Goal: Task Accomplishment & Management: Manage account settings

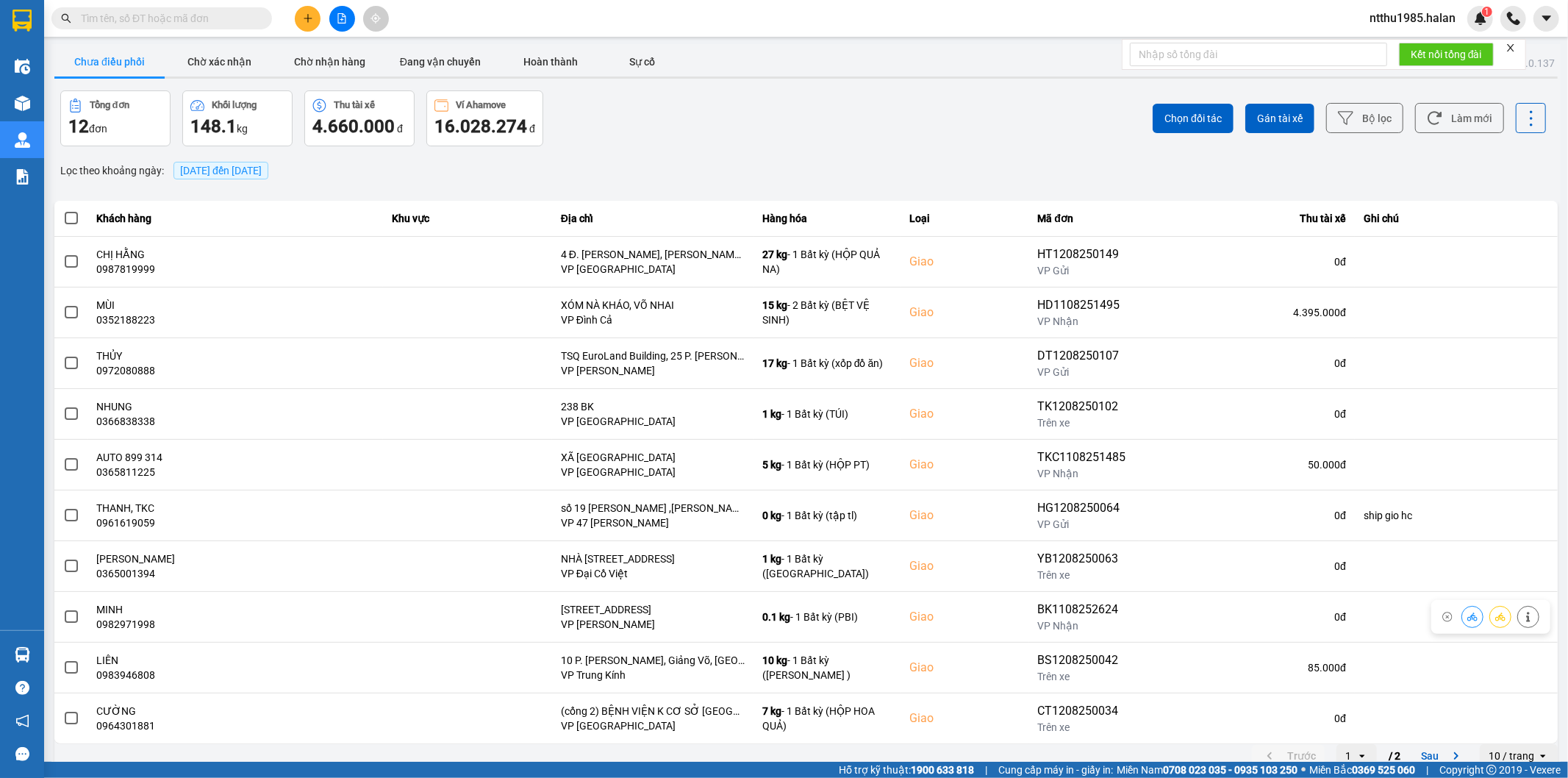
click at [126, 13] on input "text" at bounding box center [167, 18] width 174 height 17
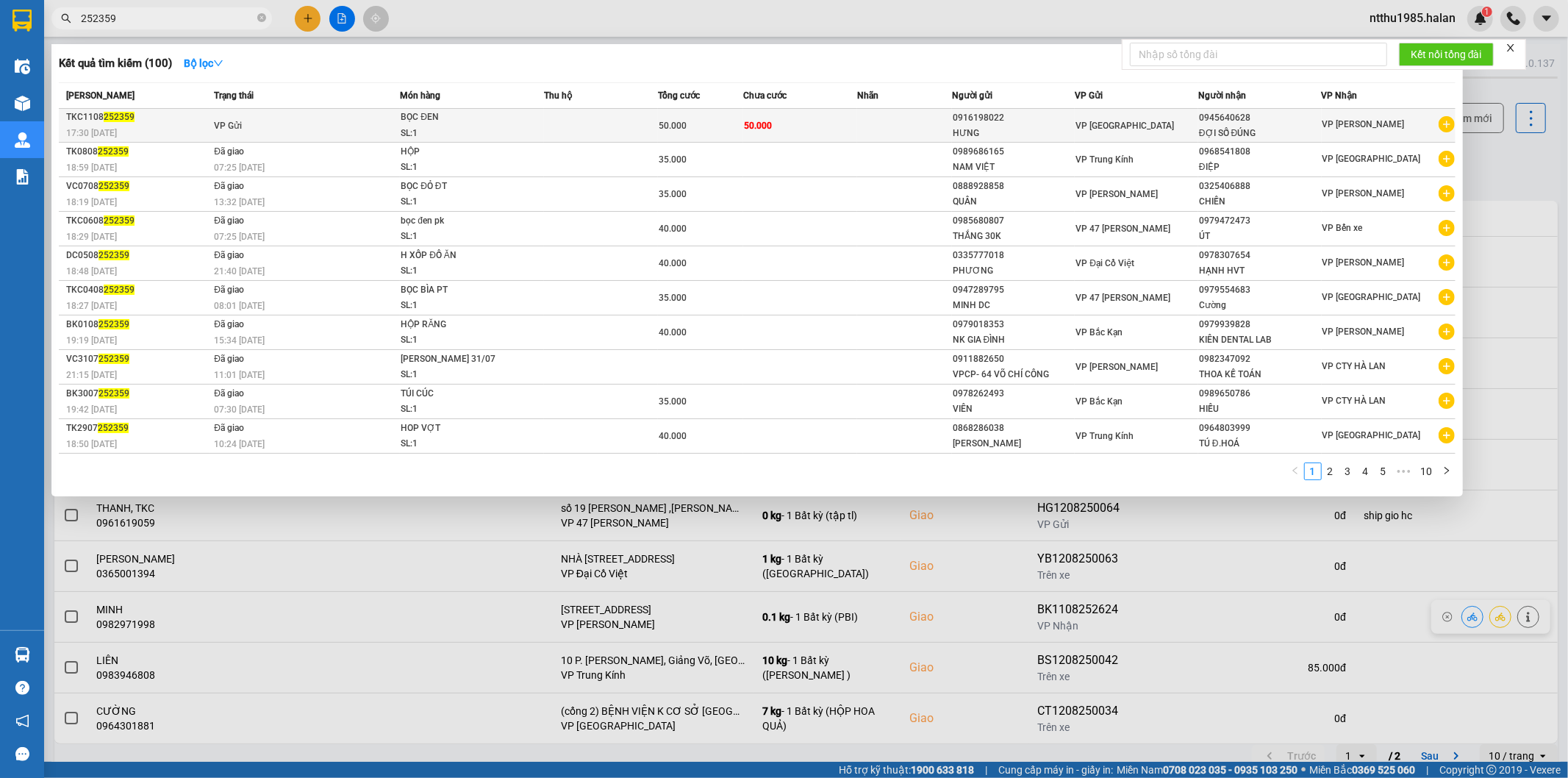
type input "252359"
click at [994, 126] on div "HƯNG" at bounding box center [1014, 133] width 122 height 16
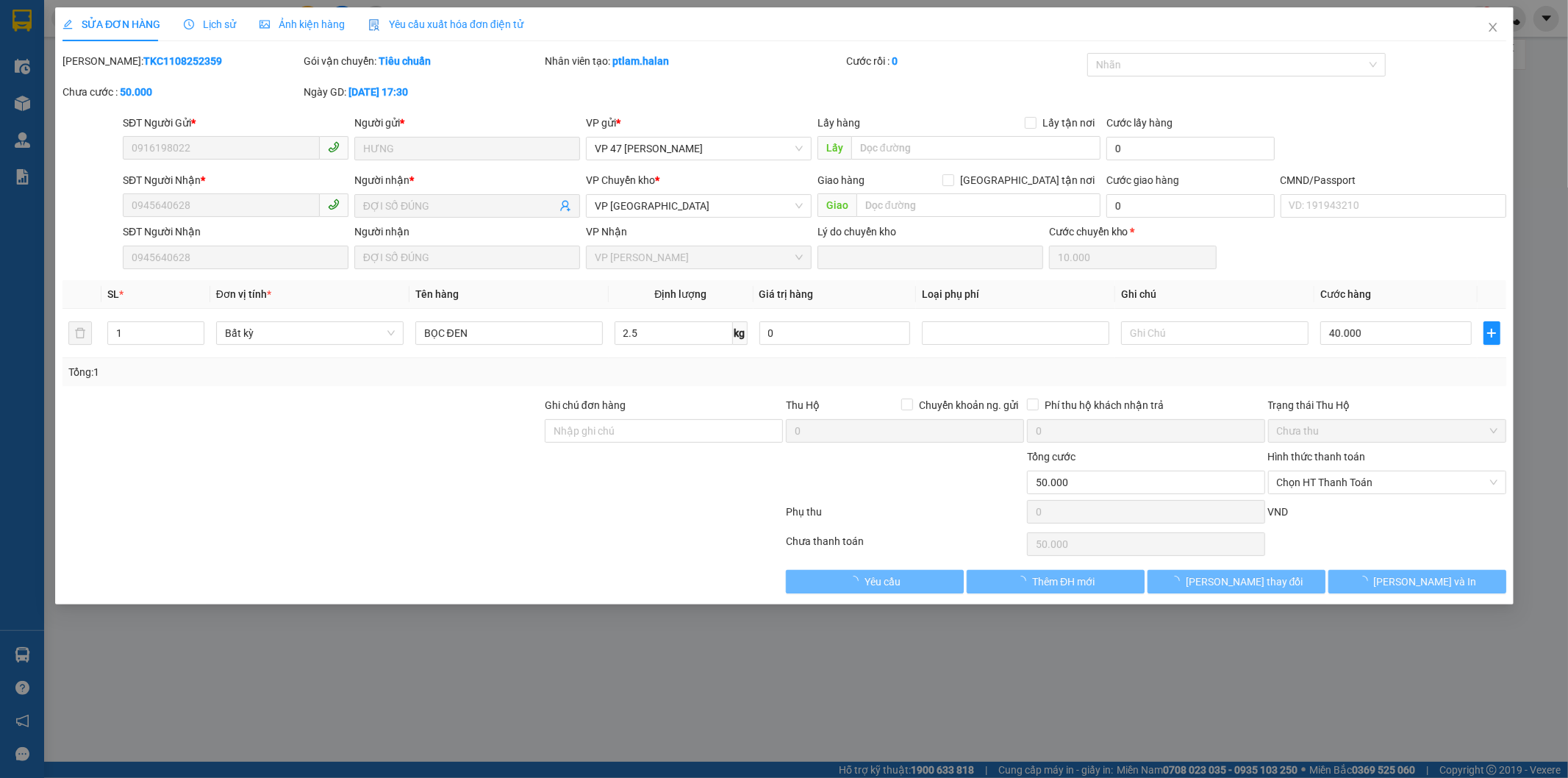
type input "0916198022"
type input "HƯNG"
type input "0945640628"
type input "ĐỢI SỐ ĐÚNG"
type input "50.000"
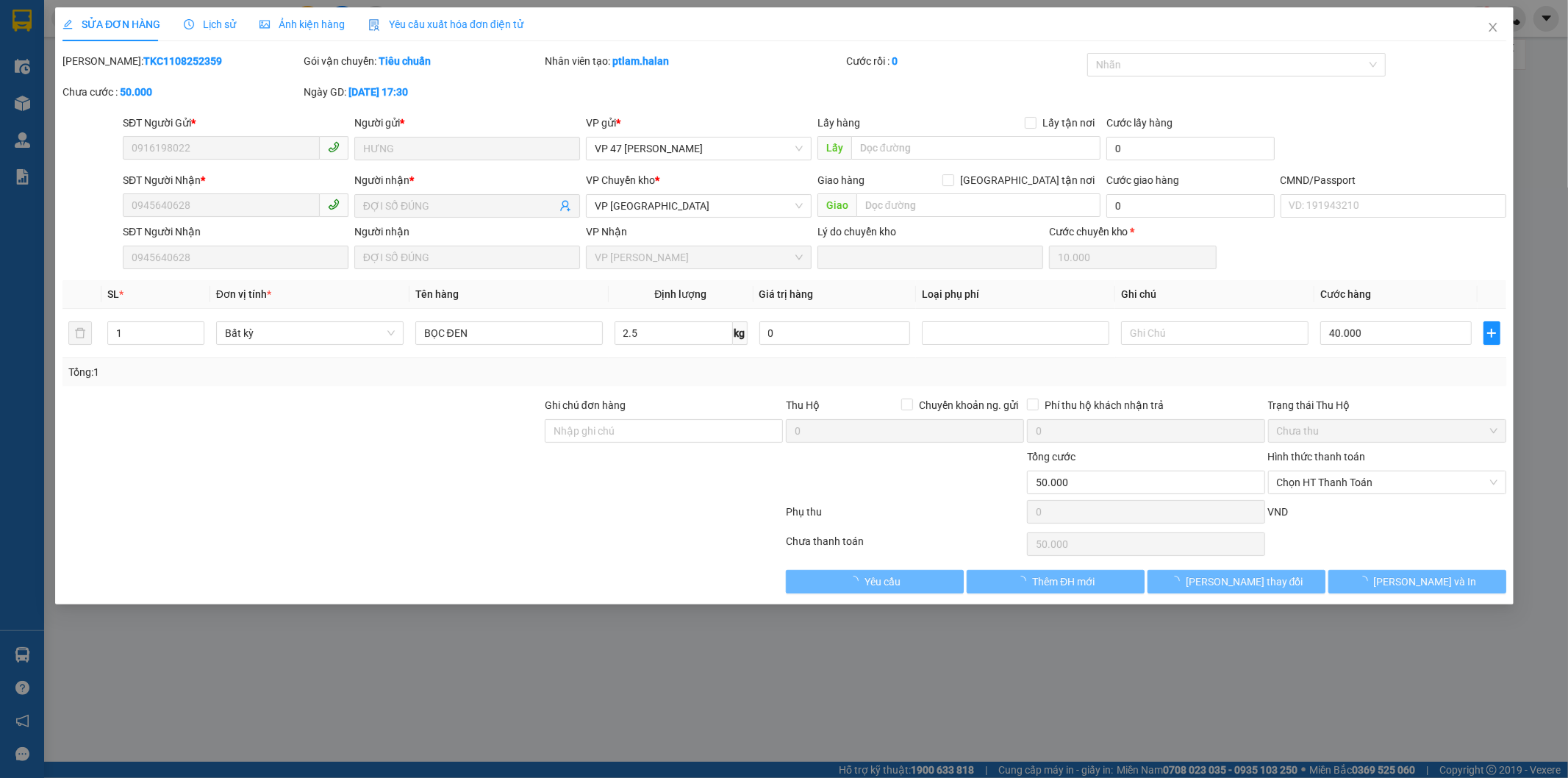
type input "50.000"
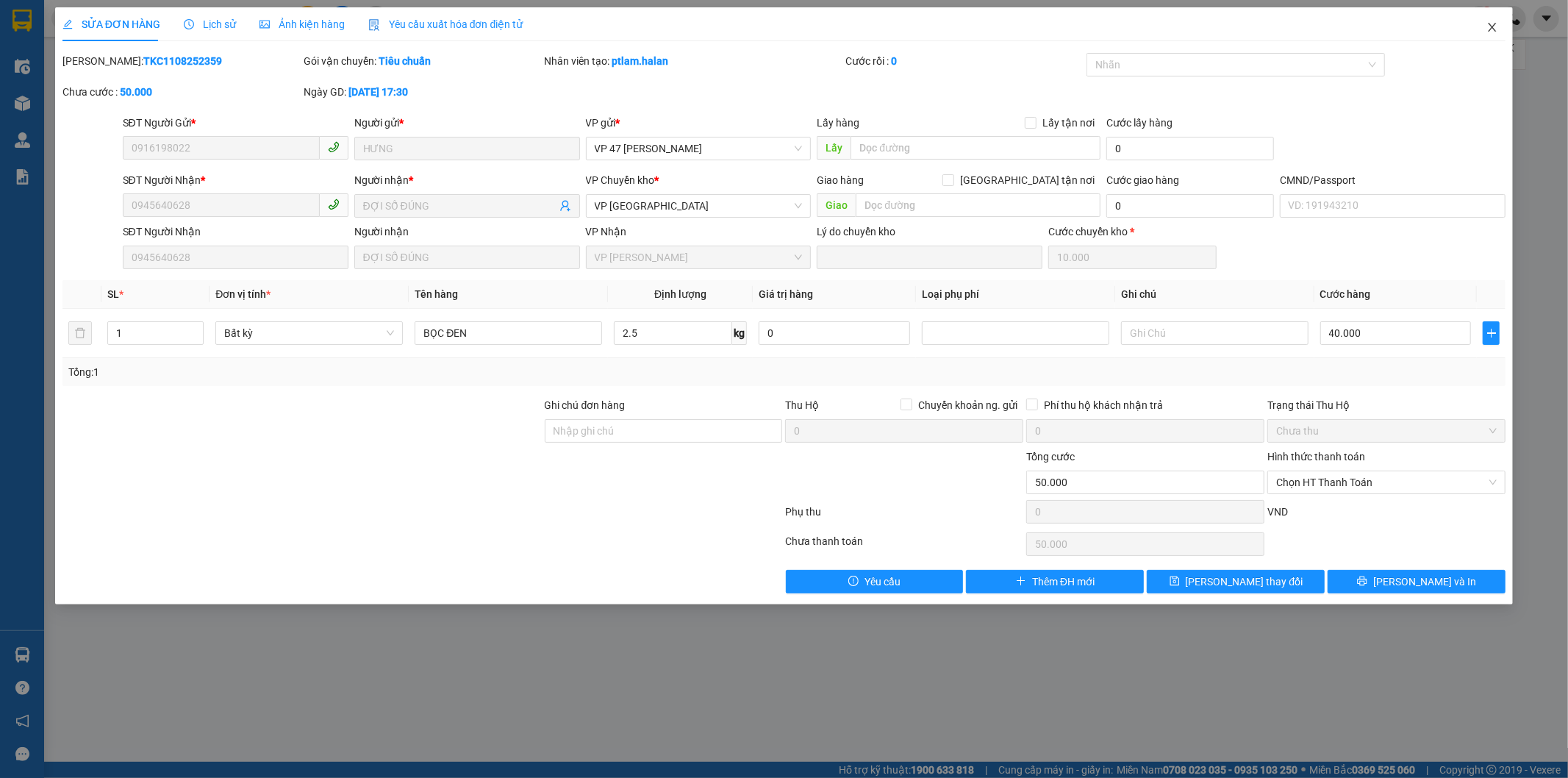
click at [1489, 34] on span "Close" at bounding box center [1492, 28] width 41 height 41
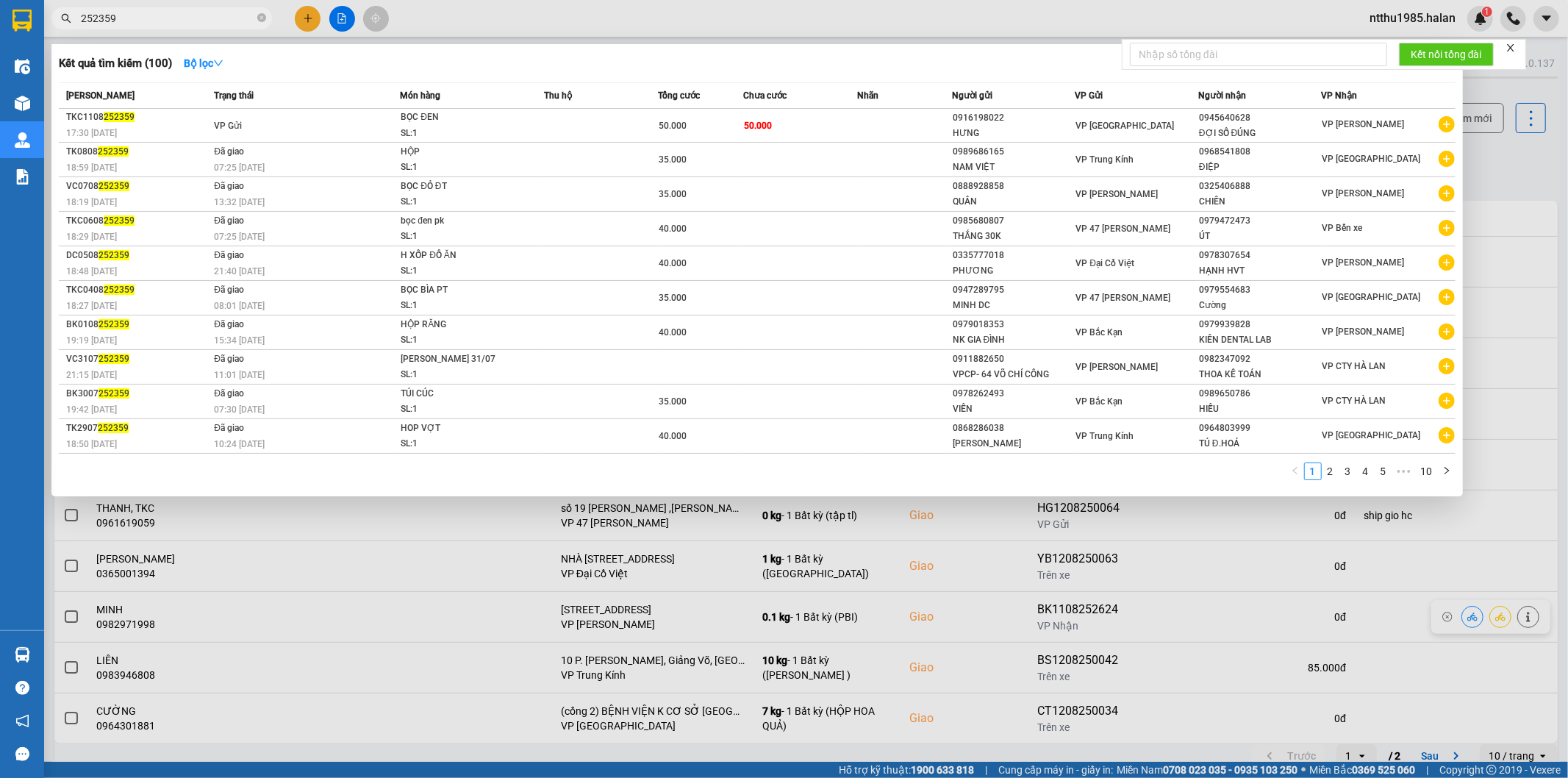
click at [191, 22] on input "252359" at bounding box center [167, 18] width 174 height 17
click at [316, 126] on td "VP Gửi" at bounding box center [305, 126] width 190 height 34
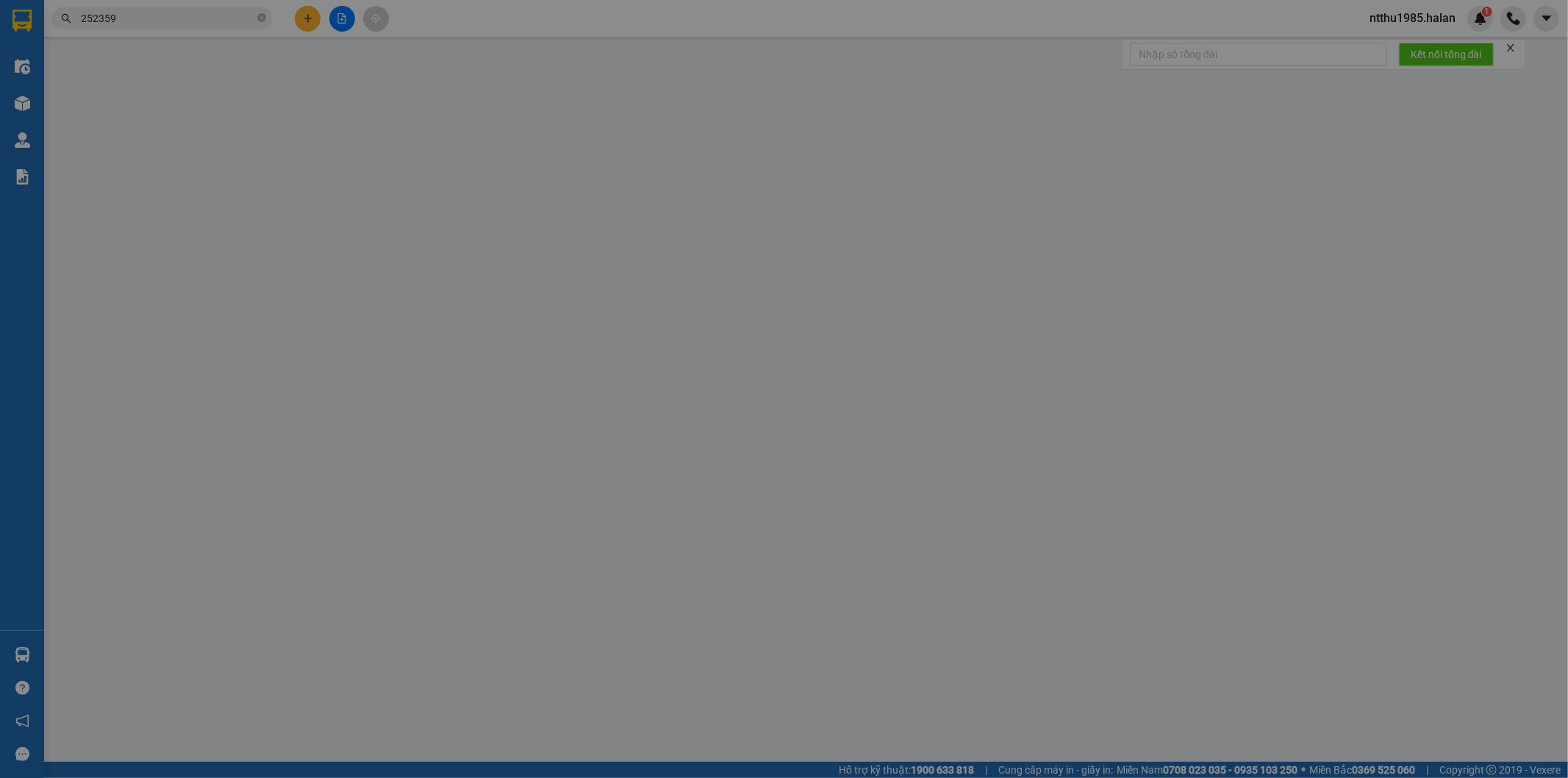
type input "0916198022"
type input "HƯNG"
type input "0945640628"
type input "ĐỢI SỐ ĐÚNG"
type input "50.000"
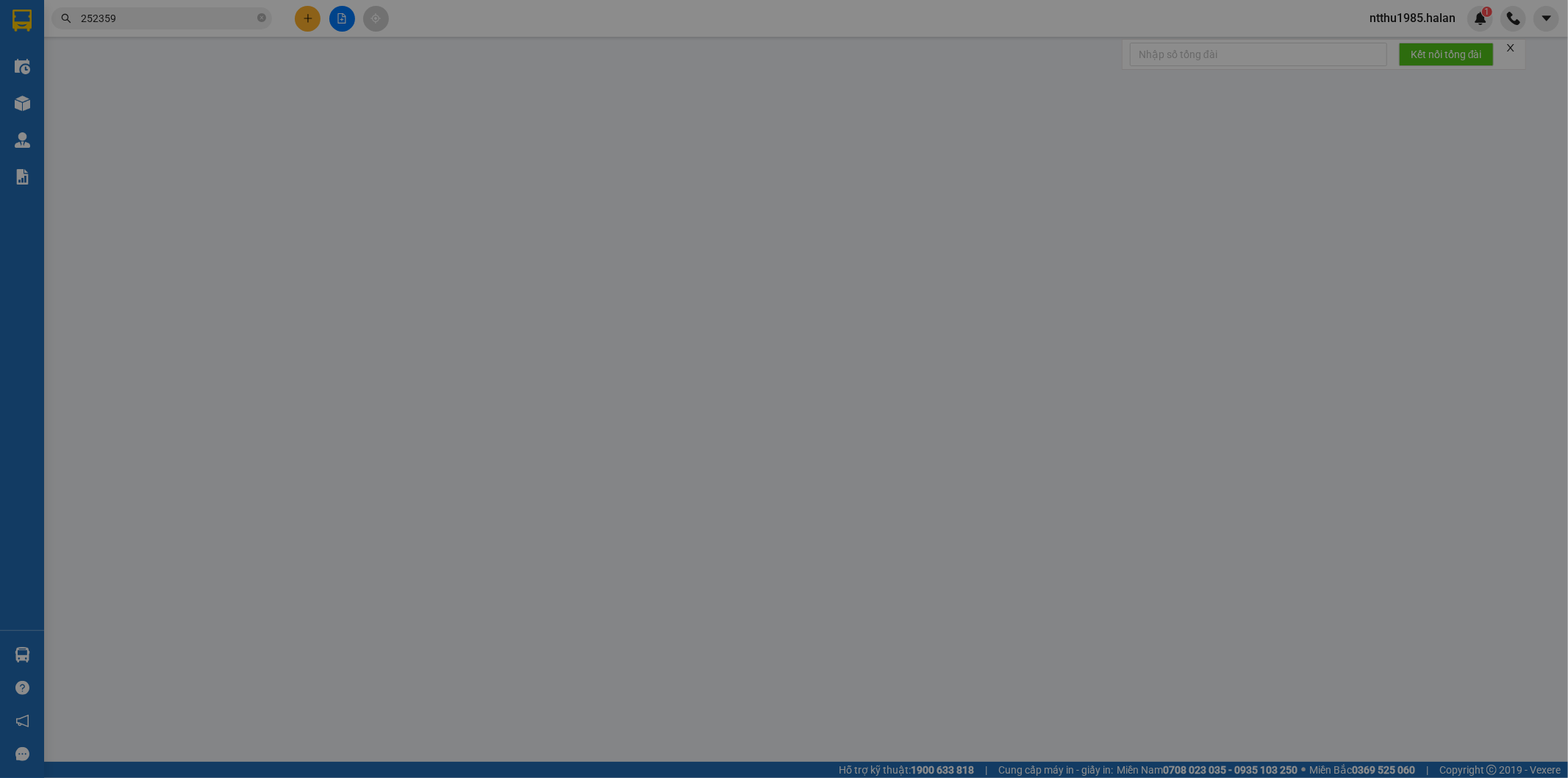
type input "50.000"
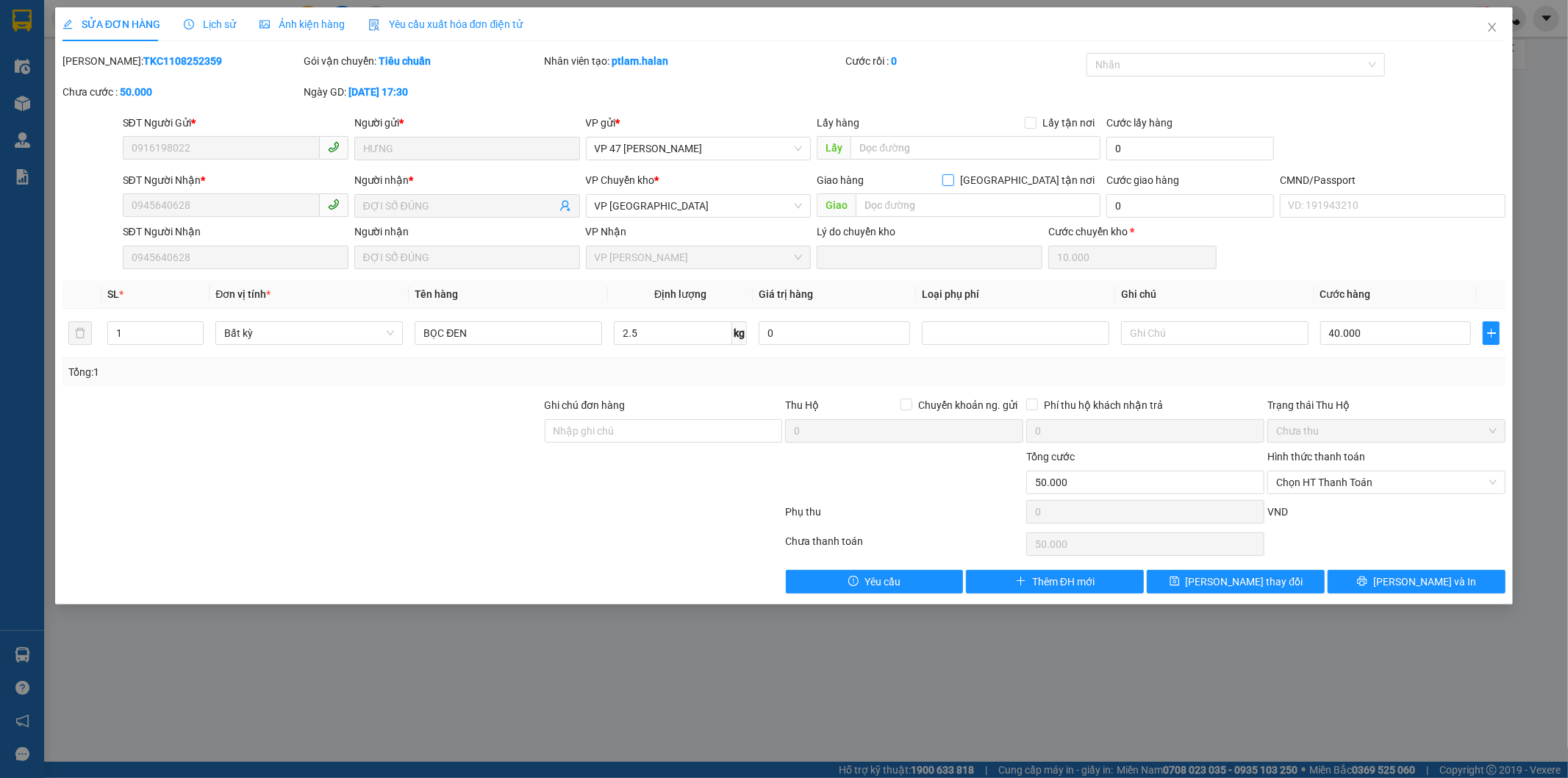
click at [953, 179] on input "[GEOGRAPHIC_DATA] tận nơi" at bounding box center [947, 179] width 10 height 10
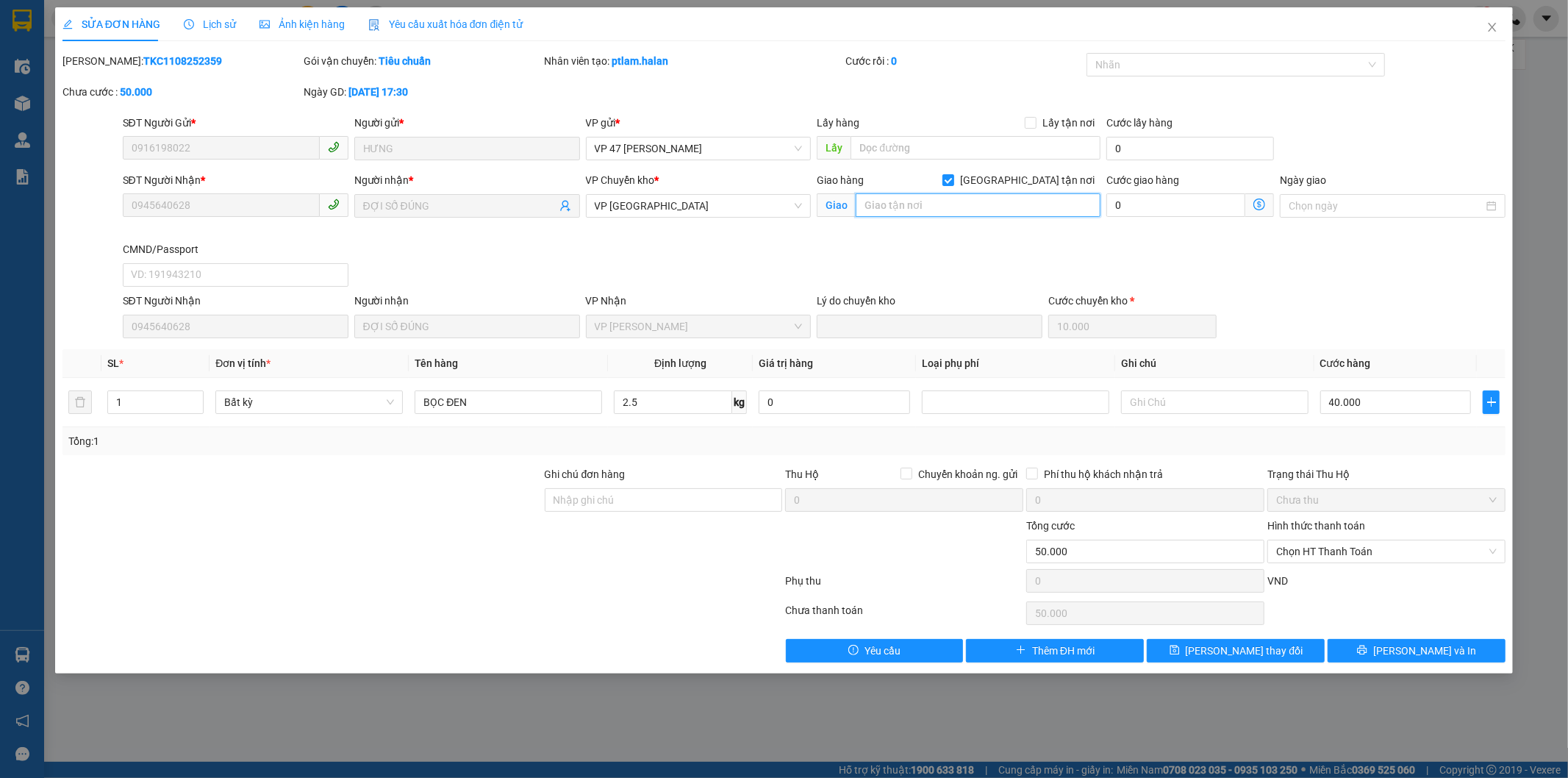
click at [1011, 196] on input "text" at bounding box center [978, 206] width 245 height 24
click at [953, 180] on input "[GEOGRAPHIC_DATA] tận nơi" at bounding box center [947, 179] width 10 height 10
checkbox input "false"
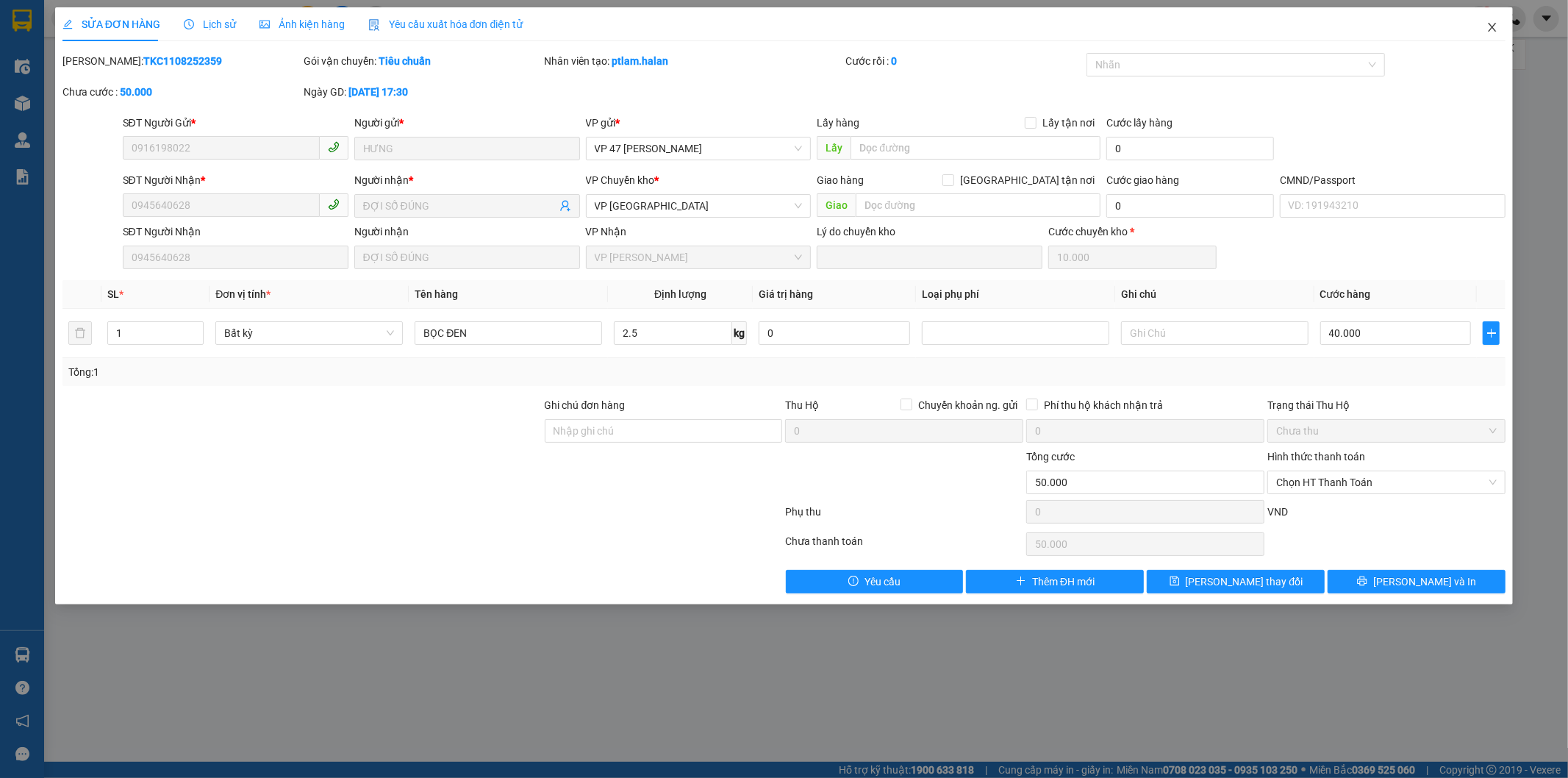
click at [1496, 30] on icon "close" at bounding box center [1492, 27] width 12 height 12
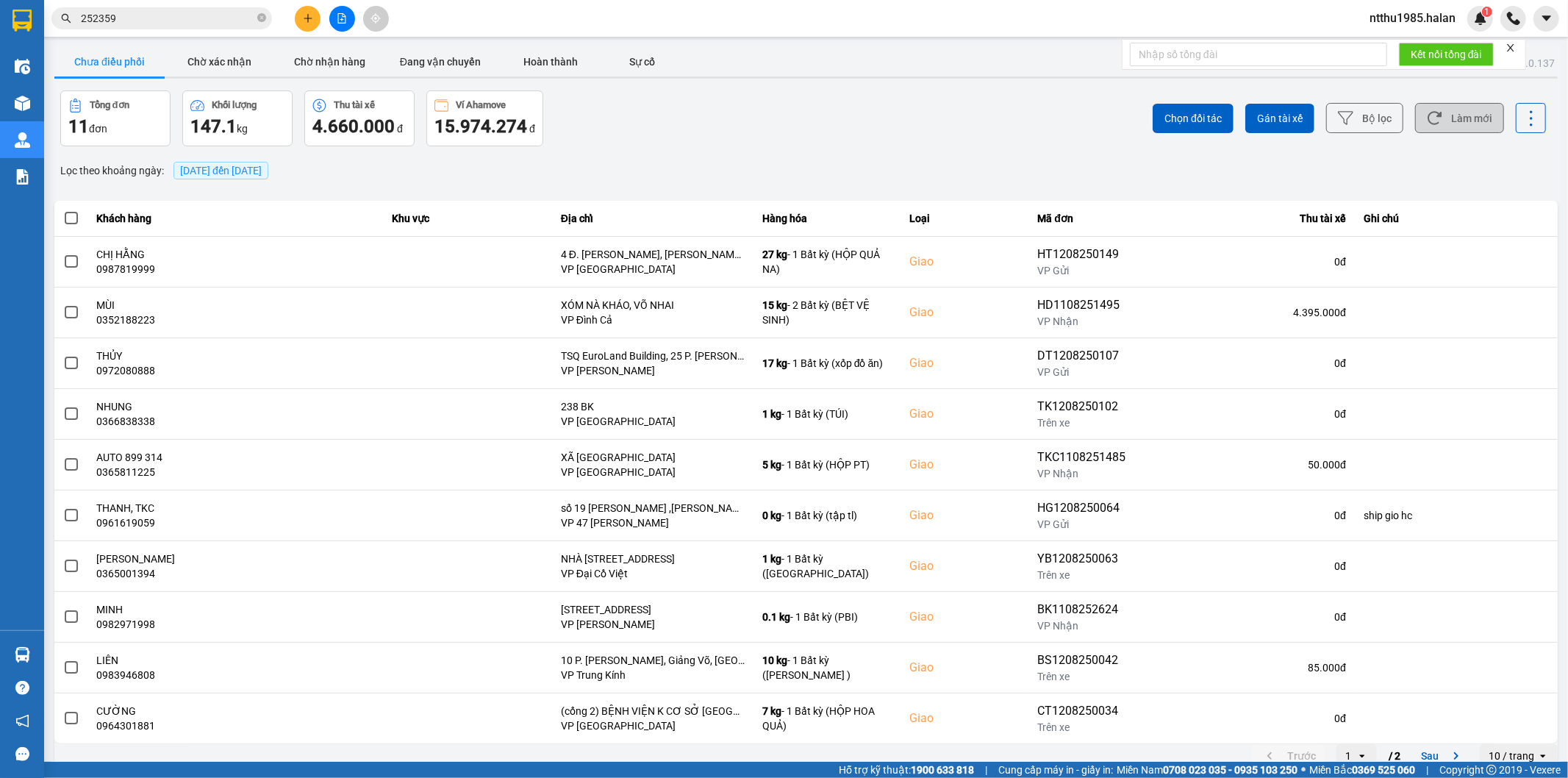
click at [1446, 122] on button "Làm mới" at bounding box center [1459, 118] width 89 height 30
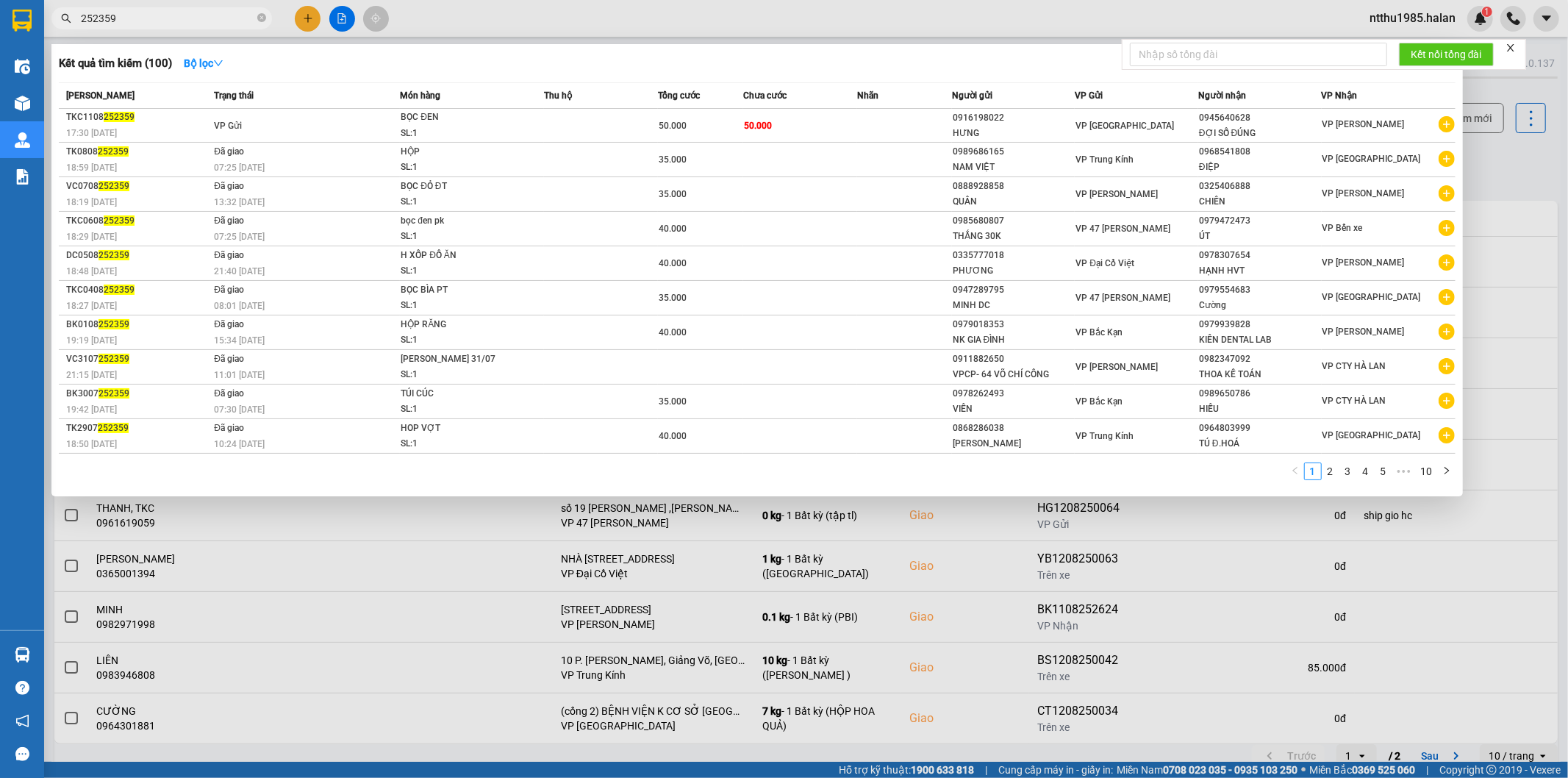
click at [186, 24] on input "252359" at bounding box center [167, 18] width 174 height 17
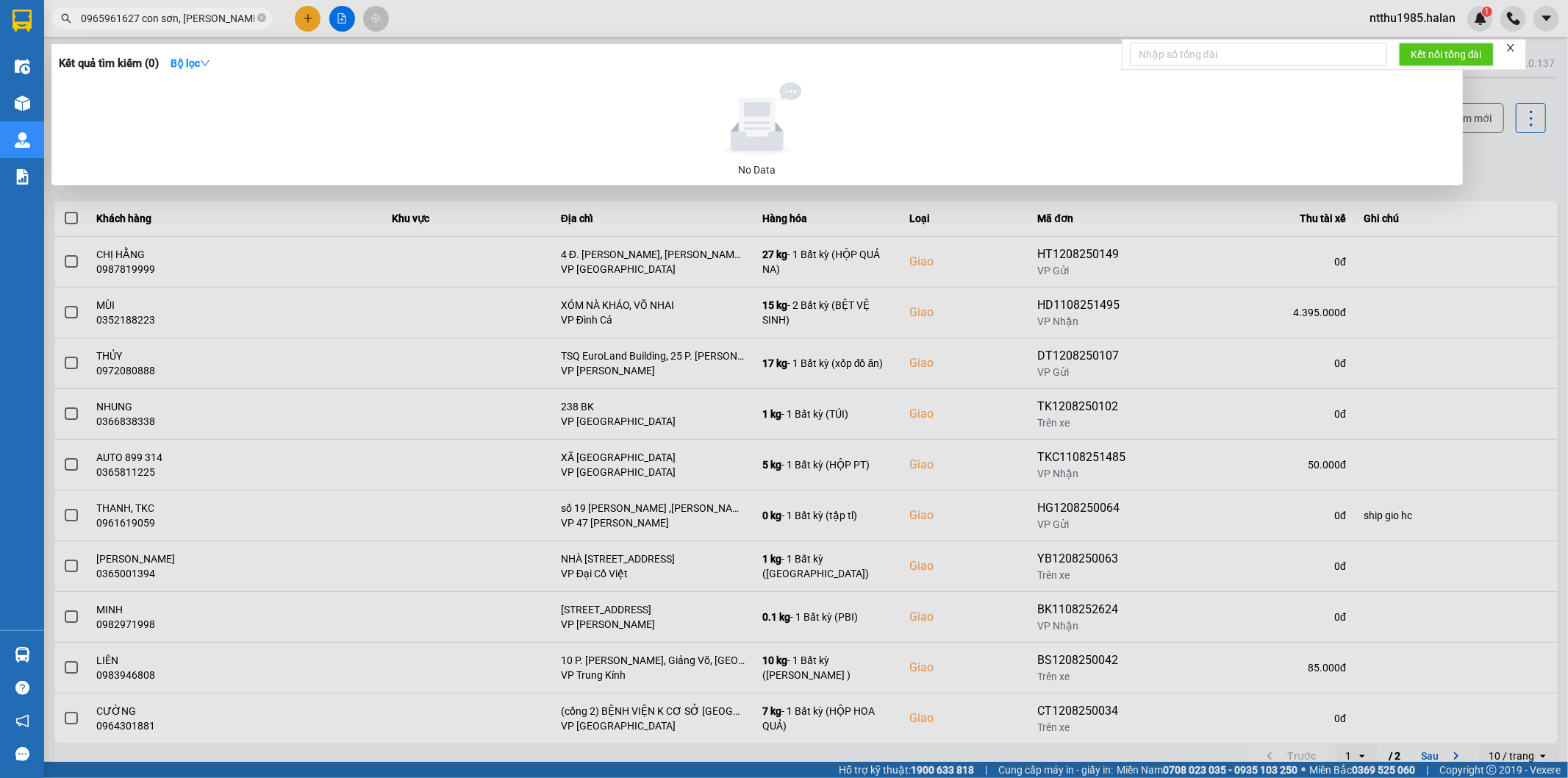
drag, startPoint x: 82, startPoint y: 19, endPoint x: 249, endPoint y: 38, distance: 168.1
click at [249, 31] on div "Kết quả tìm kiếm ( 0 ) Bộ lọc No Data 0965961627 con sơn, [PERSON_NAME]," at bounding box center [143, 18] width 286 height 26
type input "0965961627 con sơn, [PERSON_NAME],"
click at [230, 16] on input "0965961627 con sơn, [PERSON_NAME]," at bounding box center [167, 18] width 174 height 17
click at [238, 17] on input "0965961627 con sơn, [PERSON_NAME]," at bounding box center [167, 18] width 174 height 17
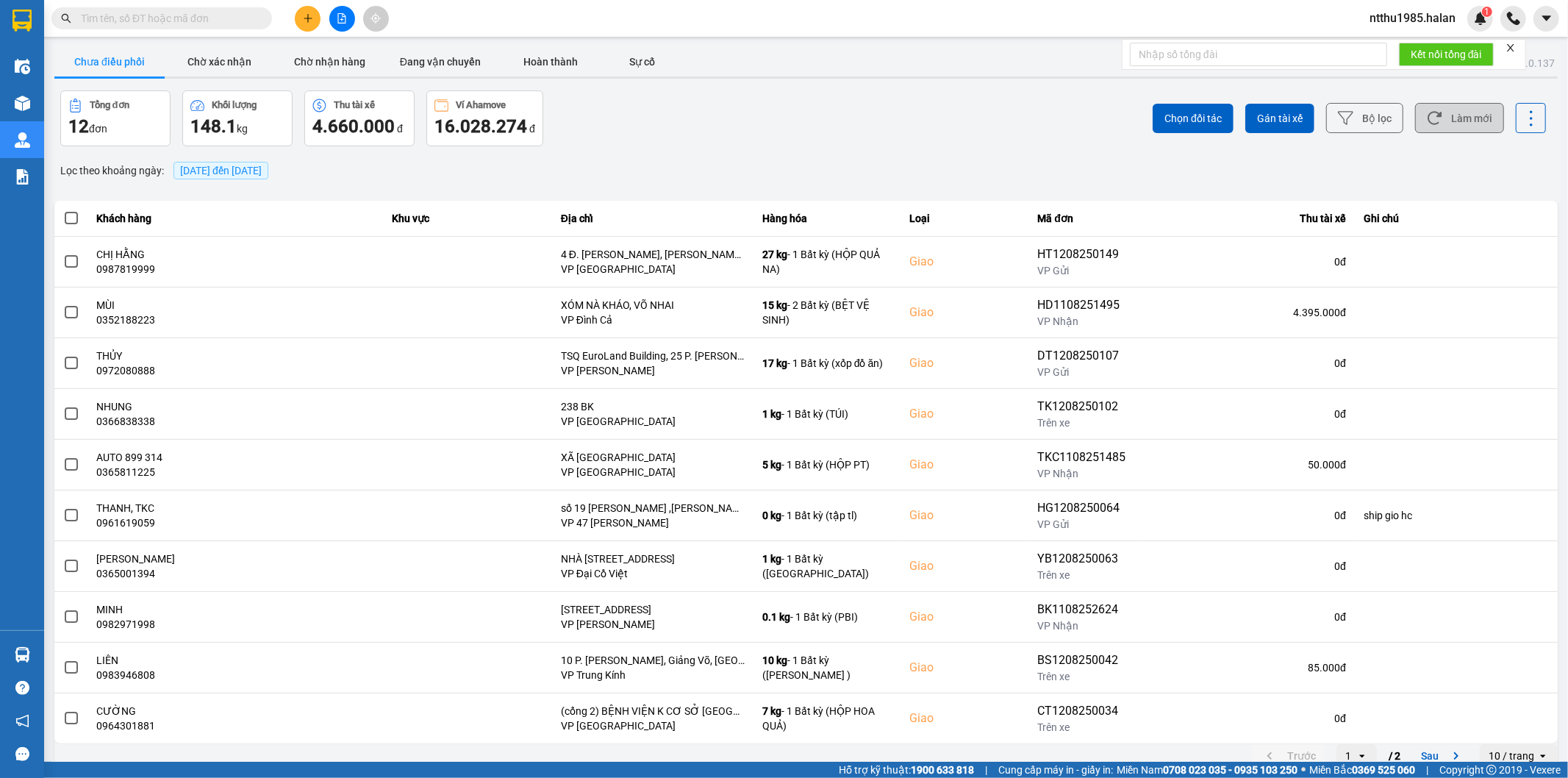
drag, startPoint x: 1478, startPoint y: 128, endPoint x: 1471, endPoint y: 126, distance: 7.3
click at [1474, 128] on button "Làm mới" at bounding box center [1459, 118] width 89 height 30
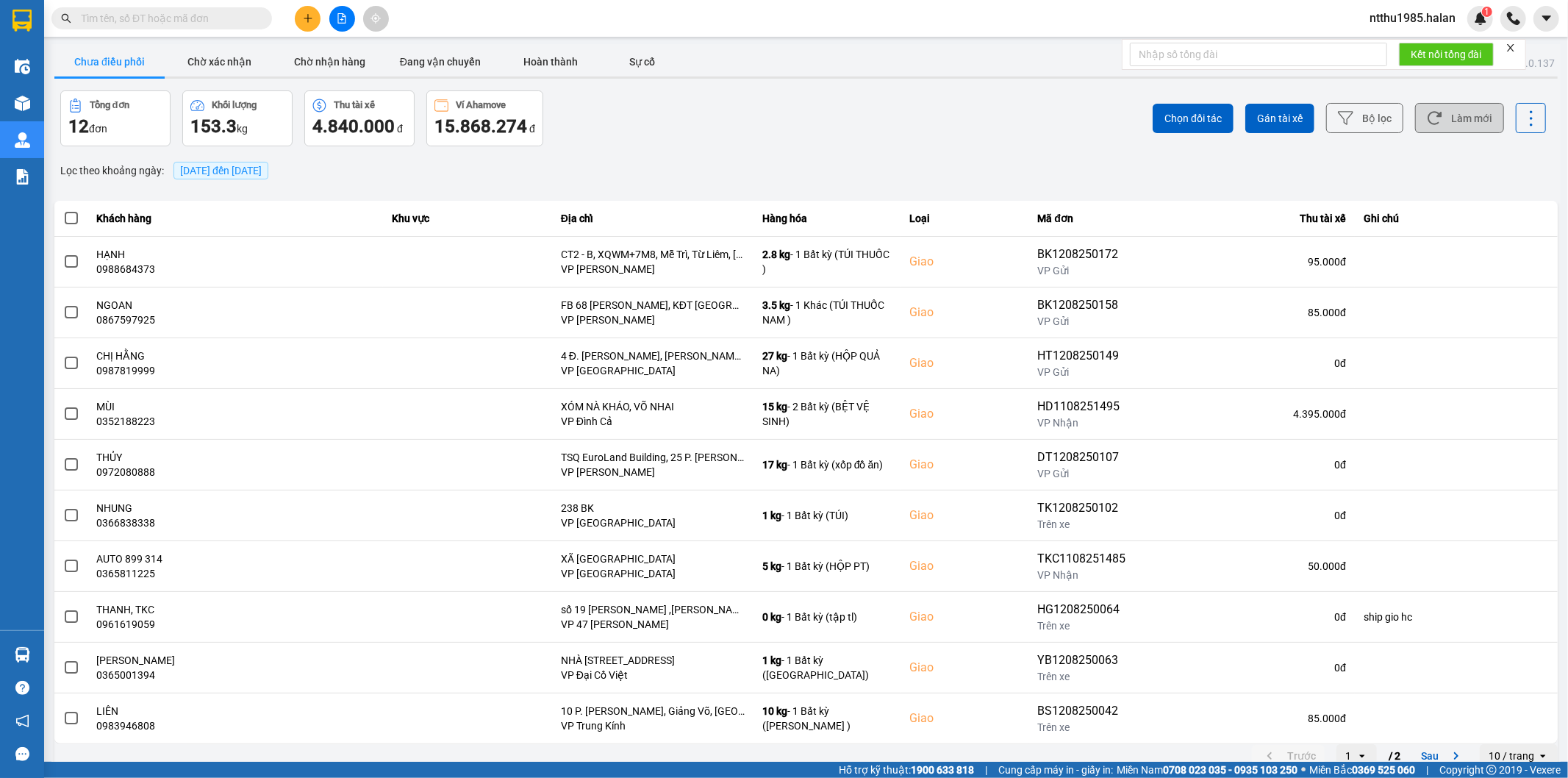
click at [1451, 128] on button "Làm mới" at bounding box center [1459, 118] width 89 height 30
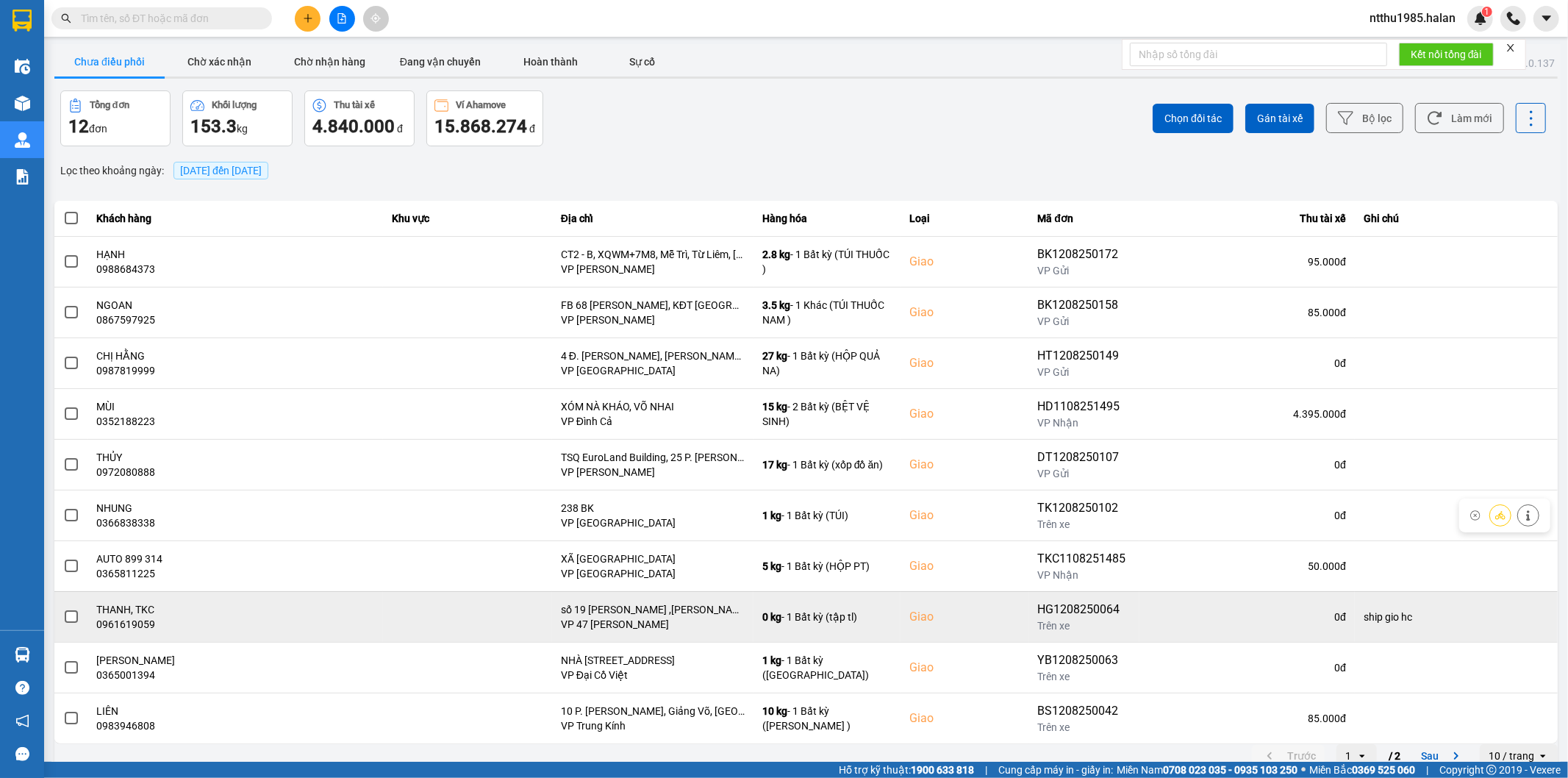
scroll to position [17, 0]
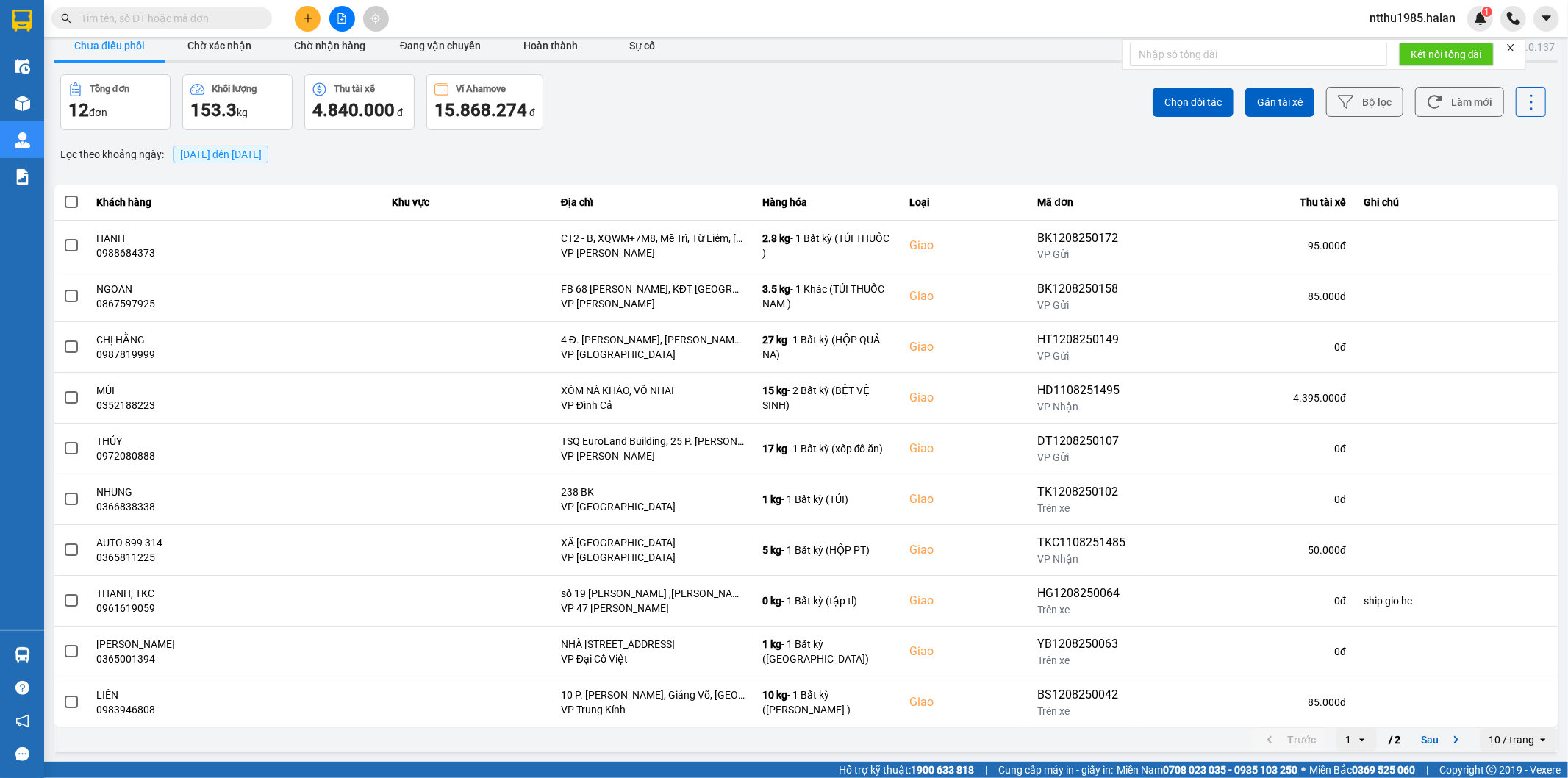
click at [1424, 744] on button "Sau" at bounding box center [1442, 740] width 62 height 22
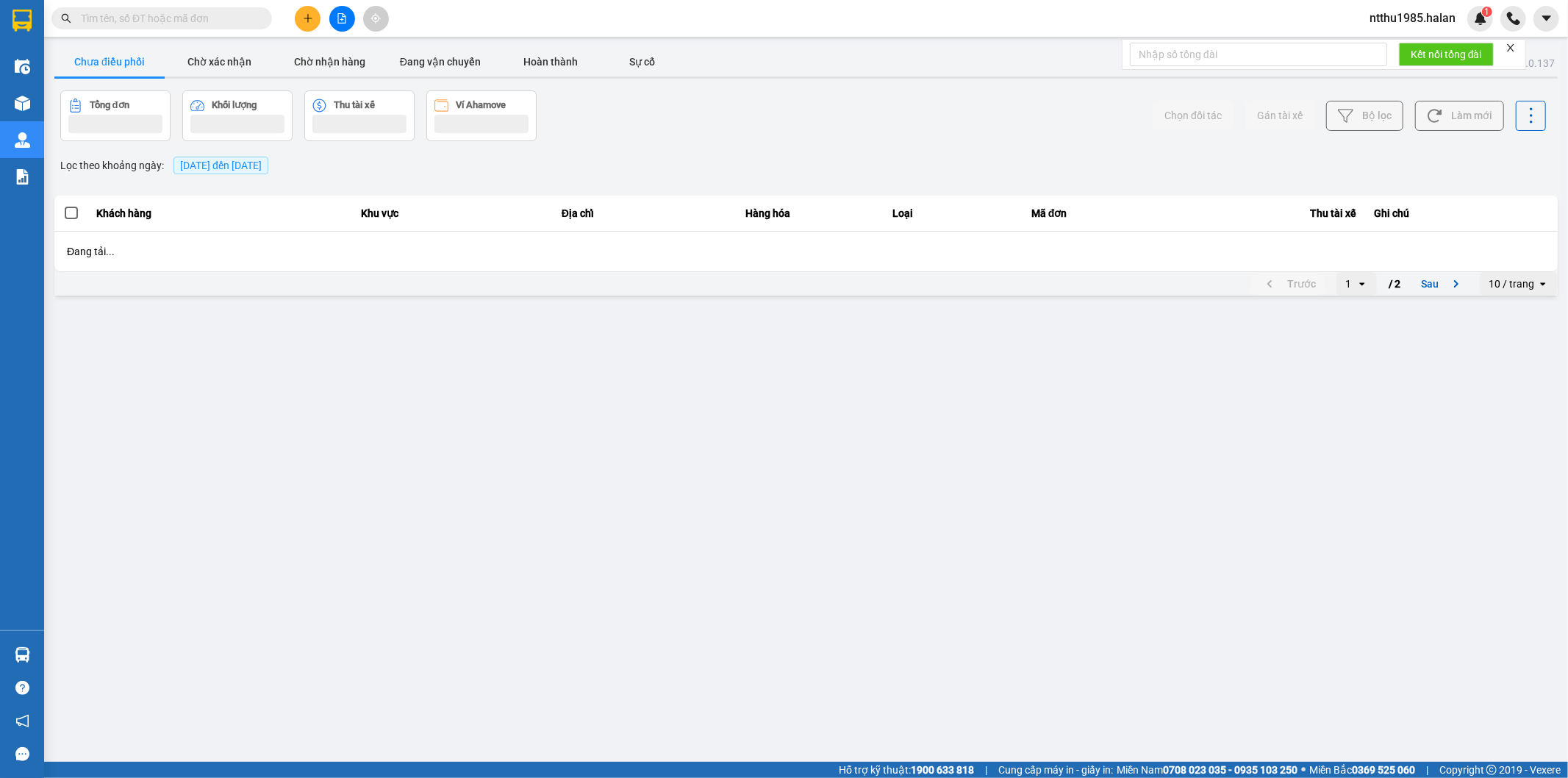
scroll to position [0, 0]
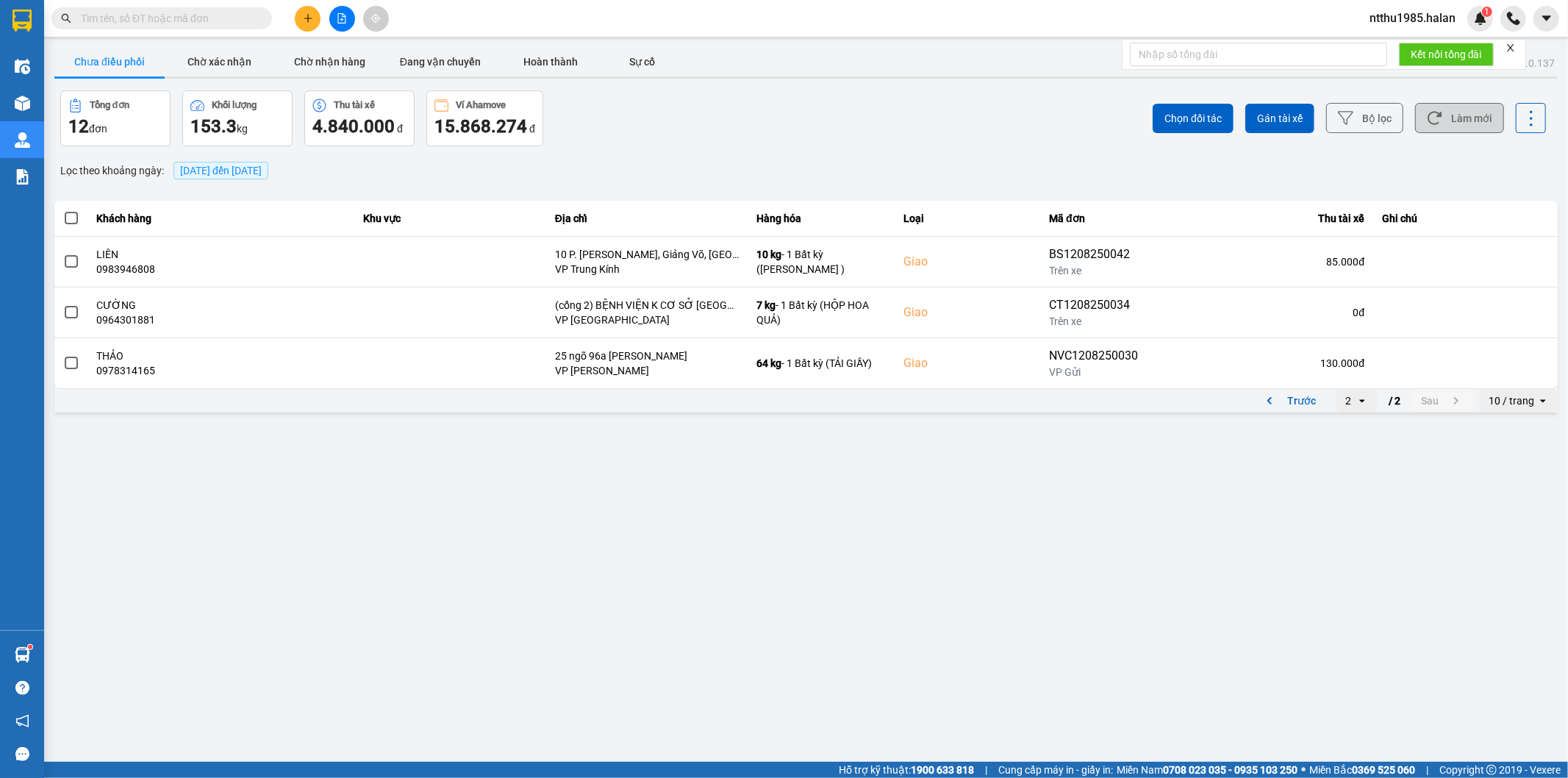
click at [1462, 124] on button "Làm mới" at bounding box center [1459, 118] width 89 height 30
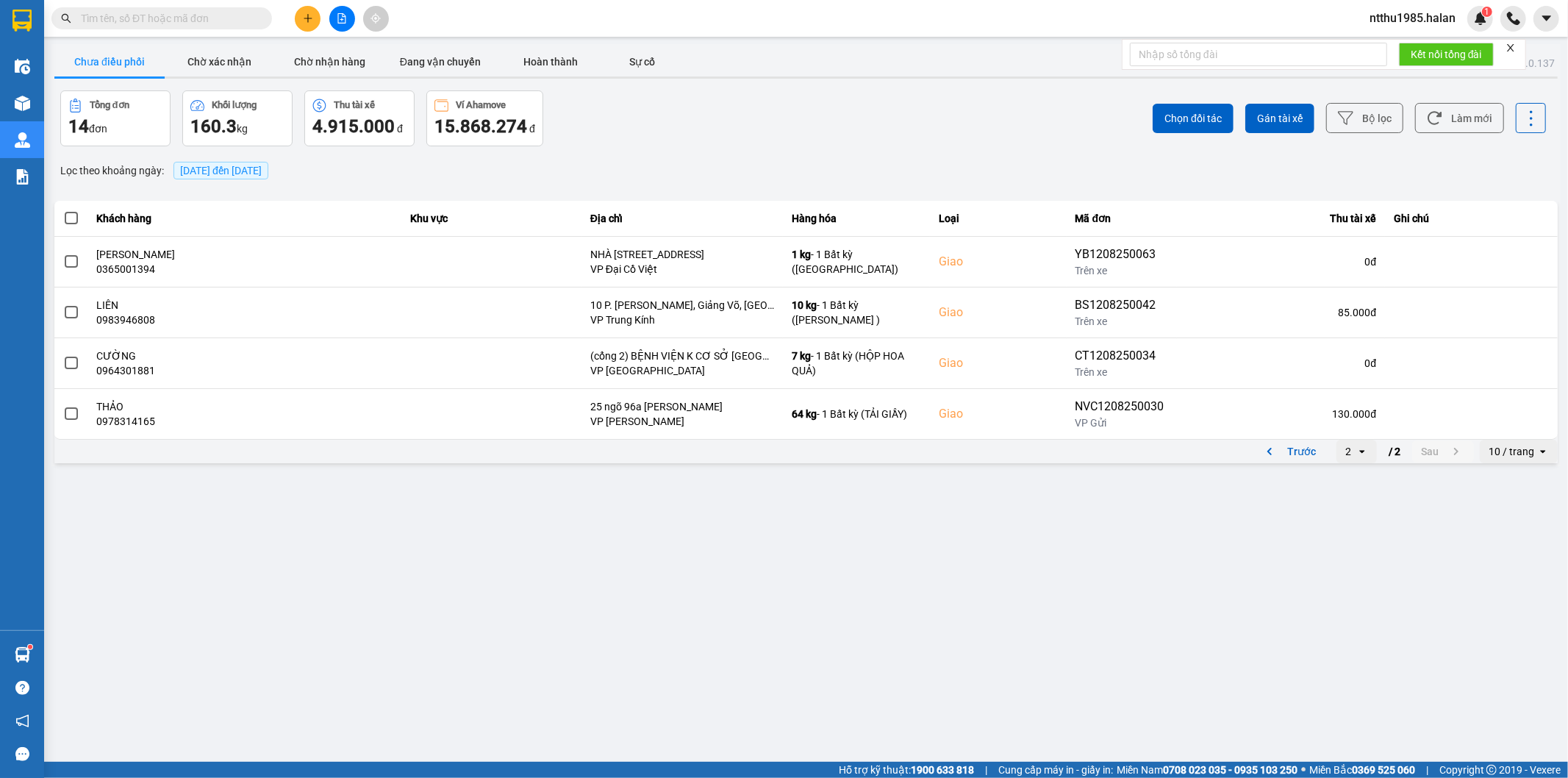
click at [164, 17] on input "text" at bounding box center [167, 18] width 174 height 17
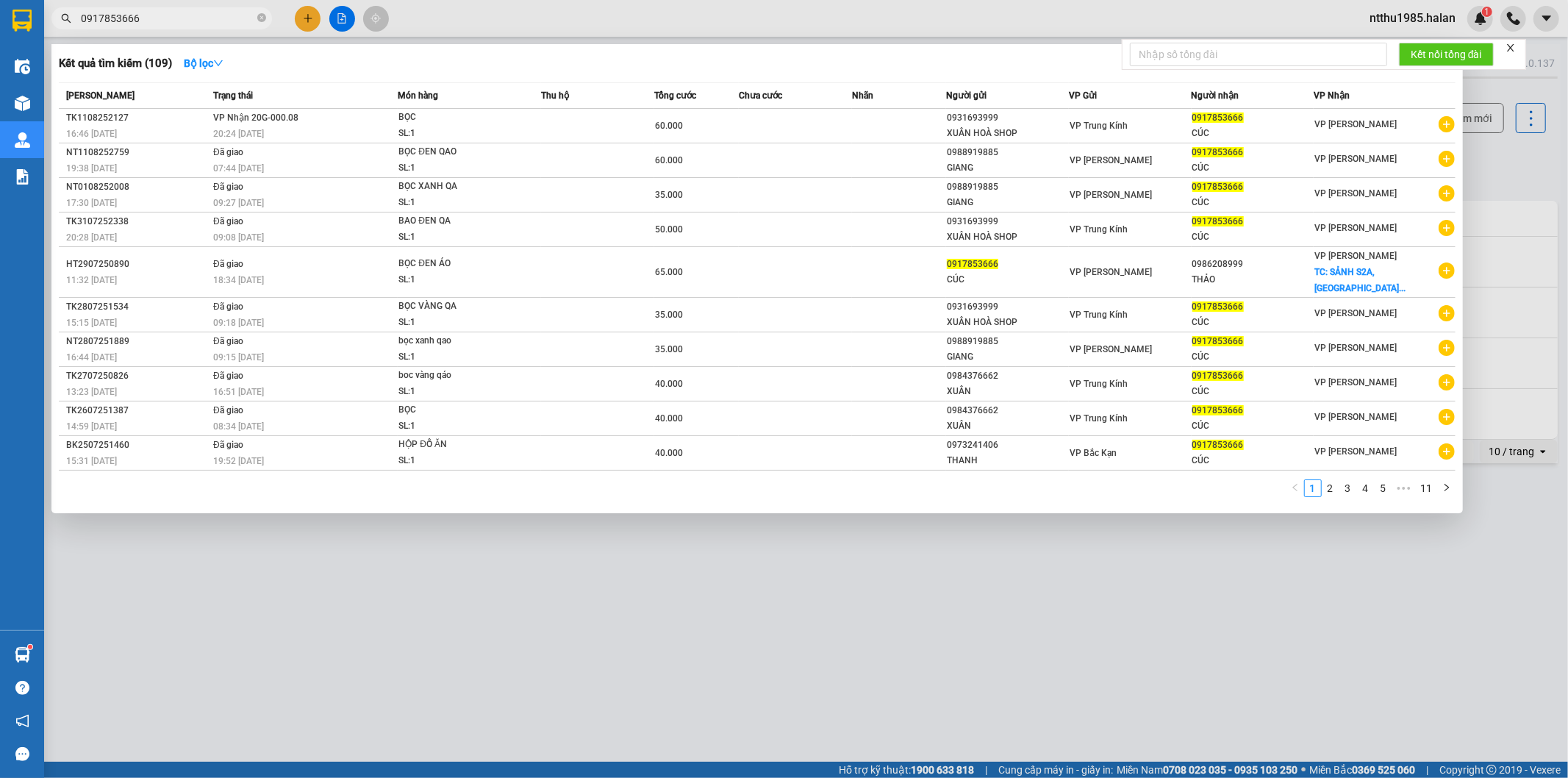
type input "0917853666"
click at [1508, 163] on div at bounding box center [784, 389] width 1568 height 778
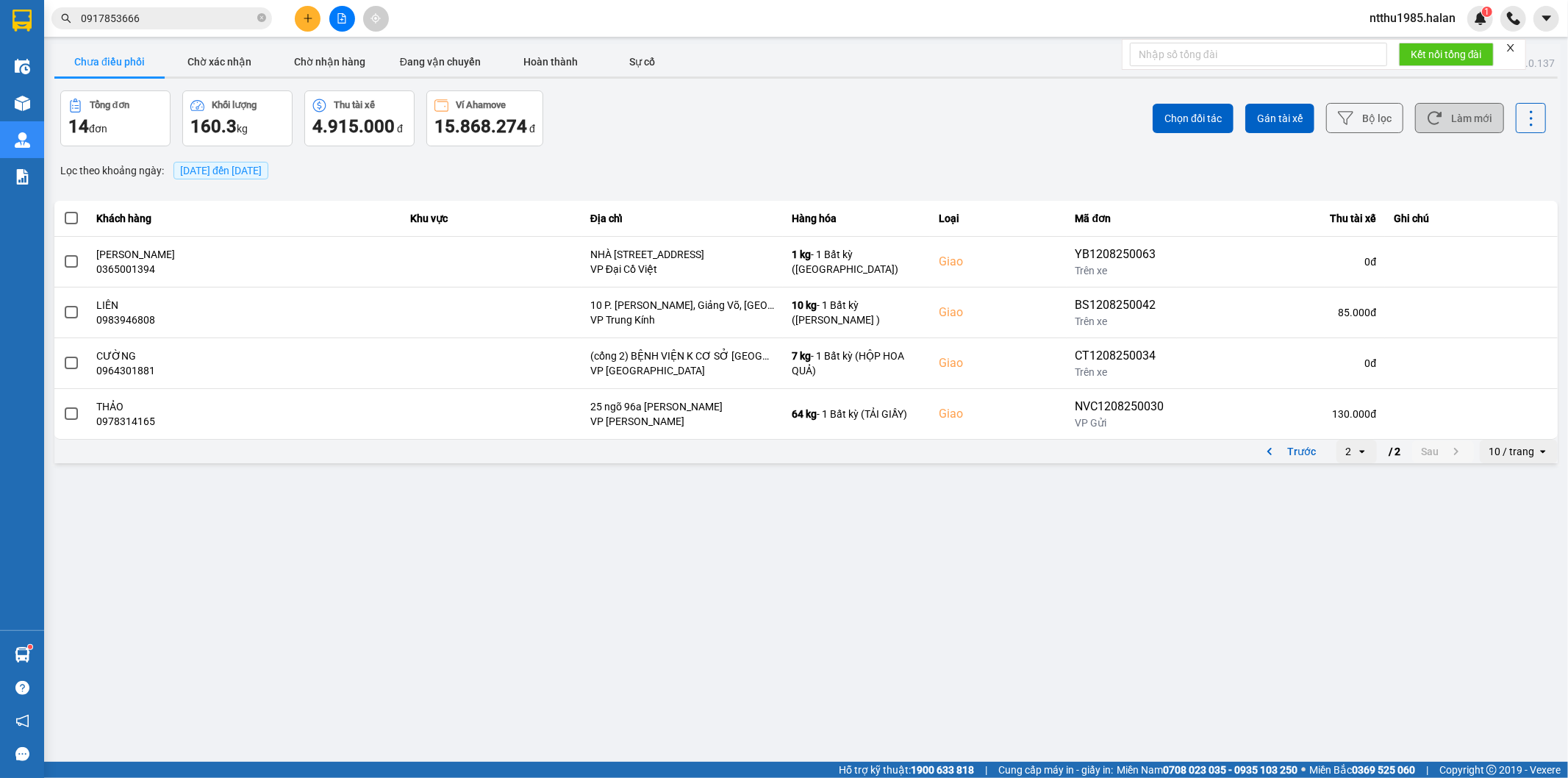
click at [1491, 118] on button "Làm mới" at bounding box center [1459, 118] width 89 height 30
click at [1296, 453] on button "Trước" at bounding box center [1288, 452] width 73 height 22
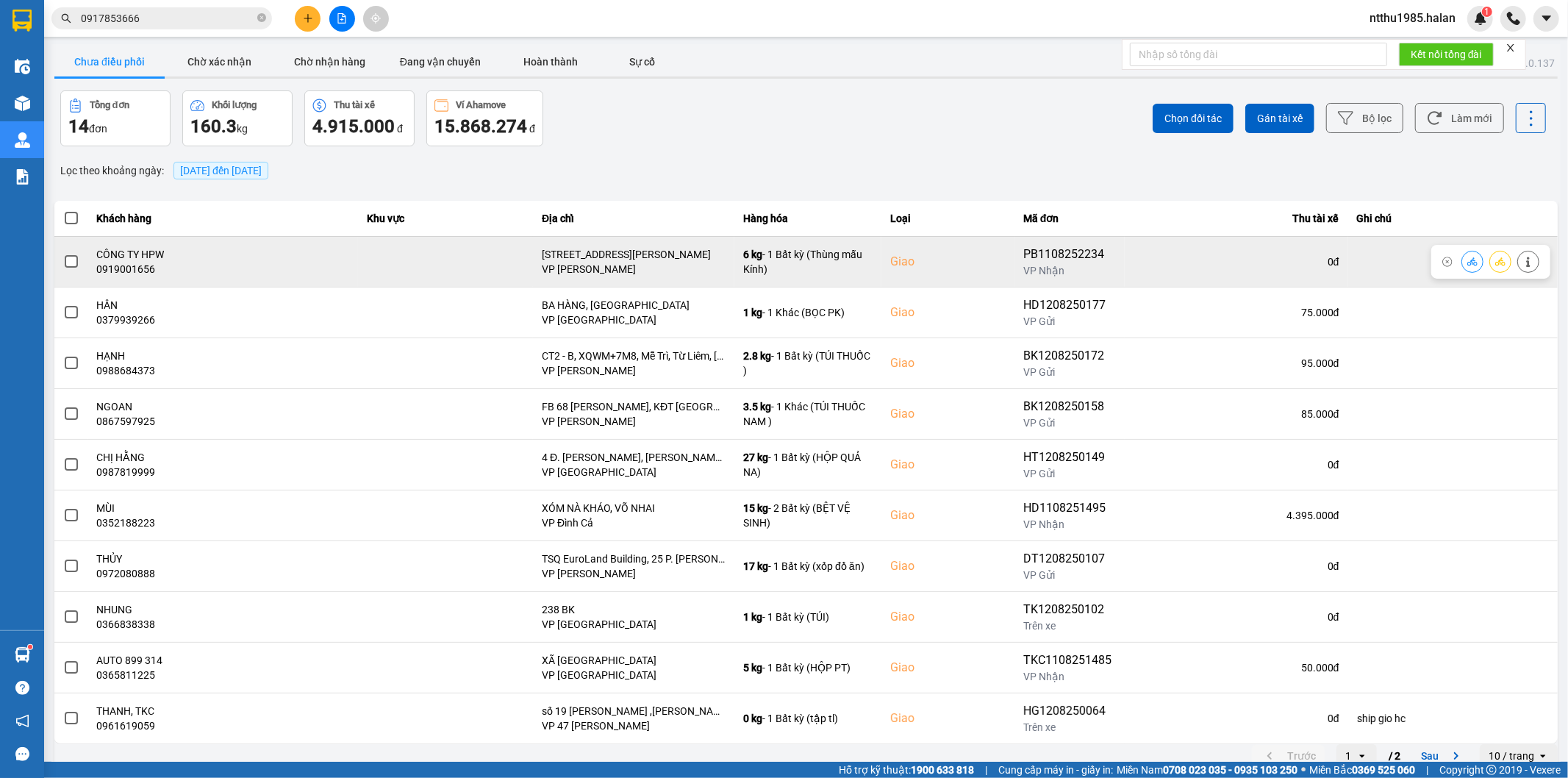
click at [74, 259] on span at bounding box center [71, 262] width 13 height 13
click at [63, 254] on input "checkbox" at bounding box center [63, 254] width 0 height 0
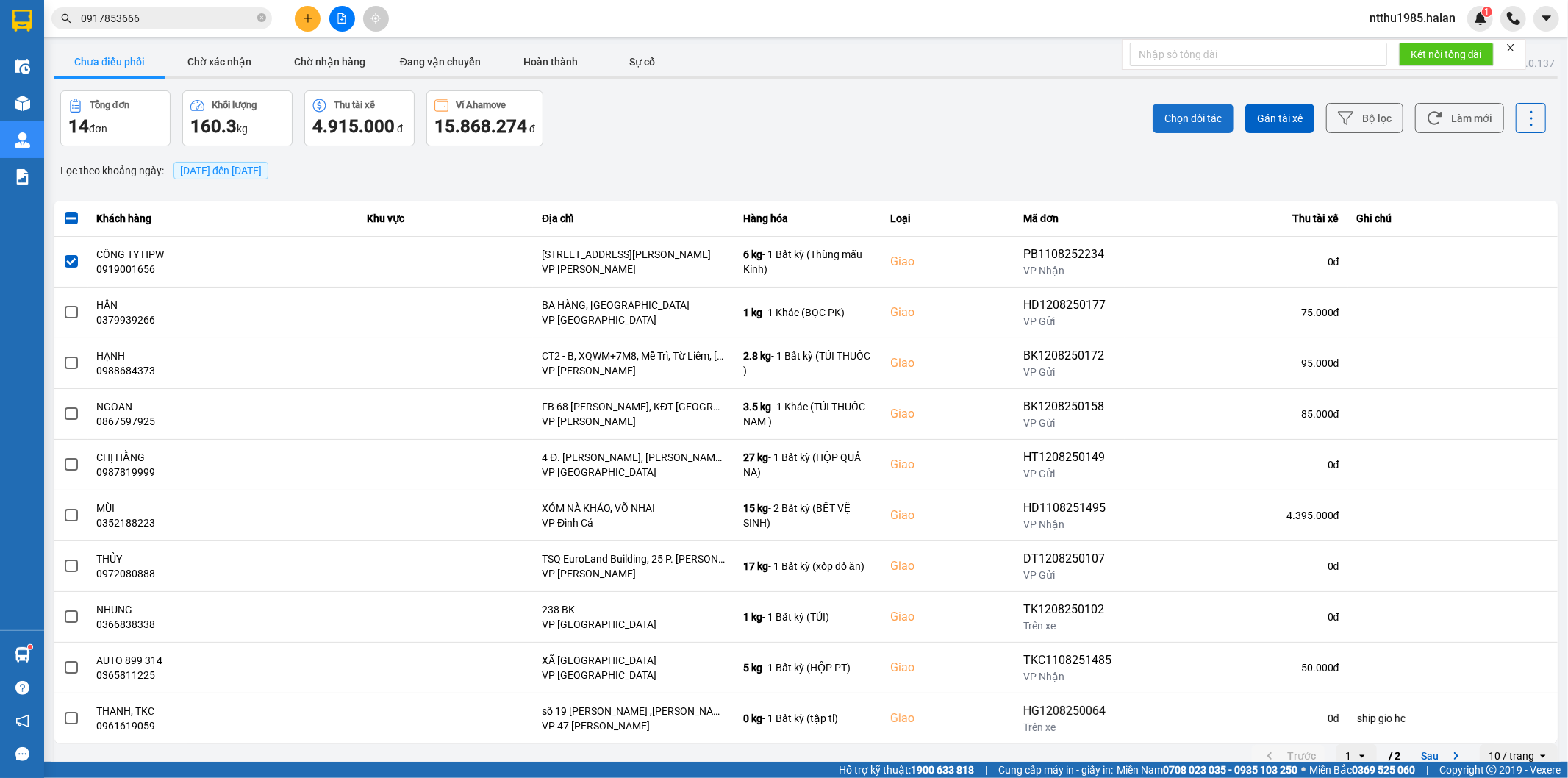
click at [1189, 122] on span "Chọn đối tác" at bounding box center [1193, 118] width 57 height 15
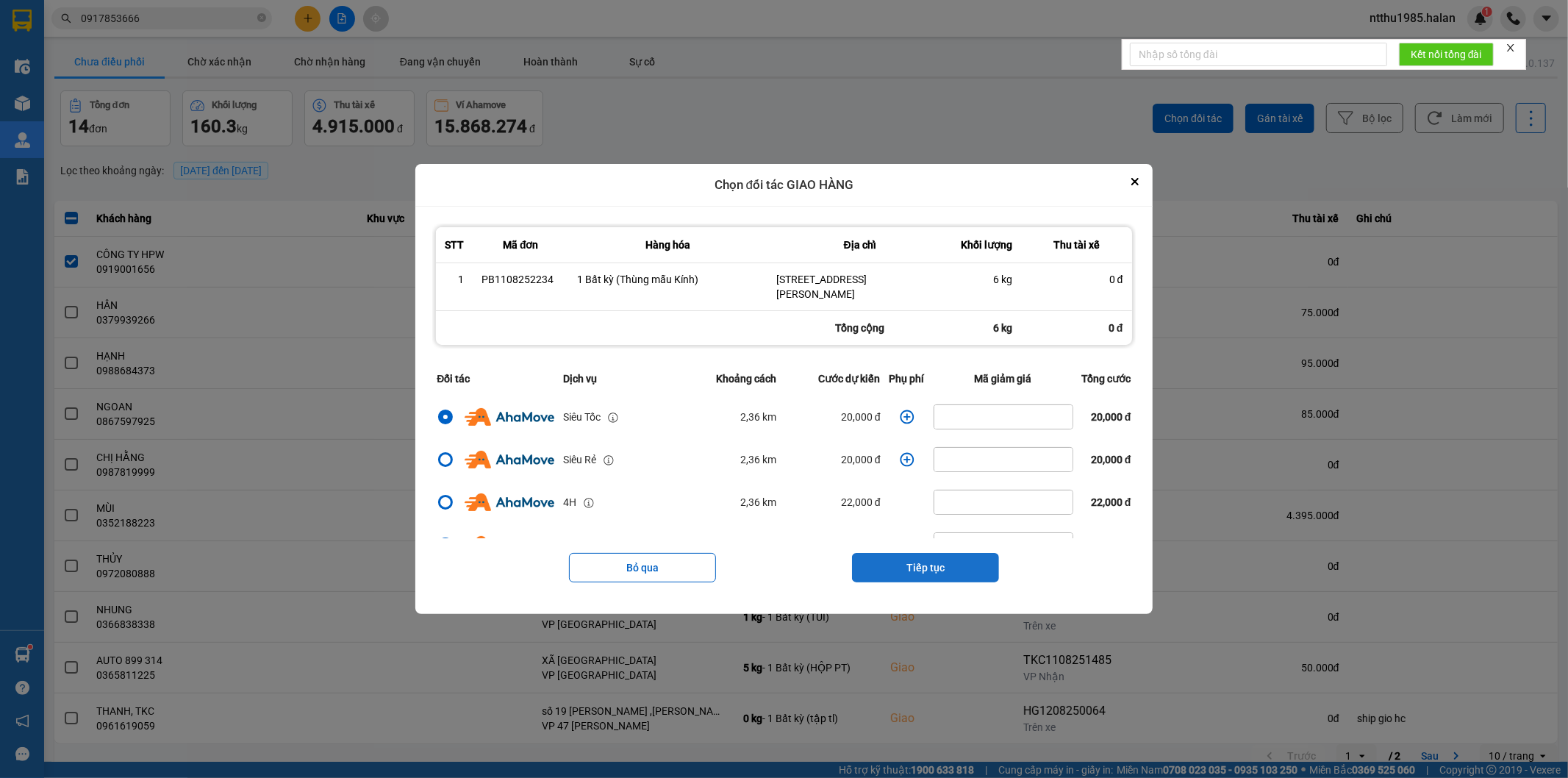
click at [888, 557] on button "Tiếp tục" at bounding box center [925, 568] width 147 height 29
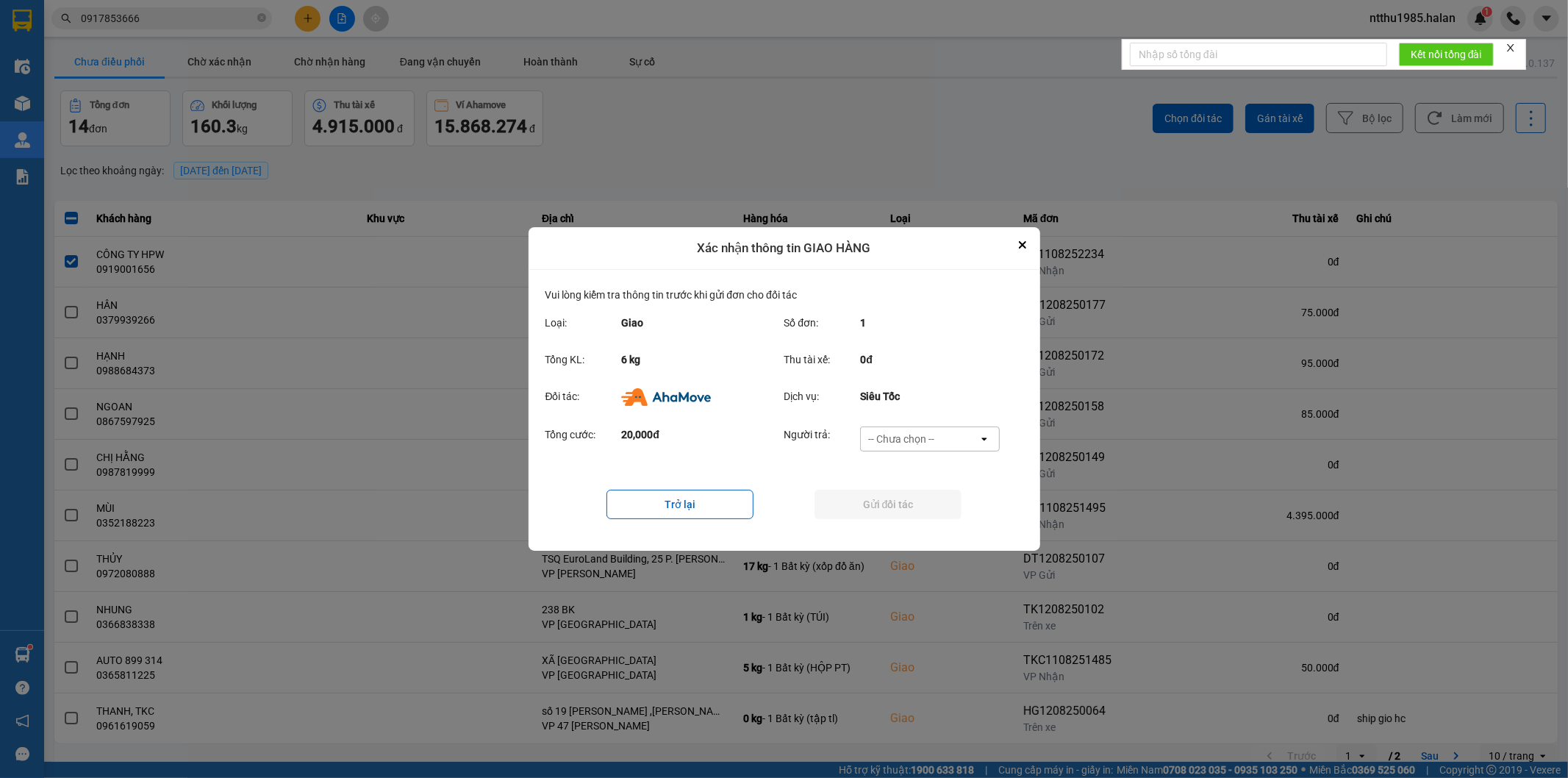
click at [888, 439] on div "-- Chưa chọn --" at bounding box center [902, 439] width 66 height 15
click at [891, 530] on span "Ví Ahamove" at bounding box center [902, 524] width 60 height 15
click at [890, 510] on button "Gửi đối tác" at bounding box center [888, 504] width 147 height 29
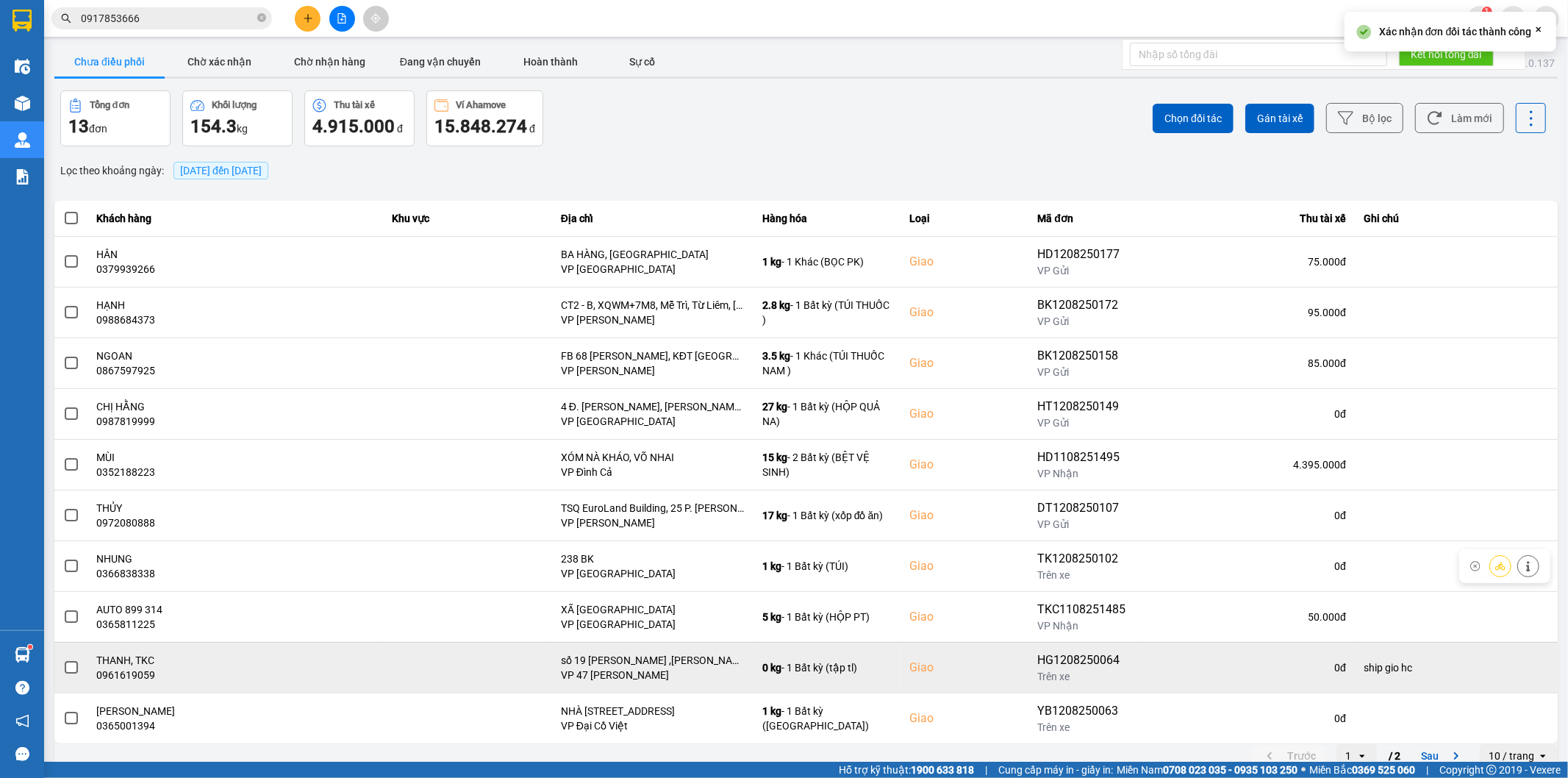
scroll to position [17, 0]
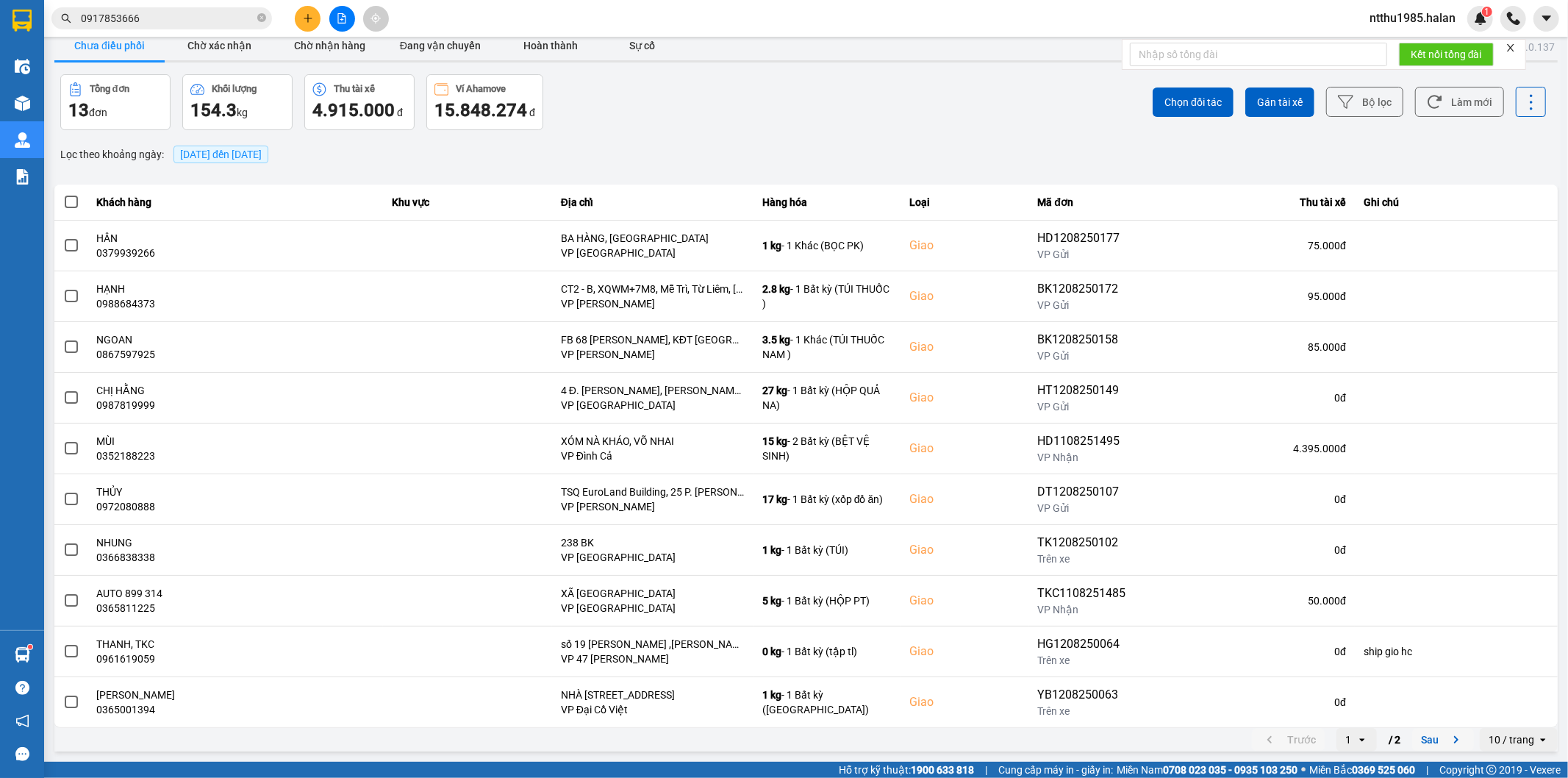
click at [1413, 743] on button "Sau" at bounding box center [1442, 740] width 62 height 22
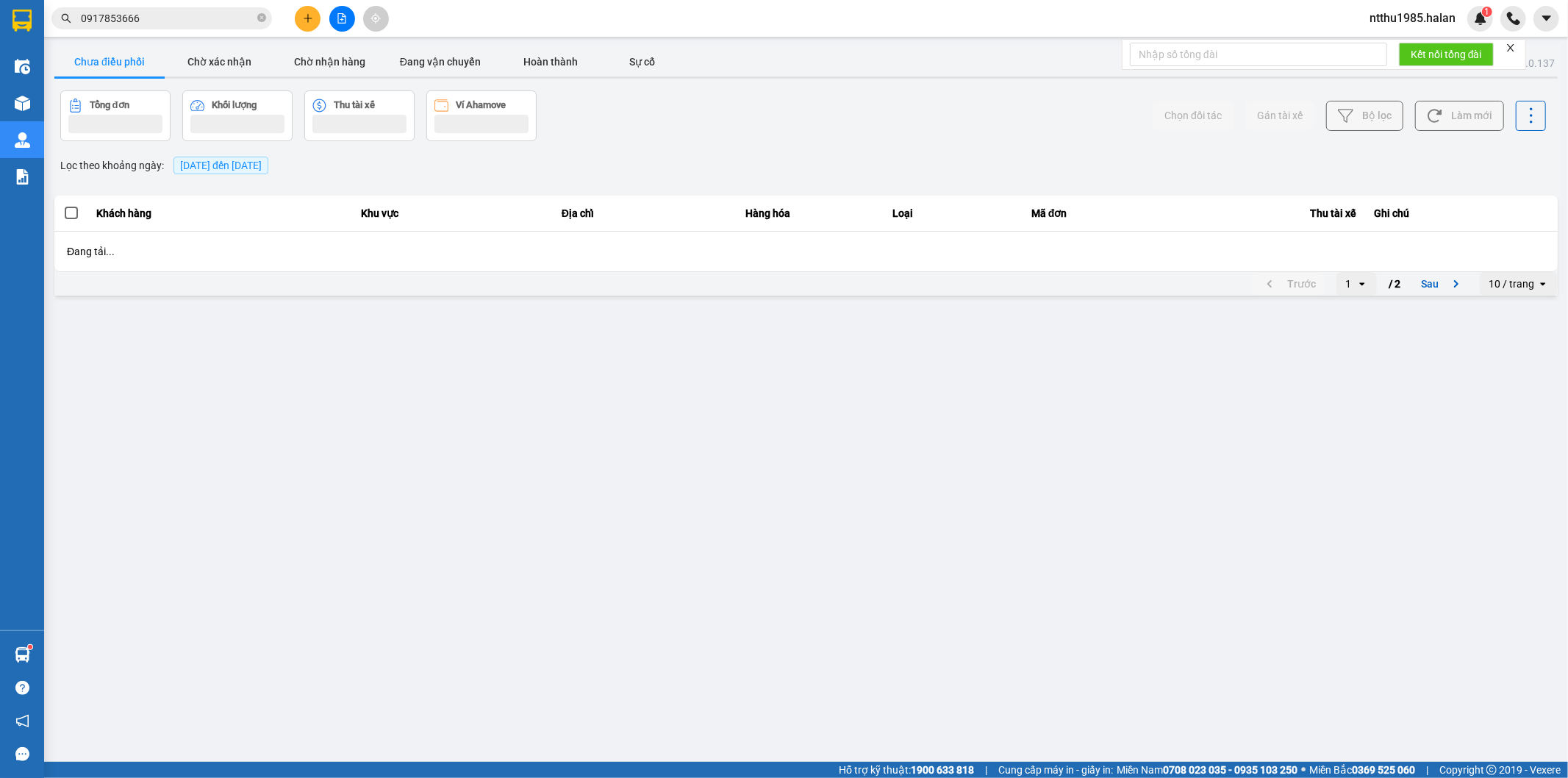
scroll to position [0, 0]
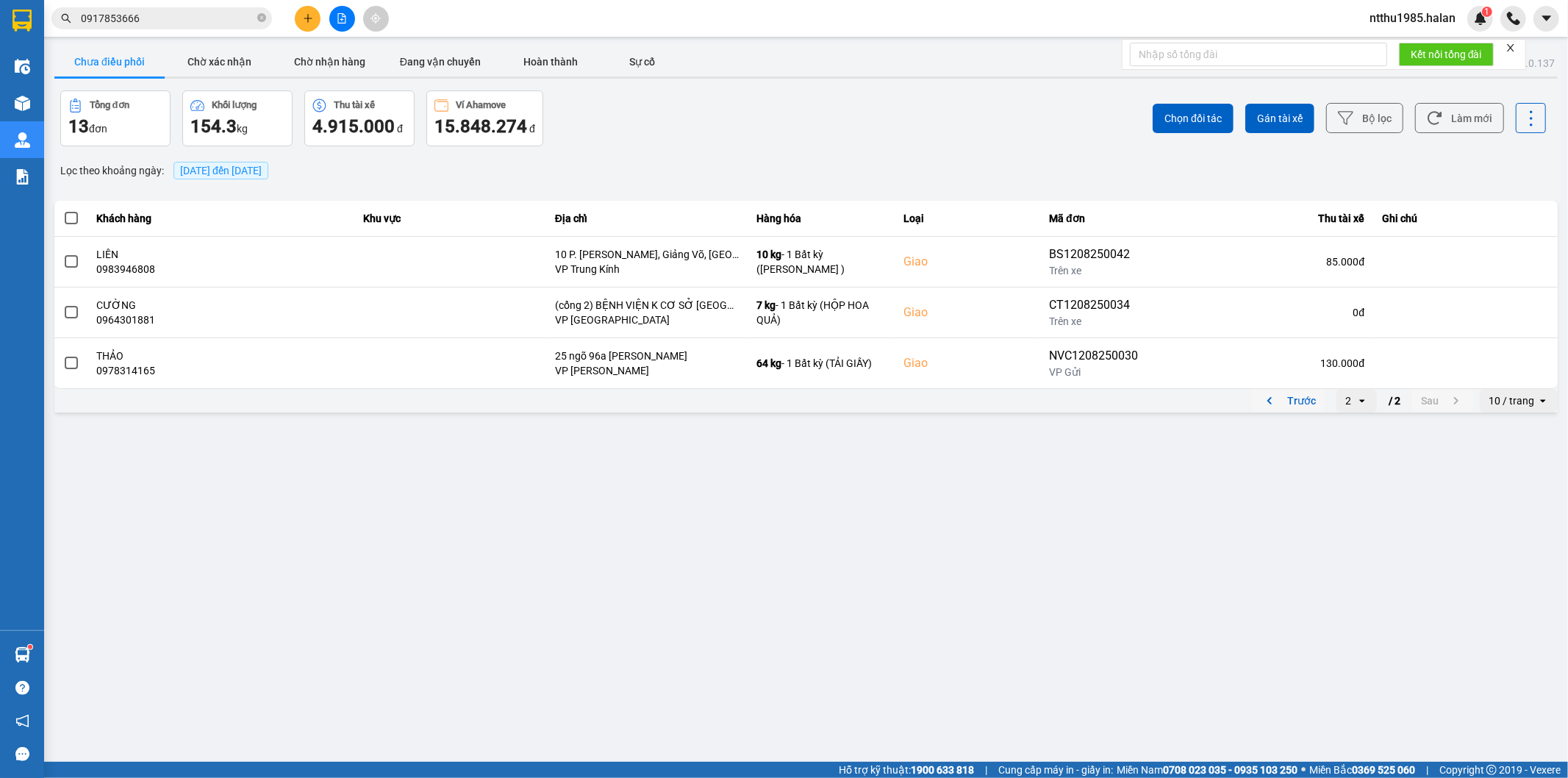
click at [1312, 406] on button "Trước" at bounding box center [1288, 400] width 73 height 22
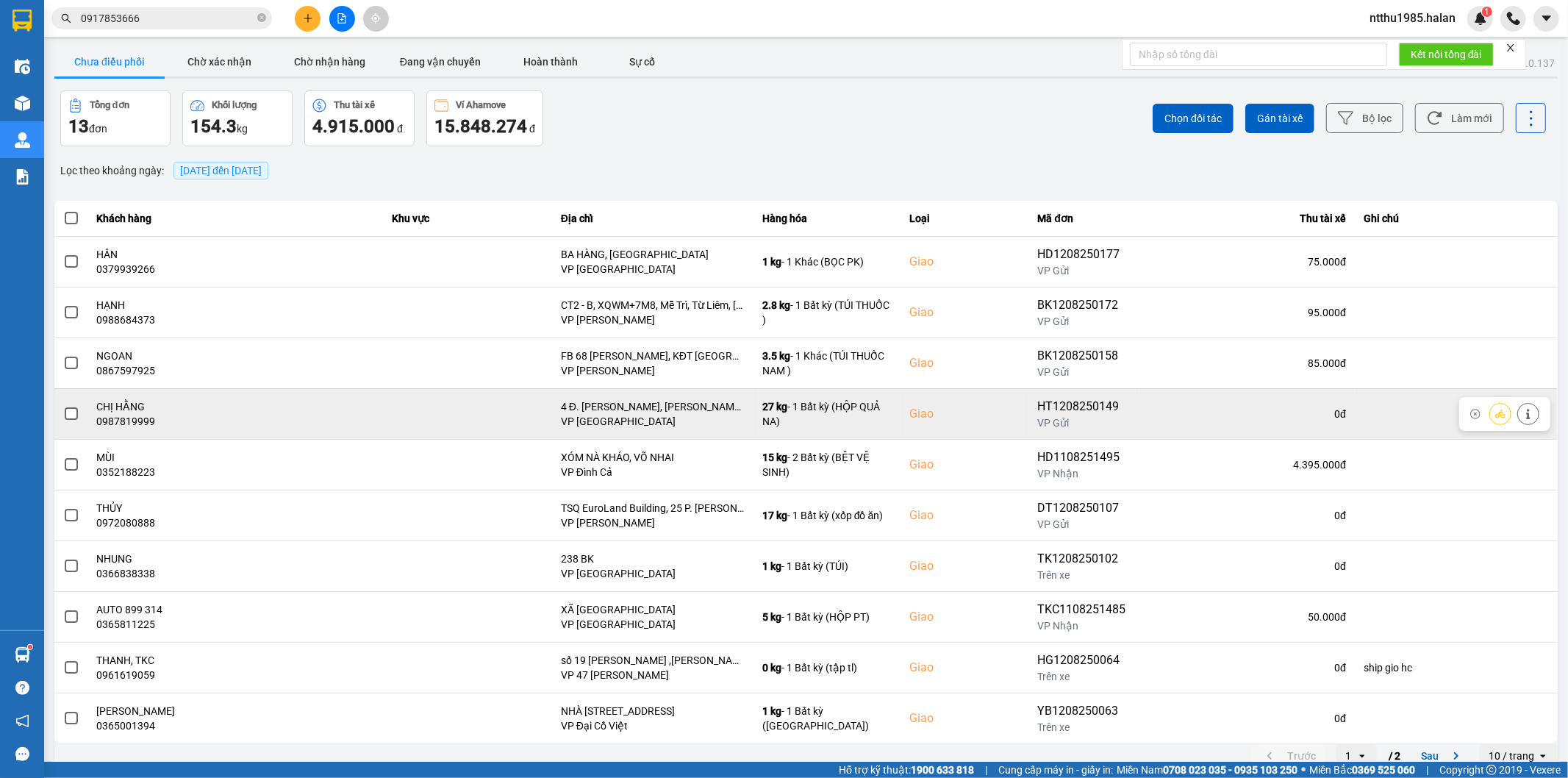
scroll to position [17, 0]
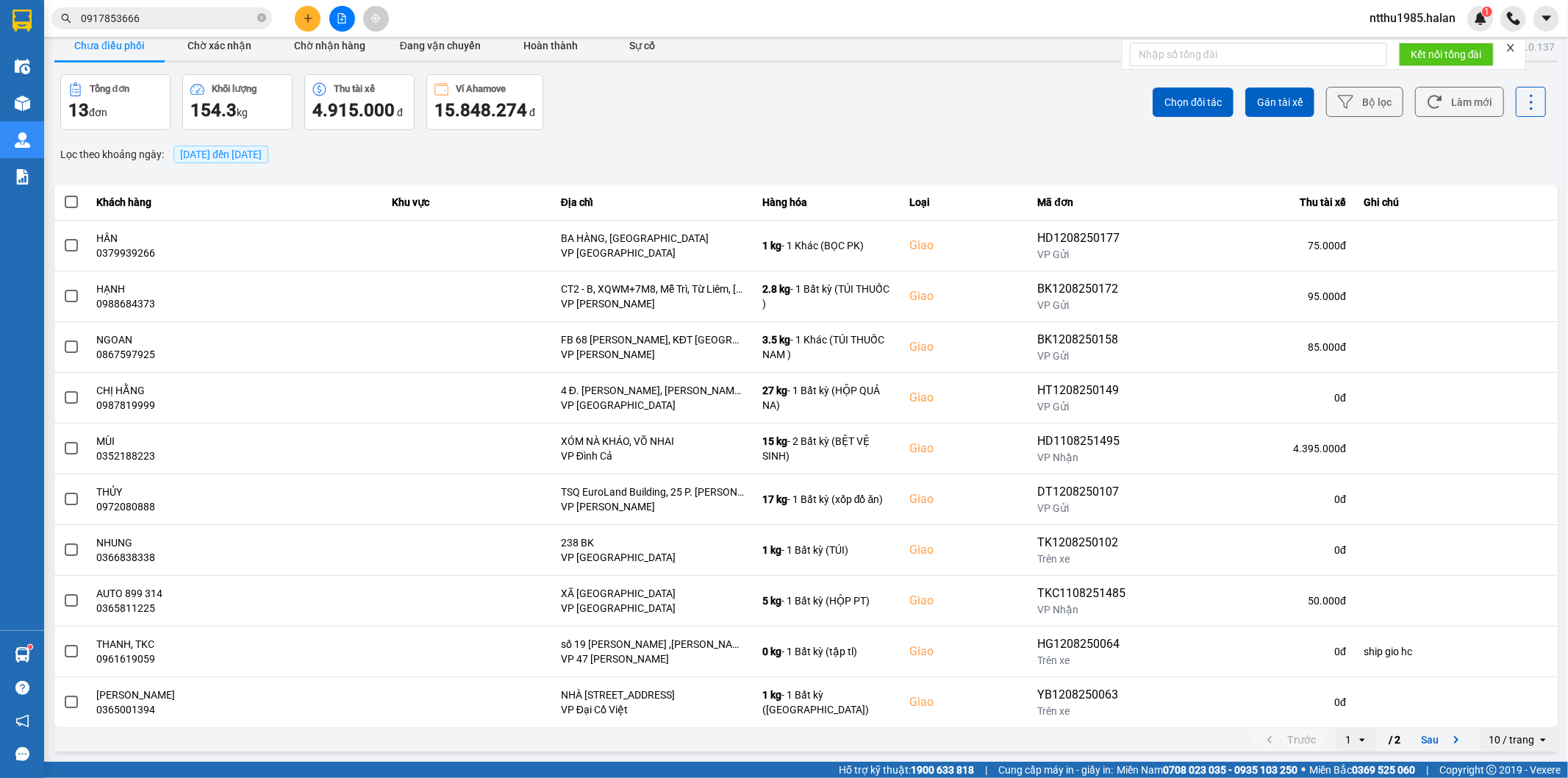
click at [627, 147] on div "Lọc theo khoảng ngày : 12/08/2025 đến 12/08/2025" at bounding box center [806, 154] width 1504 height 25
click at [1460, 96] on button "Làm mới" at bounding box center [1459, 101] width 89 height 30
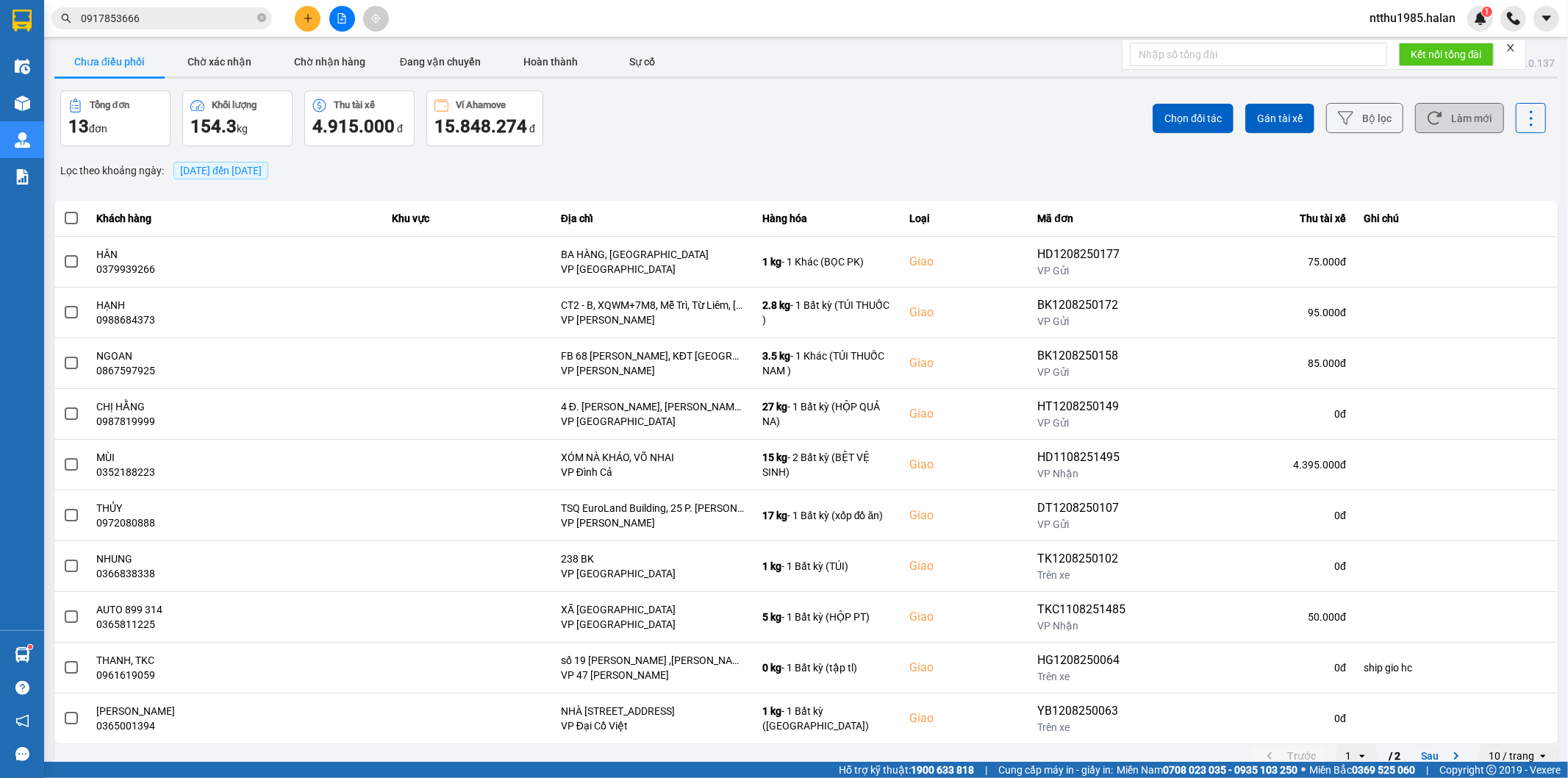
click at [1467, 128] on button "Làm mới" at bounding box center [1459, 118] width 89 height 30
click at [1449, 118] on button "Làm mới" at bounding box center [1459, 118] width 89 height 30
click at [175, 18] on input "0917853666" at bounding box center [167, 18] width 174 height 17
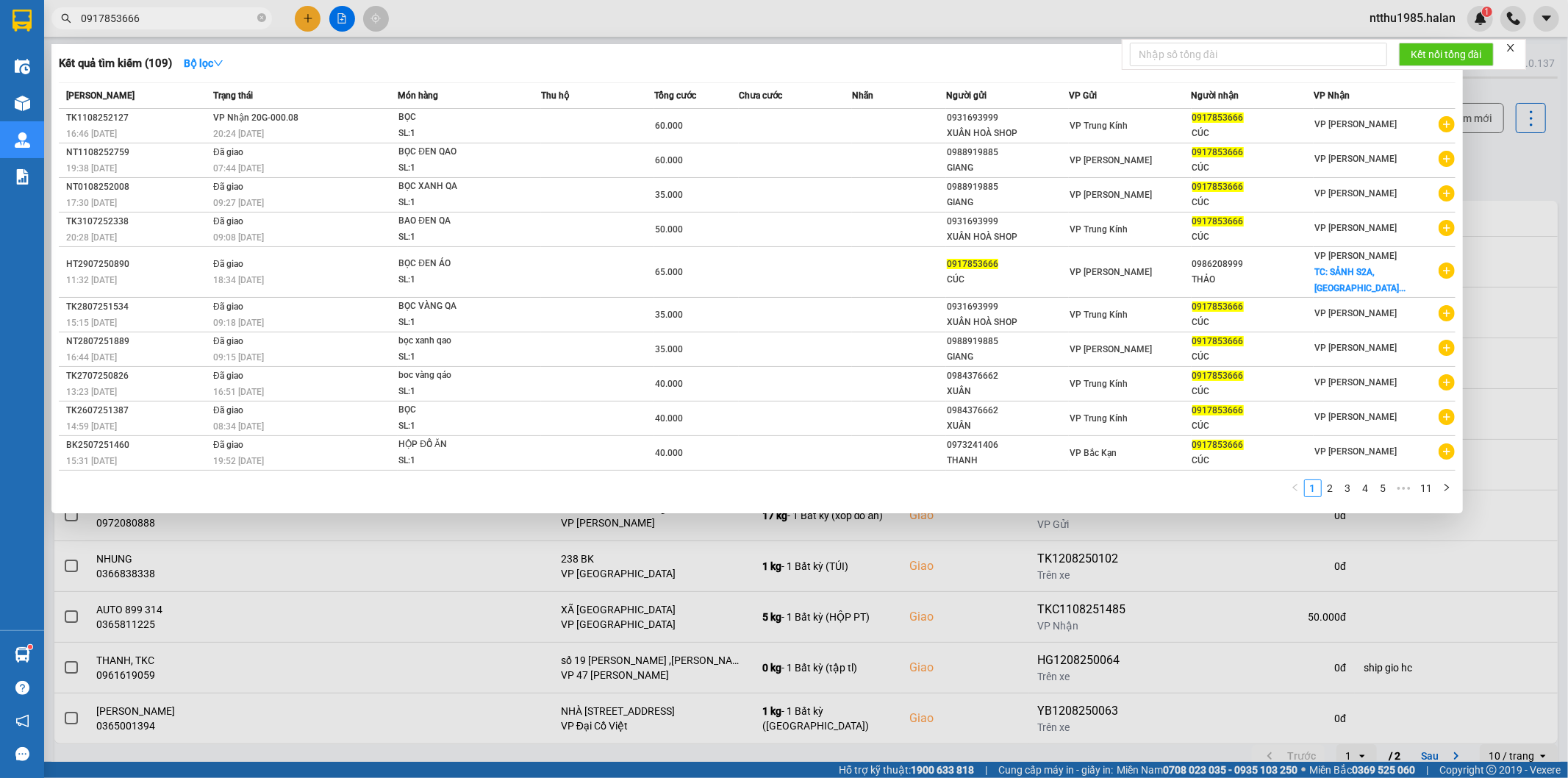
click at [175, 18] on input "0917853666" at bounding box center [167, 18] width 174 height 17
click at [1507, 150] on div at bounding box center [784, 389] width 1568 height 778
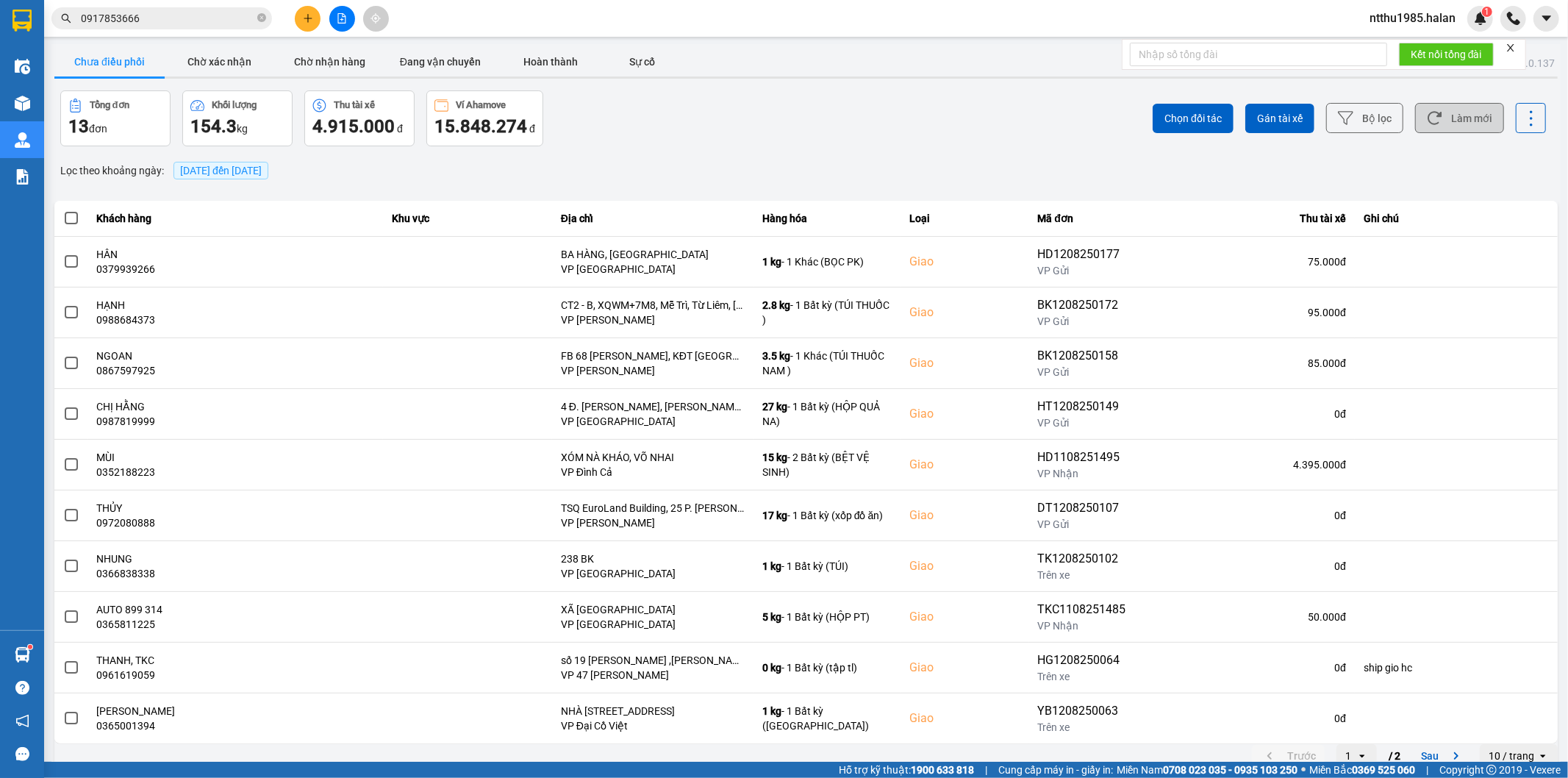
click at [1466, 108] on button "Làm mới" at bounding box center [1459, 118] width 89 height 30
click at [341, 57] on button "Chờ nhận hàng" at bounding box center [330, 62] width 110 height 29
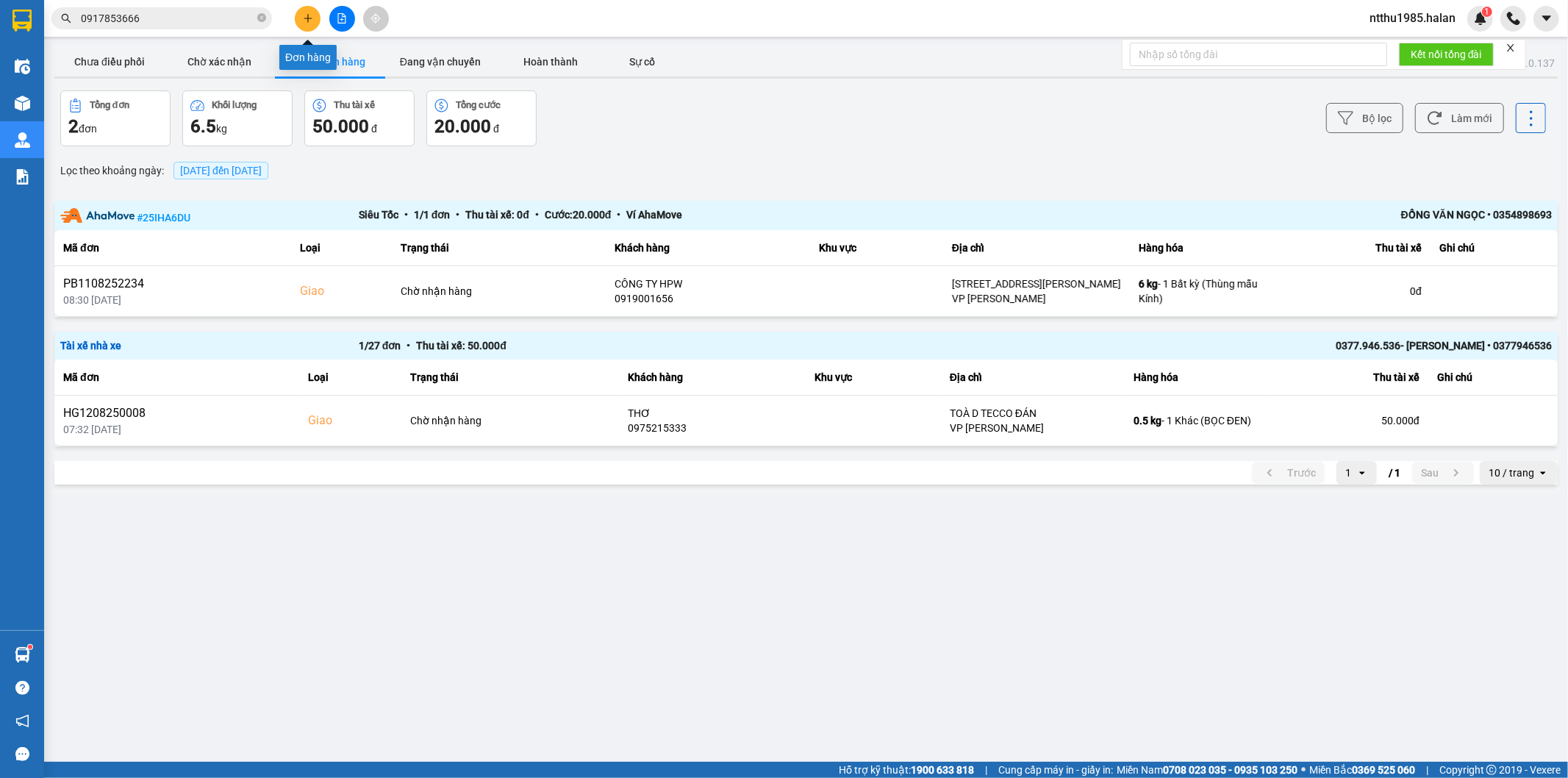
click at [314, 20] on button at bounding box center [308, 18] width 26 height 26
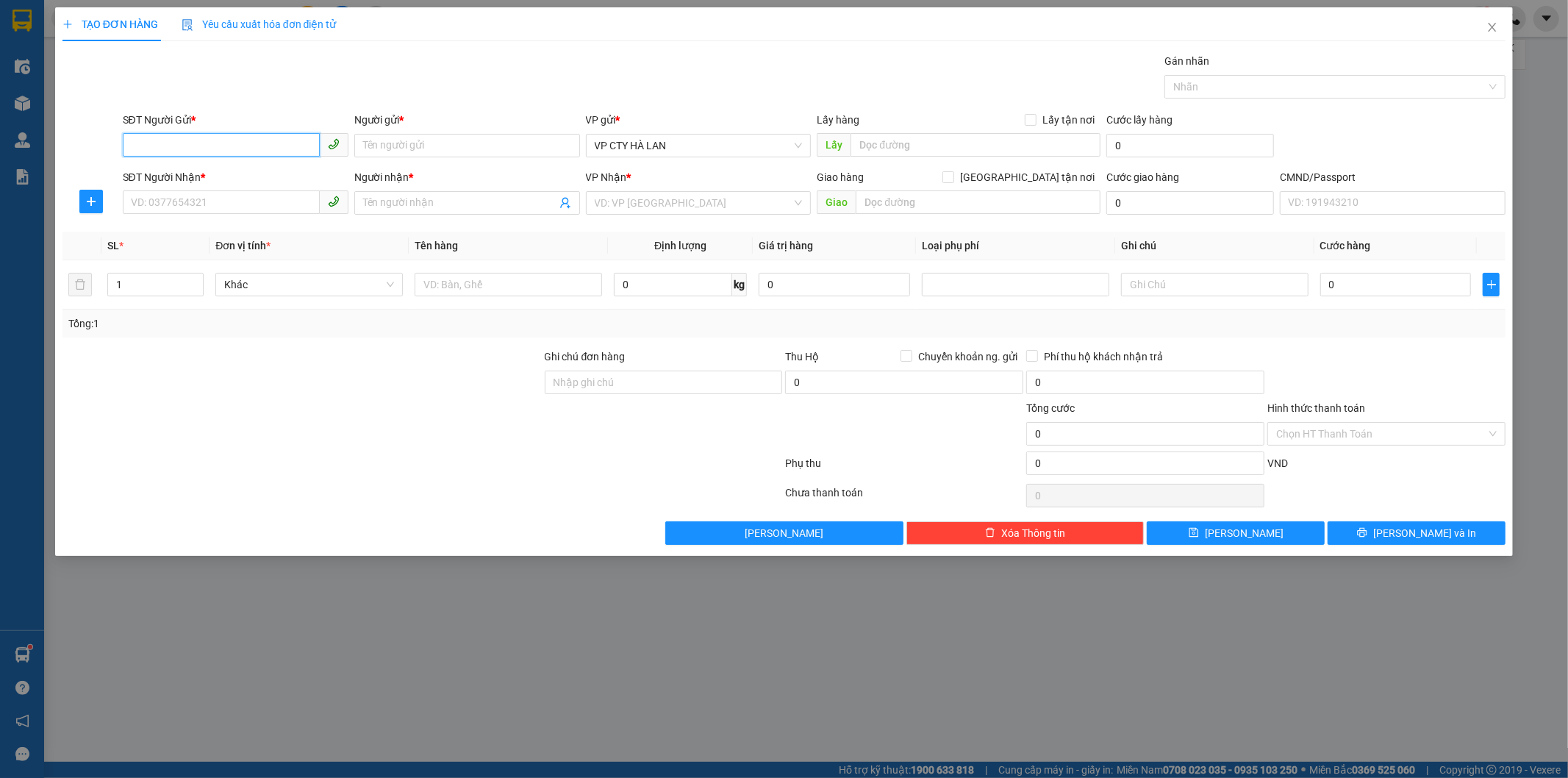
drag, startPoint x: 191, startPoint y: 144, endPoint x: 190, endPoint y: 118, distance: 26.0
click at [191, 139] on input "SĐT Người Gửi *" at bounding box center [221, 145] width 197 height 24
type input "0356586131"
click at [223, 176] on div "0356586131 - YẾN DƯƠNG" at bounding box center [235, 175] width 208 height 17
type input "YẾN DƯƠNG"
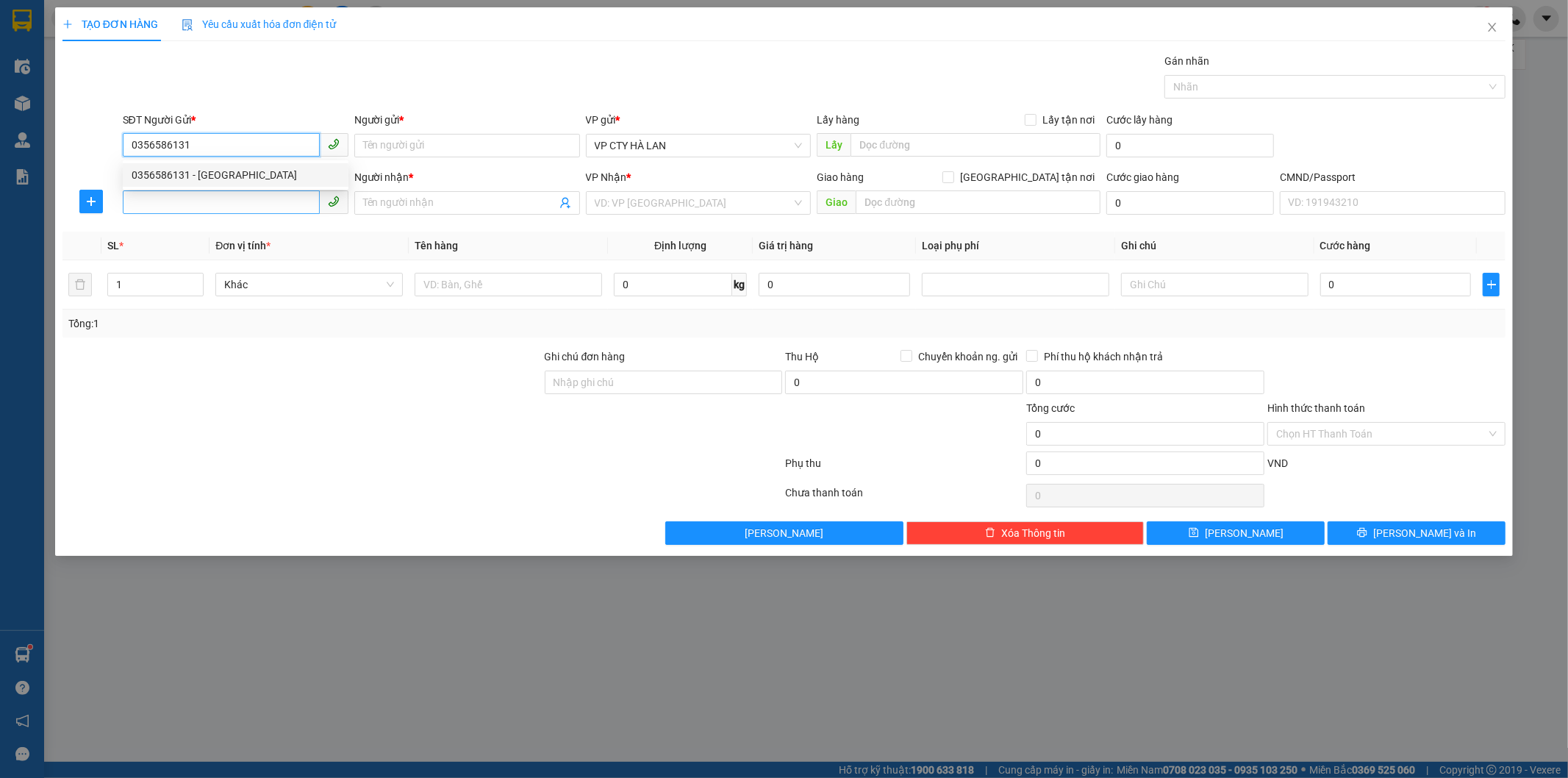
checkbox input "true"
type input "50 P. Võng Thị, Bưởi, Tây Hồ, Hà Nội 122600, Việt Nam"
type input "35.000"
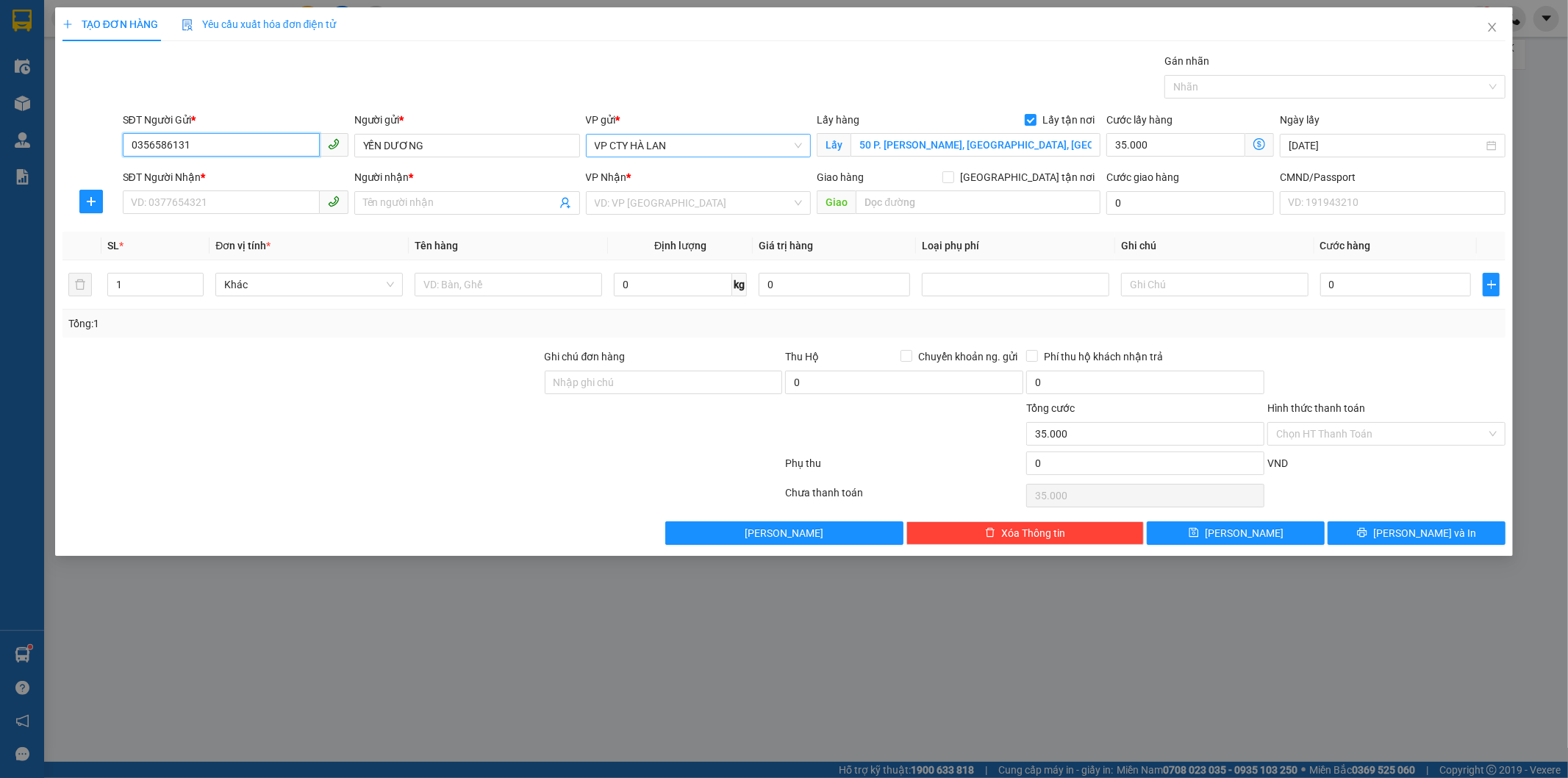
click at [722, 147] on span "VP CTY HÀ LAN" at bounding box center [699, 146] width 208 height 22
type input "0356586131"
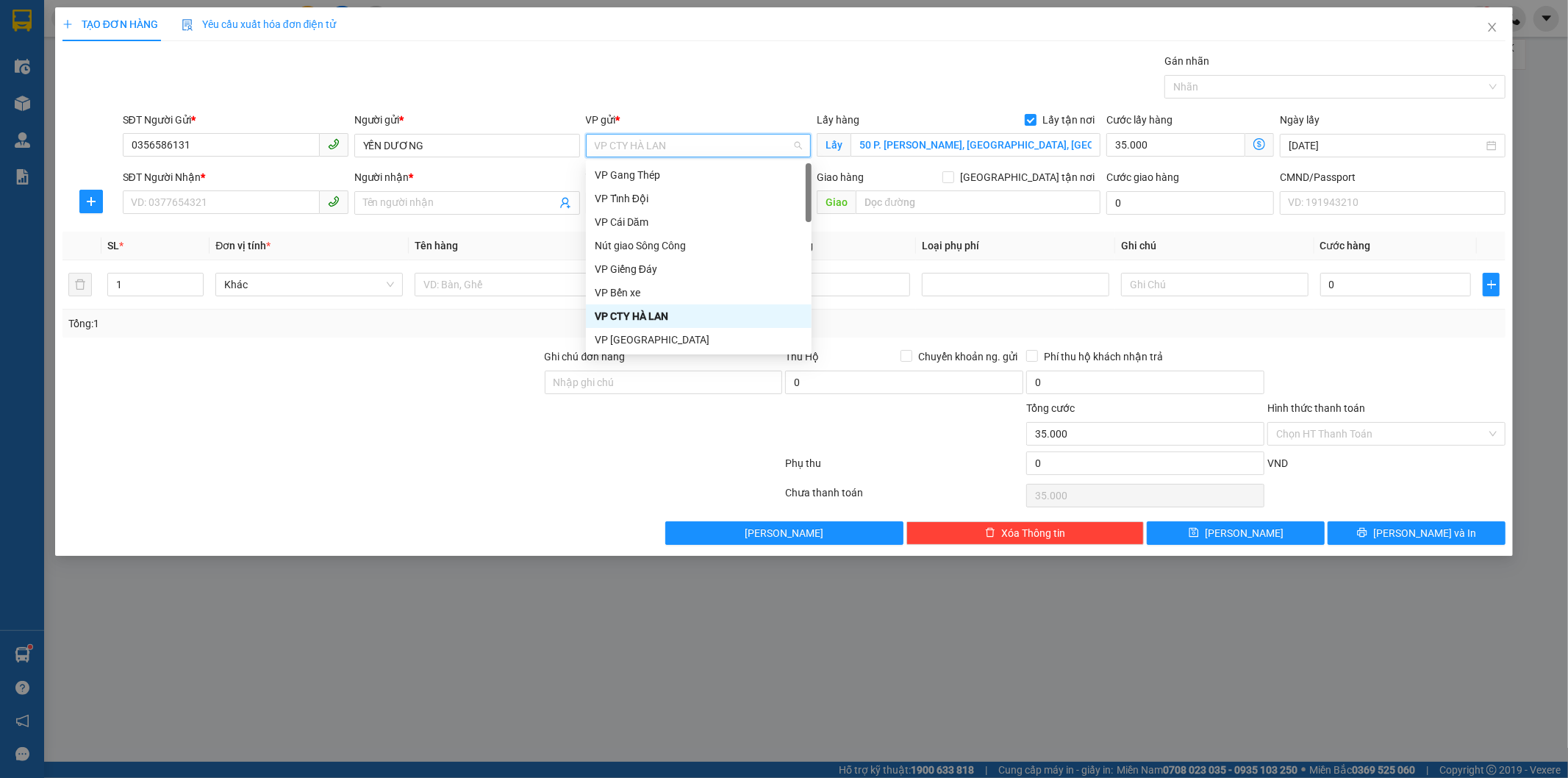
type input "b"
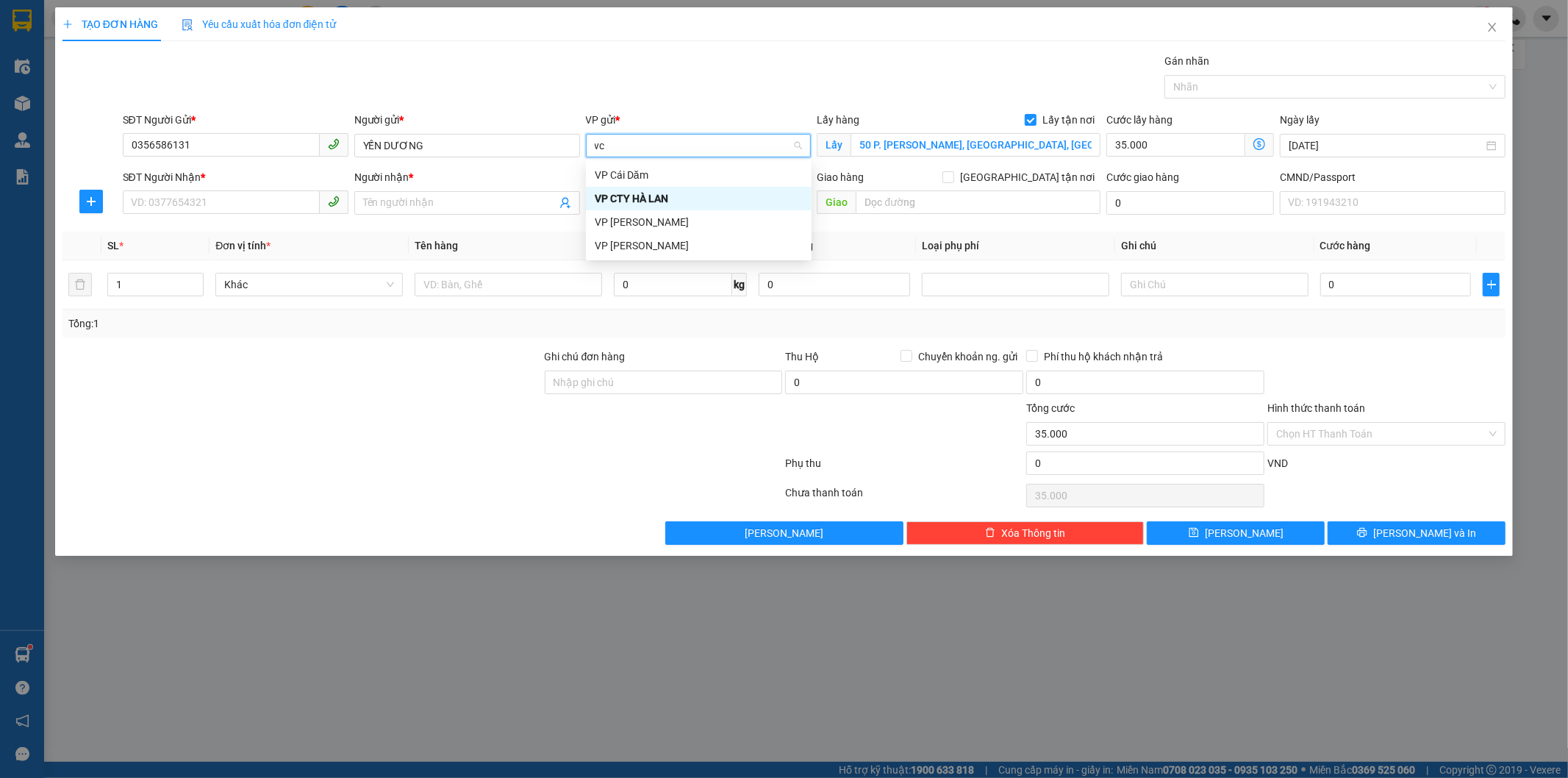
type input "vcc"
drag, startPoint x: 662, startPoint y: 176, endPoint x: 500, endPoint y: 206, distance: 164.8
click at [656, 176] on div "VP [PERSON_NAME]" at bounding box center [699, 175] width 208 height 17
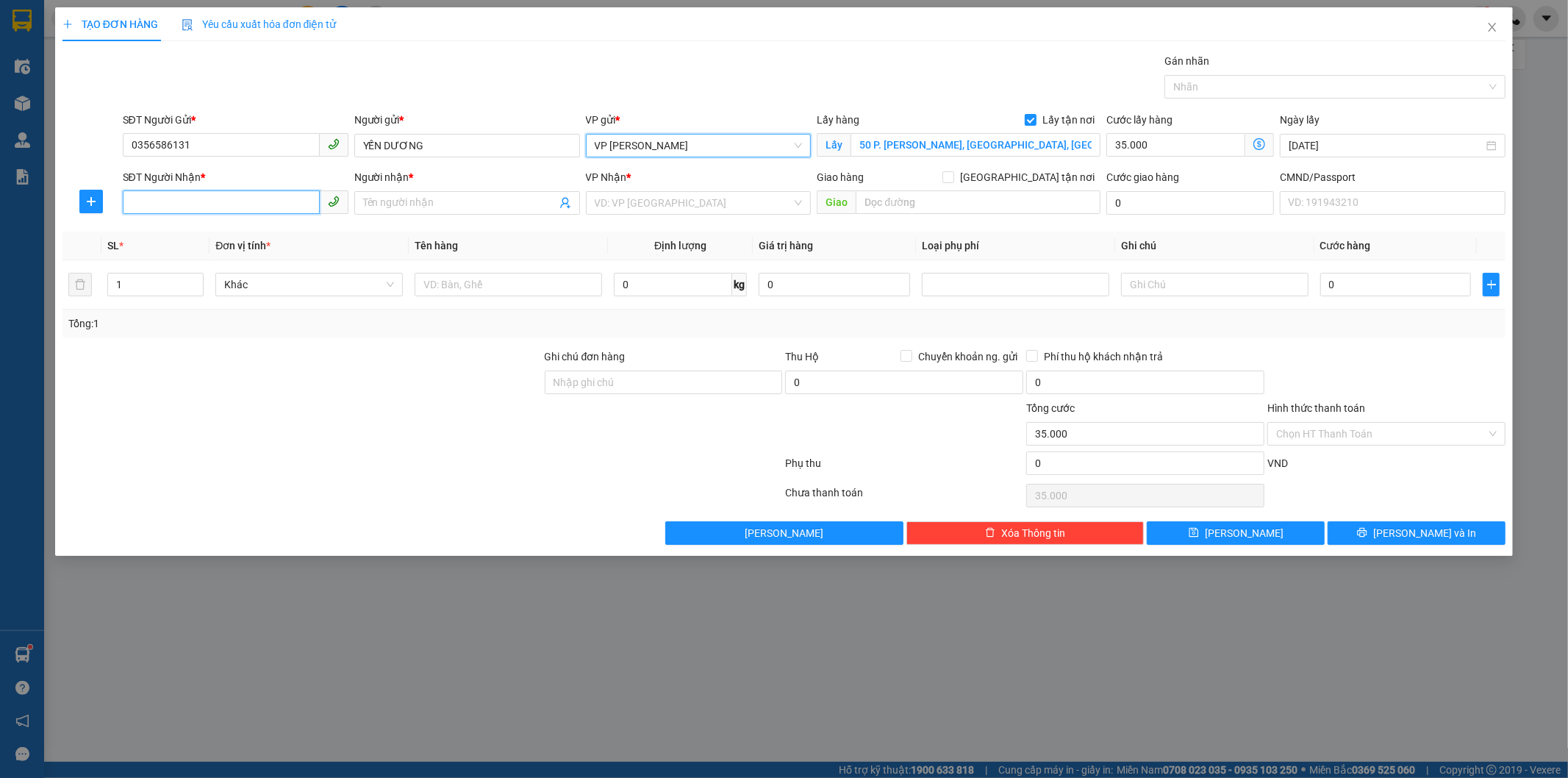
click at [250, 208] on input "SĐT Người Nhận *" at bounding box center [221, 202] width 197 height 24
type input "0348717148"
drag, startPoint x: 205, startPoint y: 237, endPoint x: 201, endPoint y: 227, distance: 10.8
click at [204, 228] on div "0348717148 - NGUYÊN" at bounding box center [235, 232] width 208 height 17
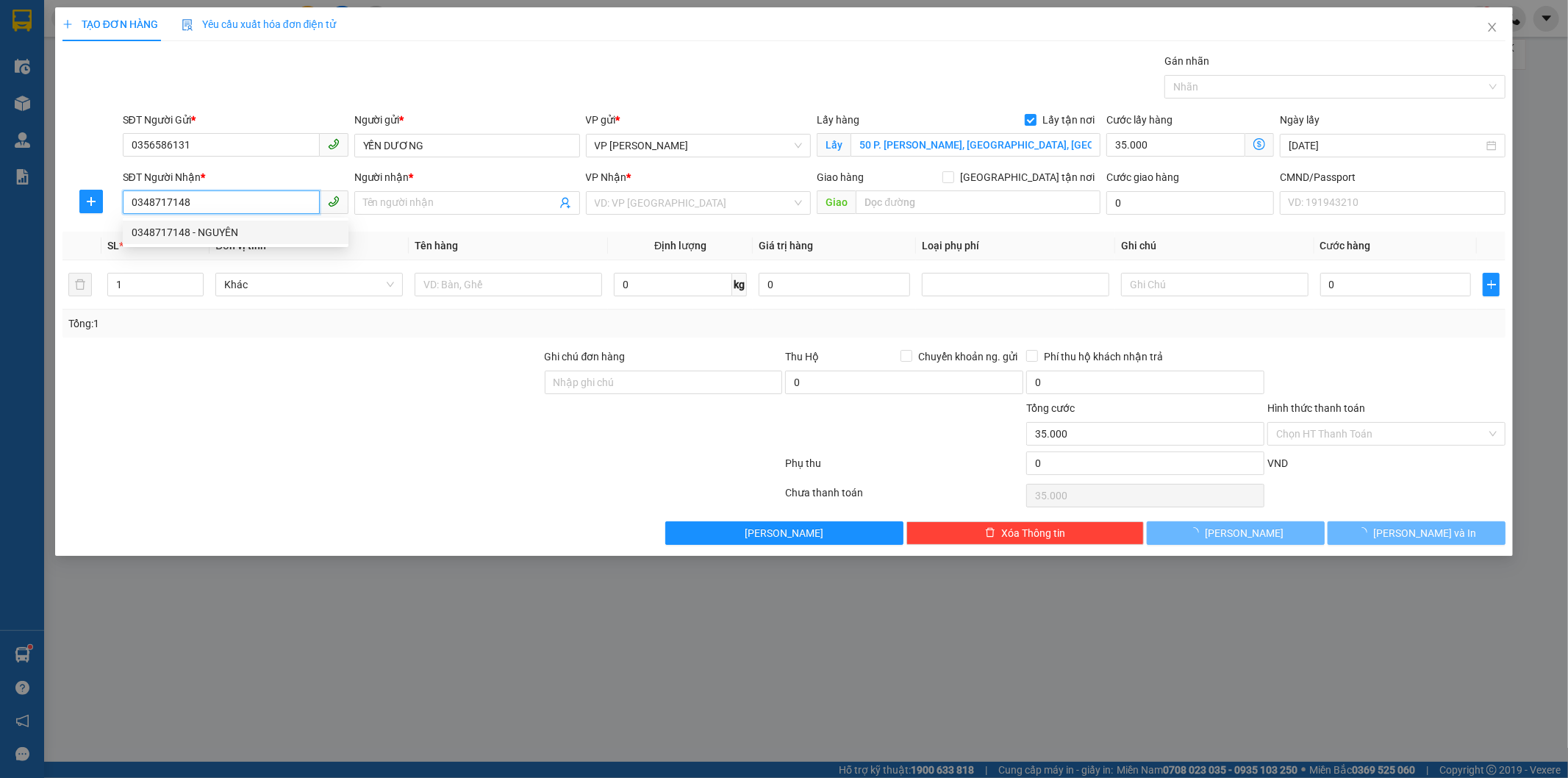
type input "NGUYÊN"
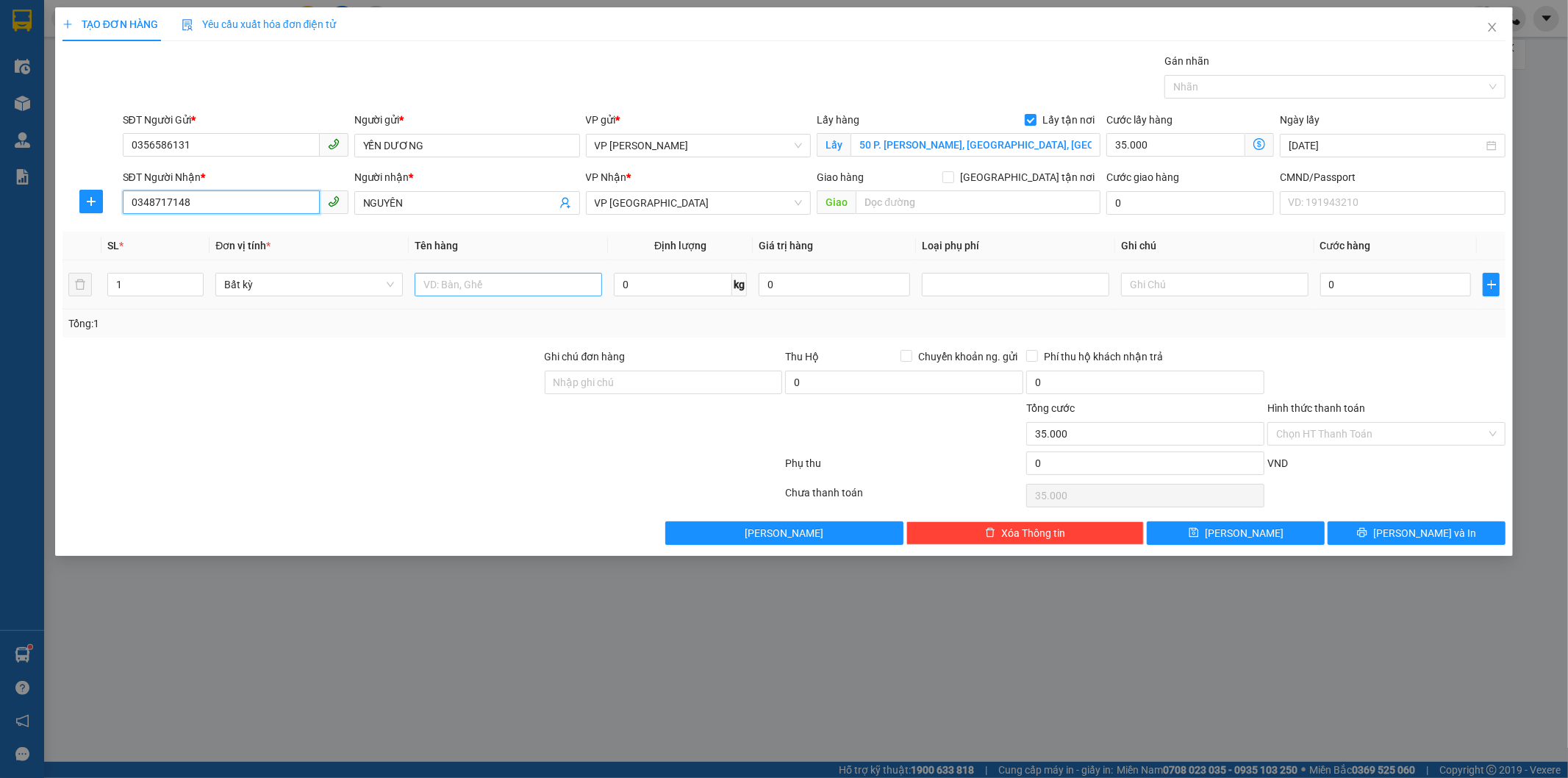
type input "0348717148"
click at [459, 290] on input "text" at bounding box center [509, 285] width 187 height 24
type input "túi qao"
click at [666, 287] on input "0" at bounding box center [673, 285] width 118 height 24
type input "2"
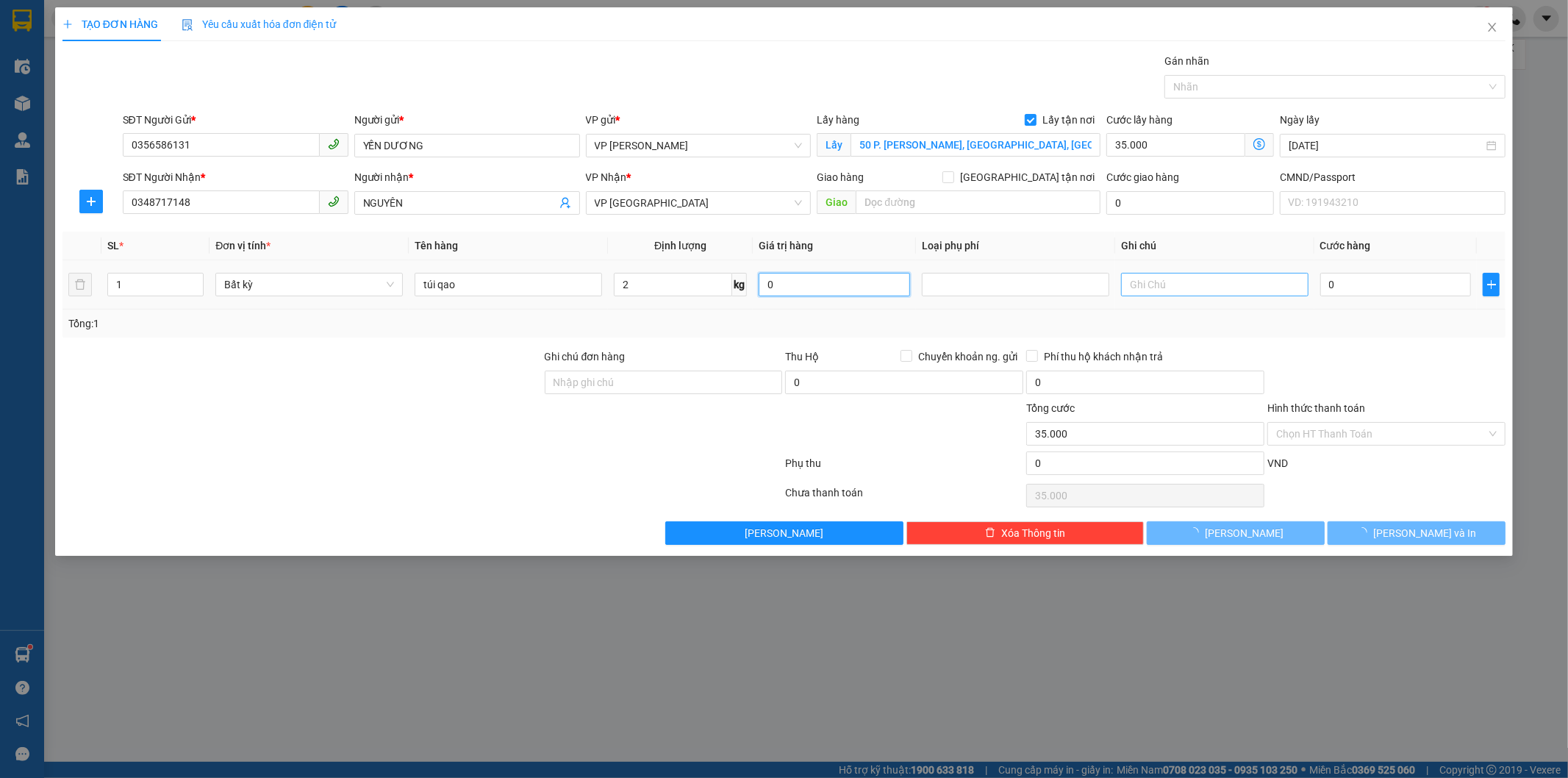
drag, startPoint x: 792, startPoint y: 284, endPoint x: 1123, endPoint y: 282, distance: 331.0
click at [832, 284] on input "0" at bounding box center [834, 285] width 151 height 24
click at [1123, 282] on input "text" at bounding box center [1215, 285] width 187 height 24
type input "35.000"
type input "70.000"
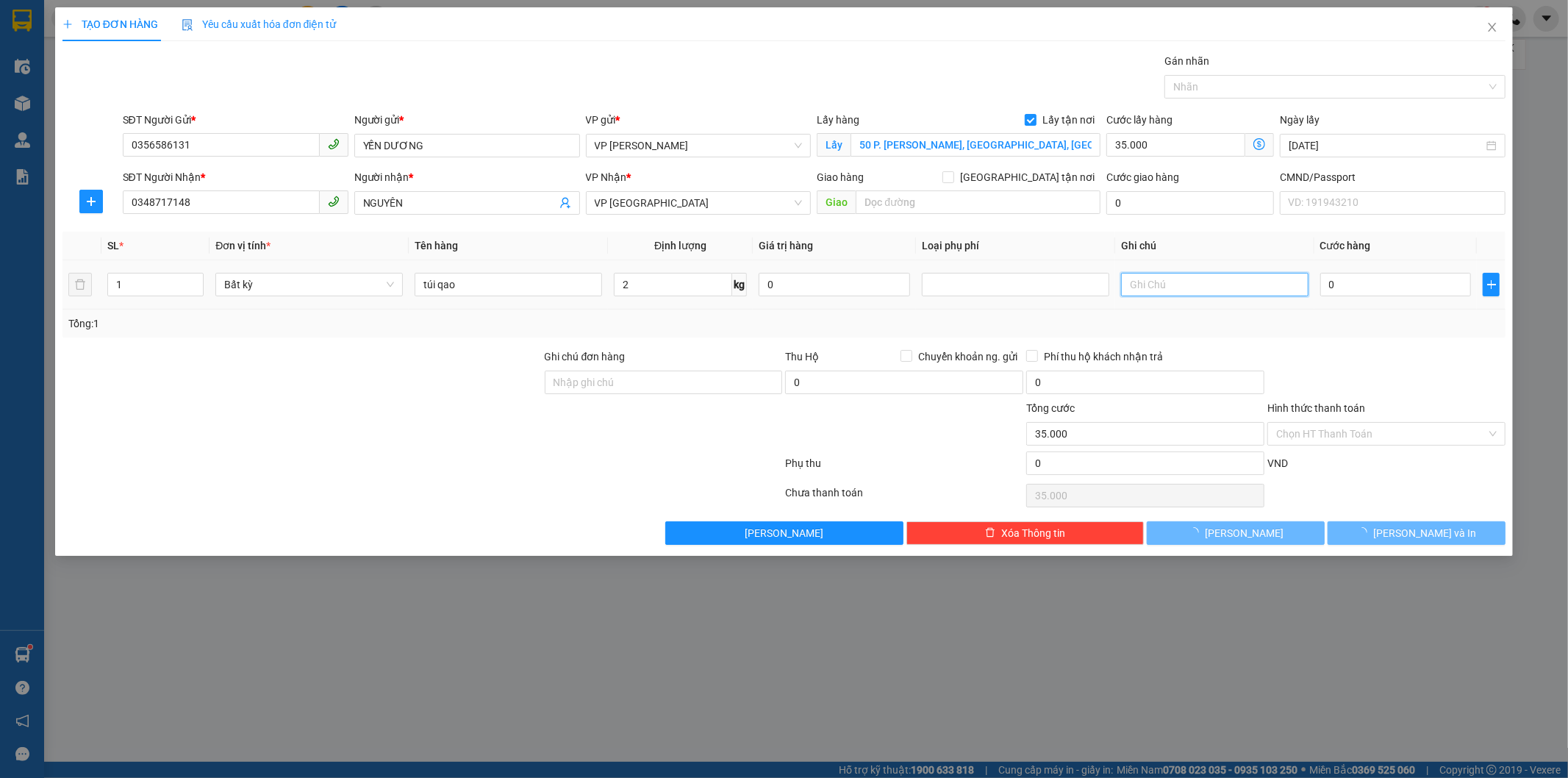
type input "70.000"
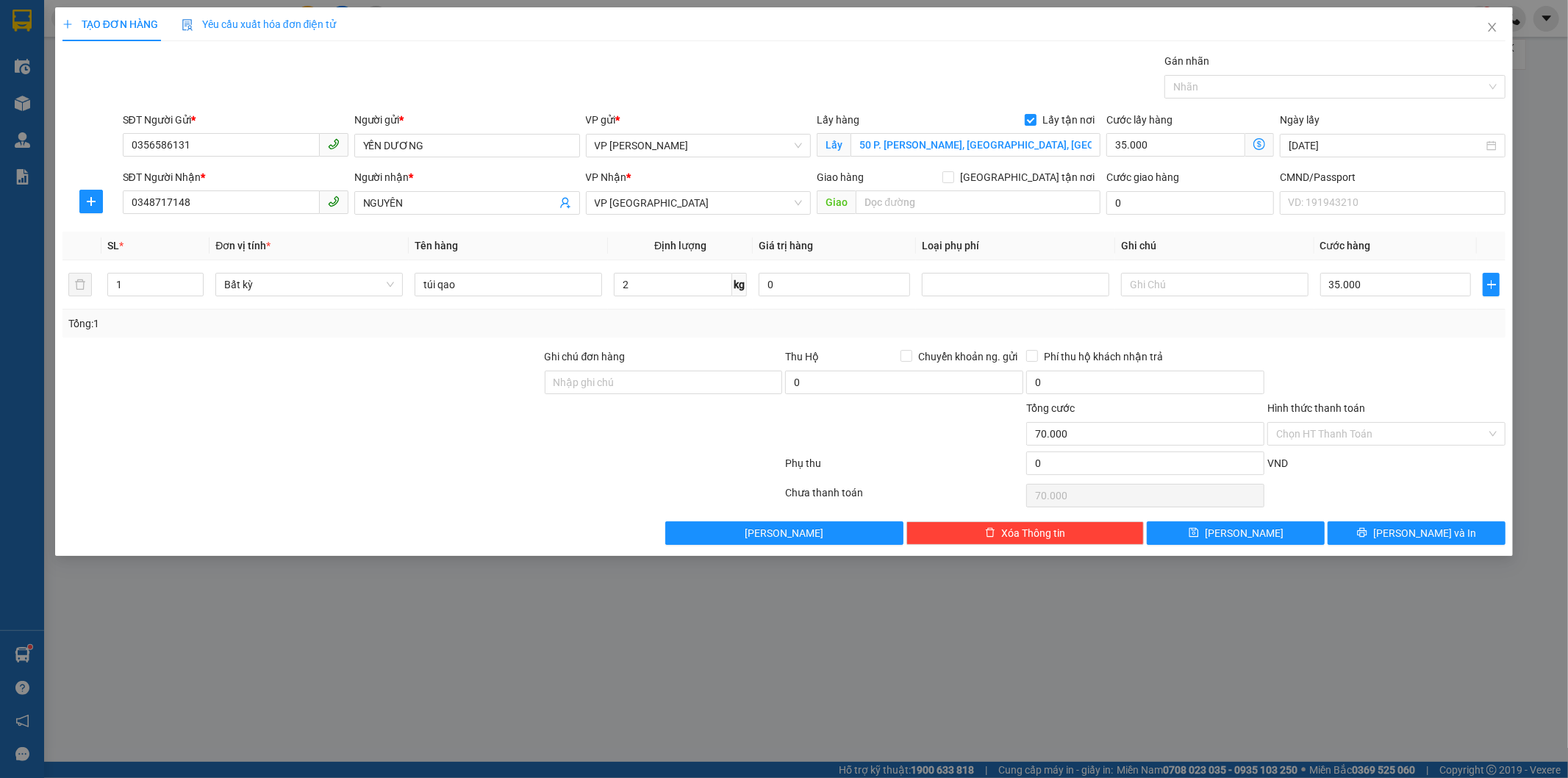
click at [1260, 145] on icon "dollar-circle" at bounding box center [1259, 144] width 12 height 12
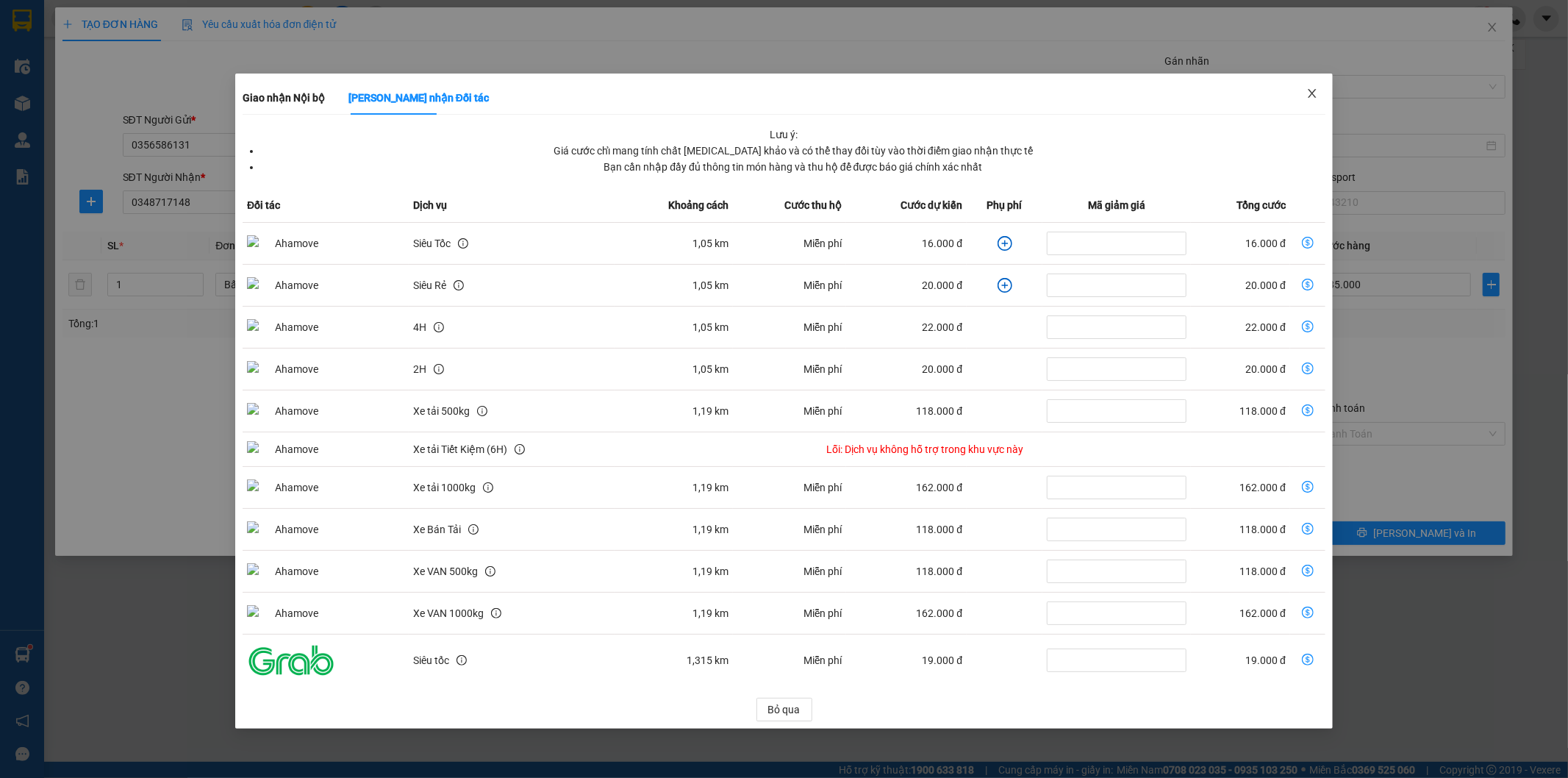
click at [1311, 90] on icon "close" at bounding box center [1312, 93] width 12 height 12
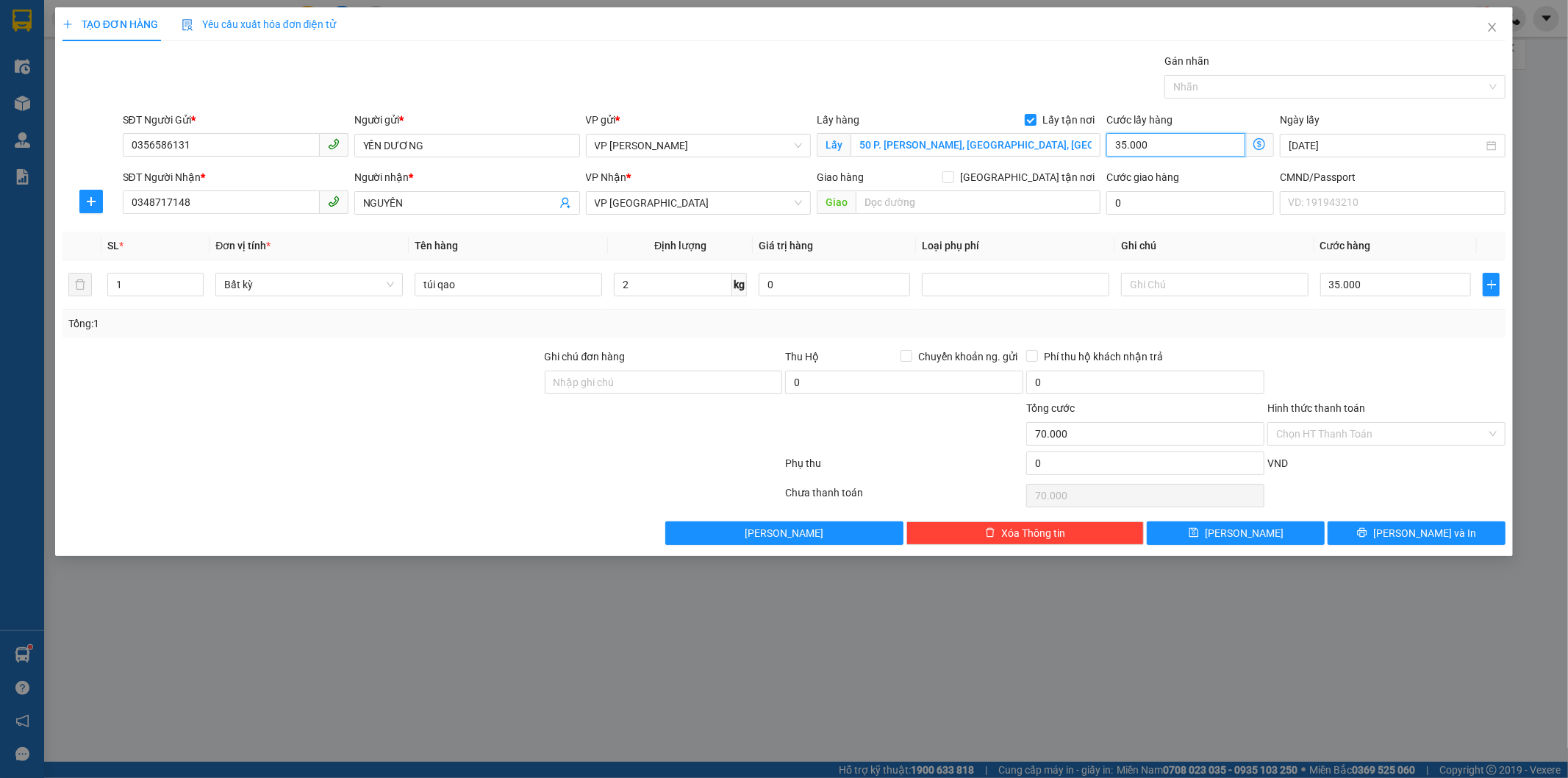
click at [1179, 149] on input "35.000" at bounding box center [1175, 145] width 139 height 24
type input "3"
type input "35.003"
type input "35.030"
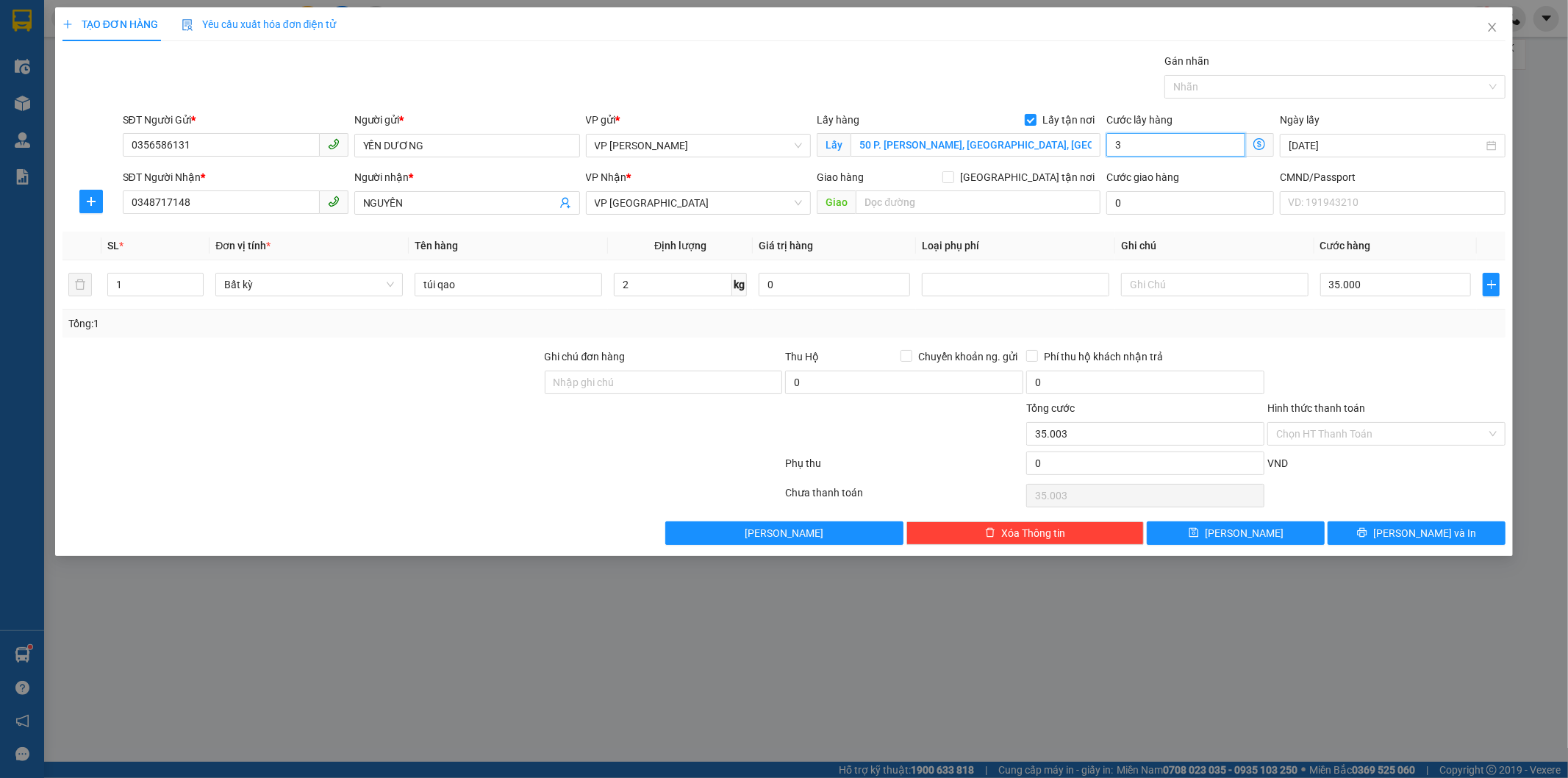
type input "35.030"
type input "30"
click at [1173, 145] on input "30" at bounding box center [1175, 145] width 139 height 24
type input "35.002"
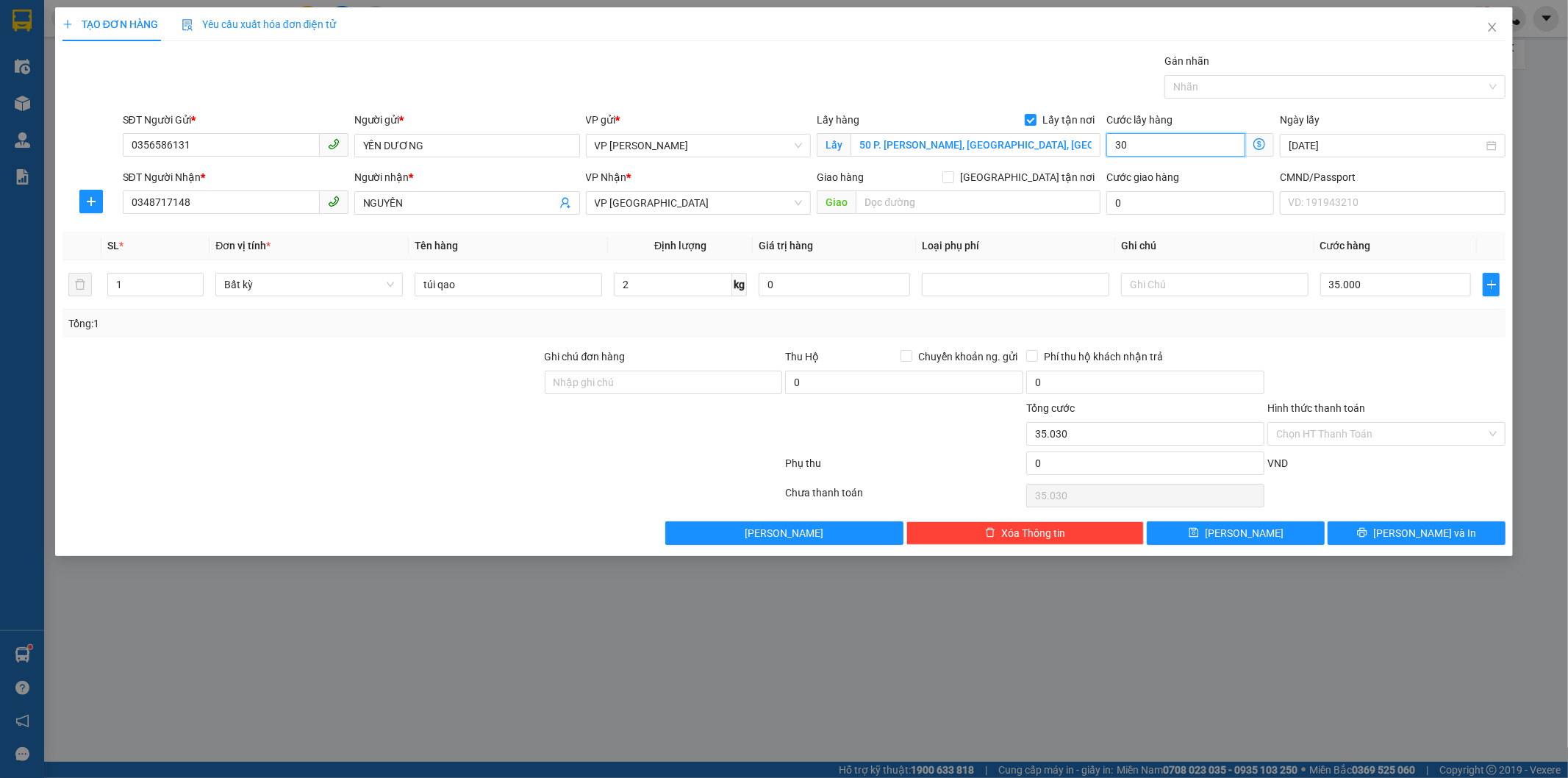
type input "35.002"
type input "2"
type input "35.025"
type input "25.000"
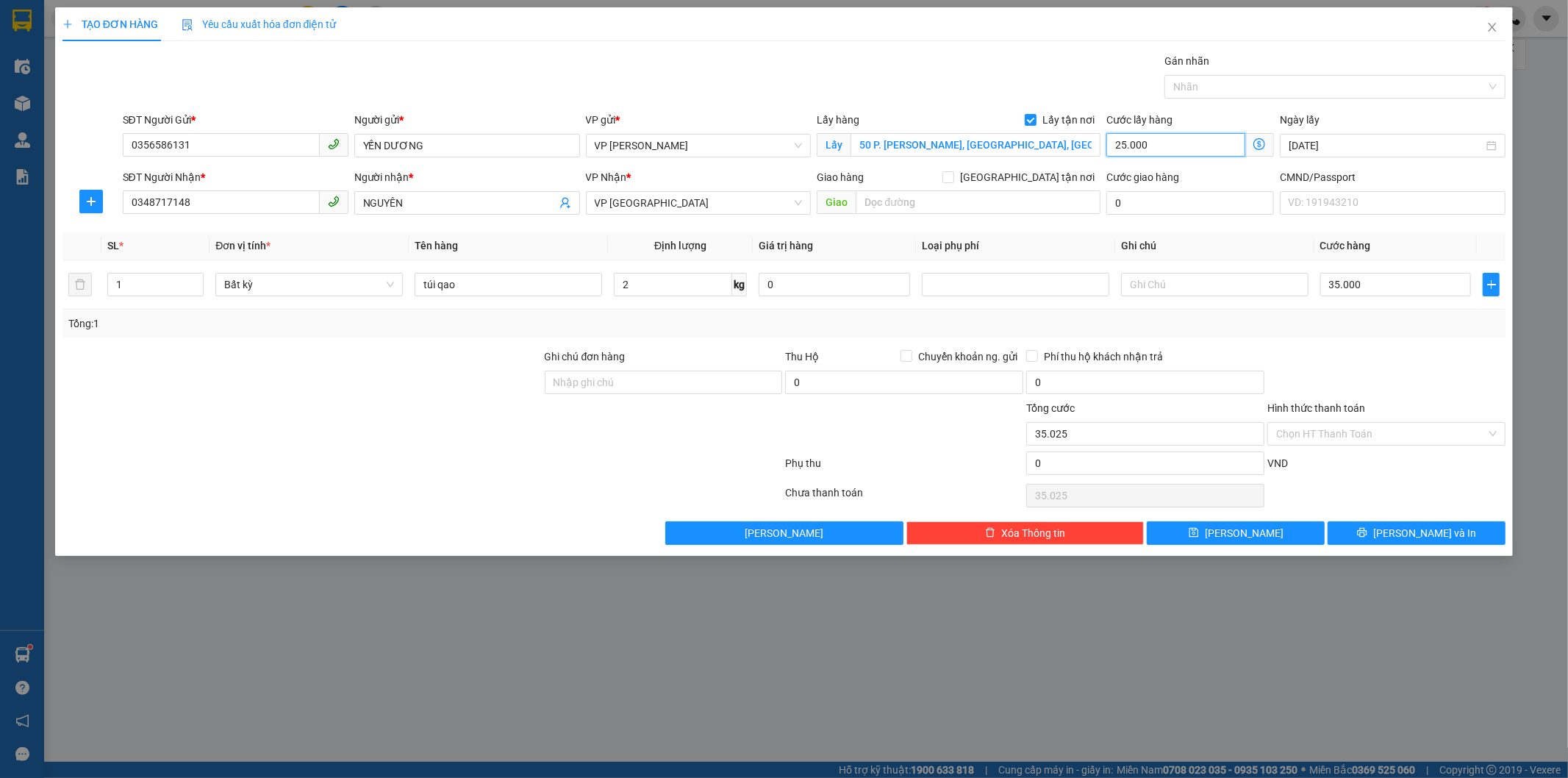
type input "60.000"
click at [645, 385] on input "Ghi chú đơn hàng" at bounding box center [663, 383] width 238 height 24
type input "THU CỦA KH 60K VỀ VP HÀ LAN"
click at [1402, 538] on button "[PERSON_NAME] và In" at bounding box center [1417, 534] width 178 height 24
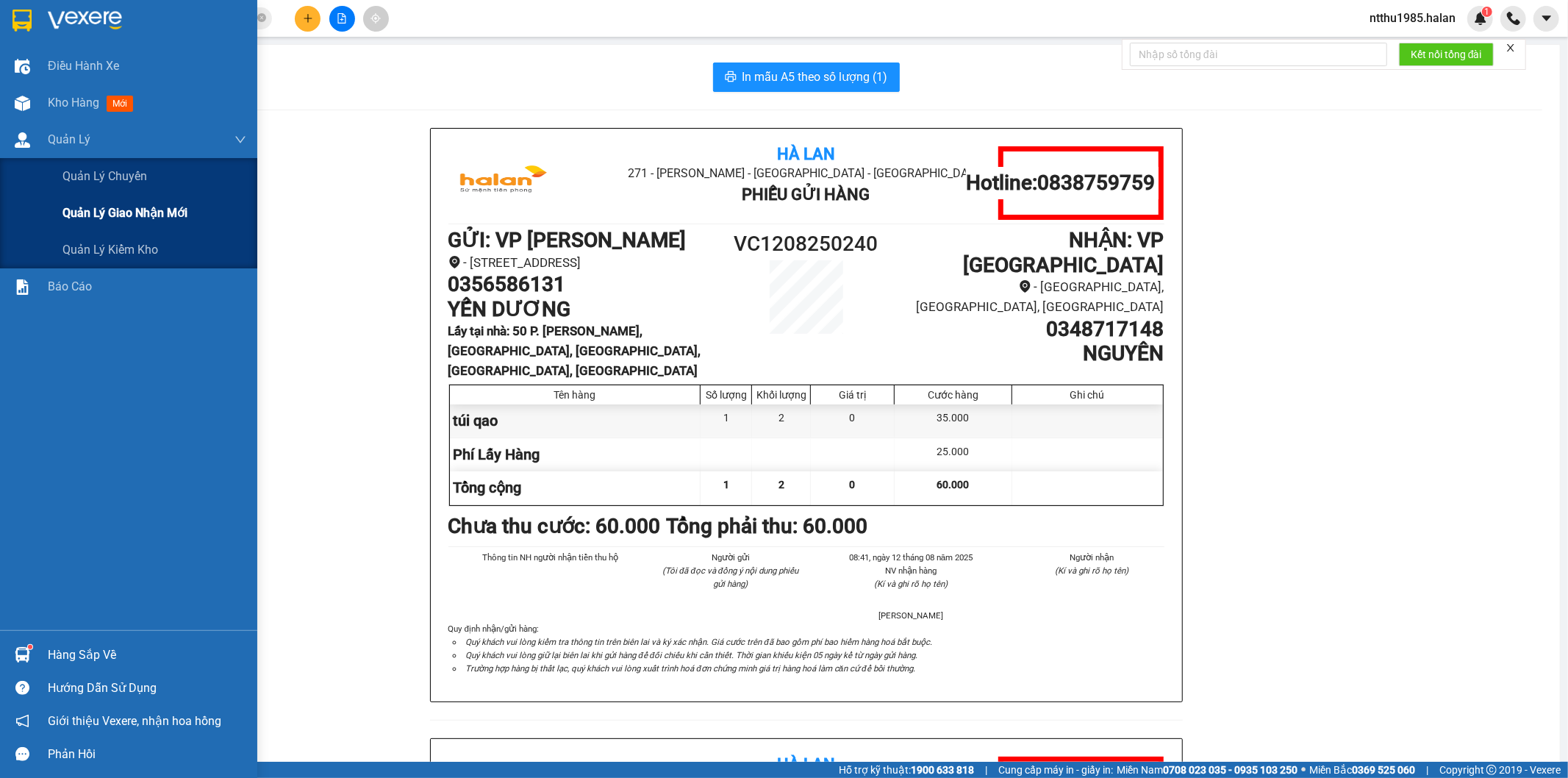
click at [127, 209] on span "Quản lý giao nhận mới" at bounding box center [125, 213] width 125 height 18
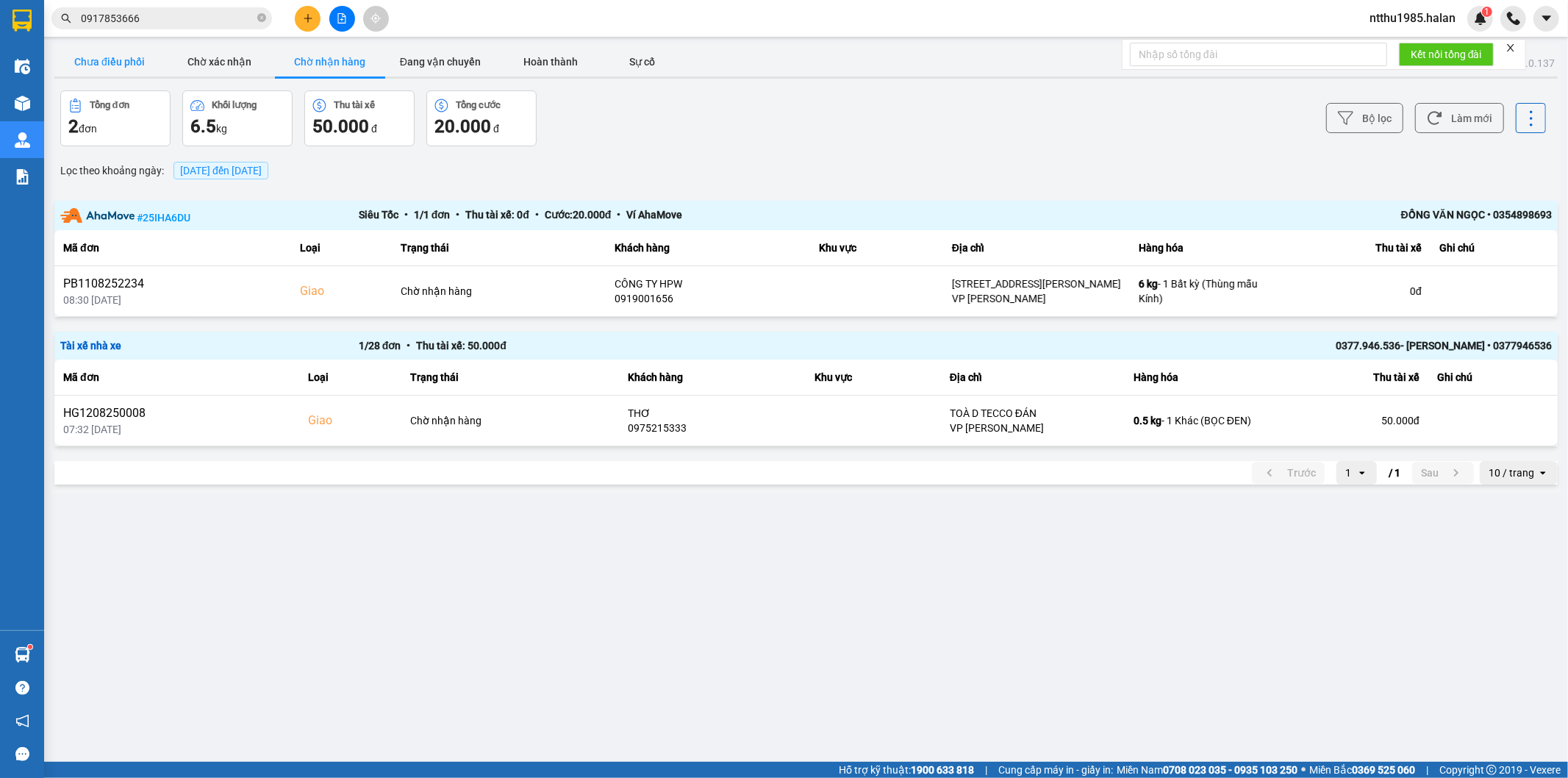
click at [106, 47] on button "Chưa điều phối" at bounding box center [109, 62] width 110 height 29
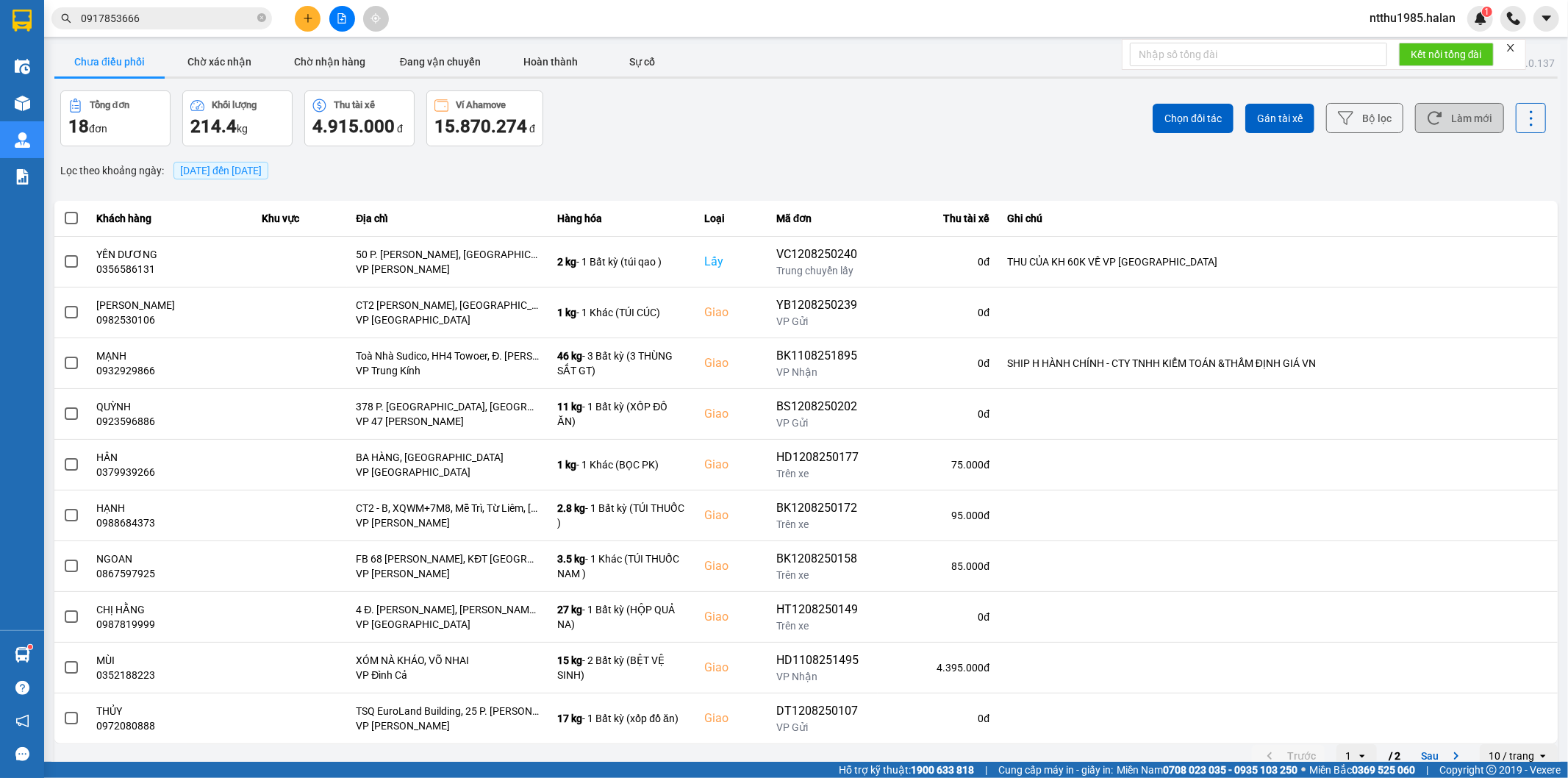
click at [1443, 121] on button "Làm mới" at bounding box center [1459, 118] width 89 height 30
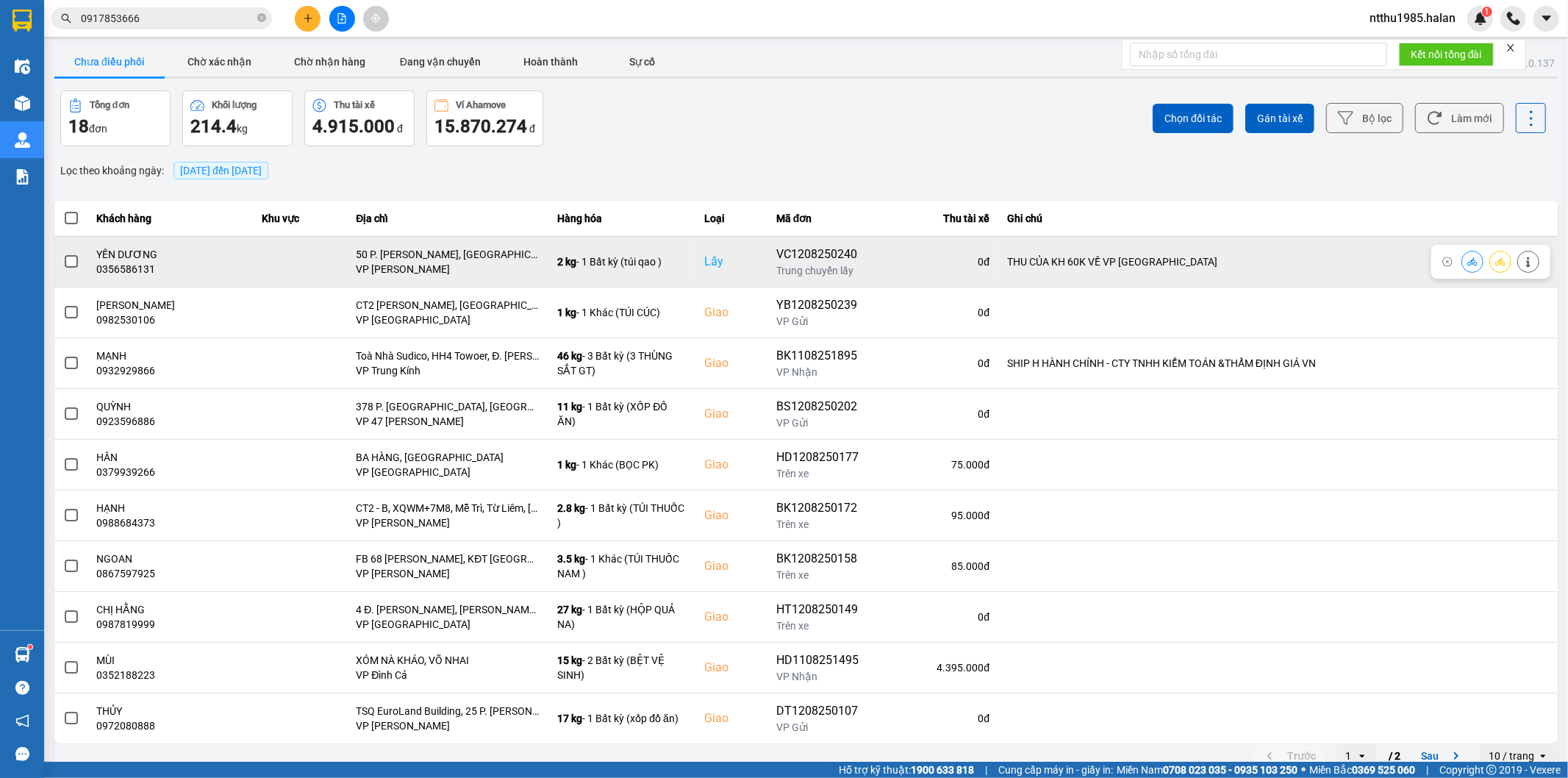
click at [66, 265] on span at bounding box center [71, 262] width 13 height 13
click at [63, 254] on input "checkbox" at bounding box center [63, 254] width 0 height 0
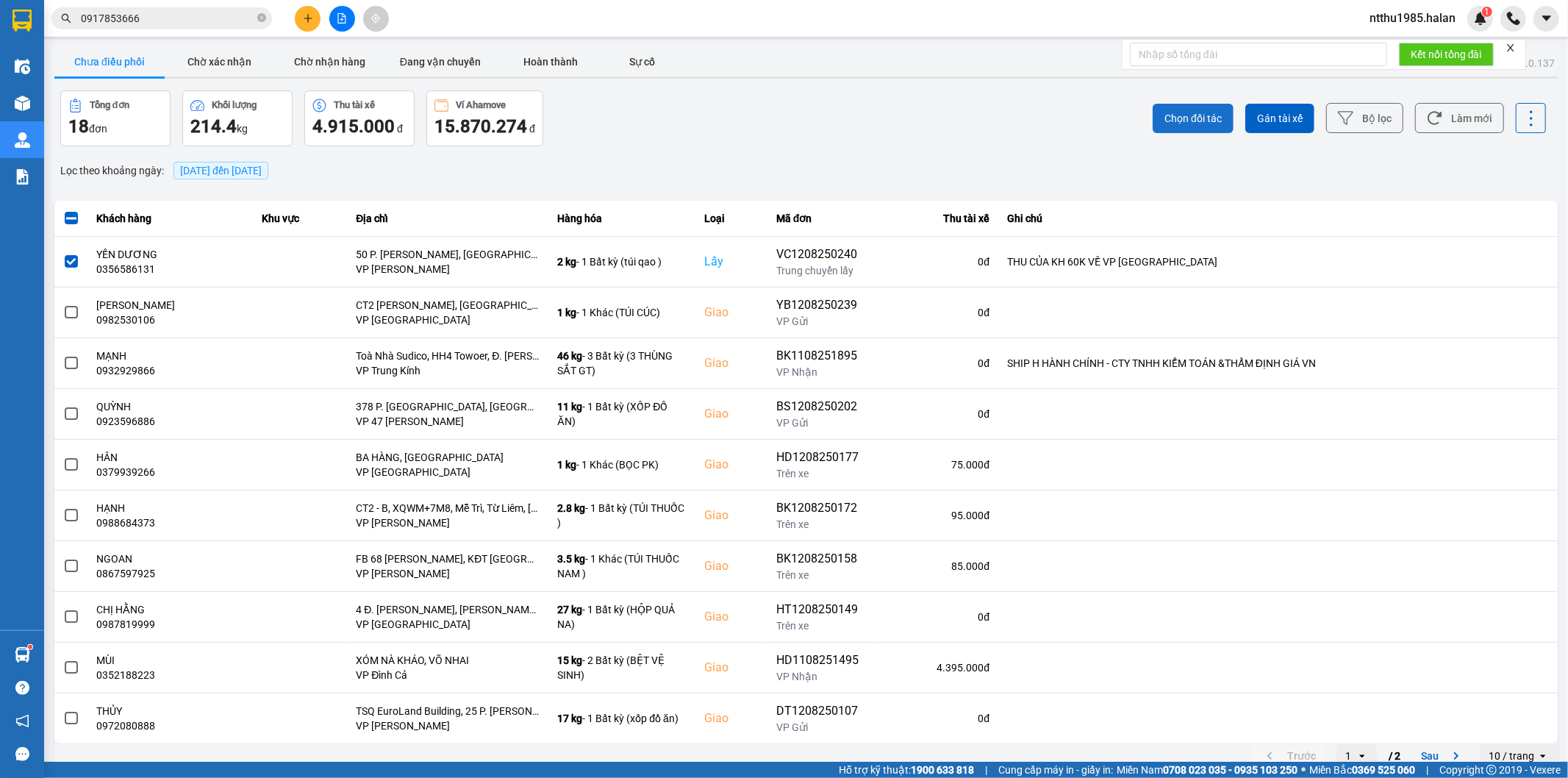
click at [1187, 122] on span "Chọn đối tác" at bounding box center [1193, 118] width 57 height 15
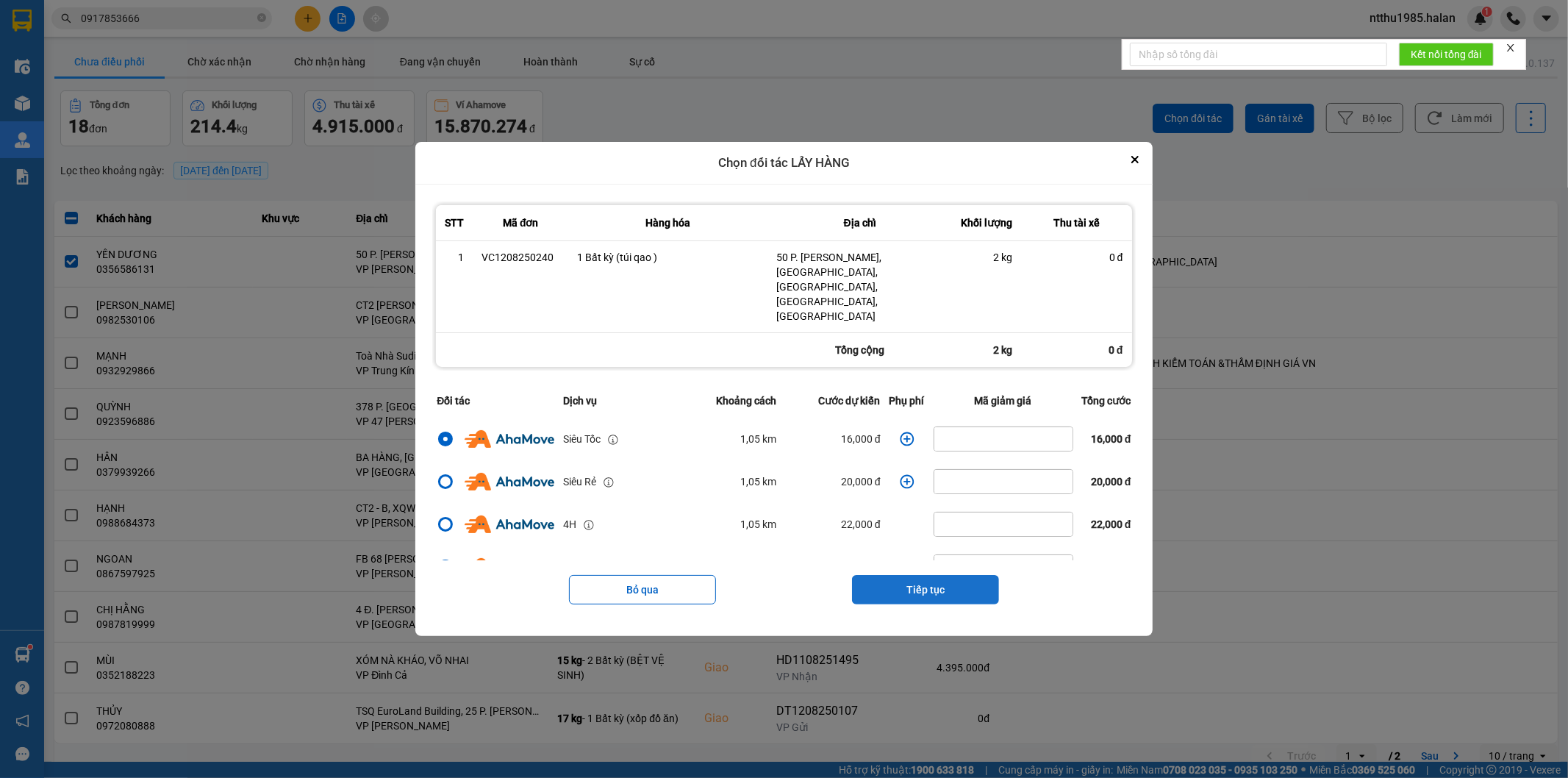
click at [898, 575] on button "Tiếp tục" at bounding box center [925, 590] width 147 height 29
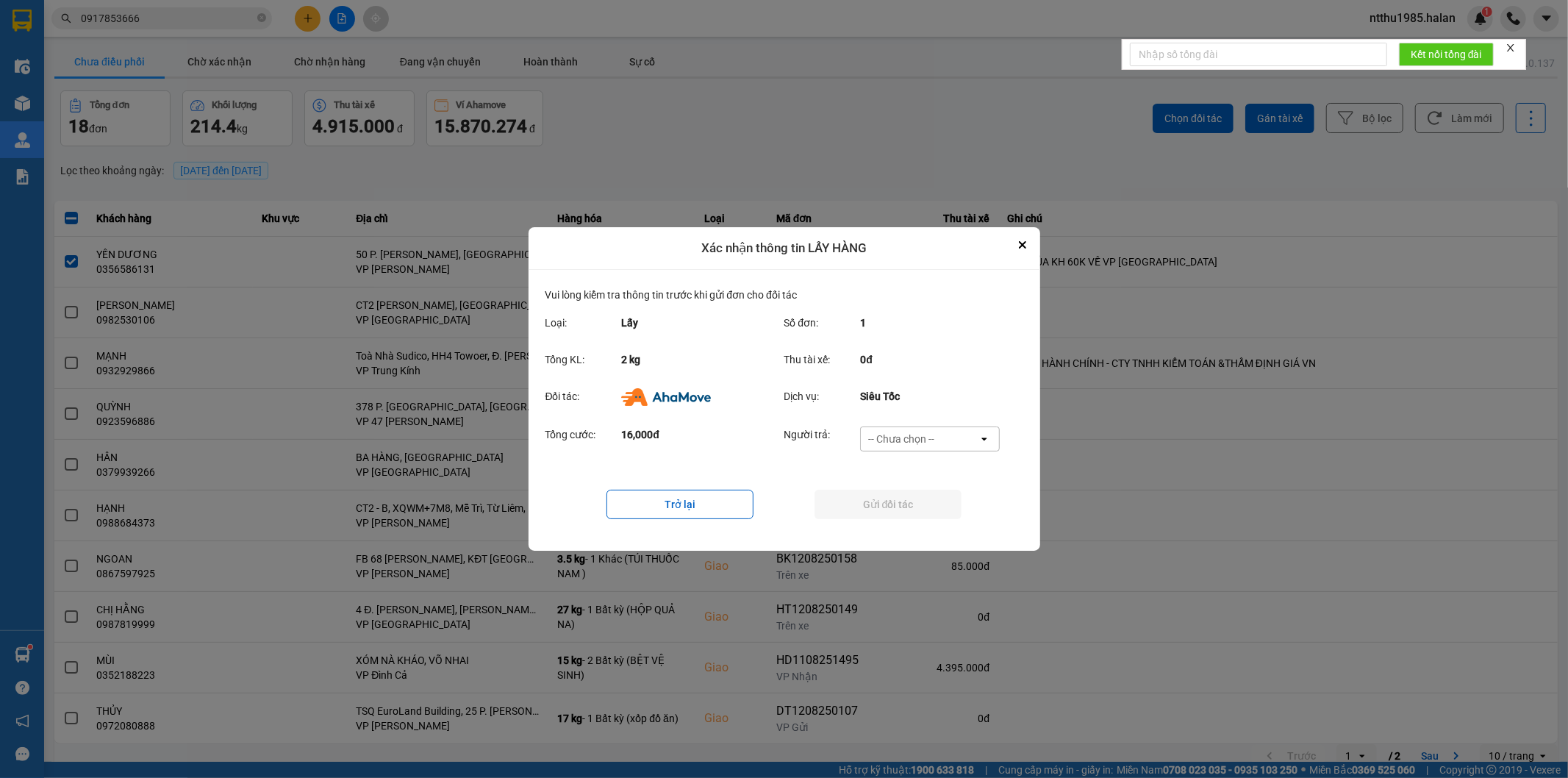
click at [882, 438] on div "-- Chưa chọn --" at bounding box center [902, 439] width 66 height 15
click at [872, 524] on span "Ví Ahamove" at bounding box center [902, 524] width 60 height 15
click at [886, 504] on button "Gửi đối tác" at bounding box center [888, 504] width 147 height 29
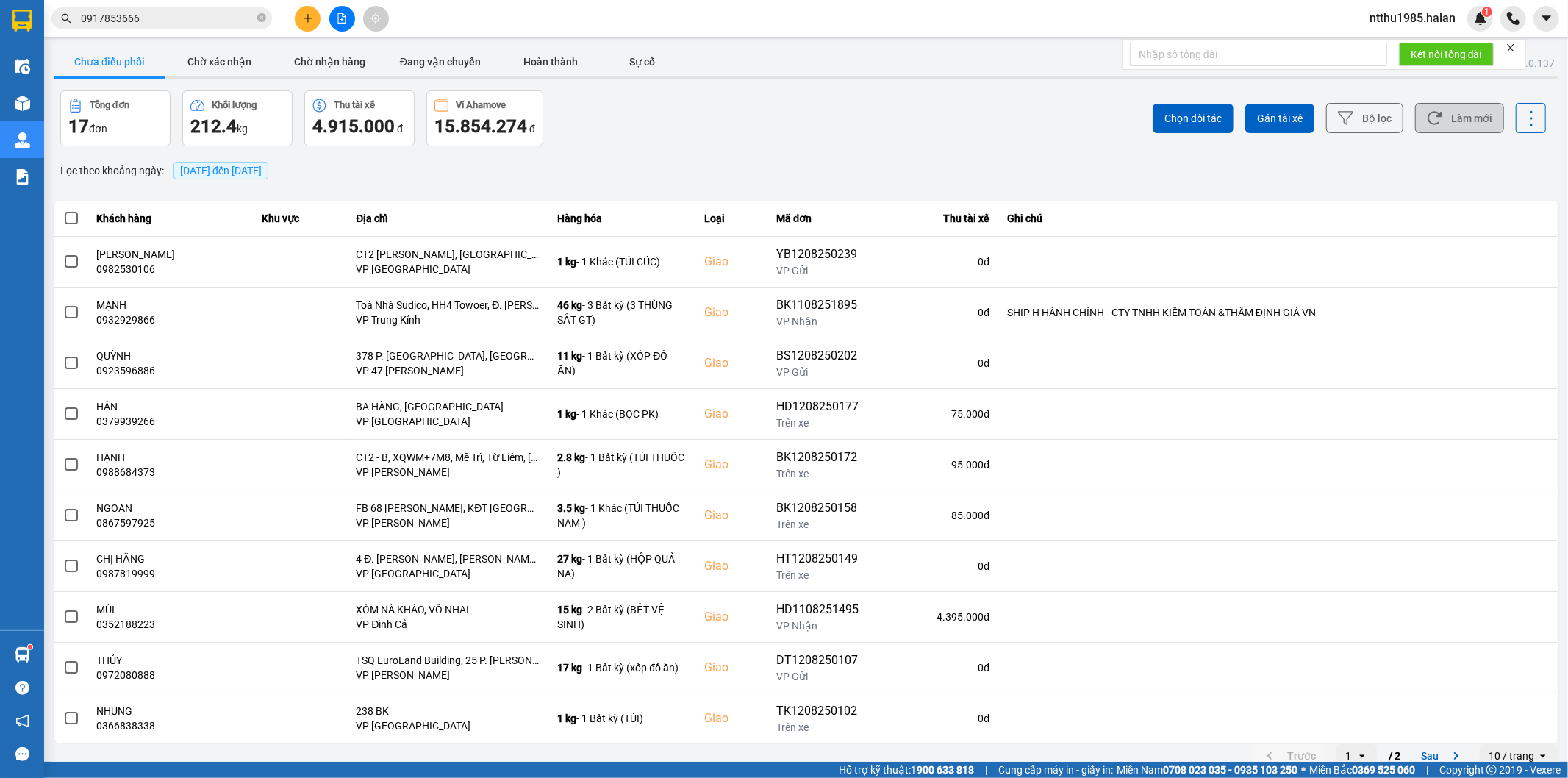
click at [1449, 120] on button "Làm mới" at bounding box center [1459, 118] width 89 height 30
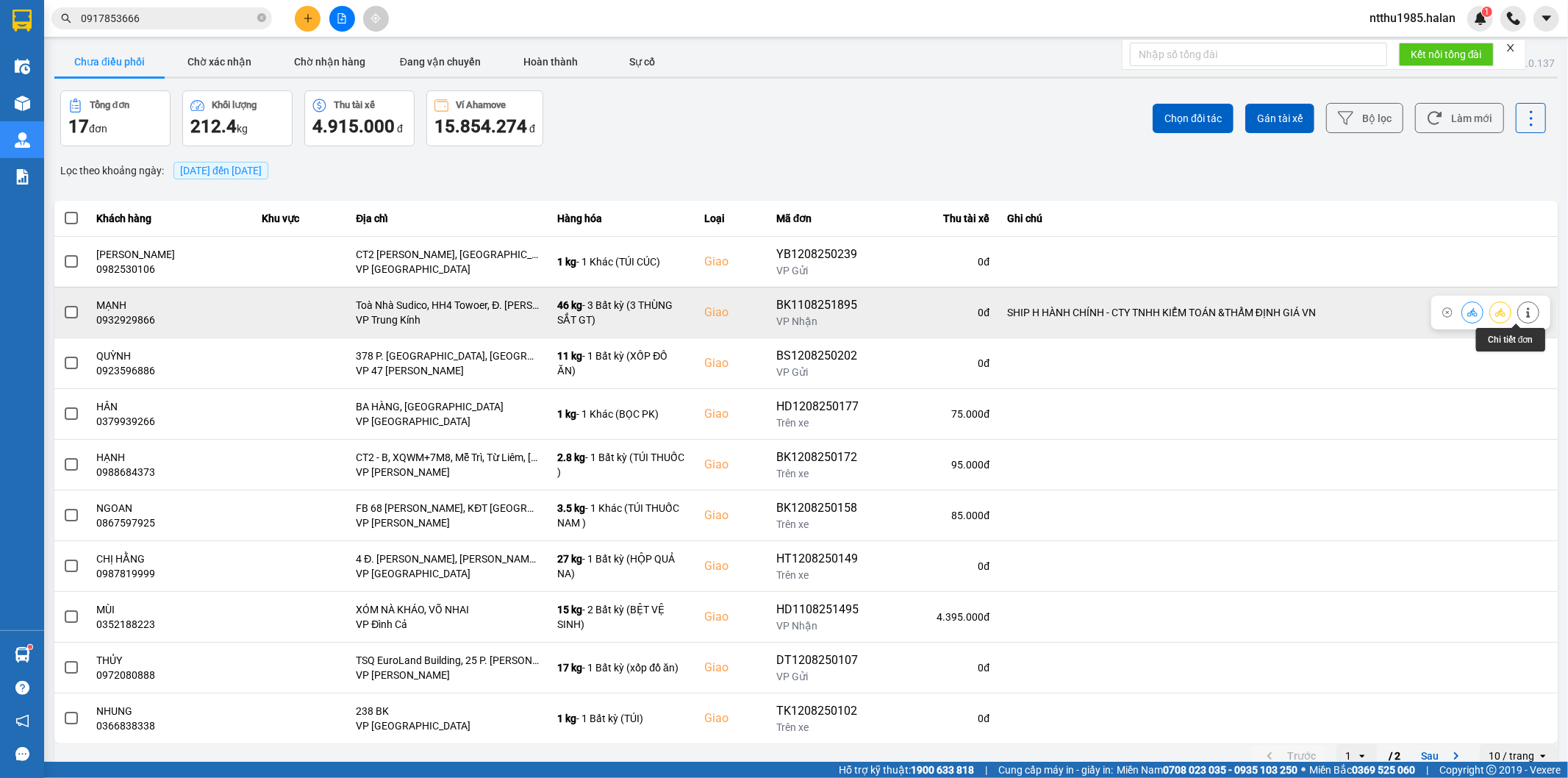
click at [1505, 305] on div at bounding box center [1500, 312] width 78 height 22
click at [1526, 312] on icon at bounding box center [1528, 312] width 4 height 10
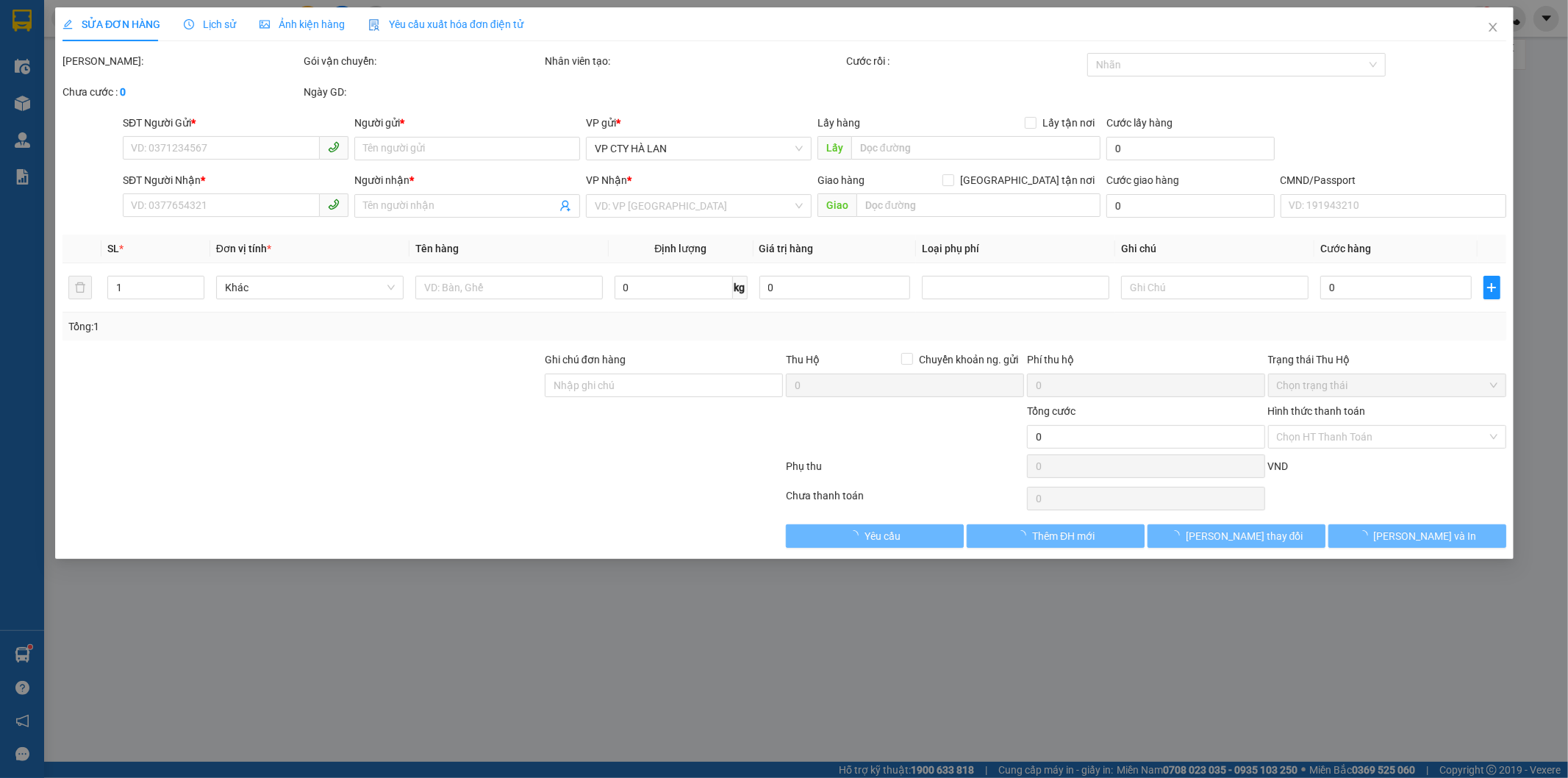
type input "0979842666"
type input "TỨ"
type input "0932929866"
type input "MẠNH"
checkbox input "true"
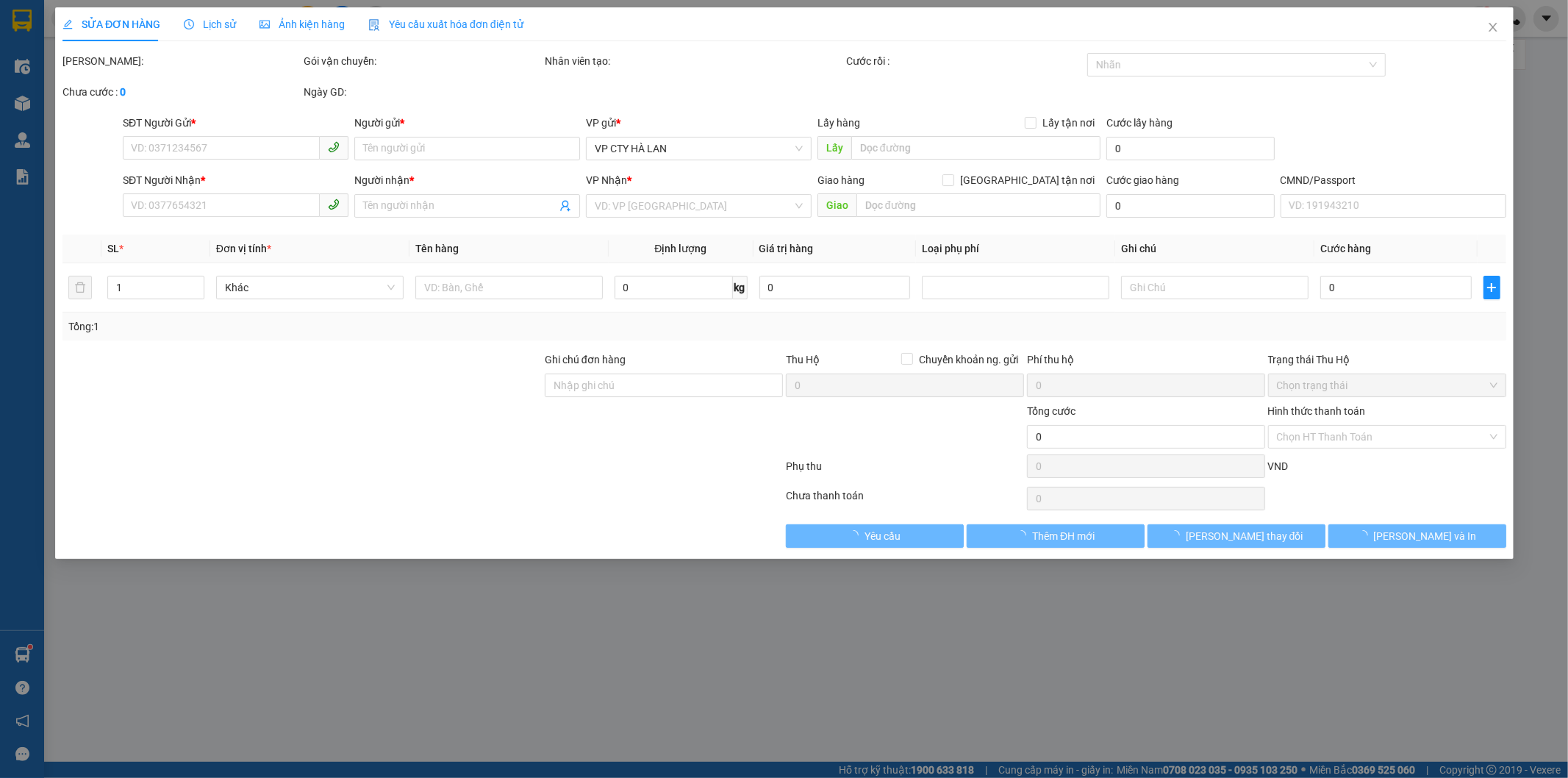
type input "Toà Nhà Sudico, HH4 Towoer, Đ. Phạm Hùng, Mỹ Đình, Nam Từ Liêm, Hà Nội 100000, …"
type input "SHIP H HÀNH CHÍNH - CTY TNHH KIỂM TOÁN &THẨM ĐỊNH GIÁ VN"
type input "400.000"
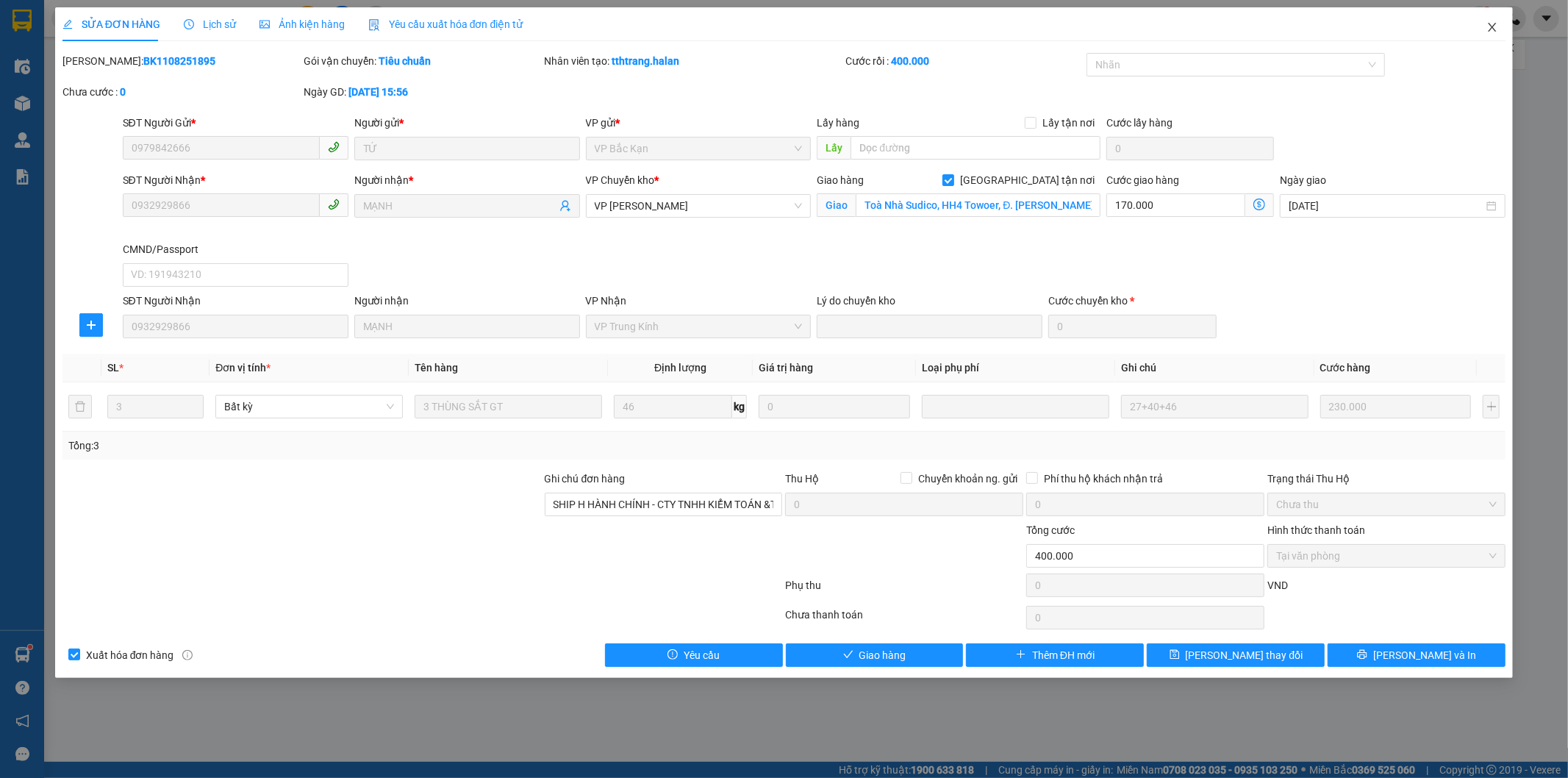
click at [1493, 20] on span "Close" at bounding box center [1492, 28] width 41 height 41
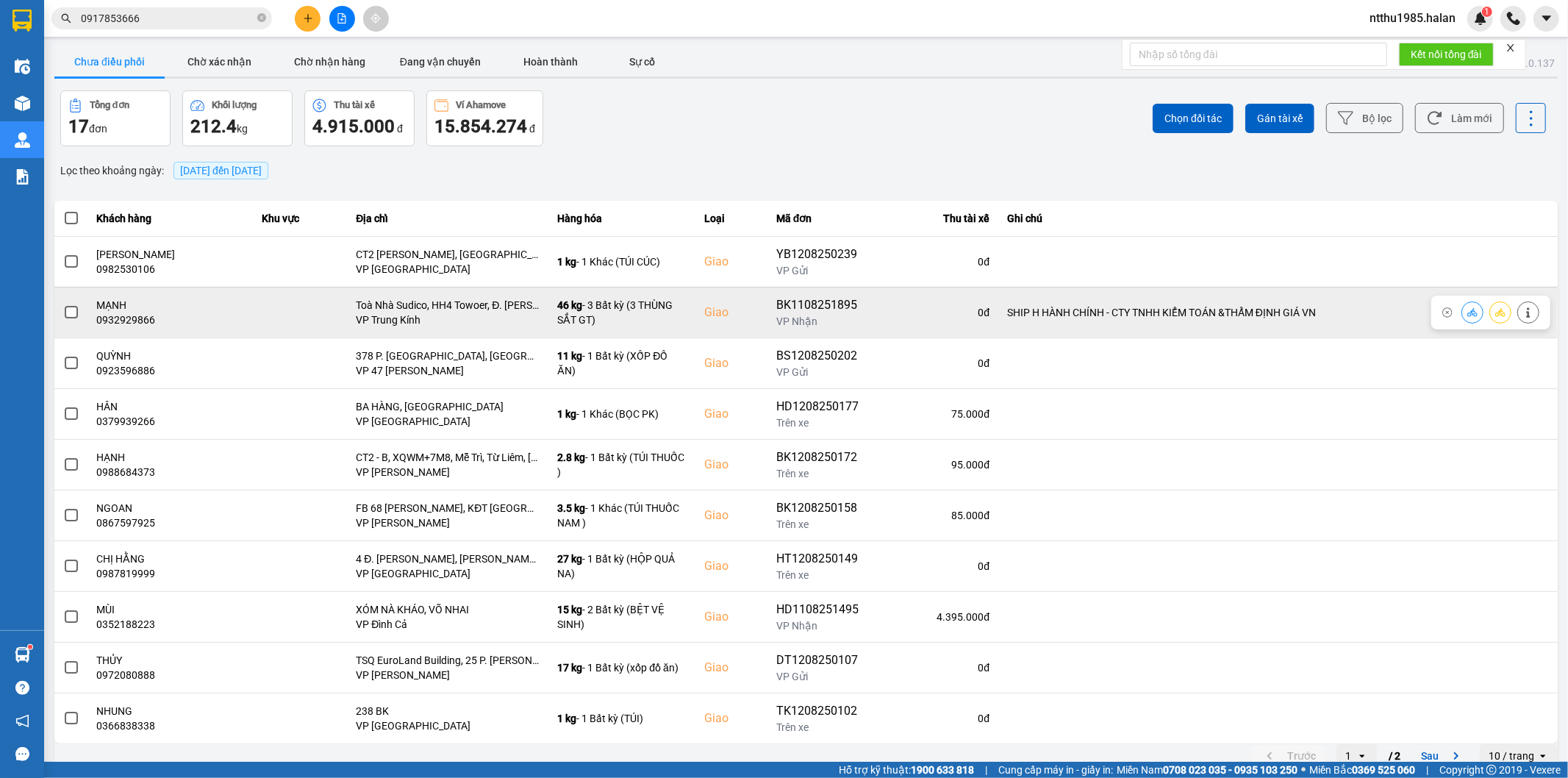
click at [69, 307] on span at bounding box center [71, 312] width 13 height 13
click at [63, 305] on input "checkbox" at bounding box center [63, 305] width 0 height 0
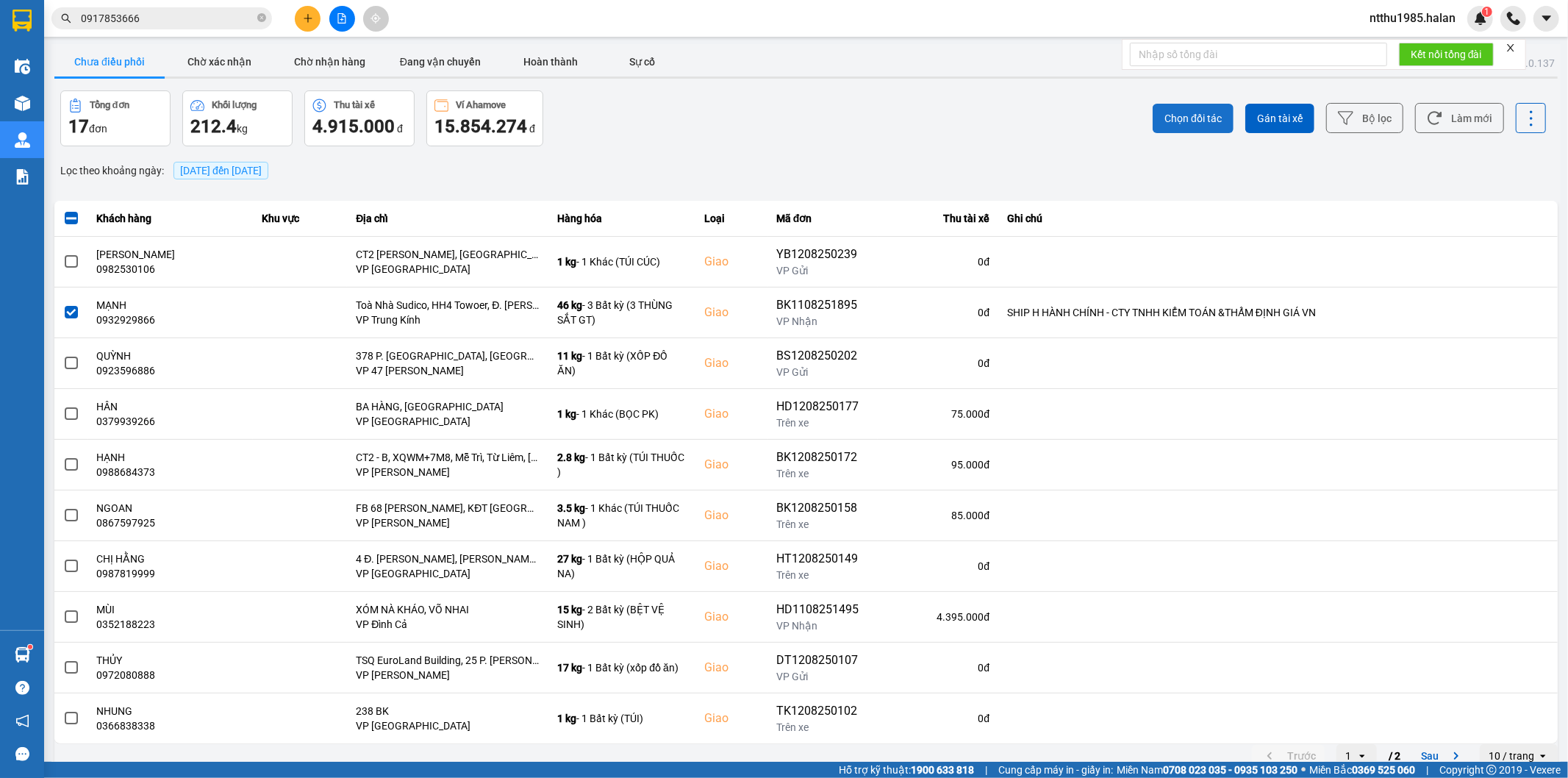
click at [1179, 107] on button "Chọn đối tác" at bounding box center [1193, 118] width 81 height 29
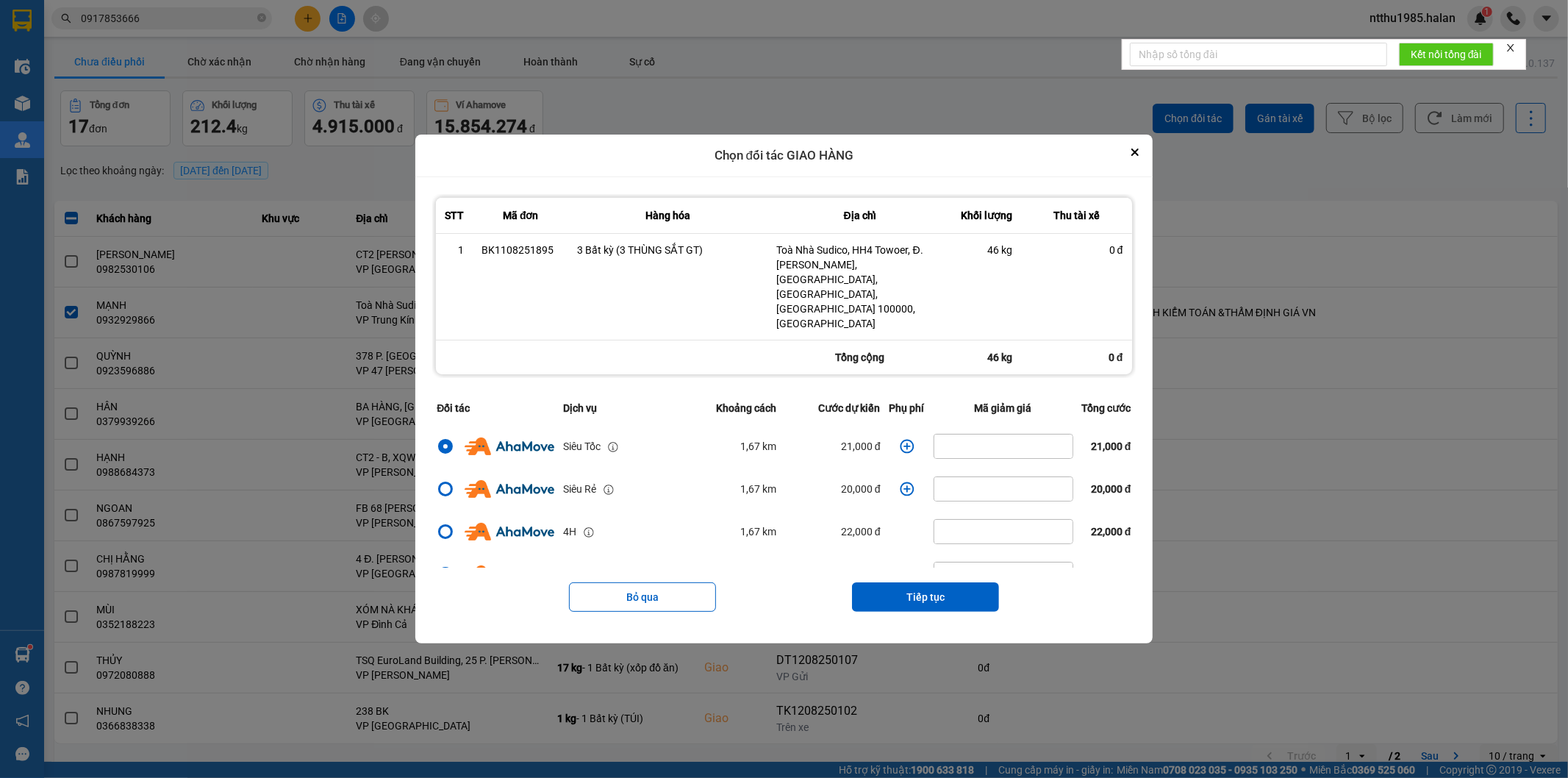
scroll to position [245, 0]
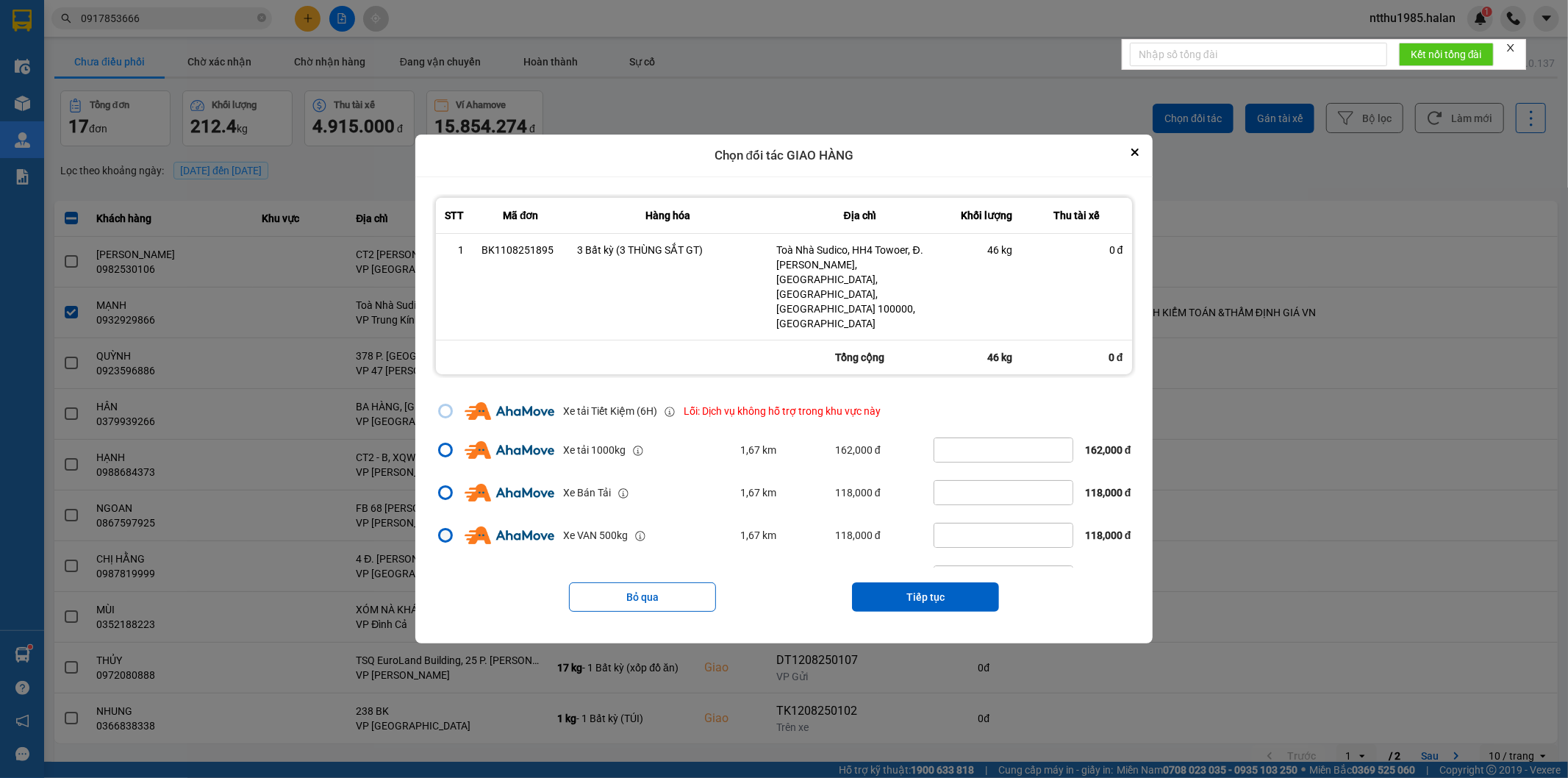
click at [441, 530] on div "dialog" at bounding box center [445, 535] width 10 height 10
click at [437, 750] on input "dialog" at bounding box center [437, 781] width 0 height 0
click at [1138, 155] on icon "Close" at bounding box center [1135, 152] width 6 height 6
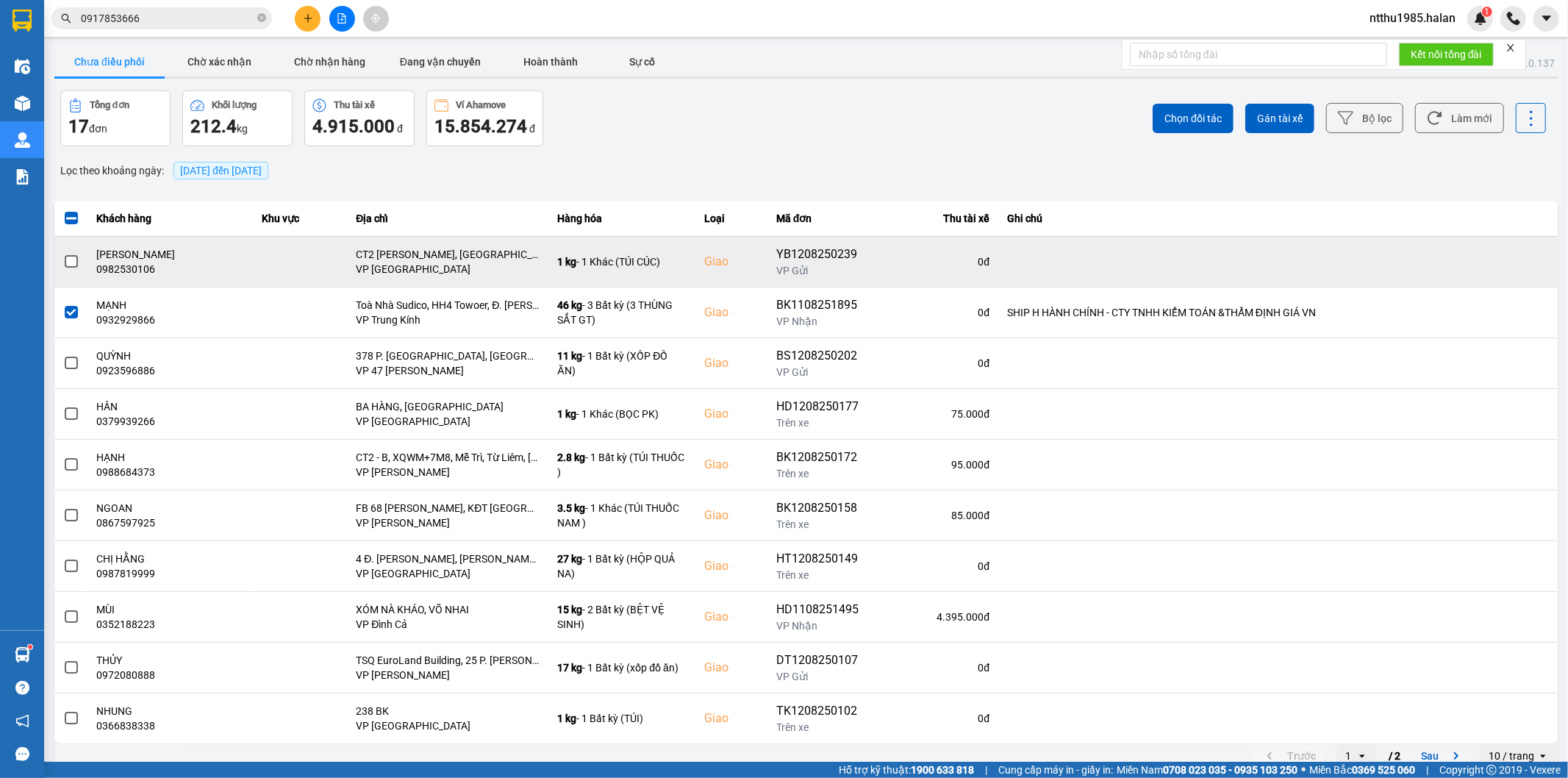
scroll to position [0, 0]
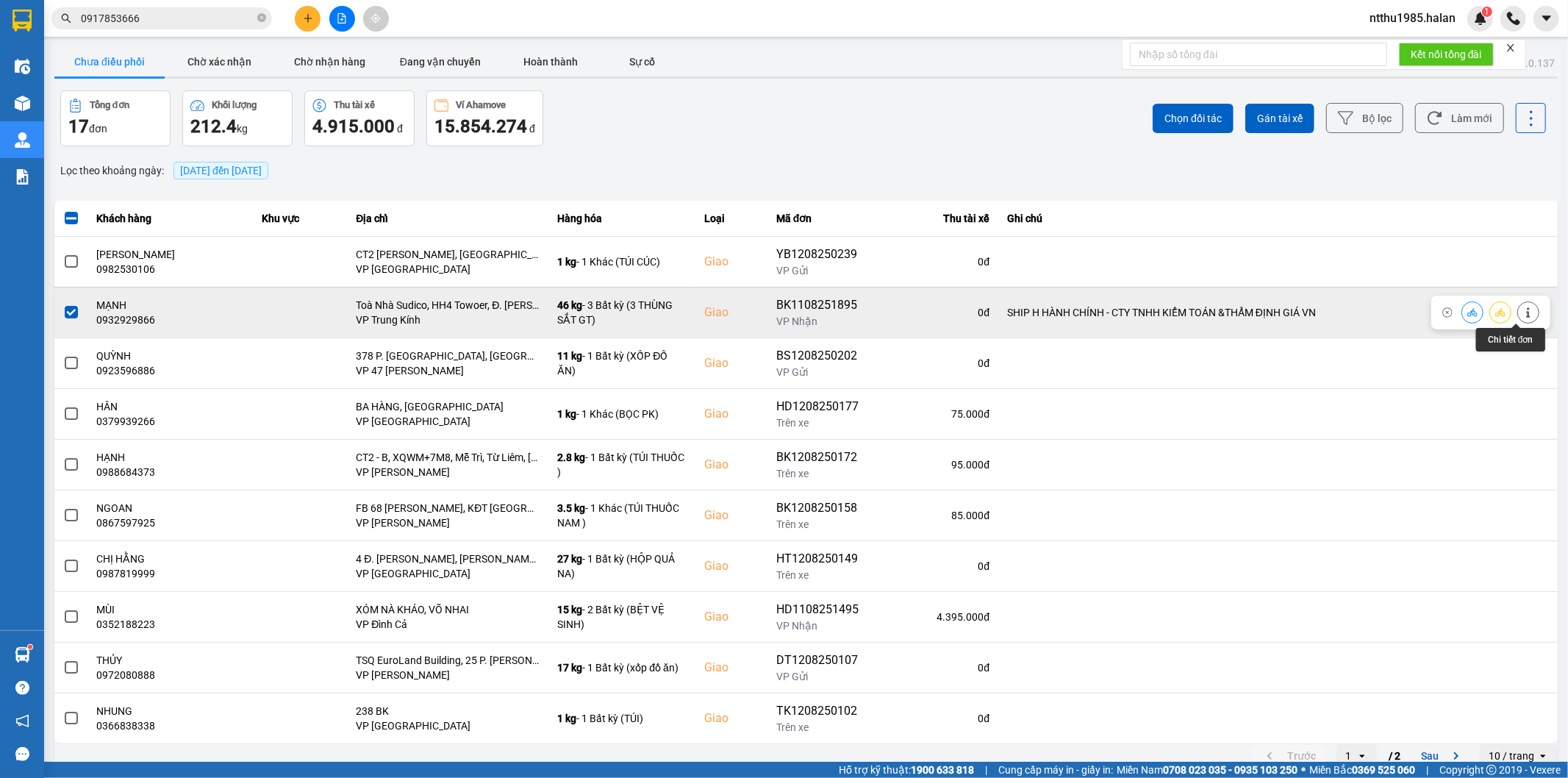
click at [1523, 312] on icon at bounding box center [1528, 312] width 10 height 10
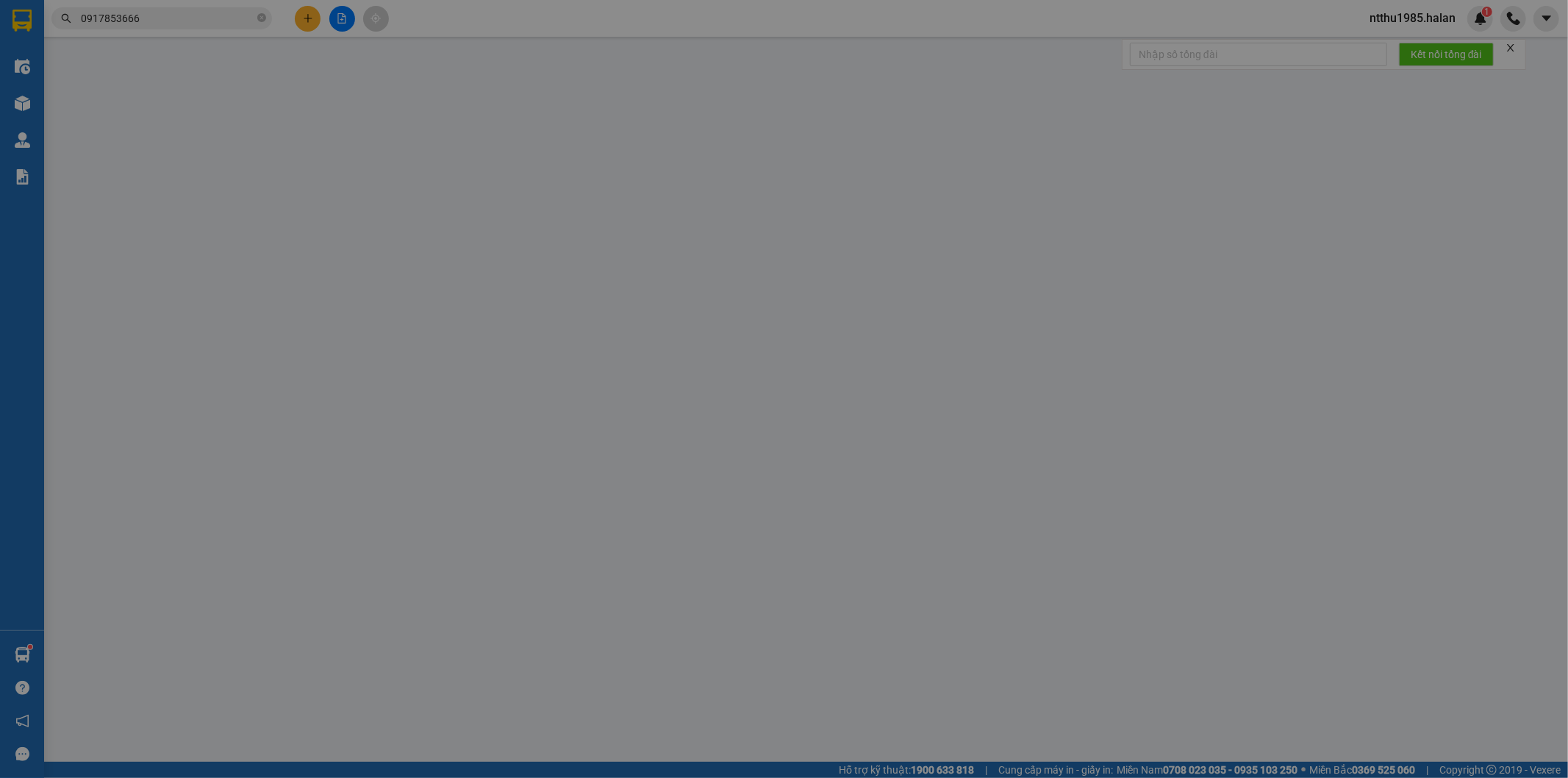
type input "0979842666"
type input "TỨ"
type input "0932929866"
type input "MẠNH"
checkbox input "true"
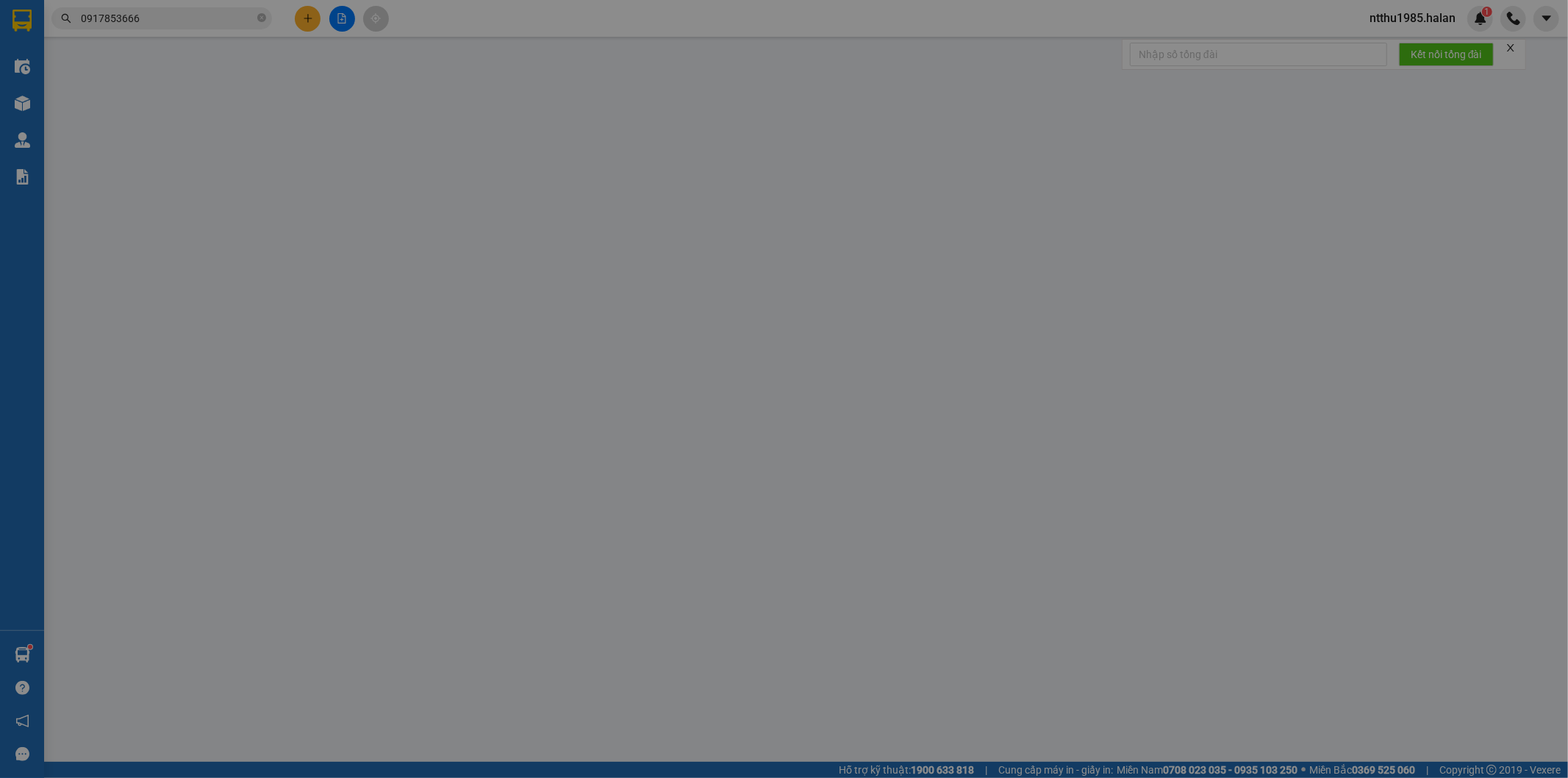
type input "Toà Nhà Sudico, HH4 Towoer, Đ. Phạm Hùng, Mỹ Đình, Nam Từ Liêm, Hà Nội 100000, …"
type input "SHIP H HÀNH CHÍNH - CTY TNHH KIỂM TOÁN &THẨM ĐỊNH GIÁ VN"
type input "400.000"
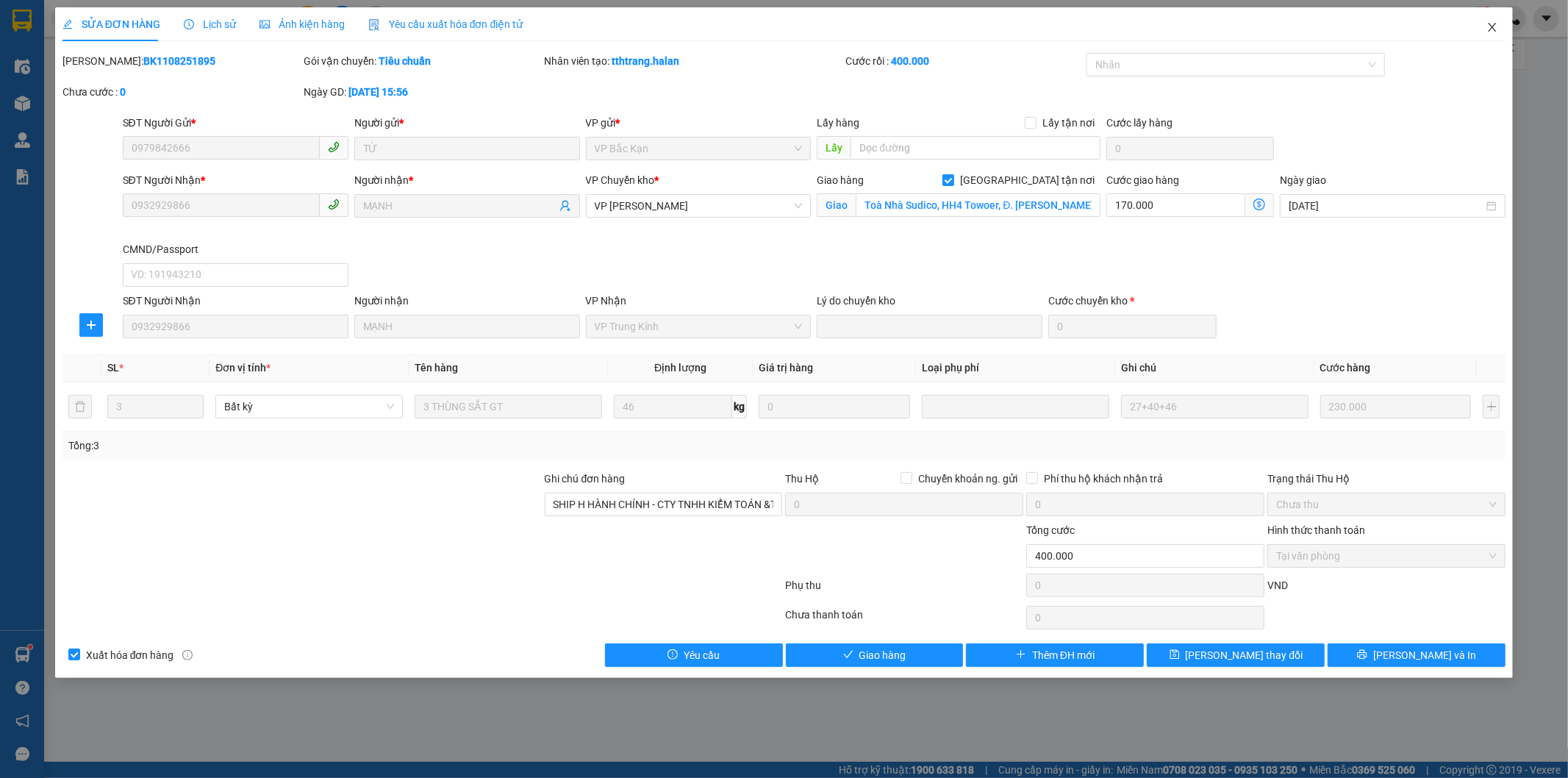
click at [1493, 30] on icon "close" at bounding box center [1492, 27] width 12 height 12
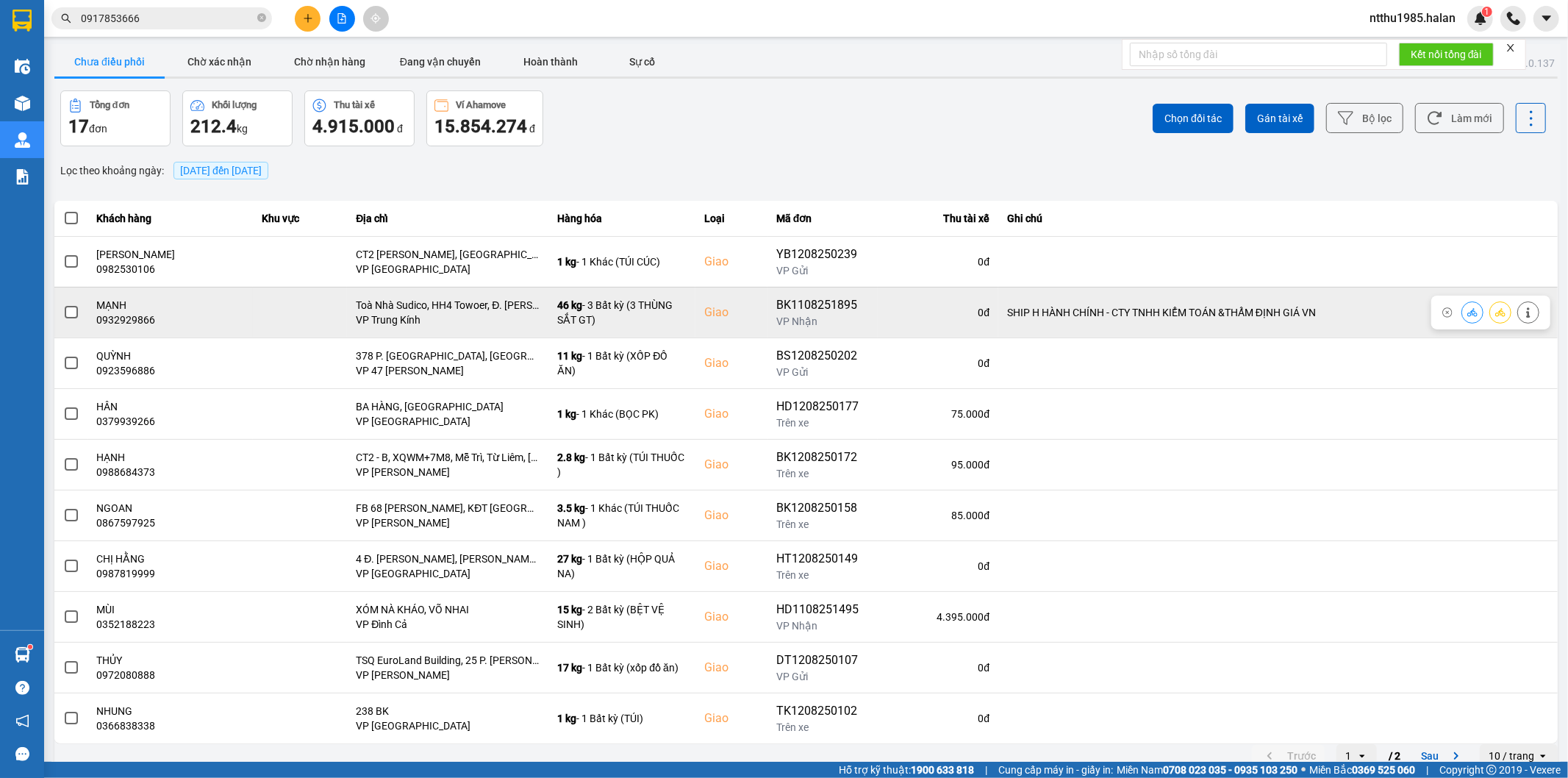
click at [69, 314] on span at bounding box center [71, 312] width 13 height 13
click at [63, 305] on input "checkbox" at bounding box center [63, 305] width 0 height 0
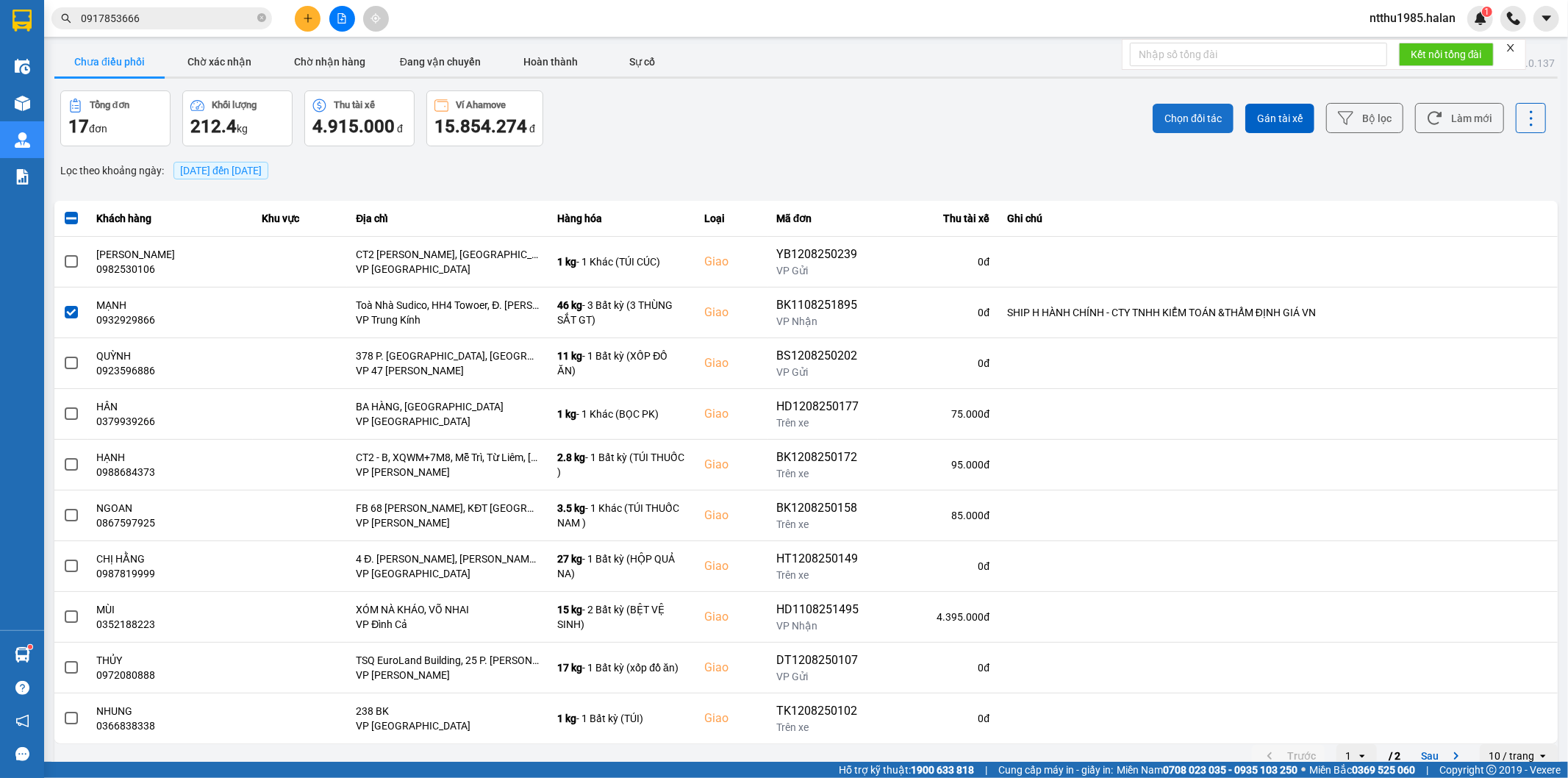
click at [1188, 120] on span "Chọn đối tác" at bounding box center [1193, 118] width 57 height 15
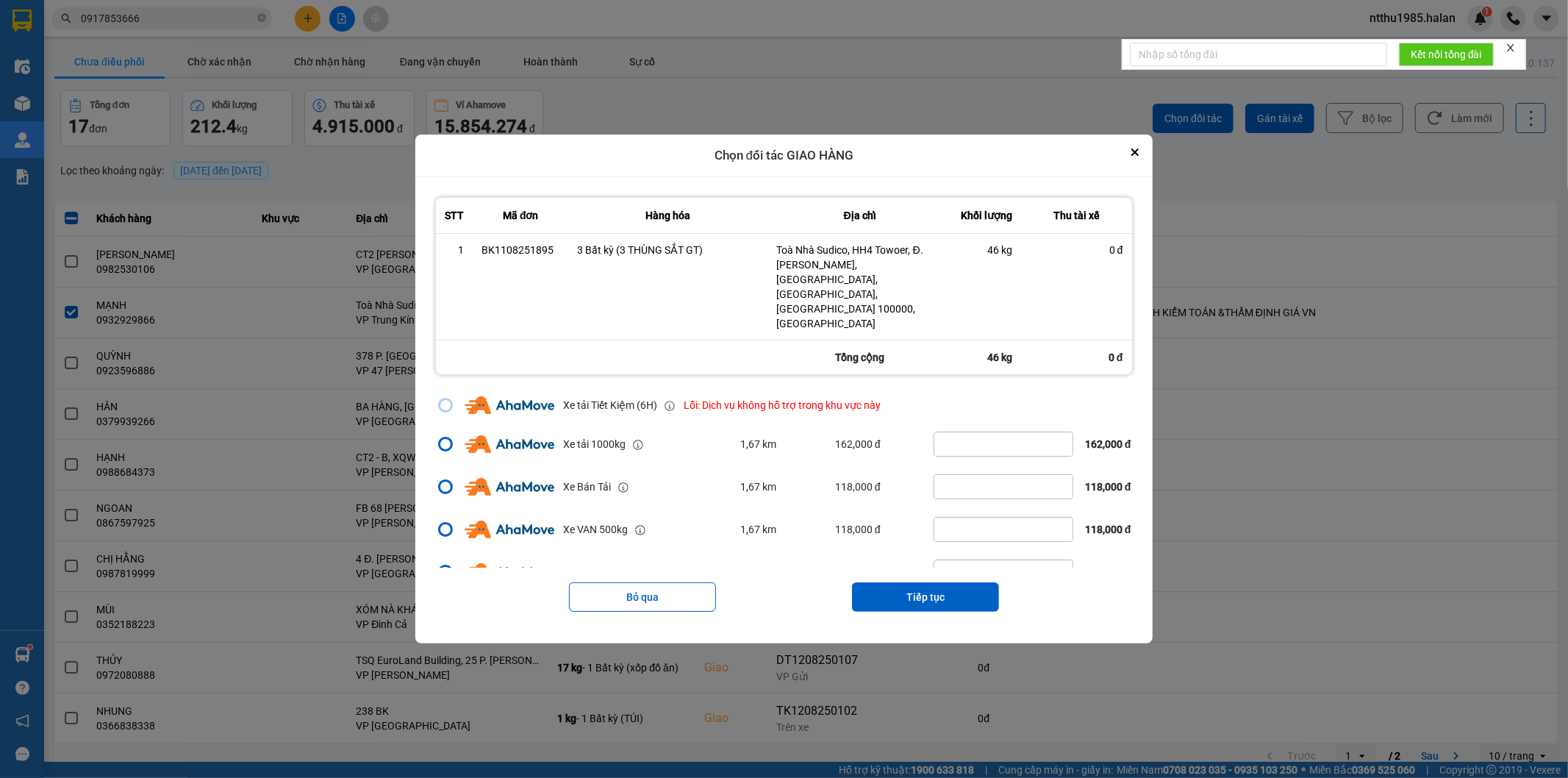
scroll to position [86, 0]
click at [441, 525] on div "dialog" at bounding box center [445, 530] width 10 height 10
click at [437, 617] on input "dialog" at bounding box center [437, 617] width 0 height 0
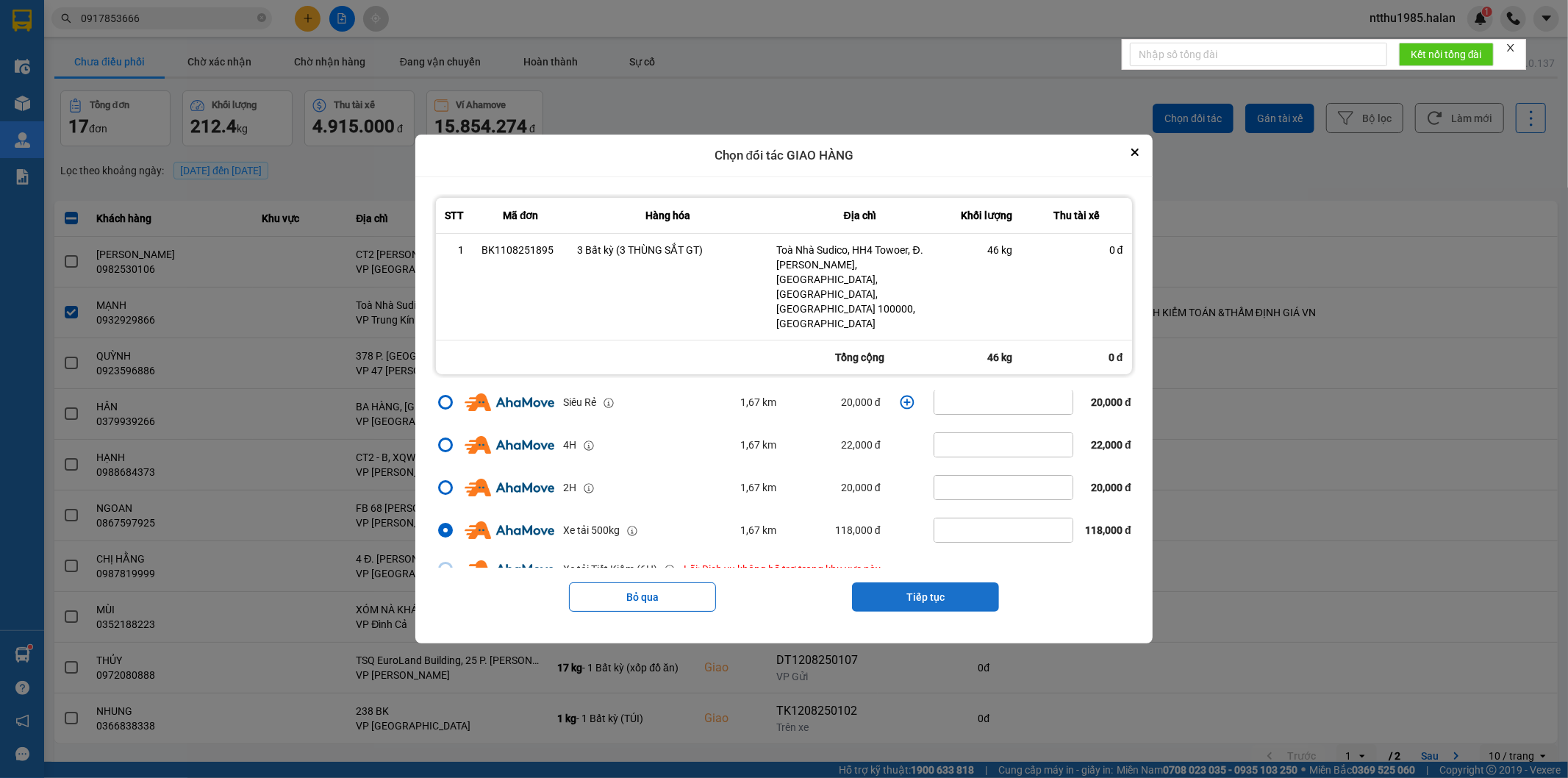
click at [924, 582] on button "Tiếp tục" at bounding box center [925, 597] width 147 height 29
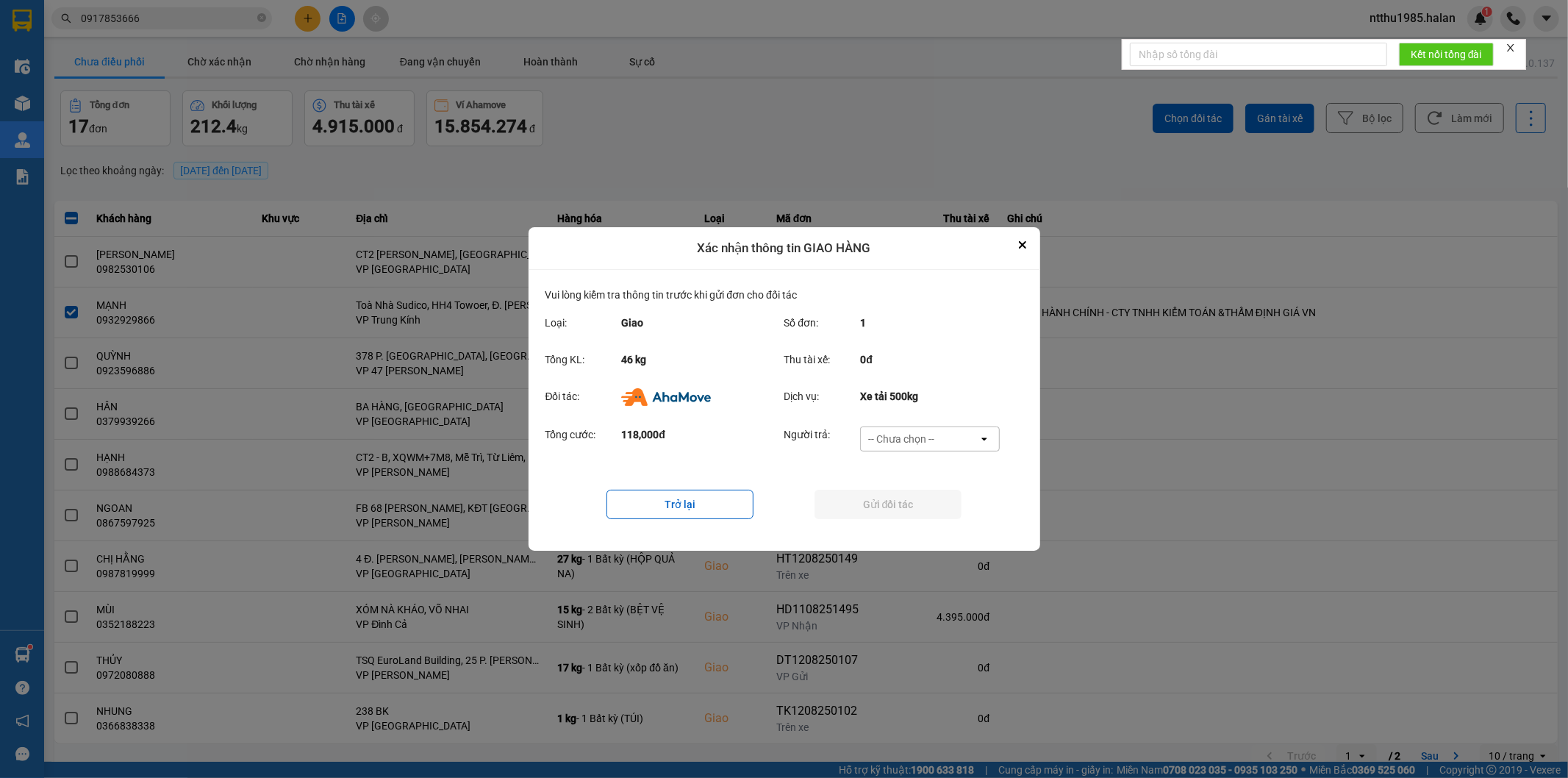
click at [921, 432] on div "-- Chưa chọn --" at bounding box center [902, 439] width 66 height 15
click at [897, 521] on span "Ví Ahamove" at bounding box center [902, 524] width 60 height 15
click at [893, 506] on button "Gửi đối tác" at bounding box center [888, 504] width 147 height 29
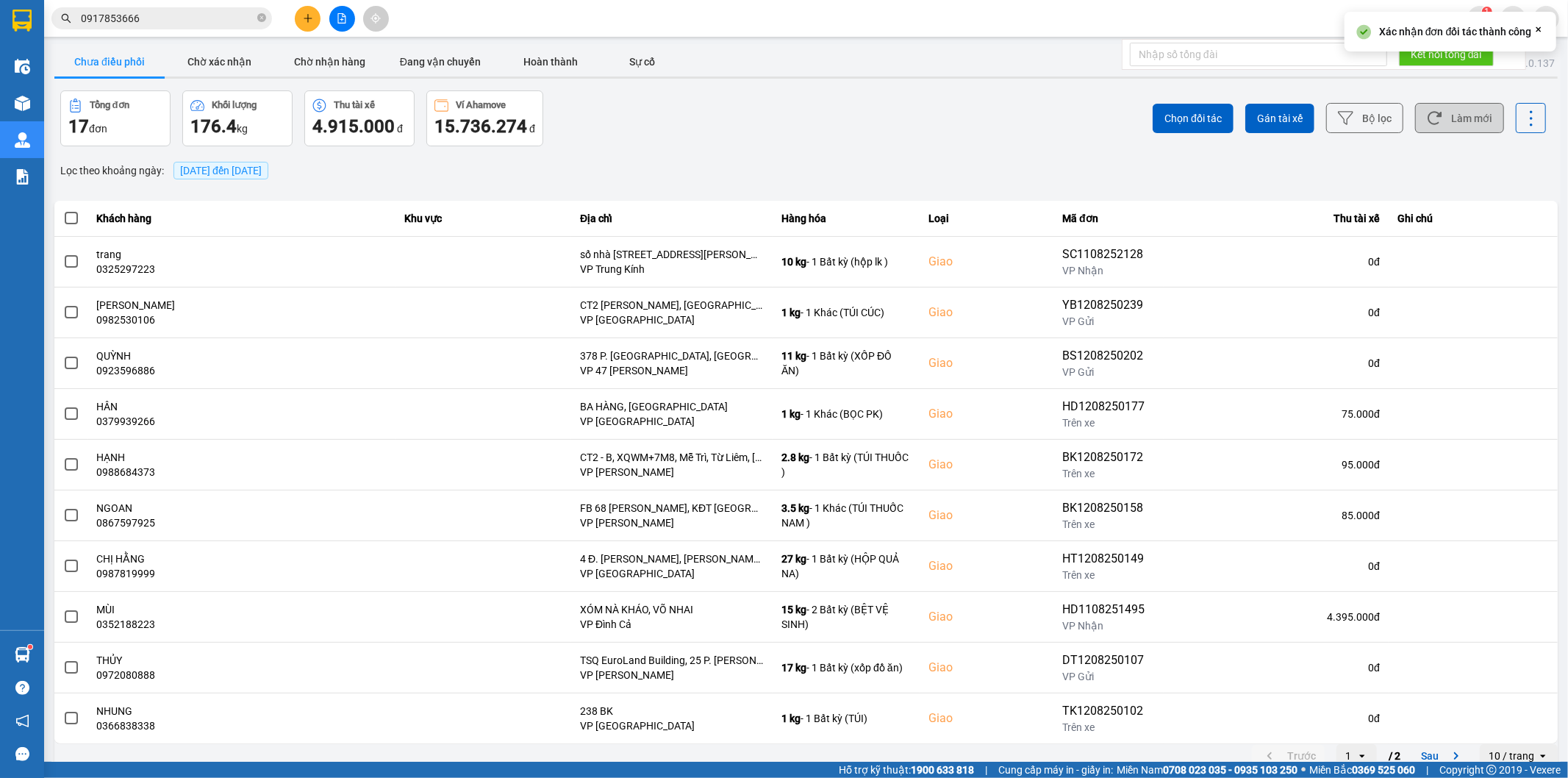
click at [1446, 117] on button "Làm mới" at bounding box center [1459, 118] width 89 height 30
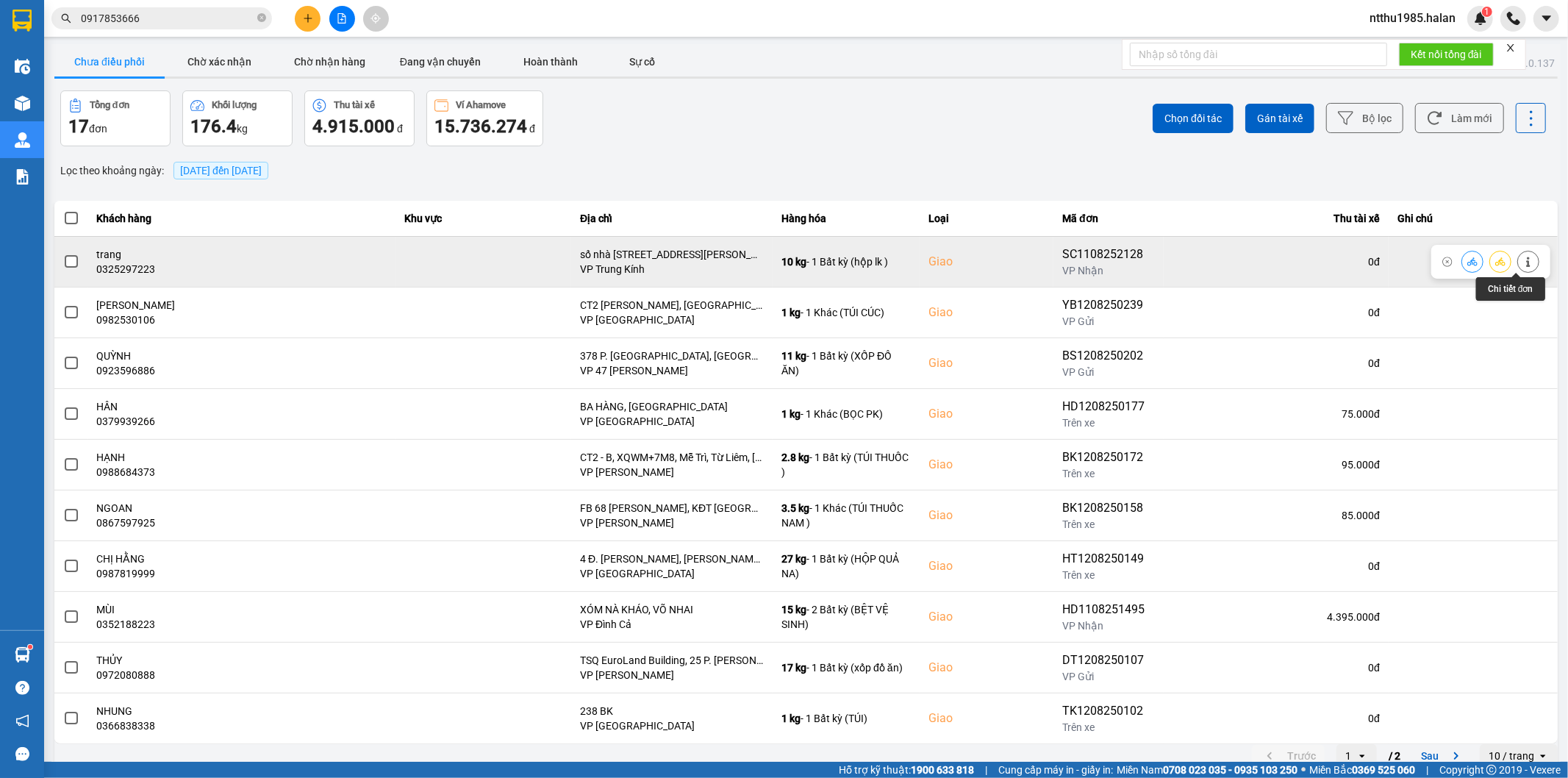
click at [1523, 261] on icon at bounding box center [1528, 261] width 10 height 10
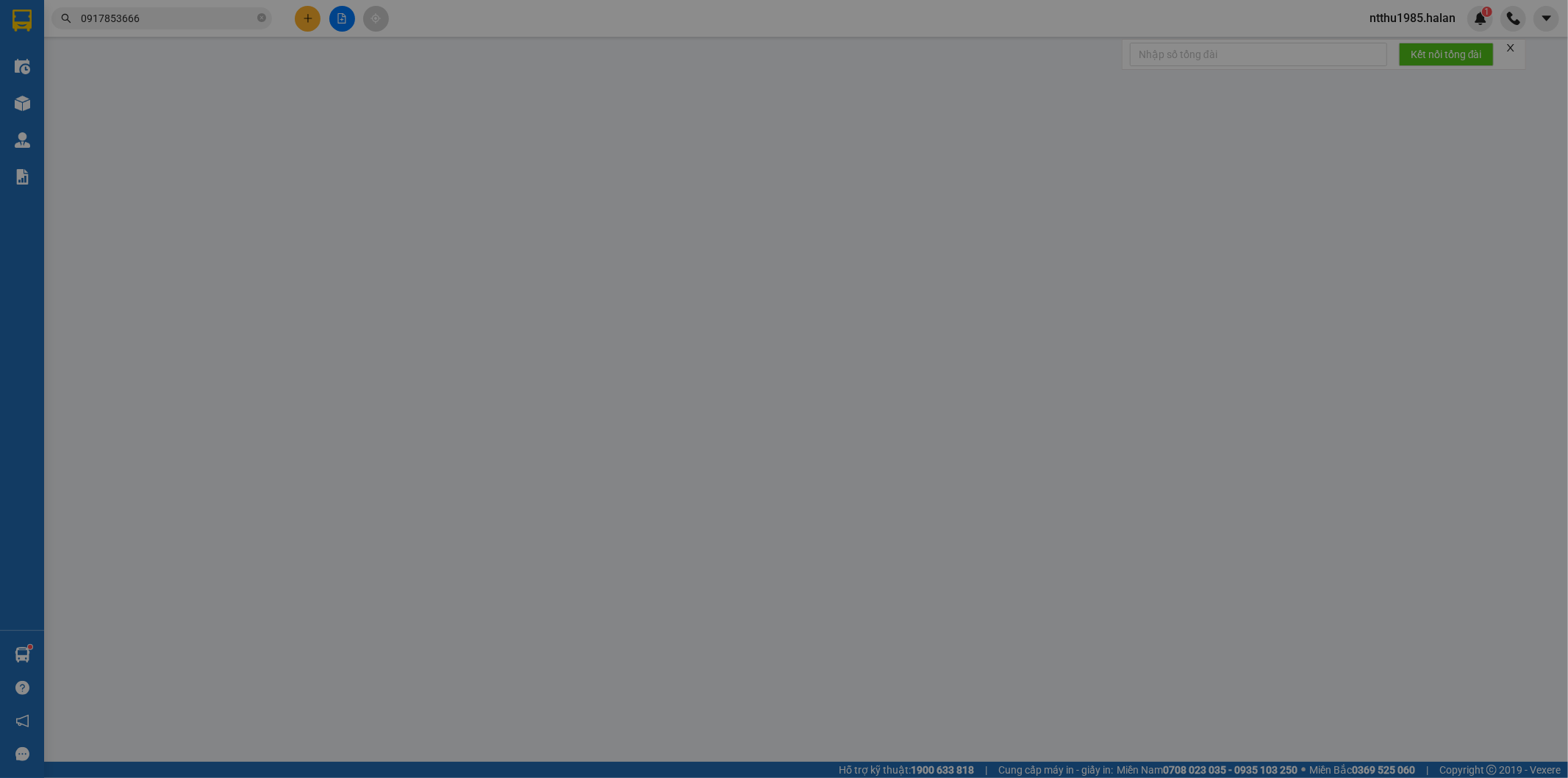
type input "0972184599"
type input "HÀ"
type input "0325297223"
type input "trang"
checkbox input "true"
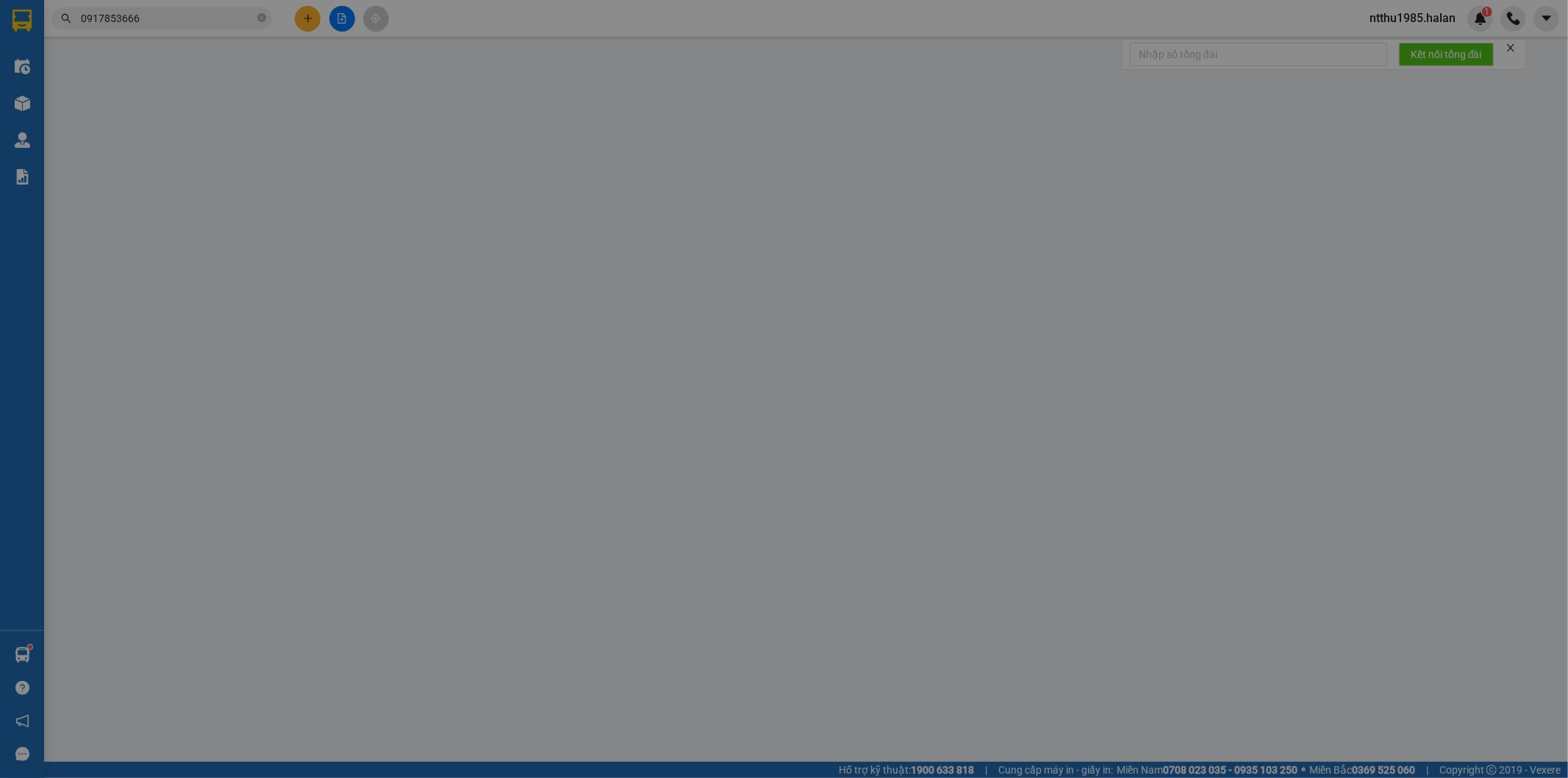
type input "số nhà 18 , ngõ 125, nguyễn ngọc vũ , p yên hoà , hn"
type input "75.000"
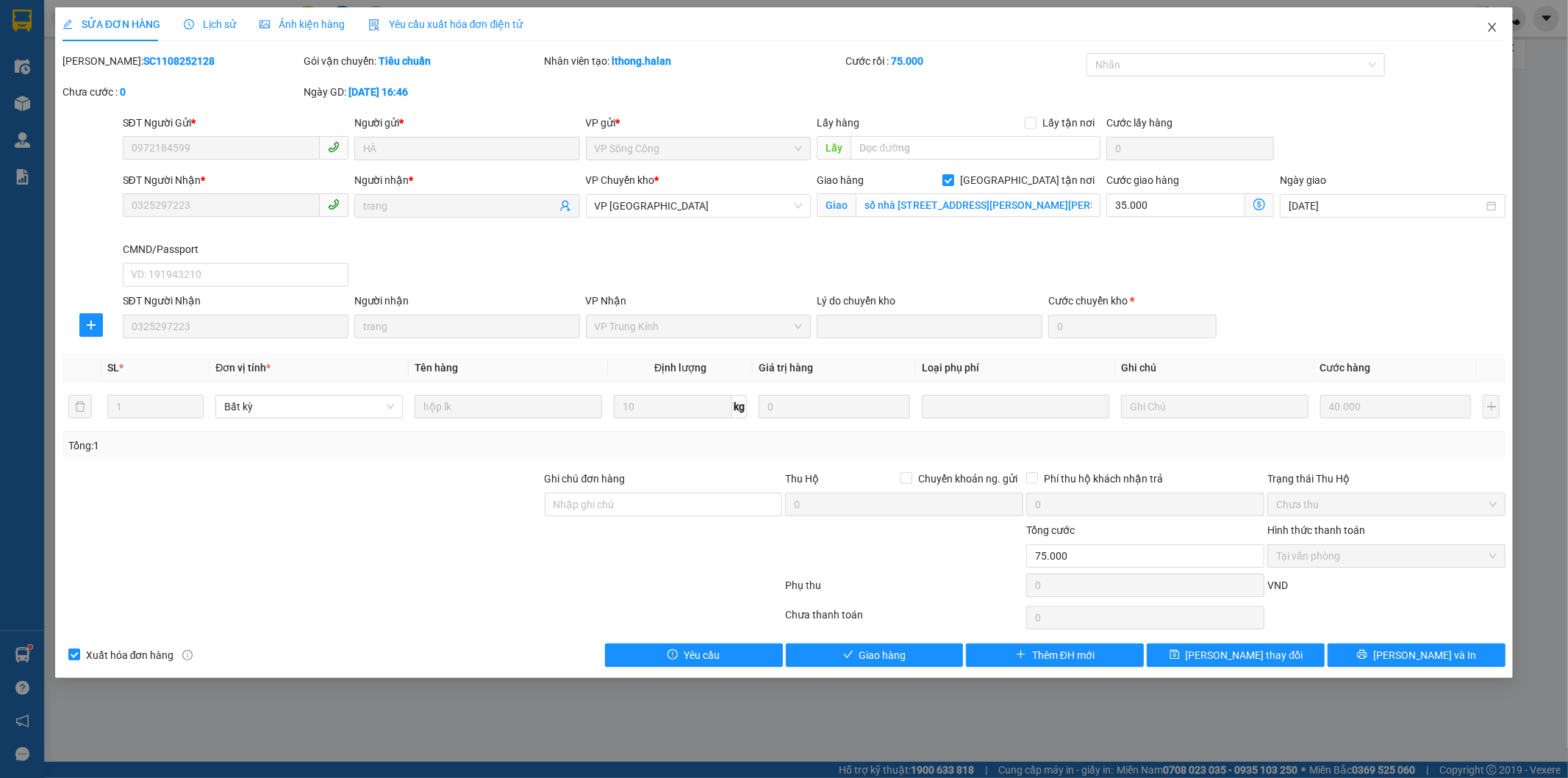
click at [1493, 29] on icon "close" at bounding box center [1493, 28] width 8 height 9
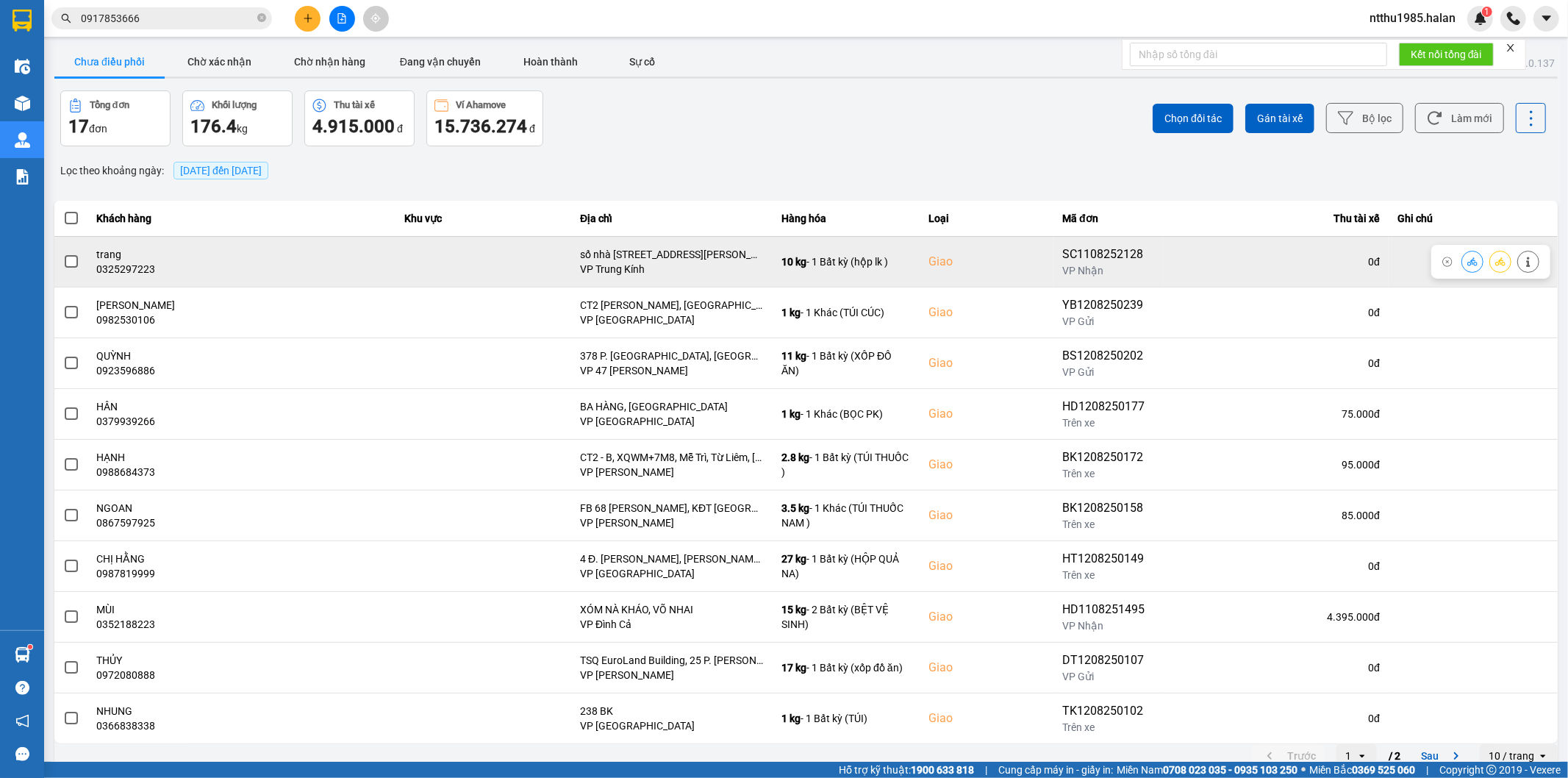
click at [68, 265] on span at bounding box center [71, 262] width 13 height 13
click at [63, 254] on input "checkbox" at bounding box center [63, 254] width 0 height 0
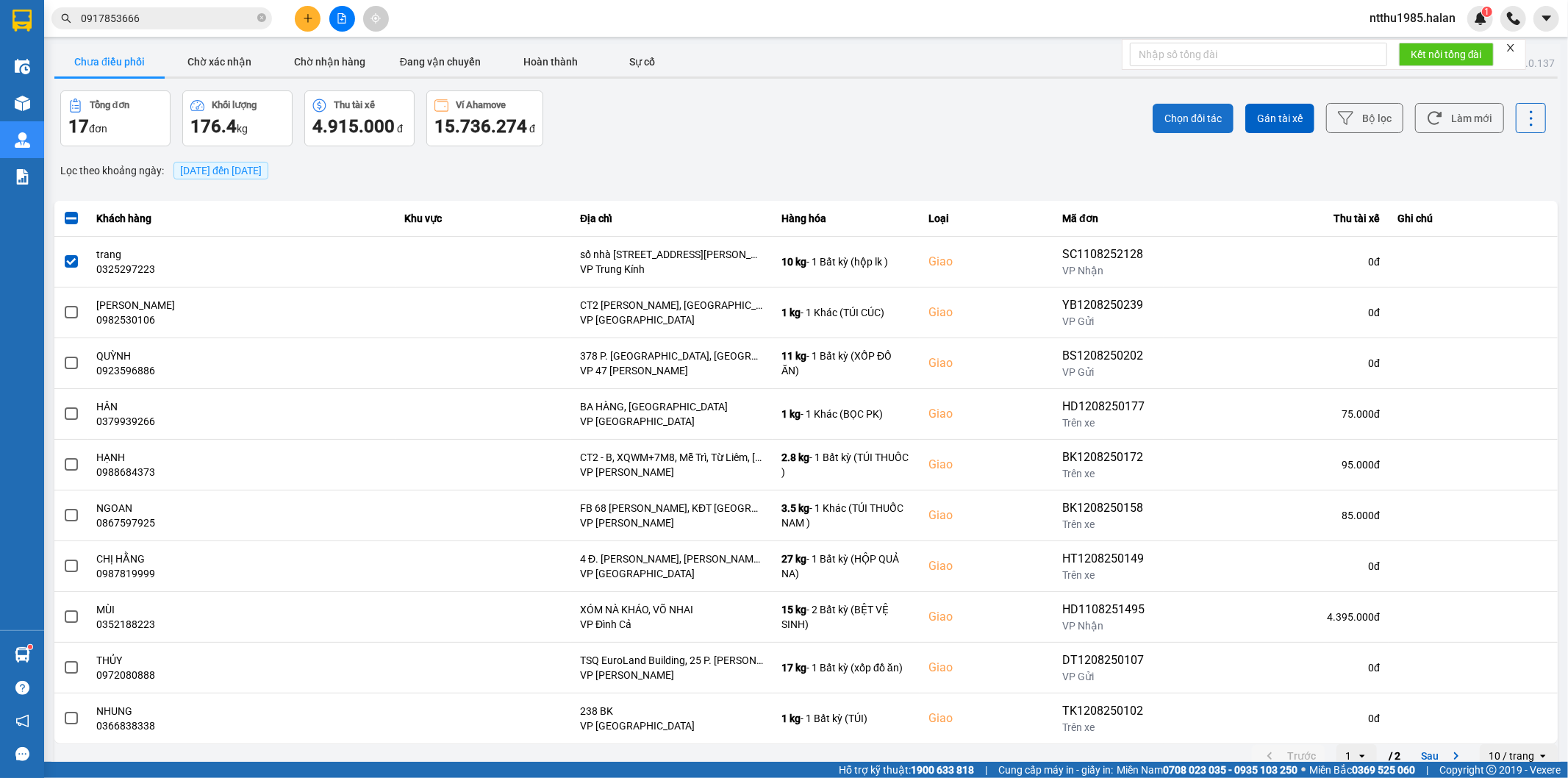
click at [1173, 120] on span "Chọn đối tác" at bounding box center [1193, 118] width 57 height 15
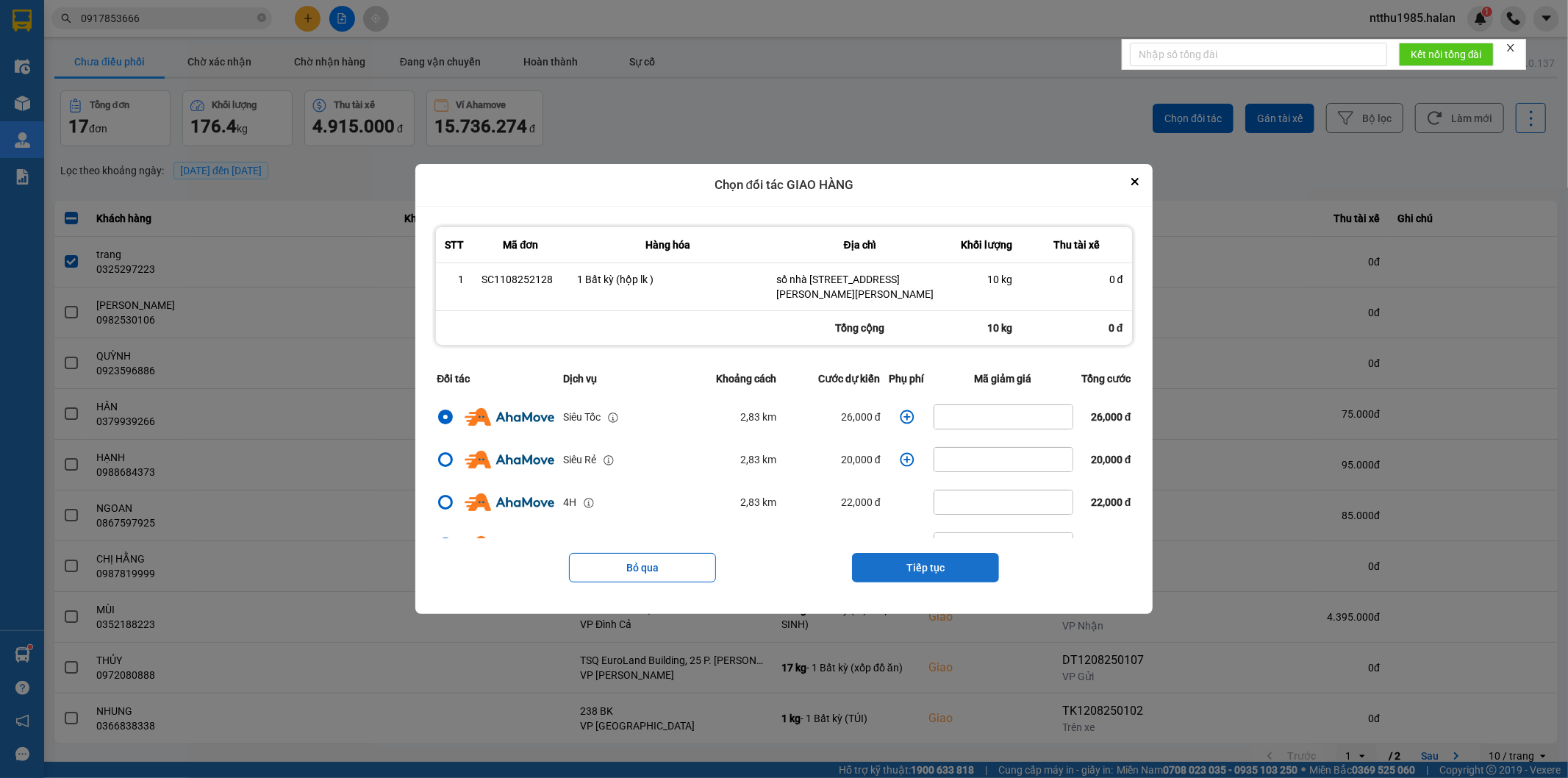
click at [919, 574] on button "Tiếp tục" at bounding box center [925, 568] width 147 height 29
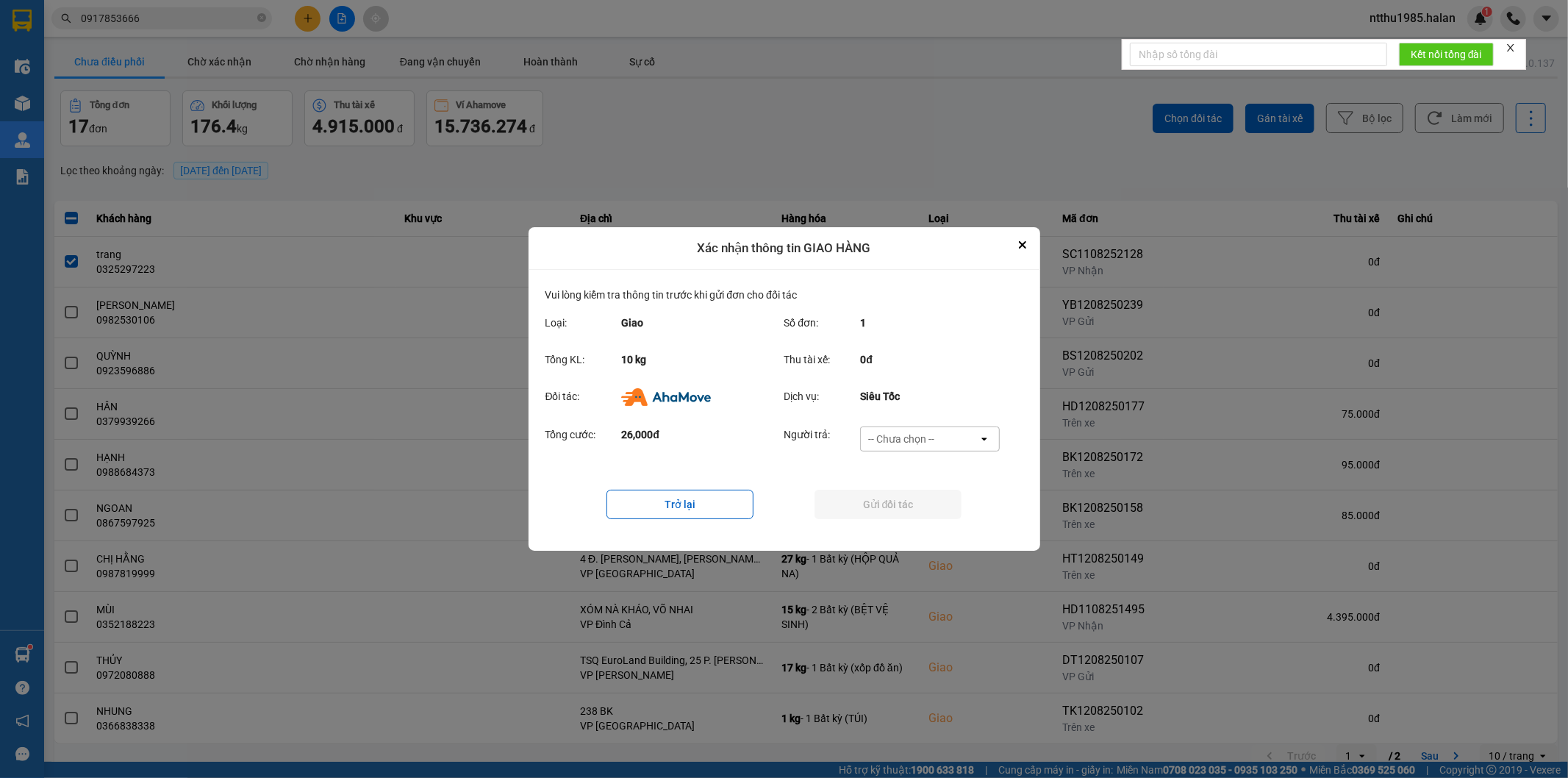
click at [917, 432] on div "-- Chưa chọn --" at bounding box center [902, 439] width 66 height 15
click at [902, 524] on span "Ví Ahamove" at bounding box center [902, 524] width 60 height 15
click at [892, 503] on button "Gửi đối tác" at bounding box center [888, 504] width 147 height 29
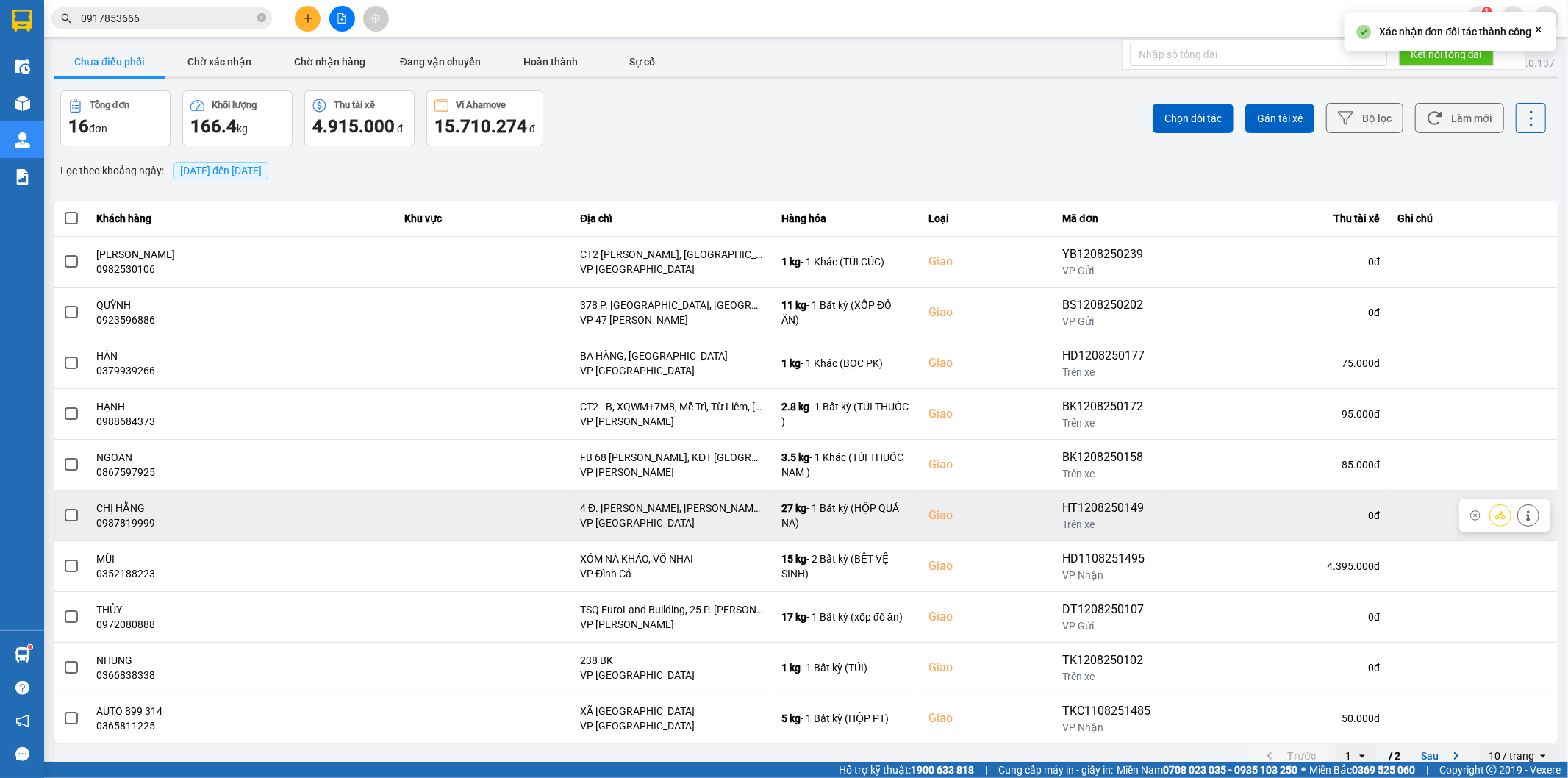
scroll to position [17, 0]
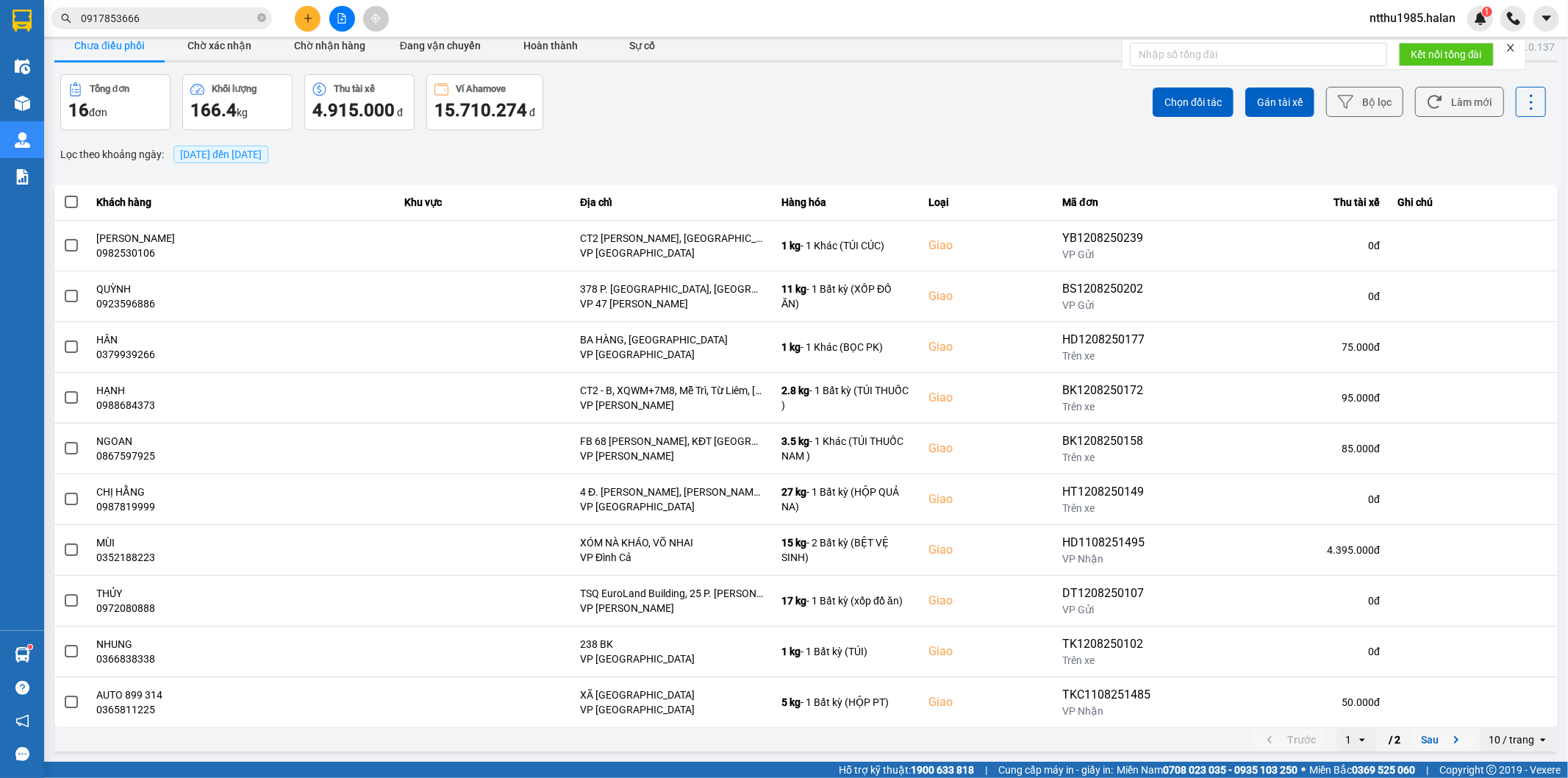
click at [1420, 740] on button "Sau" at bounding box center [1442, 740] width 62 height 22
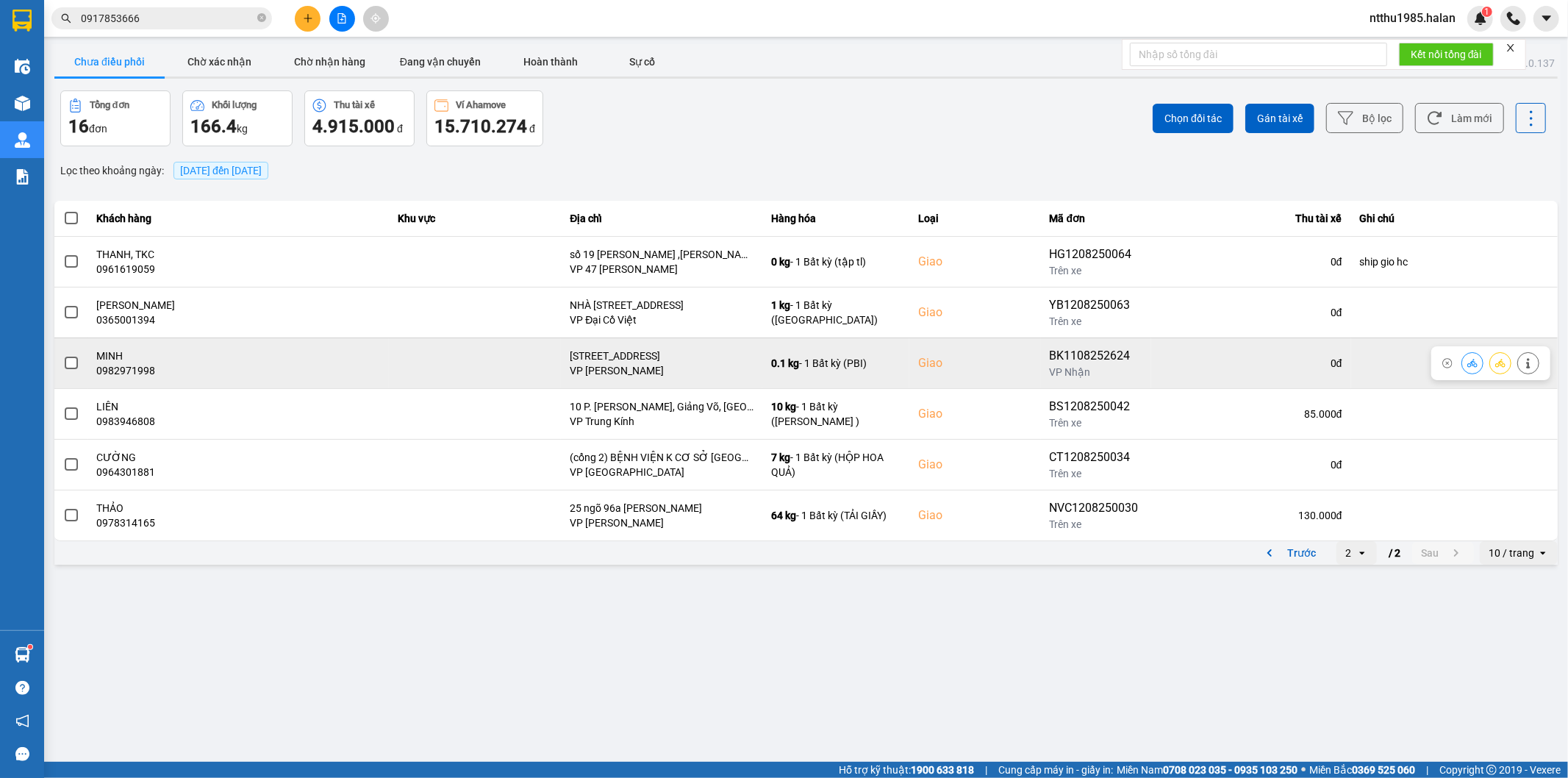
click at [66, 362] on span at bounding box center [71, 363] width 13 height 13
click at [63, 355] on input "checkbox" at bounding box center [63, 355] width 0 height 0
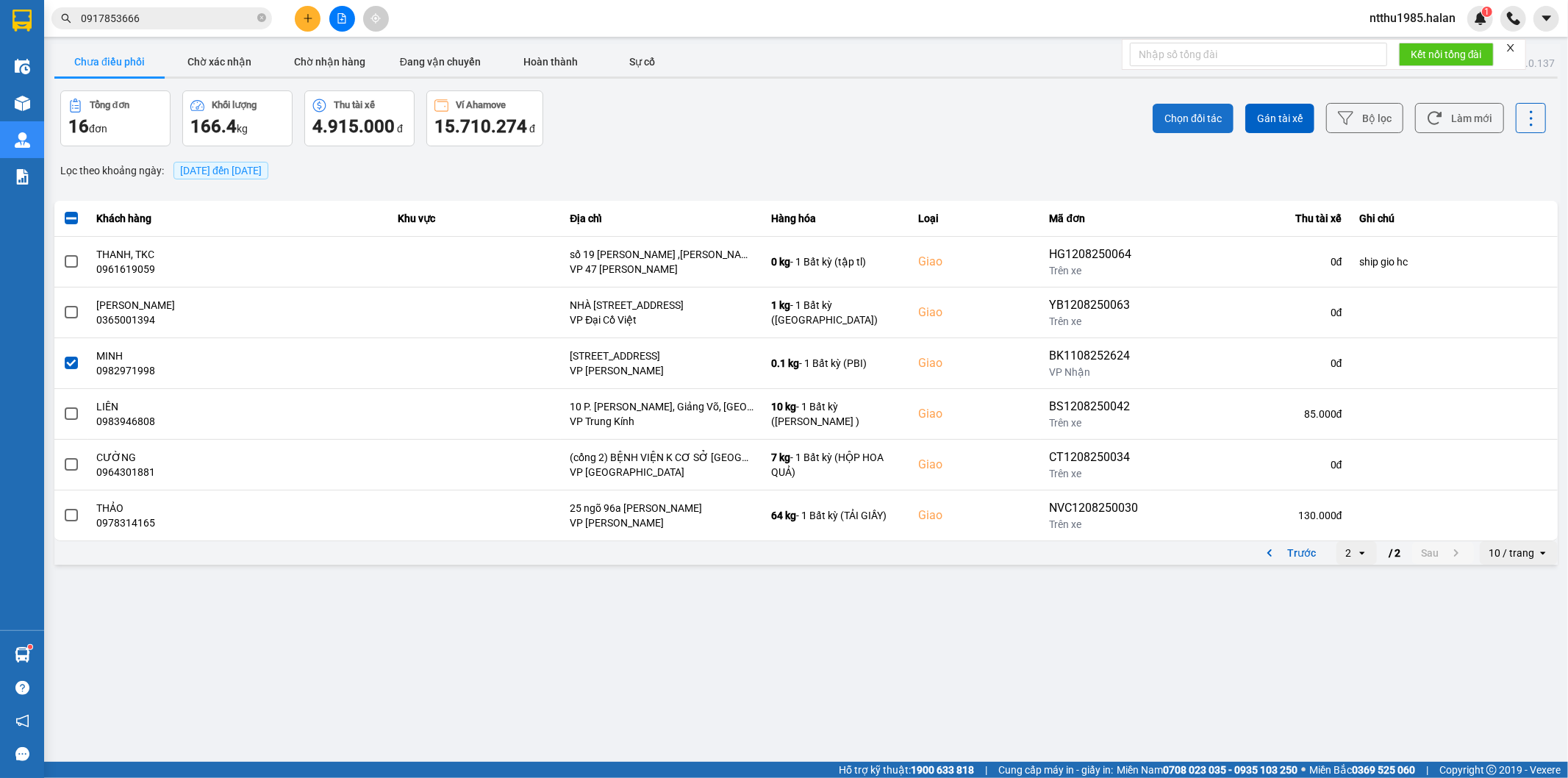
click at [1208, 127] on button "Chọn đối tác" at bounding box center [1193, 118] width 81 height 29
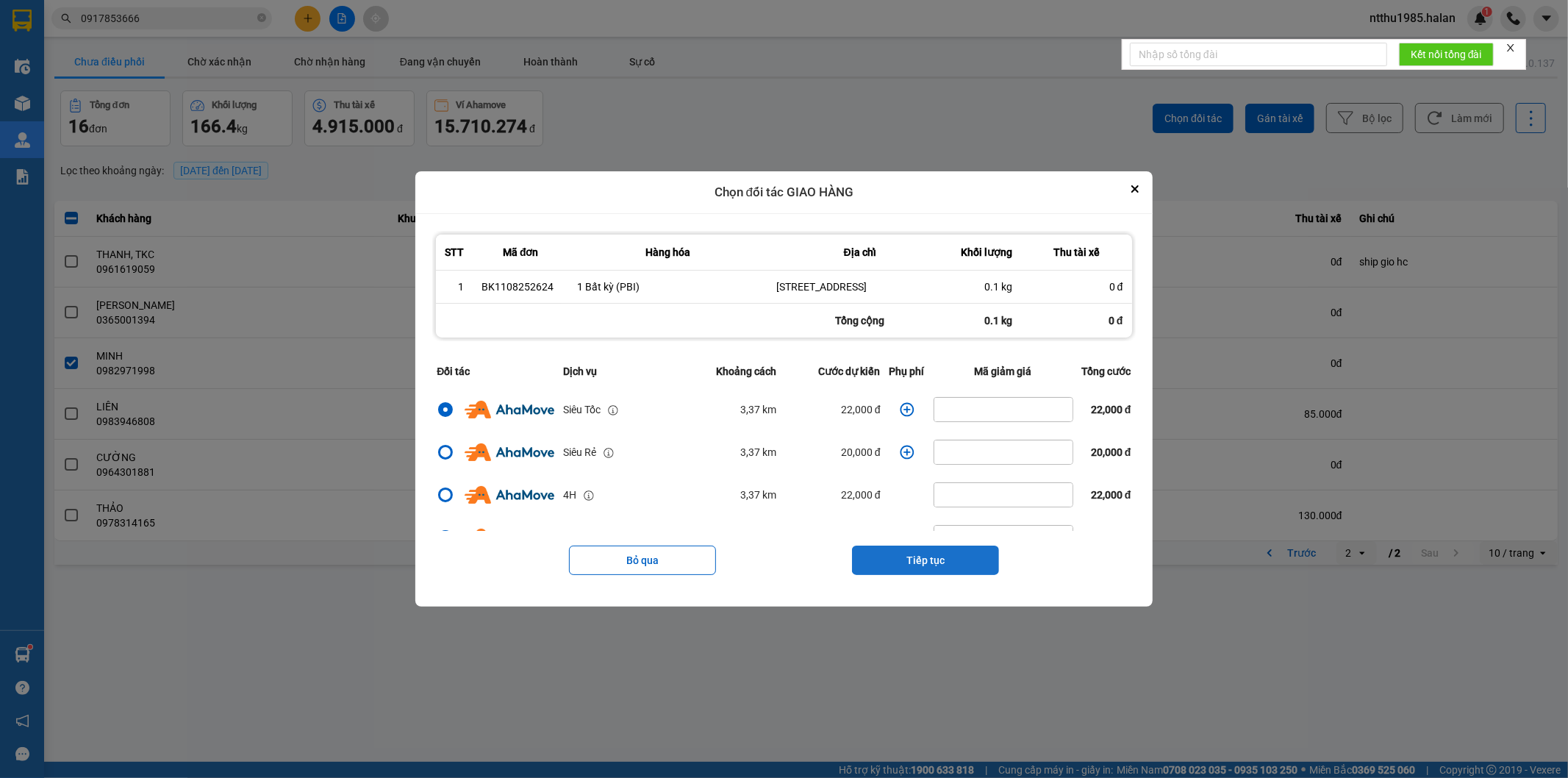
click at [932, 570] on button "Tiếp tục" at bounding box center [925, 560] width 147 height 29
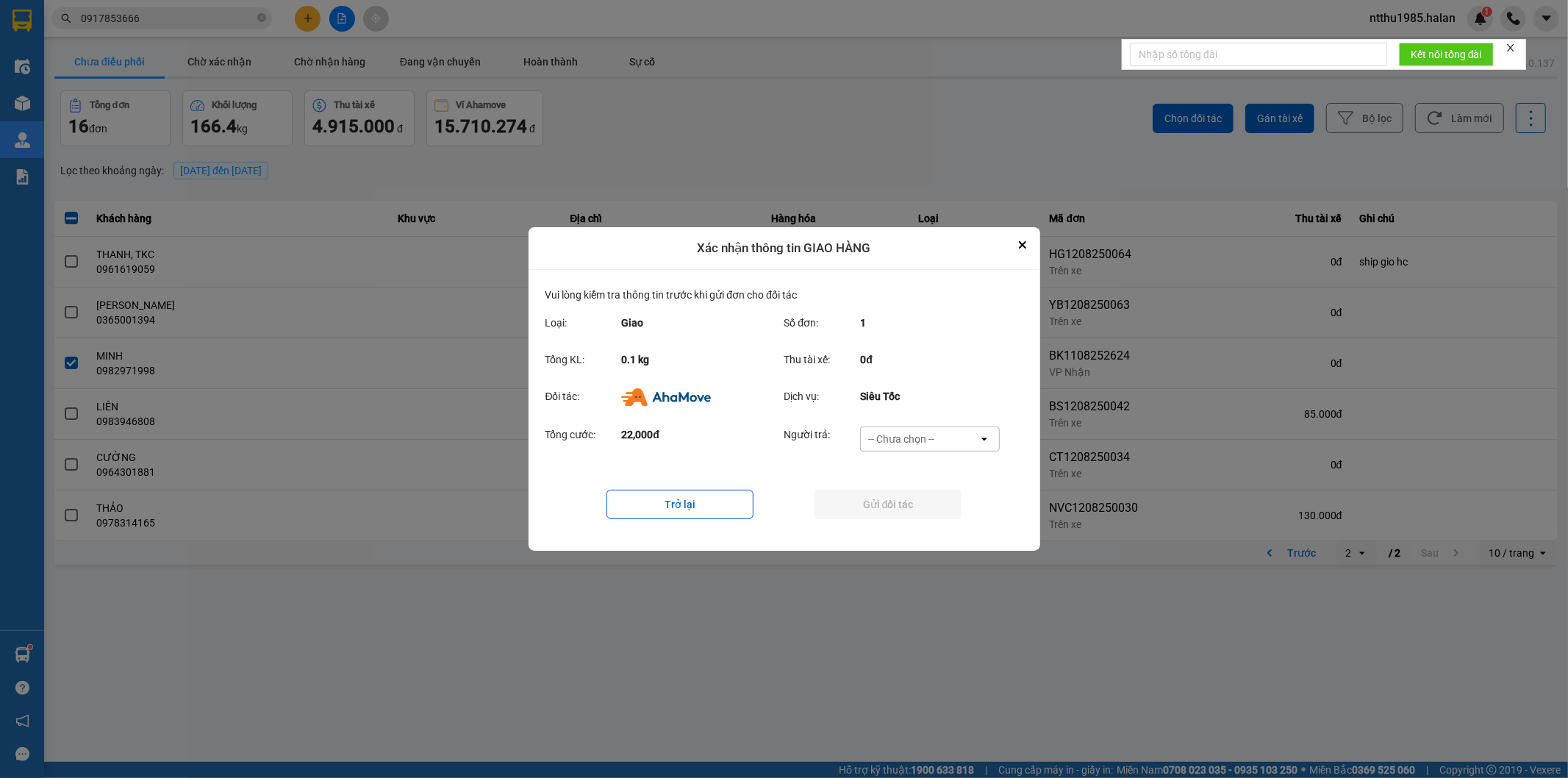
click at [946, 439] on div "-- Chưa chọn --" at bounding box center [920, 439] width 118 height 24
click at [935, 531] on div "Ví Ahamove" at bounding box center [930, 524] width 140 height 27
click at [928, 511] on button "Gửi đối tác" at bounding box center [888, 504] width 147 height 29
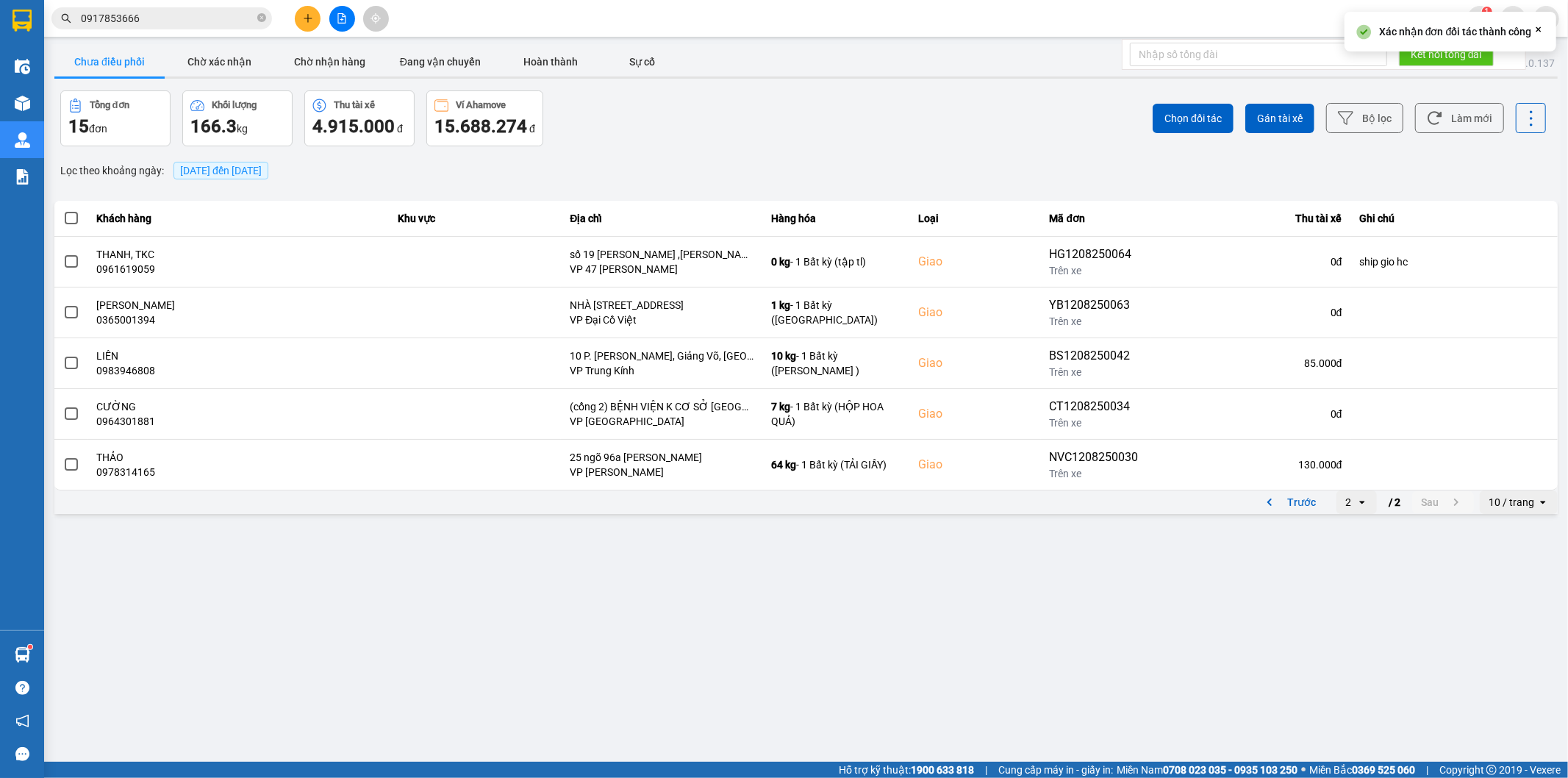
click at [1326, 499] on div "Trước 2 open / 2 Sau" at bounding box center [1363, 502] width 222 height 24
click at [1457, 121] on button "Làm mới" at bounding box center [1459, 118] width 89 height 30
click at [1299, 504] on button "Trước" at bounding box center [1288, 502] width 73 height 22
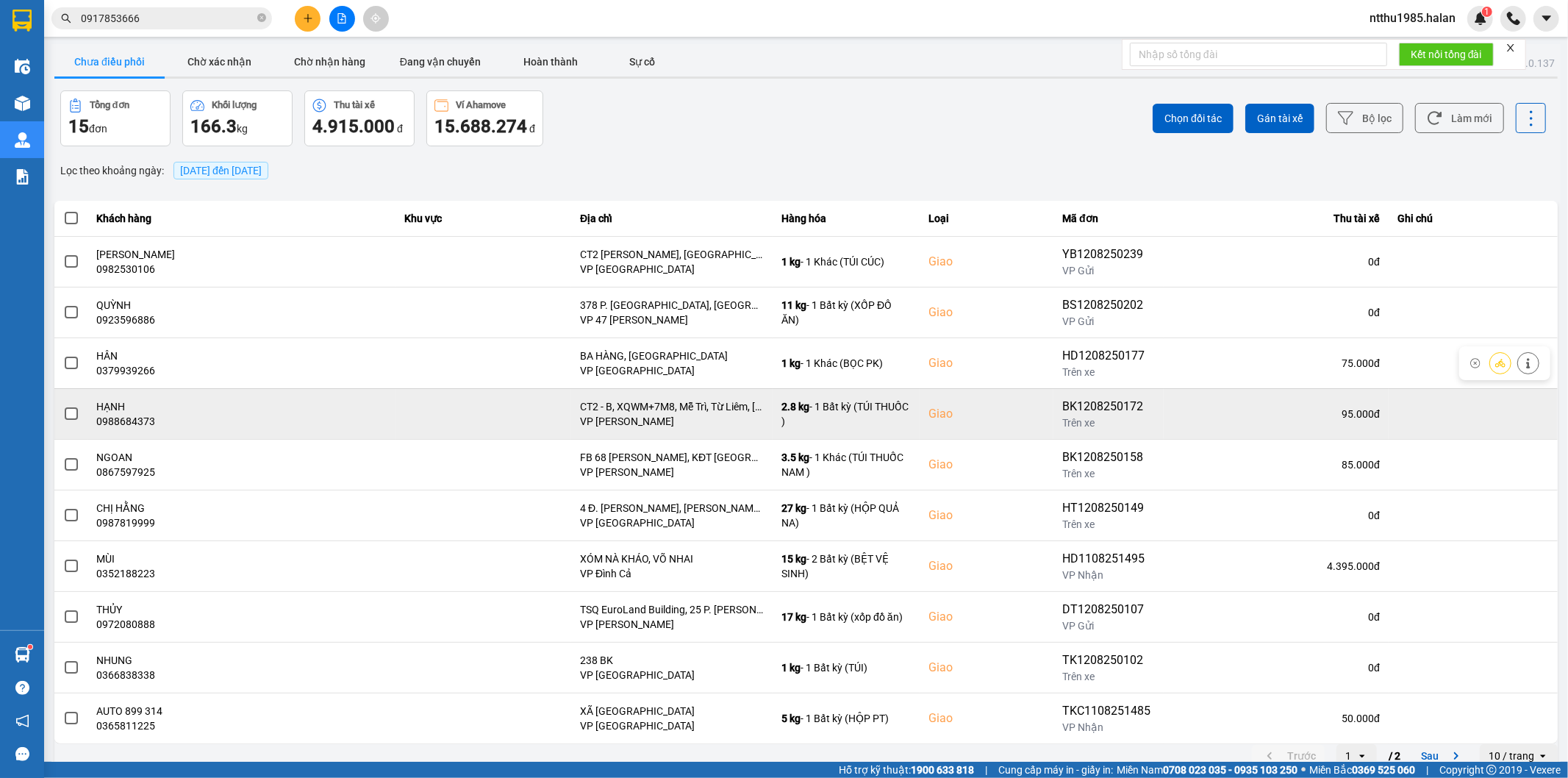
scroll to position [17, 0]
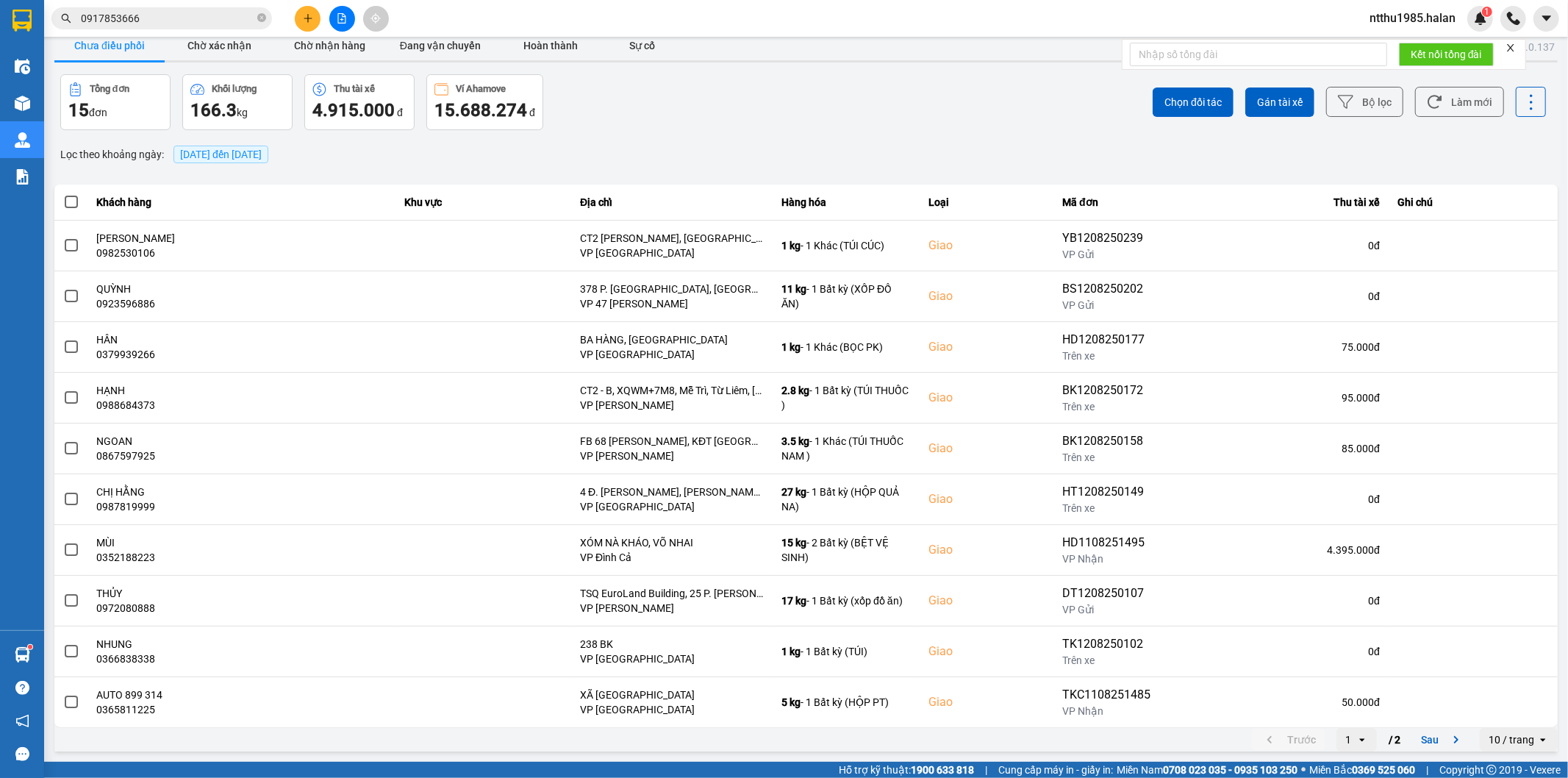
click at [612, 120] on div "Tổng đơn 15 đơn Khối lượng 166.3 kg Thu tài xế 4.915.000 đ Ví Ahamove 15.688.27…" at bounding box center [432, 102] width 744 height 56
click at [350, 49] on button "Chờ nhận hàng" at bounding box center [330, 46] width 110 height 29
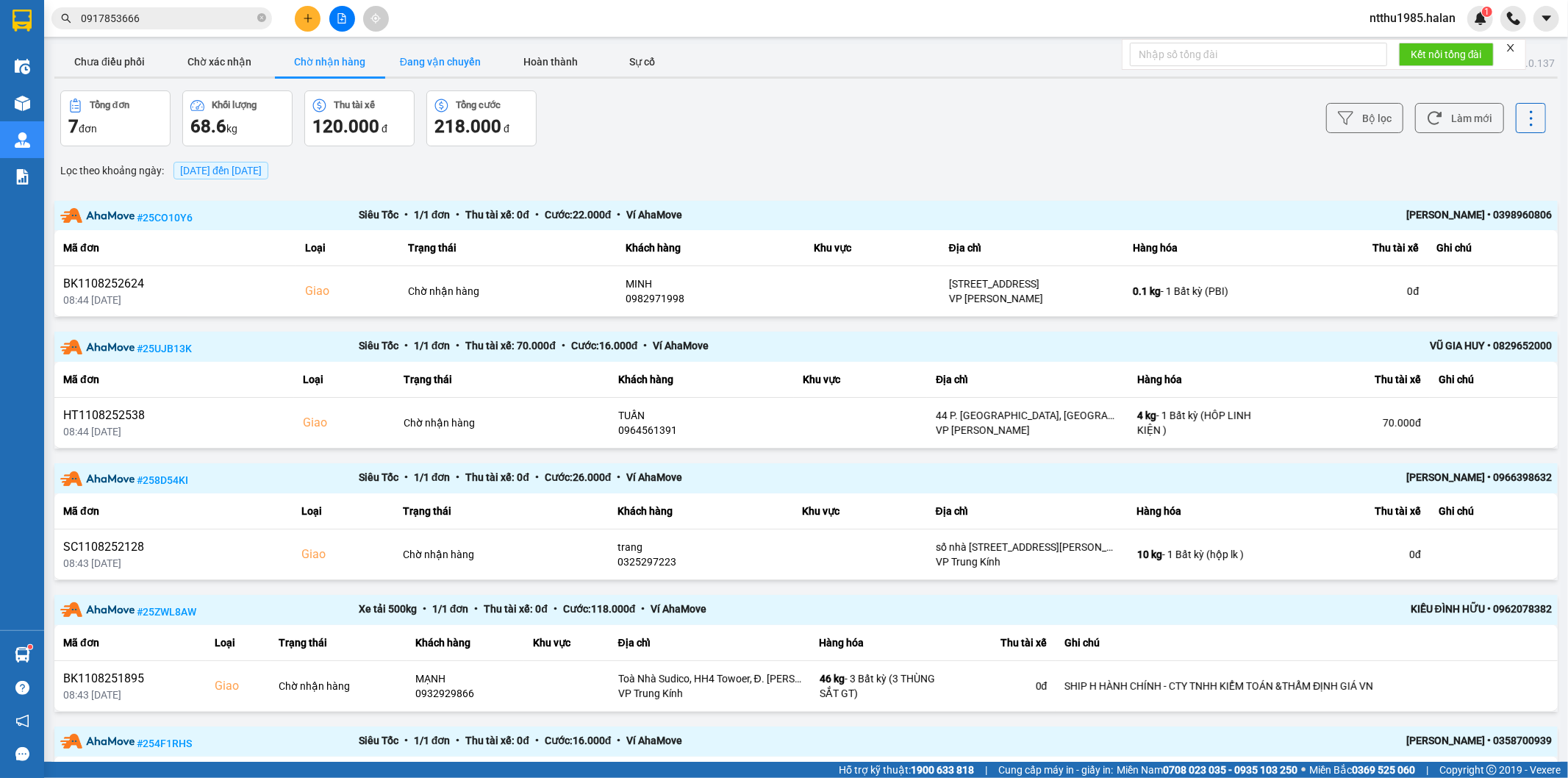
click at [452, 61] on button "Đang vận chuyển" at bounding box center [441, 62] width 110 height 29
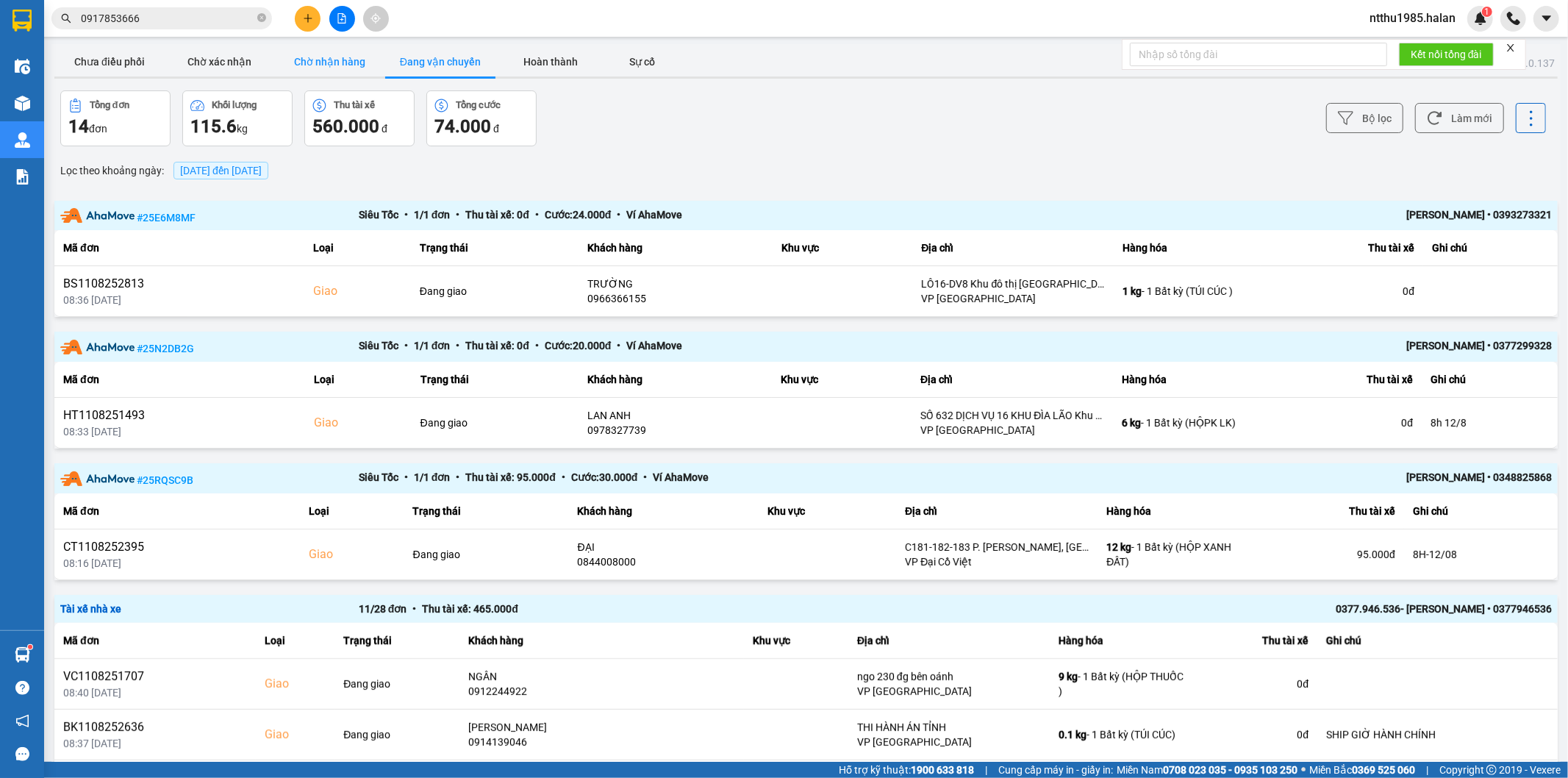
click at [343, 71] on button "Chờ nhận hàng" at bounding box center [330, 62] width 110 height 29
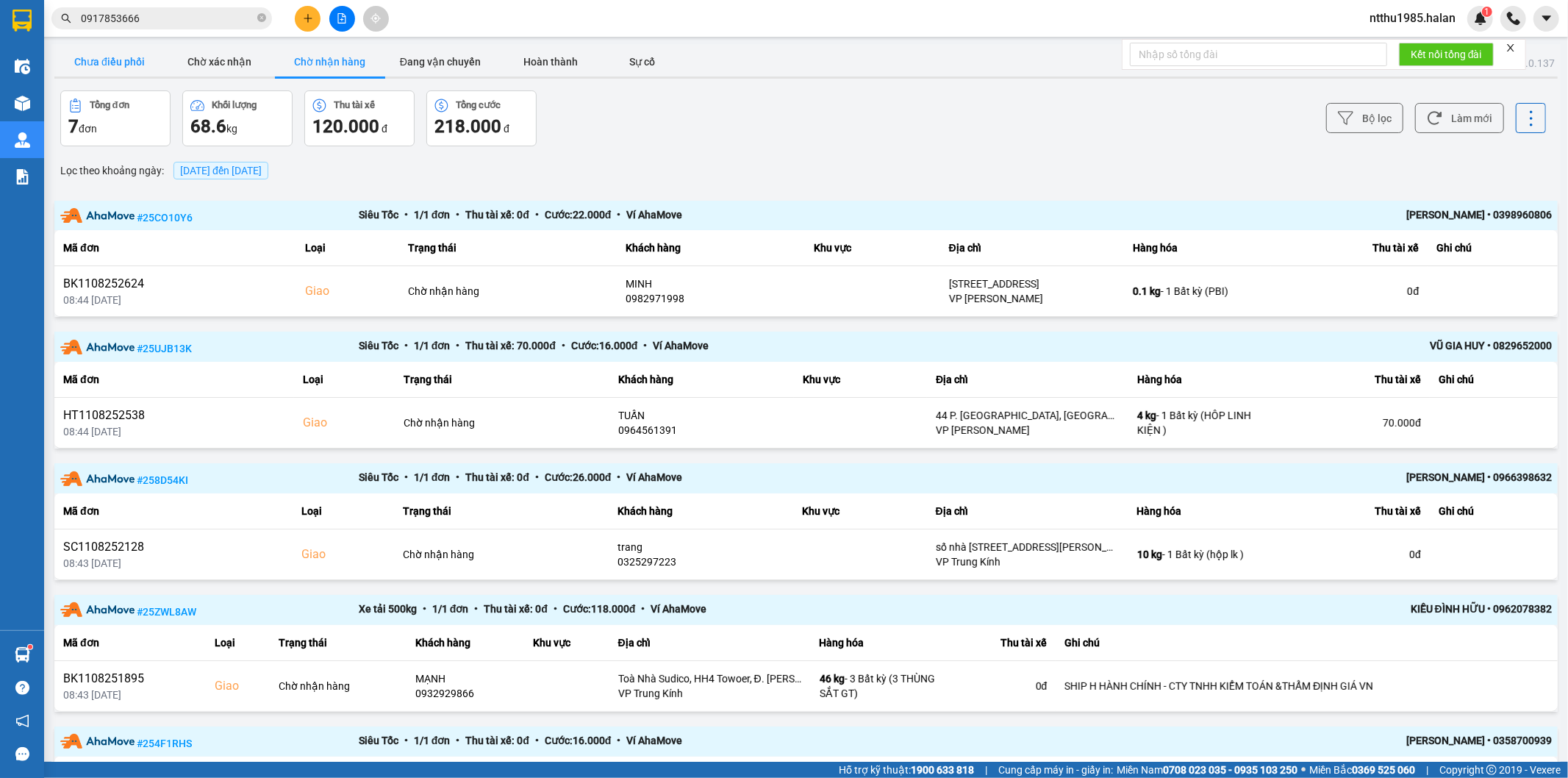
click at [113, 57] on button "Chưa điều phối" at bounding box center [109, 62] width 110 height 29
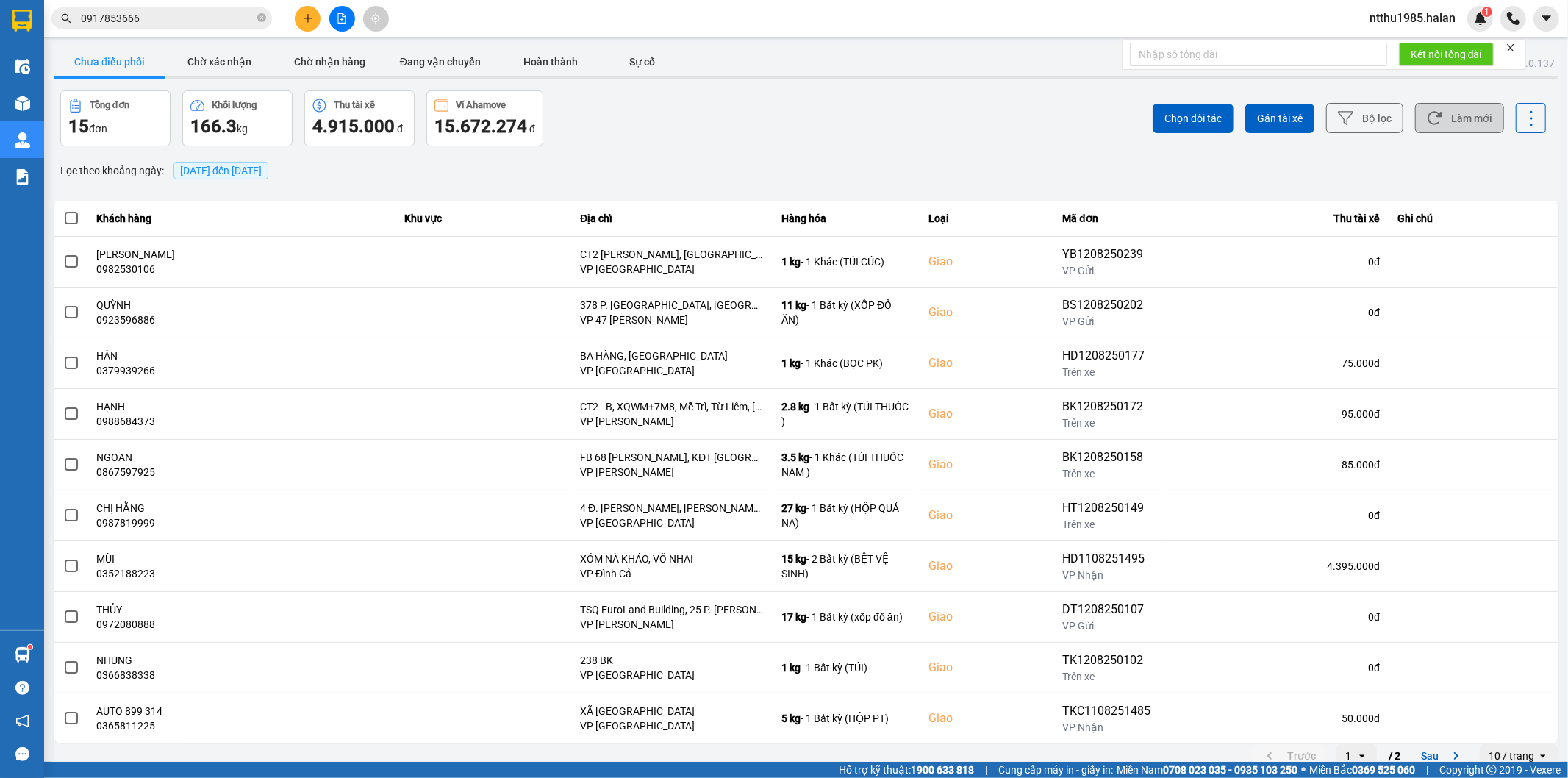
click at [1441, 115] on button "Làm mới" at bounding box center [1459, 118] width 89 height 30
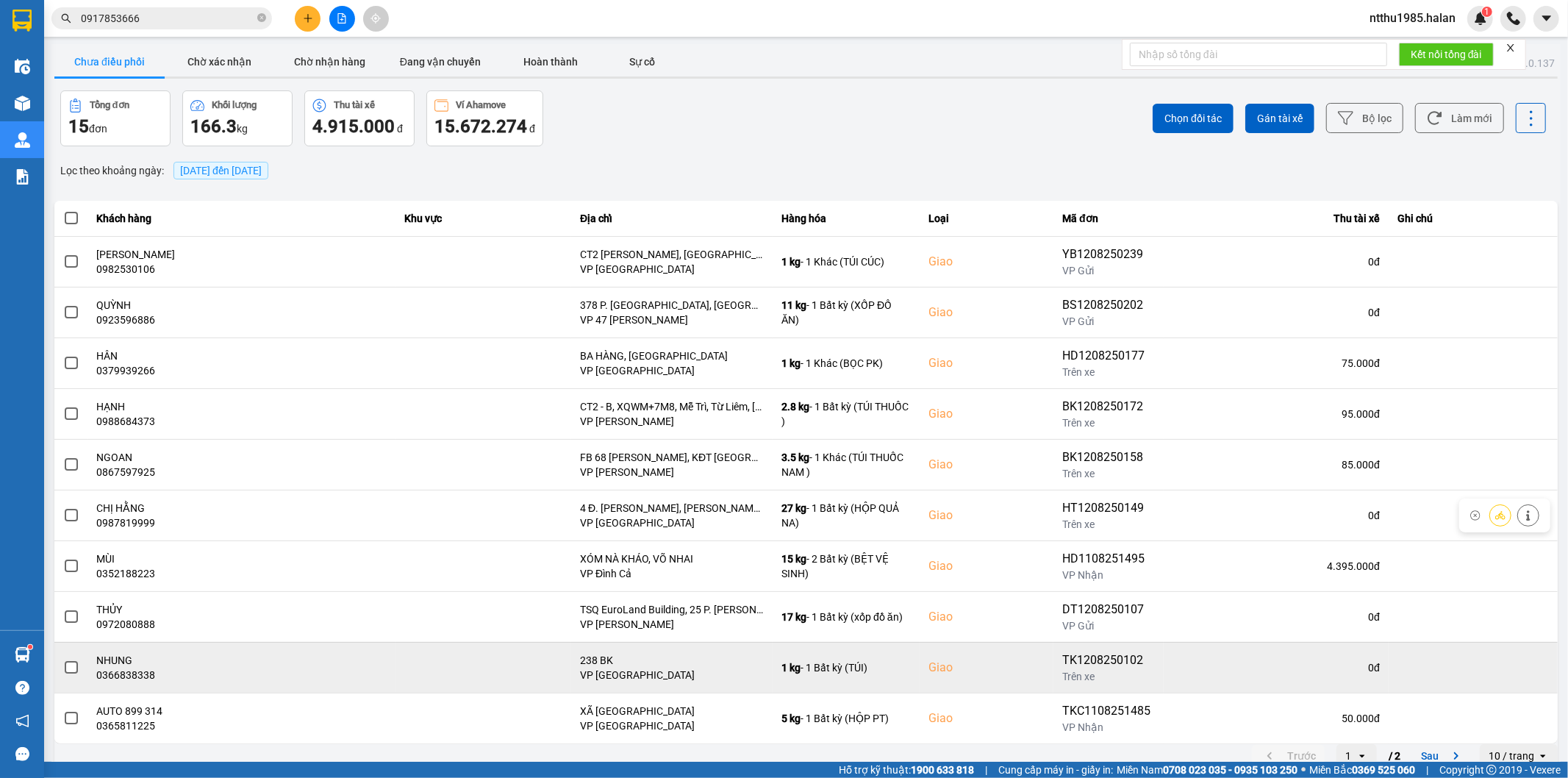
scroll to position [17, 0]
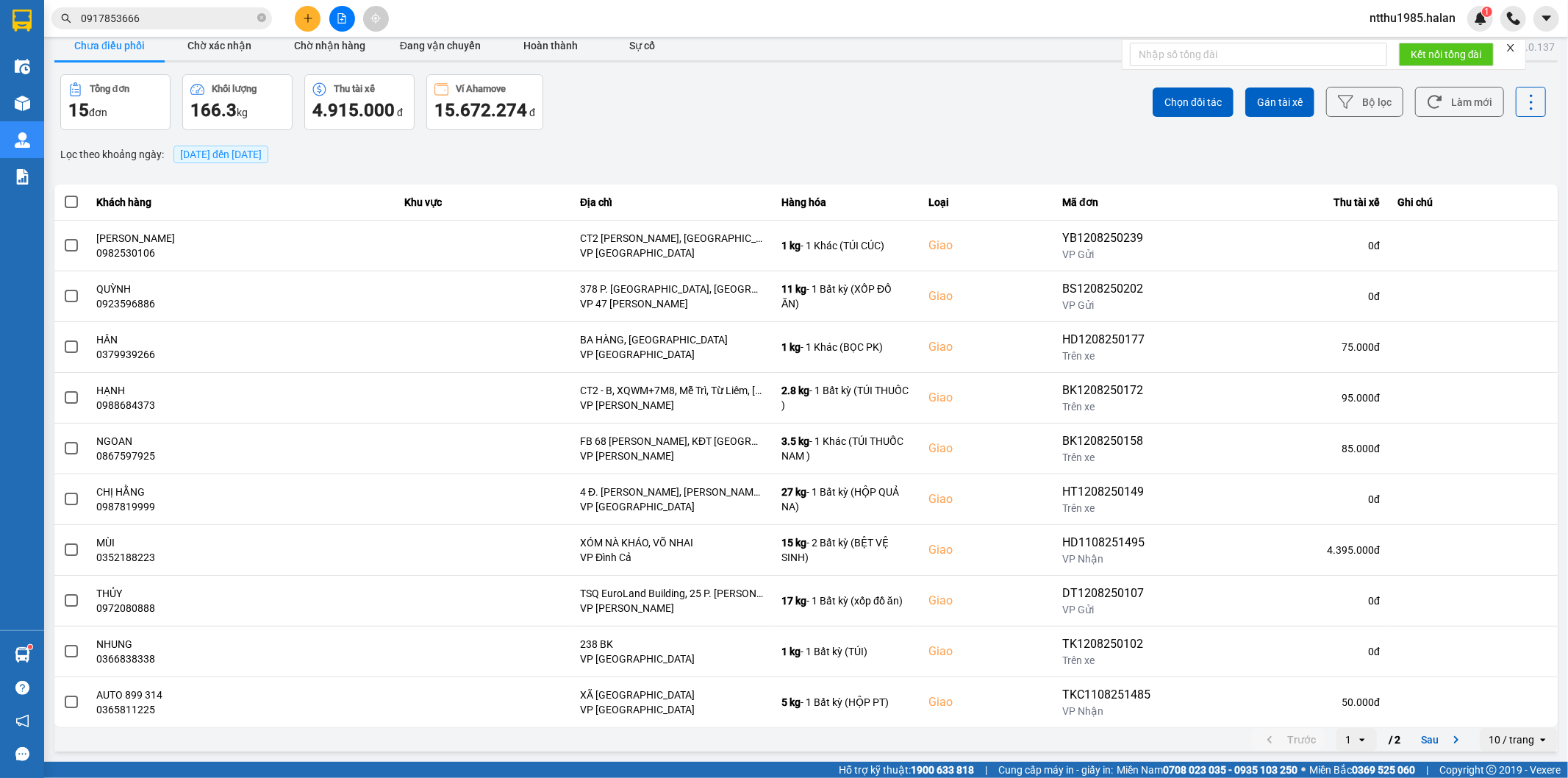
click at [672, 86] on div "Tổng đơn 15 đơn Khối lượng 166.3 kg Thu tài xế 4.915.000 đ Ví Ahamove 15.672.27…" at bounding box center [432, 102] width 744 height 56
click at [335, 45] on button "Chờ nhận hàng" at bounding box center [330, 46] width 110 height 29
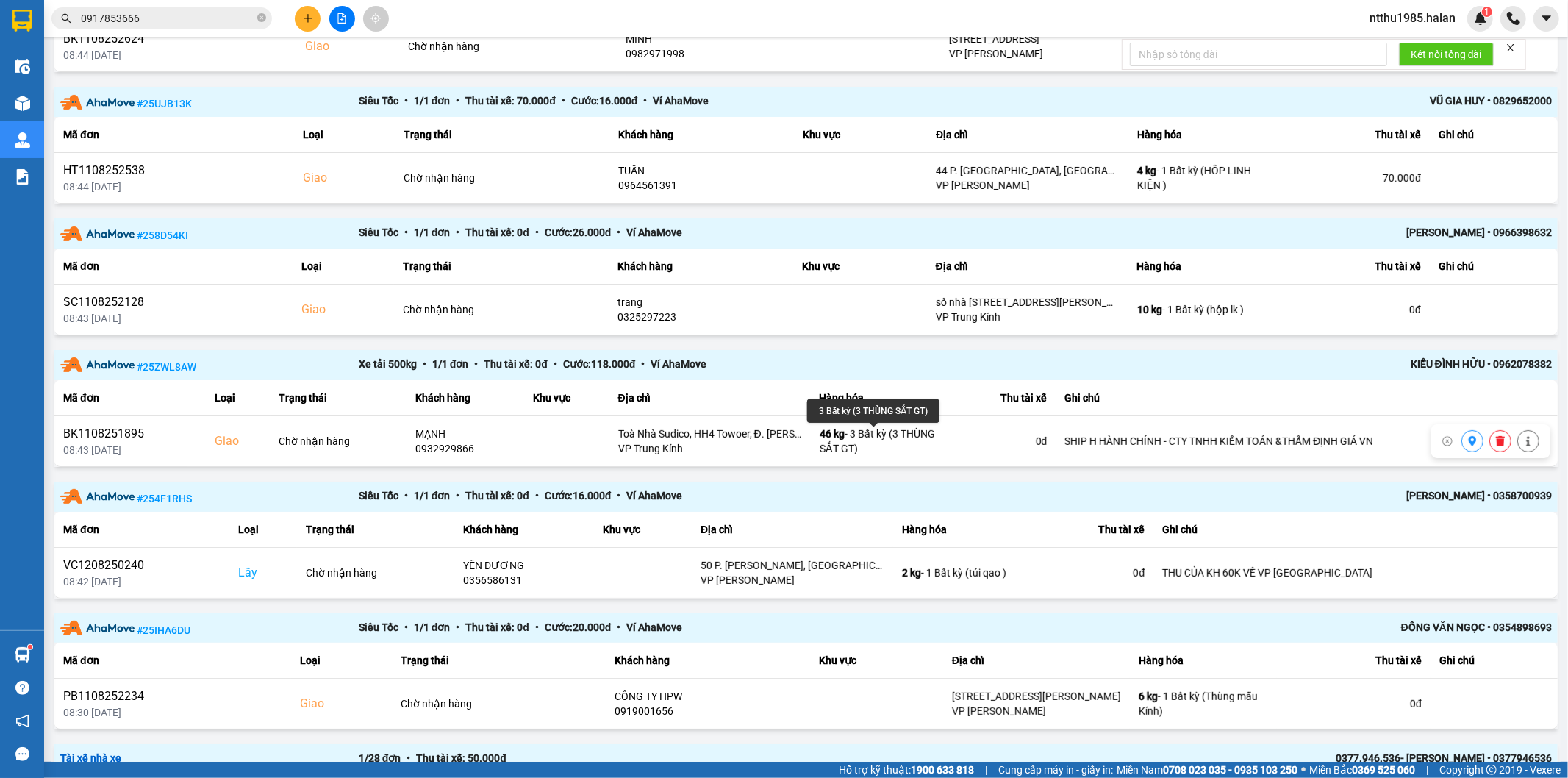
scroll to position [399, 0]
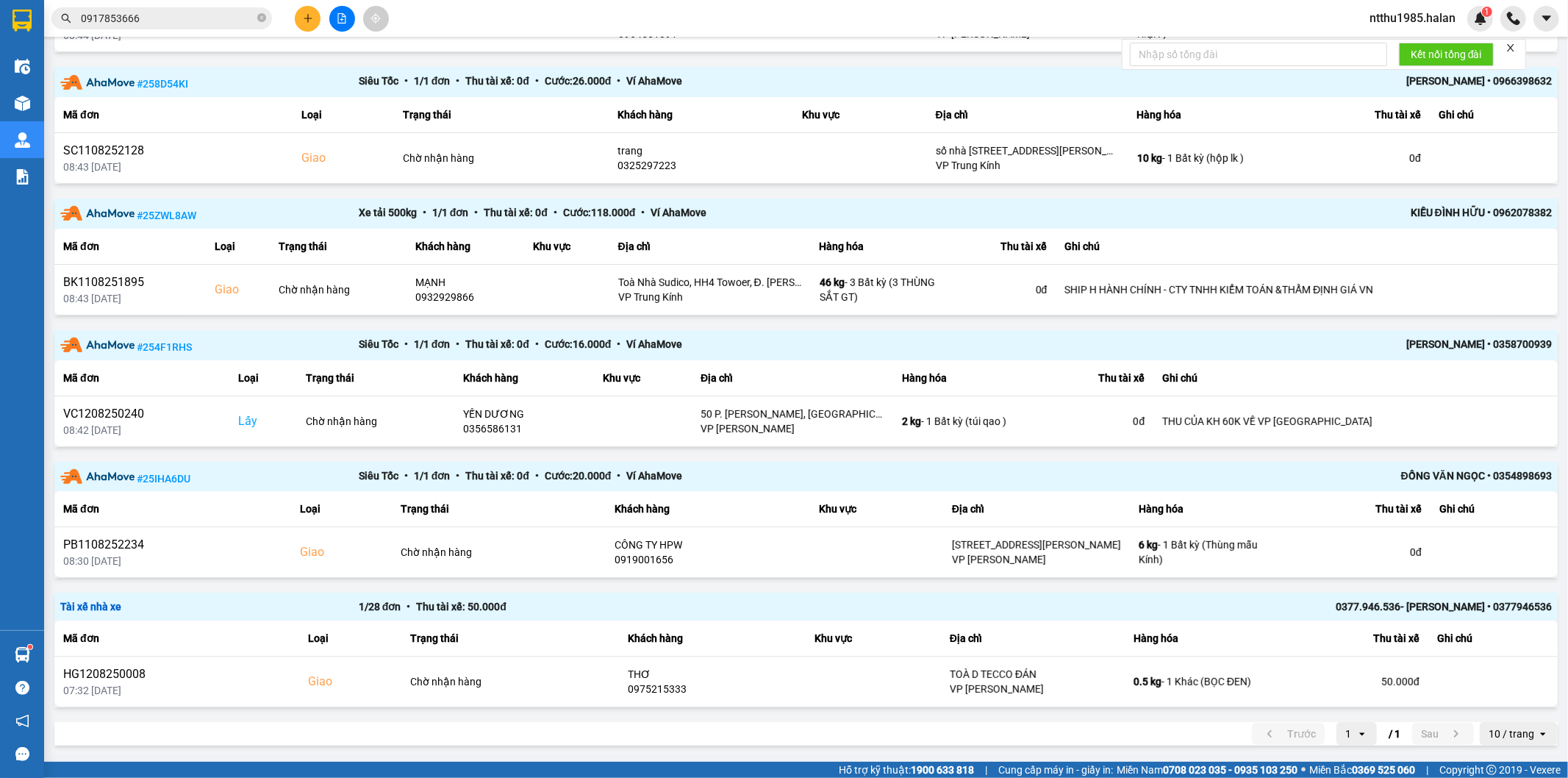
click at [152, 20] on input "0917853666" at bounding box center [167, 18] width 174 height 17
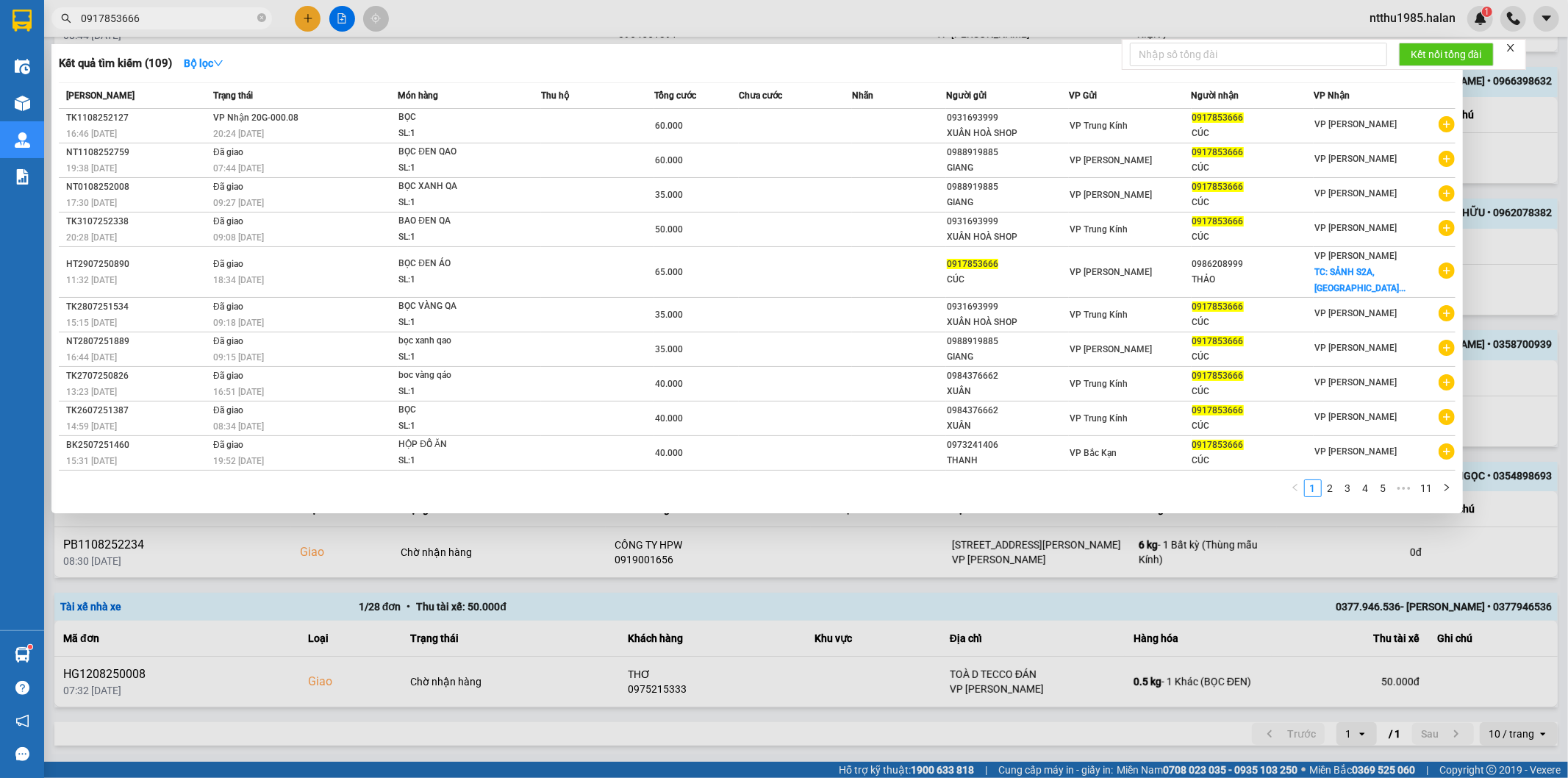
click at [152, 20] on input "0917853666" at bounding box center [167, 18] width 174 height 17
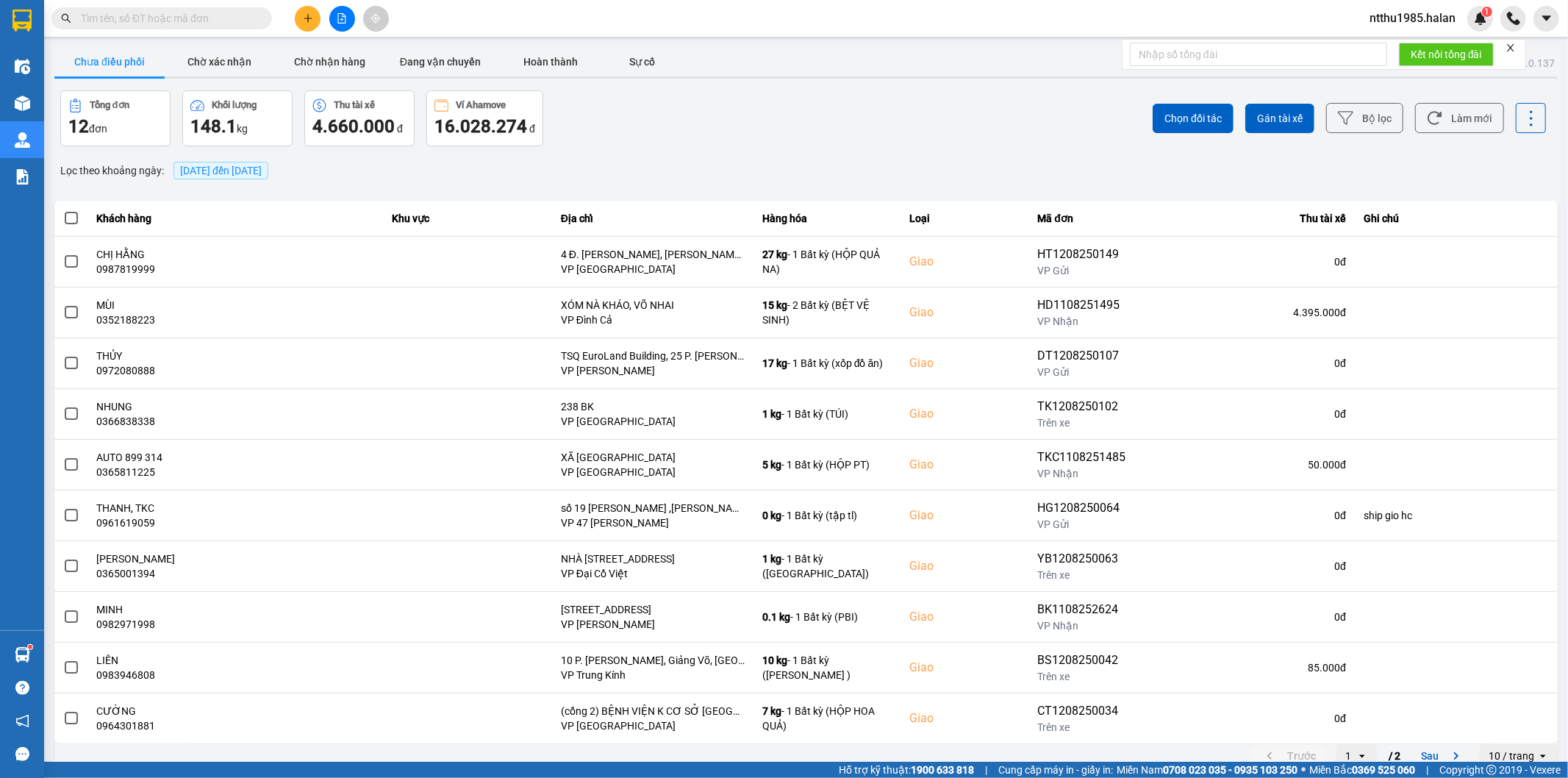
click at [666, 155] on div "ver: 0.0.137 Chưa điều phối Chờ xác nhận Chờ nhận hàng Đang vận chuyển Hoàn thà…" at bounding box center [806, 407] width 1509 height 727
click at [1447, 117] on button "Làm mới" at bounding box center [1459, 118] width 89 height 30
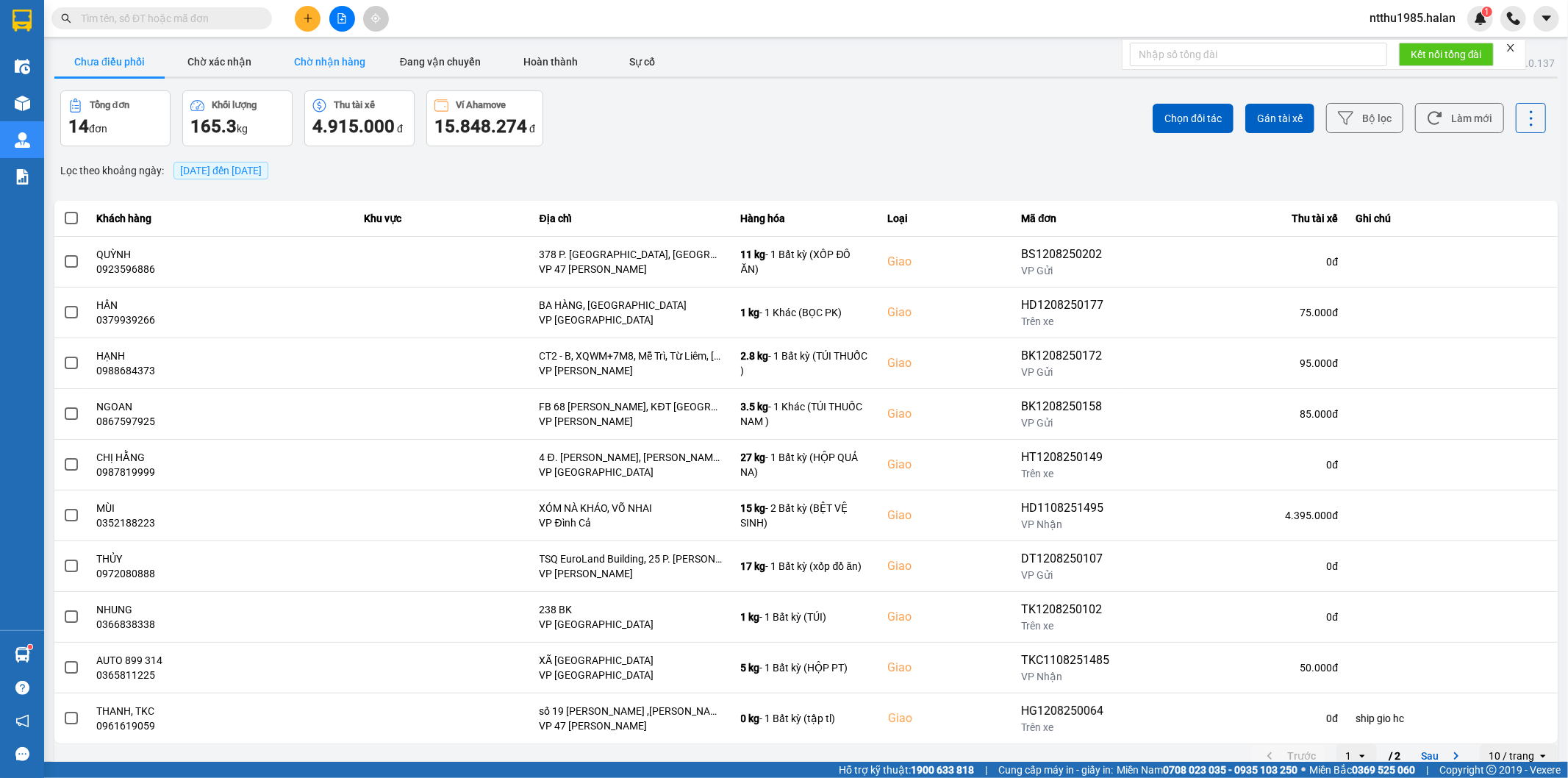
click at [337, 63] on button "Chờ nhận hàng" at bounding box center [330, 62] width 110 height 29
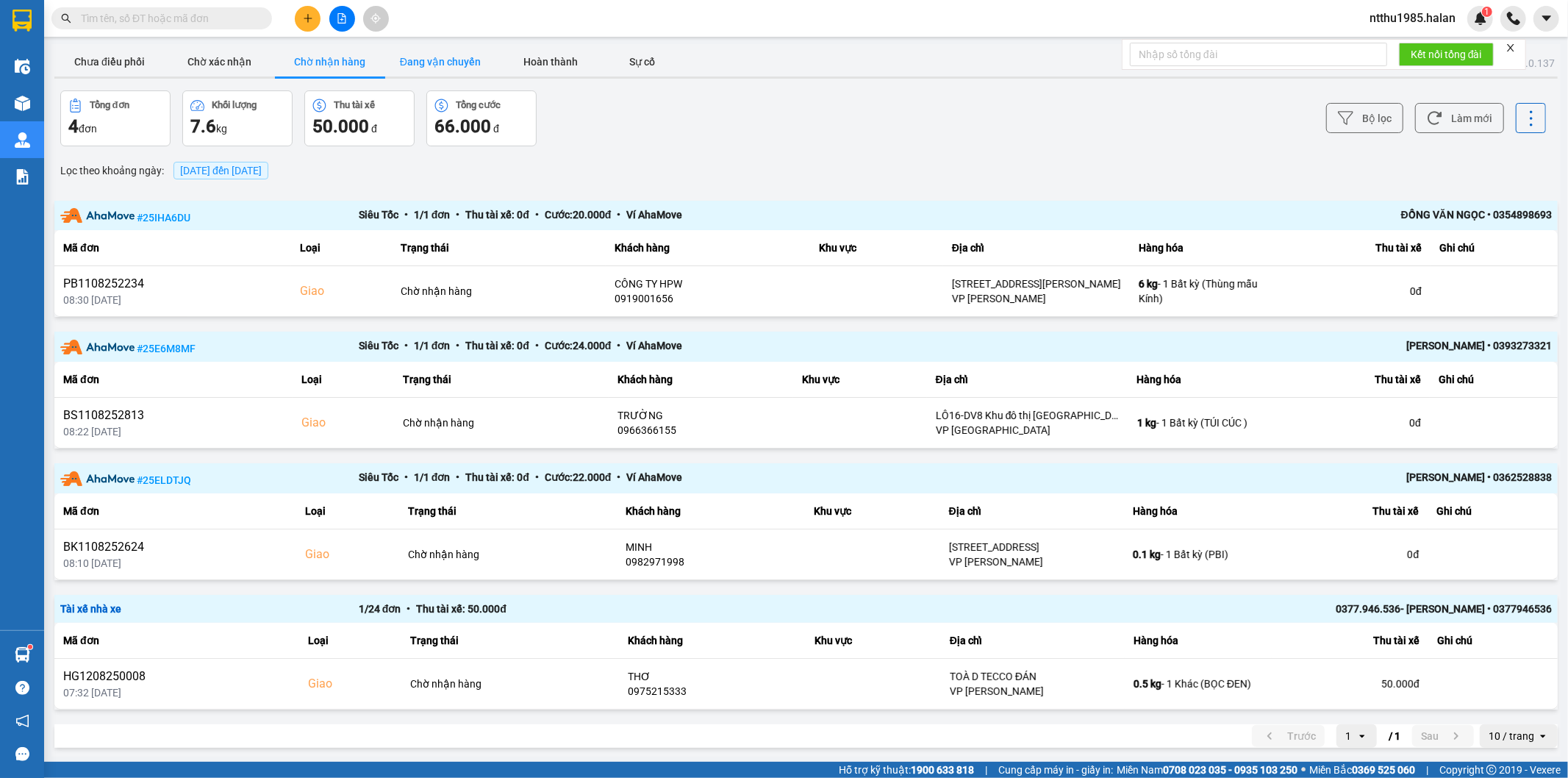
click at [448, 61] on button "Đang vận chuyển" at bounding box center [441, 62] width 110 height 29
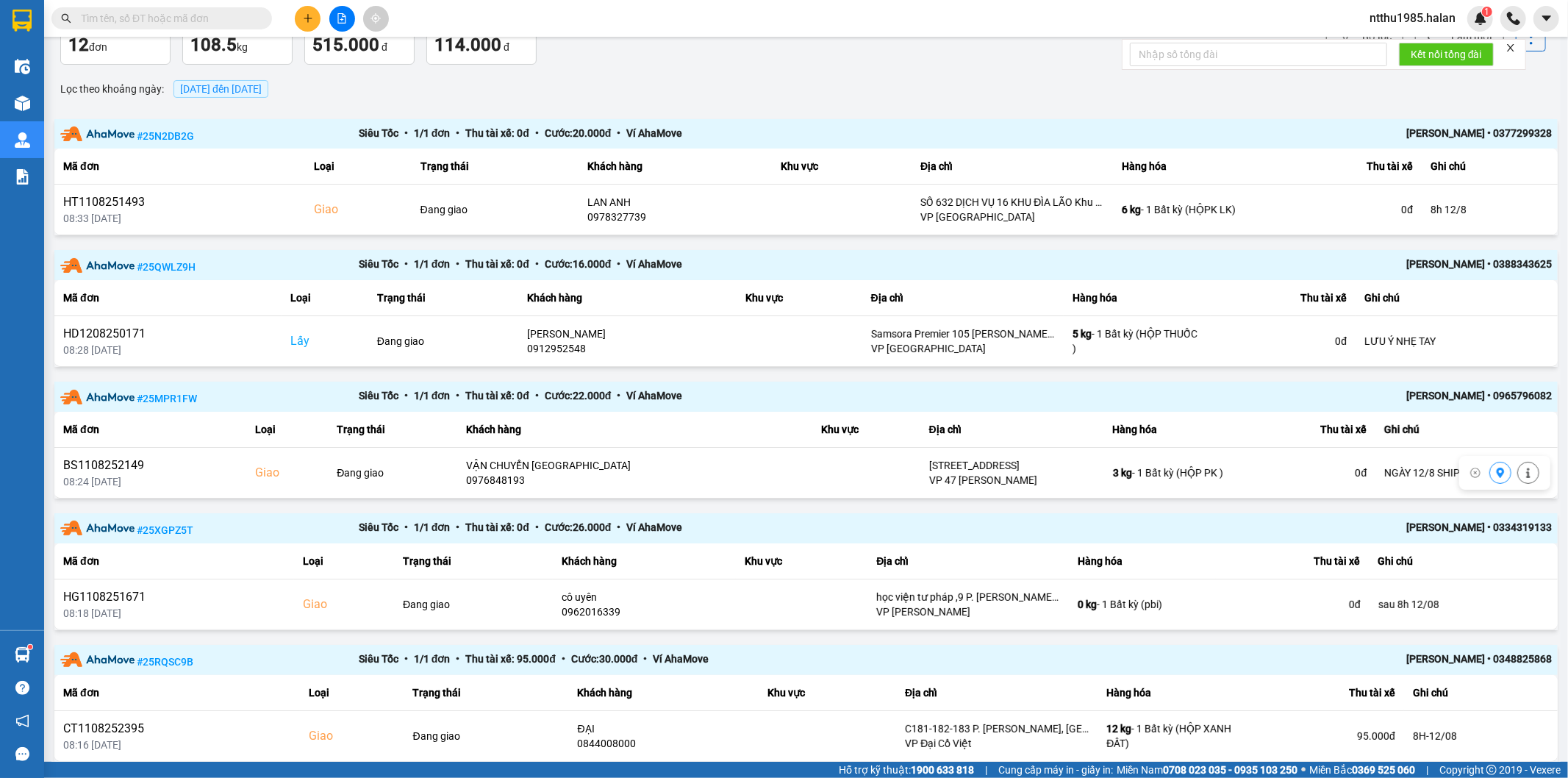
scroll to position [245, 0]
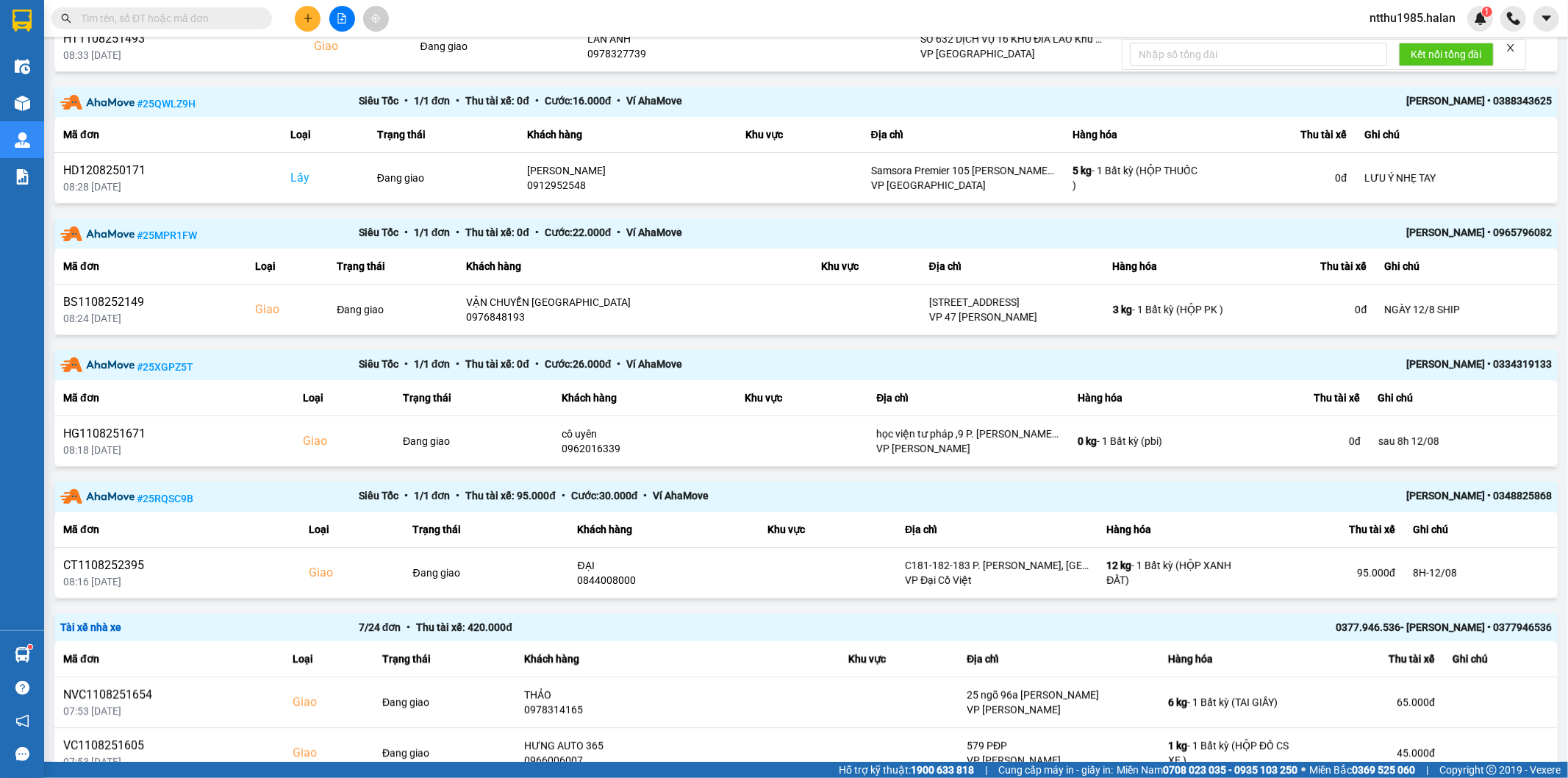
click at [160, 20] on input "text" at bounding box center [167, 18] width 174 height 17
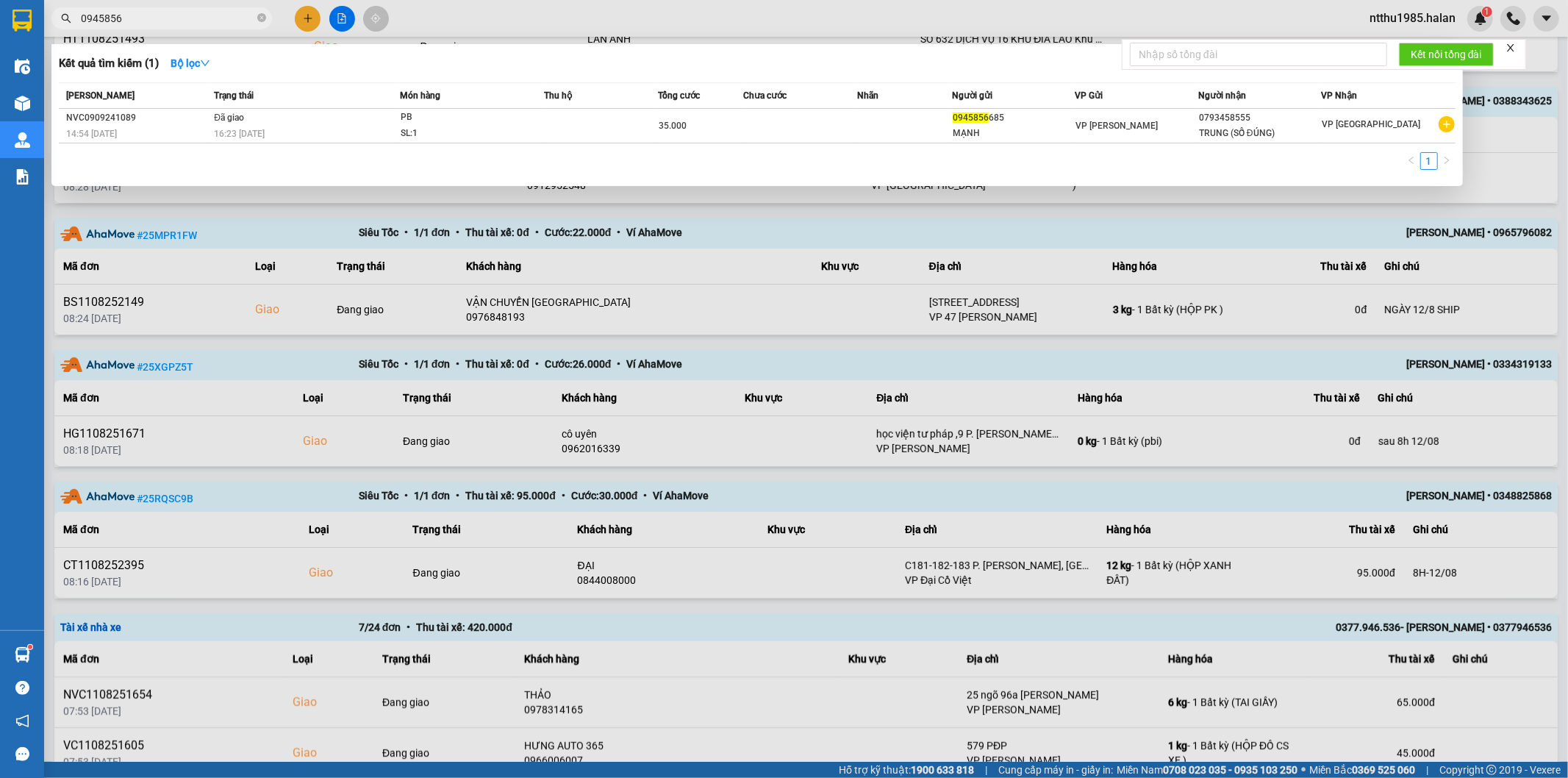
click at [110, 17] on input "0945856" at bounding box center [167, 18] width 174 height 17
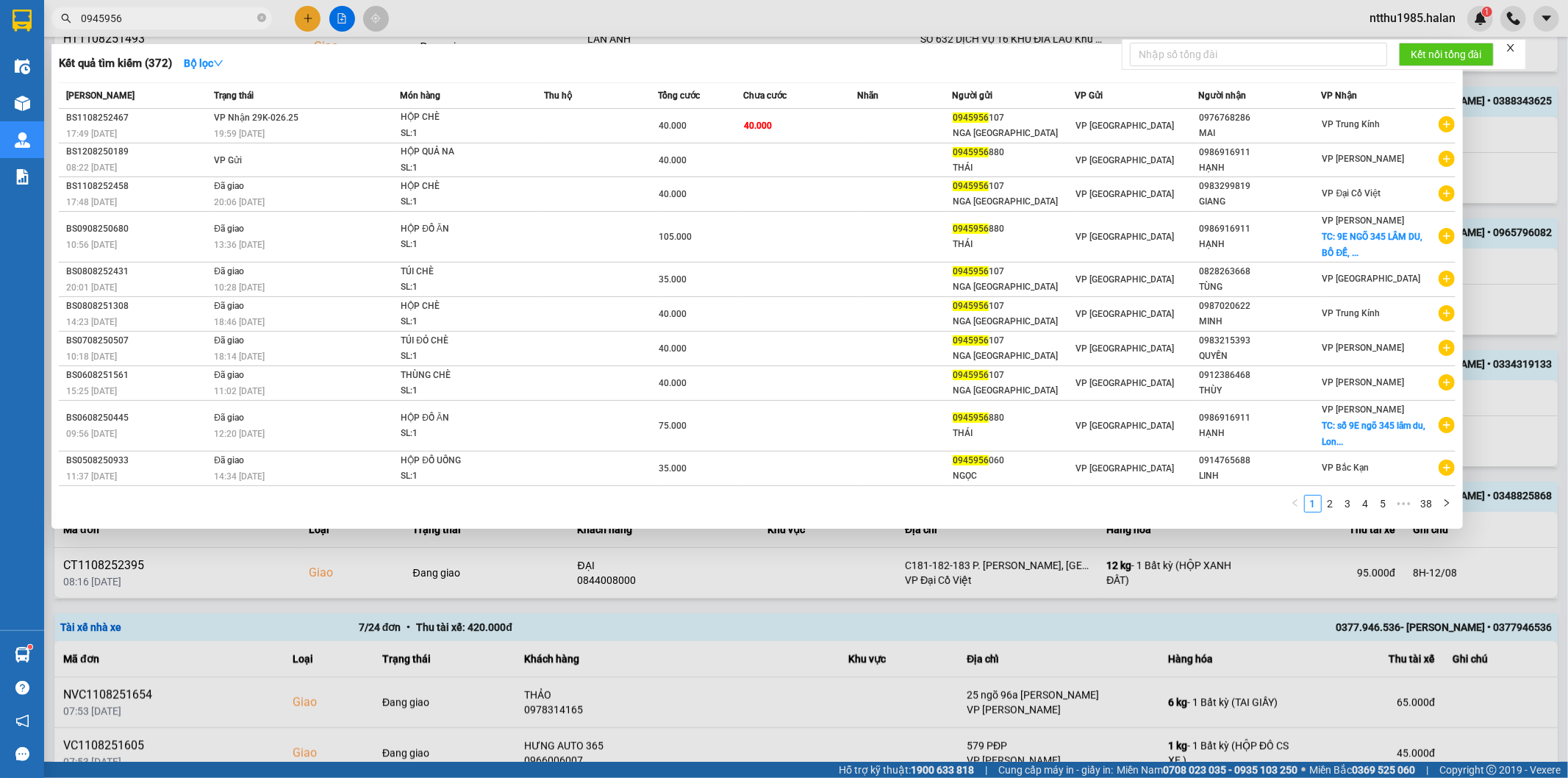
click at [136, 20] on input "0945956" at bounding box center [167, 18] width 174 height 17
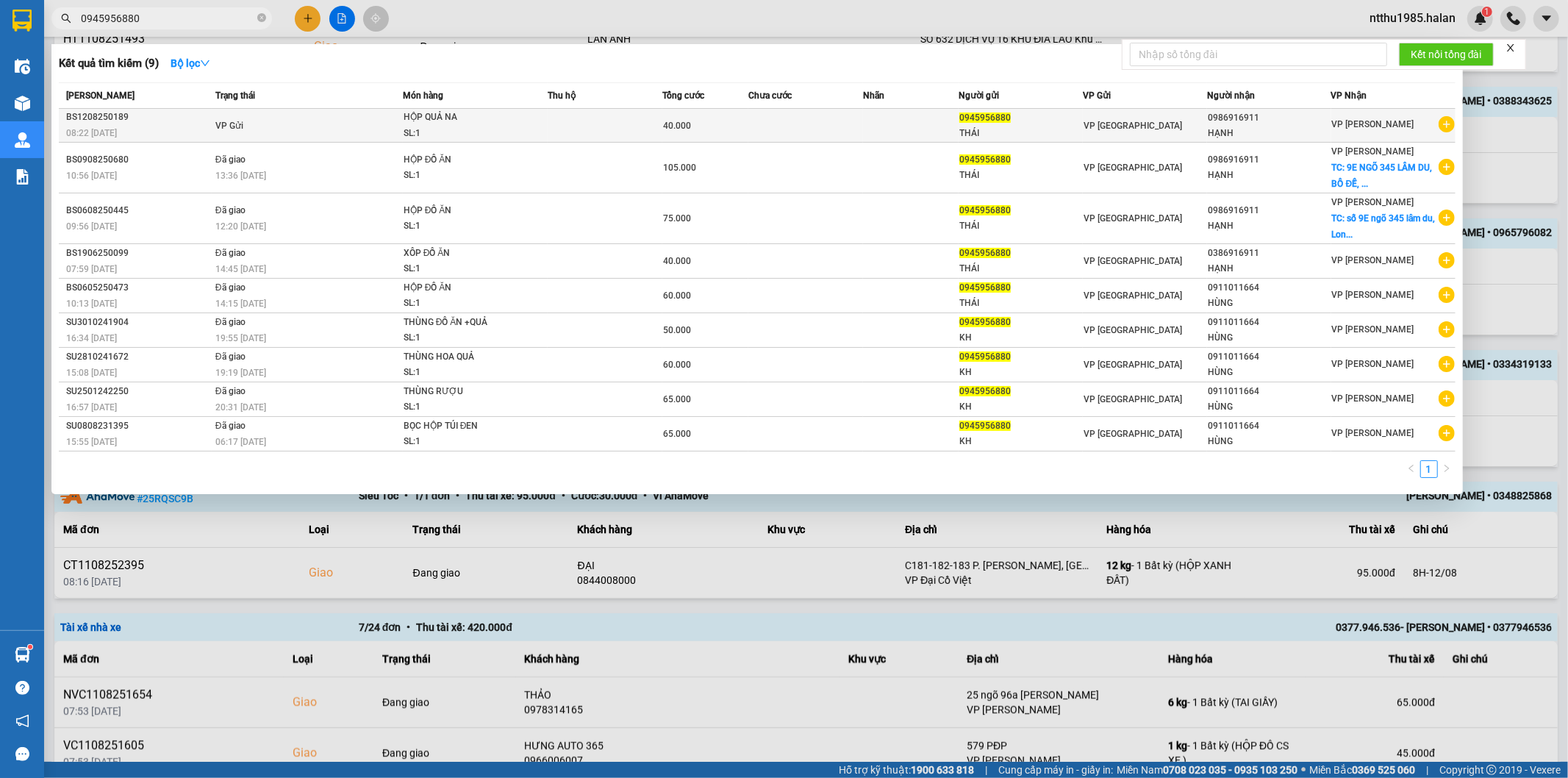
type input "0945956880"
click at [834, 118] on td at bounding box center [805, 126] width 115 height 34
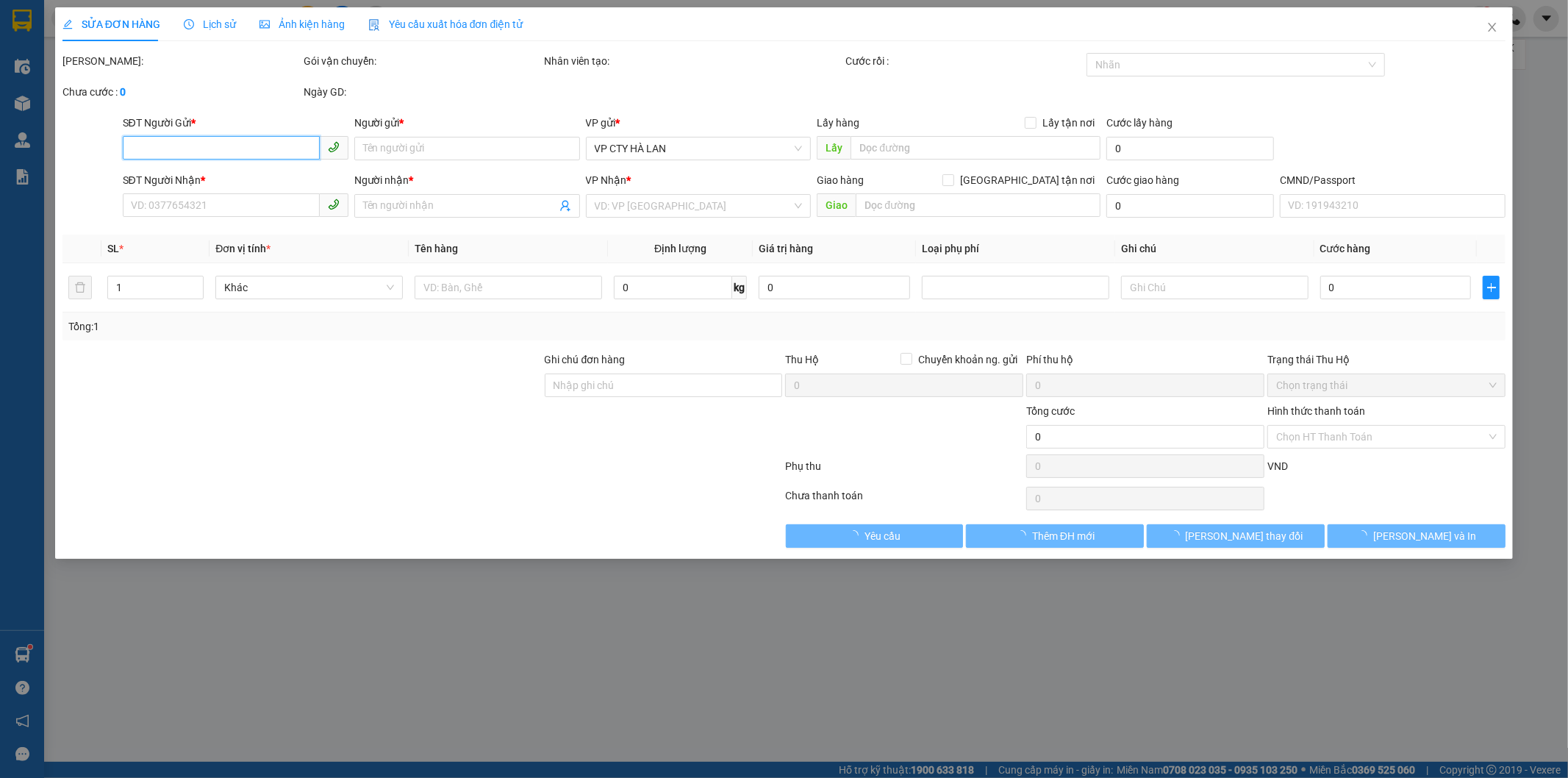
type input "0945956880"
type input "THÁI"
type input "0986916911"
type input "HẠNH"
type input "40.000"
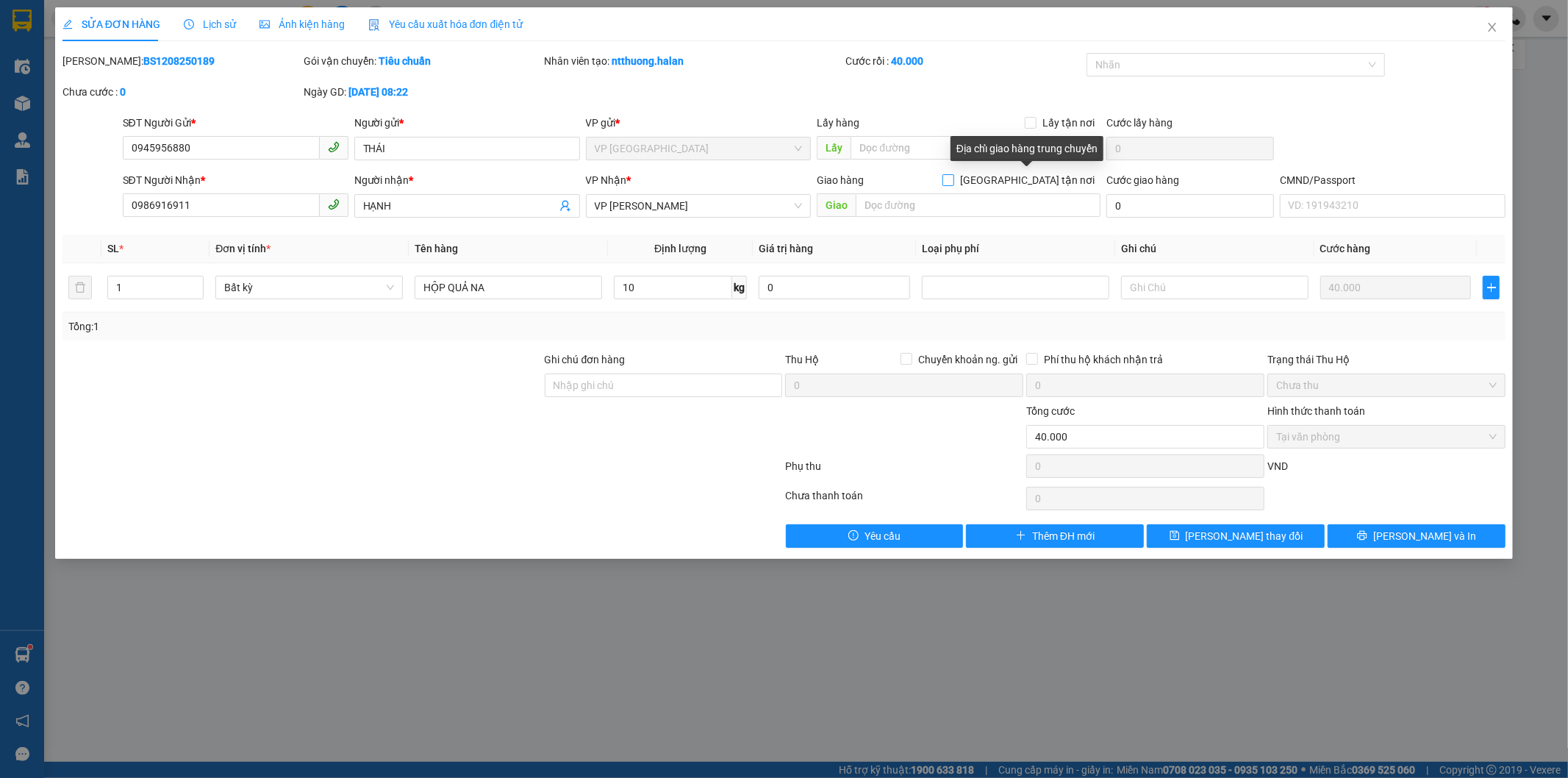
click at [953, 181] on input "[GEOGRAPHIC_DATA] tận nơi" at bounding box center [947, 179] width 10 height 10
checkbox input "true"
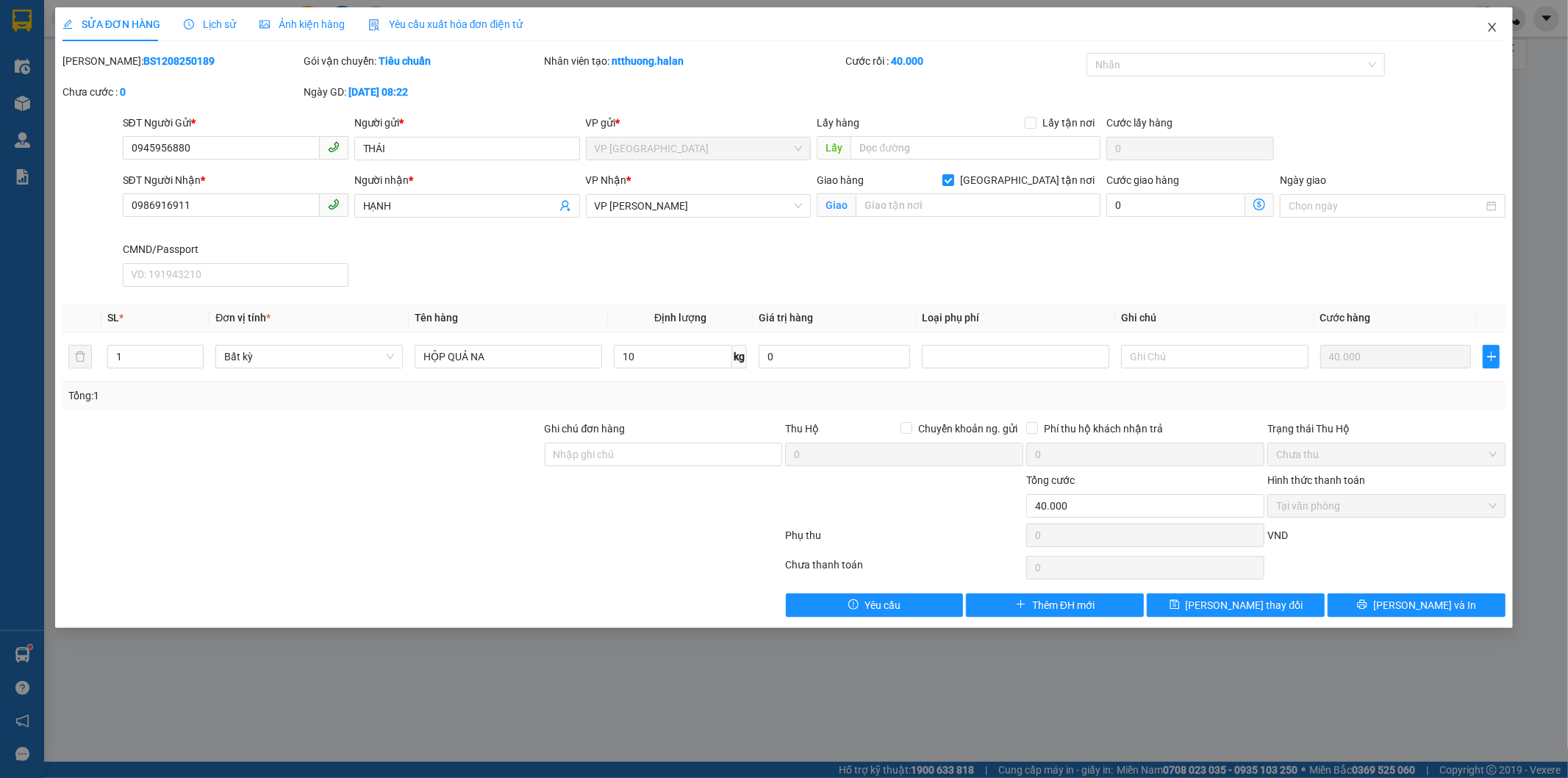
click at [1494, 28] on icon "close" at bounding box center [1492, 27] width 12 height 12
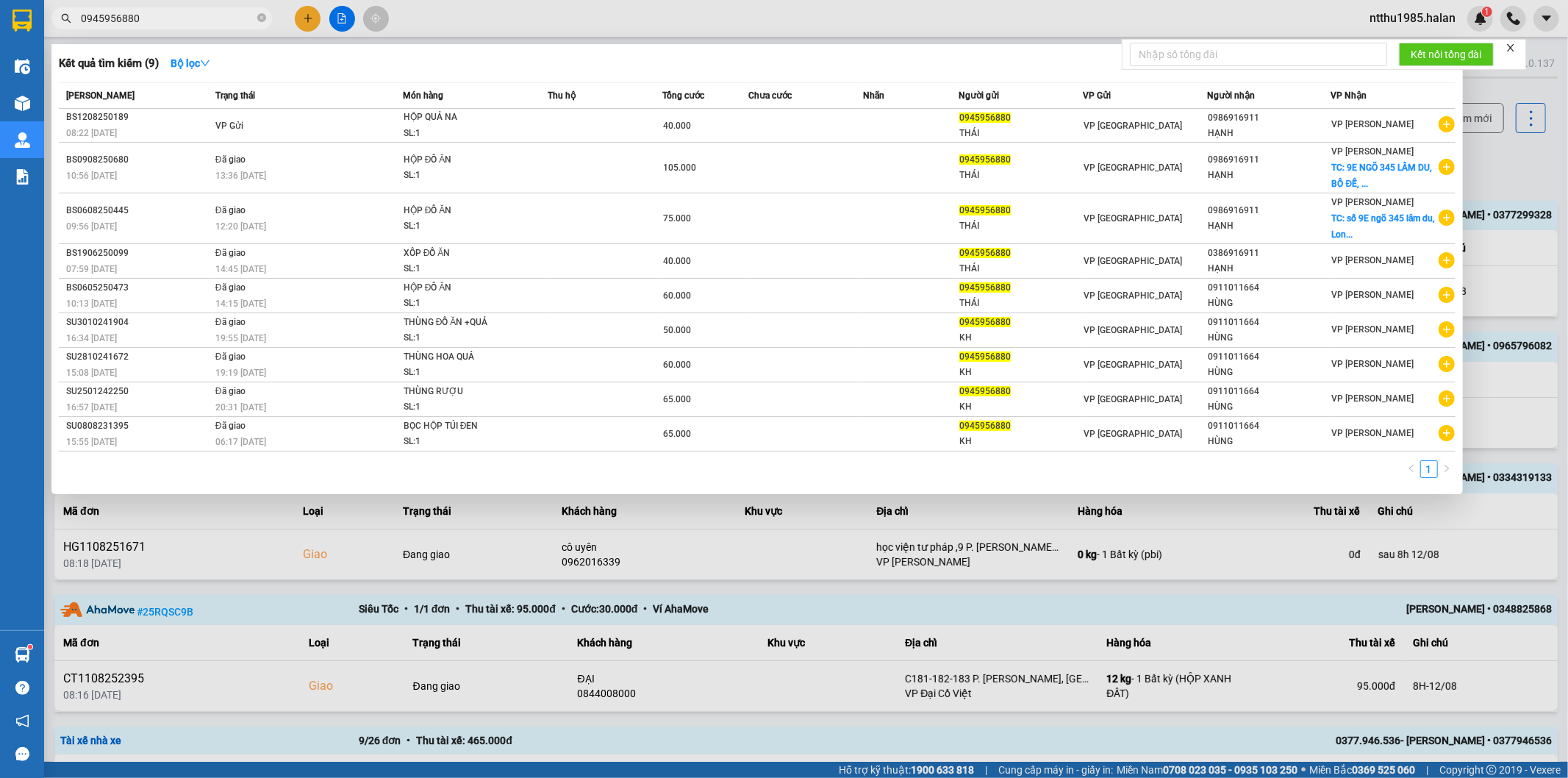
click at [146, 18] on input "0945956880" at bounding box center [167, 18] width 174 height 17
click at [153, 13] on input "0945956880" at bounding box center [167, 18] width 174 height 17
click at [1509, 165] on div at bounding box center [784, 389] width 1568 height 778
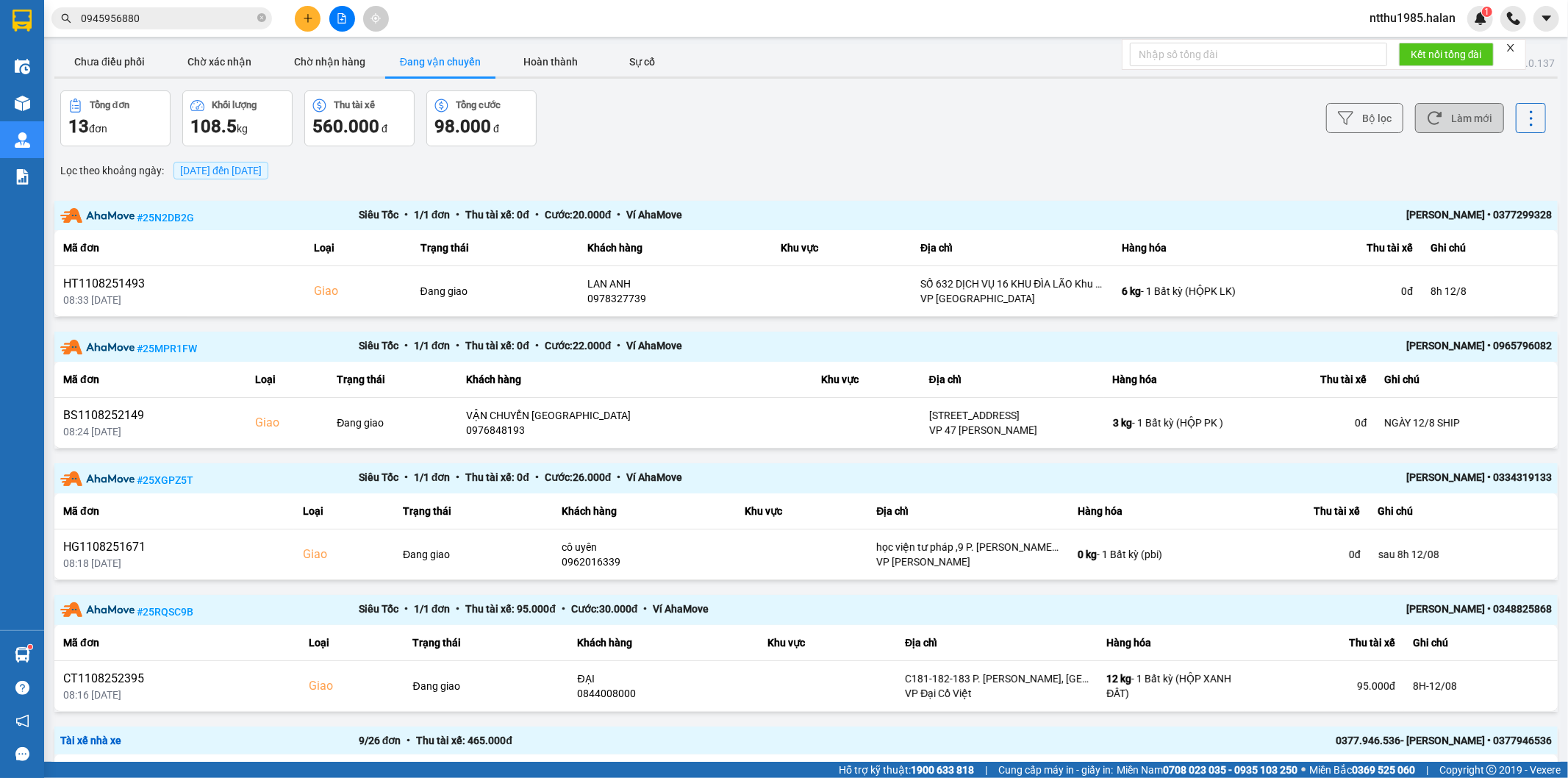
click at [1466, 118] on button "Làm mới" at bounding box center [1459, 118] width 89 height 30
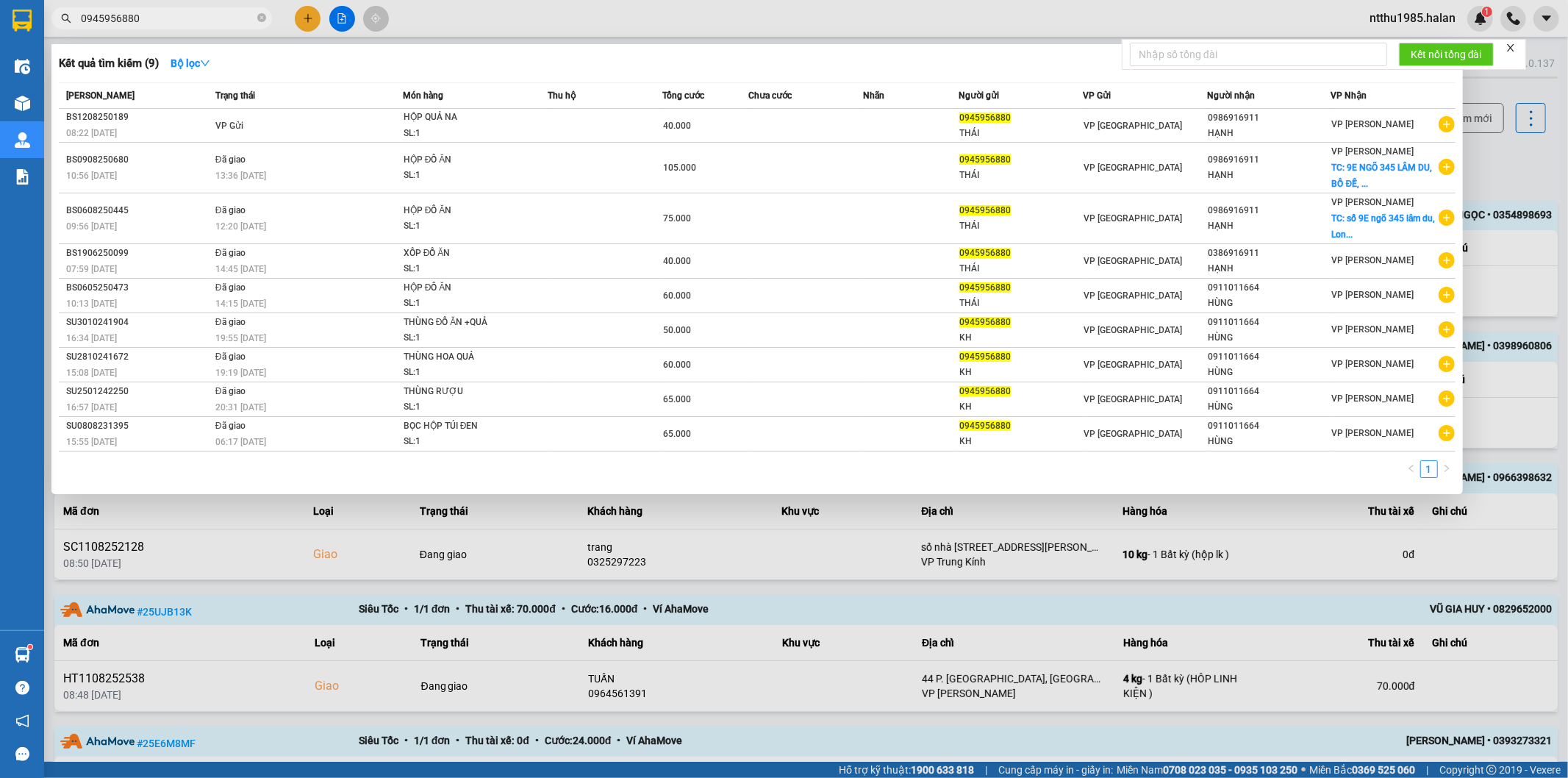
click at [147, 13] on input "0945956880" at bounding box center [167, 18] width 174 height 17
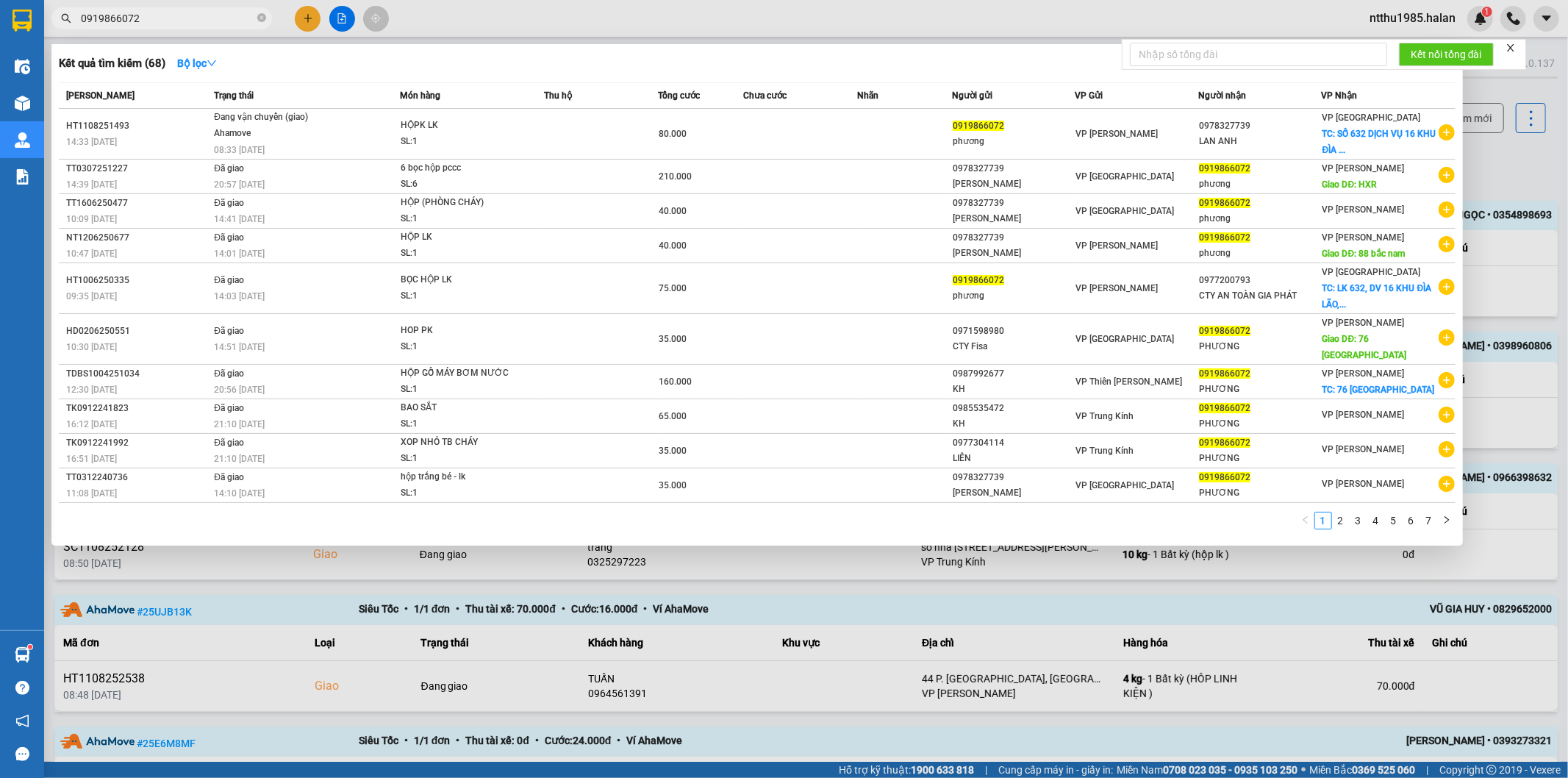
click at [249, 4] on div at bounding box center [784, 389] width 1568 height 778
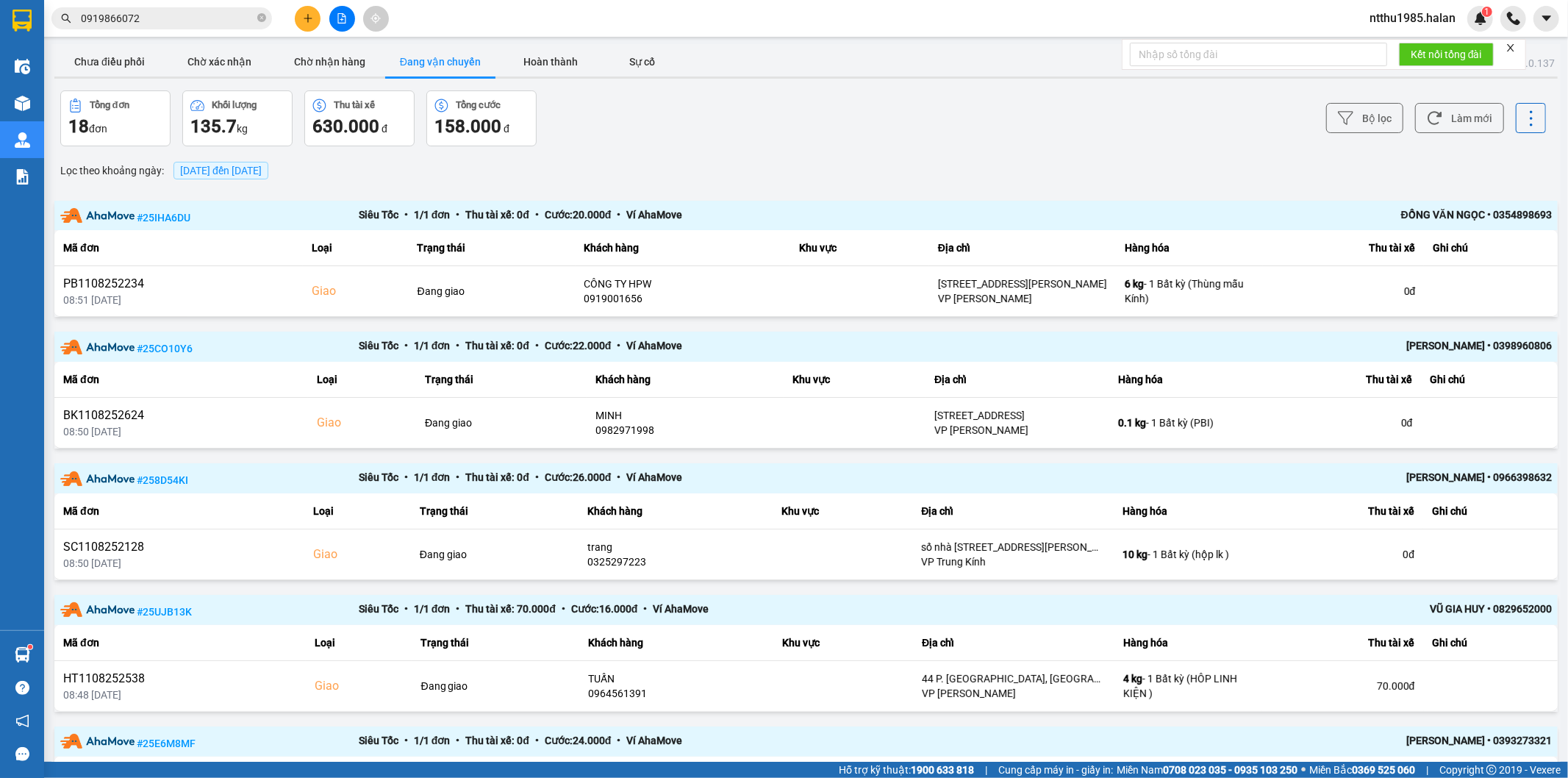
click at [151, 23] on input "0919866072" at bounding box center [167, 18] width 174 height 17
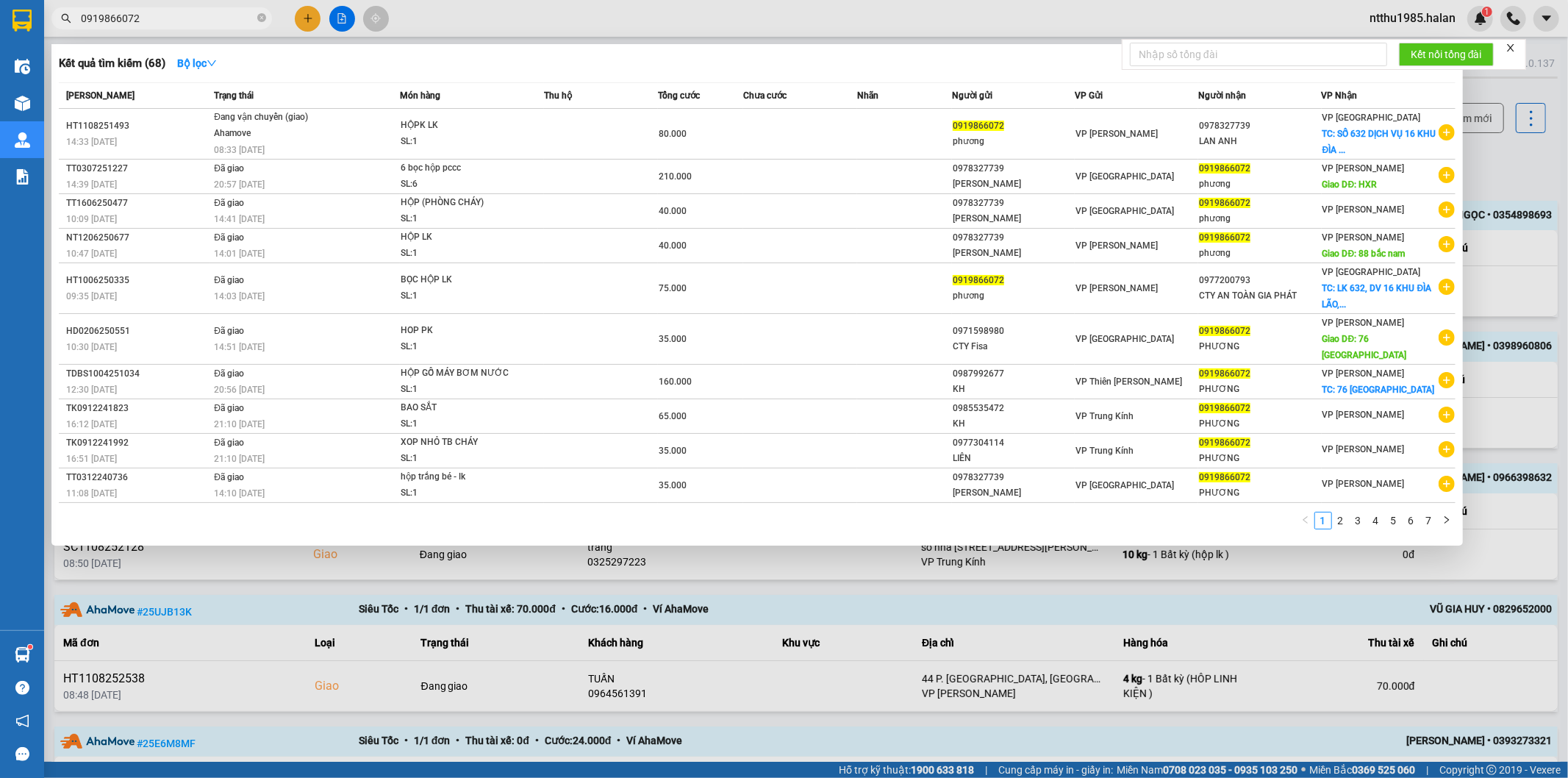
click at [151, 23] on input "0919866072" at bounding box center [167, 18] width 174 height 17
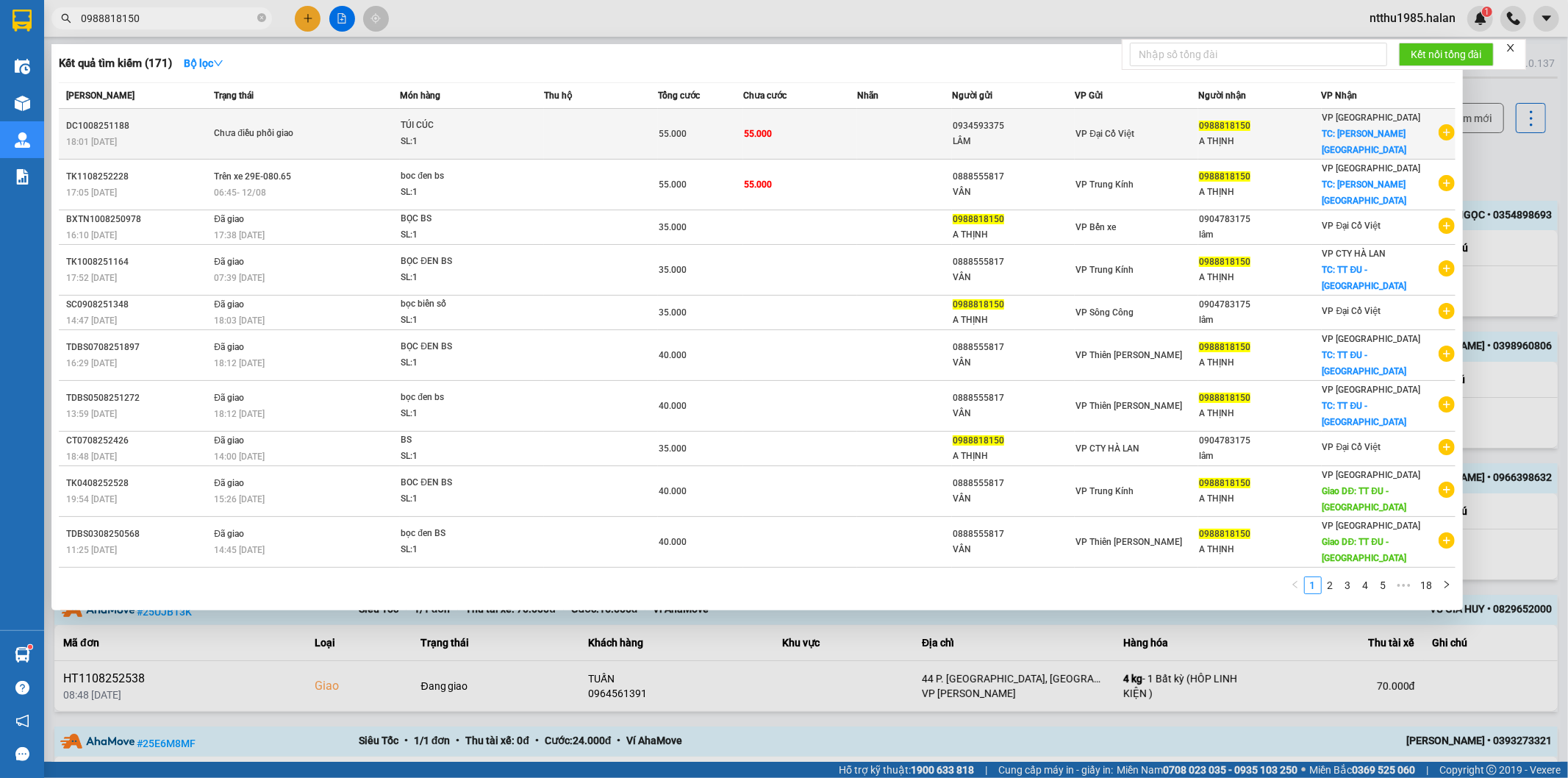
type input "0988818150"
click at [670, 129] on span "55.000" at bounding box center [672, 133] width 28 height 10
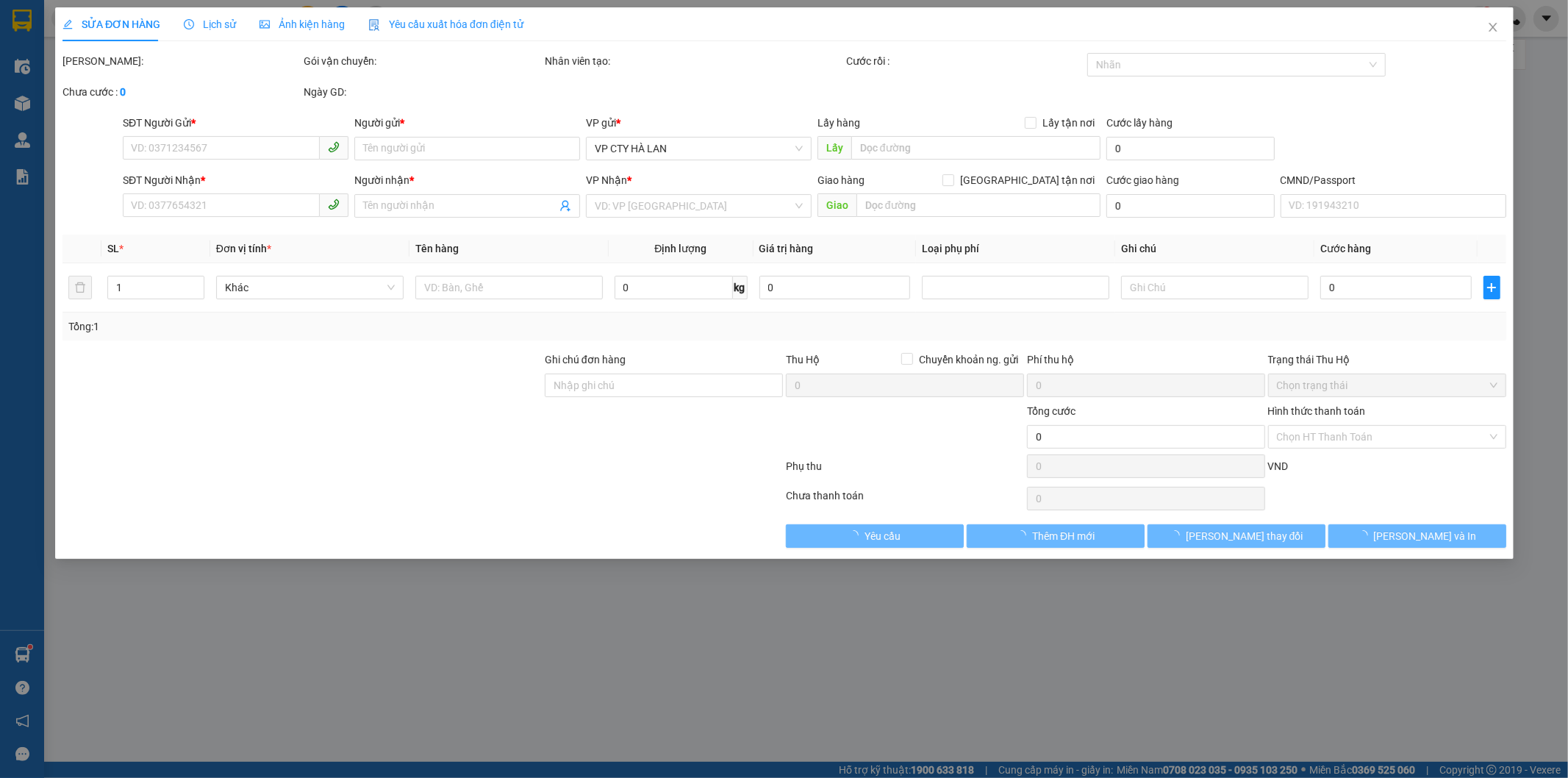
type input "0934593375"
type input "LÂM"
type input "0988818150"
type input "A THỊNH"
checkbox input "true"
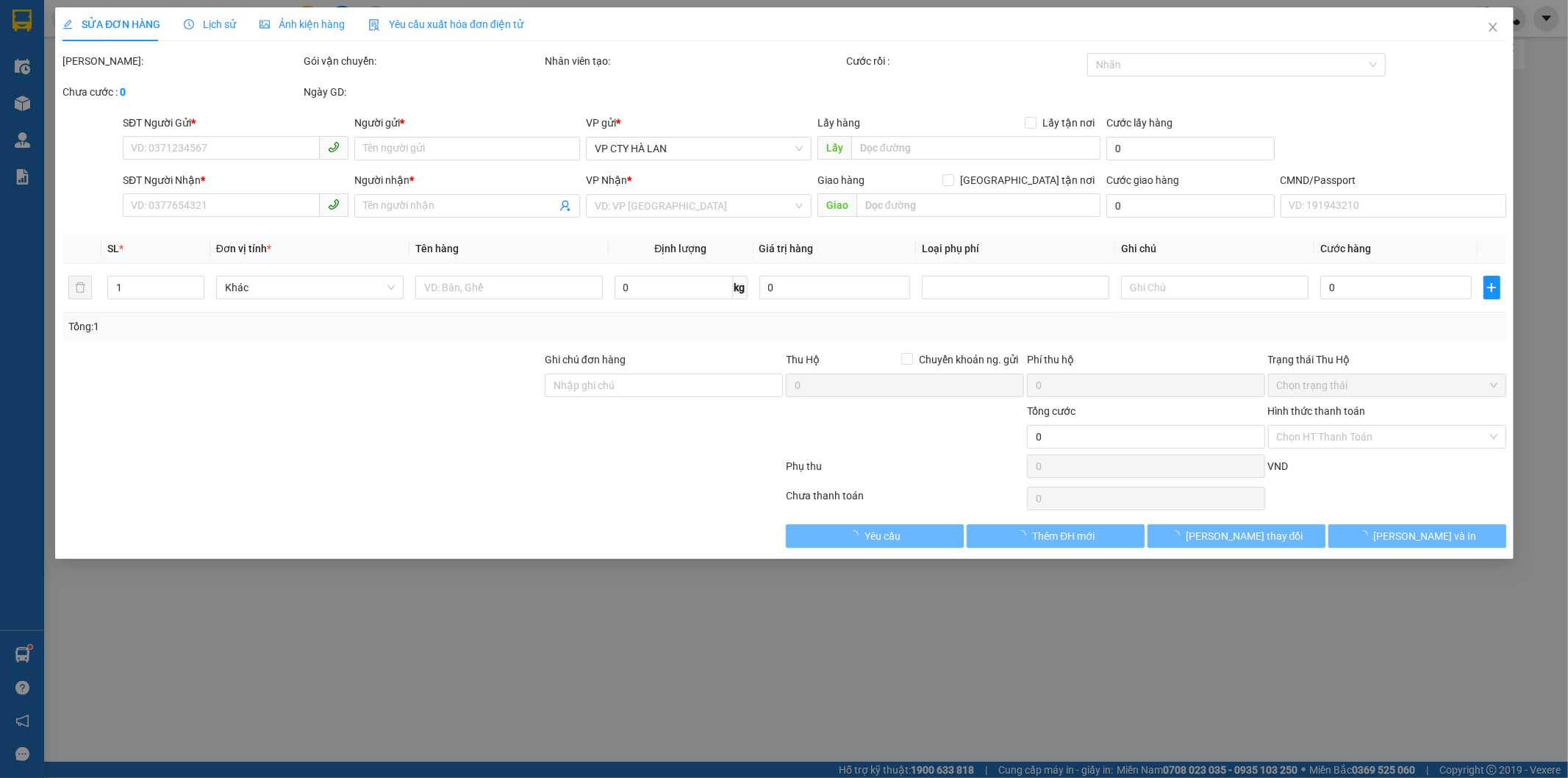
type input "ĐU PHÚ LƯƠNG"
type input "55.000"
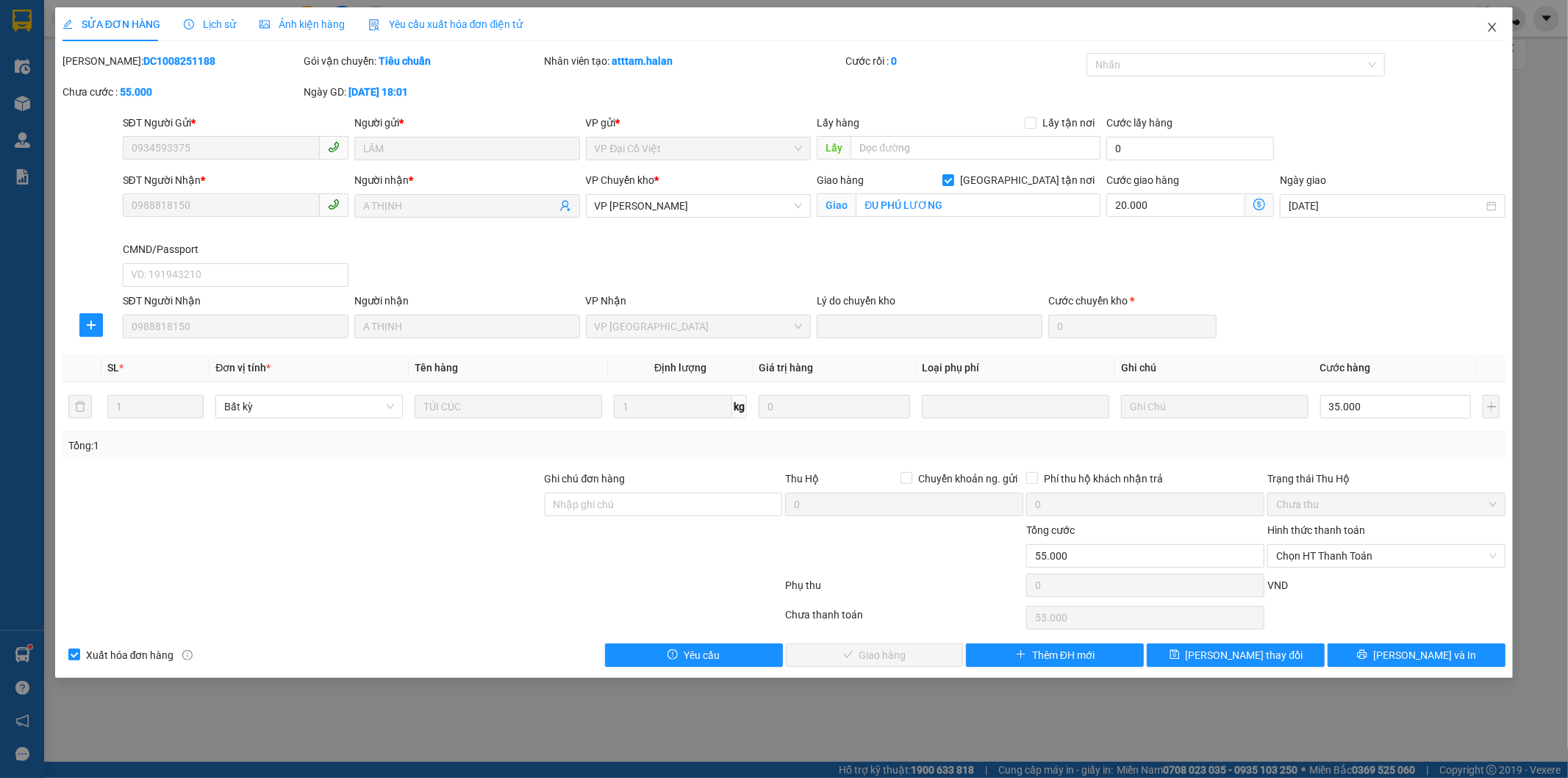
click at [1496, 27] on icon "close" at bounding box center [1492, 27] width 12 height 12
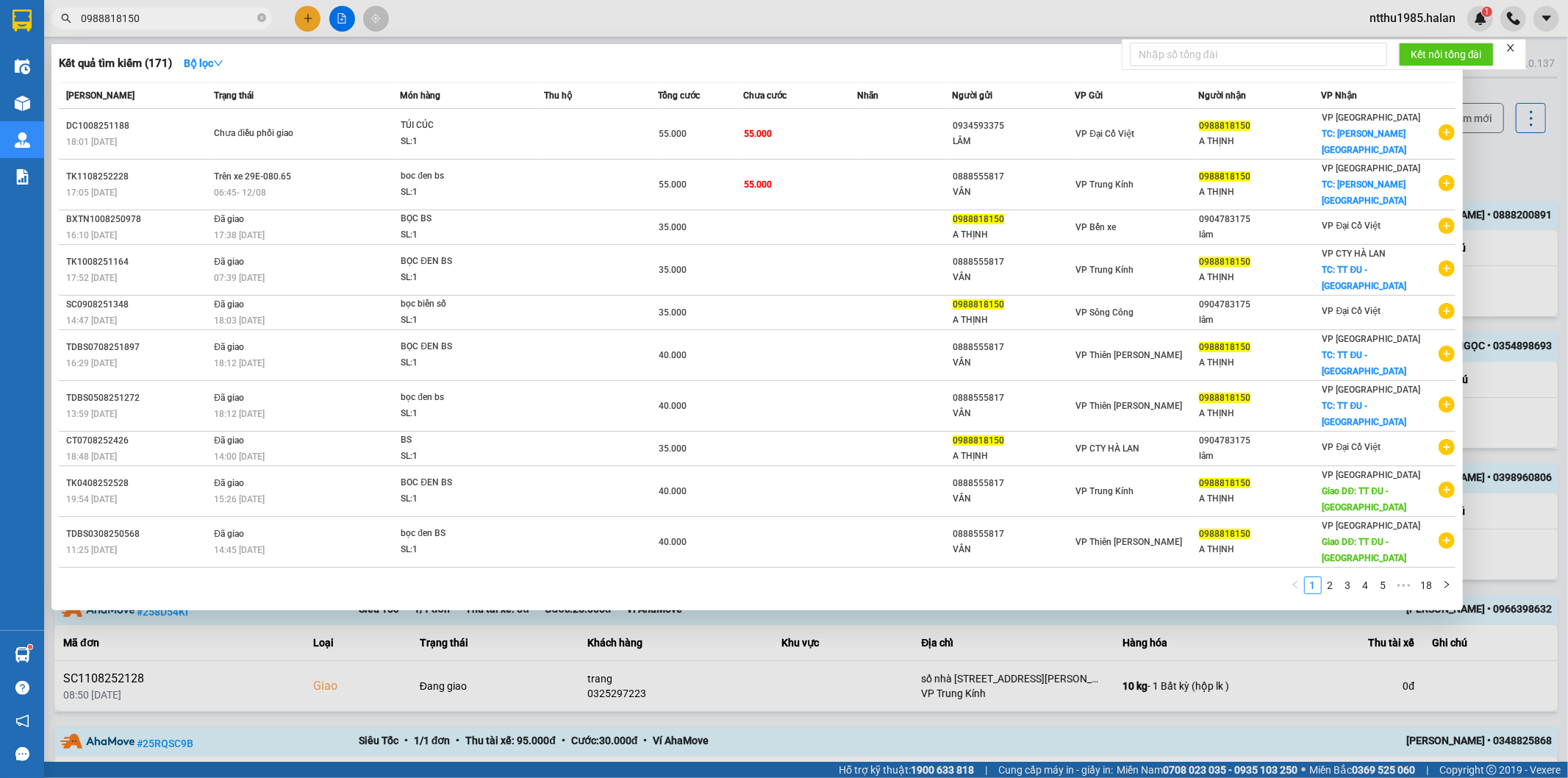
click at [223, 17] on input "0988818150" at bounding box center [167, 18] width 174 height 17
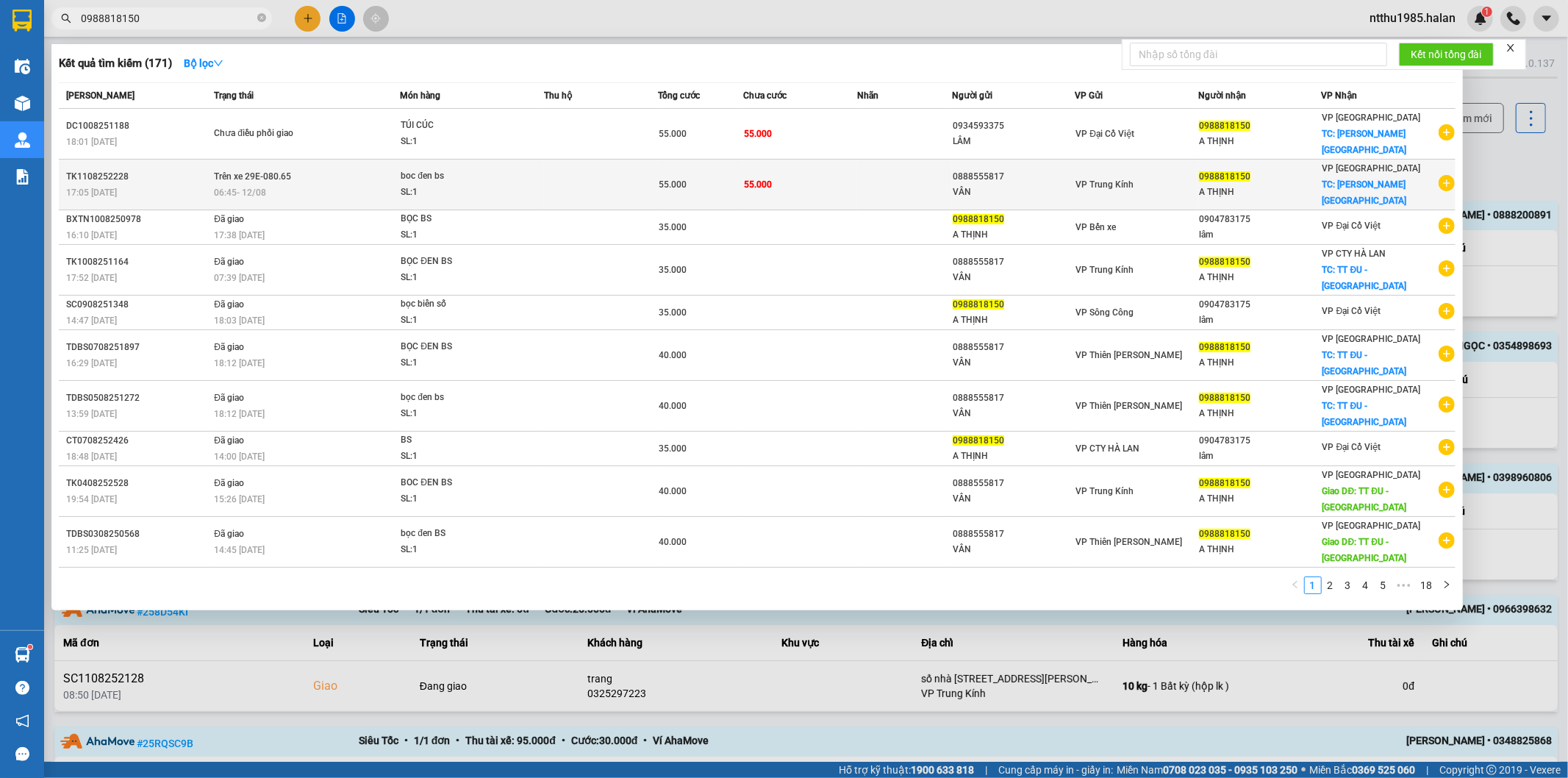
click at [795, 163] on td "55.000" at bounding box center [801, 185] width 114 height 51
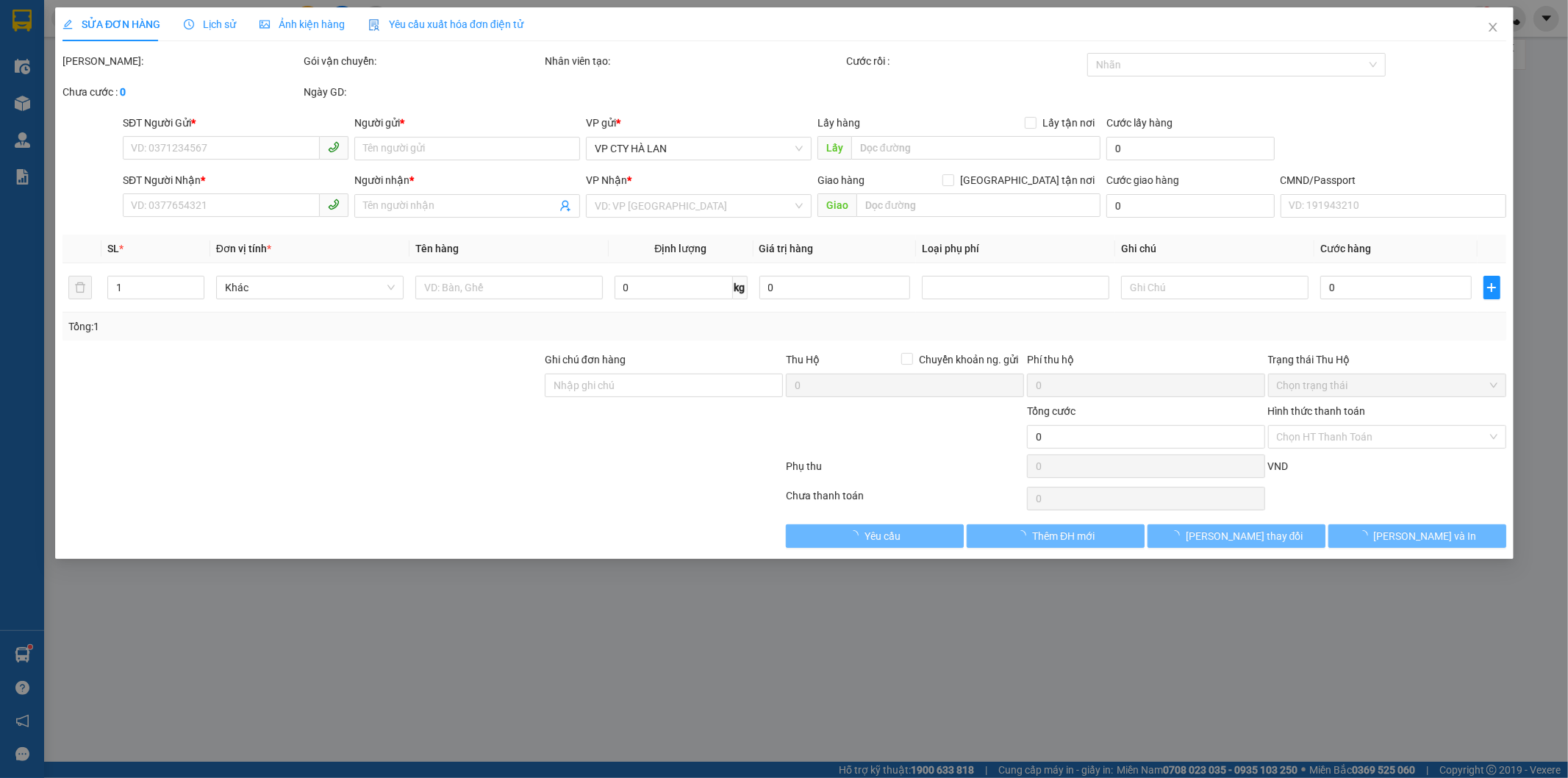
type input "0888555817"
type input "VÂN"
type input "0988818150"
type input "A THỊNH"
checkbox input "true"
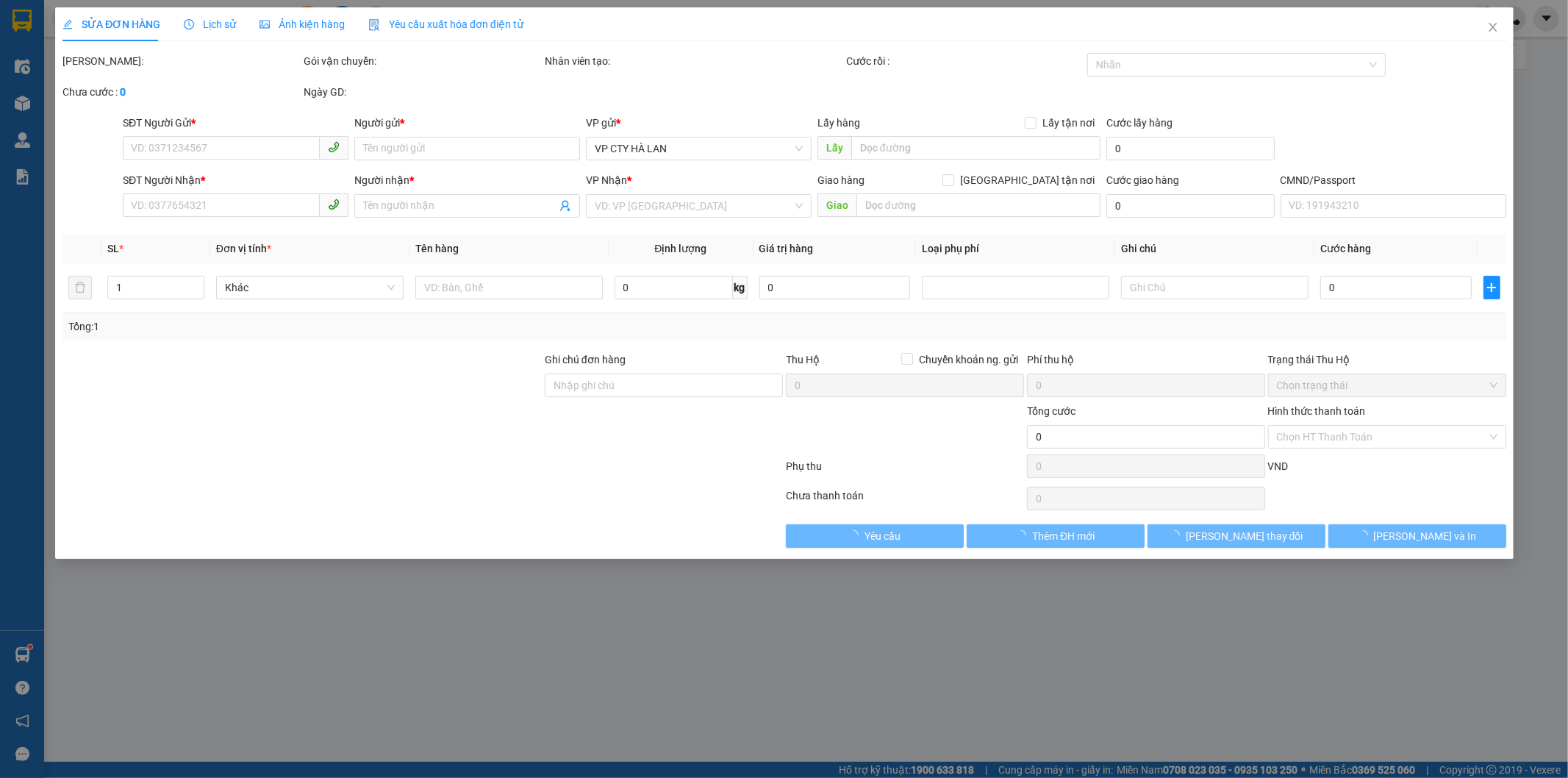
type input "ĐU PHÚ LƯƠNG"
type input "55.000"
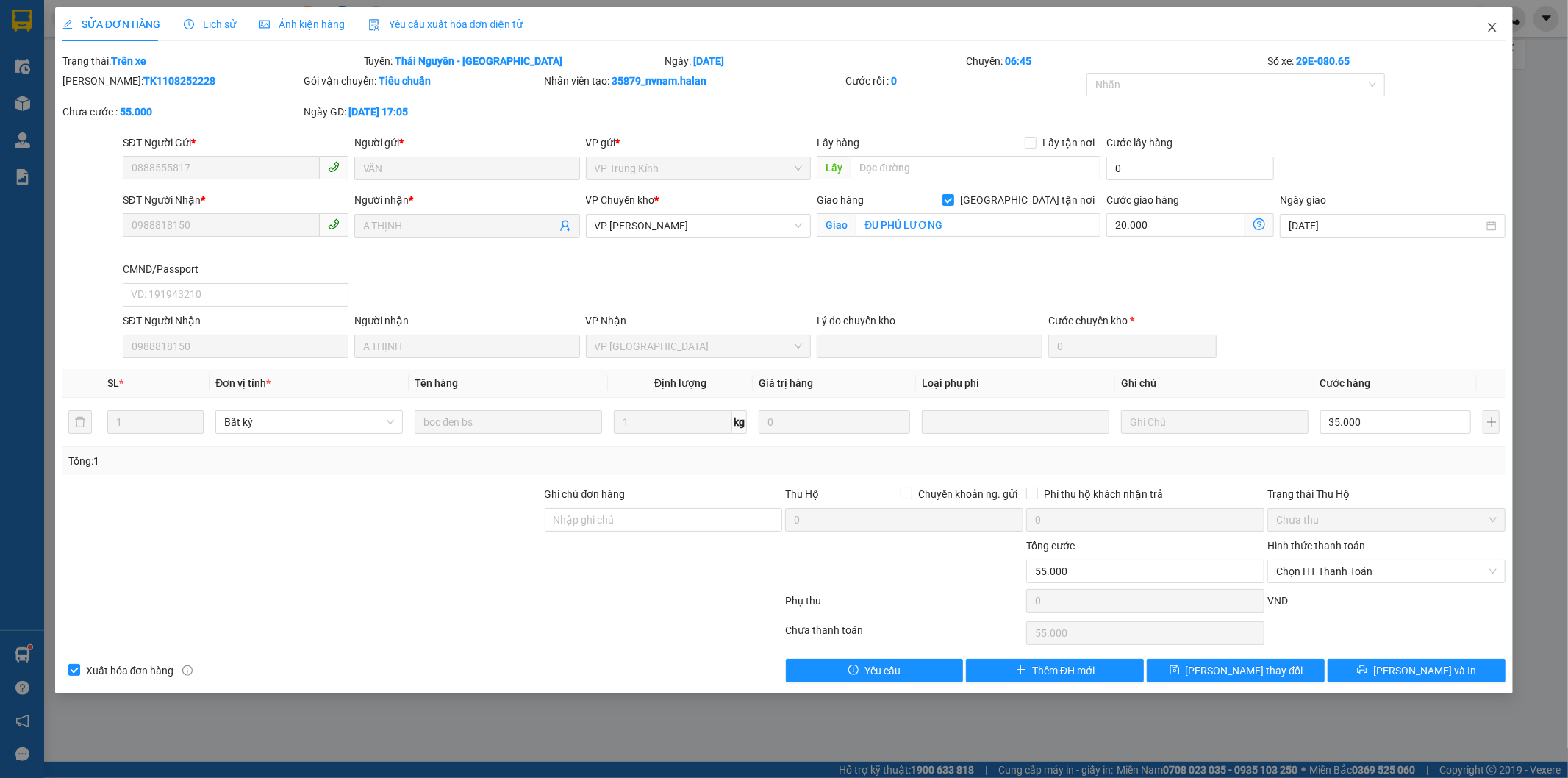
click at [1489, 28] on icon "close" at bounding box center [1492, 27] width 12 height 12
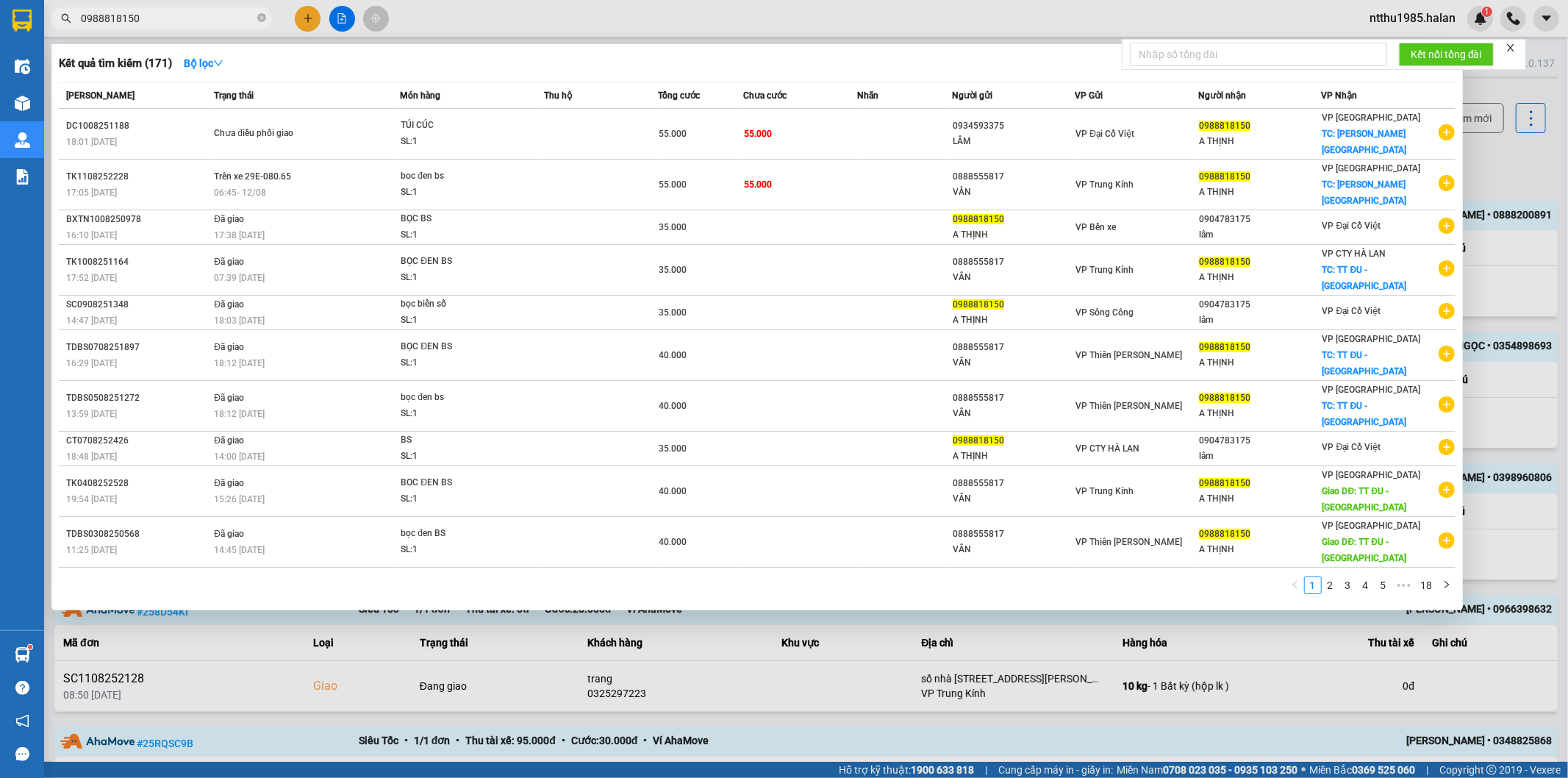
click at [148, 17] on input "0988818150" at bounding box center [167, 18] width 174 height 17
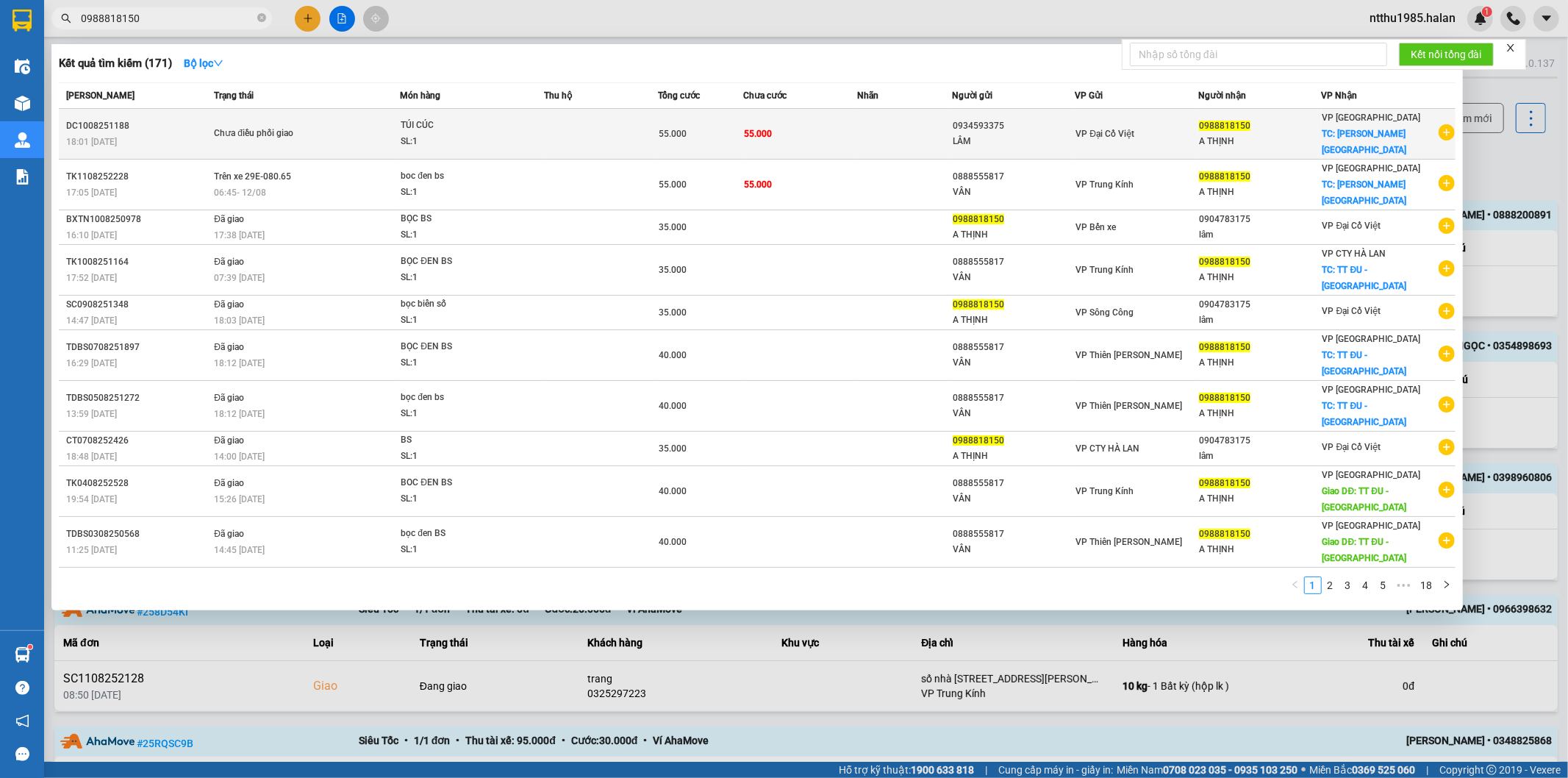
click at [1261, 125] on div "0988818150" at bounding box center [1260, 126] width 122 height 16
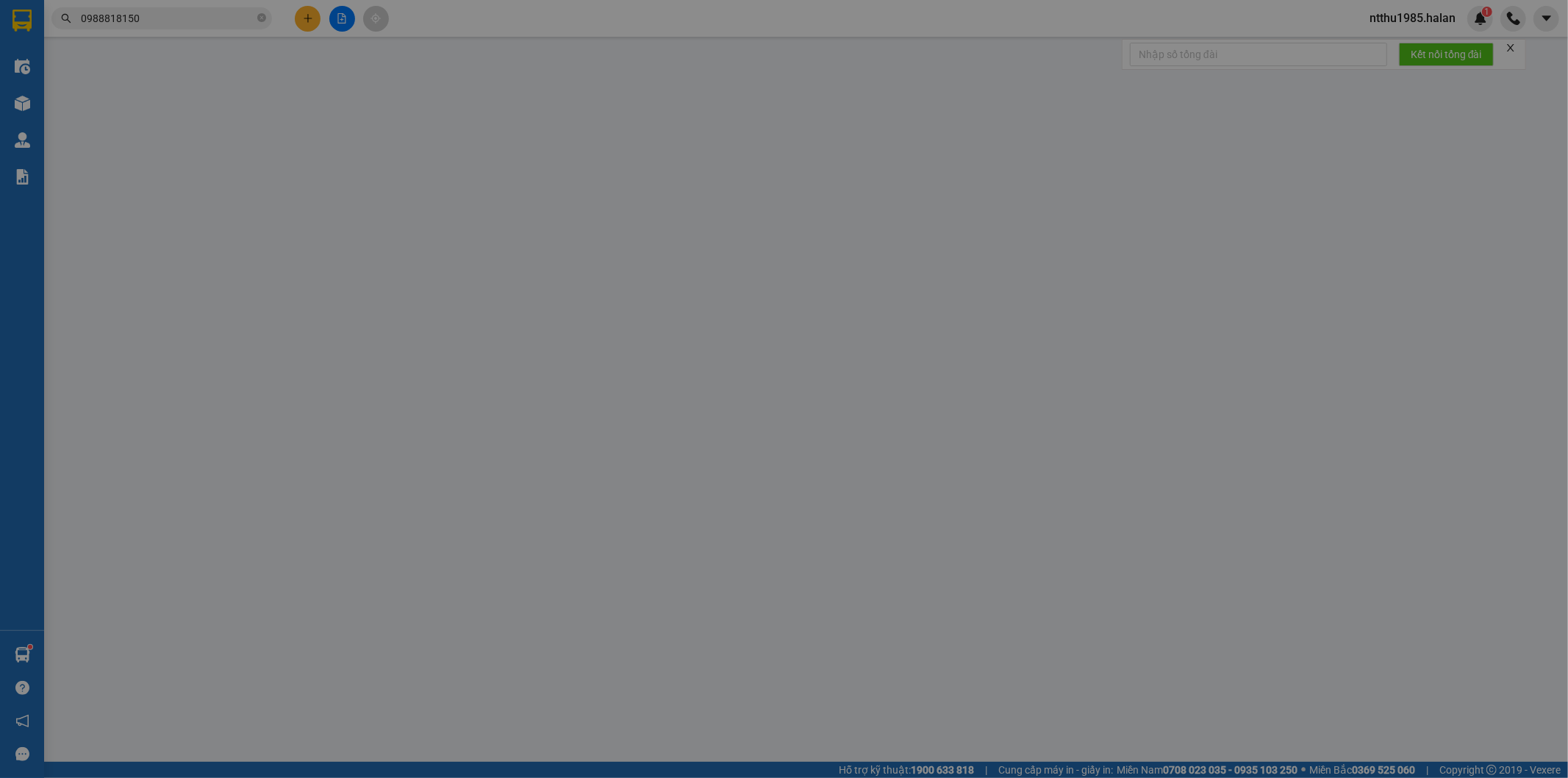
type input "0934593375"
type input "LÂM"
type input "0988818150"
type input "A THỊNH"
checkbox input "true"
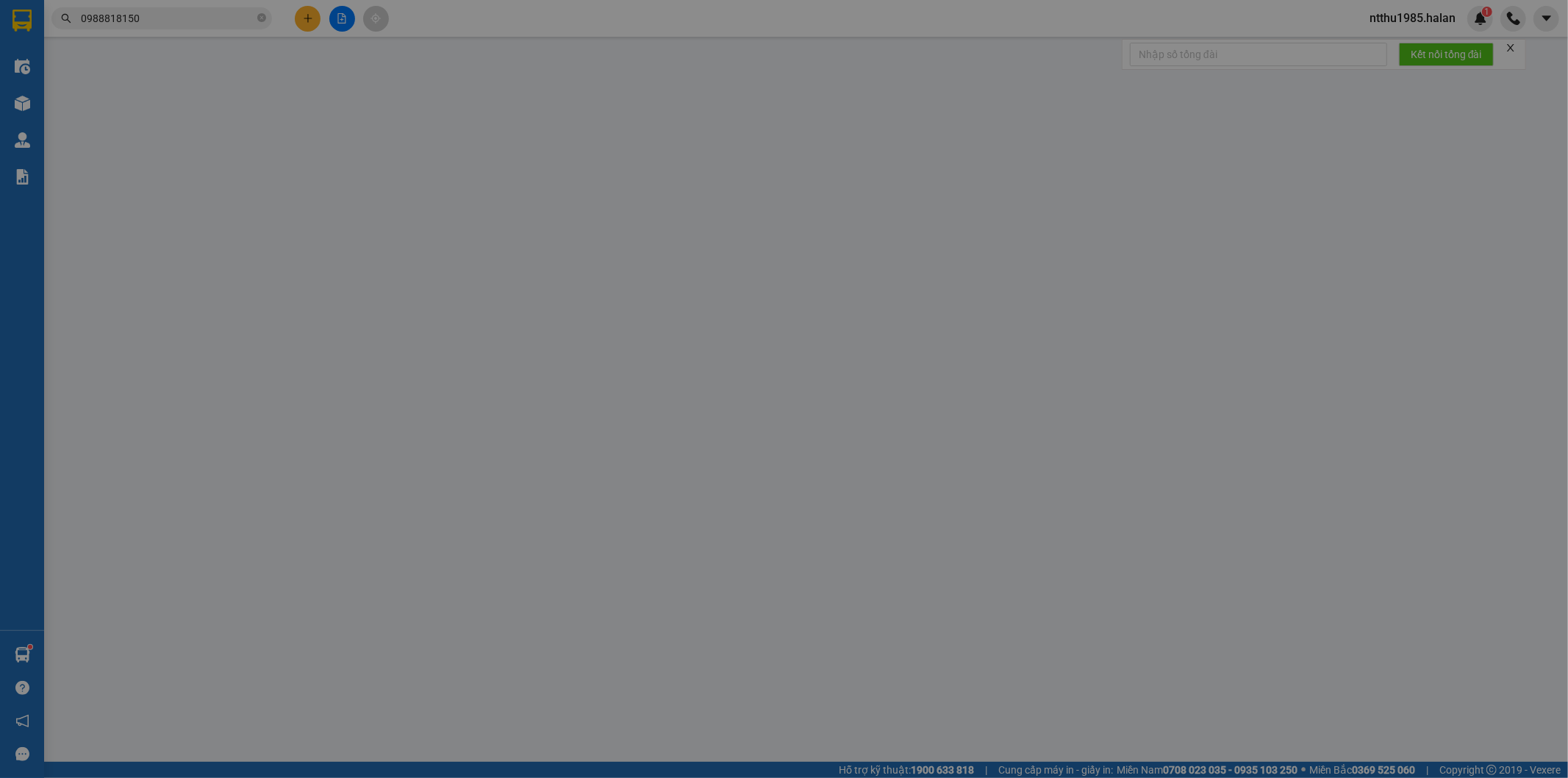
type input "ĐU PHÚ LƯƠNG"
type input "55.000"
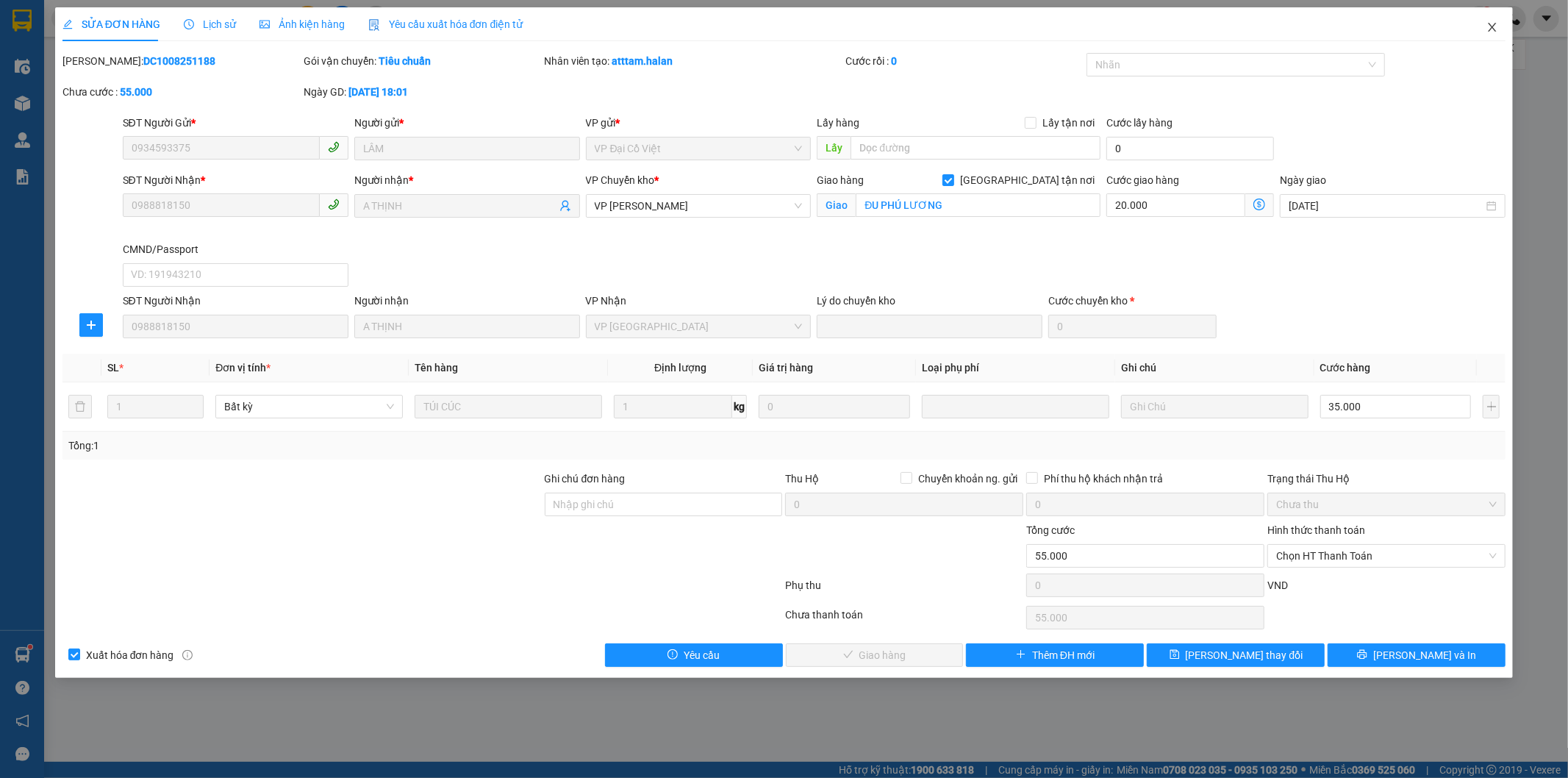
click at [1494, 24] on icon "close" at bounding box center [1492, 27] width 12 height 12
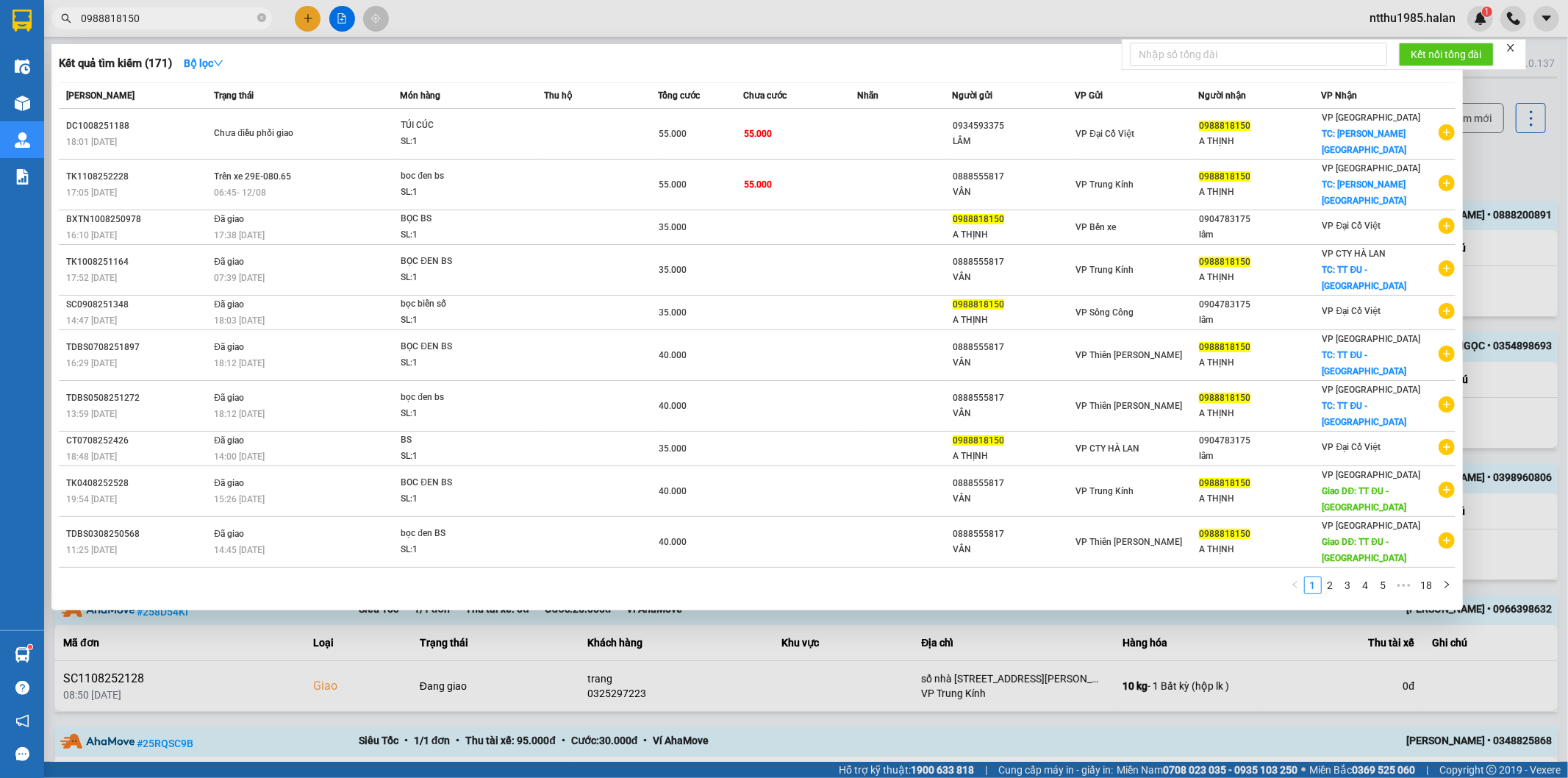
click at [222, 20] on input "0988818150" at bounding box center [167, 18] width 174 height 17
click at [1518, 152] on div at bounding box center [784, 389] width 1568 height 778
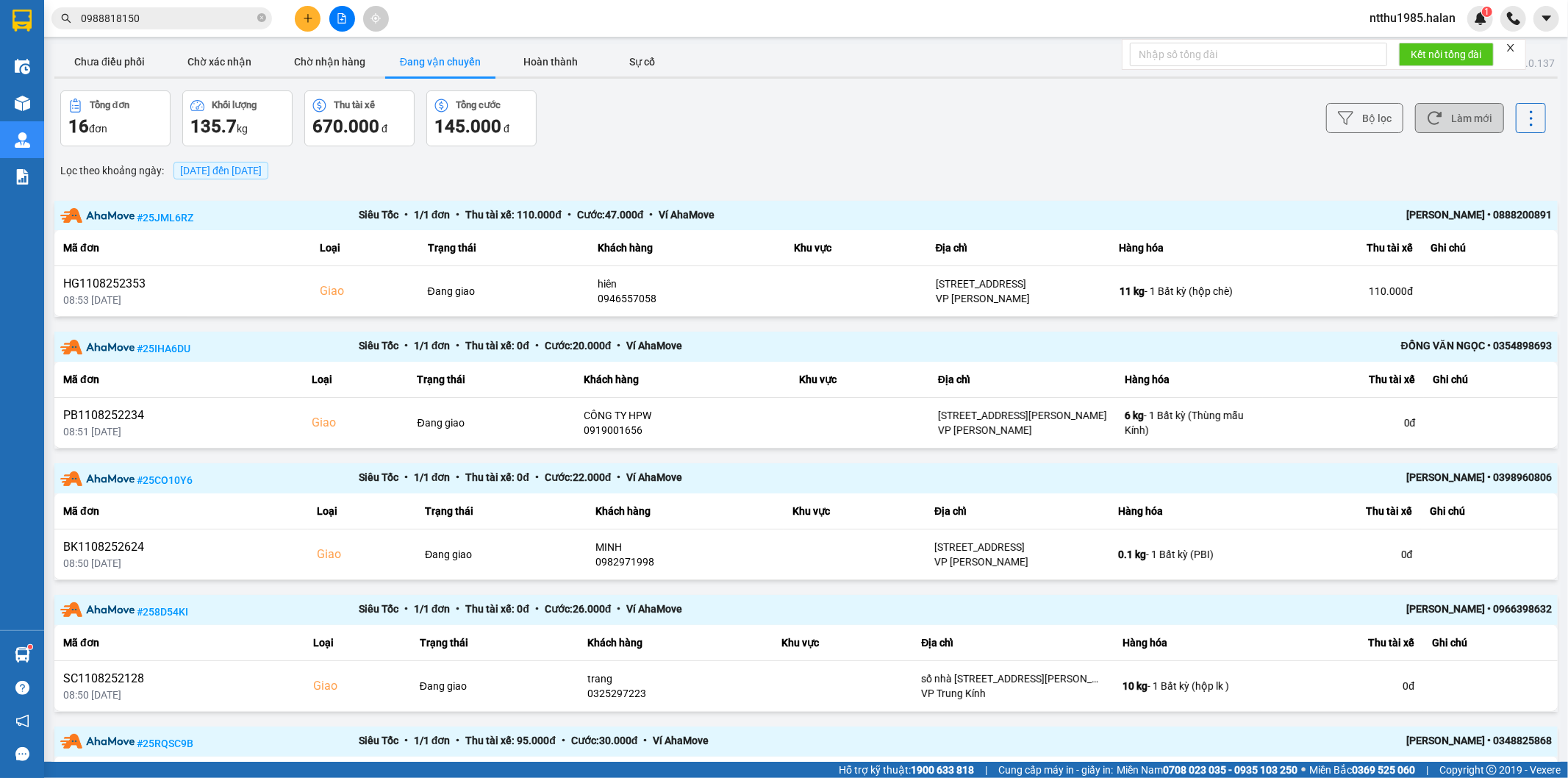
click at [1463, 110] on button "Làm mới" at bounding box center [1459, 118] width 89 height 30
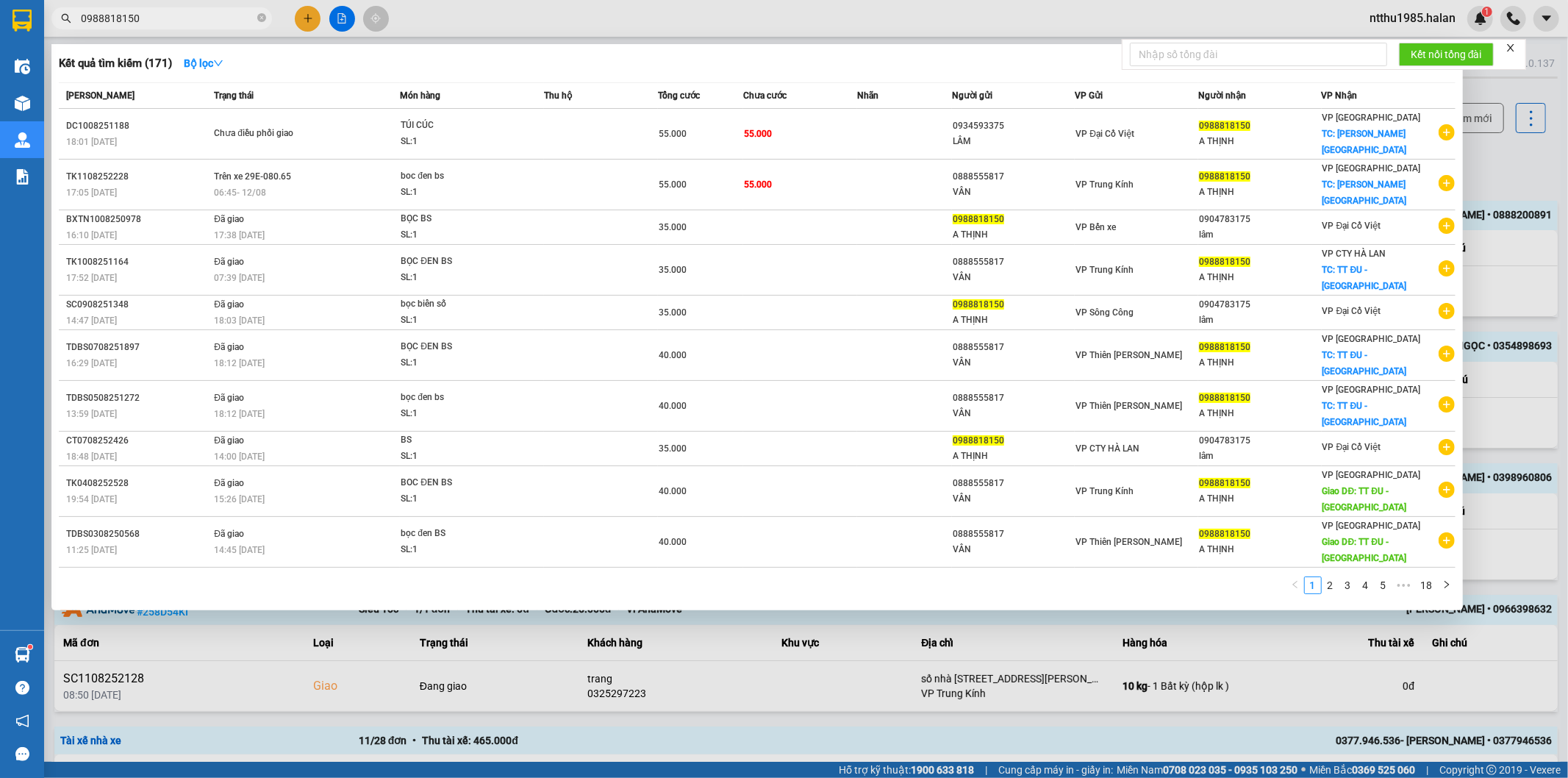
click at [170, 17] on input "0988818150" at bounding box center [167, 18] width 174 height 17
drag, startPoint x: 1496, startPoint y: 157, endPoint x: 1467, endPoint y: 145, distance: 31.4
click at [1482, 157] on div at bounding box center [784, 389] width 1568 height 778
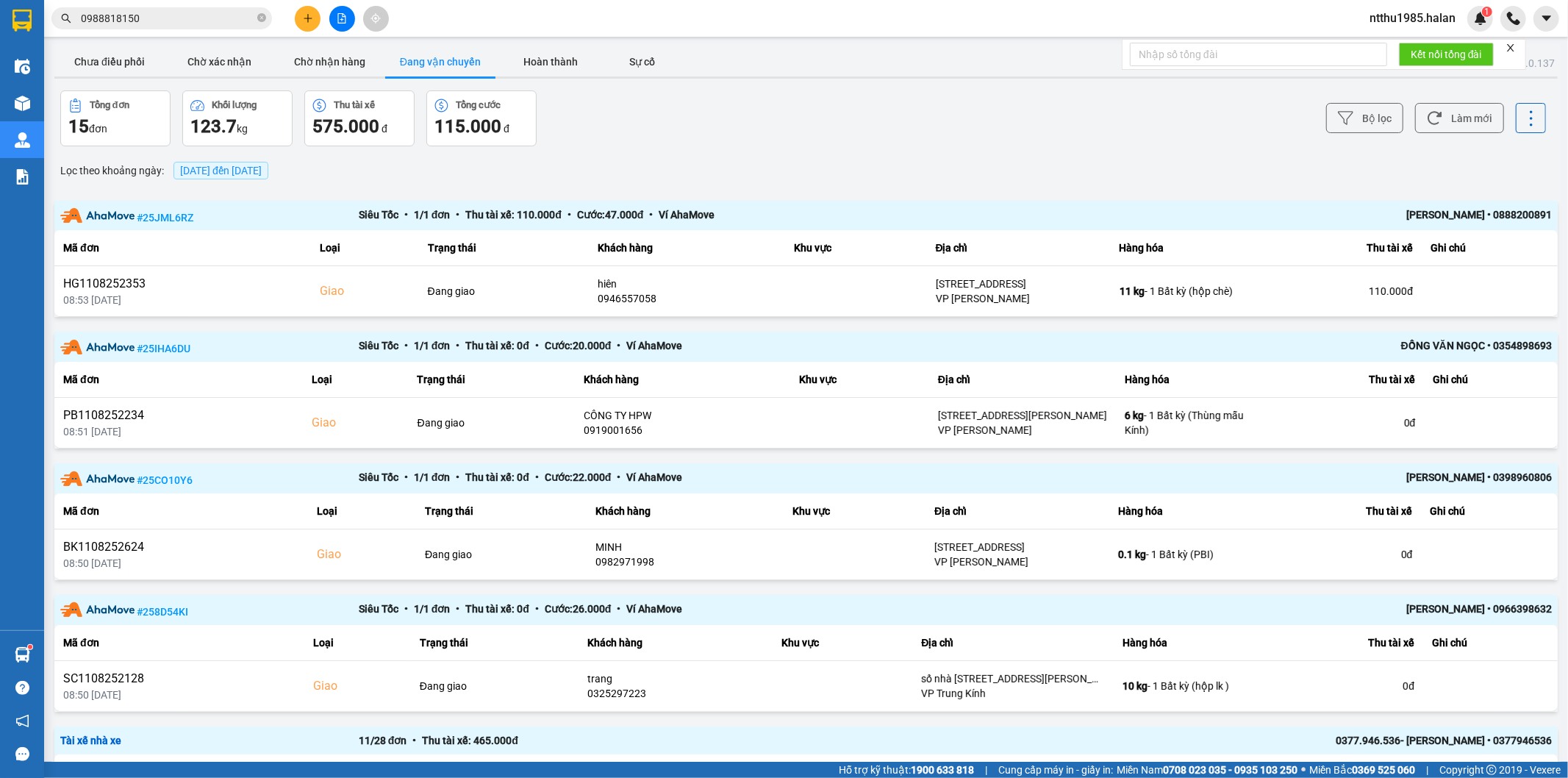
drag, startPoint x: 1467, startPoint y: 118, endPoint x: 792, endPoint y: 128, distance: 675.1
click at [1452, 112] on button "Làm mới" at bounding box center [1459, 118] width 89 height 30
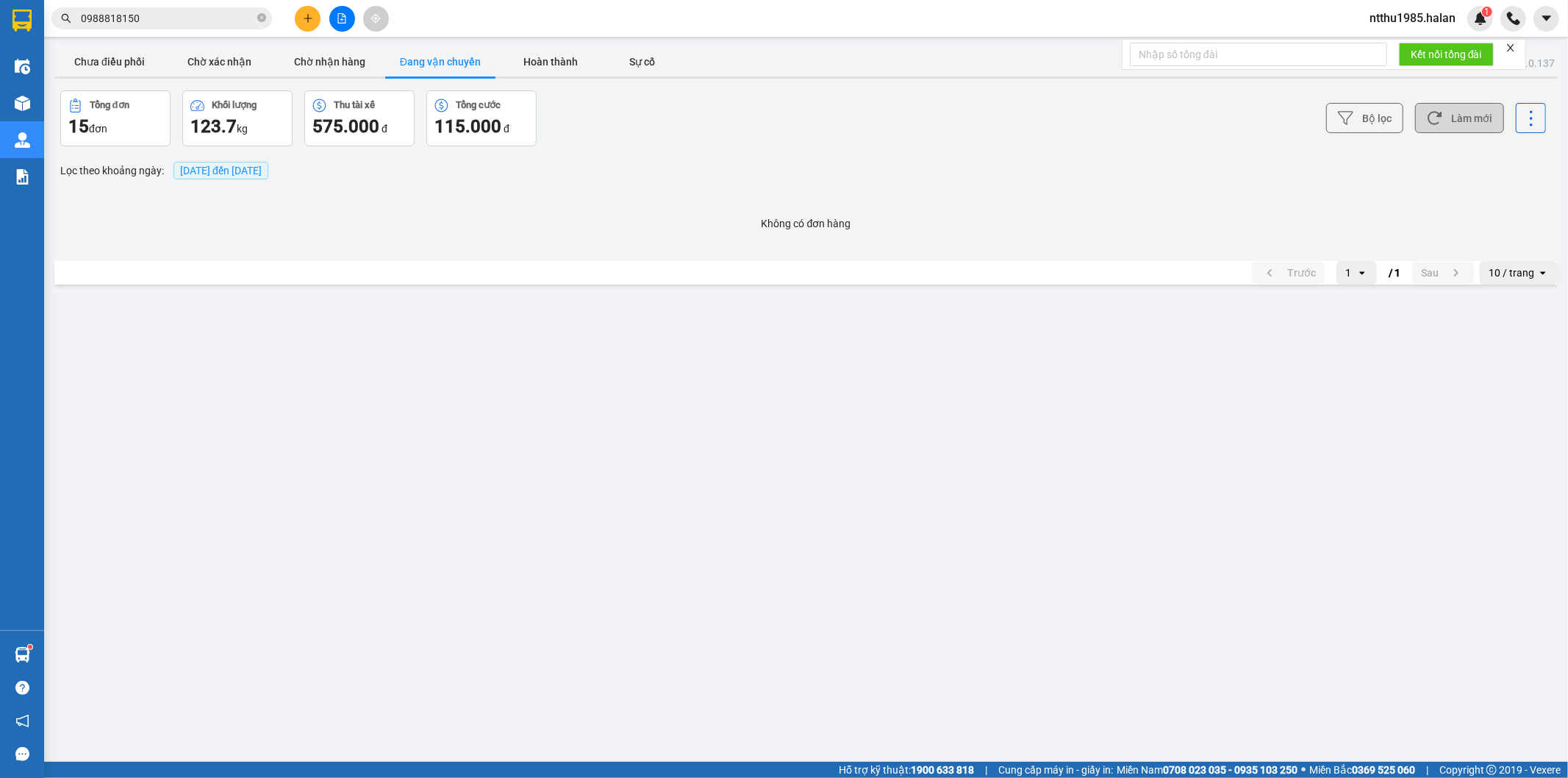
click at [1461, 118] on button "Làm mới" at bounding box center [1459, 118] width 89 height 30
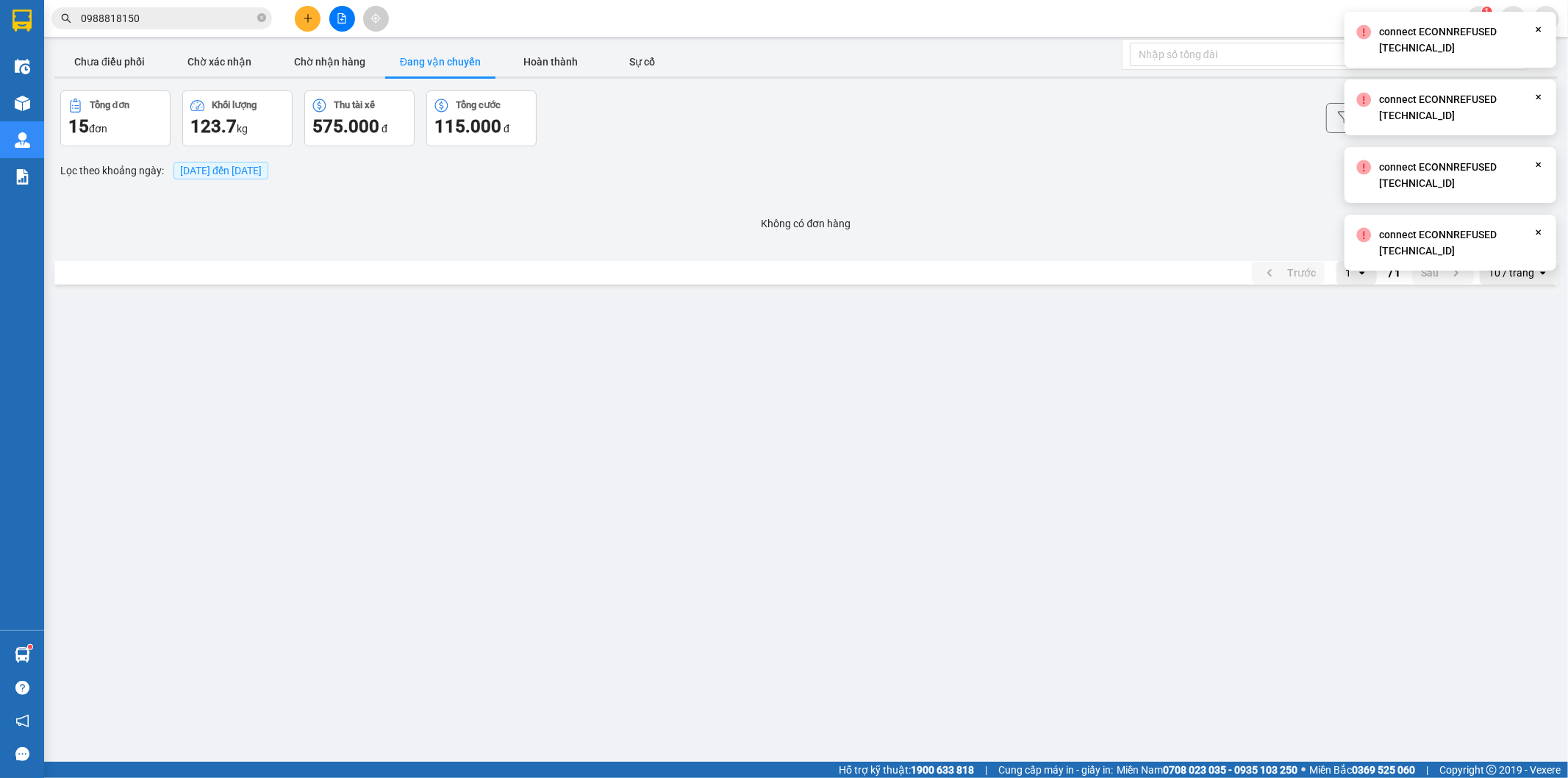
click at [754, 534] on main "ver: 0.0.137 Chưa điều phối Chờ xác nhận Chờ nhận hàng Đang vận chuyển Hoàn thà…" at bounding box center [784, 381] width 1568 height 762
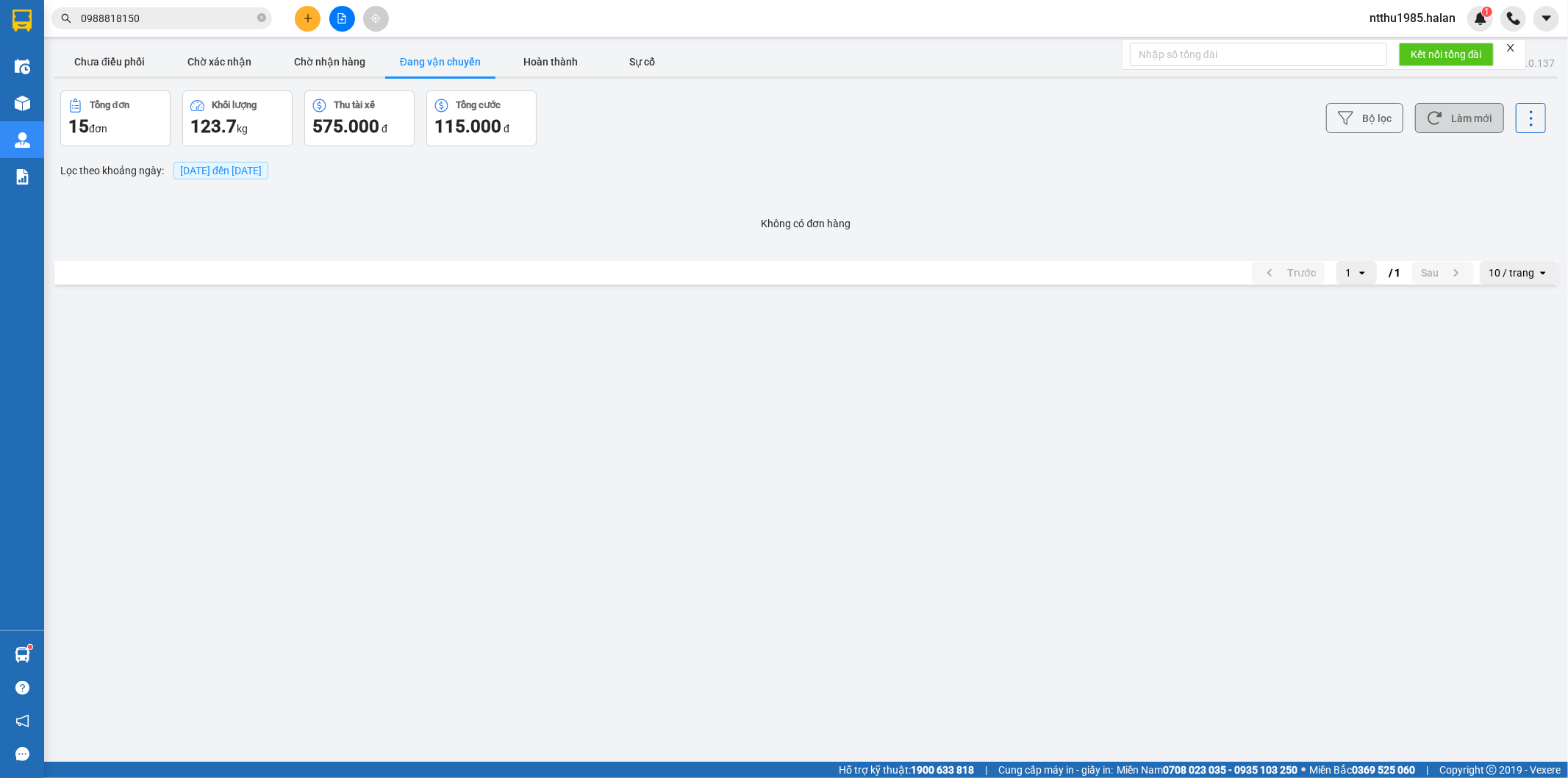
click at [1475, 120] on button "Làm mới" at bounding box center [1459, 118] width 89 height 30
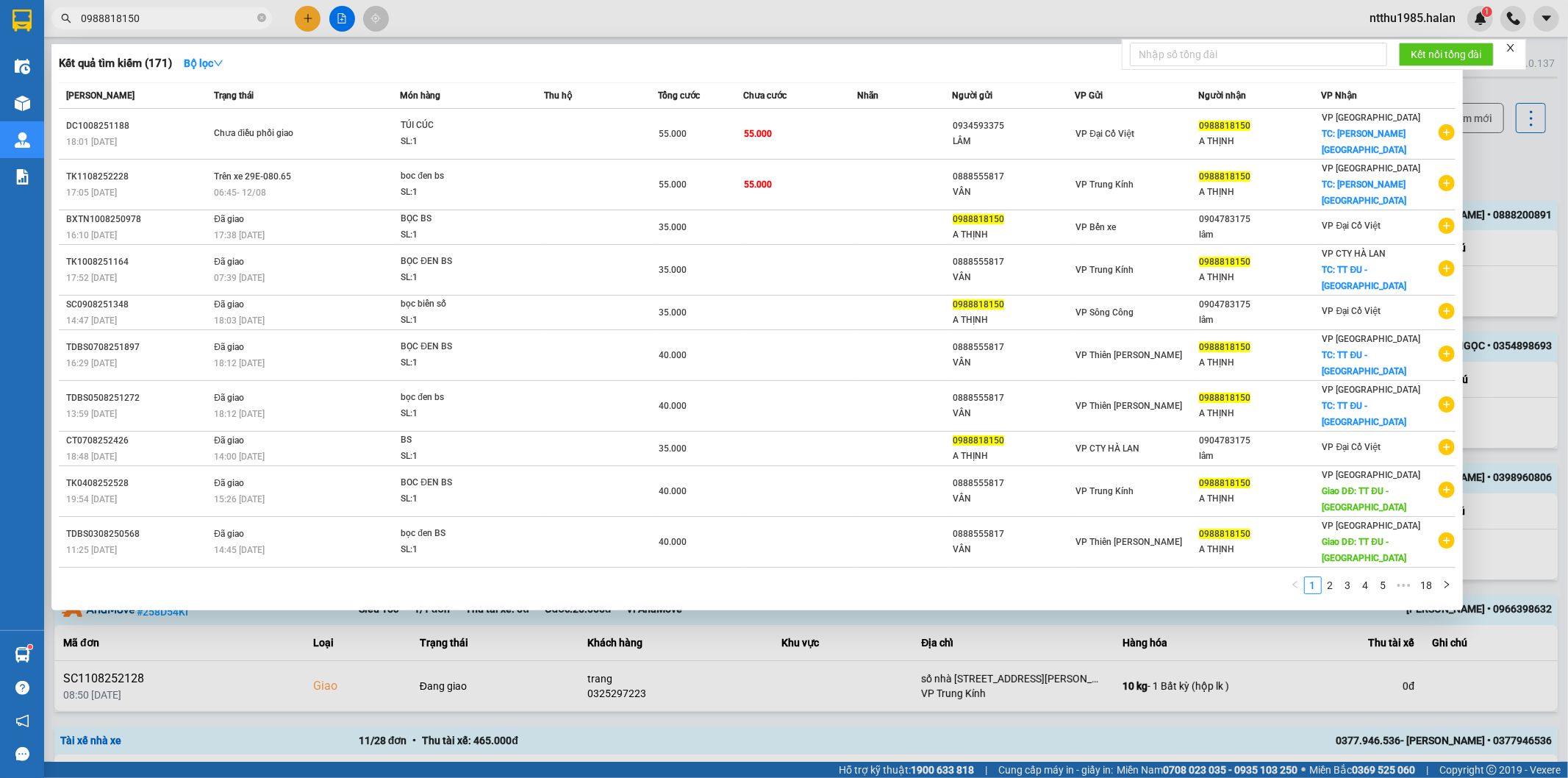
click at [155, 24] on input "0988818150" at bounding box center [167, 18] width 174 height 17
drag, startPoint x: 1493, startPoint y: 152, endPoint x: 1475, endPoint y: 116, distance: 40.2
click at [1493, 141] on div at bounding box center [784, 389] width 1568 height 778
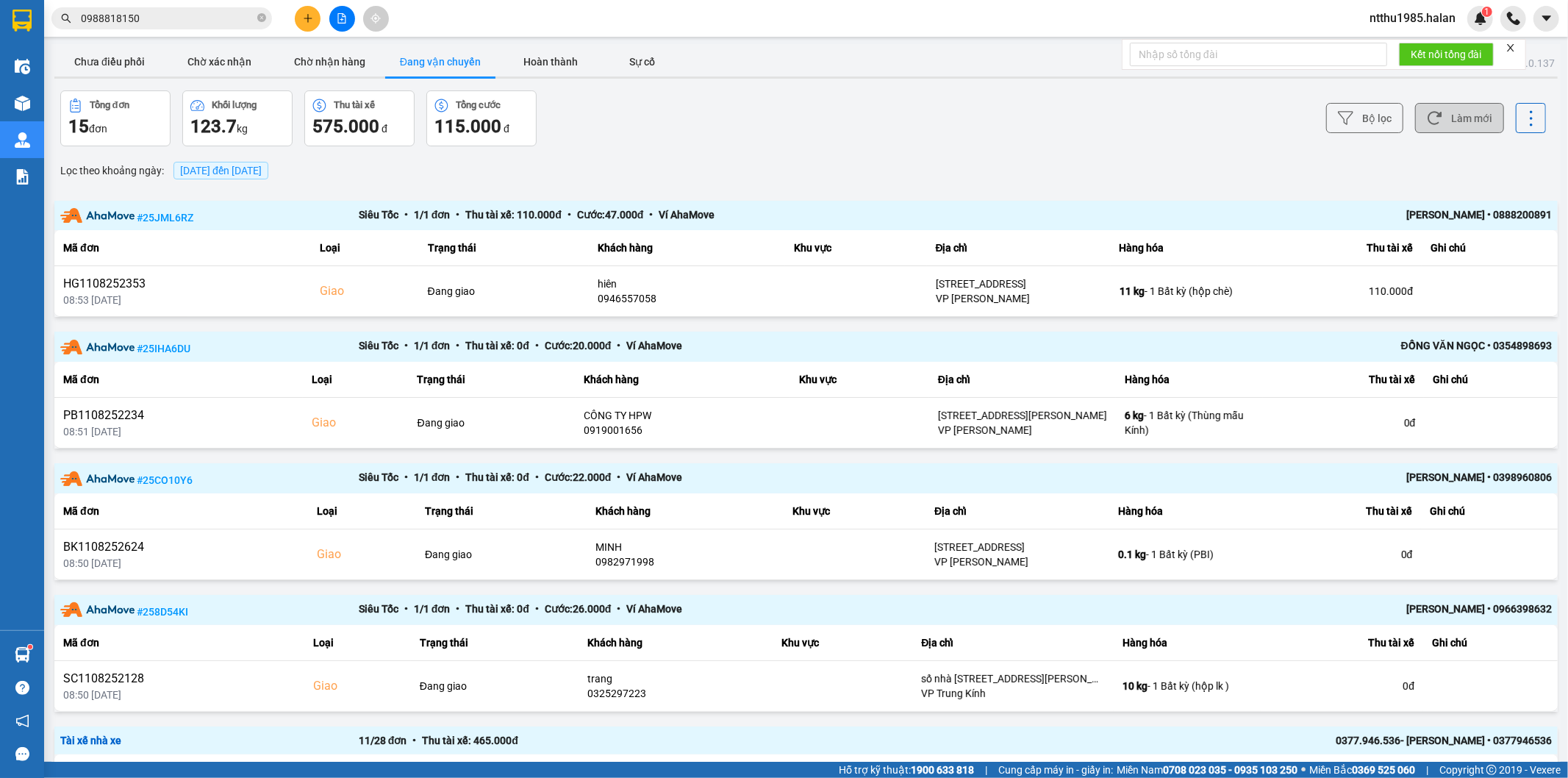
click at [1474, 114] on button "Làm mới" at bounding box center [1459, 118] width 89 height 30
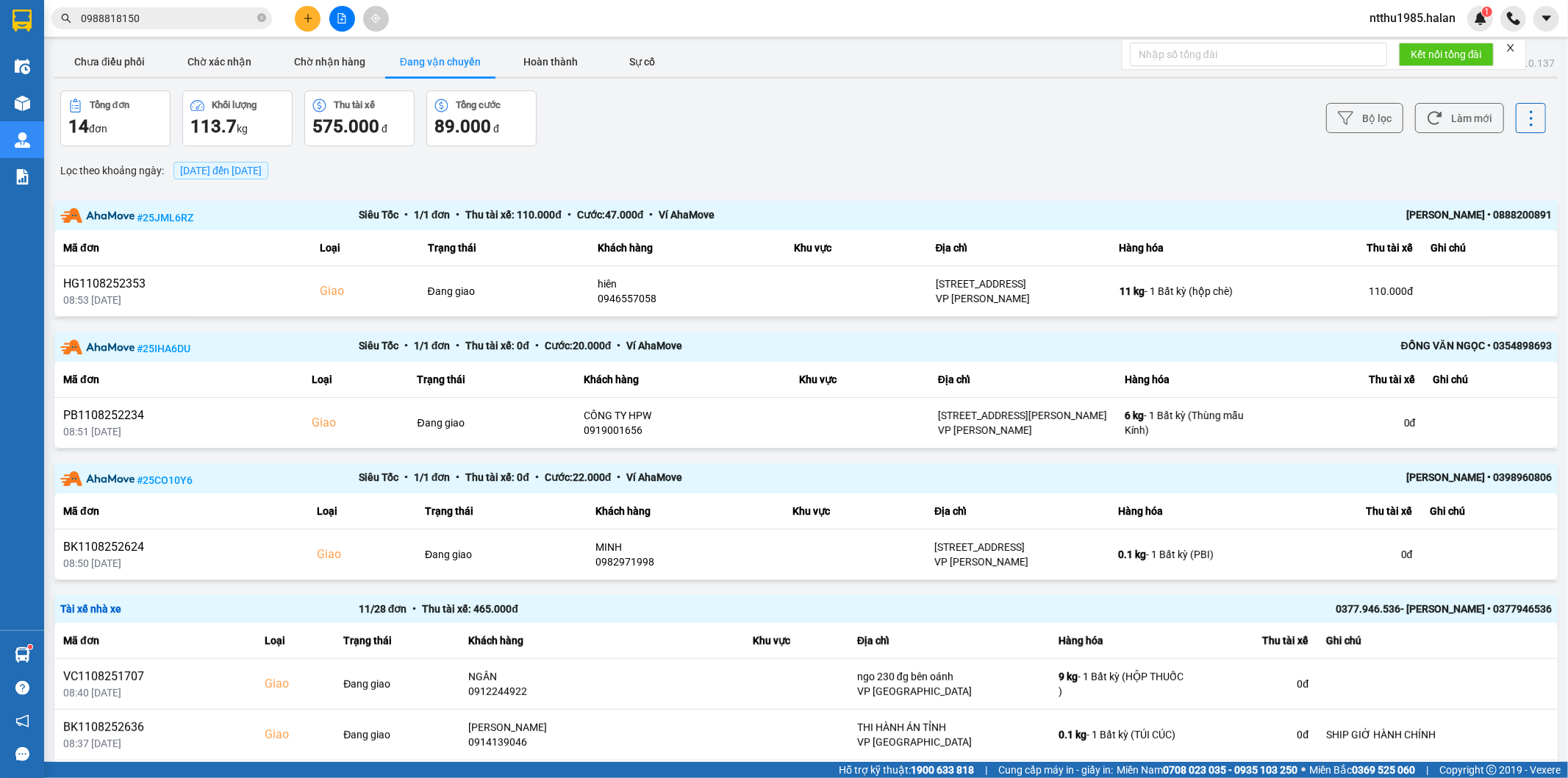
drag, startPoint x: 128, startPoint y: 61, endPoint x: 349, endPoint y: 10, distance: 226.8
click at [130, 61] on button "Chưa điều phối" at bounding box center [109, 62] width 110 height 29
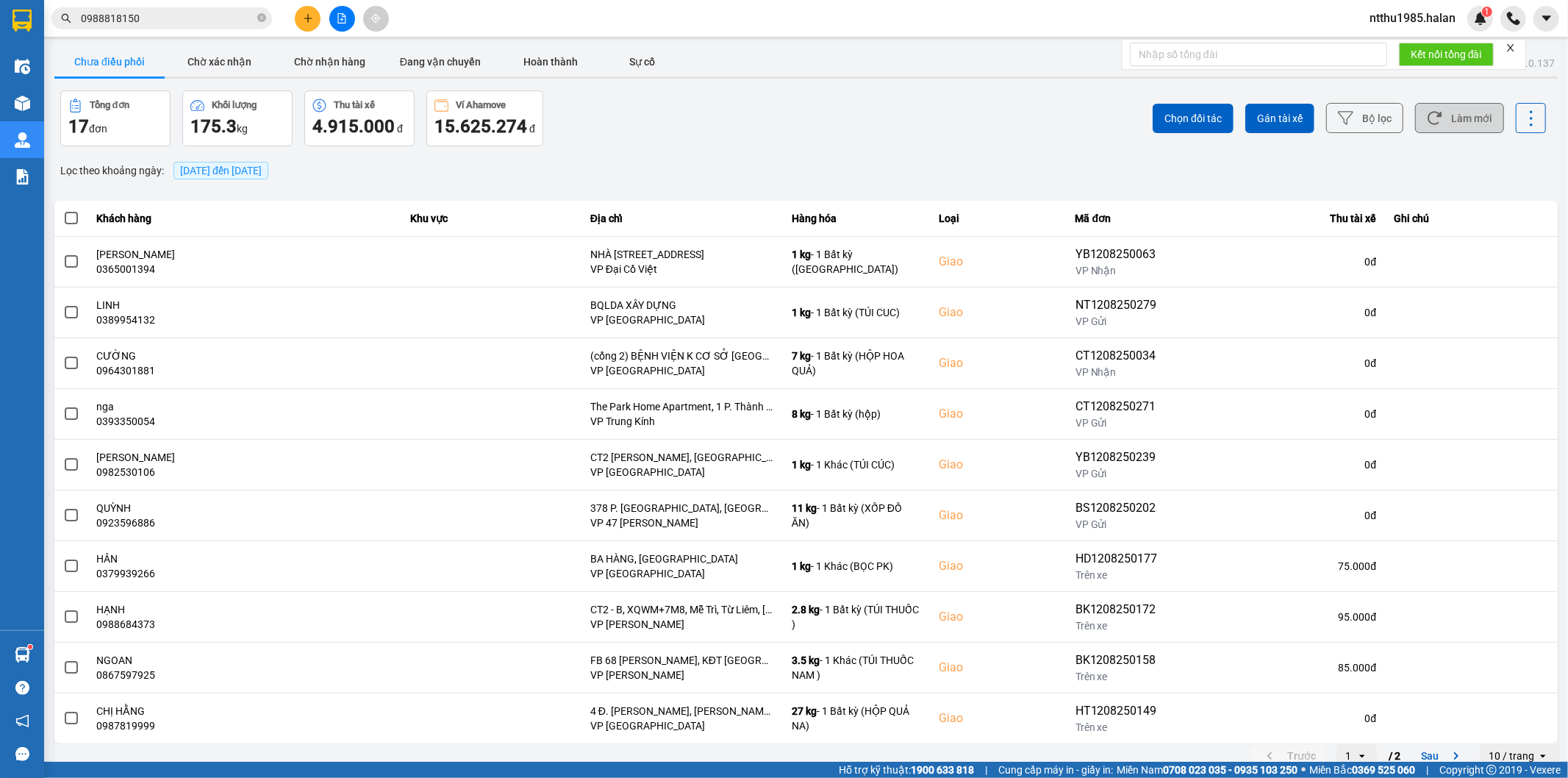
click at [1444, 119] on button "Làm mới" at bounding box center [1459, 118] width 89 height 30
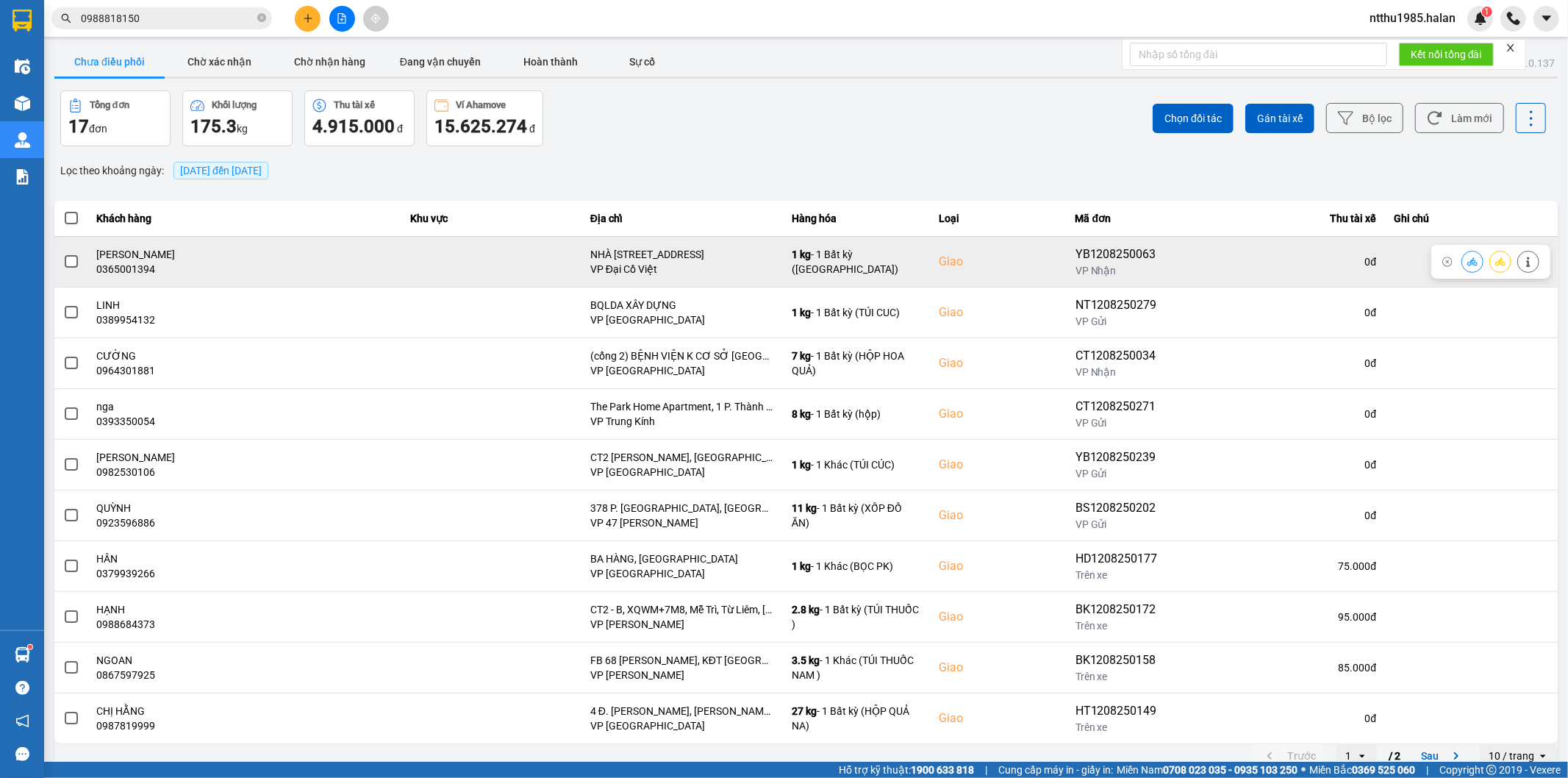
click at [64, 264] on span at bounding box center [71, 262] width 13 height 13
click at [63, 254] on input "checkbox" at bounding box center [63, 254] width 0 height 0
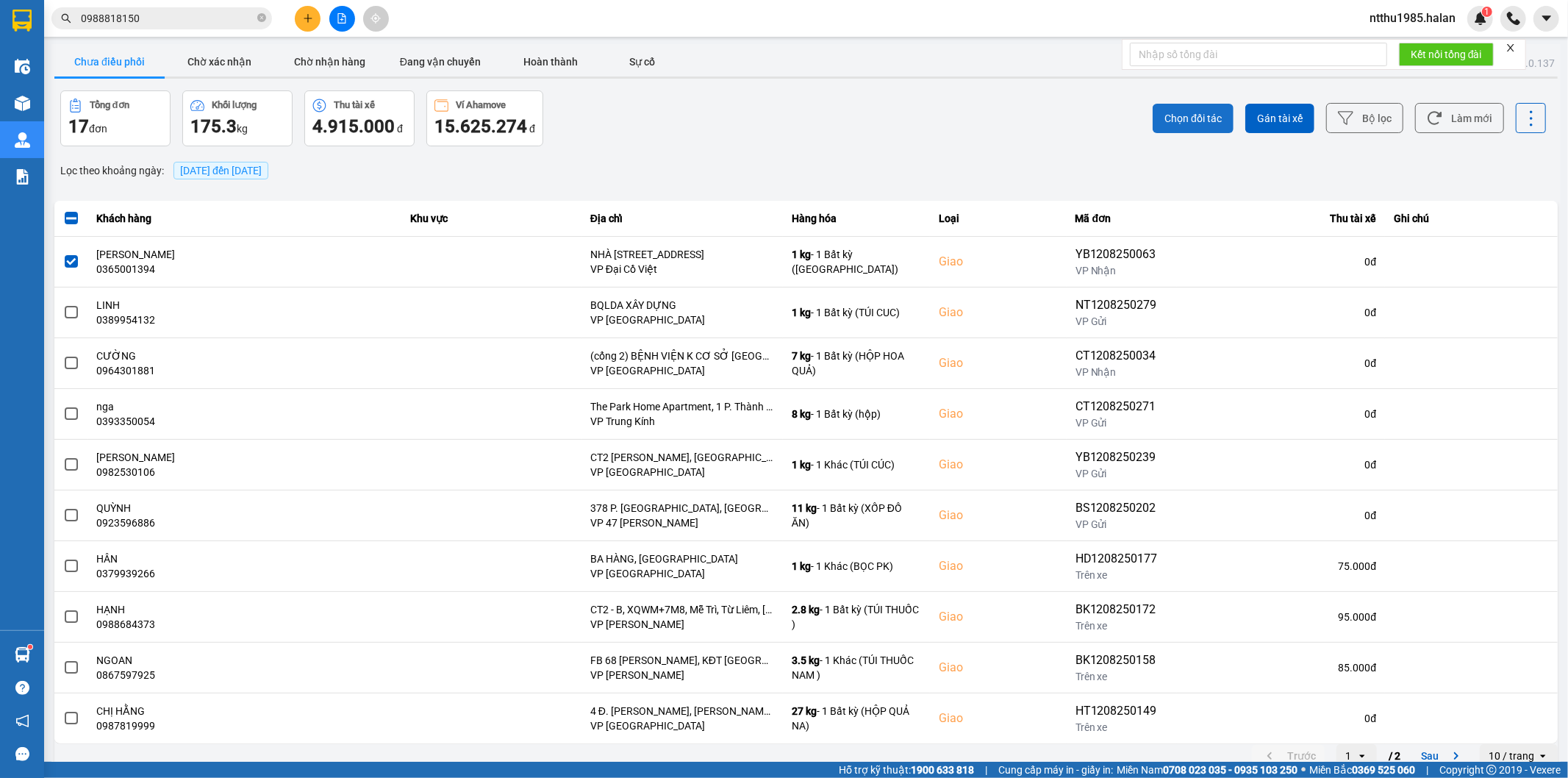
click at [1177, 116] on span "Chọn đối tác" at bounding box center [1193, 118] width 57 height 15
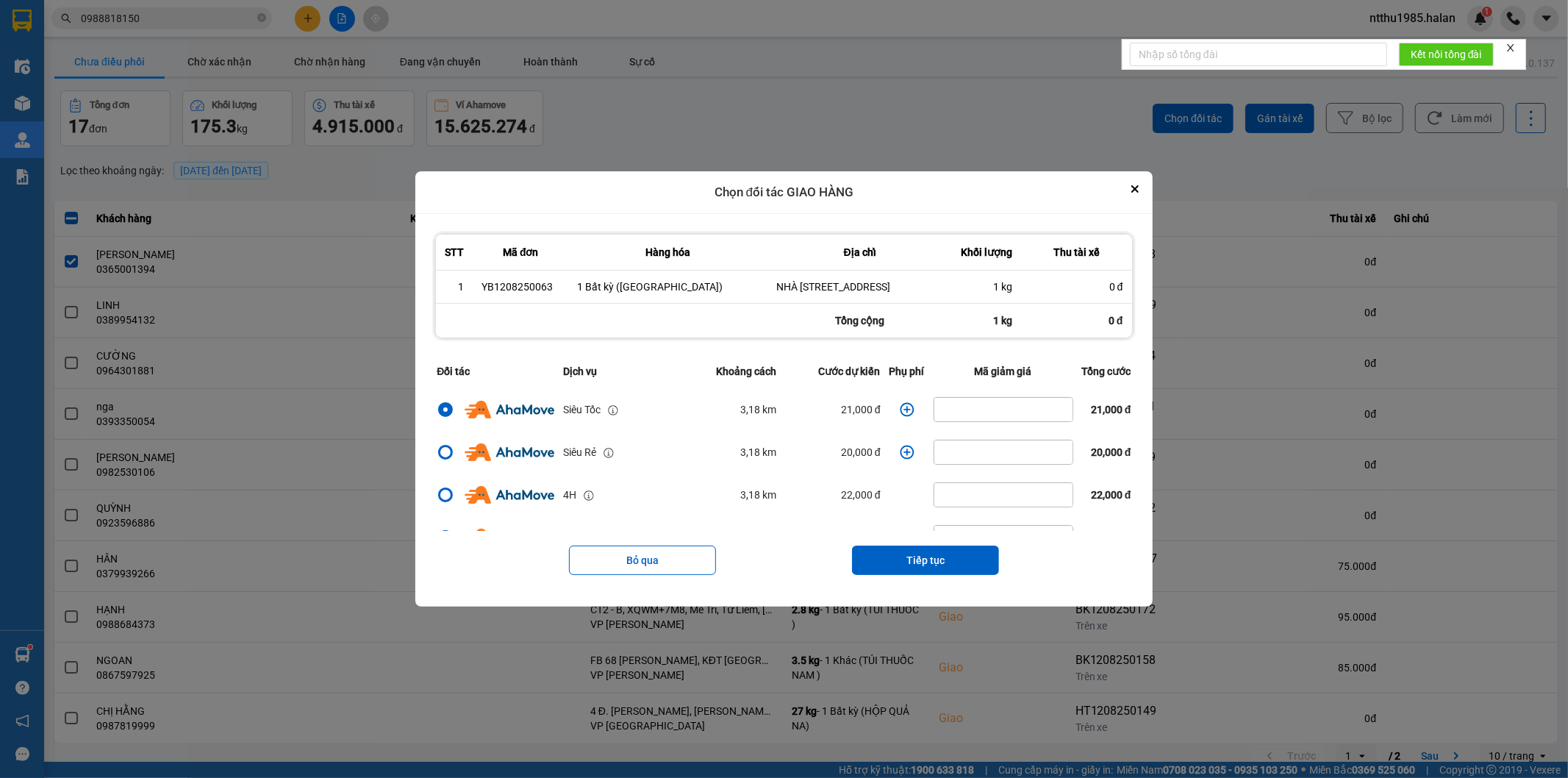
drag, startPoint x: 902, startPoint y: 571, endPoint x: 899, endPoint y: 537, distance: 34.1
click at [902, 562] on button "Tiếp tục" at bounding box center [925, 560] width 147 height 29
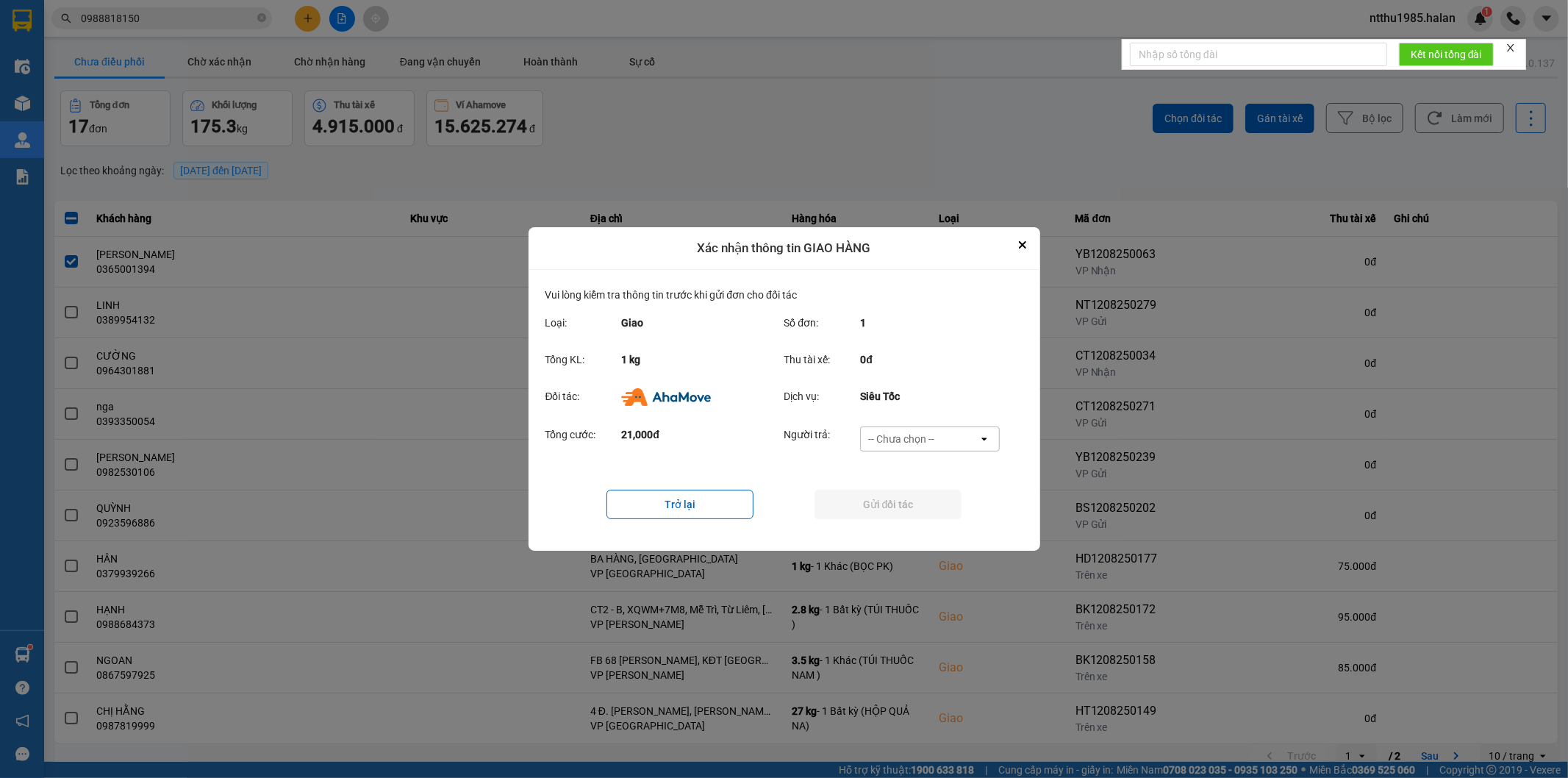
click at [895, 437] on div "-- Chưa chọn --" at bounding box center [902, 439] width 66 height 15
click at [887, 519] on span "Ví Ahamove" at bounding box center [902, 524] width 60 height 15
click at [882, 508] on button "Gửi đối tác" at bounding box center [888, 504] width 147 height 29
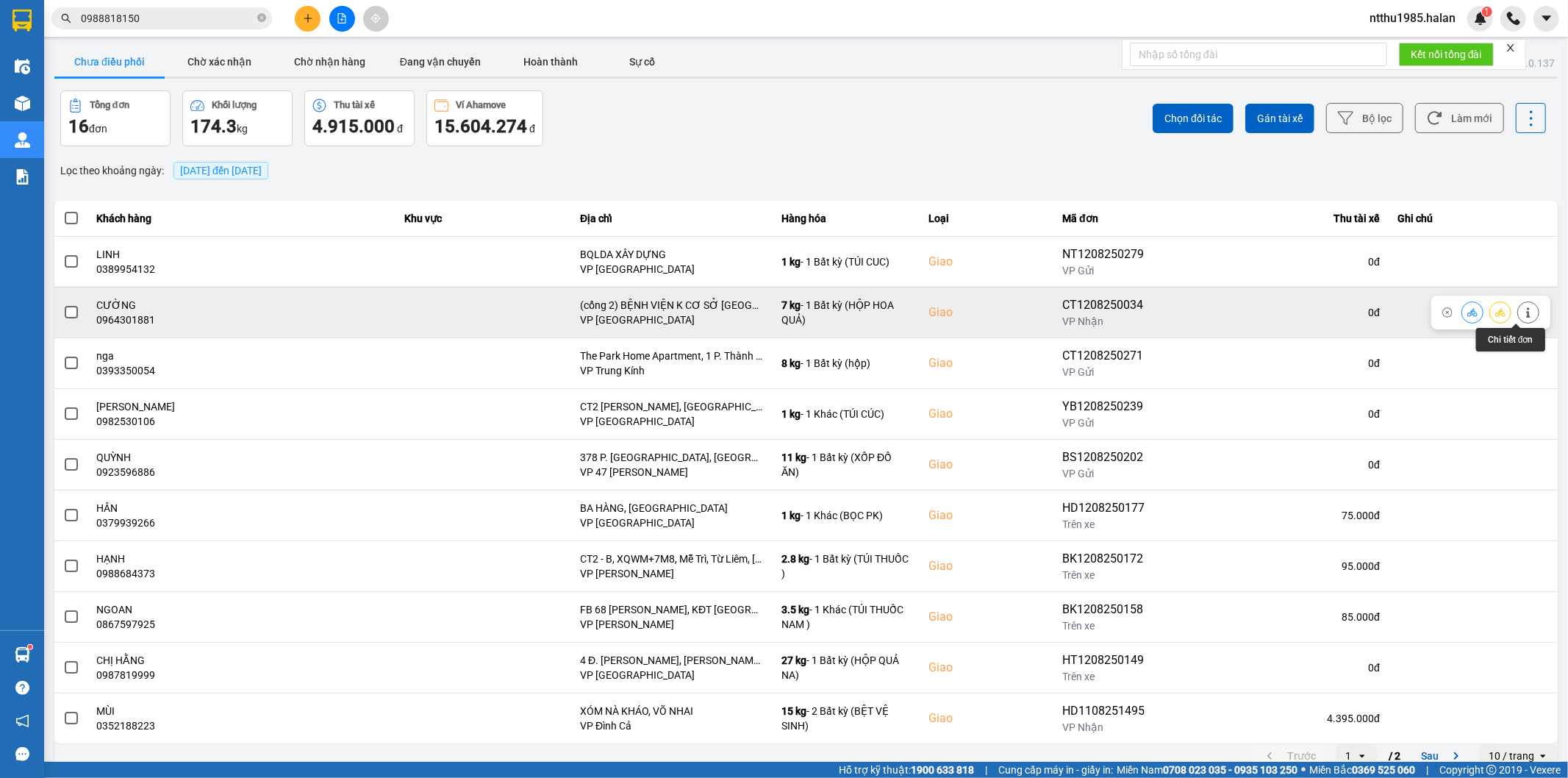
click at [1523, 312] on icon at bounding box center [1528, 312] width 10 height 10
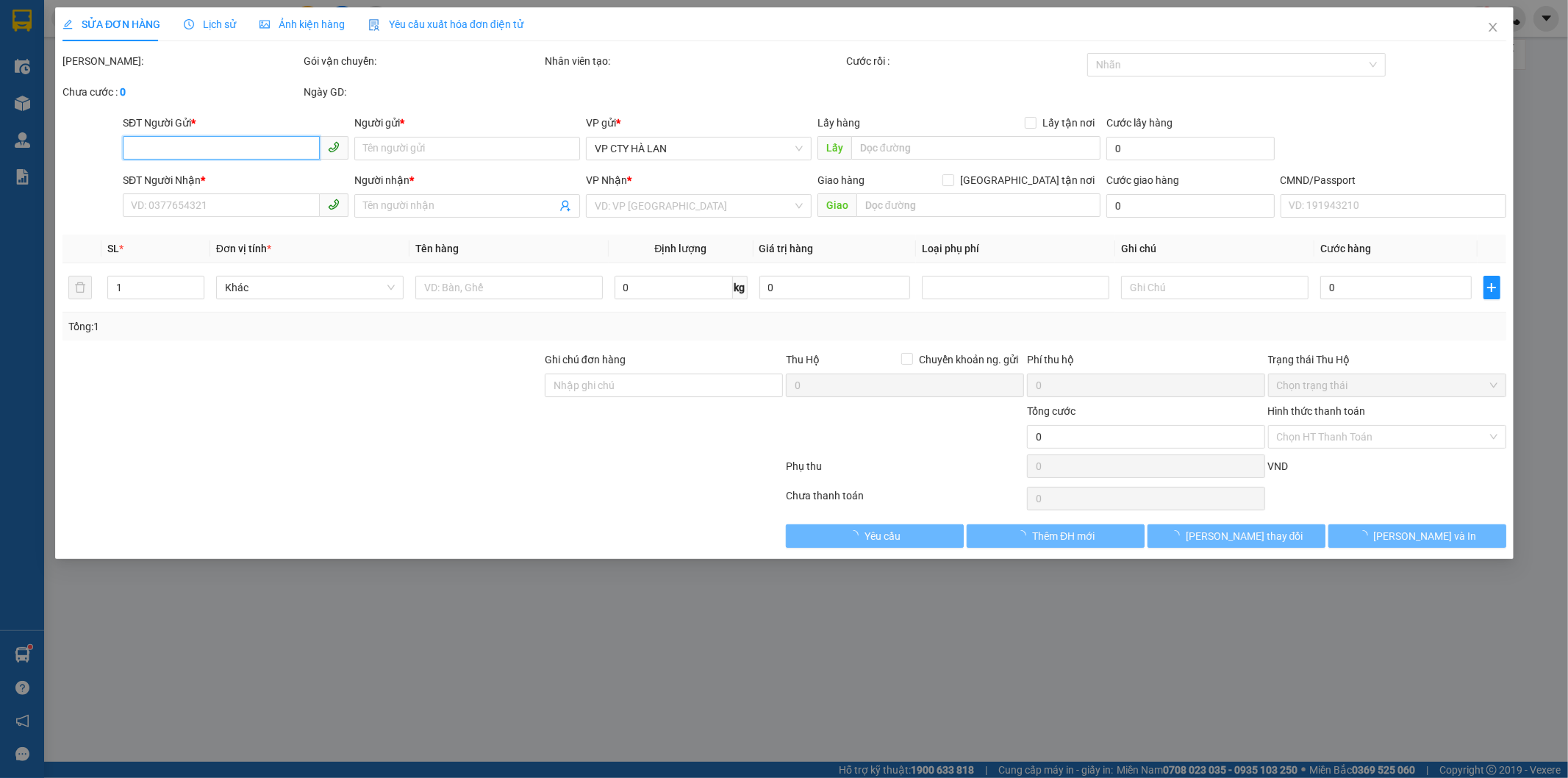
type input "0356790962"
type input "THOA"
type input "0964301881"
type input "CƯỜNG"
checkbox input "true"
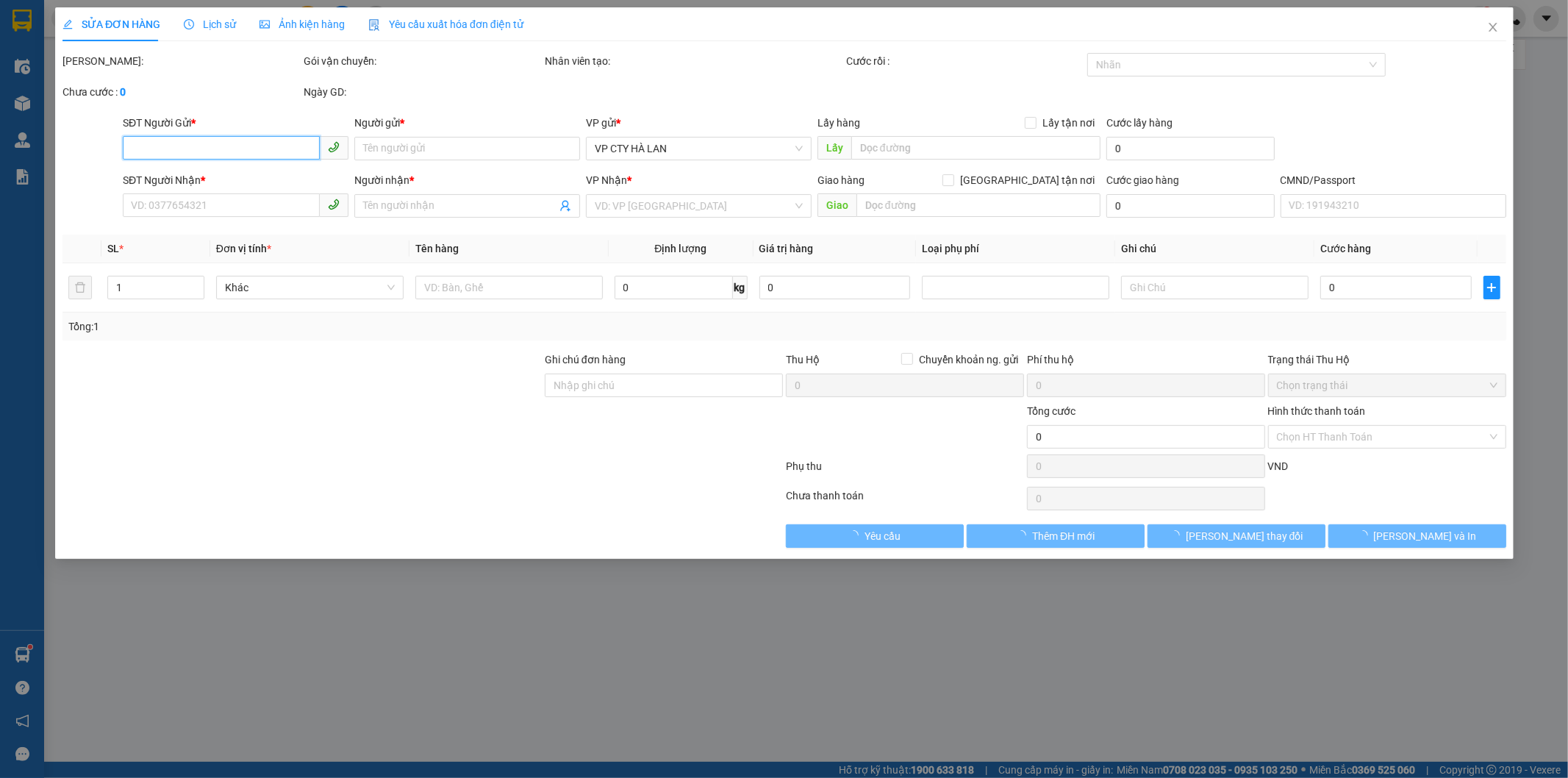
type input "(cổng 2) BỆNH VIỆN K CƠ SỞ [GEOGRAPHIC_DATA], 30 Đ. [GEOGRAPHIC_DATA], [GEOGRAP…"
type input "75.000"
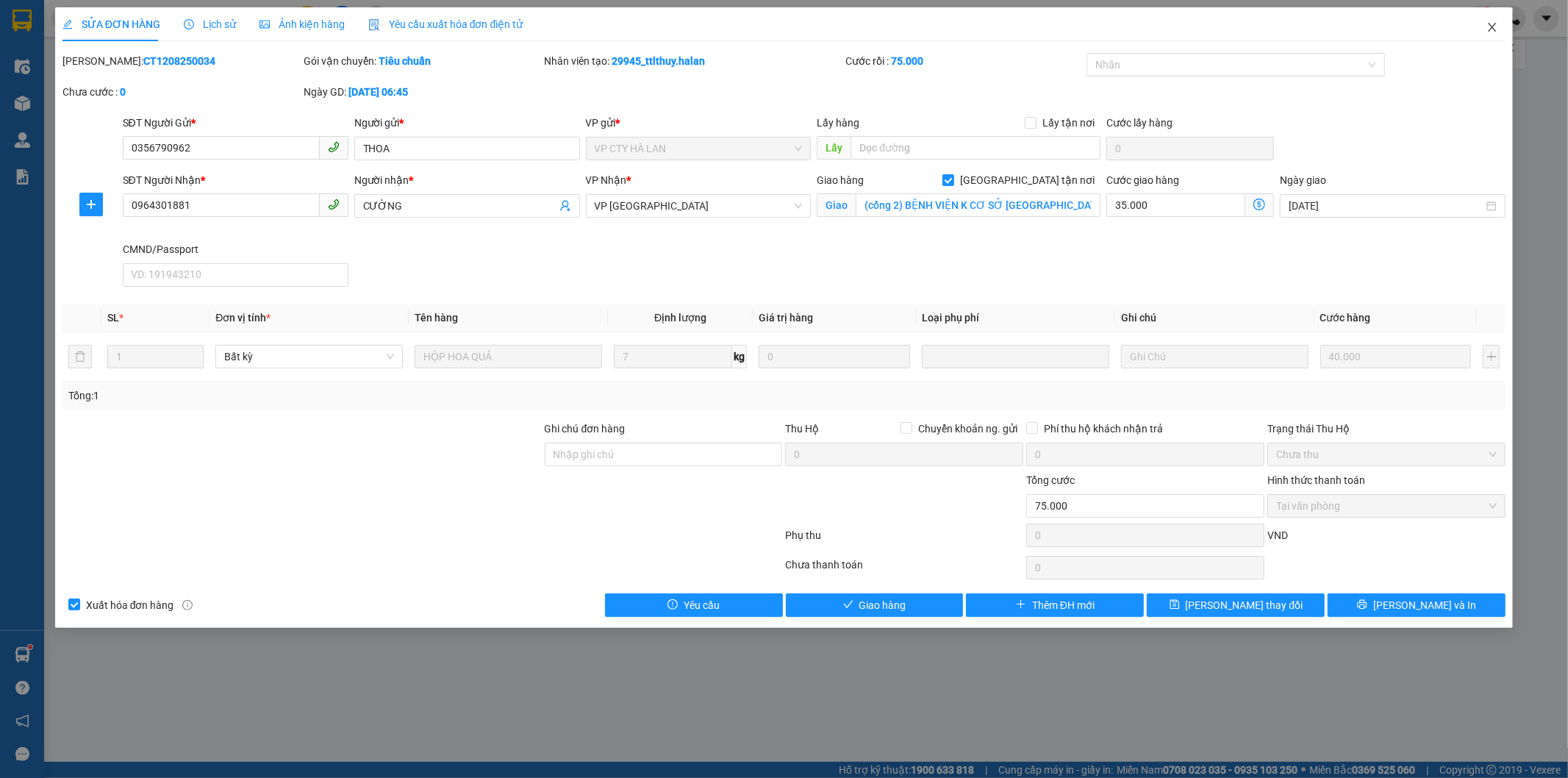
click at [1493, 30] on icon "close" at bounding box center [1492, 27] width 12 height 12
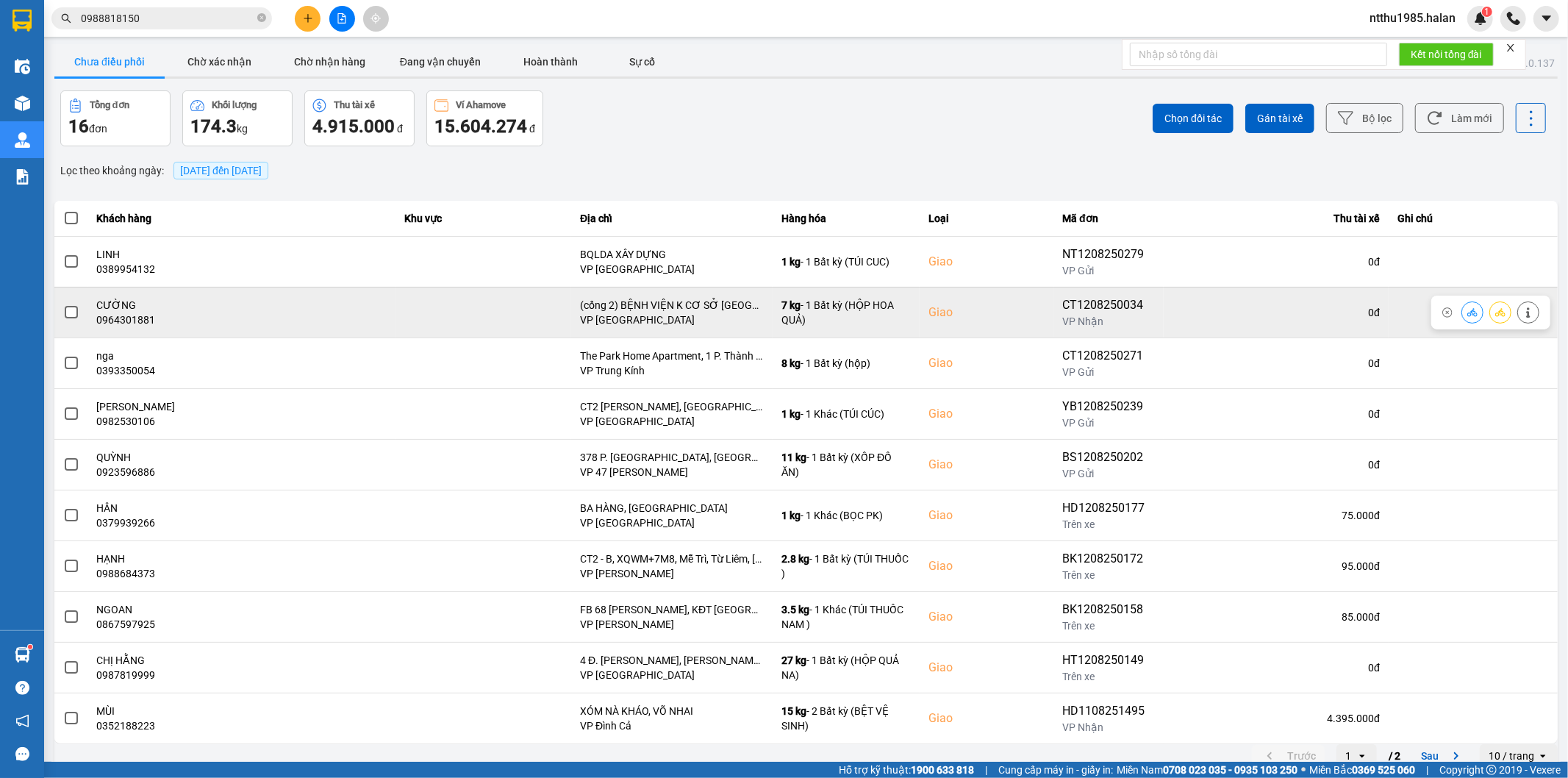
click at [71, 311] on span at bounding box center [71, 312] width 13 height 13
click at [63, 305] on input "checkbox" at bounding box center [63, 305] width 0 height 0
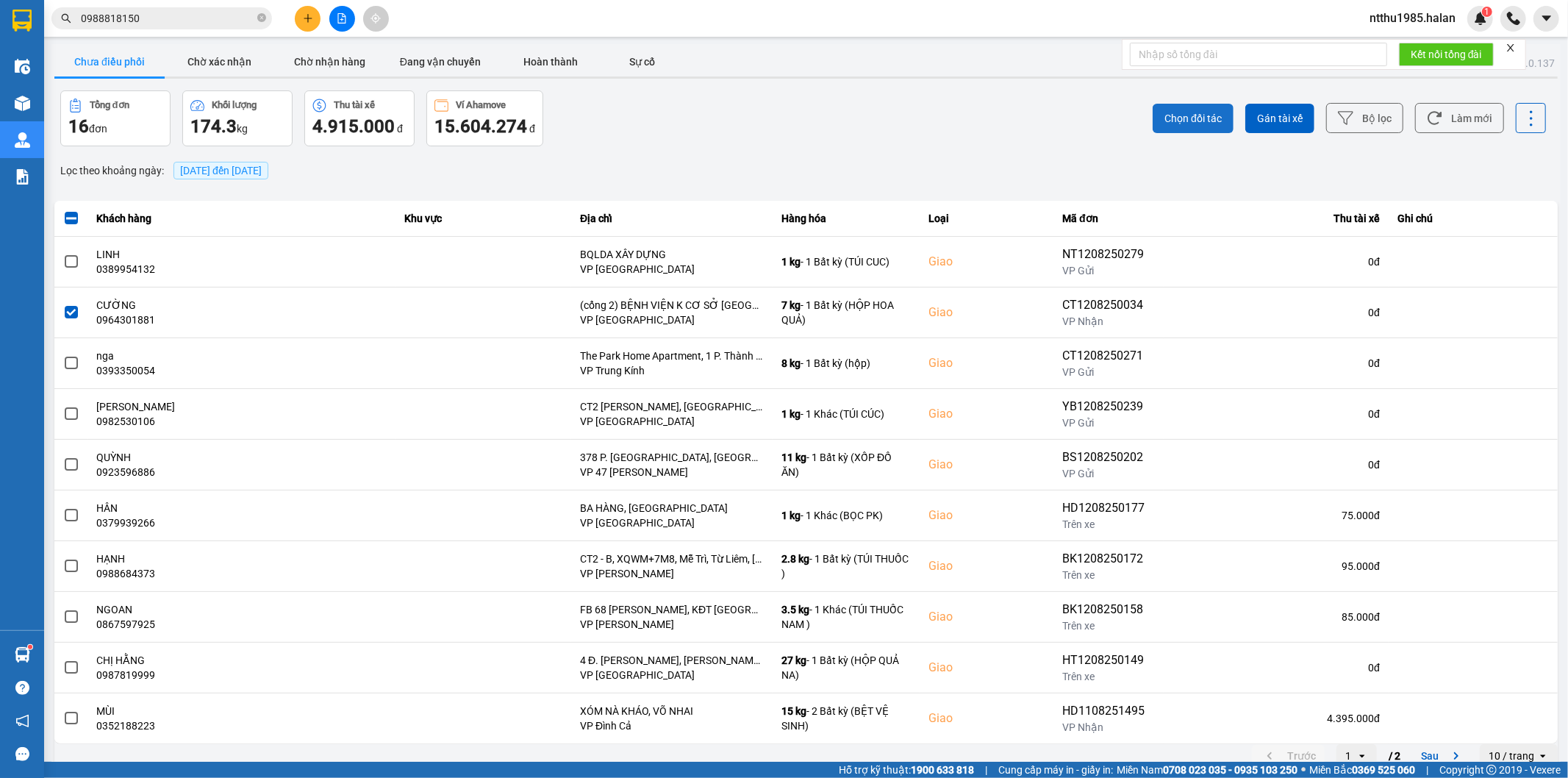
click at [1166, 109] on button "Chọn đối tác" at bounding box center [1193, 118] width 81 height 29
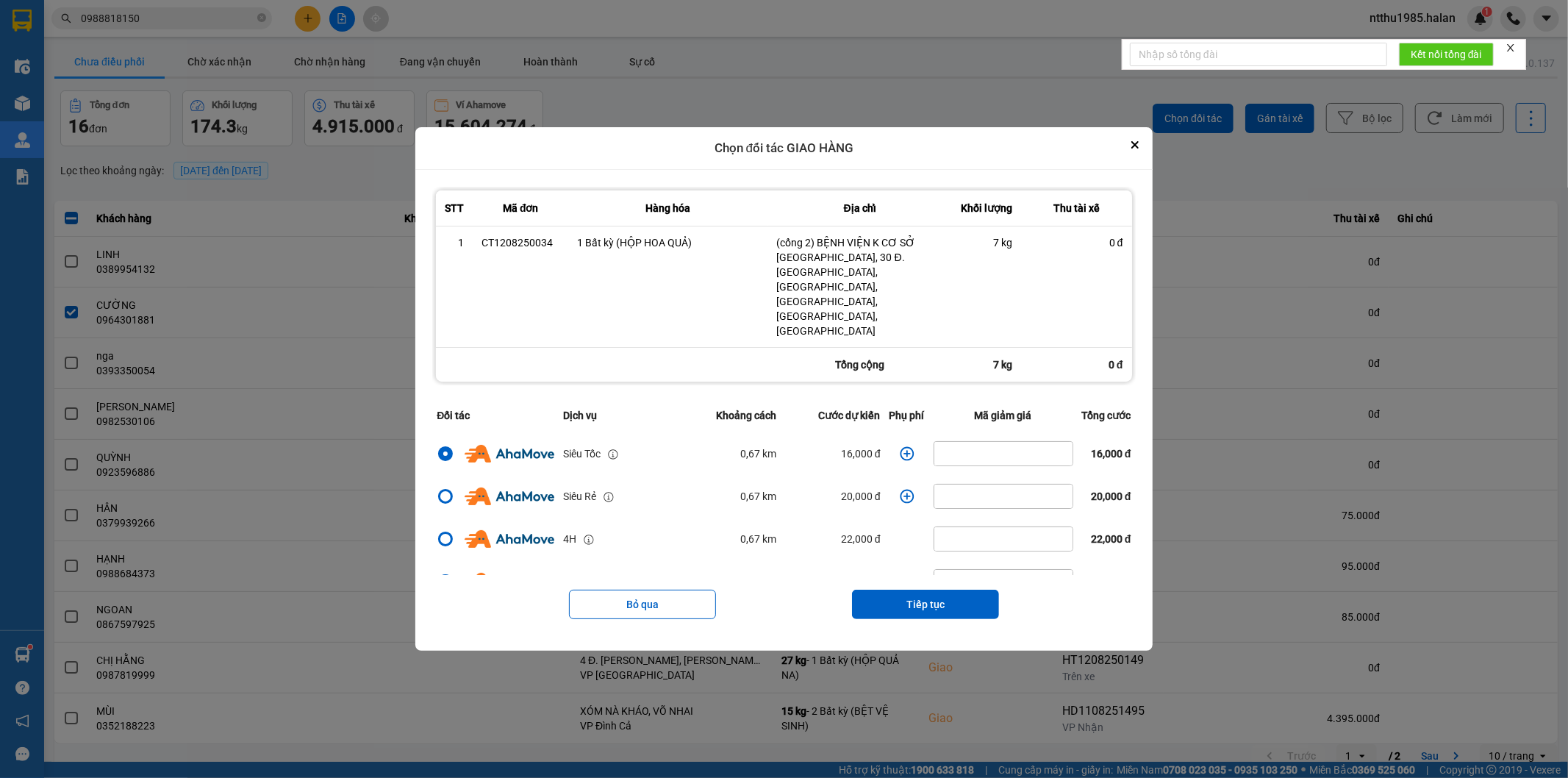
click at [902, 446] on icon "dialog" at bounding box center [906, 453] width 14 height 14
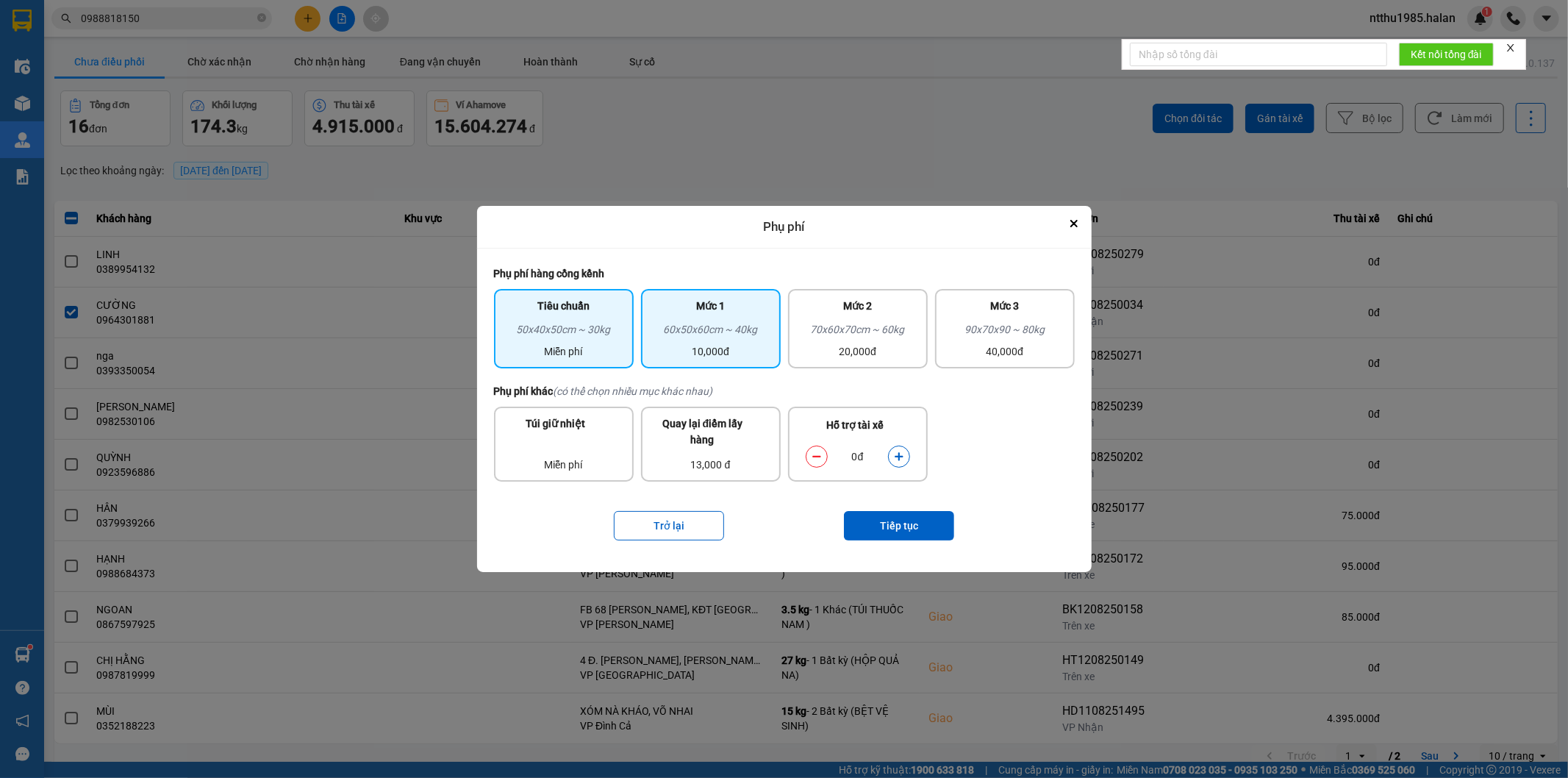
drag, startPoint x: 703, startPoint y: 344, endPoint x: 876, endPoint y: 490, distance: 226.4
click at [703, 344] on div "10,000đ" at bounding box center [711, 352] width 122 height 17
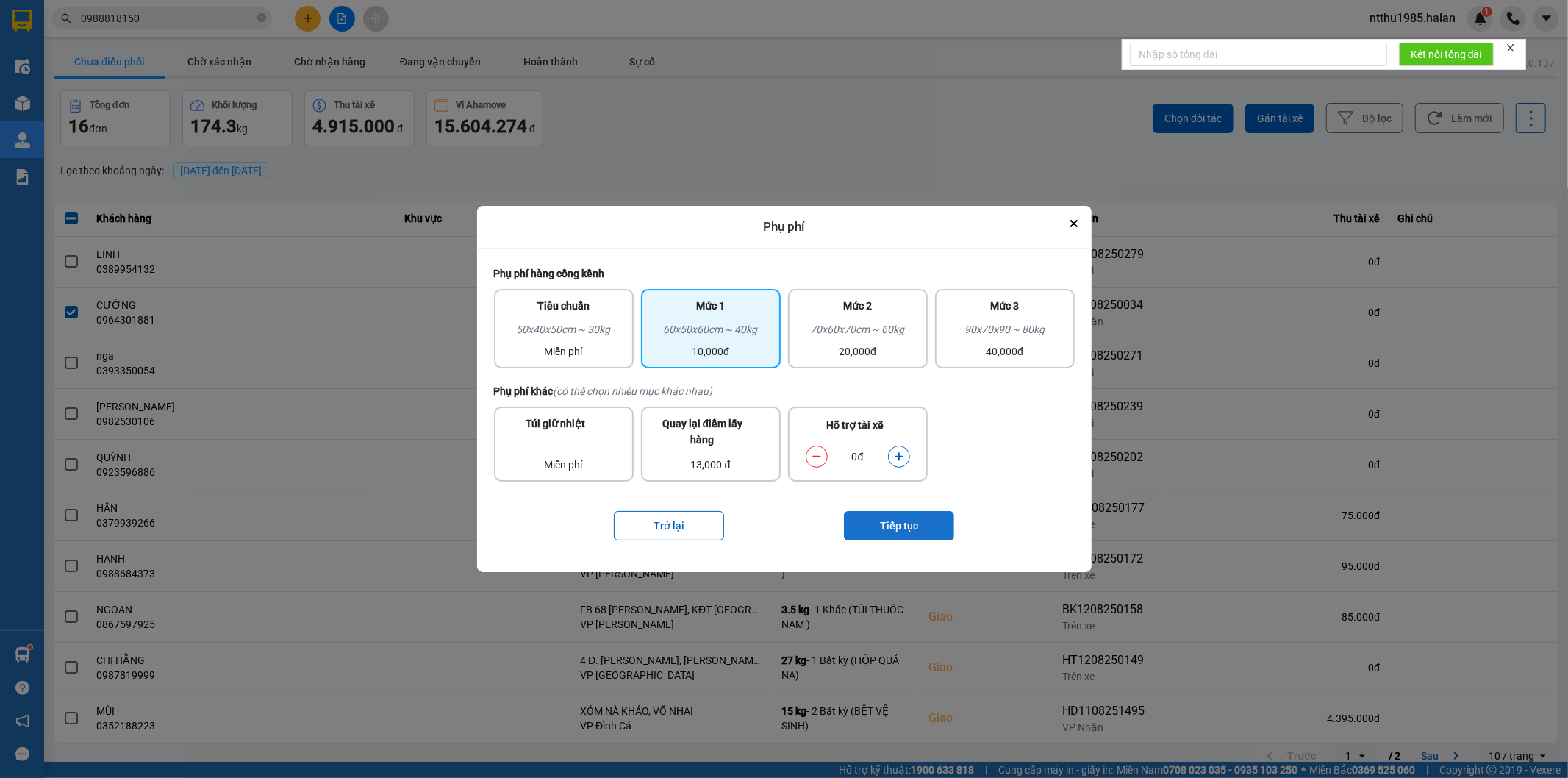
click at [883, 532] on button "Tiếp tục" at bounding box center [899, 526] width 110 height 29
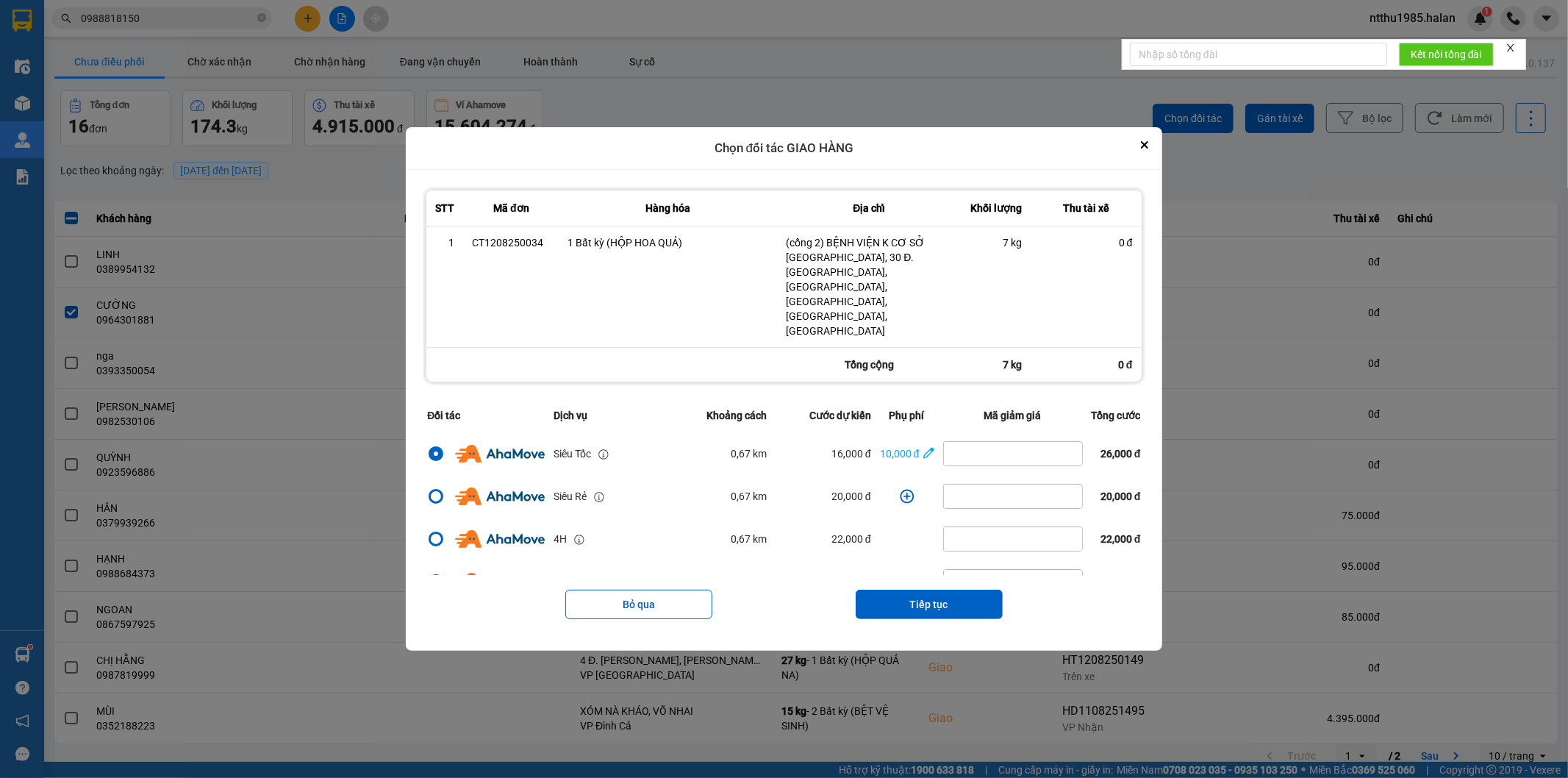
drag, startPoint x: 941, startPoint y: 572, endPoint x: 938, endPoint y: 545, distance: 27.2
click at [938, 590] on button "Tiếp tục" at bounding box center [929, 604] width 147 height 29
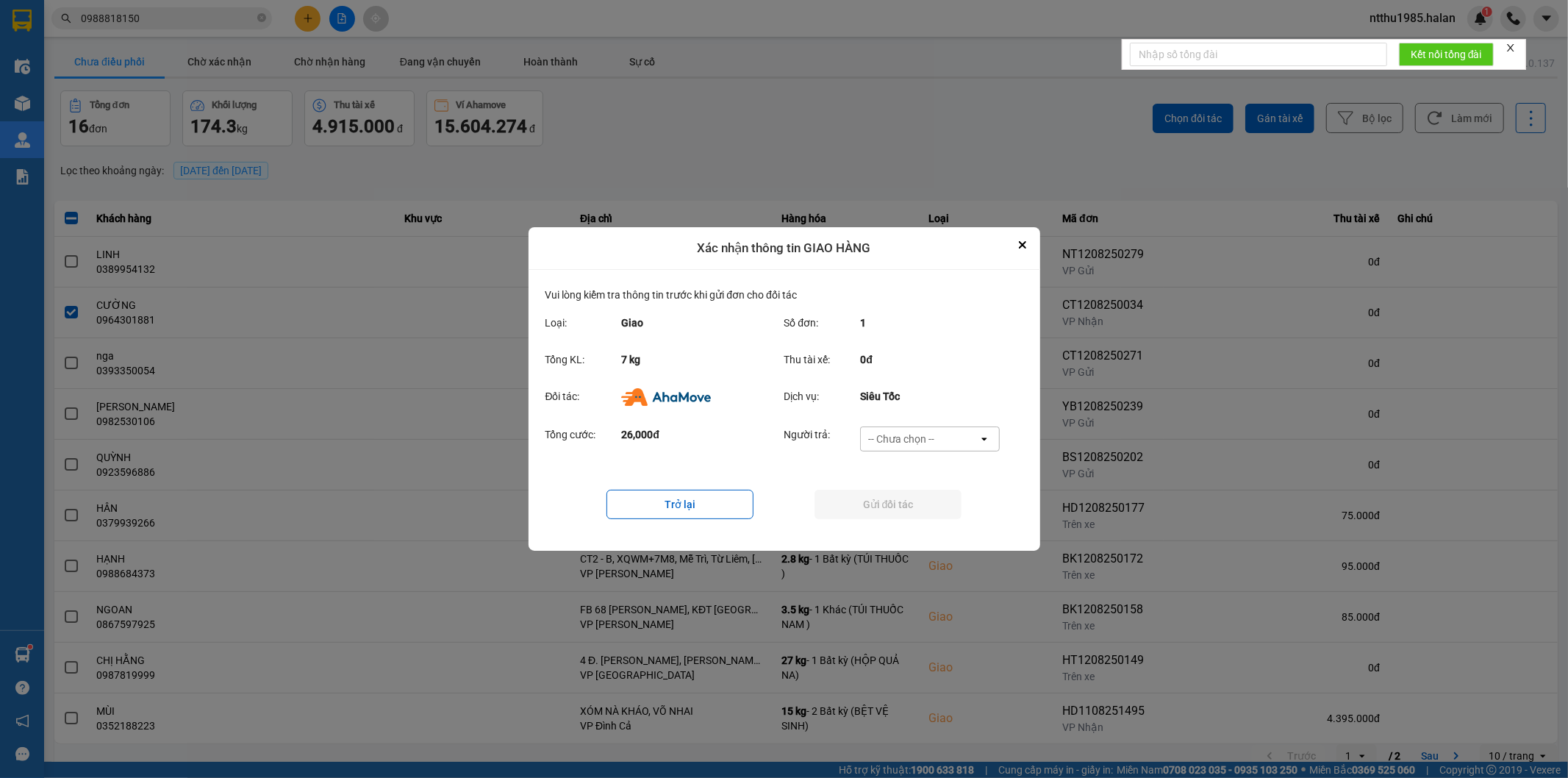
click at [905, 439] on div "-- Chưa chọn --" at bounding box center [902, 439] width 66 height 15
click at [897, 523] on span "Ví Ahamove" at bounding box center [902, 524] width 60 height 15
click at [890, 506] on button "Gửi đối tác" at bounding box center [888, 504] width 147 height 29
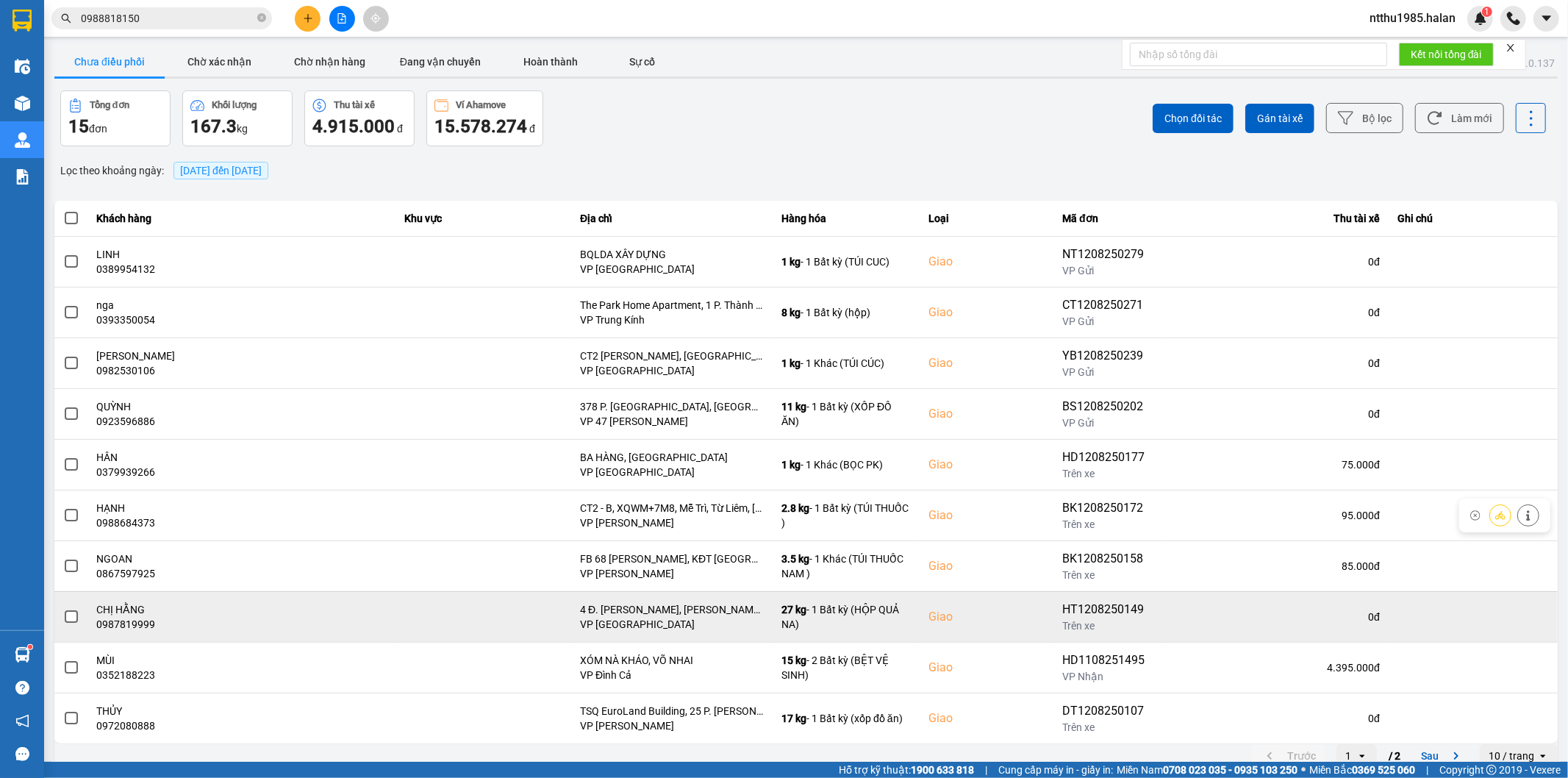
scroll to position [17, 0]
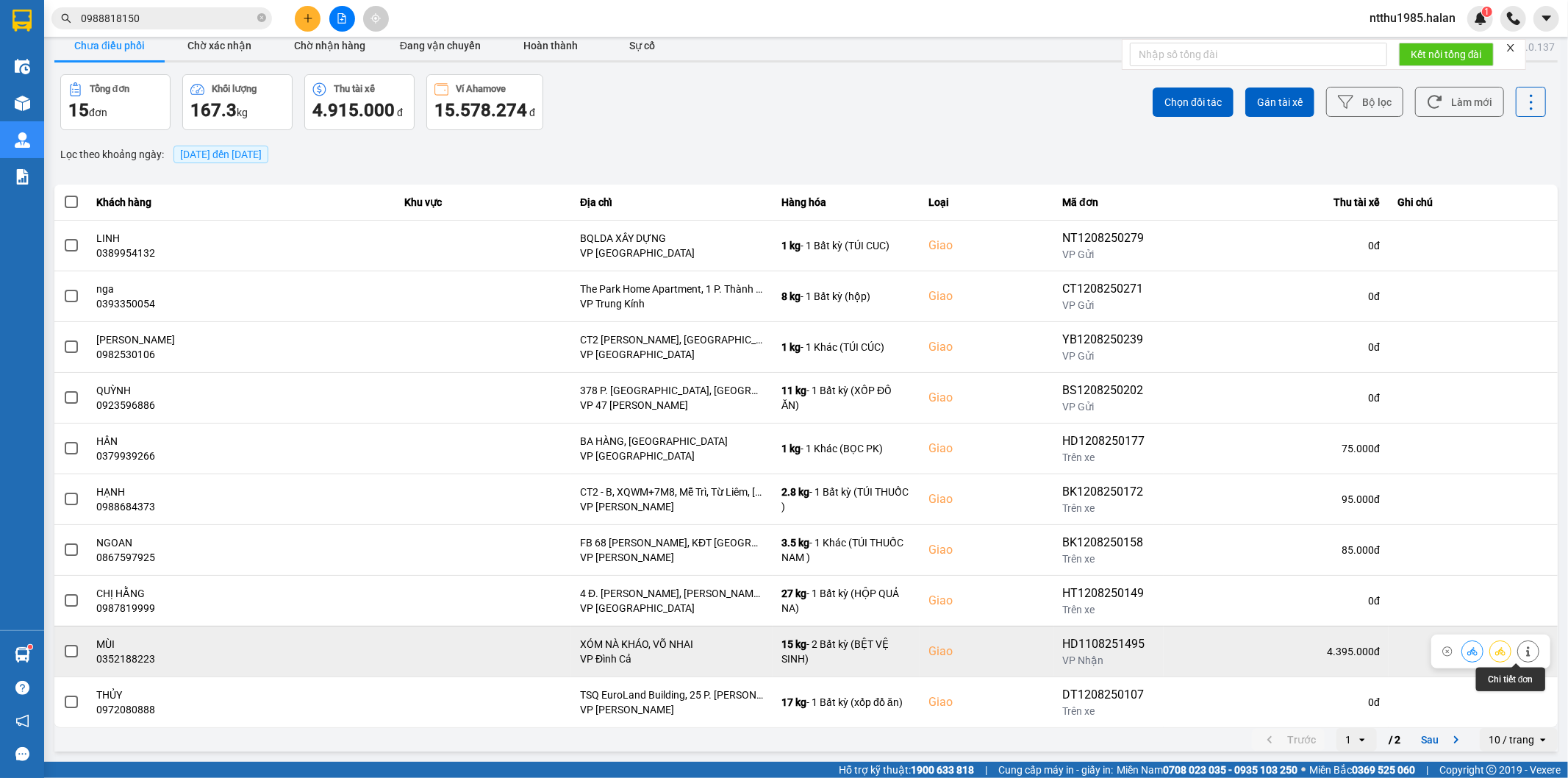
click at [1526, 656] on icon at bounding box center [1528, 651] width 4 height 10
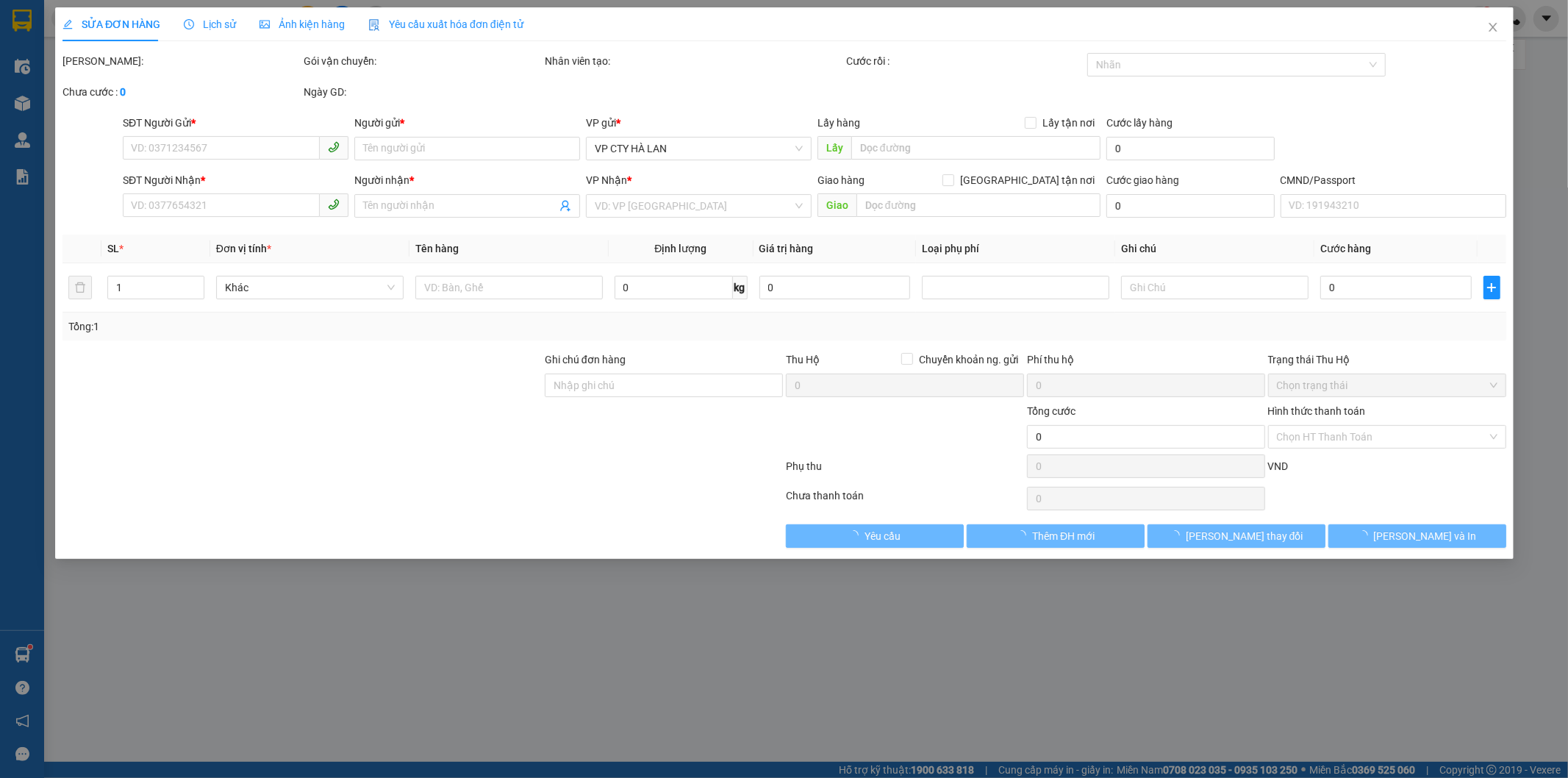
type input "0961531052"
type input "PHƯƠNG"
type input "0352188223"
type input "MÙI"
checkbox input "true"
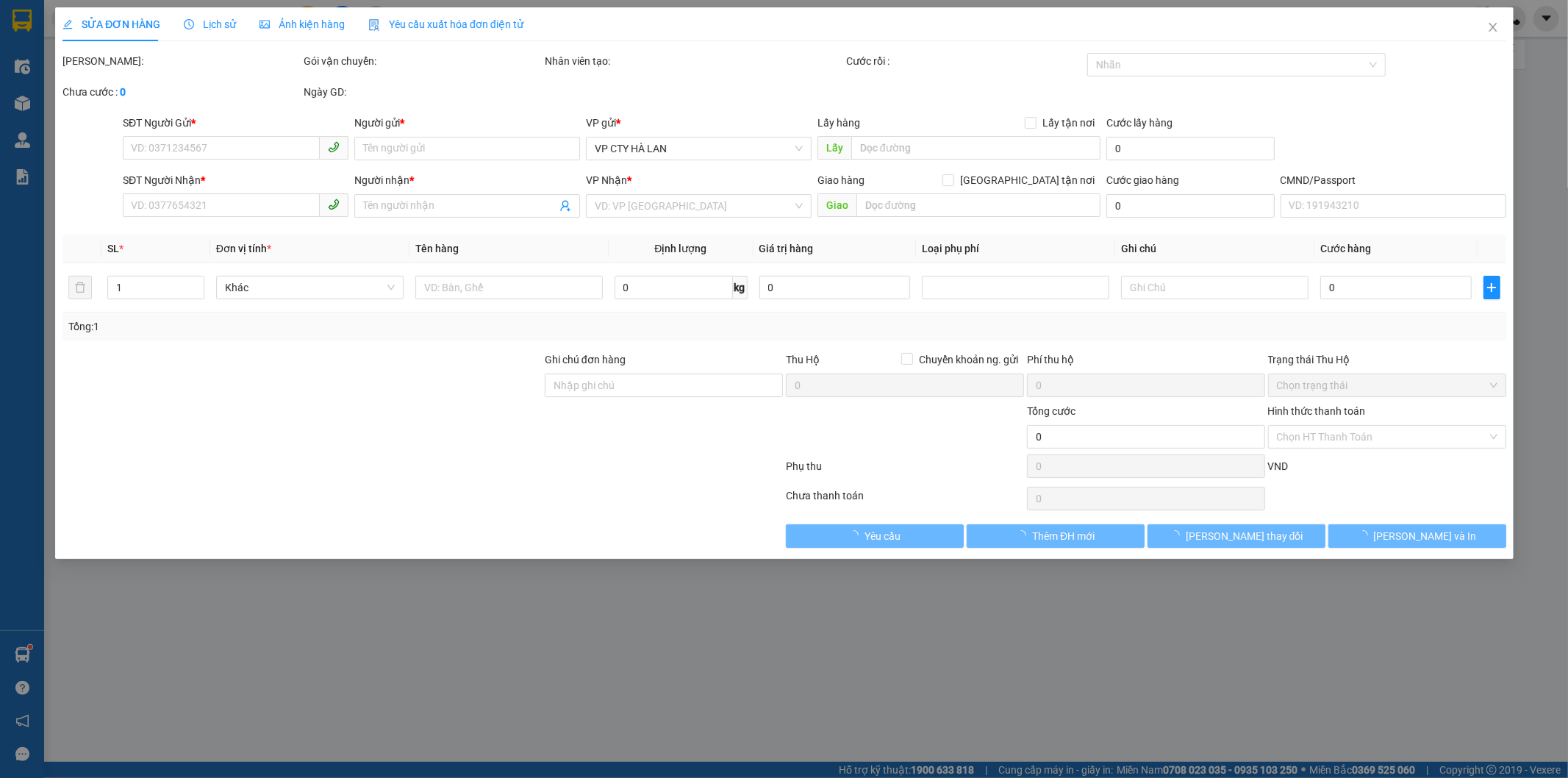
type input "XÓM NÀ KHÁO, VÕ NHAI"
checkbox input "true"
type input "4.230.000"
type input "40.000"
type input "125.000"
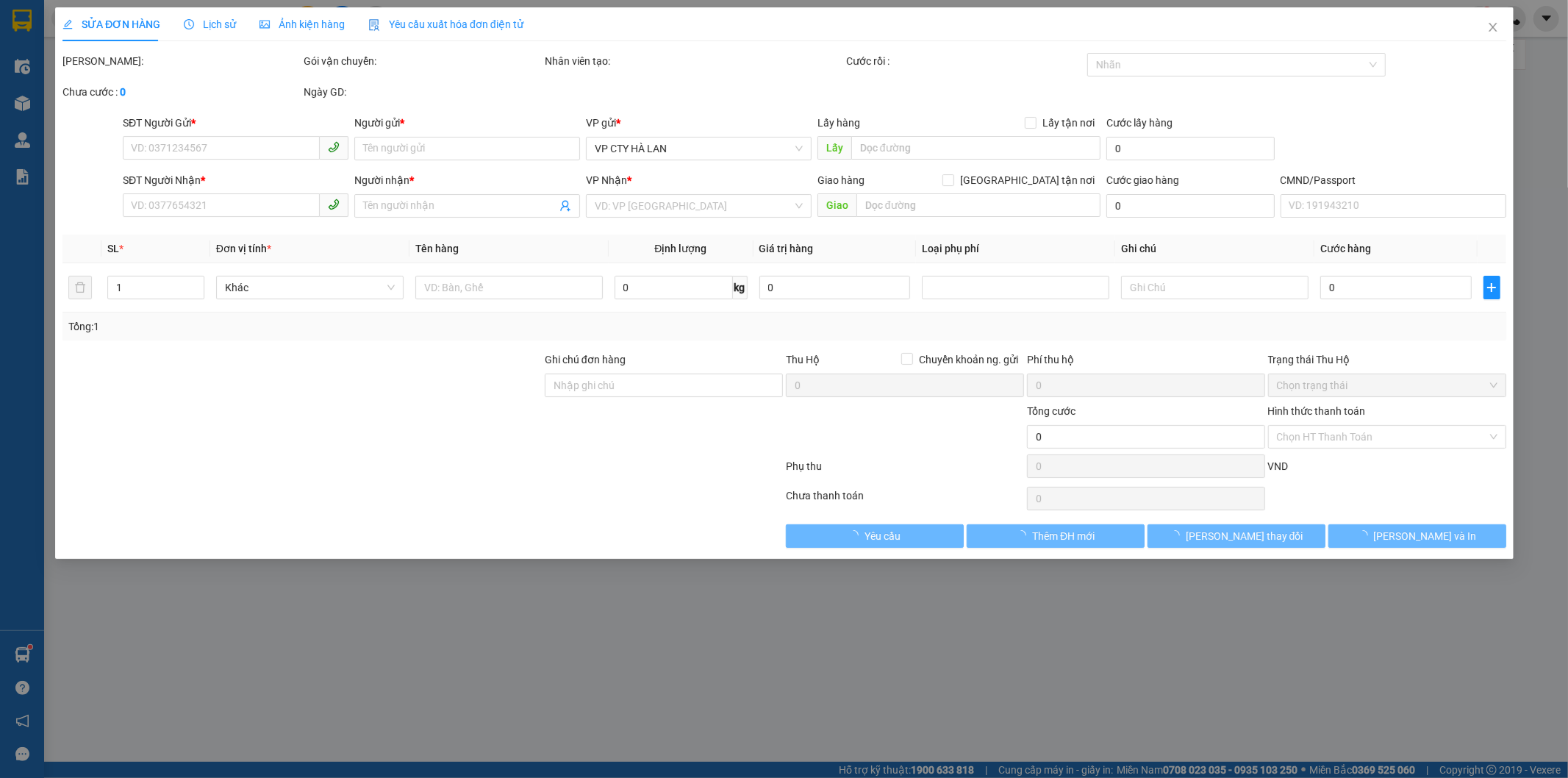
type input "125.000"
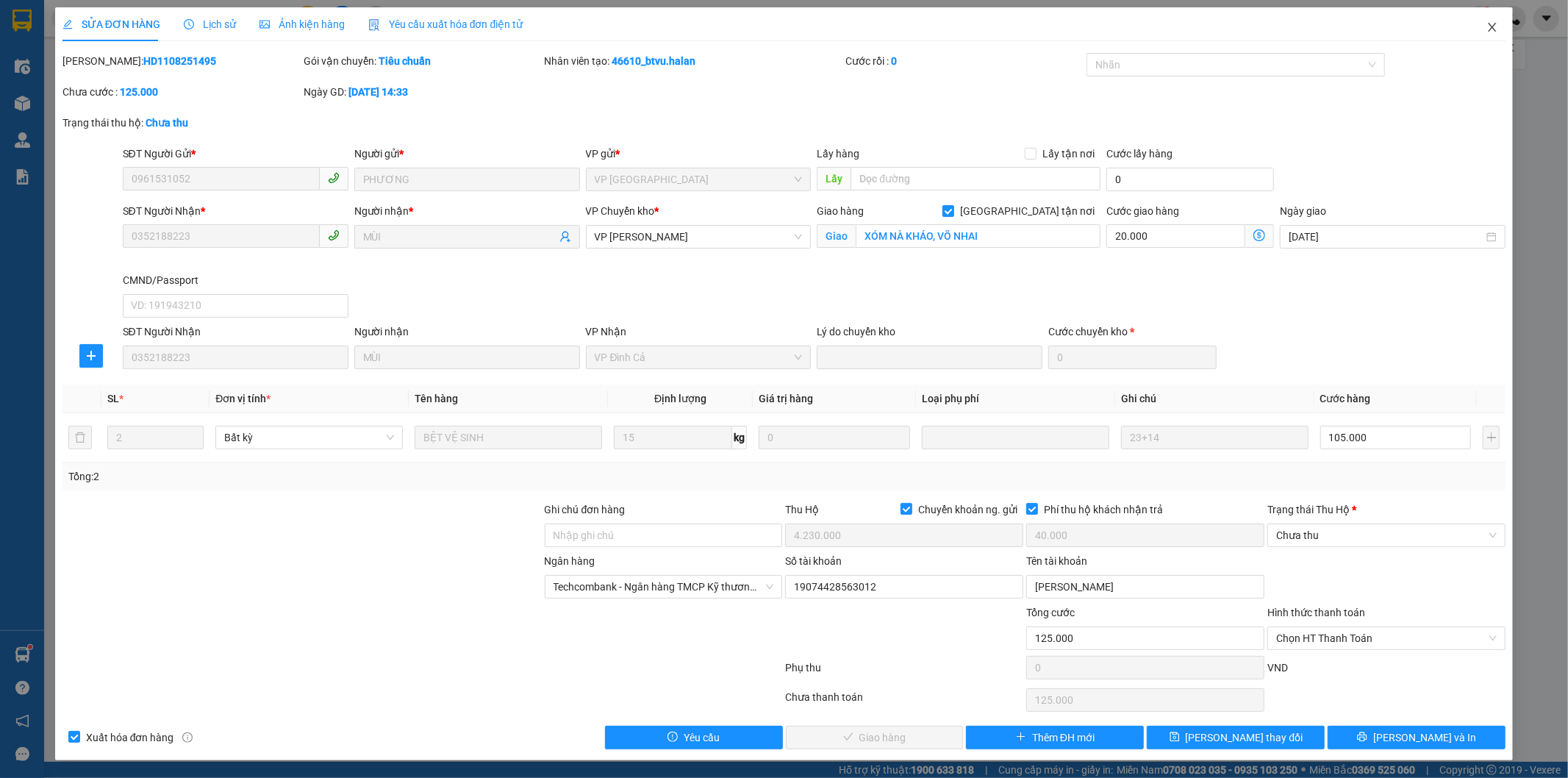
click at [1491, 31] on icon "close" at bounding box center [1492, 27] width 12 height 12
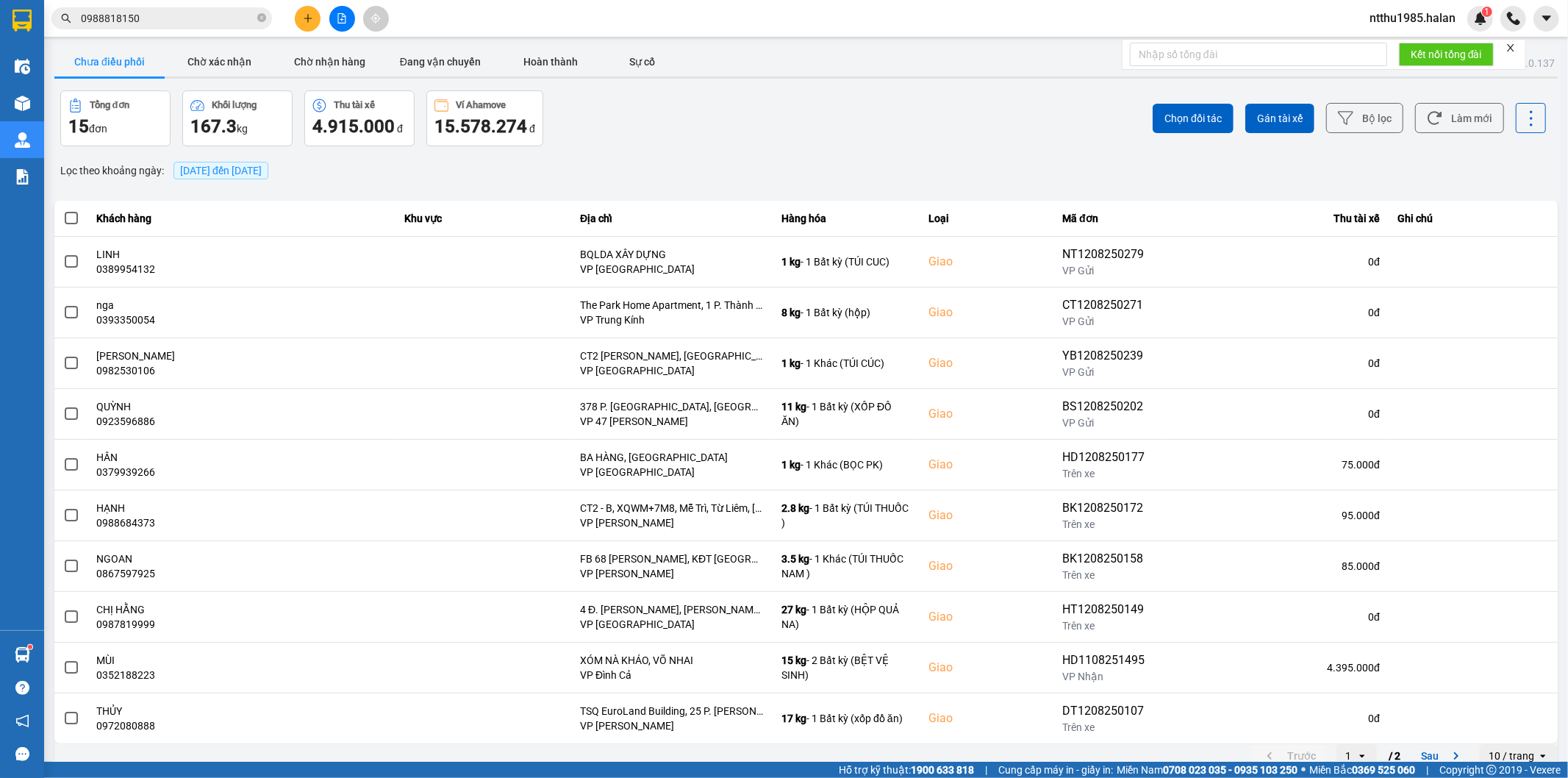
click at [310, 24] on button at bounding box center [308, 18] width 26 height 26
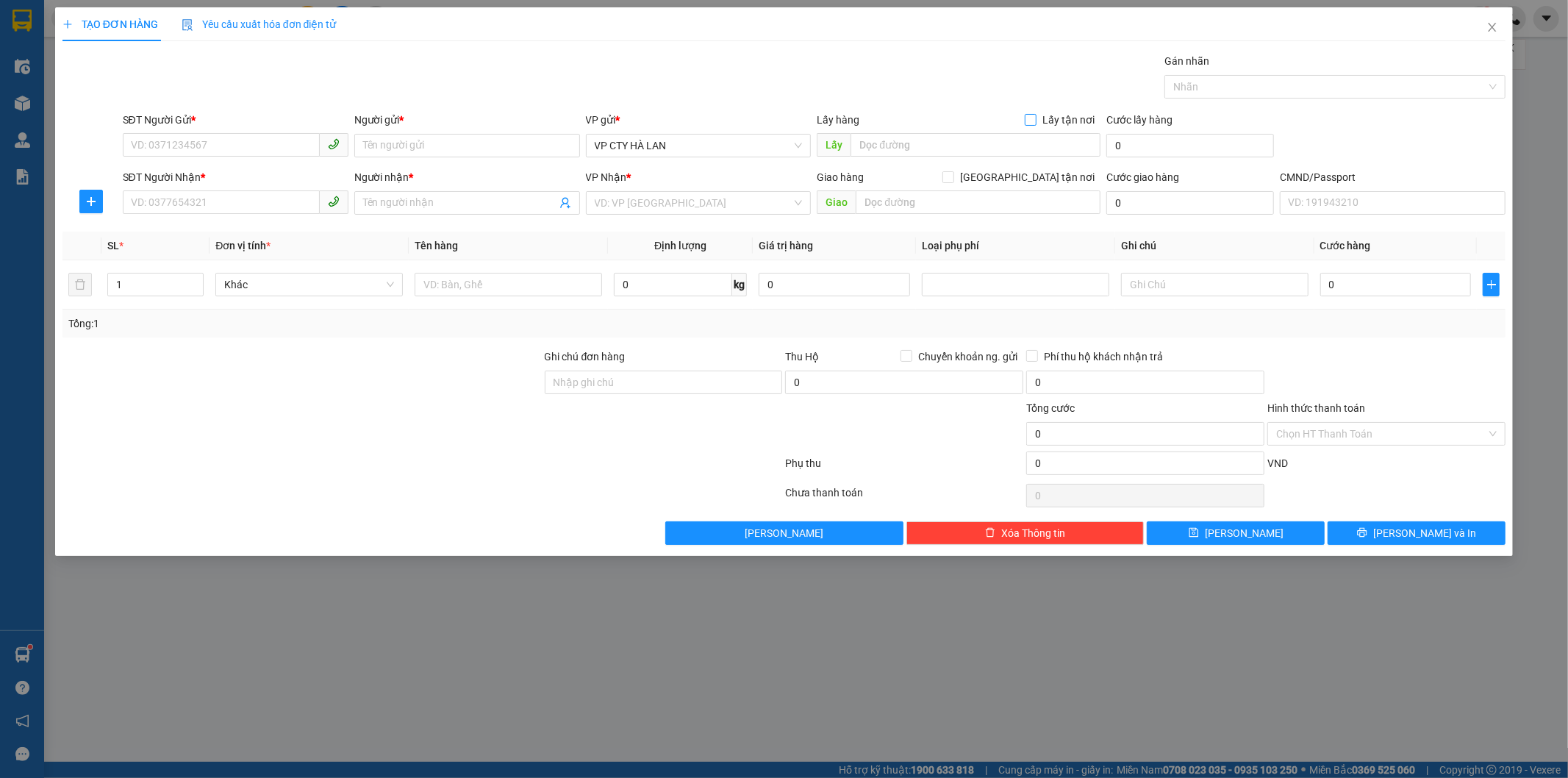
click at [1031, 120] on input "Lấy tận nơi" at bounding box center [1029, 118] width 10 height 10
checkbox input "true"
click at [1002, 143] on input "text" at bounding box center [975, 145] width 250 height 24
paste input "68a Đ. Tân Xuân, TDP Tân Xuân 2, Bắc Từ Liêm, Hà Nội, Việt Nam"
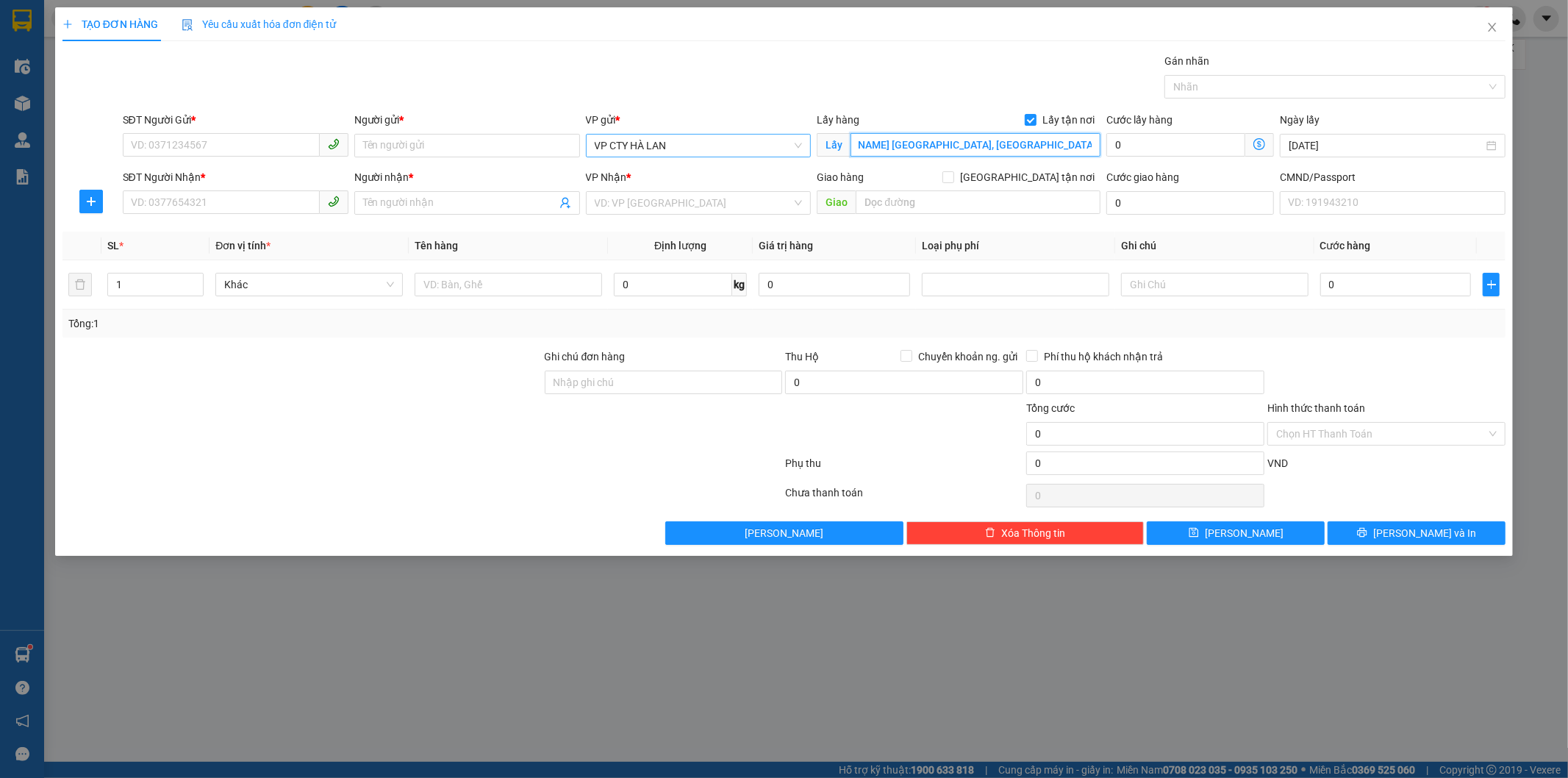
click at [733, 148] on span "VP CTY HÀ LAN" at bounding box center [699, 146] width 208 height 22
type input "68a Đ. Tân Xuân, TDP Tân Xuân 2, Bắc Từ Liêm, Hà Nội, Việt Nam"
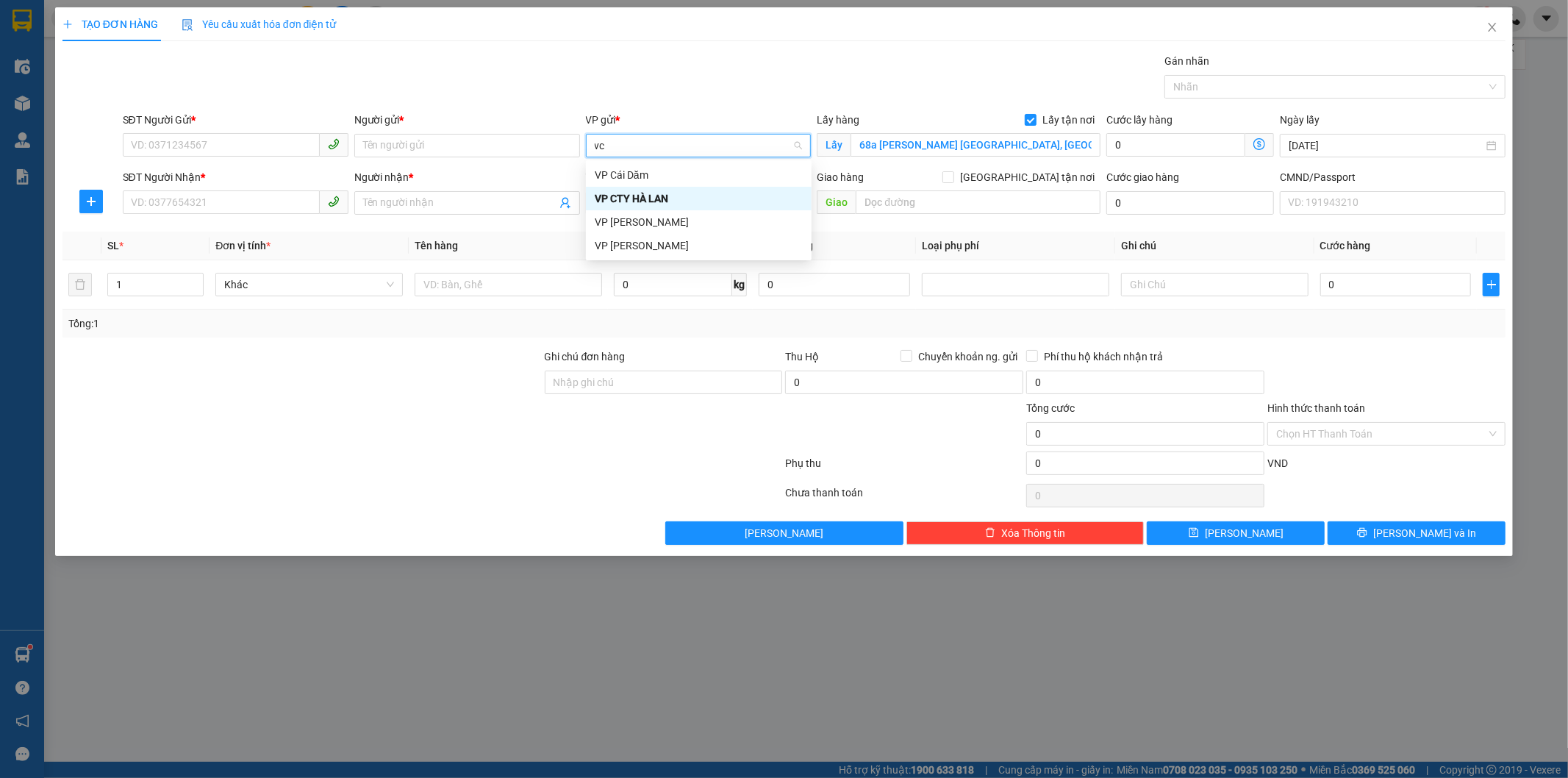
type input "vcc"
drag, startPoint x: 665, startPoint y: 172, endPoint x: 1305, endPoint y: 76, distance: 647.2
click at [666, 170] on div "VP [PERSON_NAME]" at bounding box center [699, 175] width 208 height 17
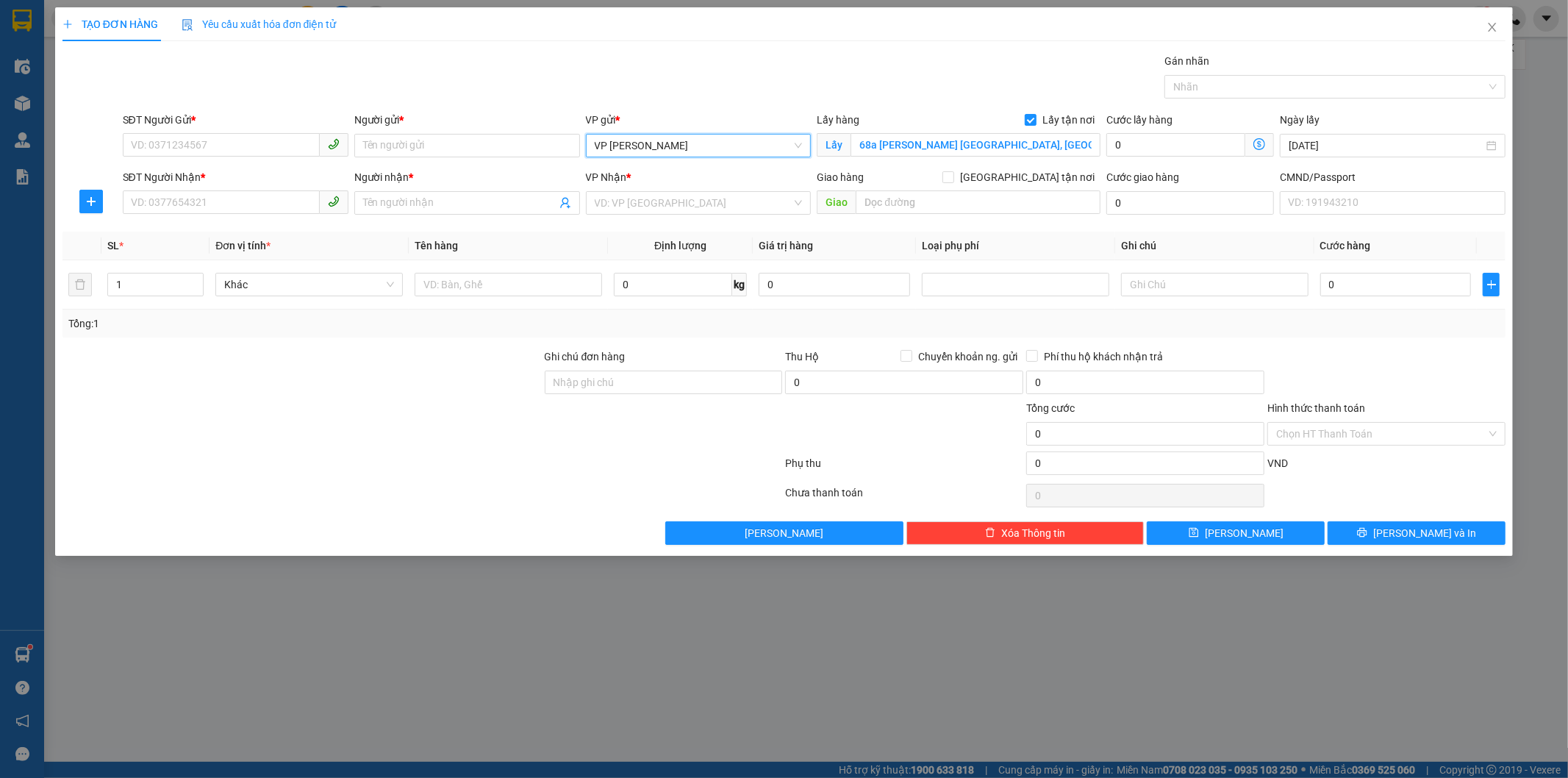
click at [1259, 146] on icon "dollar-circle" at bounding box center [1259, 144] width 12 height 12
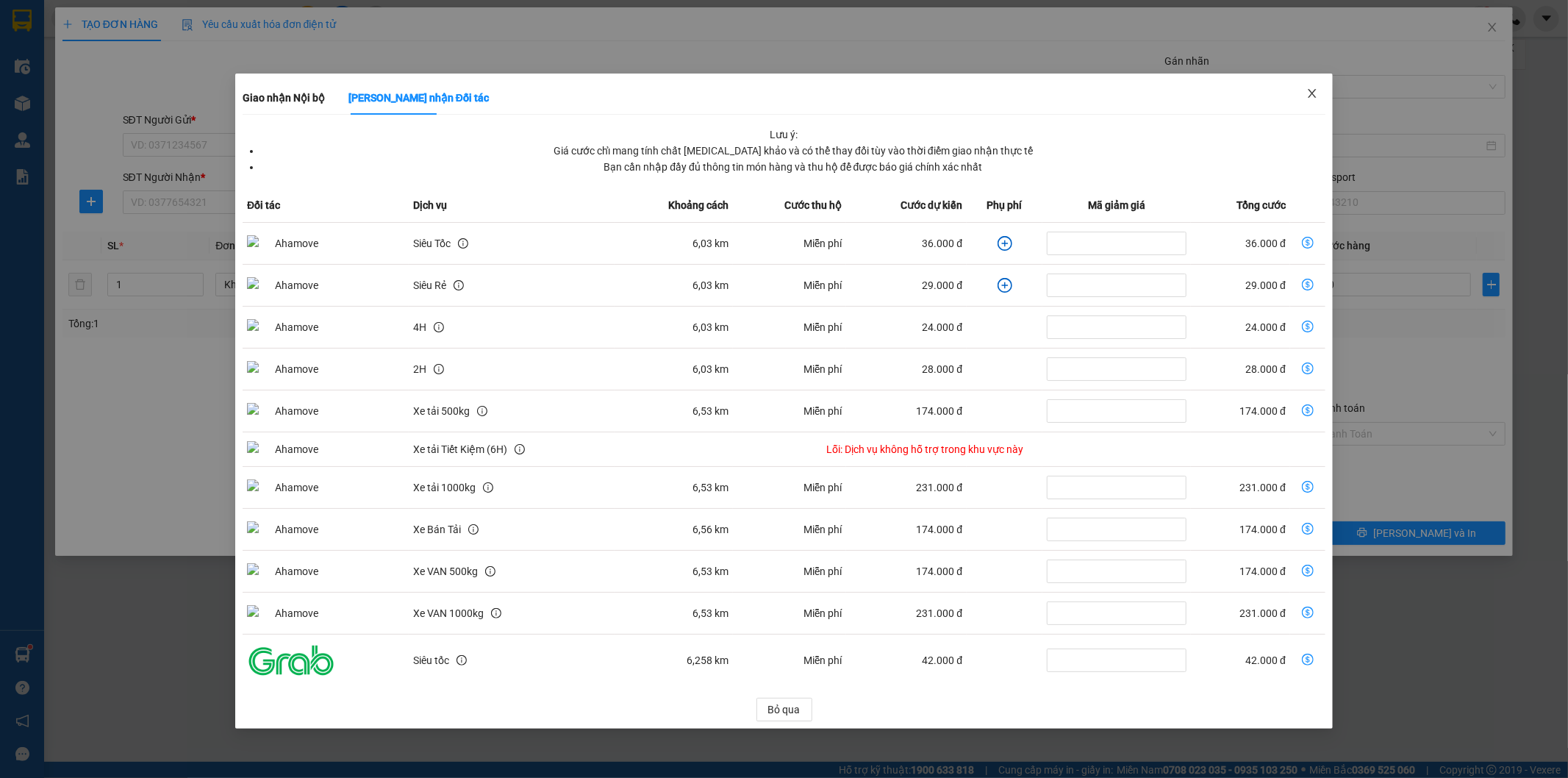
click at [1313, 96] on icon "close" at bounding box center [1312, 94] width 8 height 9
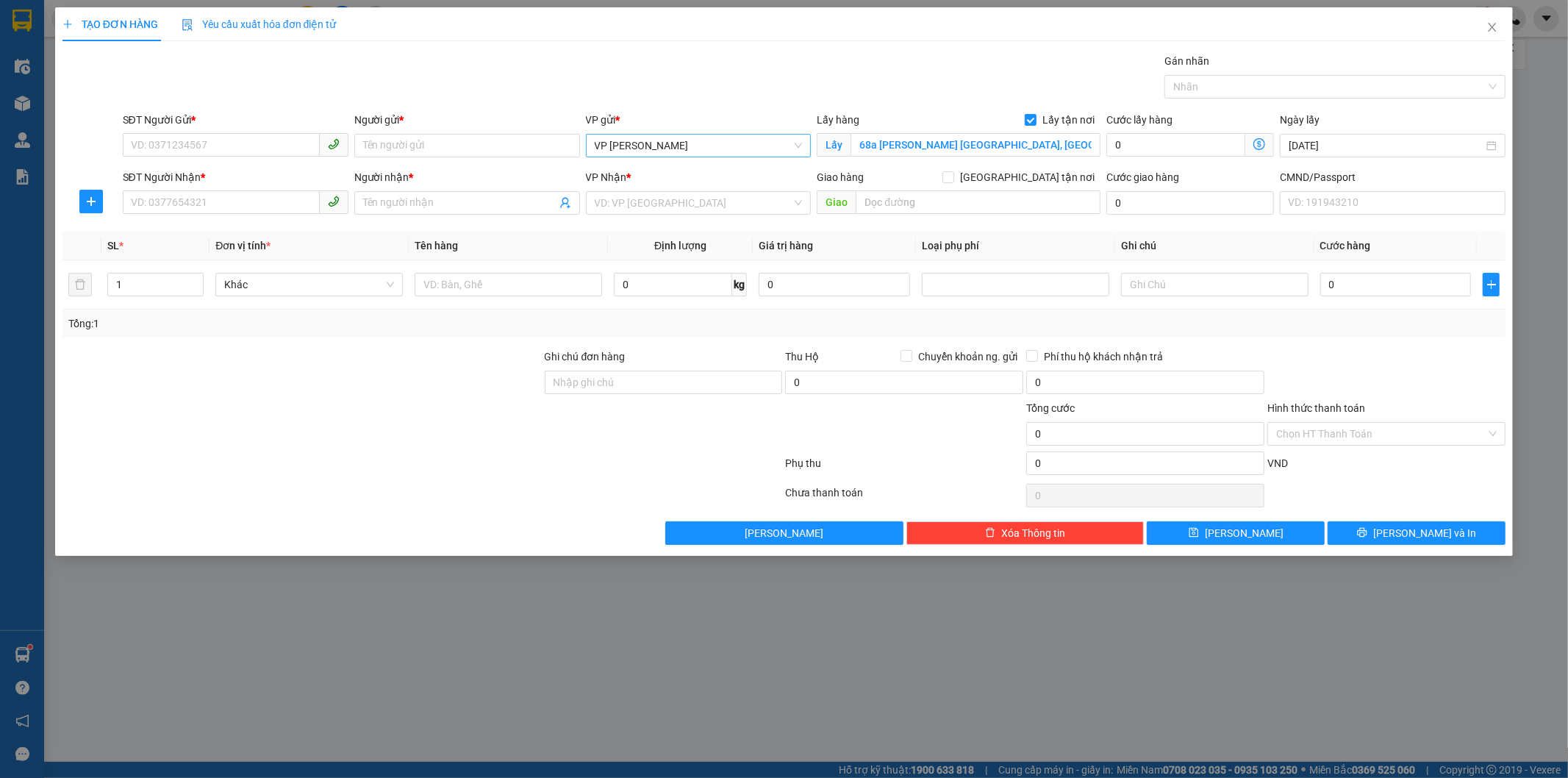
click at [1259, 144] on icon "dollar-circle" at bounding box center [1259, 144] width 12 height 12
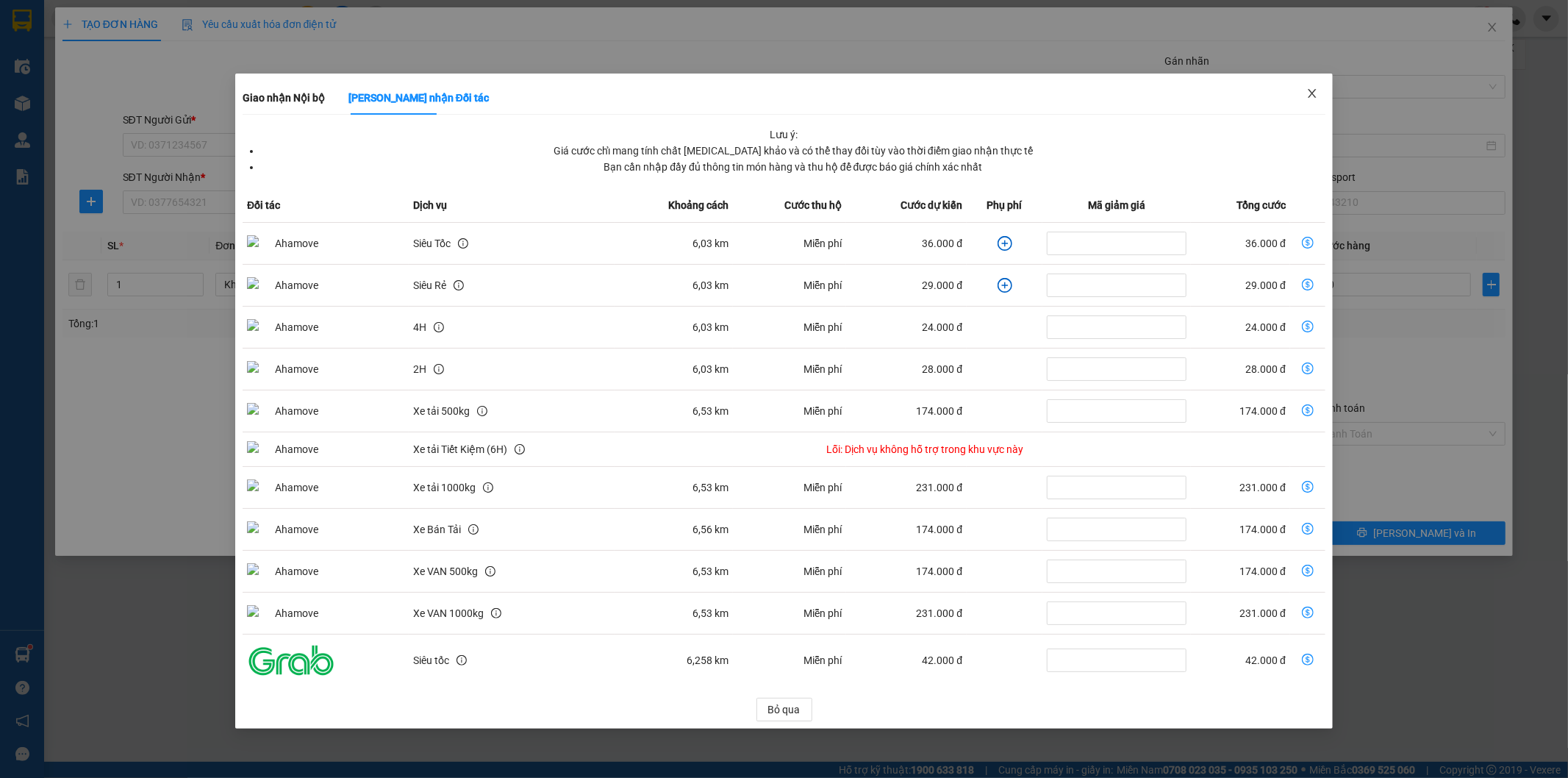
click at [1315, 96] on icon "close" at bounding box center [1312, 93] width 12 height 12
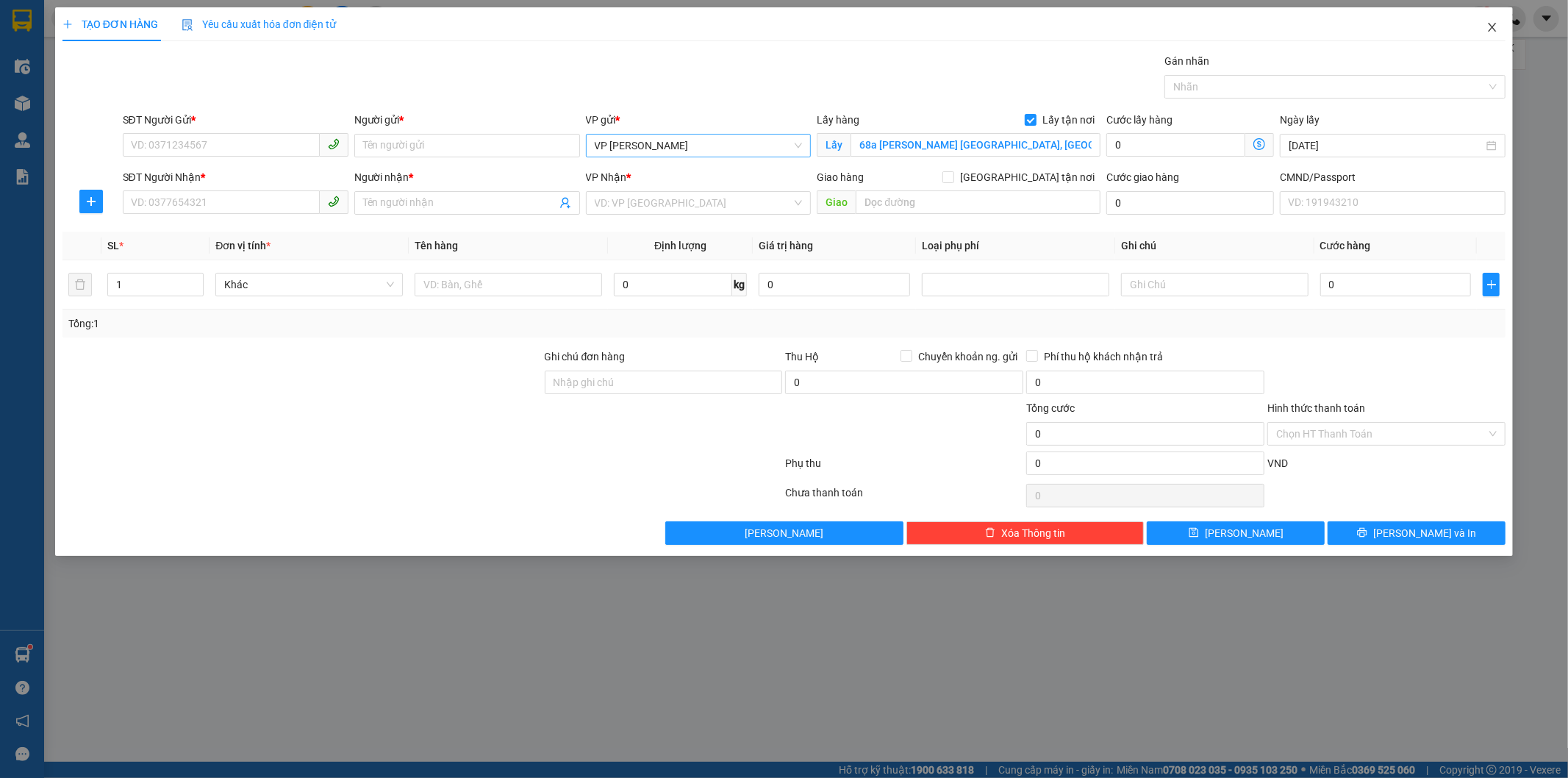
click at [1487, 30] on icon "close" at bounding box center [1492, 27] width 12 height 12
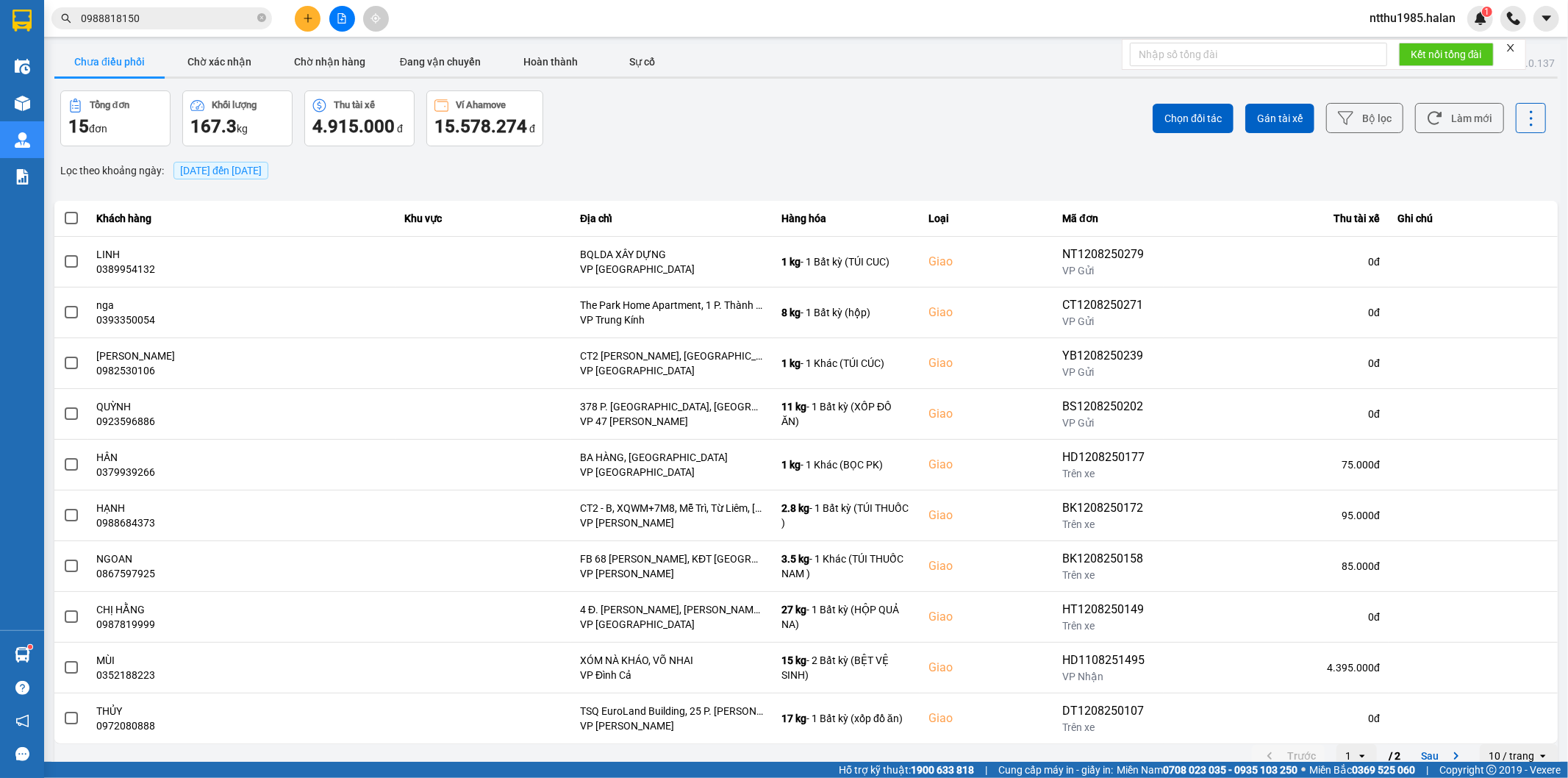
click at [150, 16] on input "0988818150" at bounding box center [167, 18] width 174 height 17
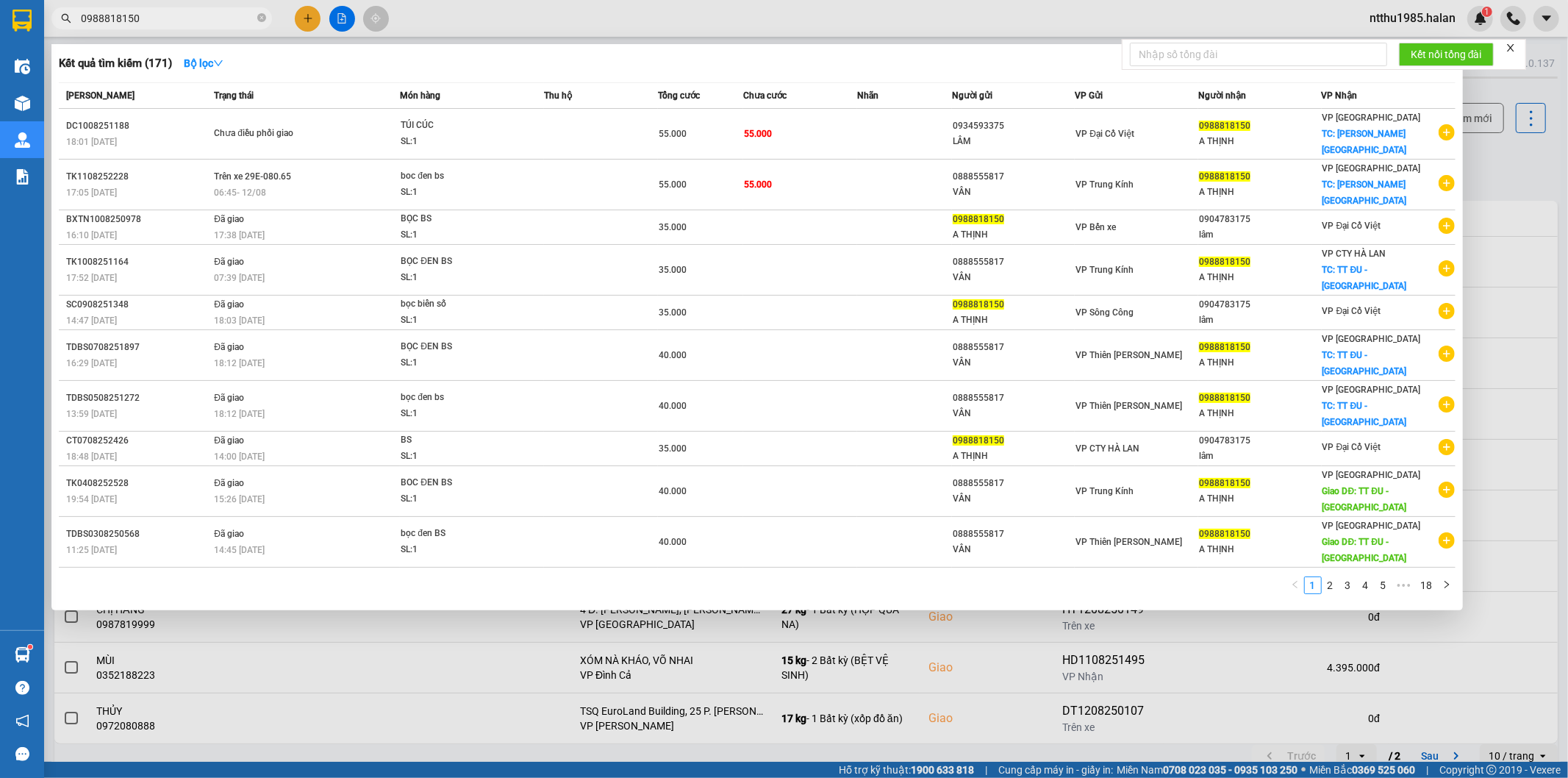
click at [150, 16] on input "0988818150" at bounding box center [167, 18] width 174 height 17
click at [311, 17] on div at bounding box center [784, 389] width 1568 height 778
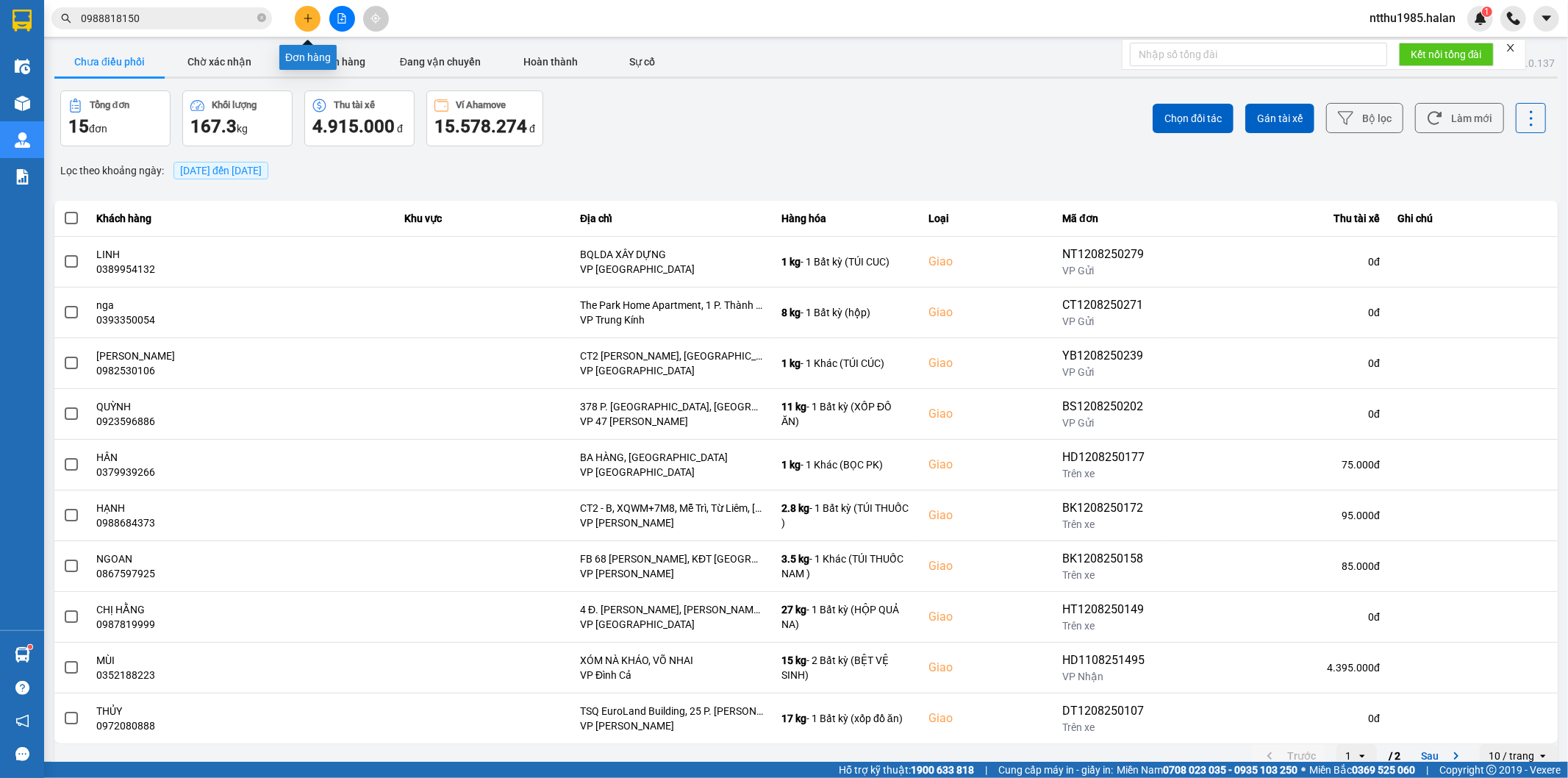
click at [311, 17] on icon "plus" at bounding box center [308, 17] width 10 height 10
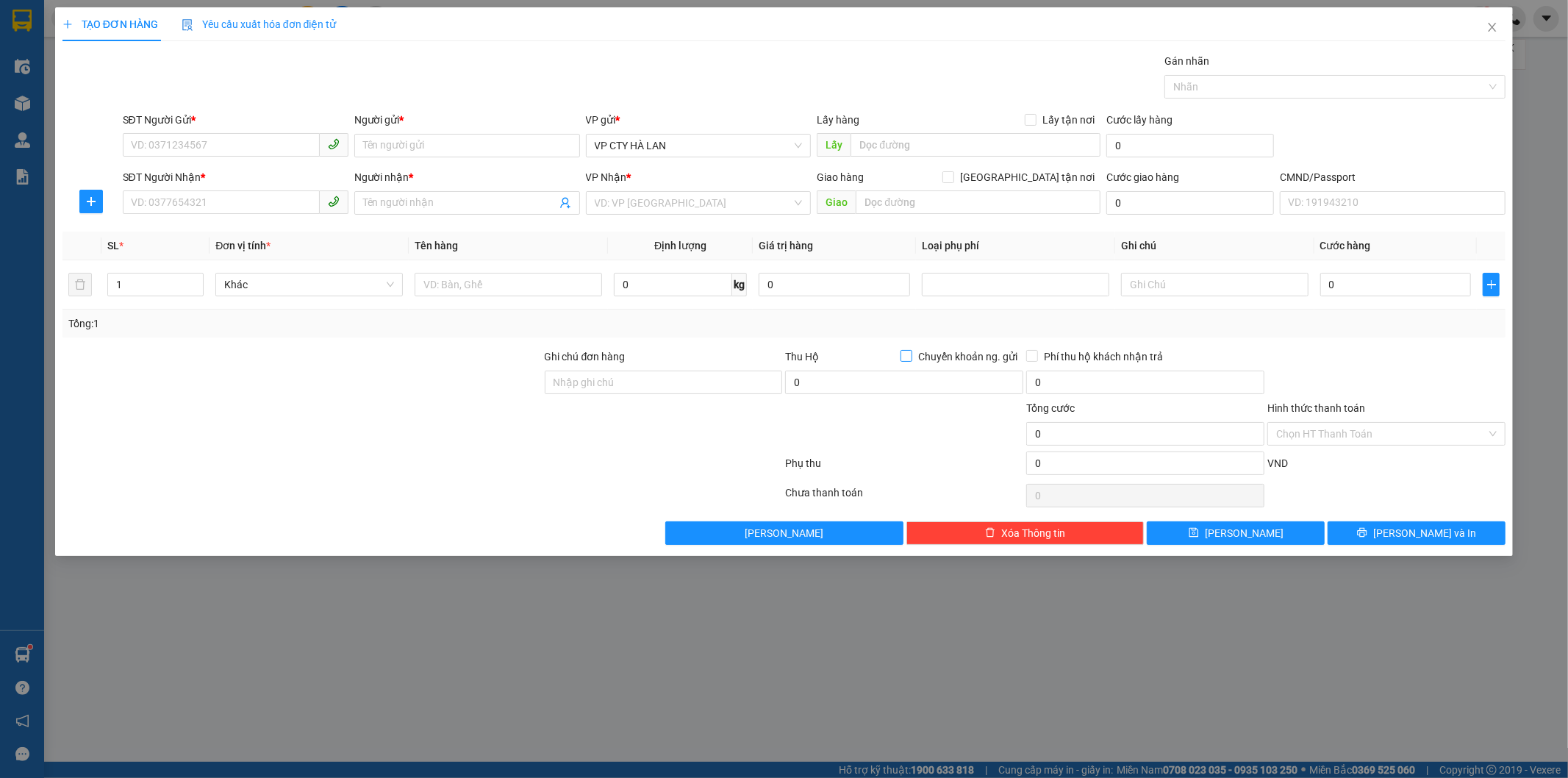
click at [910, 359] on input "Chuyển khoản ng. gửi" at bounding box center [905, 355] width 10 height 10
checkbox input "true"
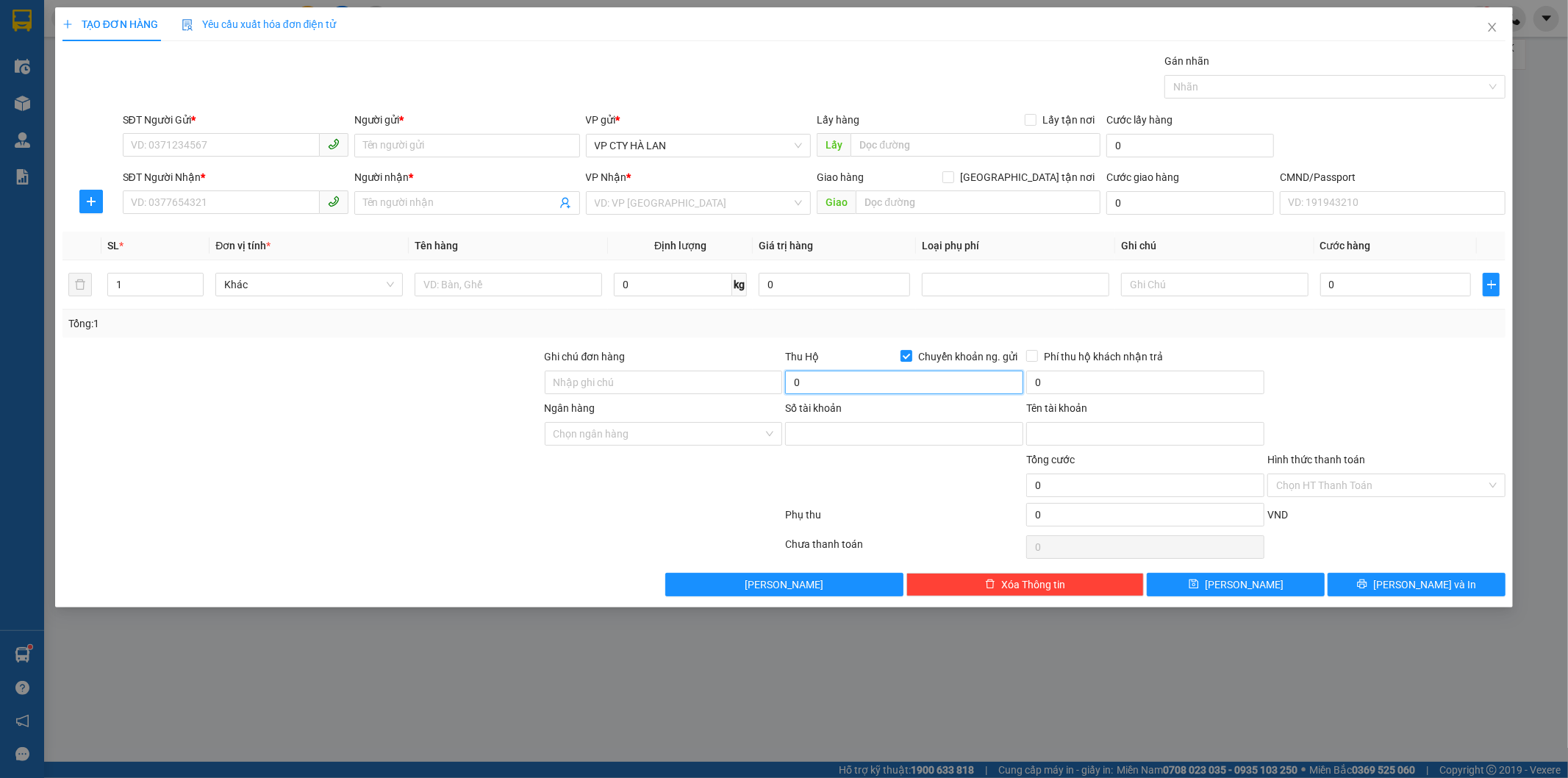
click at [895, 376] on input "0" at bounding box center [903, 383] width 238 height 24
type input "2.000.000"
type input "40.000"
click at [1113, 374] on input "40.000" at bounding box center [1145, 383] width 238 height 24
click at [1495, 31] on icon "close" at bounding box center [1493, 28] width 8 height 9
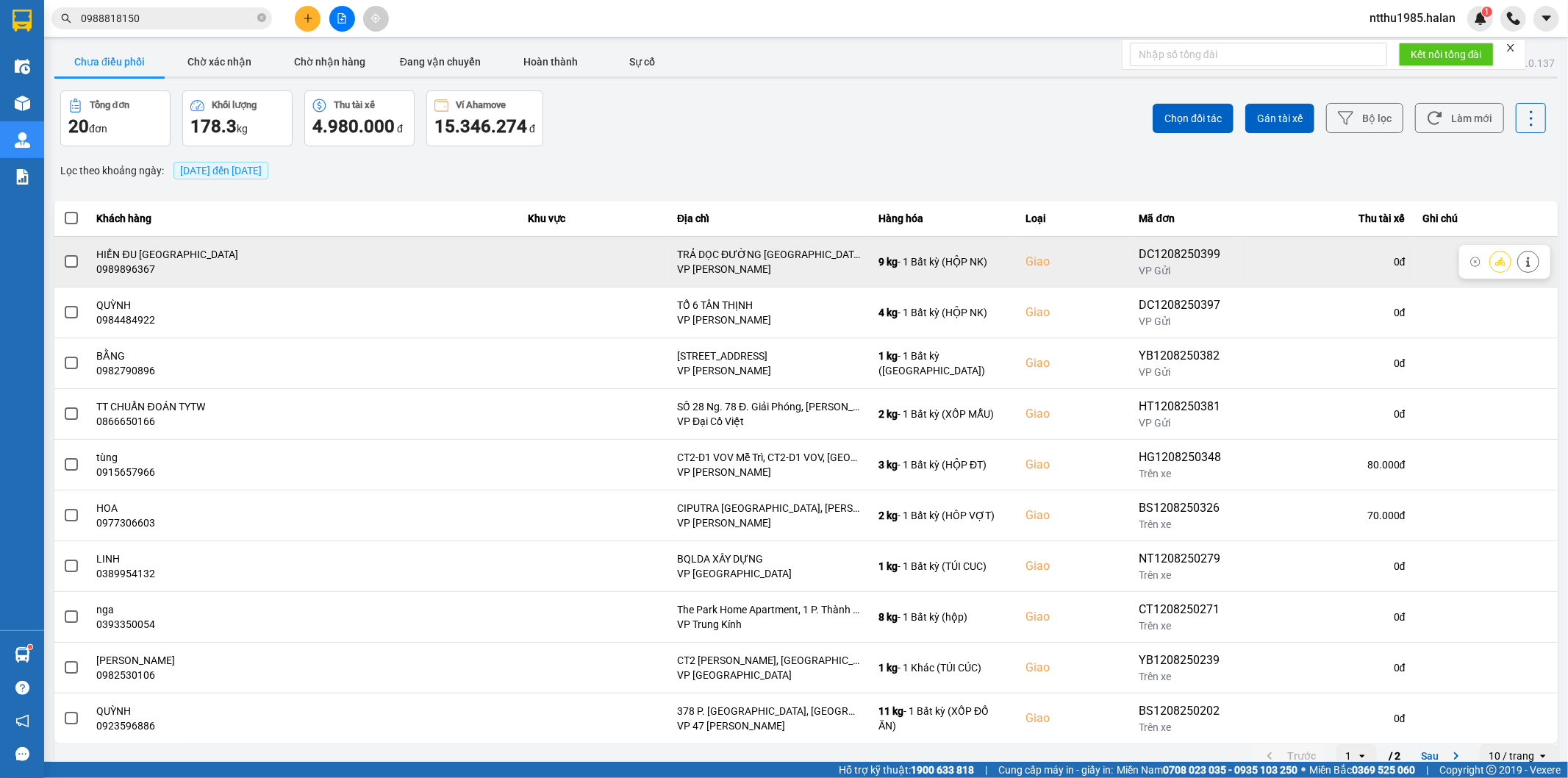
scroll to position [17, 0]
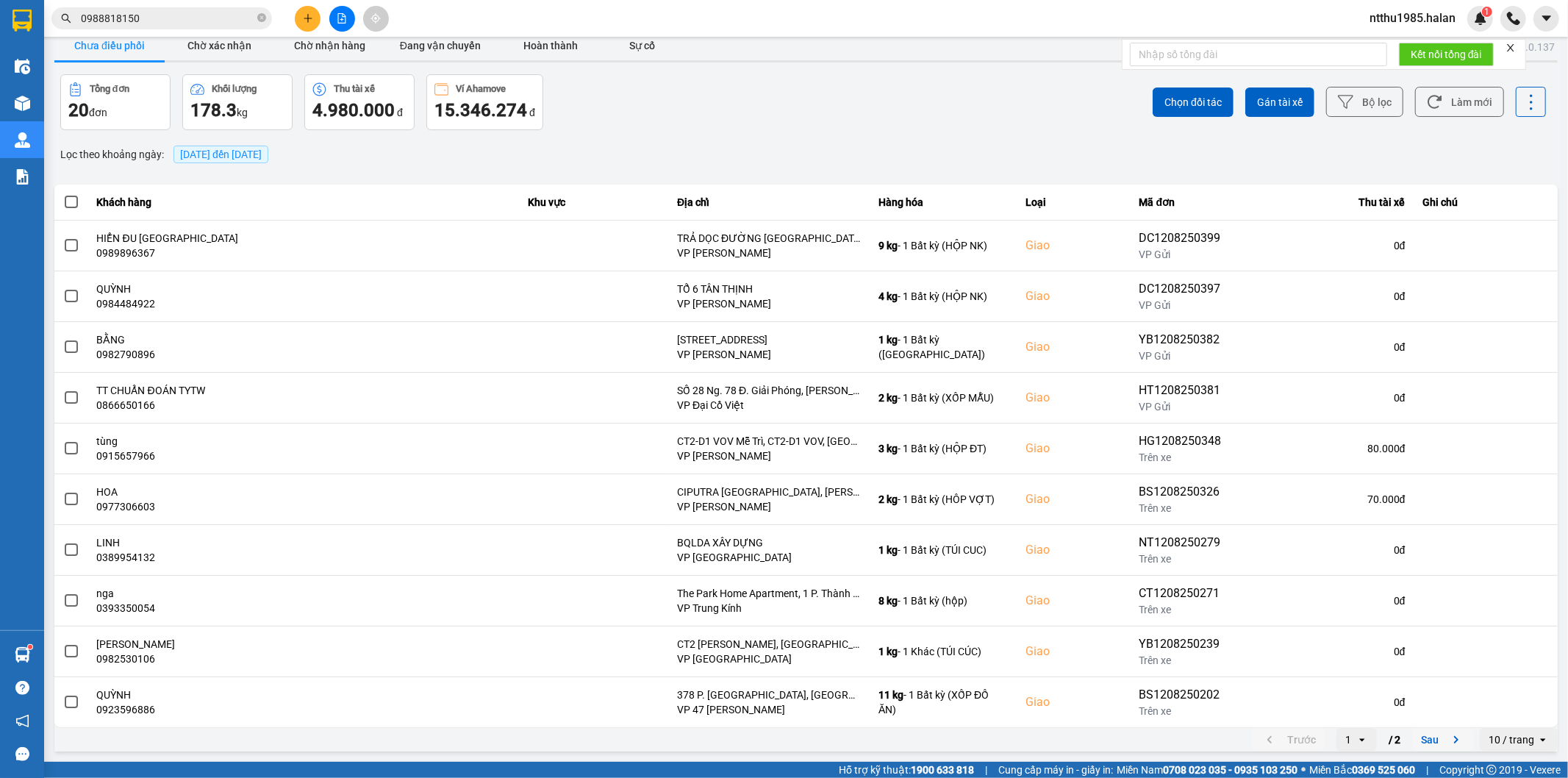
click at [1421, 739] on button "Sau" at bounding box center [1442, 740] width 62 height 22
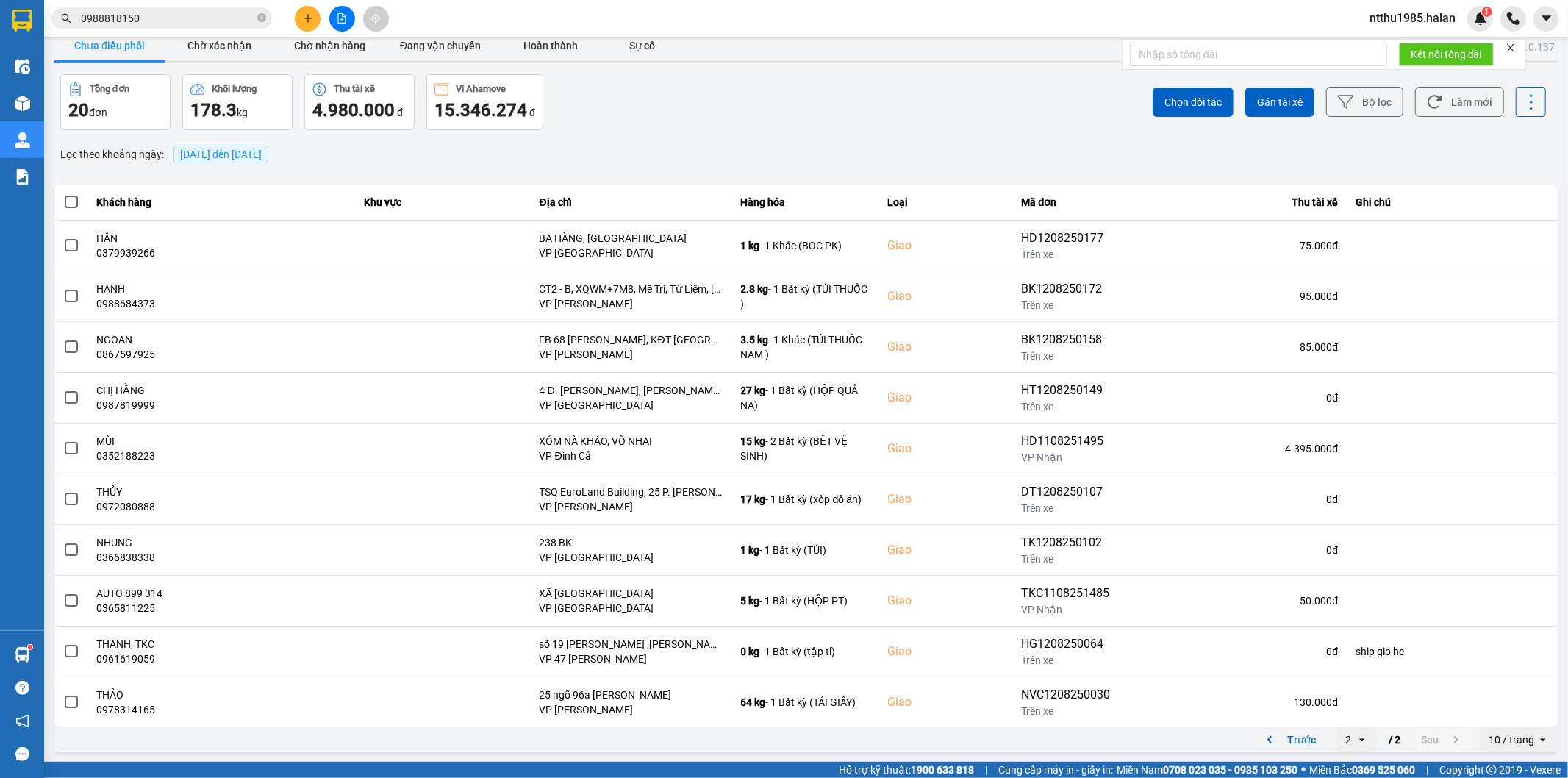
scroll to position [0, 0]
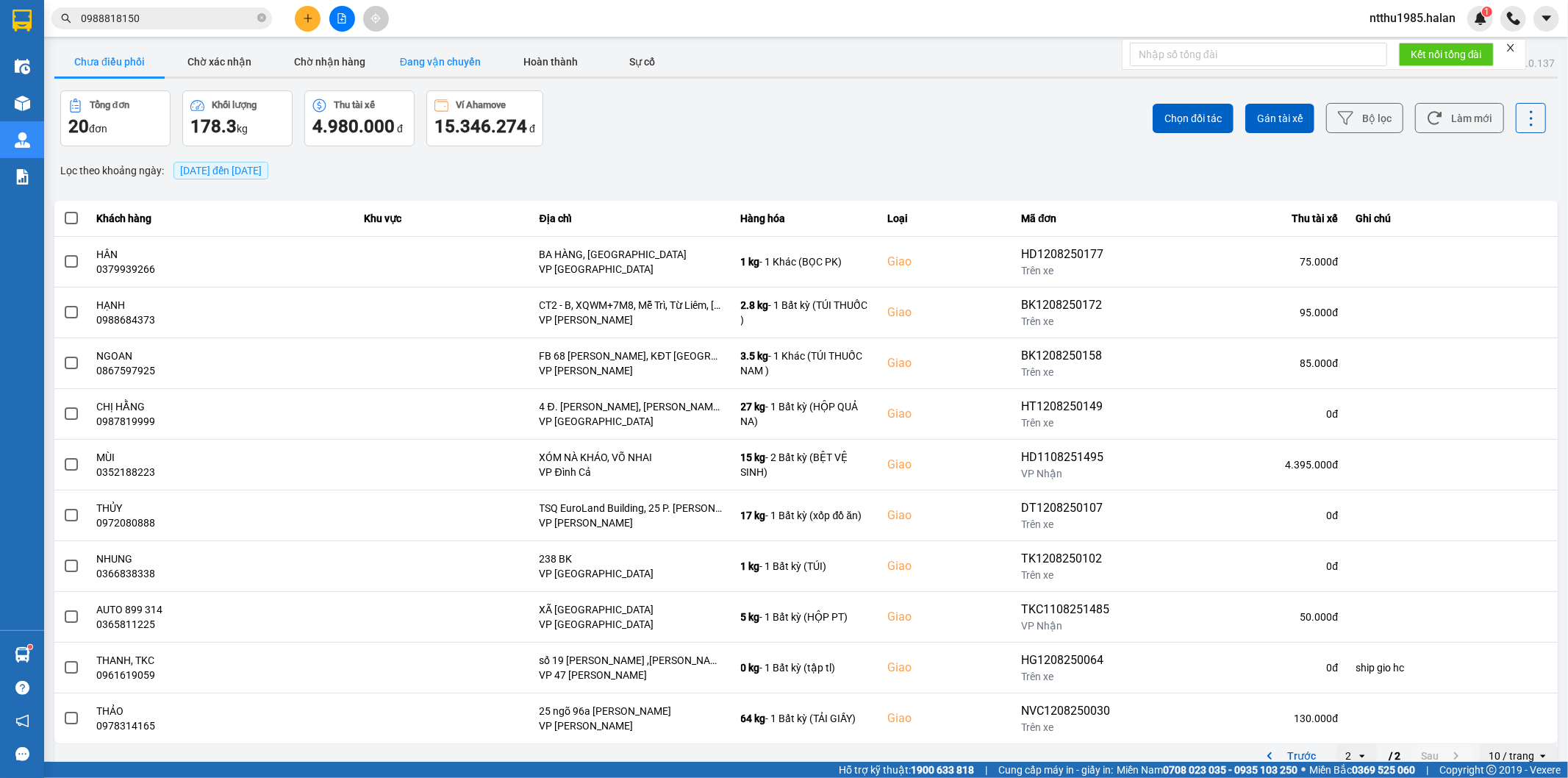
click at [465, 56] on button "Đang vận chuyển" at bounding box center [441, 62] width 110 height 29
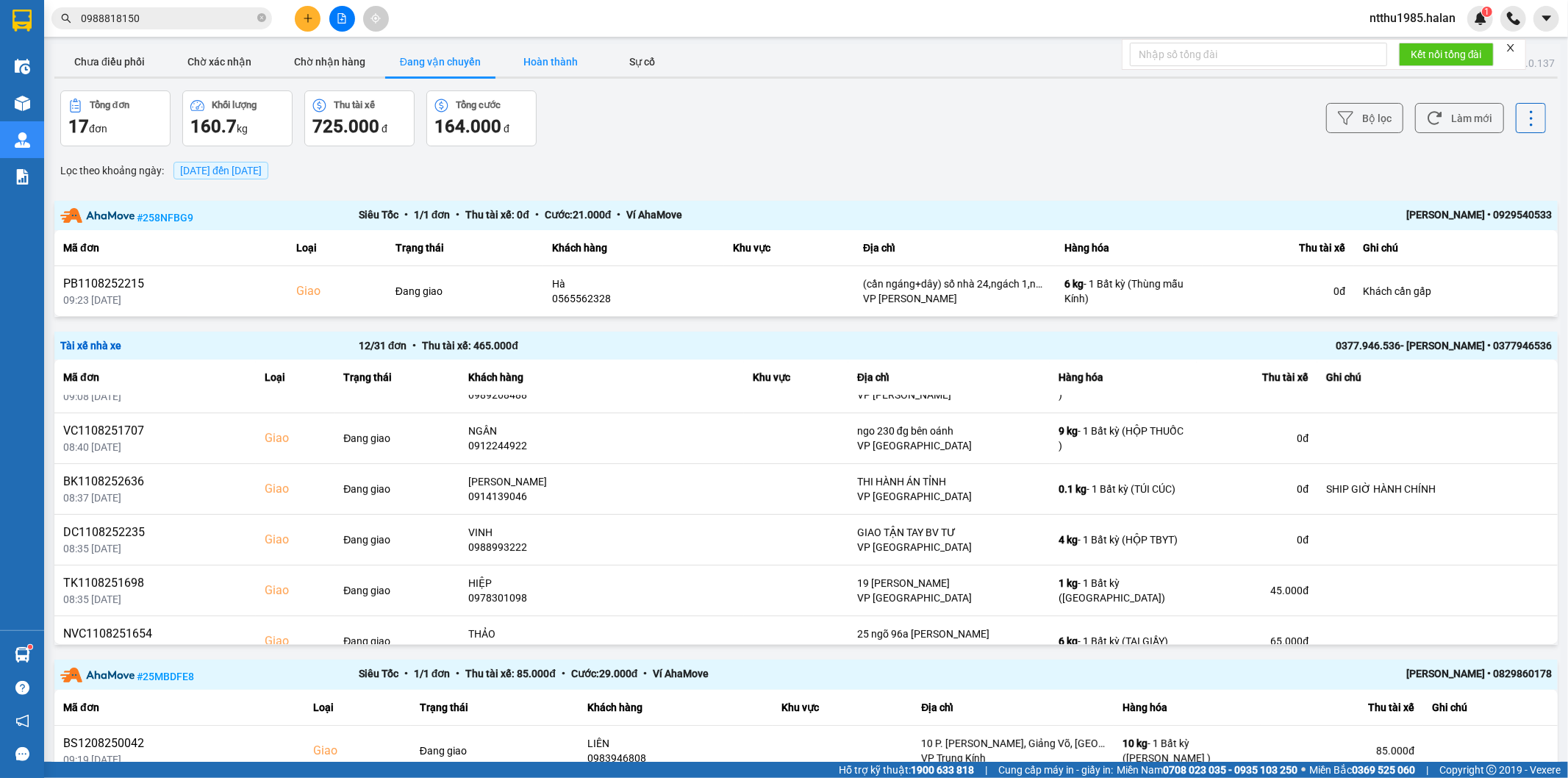
click at [545, 68] on button "Hoàn thành" at bounding box center [551, 62] width 110 height 29
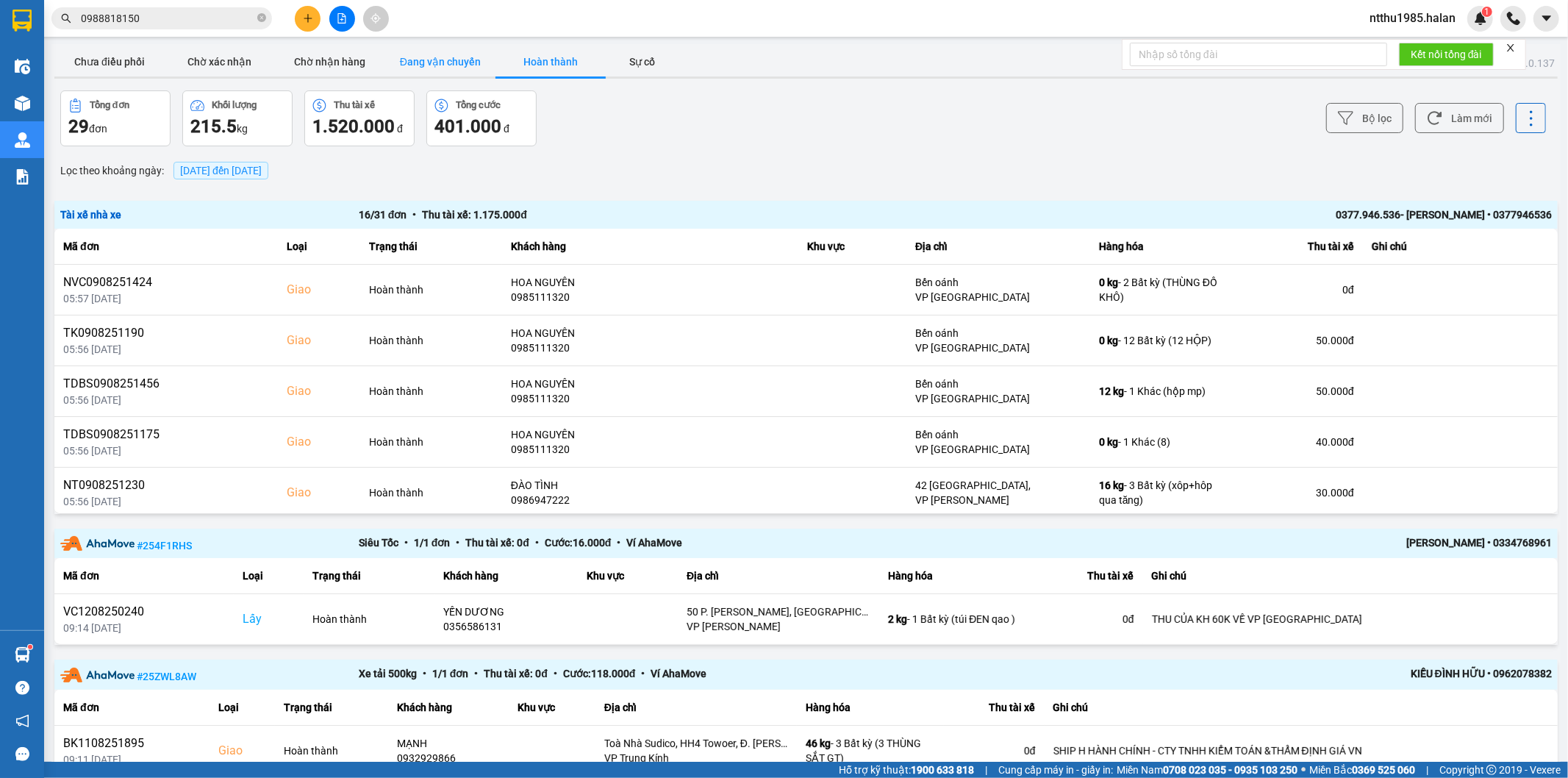
click at [437, 69] on button "Đang vận chuyển" at bounding box center [441, 62] width 110 height 29
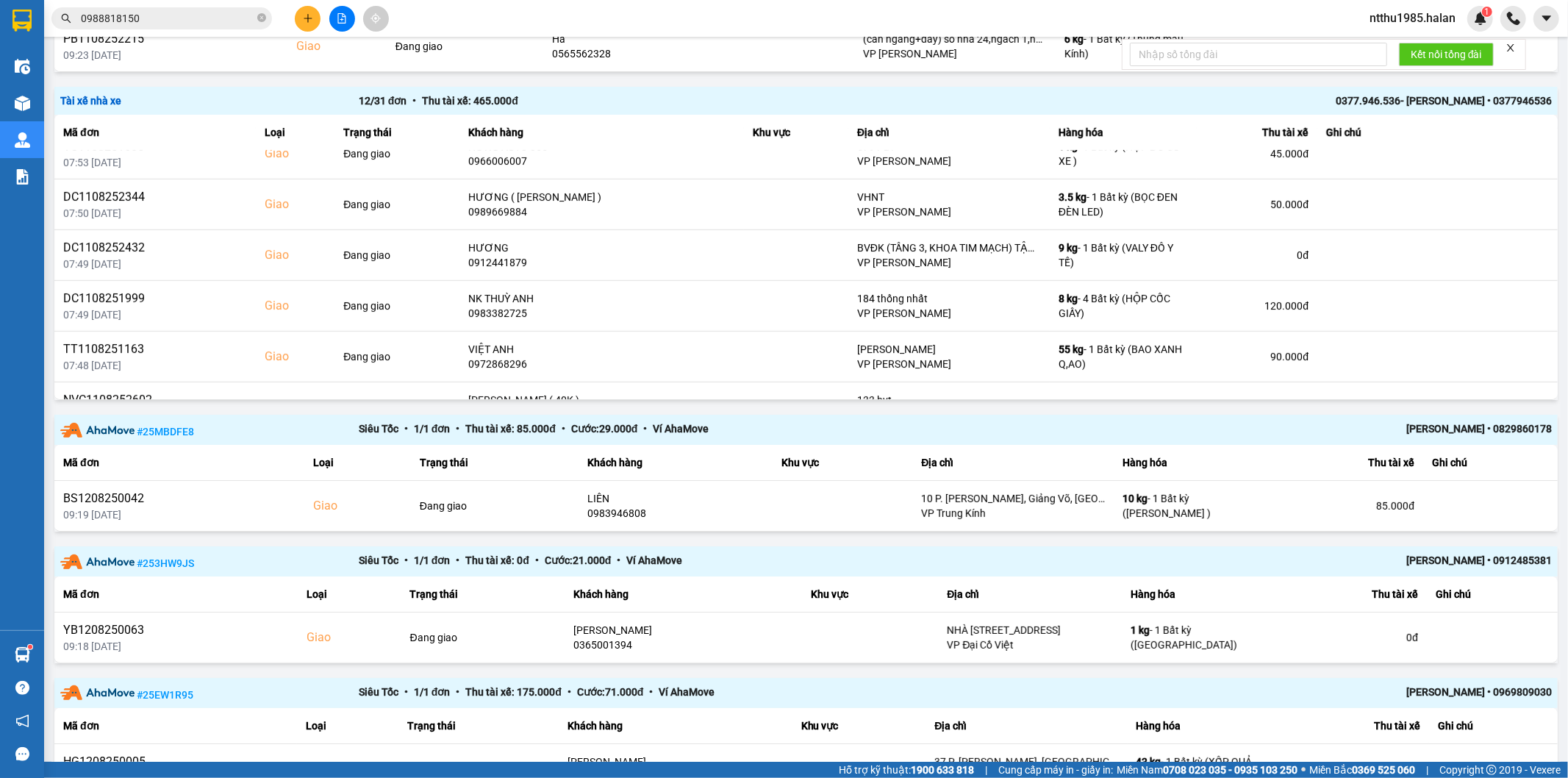
scroll to position [465, 0]
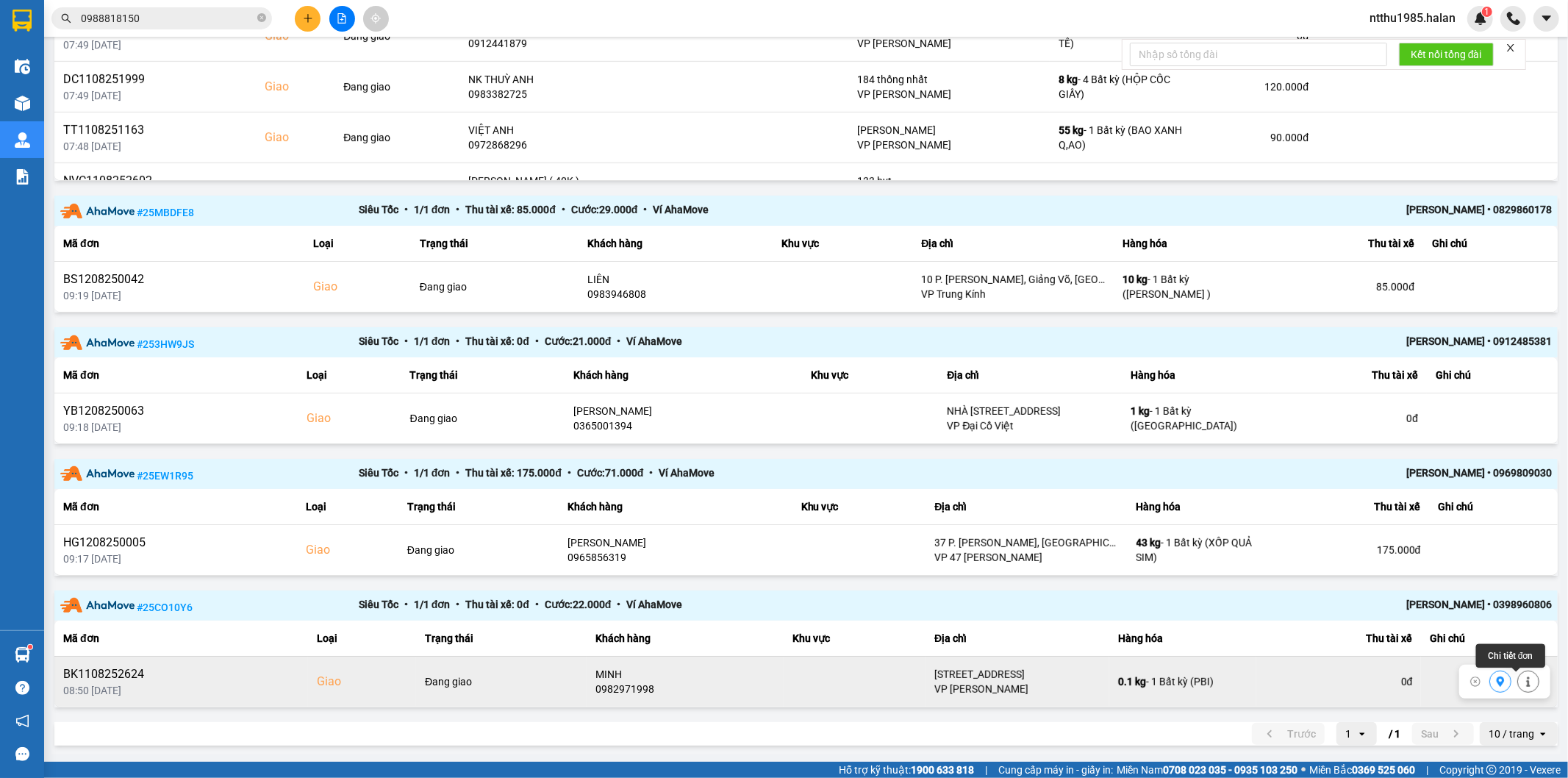
click at [1523, 685] on icon at bounding box center [1528, 682] width 10 height 10
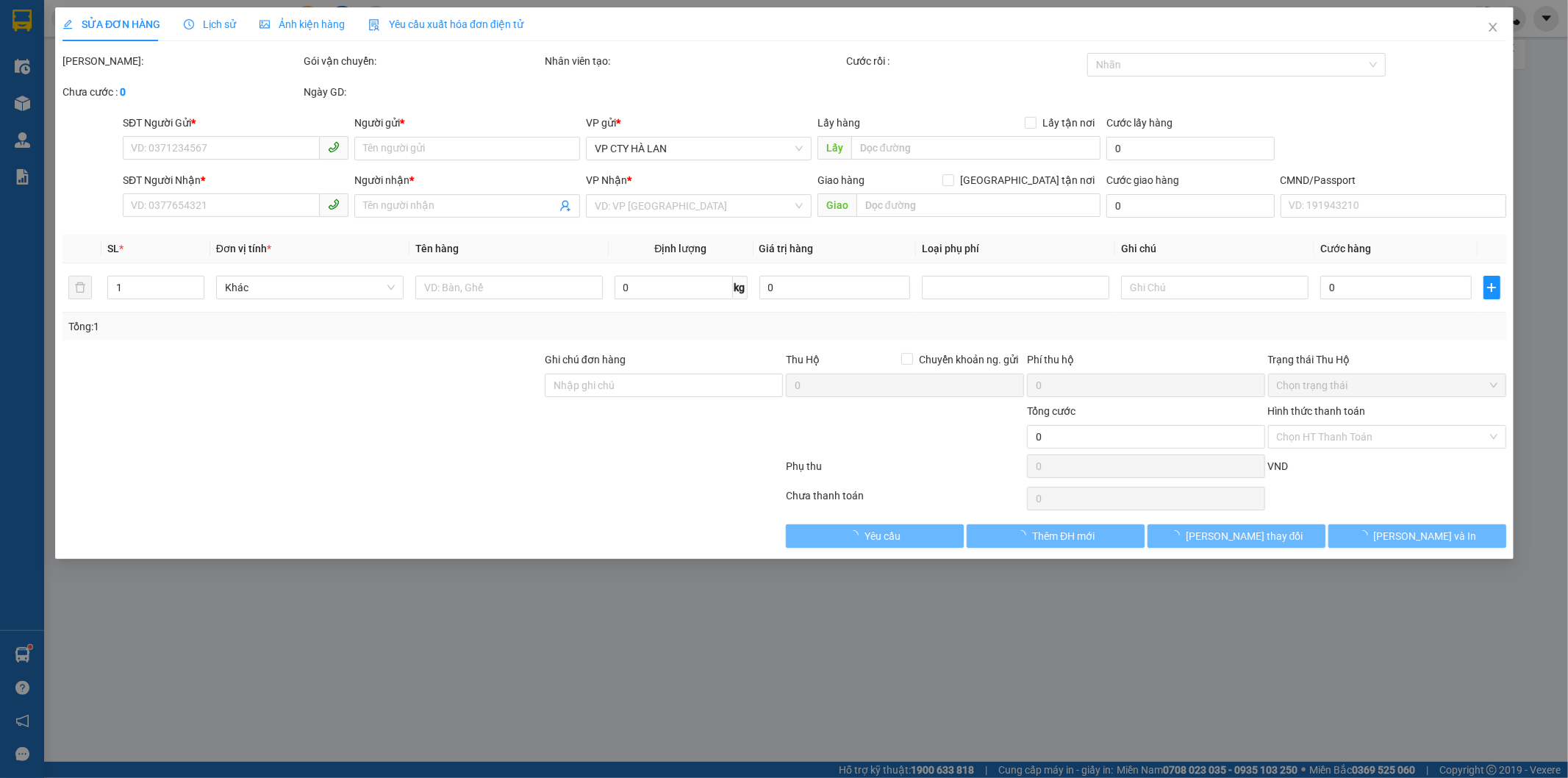
type input "0966276585"
type input "TRƯỜNG"
type input "0982971998"
type input "MINH"
checkbox input "true"
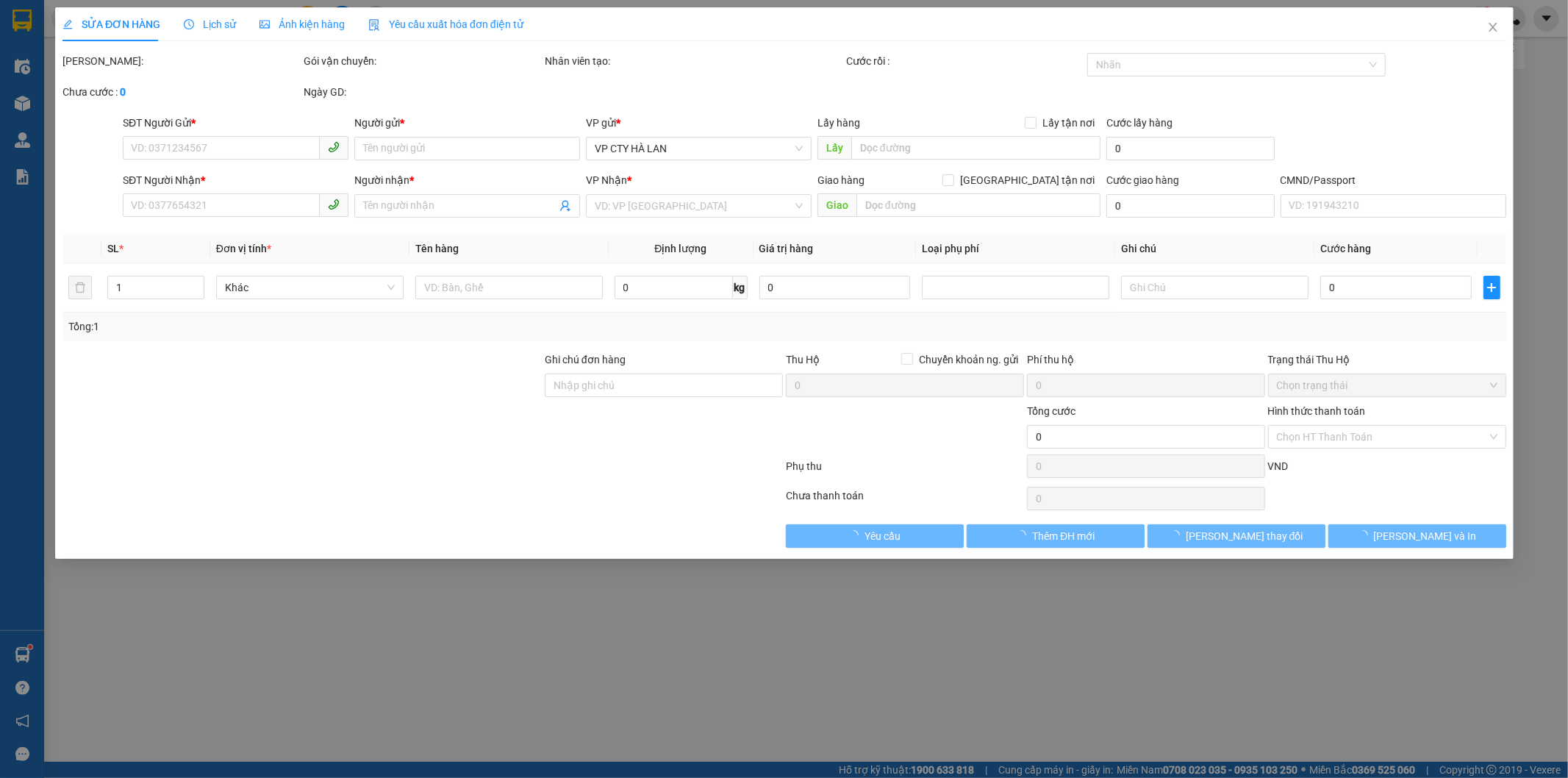
type input "SỐ 15 A1 Đô thị mới Đại Kim, Unnamed, Road, Hoàng Mai, Hà Nội, Việt Nam"
type input "85.000"
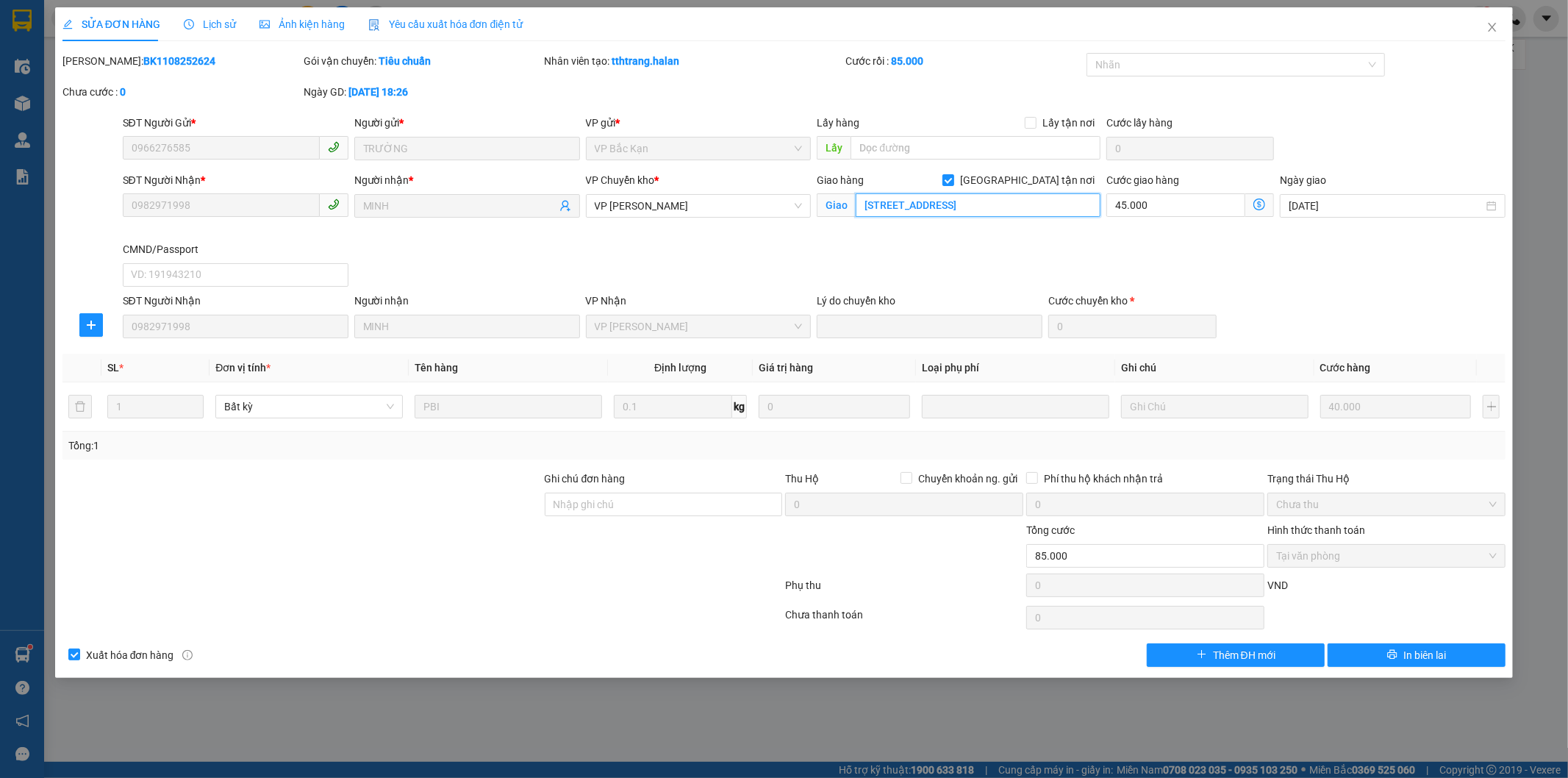
click at [1014, 207] on input "SỐ 15 A1 Đô thị mới Đại Kim, Unnamed, Road, Hoàng Mai, Hà Nội, Việt Nam" at bounding box center [978, 206] width 245 height 24
click at [1034, 207] on input "SỐ 15 A1 Đô thị mới Đại Kim, Unnamed, Road, Hoàng Mai, Hà Nội, Việt Nam" at bounding box center [978, 206] width 245 height 24
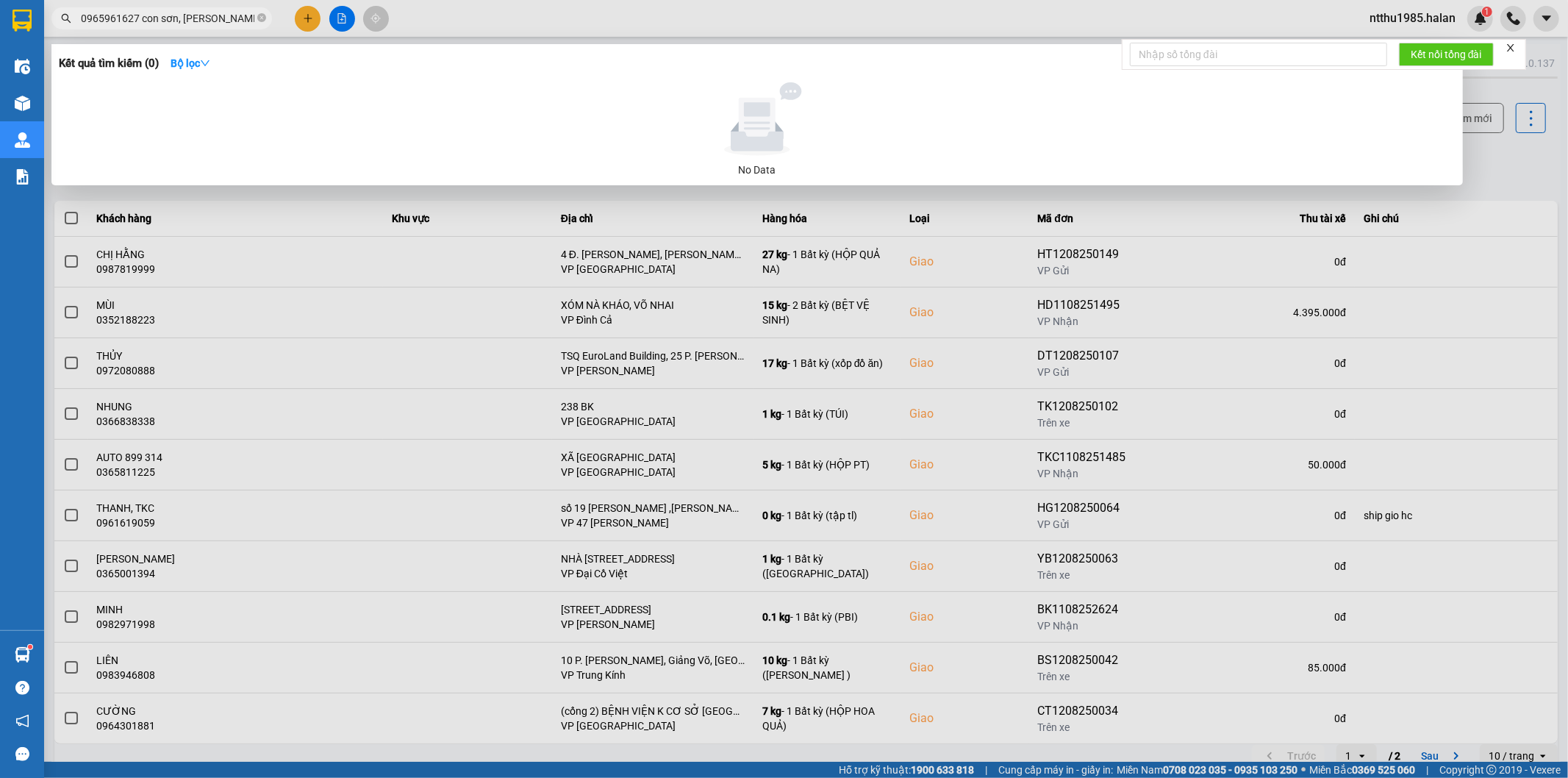
click at [231, 18] on input "0965961627 con sơn, chí linh," at bounding box center [167, 18] width 174 height 17
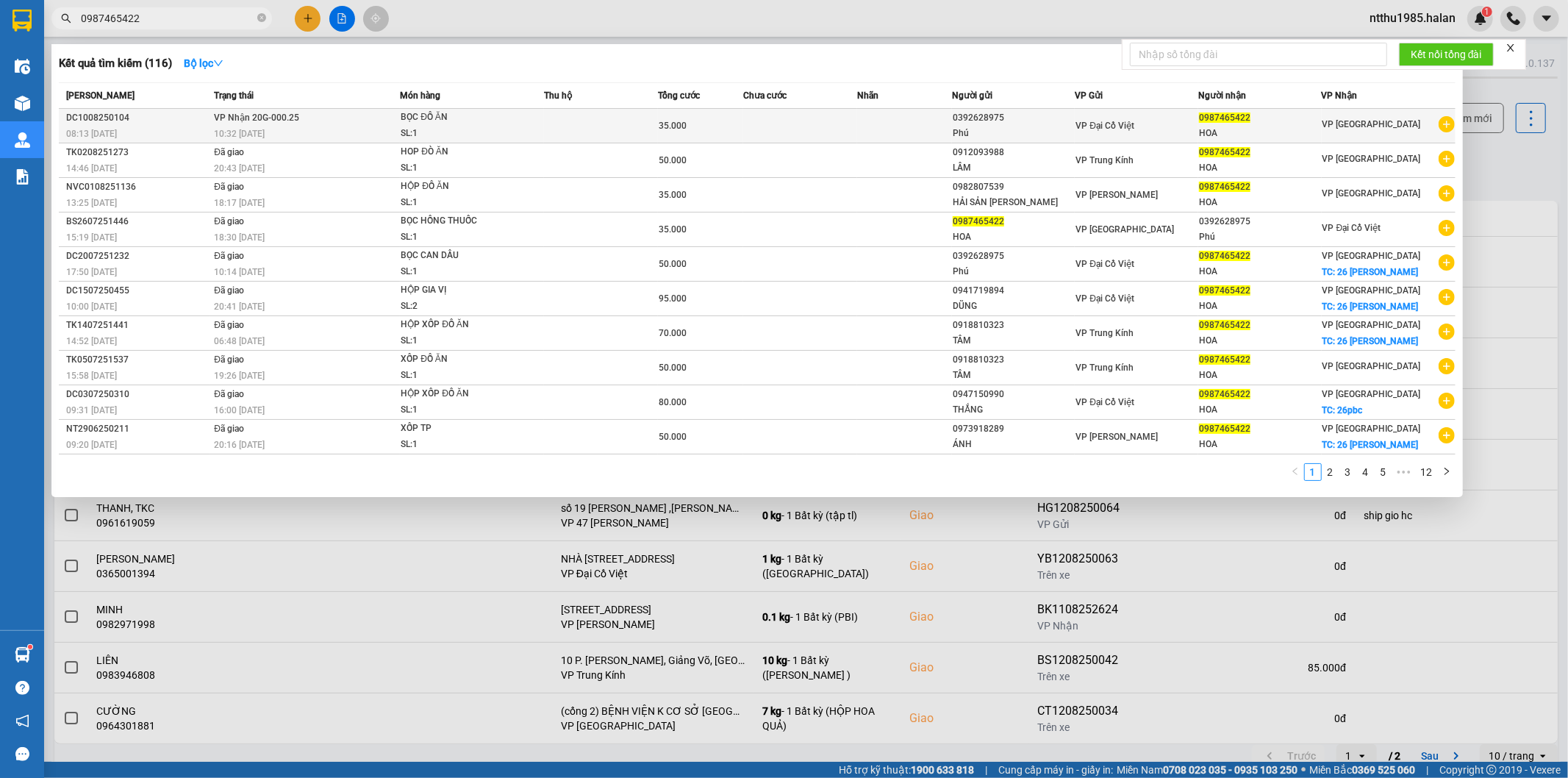
type input "0987465422"
click at [715, 130] on div "35.000" at bounding box center [700, 126] width 84 height 17
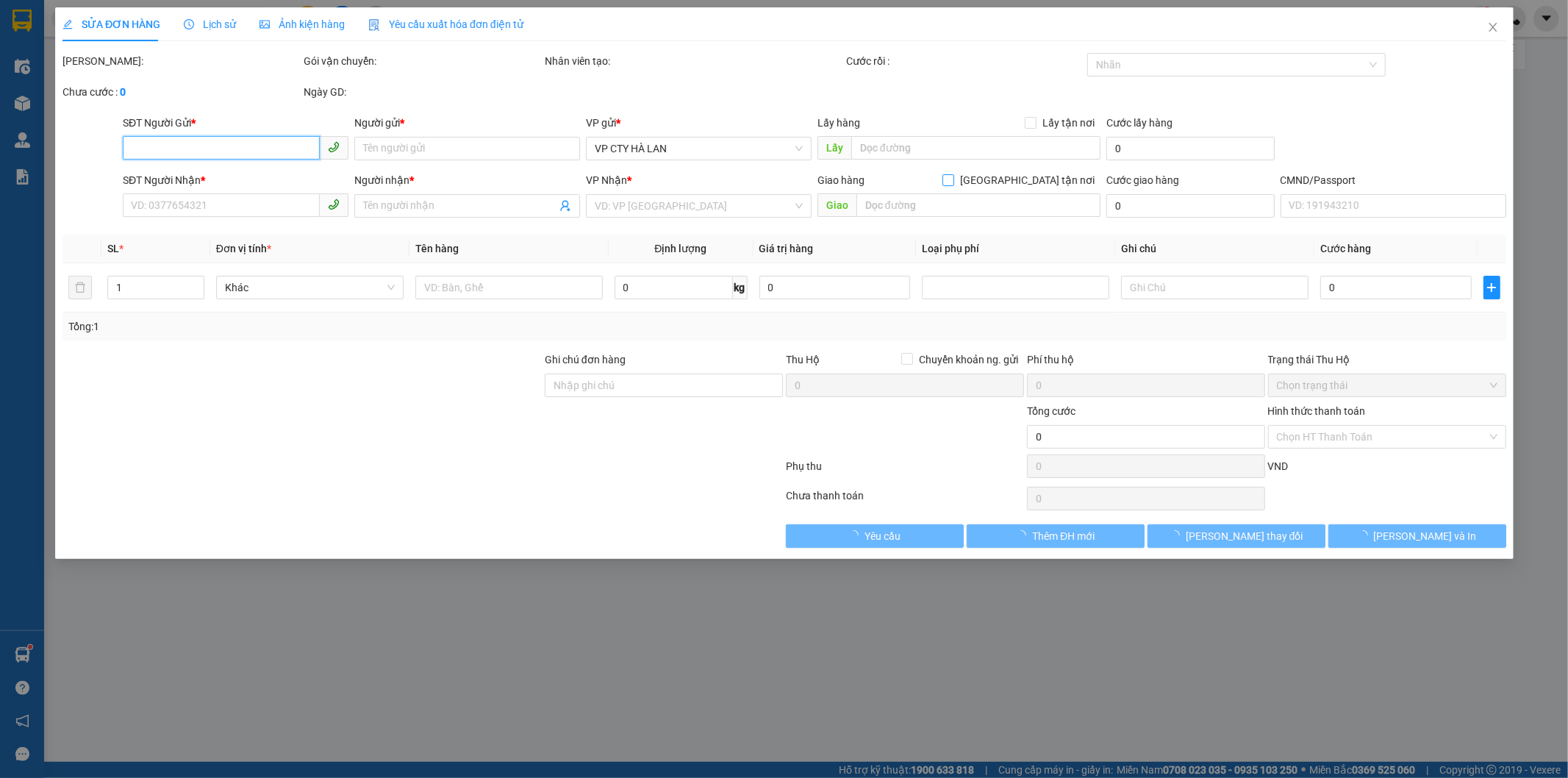
type input "0392628975"
type input "Phú"
type input "0987465422"
type input "HOA"
type input "35.000"
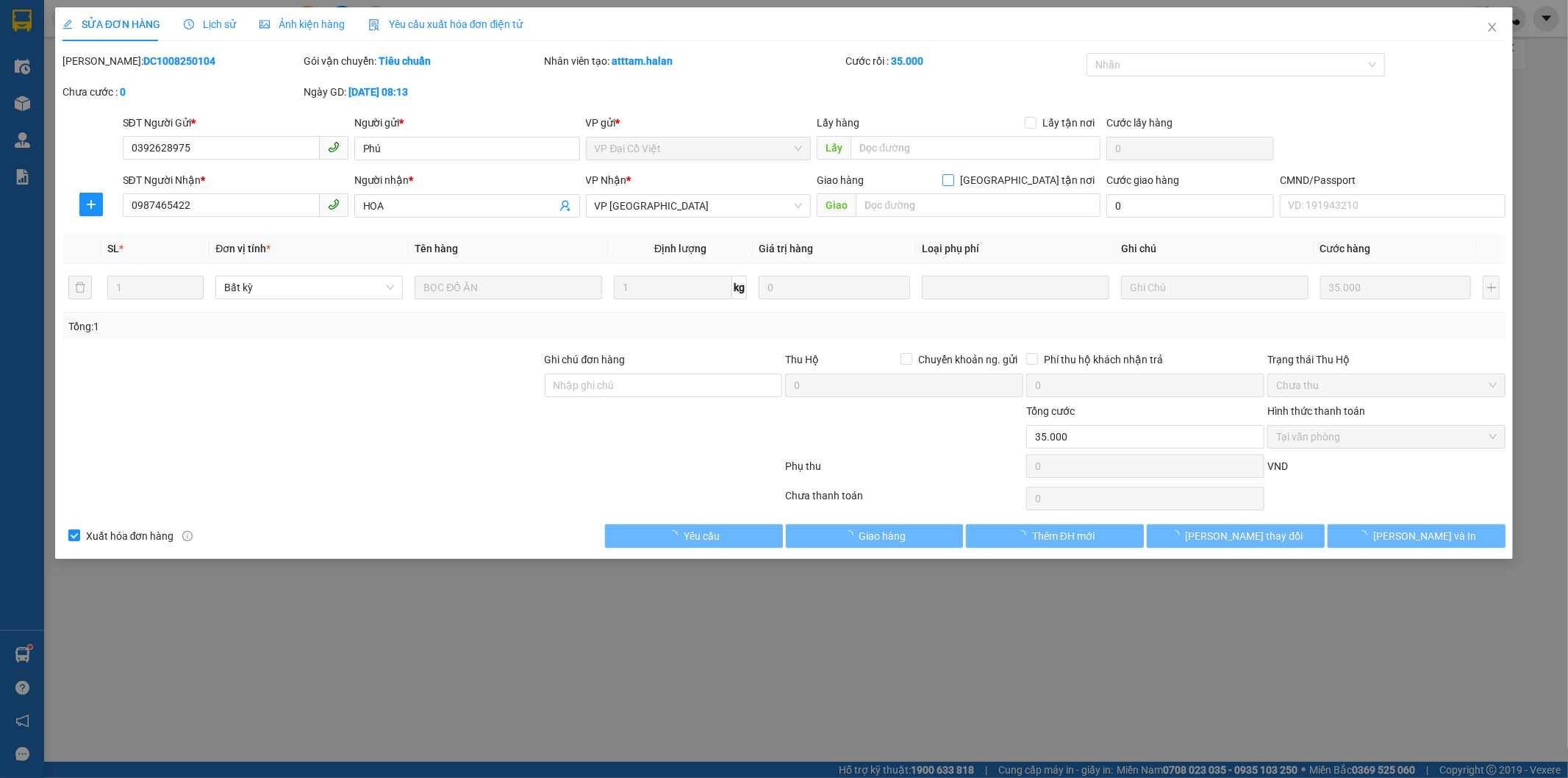
click at [953, 179] on input "[GEOGRAPHIC_DATA] tận nơi" at bounding box center [947, 179] width 10 height 10
checkbox input "true"
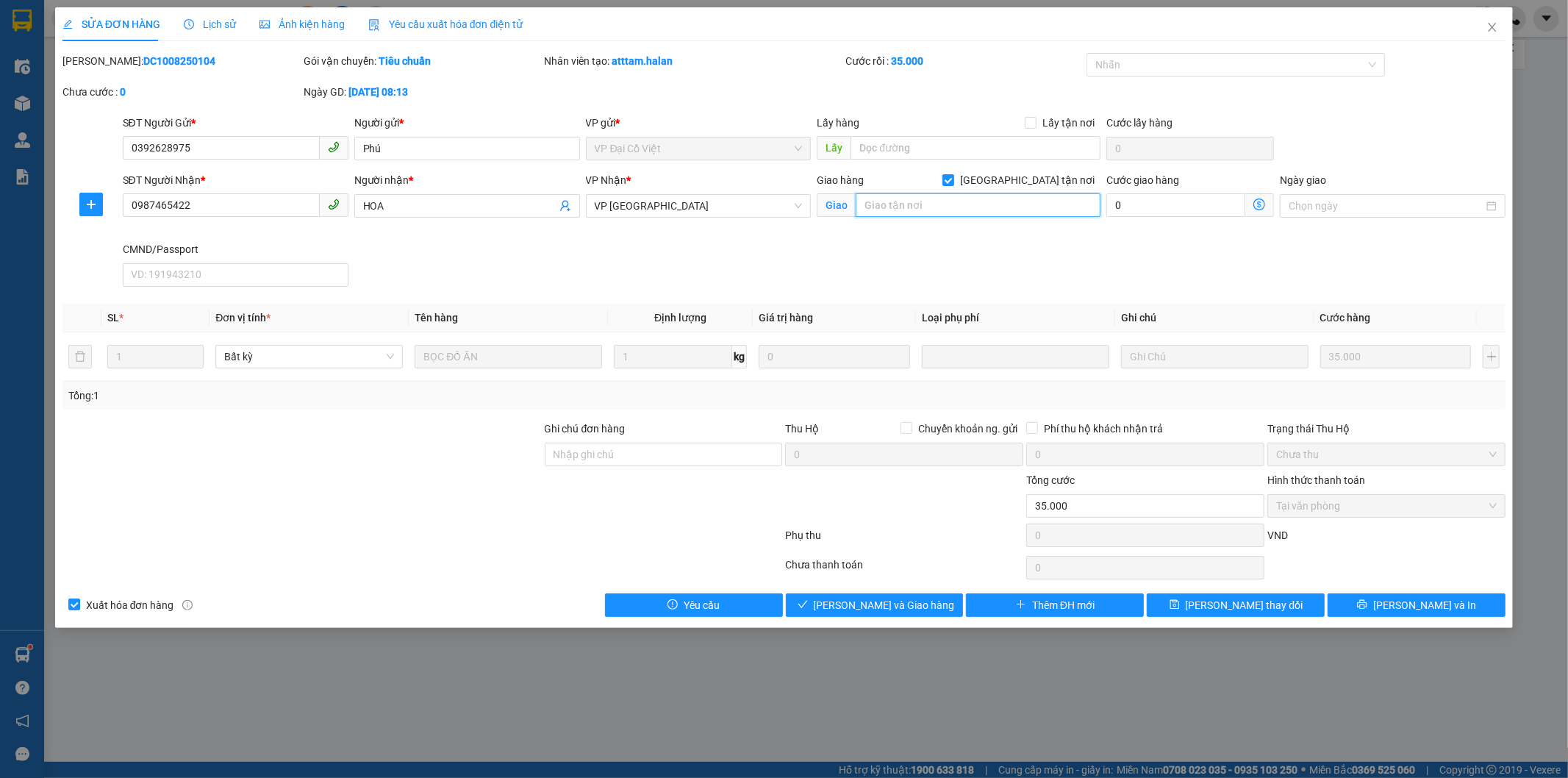
click at [1012, 179] on div "Giao hàng Giao tận nơi Giao" at bounding box center [958, 197] width 284 height 51
click at [916, 208] on input "26 phan b" at bounding box center [978, 206] width 245 height 24
type input "26 phan bội châu"
click at [1163, 215] on input "0" at bounding box center [1175, 206] width 139 height 24
type input "1"
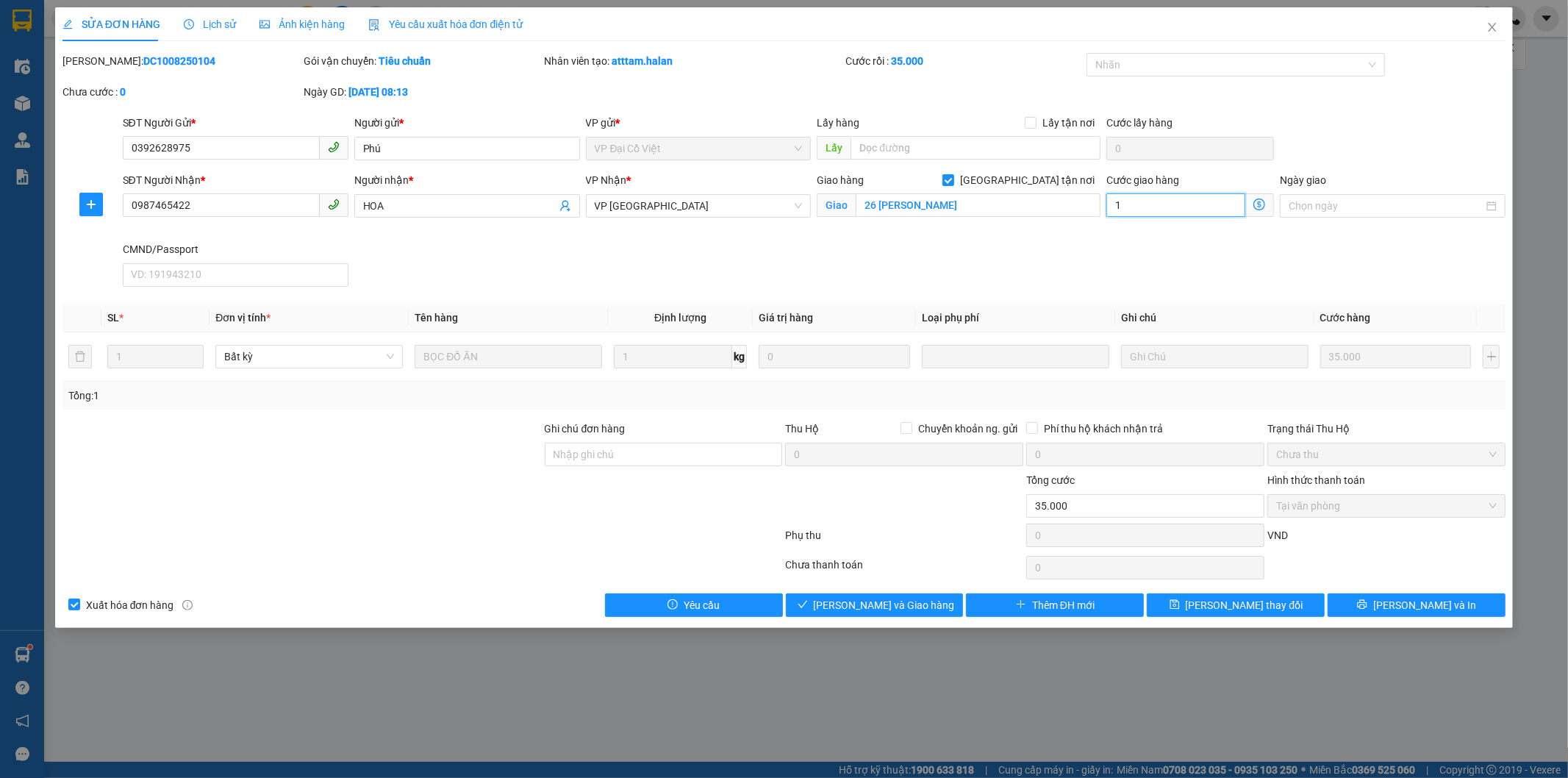
type input "35.001"
type input "1"
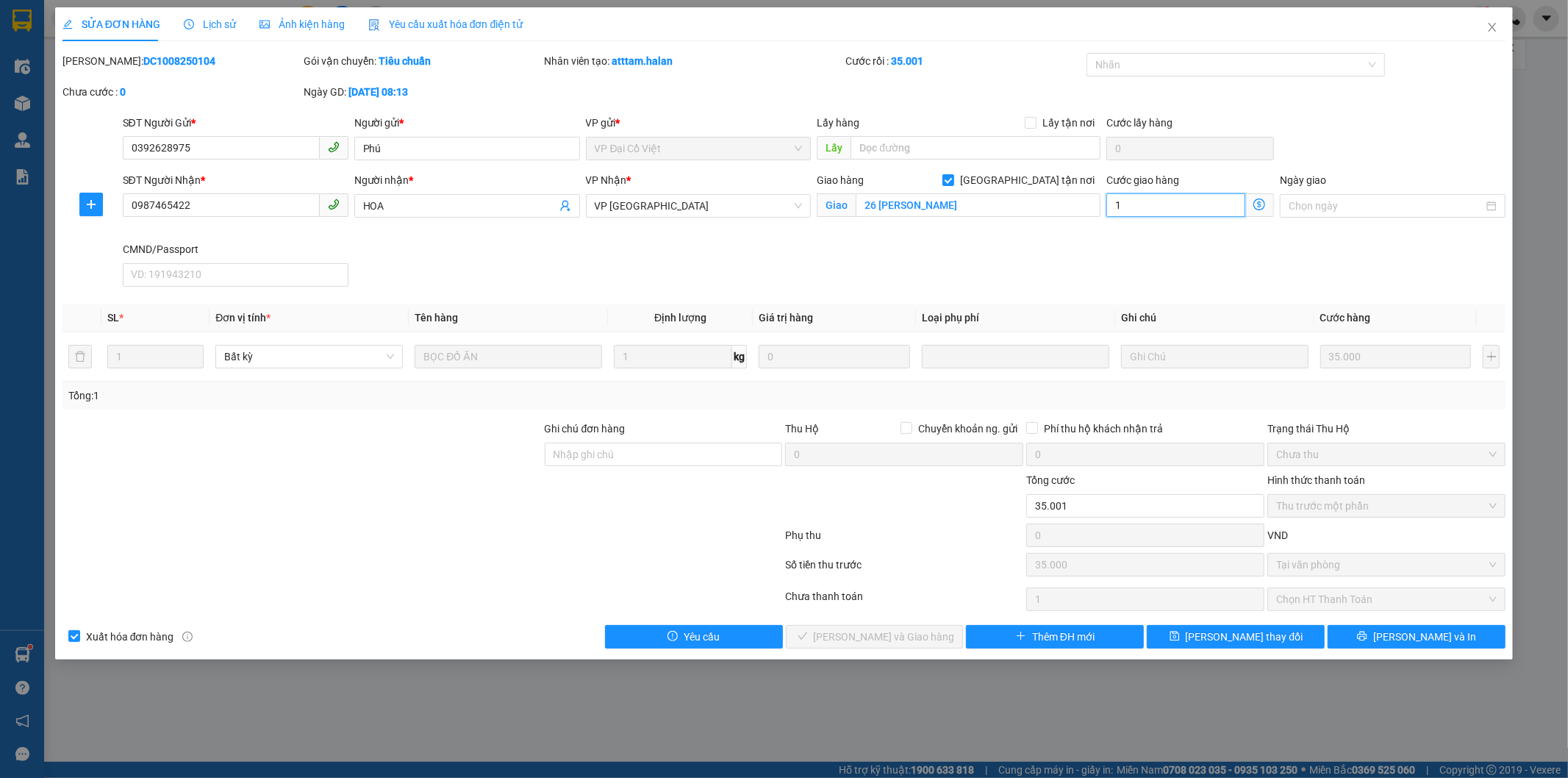
type input "35.015"
type input "15"
type input "15.000"
type input "50.000"
type input "15.000"
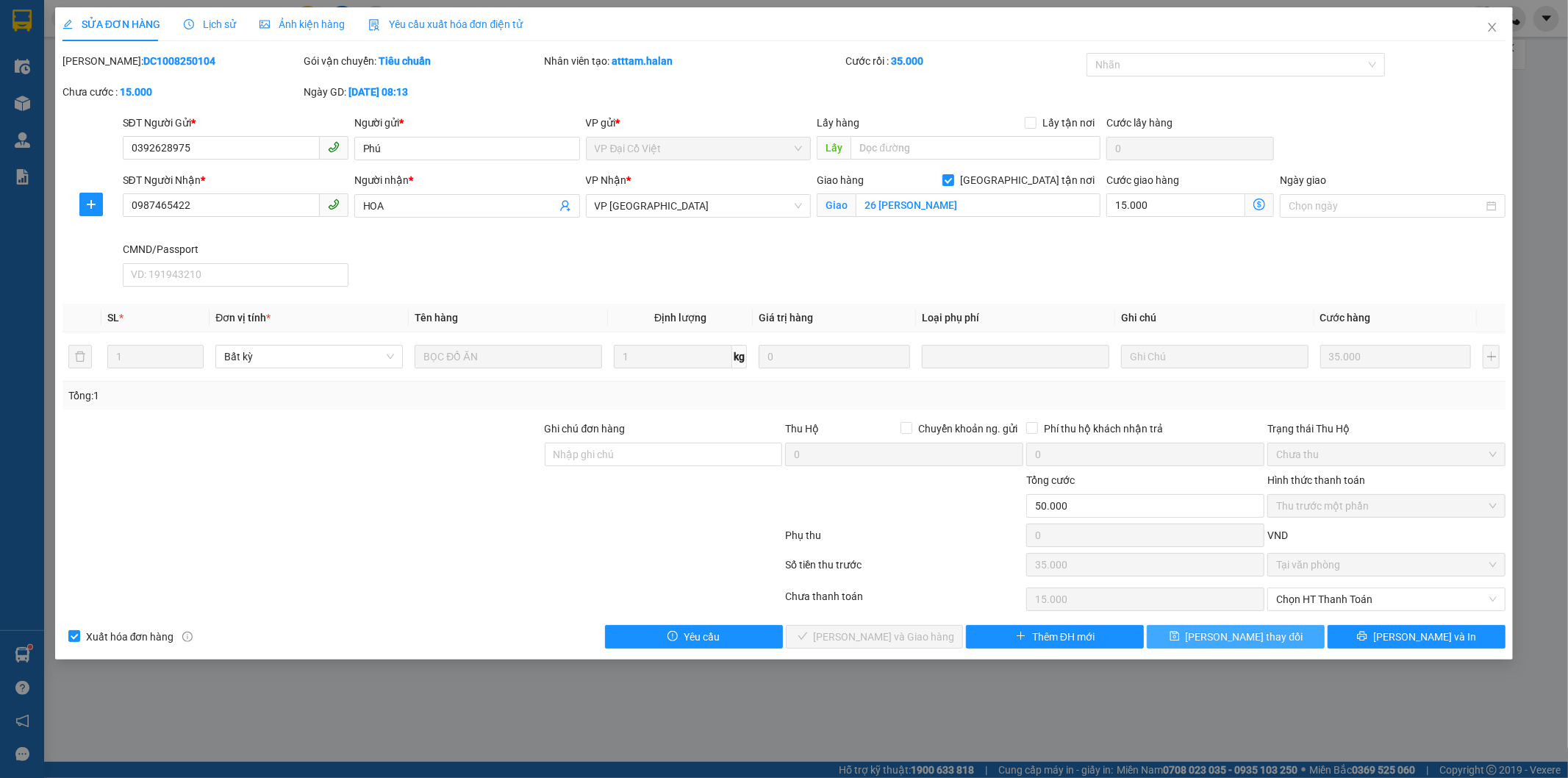
click at [1216, 640] on span "[PERSON_NAME] thay đổi" at bounding box center [1245, 637] width 118 height 17
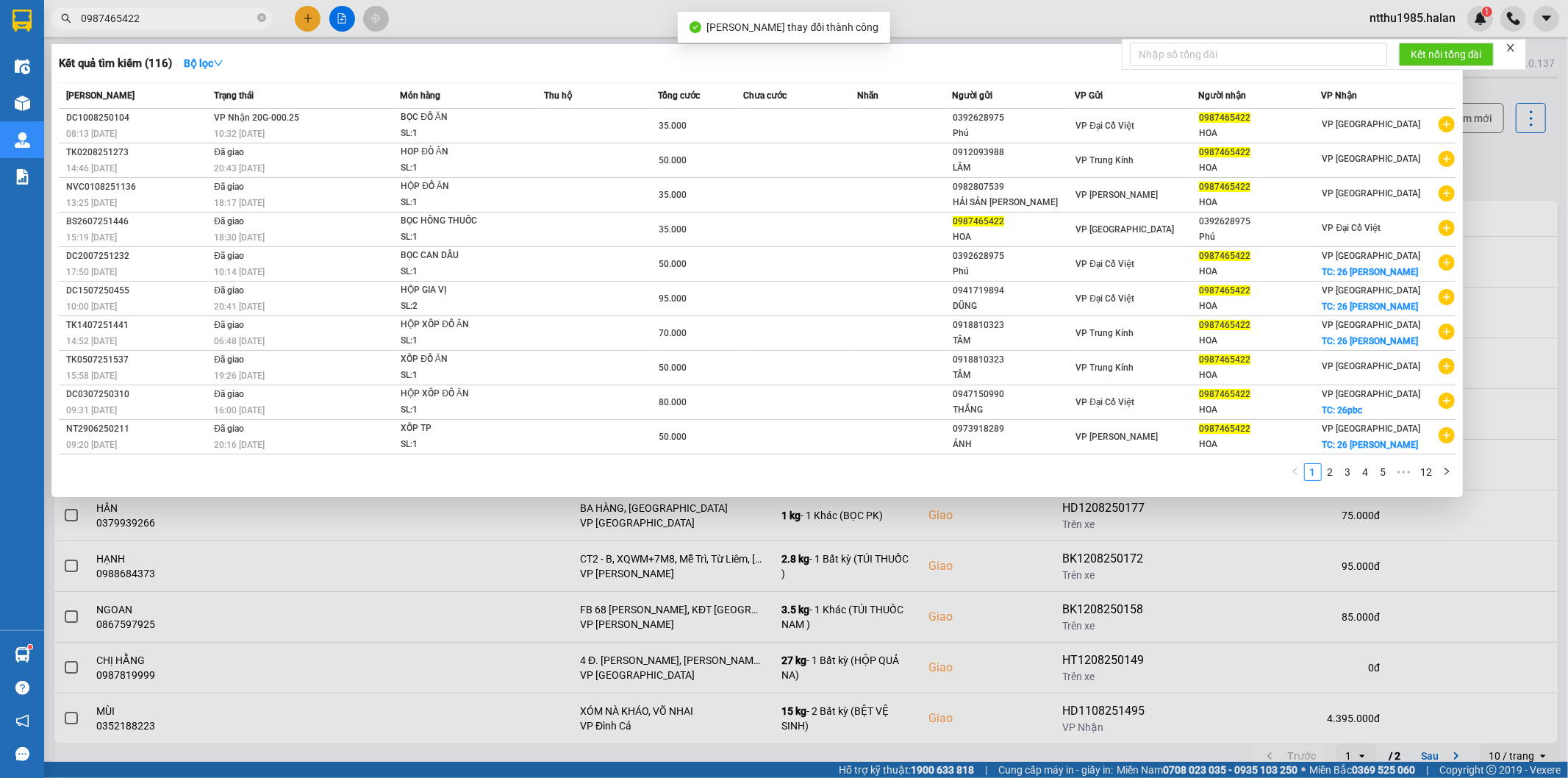
click at [194, 24] on input "0987465422" at bounding box center [167, 18] width 174 height 17
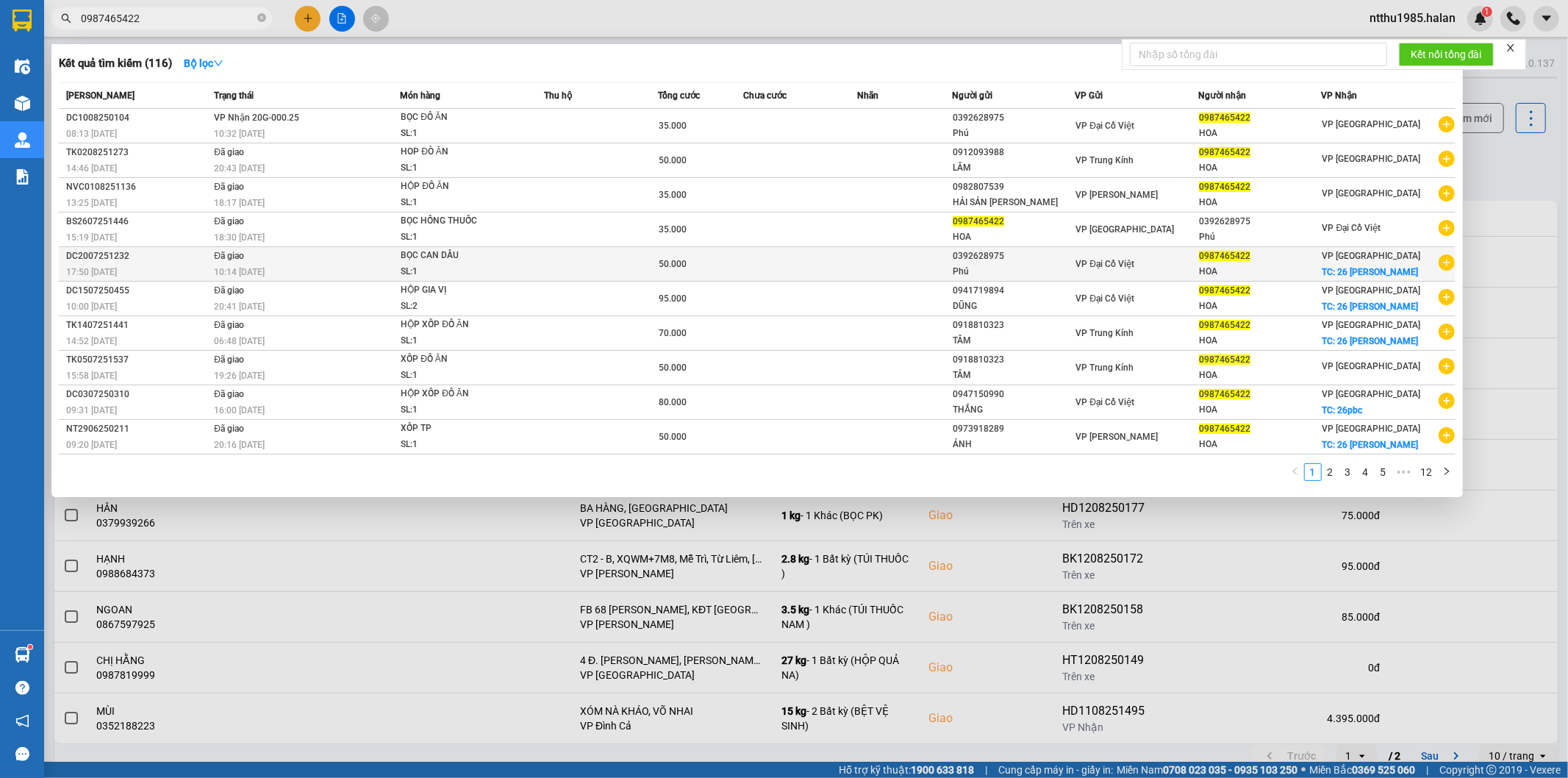
click at [730, 264] on div "50.000" at bounding box center [700, 265] width 84 height 17
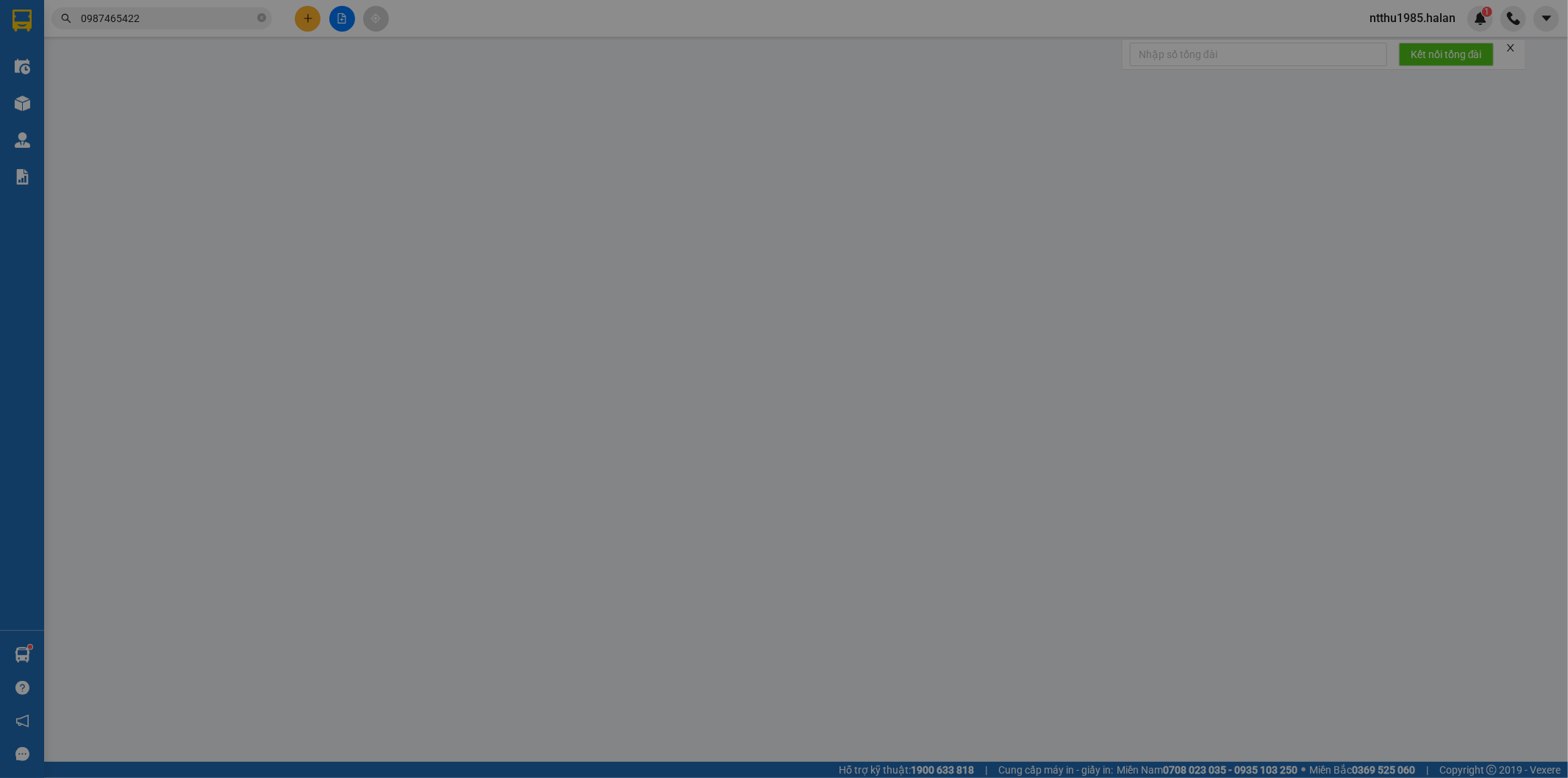
type input "0392628975"
type input "Phú"
type input "0987465422"
type input "HOA"
checkbox input "true"
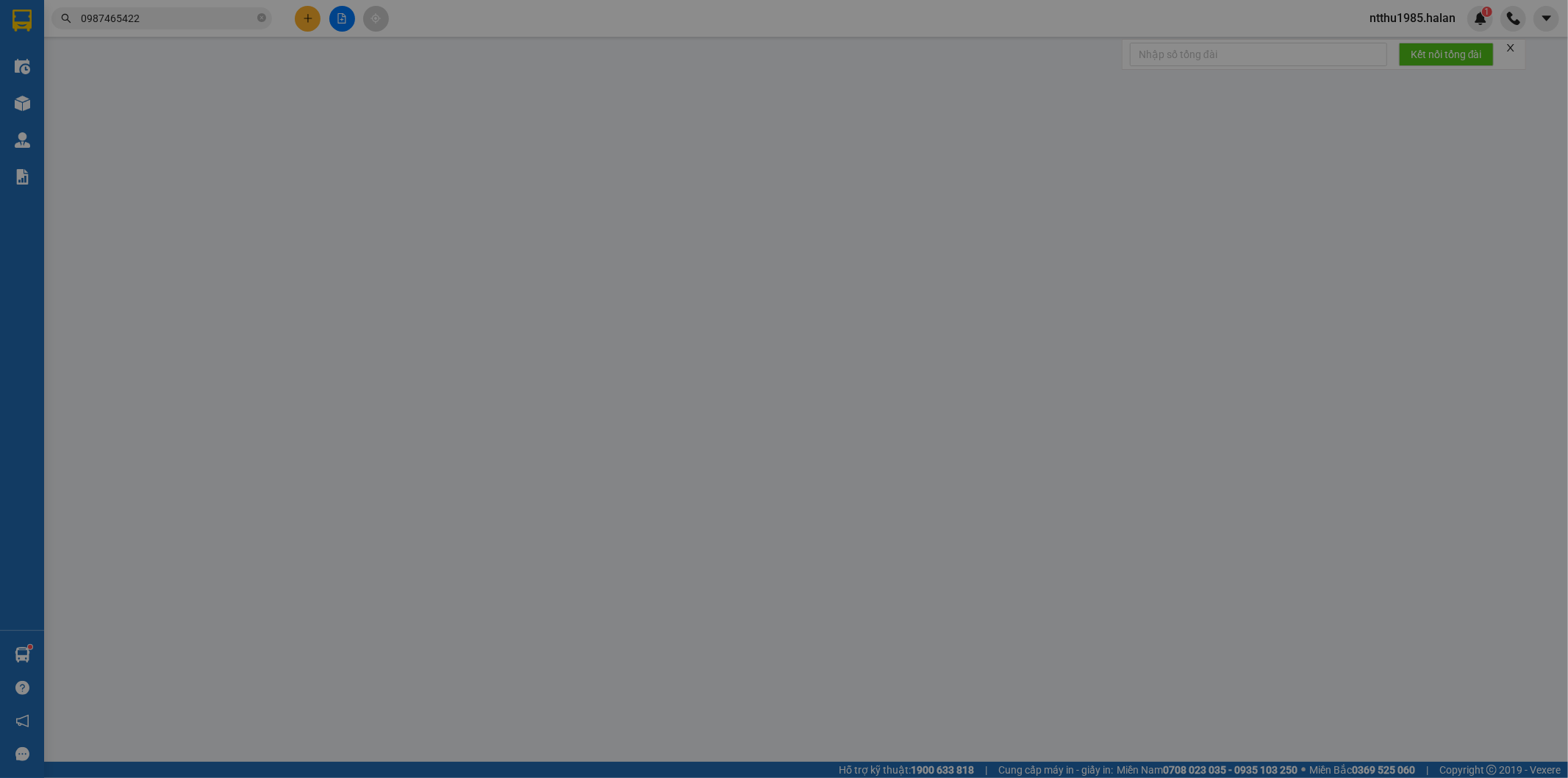
type input "26 phan bội châu"
type input "10.000"
type input "50.000"
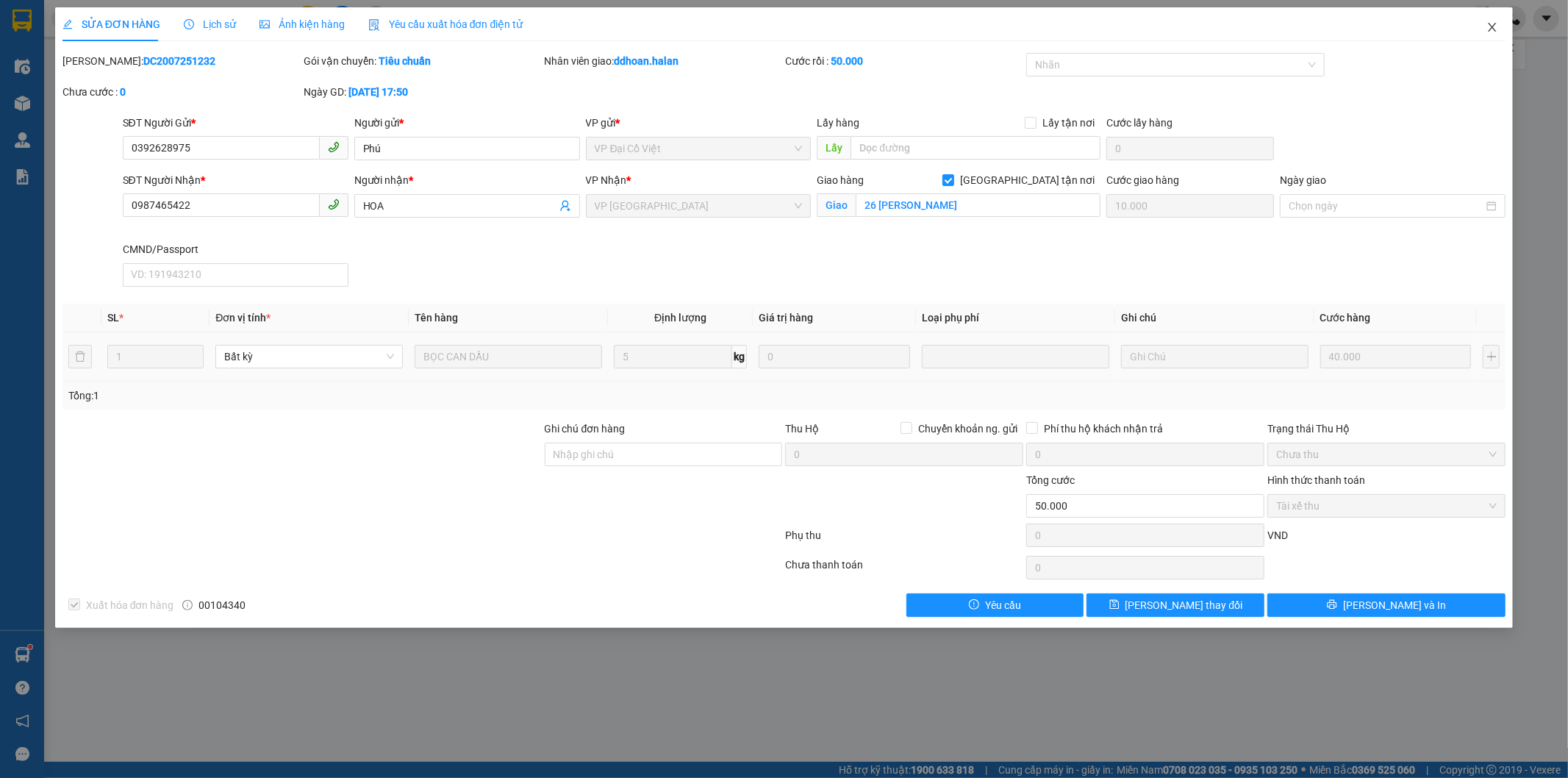
click at [1497, 30] on icon "close" at bounding box center [1492, 27] width 12 height 12
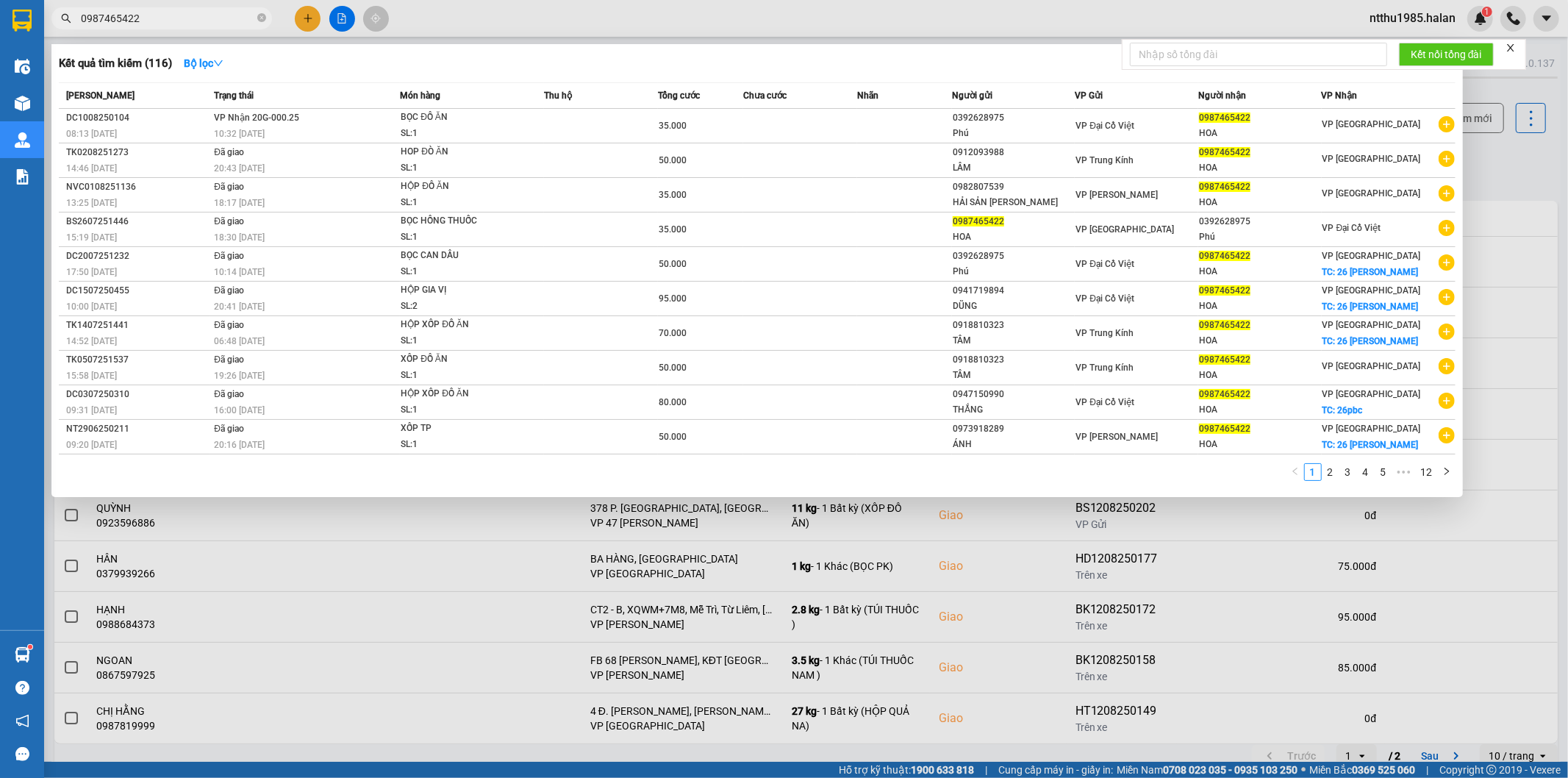
click at [162, 20] on input "0987465422" at bounding box center [167, 18] width 174 height 17
click at [368, 121] on td "VP Nhận 20G-000.25 10:32 - 10/08" at bounding box center [305, 127] width 190 height 35
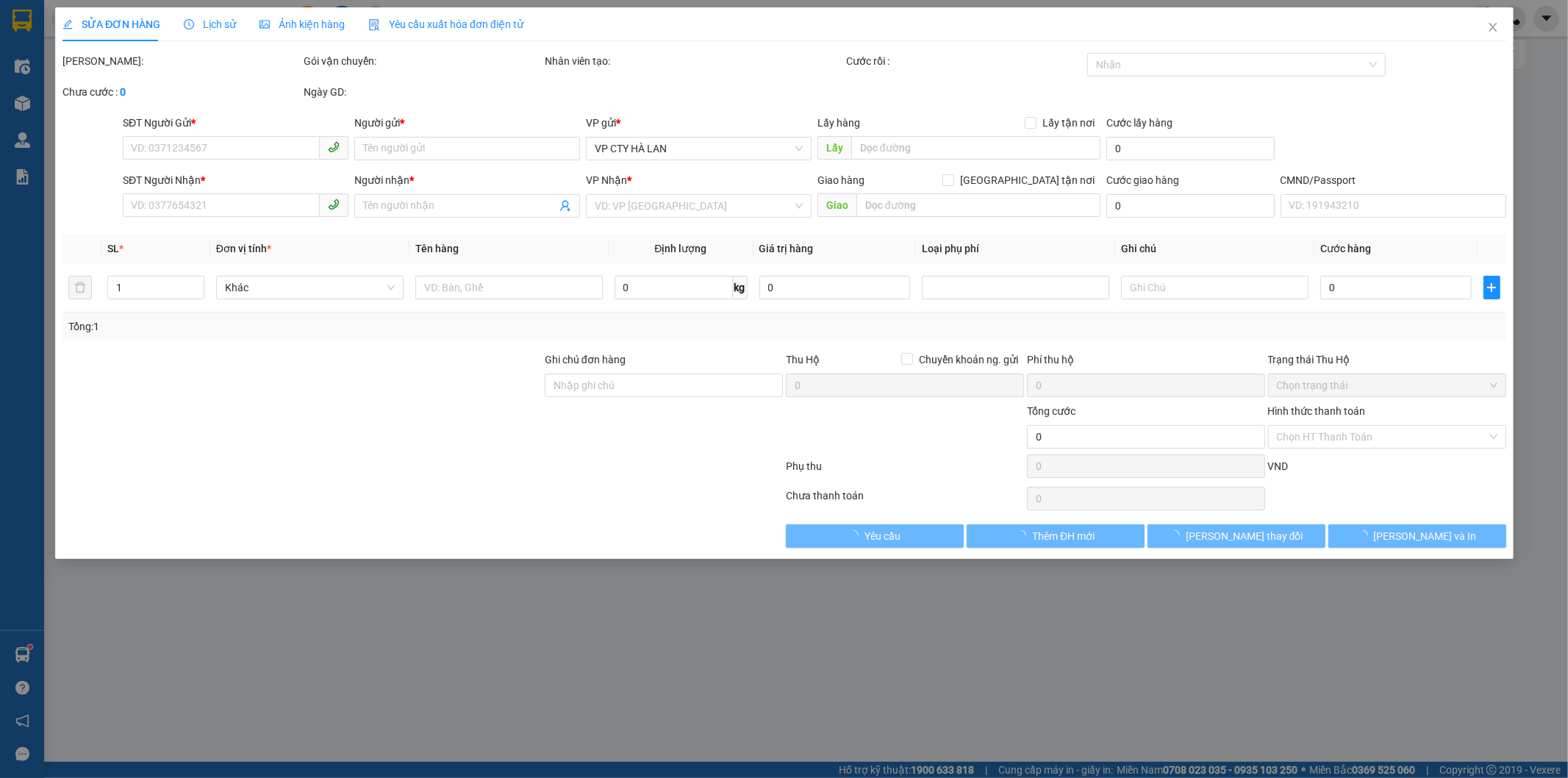
type input "0392628975"
type input "Phú"
type input "0987465422"
type input "HOA"
checkbox input "true"
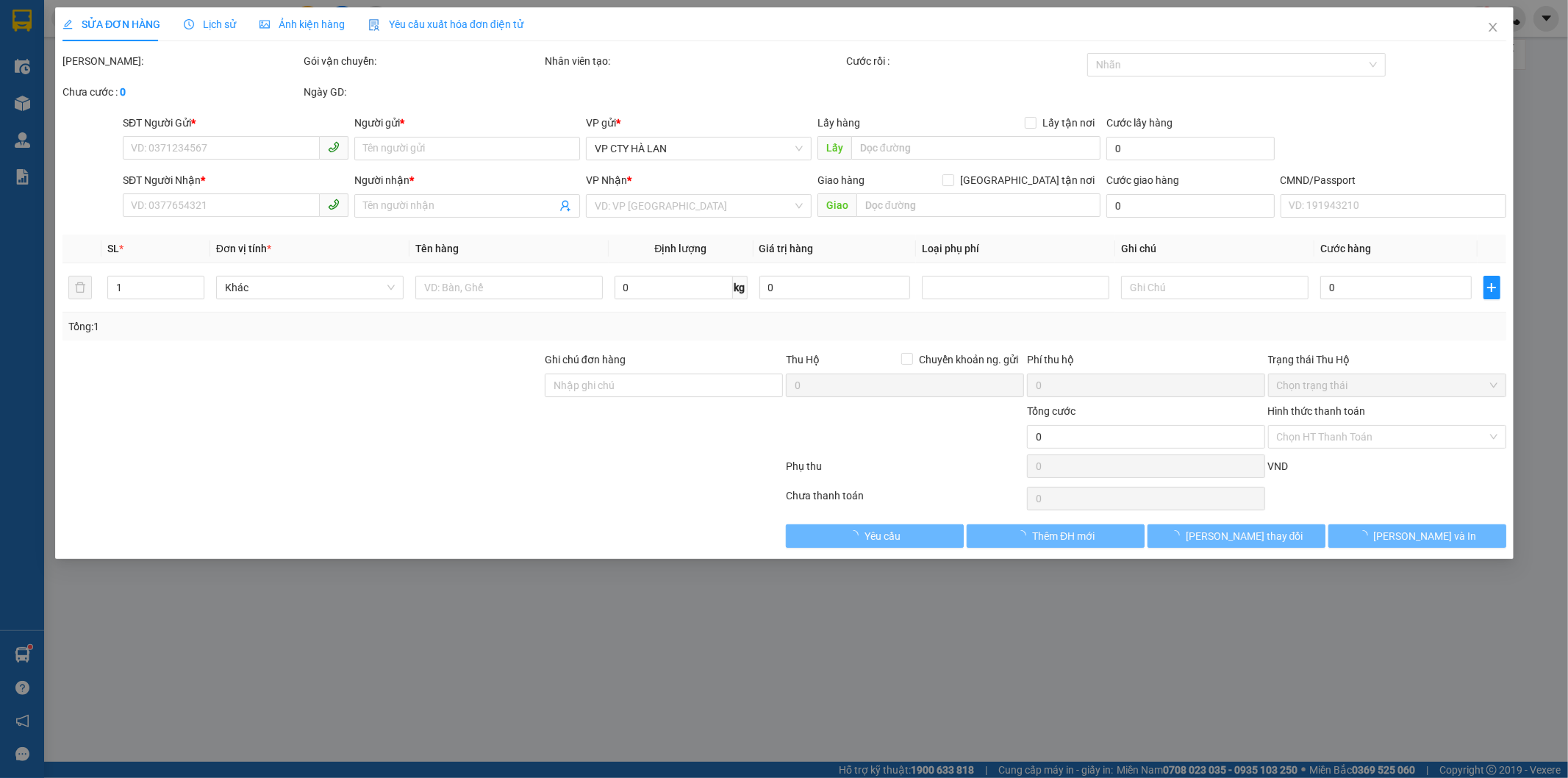
type input "26 phan bội châu"
type input "50.000"
type input "35.000"
type input "15.000"
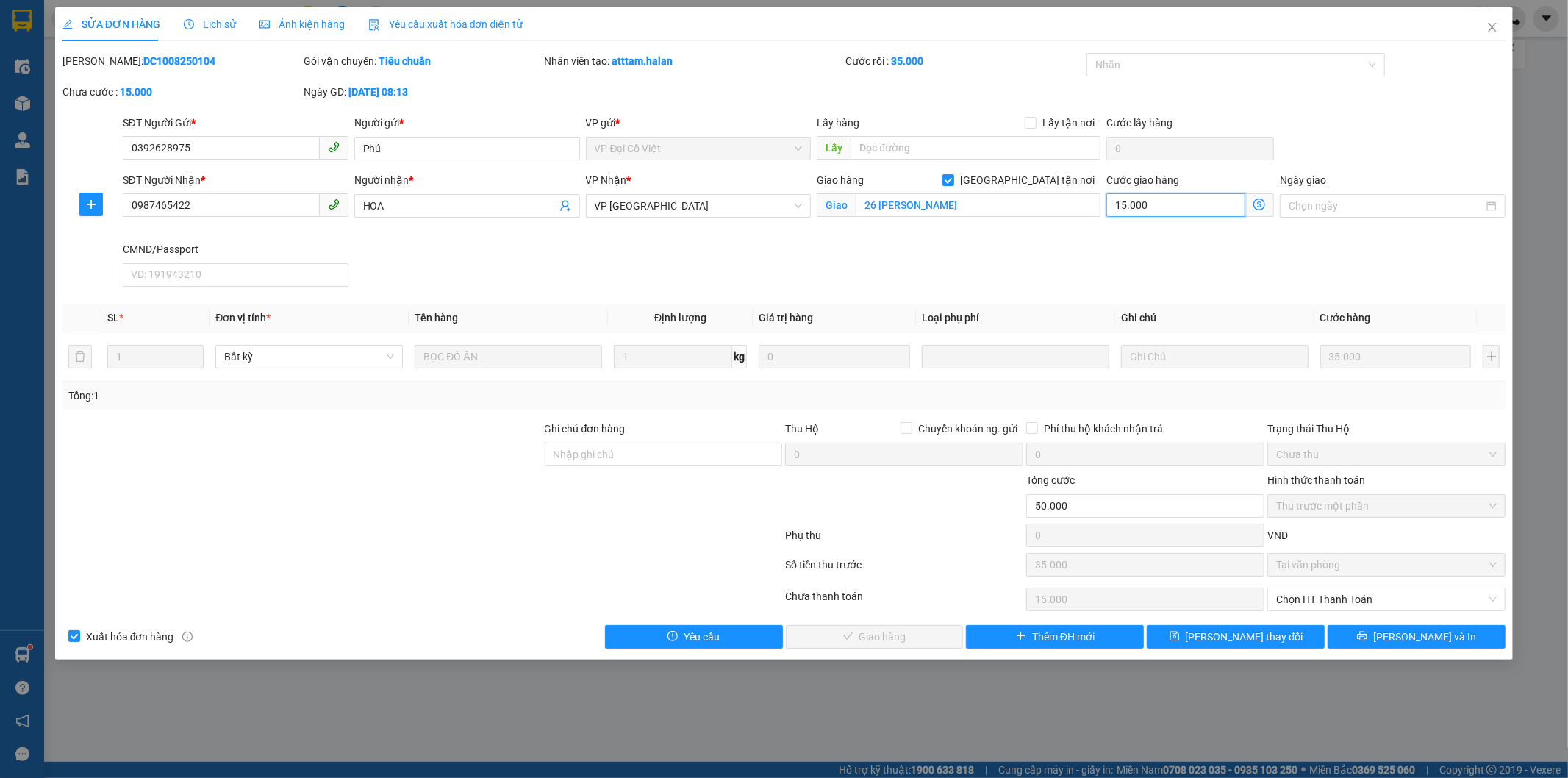
click at [1183, 209] on input "15.000" at bounding box center [1175, 206] width 139 height 24
type input "35.001"
type input "1"
type input "35.010"
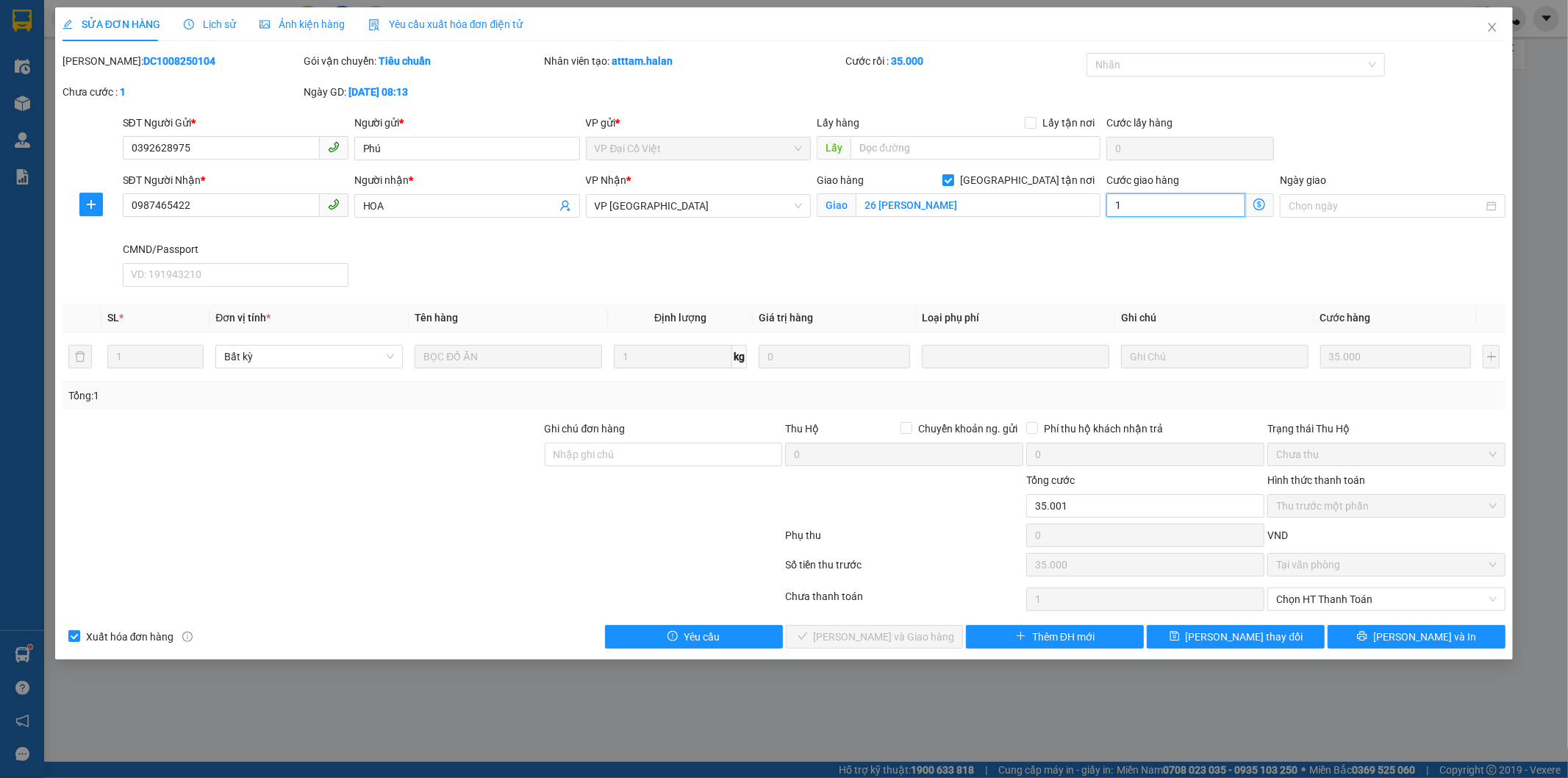
type input "10"
type input "10.000"
type input "45.000"
type input "10.000"
click at [1215, 638] on span "[PERSON_NAME] thay đổi" at bounding box center [1245, 637] width 118 height 17
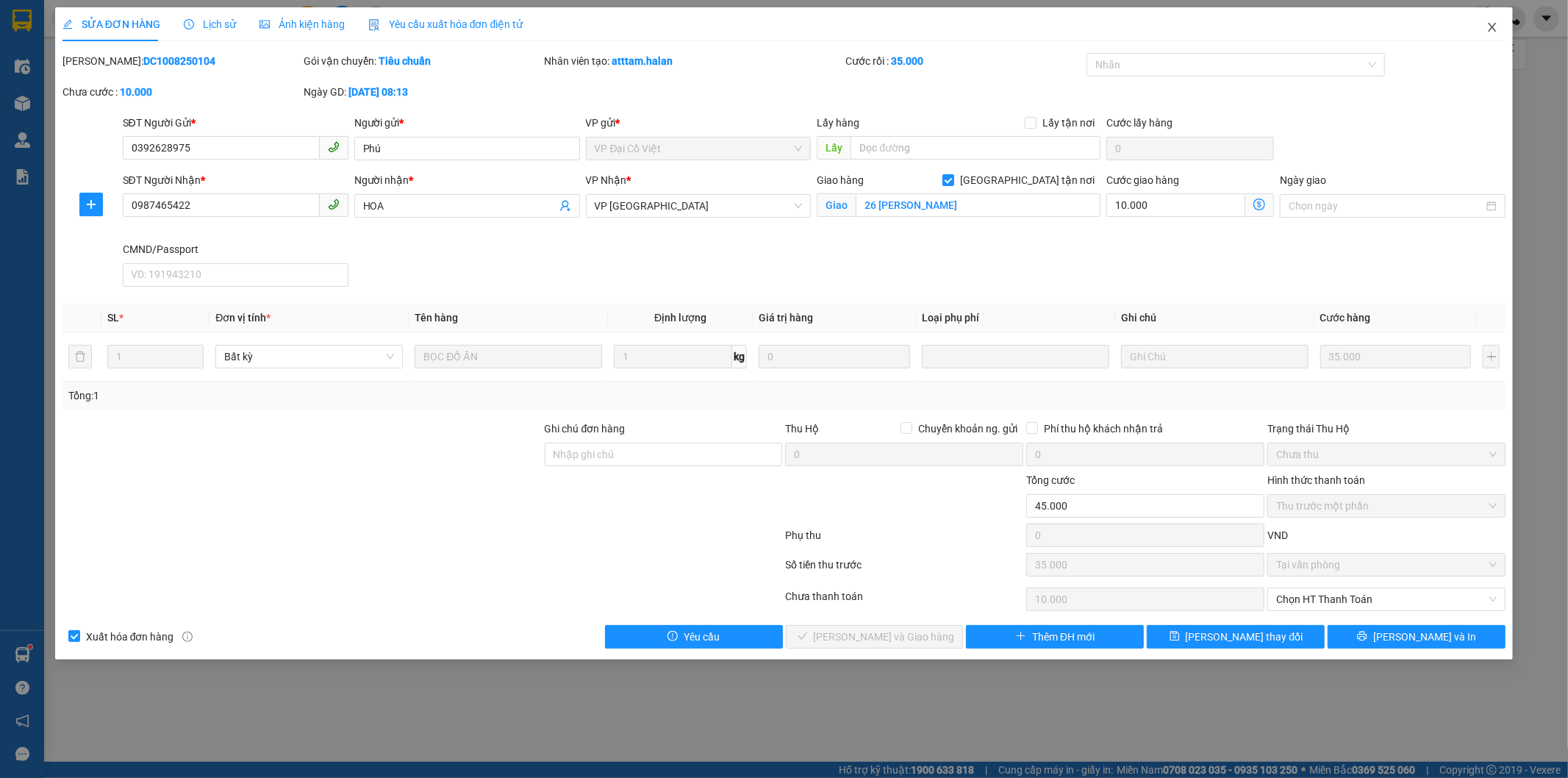
click at [1495, 30] on icon "close" at bounding box center [1493, 28] width 8 height 9
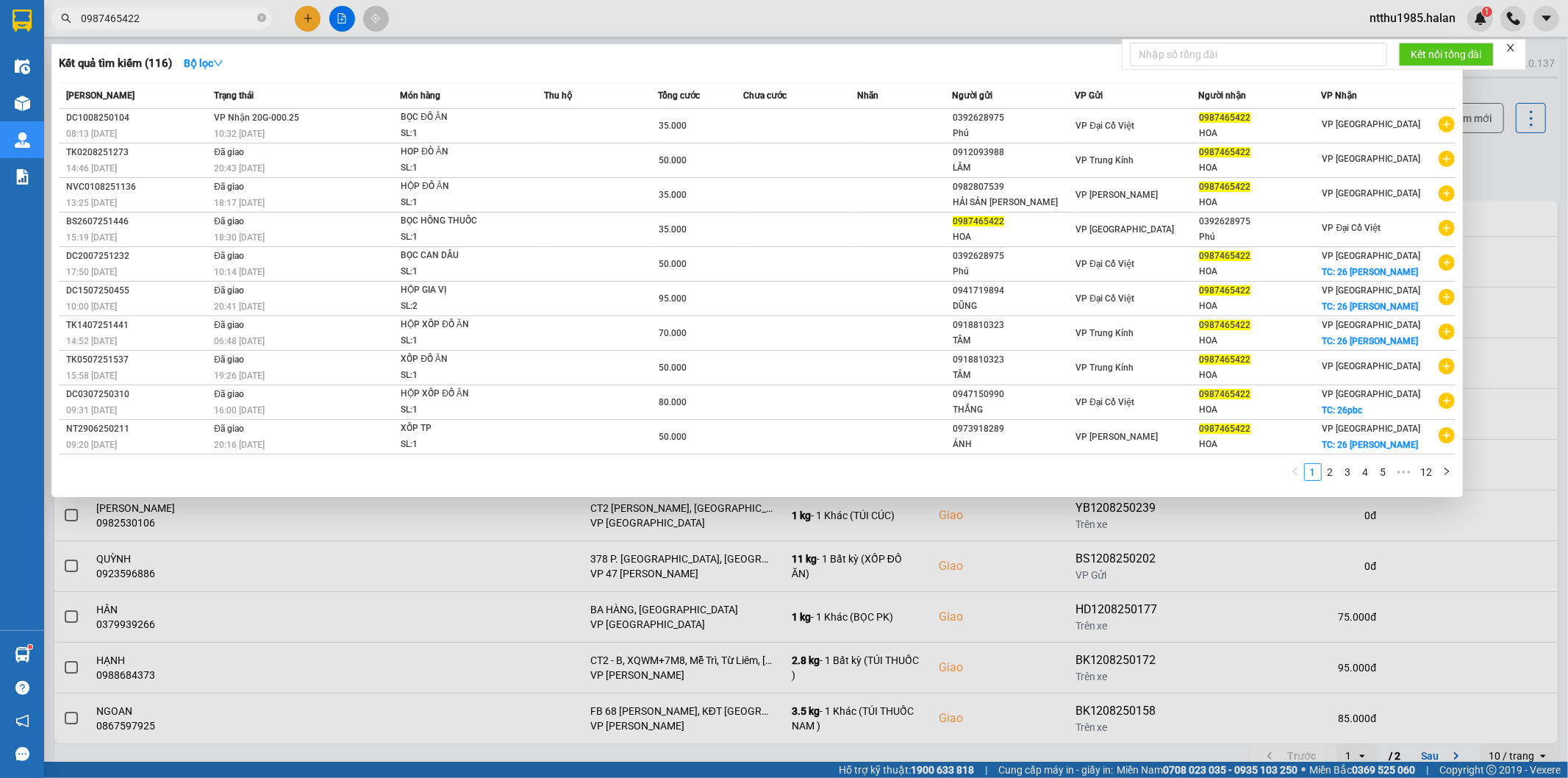
click at [185, 13] on input "0987465422" at bounding box center [167, 18] width 174 height 17
click at [467, 126] on div "SL: 1" at bounding box center [455, 134] width 110 height 17
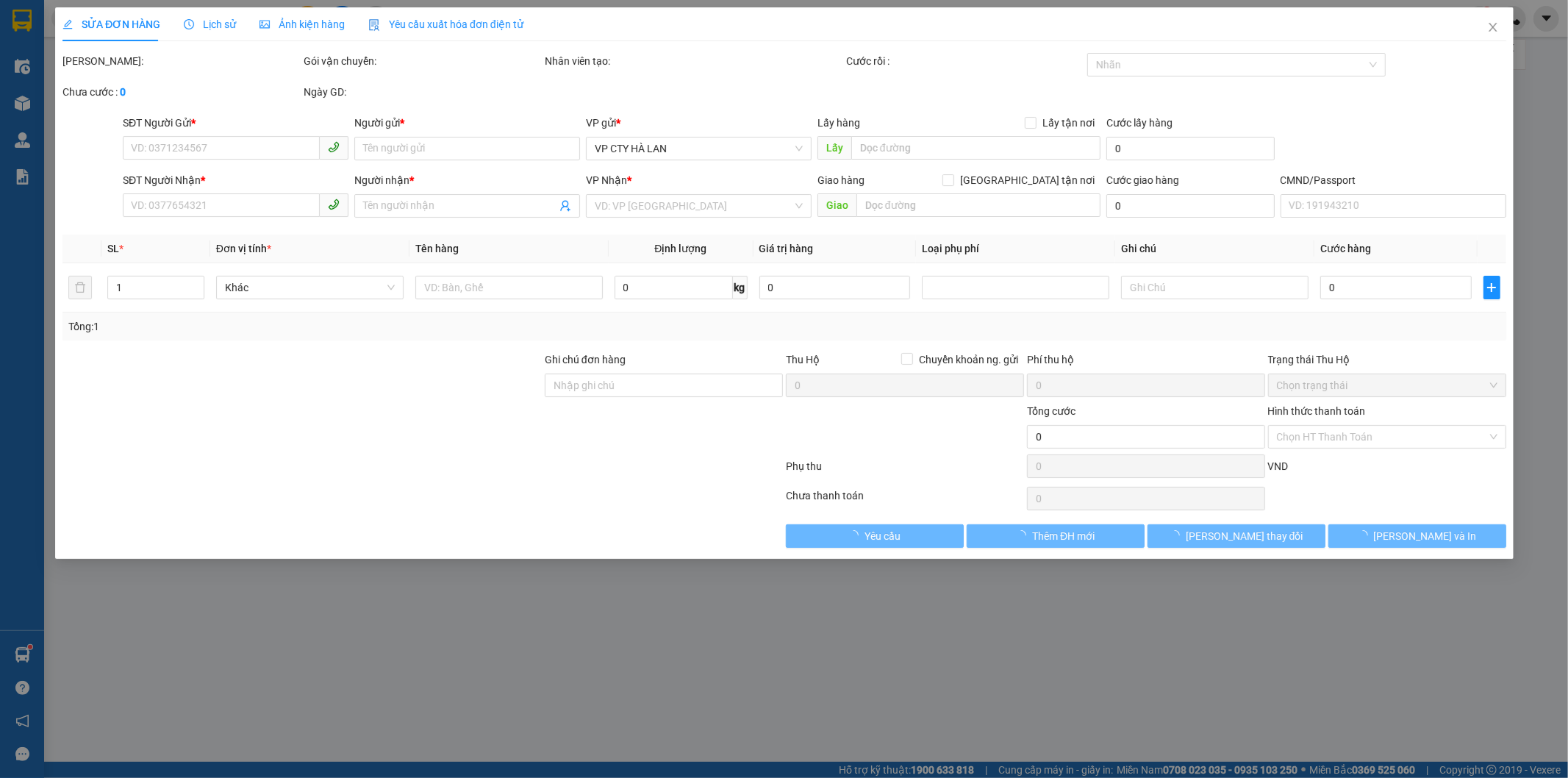
type input "0392628975"
type input "Phú"
type input "0987465422"
type input "HOA"
checkbox input "true"
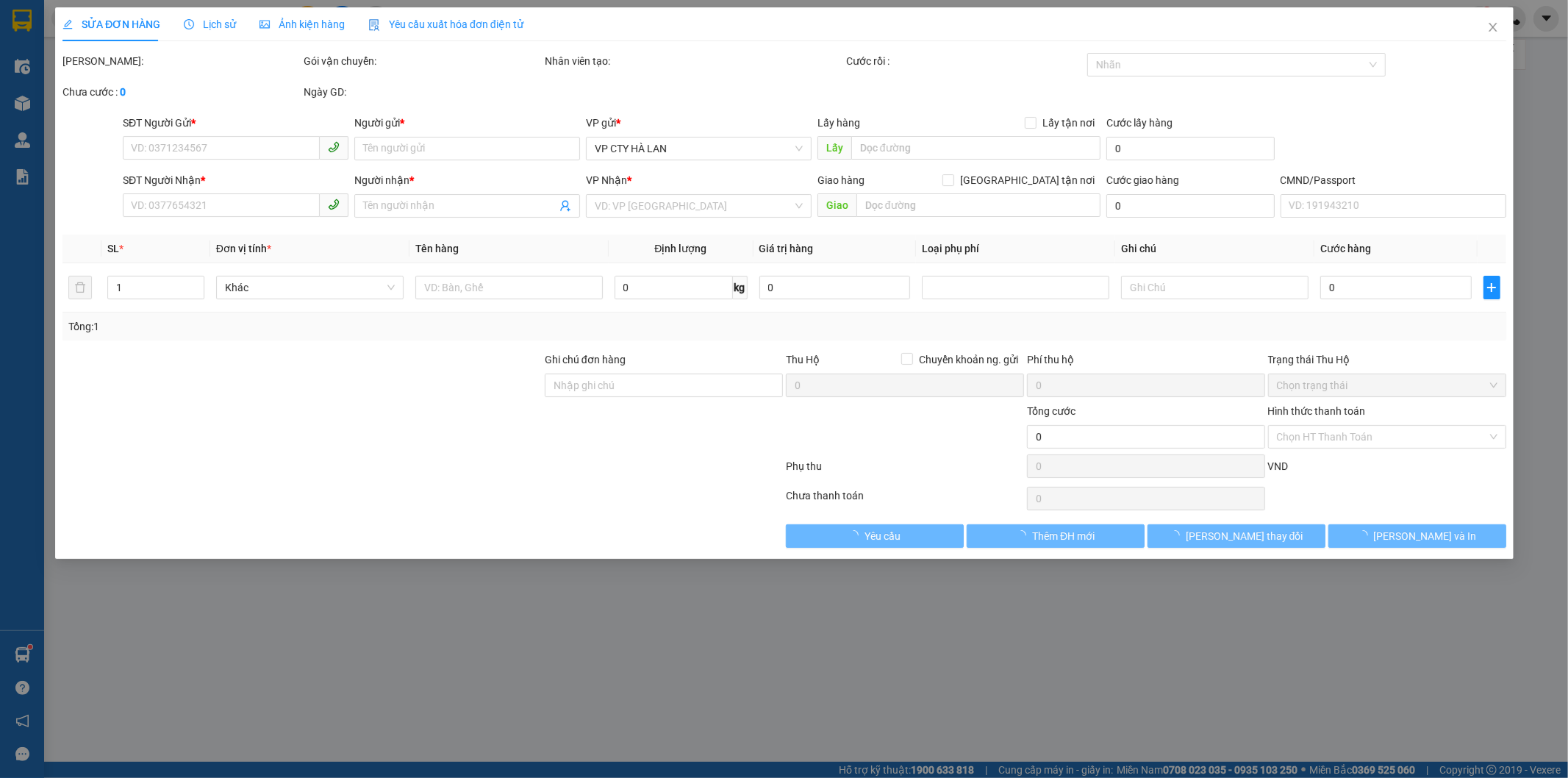
type input "26 phan bội châu"
type input "50.000"
type input "35.000"
type input "15.000"
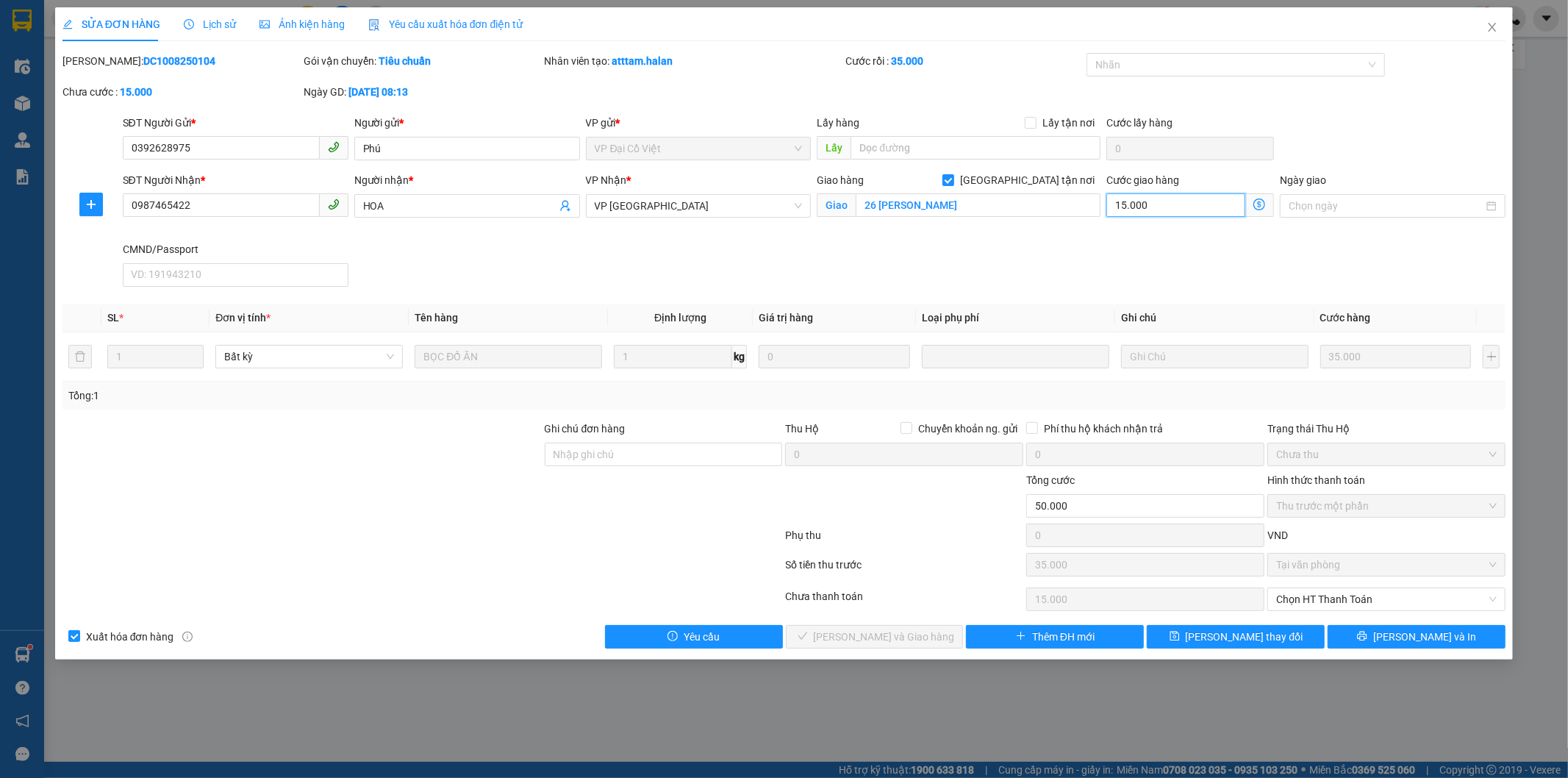
click at [1173, 210] on input "15.000" at bounding box center [1175, 206] width 139 height 24
type input "35.001"
type input "1"
type input "10"
type input "35.010"
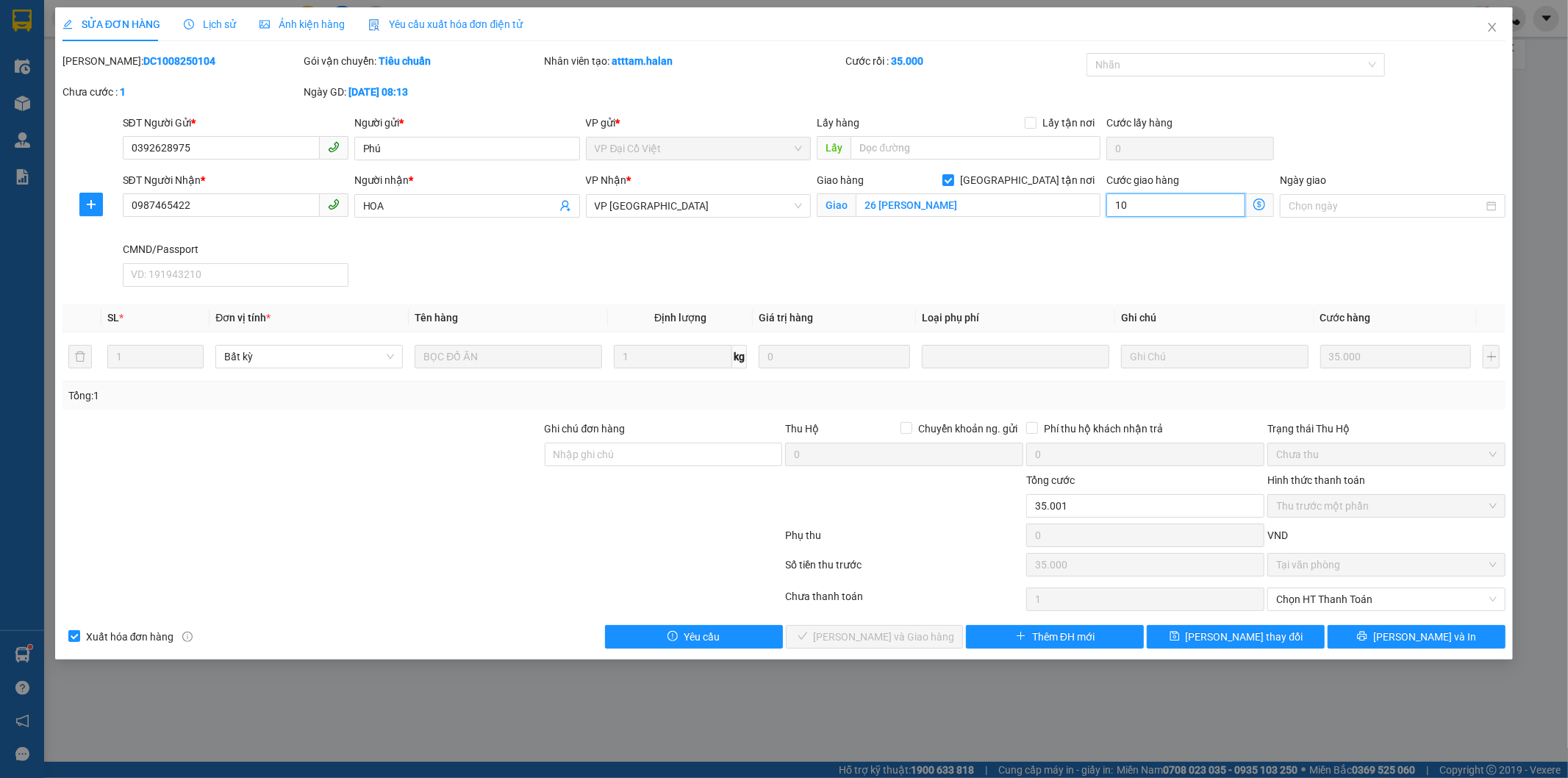
type input "10"
type input "10.000"
type input "45.000"
type input "10.000"
click at [1252, 637] on span "[PERSON_NAME] thay đổi" at bounding box center [1245, 637] width 118 height 17
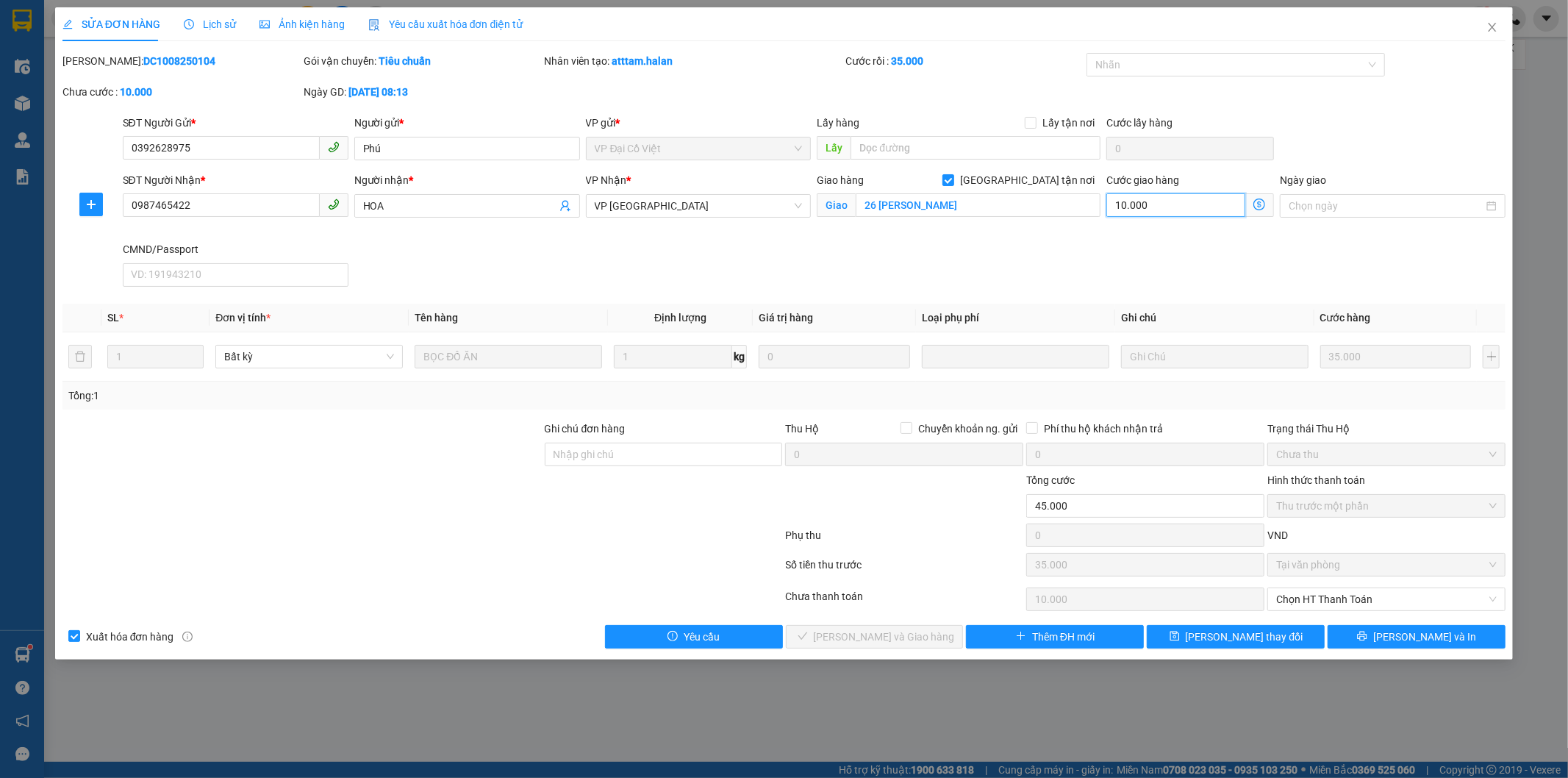
click at [1213, 208] on input "10.000" at bounding box center [1175, 206] width 139 height 24
type input "0"
type input "35.000"
type input "0"
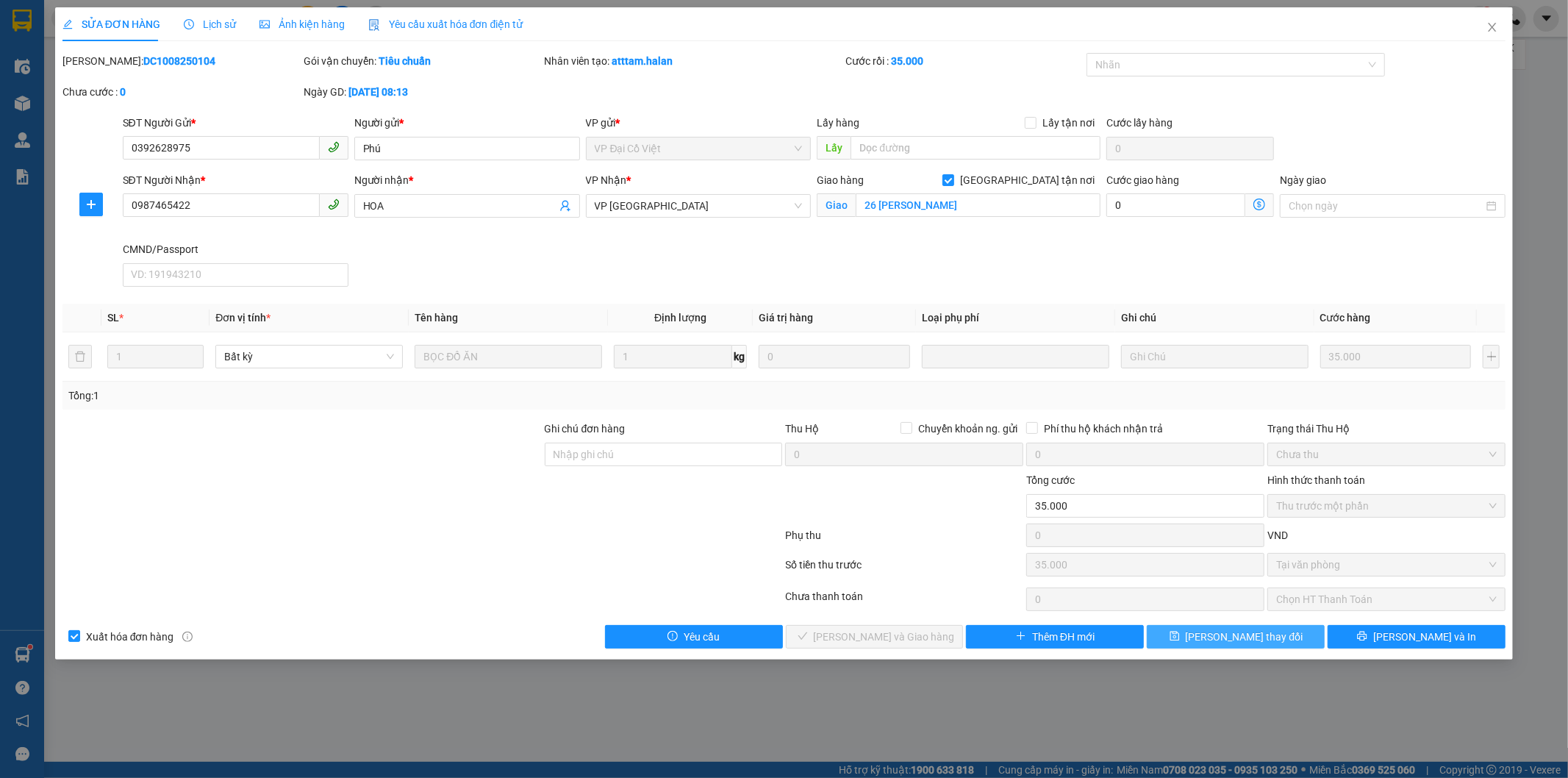
click at [1218, 638] on span "[PERSON_NAME] thay đổi" at bounding box center [1245, 637] width 118 height 17
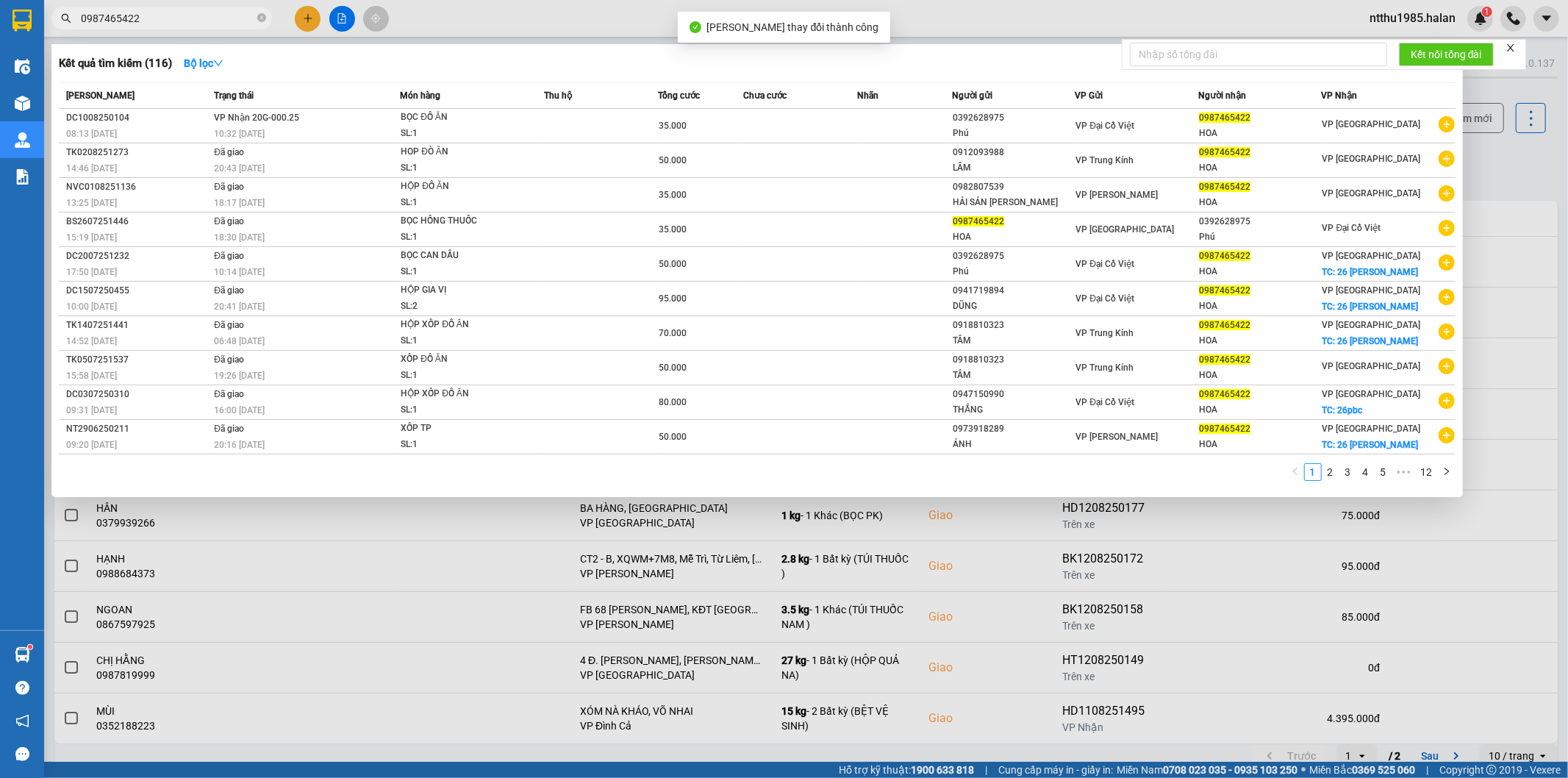
click at [132, 17] on input "0987465422" at bounding box center [167, 18] width 174 height 17
click at [987, 113] on div "0392628975" at bounding box center [1014, 118] width 122 height 16
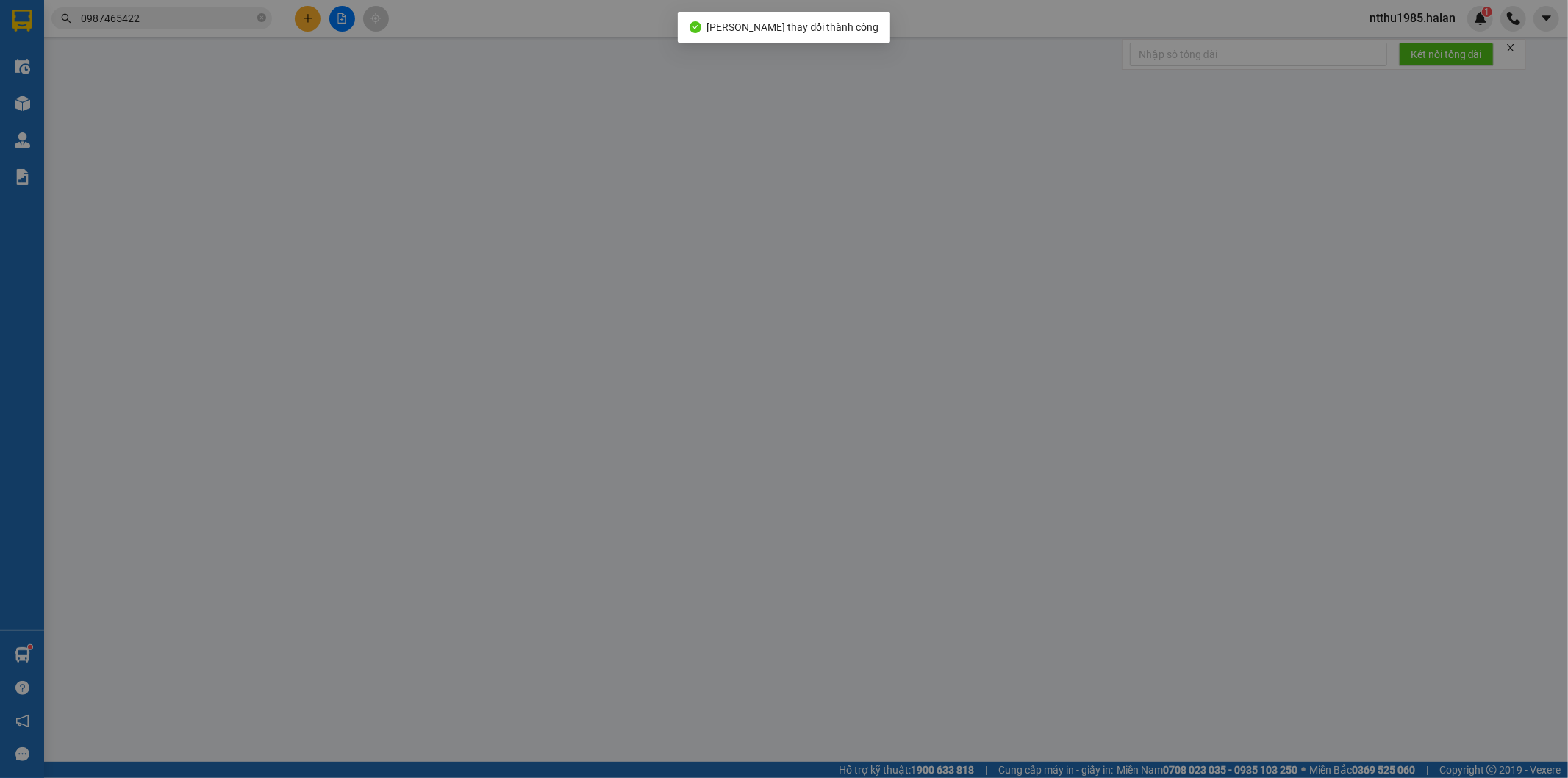
type input "0392628975"
type input "Phú"
type input "0987465422"
type input "HOA"
checkbox input "true"
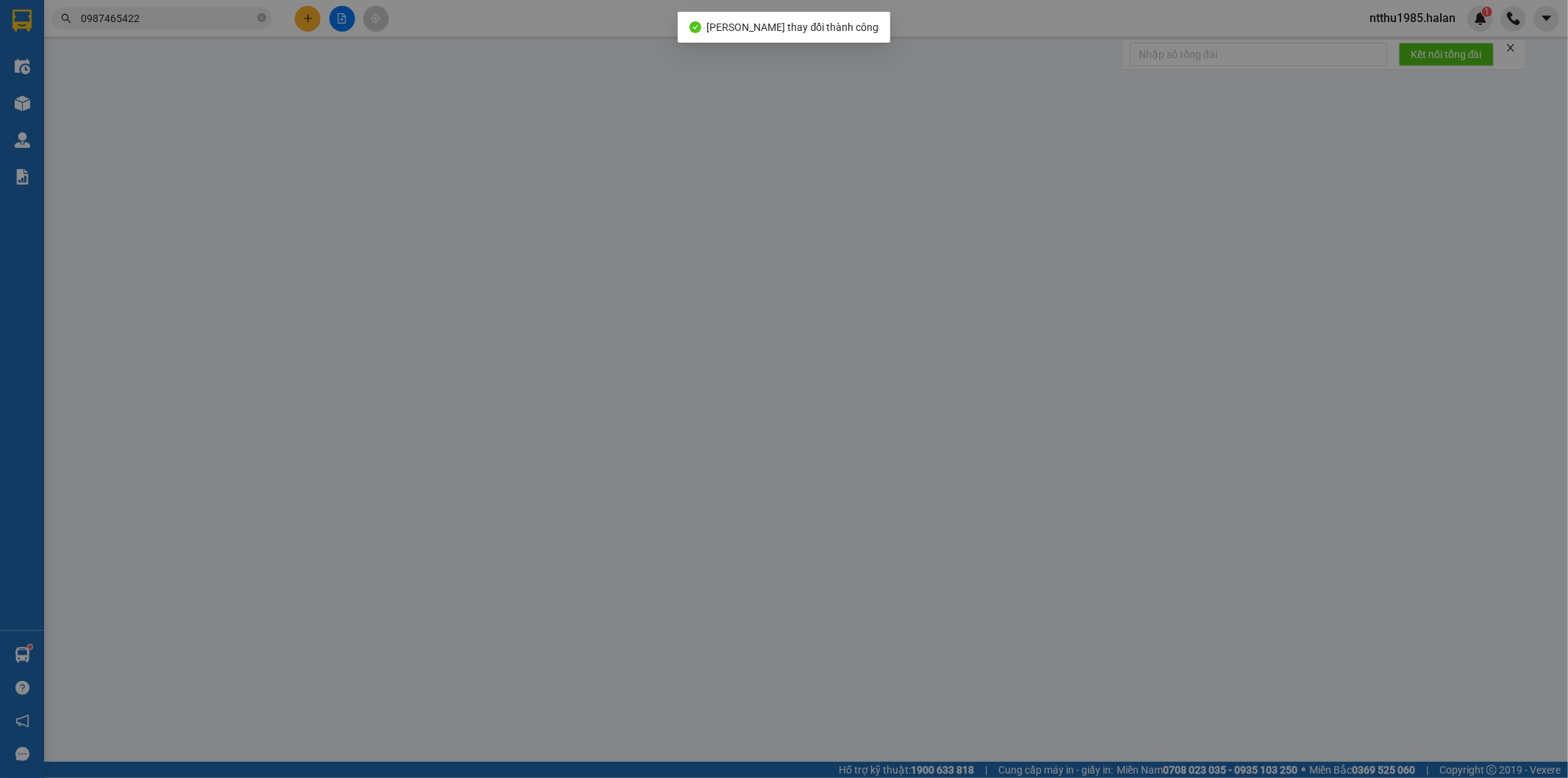
type input "26 phan bội châu"
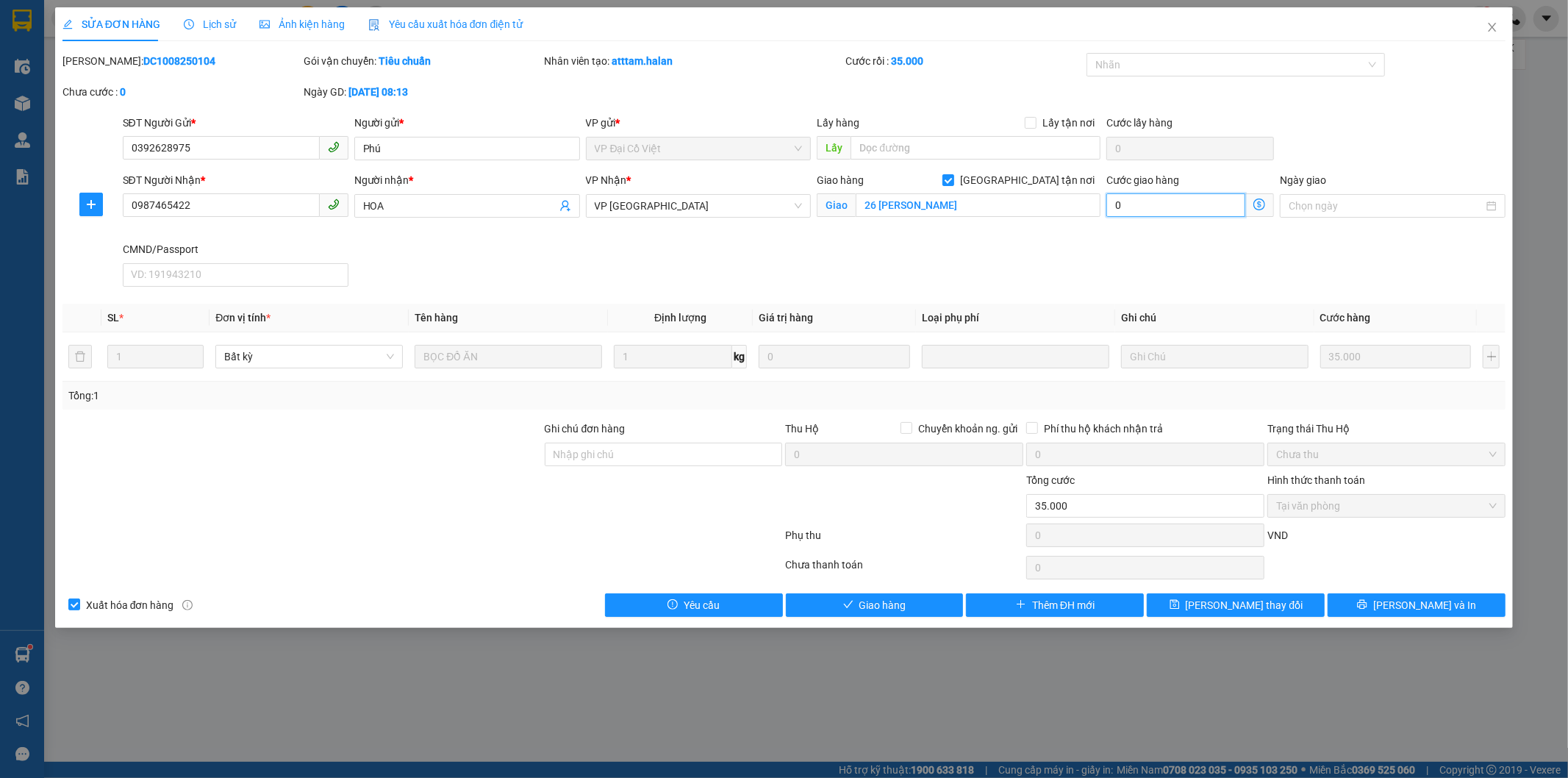
click at [1166, 201] on input "0" at bounding box center [1175, 206] width 139 height 24
type input "35.001"
type input "1"
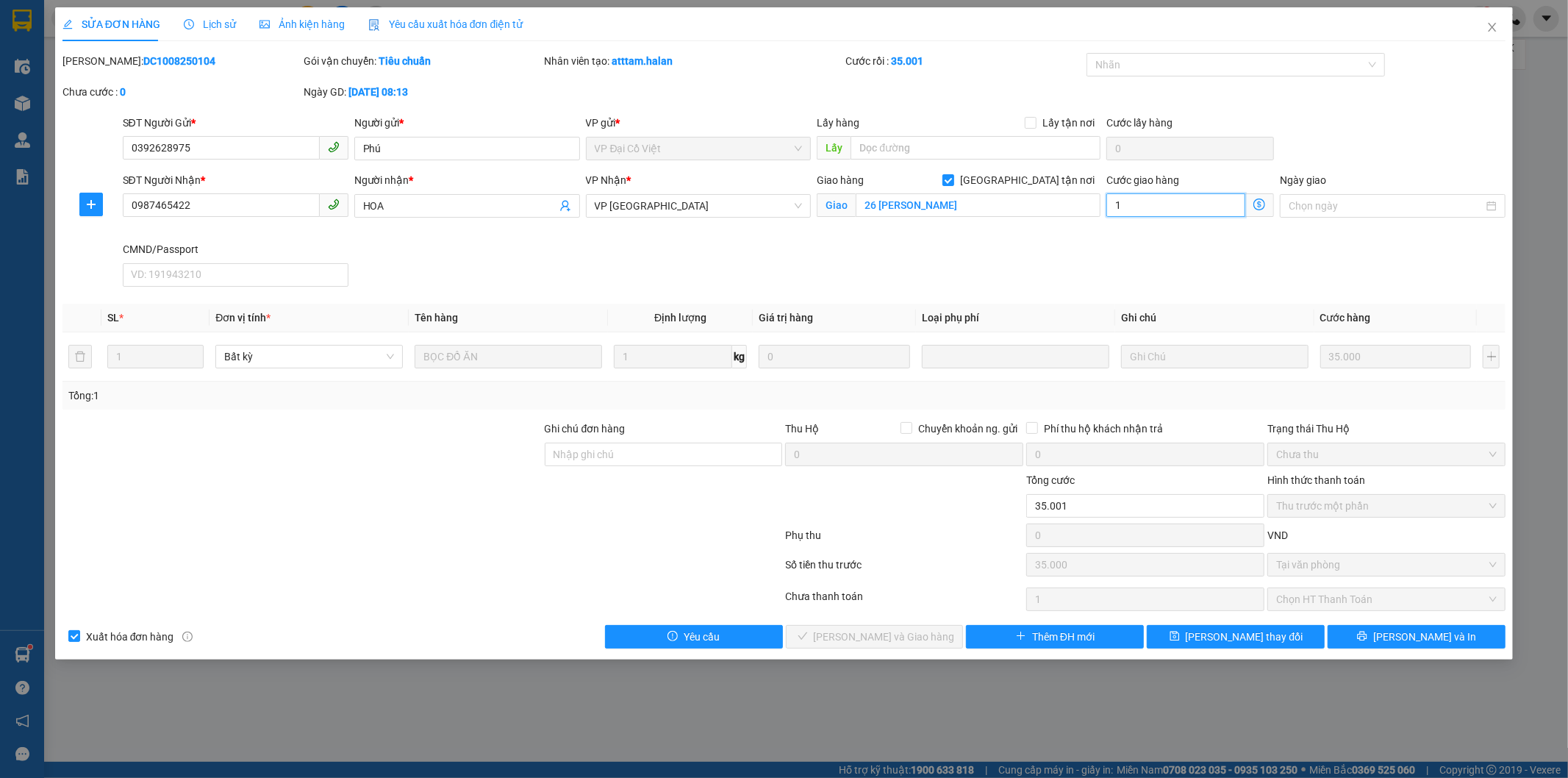
type input "35.010"
type input "10"
type input "10.000"
type input "45.000"
type input "10.000"
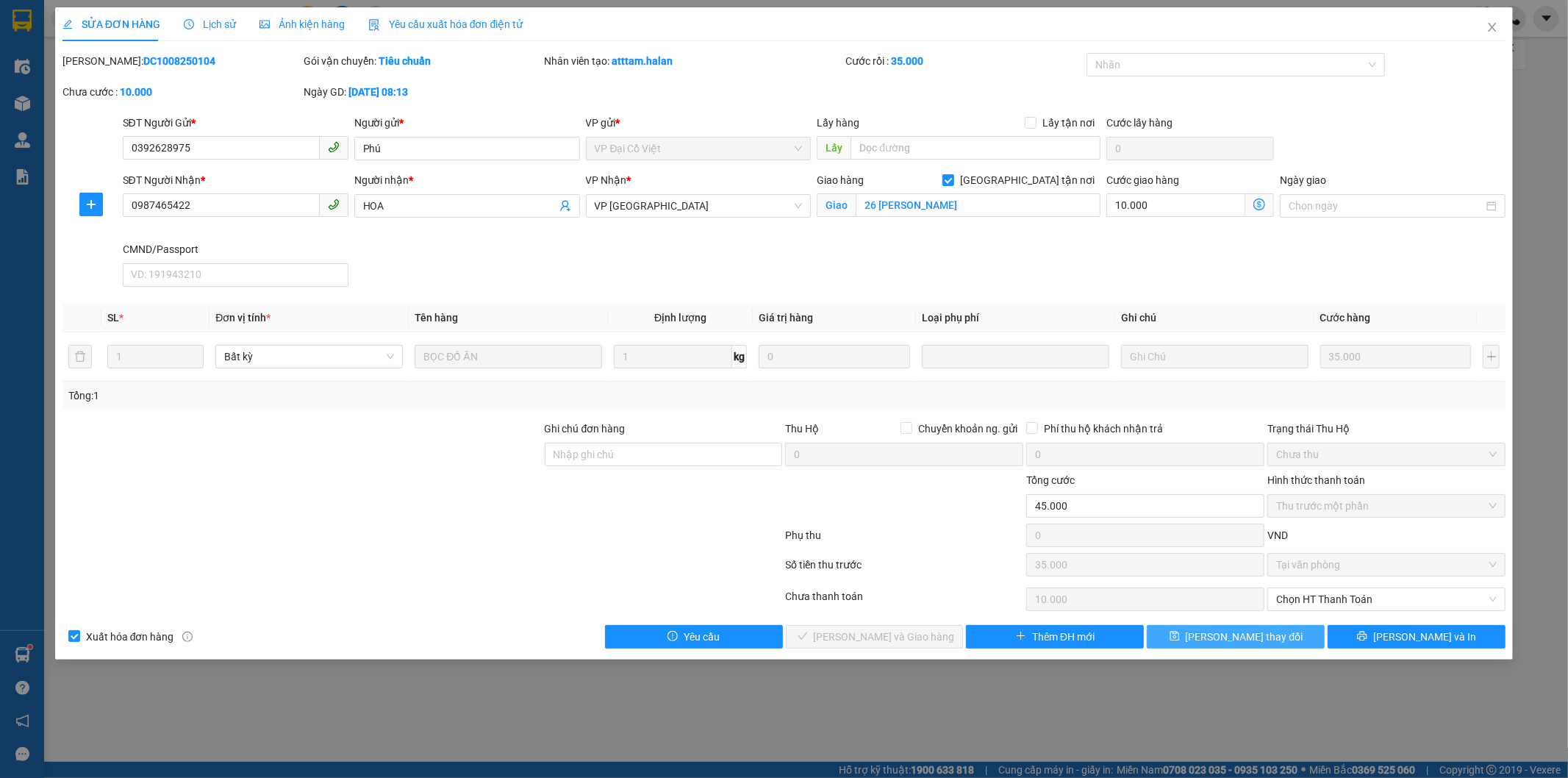
click at [1243, 640] on span "[PERSON_NAME] thay đổi" at bounding box center [1245, 637] width 118 height 17
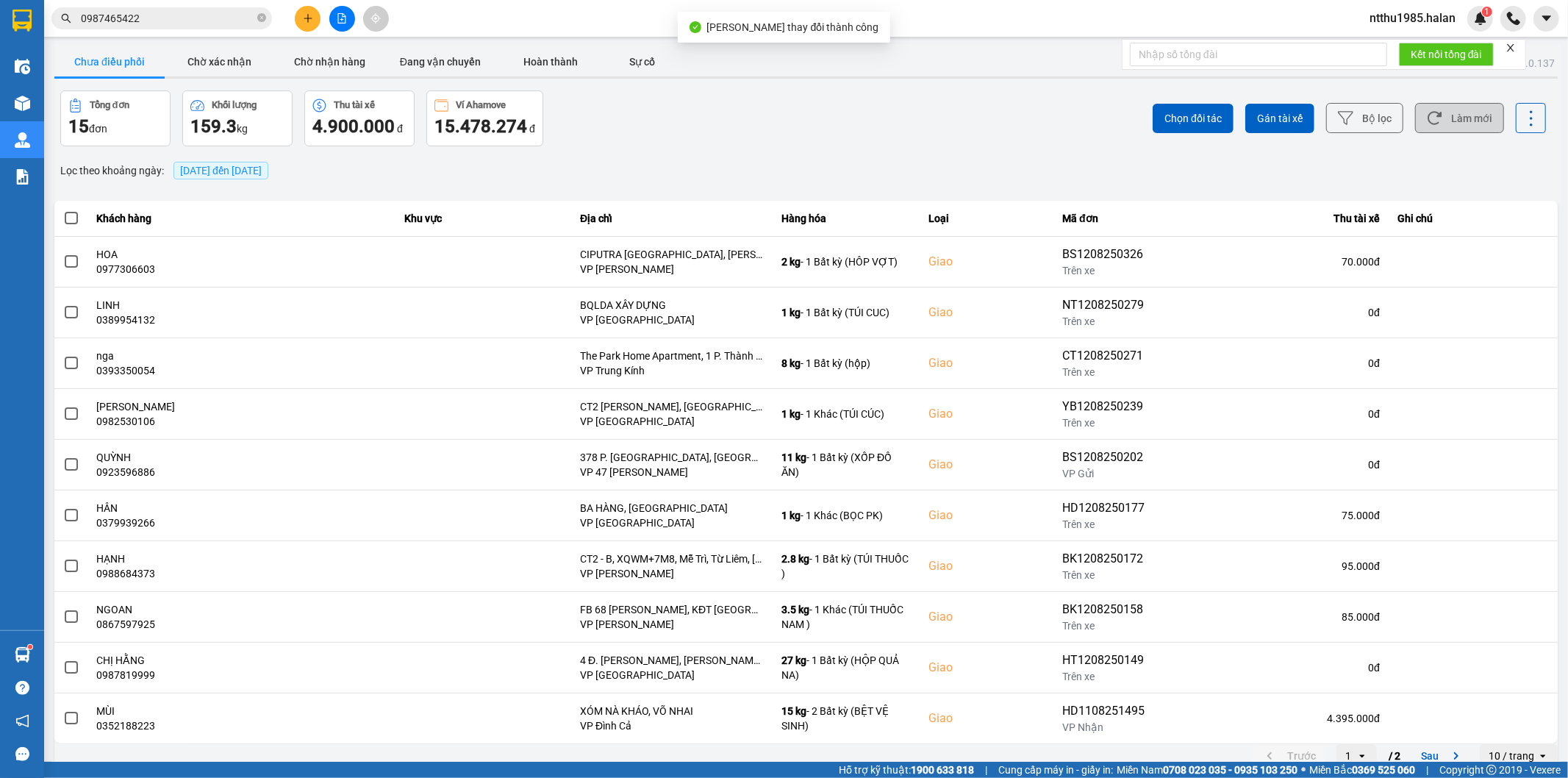
click at [1457, 120] on button "Làm mới" at bounding box center [1459, 118] width 89 height 30
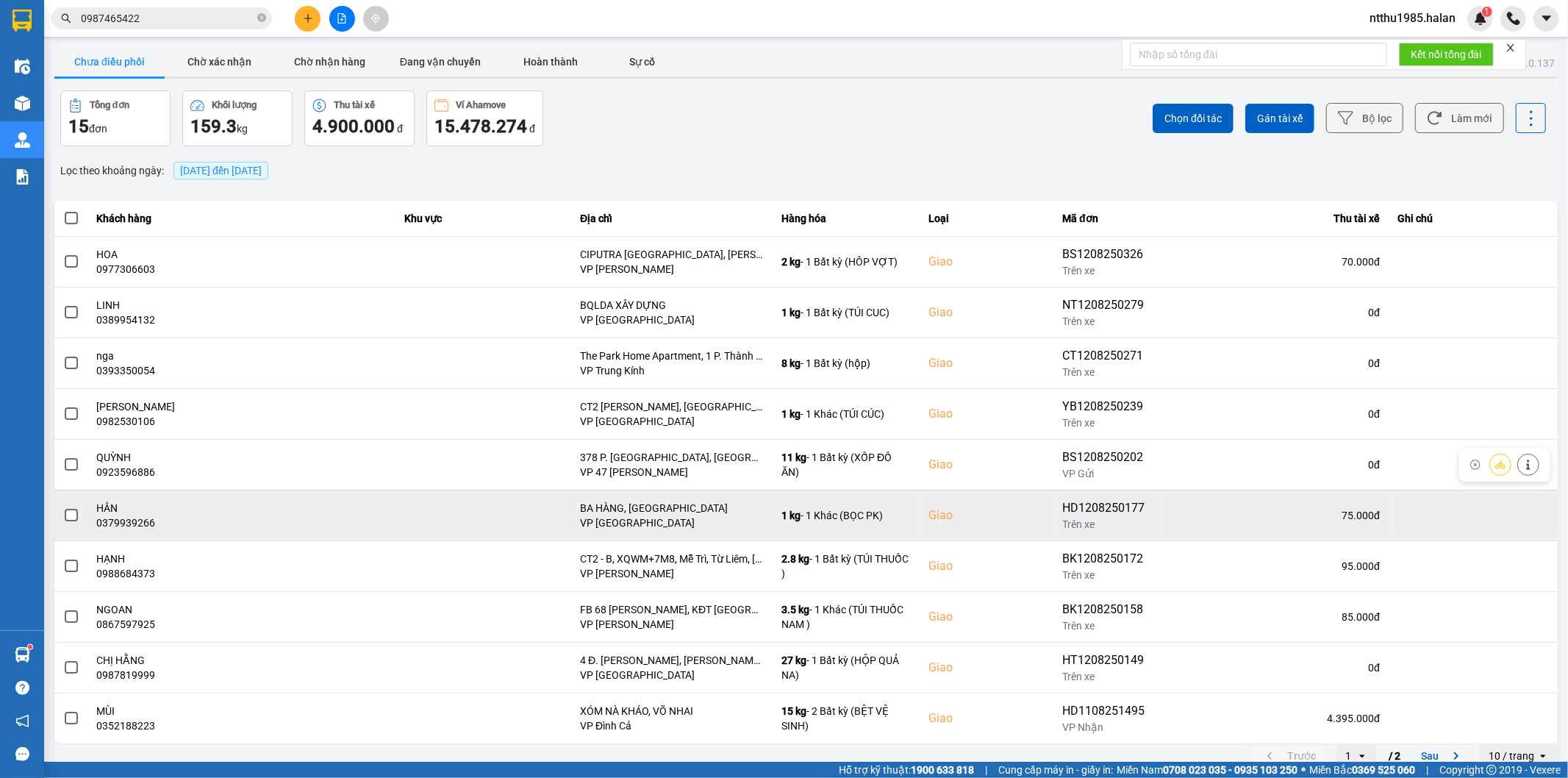
scroll to position [17, 0]
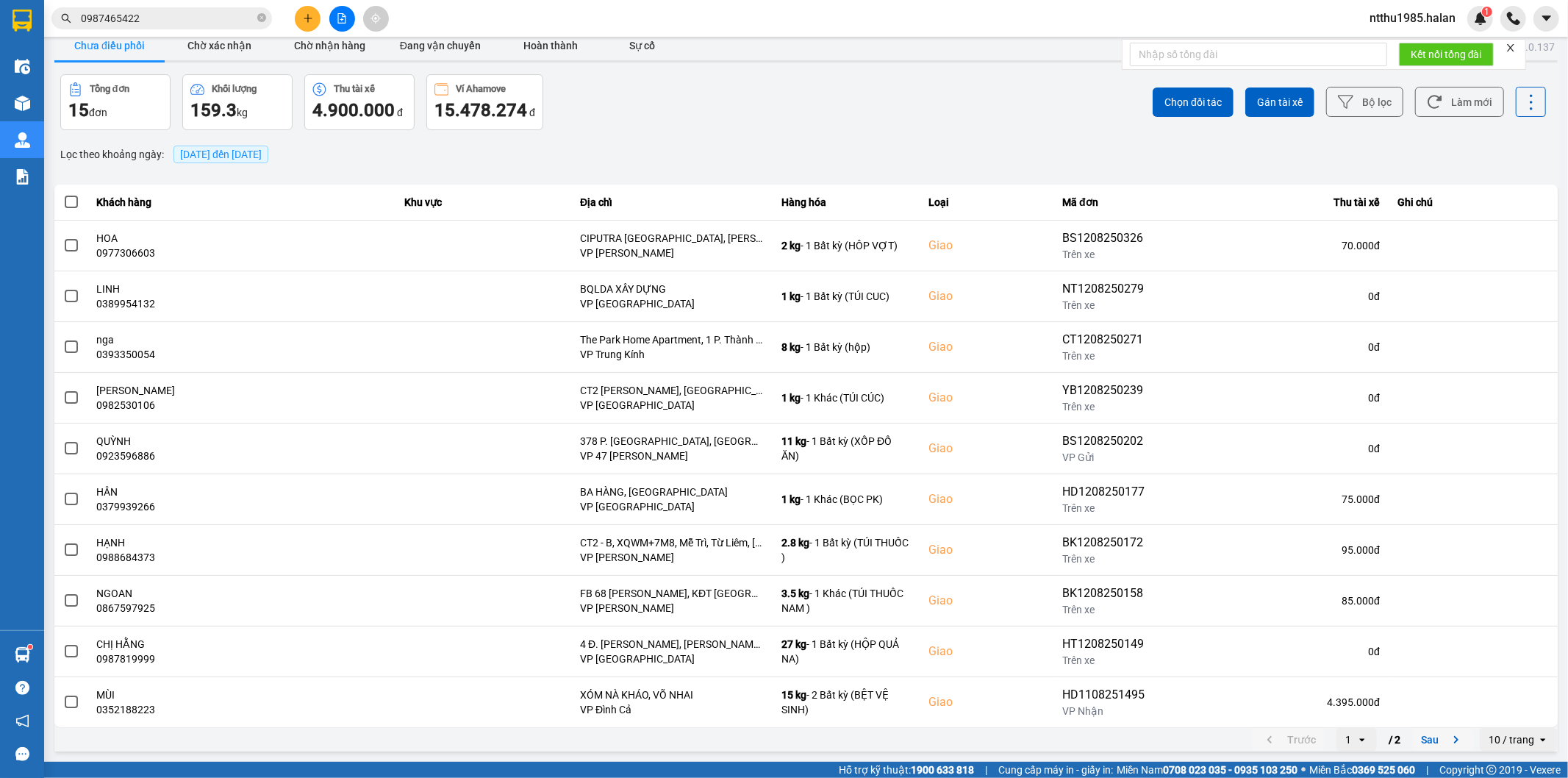
drag, startPoint x: 1417, startPoint y: 743, endPoint x: 1284, endPoint y: 526, distance: 254.5
click at [1412, 736] on button "Sau" at bounding box center [1442, 740] width 62 height 22
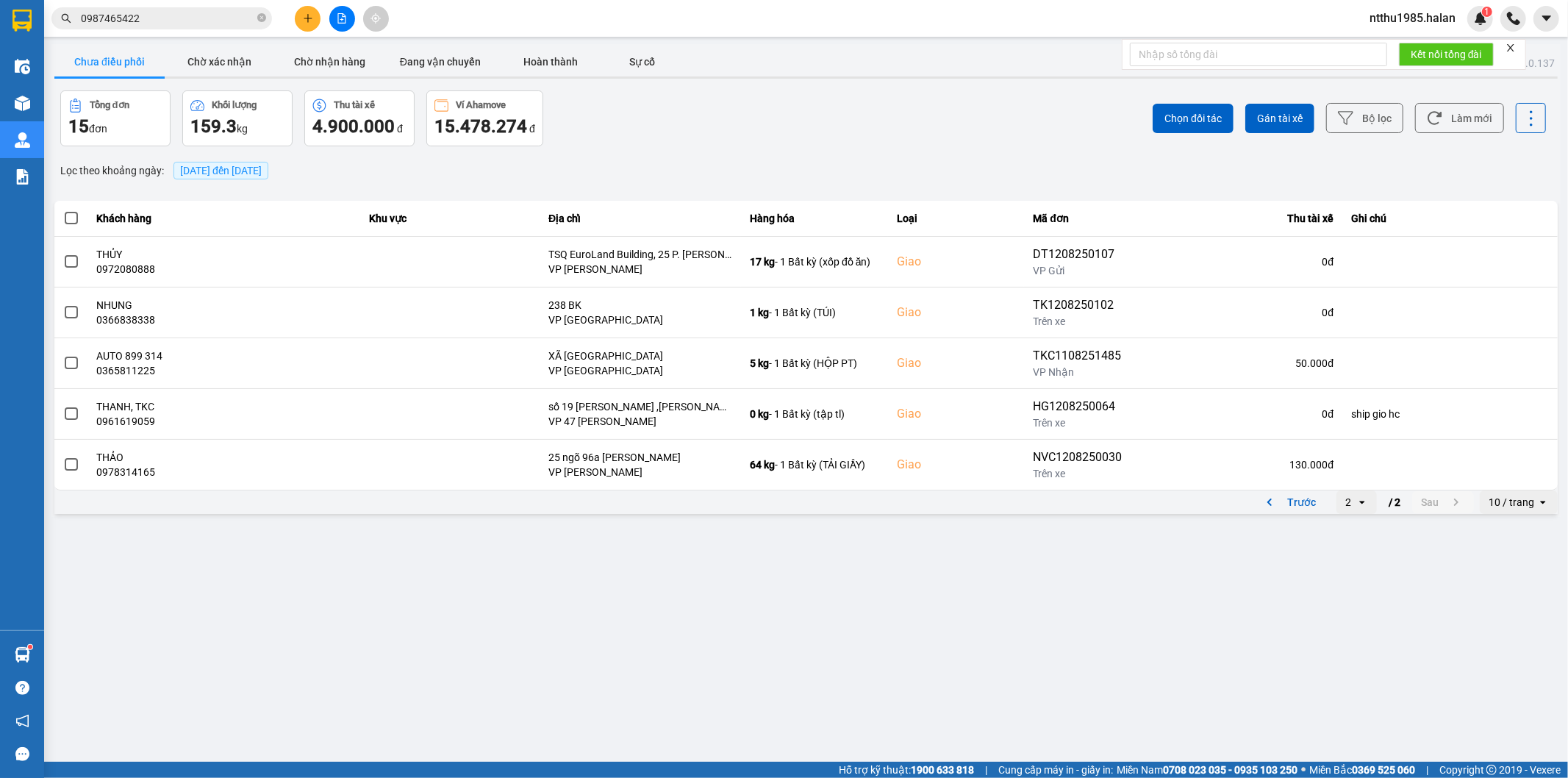
click at [152, 20] on input "0987465422" at bounding box center [167, 18] width 174 height 17
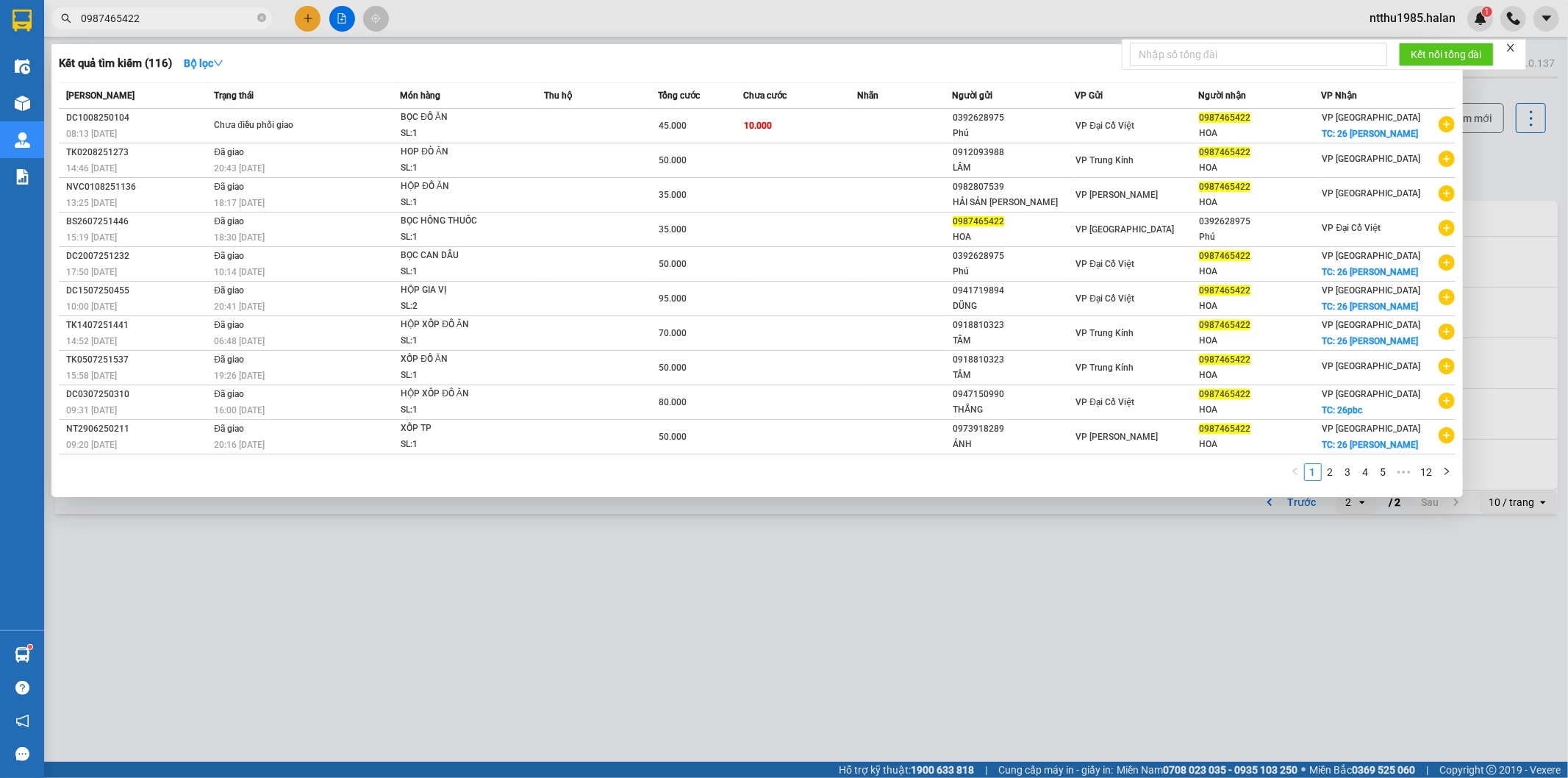
drag, startPoint x: 1518, startPoint y: 172, endPoint x: 1496, endPoint y: 155, distance: 27.8
click at [1518, 171] on div at bounding box center [784, 389] width 1568 height 778
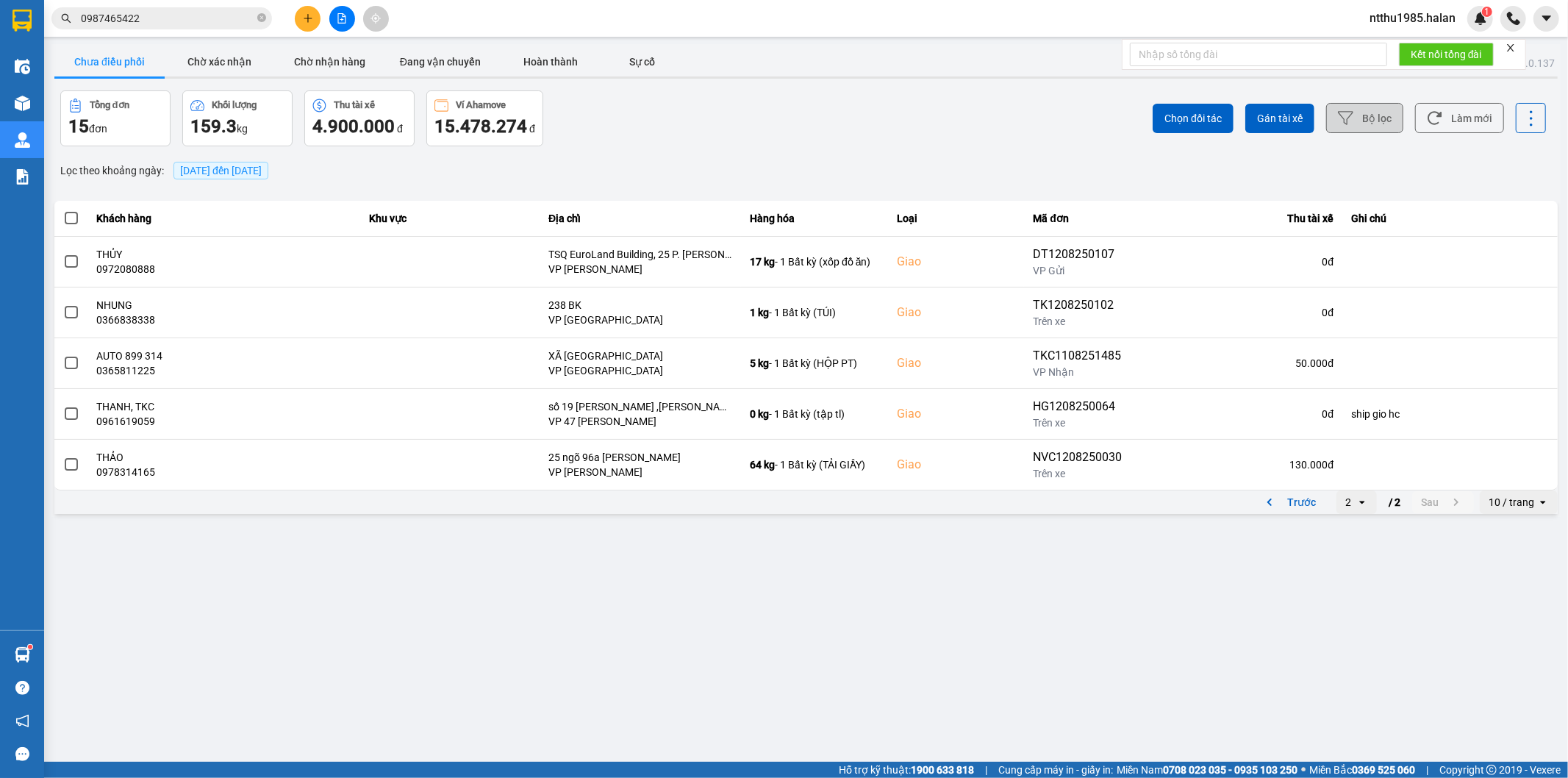
click at [1375, 123] on button "Bộ lọc" at bounding box center [1365, 118] width 77 height 30
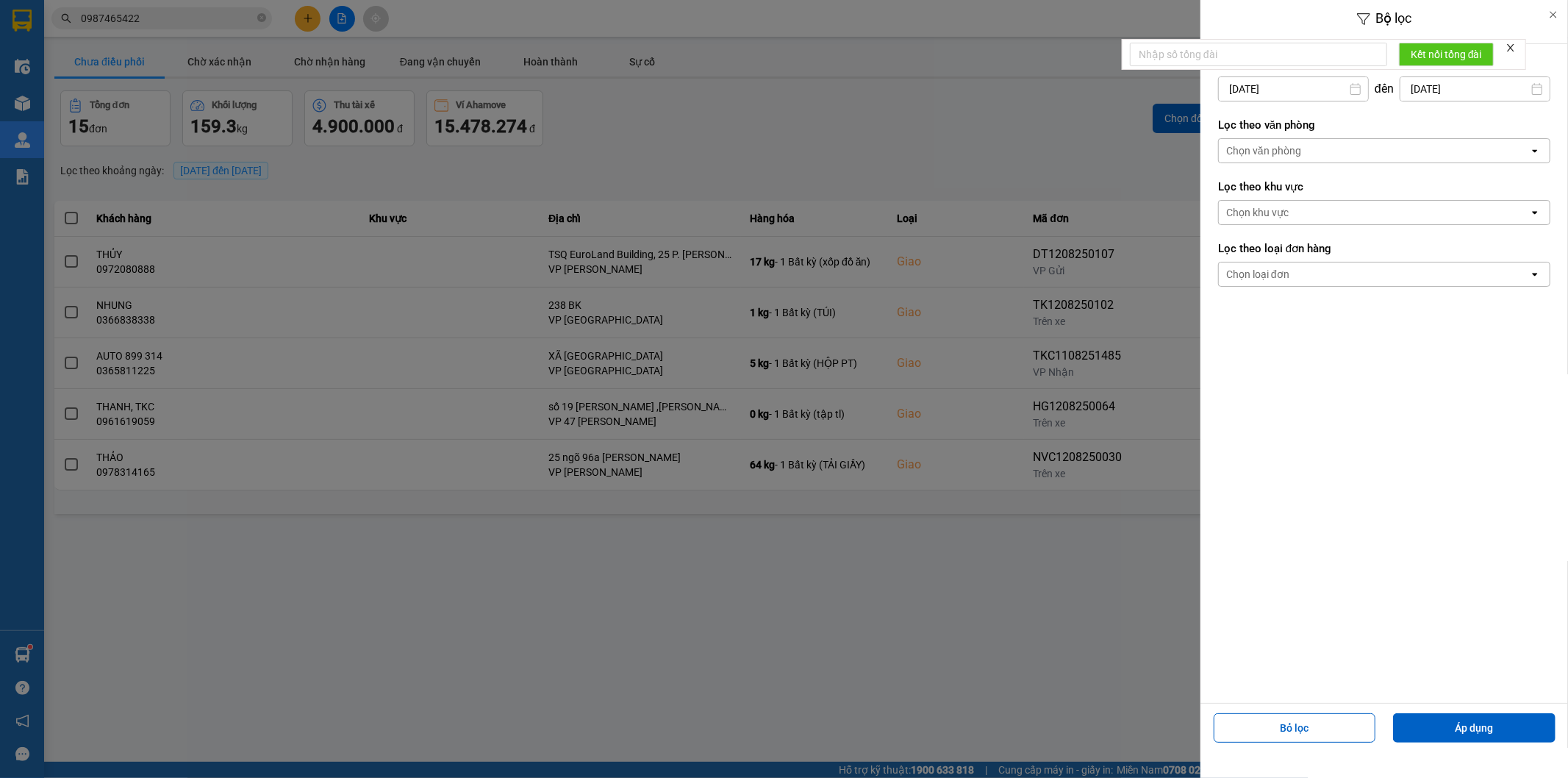
click at [1311, 86] on input "12/08/2025" at bounding box center [1294, 89] width 150 height 24
click at [1373, 226] on div "9" at bounding box center [1373, 228] width 20 height 17
type input "09/08/2025"
click at [1457, 732] on button "Áp dụng" at bounding box center [1473, 728] width 162 height 29
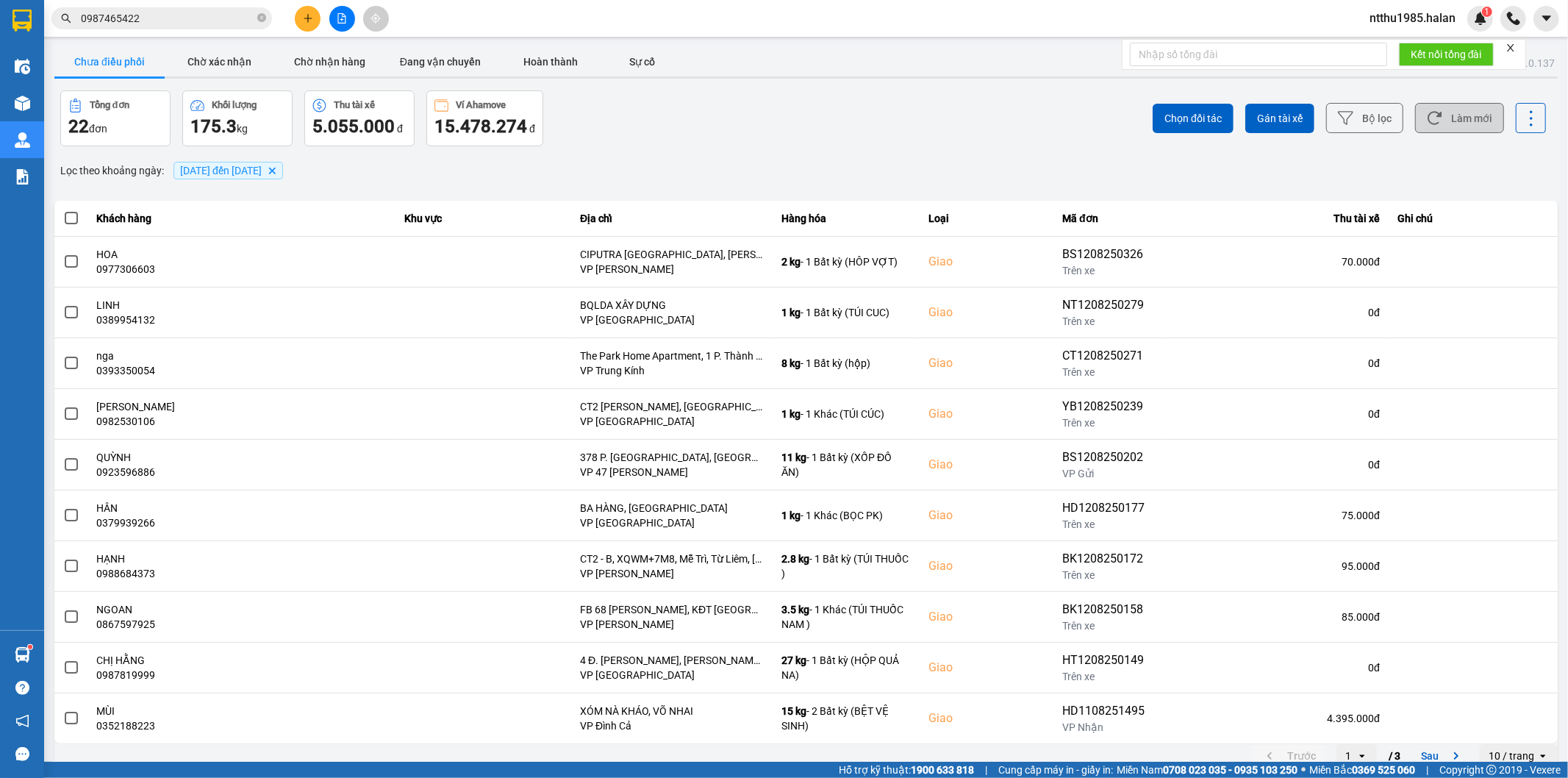
click at [1451, 107] on button "Làm mới" at bounding box center [1459, 118] width 89 height 30
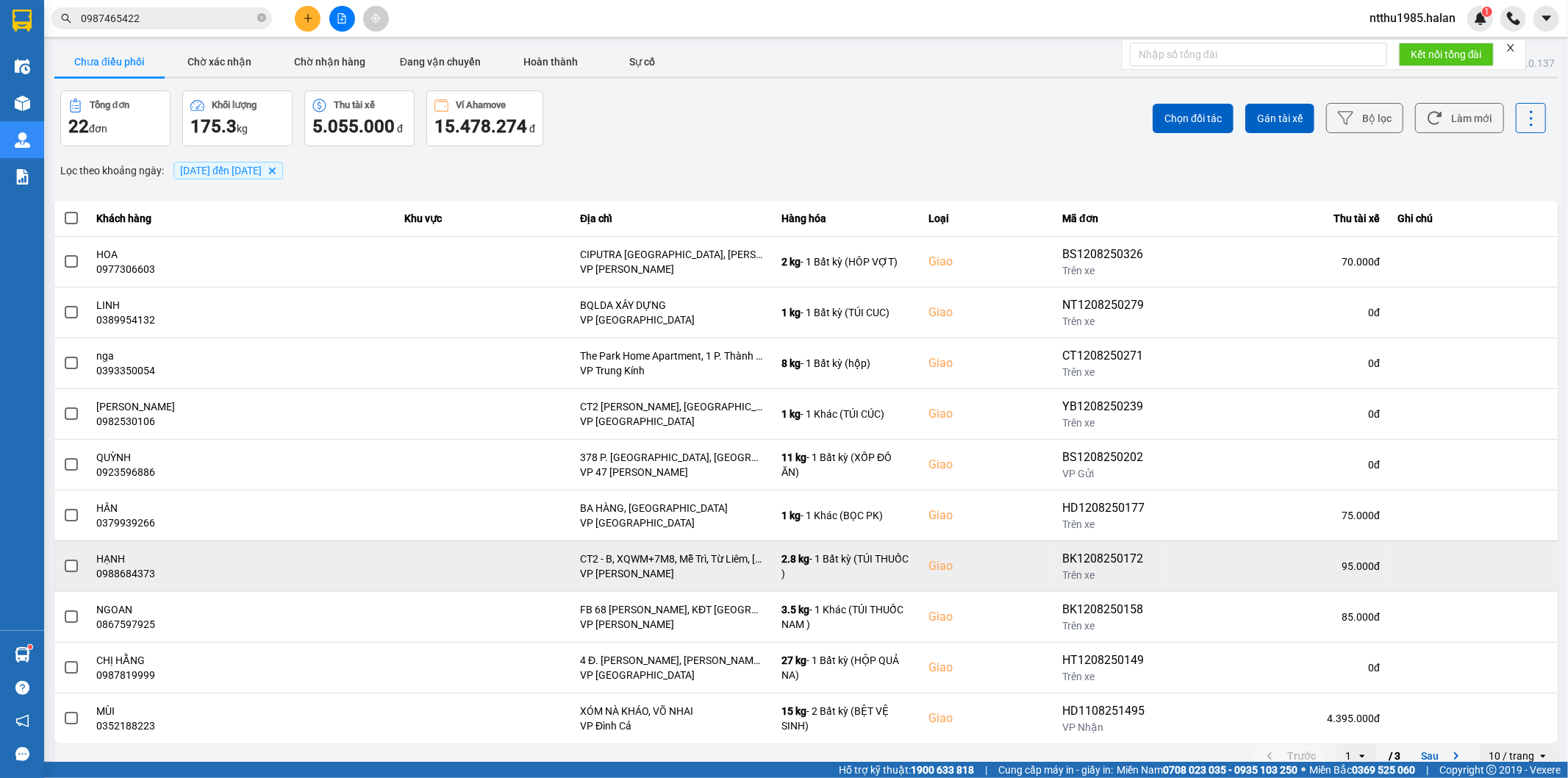
scroll to position [17, 0]
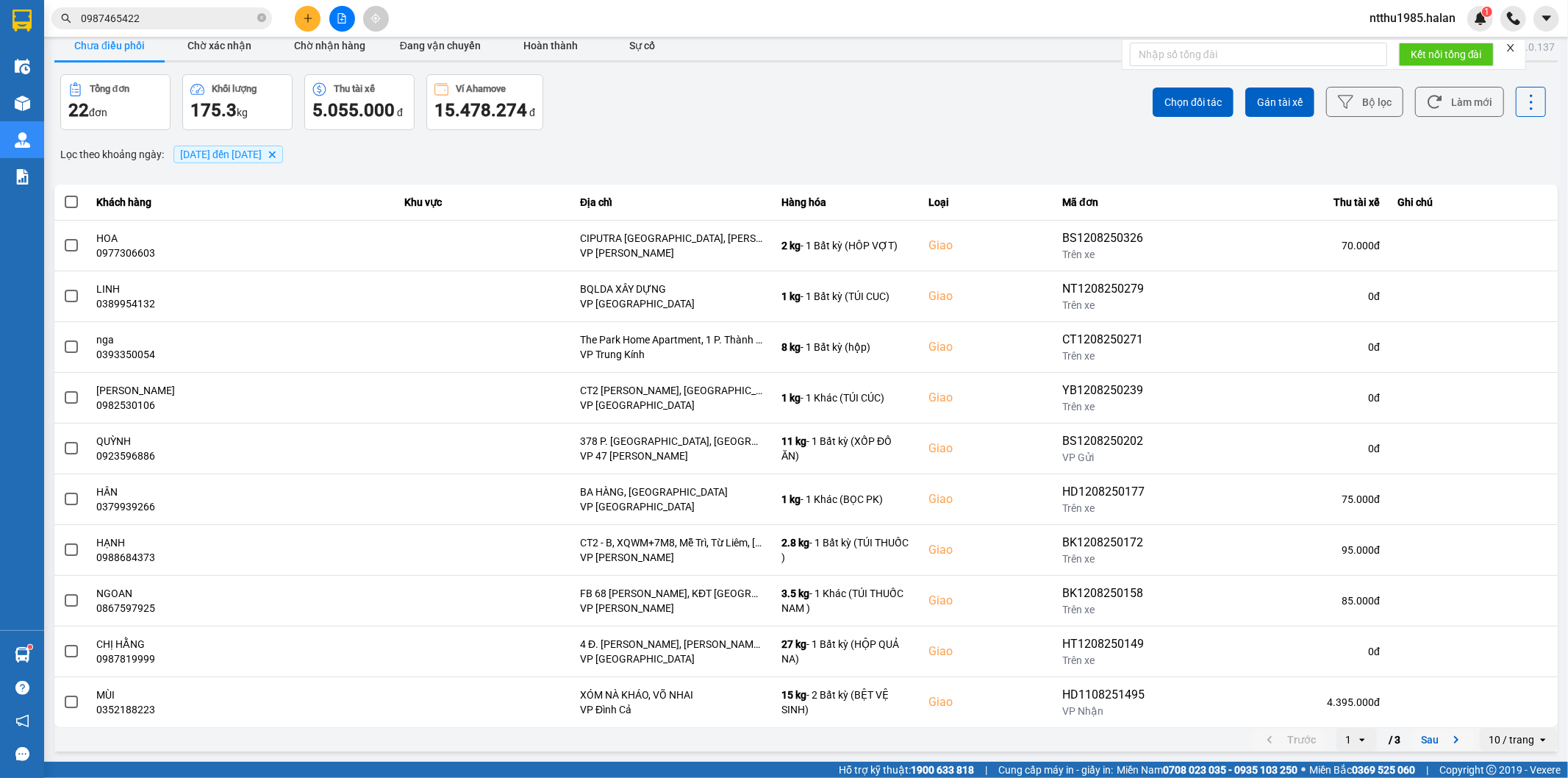
click at [1426, 740] on button "Sau" at bounding box center [1442, 740] width 62 height 22
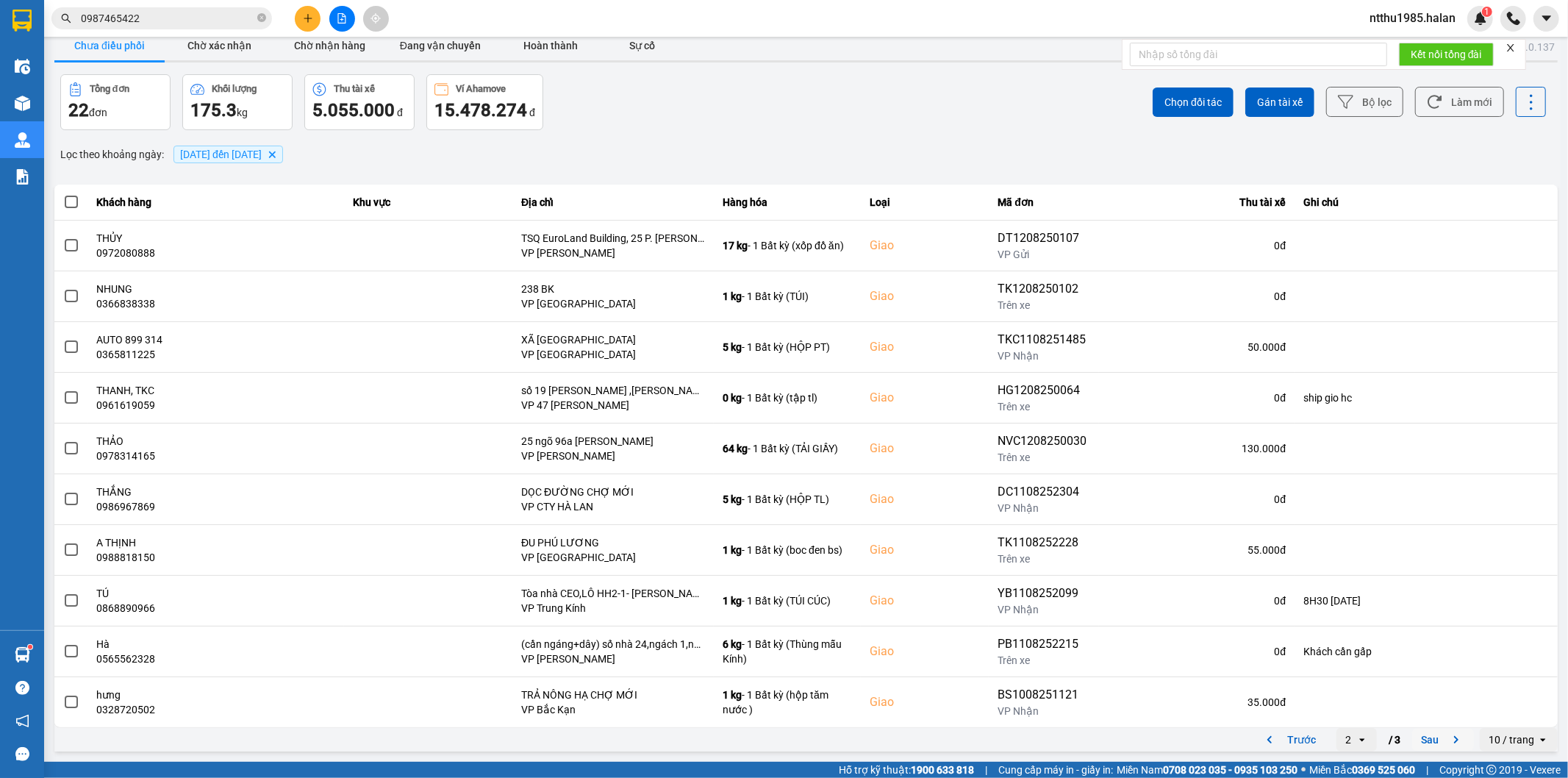
click at [1429, 738] on button "Sau" at bounding box center [1442, 740] width 62 height 22
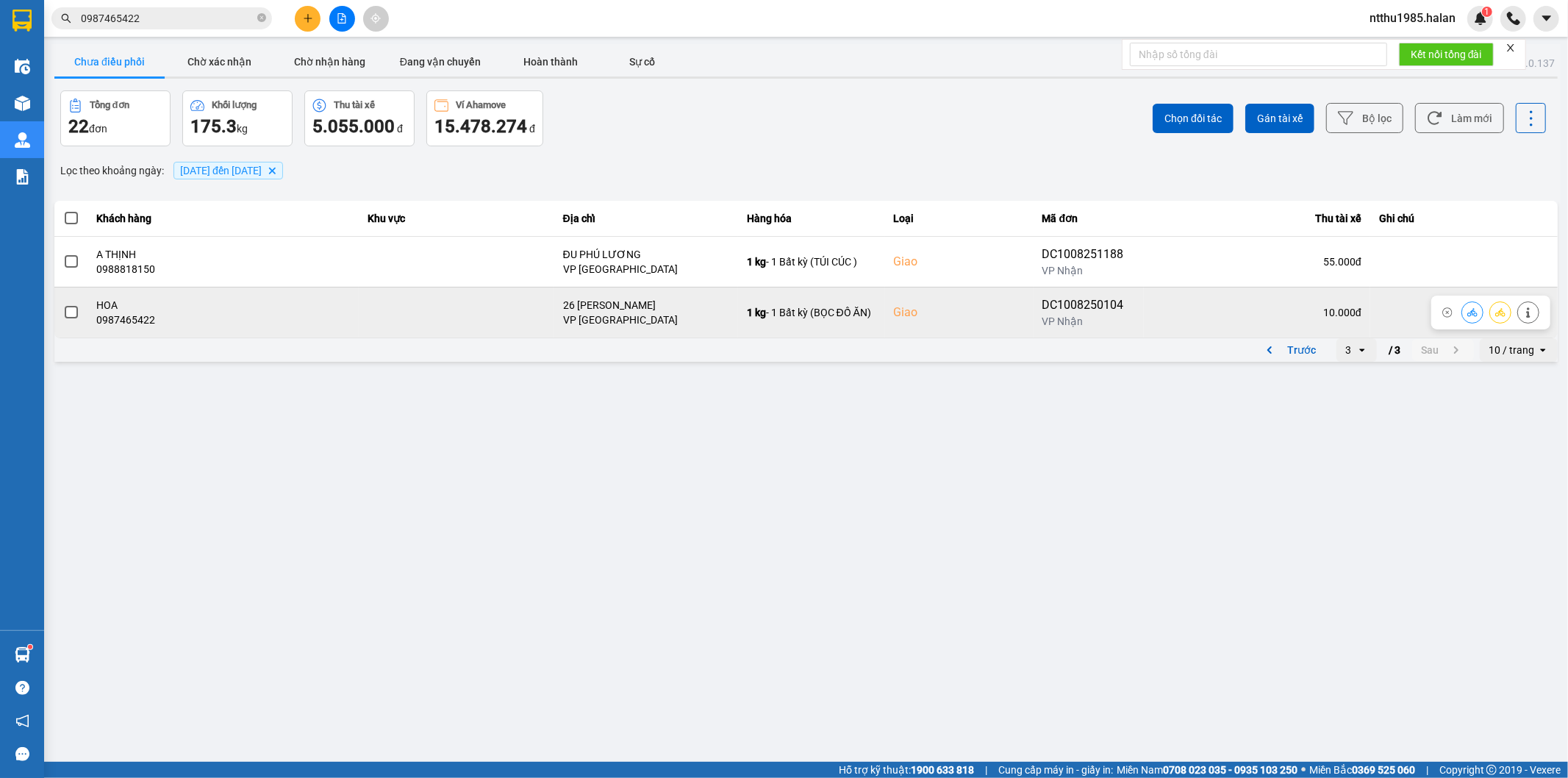
click at [72, 311] on span at bounding box center [71, 312] width 13 height 13
click at [63, 305] on input "checkbox" at bounding box center [63, 305] width 0 height 0
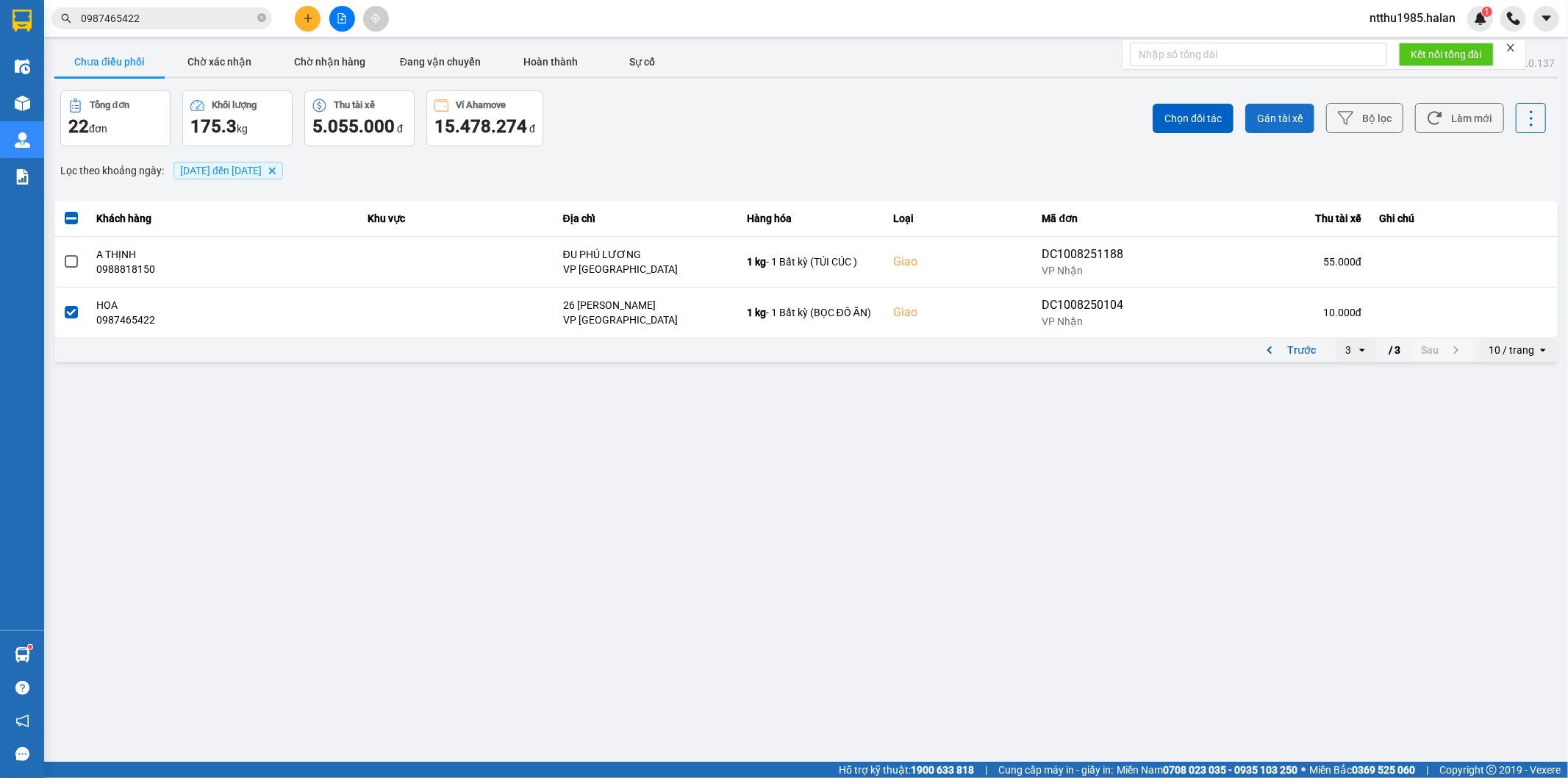
click at [1294, 120] on span "Gán tài xế" at bounding box center [1280, 118] width 46 height 15
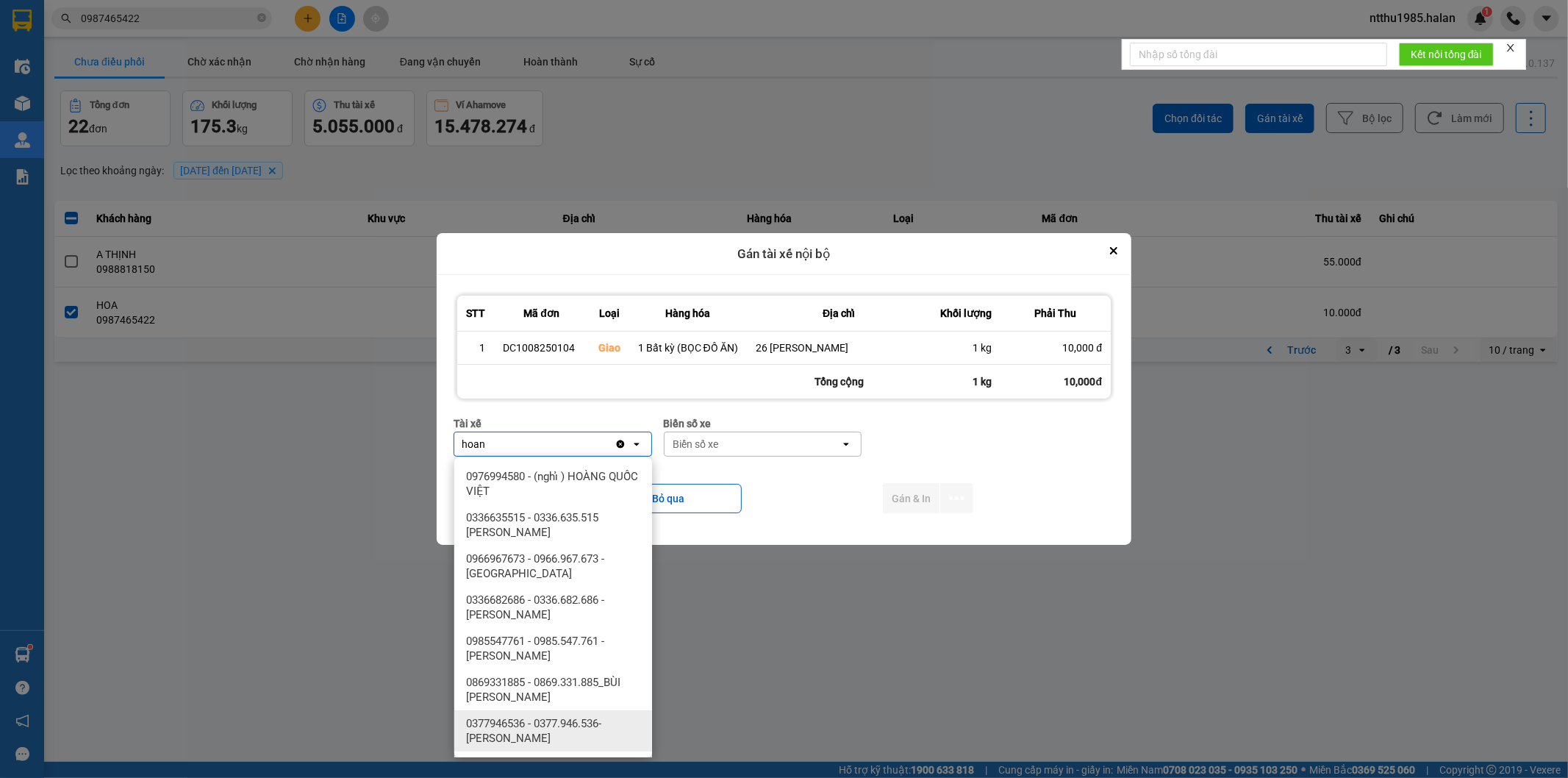
type input "hoan"
drag, startPoint x: 522, startPoint y: 733, endPoint x: 571, endPoint y: 715, distance: 52.2
click at [525, 733] on span "0377946536 - 0377.946.536- Đào Duy Hoàn" at bounding box center [556, 731] width 180 height 29
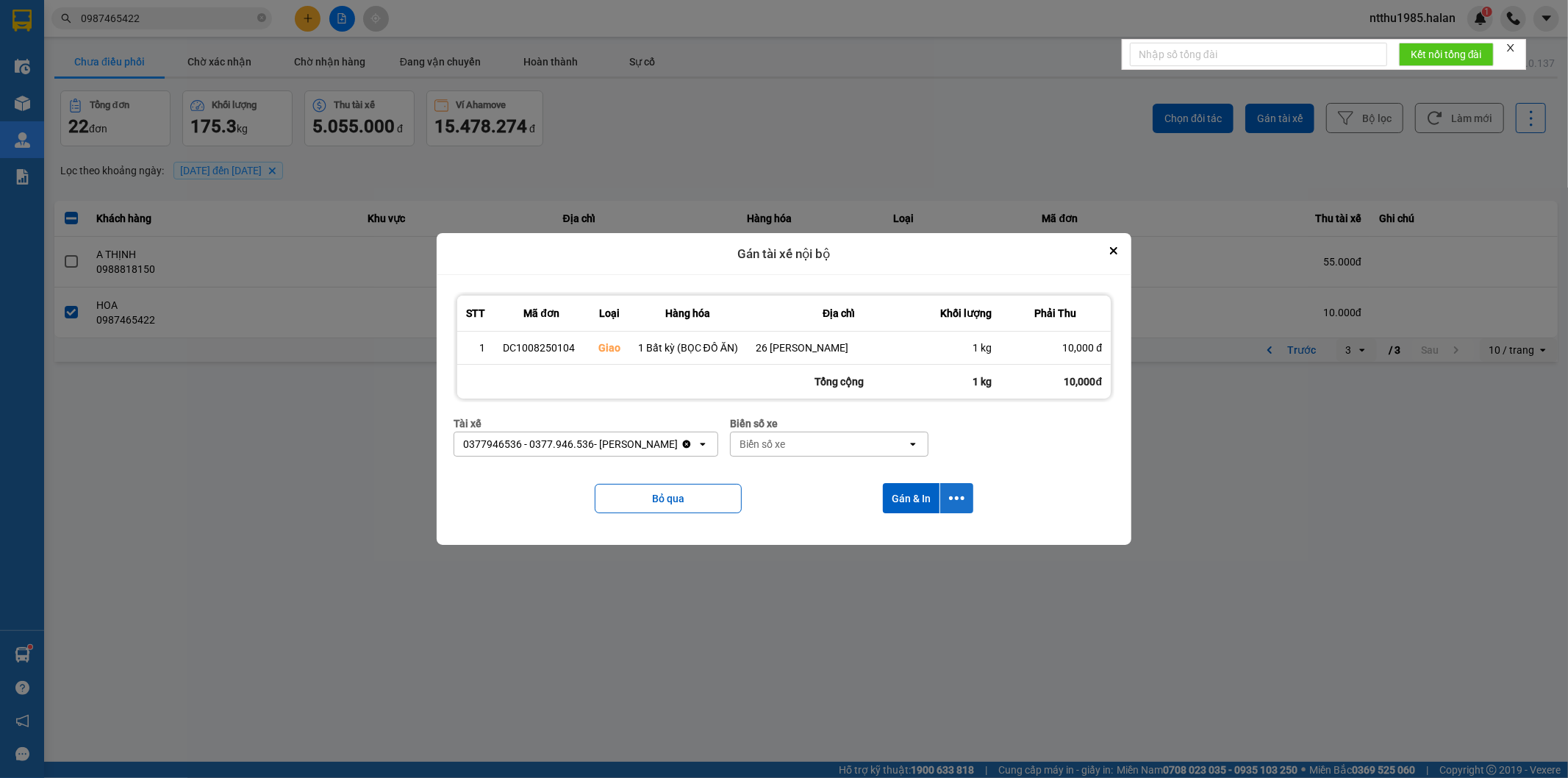
click at [951, 490] on button "dialog" at bounding box center [957, 498] width 33 height 30
click at [904, 537] on span "Chỉ gán tài" at bounding box center [898, 539] width 49 height 15
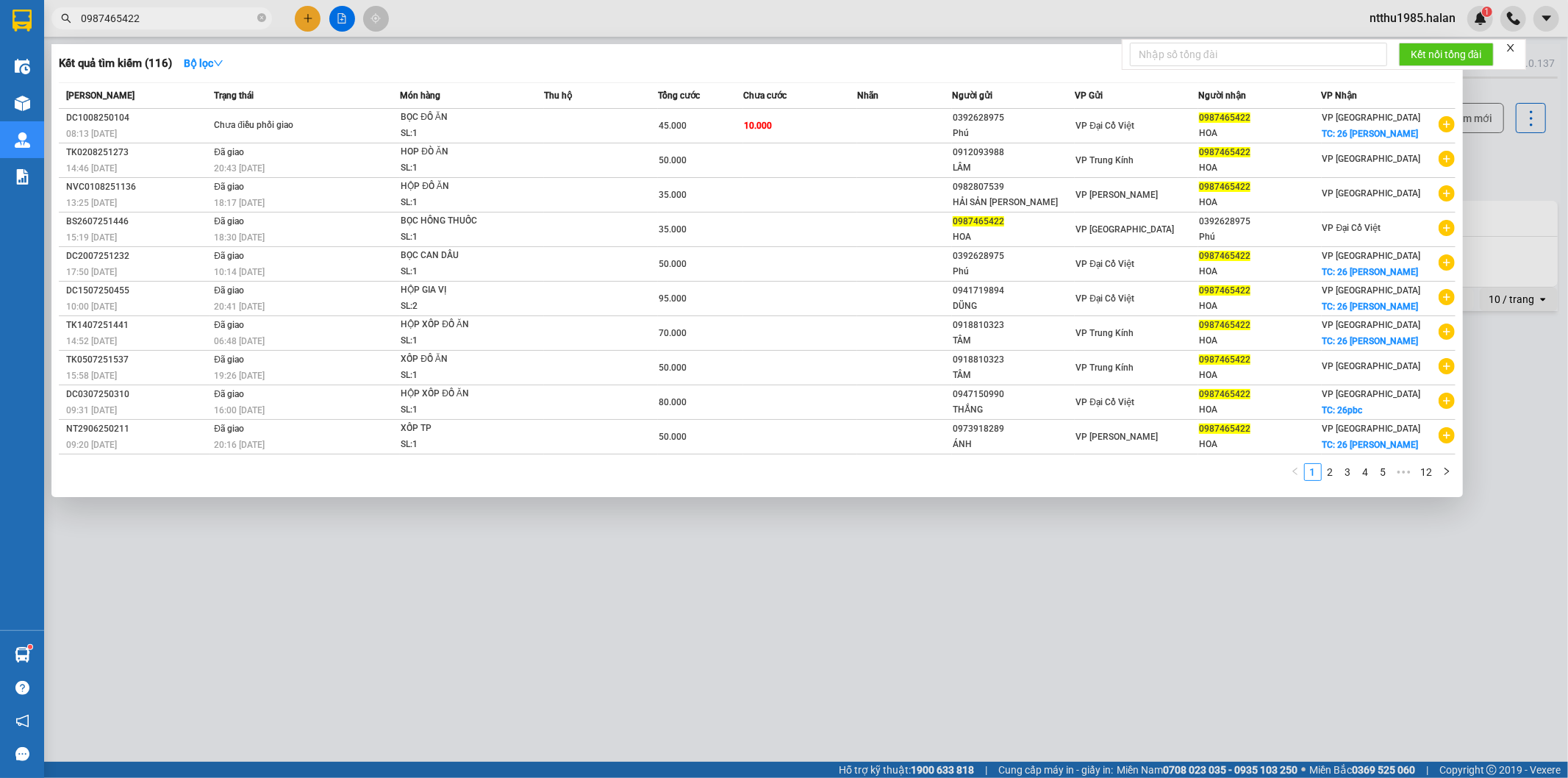
click at [143, 20] on input "0987465422" at bounding box center [167, 18] width 174 height 17
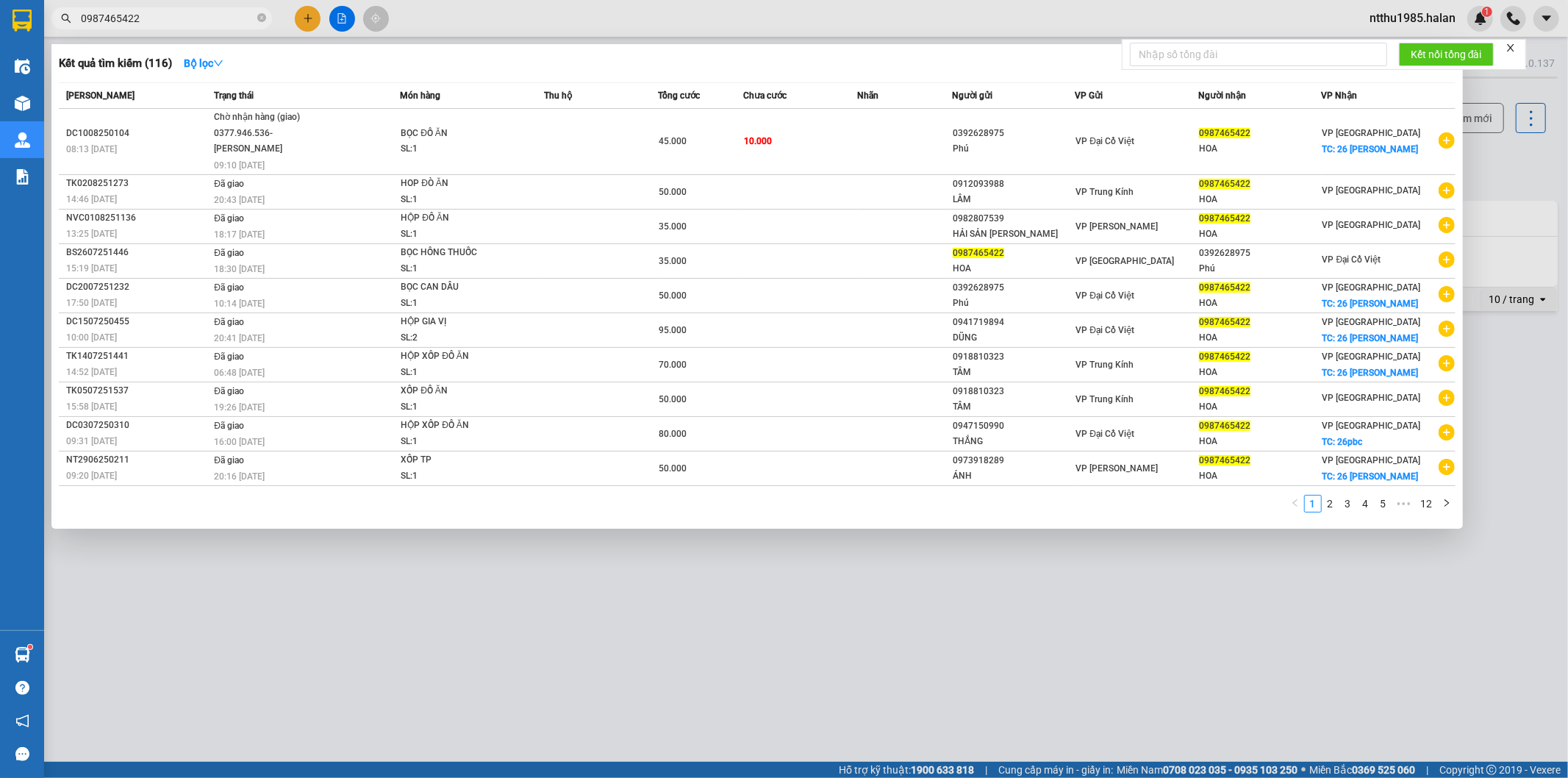
click at [299, 17] on div at bounding box center [784, 389] width 1568 height 778
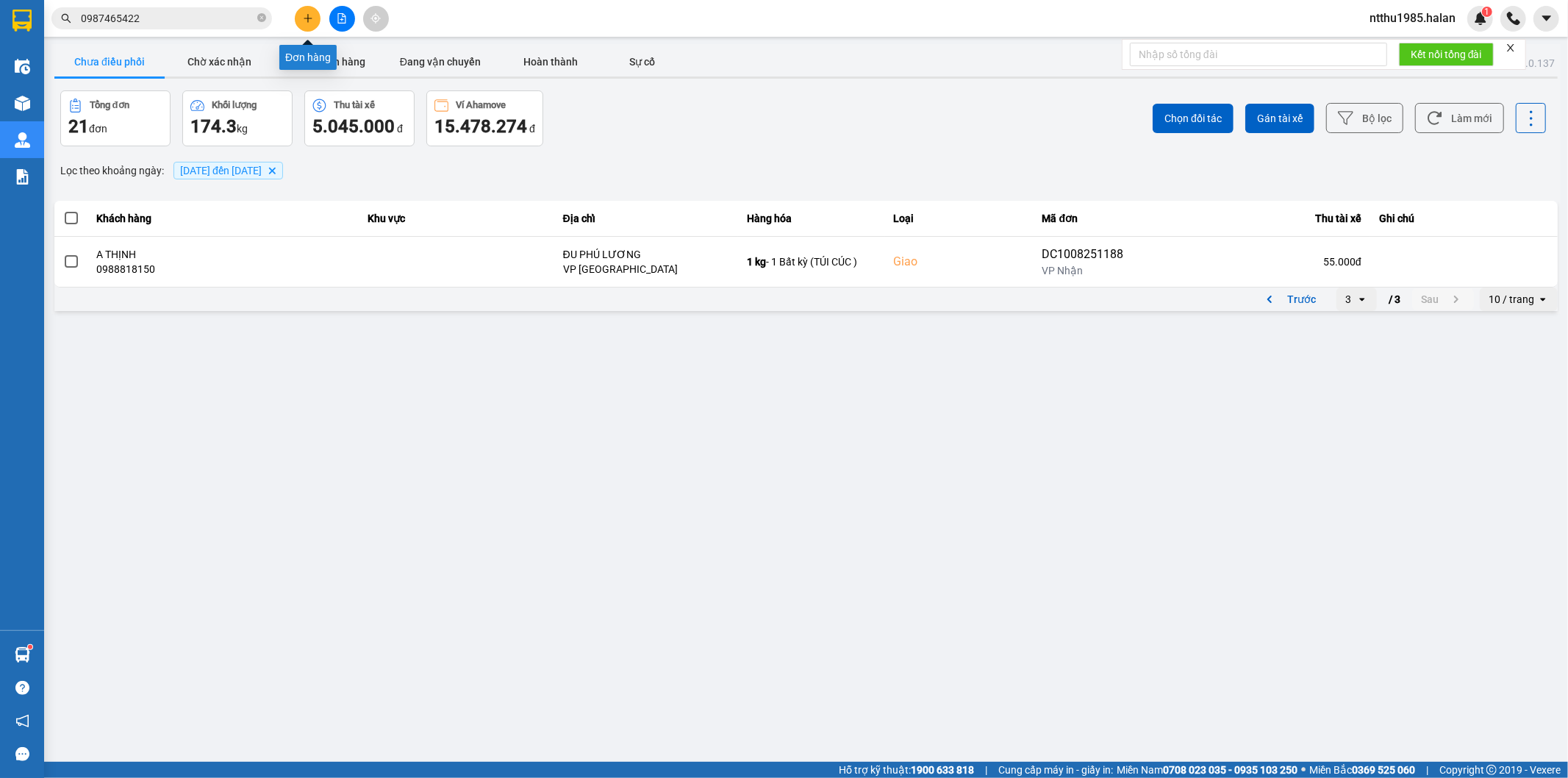
click at [316, 20] on button at bounding box center [308, 18] width 26 height 26
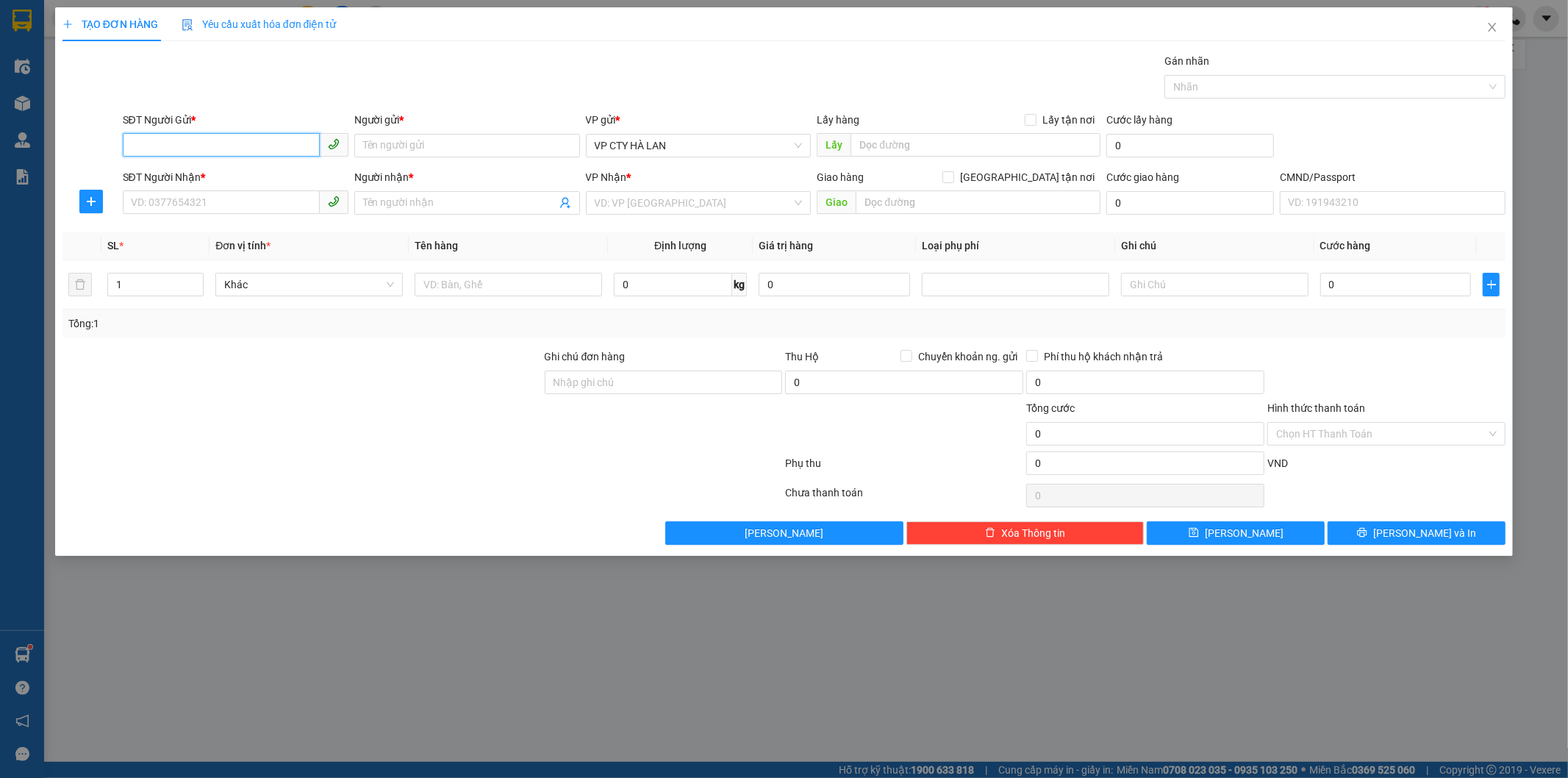
click at [194, 147] on input "SĐT Người Gửi *" at bounding box center [221, 145] width 197 height 24
type input "0983060551"
click at [427, 142] on input "Người gửi *" at bounding box center [467, 146] width 226 height 24
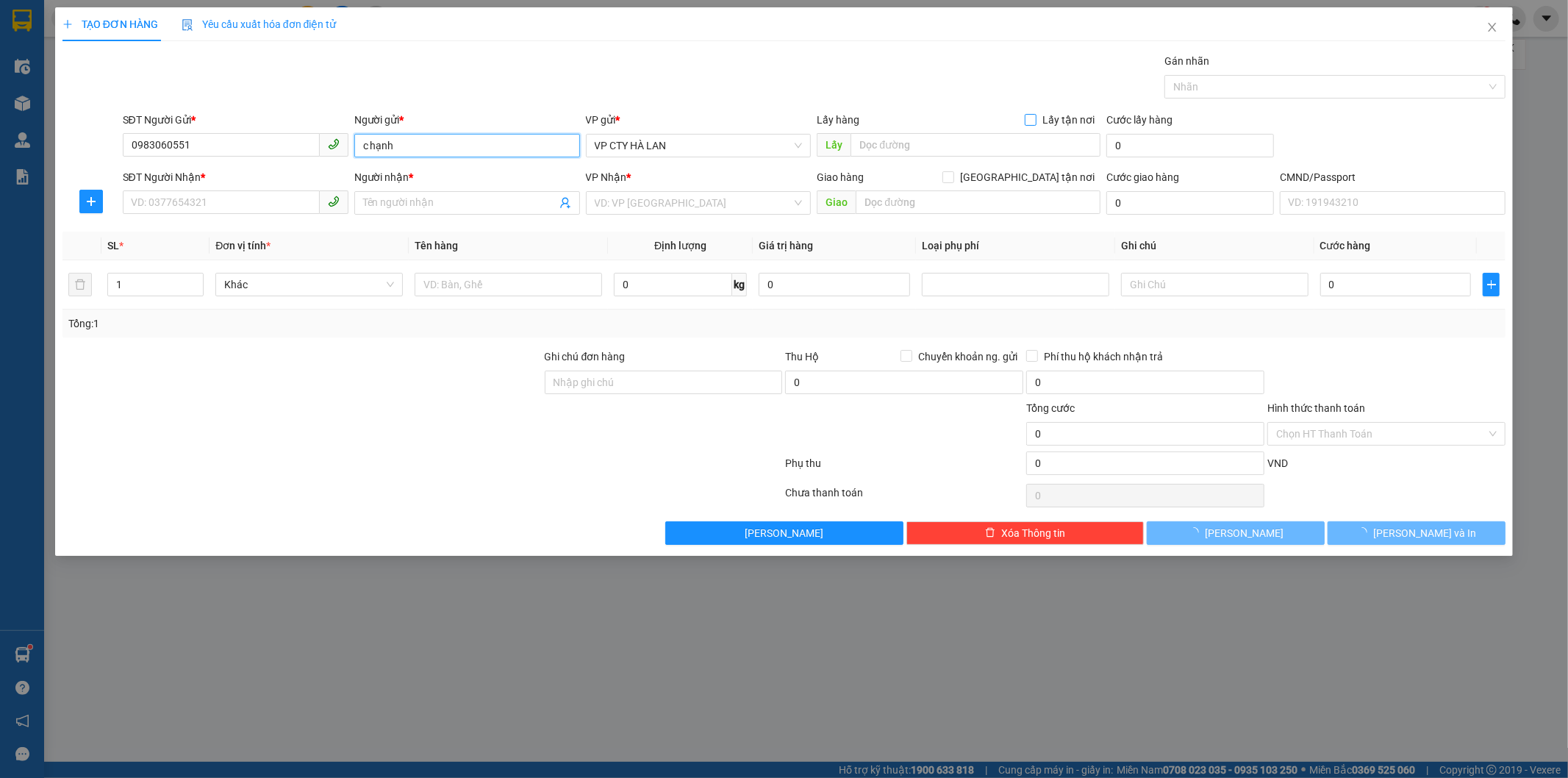
type input "c hạnh"
click at [1034, 122] on input "Lấy tận nơi" at bounding box center [1029, 118] width 10 height 10
checkbox input "true"
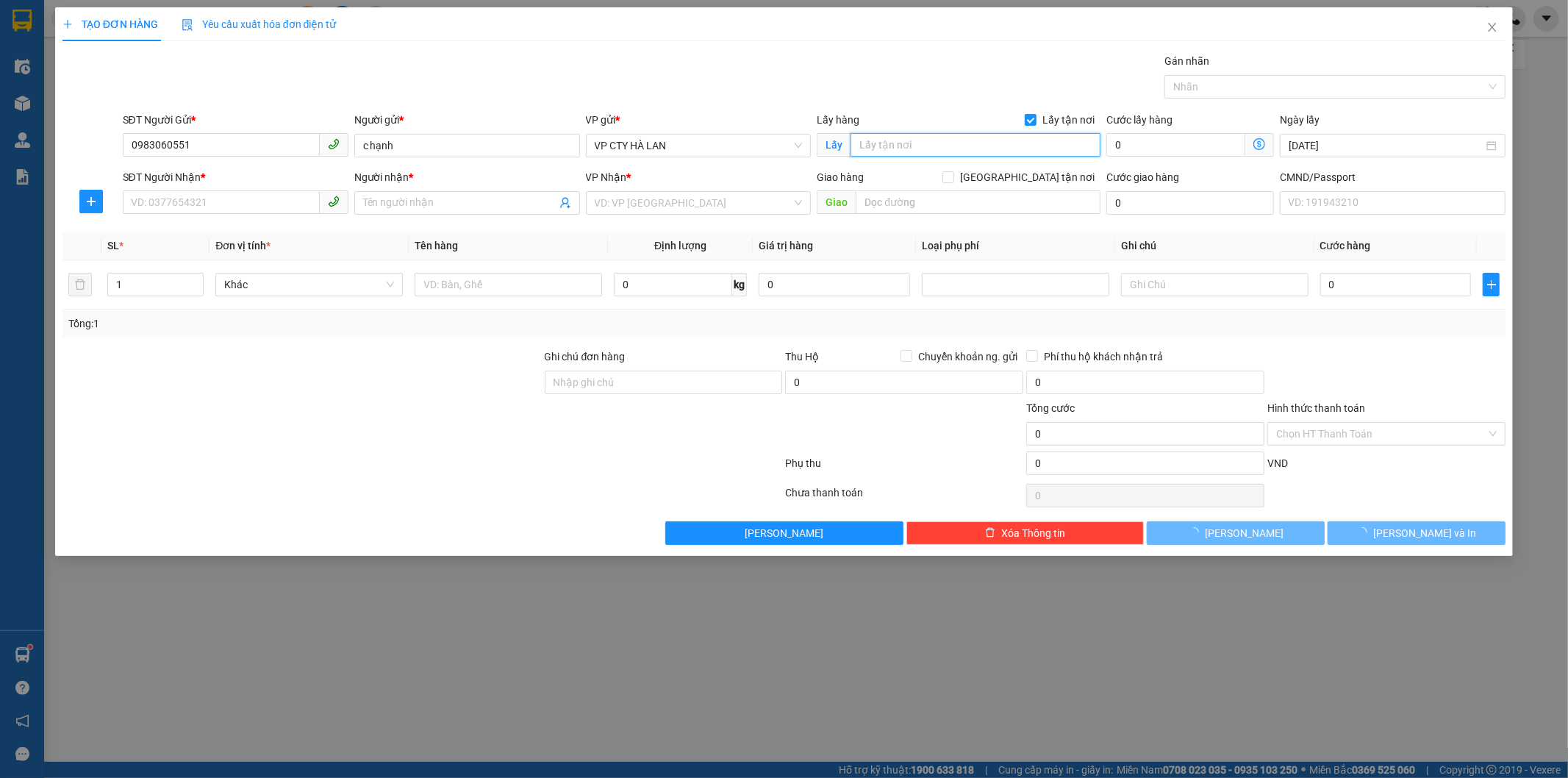
click at [967, 142] on input "text" at bounding box center [975, 145] width 250 height 24
click at [948, 142] on input "68a tân xuân" at bounding box center [975, 145] width 250 height 24
paste input "Đ. Tân Xuân, TDP Tân Xuân 2, Bắc Từ Liêm, Hà Nội, Việt Nam"
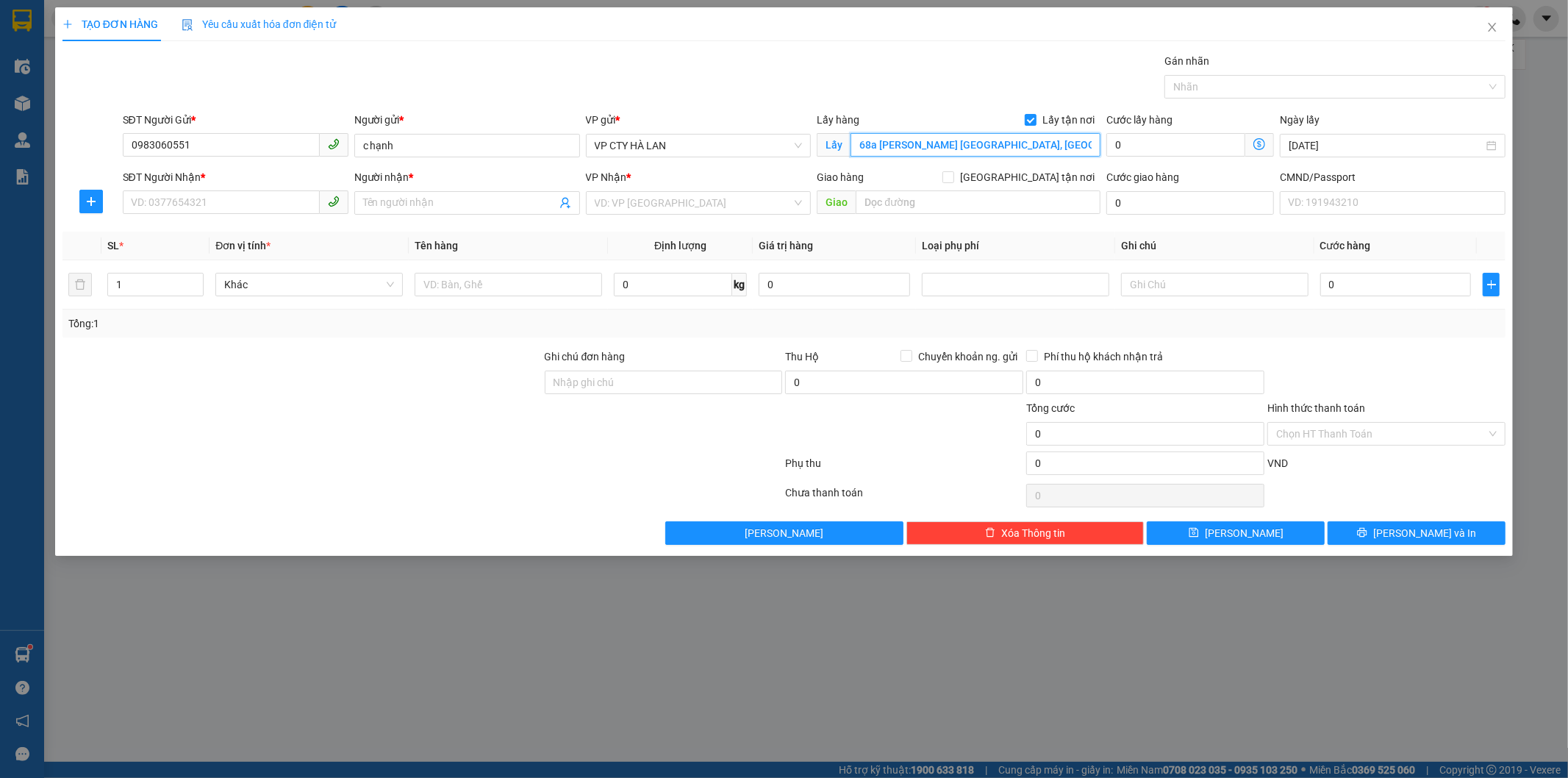
scroll to position [0, 68]
click at [723, 147] on span "VP CTY HÀ LAN" at bounding box center [699, 146] width 208 height 22
type input "68a Đ. Tân Xuân, TDP Tân Xuân 2, Bắc Từ Liêm, Hà Nội, Việt Nam"
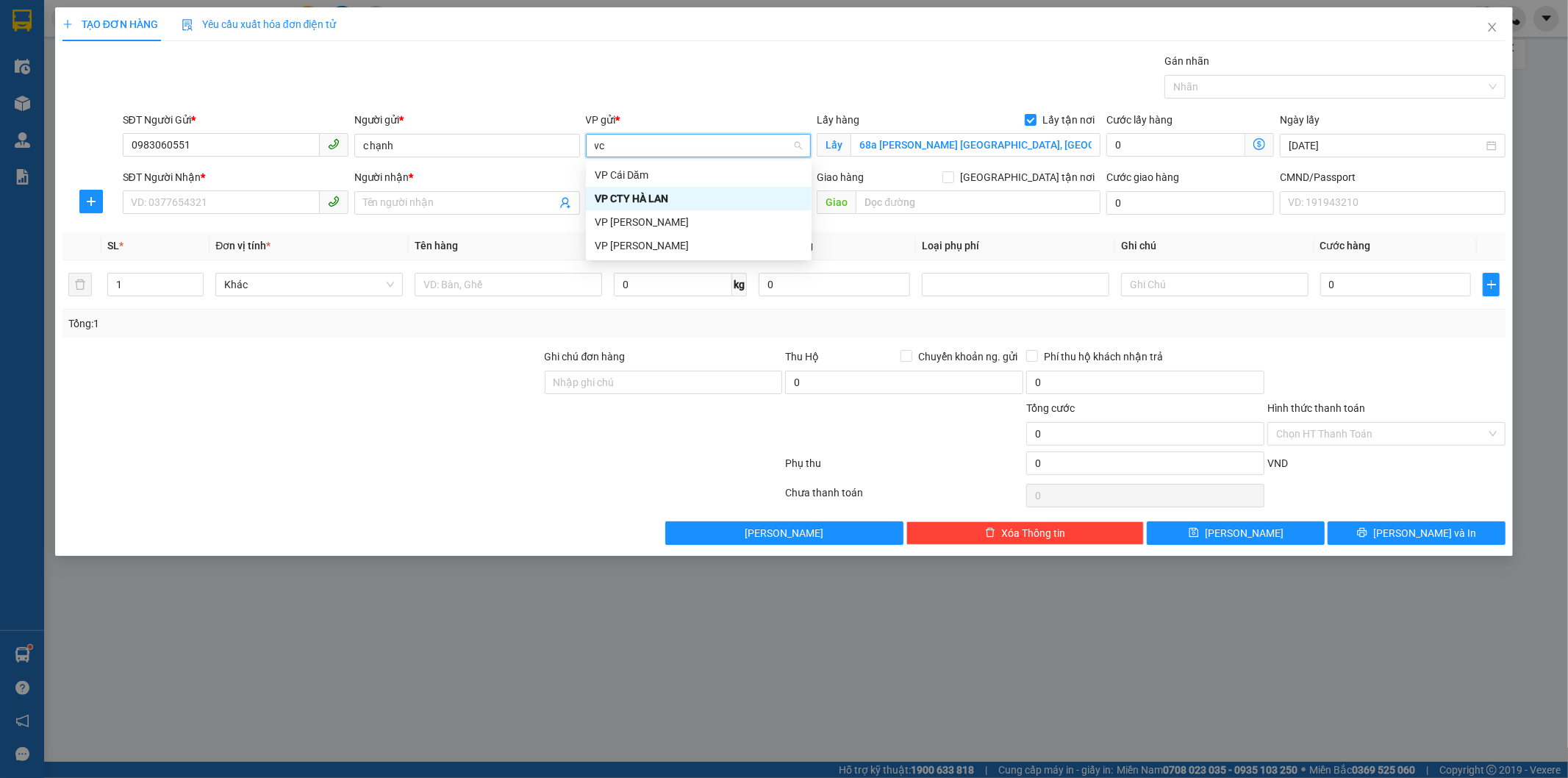
type input "vcc"
click at [665, 176] on div "VP [PERSON_NAME]" at bounding box center [699, 175] width 208 height 17
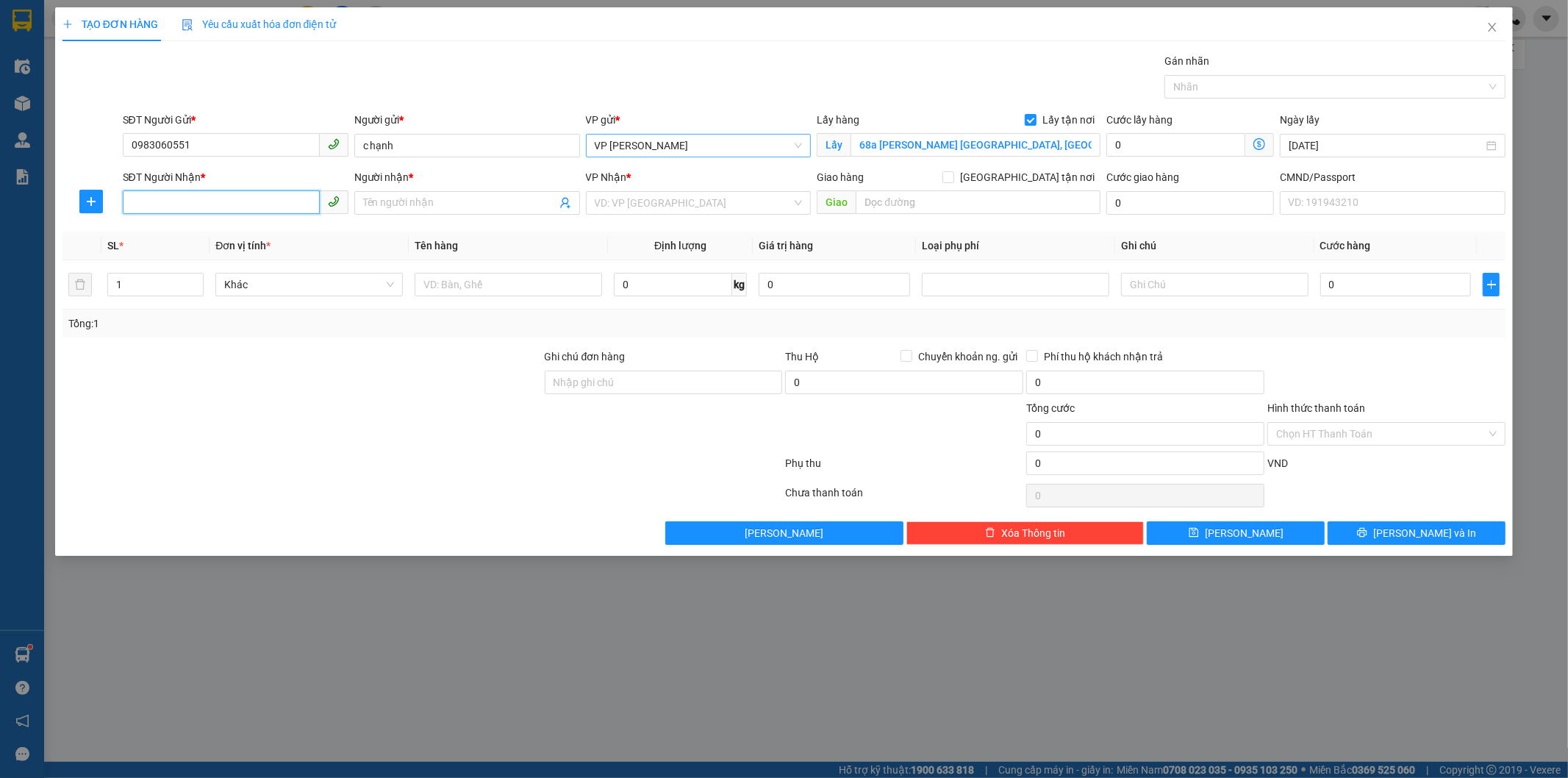
click at [234, 202] on input "SĐT Người Nhận *" at bounding box center [221, 202] width 197 height 24
type input "0889361222"
click at [219, 233] on div "0889361222 - HƯNG" at bounding box center [235, 232] width 208 height 17
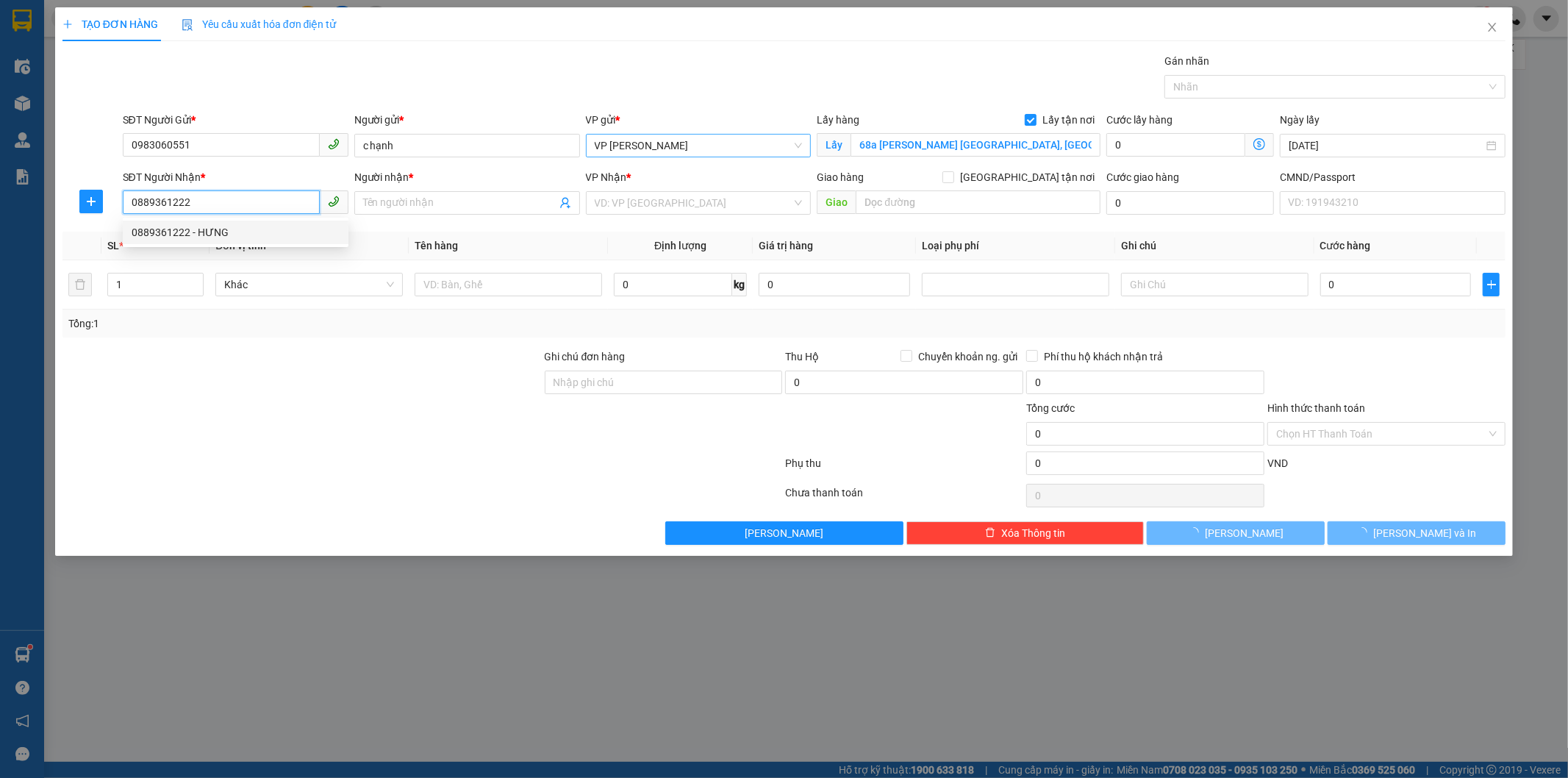
type input "HƯNG"
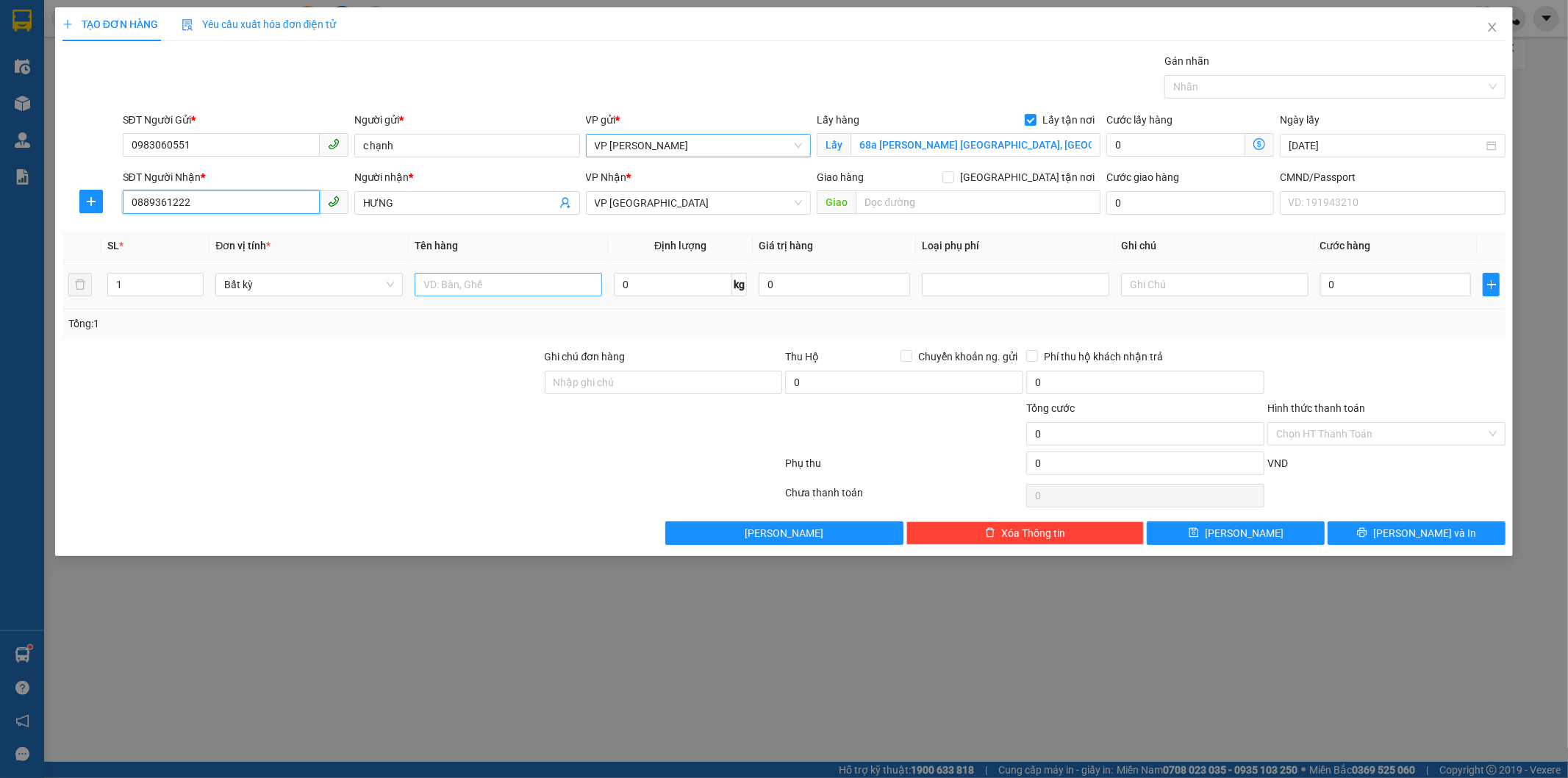
type input "0889361222"
click at [465, 288] on input "text" at bounding box center [509, 285] width 187 height 24
type input "túi cúc"
click at [687, 285] on input "0" at bounding box center [673, 285] width 118 height 24
type input "1"
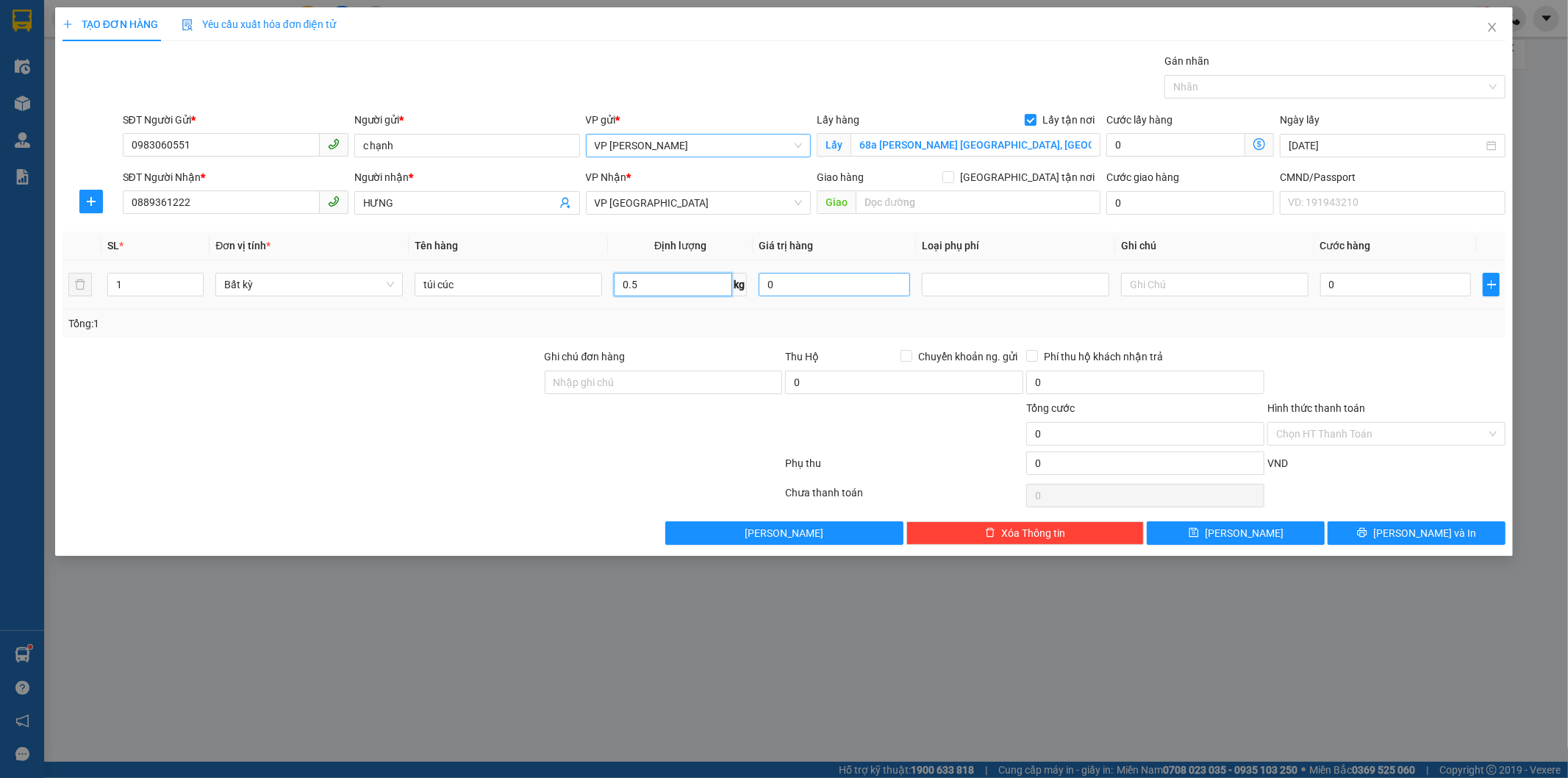
type input "0.5"
drag, startPoint x: 863, startPoint y: 277, endPoint x: 1049, endPoint y: 252, distance: 187.7
click at [913, 268] on td "0" at bounding box center [834, 285] width 163 height 50
click at [1057, 270] on div at bounding box center [1015, 285] width 187 height 29
type input "35.000"
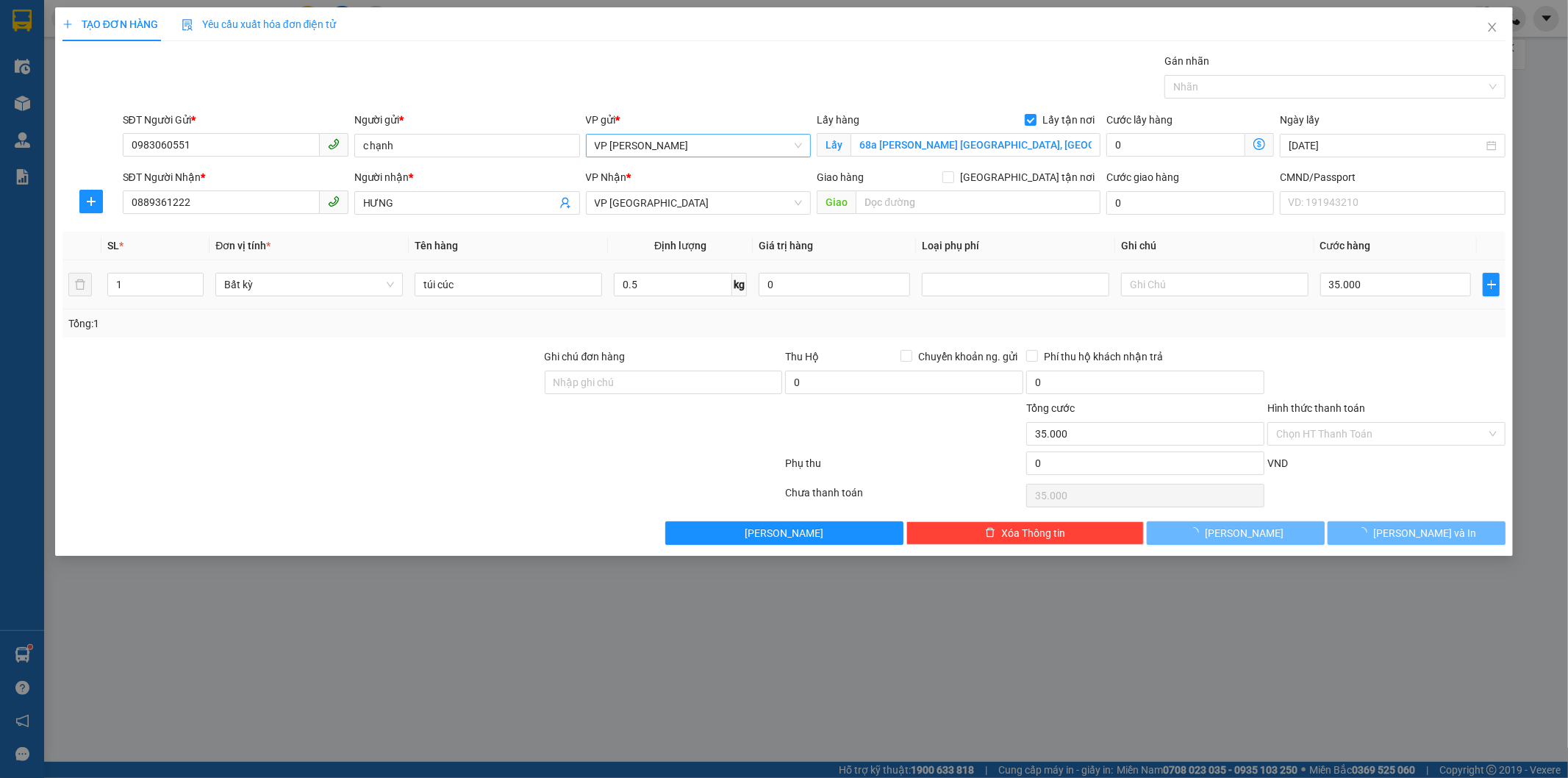
type input "35.000"
click at [1253, 150] on icon "dollar-circle" at bounding box center [1259, 144] width 12 height 12
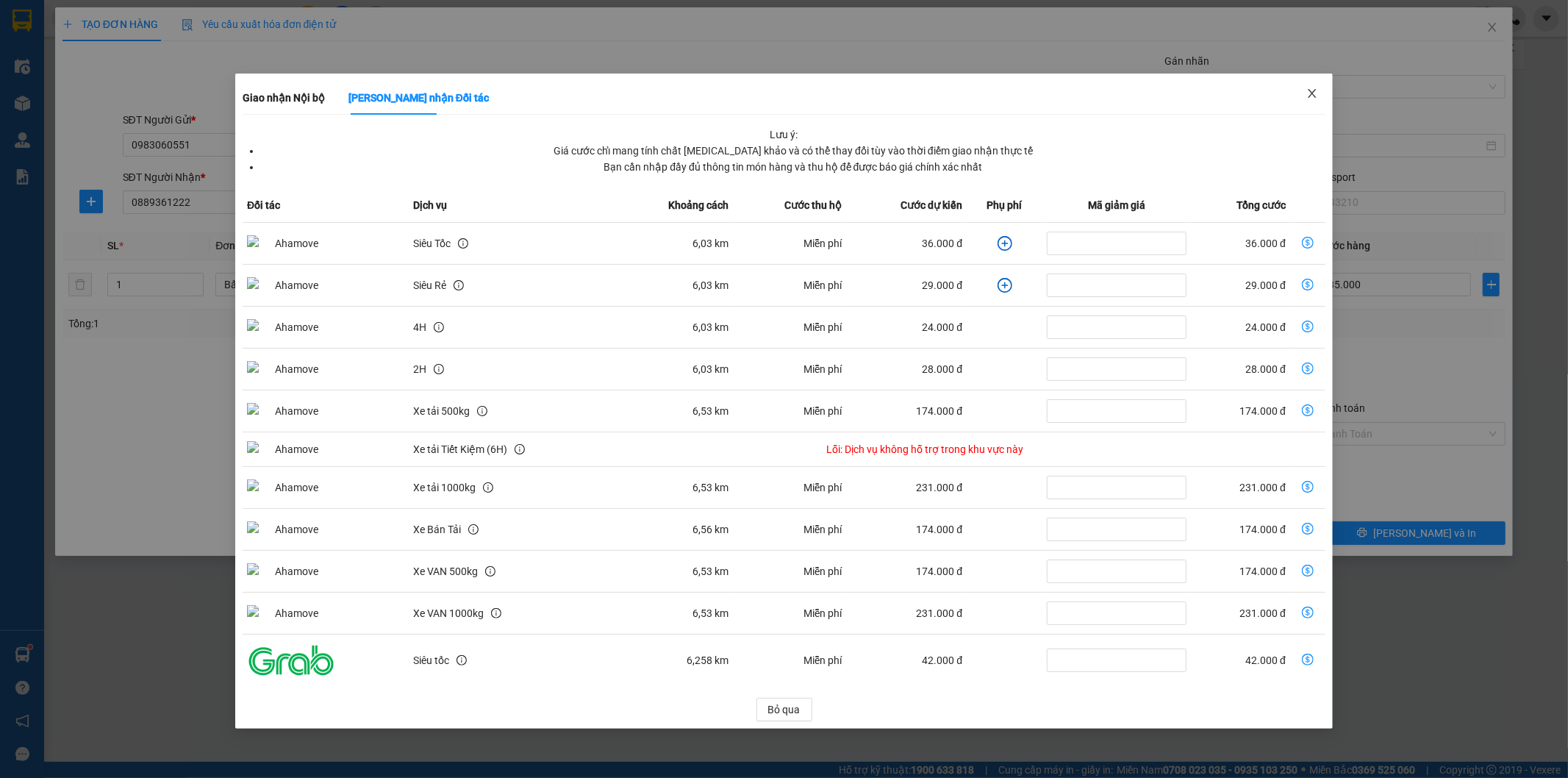
click at [1314, 91] on icon "close" at bounding box center [1312, 94] width 8 height 9
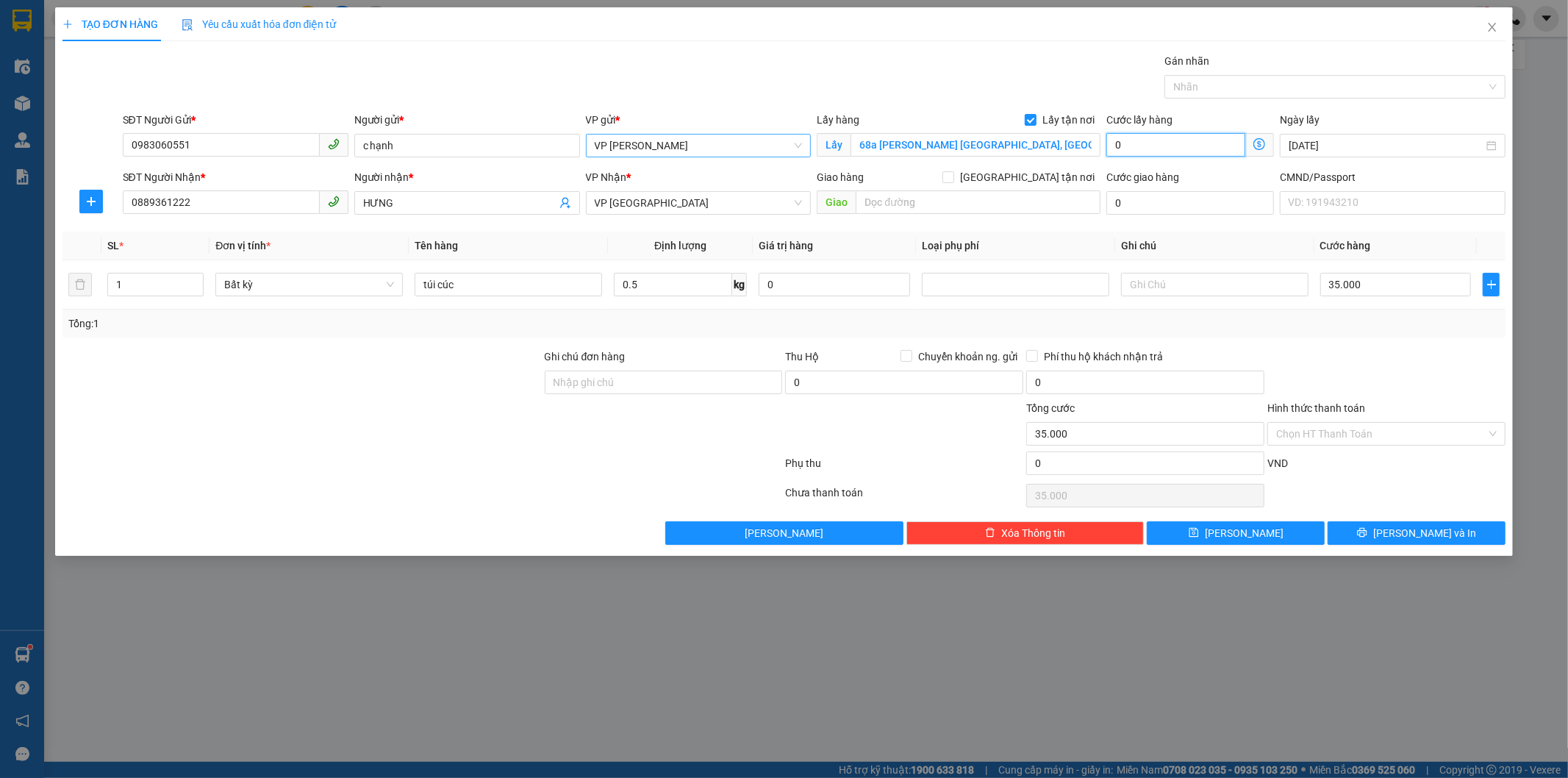
click at [1179, 146] on input "0" at bounding box center [1175, 145] width 139 height 24
type input "4"
type input "35.004"
type input "35.045"
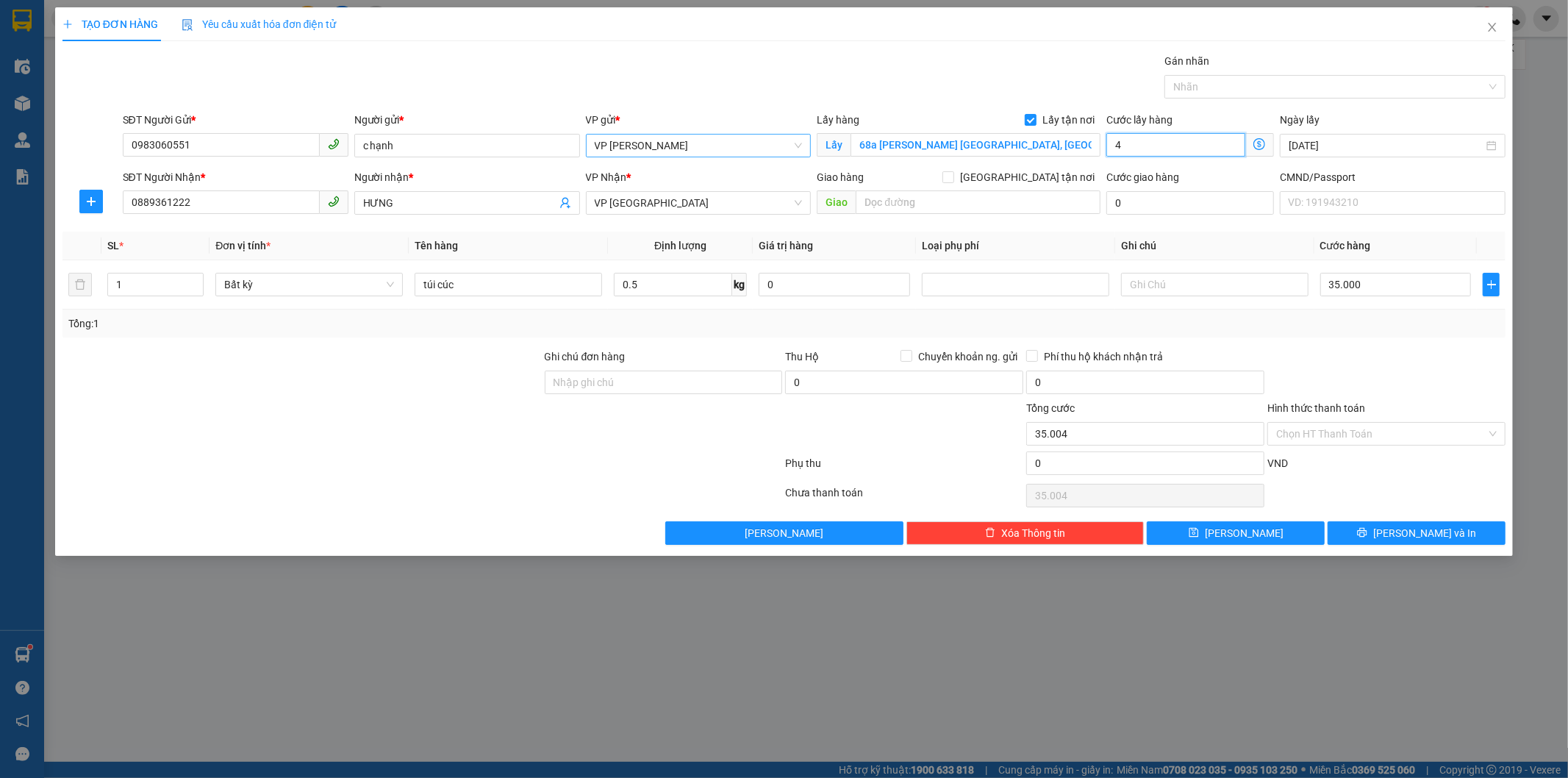
type input "35.045"
type input "45.000"
type input "80.000"
click at [686, 386] on input "Ghi chú đơn hàng" at bounding box center [663, 383] width 238 height 24
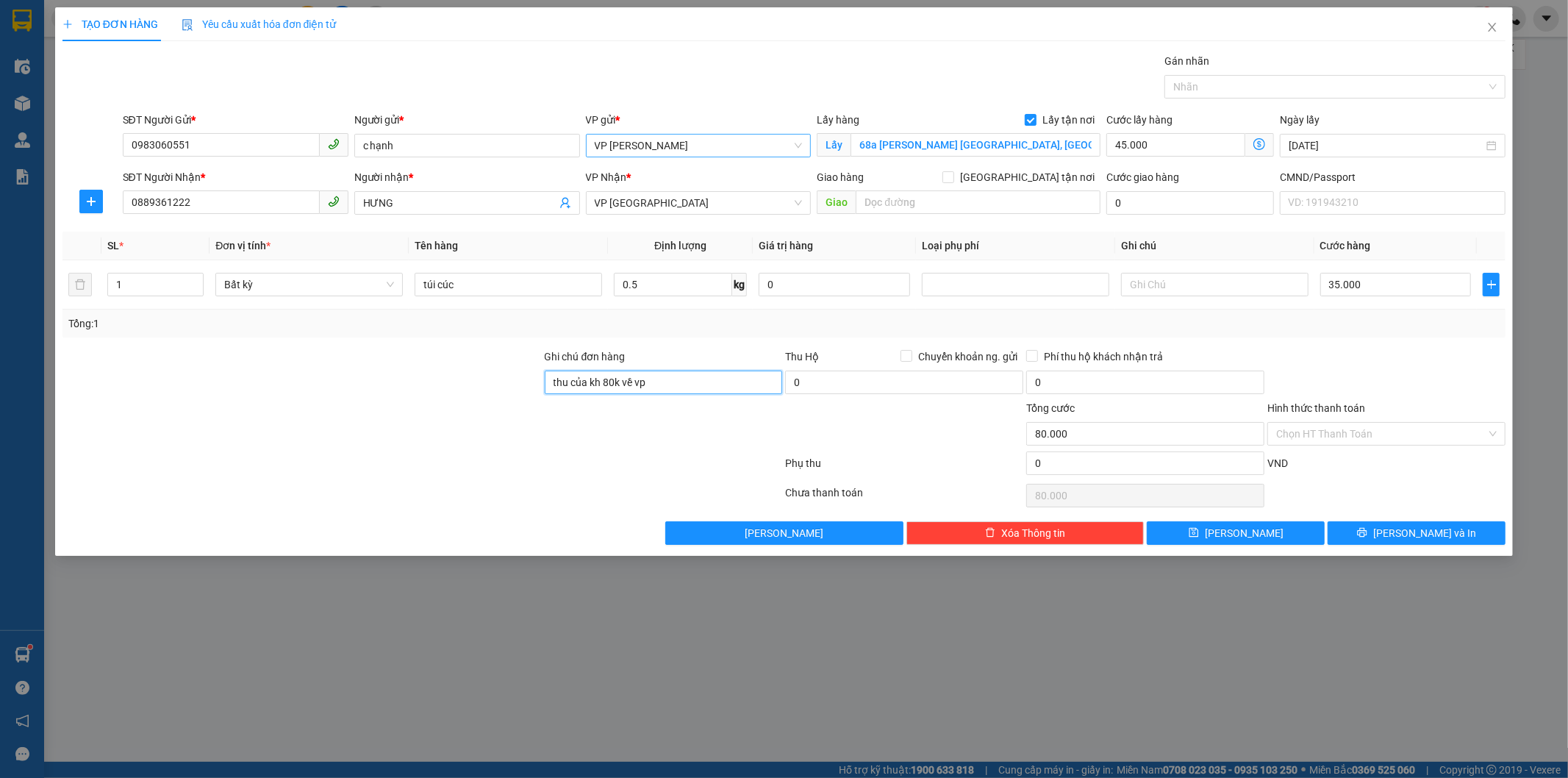
type input "THU CỦA KH 80K VỀ VP HÀ LAN"
click at [1412, 528] on span "[PERSON_NAME] và In" at bounding box center [1425, 534] width 103 height 17
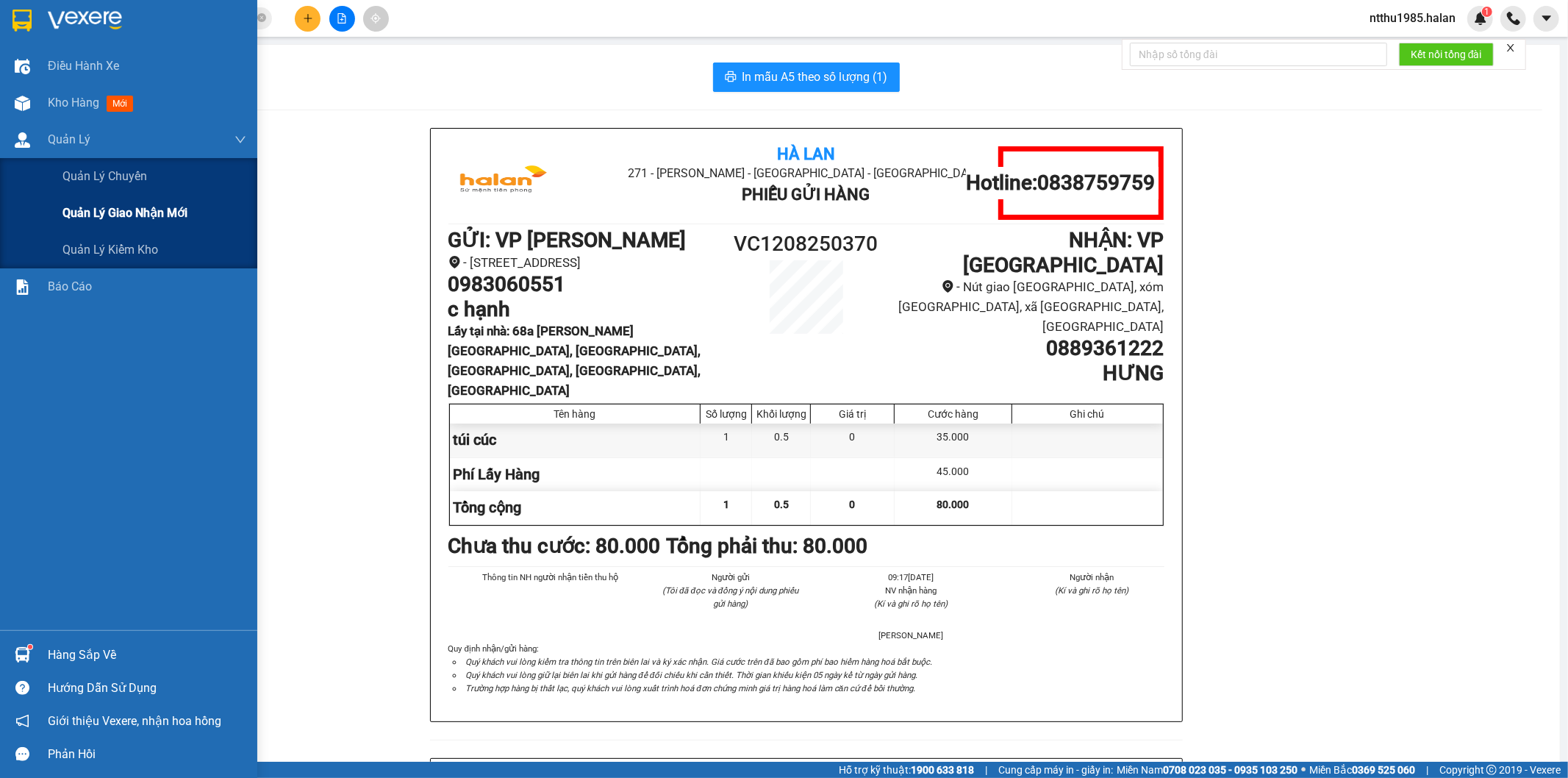
click at [135, 208] on span "Quản lý giao nhận mới" at bounding box center [125, 213] width 125 height 18
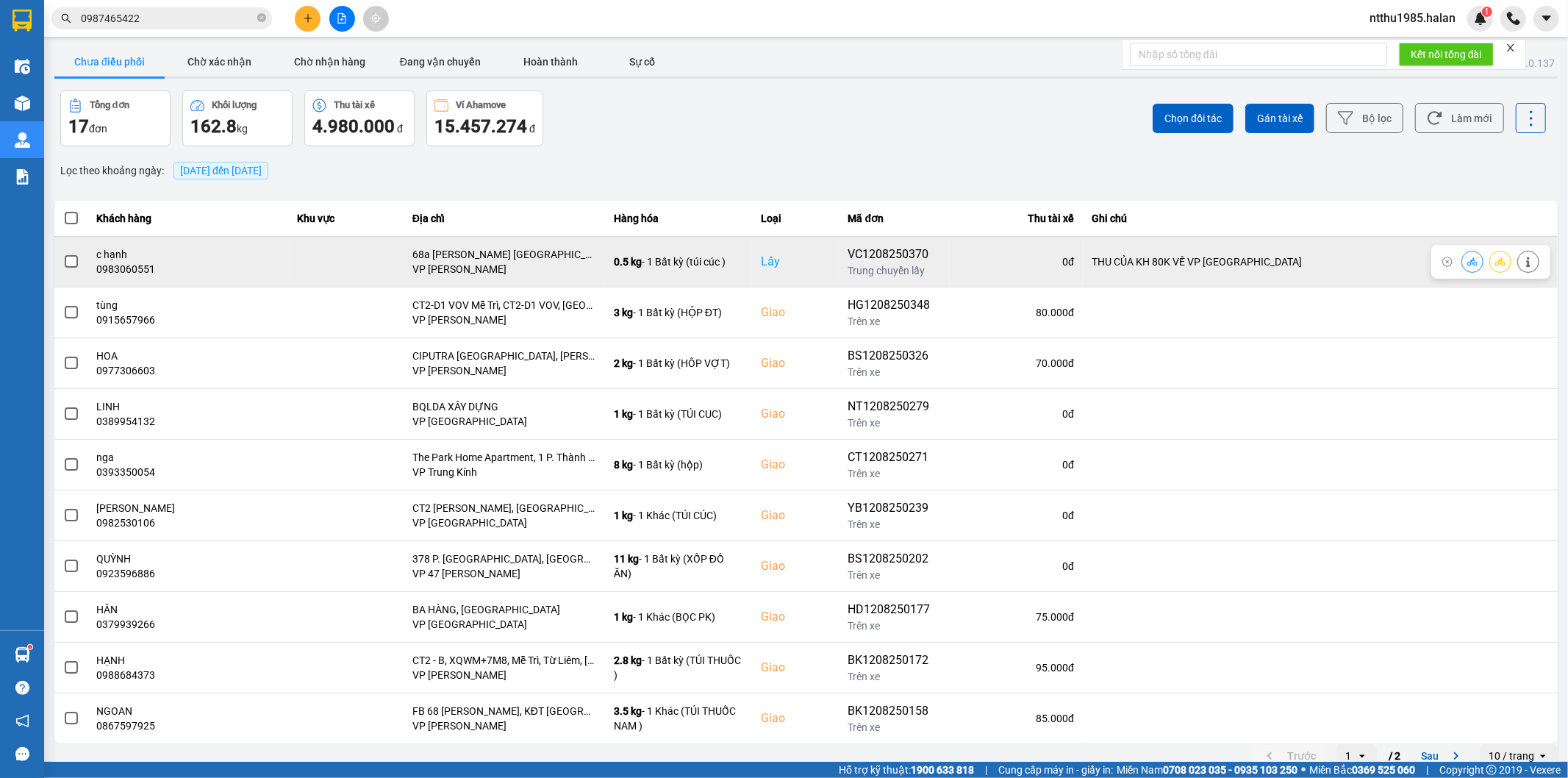
click at [59, 263] on td at bounding box center [71, 261] width 34 height 51
click at [76, 265] on span at bounding box center [71, 262] width 13 height 13
click at [63, 254] on input "checkbox" at bounding box center [63, 254] width 0 height 0
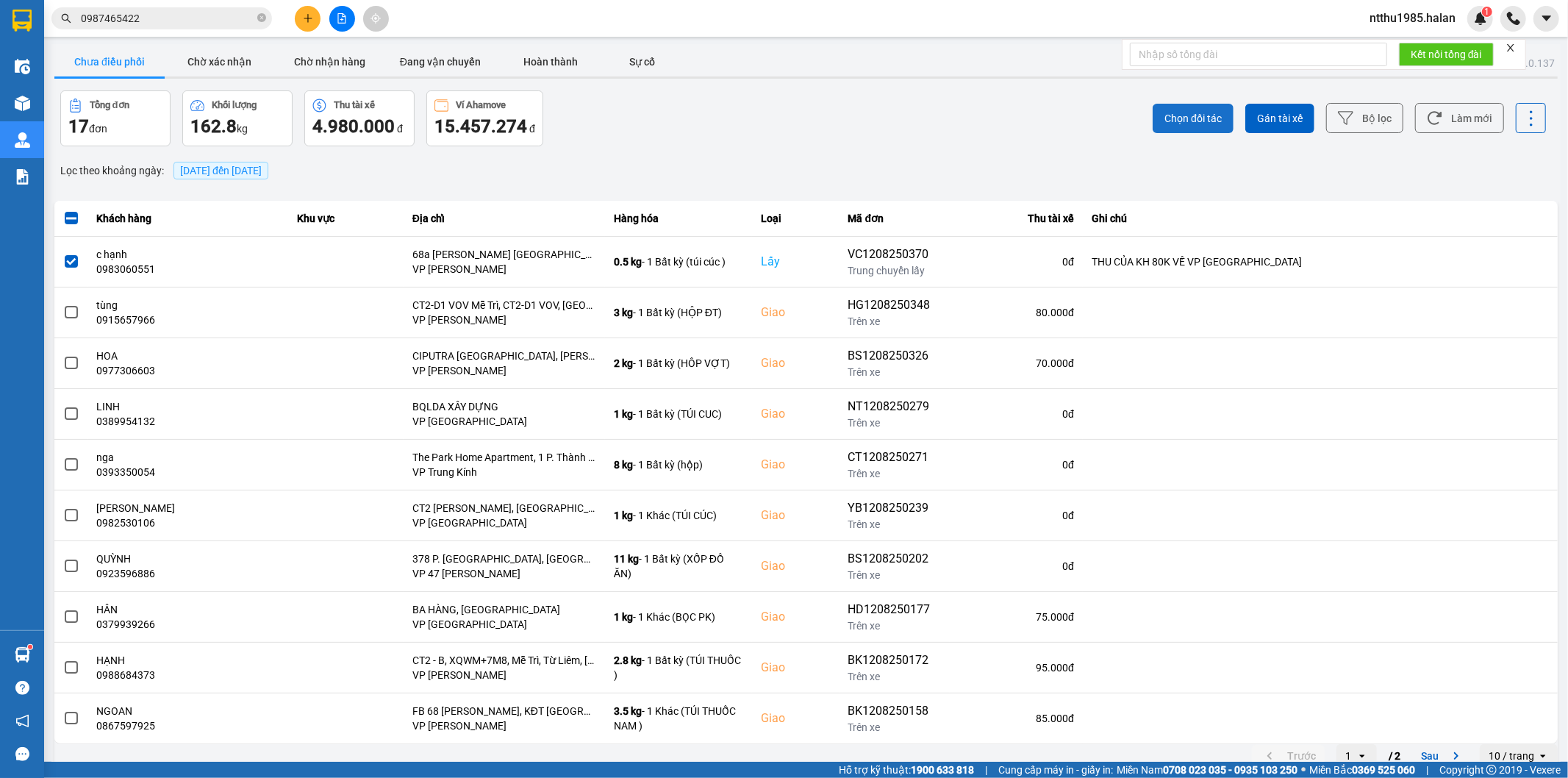
click at [1180, 116] on span "Chọn đối tác" at bounding box center [1193, 118] width 57 height 15
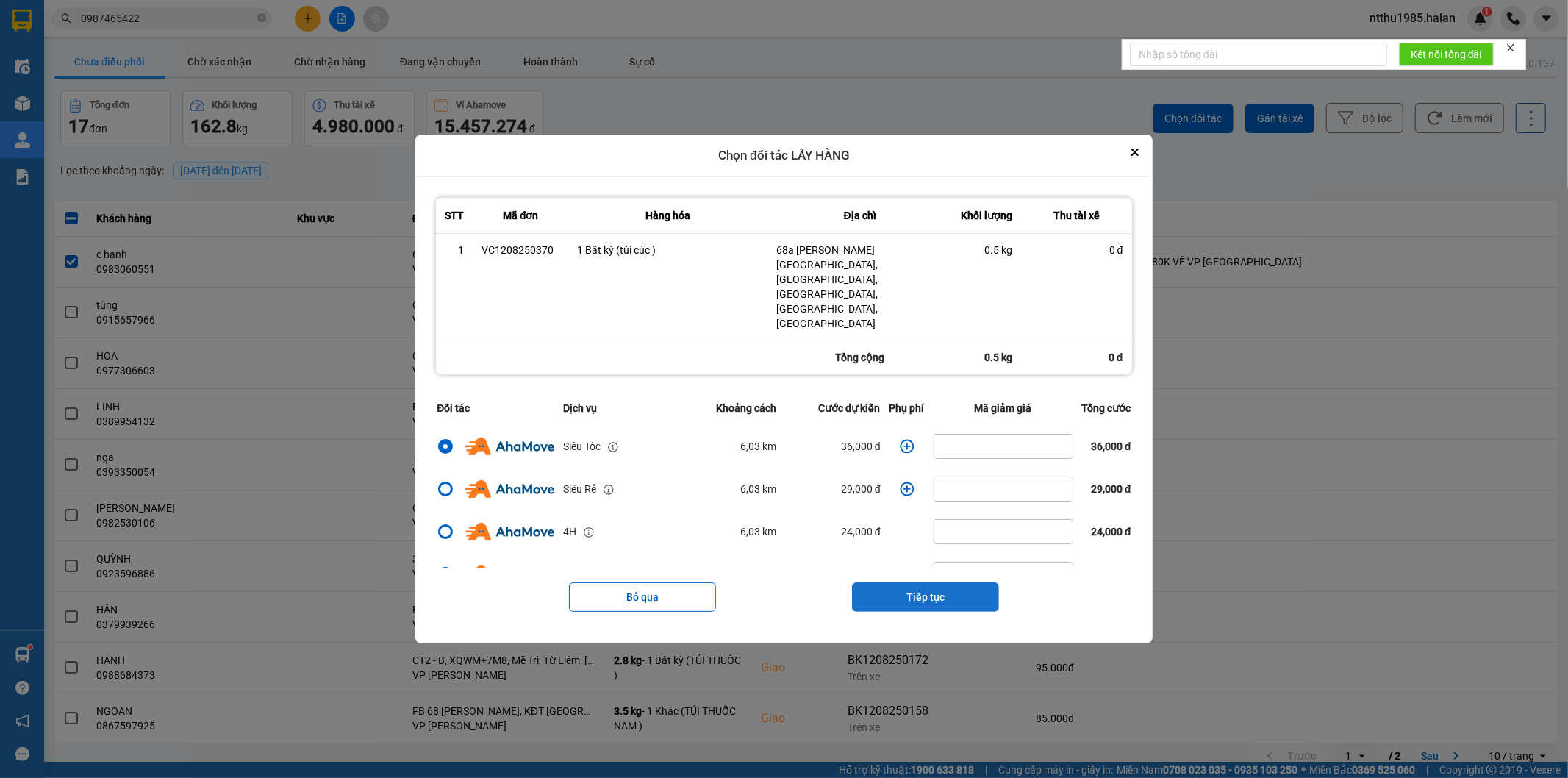
click at [900, 582] on button "Tiếp tục" at bounding box center [925, 597] width 147 height 29
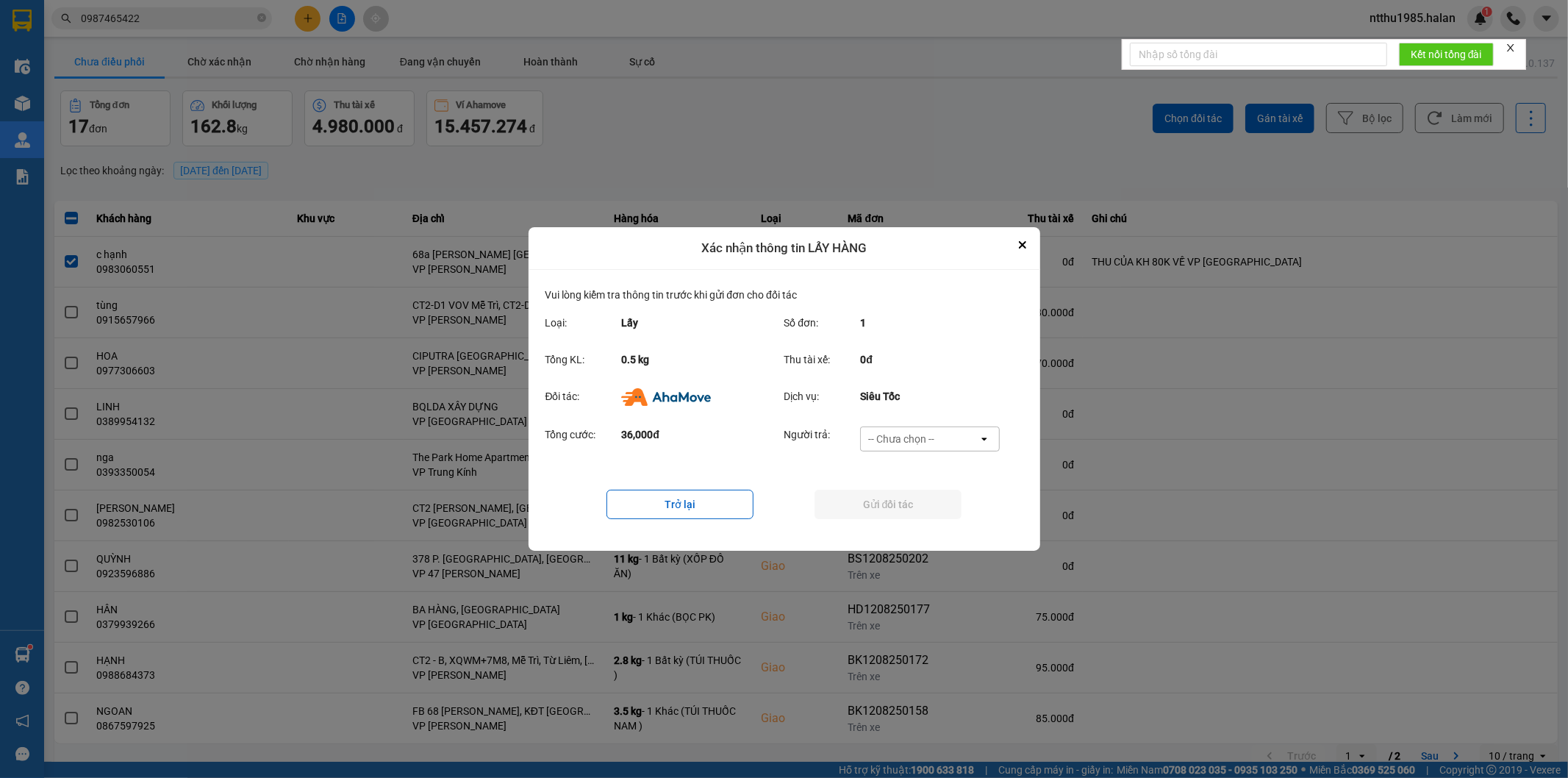
click at [893, 436] on div "-- Chưa chọn --" at bounding box center [902, 439] width 66 height 15
click at [890, 531] on div "Ví Ahamove" at bounding box center [930, 524] width 140 height 27
click at [880, 512] on button "Gửi đối tác" at bounding box center [888, 504] width 147 height 29
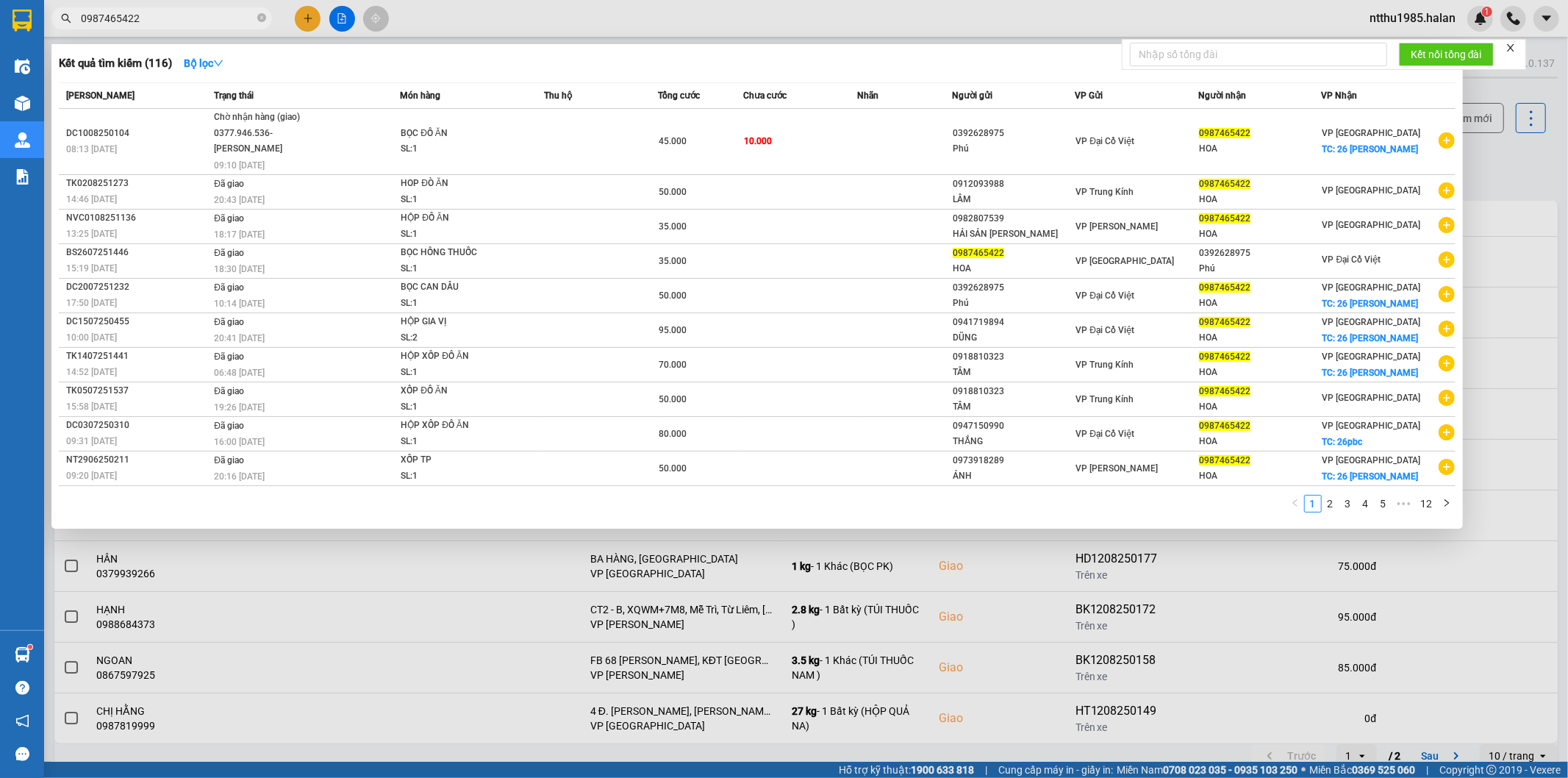
click at [202, 15] on input "0987465422" at bounding box center [167, 18] width 174 height 17
drag, startPoint x: 1495, startPoint y: 151, endPoint x: 1327, endPoint y: 223, distance: 182.8
click at [1489, 150] on div at bounding box center [784, 389] width 1568 height 778
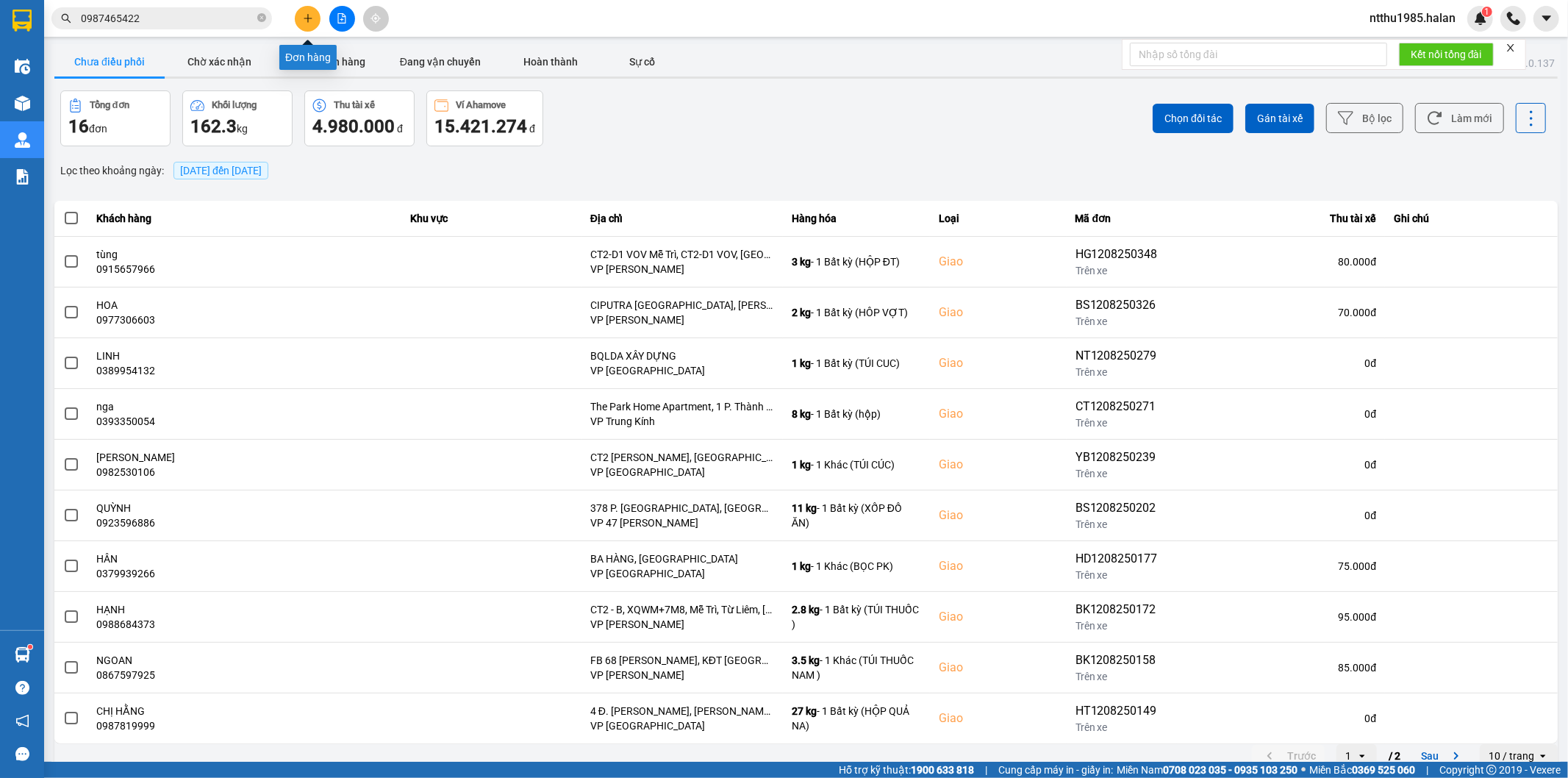
click at [309, 19] on icon "plus" at bounding box center [308, 17] width 10 height 10
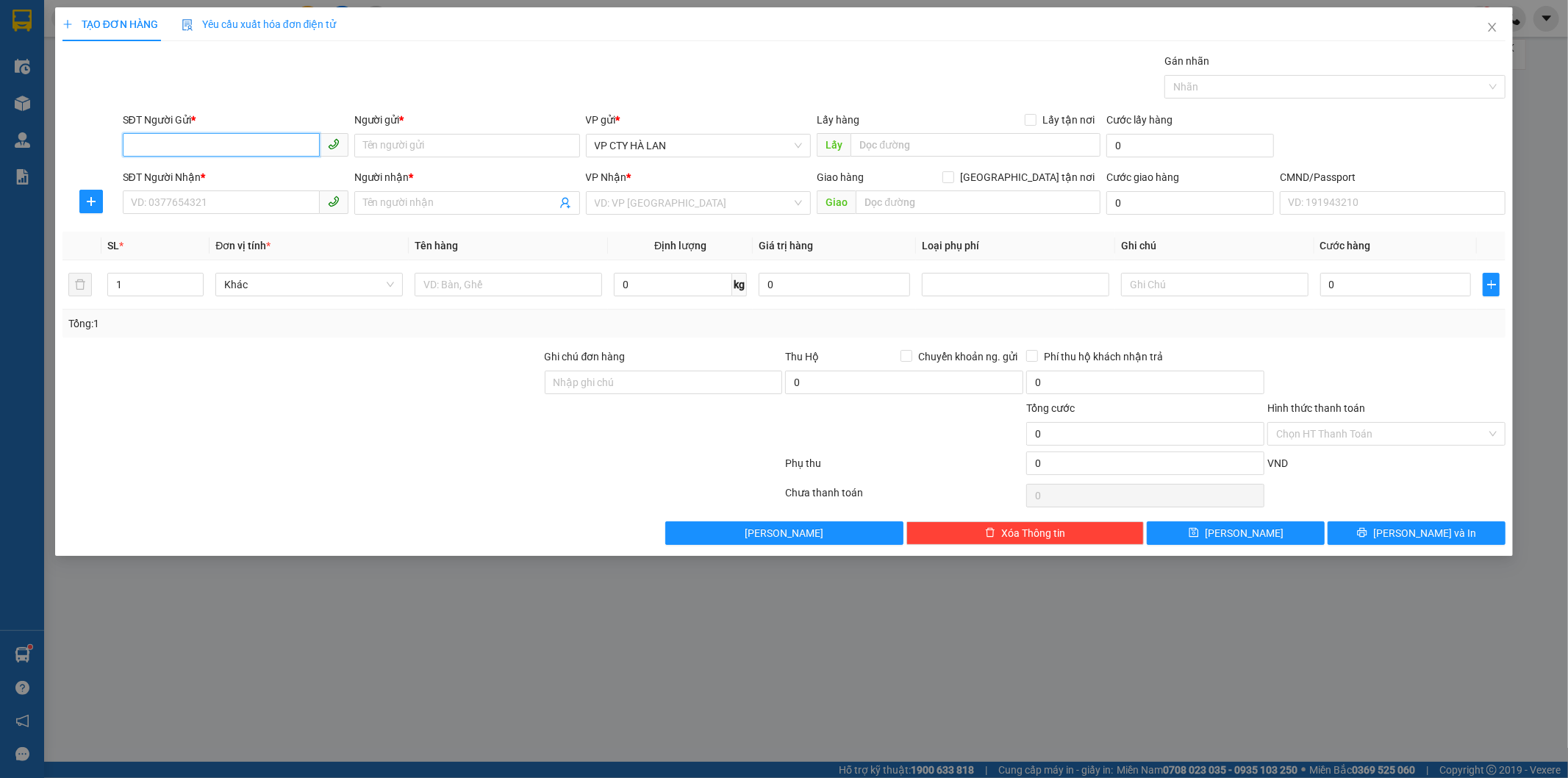
click at [178, 148] on input "SĐT Người Gửi *" at bounding box center [221, 145] width 197 height 24
type input "0968751693"
click at [203, 179] on div "0968751693 - THẢO" at bounding box center [235, 175] width 208 height 17
type input "THẢO"
checkbox input "true"
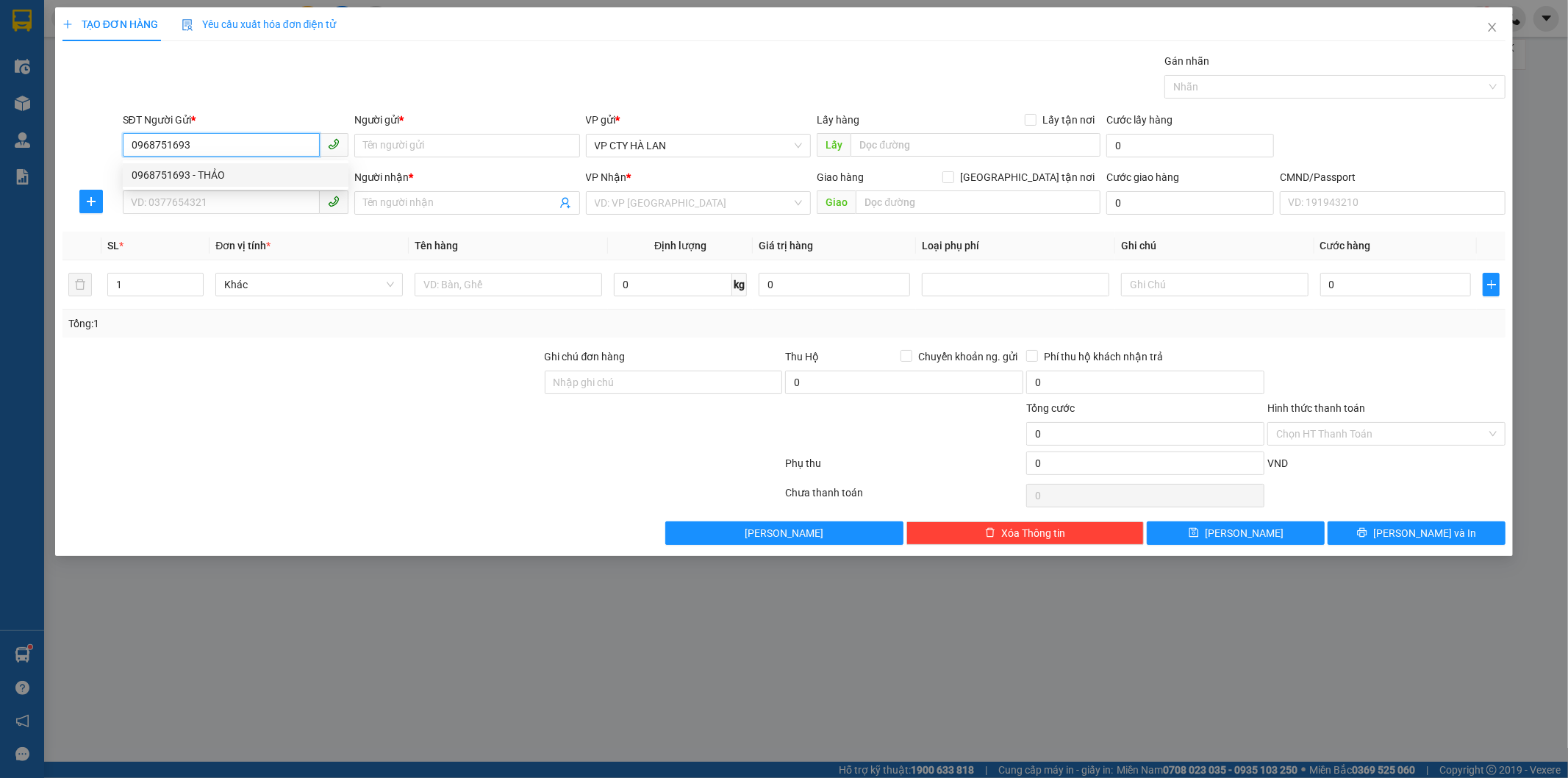
type input "Ngõ 57 P. Láng Hạ, Chợ Dừa, Đống Đa, Hà Nội, Việt Nam"
type input "40.000"
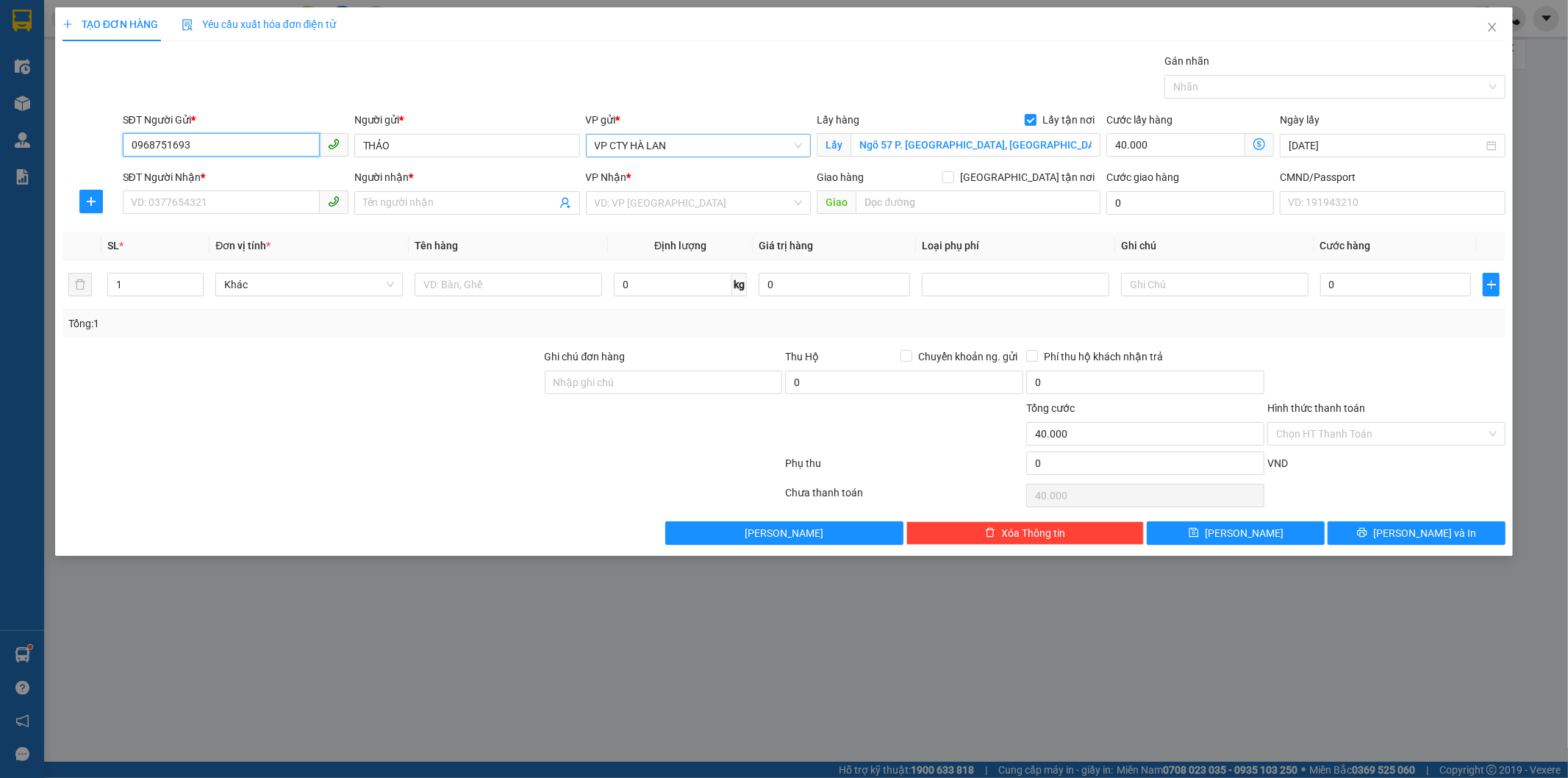
click at [714, 142] on span "VP CTY HÀ LAN" at bounding box center [699, 146] width 208 height 22
type input "0968751693"
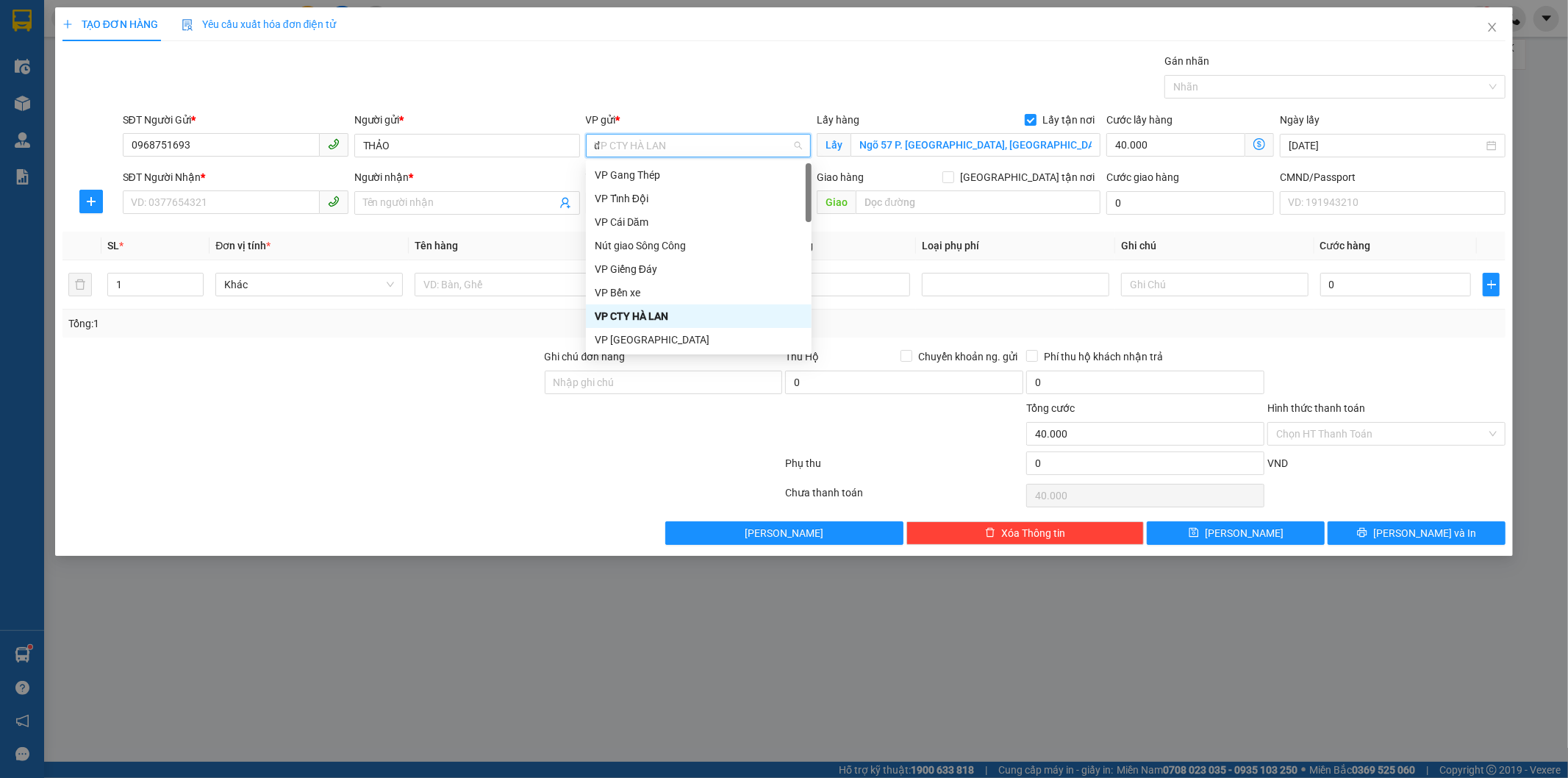
type input "d"
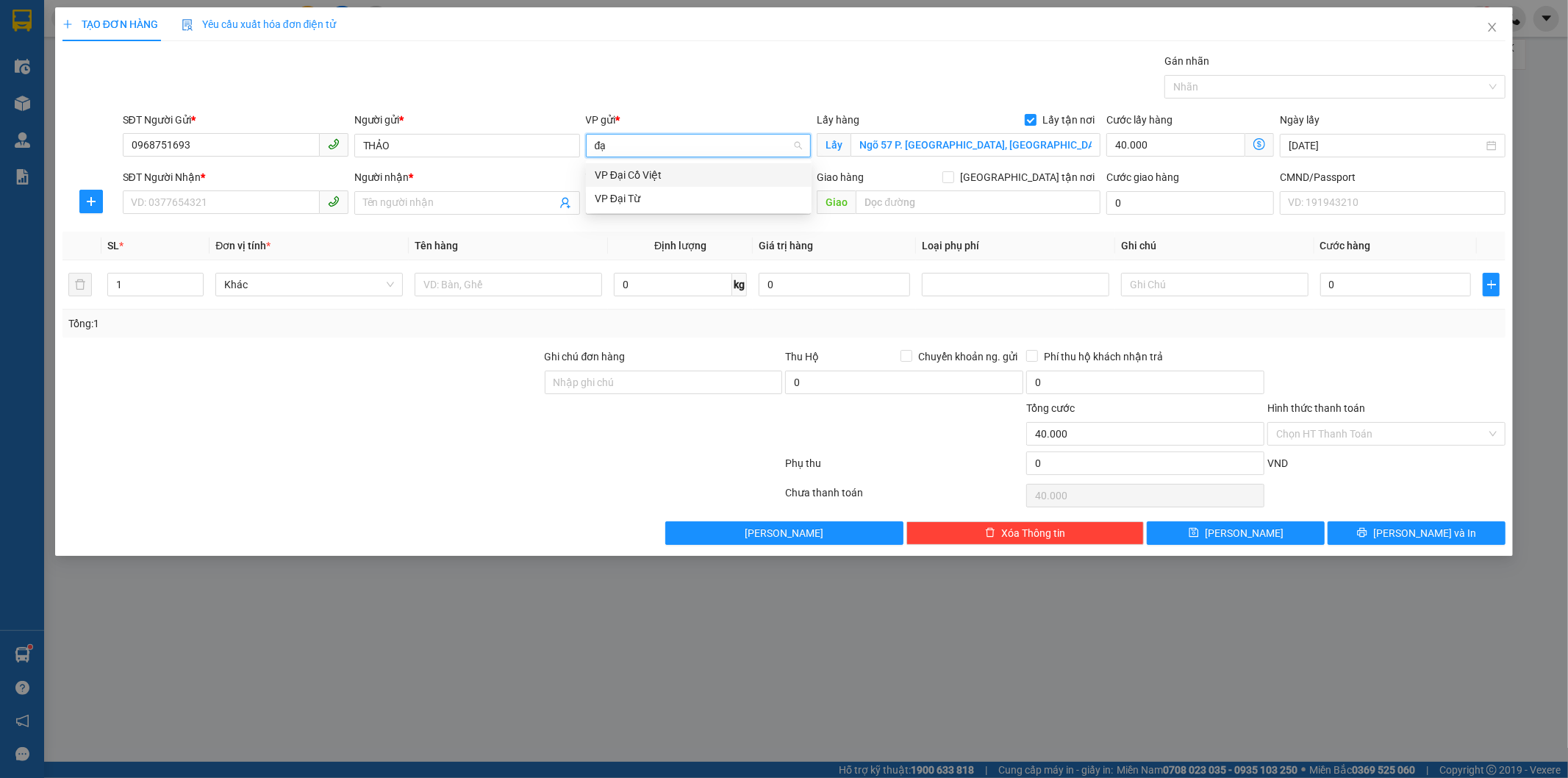
type input "đại"
drag, startPoint x: 644, startPoint y: 178, endPoint x: 260, endPoint y: 212, distance: 385.5
click at [643, 178] on div "VP Đại Cồ Việt" at bounding box center [699, 175] width 208 height 17
click at [185, 201] on input "SĐT Người Nhận *" at bounding box center [221, 202] width 197 height 24
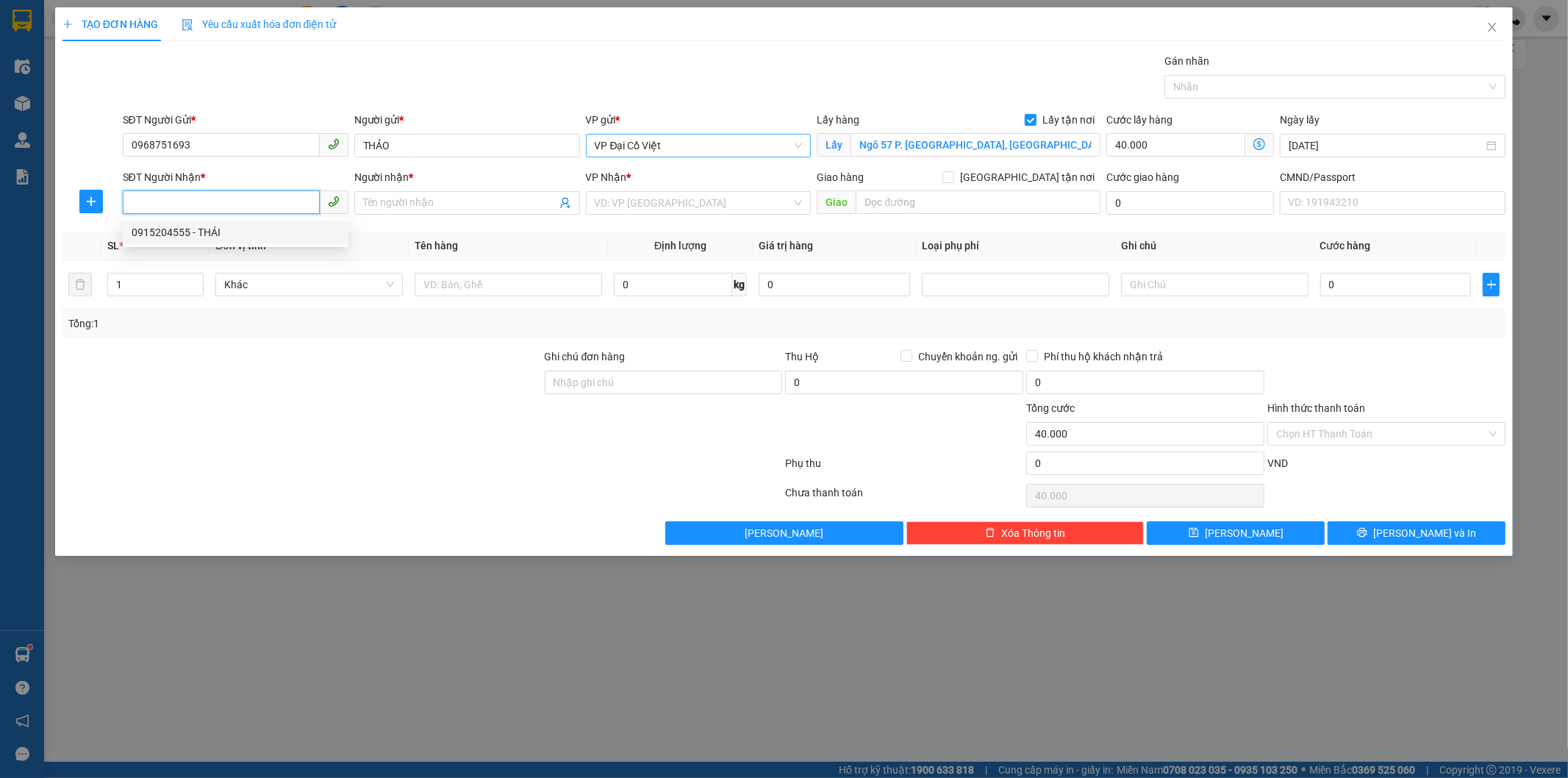
click at [201, 224] on div "0915204555 - THÁI" at bounding box center [235, 232] width 208 height 17
type input "0915204555"
type input "THÁI"
click at [1256, 145] on icon "dollar-circle" at bounding box center [1259, 144] width 12 height 12
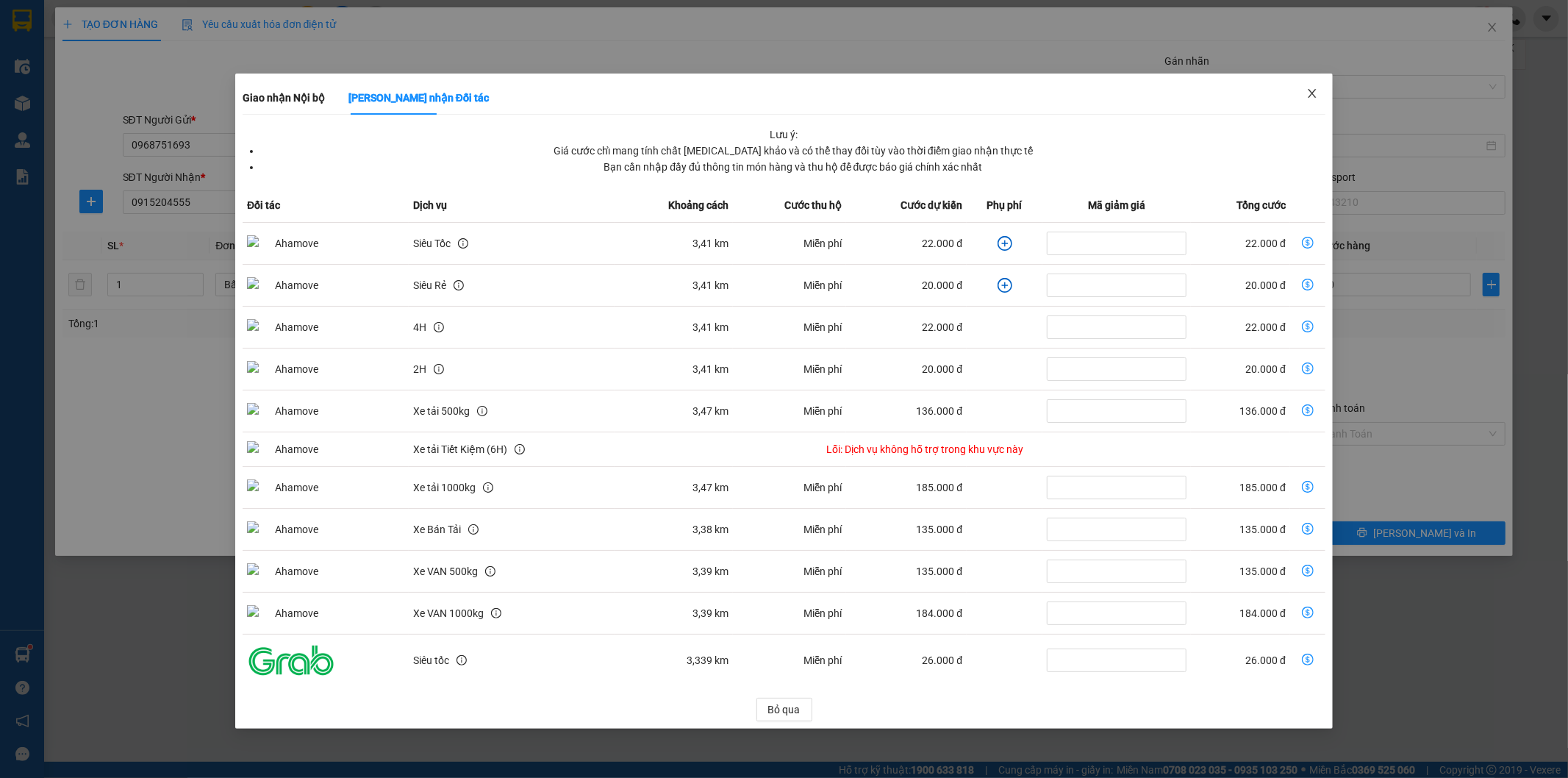
drag, startPoint x: 1316, startPoint y: 92, endPoint x: 1297, endPoint y: 90, distance: 19.1
click at [1312, 90] on icon "close" at bounding box center [1312, 93] width 12 height 12
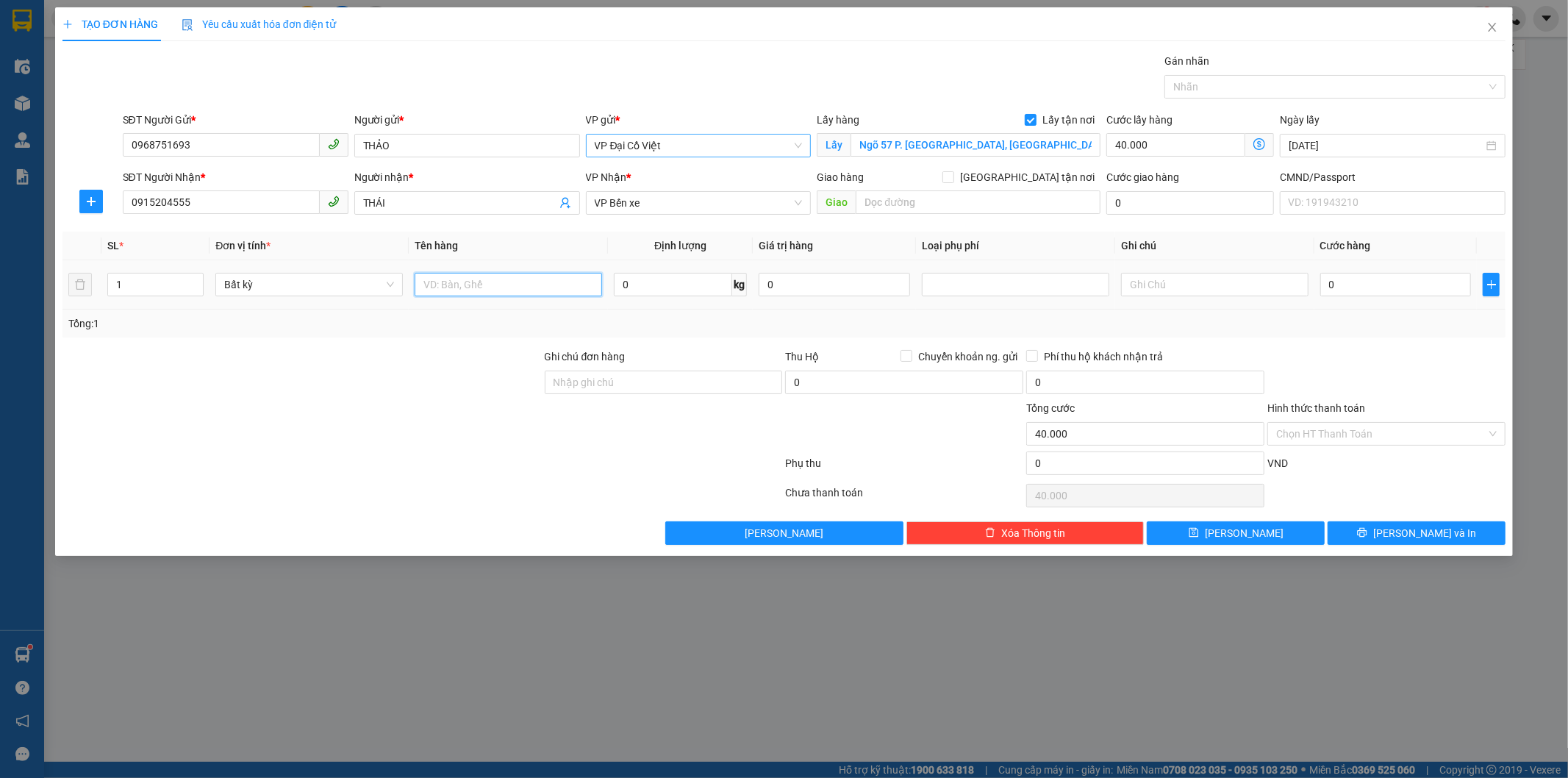
click at [527, 295] on input "text" at bounding box center [509, 285] width 187 height 24
type input "túi cúc"
click at [648, 286] on input "0" at bounding box center [673, 285] width 118 height 24
drag, startPoint x: 1018, startPoint y: 276, endPoint x: 1154, endPoint y: 291, distance: 136.8
click at [1020, 276] on div at bounding box center [1015, 284] width 180 height 17
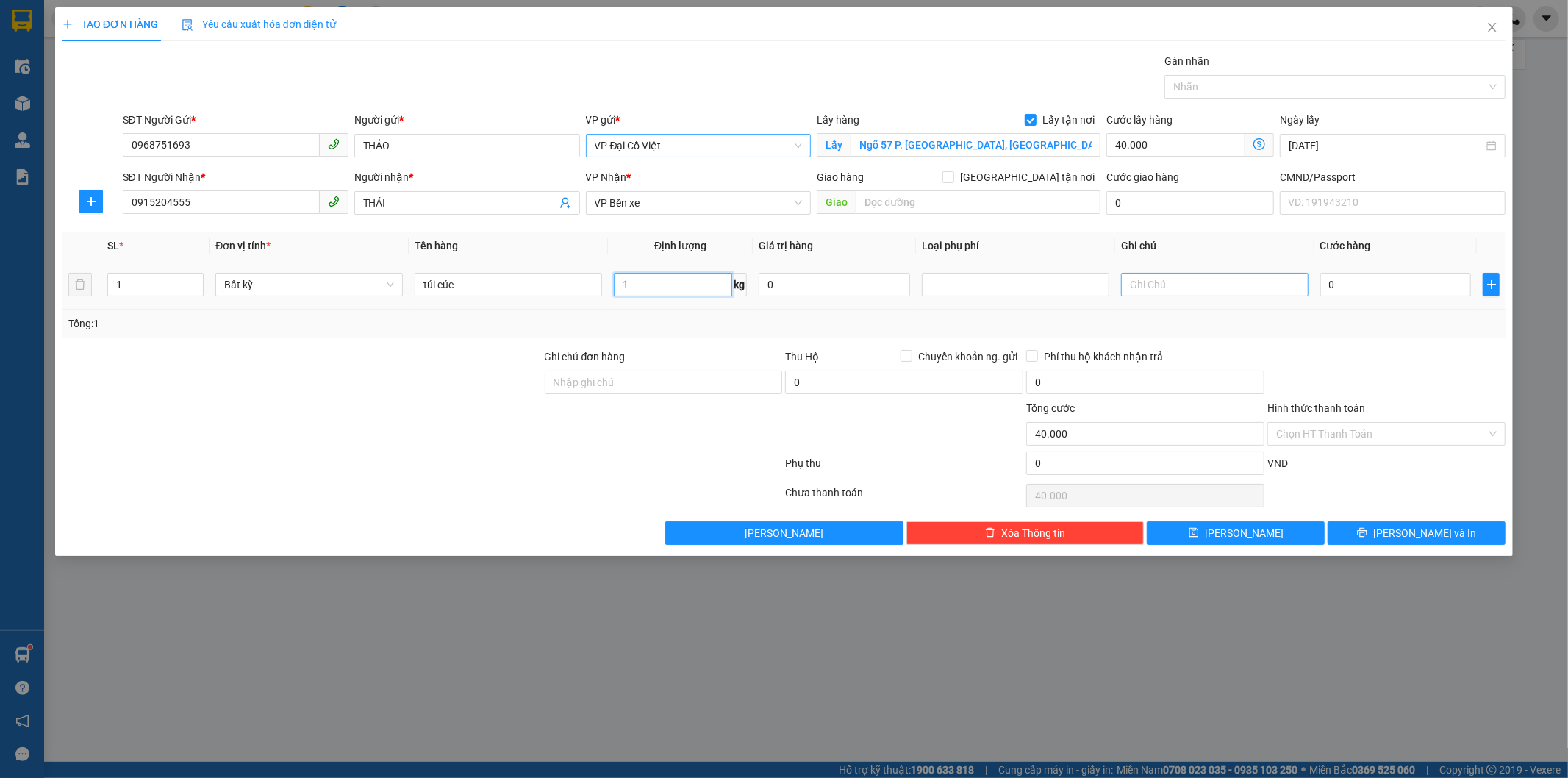
type input "1"
click at [1154, 291] on input "text" at bounding box center [1215, 285] width 187 height 24
type input "35.000"
type input "75.000"
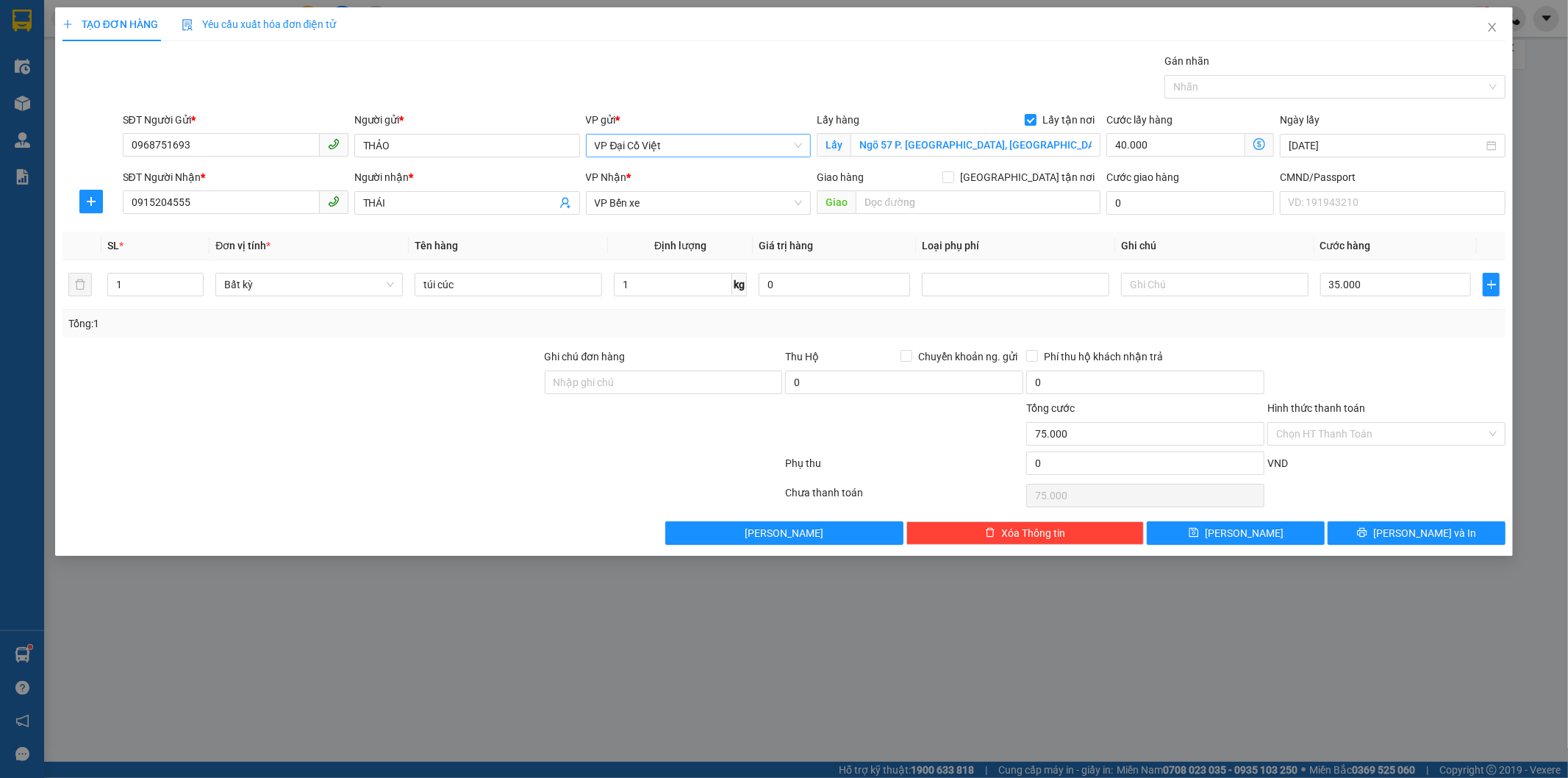
click at [1260, 141] on icon "dollar-circle" at bounding box center [1259, 144] width 12 height 12
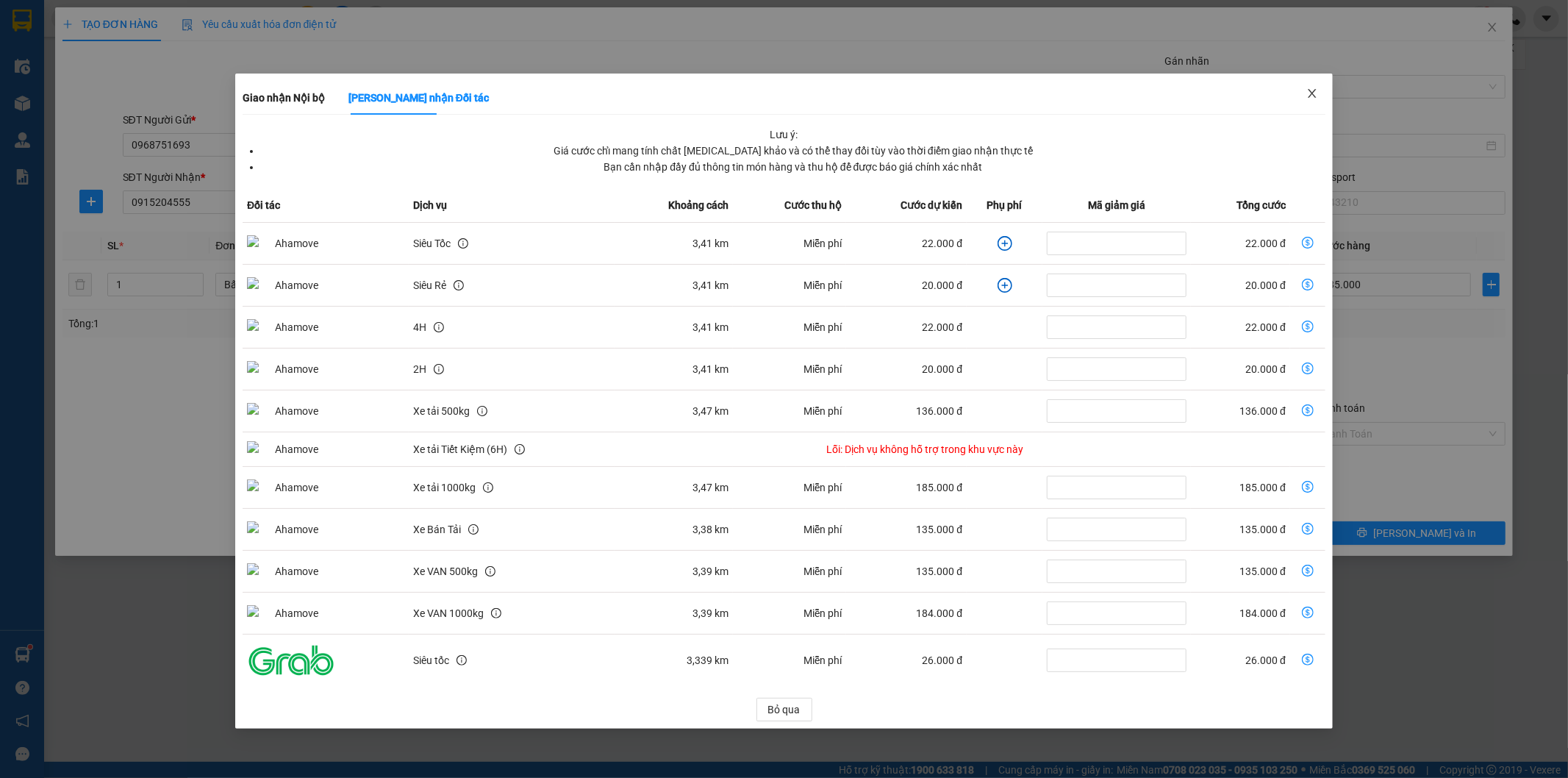
click at [1311, 92] on icon "close" at bounding box center [1312, 94] width 8 height 9
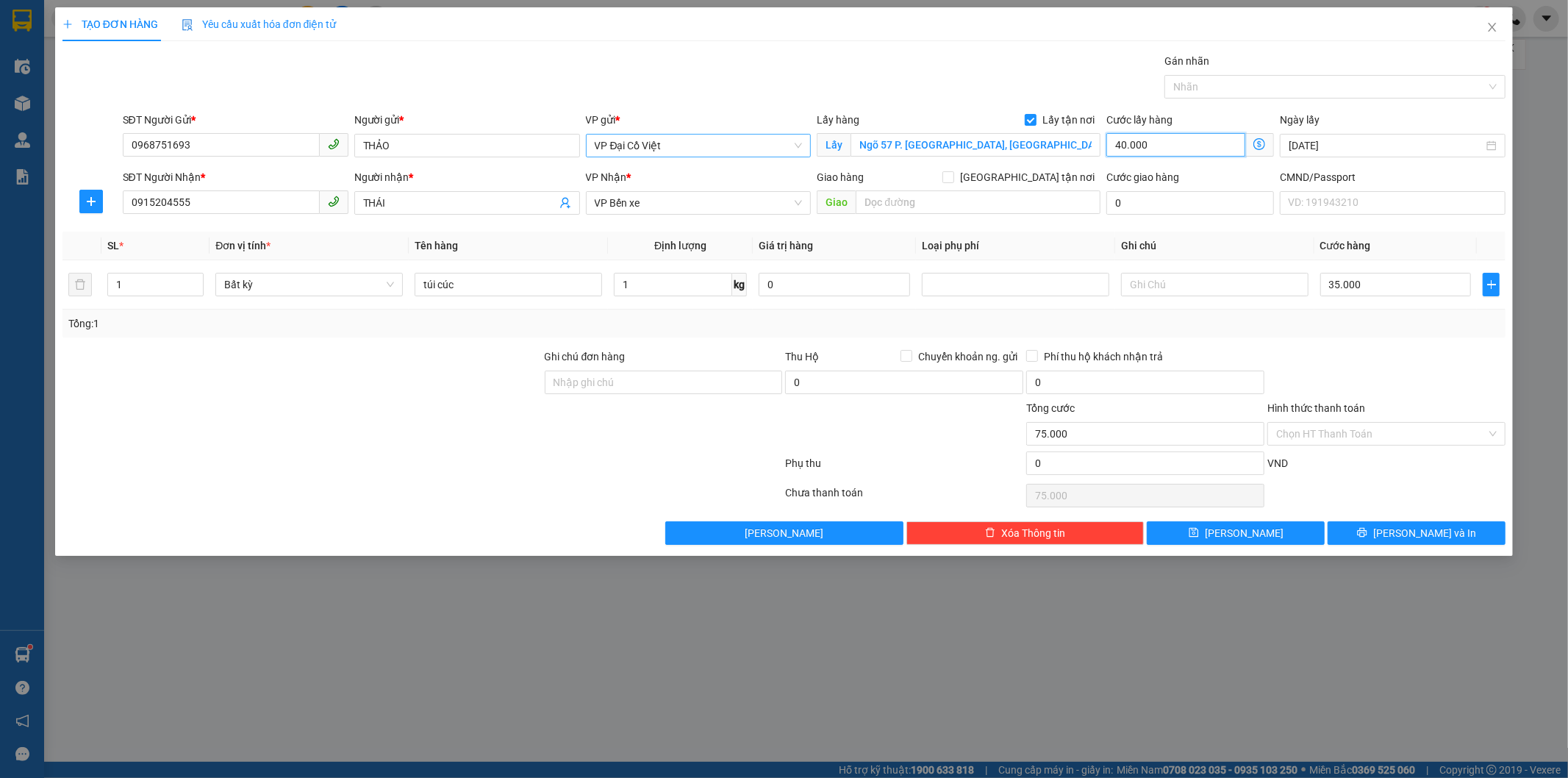
click at [1162, 149] on input "40.000" at bounding box center [1175, 145] width 139 height 24
type input "35.003"
type input "3"
type input "35.035"
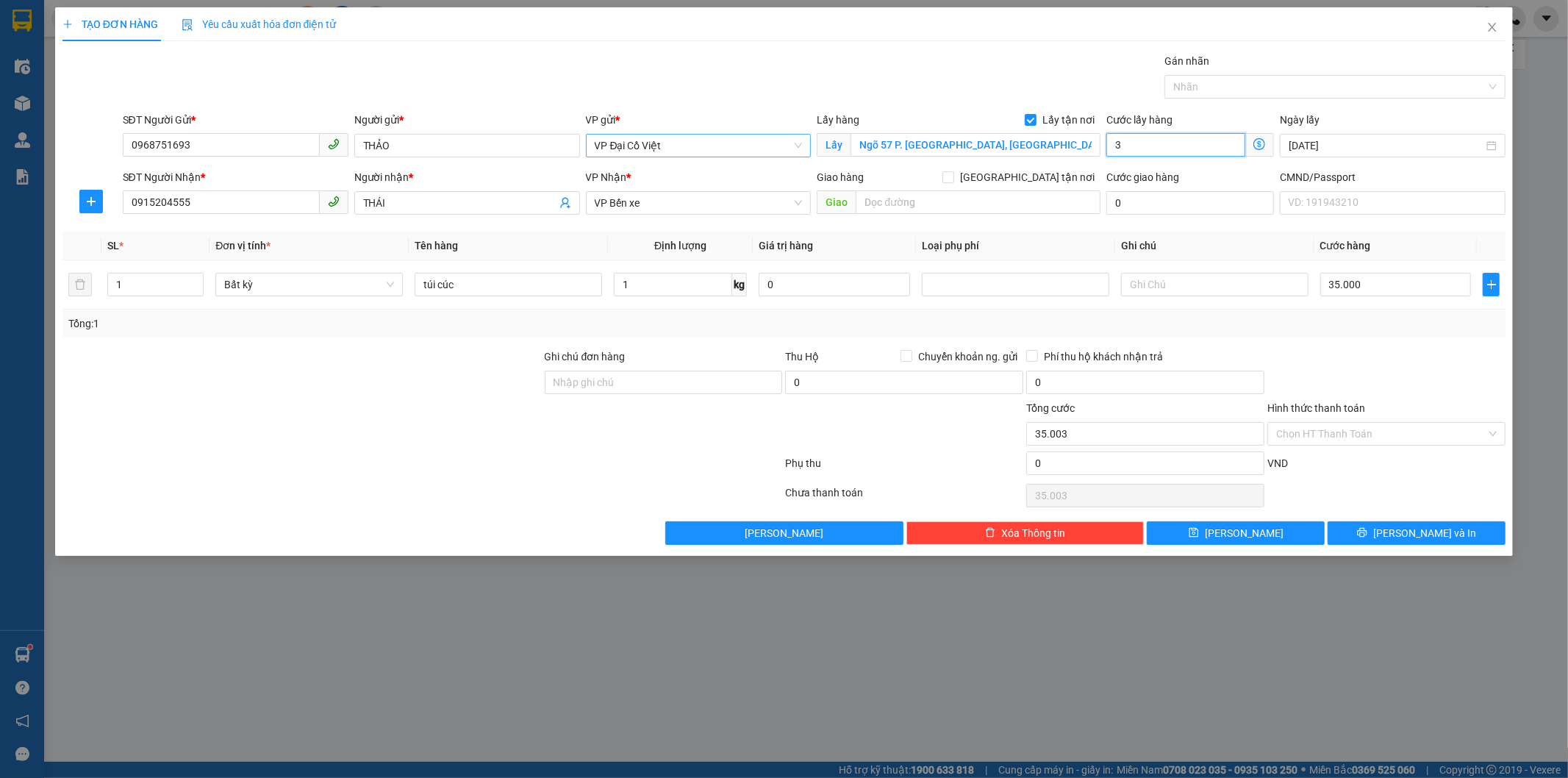
type input "35.035"
type input "35.000"
type input "70.000"
click at [625, 381] on input "Ghi chú đơn hàng" at bounding box center [663, 383] width 238 height 24
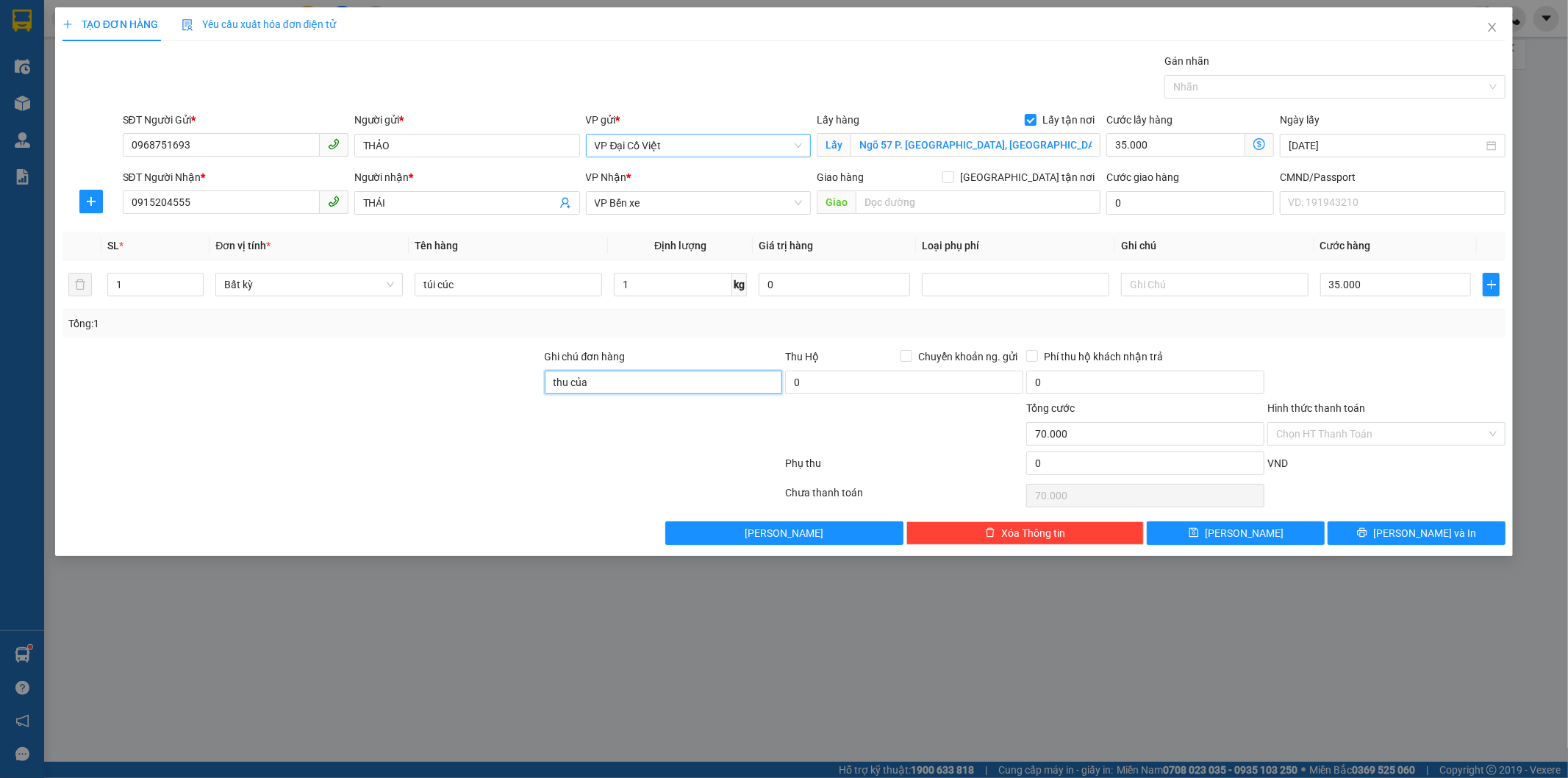
type input "thu của kh 70k về vp hà lan"
click at [1407, 536] on span "[PERSON_NAME] và In" at bounding box center [1425, 534] width 103 height 17
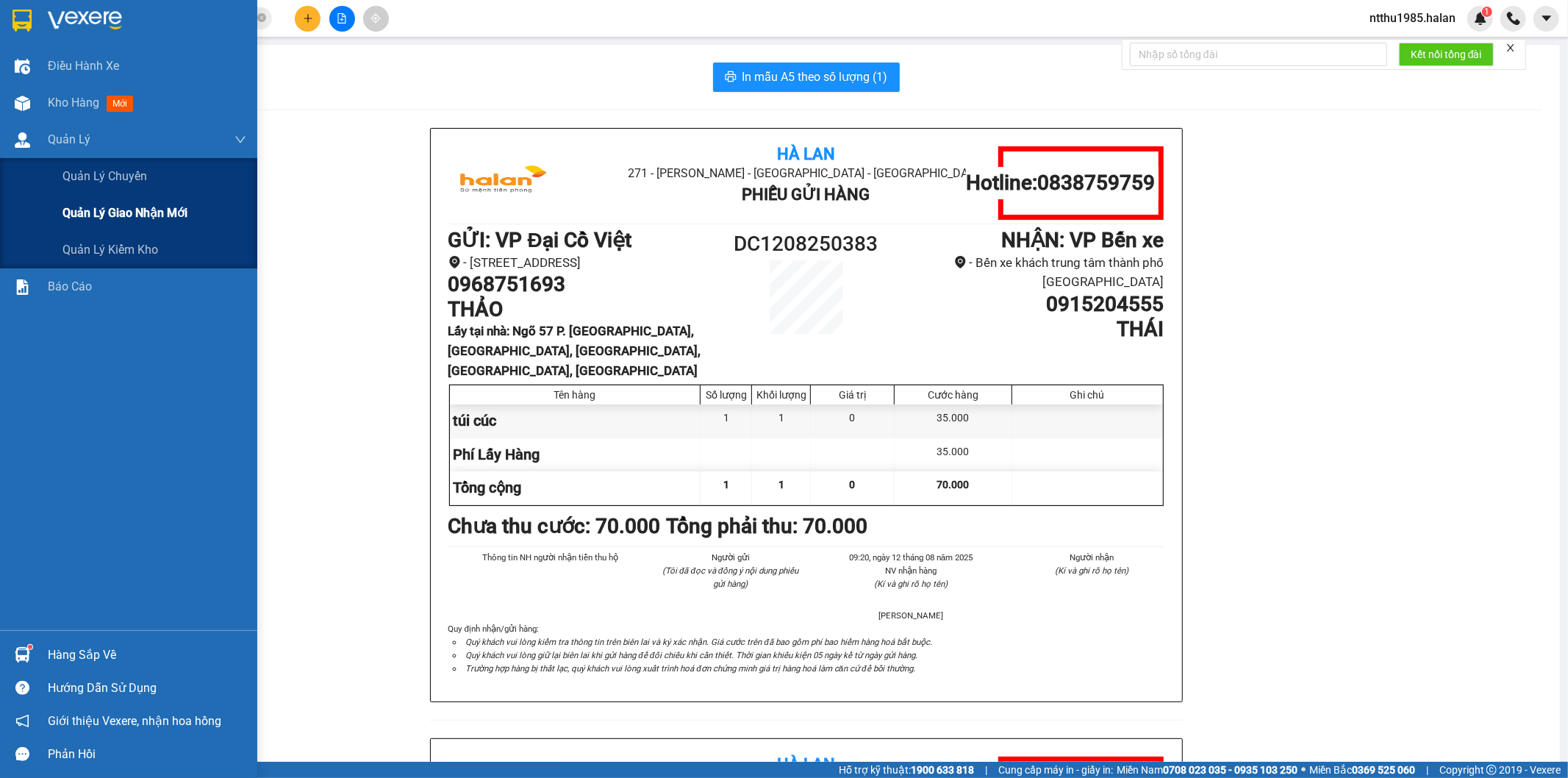
click at [129, 209] on span "Quản lý giao nhận mới" at bounding box center [125, 213] width 125 height 18
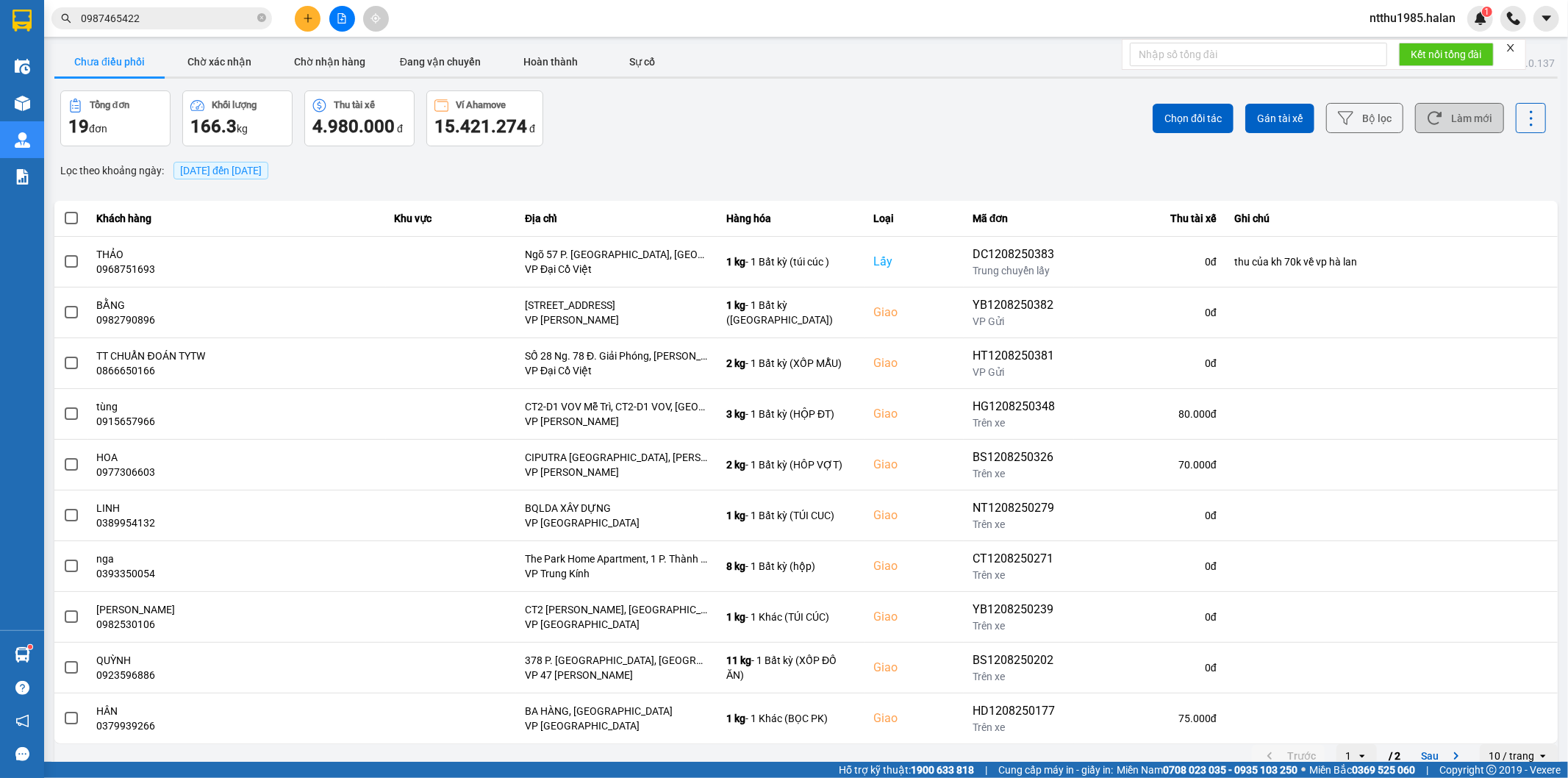
click at [1474, 113] on button "Làm mới" at bounding box center [1459, 118] width 89 height 30
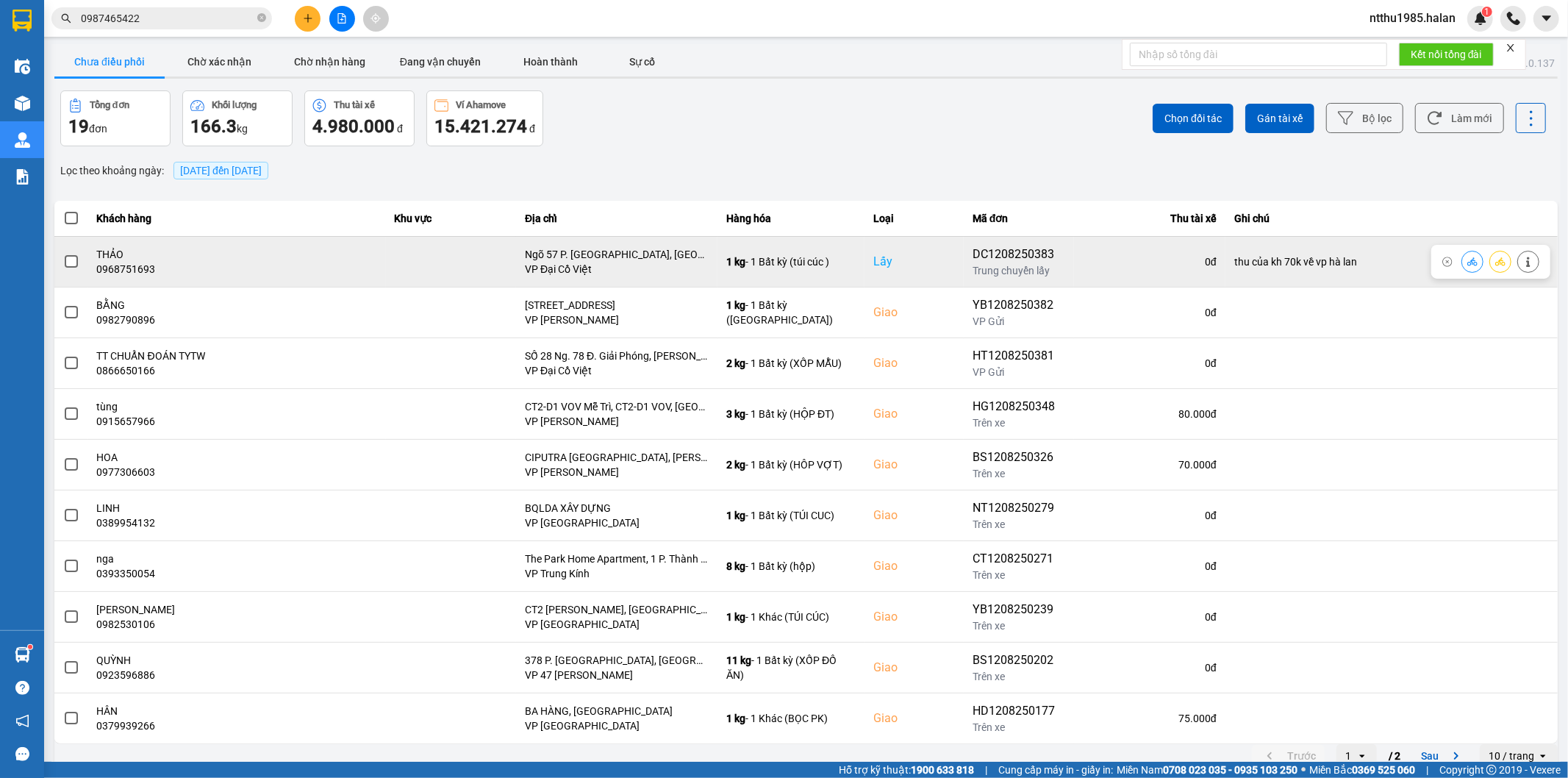
click at [77, 259] on label at bounding box center [72, 262] width 17 height 17
click at [63, 254] on input "checkbox" at bounding box center [63, 254] width 0 height 0
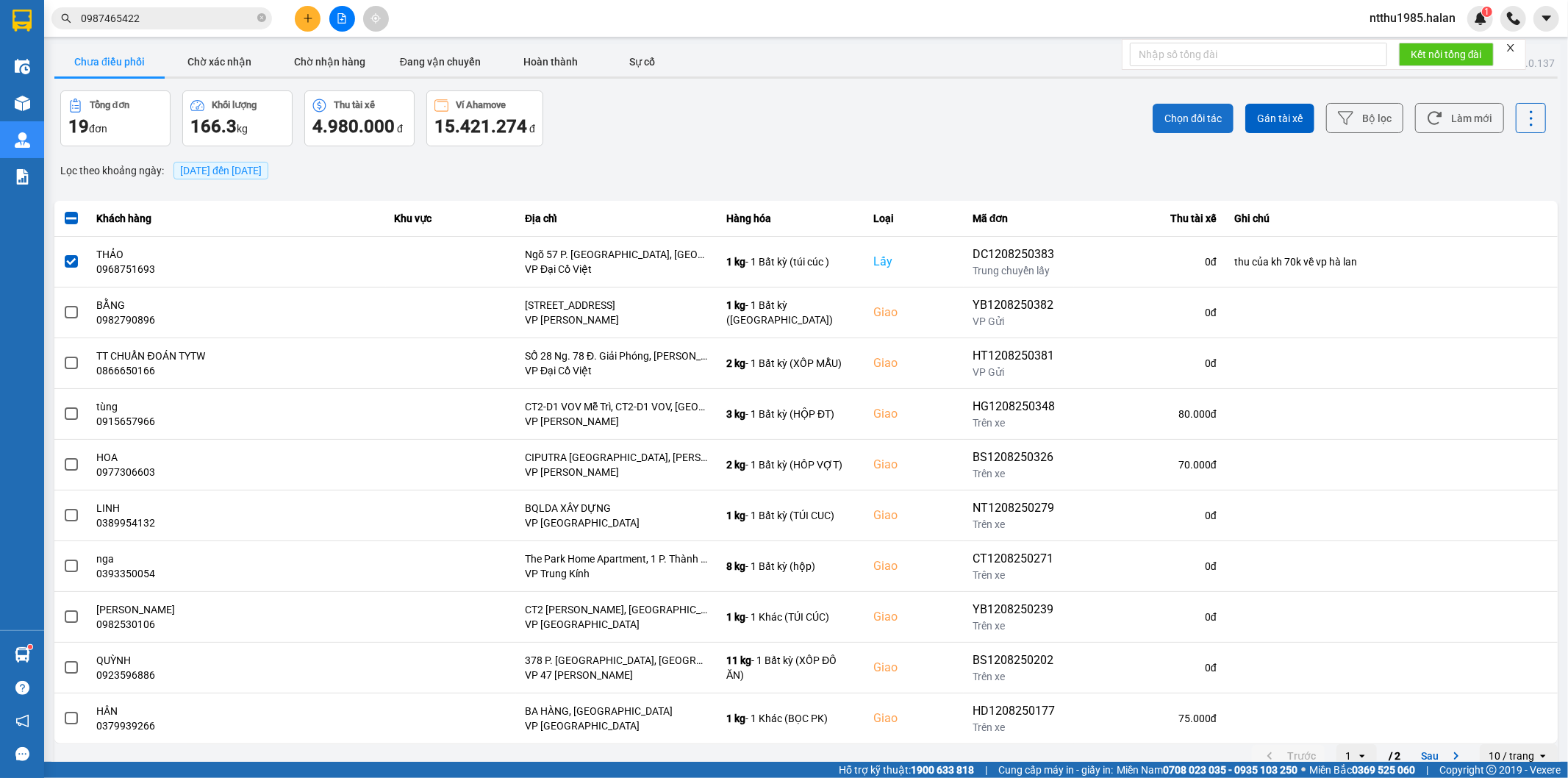
click at [1167, 118] on span "Chọn đối tác" at bounding box center [1193, 118] width 57 height 15
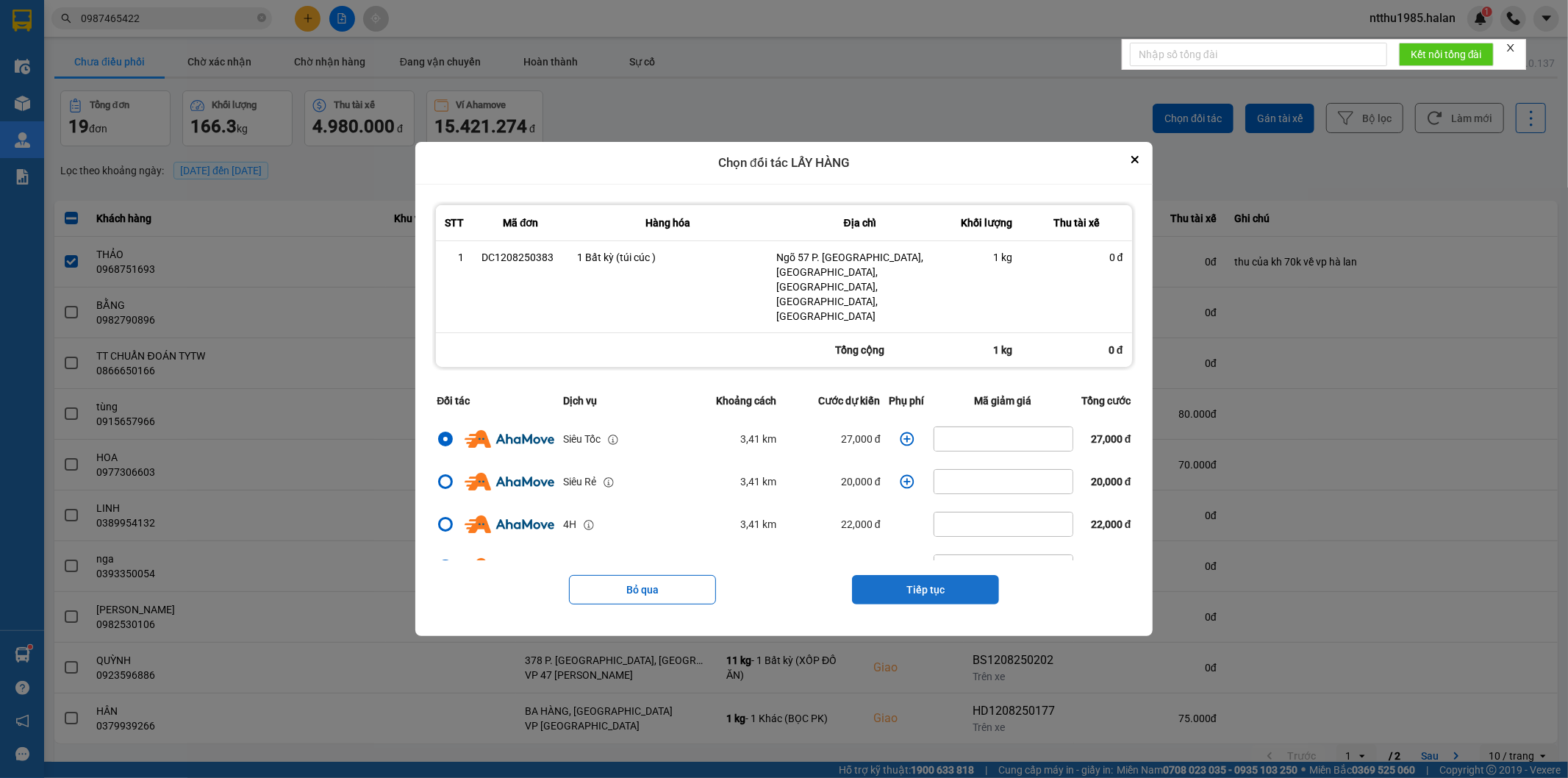
click at [920, 575] on button "Tiếp tục" at bounding box center [925, 590] width 147 height 29
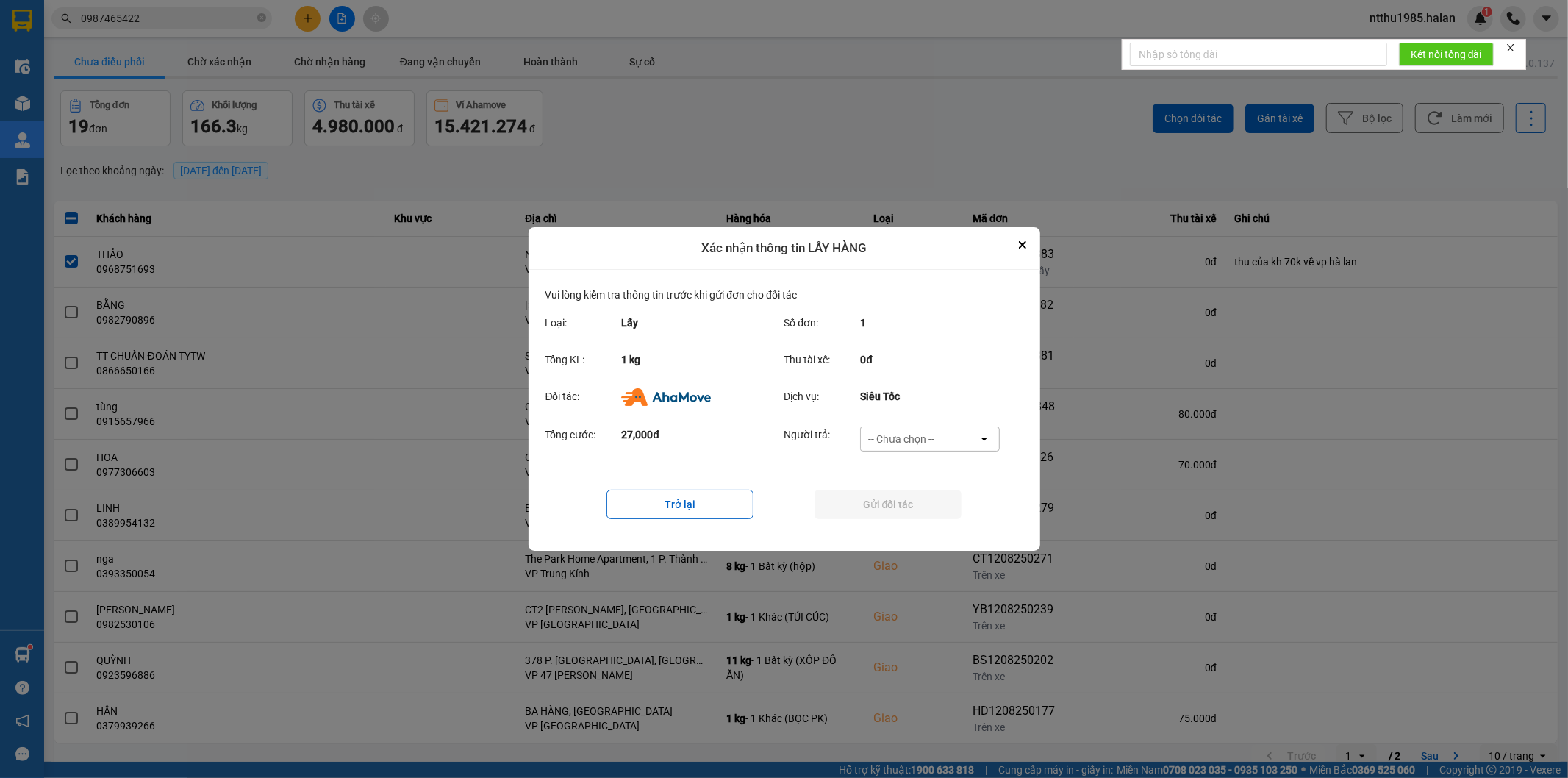
click at [928, 438] on div "-- Chưa chọn --" at bounding box center [902, 439] width 66 height 15
click at [902, 526] on span "Ví Ahamove" at bounding box center [902, 524] width 60 height 15
click at [898, 499] on button "Gửi đối tác" at bounding box center [888, 504] width 147 height 29
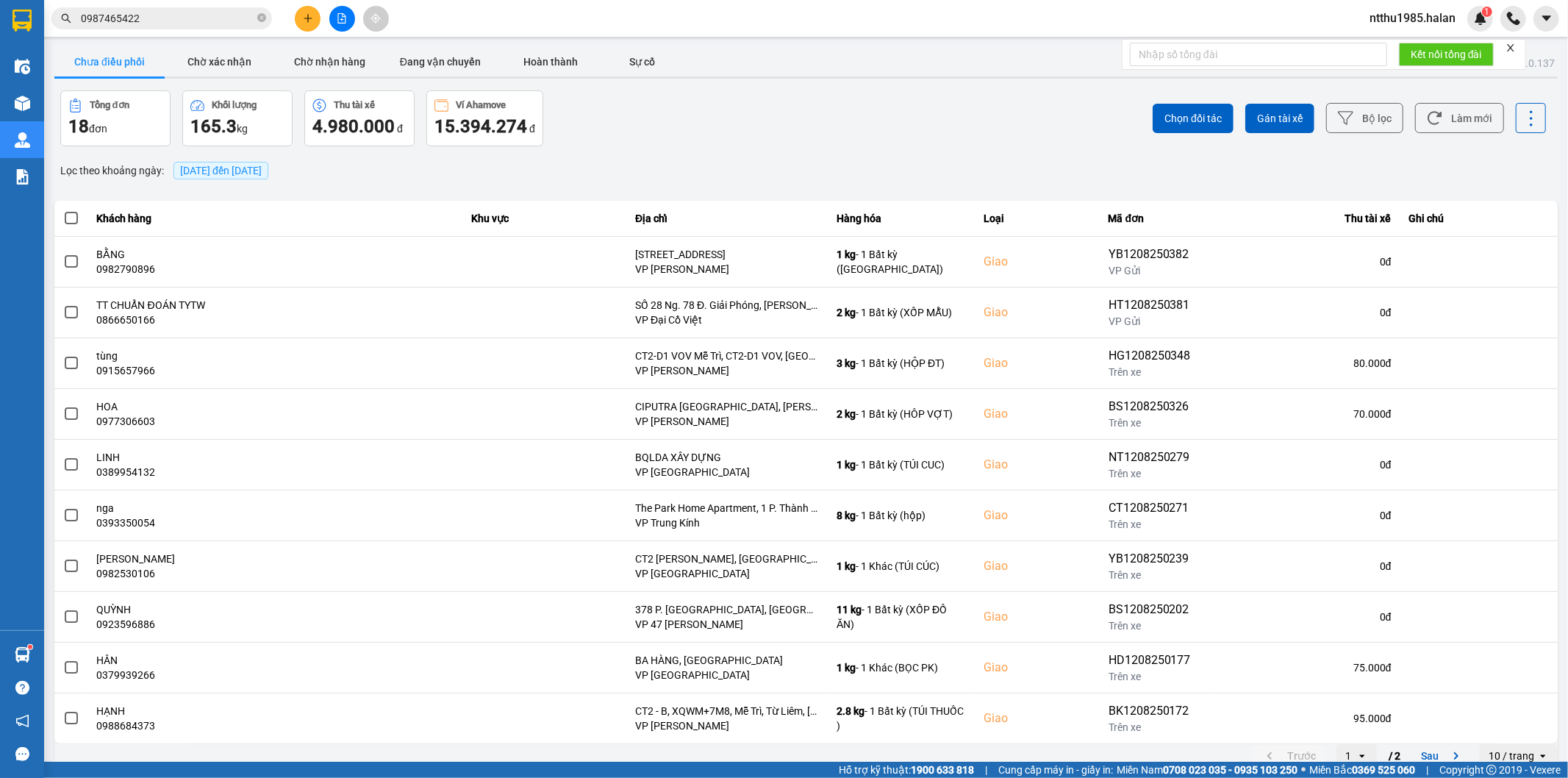
click at [637, 127] on div "Tổng đơn 18 đơn Khối lượng 165.3 kg Thu tài xế 4.980.000 đ Ví Ahamove 15.394.27…" at bounding box center [432, 118] width 744 height 56
click at [1468, 109] on button "Làm mới" at bounding box center [1459, 118] width 89 height 30
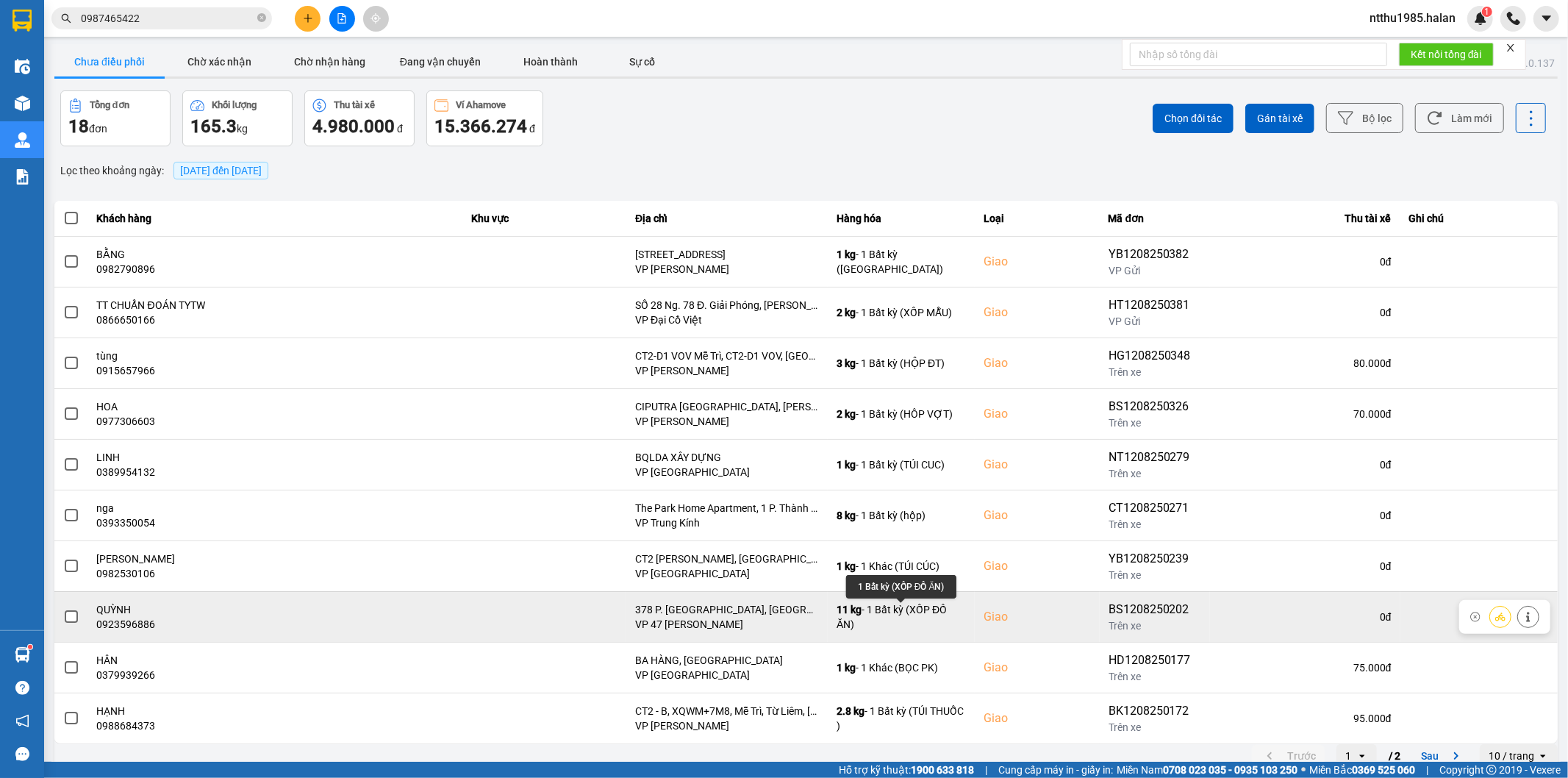
scroll to position [17, 0]
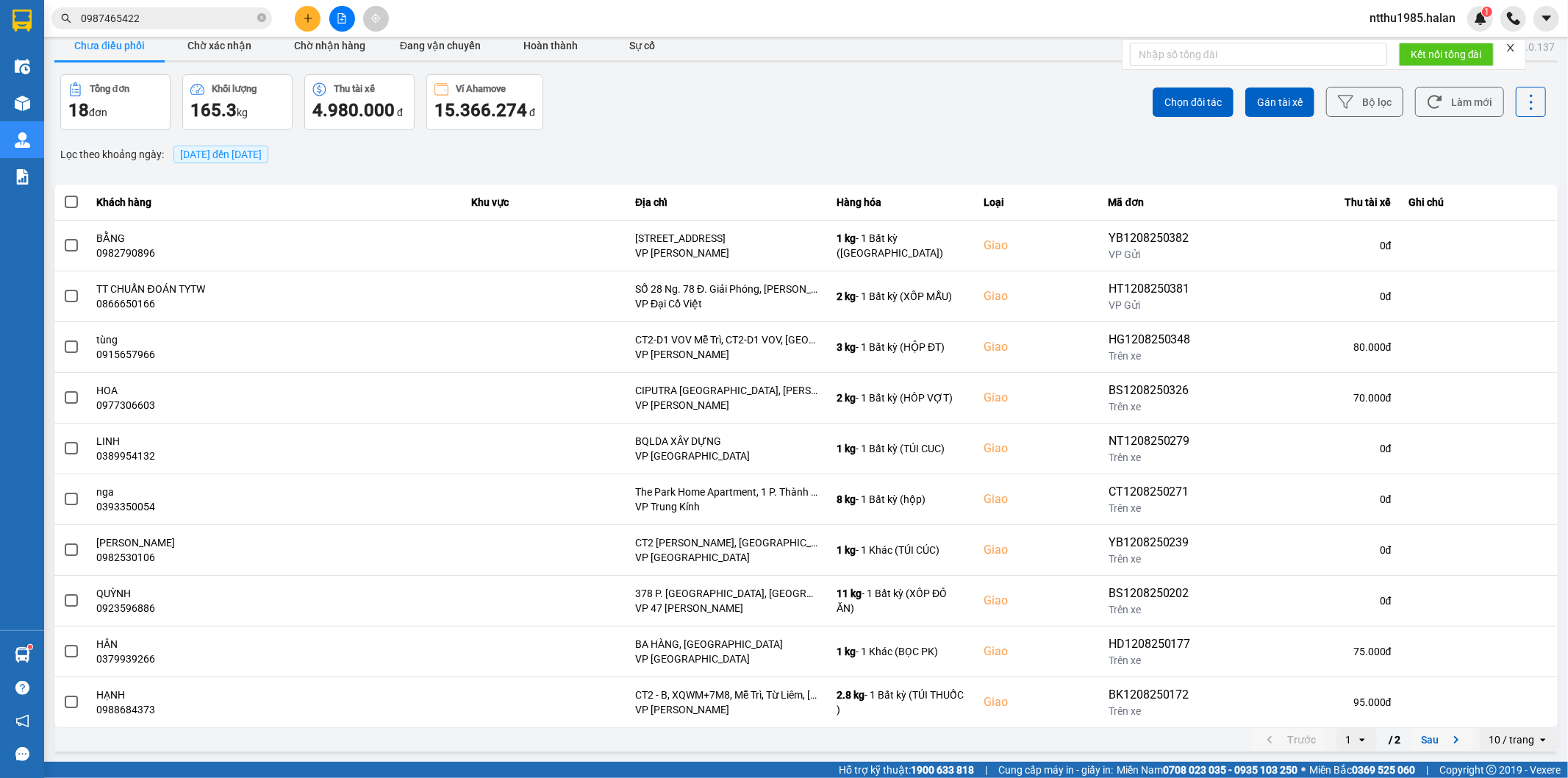
click at [1423, 741] on button "Sau" at bounding box center [1442, 740] width 62 height 22
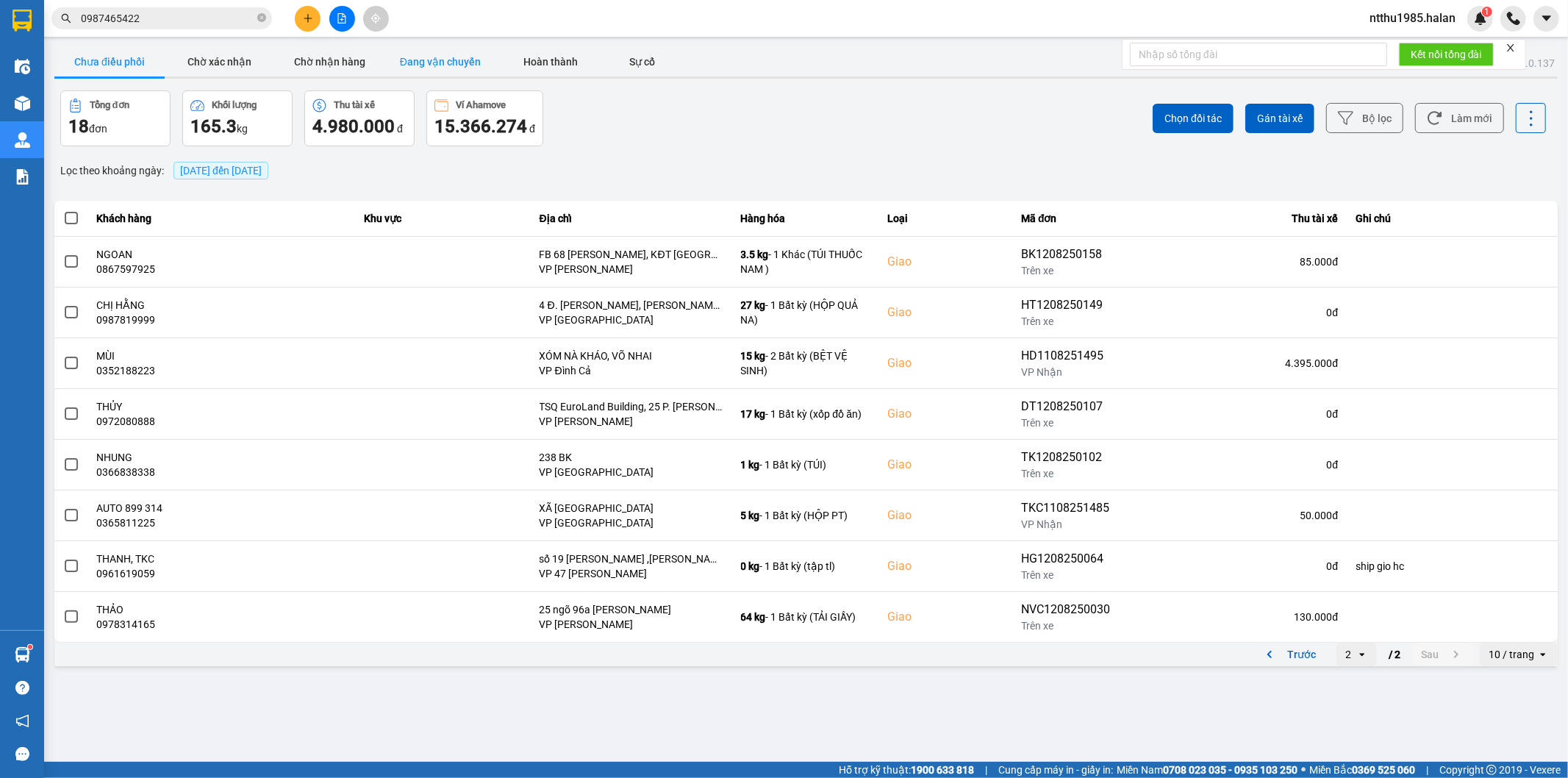
click at [431, 66] on button "Đang vận chuyển" at bounding box center [441, 62] width 110 height 29
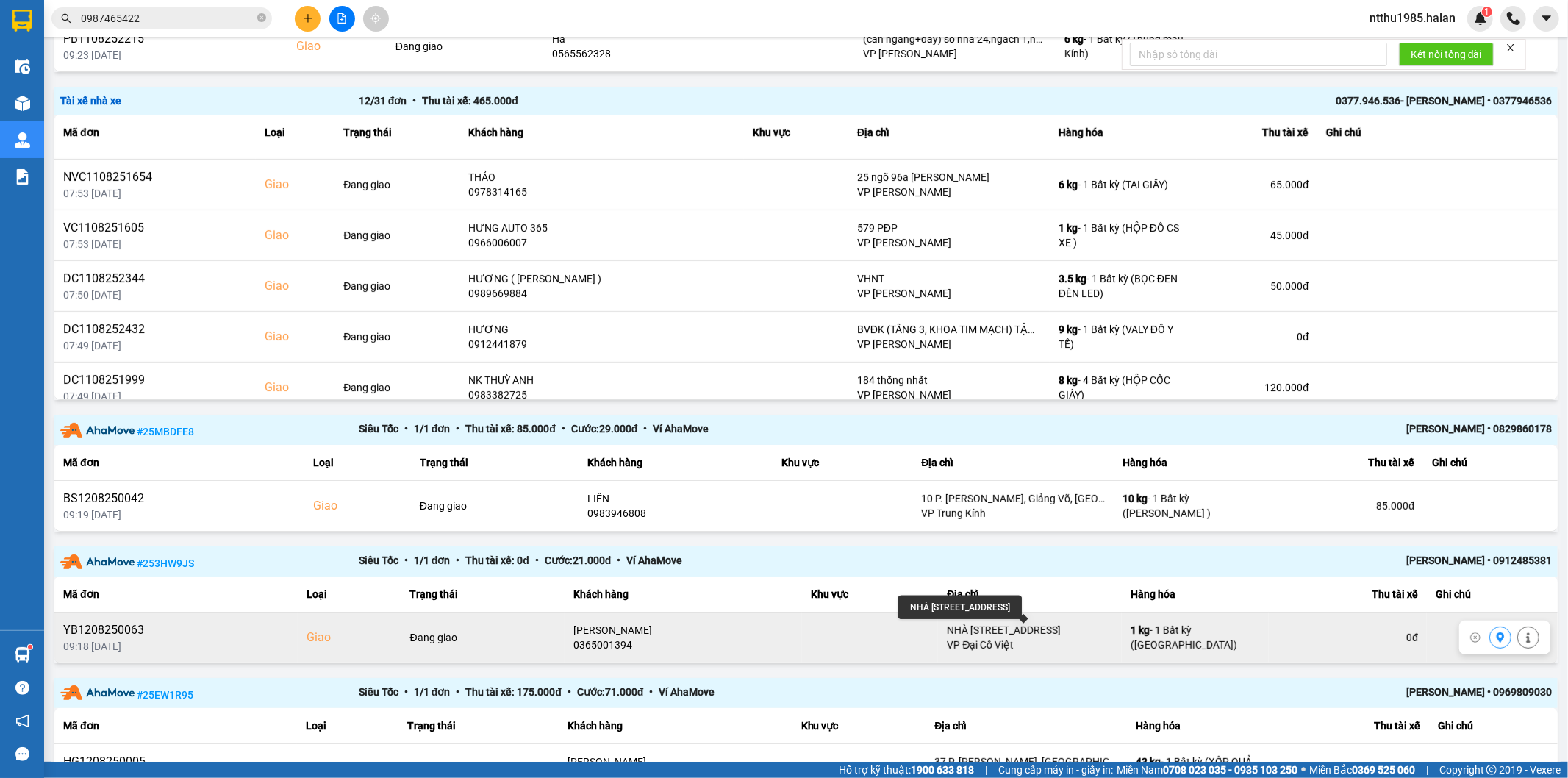
scroll to position [465, 0]
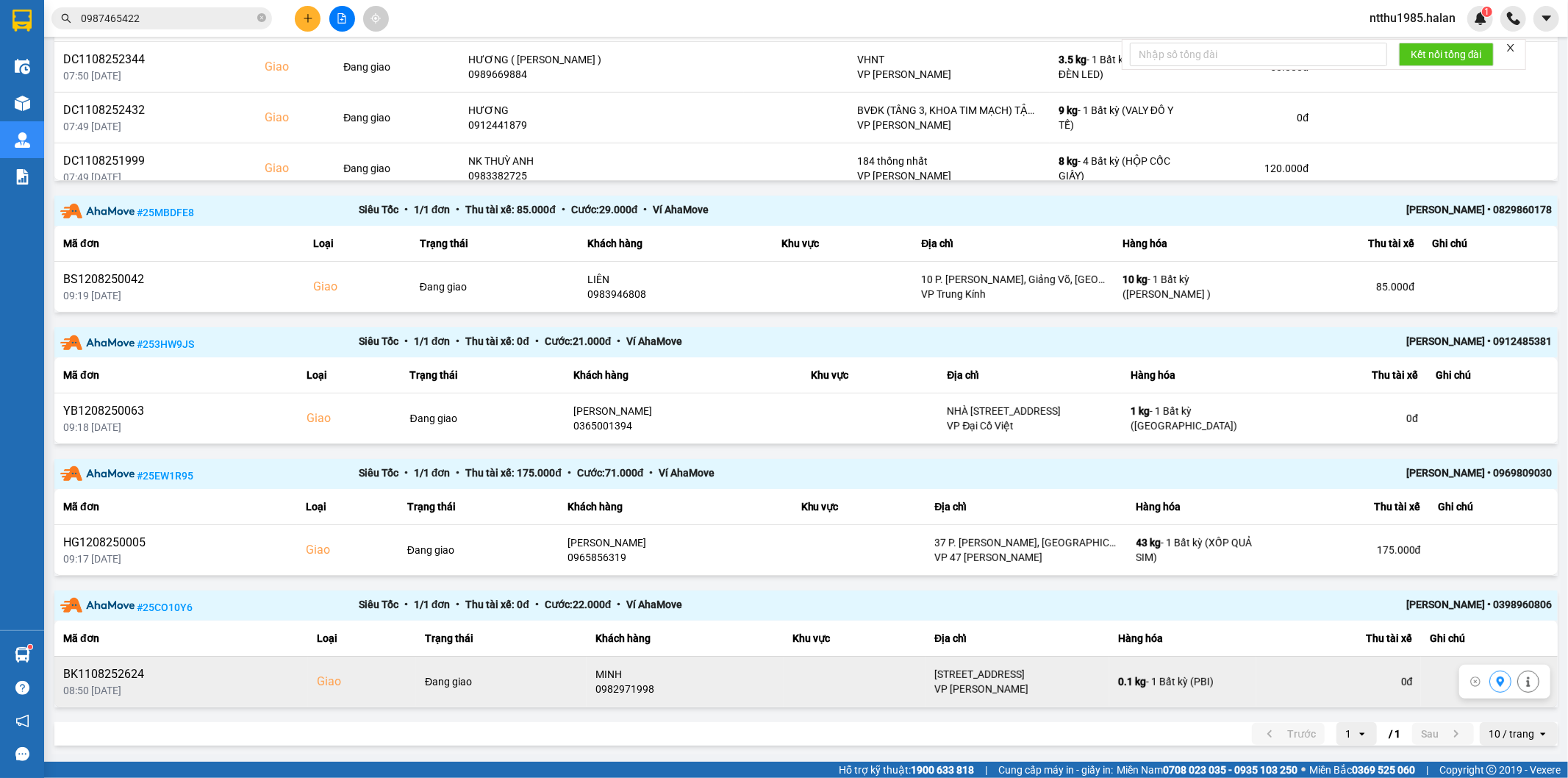
click at [1025, 678] on div "[STREET_ADDRESS]" at bounding box center [1017, 674] width 166 height 15
copy div "[STREET_ADDRESS]"
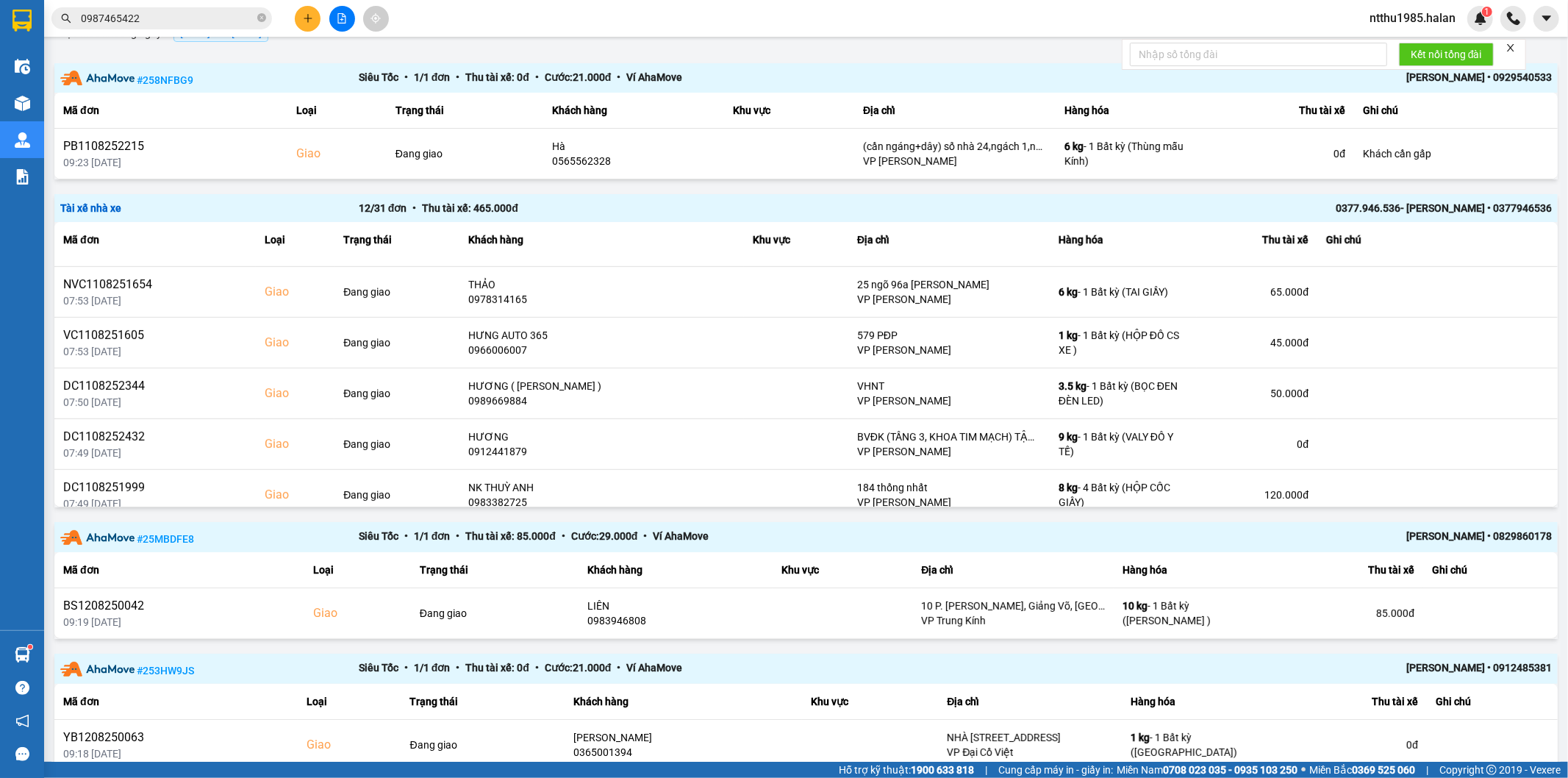
scroll to position [0, 0]
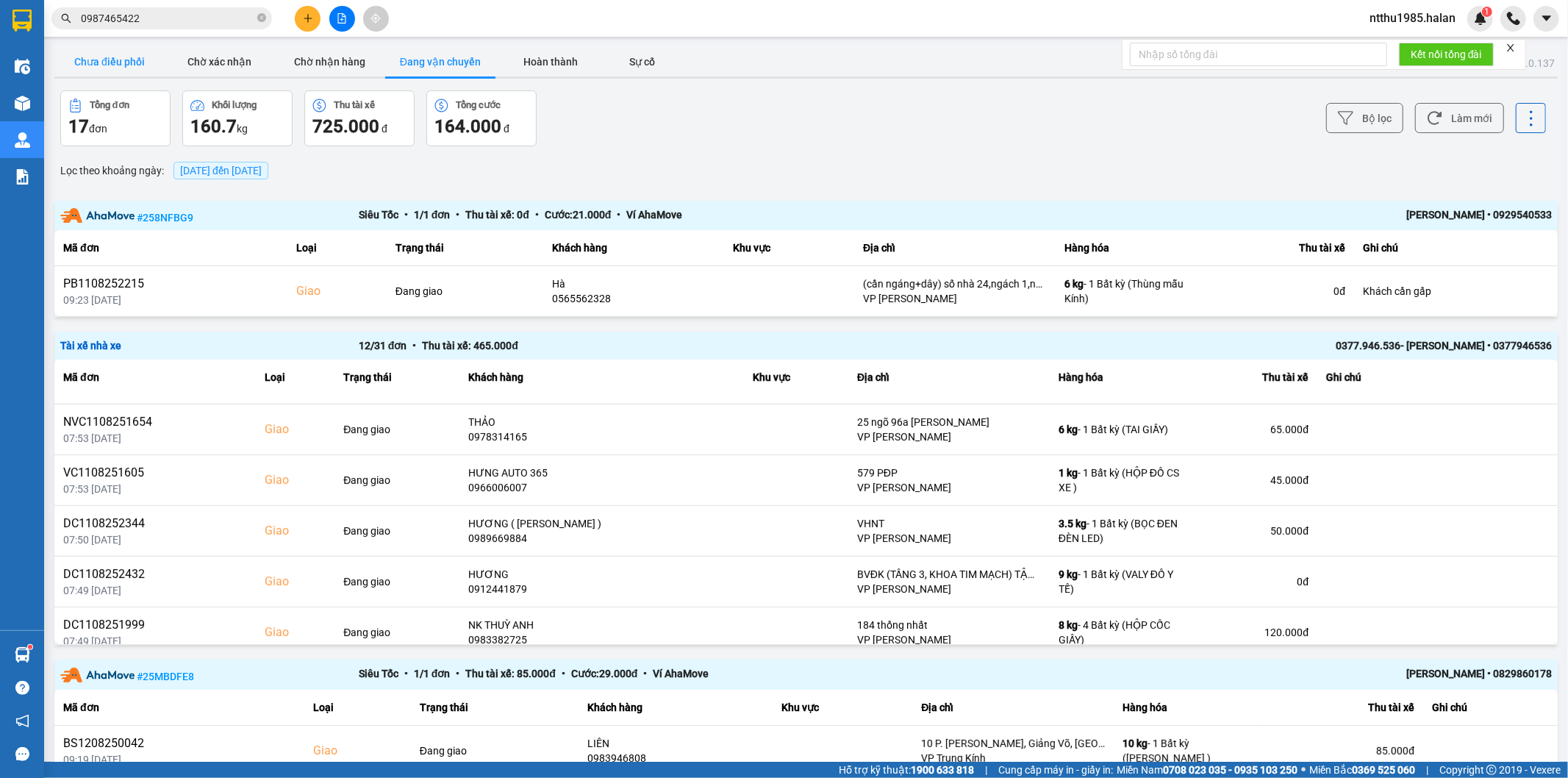
click at [120, 62] on button "Chưa điều phối" at bounding box center [109, 62] width 110 height 29
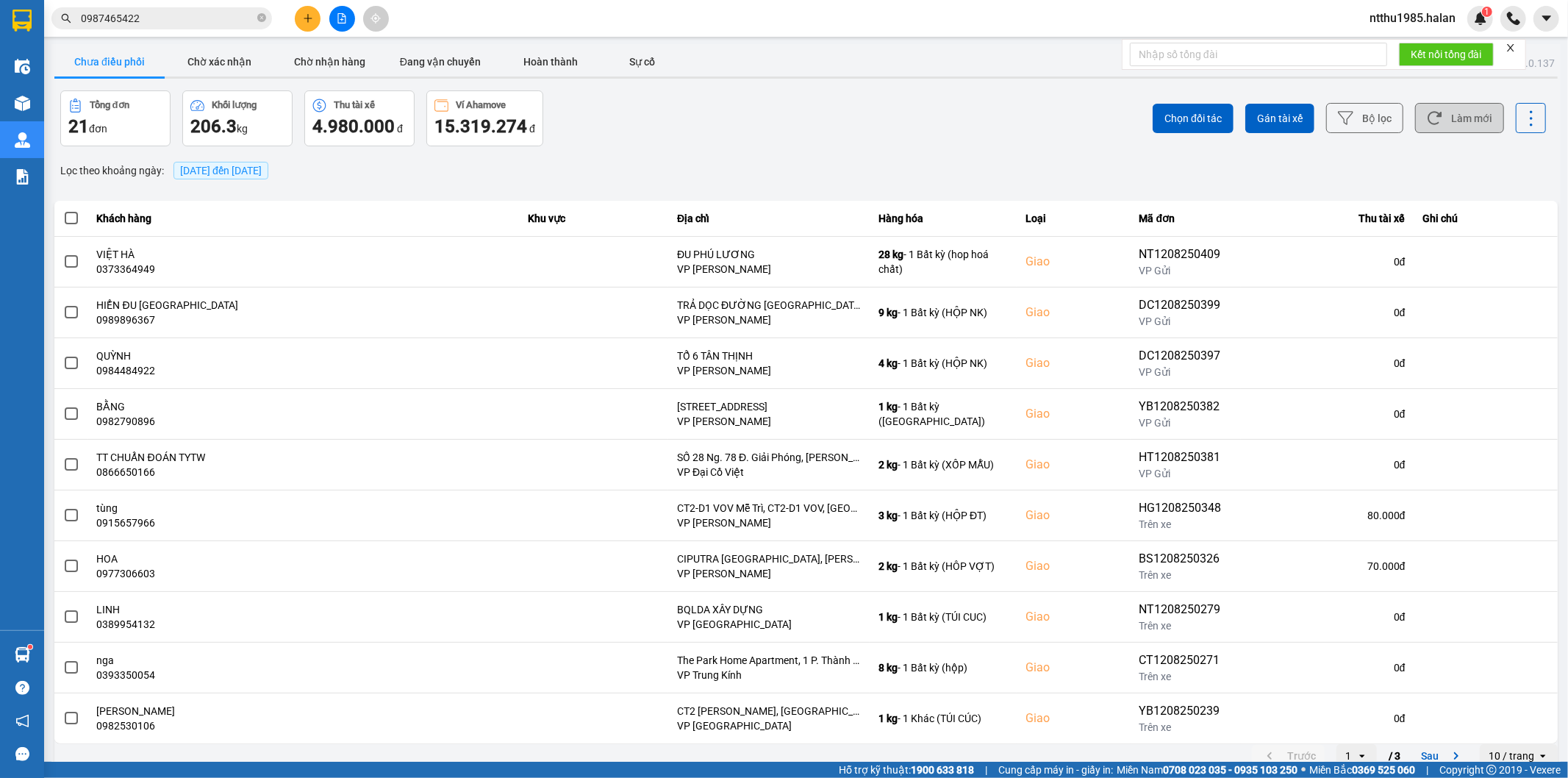
click at [1447, 112] on button "Làm mới" at bounding box center [1459, 118] width 89 height 30
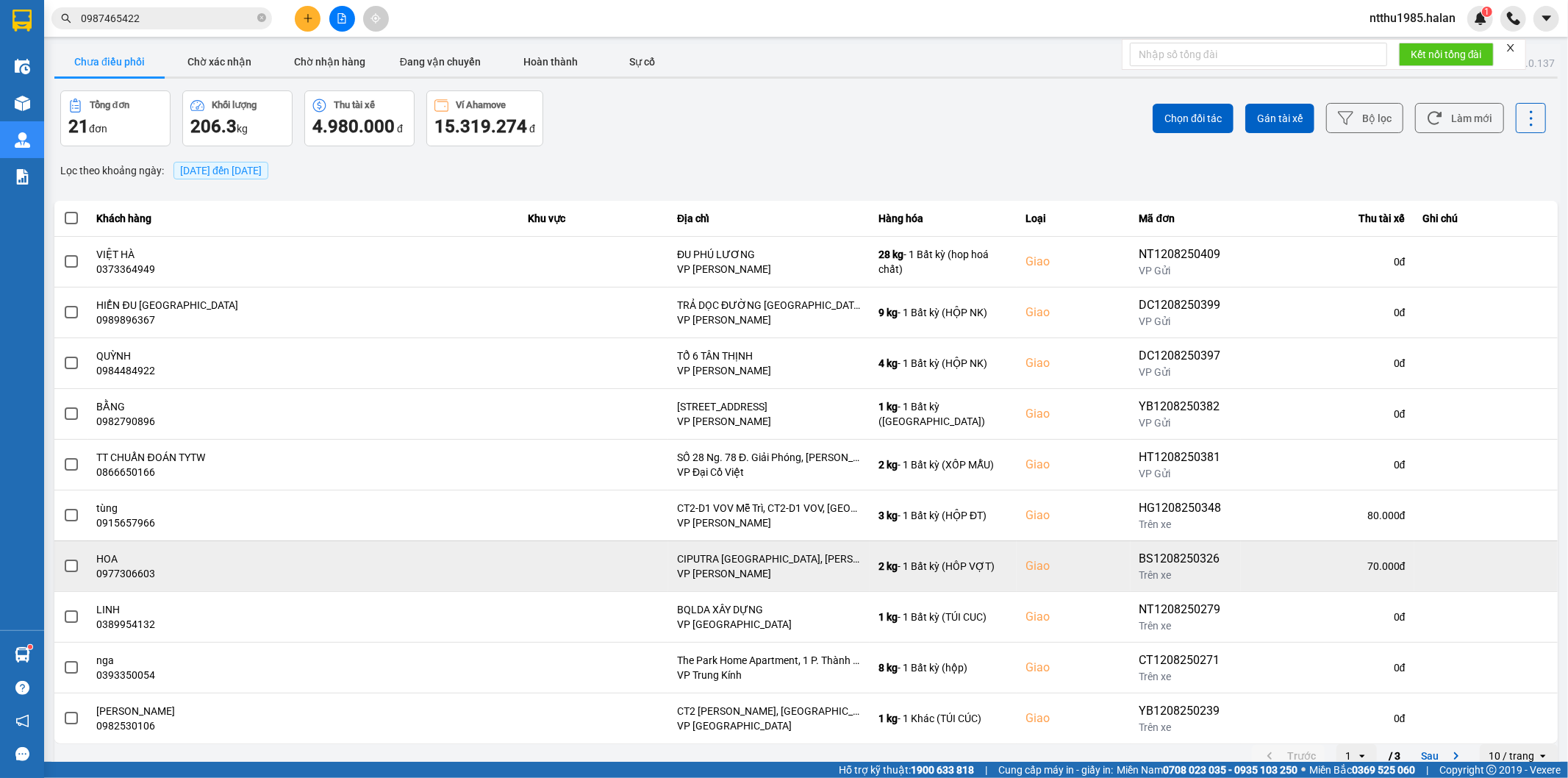
scroll to position [17, 0]
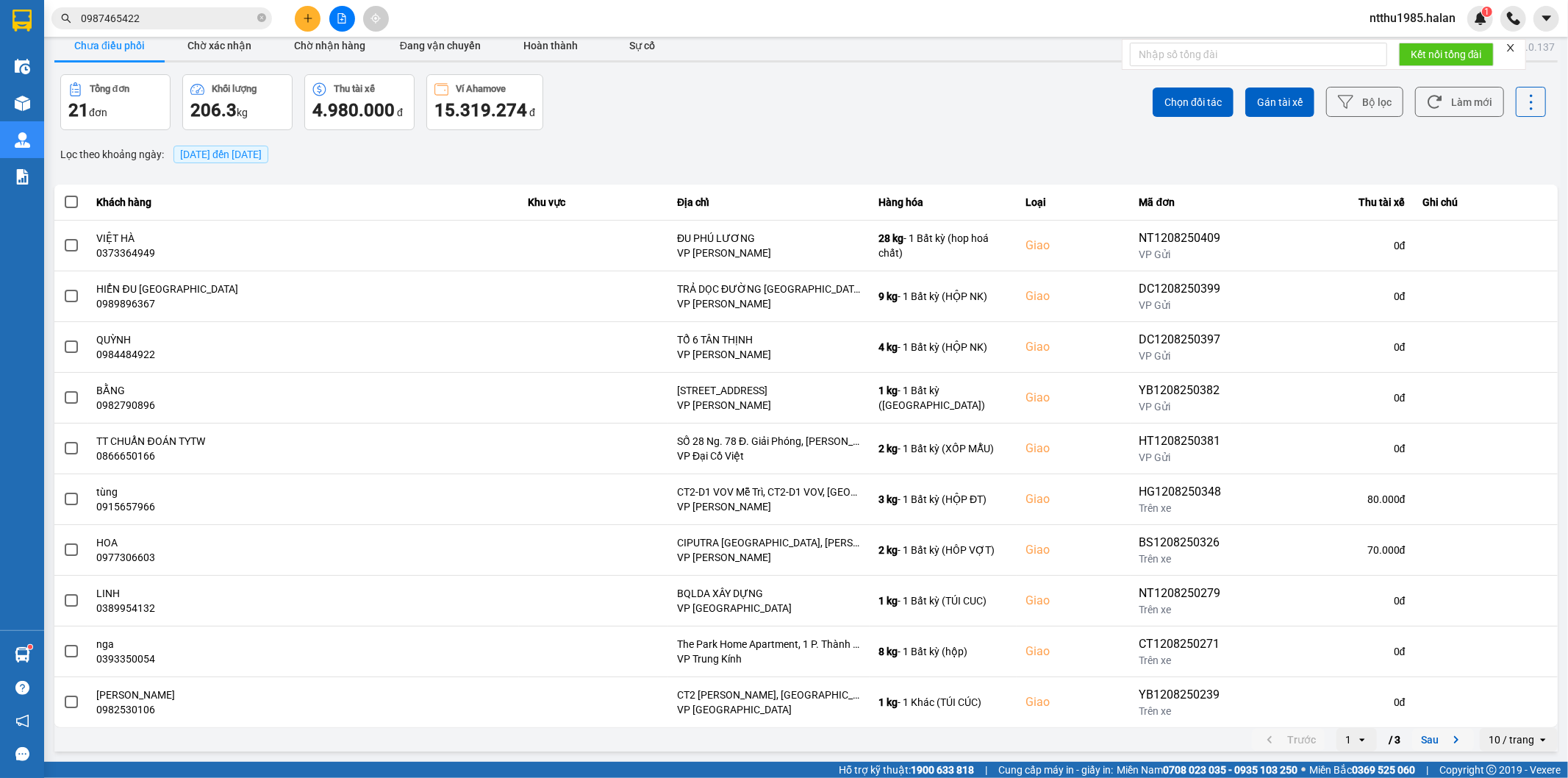
click at [1427, 737] on button "Sau" at bounding box center [1442, 740] width 62 height 22
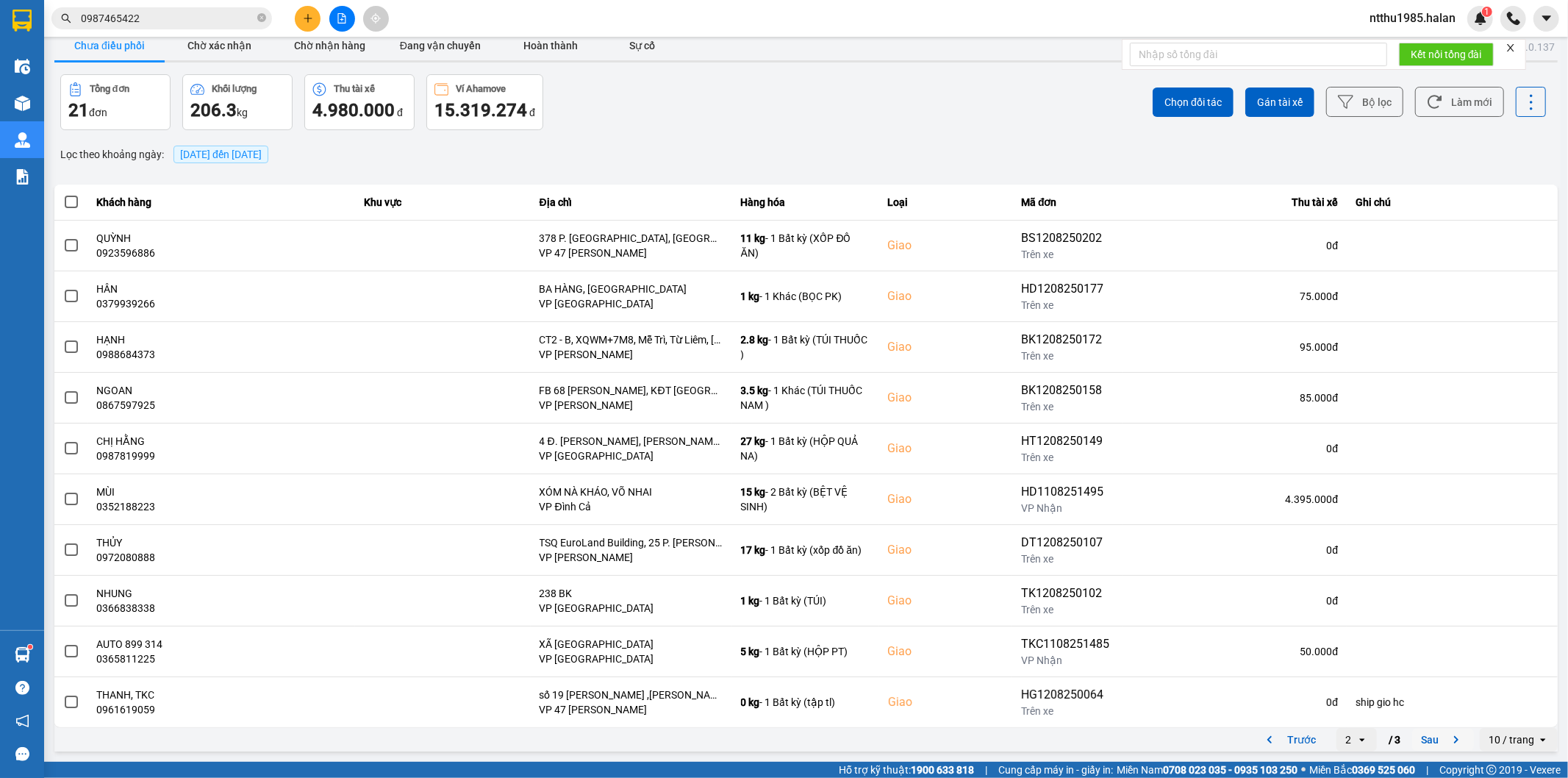
click at [1412, 744] on button "Sau" at bounding box center [1442, 740] width 62 height 22
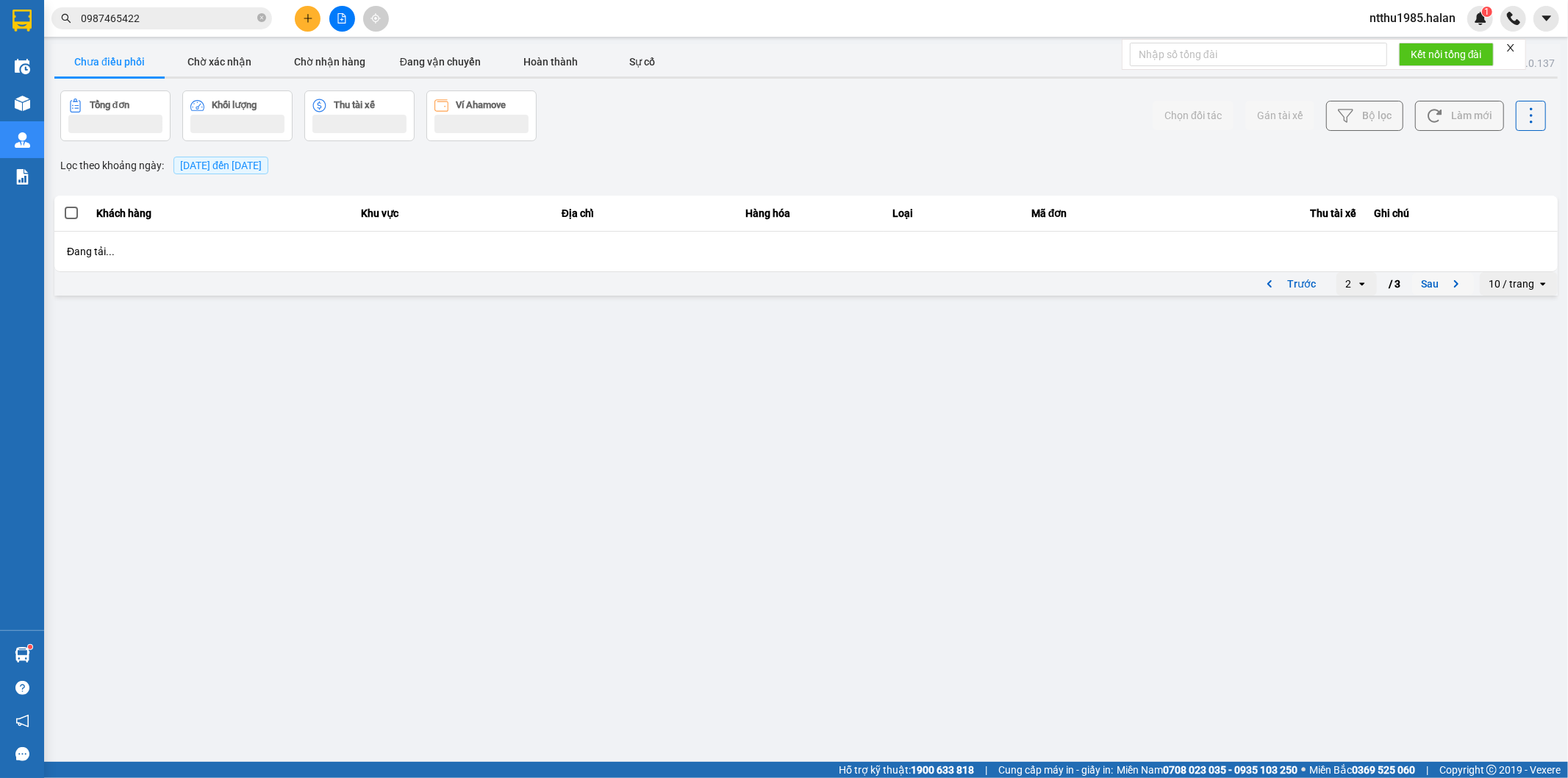
scroll to position [0, 0]
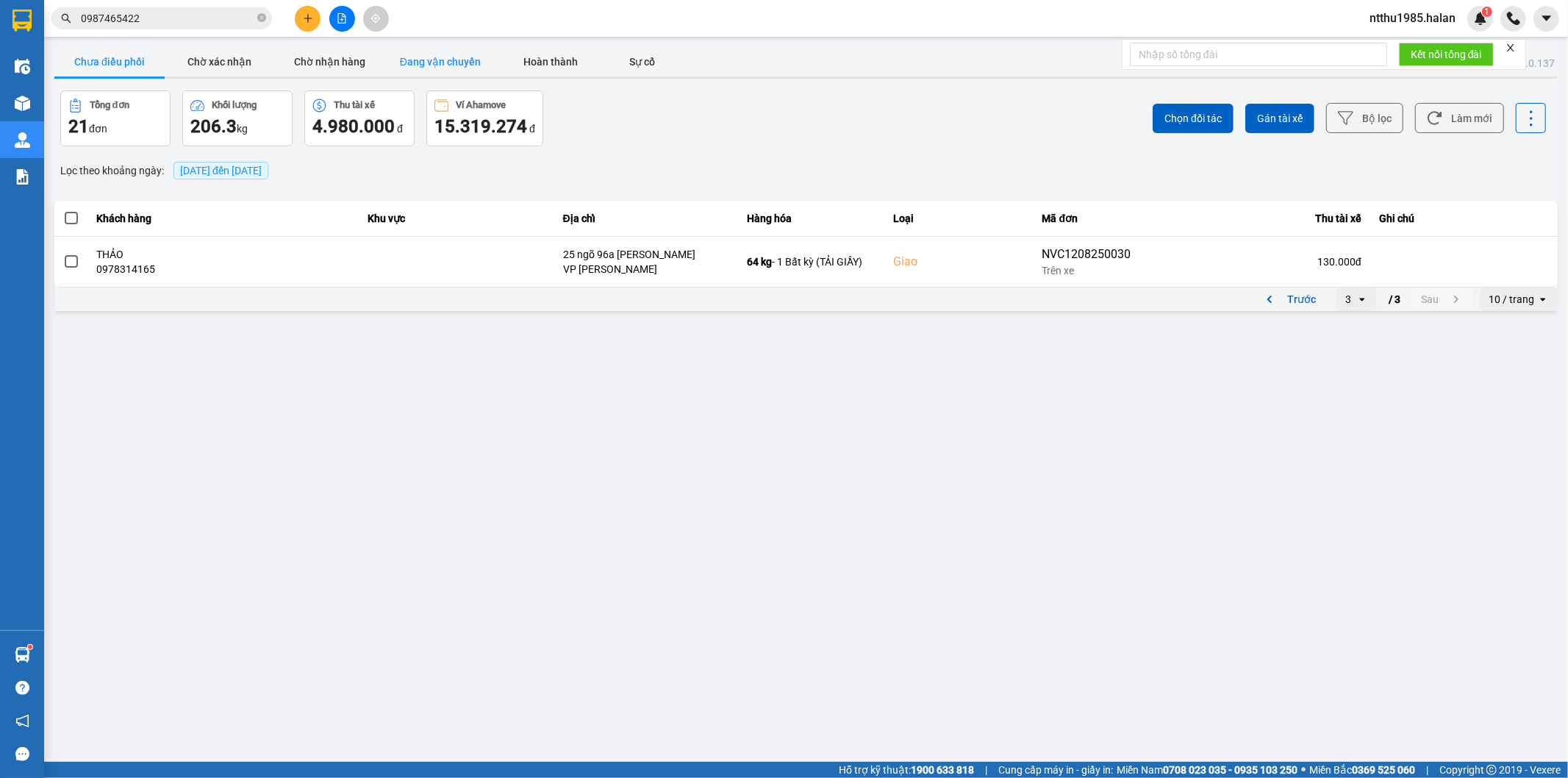
click at [439, 59] on button "Đang vận chuyển" at bounding box center [441, 62] width 110 height 29
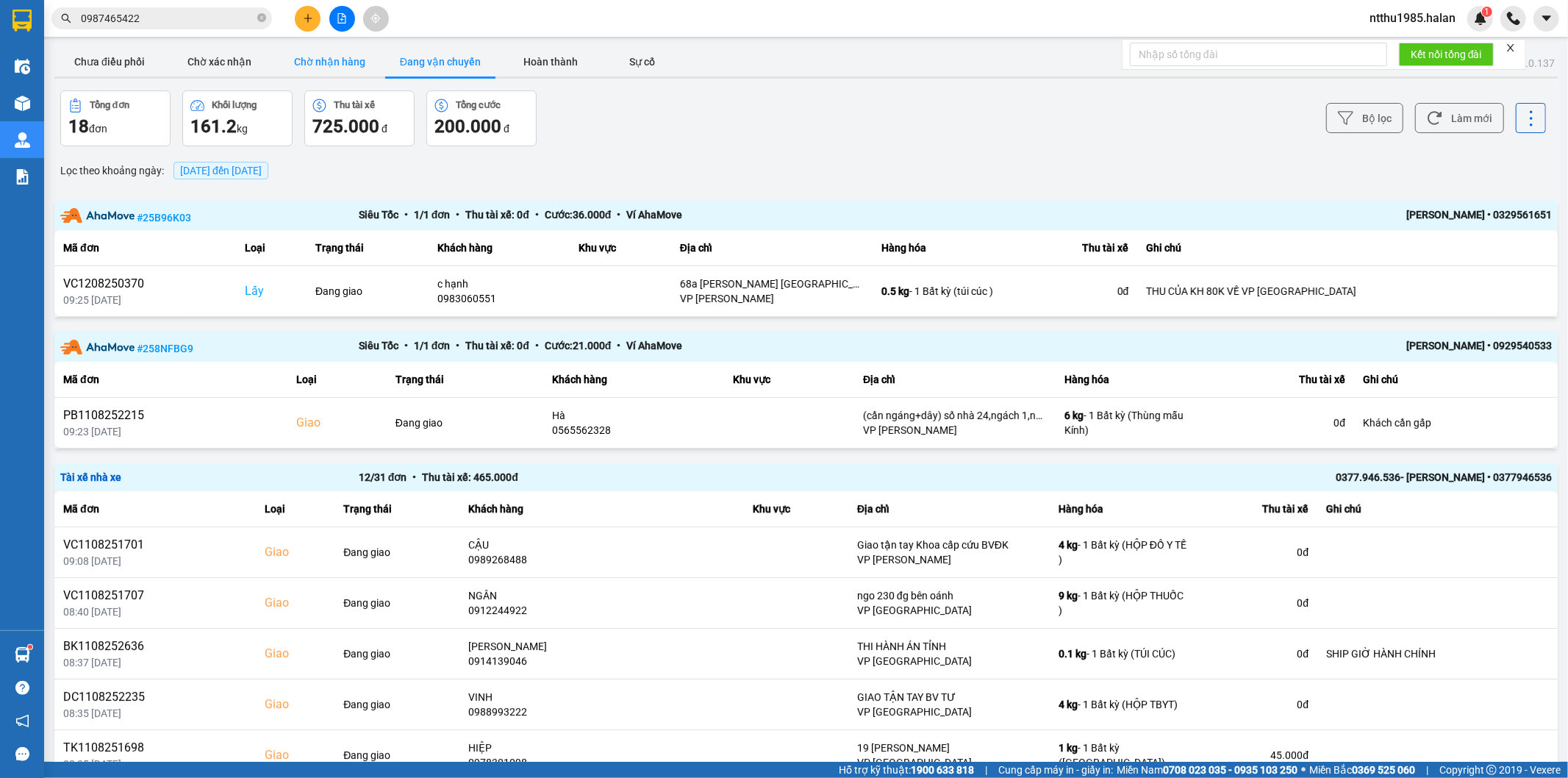
click at [345, 64] on button "Chờ nhận hàng" at bounding box center [330, 62] width 110 height 29
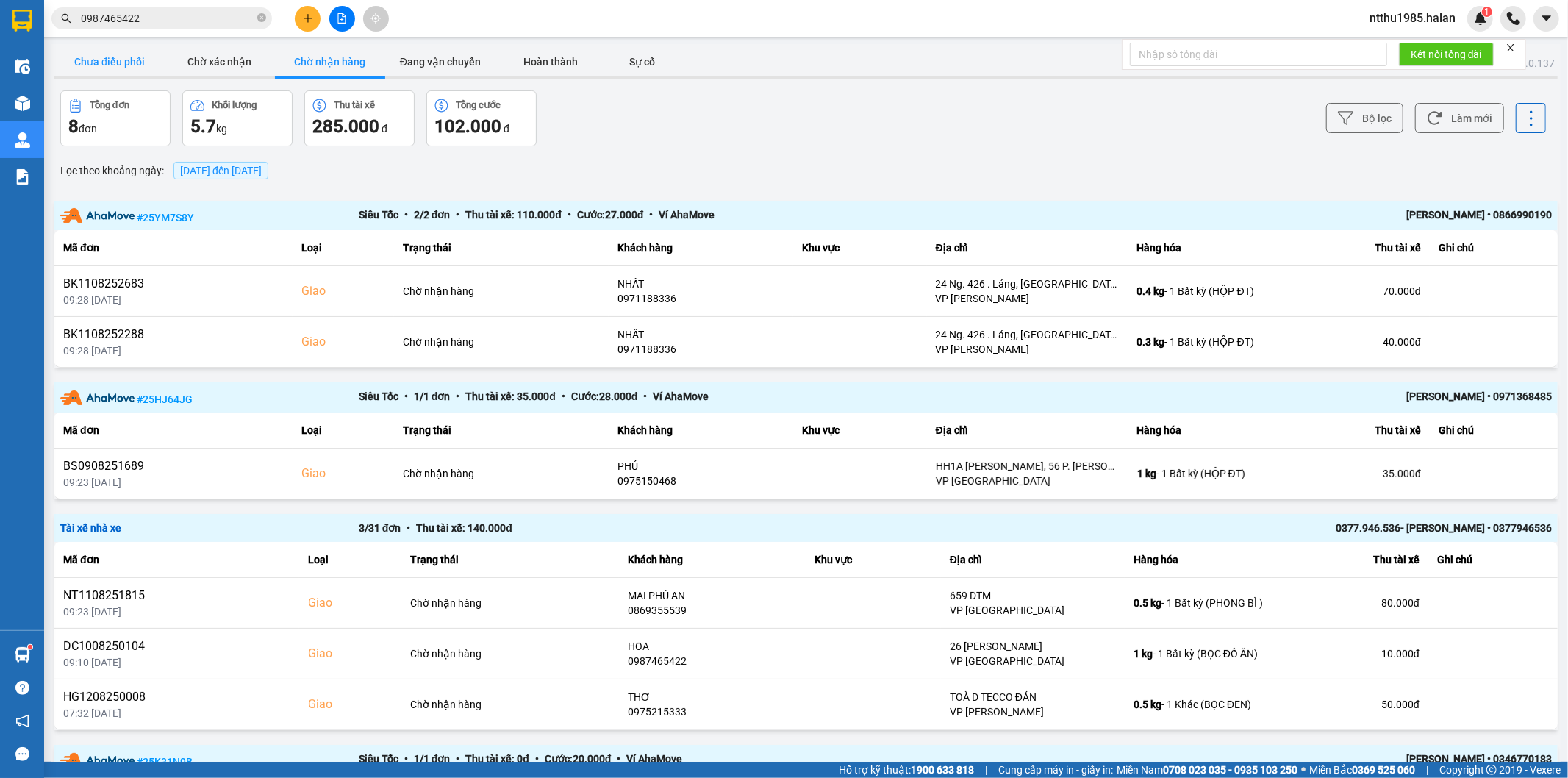
click at [102, 64] on button "Chưa điều phối" at bounding box center [109, 62] width 110 height 29
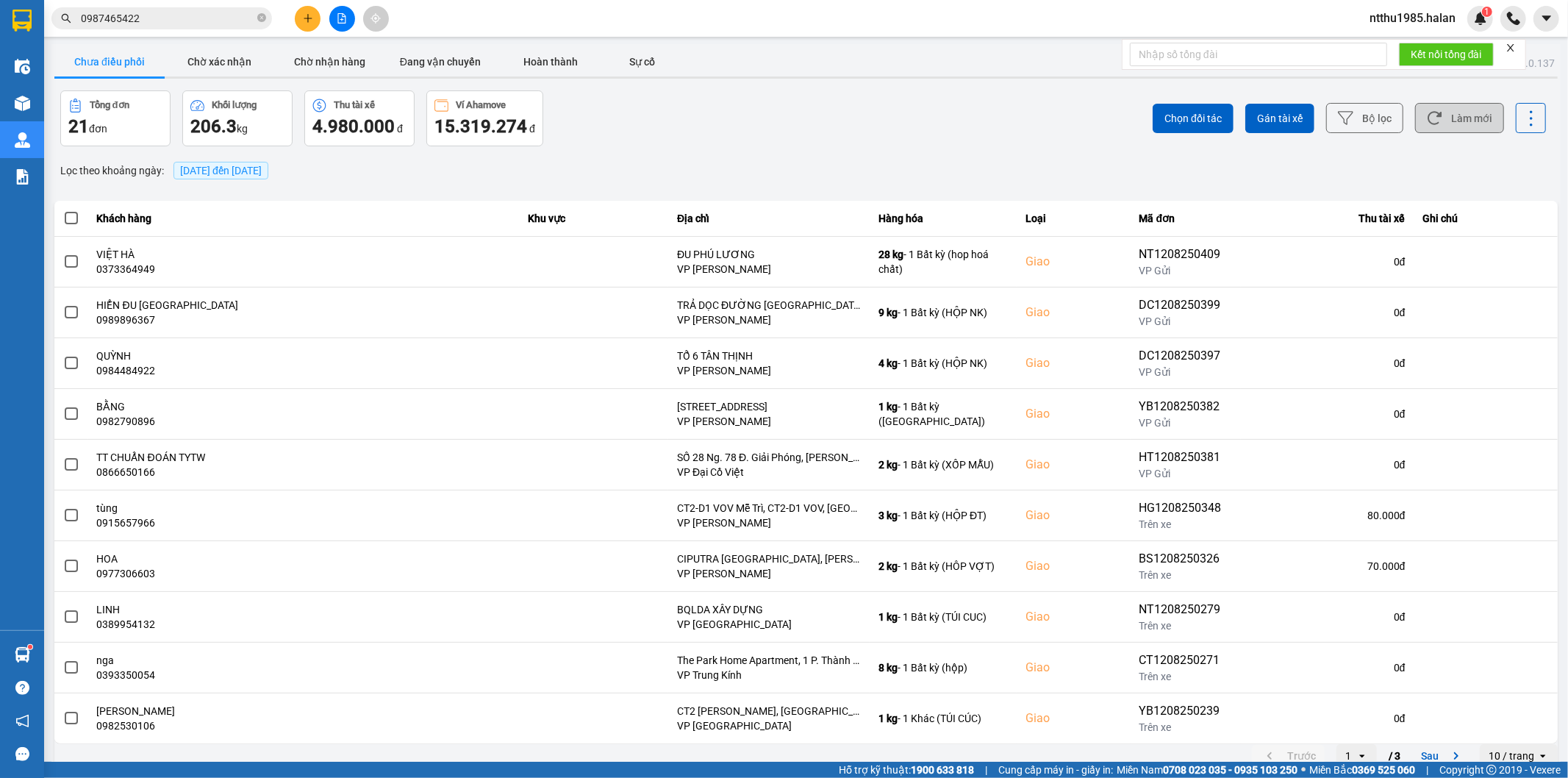
click at [1460, 114] on button "Làm mới" at bounding box center [1459, 118] width 89 height 30
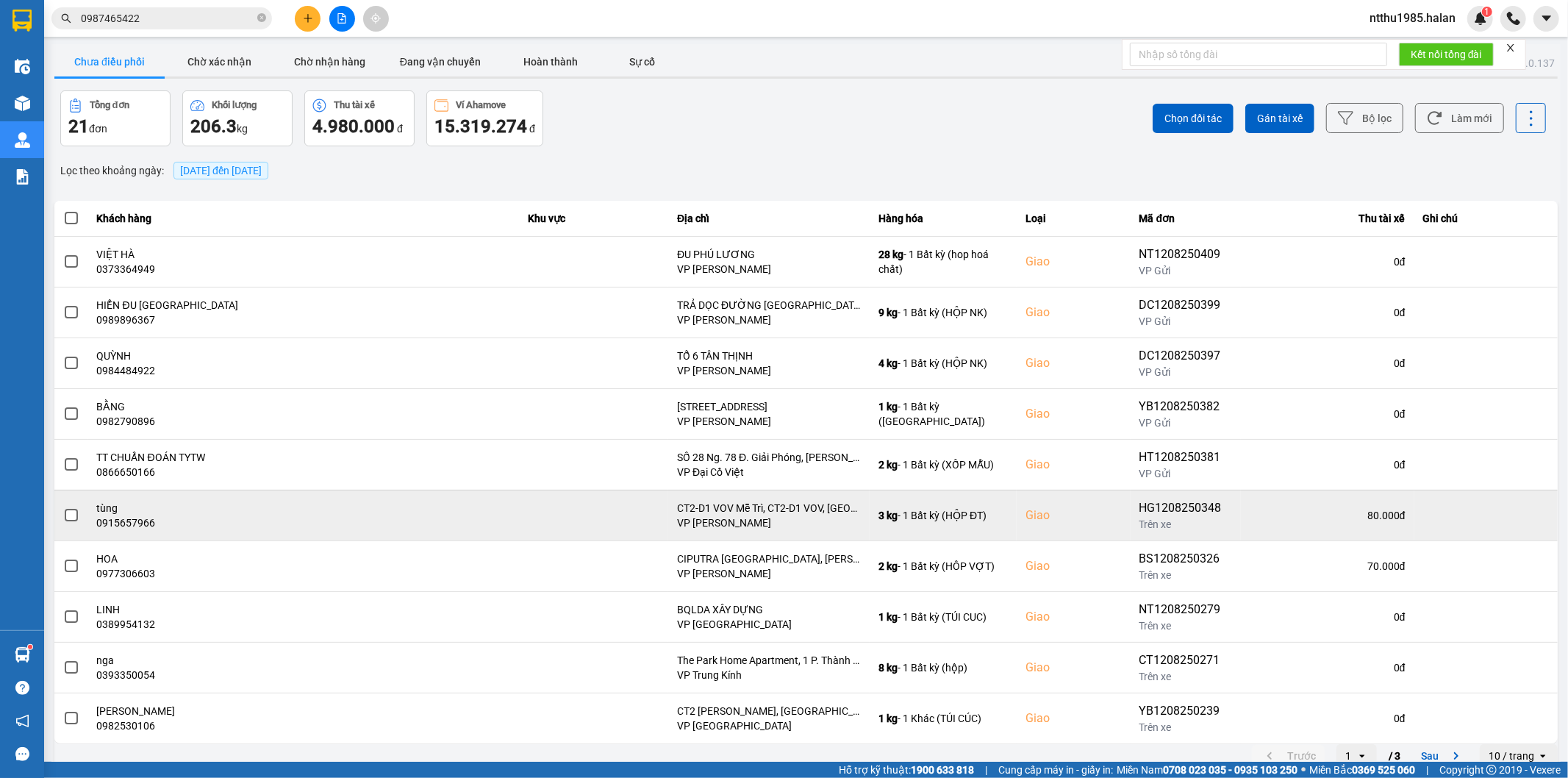
scroll to position [17, 0]
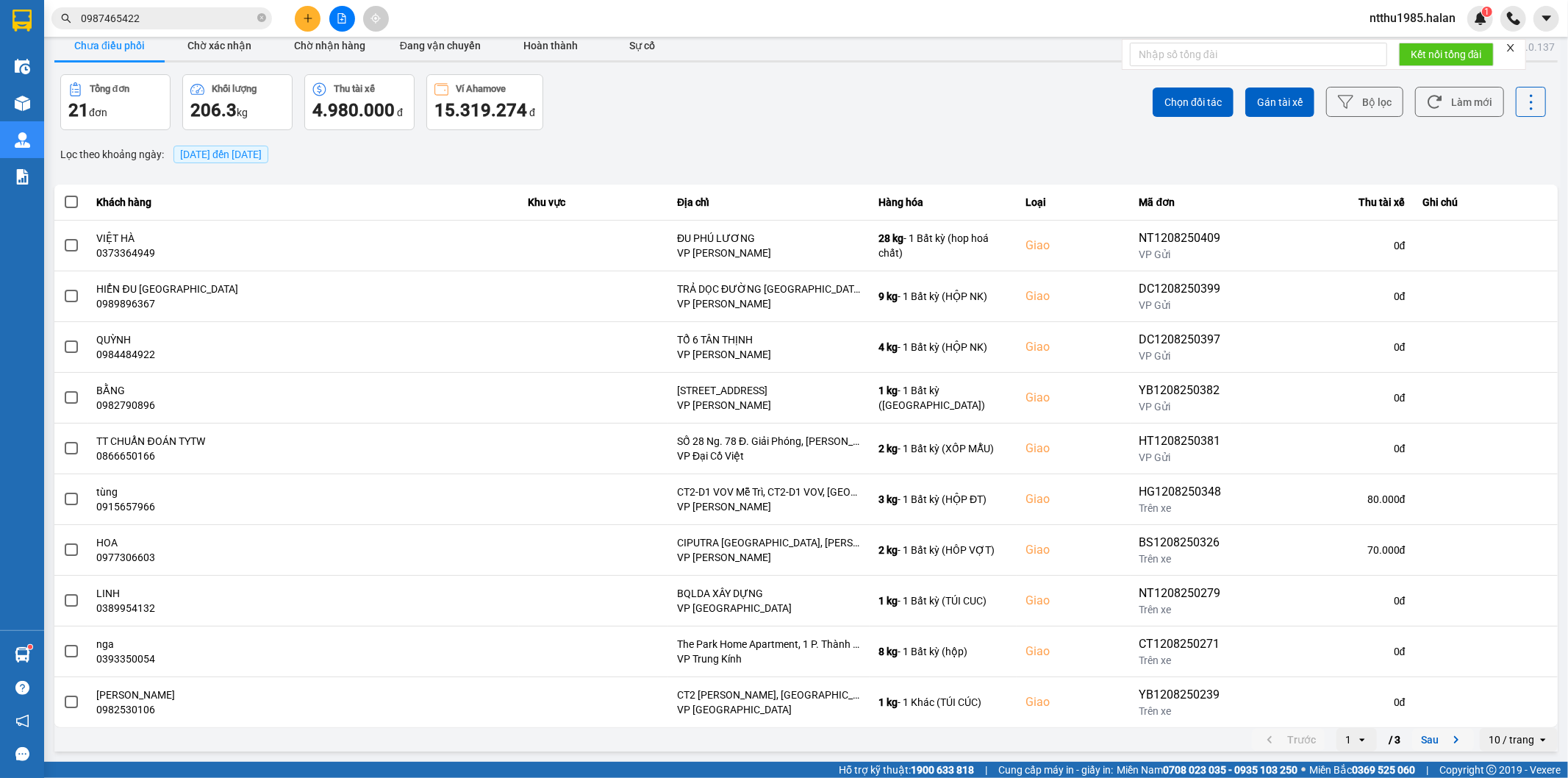
click at [1420, 740] on button "Sau" at bounding box center [1442, 740] width 62 height 22
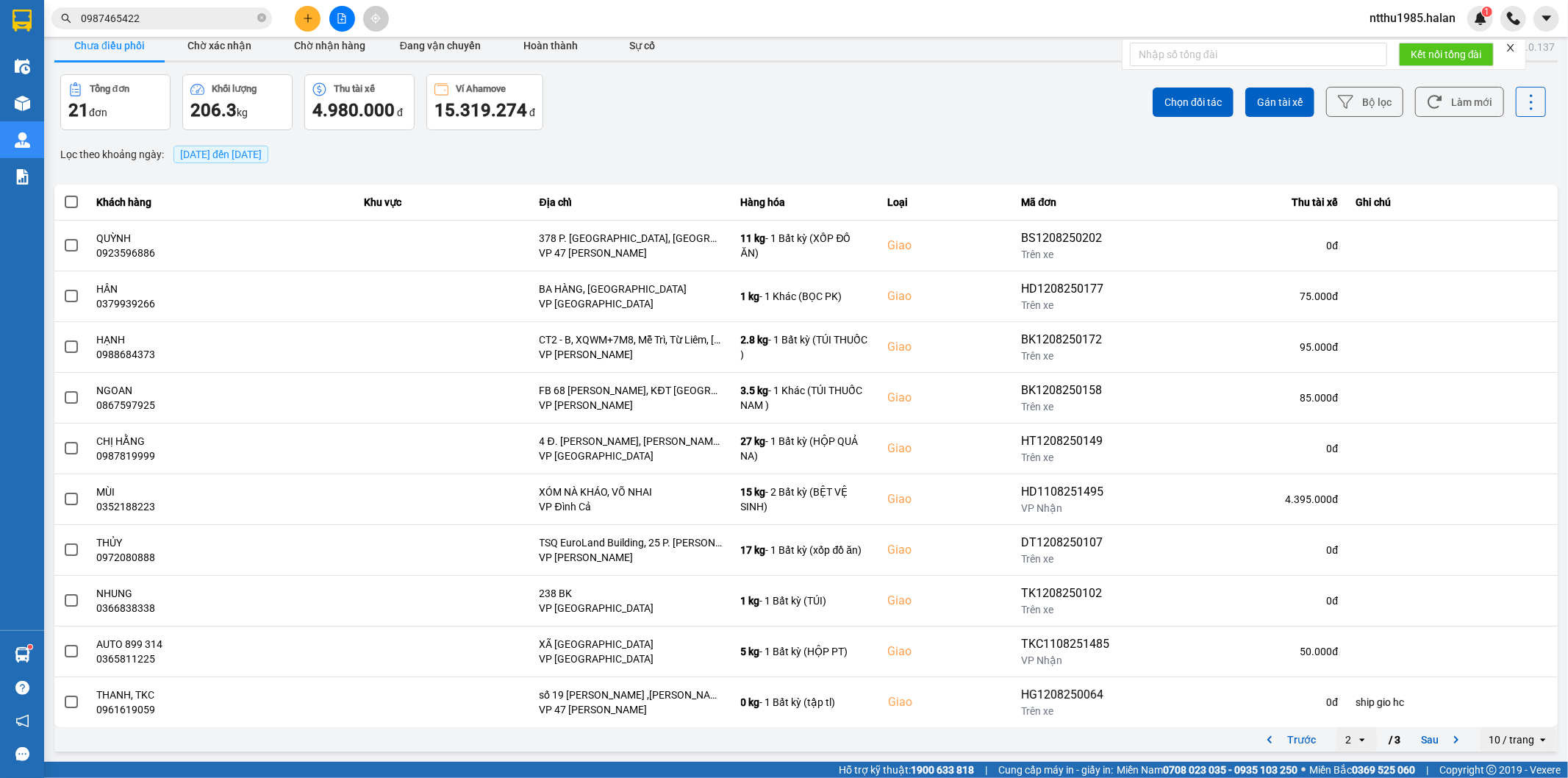
click at [672, 110] on div "Tổng đơn 21 đơn Khối lượng 206.3 kg Thu tài xế 4.980.000 đ Ví Ahamove 15.319.27…" at bounding box center [432, 102] width 744 height 56
click at [637, 123] on div "Tổng đơn 21 đơn Khối lượng 206.3 kg Thu tài xế 4.980.000 đ Ví Ahamove 15.319.27…" at bounding box center [432, 102] width 744 height 56
click at [320, 47] on button "Chờ nhận hàng" at bounding box center [330, 46] width 110 height 29
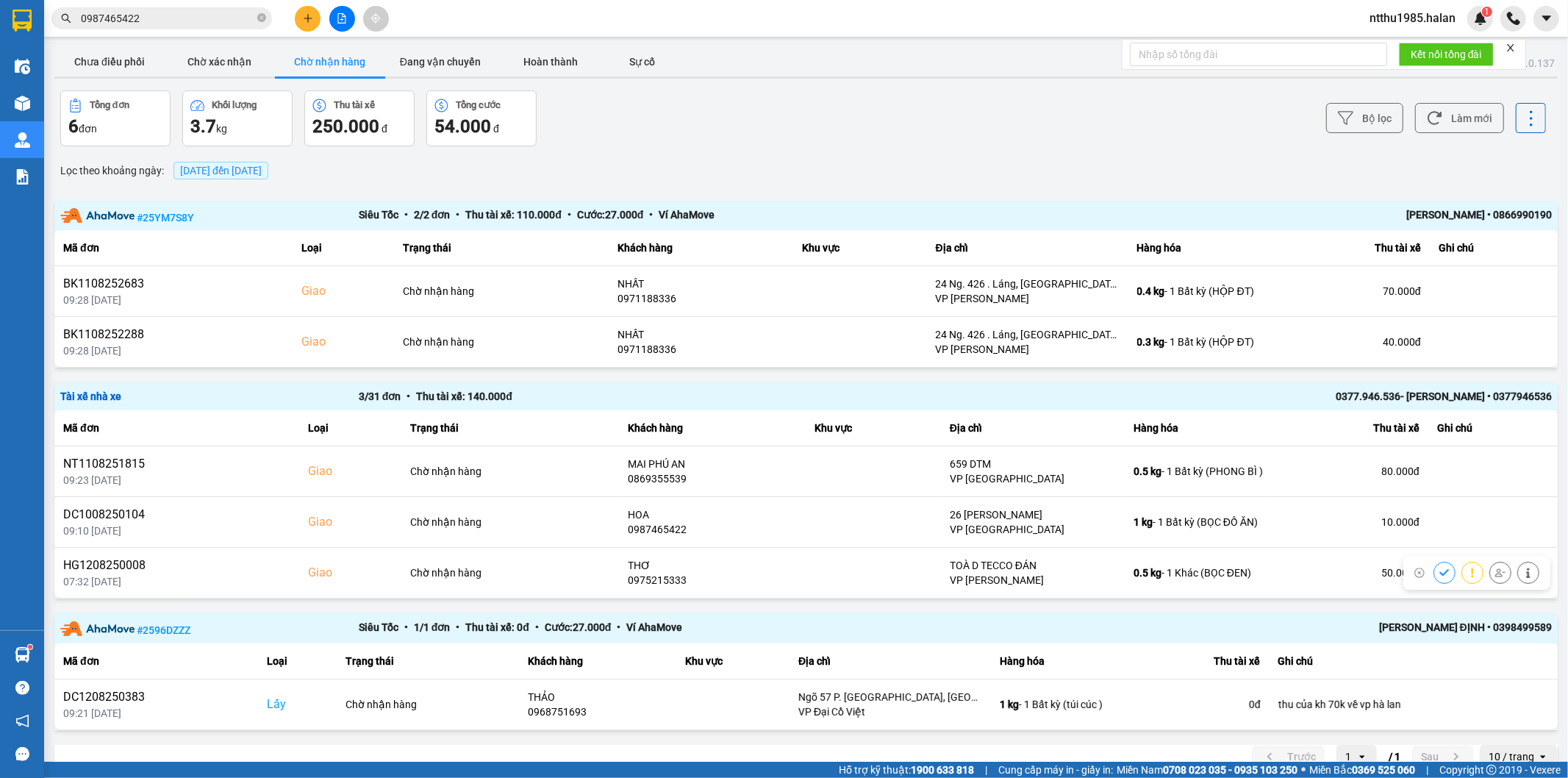
scroll to position [24, 0]
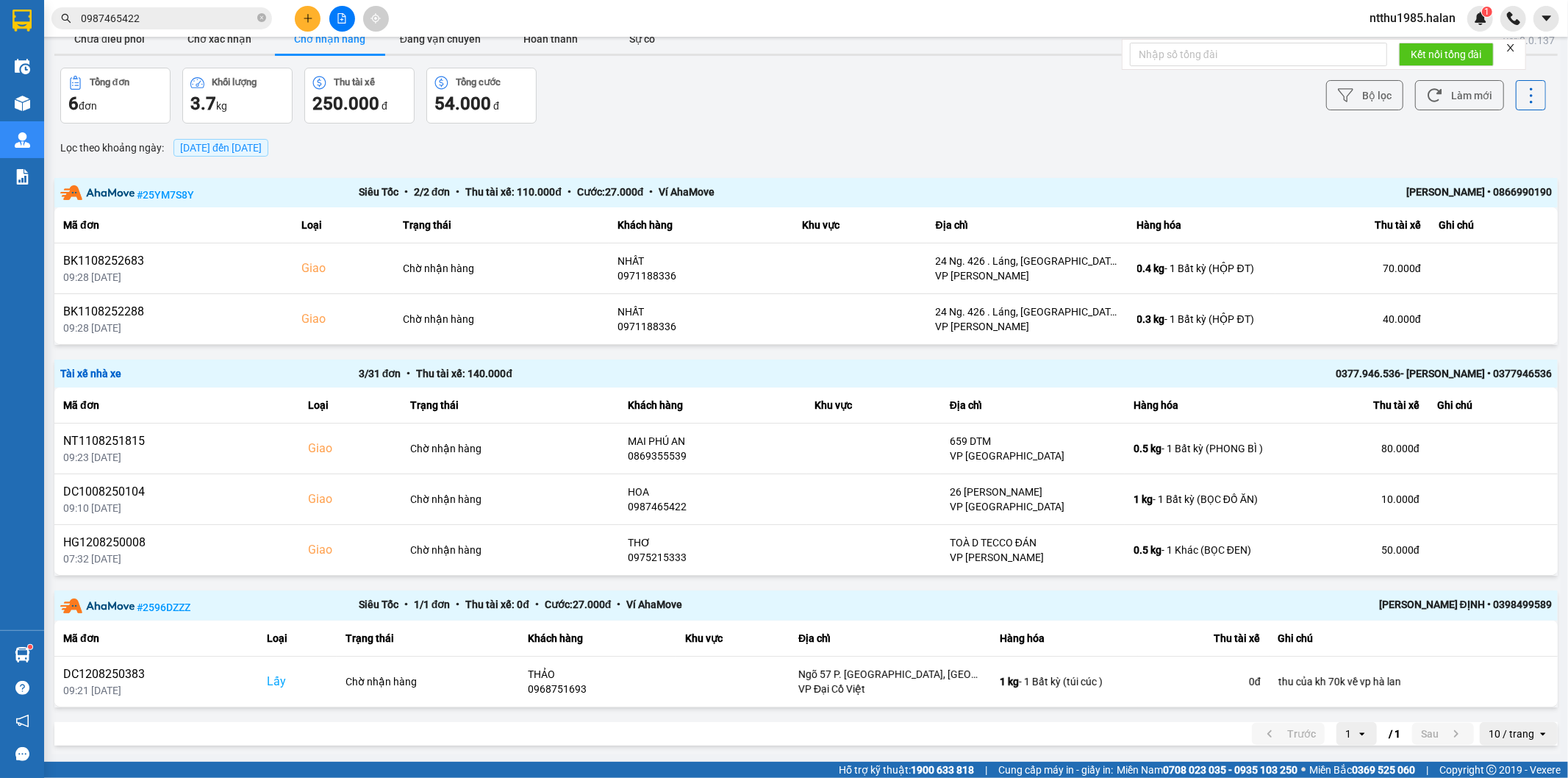
click at [166, 13] on input "0987465422" at bounding box center [167, 18] width 174 height 17
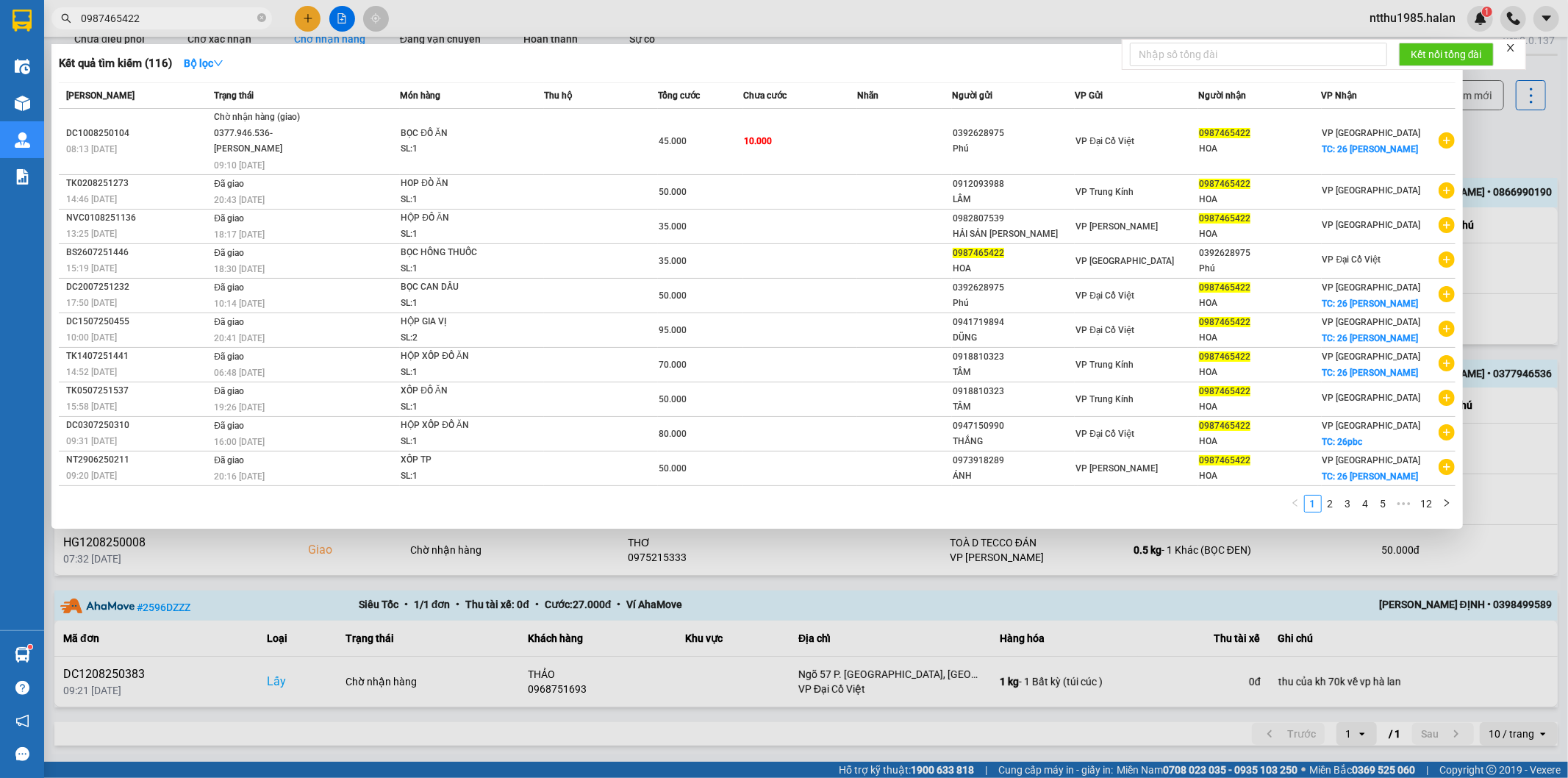
click at [166, 13] on input "0987465422" at bounding box center [167, 18] width 174 height 17
click at [201, 9] on span "0987465422" at bounding box center [162, 18] width 220 height 22
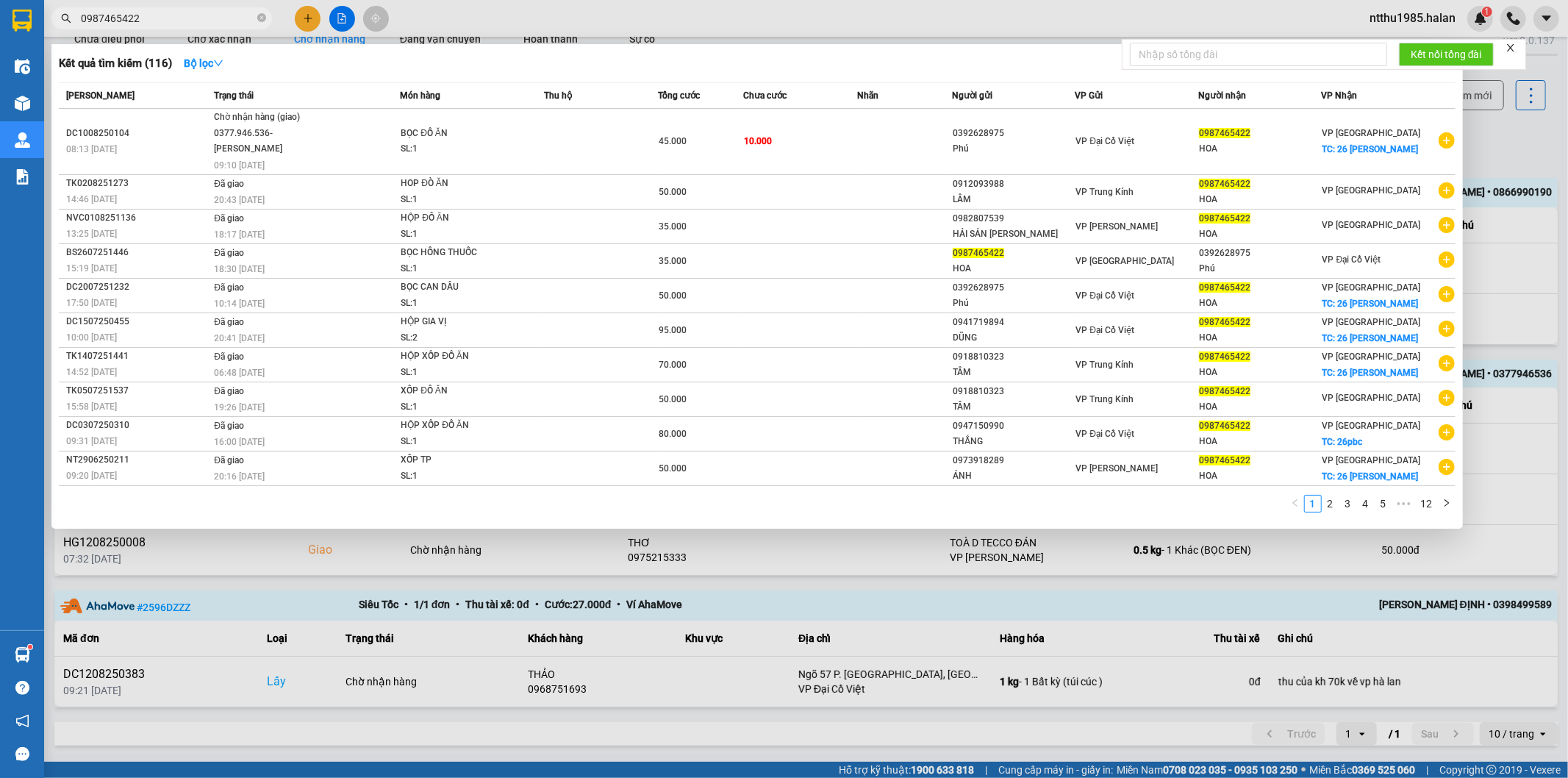
click at [174, 19] on input "0987465422" at bounding box center [167, 18] width 174 height 17
click at [827, 31] on div at bounding box center [784, 389] width 1568 height 778
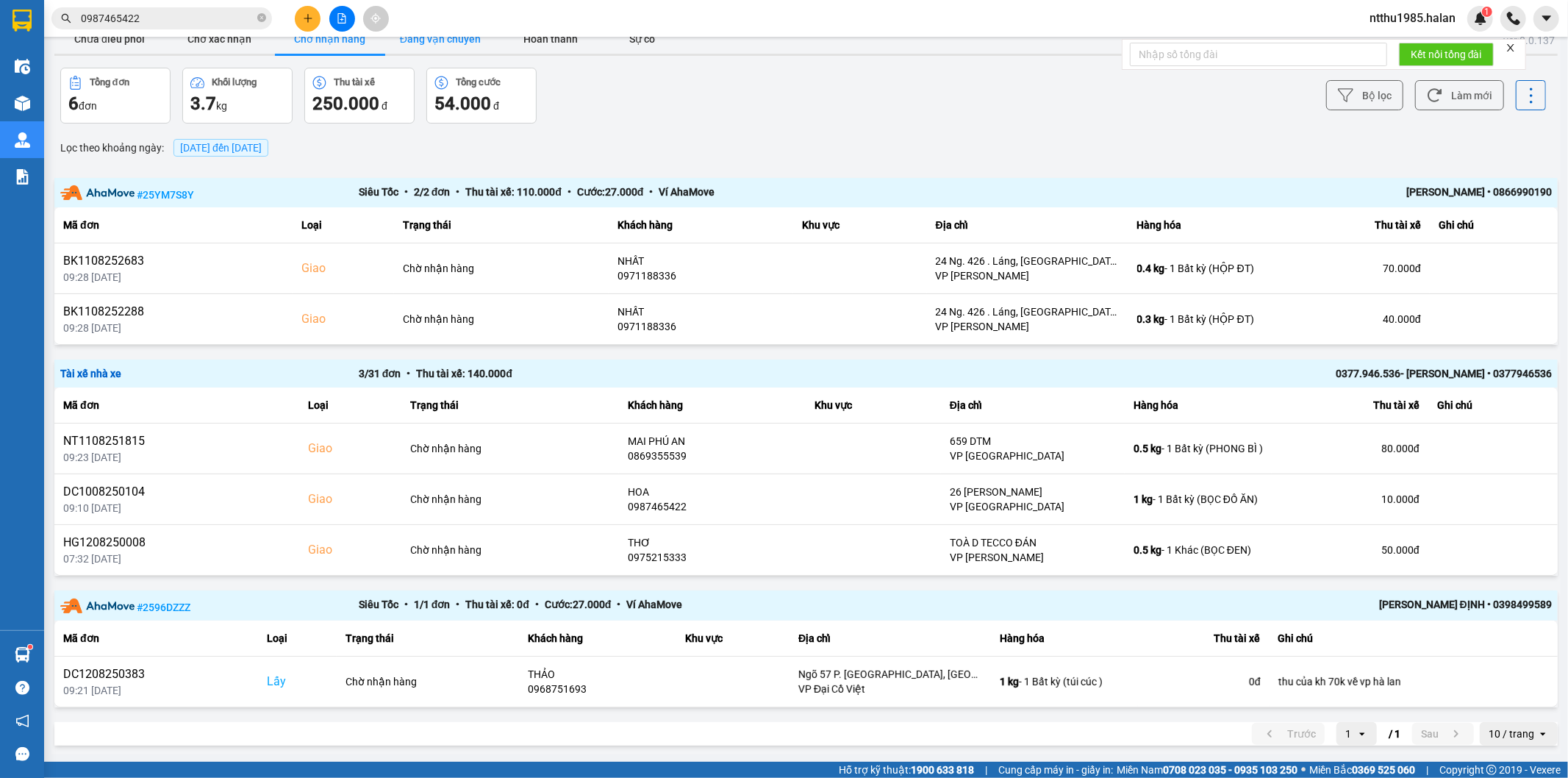
scroll to position [0, 0]
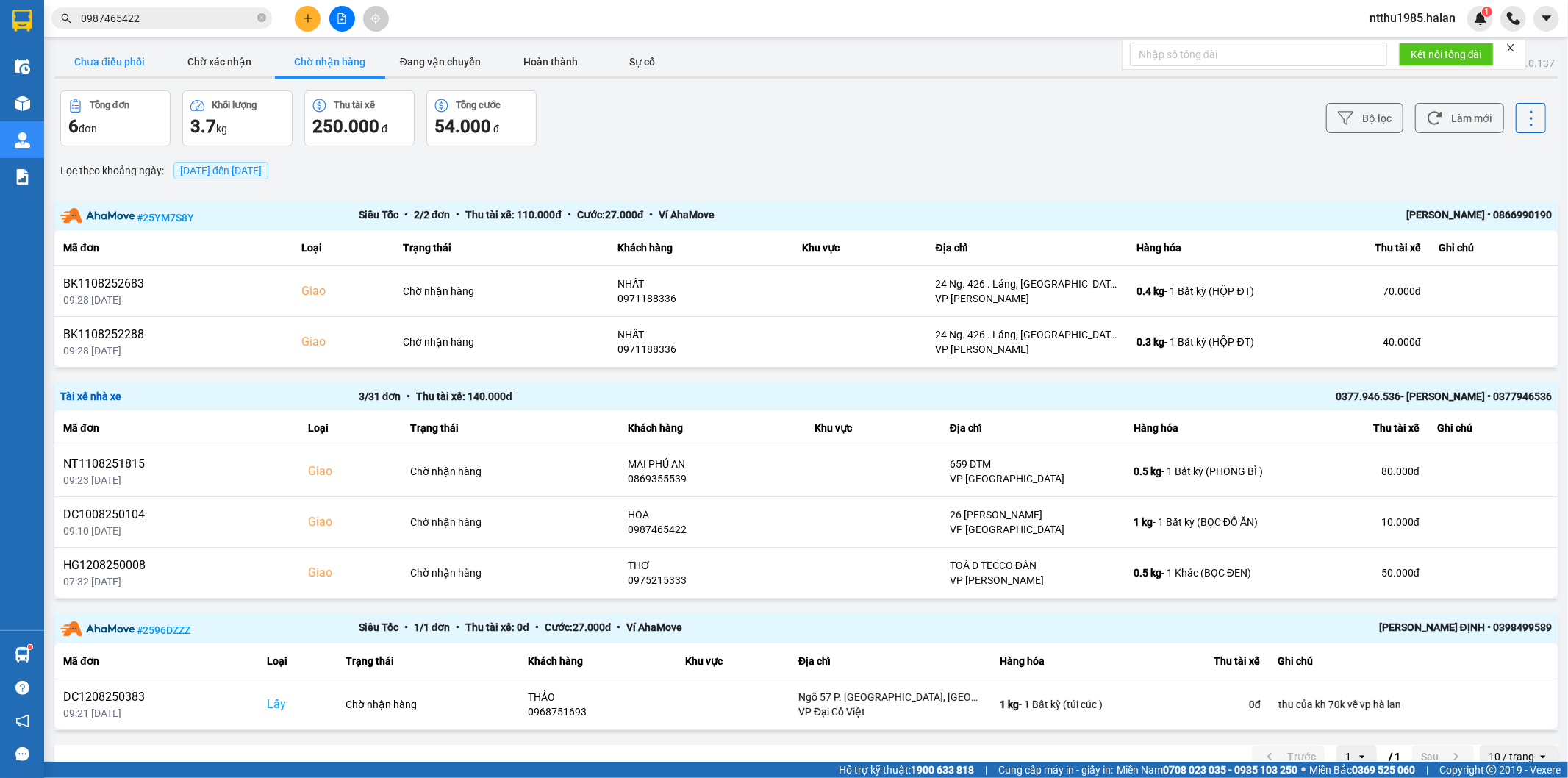
click at [102, 55] on button "Chưa điều phối" at bounding box center [109, 62] width 110 height 29
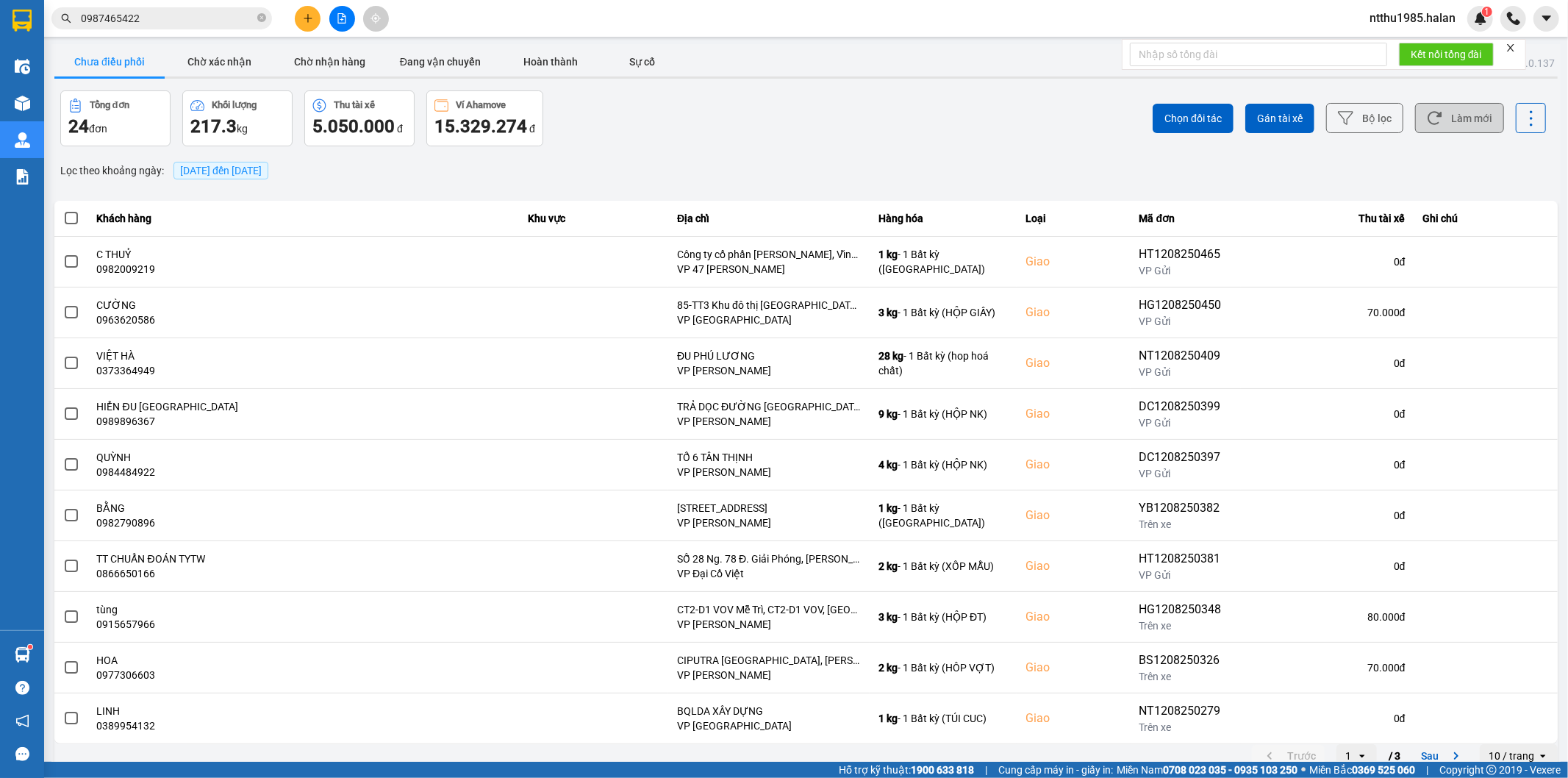
click at [1451, 130] on button "Làm mới" at bounding box center [1459, 118] width 89 height 30
click at [476, 107] on div "Ví Ahamove" at bounding box center [480, 105] width 50 height 10
click at [473, 56] on button "Đang vận chuyển" at bounding box center [441, 62] width 110 height 29
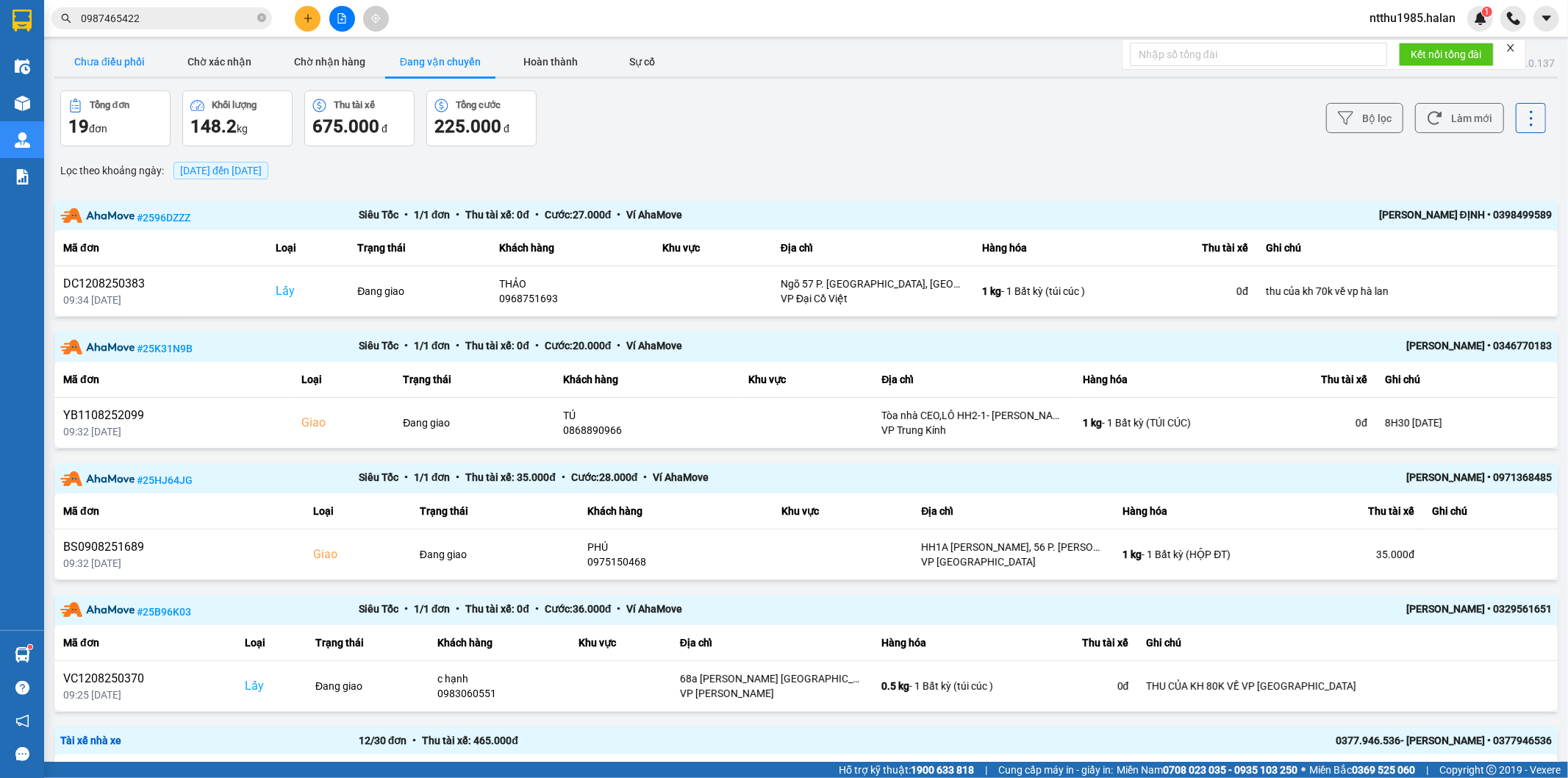
click at [81, 53] on button "Chưa điều phối" at bounding box center [109, 62] width 110 height 29
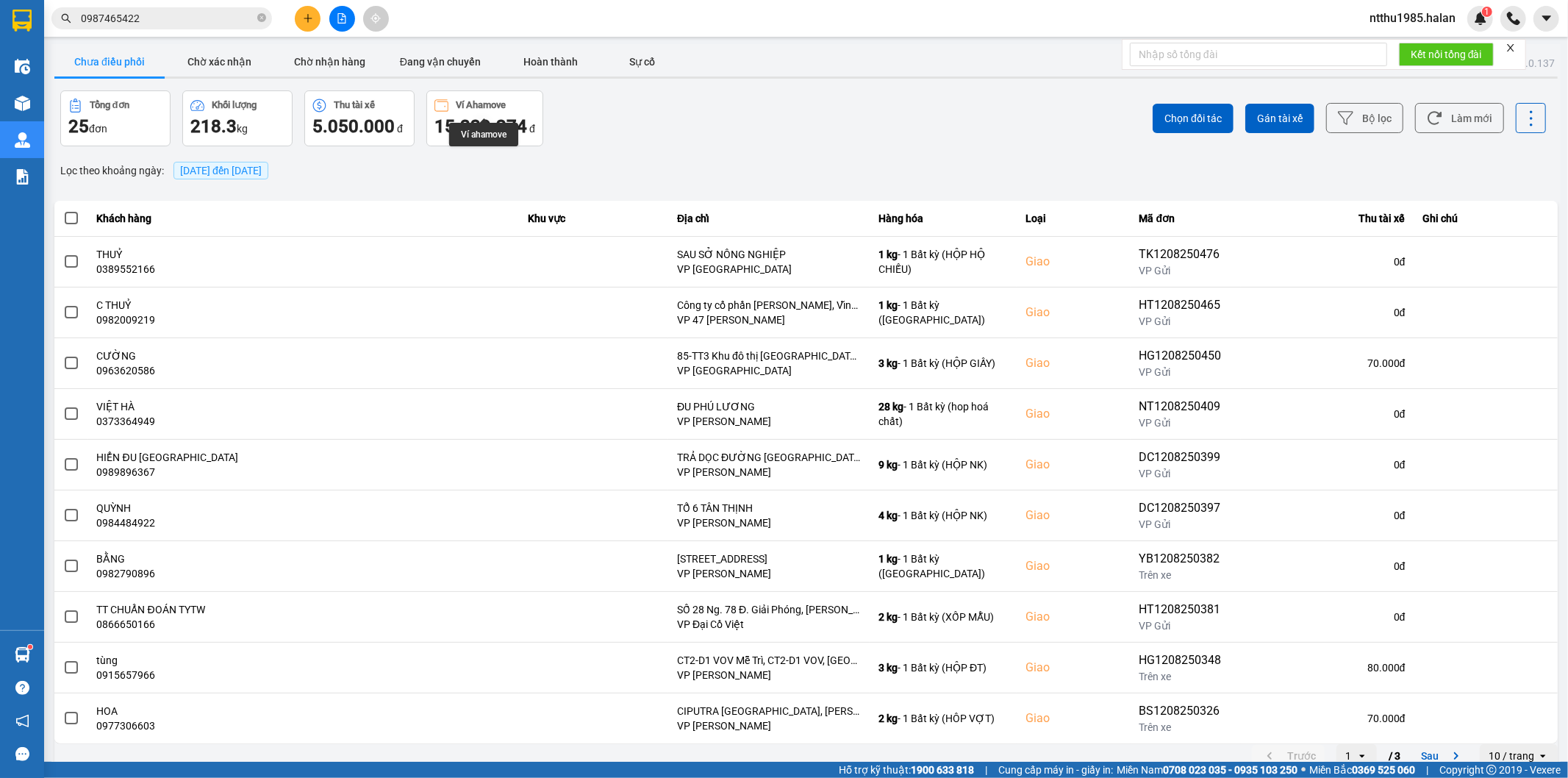
click at [486, 124] on div "Ví ahamove" at bounding box center [483, 135] width 69 height 24
click at [497, 105] on div "Ví Ahamove" at bounding box center [480, 105] width 50 height 10
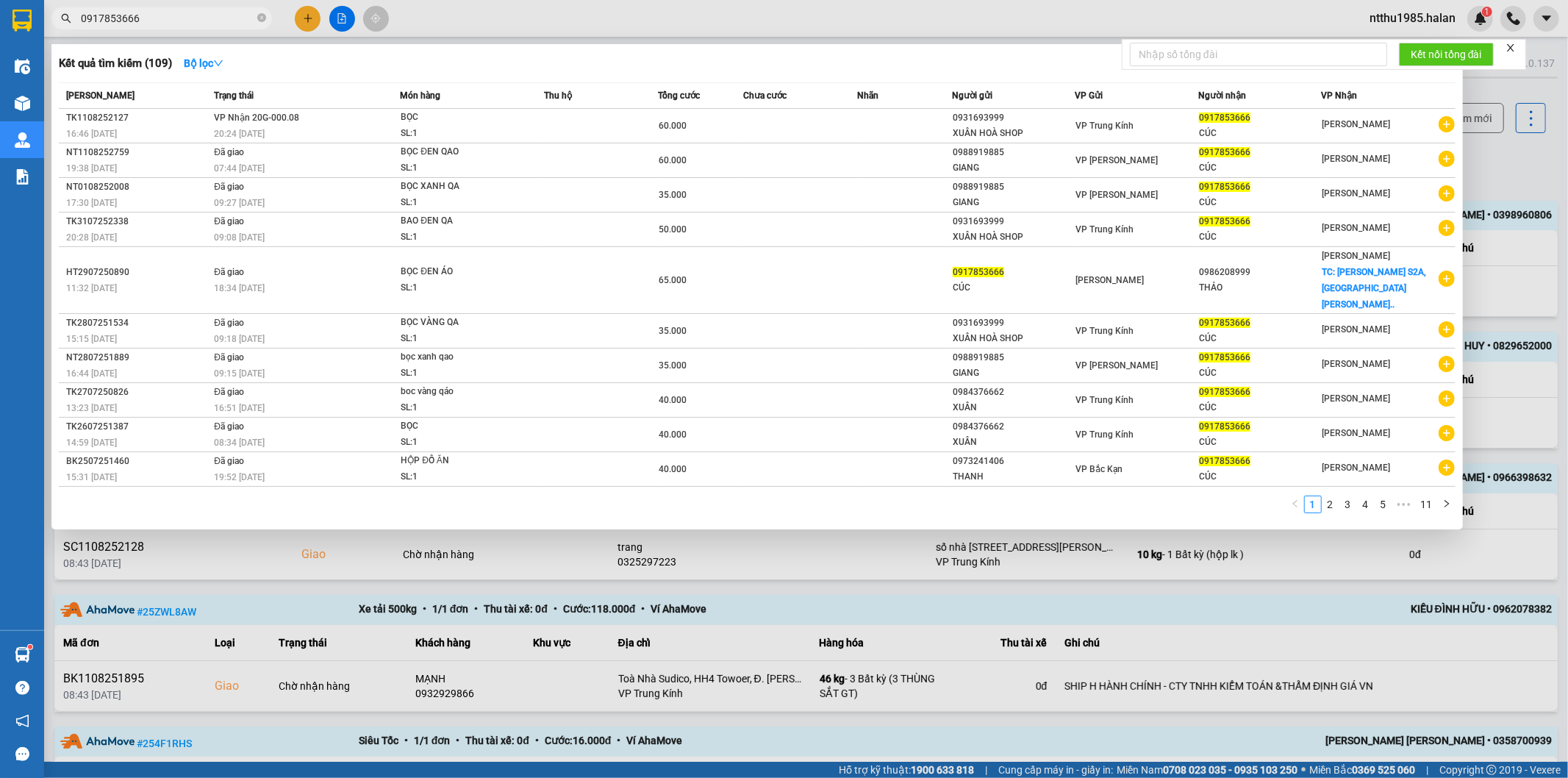
scroll to position [399, 0]
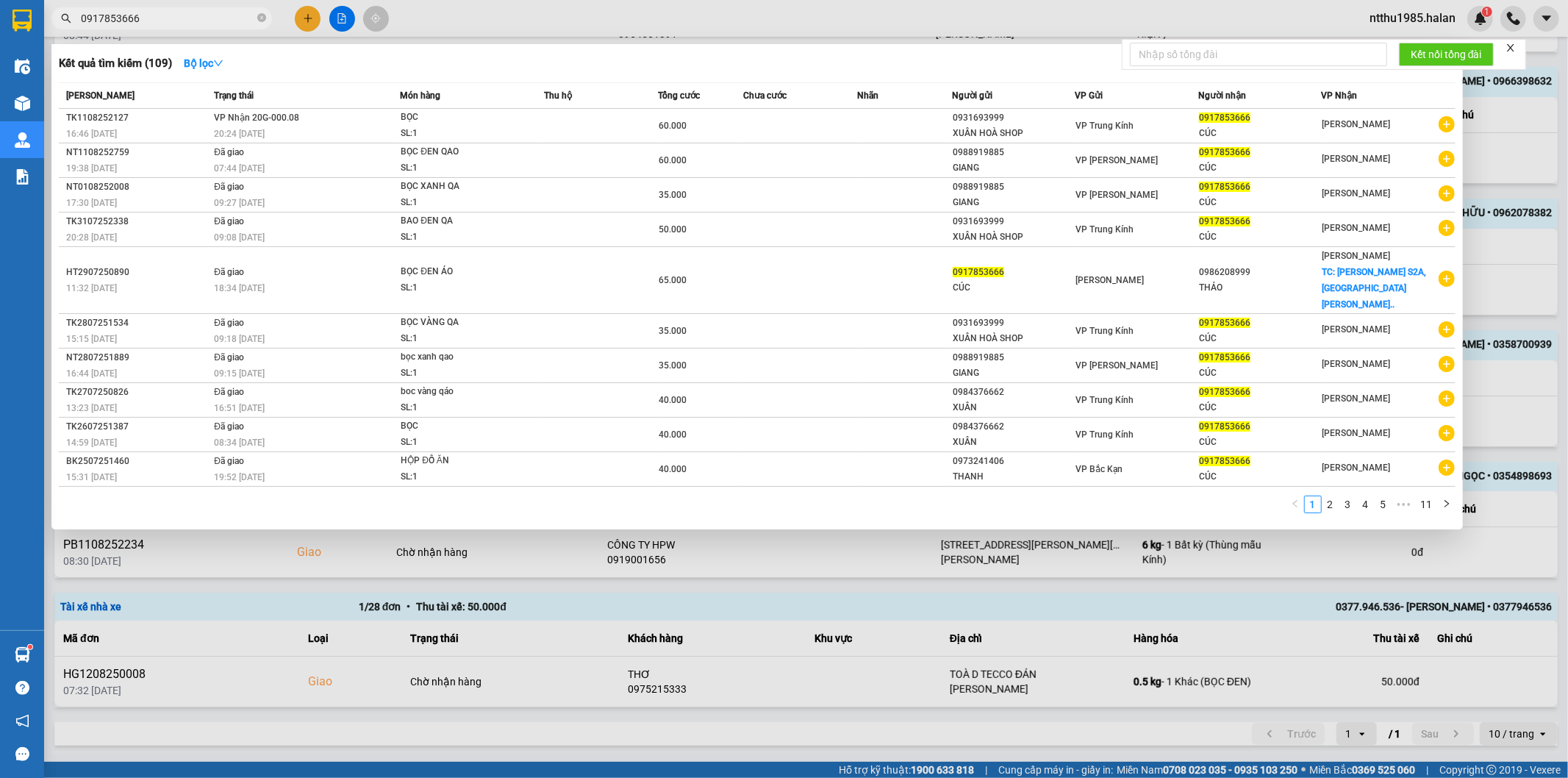
click at [1501, 134] on div at bounding box center [784, 389] width 1568 height 778
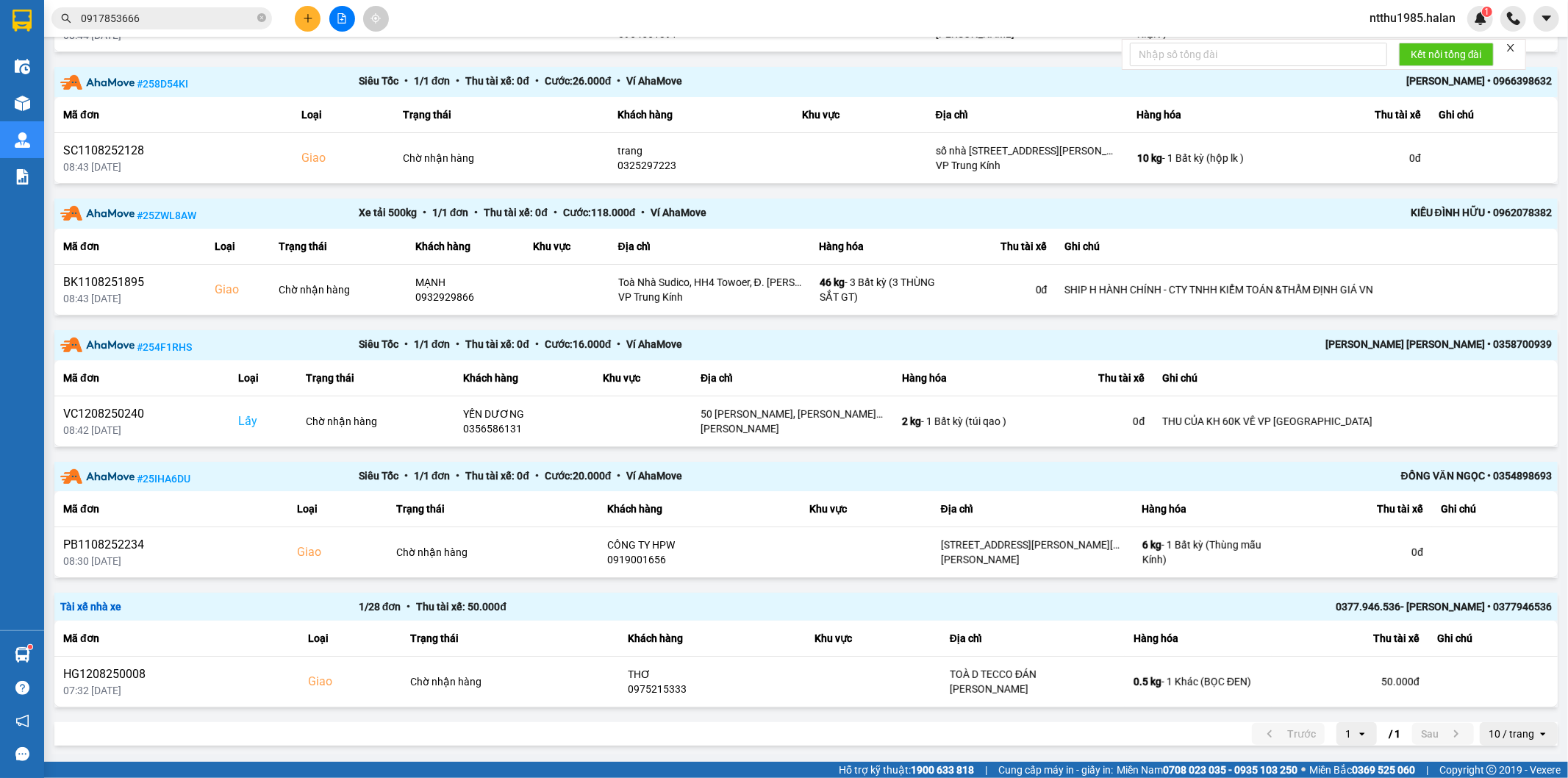
scroll to position [0, 0]
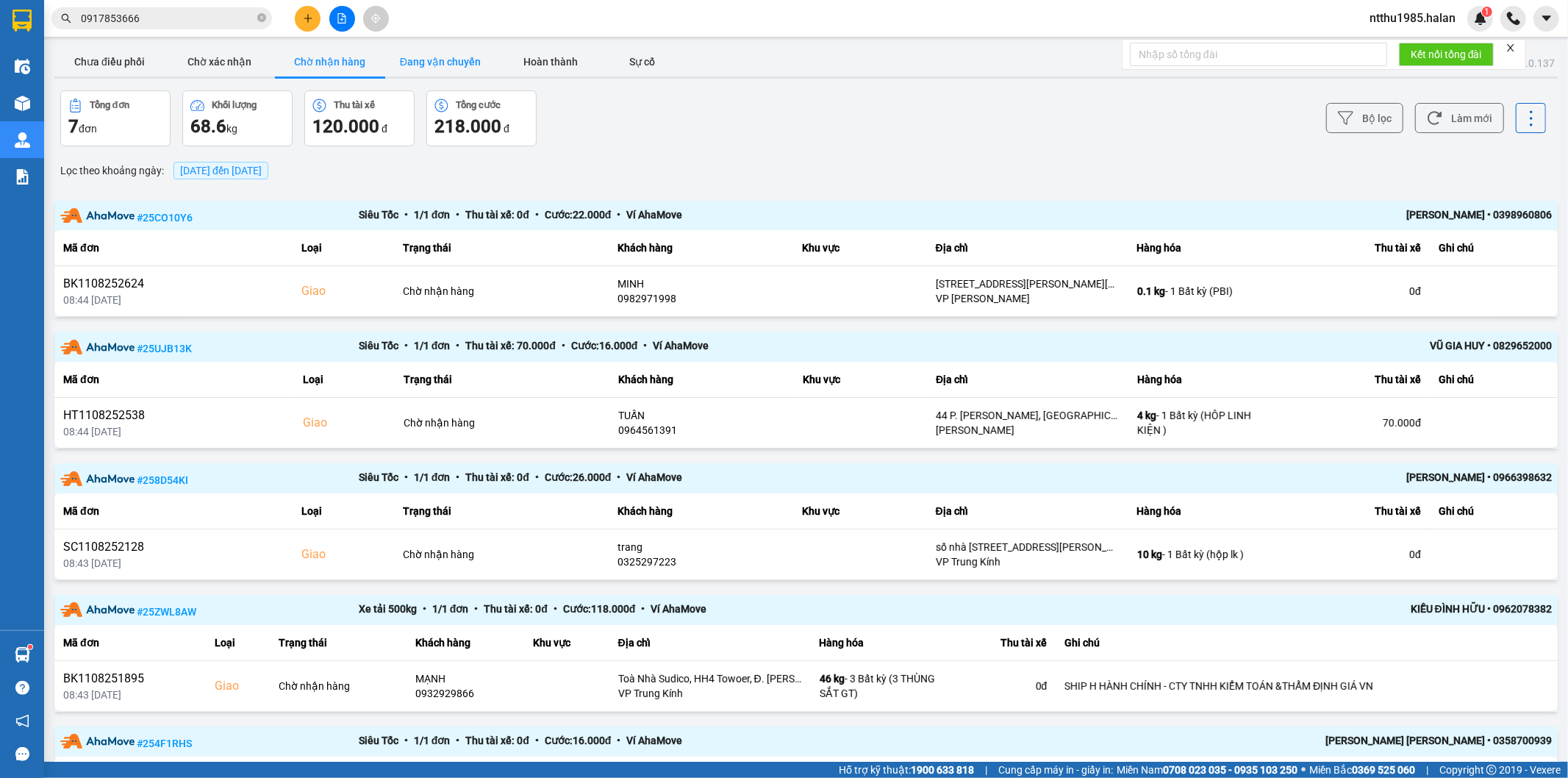
click at [454, 50] on button "Đang vận chuyển" at bounding box center [441, 62] width 110 height 29
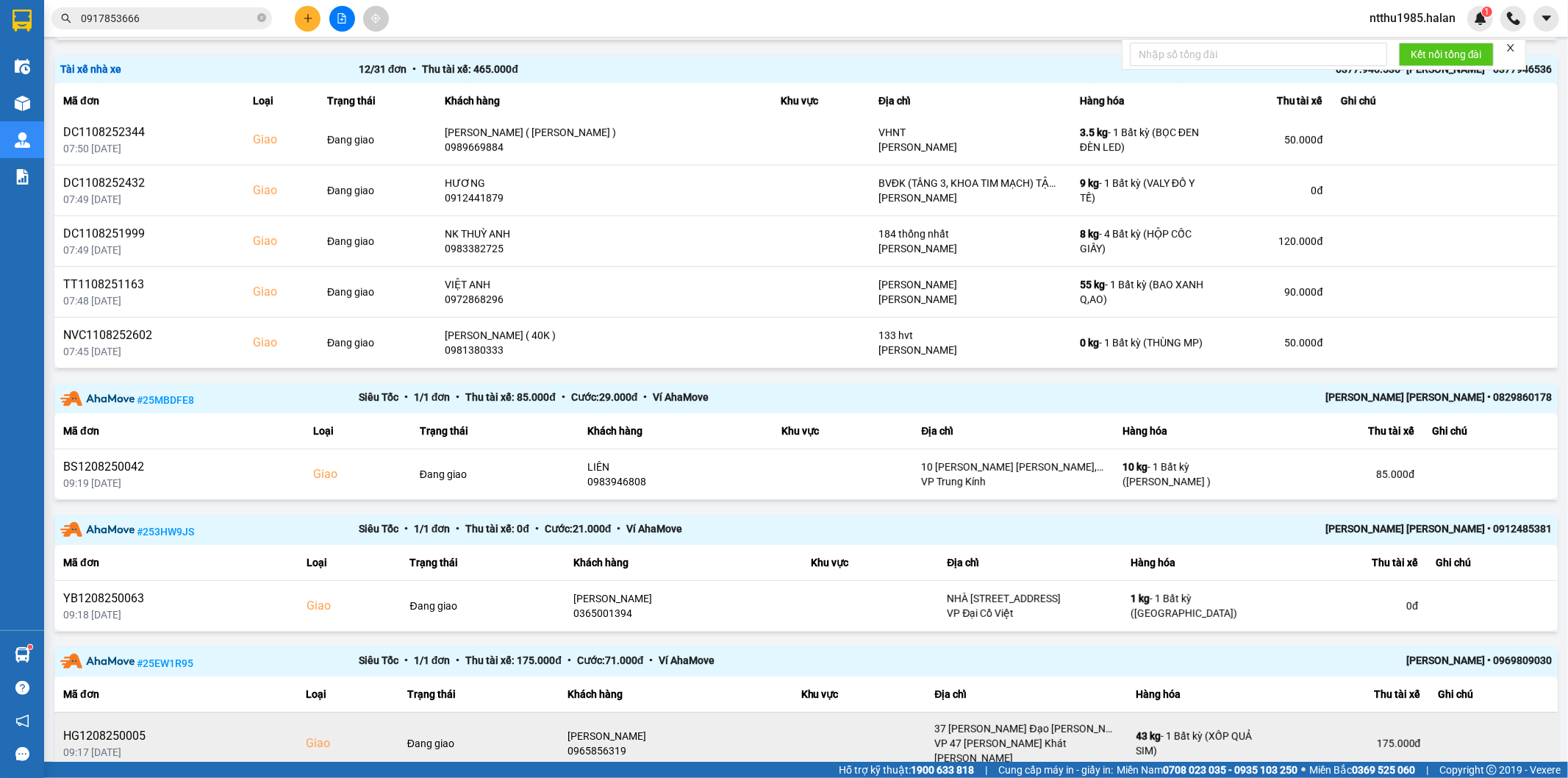
scroll to position [571, 0]
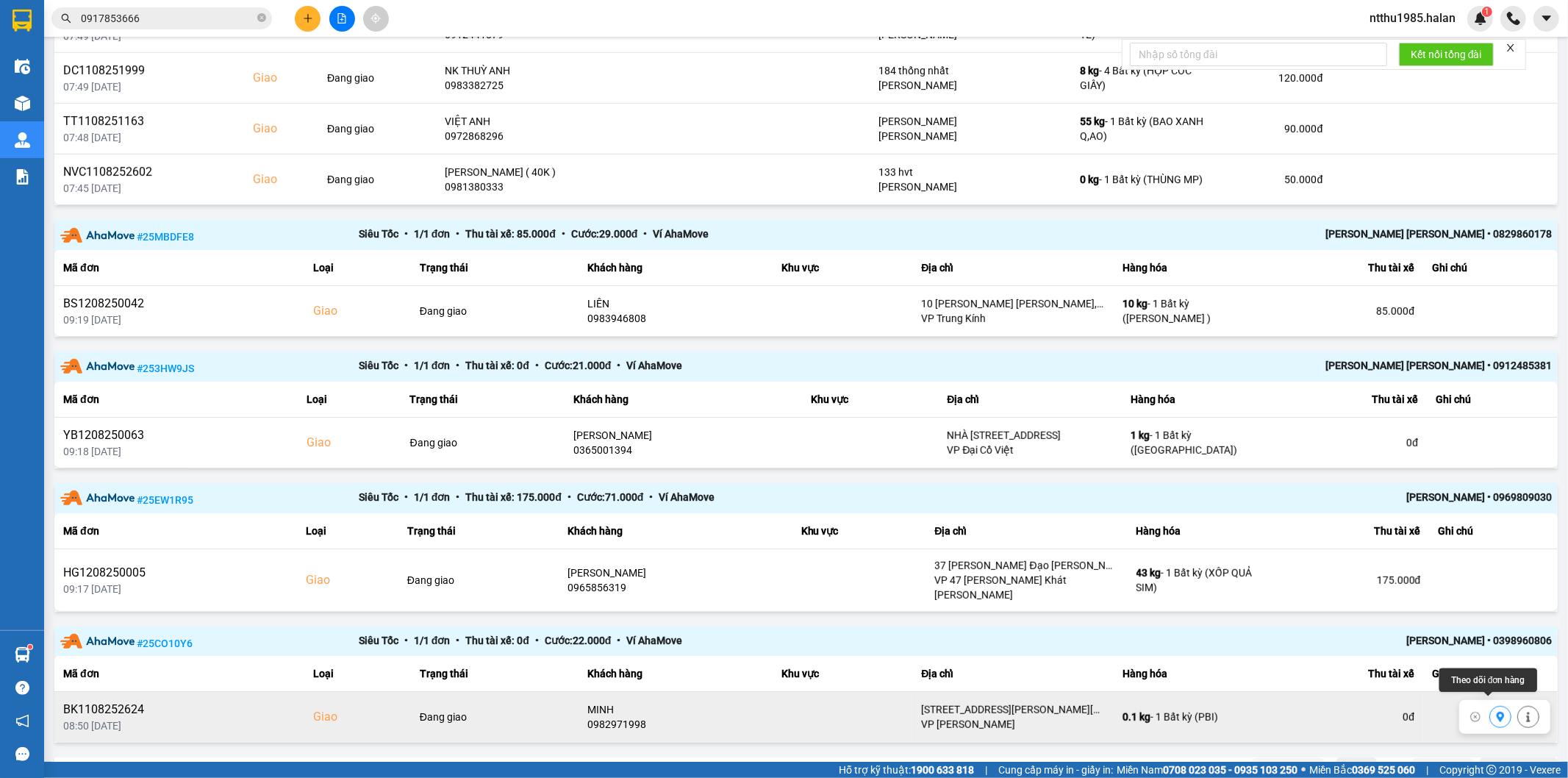
click at [1496, 712] on icon at bounding box center [1500, 716] width 8 height 10
click at [1526, 713] on icon at bounding box center [1528, 717] width 4 height 10
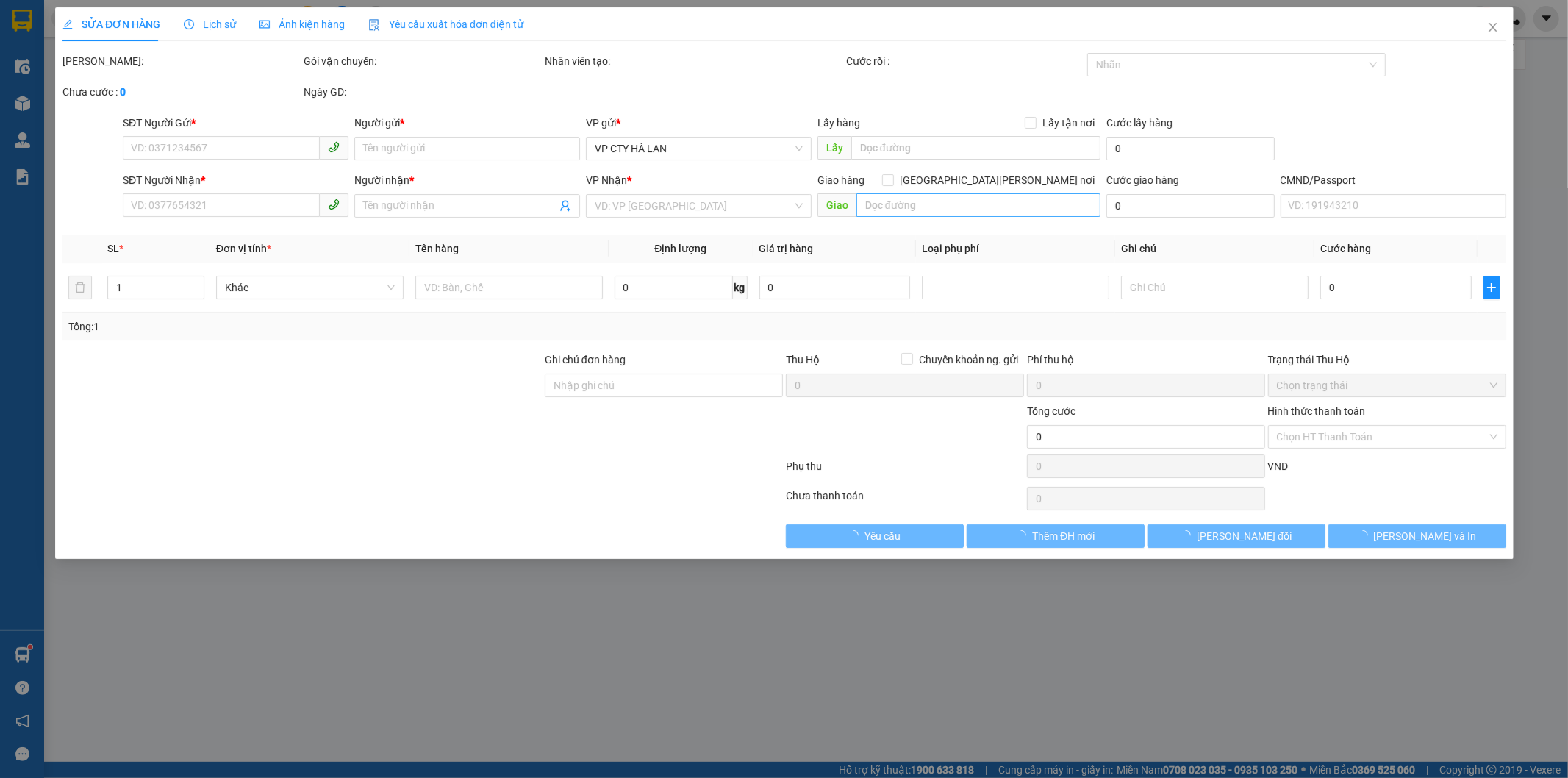
type input "0966276585"
type input "TRƯỜNG"
type input "0982971998"
type input "MINH"
checkbox input "true"
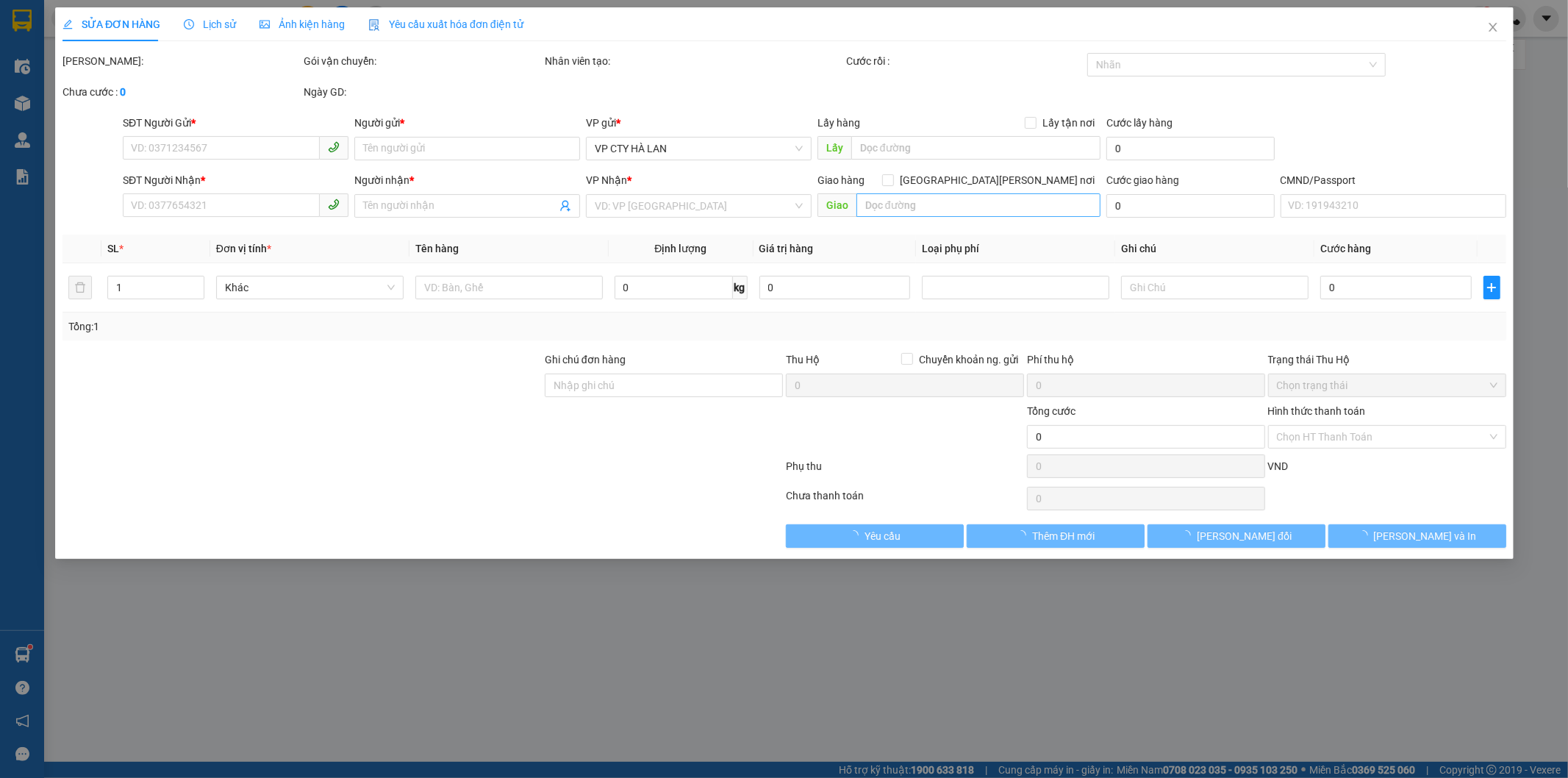
type input "SỐ 15 A1 Đô thị mới Đại Kim, Unnamed, Road, Hoàng Mai, Hà Nội, Việt Nam"
type input "85.000"
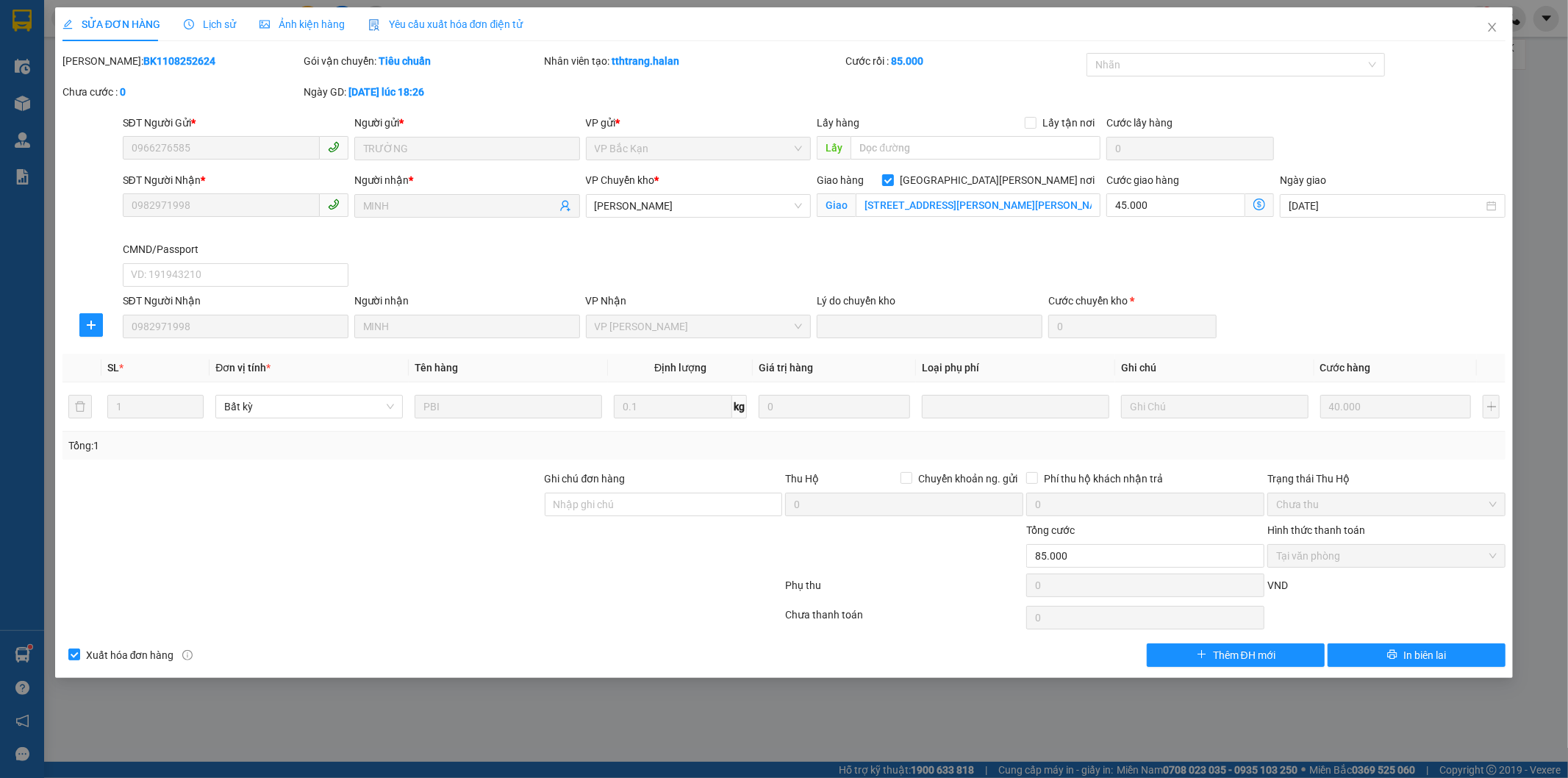
click at [230, 23] on span "Lịch sử" at bounding box center [209, 24] width 52 height 12
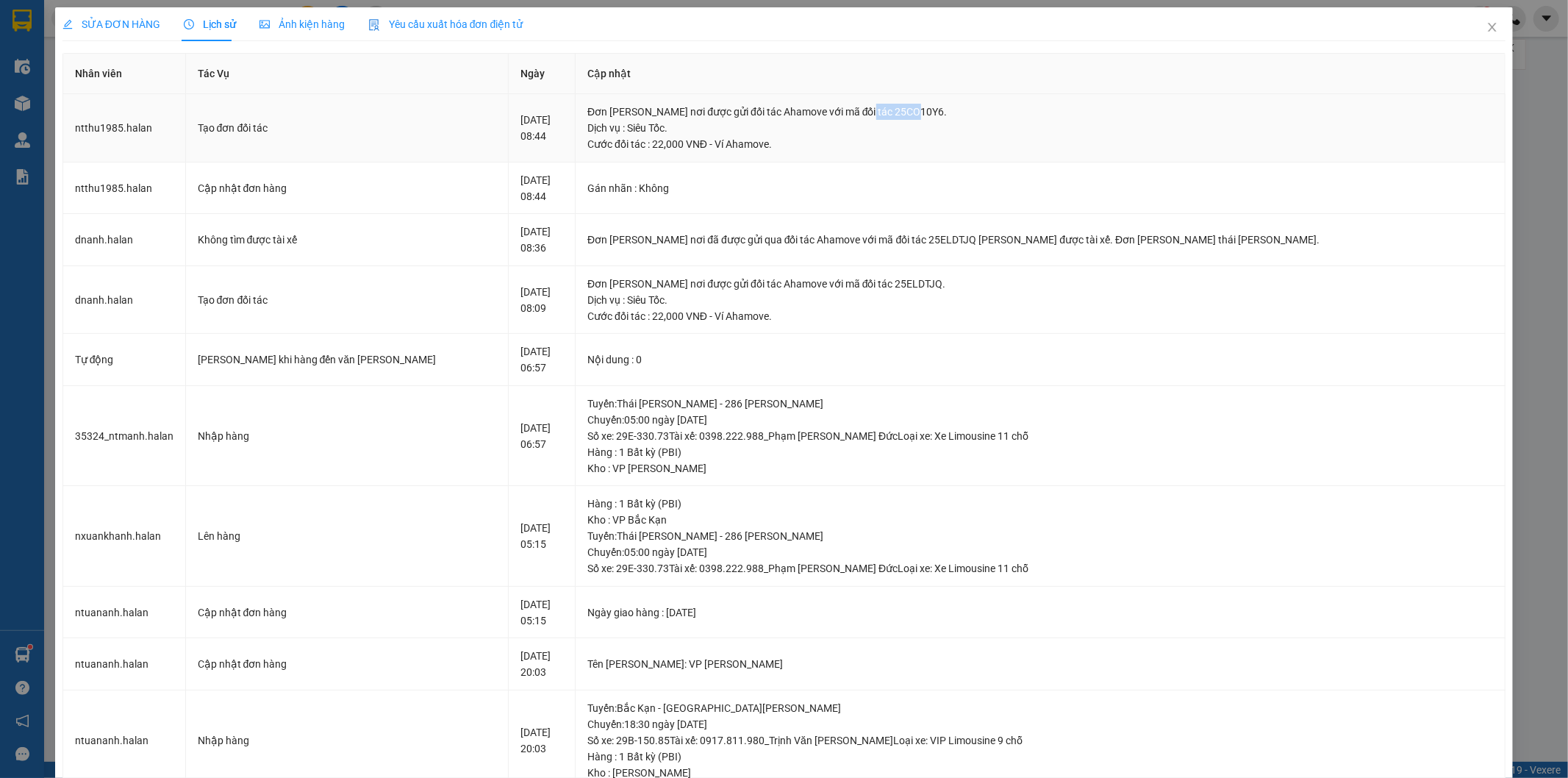
drag, startPoint x: 878, startPoint y: 108, endPoint x: 946, endPoint y: 112, distance: 68.1
click at [946, 112] on div "Đơn giao tận nơi được gửi đối tác Ahamove với mã đối tác 25CO10Y6." at bounding box center [1040, 112] width 906 height 17
copy div "25CO10Y6."
click at [1486, 27] on icon "close" at bounding box center [1492, 27] width 12 height 12
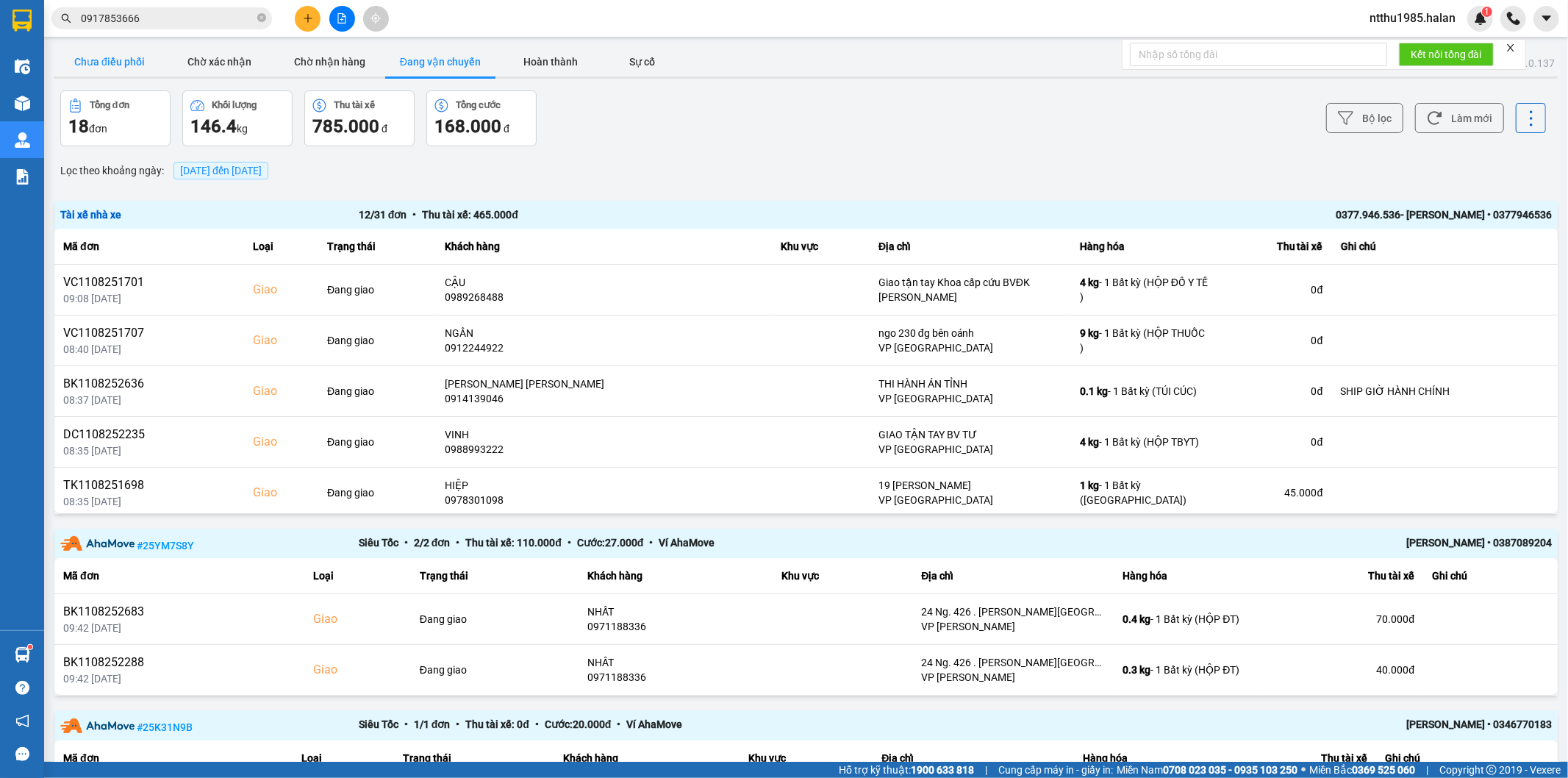
click at [107, 60] on button "Chưa điều phối" at bounding box center [109, 62] width 110 height 29
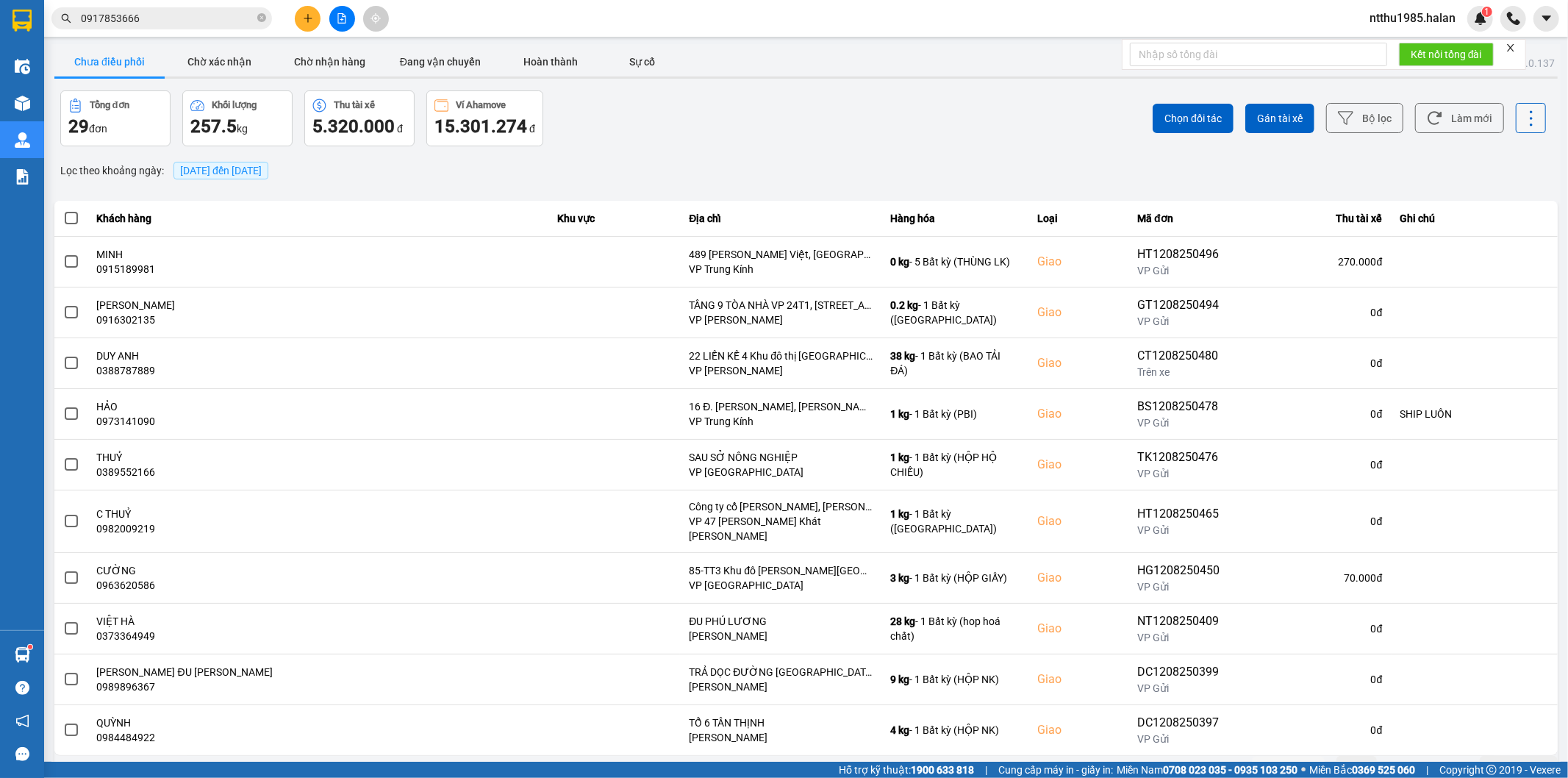
drag, startPoint x: 1458, startPoint y: 128, endPoint x: 1539, endPoint y: 109, distance: 83.2
click at [1463, 122] on button "Làm mới" at bounding box center [1459, 118] width 89 height 30
click at [171, 10] on input "0917853666" at bounding box center [167, 18] width 174 height 17
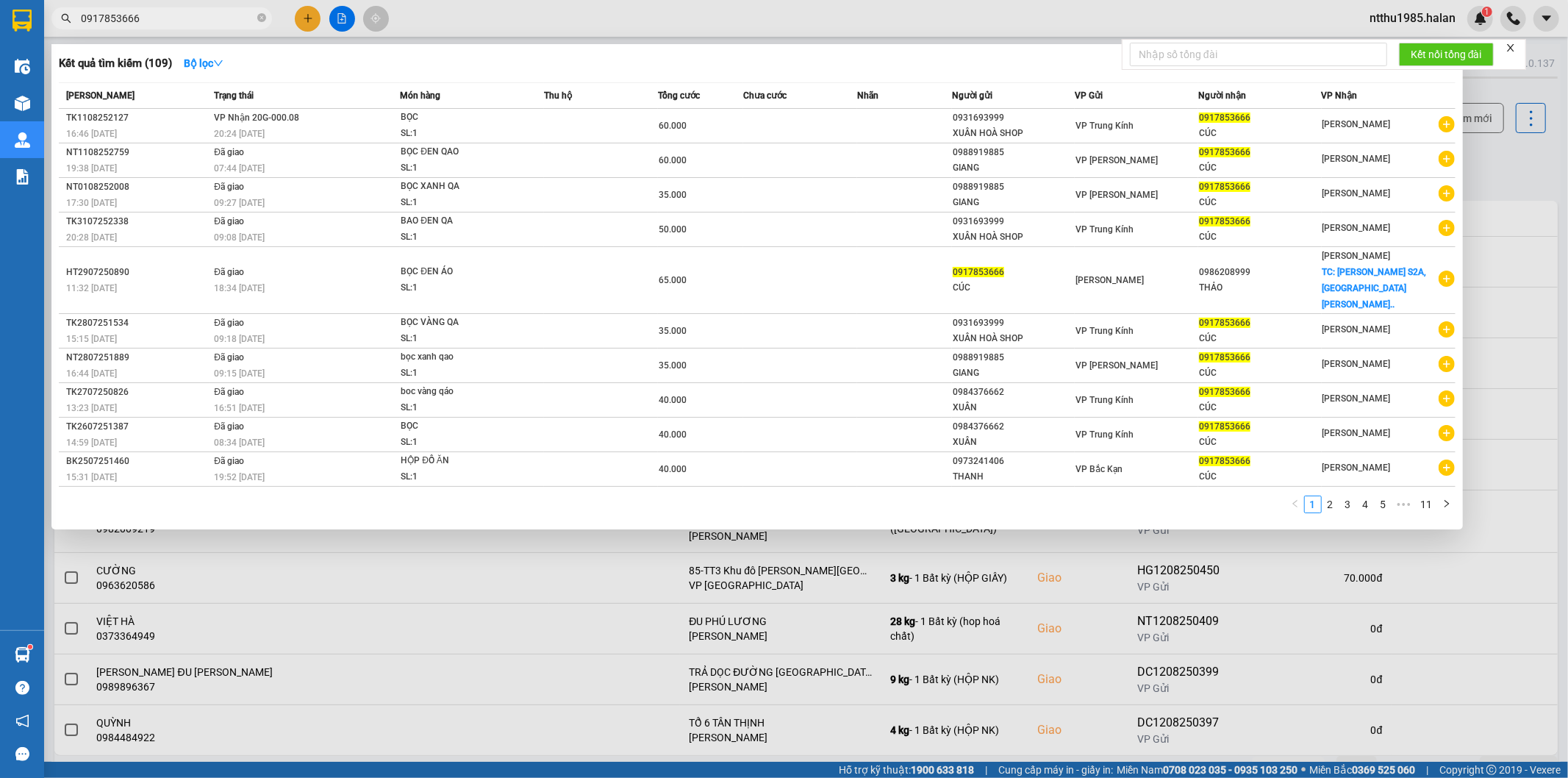
click at [171, 10] on input "0917853666" at bounding box center [167, 18] width 174 height 17
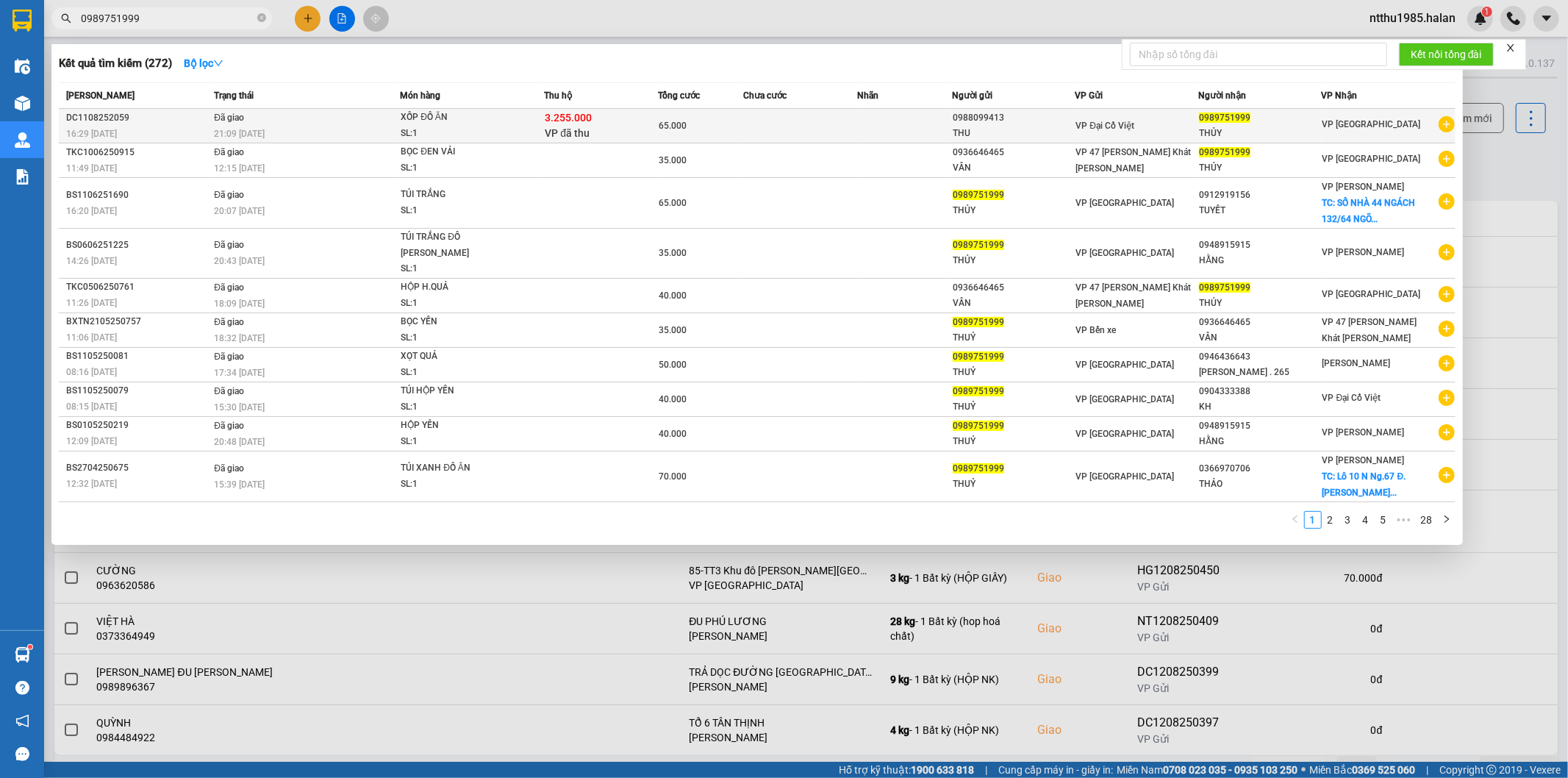
type input "0989751999"
click at [656, 125] on div "3.255.000 VP đã thu" at bounding box center [600, 126] width 113 height 31
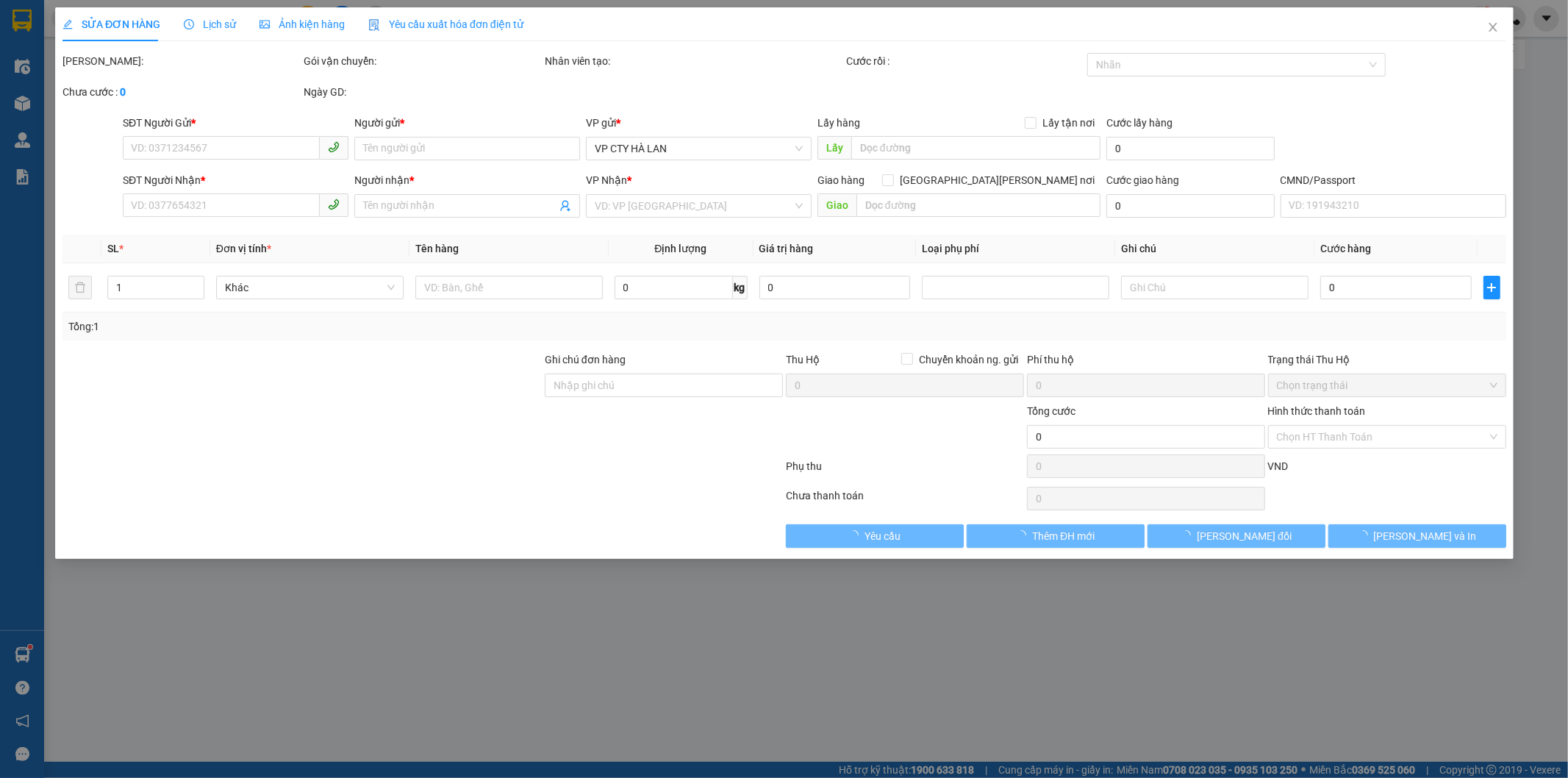
type input "0988099413"
type input "THU"
type input "0989751999"
type input "THỦY"
checkbox input "true"
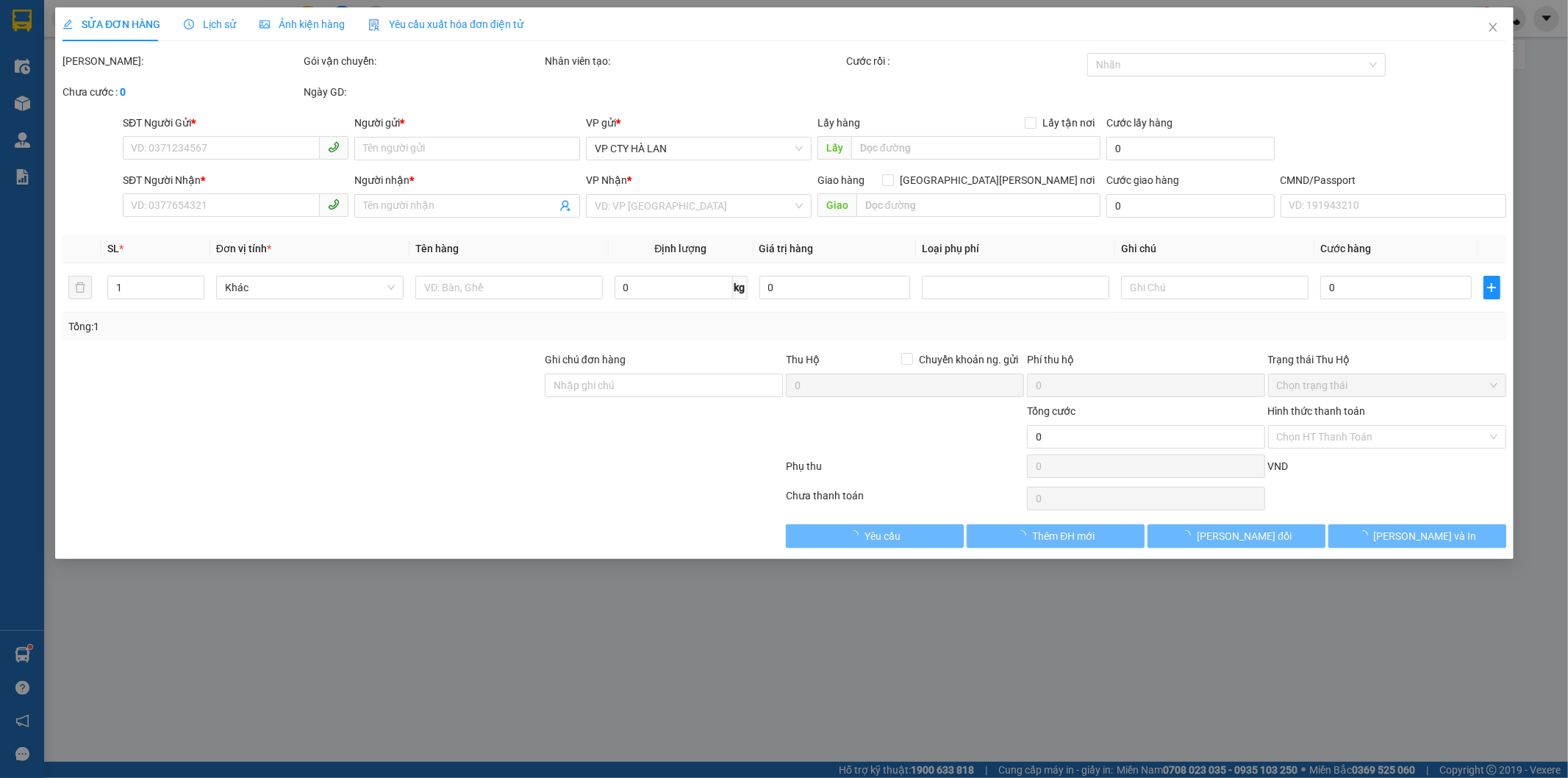
type input "3.255.000"
type input "40.000"
type input "65.000"
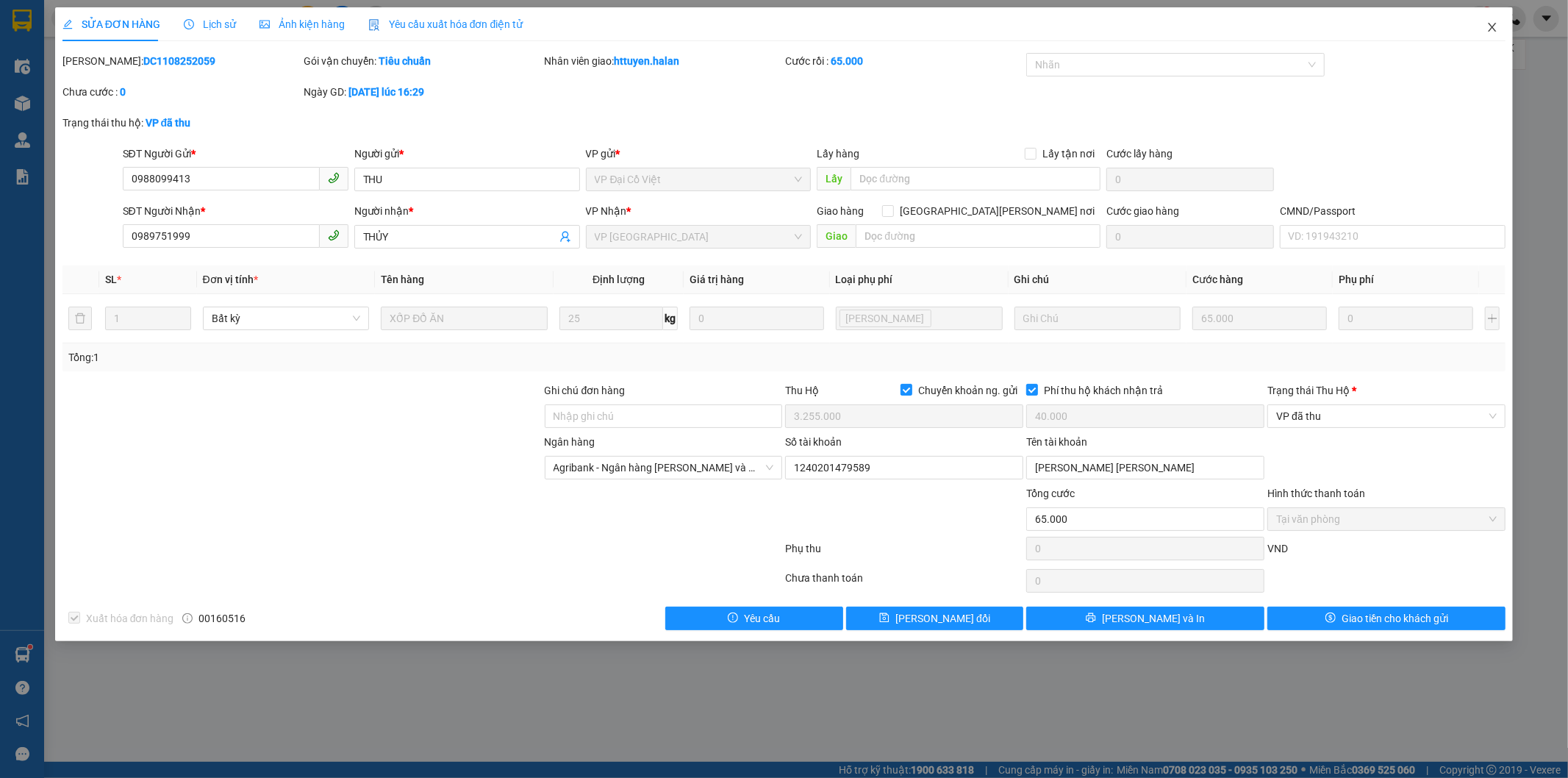
click at [1493, 31] on icon "close" at bounding box center [1492, 27] width 12 height 12
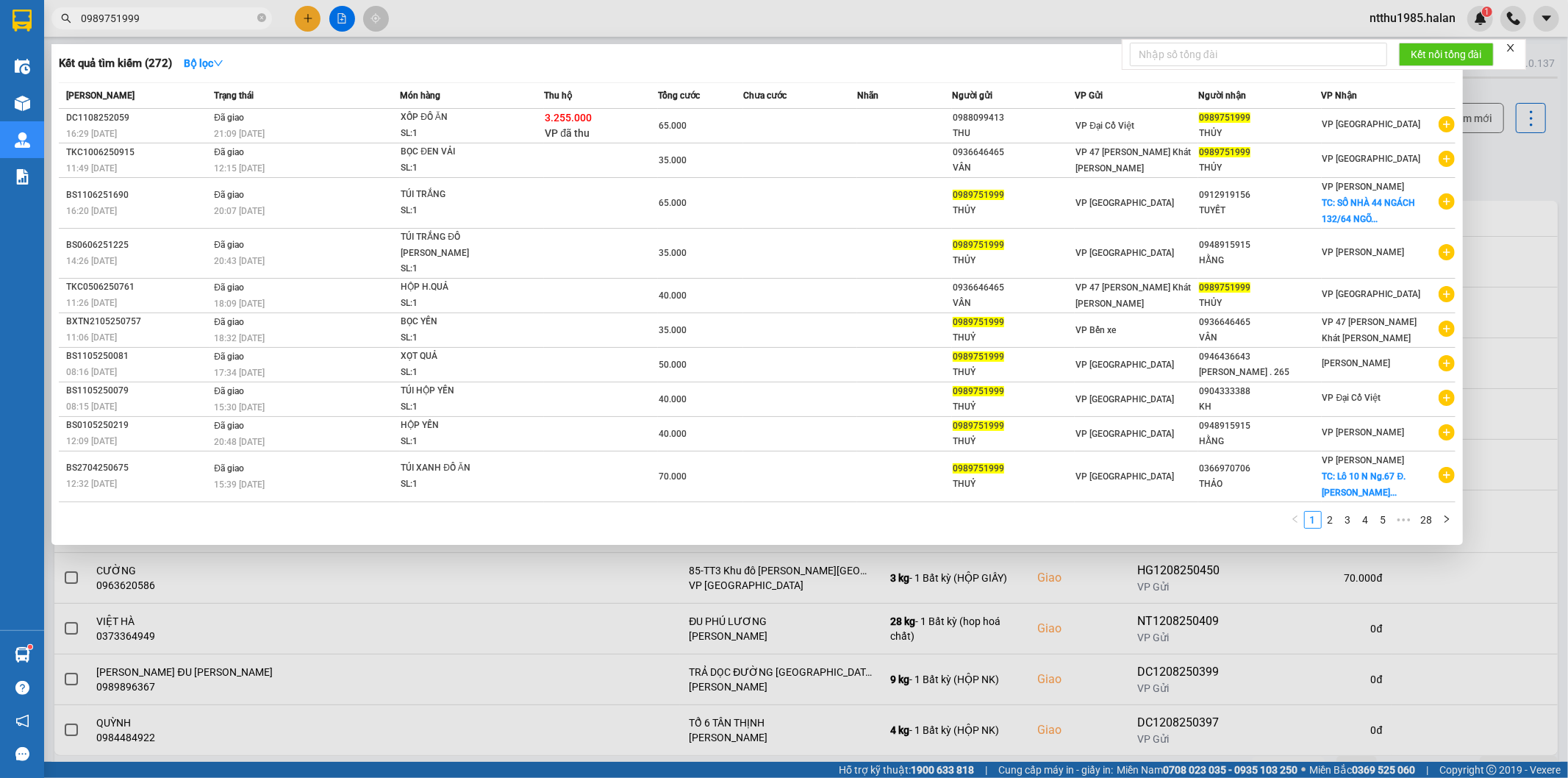
click at [208, 26] on input "0989751999" at bounding box center [167, 18] width 174 height 17
click at [160, 25] on input "0989751999" at bounding box center [167, 18] width 174 height 17
click at [172, 24] on input "0989751999" at bounding box center [167, 18] width 174 height 17
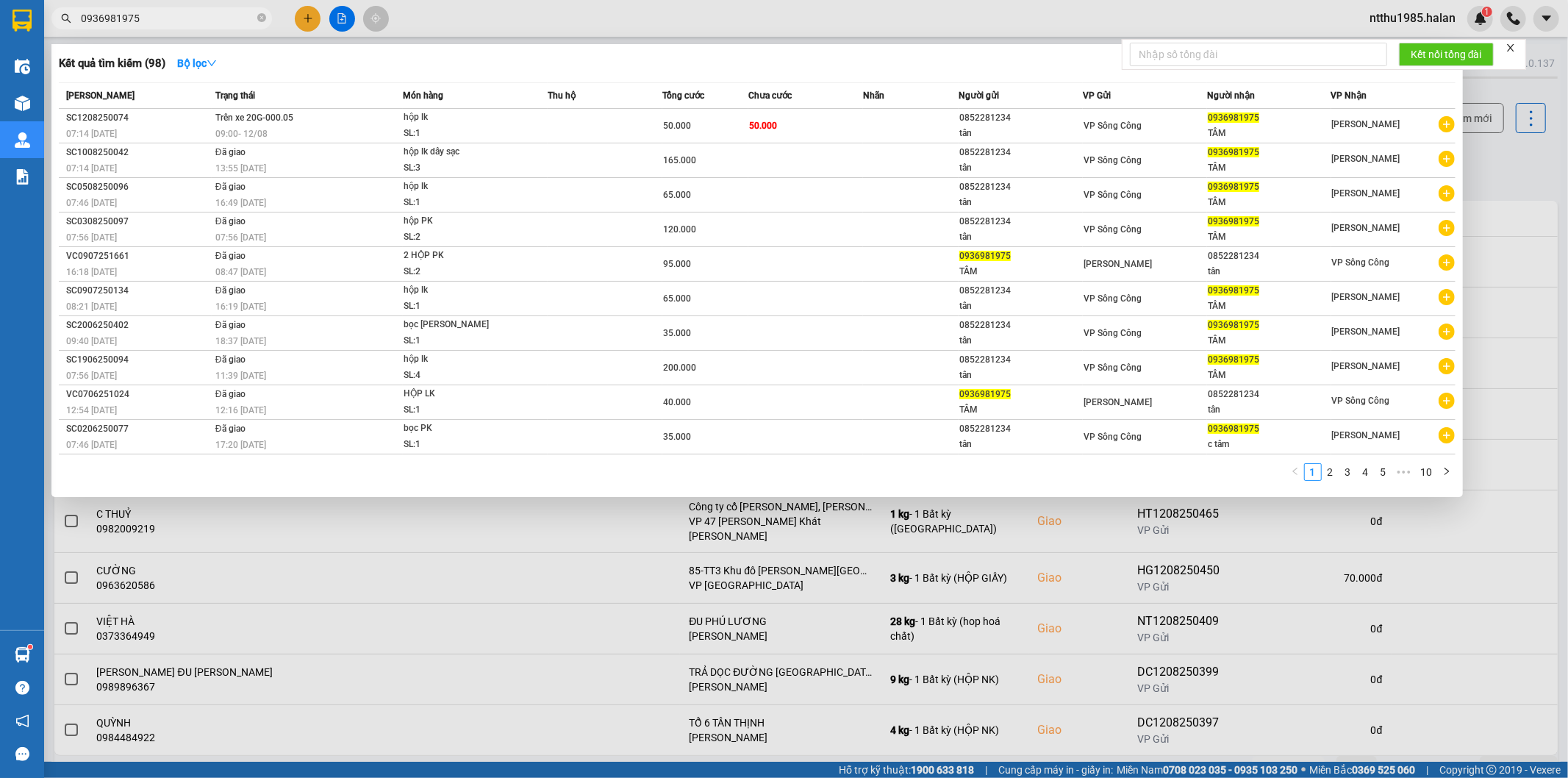
click at [1508, 172] on div at bounding box center [784, 389] width 1568 height 778
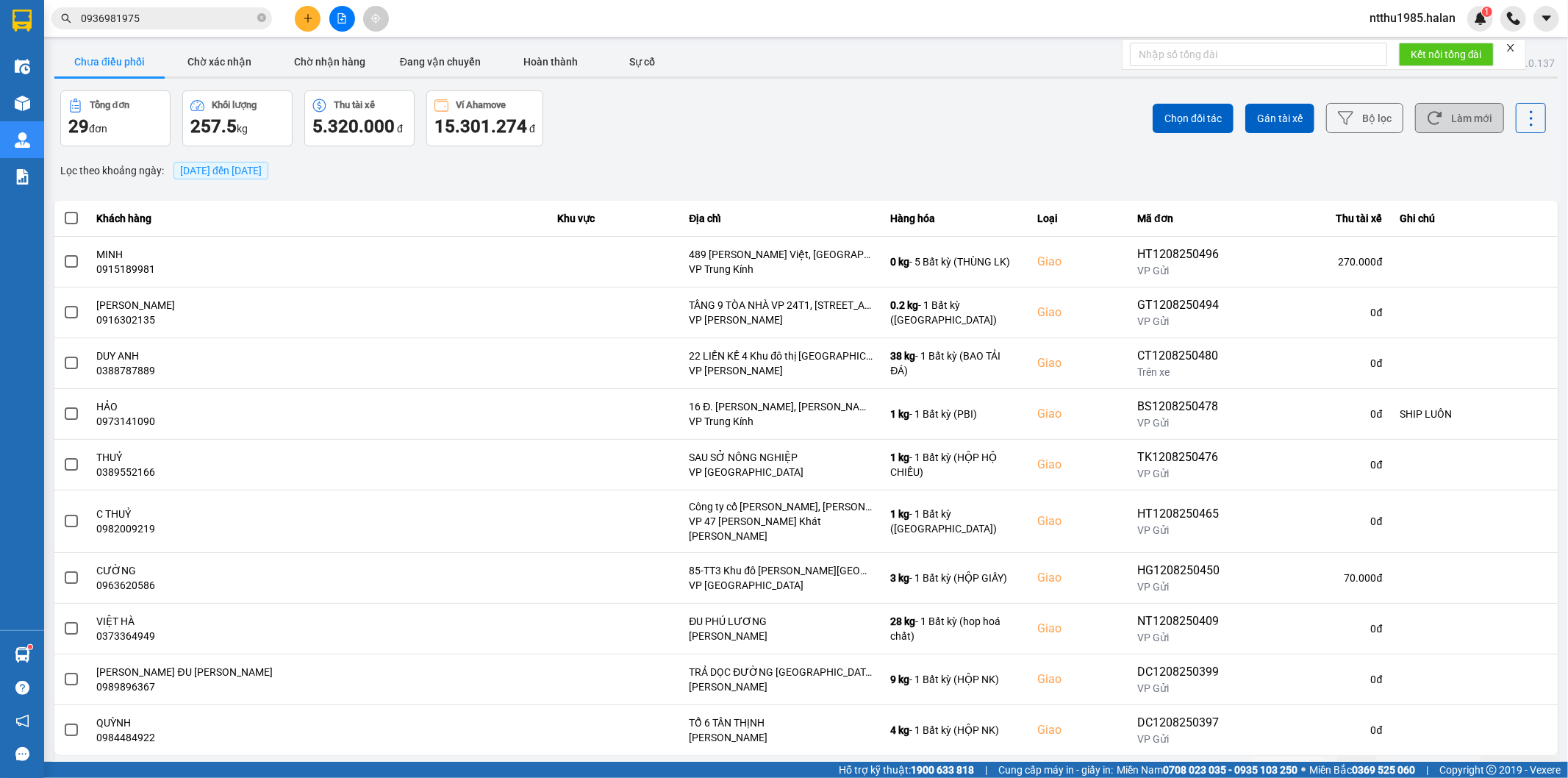
click at [1453, 111] on button "Làm mới" at bounding box center [1459, 118] width 89 height 30
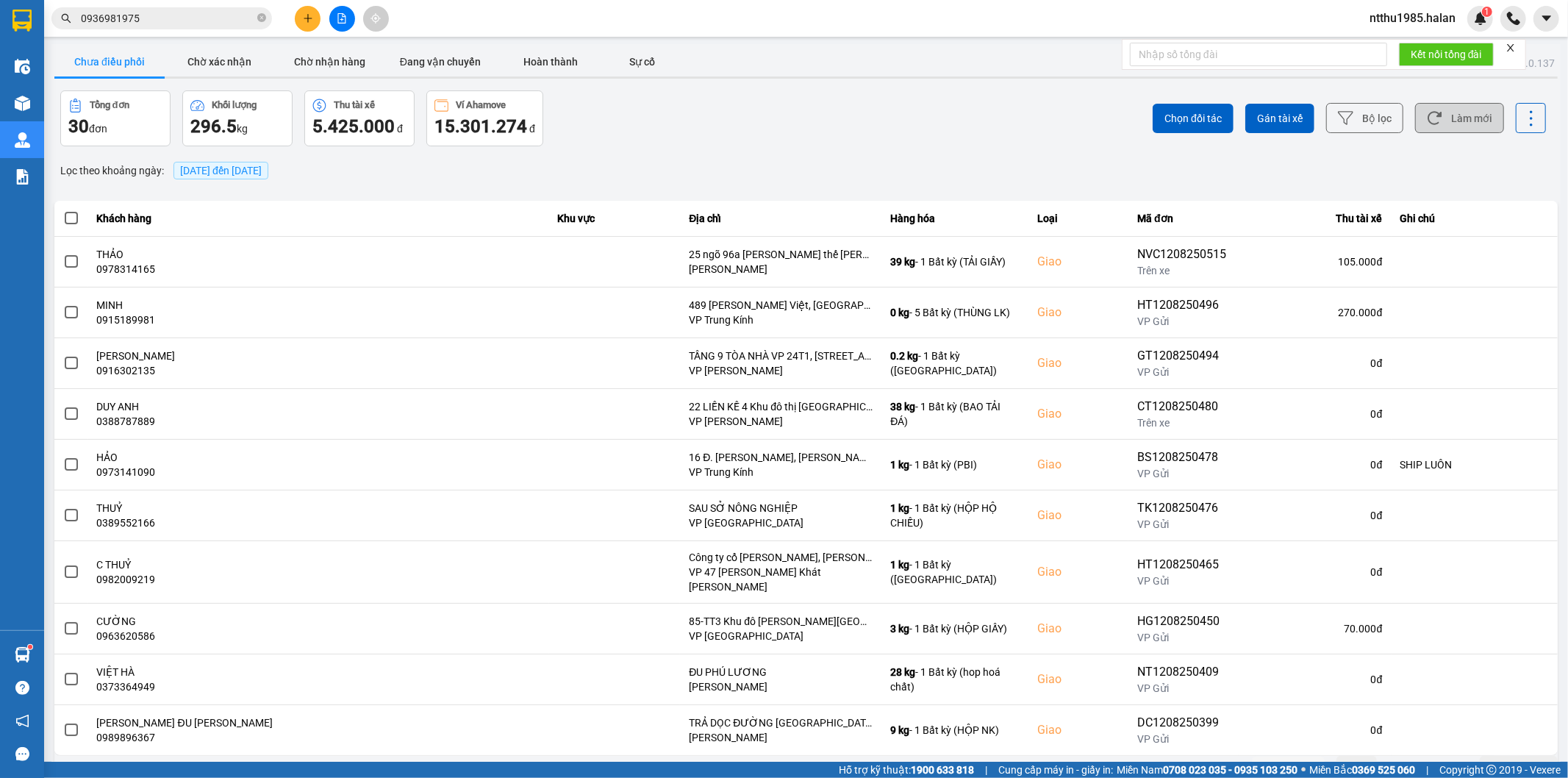
click at [1439, 125] on button "Làm mới" at bounding box center [1459, 118] width 89 height 30
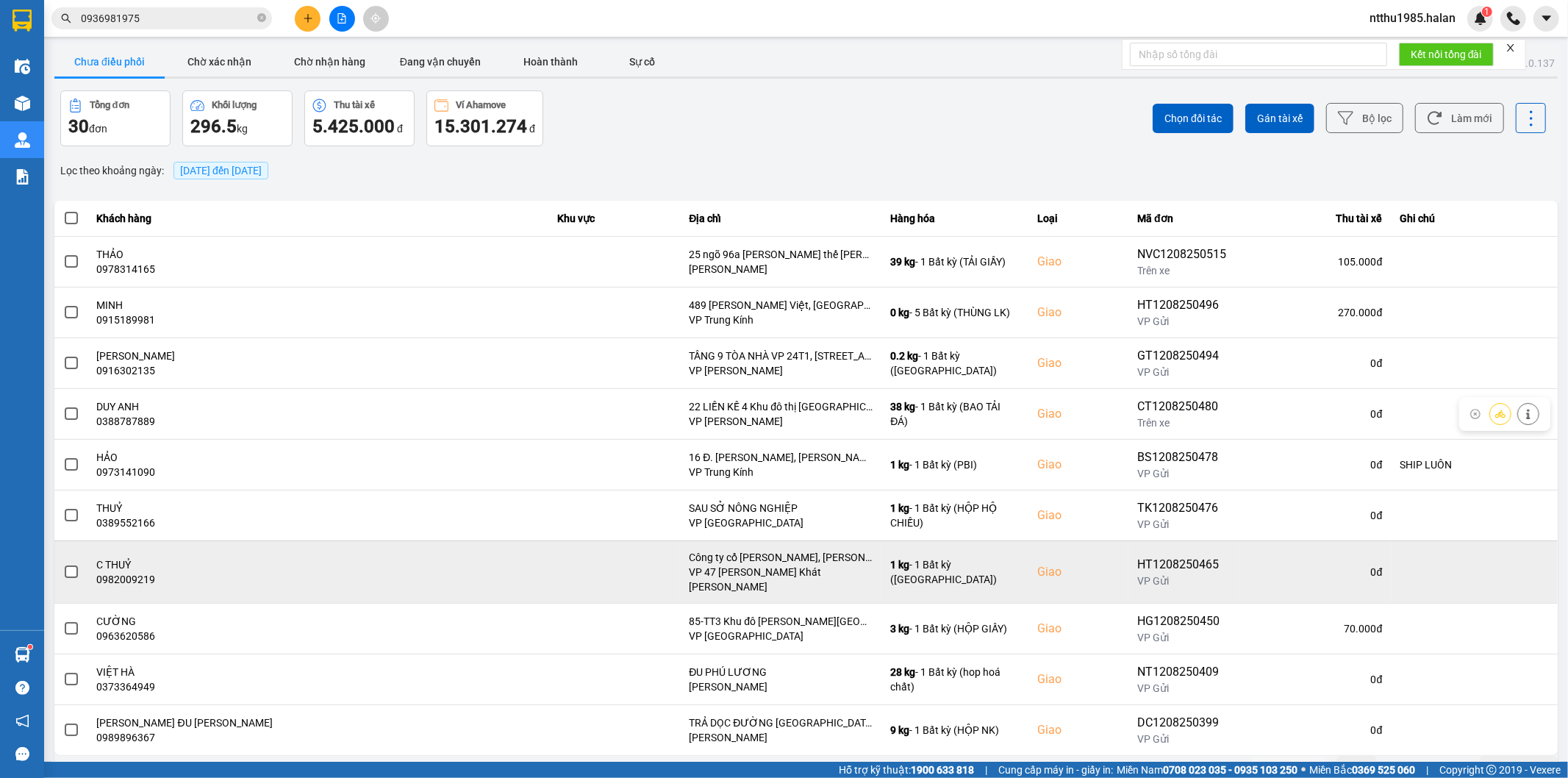
scroll to position [17, 0]
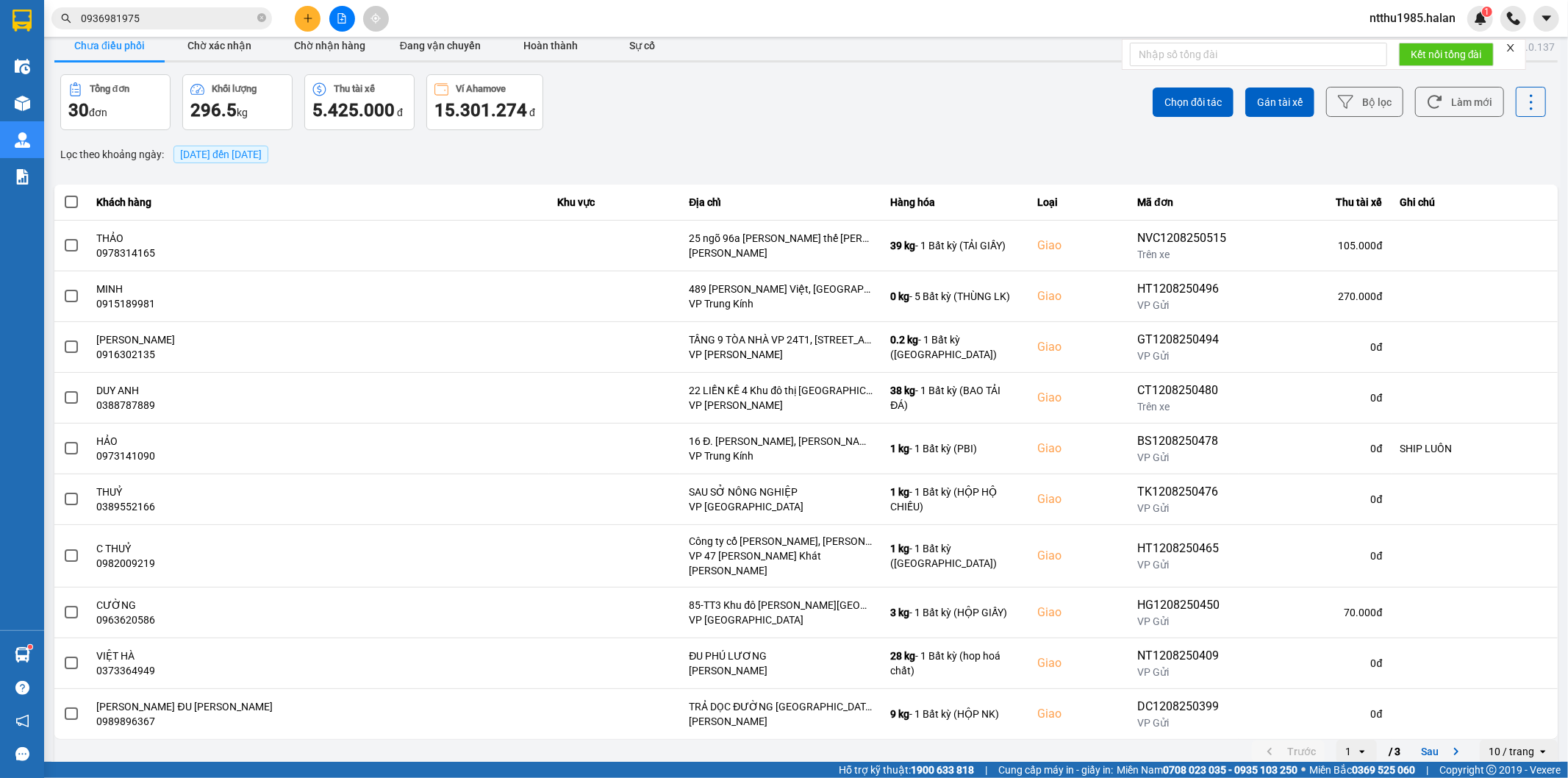
click at [174, 23] on input "0936981975" at bounding box center [167, 18] width 174 height 17
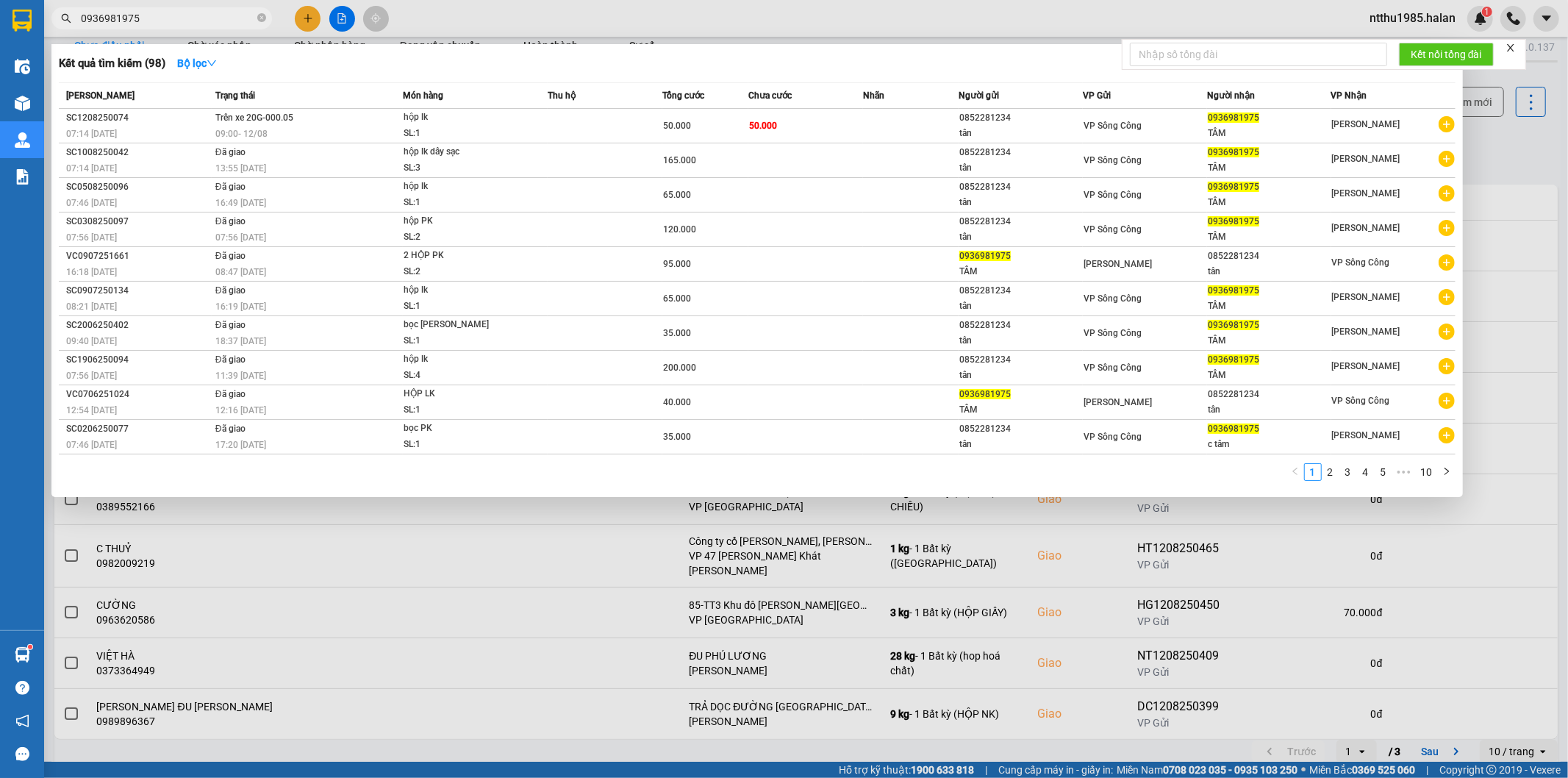
click at [174, 23] on input "0936981975" at bounding box center [167, 18] width 174 height 17
click at [230, 22] on input "0936981975" at bounding box center [167, 18] width 174 height 17
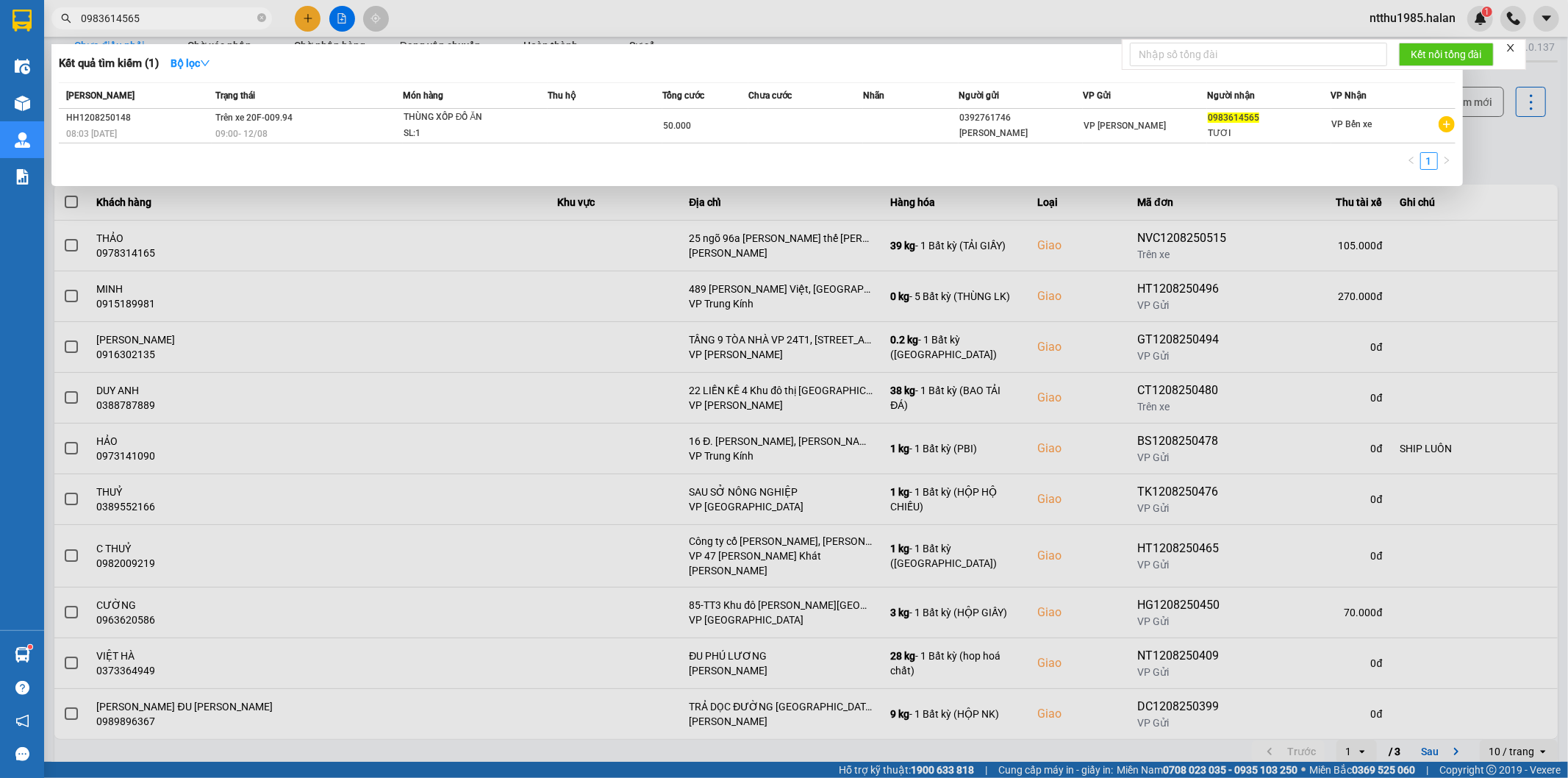
type input "0983614565"
click at [1305, 127] on div "TƯƠI" at bounding box center [1270, 133] width 123 height 16
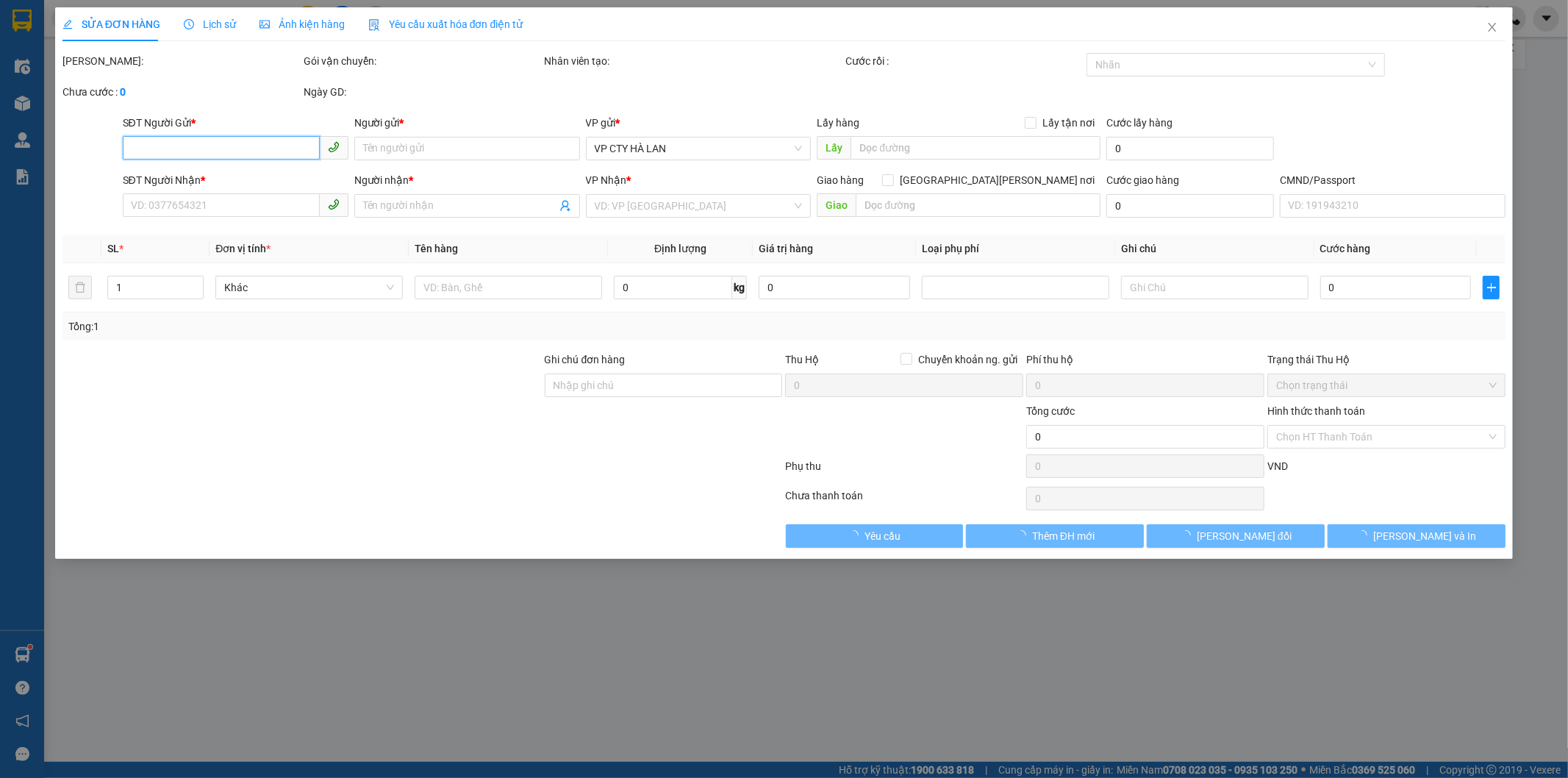
type input "0392761746"
type input "[PERSON_NAME]"
type input "0983614565"
type input "TƯƠI"
type input "50.000"
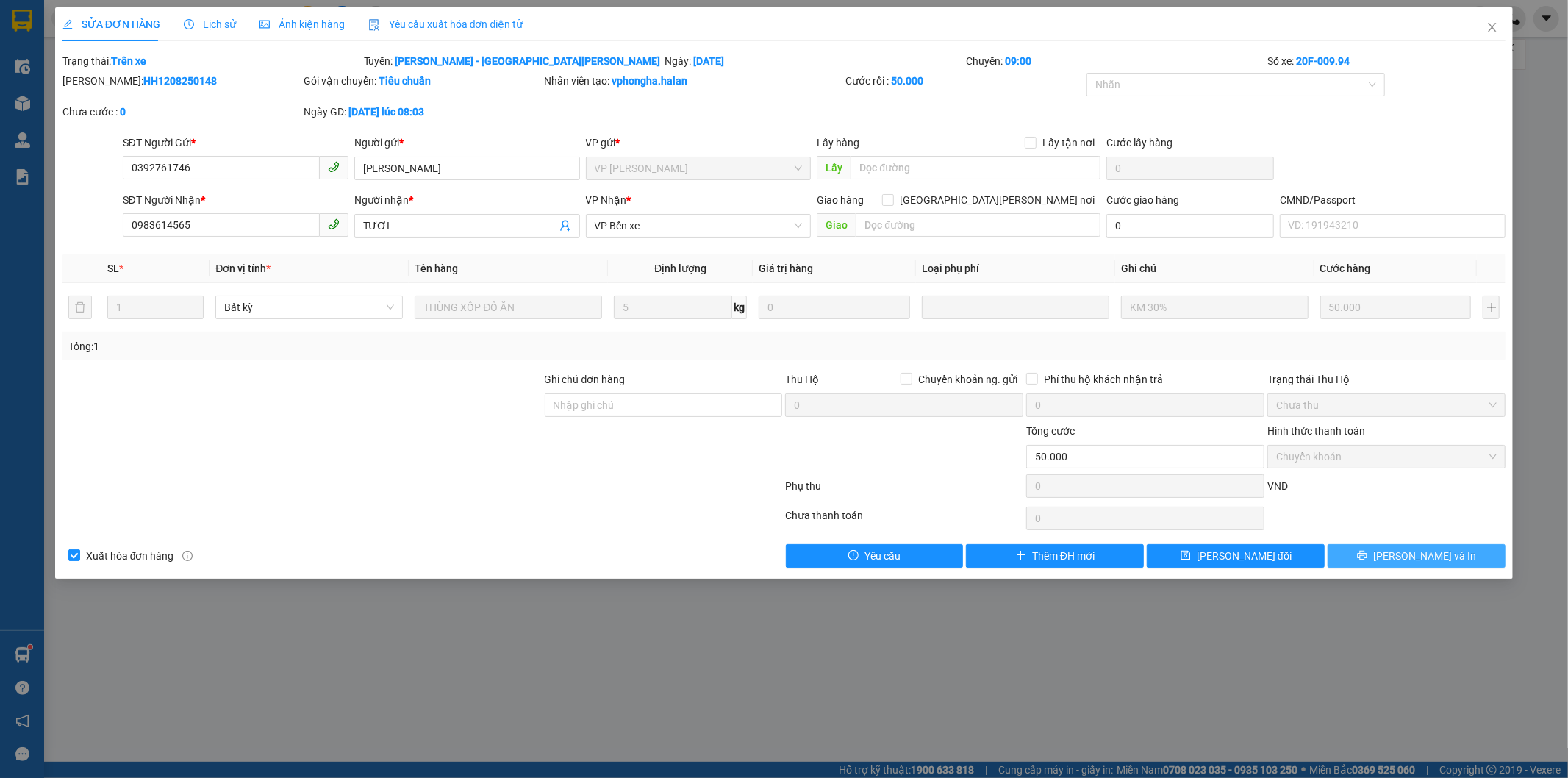
click at [1412, 557] on span "Lưu và In" at bounding box center [1425, 557] width 103 height 17
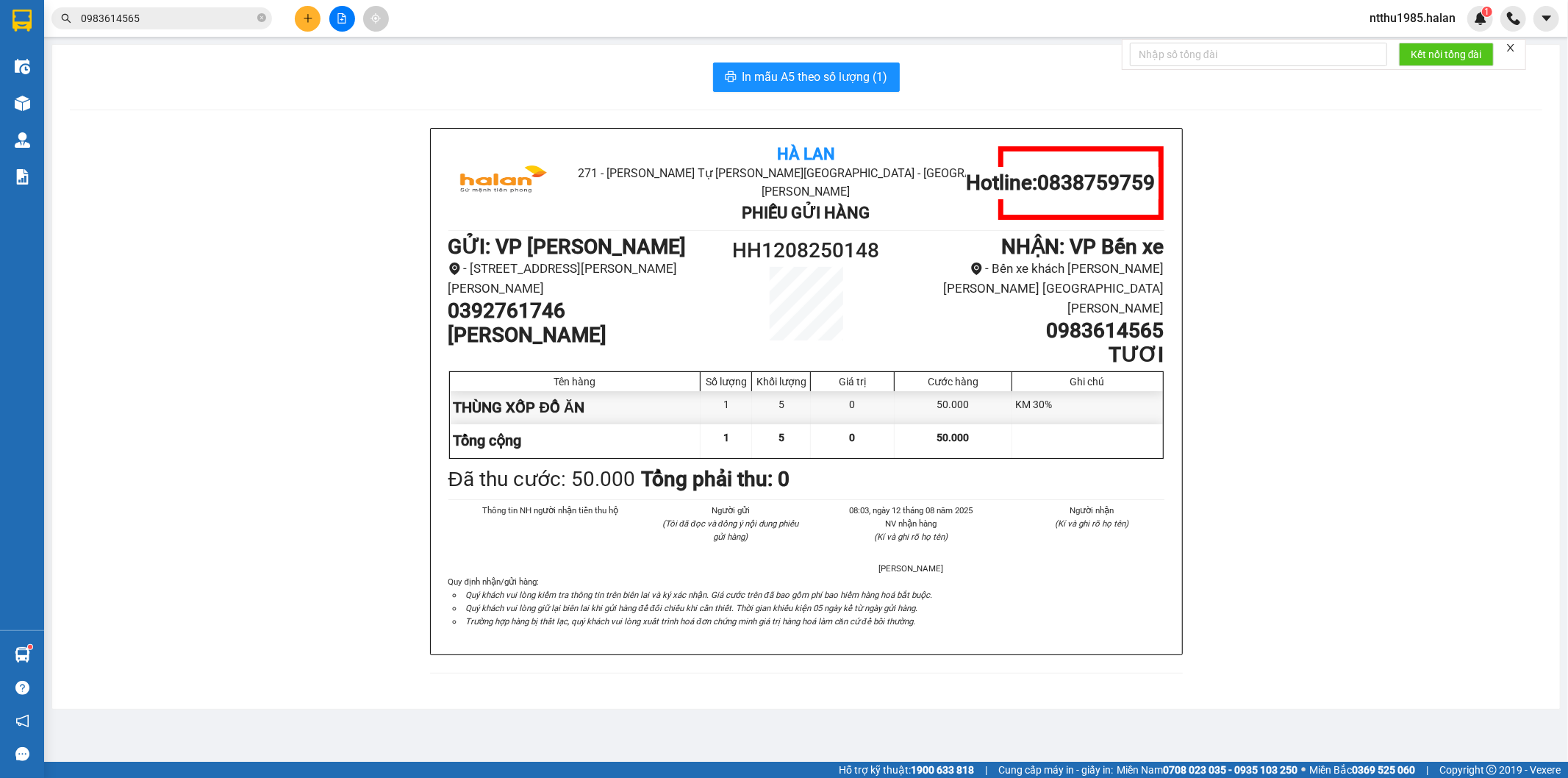
click at [182, 23] on input "0983614565" at bounding box center [167, 18] width 174 height 17
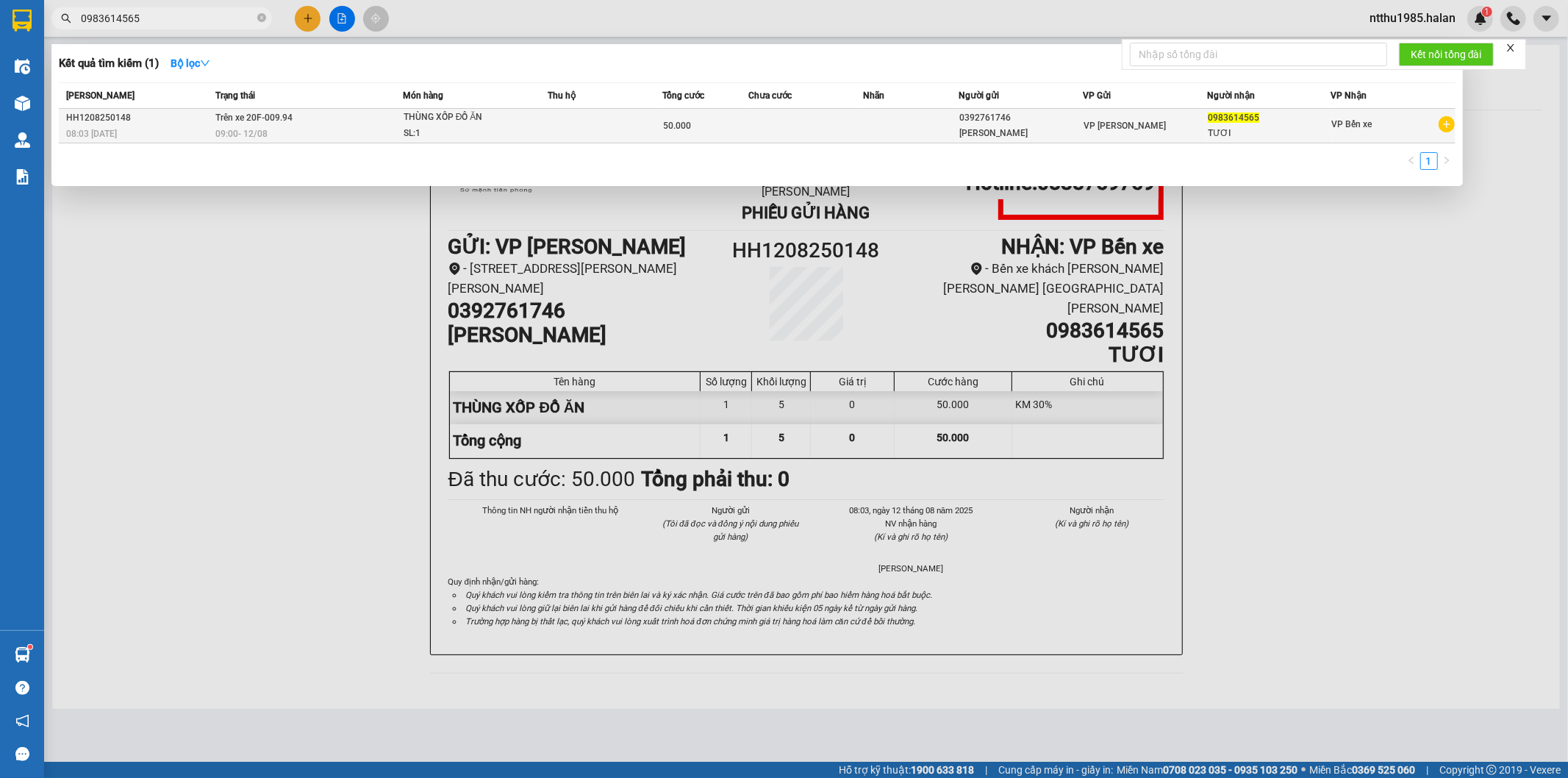
click at [604, 130] on td at bounding box center [605, 127] width 115 height 35
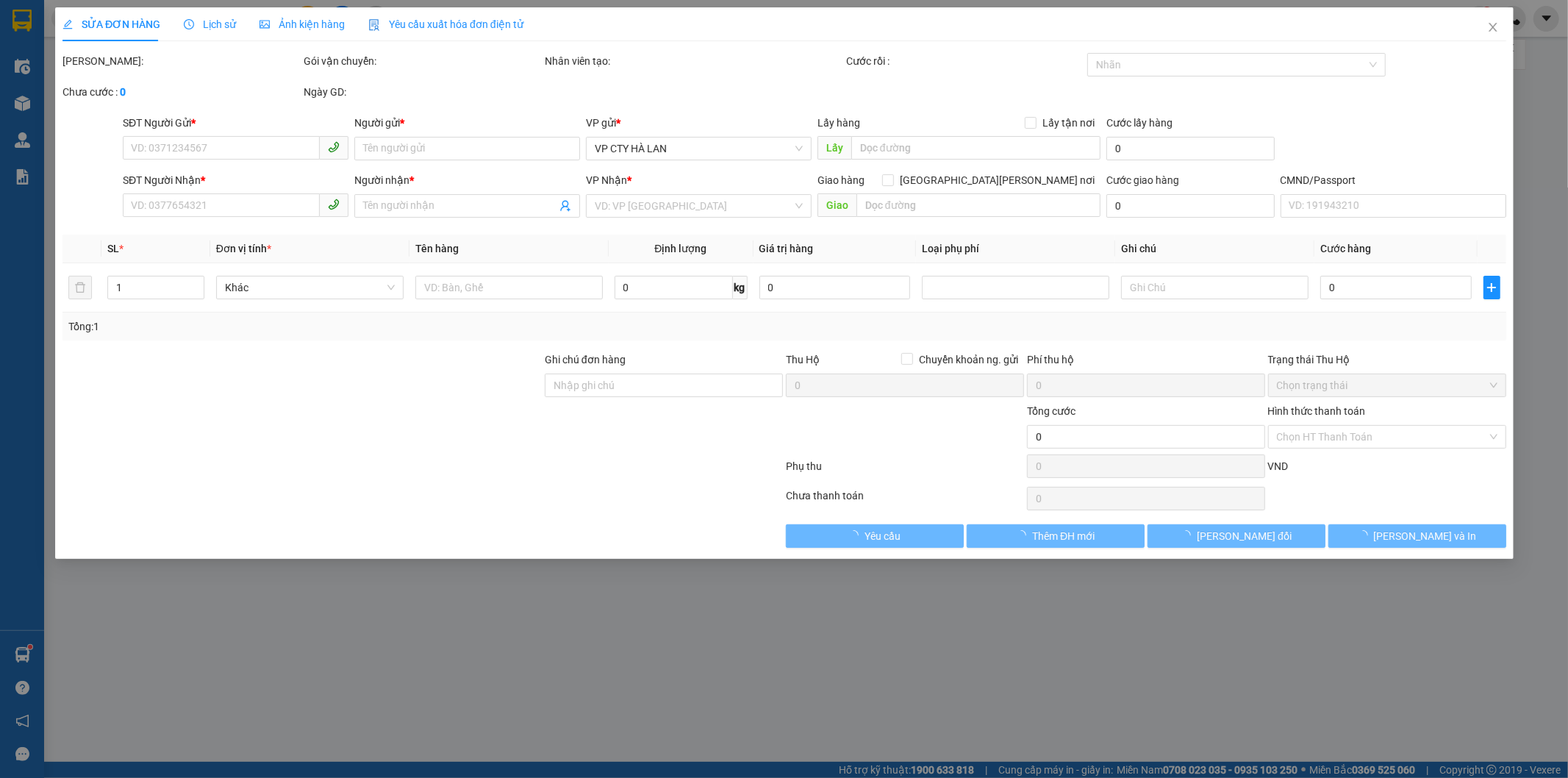
type input "0392761746"
type input "[PERSON_NAME]"
type input "0983614565"
type input "TƯƠI"
type input "50.000"
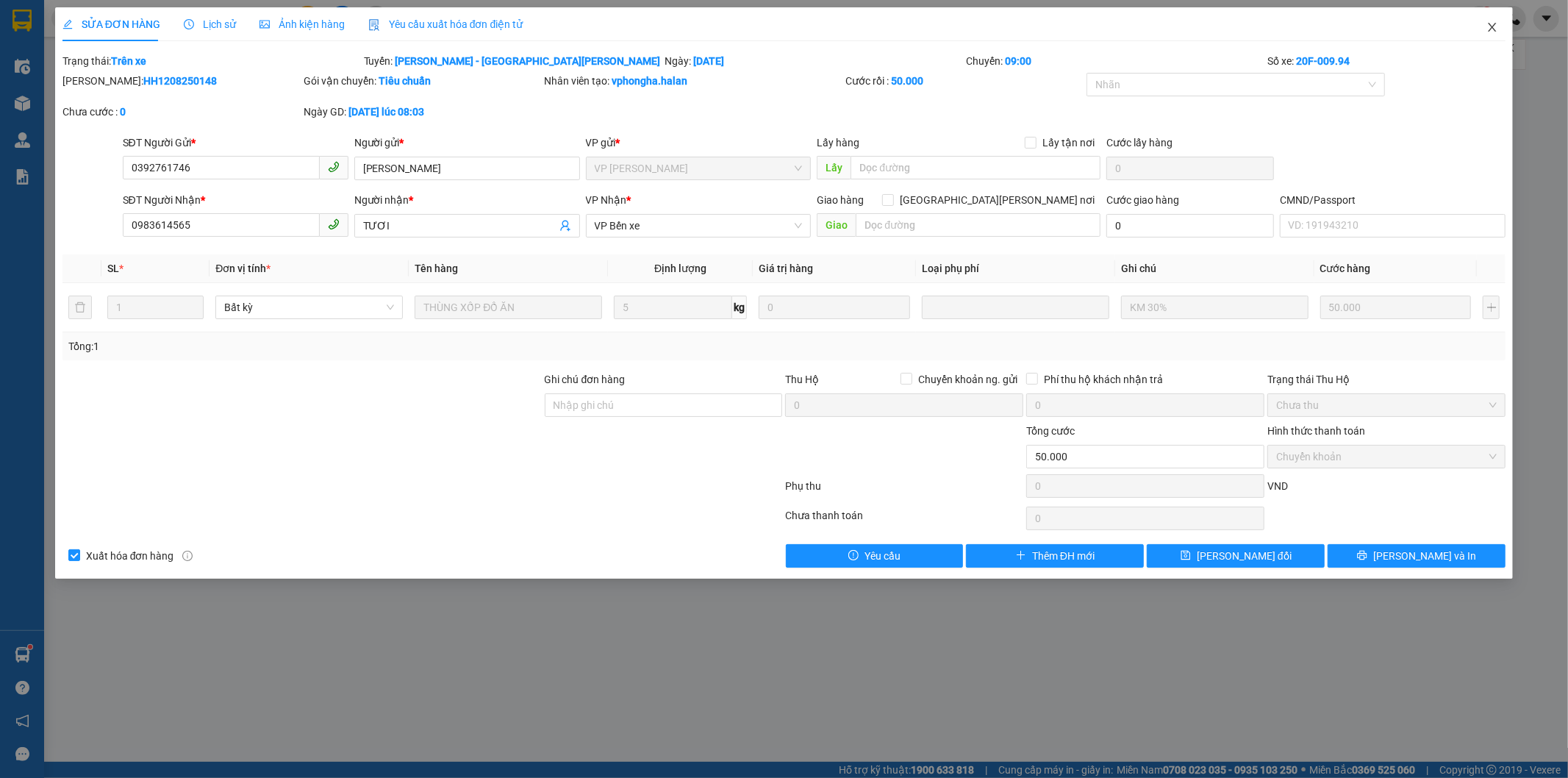
drag, startPoint x: 1493, startPoint y: 26, endPoint x: 1207, endPoint y: 64, distance: 288.5
click at [1483, 26] on span "Close" at bounding box center [1492, 28] width 41 height 41
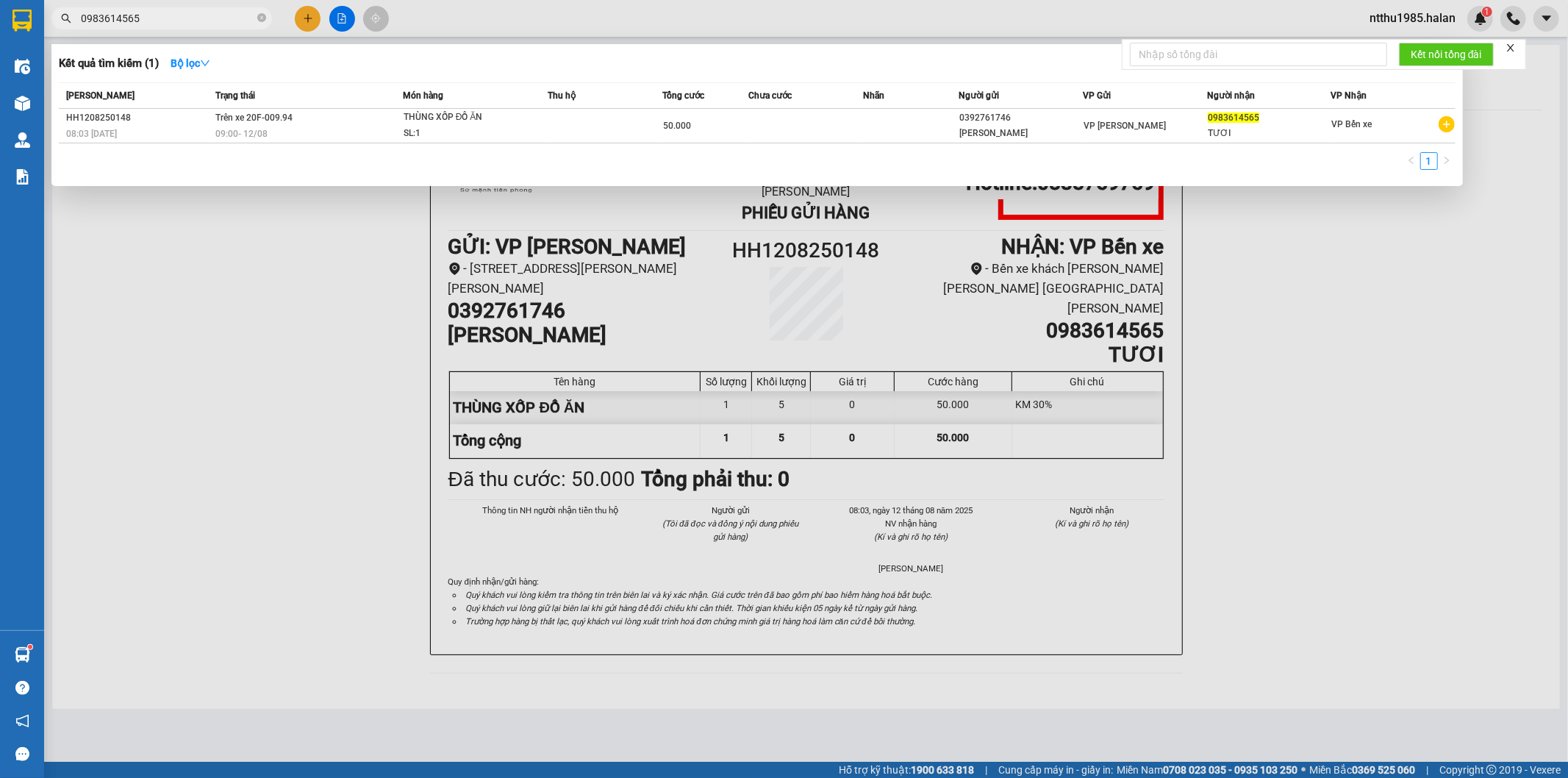
click at [173, 25] on input "0983614565" at bounding box center [167, 18] width 174 height 17
click at [893, 121] on td at bounding box center [911, 127] width 95 height 35
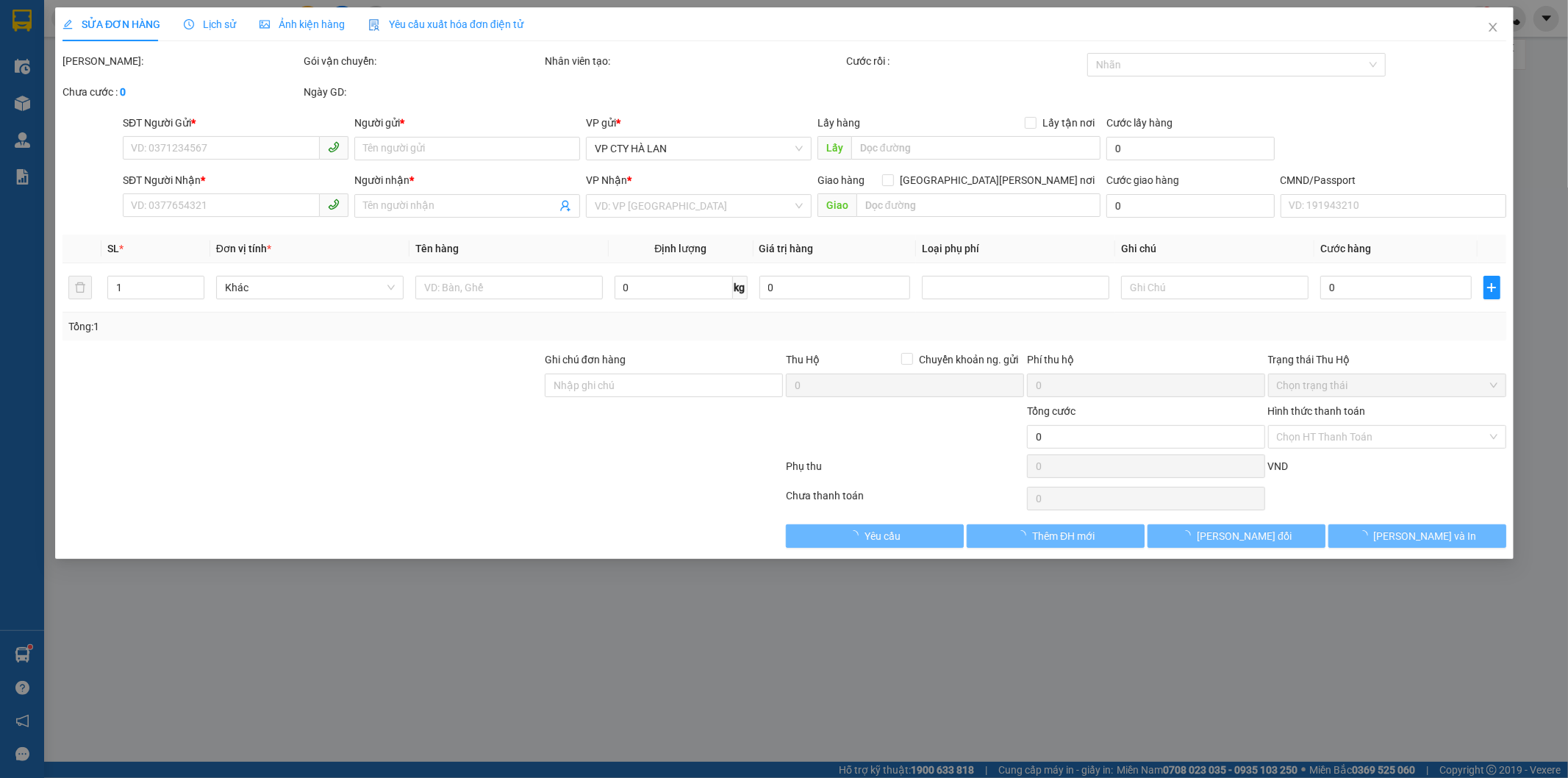
type input "0392761746"
type input "[PERSON_NAME]"
type input "0983614565"
type input "TƯƠI"
type input "50.000"
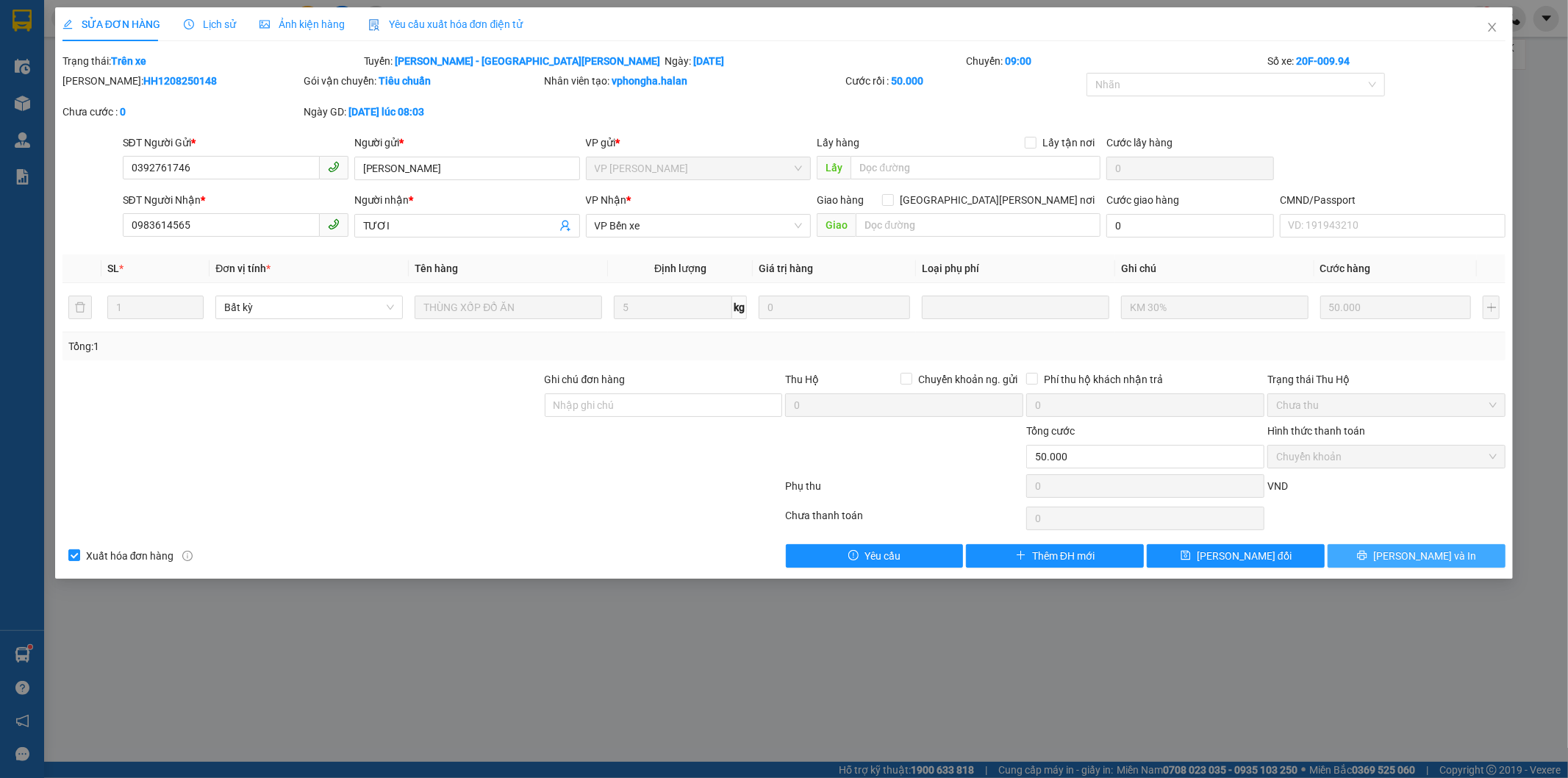
click at [1438, 552] on span "Lưu và In" at bounding box center [1425, 557] width 103 height 17
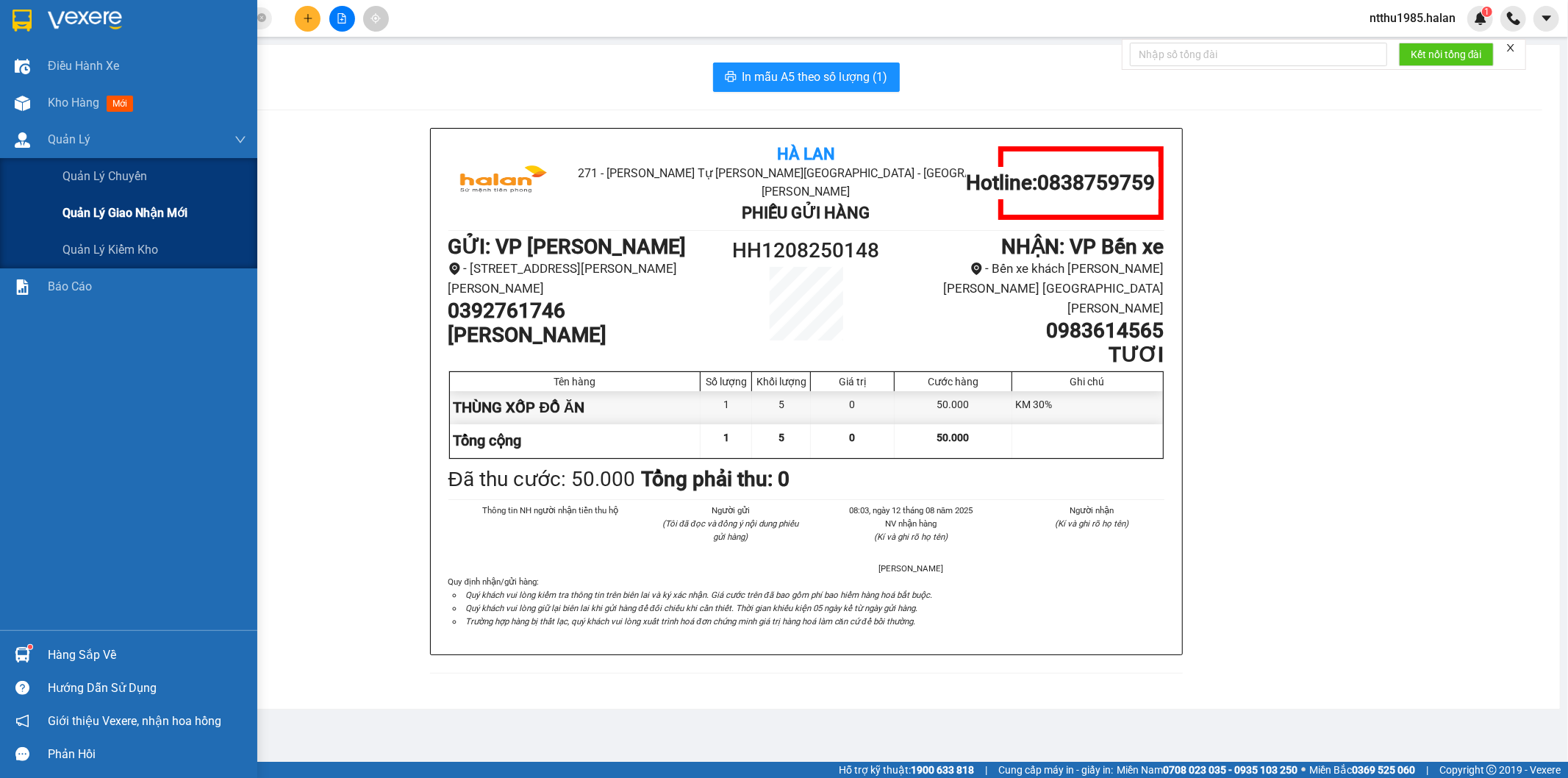
click at [99, 217] on span "Quản lý giao nhận mới" at bounding box center [125, 213] width 125 height 18
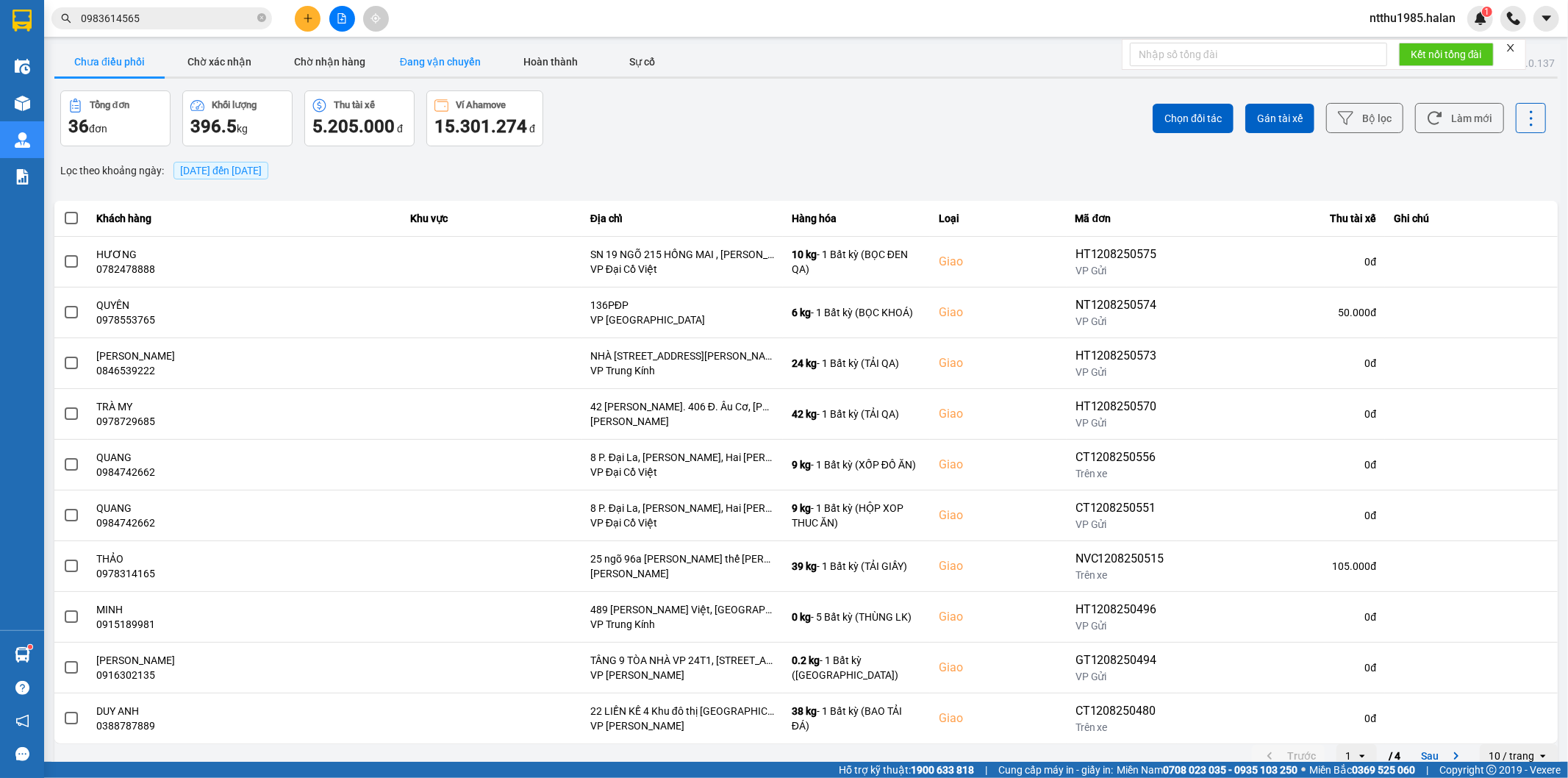
click at [465, 61] on button "Đang vận chuyển" at bounding box center [441, 62] width 110 height 29
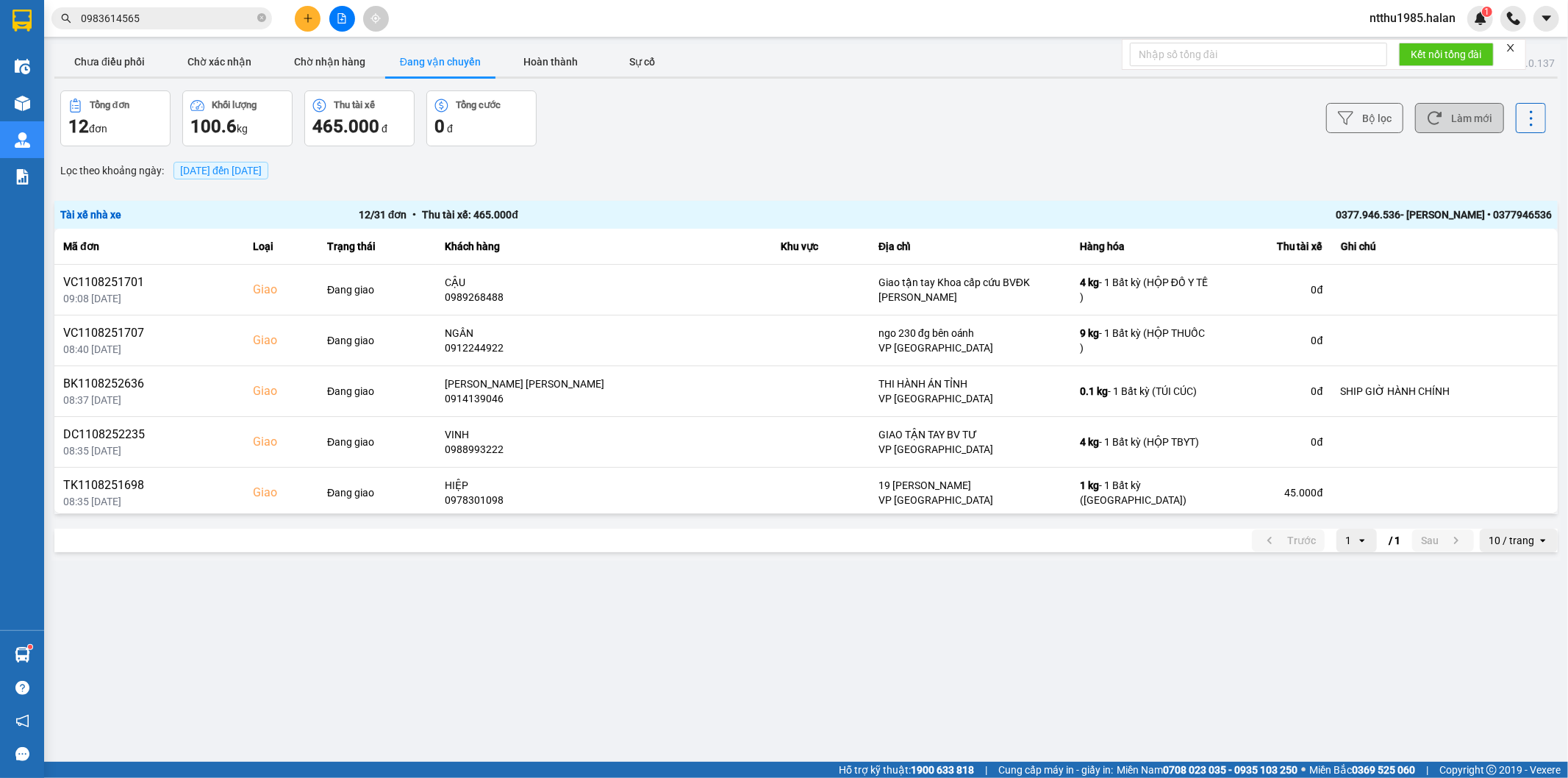
click at [1462, 118] on button "Làm mới" at bounding box center [1459, 118] width 89 height 30
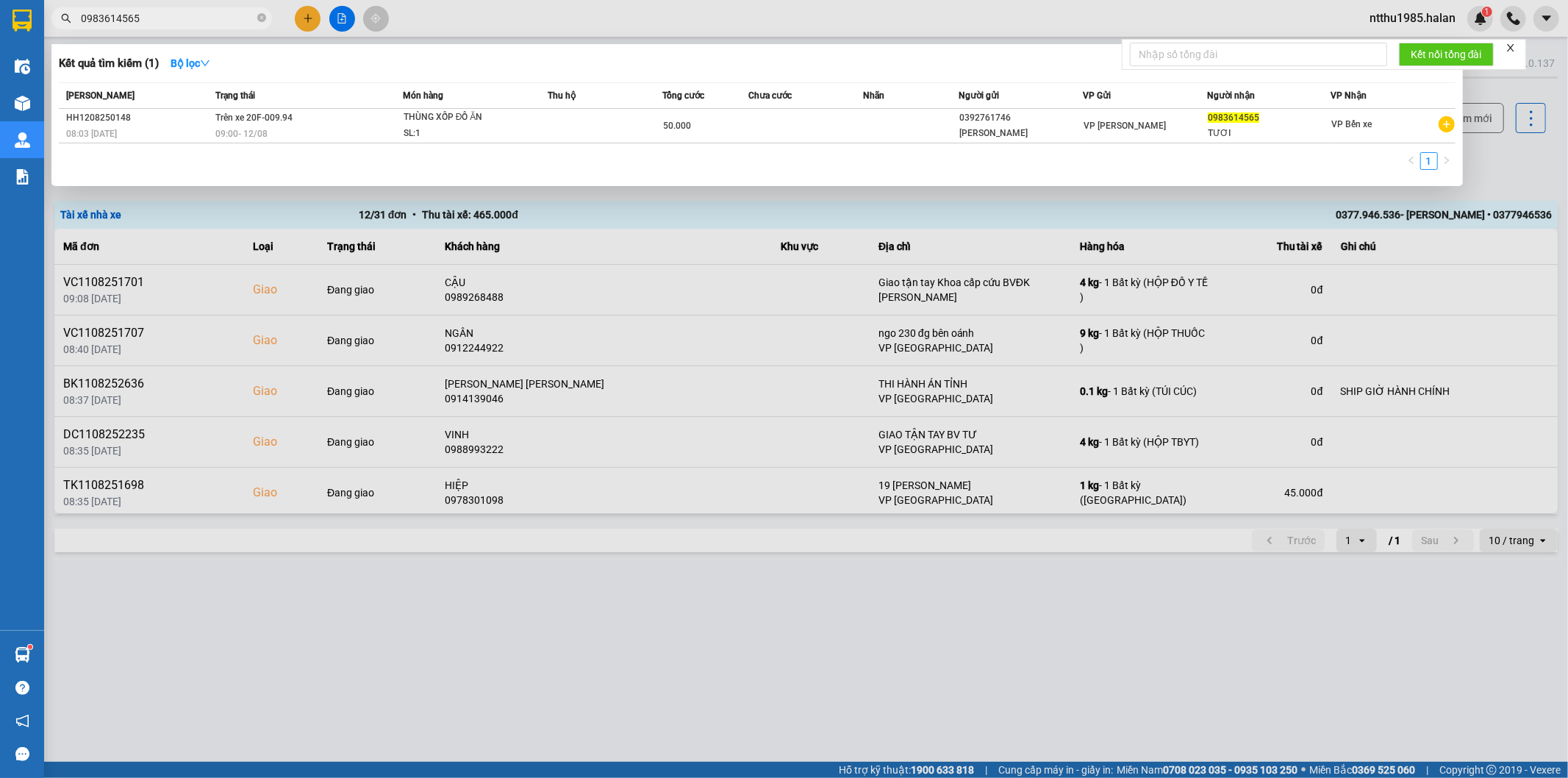
click at [190, 23] on input "0983614565" at bounding box center [167, 18] width 174 height 17
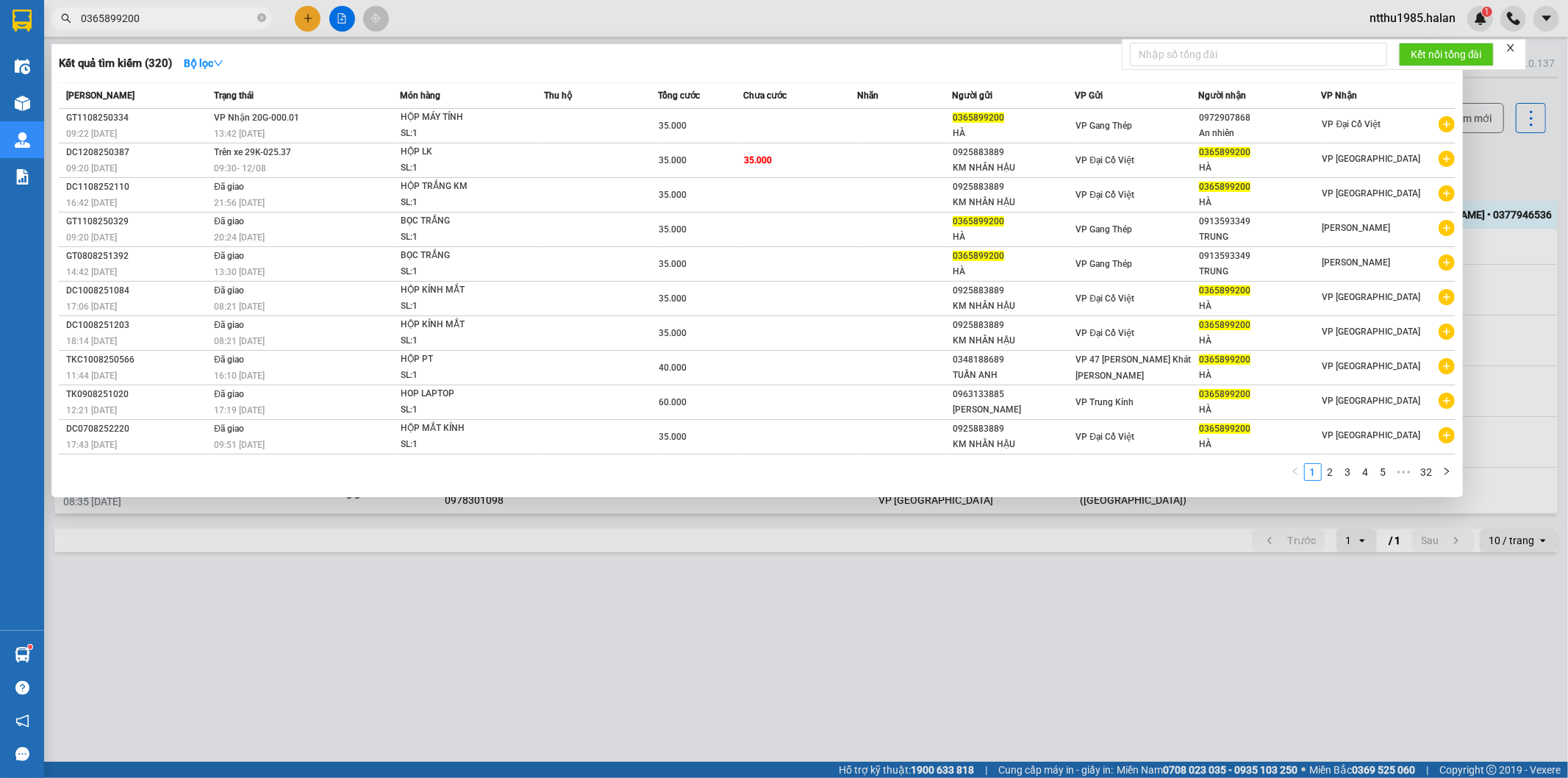
click at [1487, 158] on div at bounding box center [784, 389] width 1568 height 778
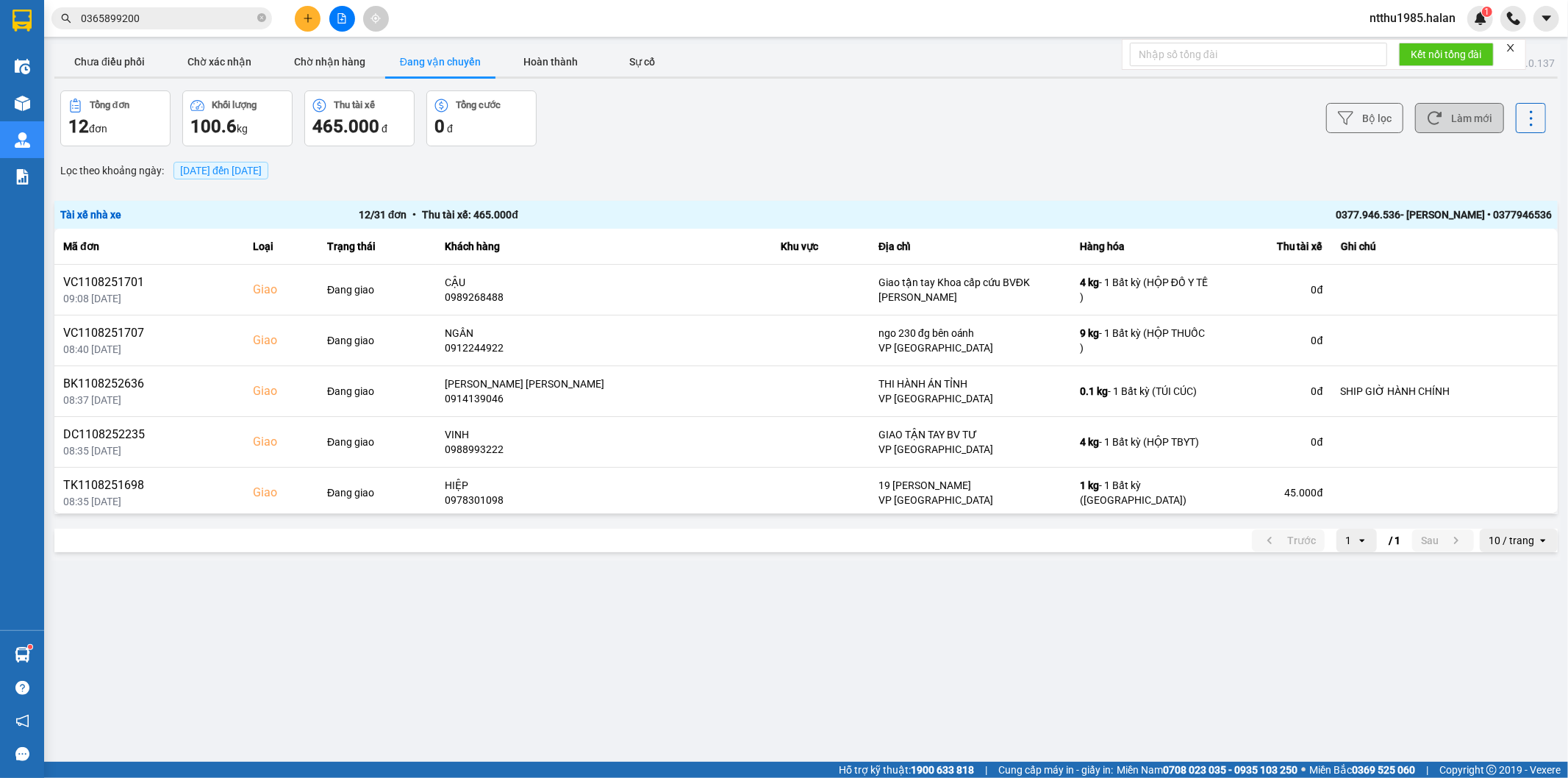
click at [1471, 115] on button "Làm mới" at bounding box center [1459, 118] width 89 height 30
click at [1468, 117] on button "Làm mới" at bounding box center [1459, 118] width 89 height 30
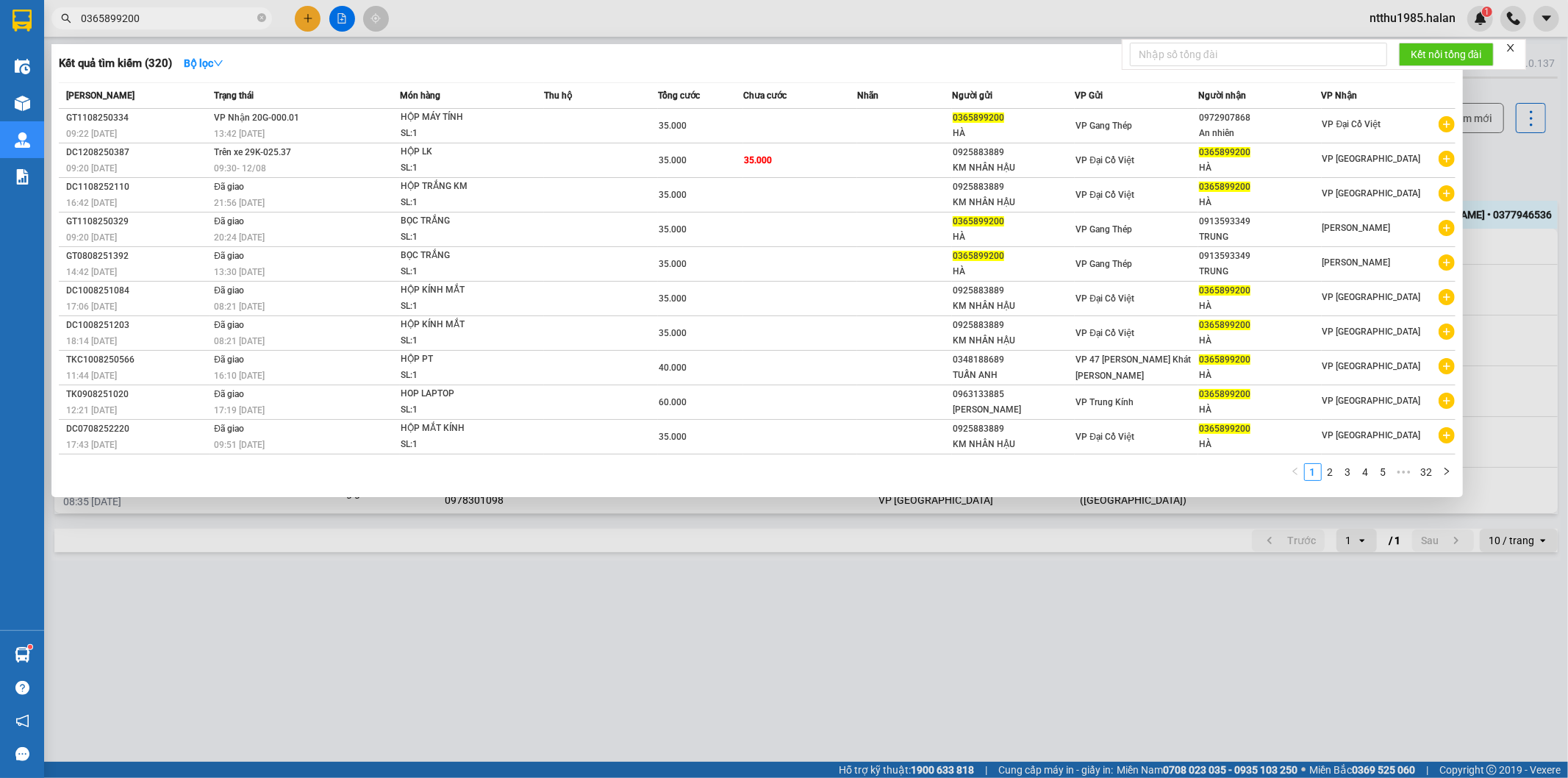
click at [182, 24] on input "0365899200" at bounding box center [167, 18] width 174 height 17
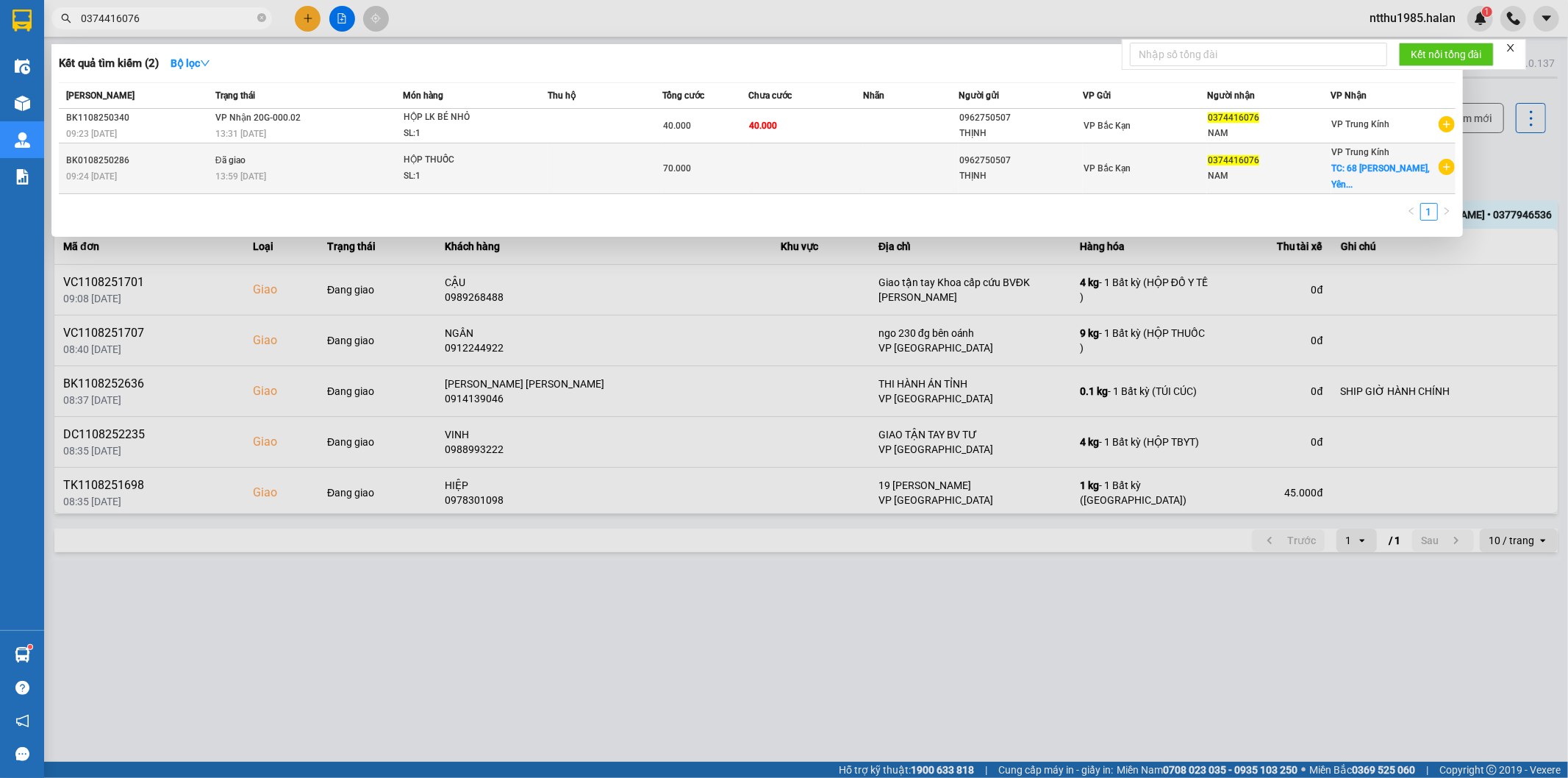
type input "0374416076"
click at [1290, 168] on div "NAM" at bounding box center [1270, 175] width 123 height 16
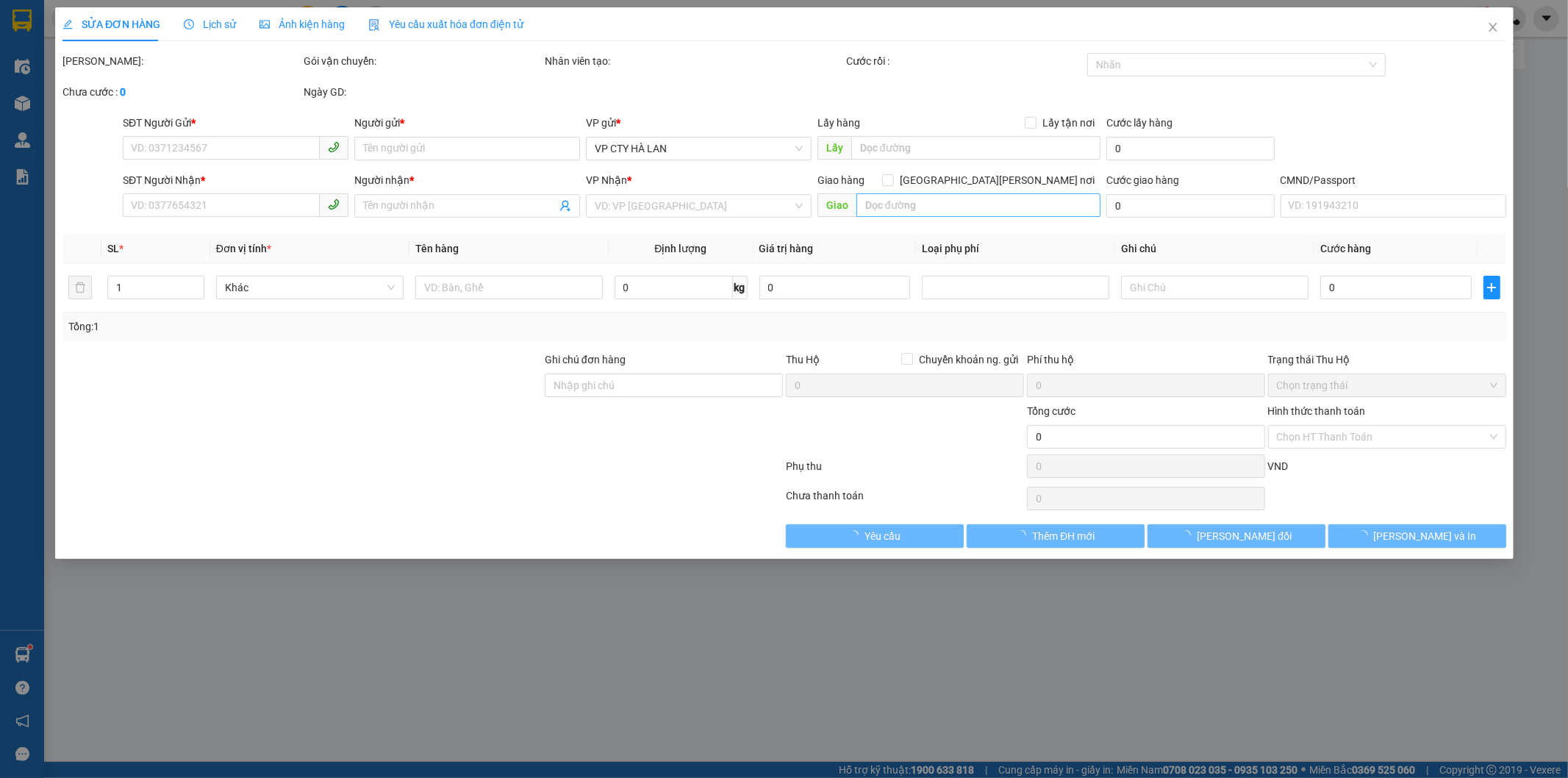
type input "0962750507"
type input "THỊNH"
type input "0374416076"
type input "NAM"
checkbox input "true"
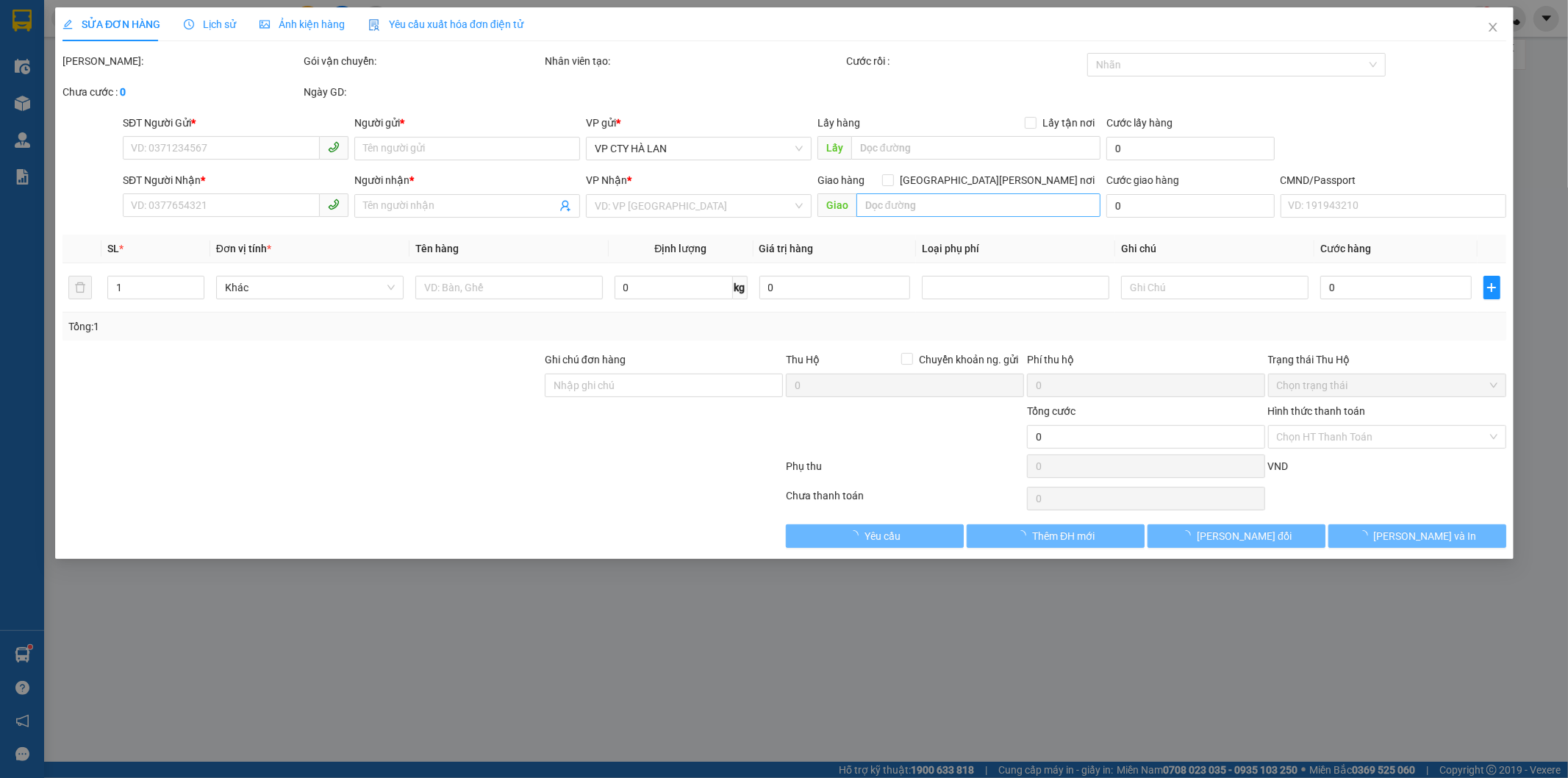
type input "68 P. Dương Đình Nghệ, Yên Hoà, Cầu Giấy, Hà Nội 100000, Việt Nam"
type input "30.000"
type input "SHIP LUÔN TOÀ NGÔI SAO"
type input "70.000"
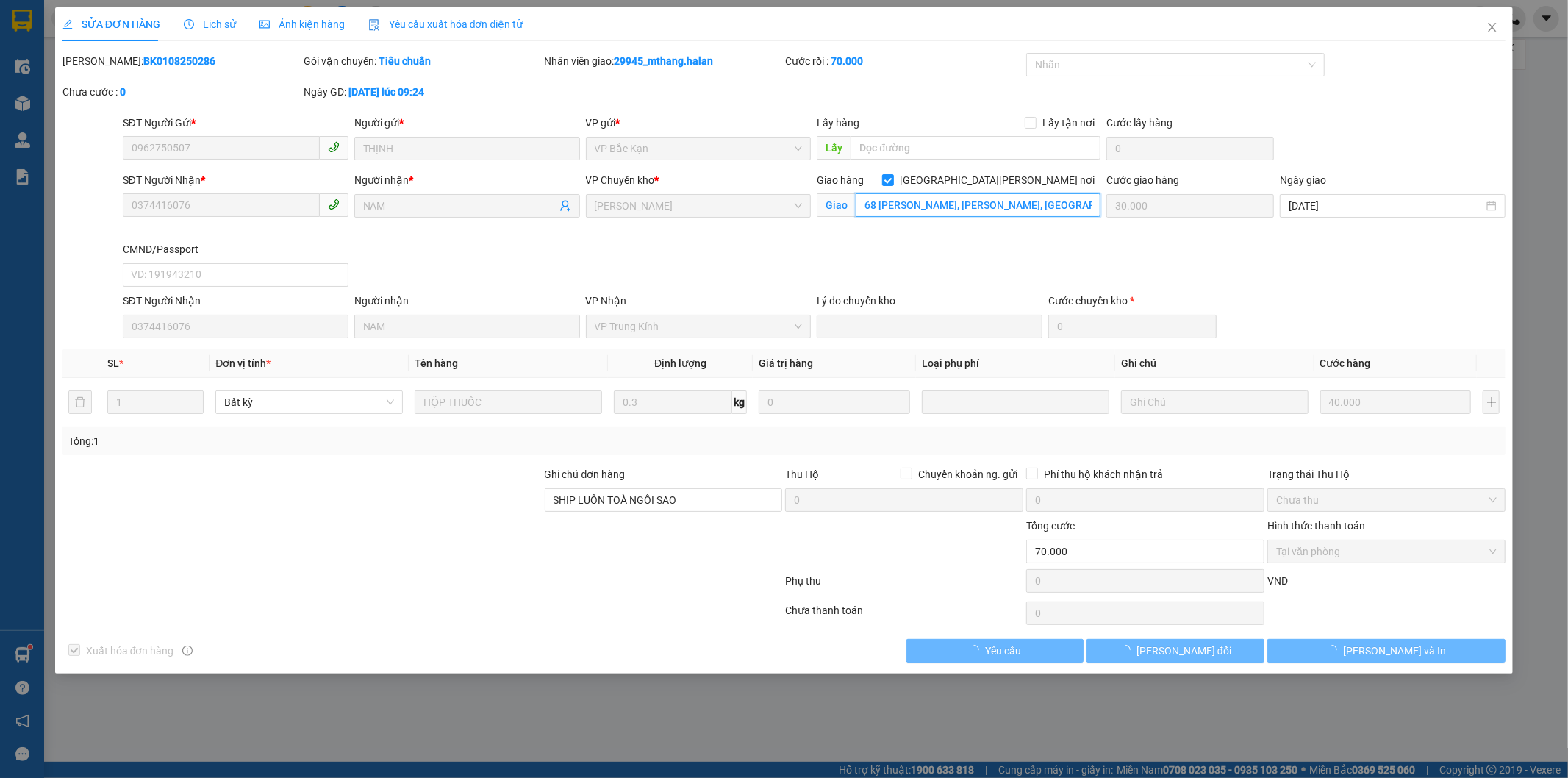
click at [1023, 209] on input "68 P. Dương Đình Nghệ, Yên Hoà, Cầu Giấy, Hà Nội 100000, Việt Nam" at bounding box center [978, 206] width 245 height 24
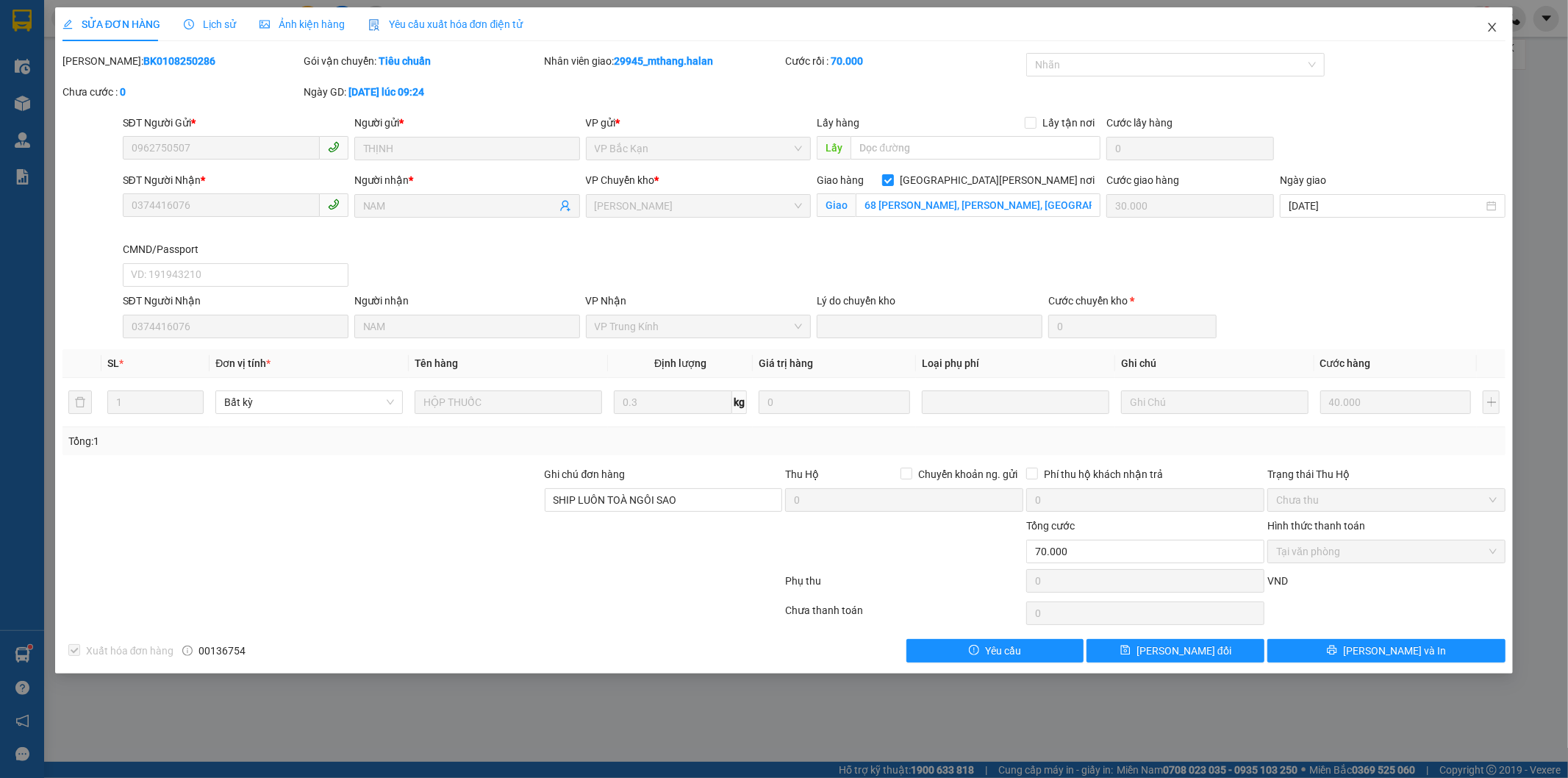
click at [1472, 20] on span "Close" at bounding box center [1492, 28] width 41 height 41
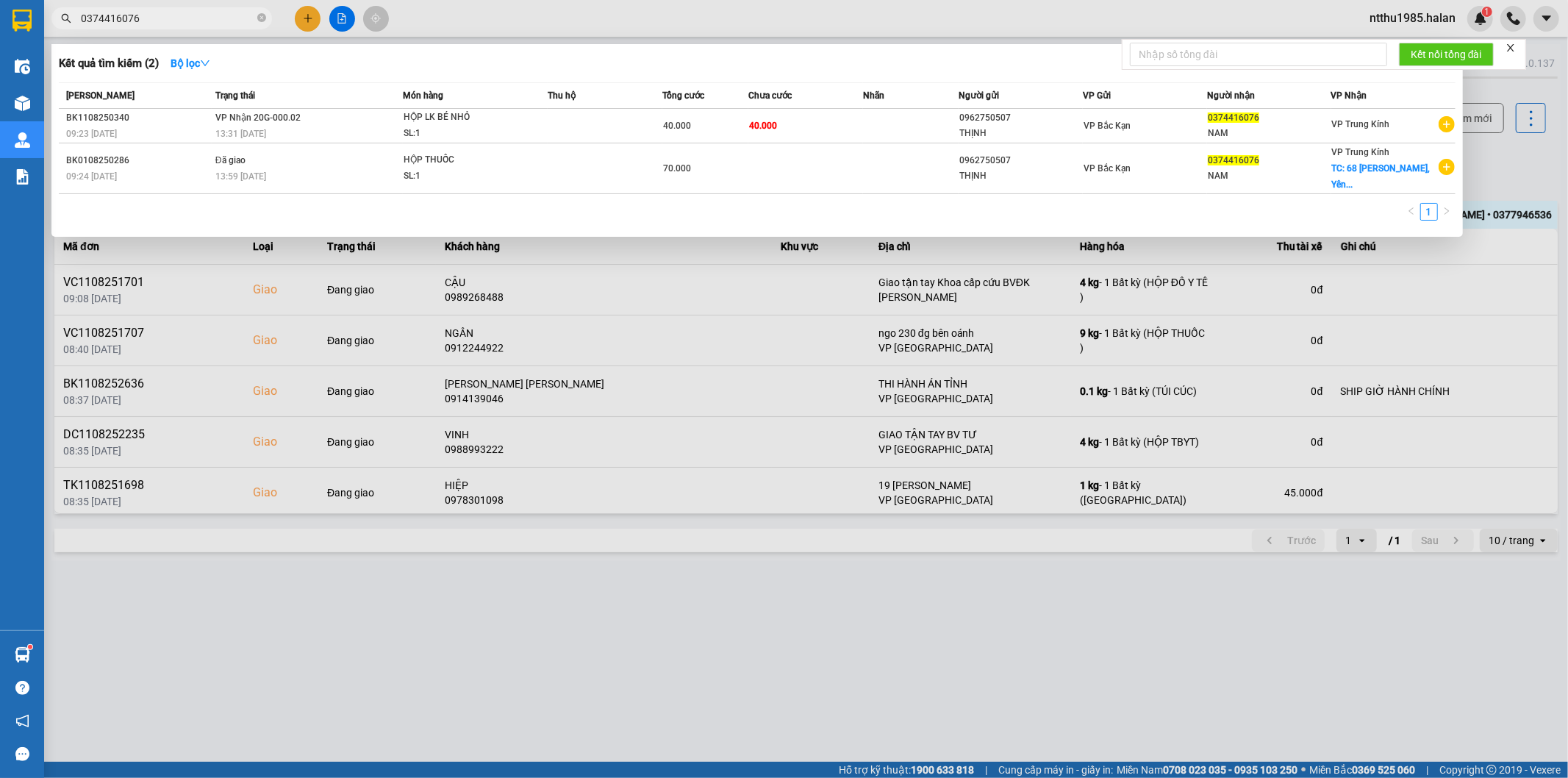
drag, startPoint x: 214, startPoint y: 17, endPoint x: 785, endPoint y: 82, distance: 574.7
click at [218, 18] on input "0374416076" at bounding box center [167, 18] width 174 height 17
click at [1025, 122] on div "0962750507" at bounding box center [1021, 118] width 123 height 16
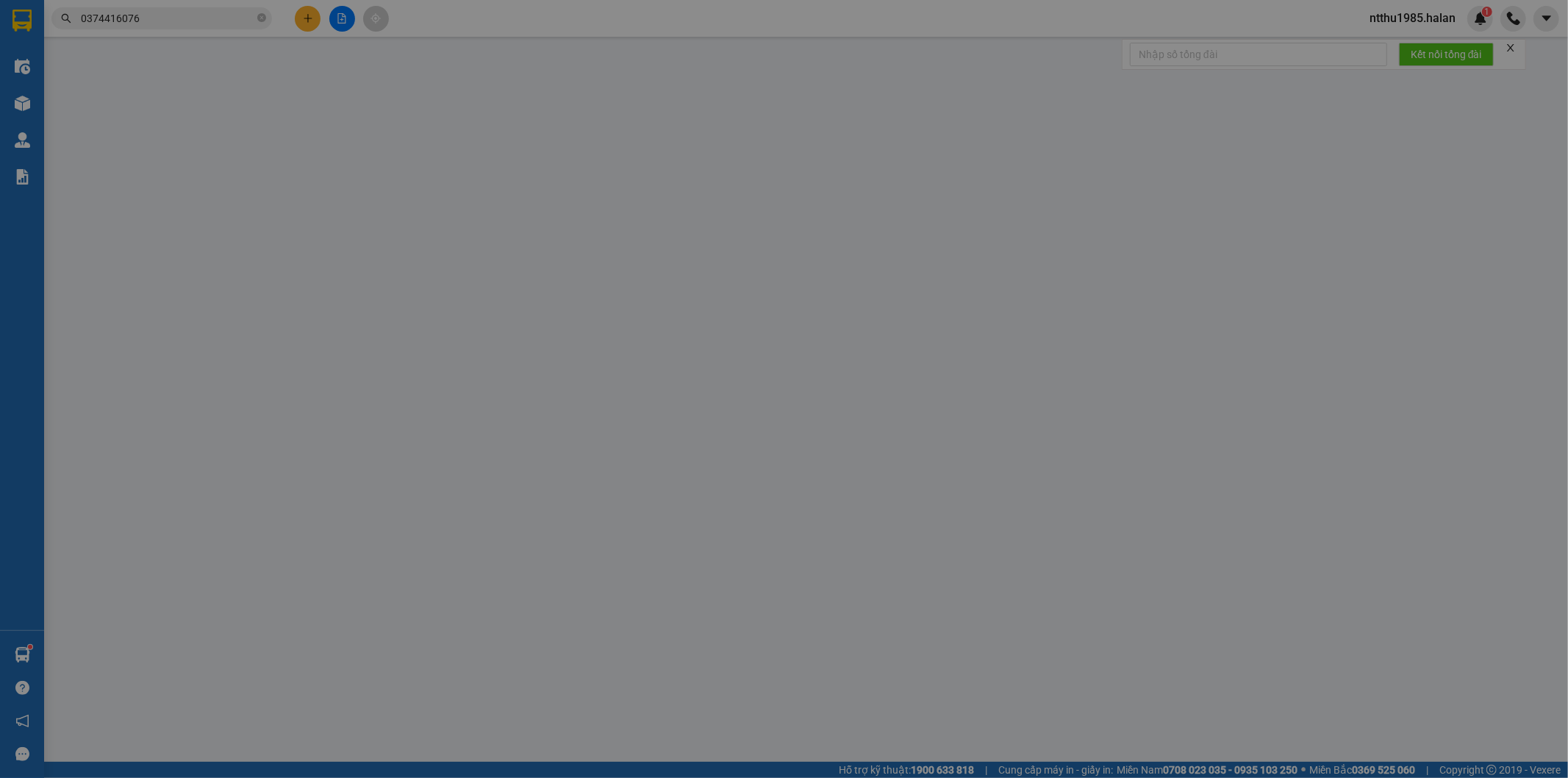
type input "0962750507"
type input "THỊNH"
type input "0374416076"
type input "NAM"
type input "40.000"
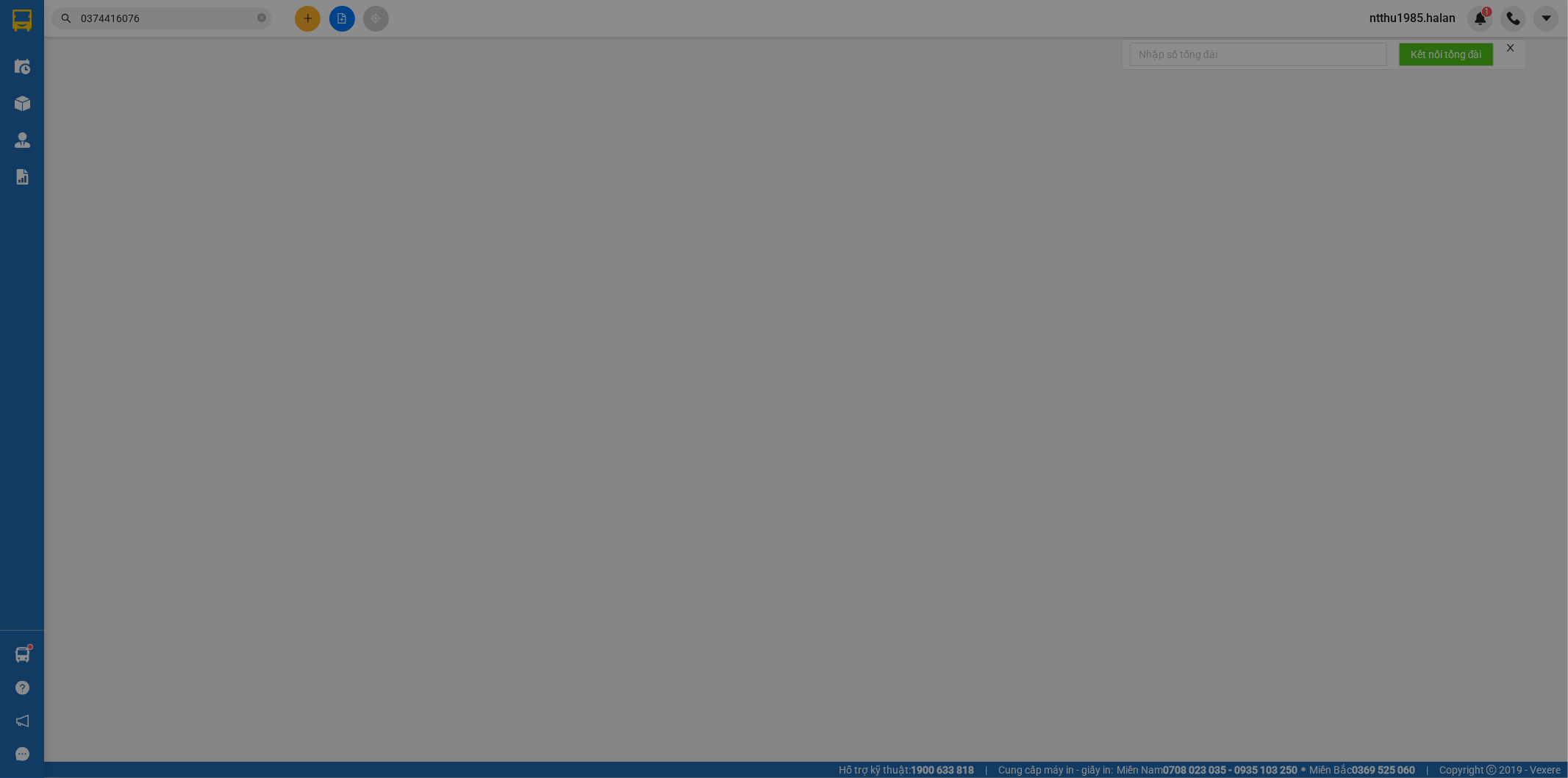
type input "40.000"
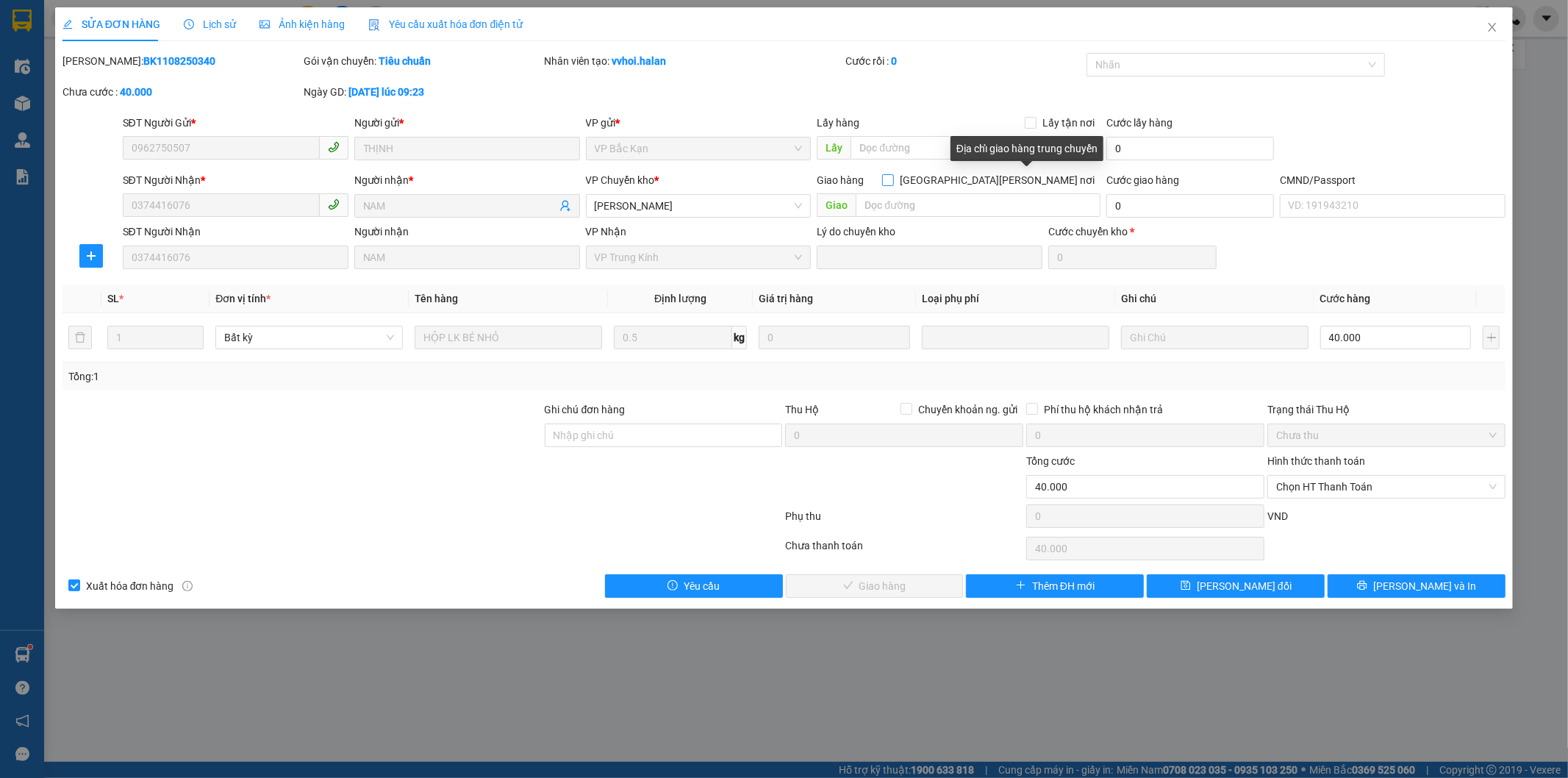
click at [892, 175] on input "Giao tận nơi" at bounding box center [887, 179] width 10 height 10
checkbox input "true"
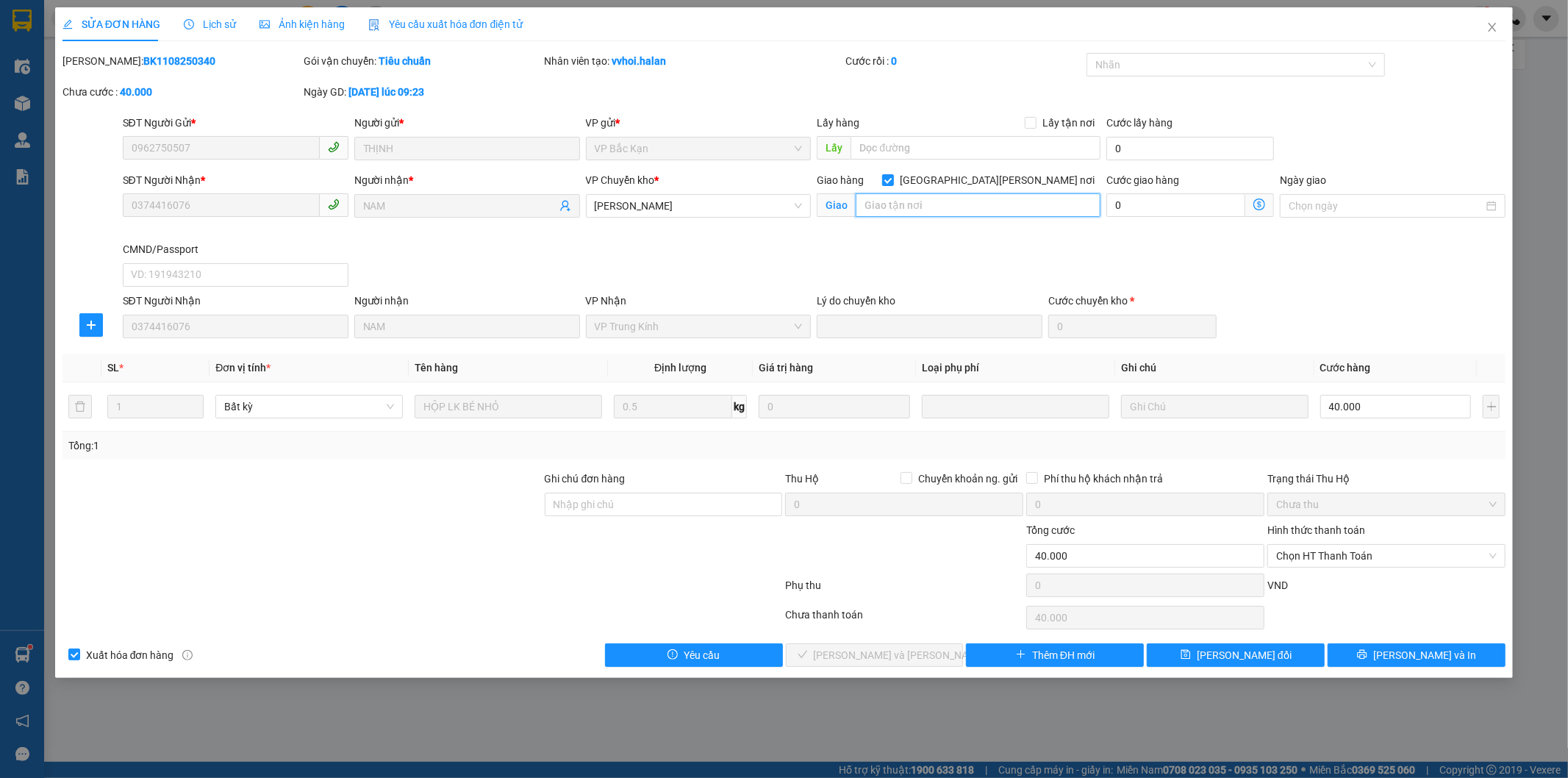
click at [981, 208] on input "text" at bounding box center [978, 206] width 245 height 24
paste input "68 P. Dương Đình Nghệ, Yên Hoà, Cầu Giấy, Hà Nội 100000, Việt Nam"
drag, startPoint x: 679, startPoint y: 212, endPoint x: 666, endPoint y: 179, distance: 35.5
click at [678, 209] on span "VP [PERSON_NAME]" at bounding box center [699, 206] width 208 height 22
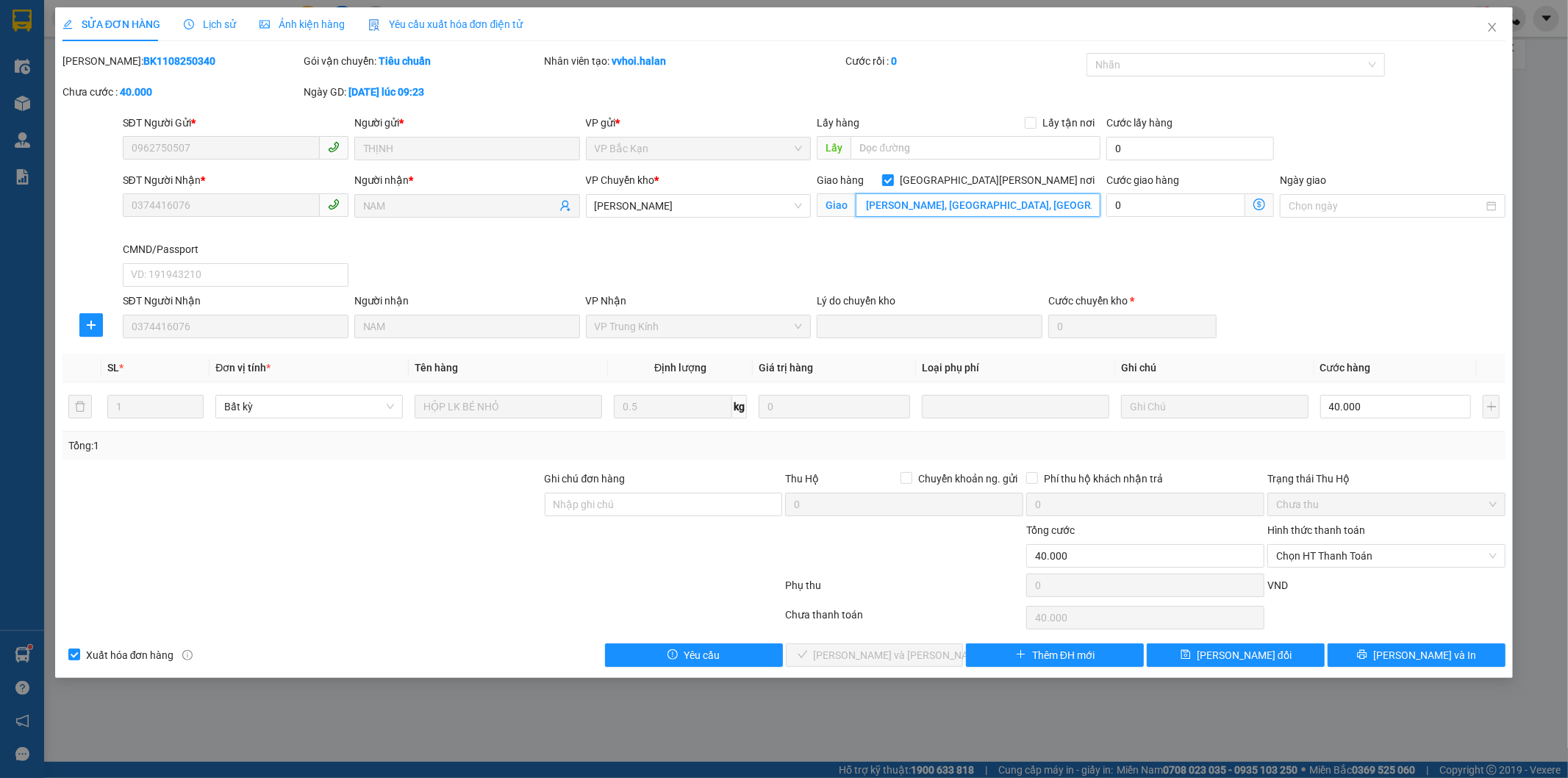
type input "68 P. Dương Đình Nghệ, Yên Hoà, Cầu Giấy, Hà Nội 100000, Việt Nam"
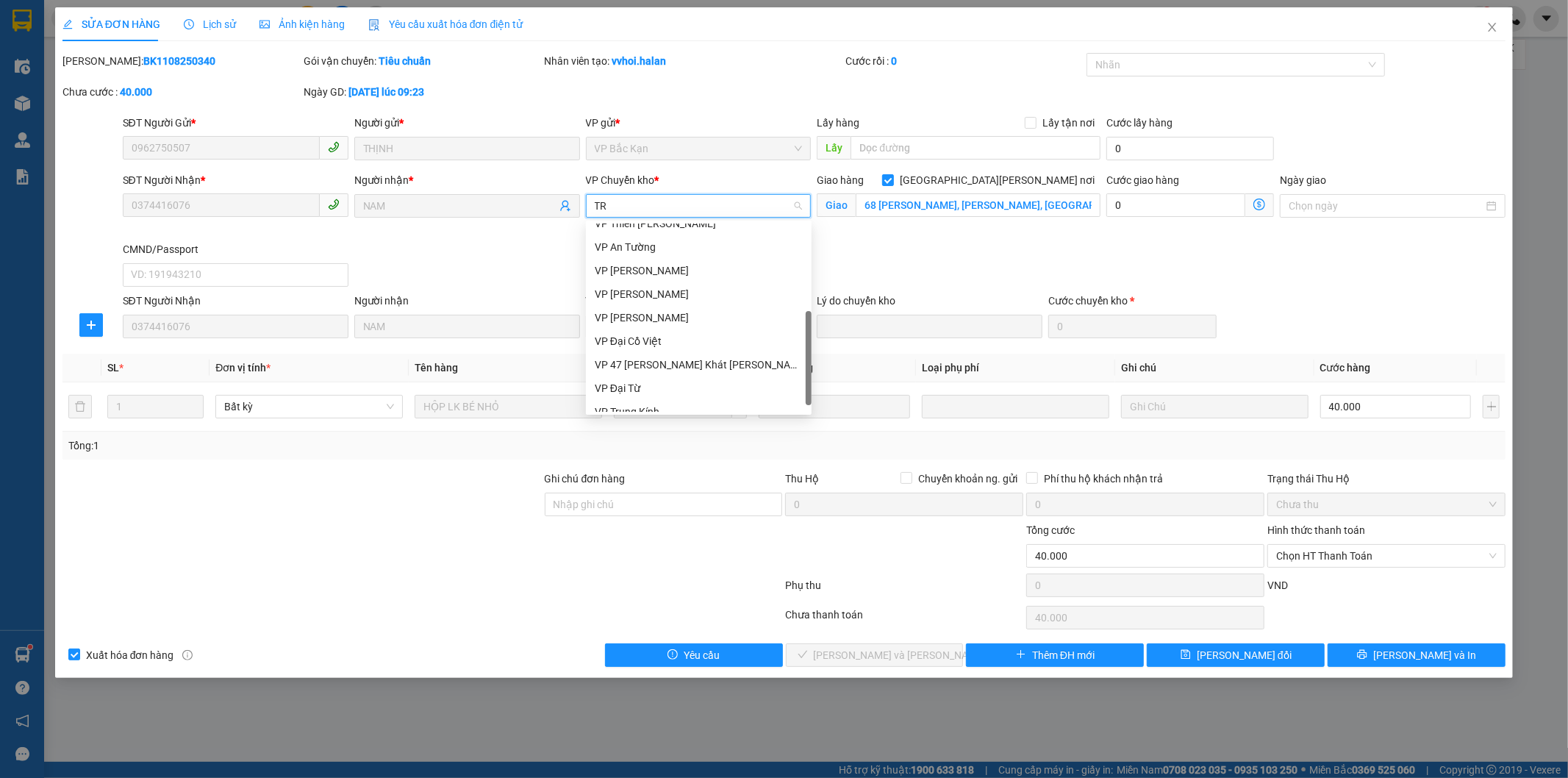
scroll to position [0, 0]
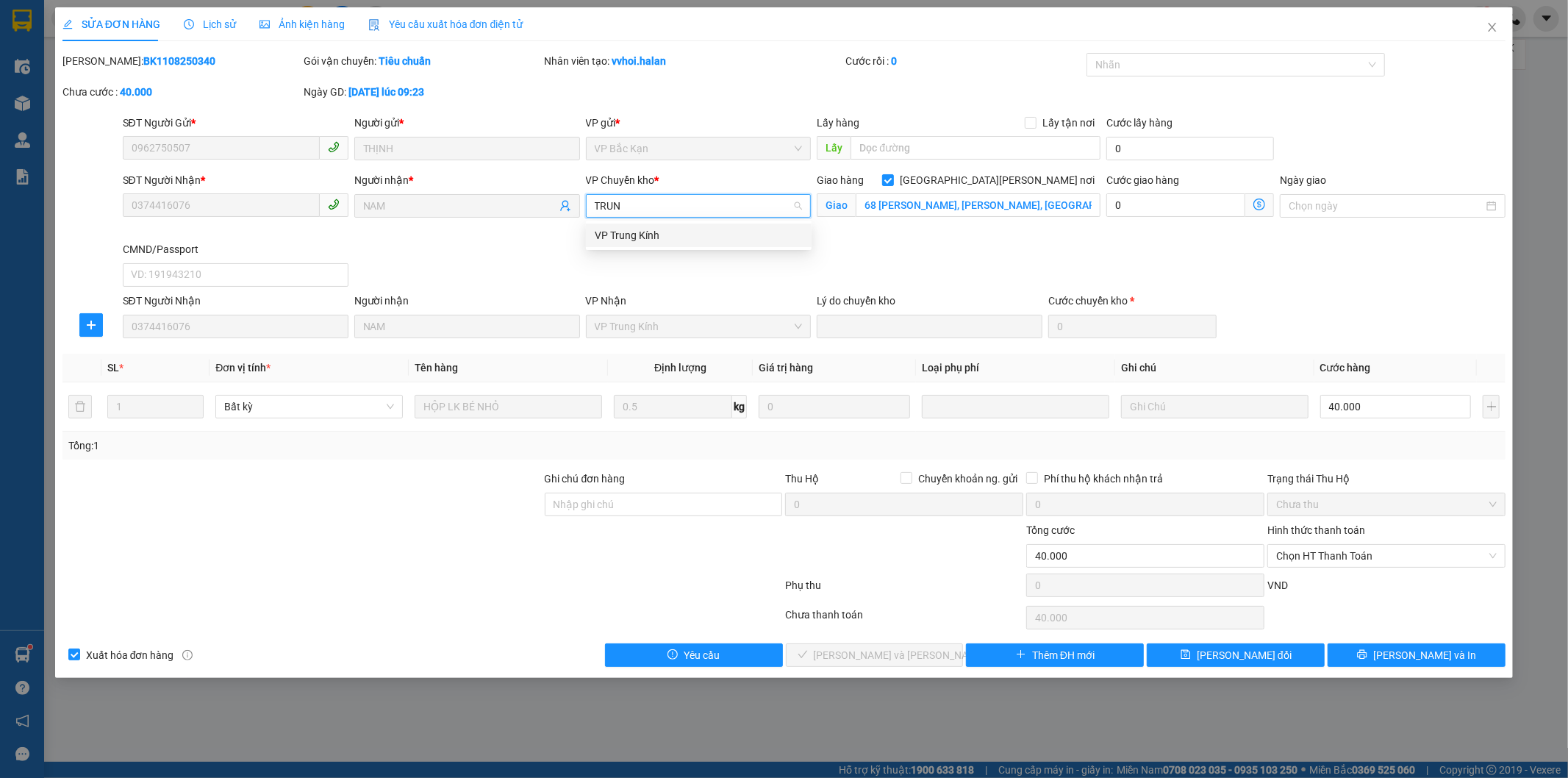
type input "TRUNG"
click at [633, 242] on div "VP Trung Kính" at bounding box center [699, 235] width 208 height 17
click at [1261, 203] on icon "dollar-circle" at bounding box center [1259, 204] width 12 height 12
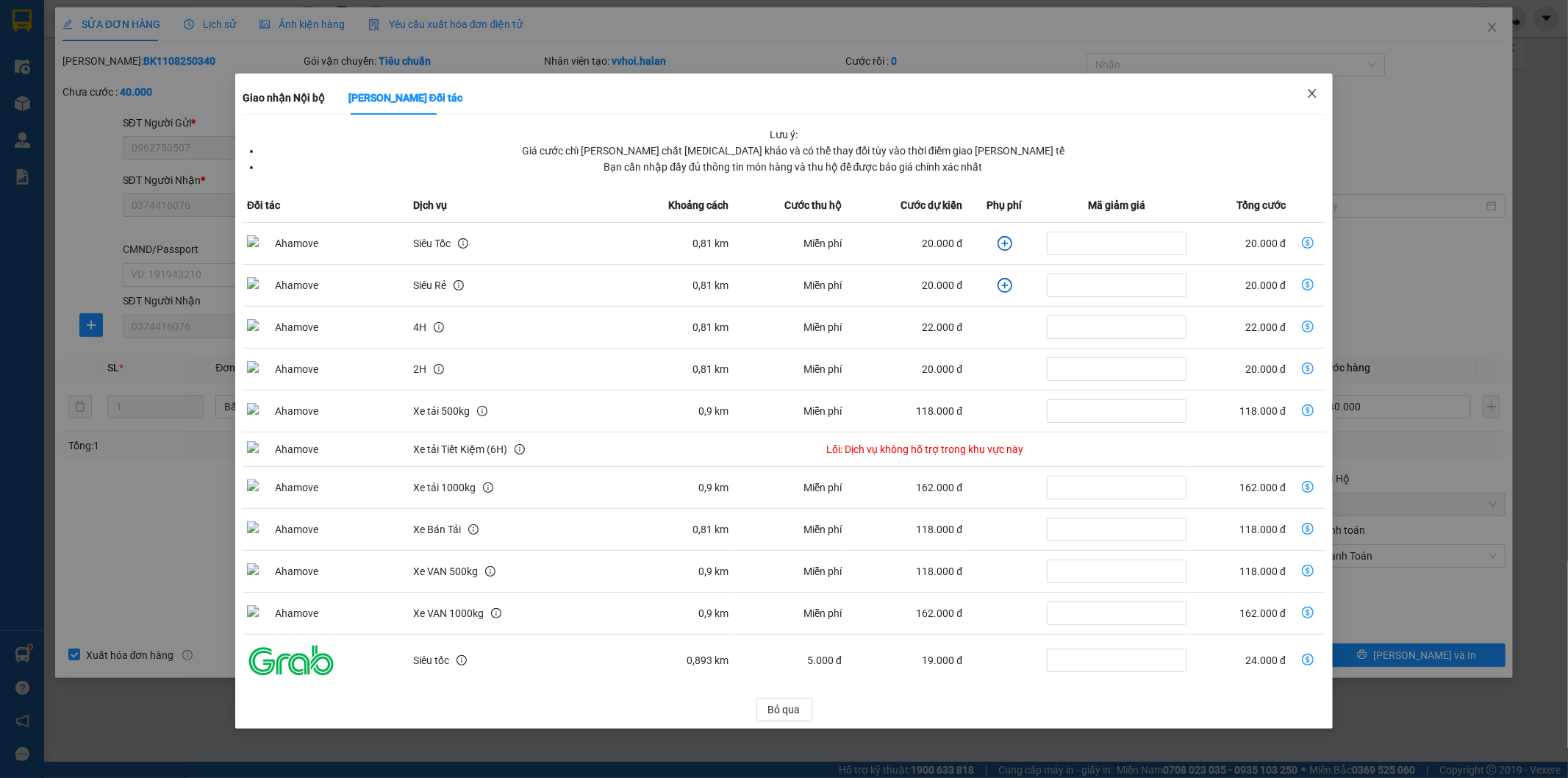
click at [1308, 91] on icon "close" at bounding box center [1312, 93] width 12 height 12
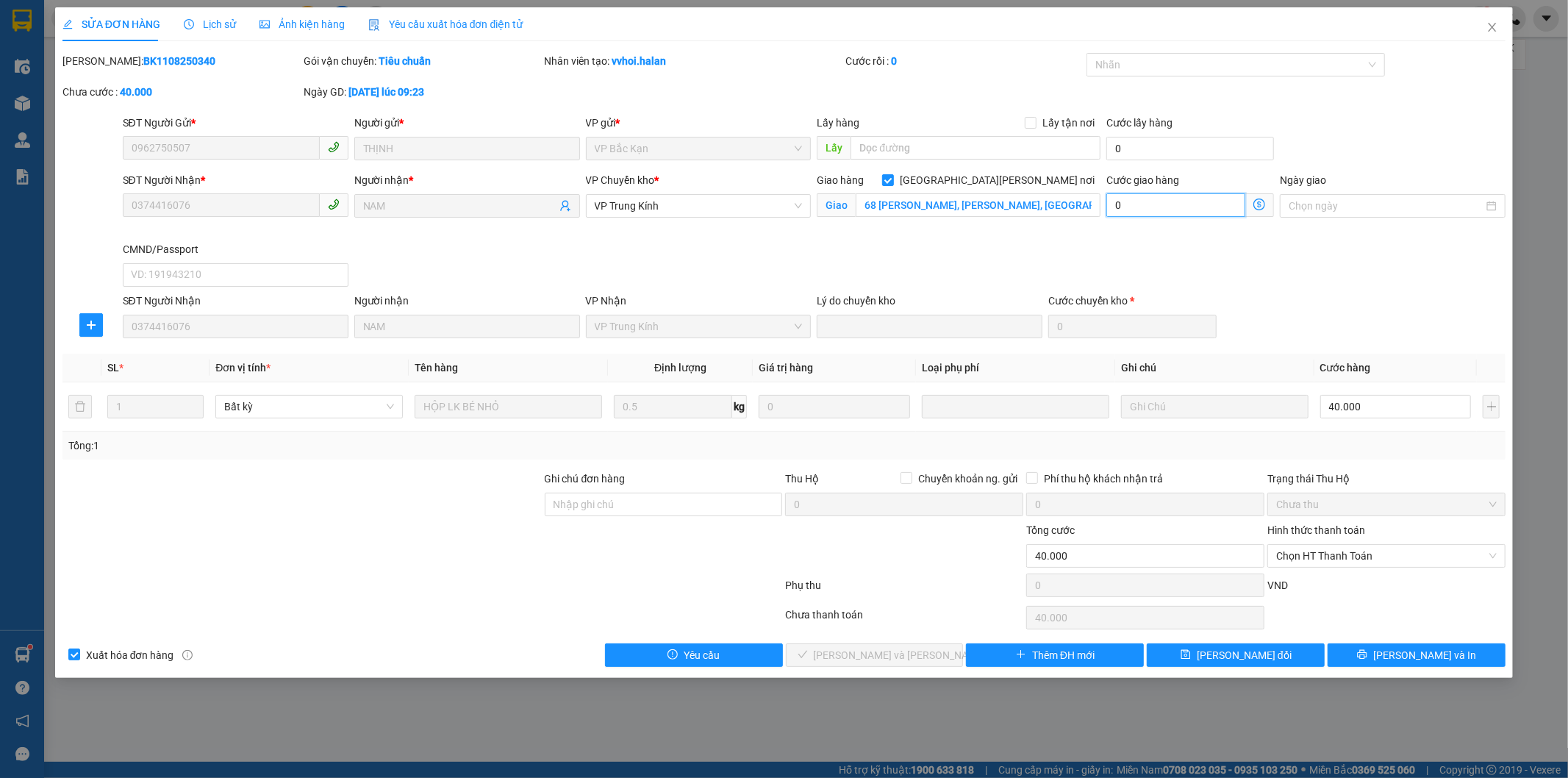
drag, startPoint x: 1176, startPoint y: 211, endPoint x: 1178, endPoint y: 190, distance: 21.1
click at [1173, 210] on input "0" at bounding box center [1175, 206] width 139 height 24
type input "40.003"
type input "30"
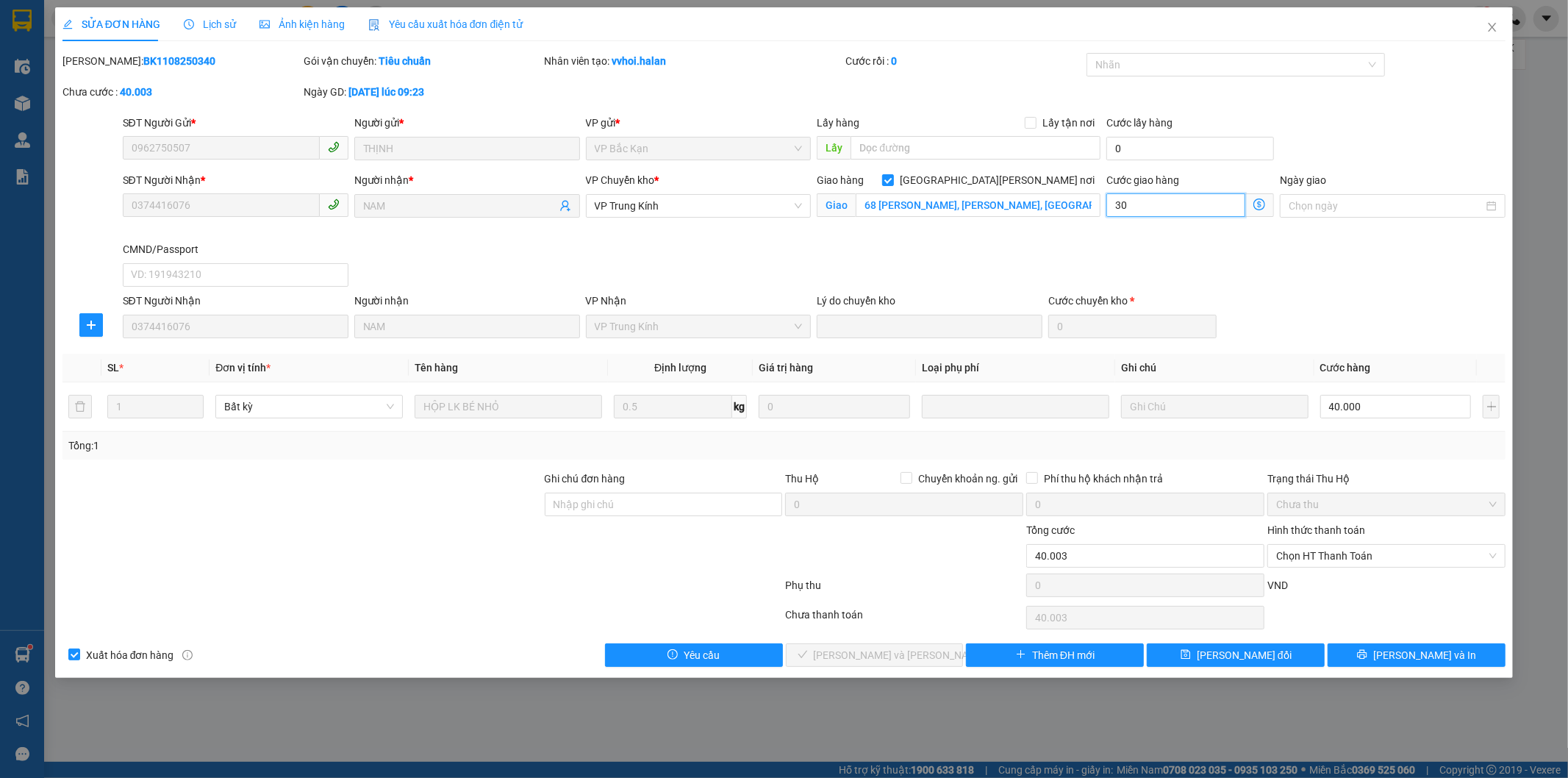
type input "40.030"
type input "30.000"
type input "70.000"
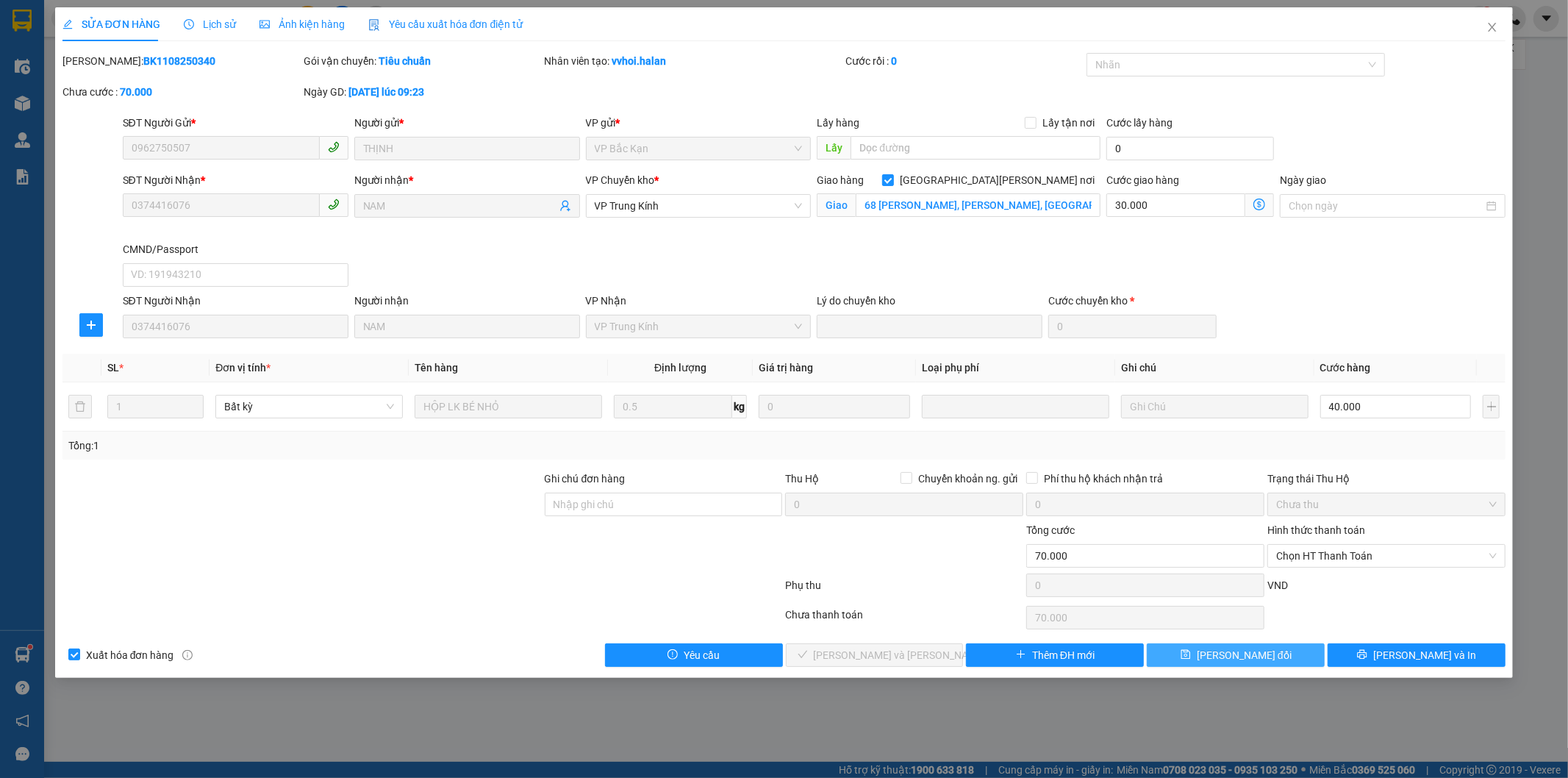
click at [1229, 658] on span "Lưu thay đổi" at bounding box center [1244, 656] width 95 height 17
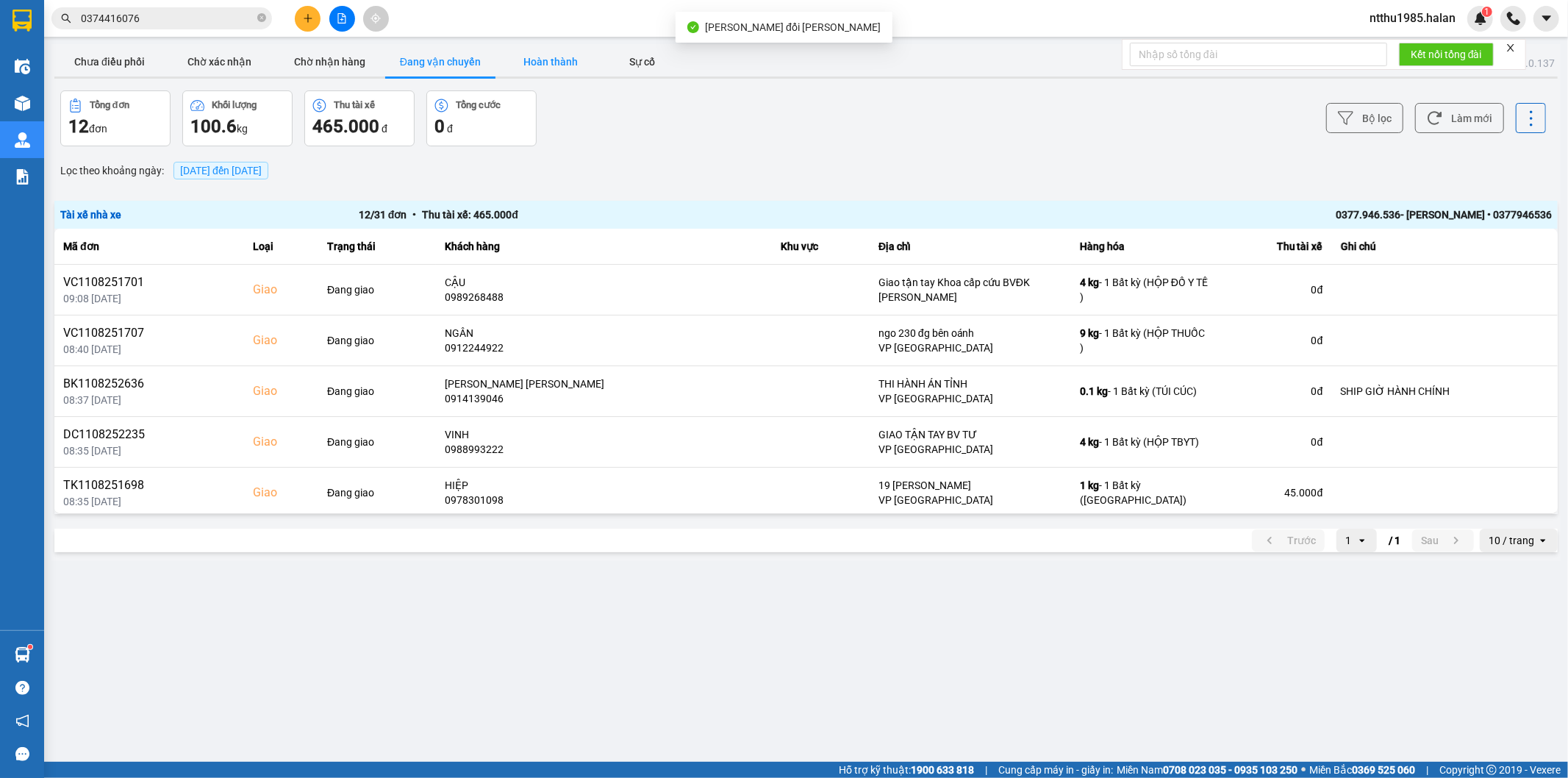
click at [554, 56] on button "Hoàn thành" at bounding box center [551, 62] width 110 height 29
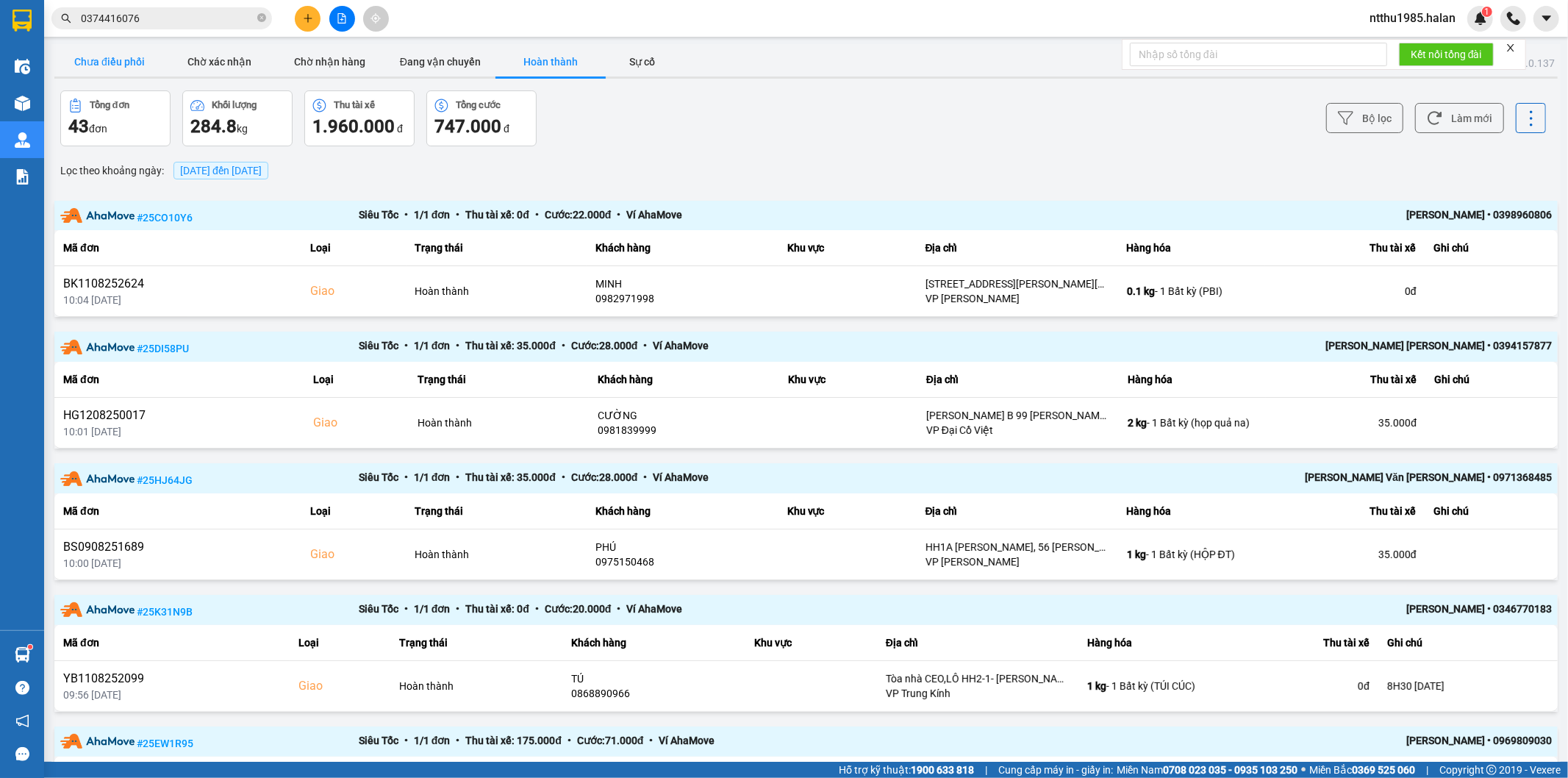
click at [109, 68] on button "Chưa điều phối" at bounding box center [109, 62] width 110 height 29
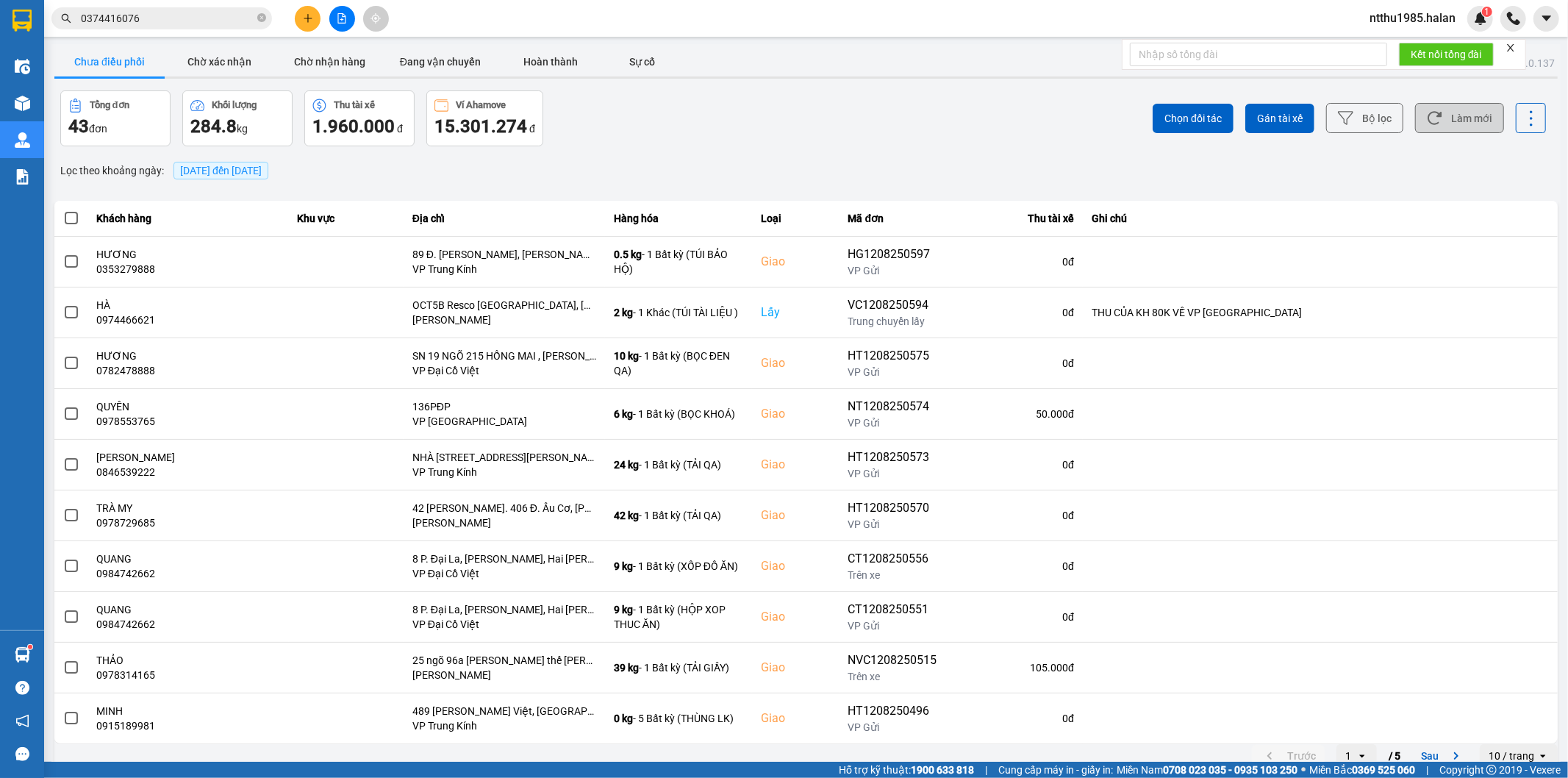
click at [1449, 113] on button "Làm mới" at bounding box center [1459, 118] width 89 height 30
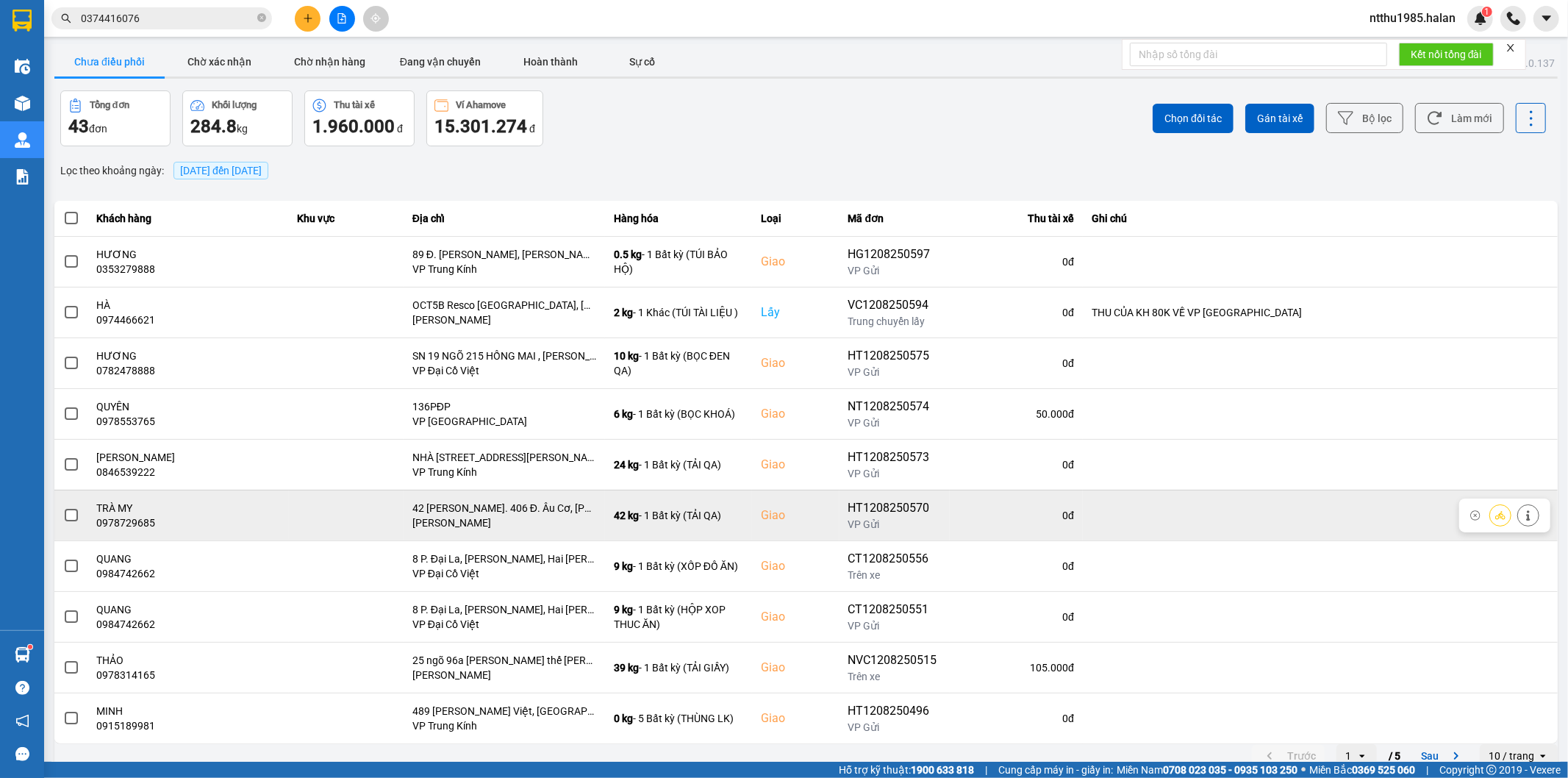
scroll to position [17, 0]
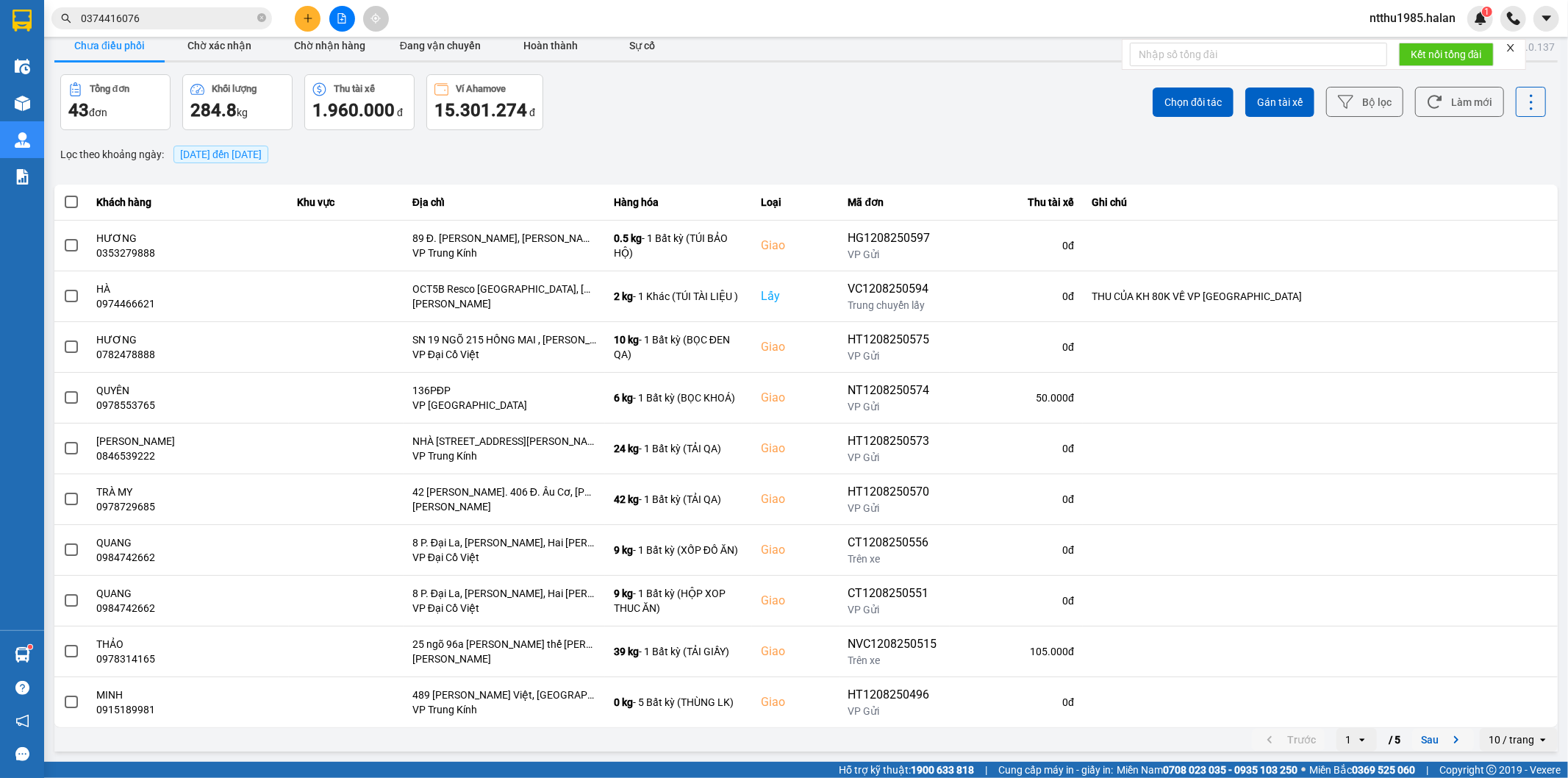
drag, startPoint x: 1422, startPoint y: 750, endPoint x: 1416, endPoint y: 733, distance: 18.0
click at [1422, 748] on button "Sau" at bounding box center [1442, 740] width 62 height 22
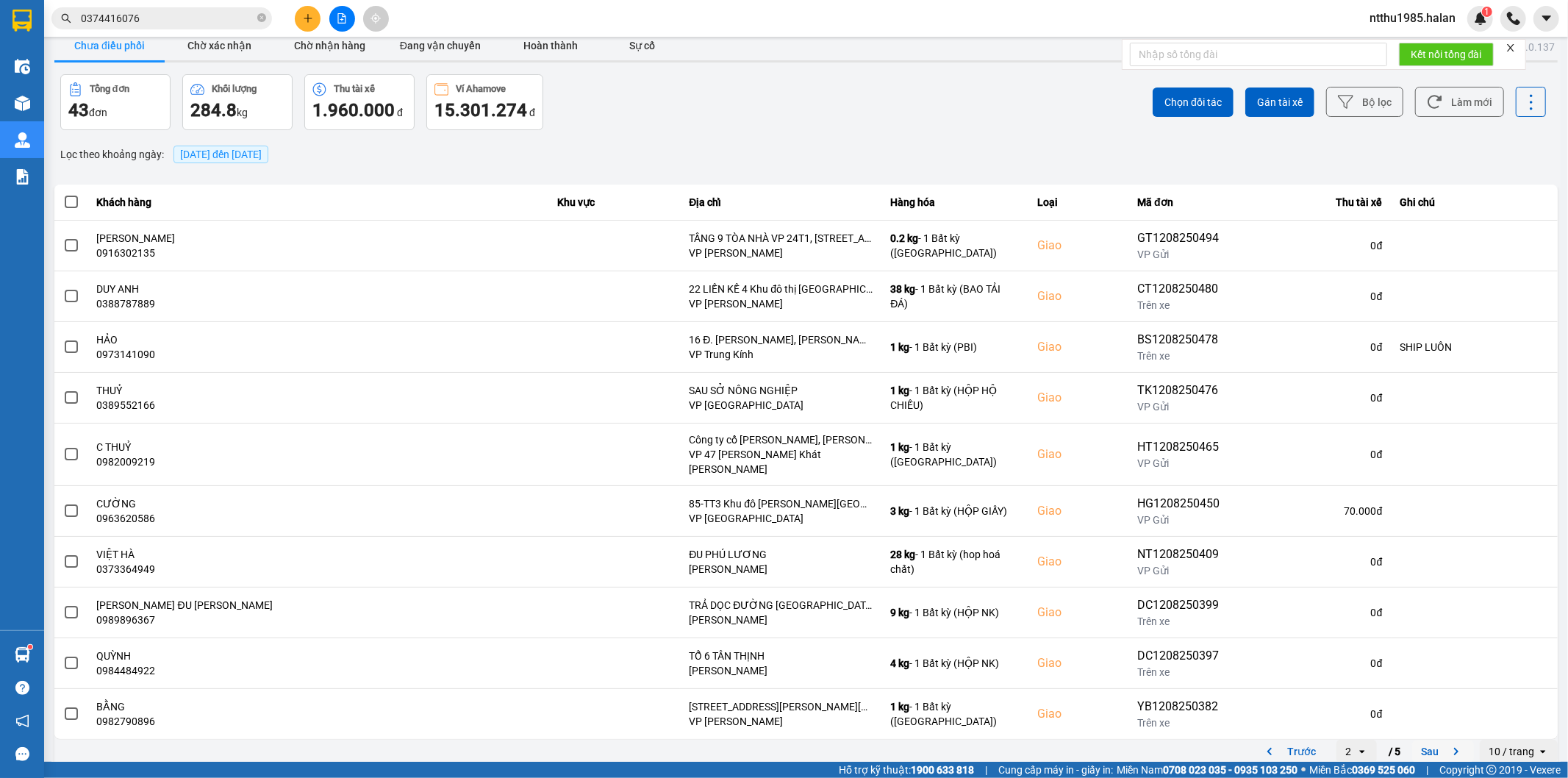
click at [1416, 740] on button "Sau" at bounding box center [1442, 751] width 62 height 22
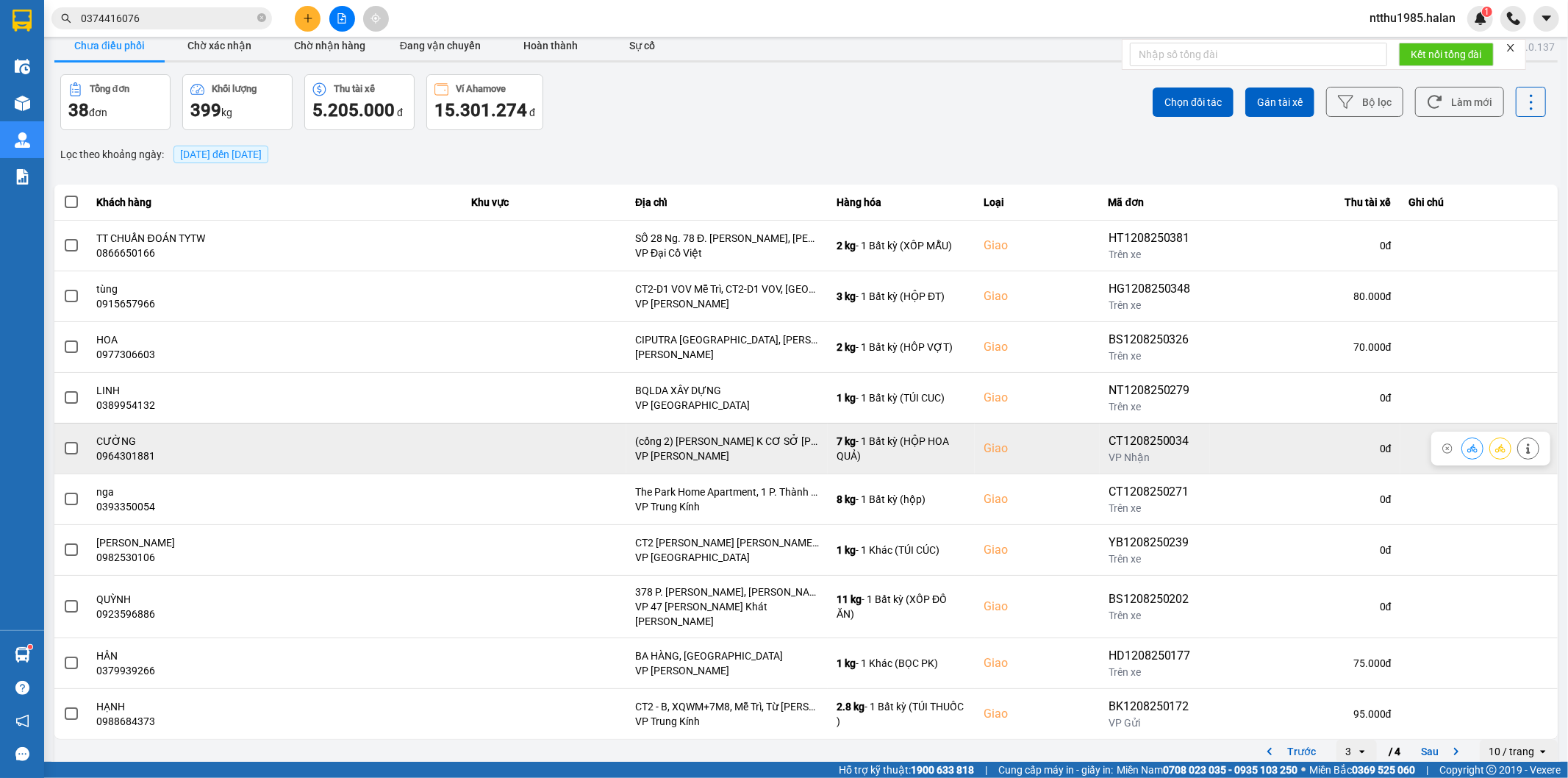
click at [66, 450] on span at bounding box center [71, 448] width 13 height 13
click at [63, 441] on input "checkbox" at bounding box center [63, 441] width 0 height 0
click at [1523, 445] on icon at bounding box center [1528, 448] width 10 height 10
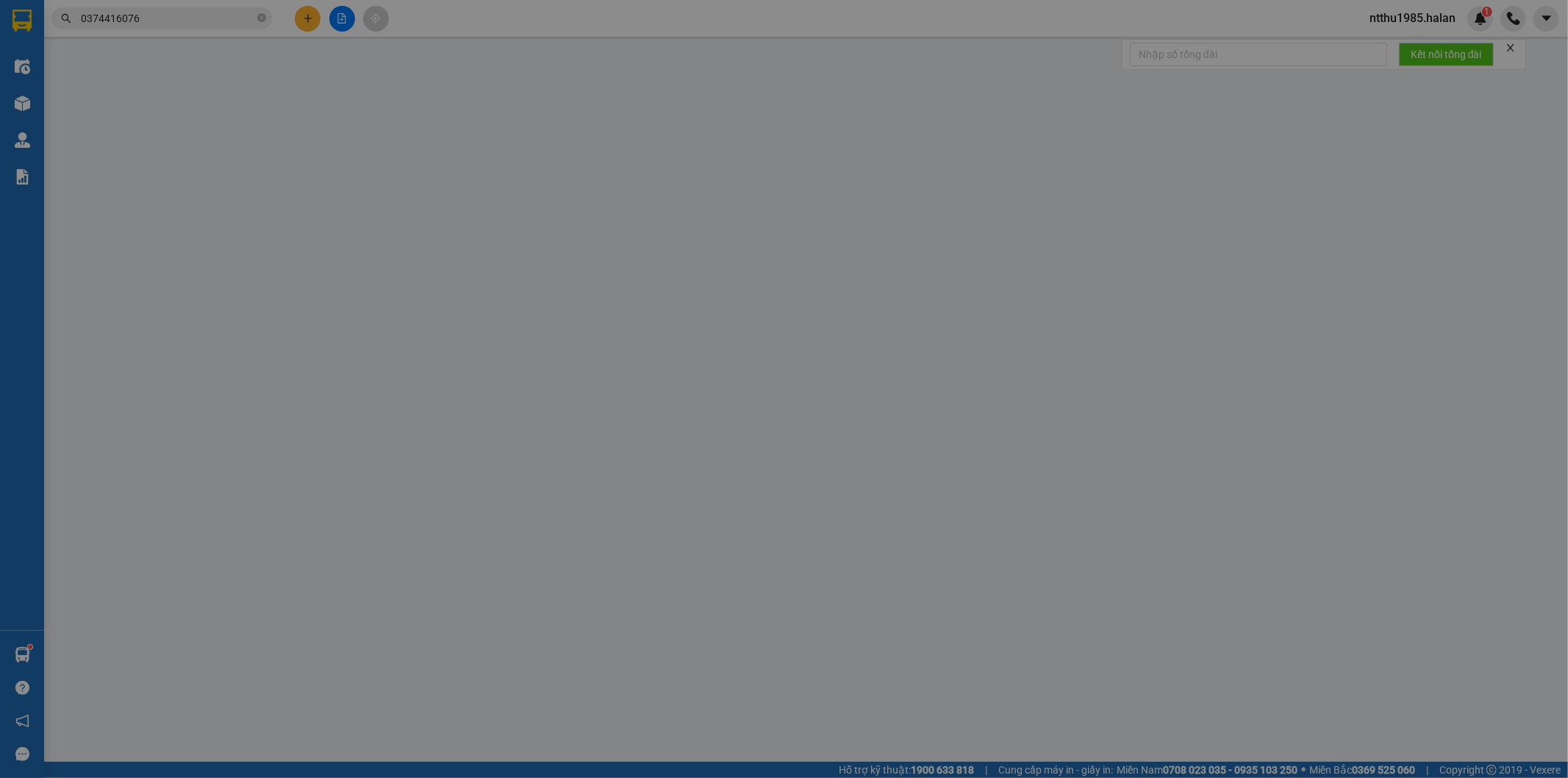
type input "0356790962"
type input "THOA"
type input "0964301881"
type input "CƯỜNG"
checkbox input "true"
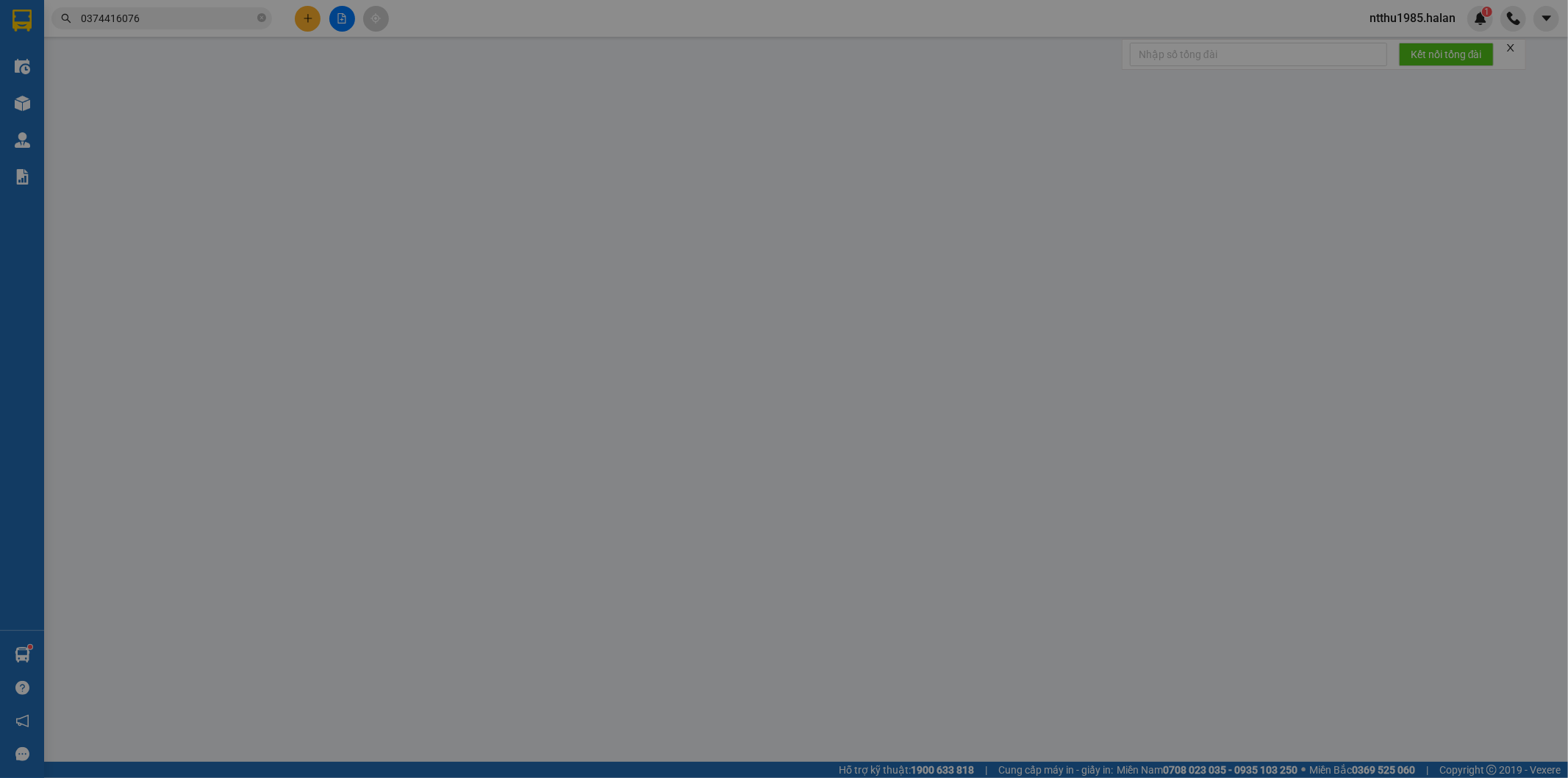
type input "(cổng 2) BỆNH VIỆN K CƠ SỞ TÂN TRIỀU, 30 Đ. Cầu Bươu, Tân Triều, Thanh Trì, Hà …"
type input "75.000"
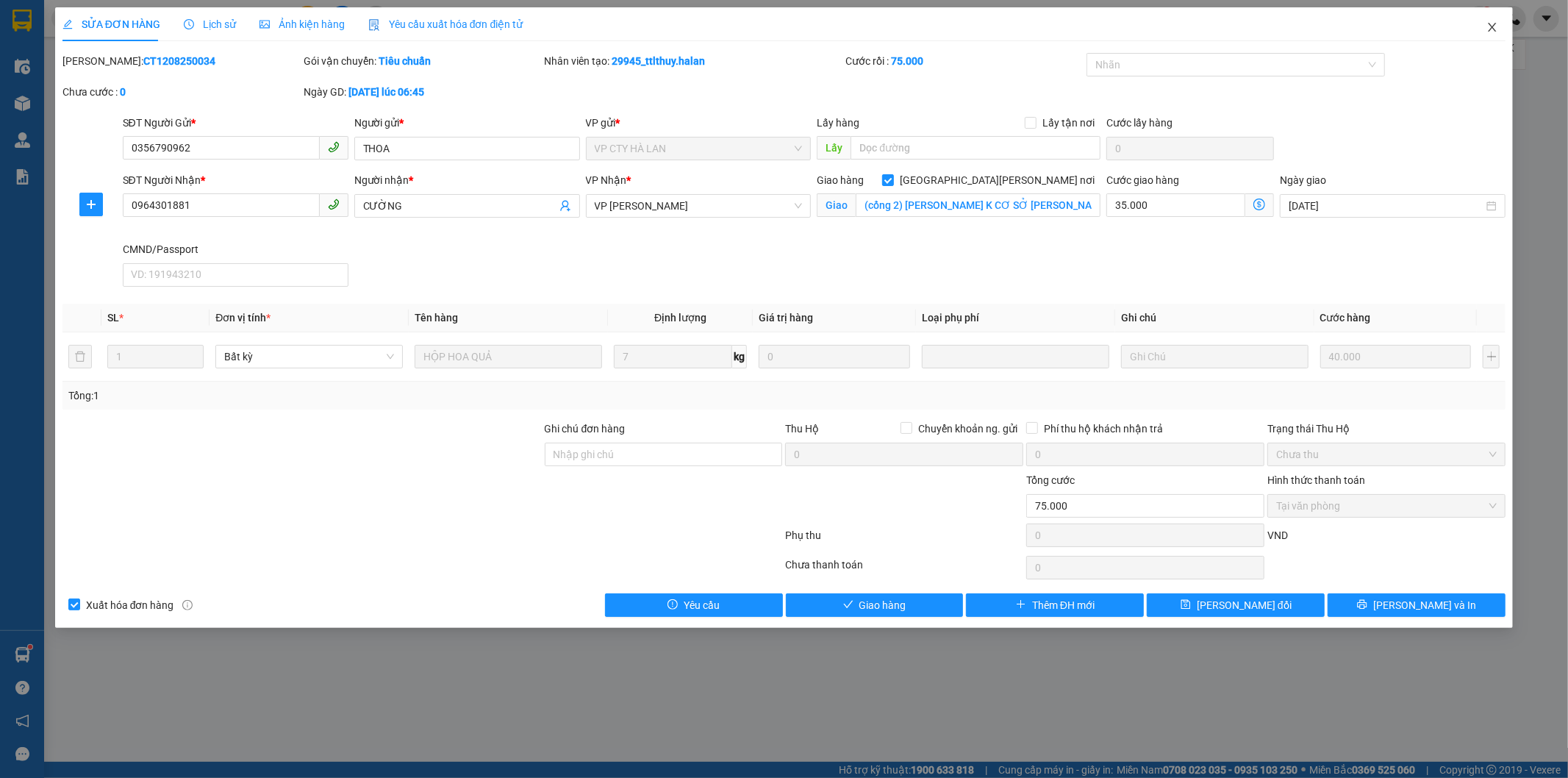
click at [1491, 24] on icon "close" at bounding box center [1492, 27] width 12 height 12
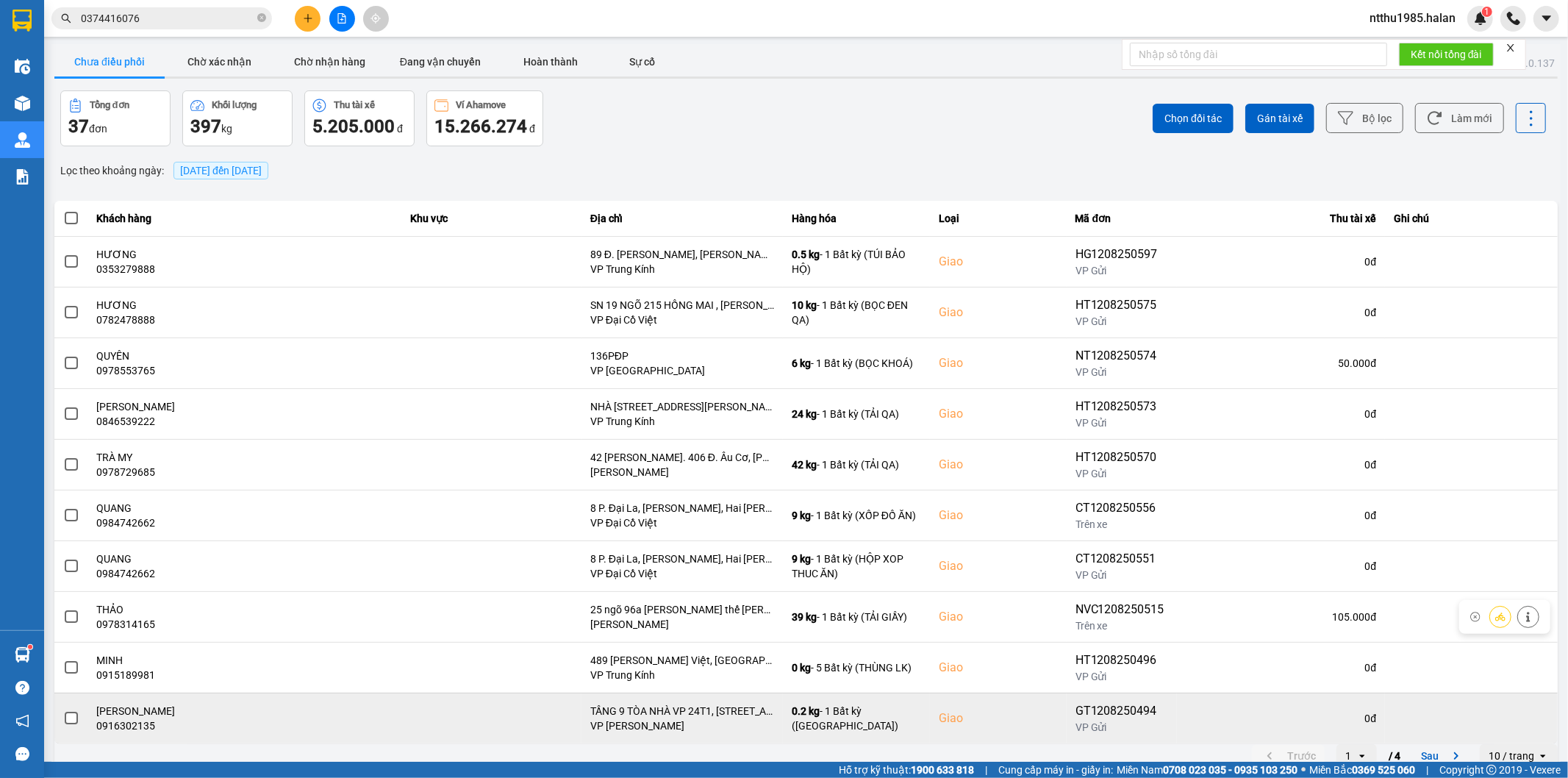
scroll to position [17, 0]
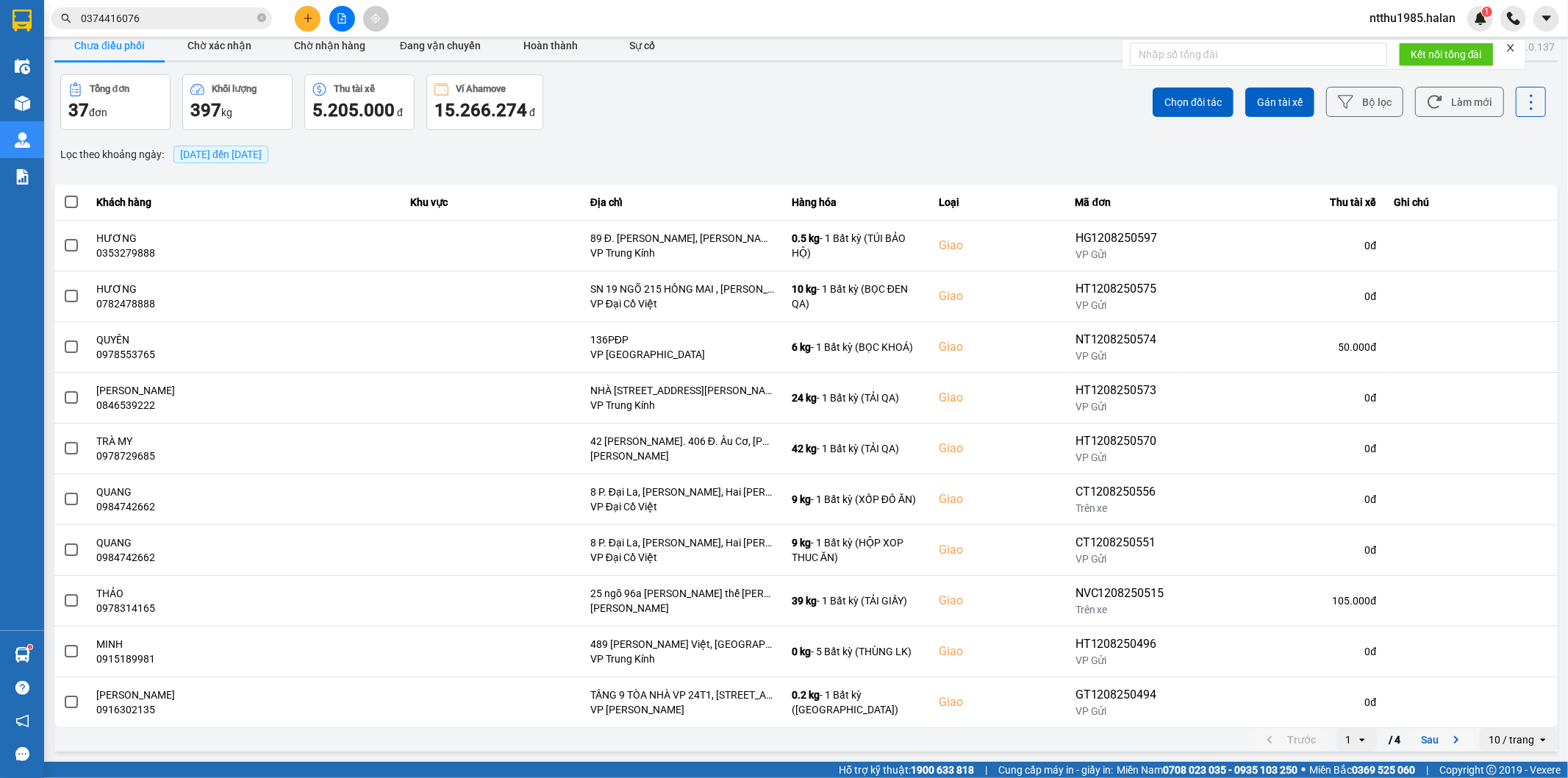
drag, startPoint x: 1428, startPoint y: 746, endPoint x: 1432, endPoint y: 570, distance: 176.0
click at [1428, 743] on button "Sau" at bounding box center [1442, 740] width 62 height 22
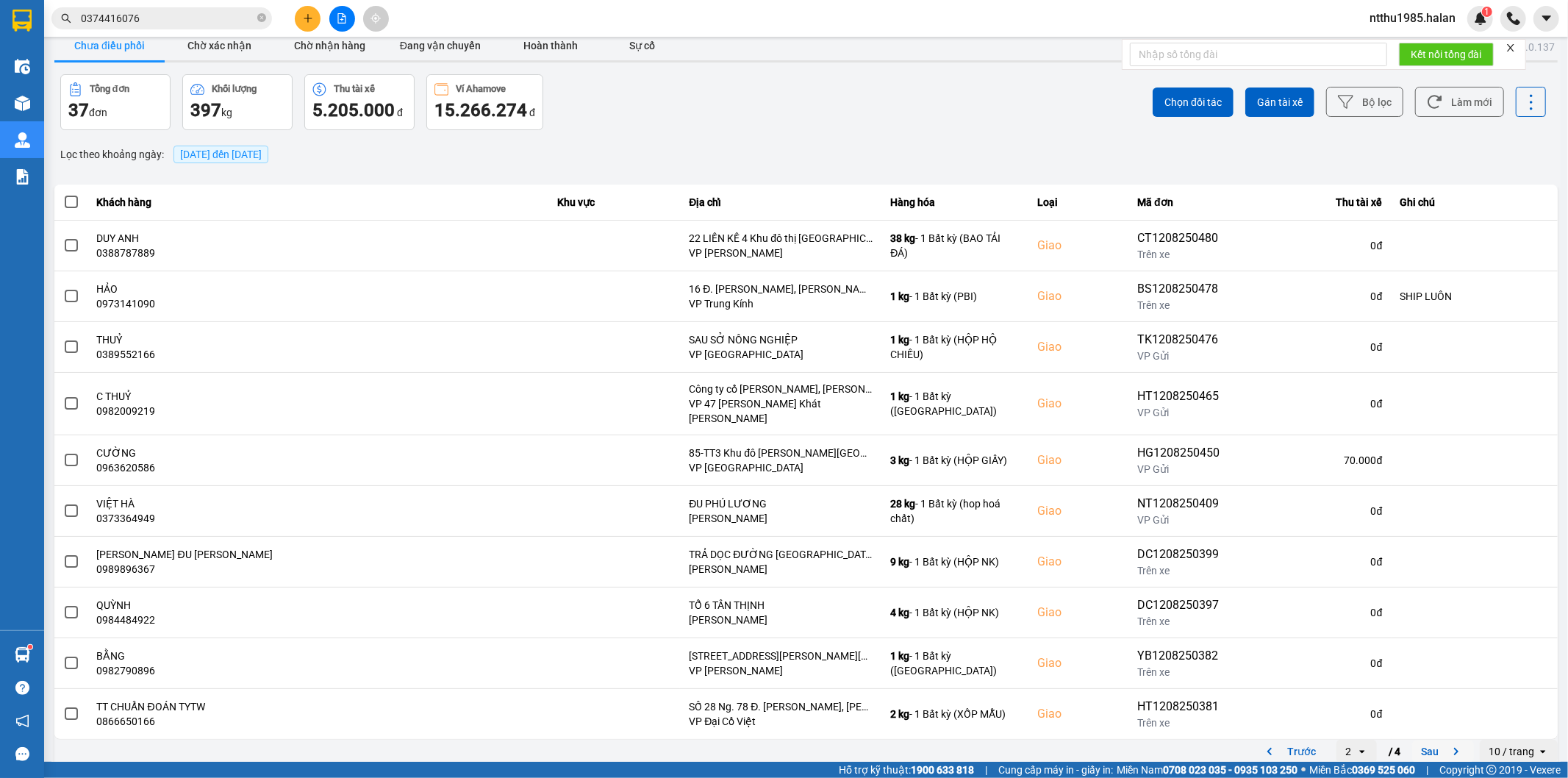
click at [1419, 741] on button "Sau" at bounding box center [1442, 751] width 62 height 22
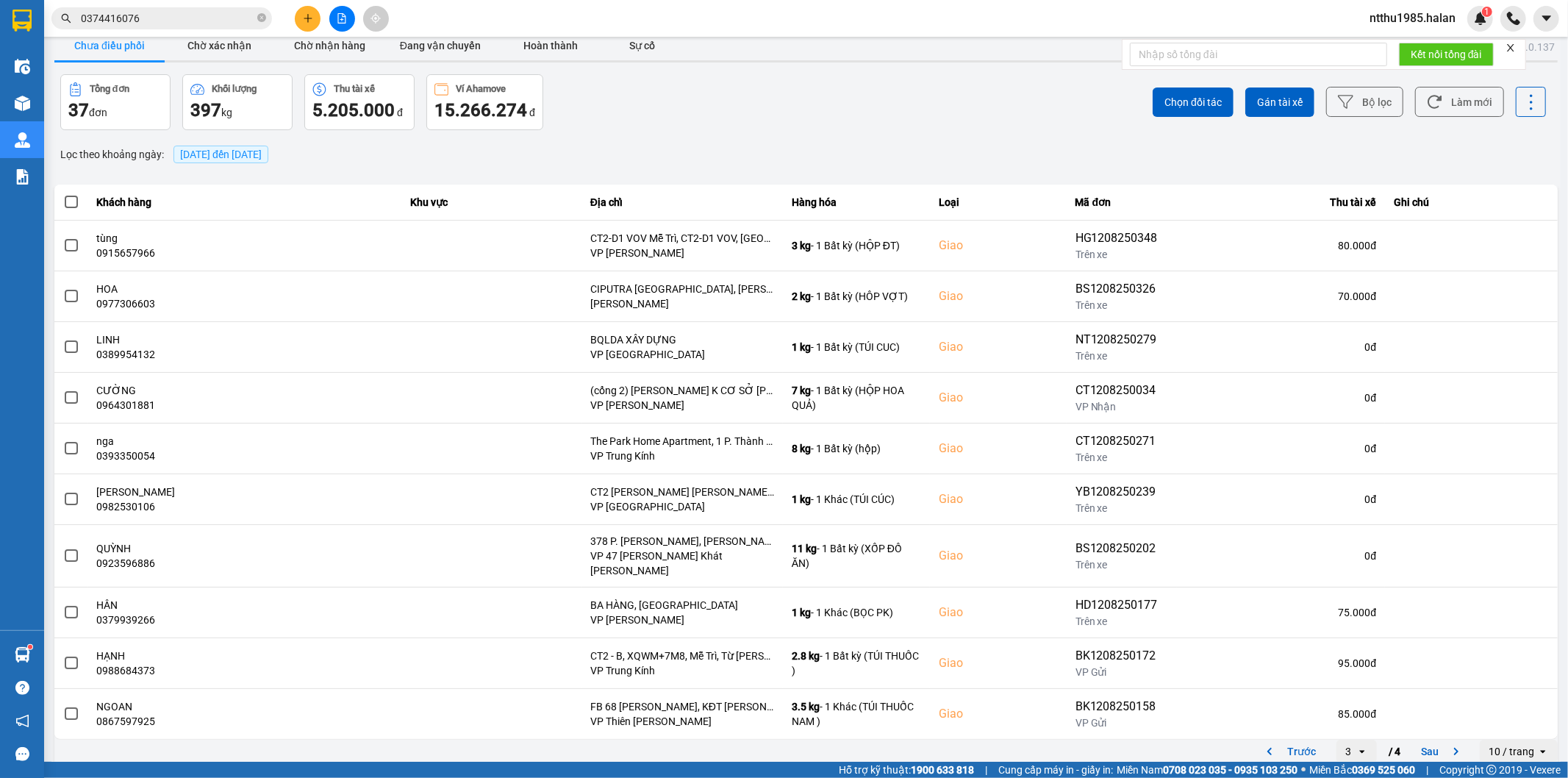
scroll to position [0, 0]
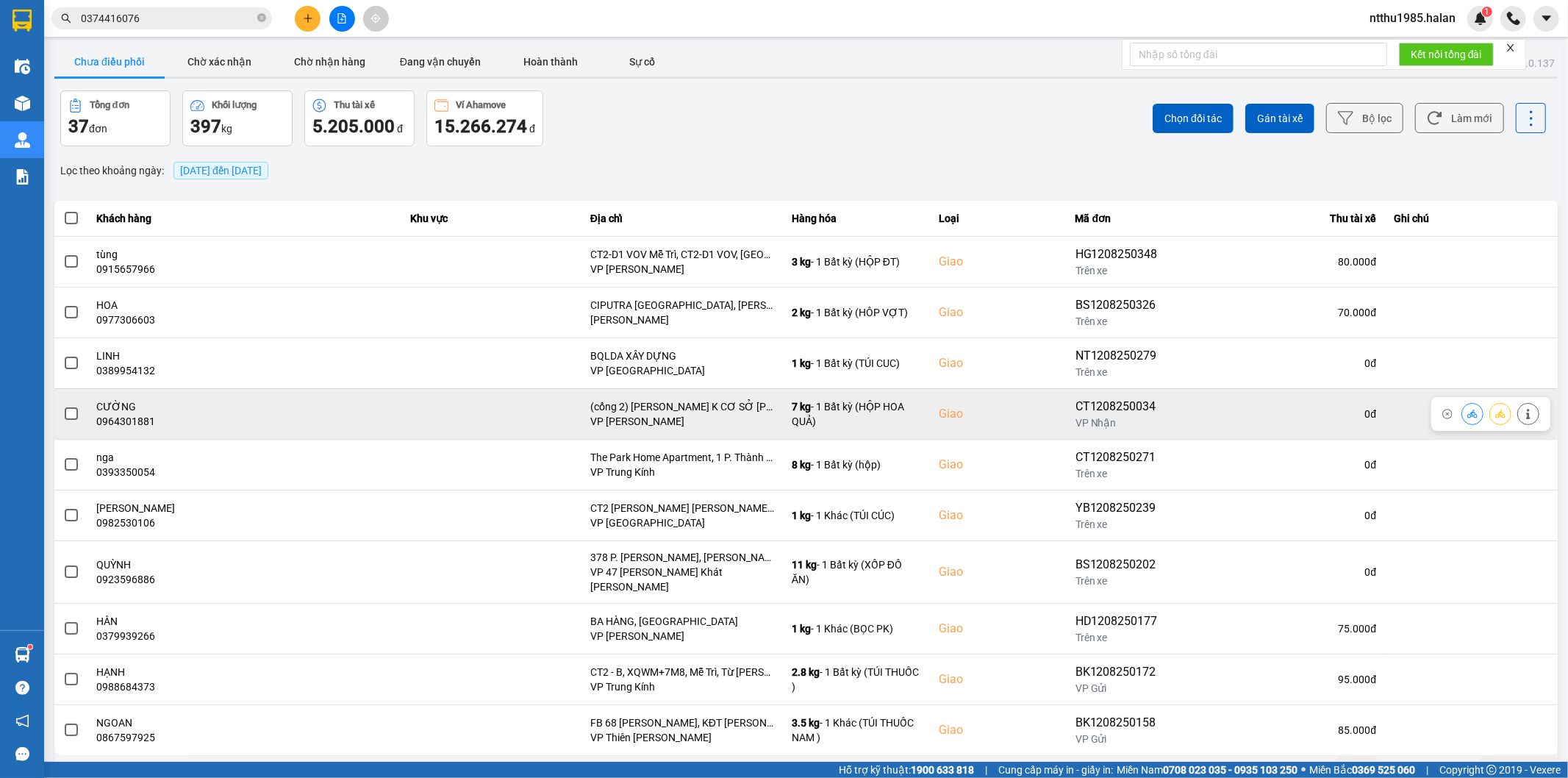
click at [71, 418] on span at bounding box center [71, 414] width 13 height 13
click at [63, 406] on input "checkbox" at bounding box center [63, 406] width 0 height 0
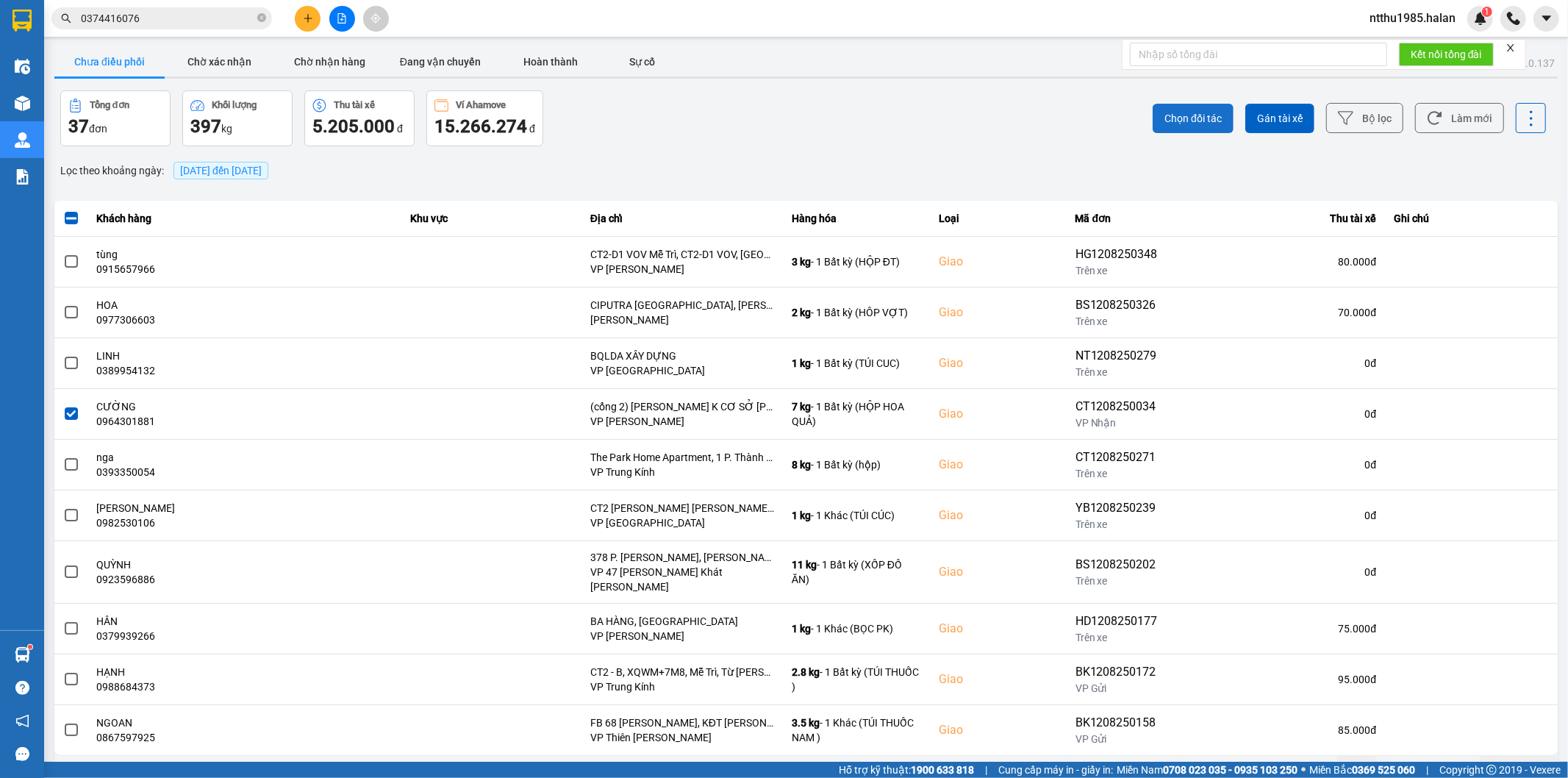
click at [1184, 113] on span "Chọn đối tác" at bounding box center [1193, 118] width 57 height 15
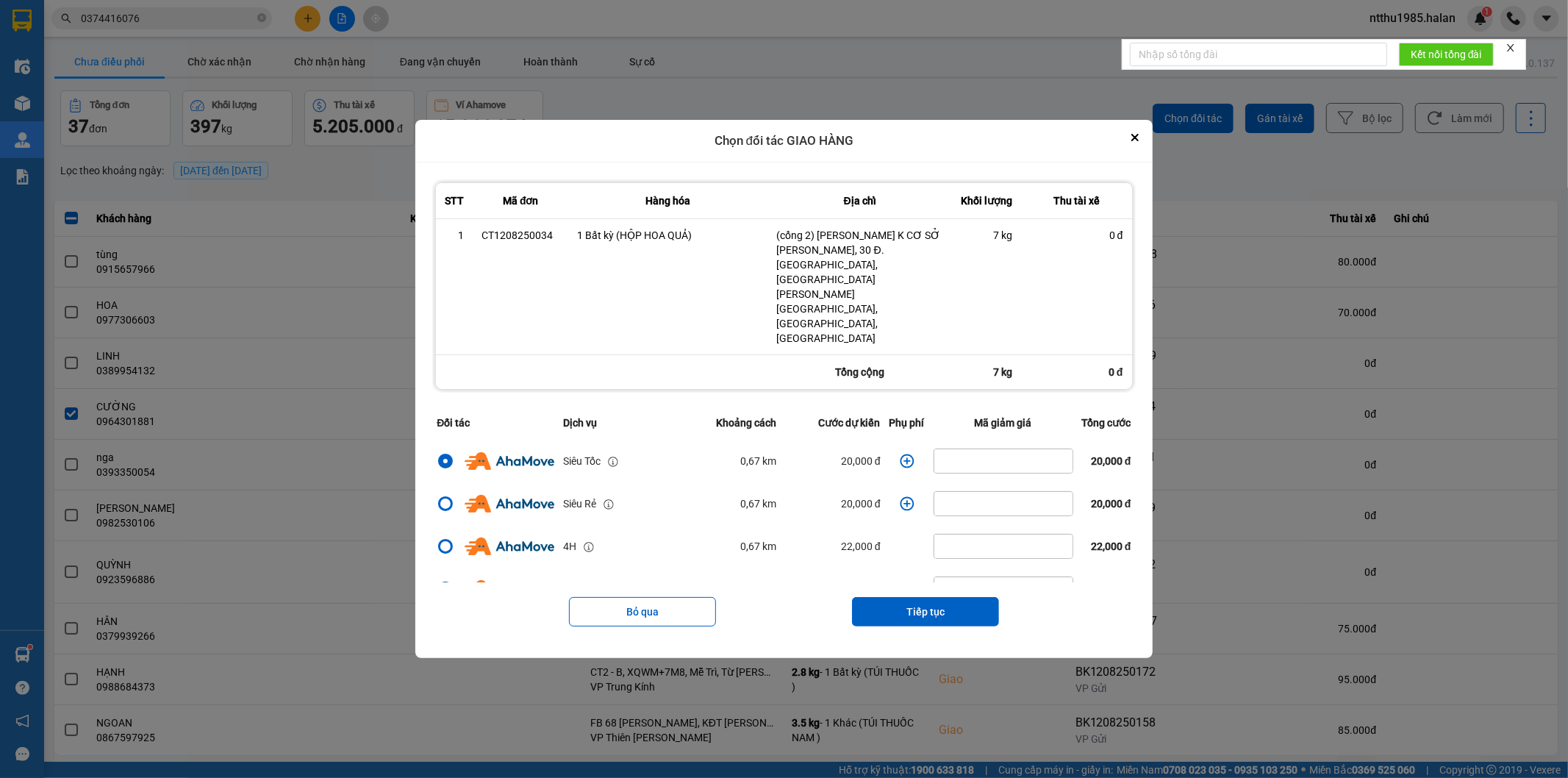
click at [902, 454] on icon "dialog" at bounding box center [907, 461] width 15 height 15
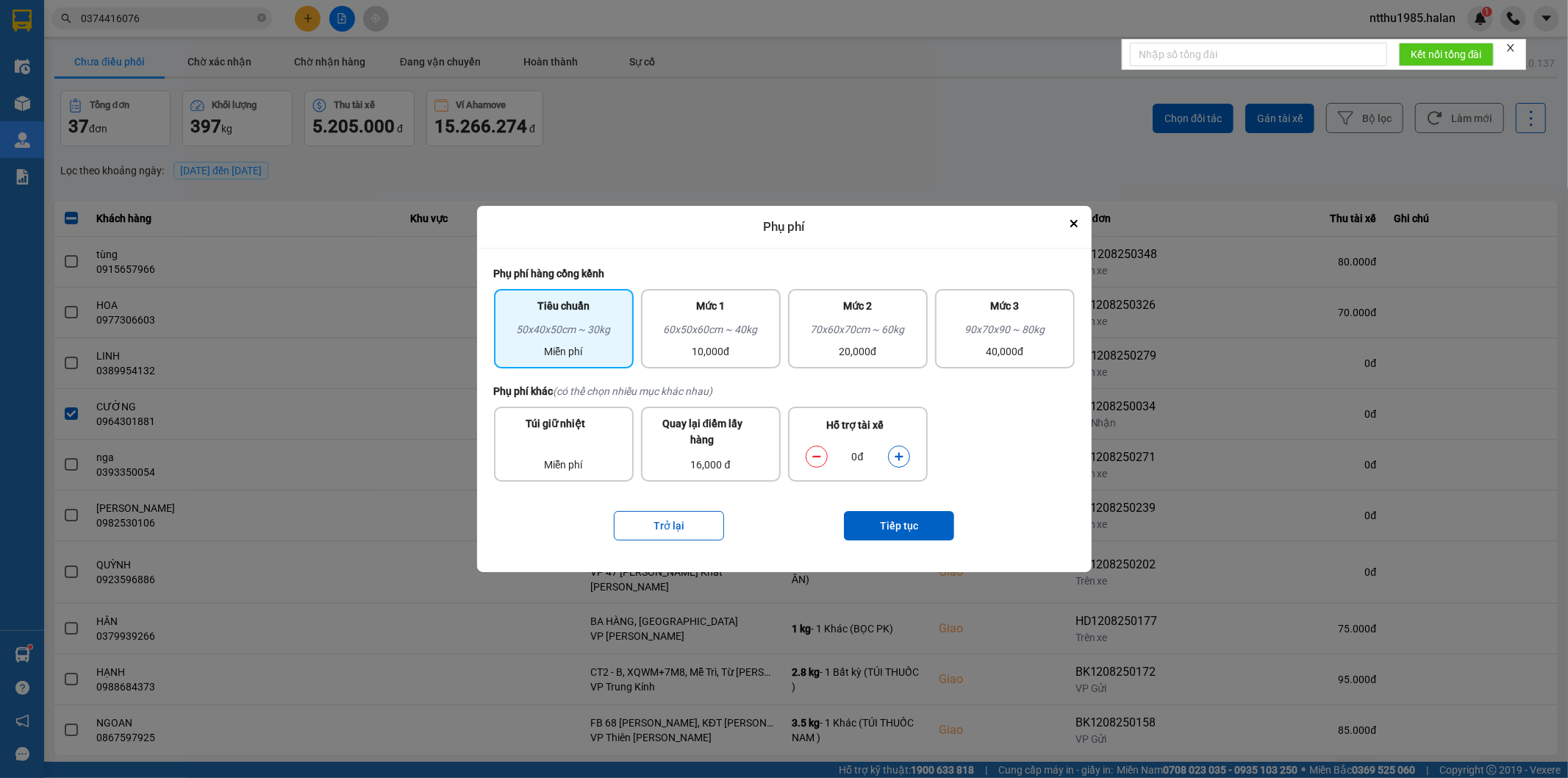
click at [901, 456] on icon "dialog" at bounding box center [899, 456] width 8 height 8
click at [890, 525] on button "Tiếp tục" at bounding box center [899, 526] width 110 height 29
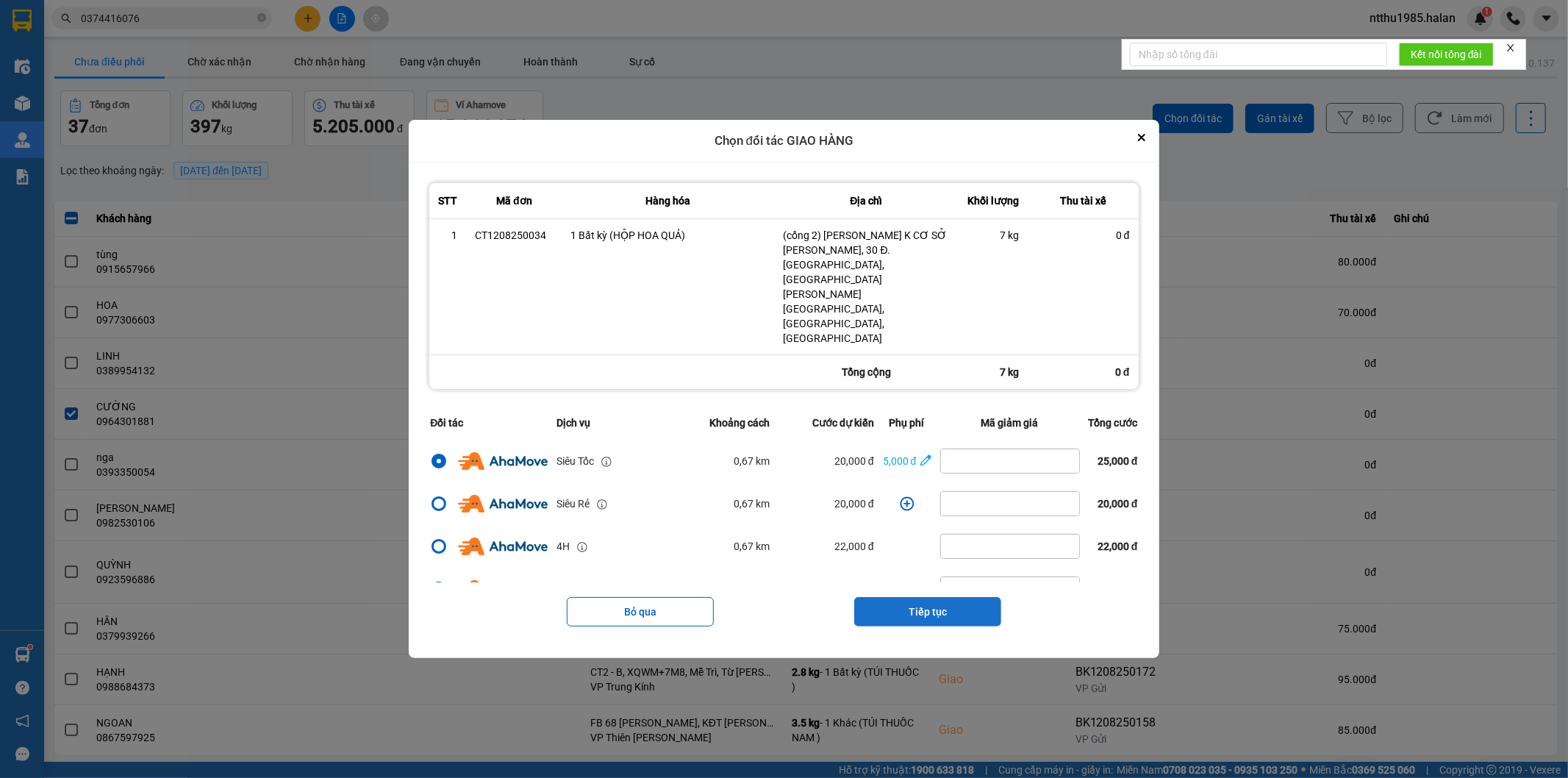
click at [928, 597] on button "Tiếp tục" at bounding box center [927, 612] width 147 height 29
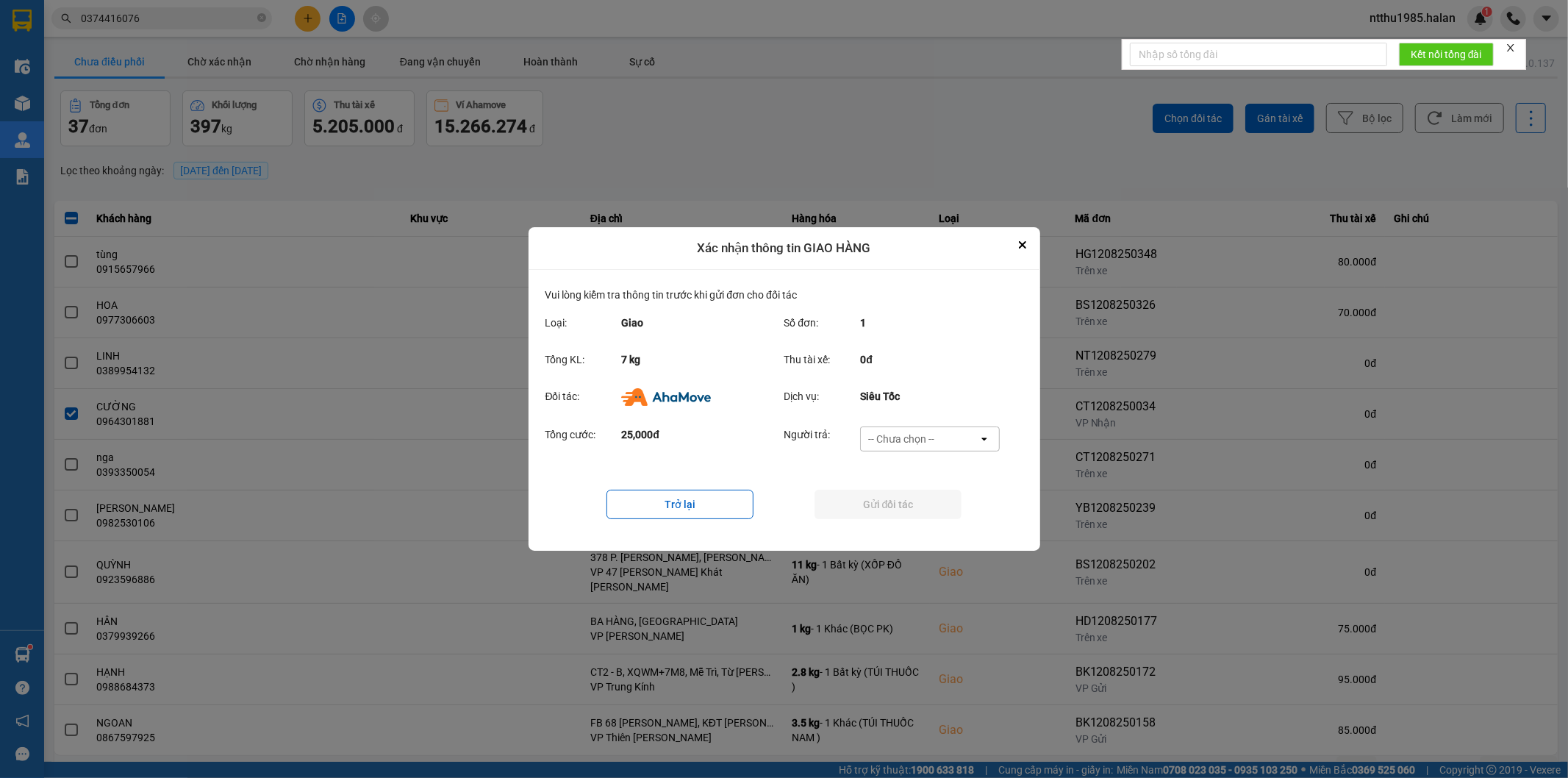
click at [906, 436] on div "-- Chưa chọn --" at bounding box center [902, 439] width 66 height 15
click at [883, 521] on span "Ví Ahamove" at bounding box center [902, 524] width 60 height 15
click at [883, 501] on button "Gửi đối tác" at bounding box center [888, 504] width 147 height 29
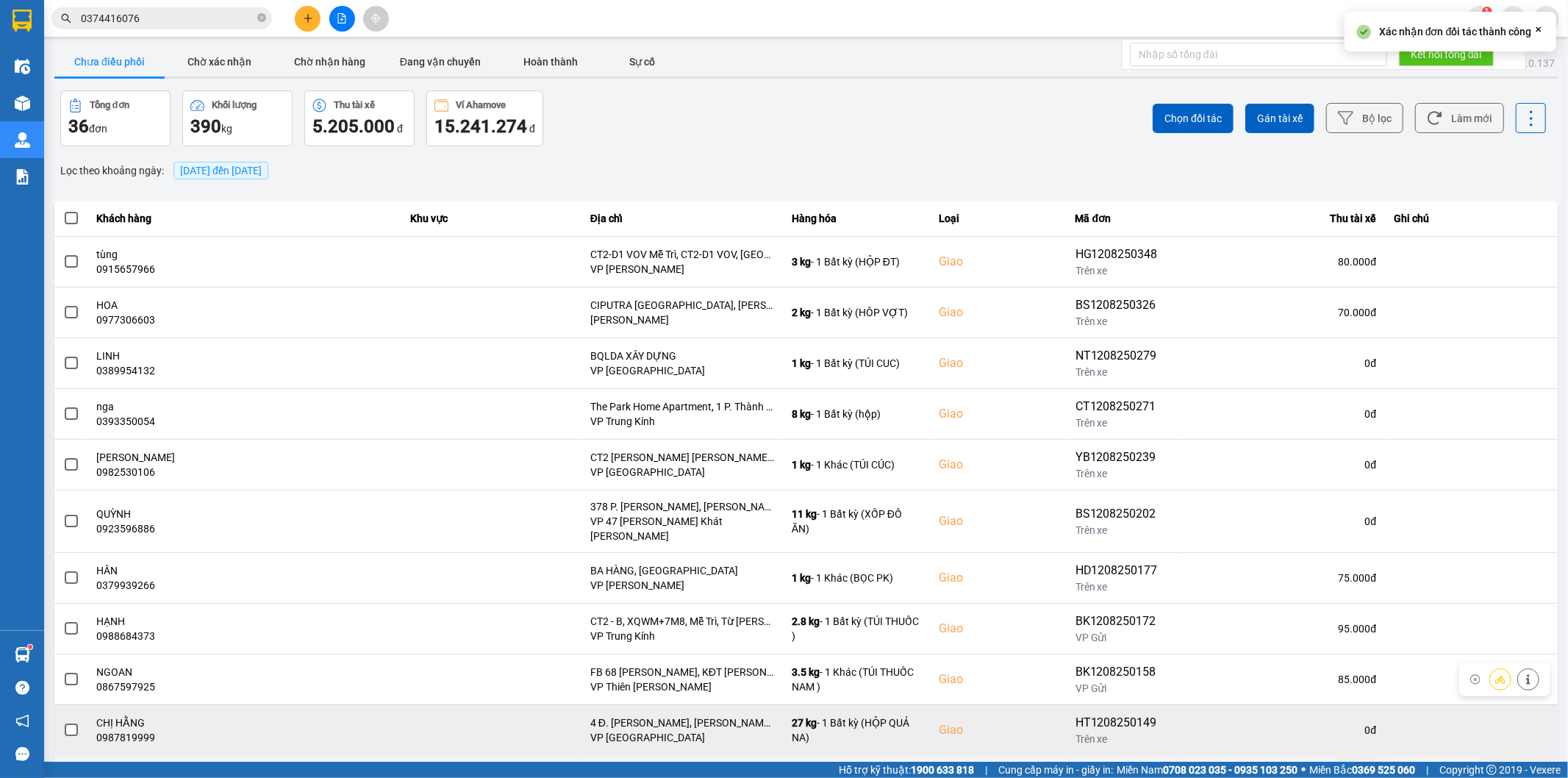
scroll to position [17, 0]
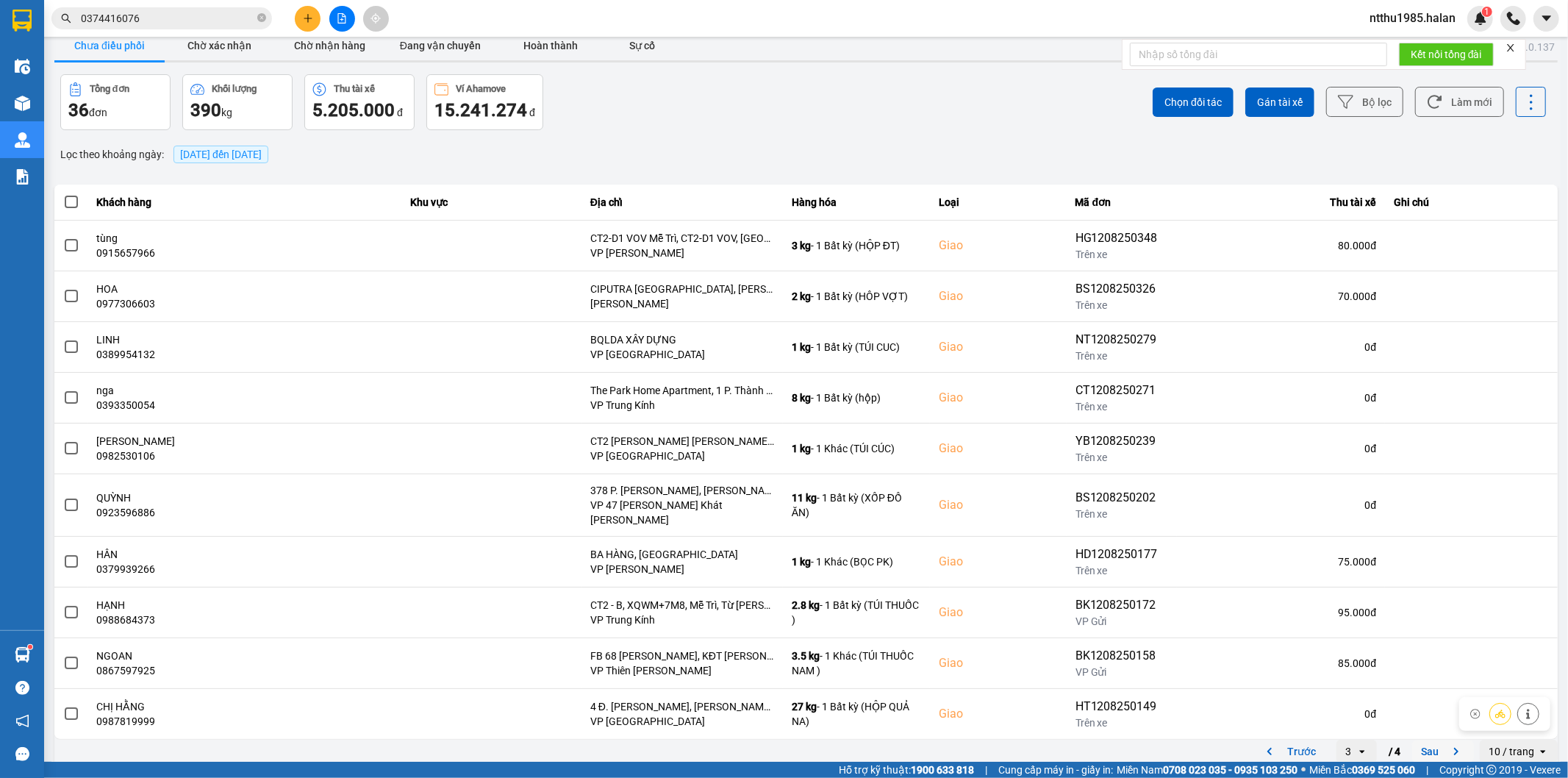
click at [1417, 740] on button "Sau" at bounding box center [1442, 751] width 62 height 22
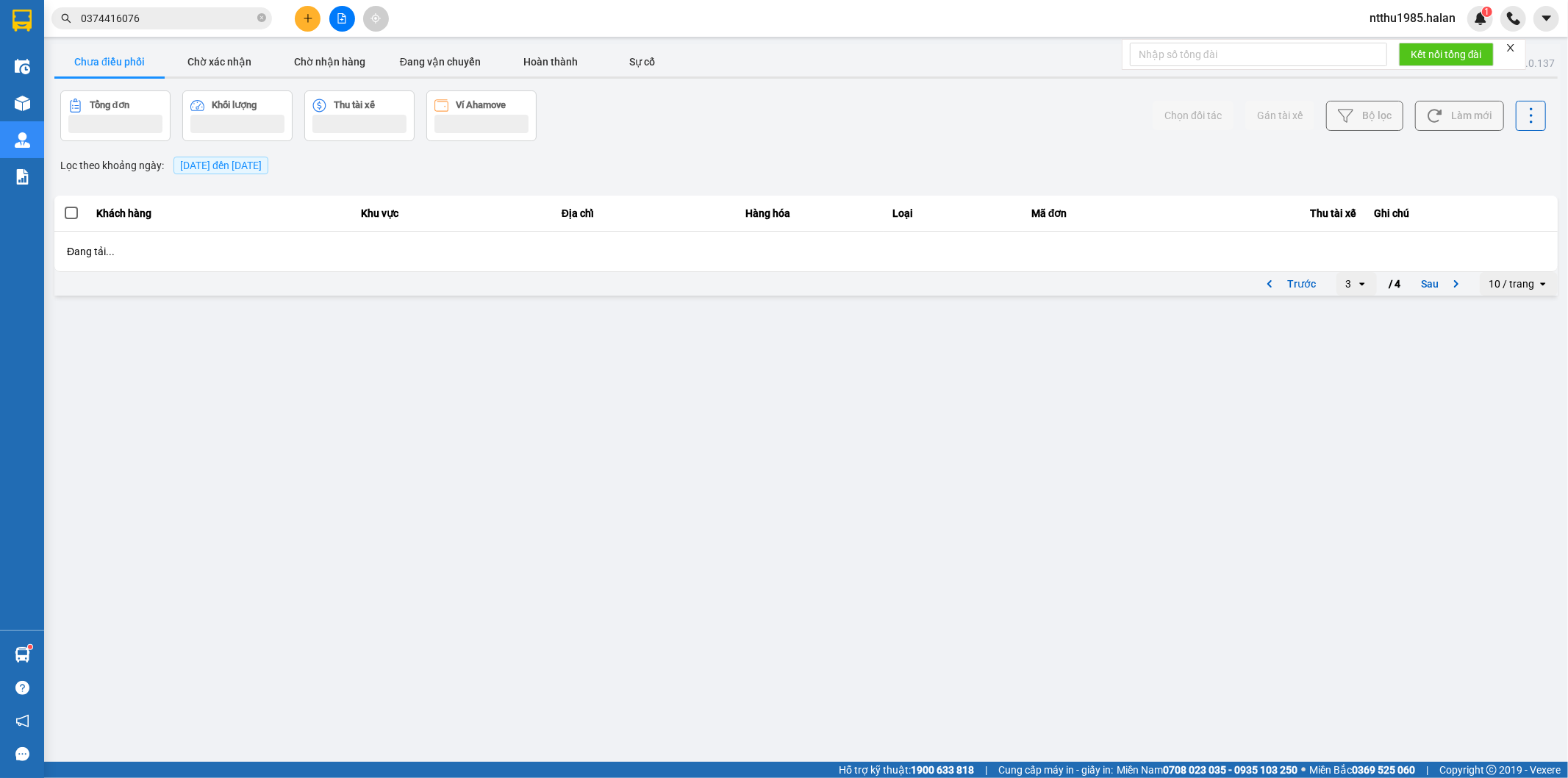
scroll to position [0, 0]
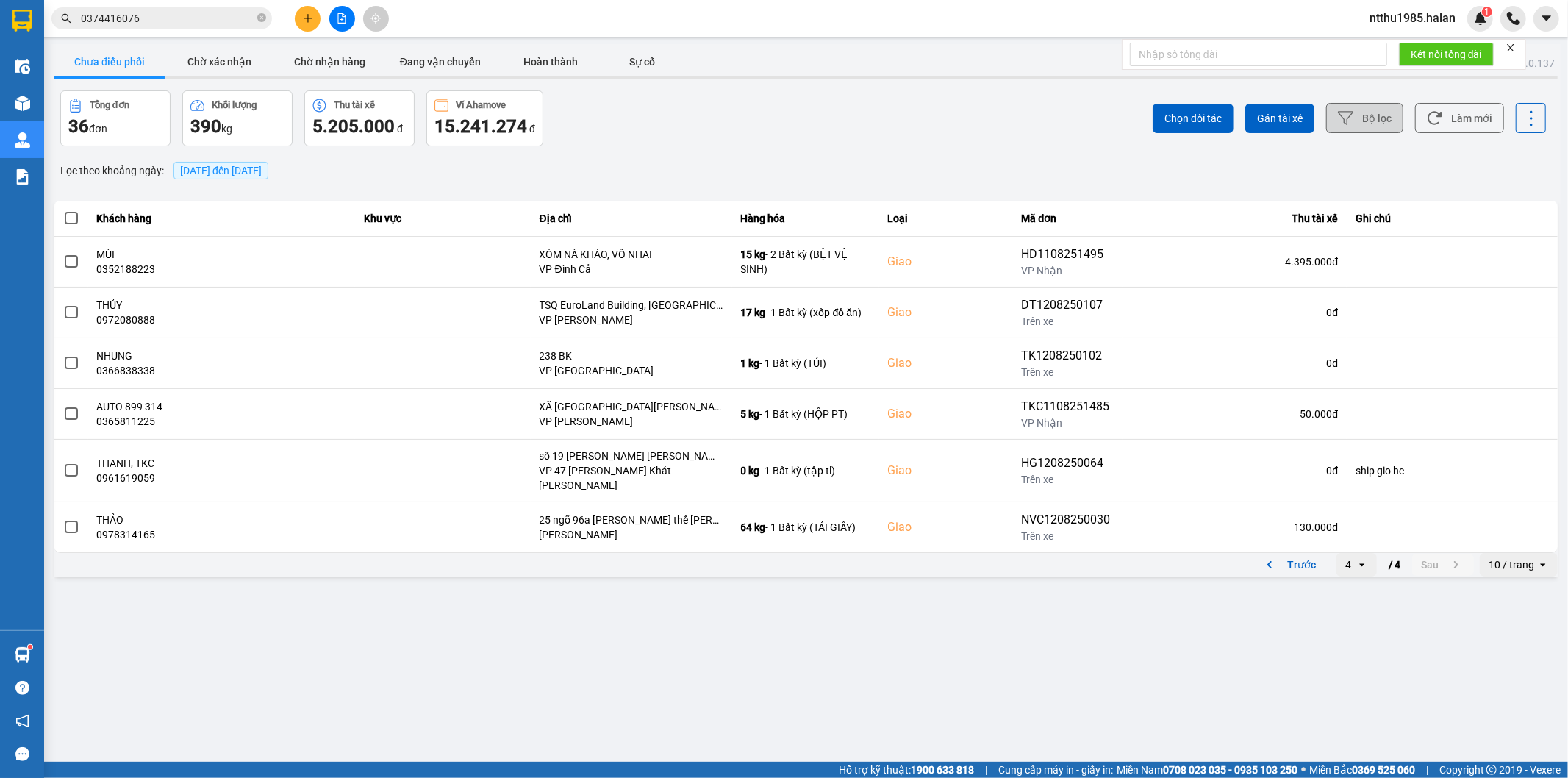
click at [1378, 118] on button "Bộ lọc" at bounding box center [1365, 118] width 77 height 30
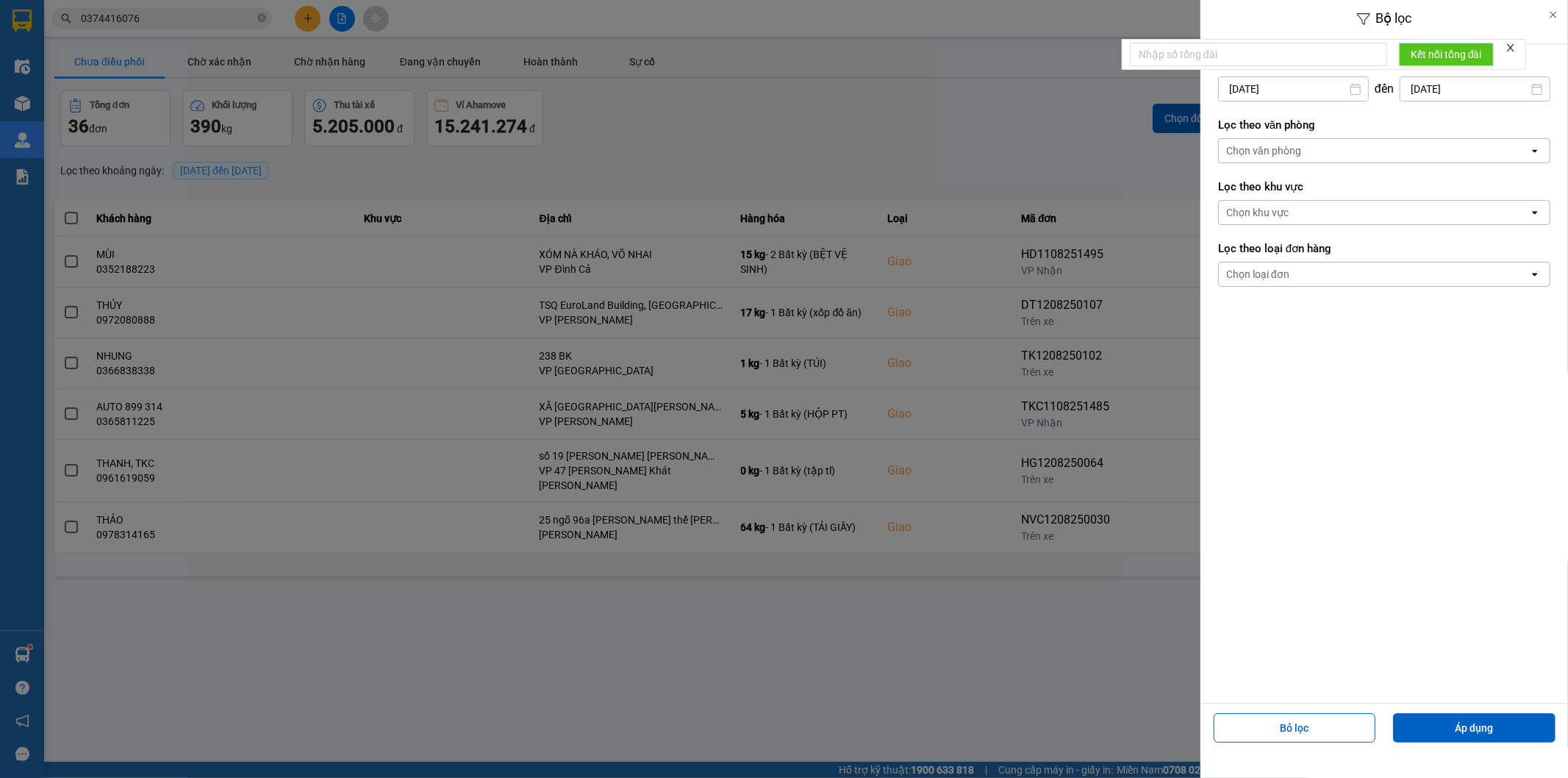
click at [1315, 79] on input "12/08/2025" at bounding box center [1294, 89] width 150 height 24
drag, startPoint x: 1371, startPoint y: 230, endPoint x: 1371, endPoint y: 243, distance: 13.0
click at [1370, 230] on div "9" at bounding box center [1373, 228] width 20 height 17
type input "09/08/2025"
click at [1479, 734] on button "Áp dụng" at bounding box center [1473, 728] width 162 height 29
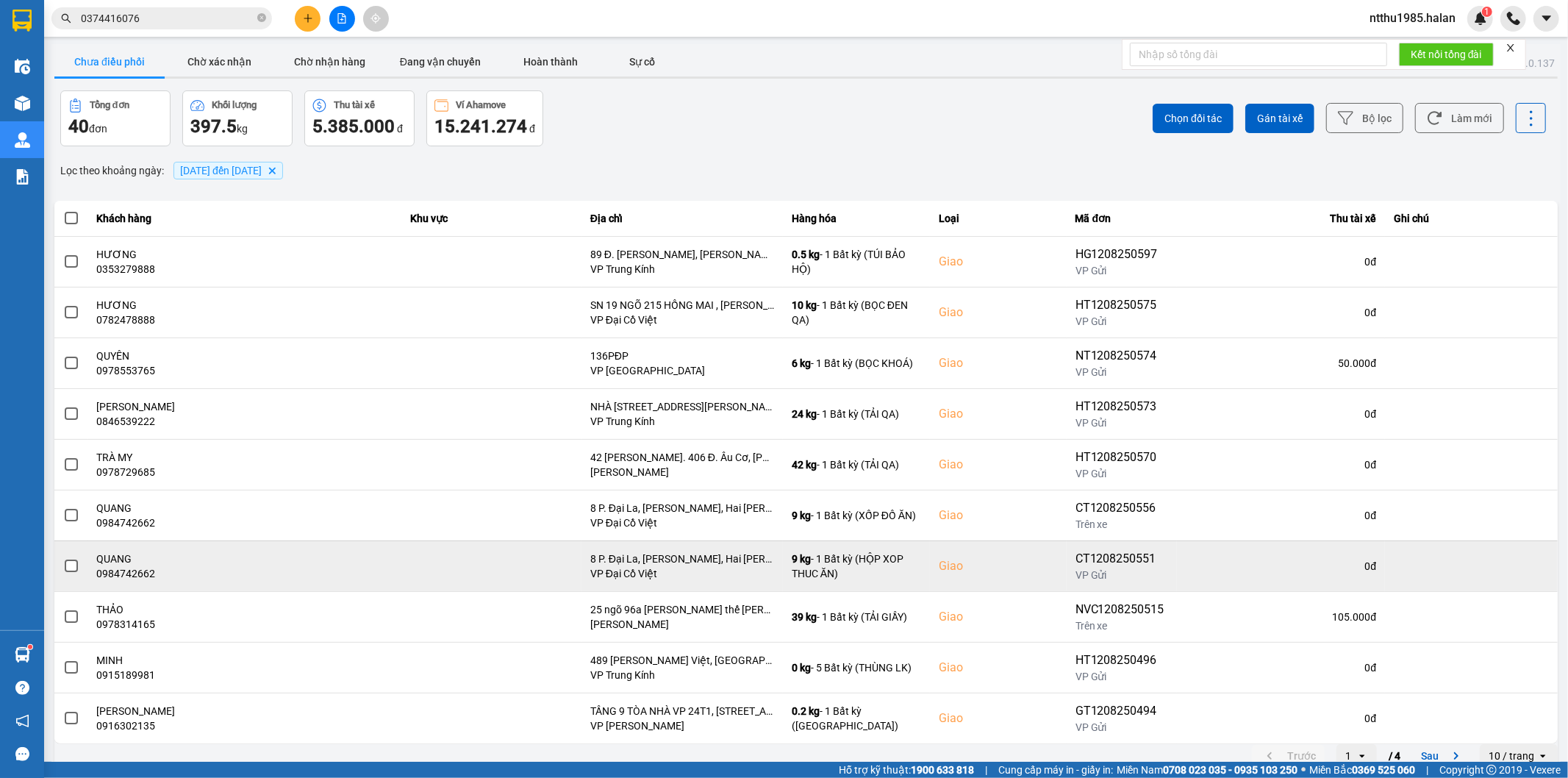
scroll to position [17, 0]
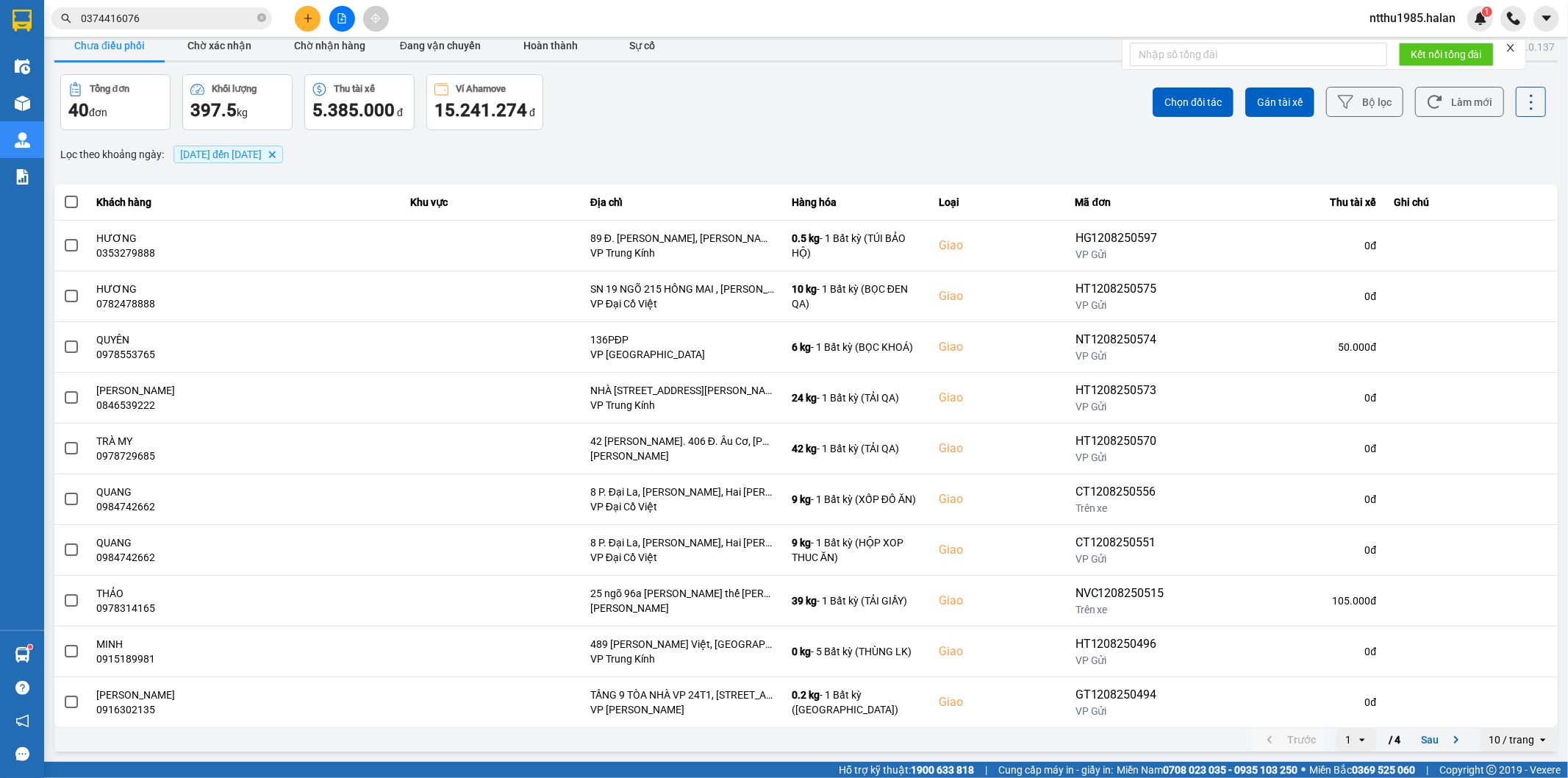
drag, startPoint x: 1427, startPoint y: 745, endPoint x: 1422, endPoint y: 729, distance: 16.8
click at [1424, 744] on button "Sau" at bounding box center [1442, 740] width 62 height 22
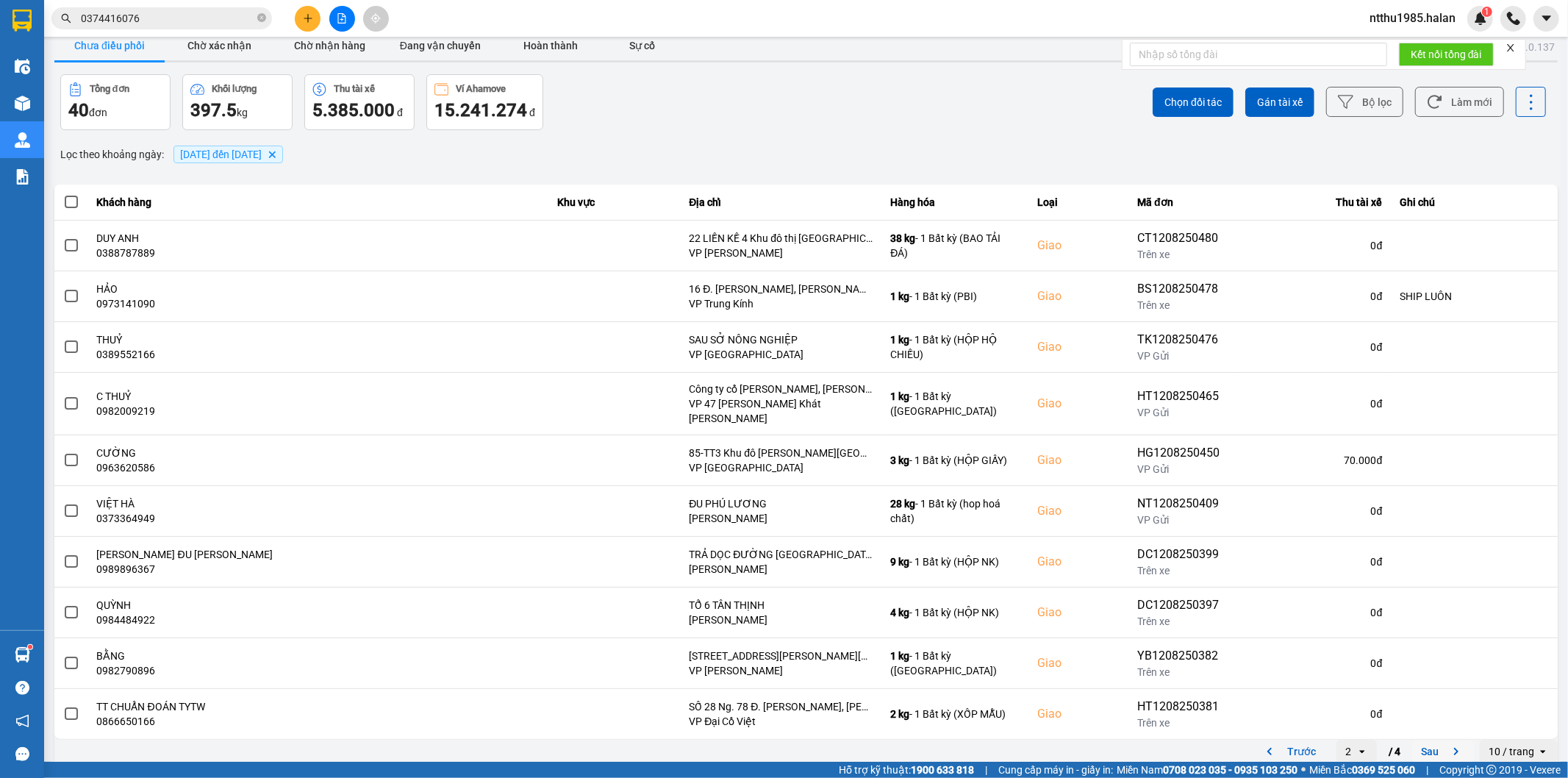
click at [1421, 746] on button "Sau" at bounding box center [1442, 751] width 62 height 22
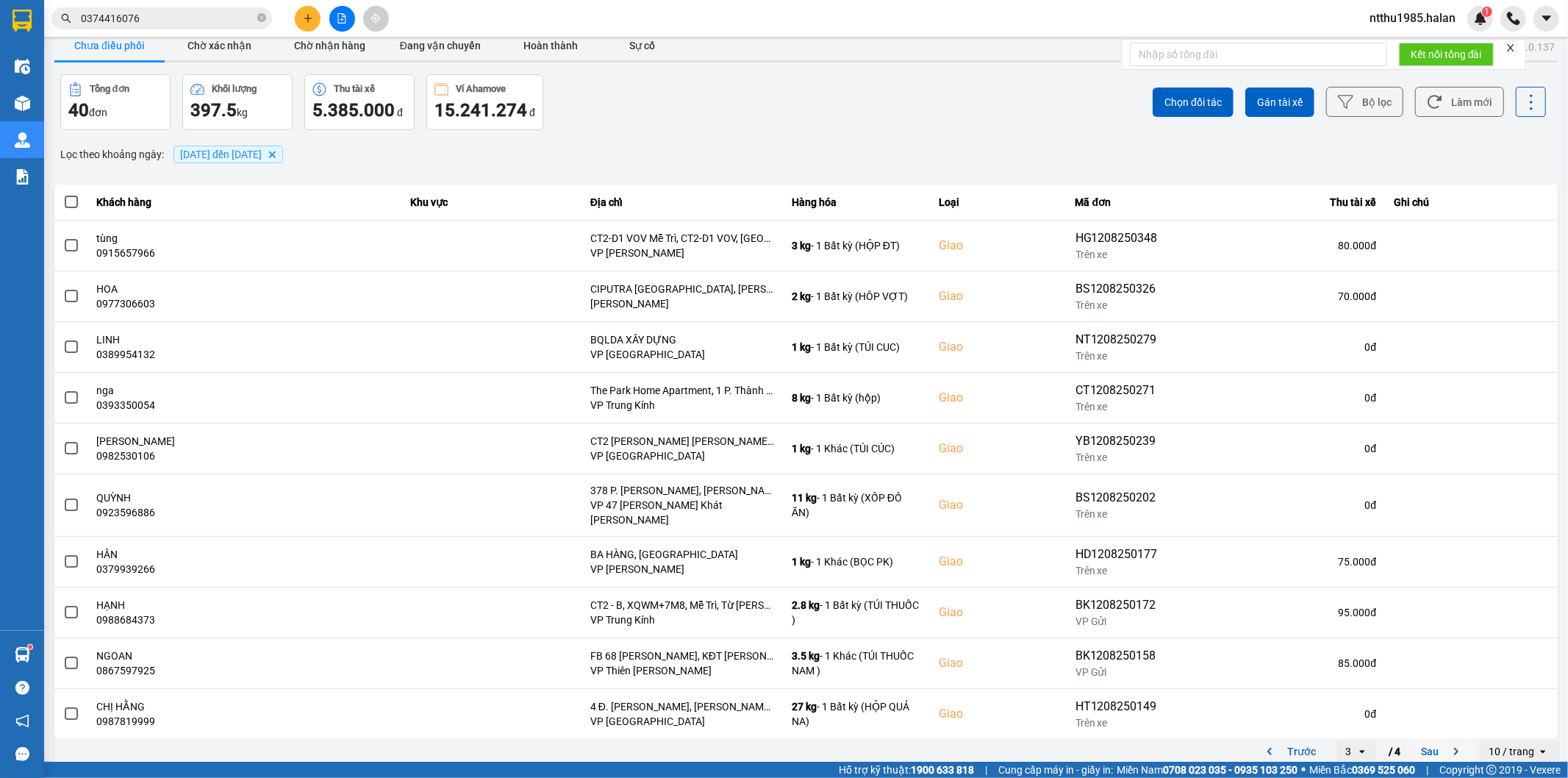
click at [1420, 741] on button "Sau" at bounding box center [1442, 751] width 62 height 22
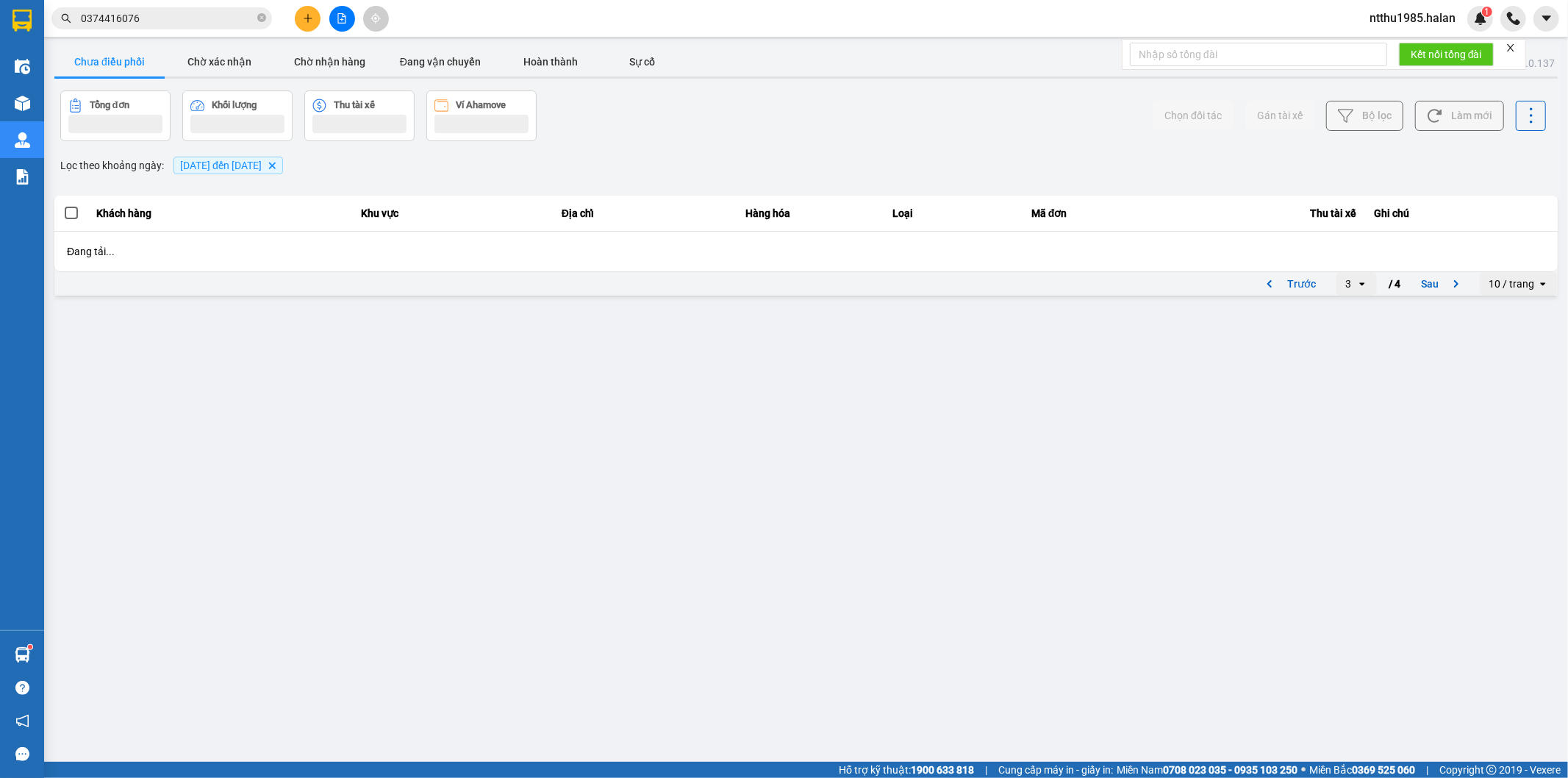
scroll to position [0, 0]
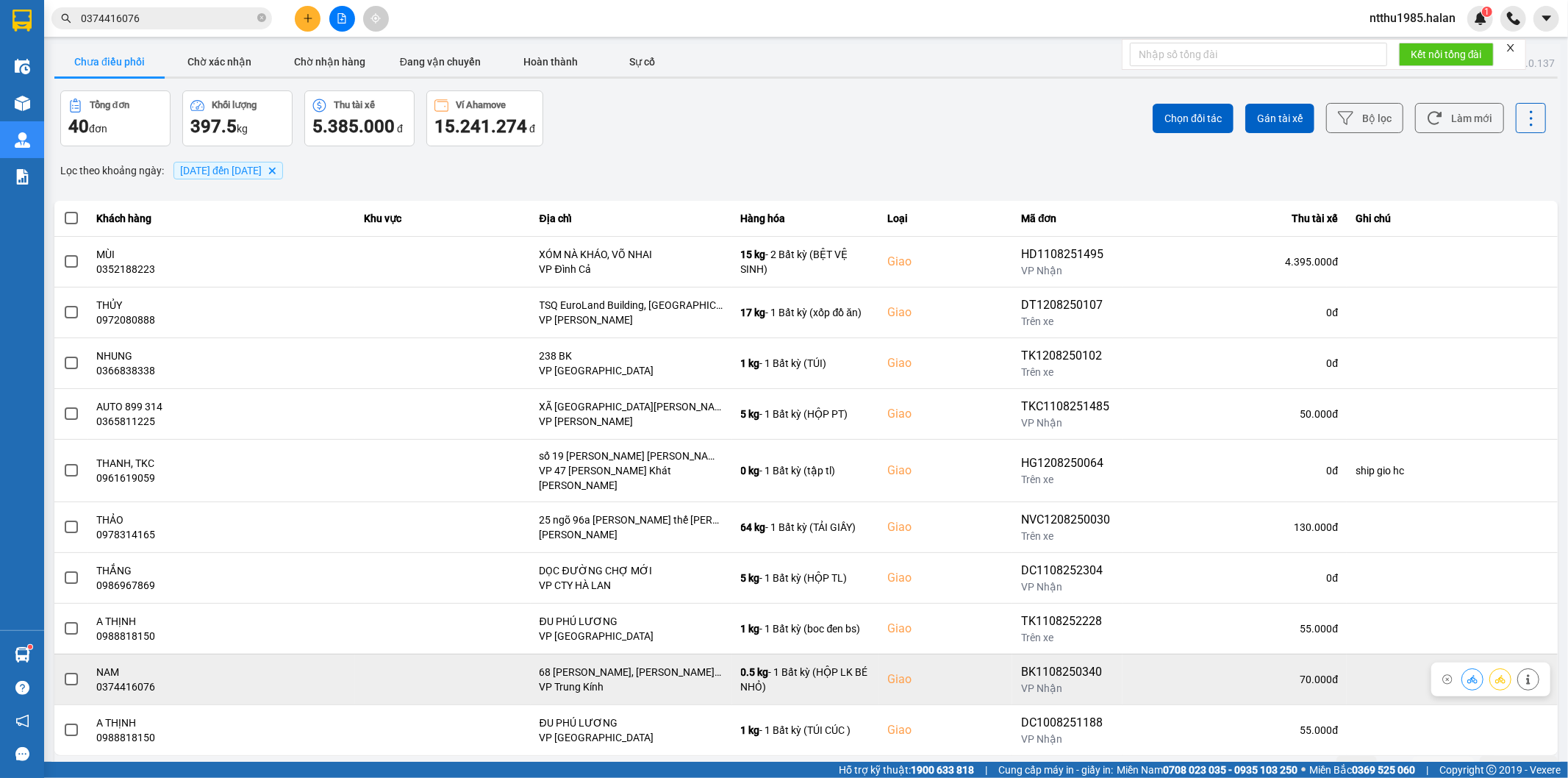
click at [64, 673] on span at bounding box center [71, 680] width 13 height 13
click at [63, 671] on input "checkbox" at bounding box center [63, 671] width 0 height 0
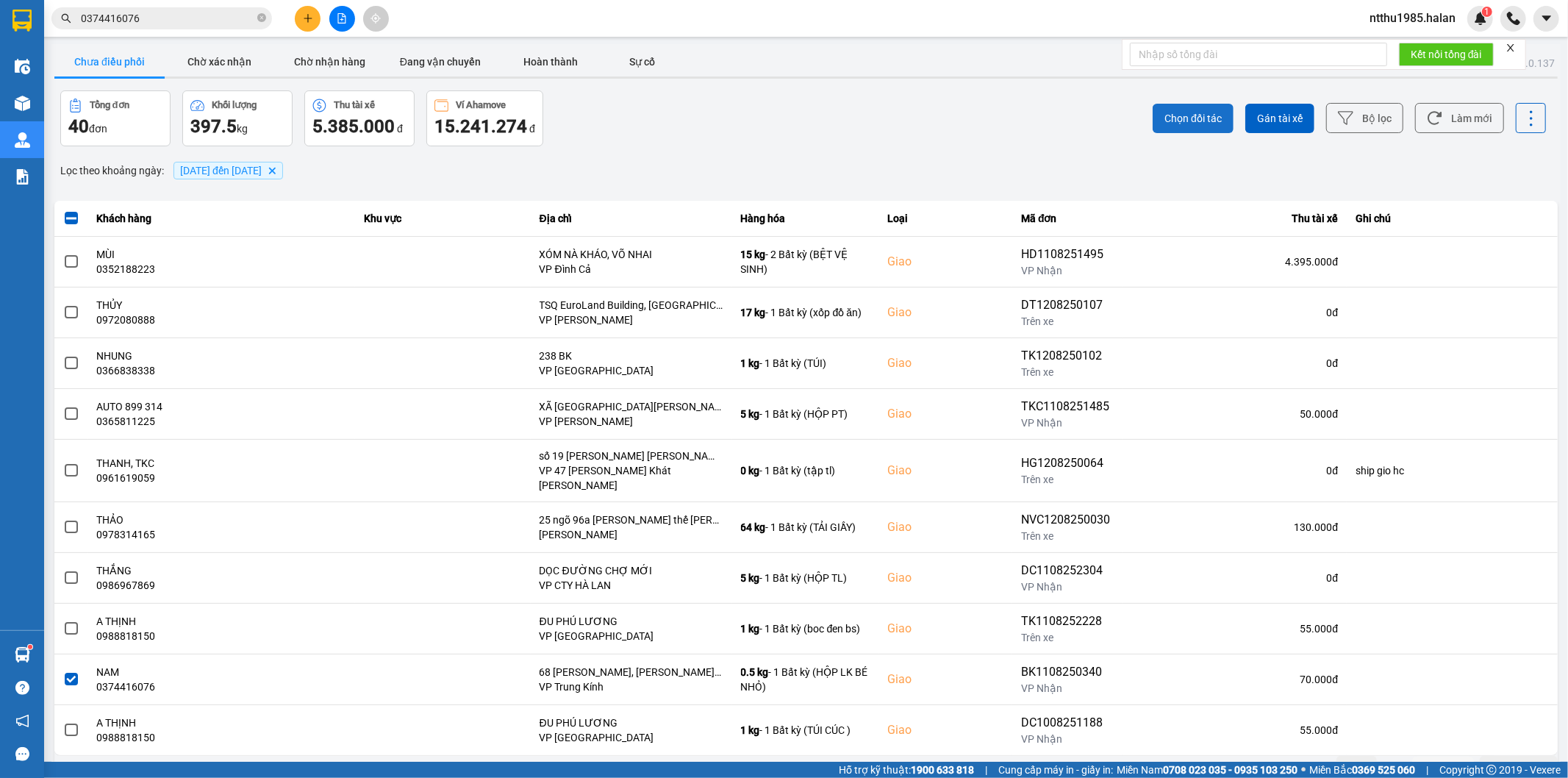
click at [1185, 118] on span "Chọn đối tác" at bounding box center [1193, 118] width 57 height 15
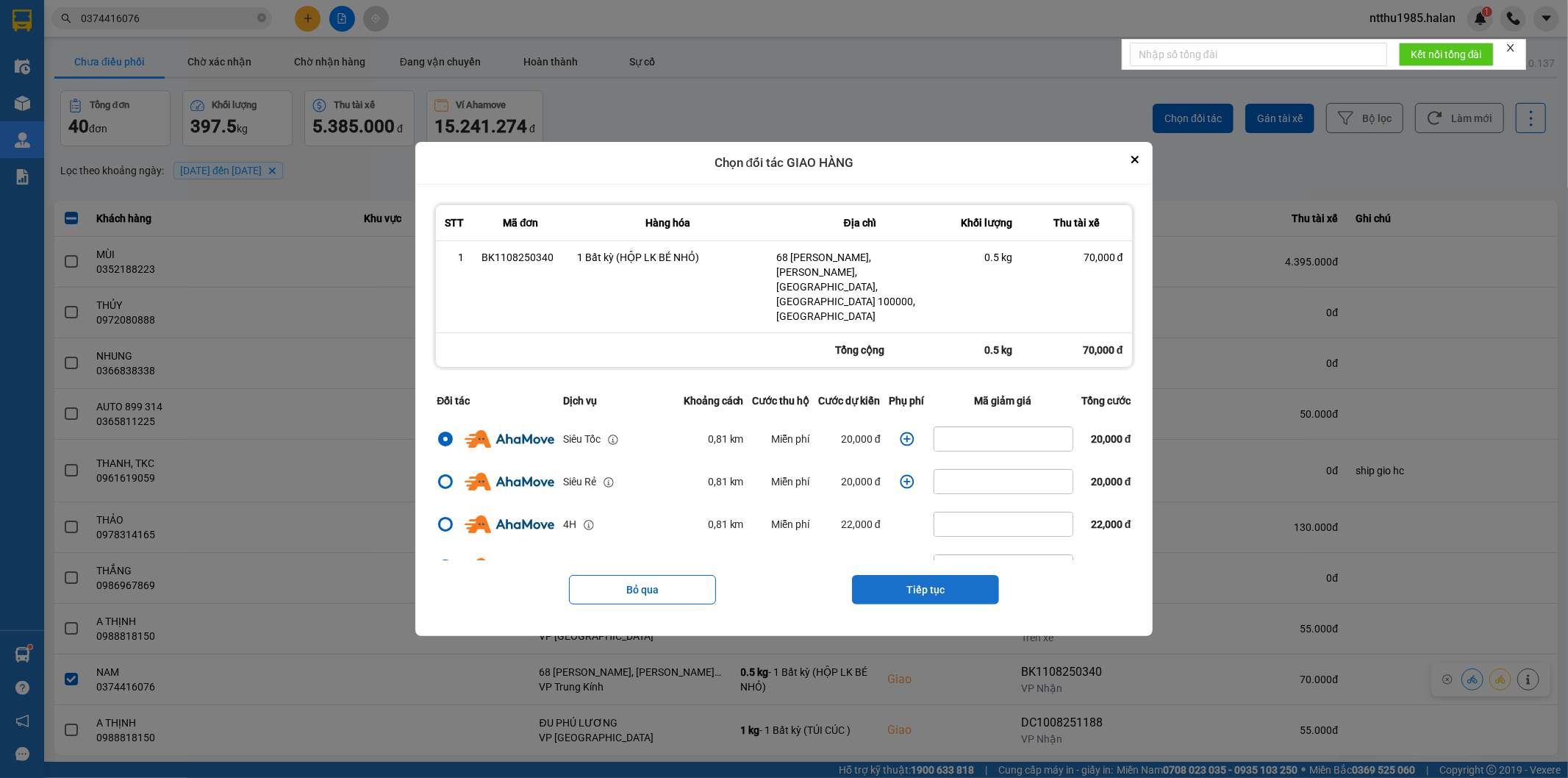
click at [917, 575] on button "Tiếp tục" at bounding box center [925, 590] width 147 height 29
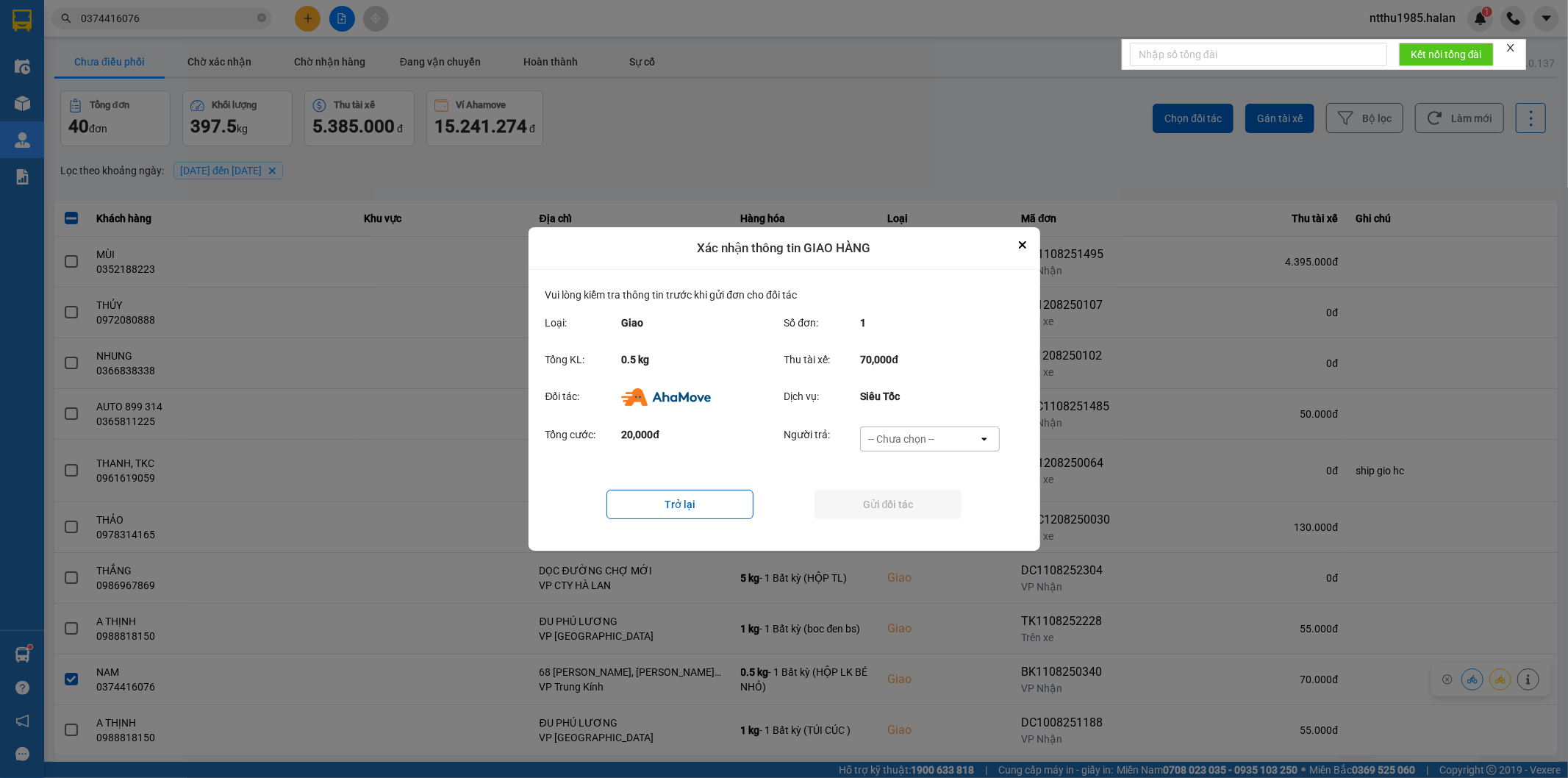
click at [910, 437] on div "-- Chưa chọn --" at bounding box center [902, 439] width 66 height 15
click at [902, 526] on span "Ví Ahamove" at bounding box center [902, 524] width 60 height 15
click at [891, 499] on button "Gửi đối tác" at bounding box center [888, 504] width 147 height 29
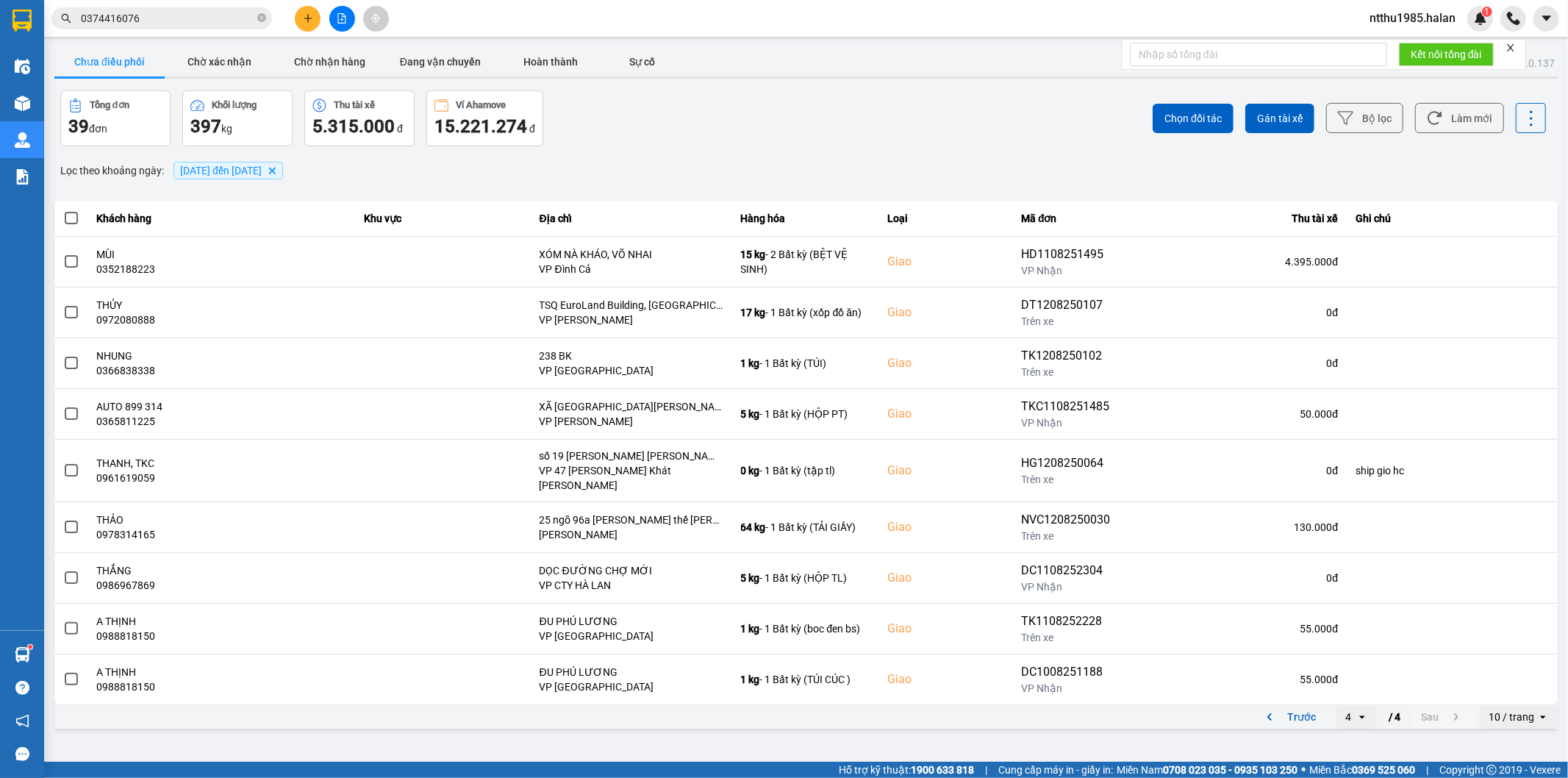
click at [202, 18] on input "0374416076" at bounding box center [167, 18] width 174 height 17
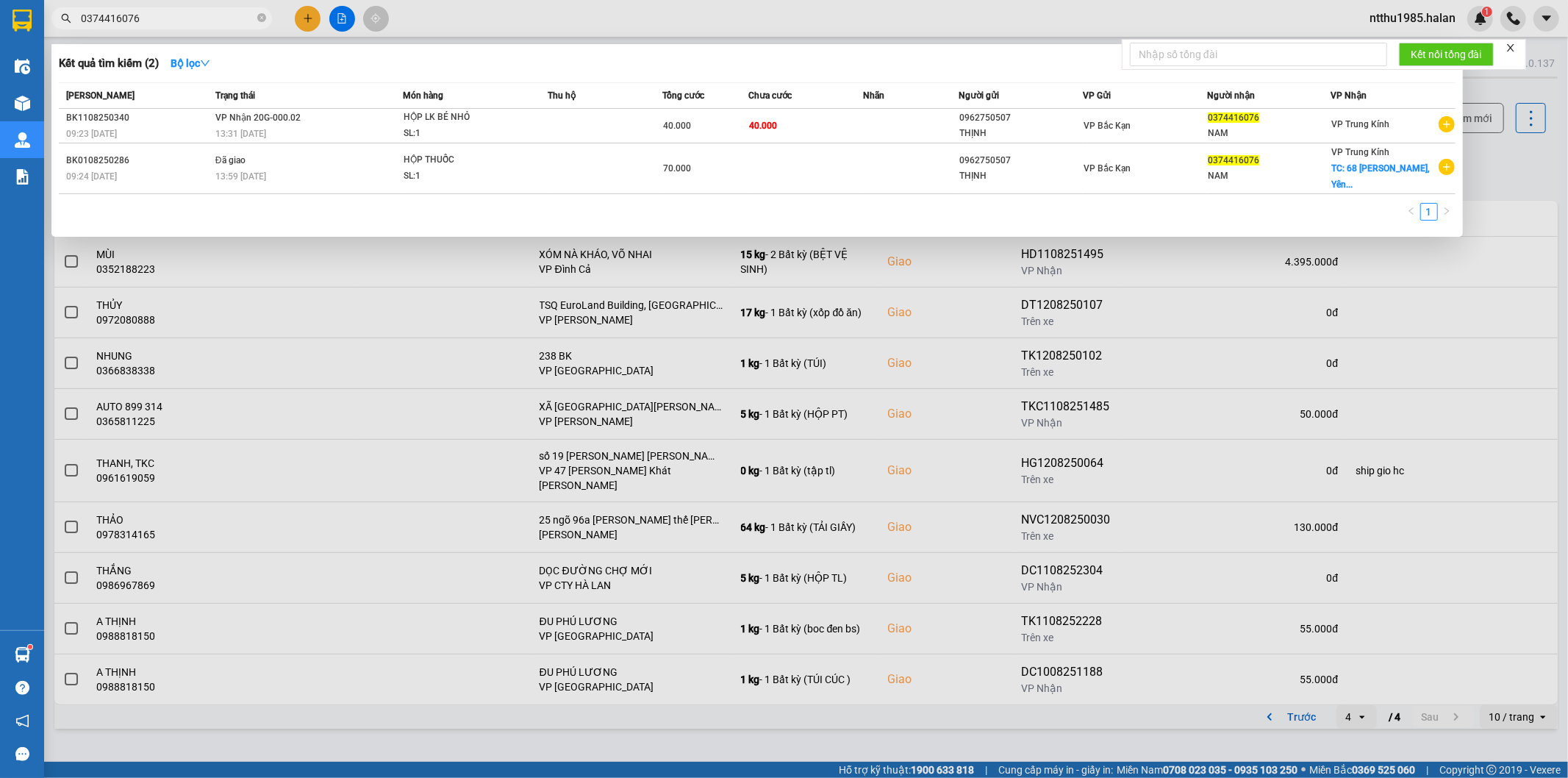
click at [202, 18] on input "0374416076" at bounding box center [167, 18] width 174 height 17
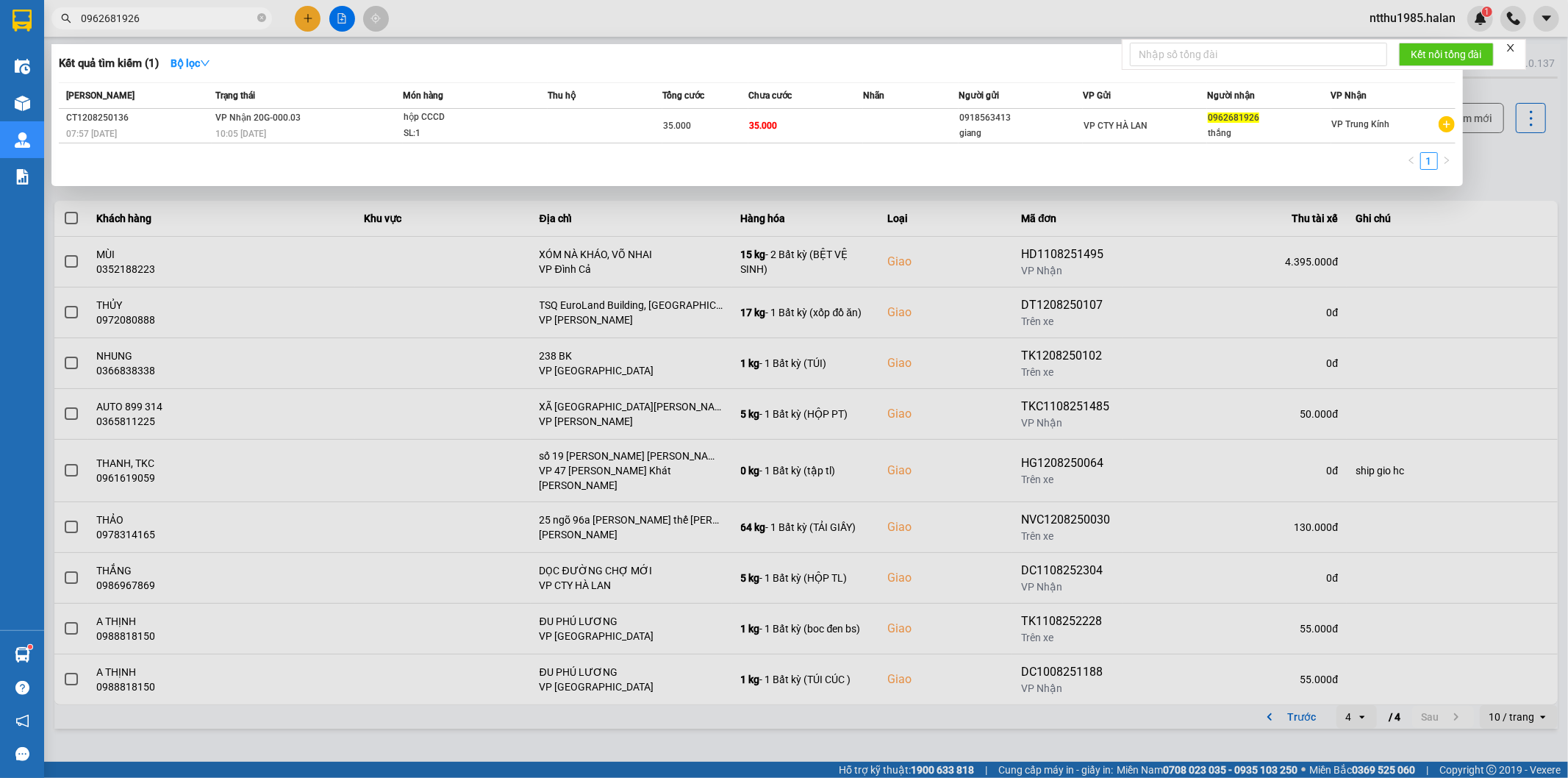
type input "0962681926"
click at [1508, 164] on div at bounding box center [784, 389] width 1568 height 778
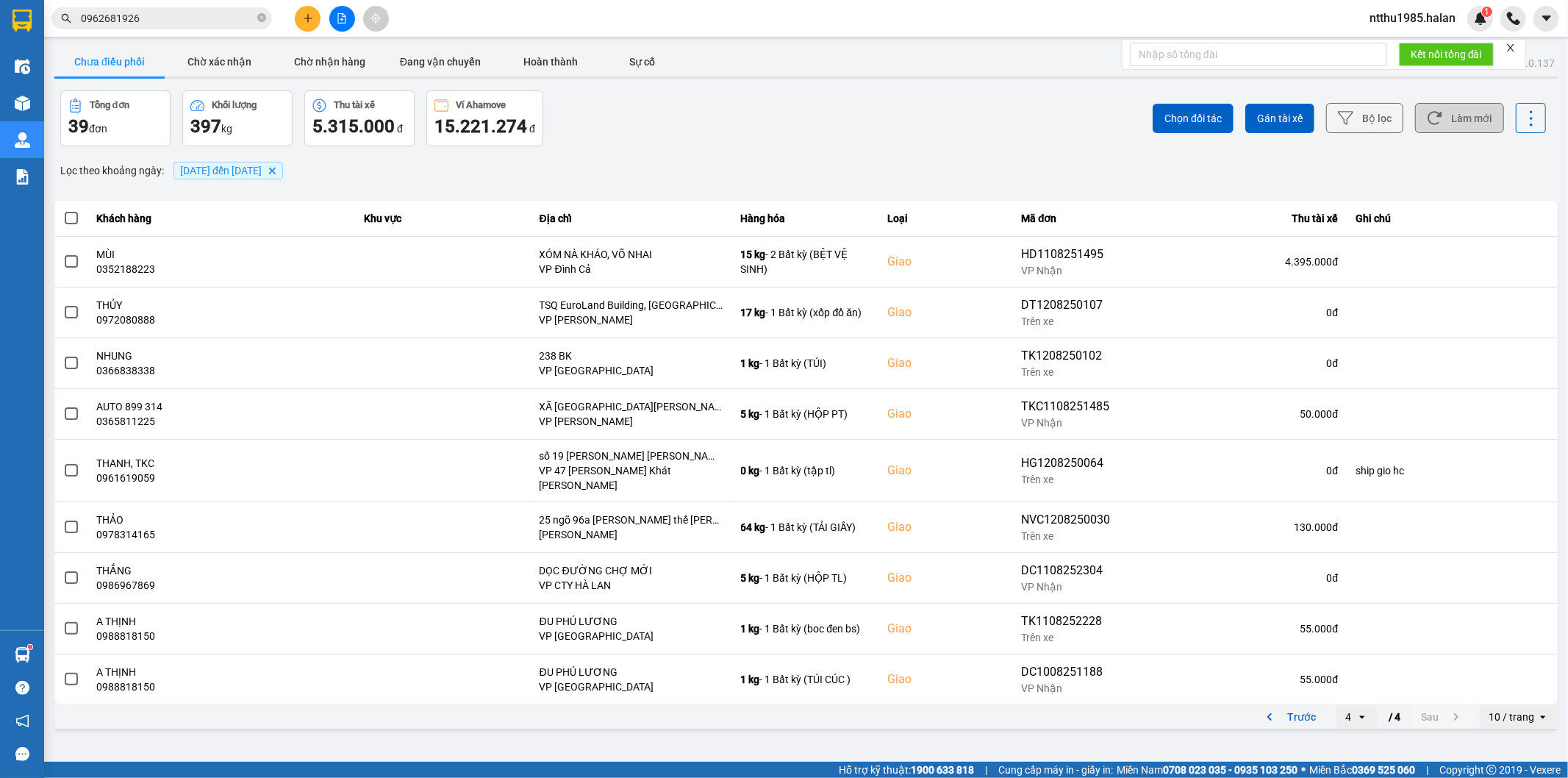
click at [1471, 120] on button "Làm mới" at bounding box center [1459, 118] width 89 height 30
click at [1312, 706] on button "Trước" at bounding box center [1288, 717] width 73 height 22
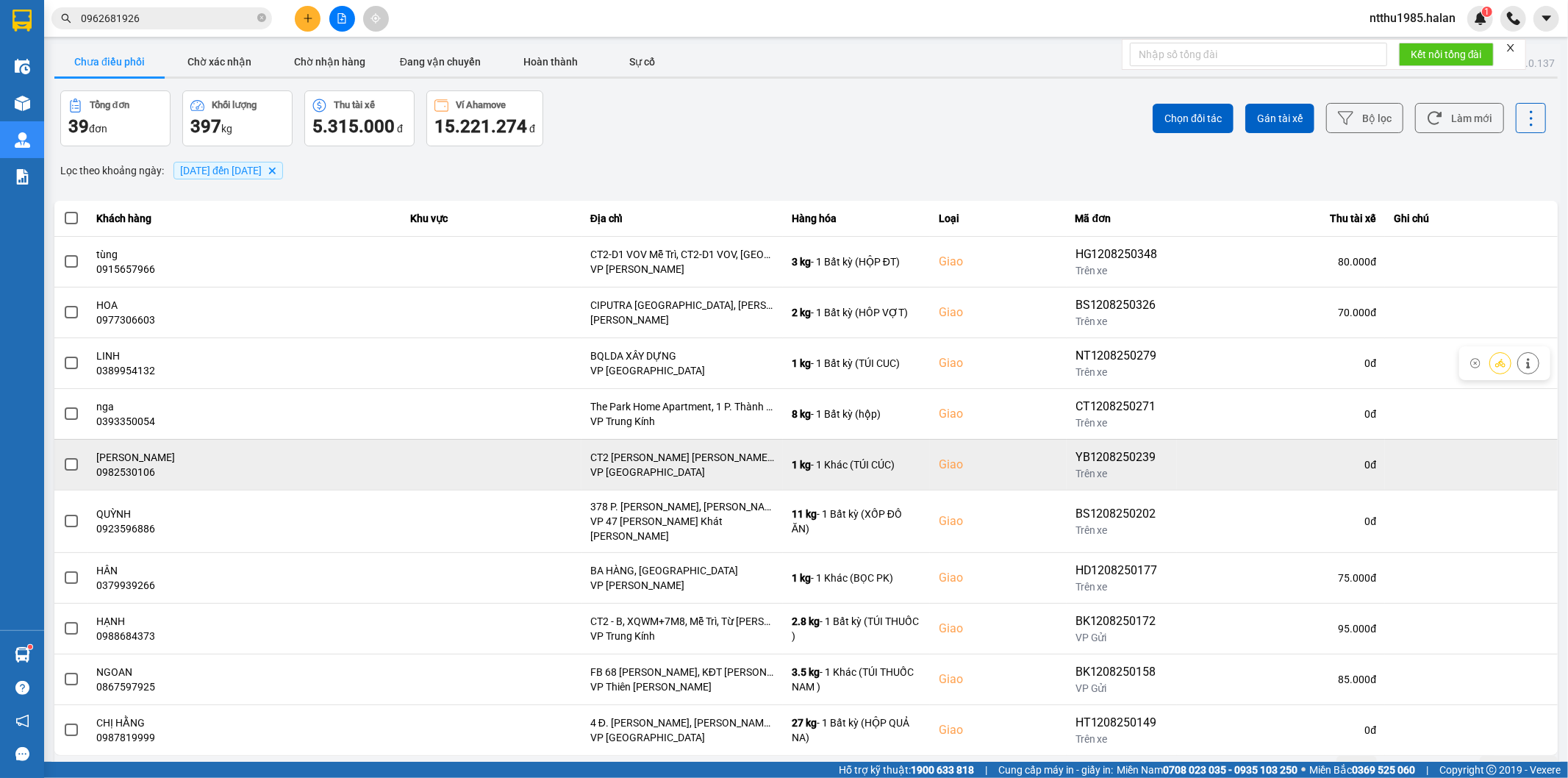
scroll to position [17, 0]
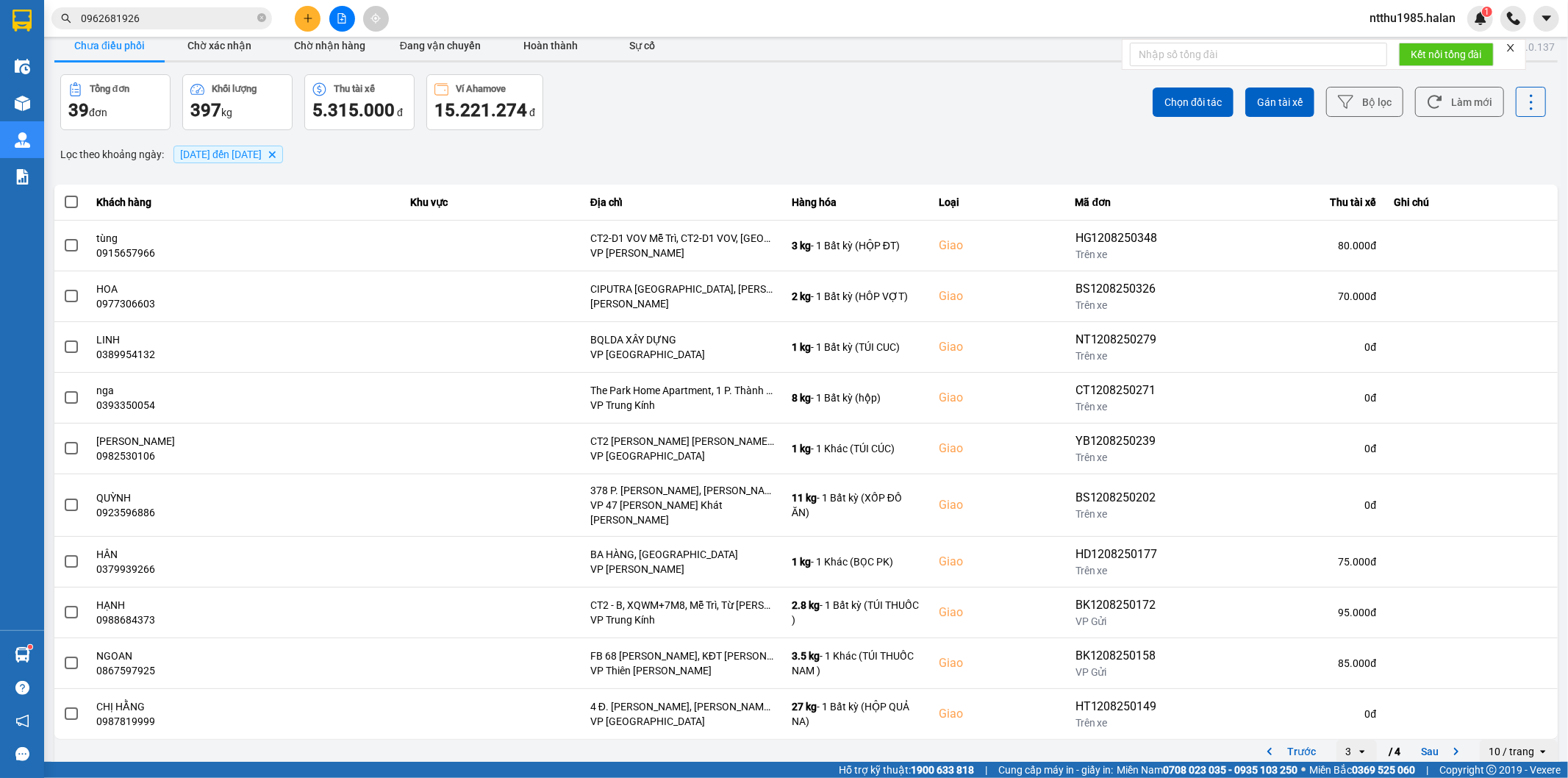
click at [172, 16] on input "0962681926" at bounding box center [167, 18] width 174 height 17
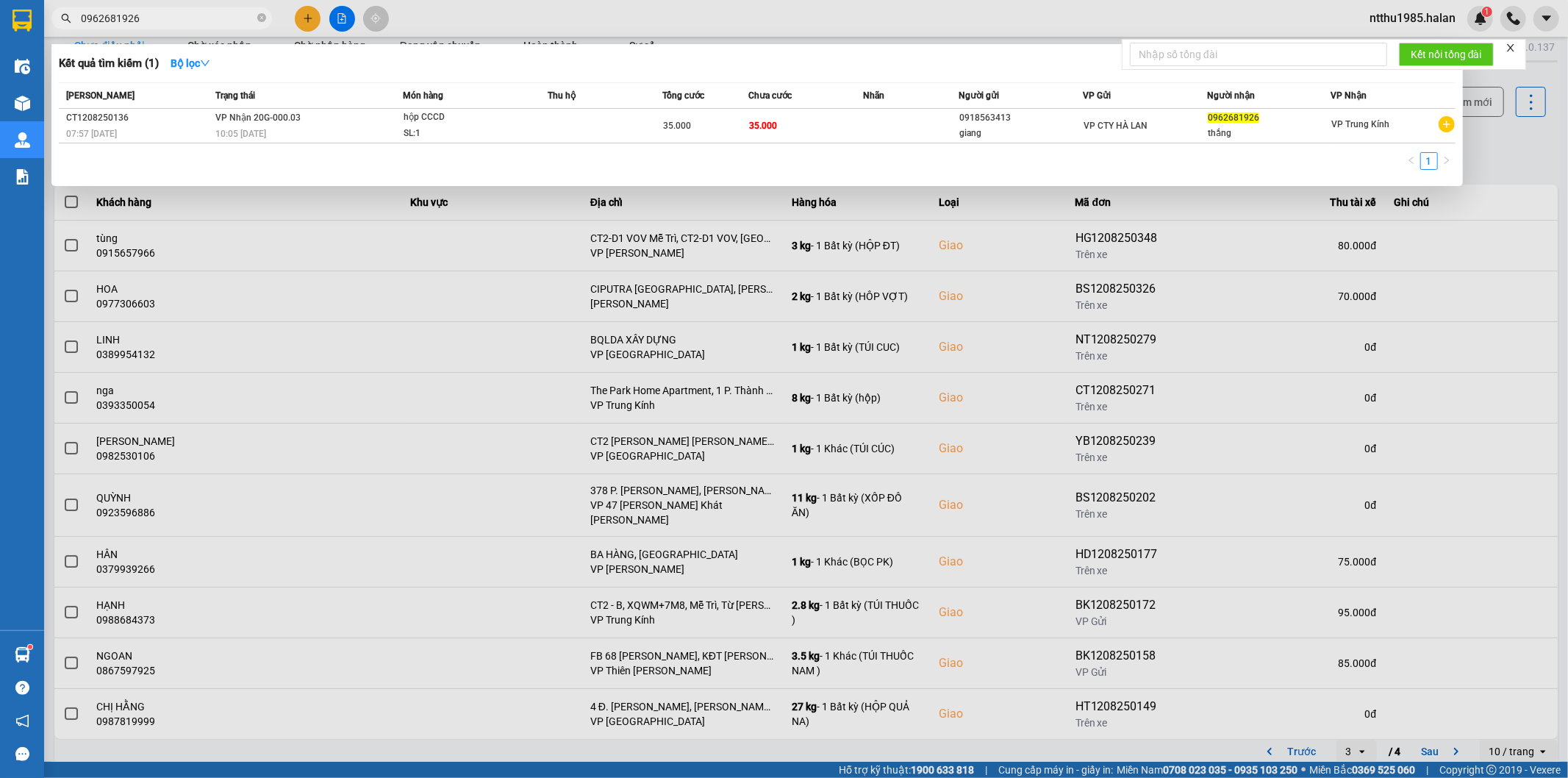
click at [172, 16] on input "0962681926" at bounding box center [167, 18] width 174 height 17
click at [1503, 149] on div at bounding box center [784, 389] width 1568 height 778
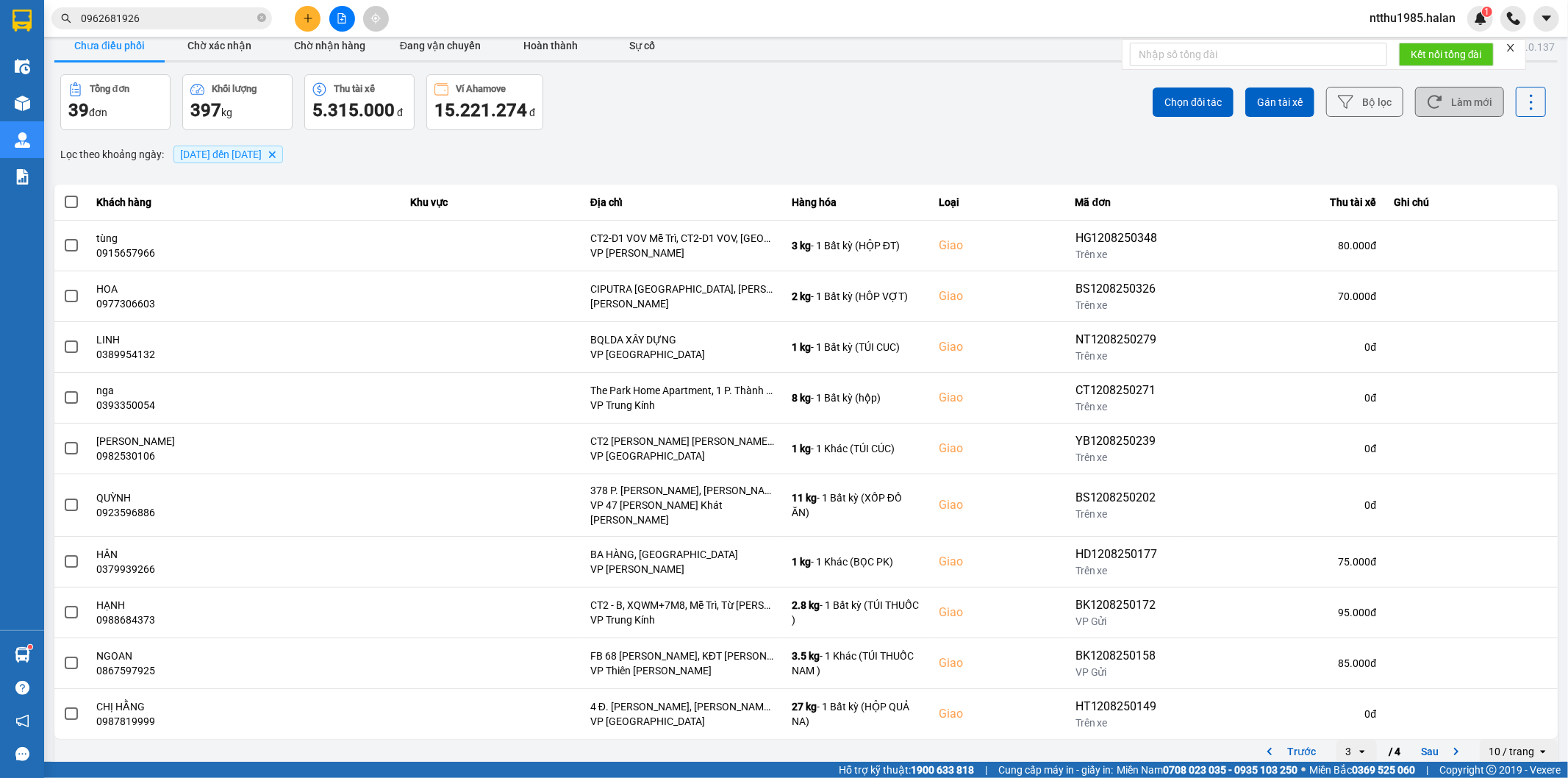
click at [1461, 99] on button "Làm mới" at bounding box center [1459, 101] width 89 height 30
click at [1283, 741] on button "Trước" at bounding box center [1288, 751] width 73 height 22
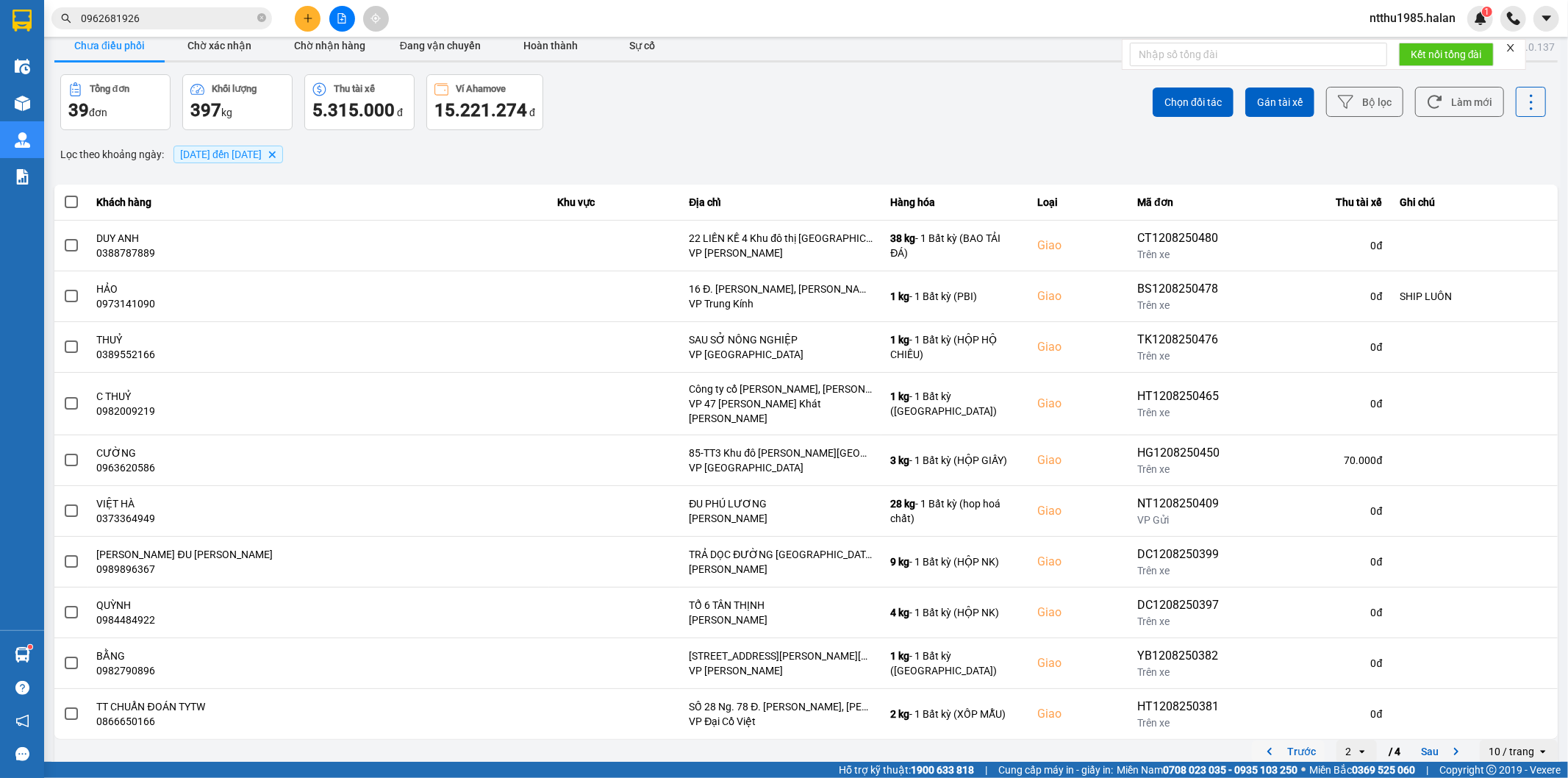
click at [1282, 741] on button "Trước" at bounding box center [1288, 751] width 73 height 22
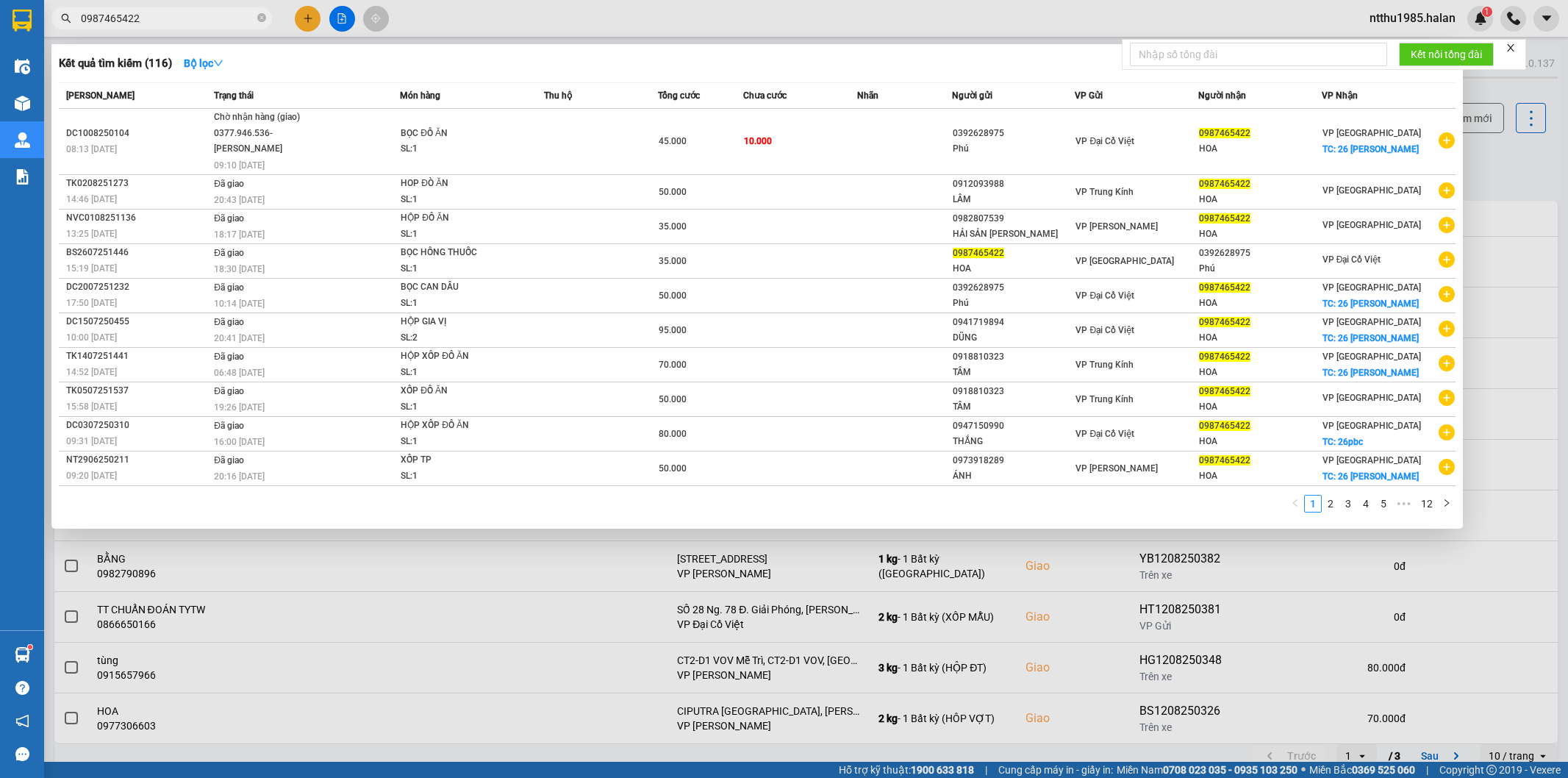
click at [184, 17] on input "0987465422" at bounding box center [167, 18] width 174 height 17
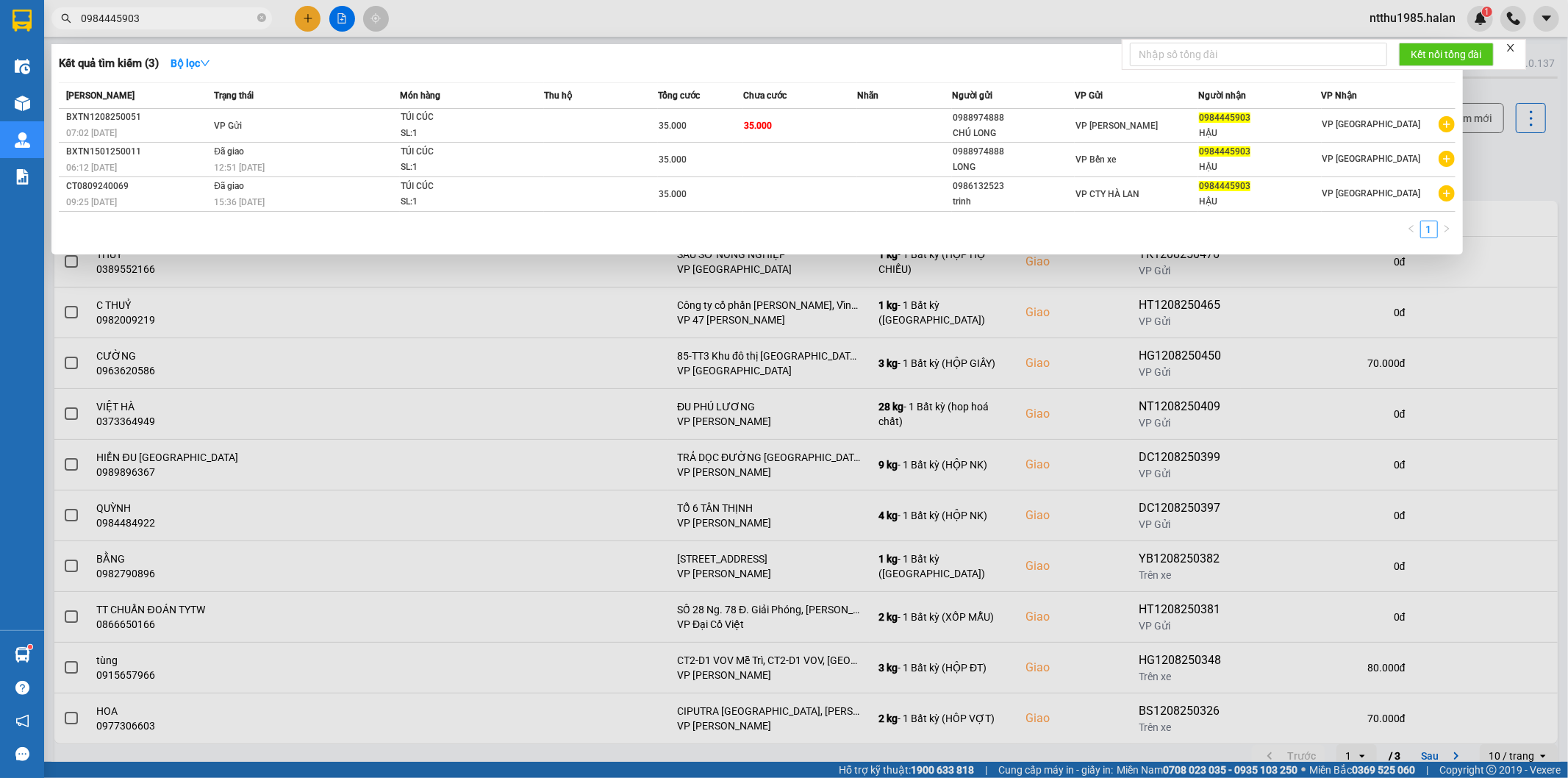
type input "0984445903"
click at [1031, 130] on div "CHÚ LONG" at bounding box center [1014, 133] width 122 height 16
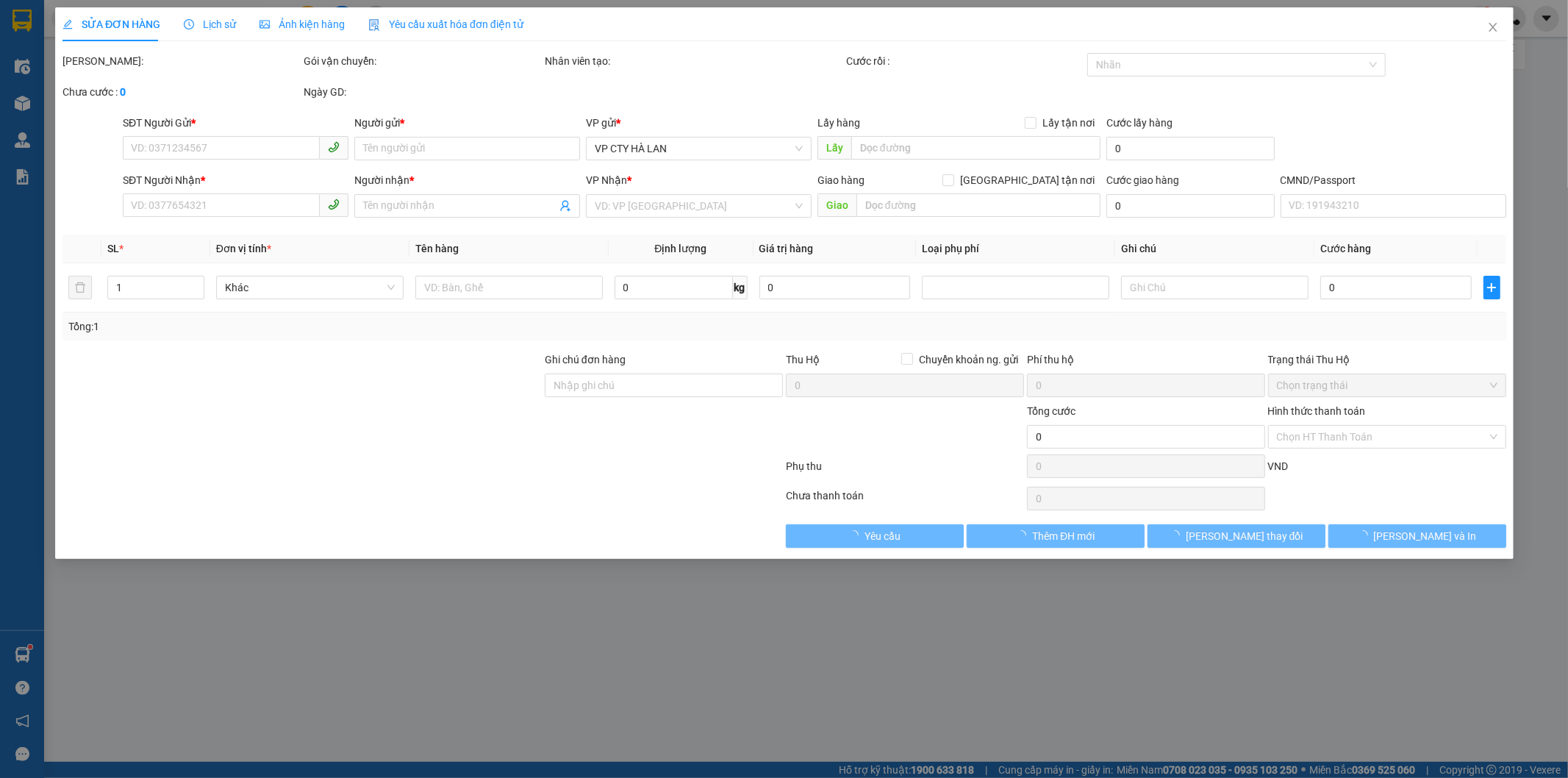
type input "0988974888"
type input "CHÚ LONG"
type input "0984445903"
type input "HẬU"
type input "35.000"
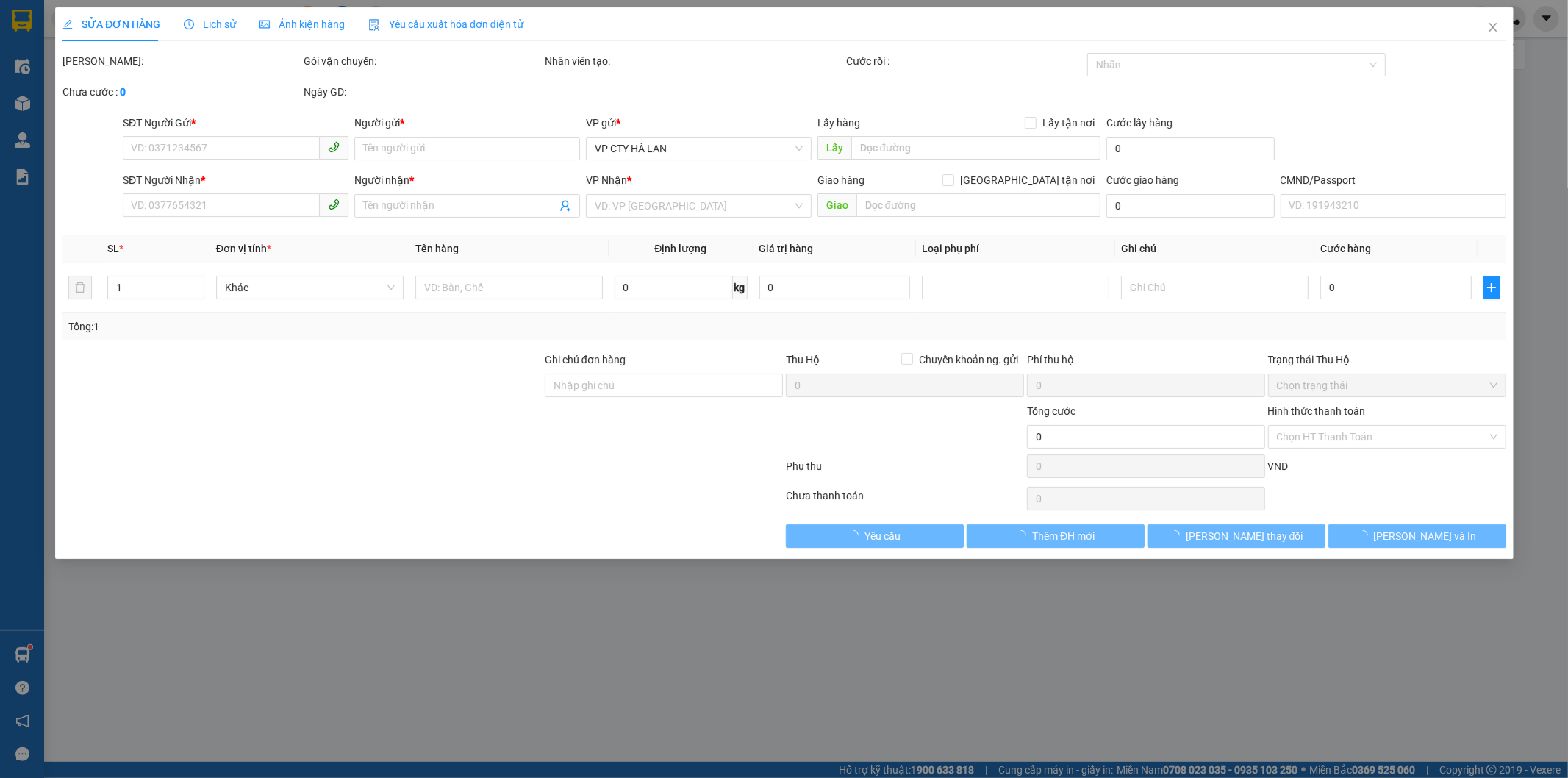
type input "35.000"
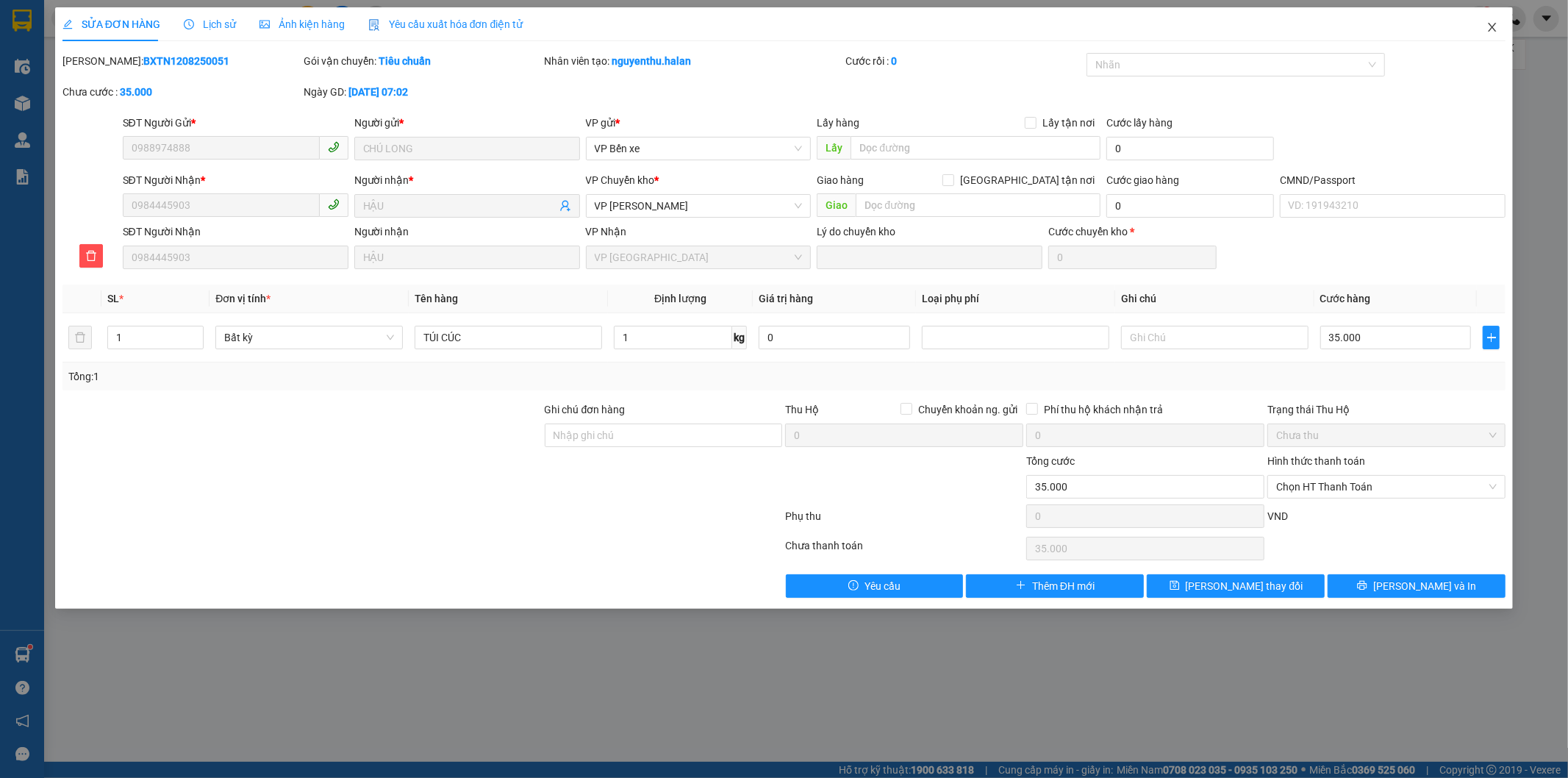
click at [1488, 28] on icon "close" at bounding box center [1492, 27] width 12 height 12
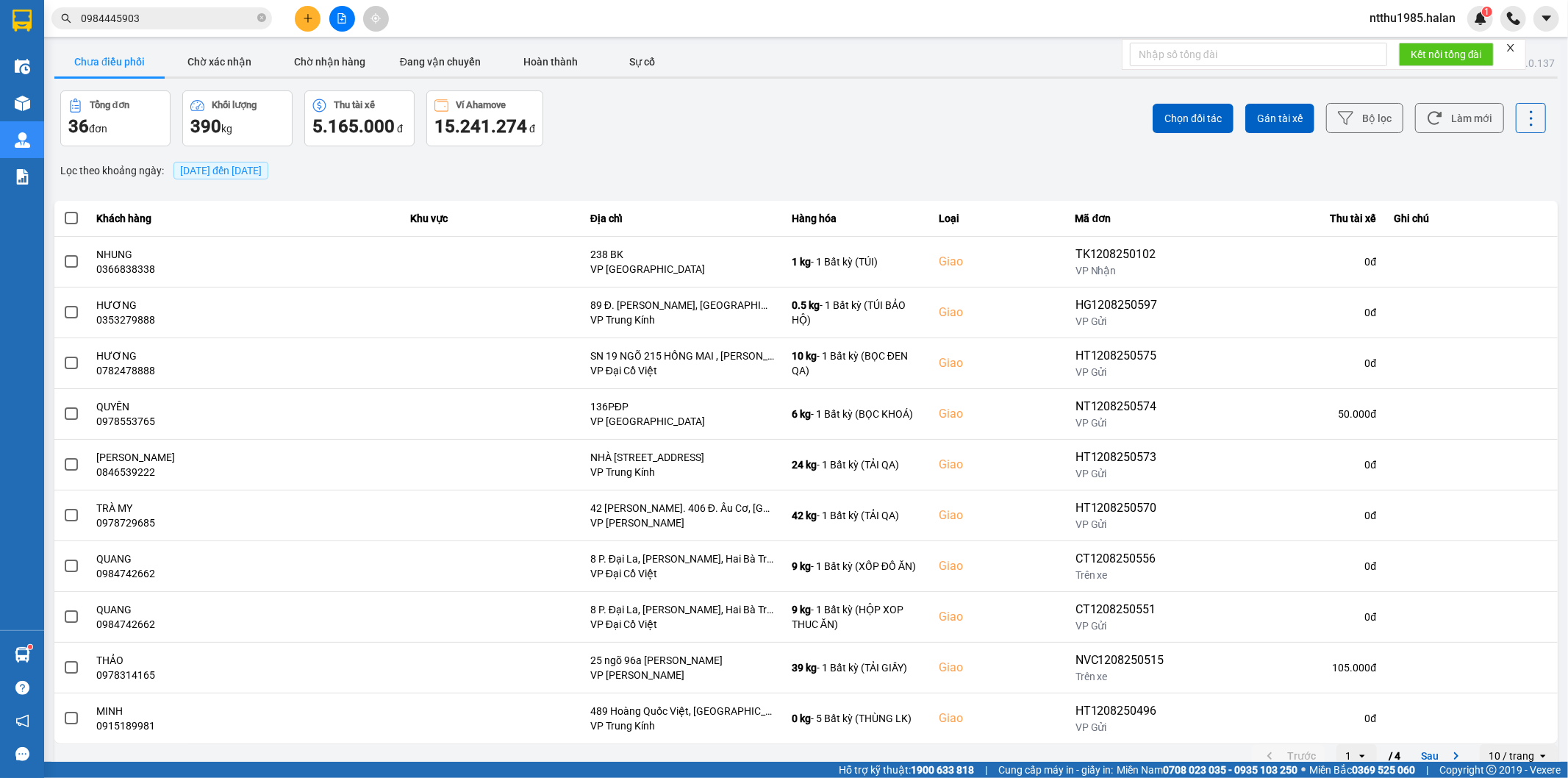
click at [663, 144] on div "Tổng đơn 36 đơn Khối lượng 390 kg Thu tài xế 5.165.000 đ Ví Ahamove 15.241.274 đ" at bounding box center [432, 118] width 744 height 56
click at [1464, 120] on button "Làm mới" at bounding box center [1459, 118] width 89 height 30
click at [658, 130] on div "Tổng đơn 36 đơn Khối lượng 390 kg Thu tài xế 5.165.000 đ Ví Ahamove 15.241.274 đ" at bounding box center [432, 118] width 744 height 56
click at [643, 150] on div "ver: 0.0.137 Chưa điều phối Chờ xác nhận Chờ nhận hàng Đang vận chuyển Hoàn thà…" at bounding box center [806, 407] width 1509 height 727
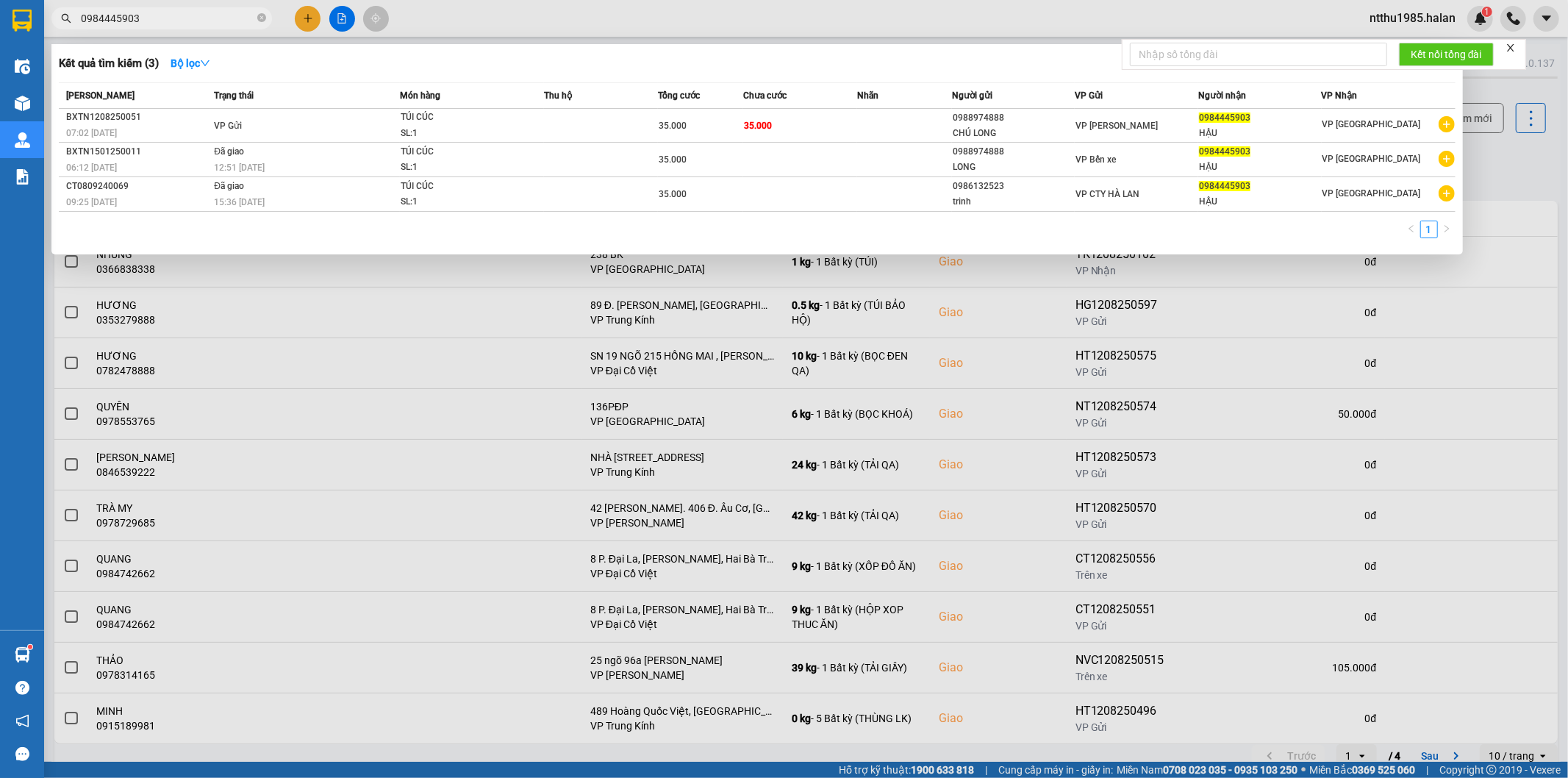
click at [149, 18] on input "0984445903" at bounding box center [167, 18] width 174 height 17
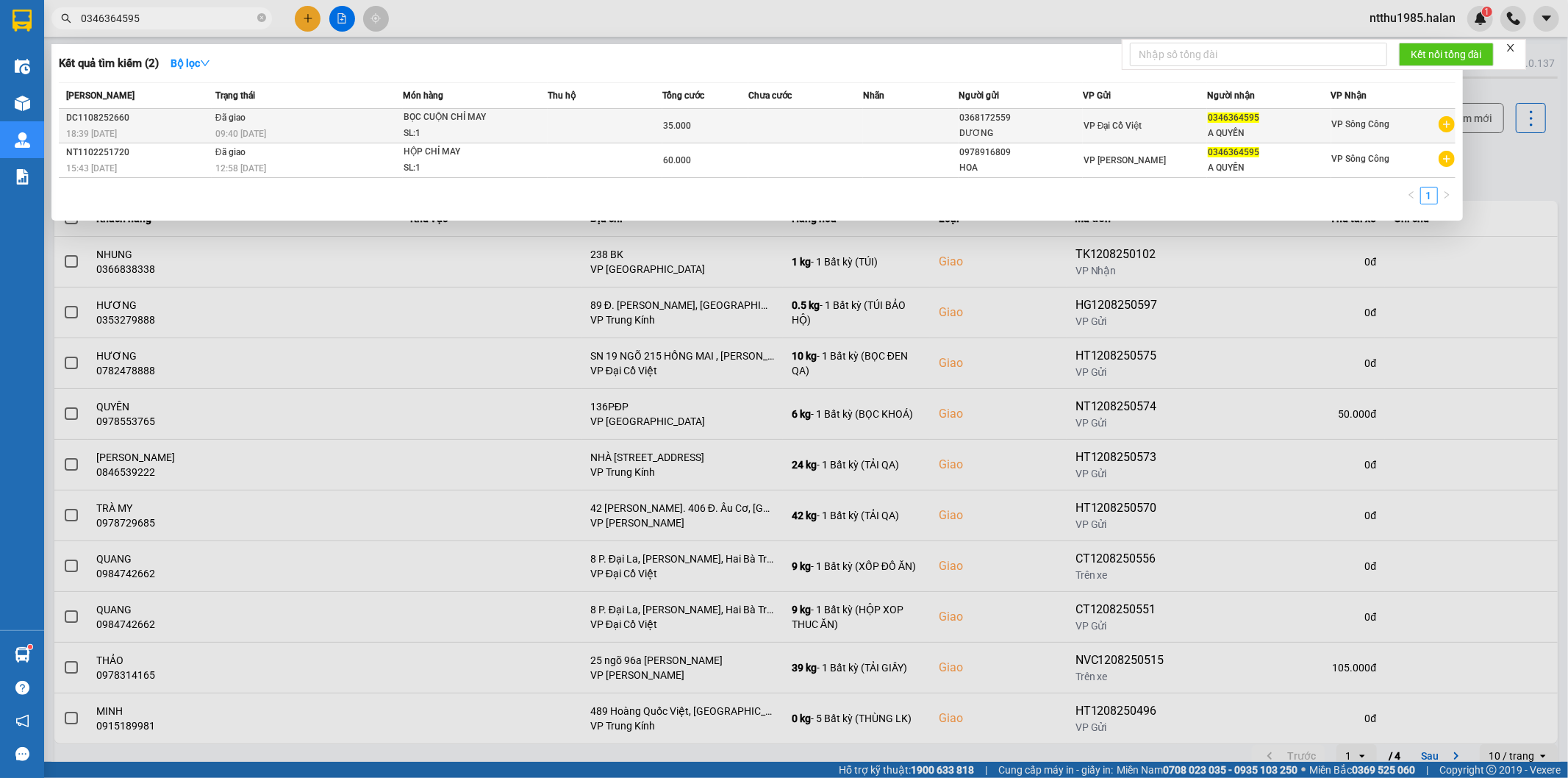
type input "0346364595"
click at [286, 127] on div "09:40 - 12/08" at bounding box center [308, 134] width 186 height 17
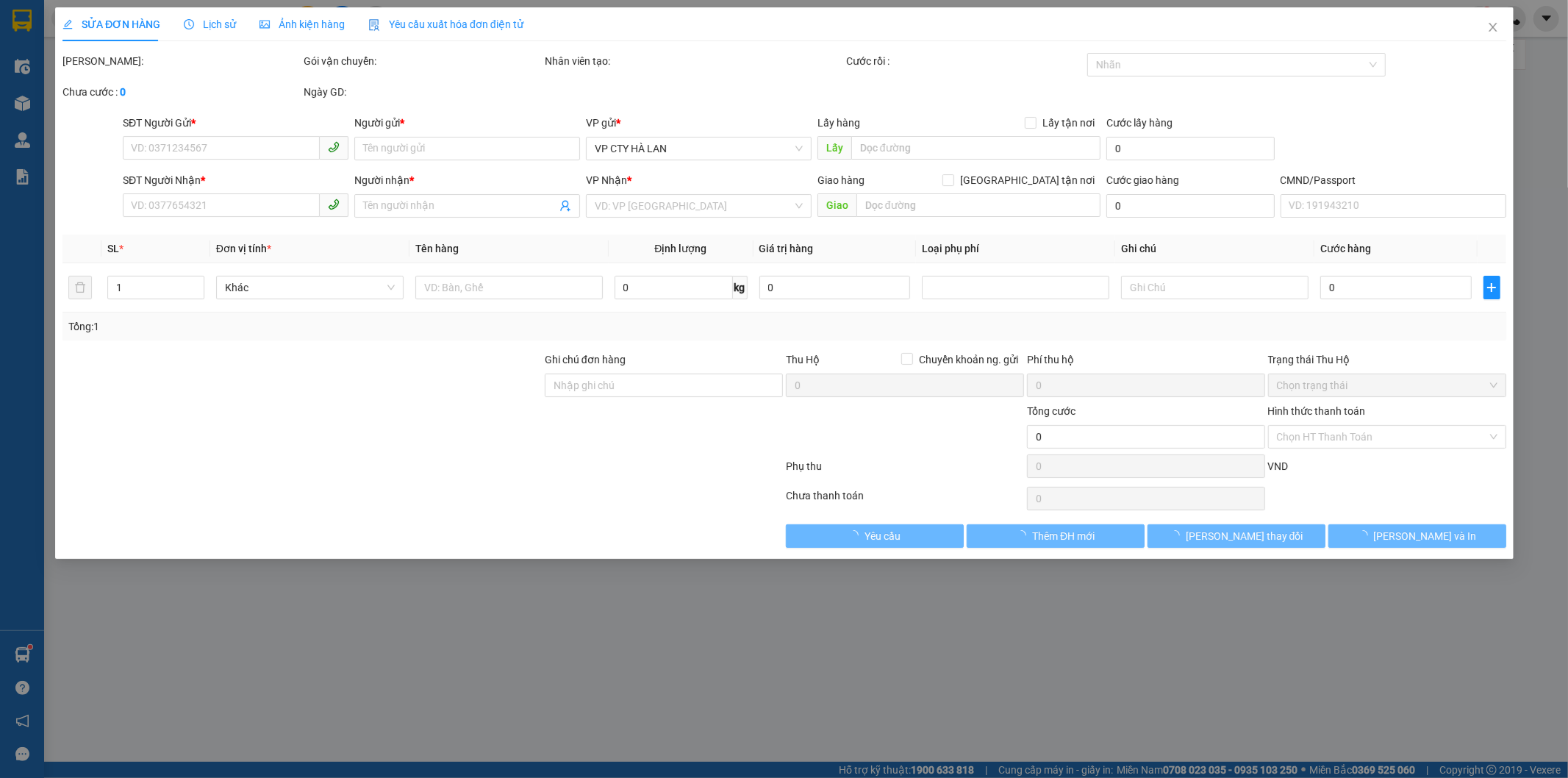
type input "0368172559"
type input "DƯƠNG"
type input "0346364595"
type input "A QUYỀN"
type input "35.000"
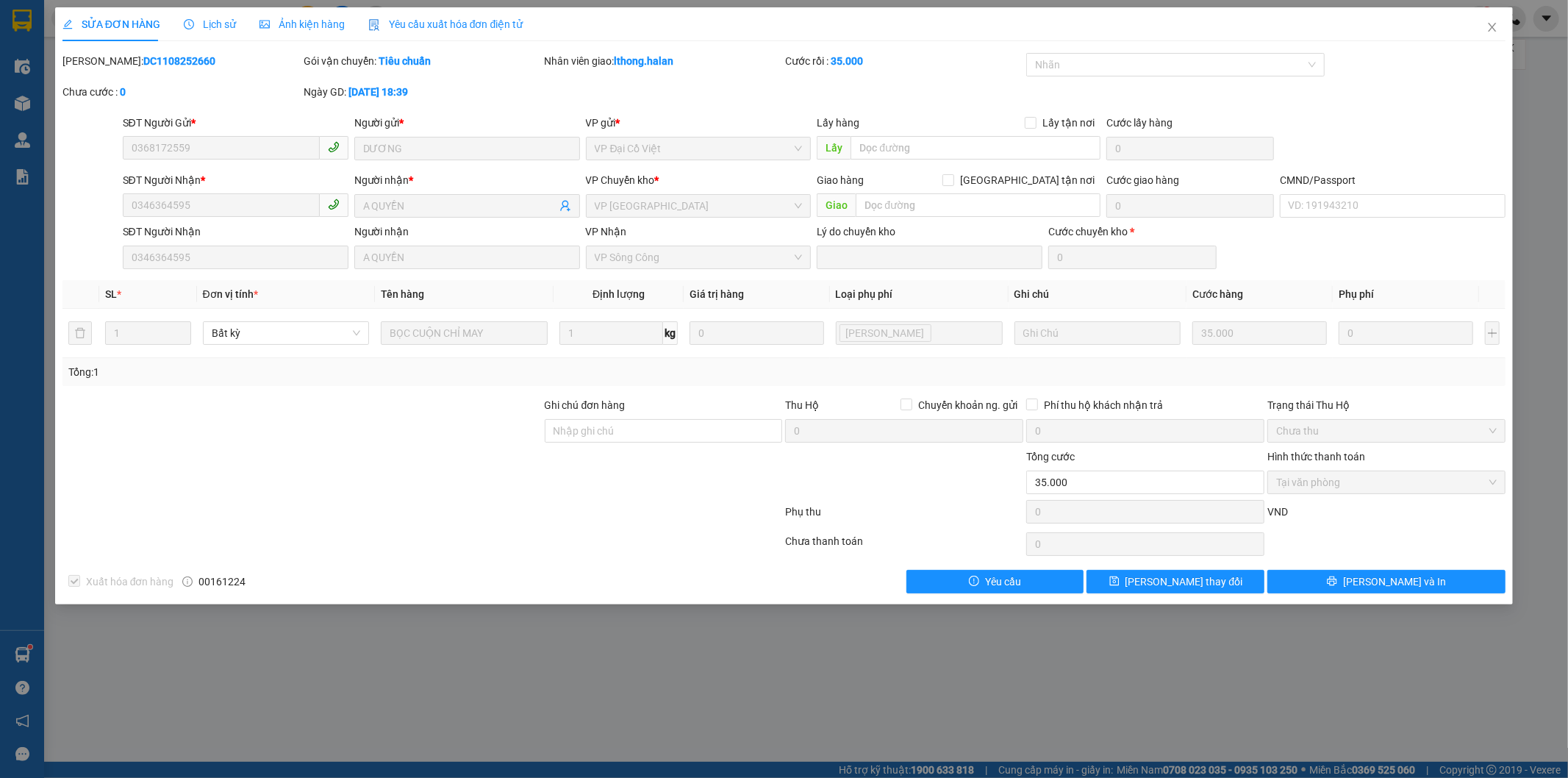
click at [219, 24] on span "Lịch sử" at bounding box center [209, 24] width 52 height 12
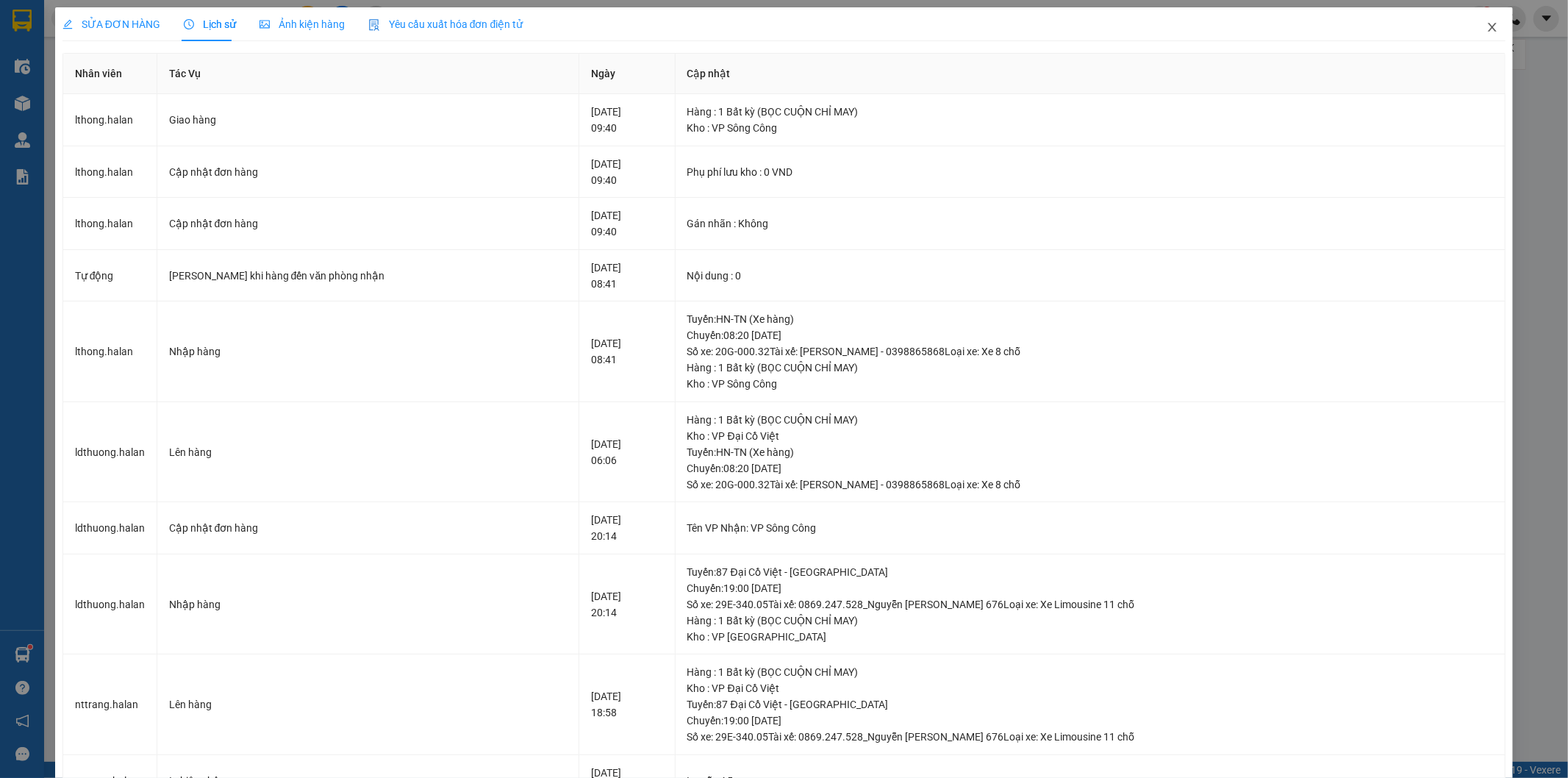
click at [1493, 20] on span "Close" at bounding box center [1492, 28] width 41 height 41
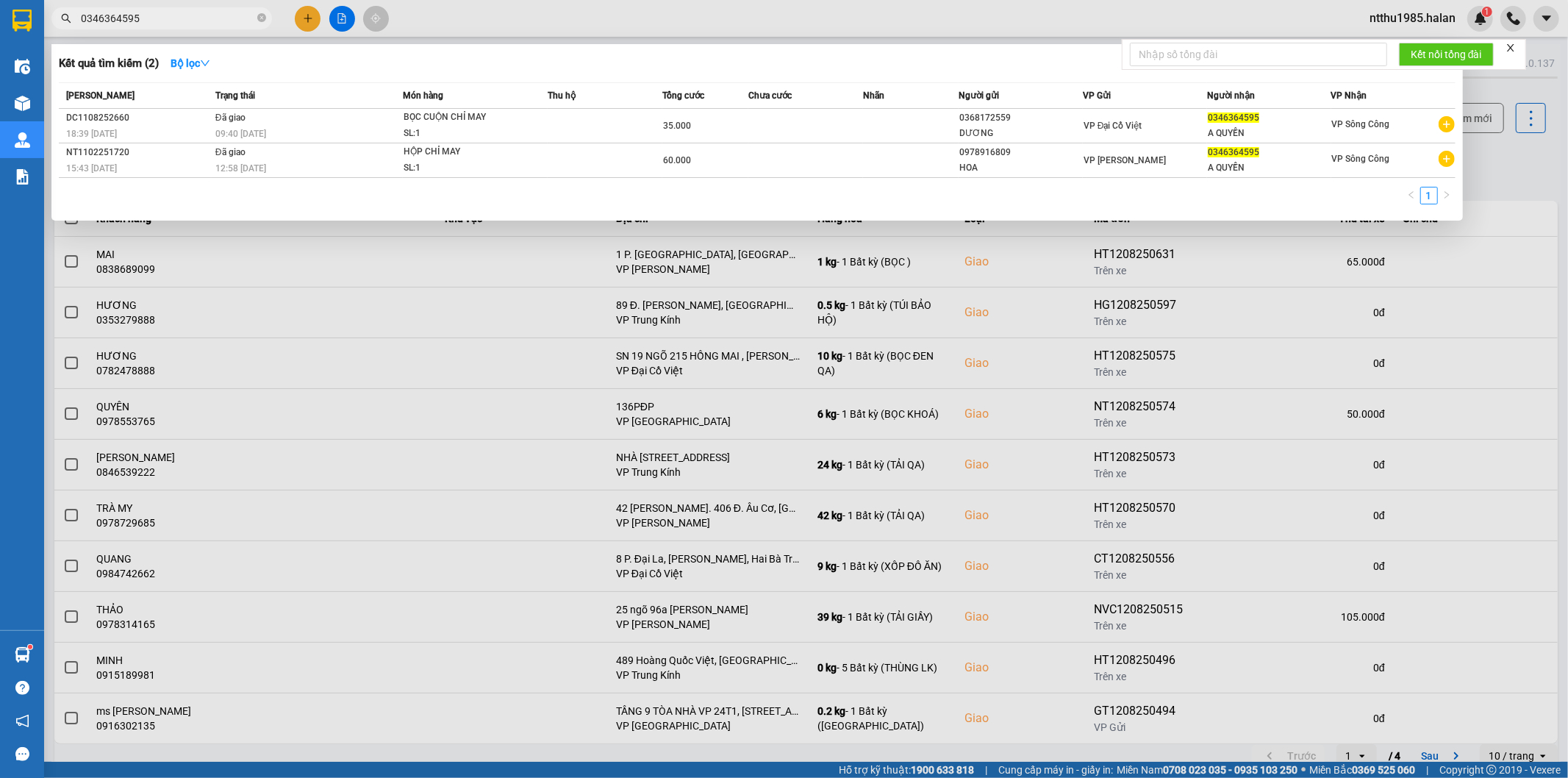
click at [195, 16] on input "0346364595" at bounding box center [167, 18] width 174 height 17
click at [954, 129] on td at bounding box center [911, 127] width 95 height 35
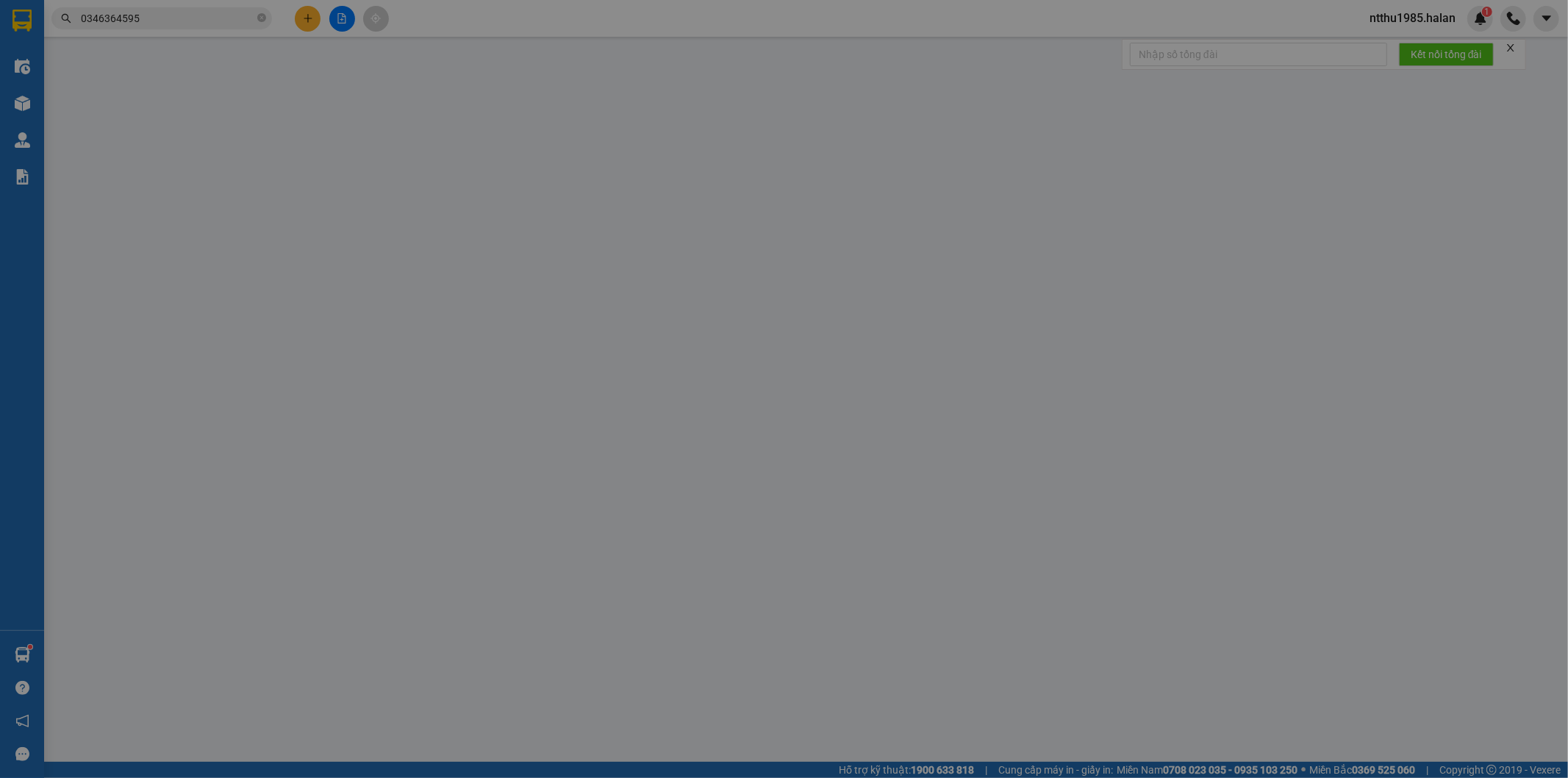
type input "0368172559"
type input "DƯƠNG"
type input "0346364595"
type input "A QUYỀN"
type input "35.000"
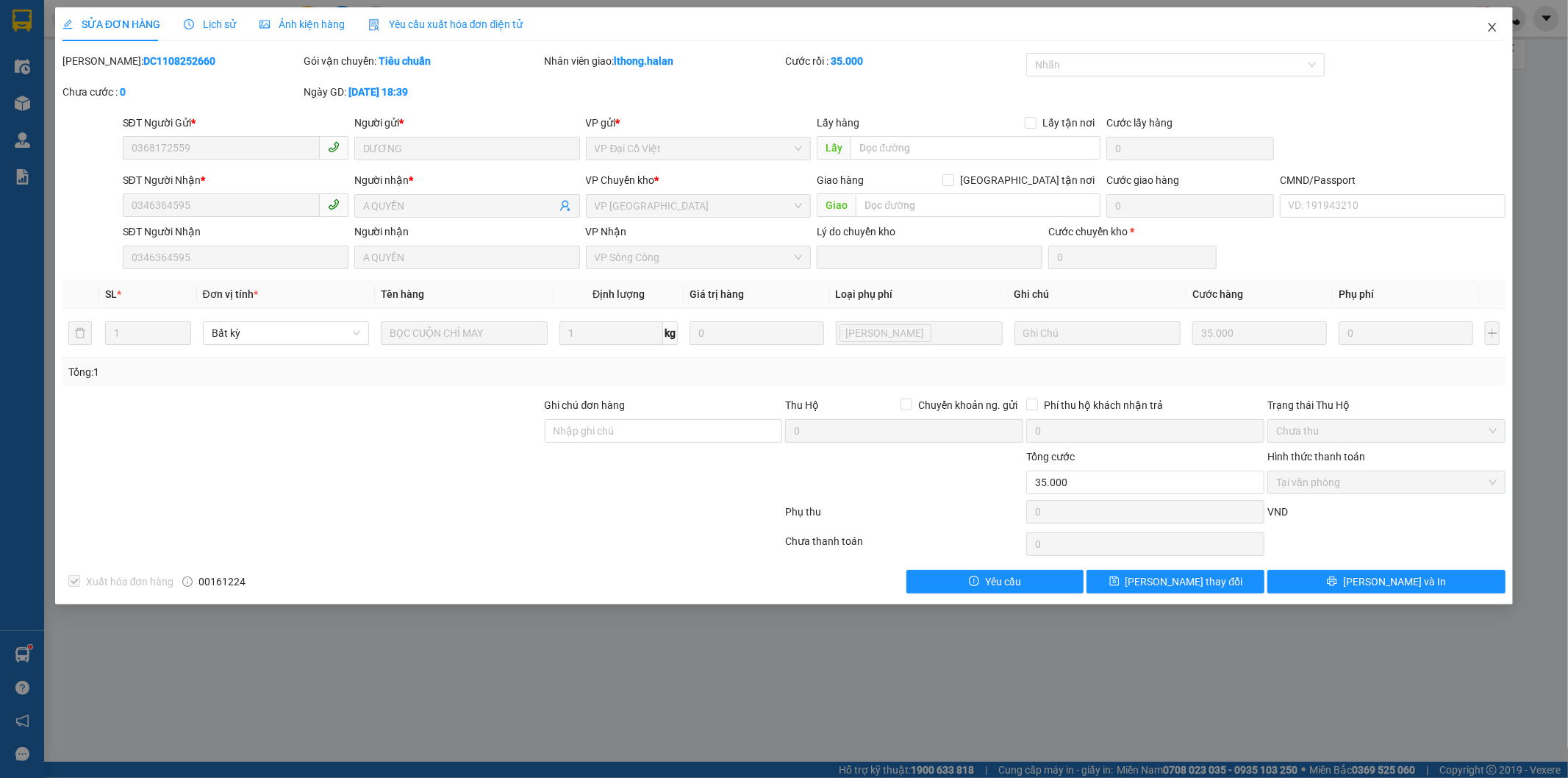
click at [1493, 28] on icon "close" at bounding box center [1493, 28] width 8 height 9
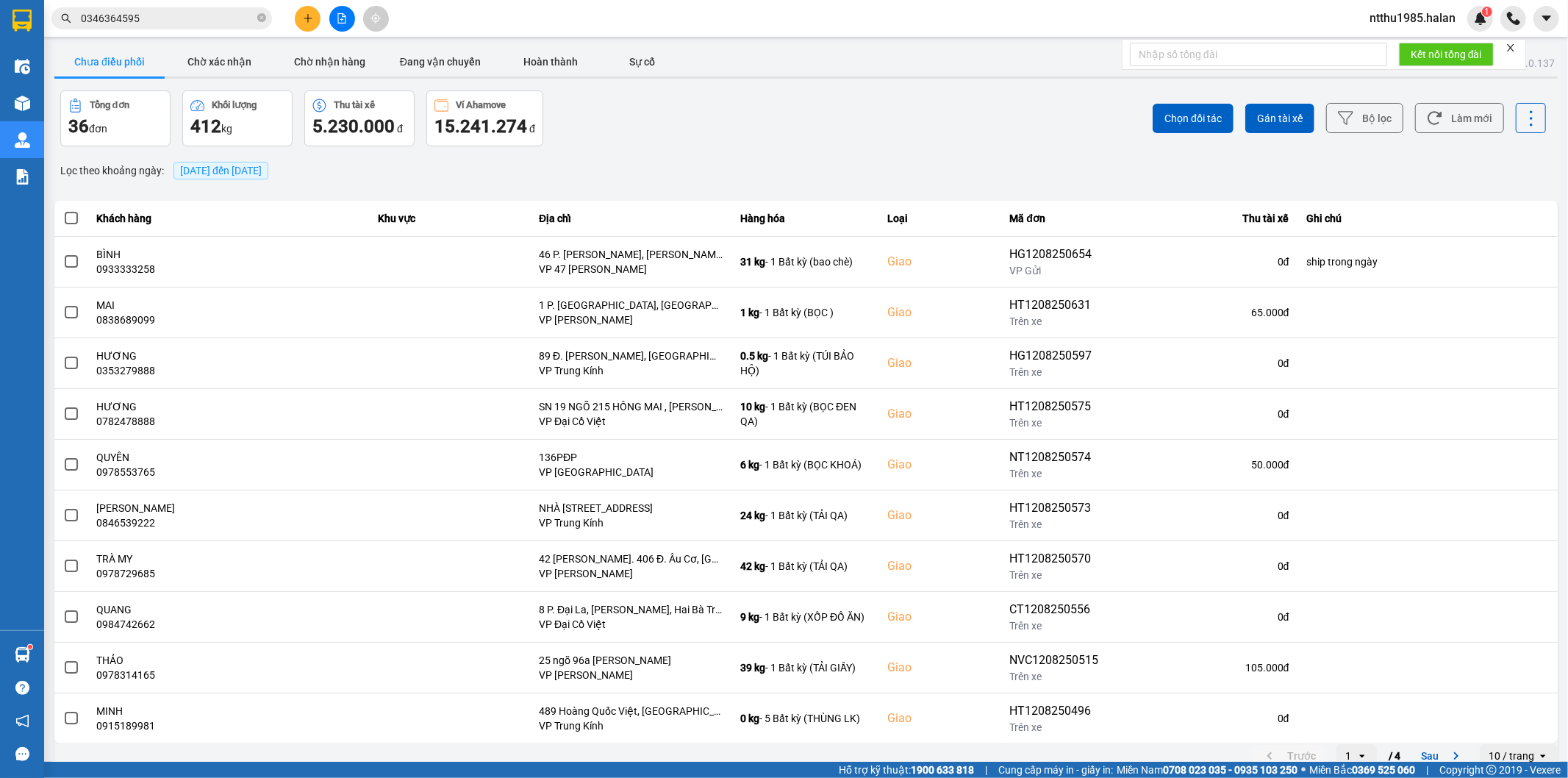
click at [138, 13] on input "0346364595" at bounding box center [167, 18] width 174 height 17
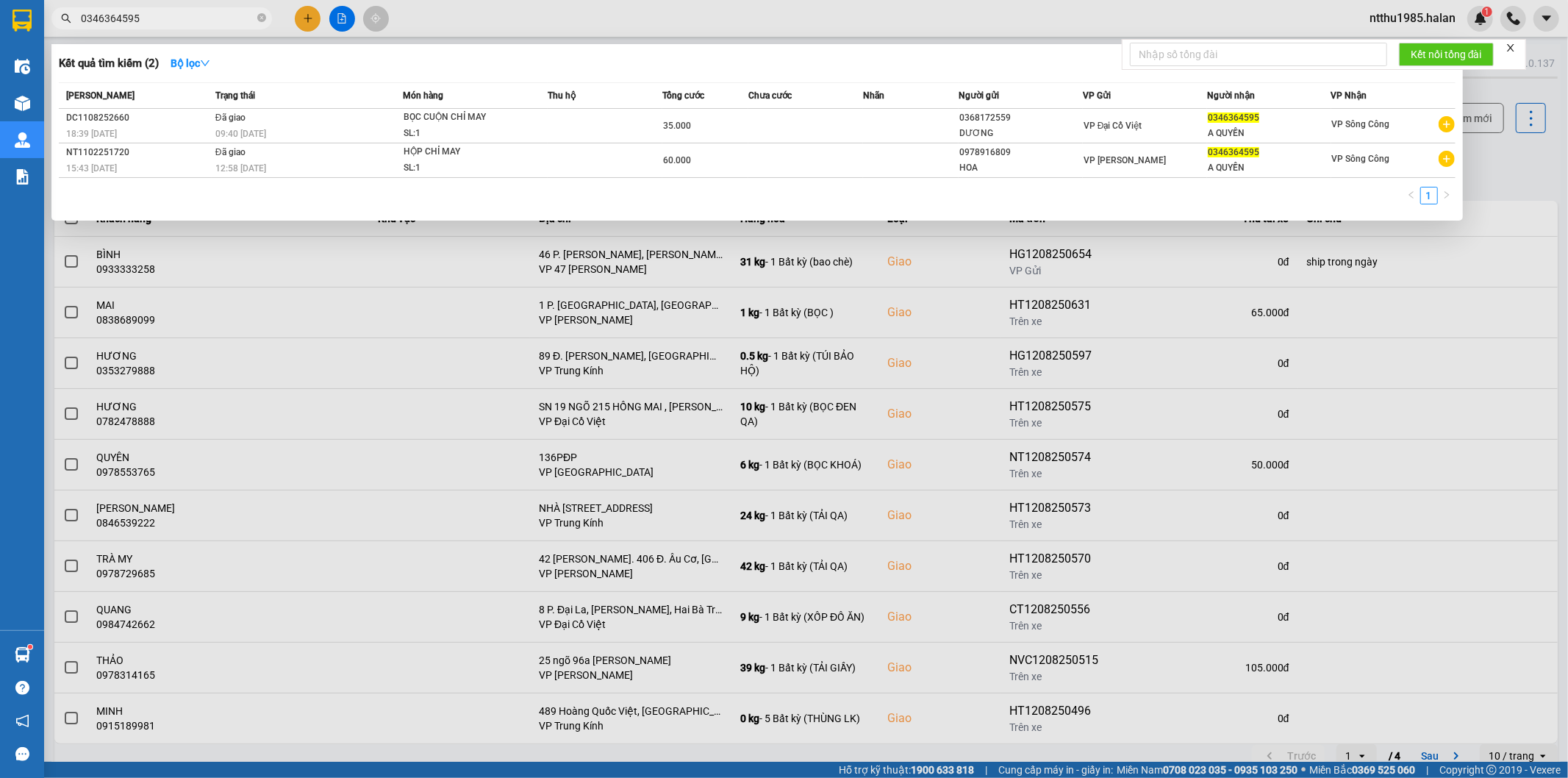
click at [154, 24] on input "0346364595" at bounding box center [167, 18] width 174 height 17
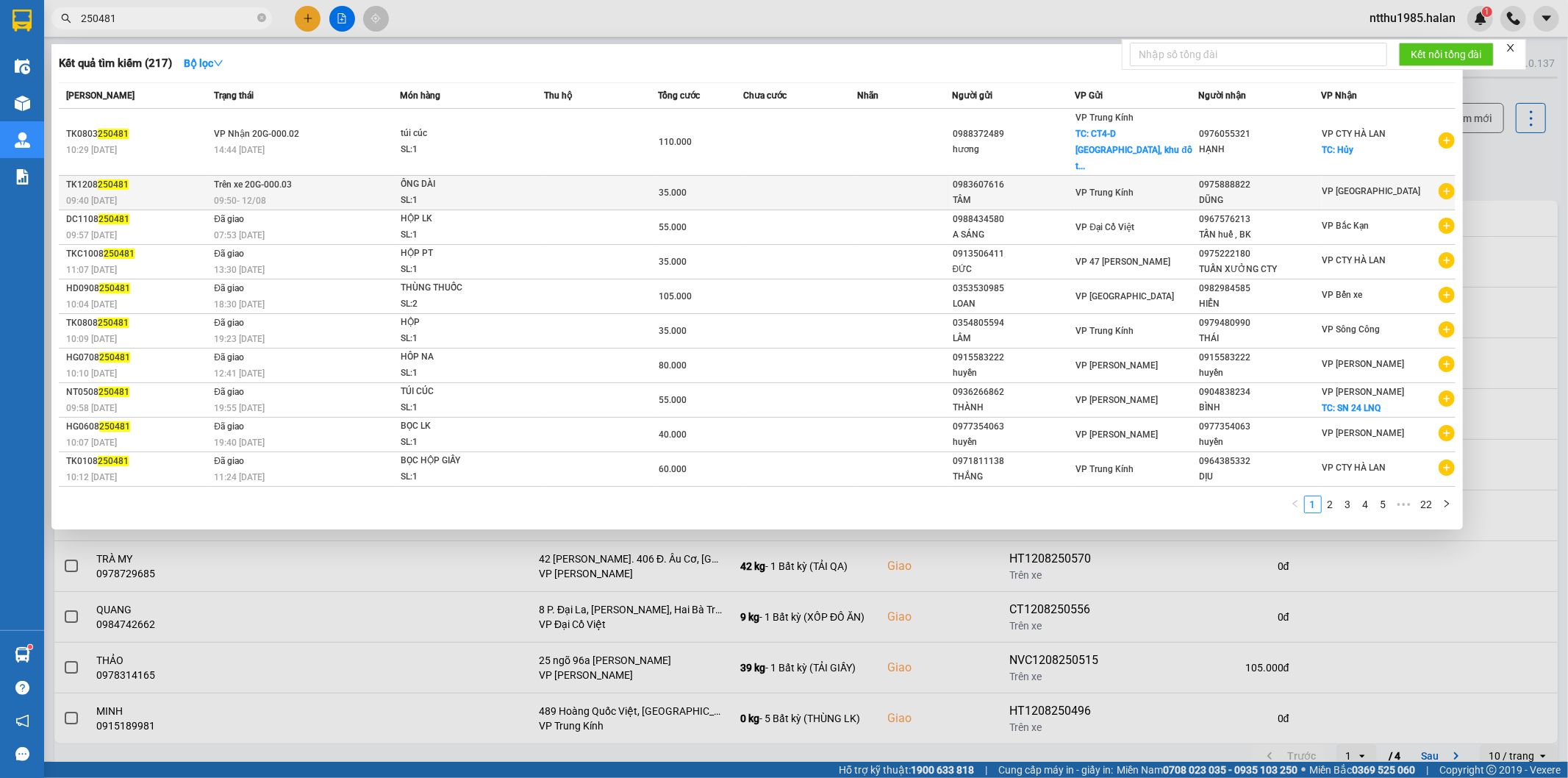
type input "250481"
click at [1069, 193] on div "TÂM" at bounding box center [1014, 200] width 122 height 16
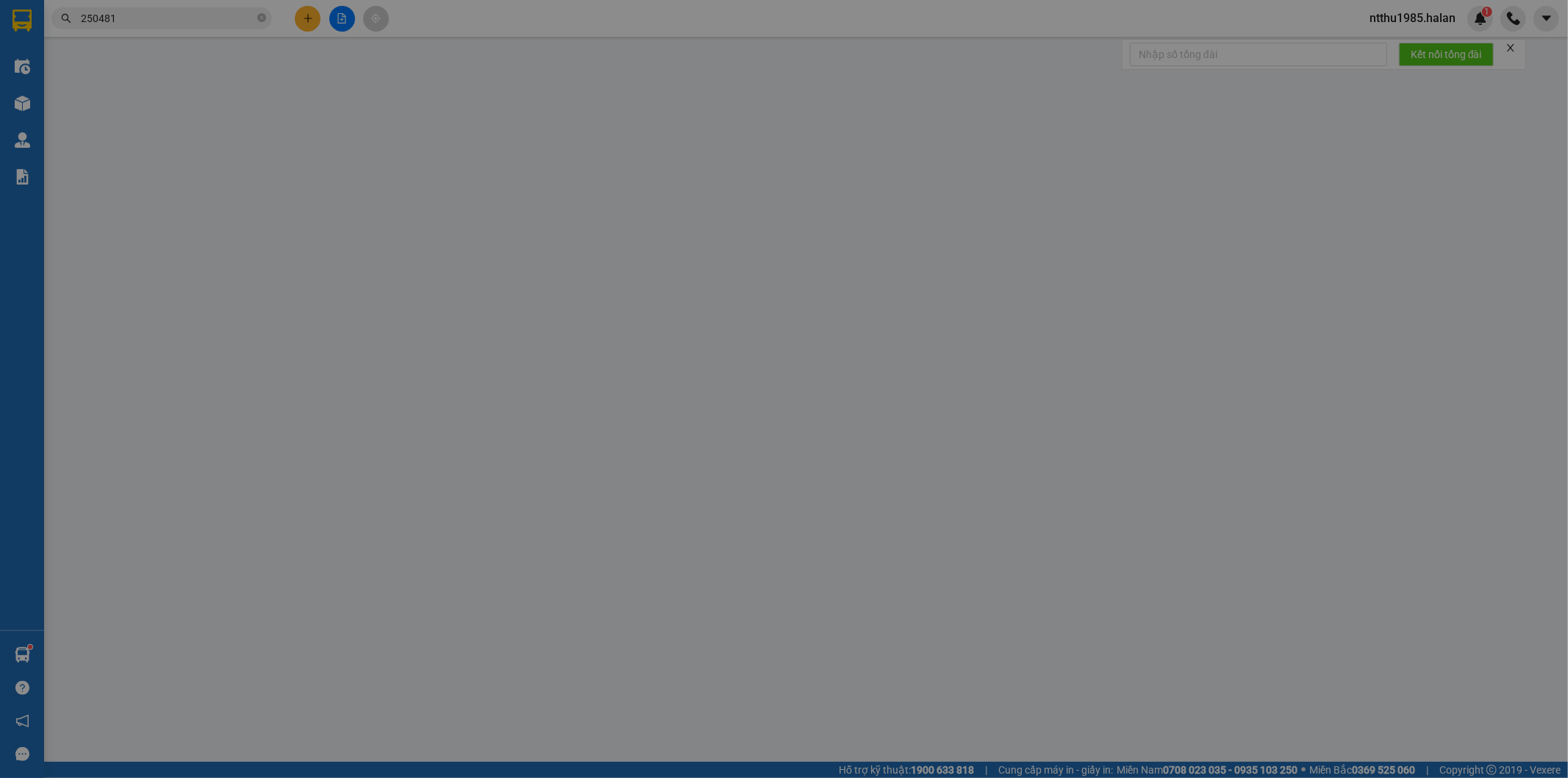
type input "0983607616"
type input "TÂM"
type input "0975888822"
type input "DŨNG"
type input "35.000"
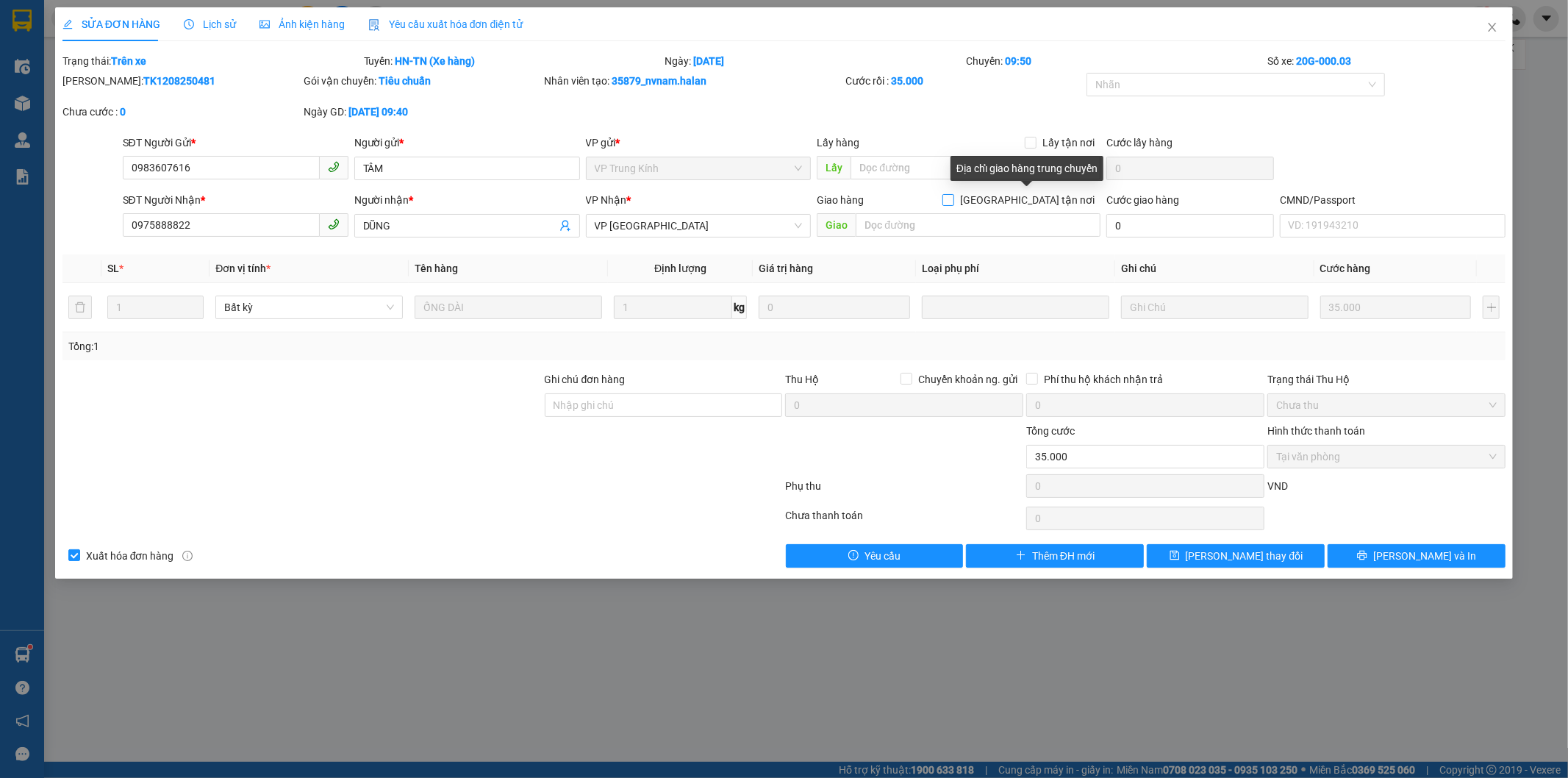
click at [953, 200] on input "Giao tận nơi" at bounding box center [947, 198] width 10 height 10
checkbox input "true"
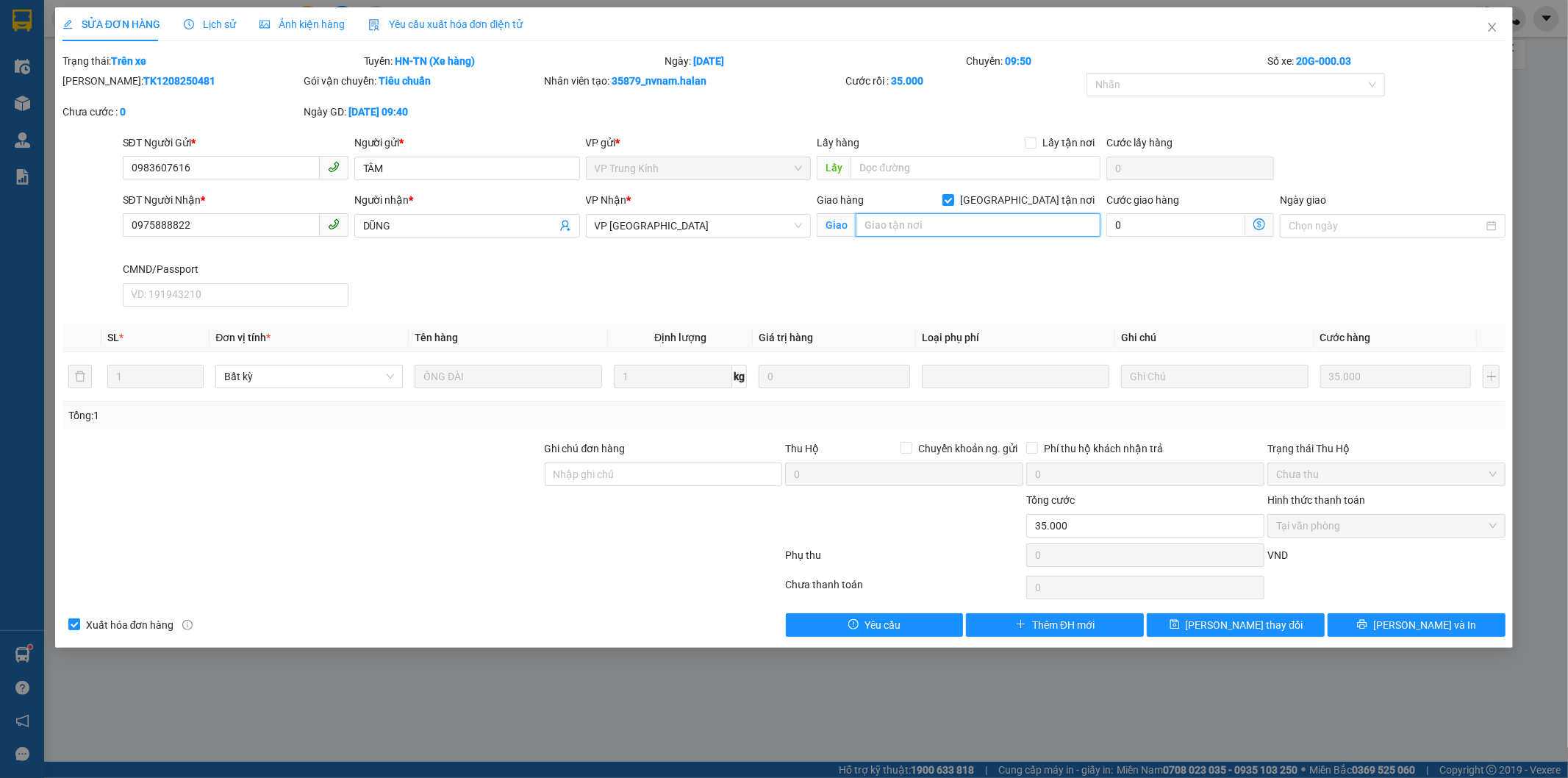
click at [983, 229] on input "text" at bounding box center [978, 225] width 245 height 24
type input "83 BẮC NAM , GIA SÀNG"
click at [1139, 231] on input "0" at bounding box center [1175, 225] width 139 height 24
type input "35.001"
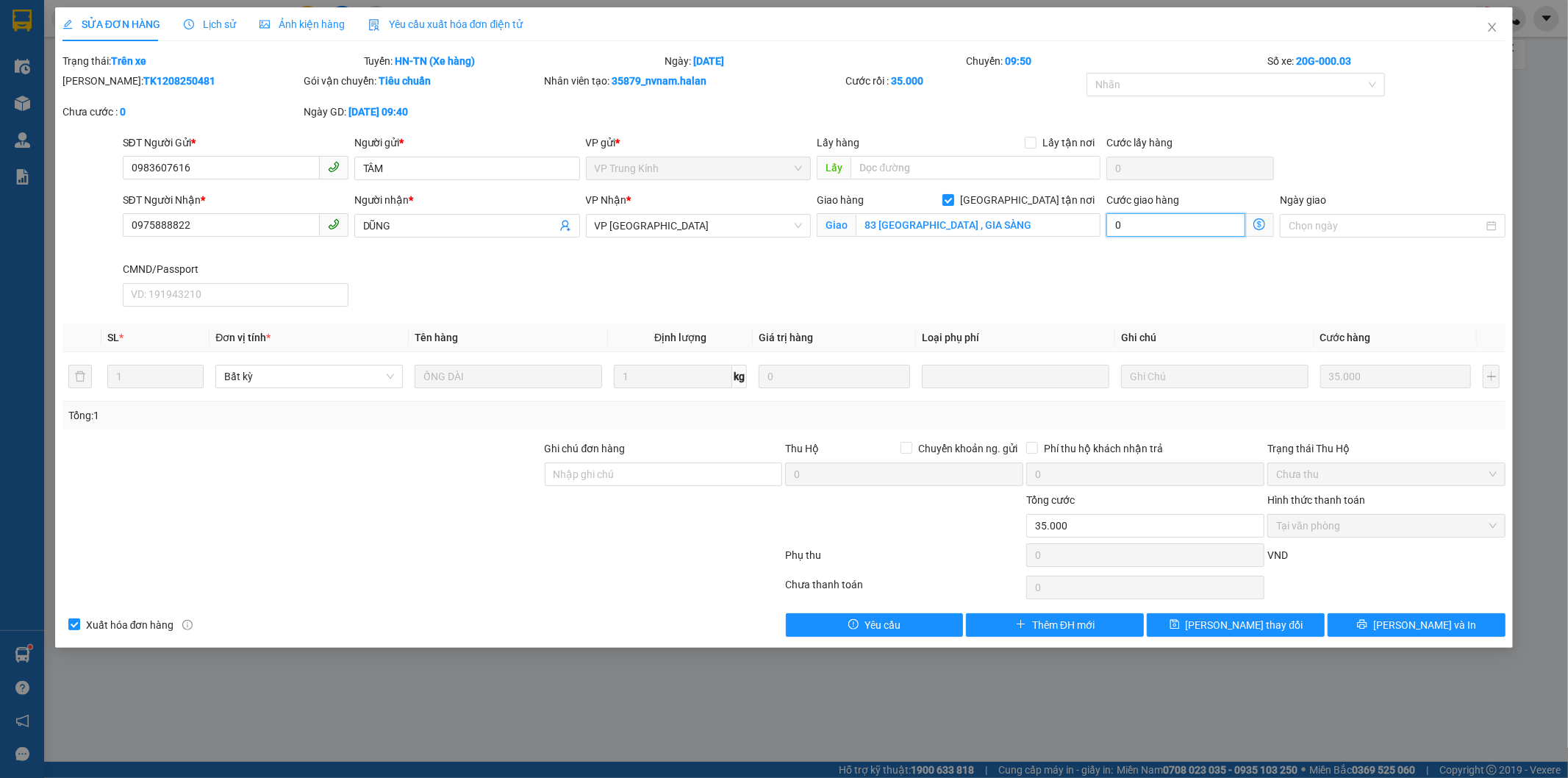
type input "1"
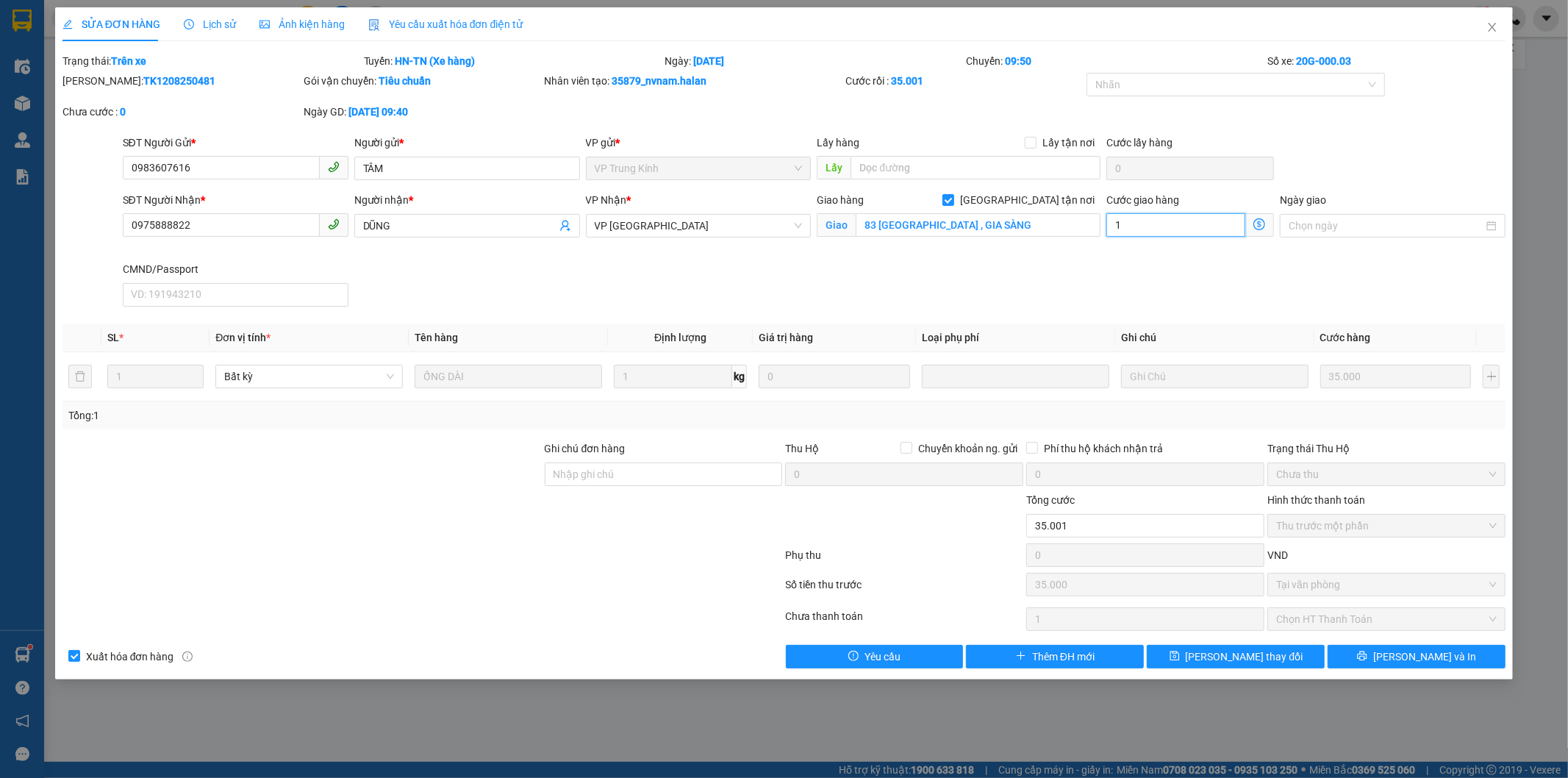
type input "15"
type input "35.015"
type input "15"
type input "15.000"
type input "50.000"
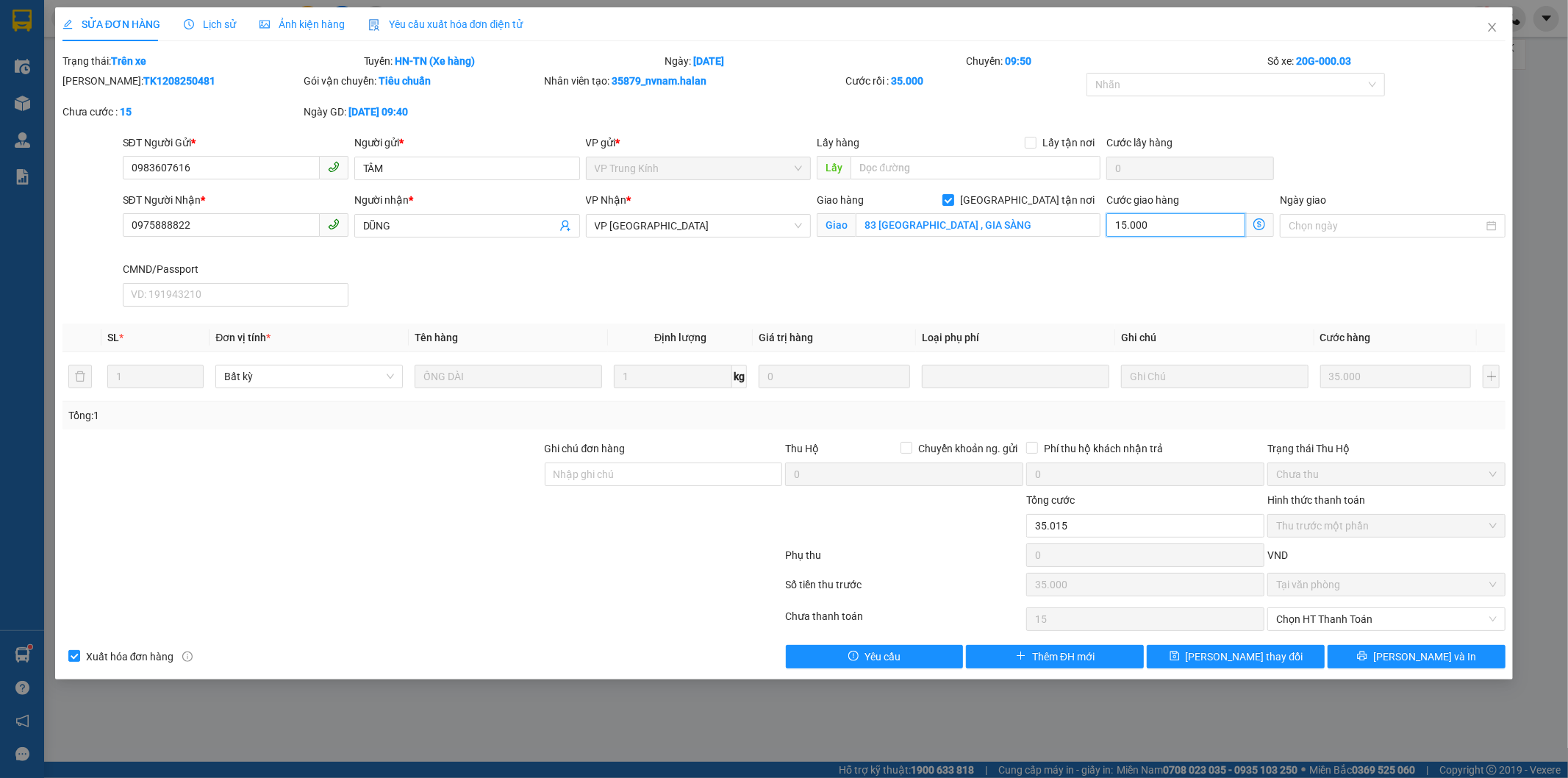
type input "15.000"
click at [1164, 229] on input "15.000" at bounding box center [1175, 225] width 139 height 24
type input "2"
type input "35.002"
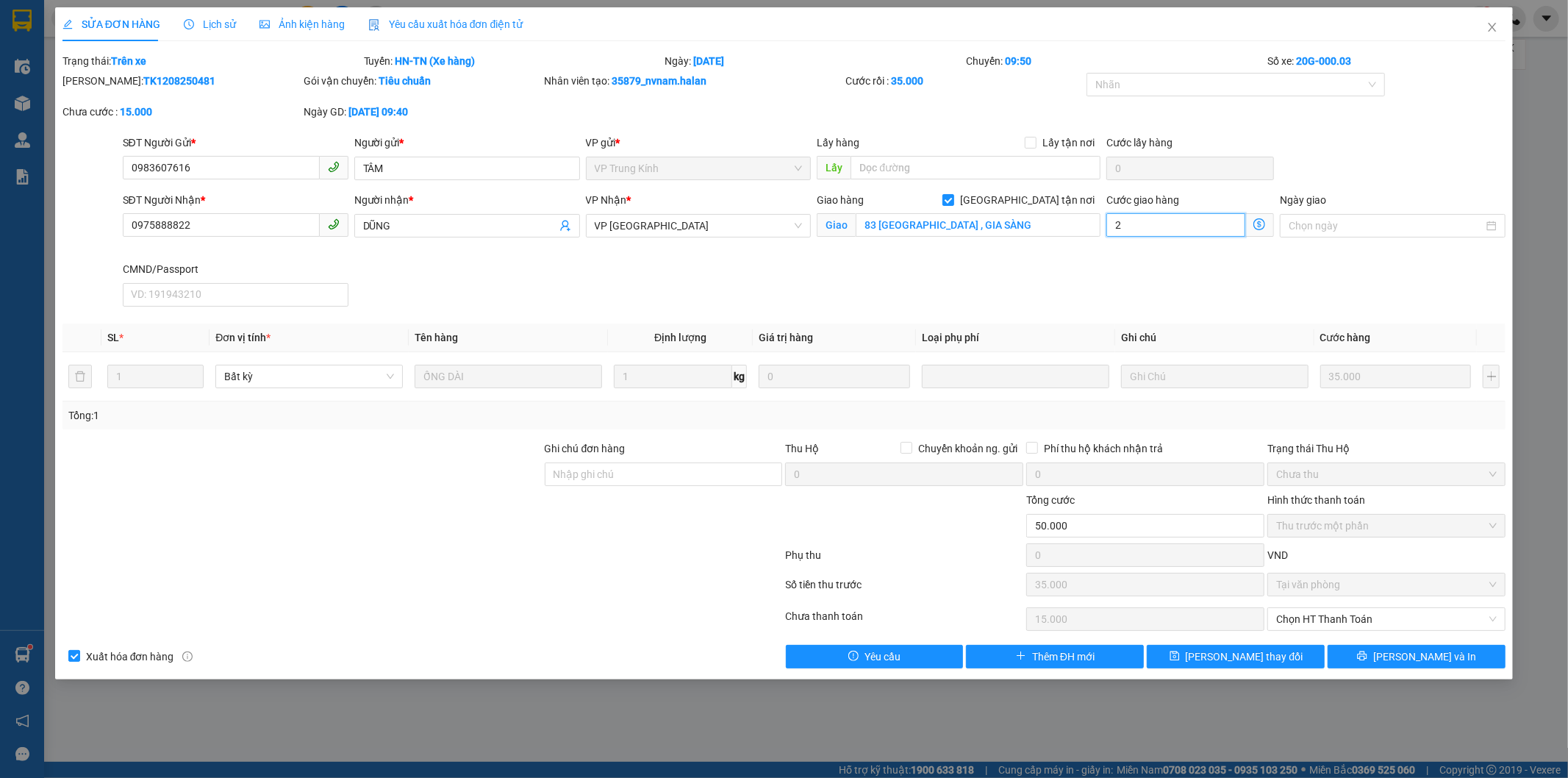
type input "2"
type input "35.020"
type input "20"
type input "20.000"
type input "55.000"
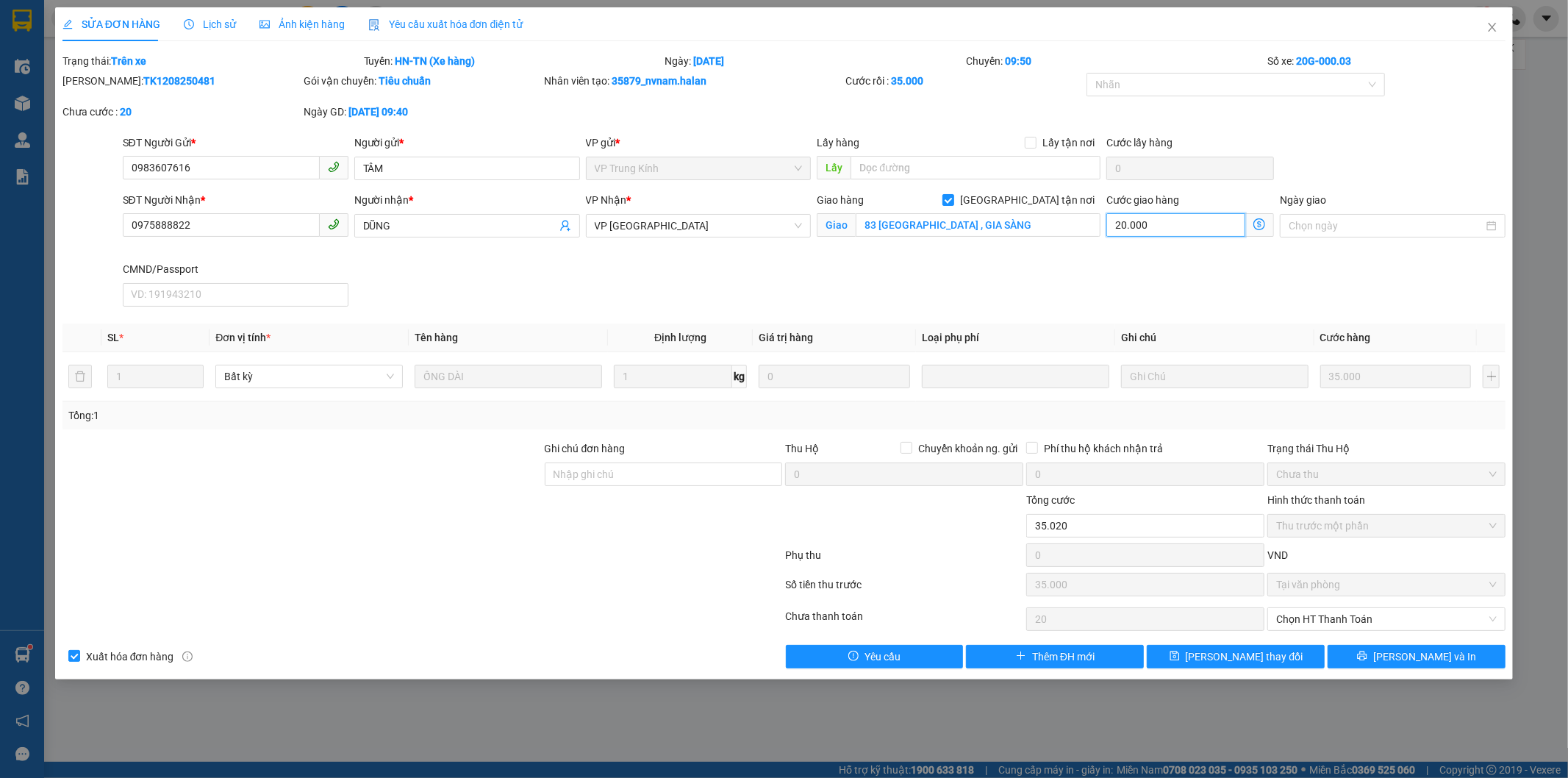
type input "20.000"
click at [653, 473] on input "Ghi chú đơn hàng" at bounding box center [663, 475] width 238 height 24
type input "lh ng gửi ck"
click at [1268, 662] on span "Lưu thay đổi" at bounding box center [1245, 657] width 118 height 17
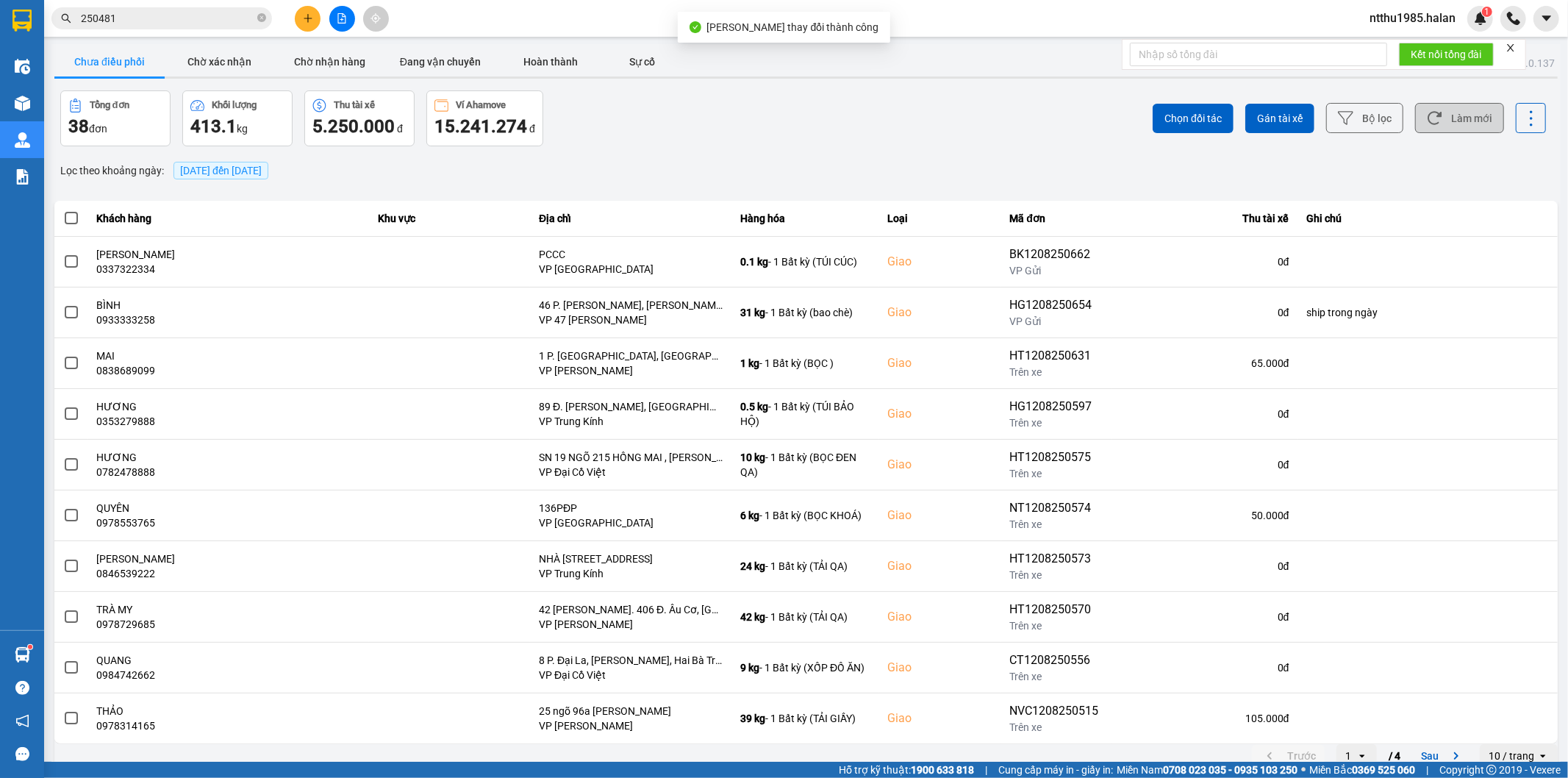
click at [1434, 110] on button "Làm mới" at bounding box center [1459, 118] width 89 height 30
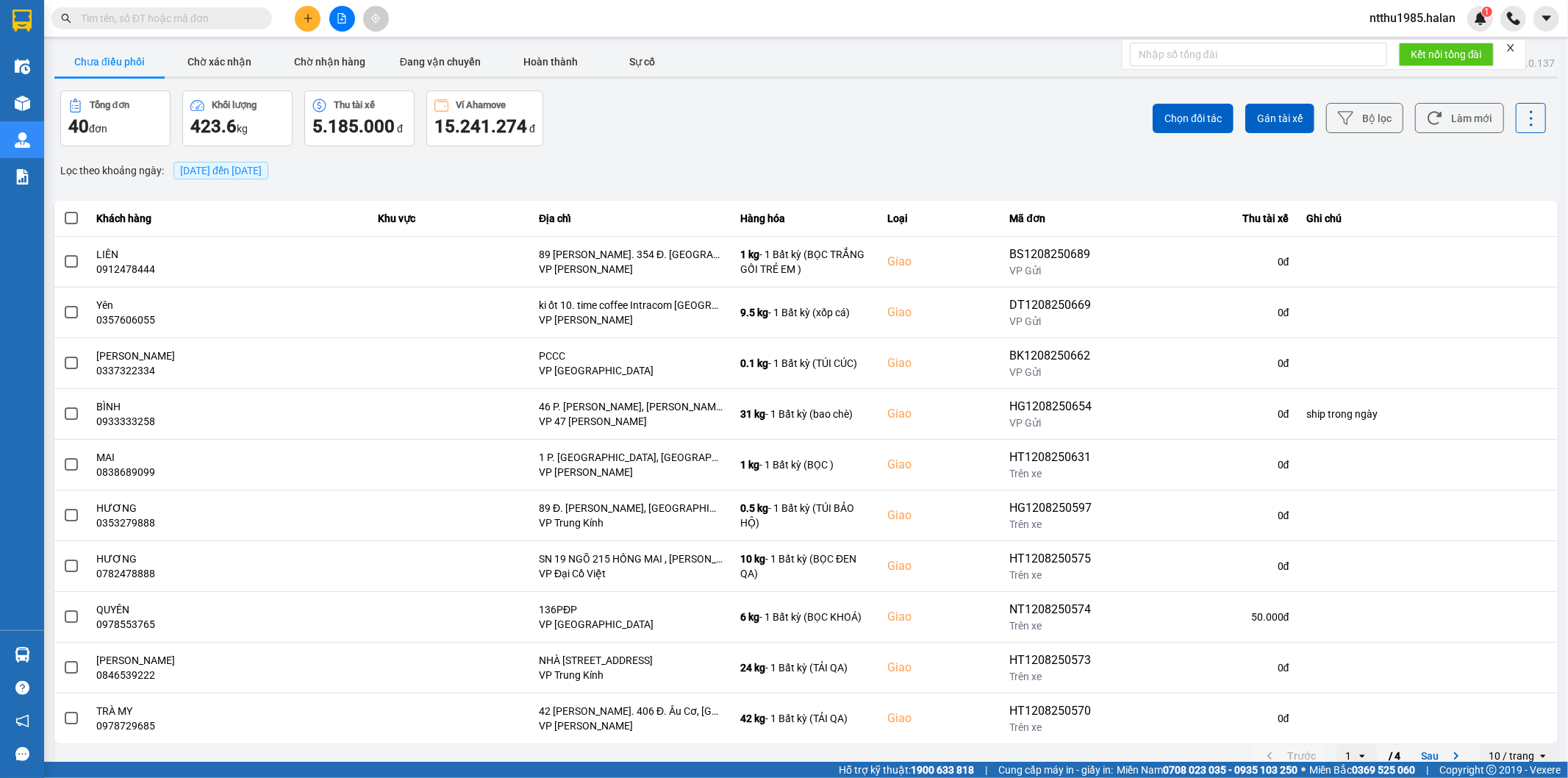
click at [681, 118] on div "Tổng đơn 40 đơn Khối lượng 423.6 kg Thu tài xế 5.185.000 đ Ví Ahamove 15.241.27…" at bounding box center [432, 118] width 744 height 56
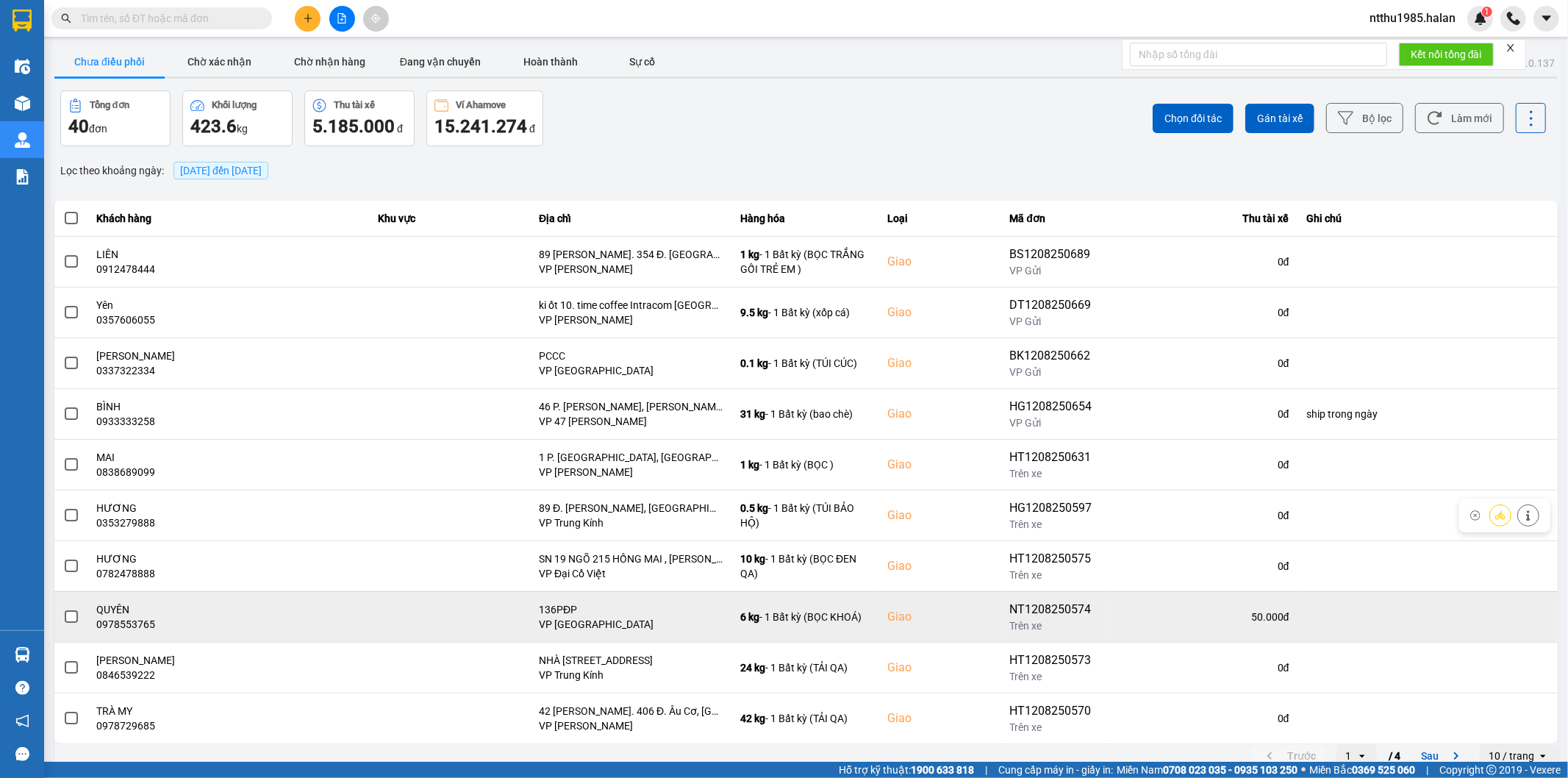
scroll to position [17, 0]
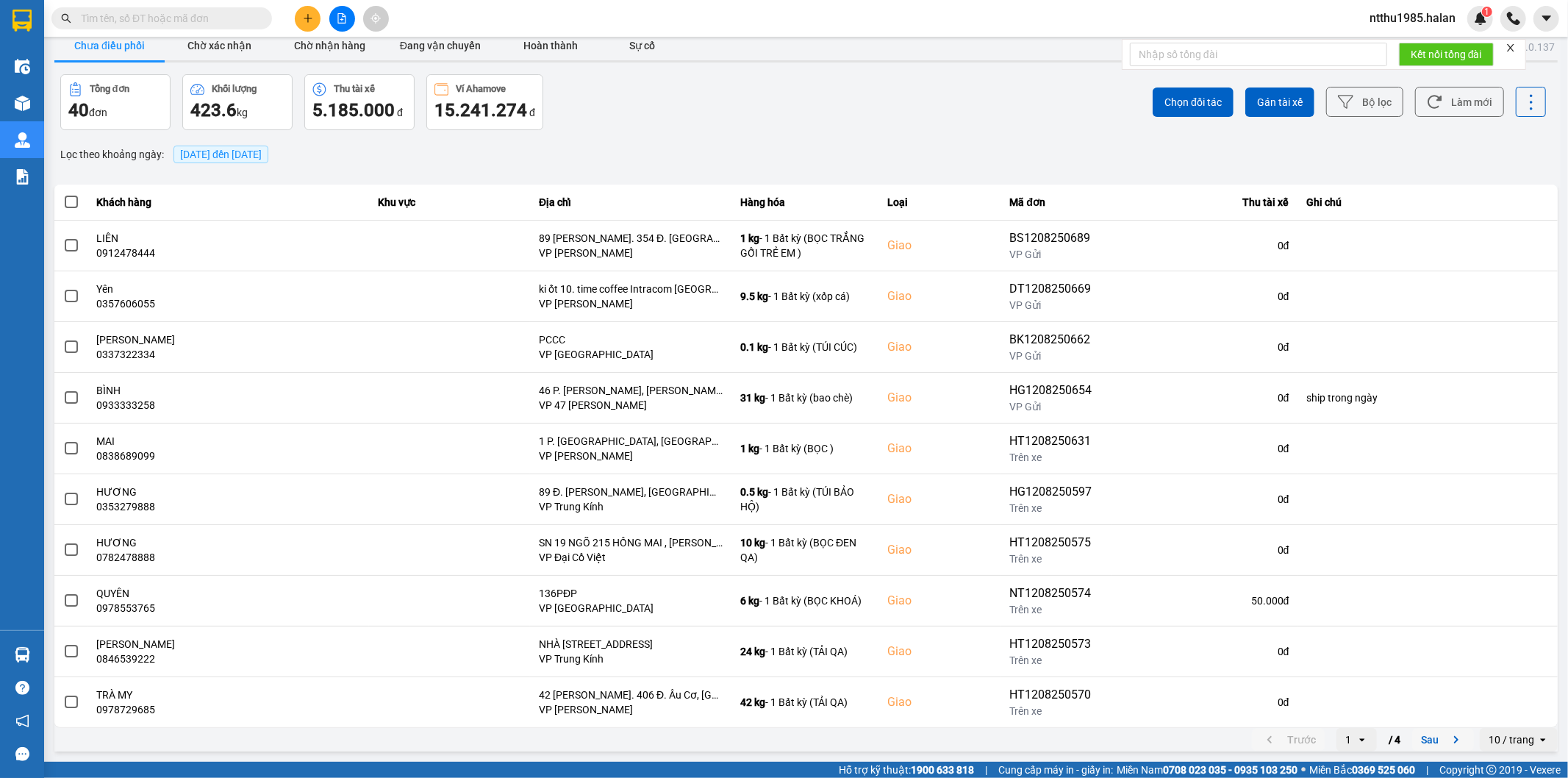
click at [777, 470] on button "Sau" at bounding box center [1442, 740] width 62 height 22
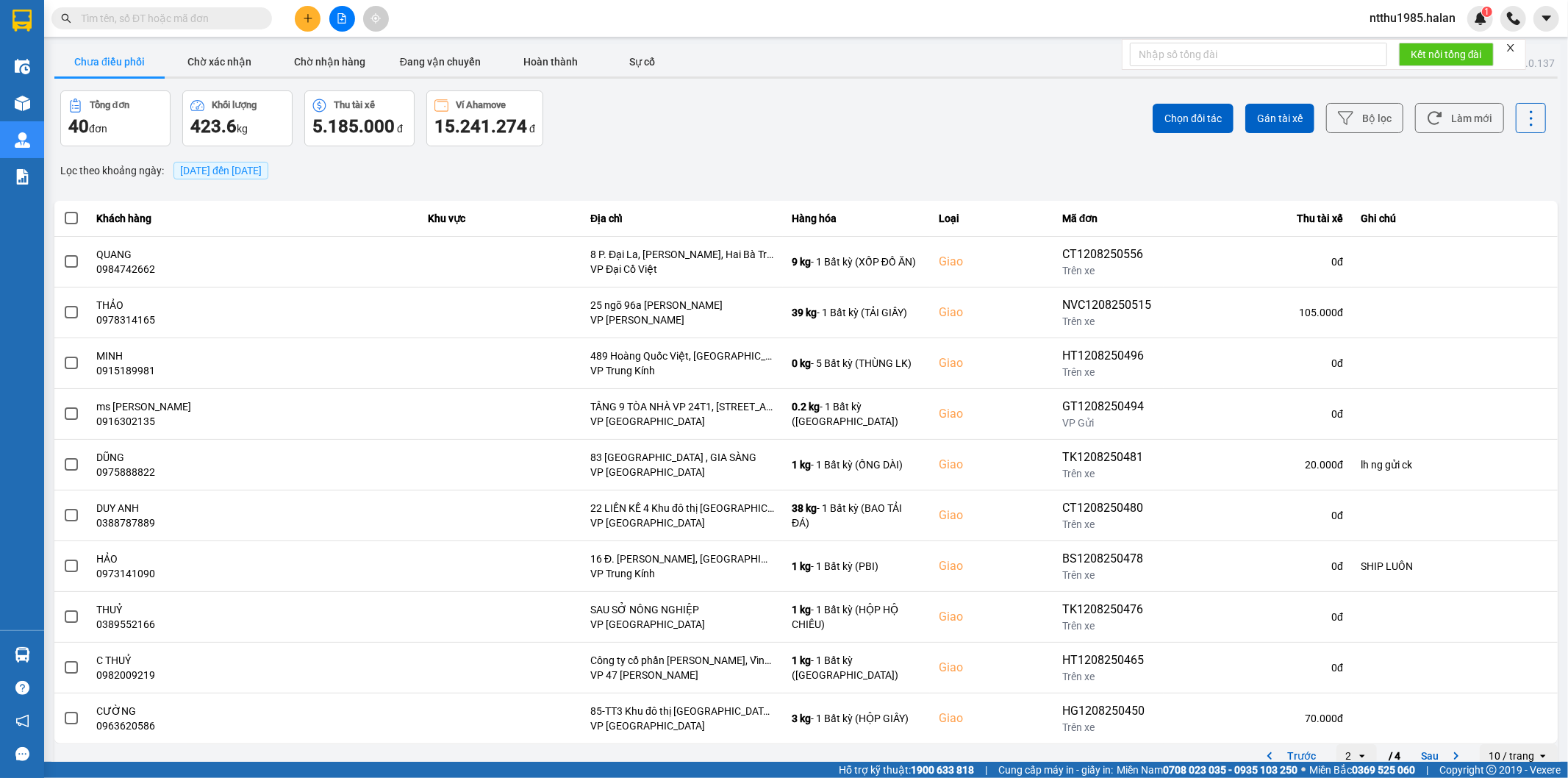
click at [173, 22] on input "text" at bounding box center [167, 18] width 174 height 17
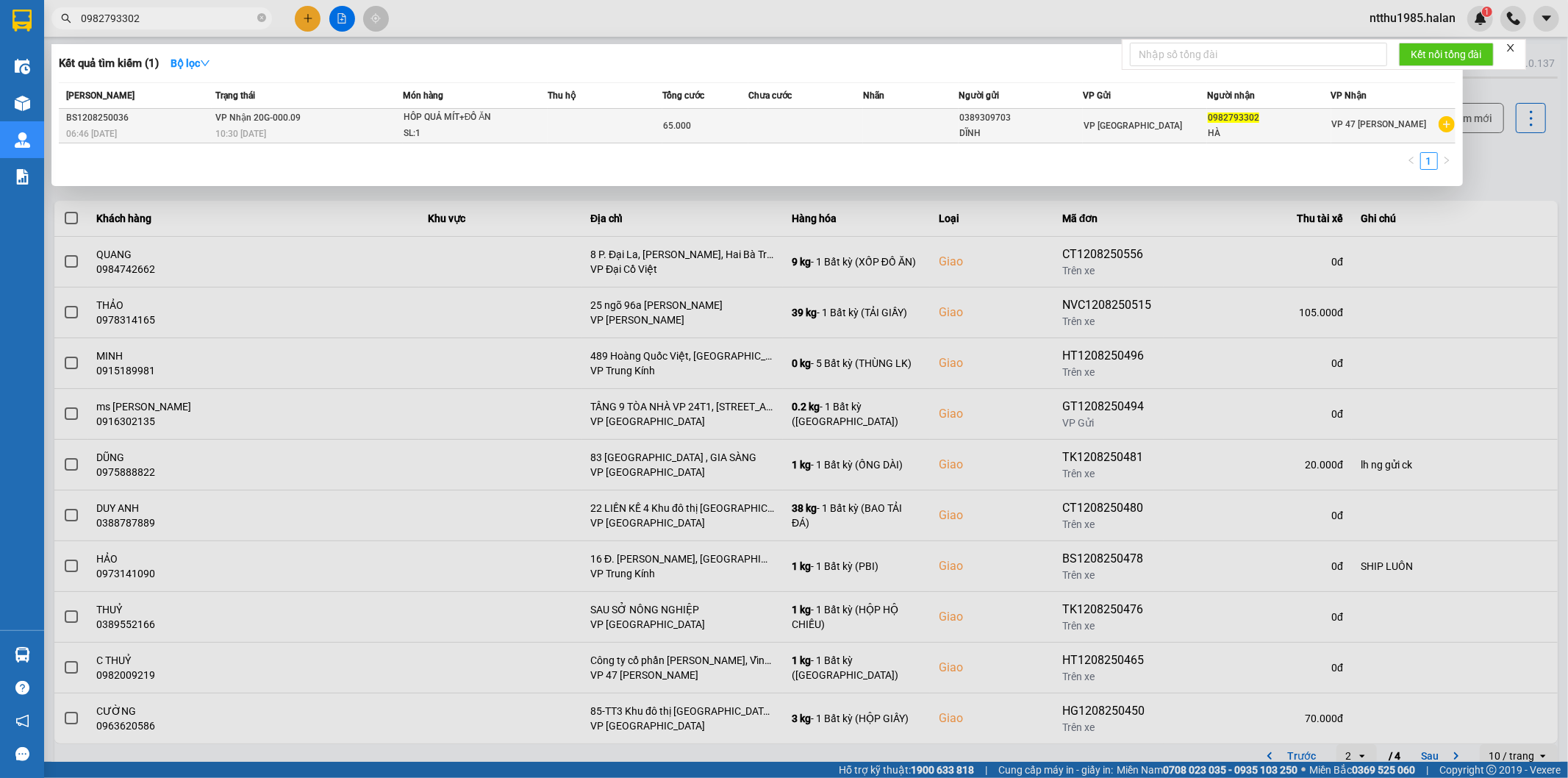
type input "0982793302"
click at [647, 127] on td at bounding box center [605, 127] width 115 height 35
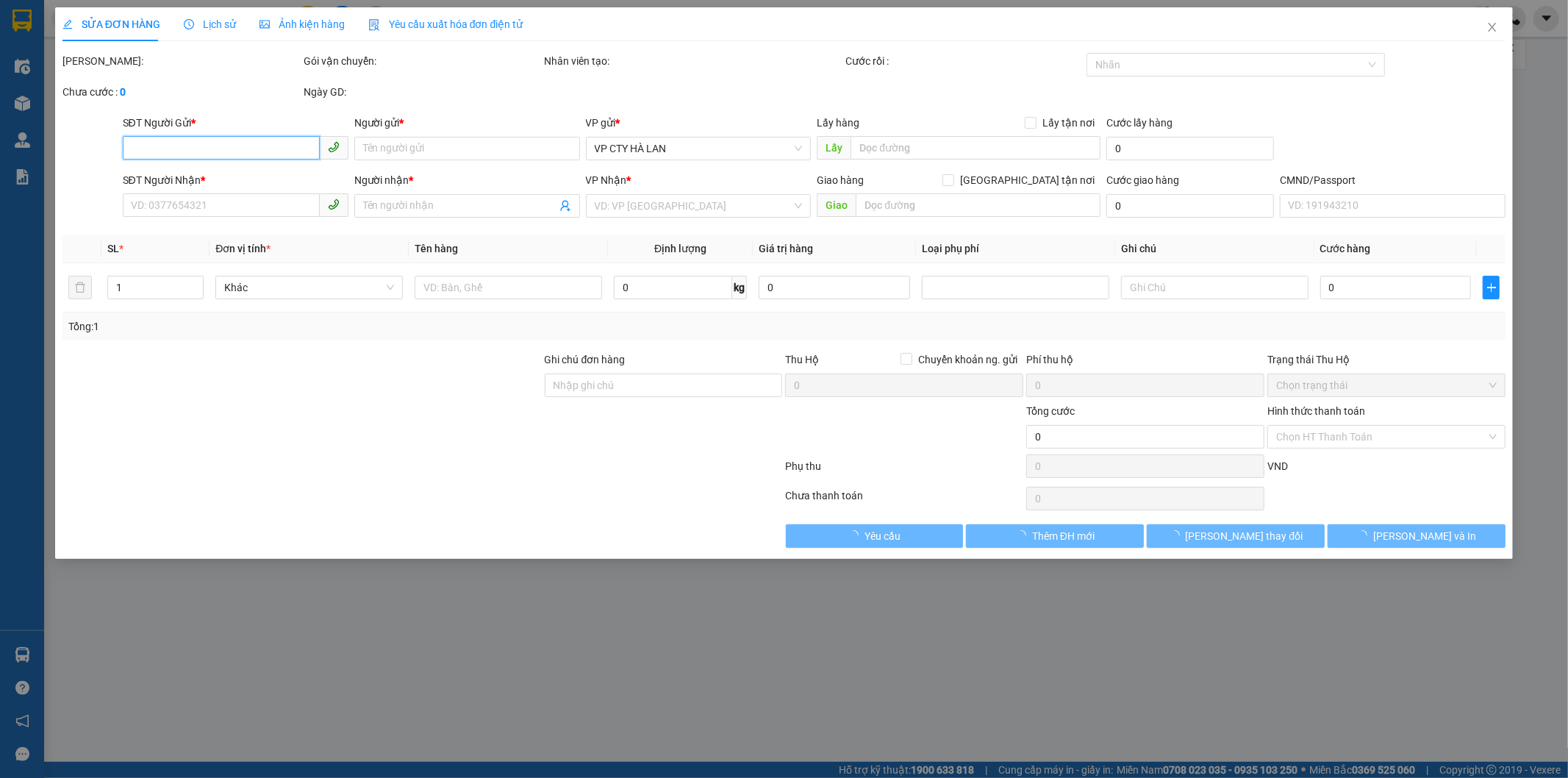
type input "0389309703"
type input "DĨNH"
type input "0982793302"
type input "HÀ"
type input "65.000"
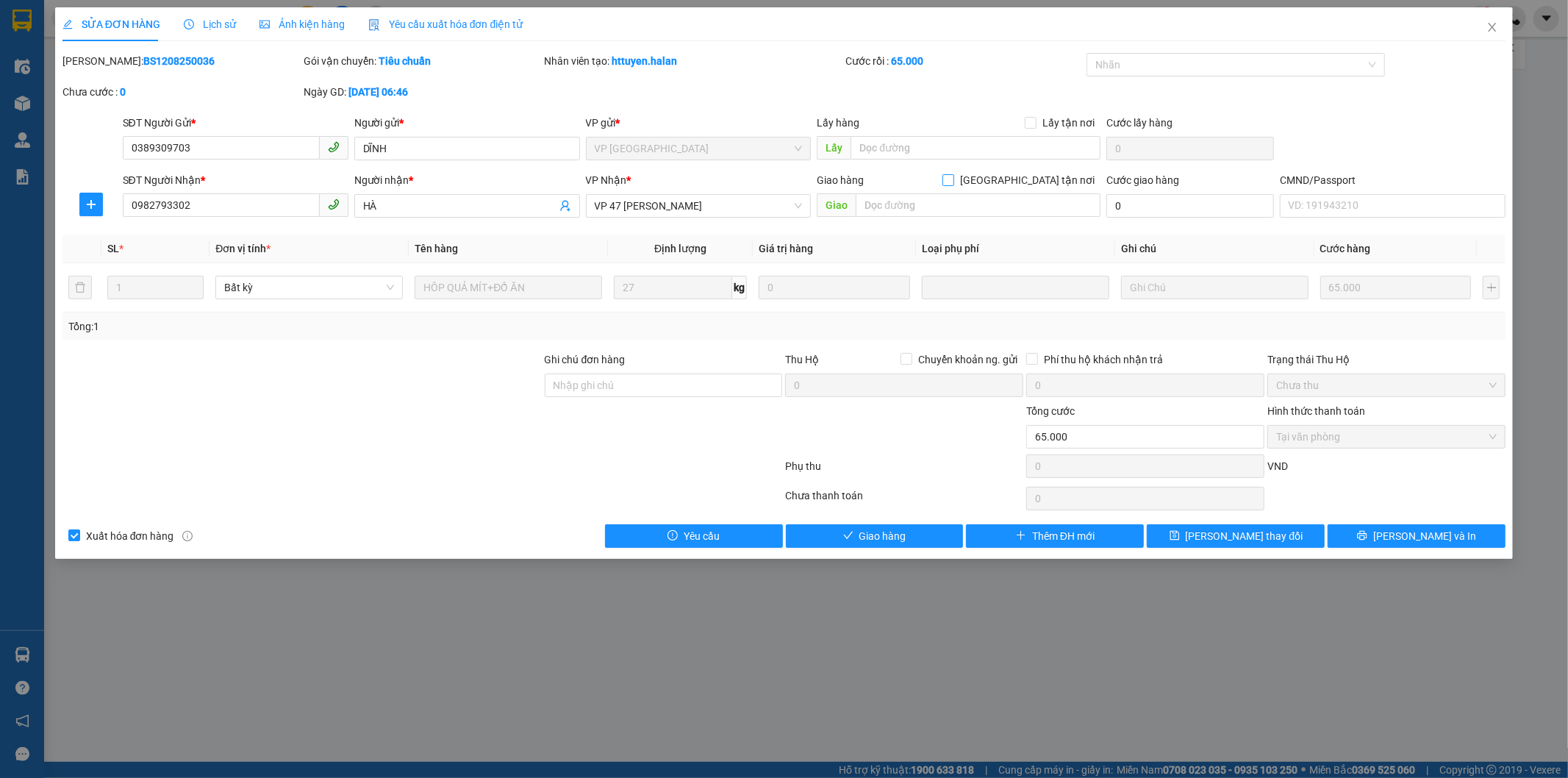
click at [777, 181] on input "[GEOGRAPHIC_DATA] tận nơi" at bounding box center [947, 179] width 10 height 10
checkbox input "true"
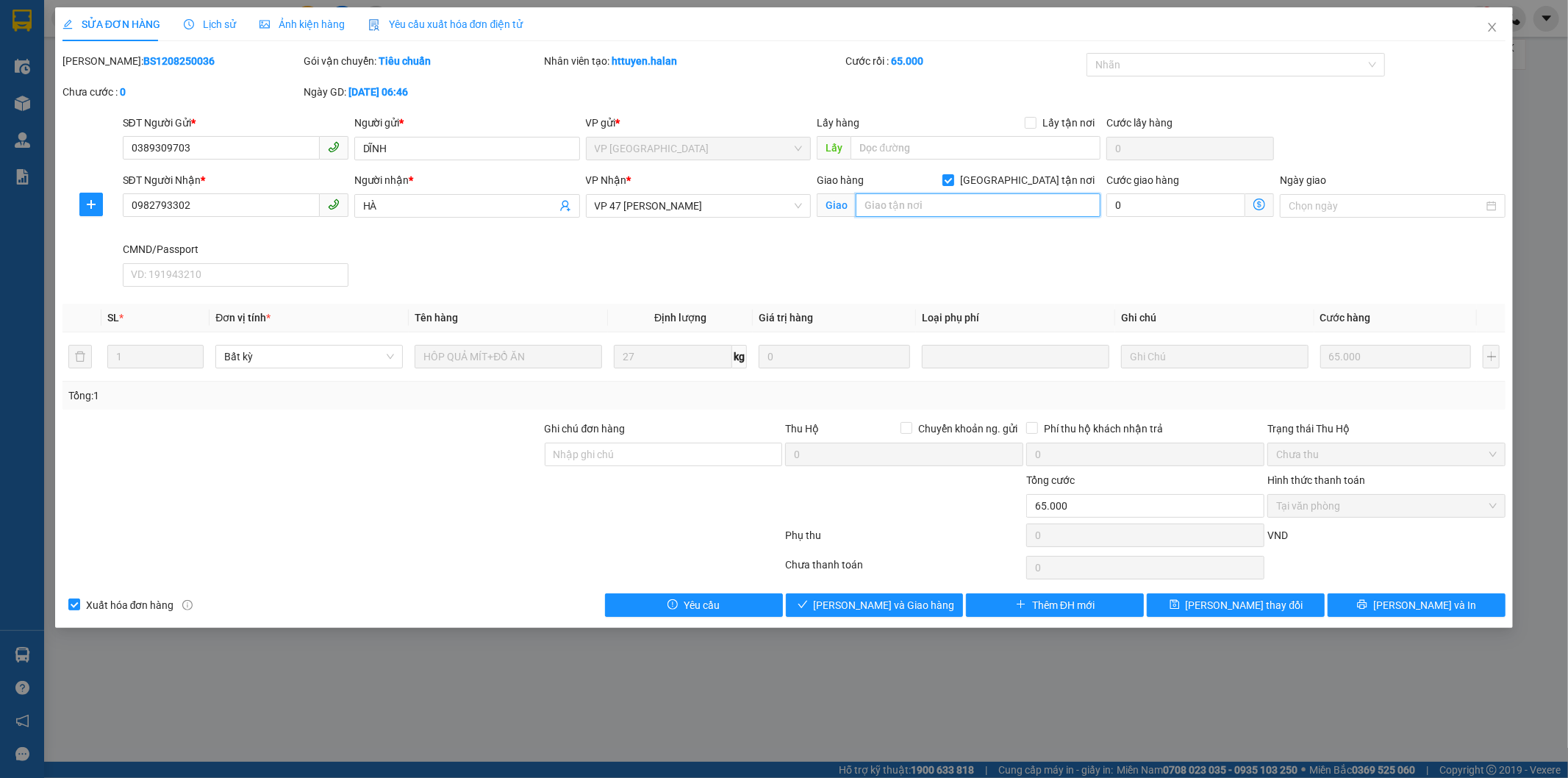
click at [777, 203] on input "text" at bounding box center [978, 206] width 245 height 24
click at [777, 203] on input "896 [PERSON_NAME]" at bounding box center [978, 206] width 245 height 24
click at [777, 201] on input "896 [PERSON_NAME]" at bounding box center [978, 206] width 245 height 24
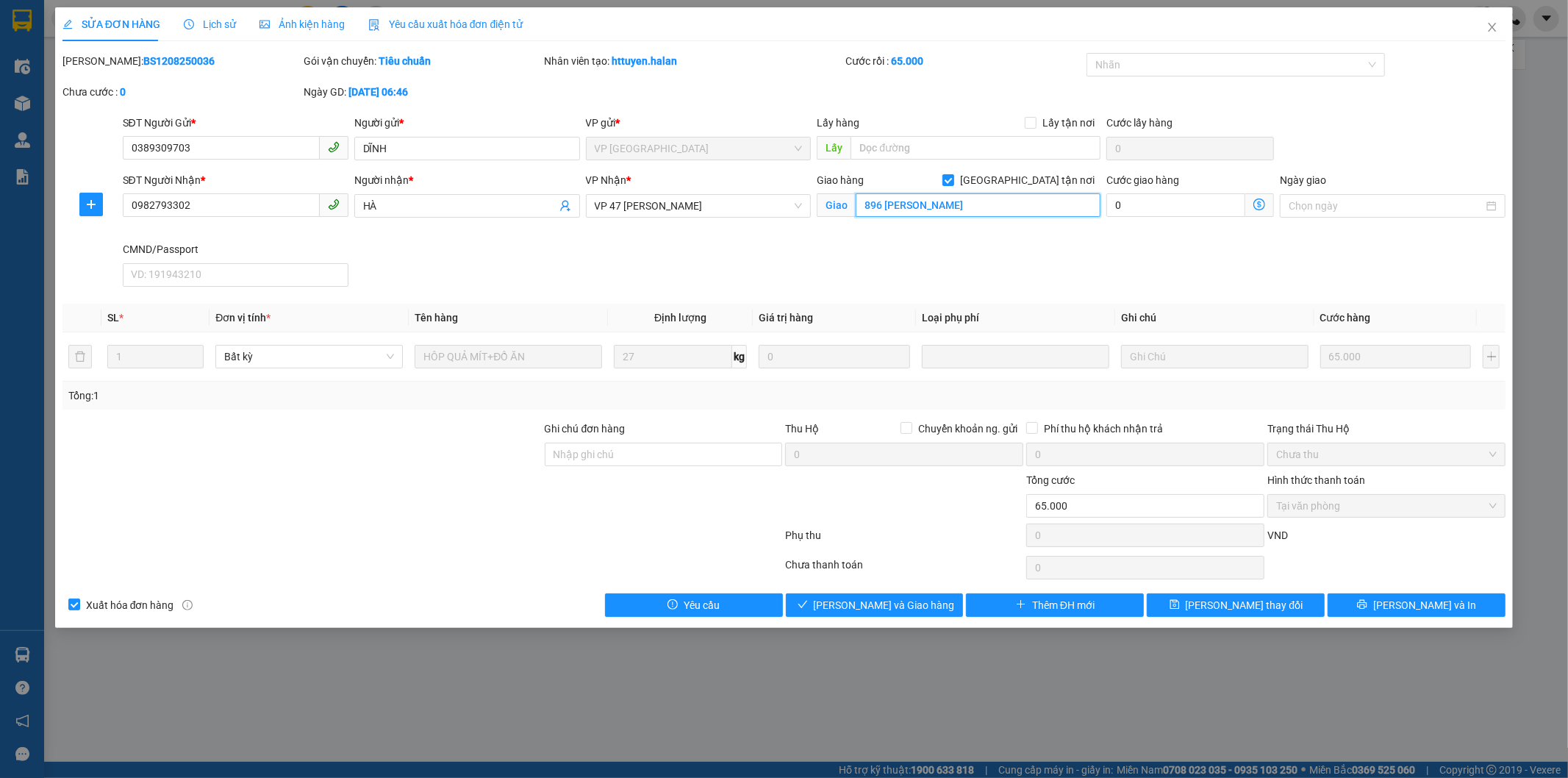
click at [777, 201] on input "896 [PERSON_NAME]" at bounding box center [978, 206] width 245 height 24
paste input "Đ. [PERSON_NAME], [PERSON_NAME], Hai Bà Trưng, [GEOGRAPHIC_DATA], [GEOGRAPHIC_D…"
type input "896 Đ. [PERSON_NAME], [PERSON_NAME], Hai Bà Trưng, [GEOGRAPHIC_DATA], [GEOGRAPH…"
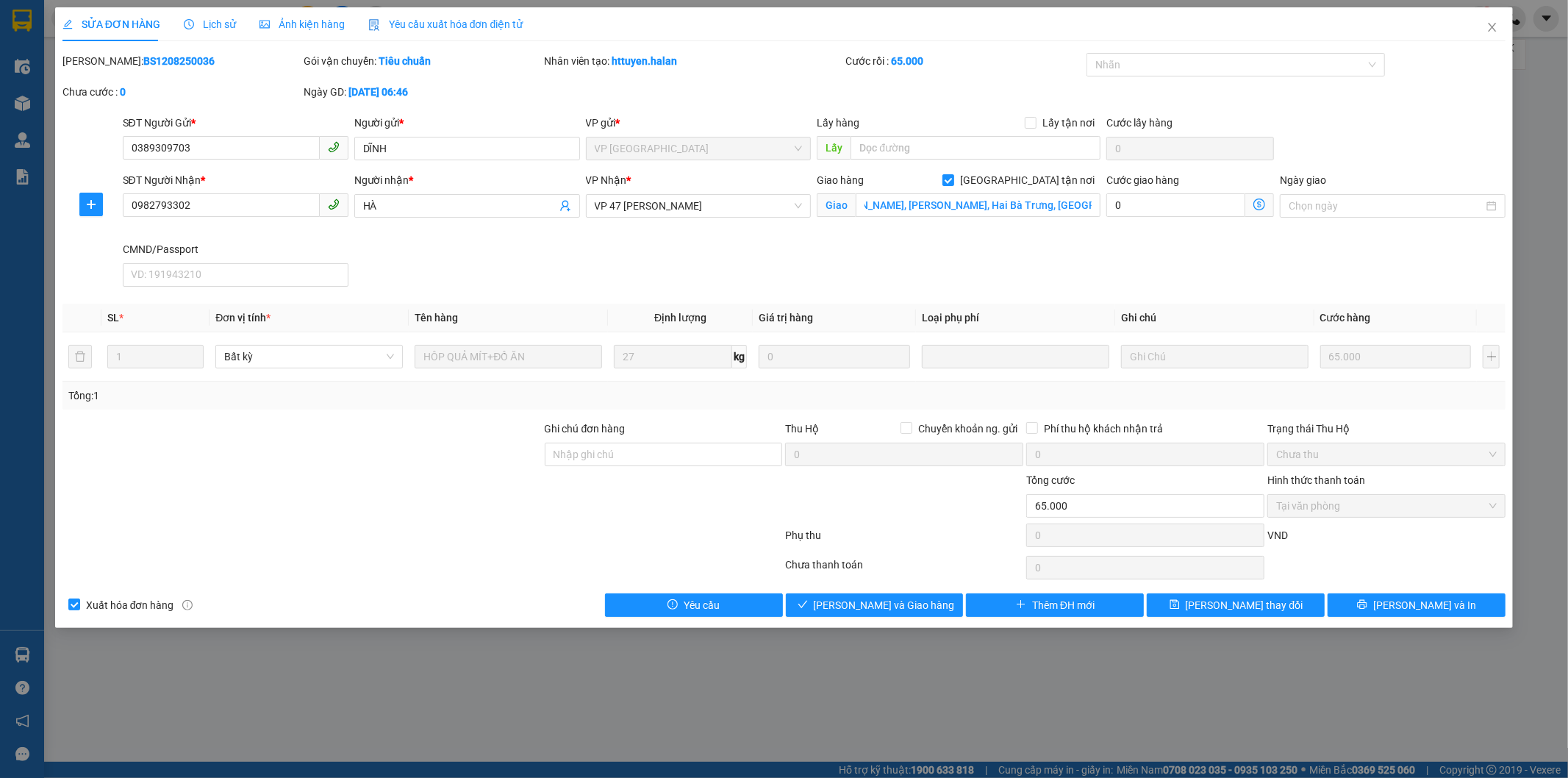
scroll to position [0, 0]
click at [777, 208] on icon "dollar-circle" at bounding box center [1259, 204] width 12 height 12
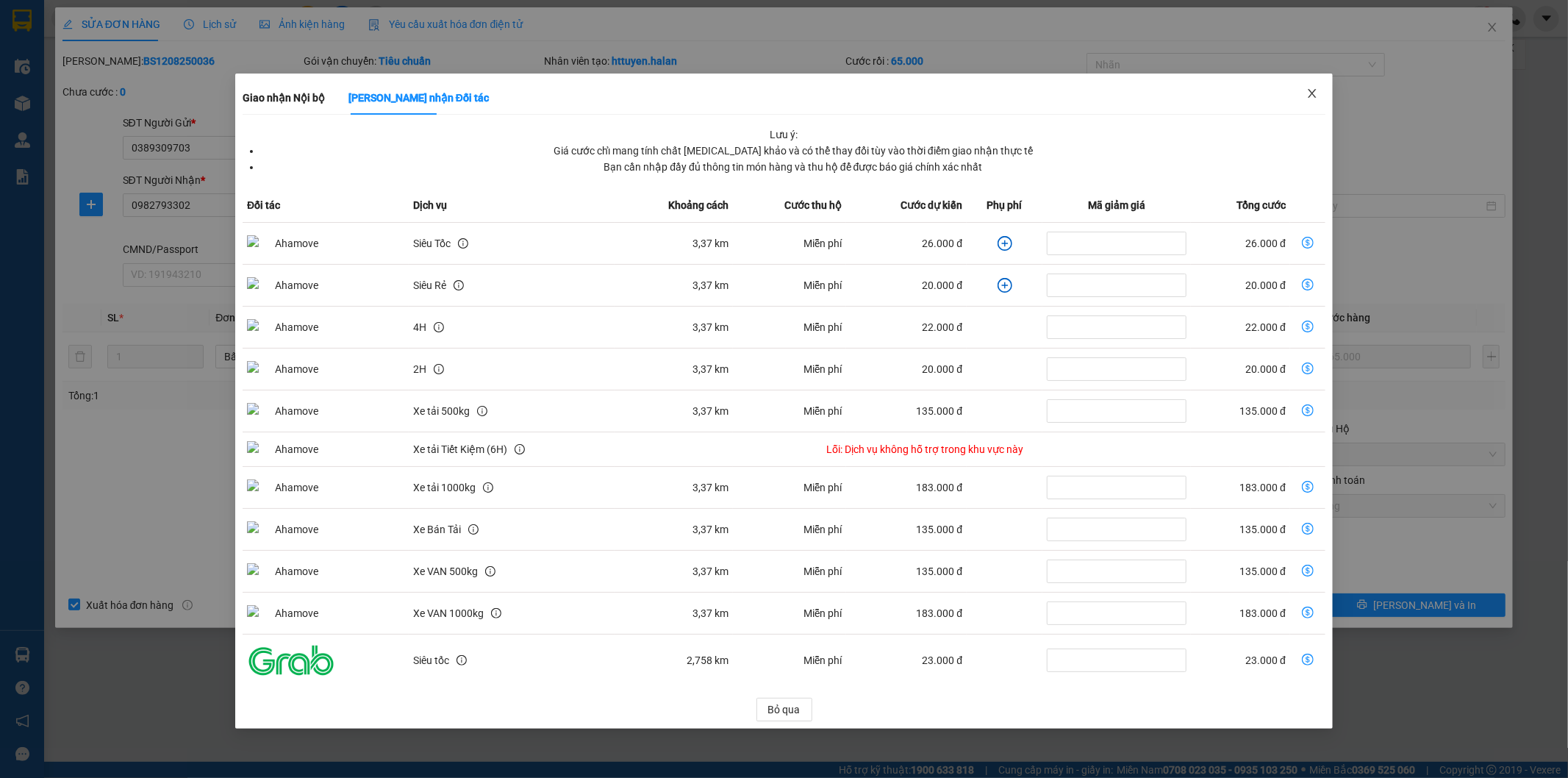
click at [777, 94] on icon "close" at bounding box center [1312, 93] width 12 height 12
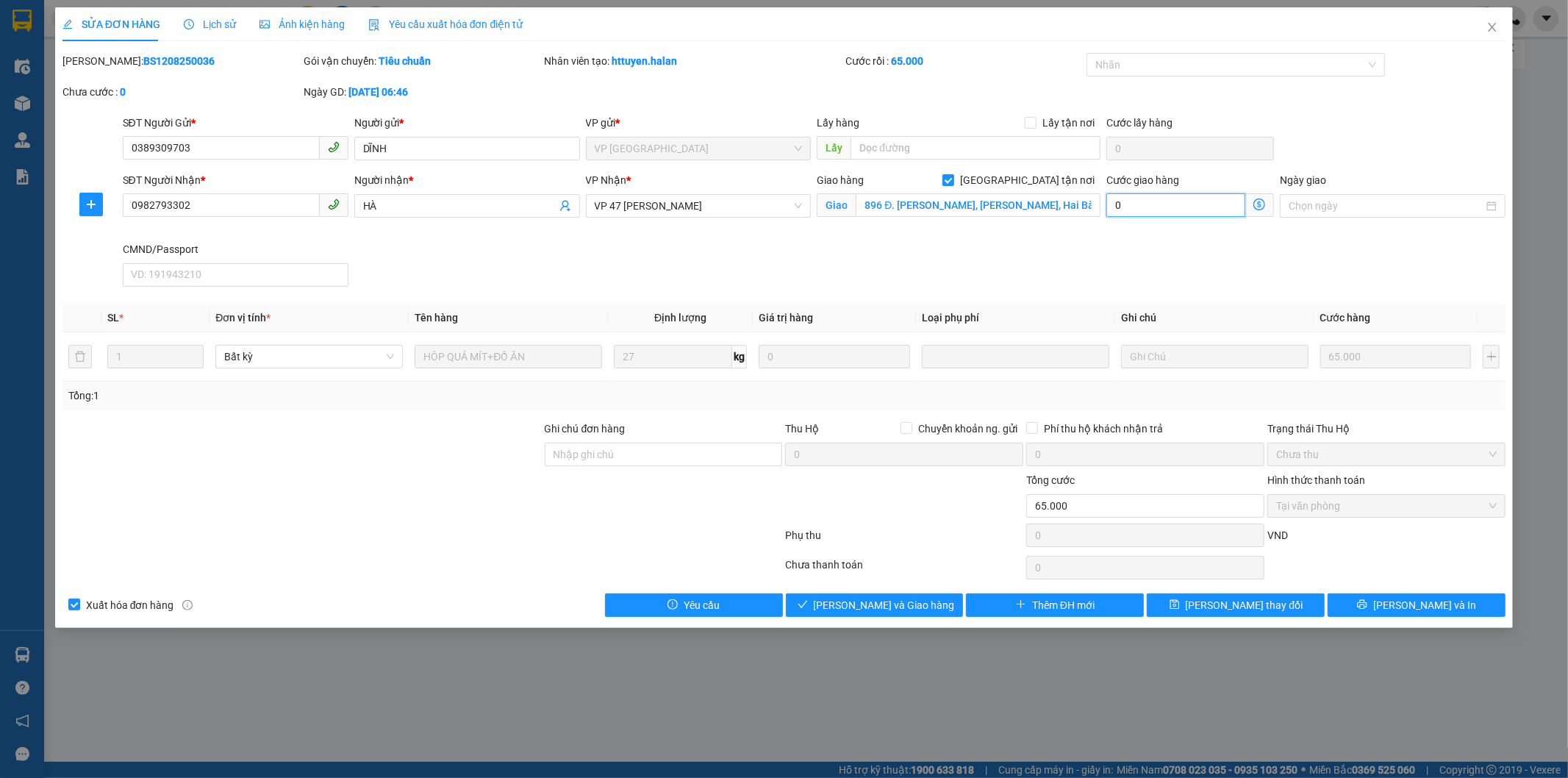
click at [777, 202] on input "0" at bounding box center [1175, 206] width 139 height 24
type input "65.005"
type input "5"
type input "65.050"
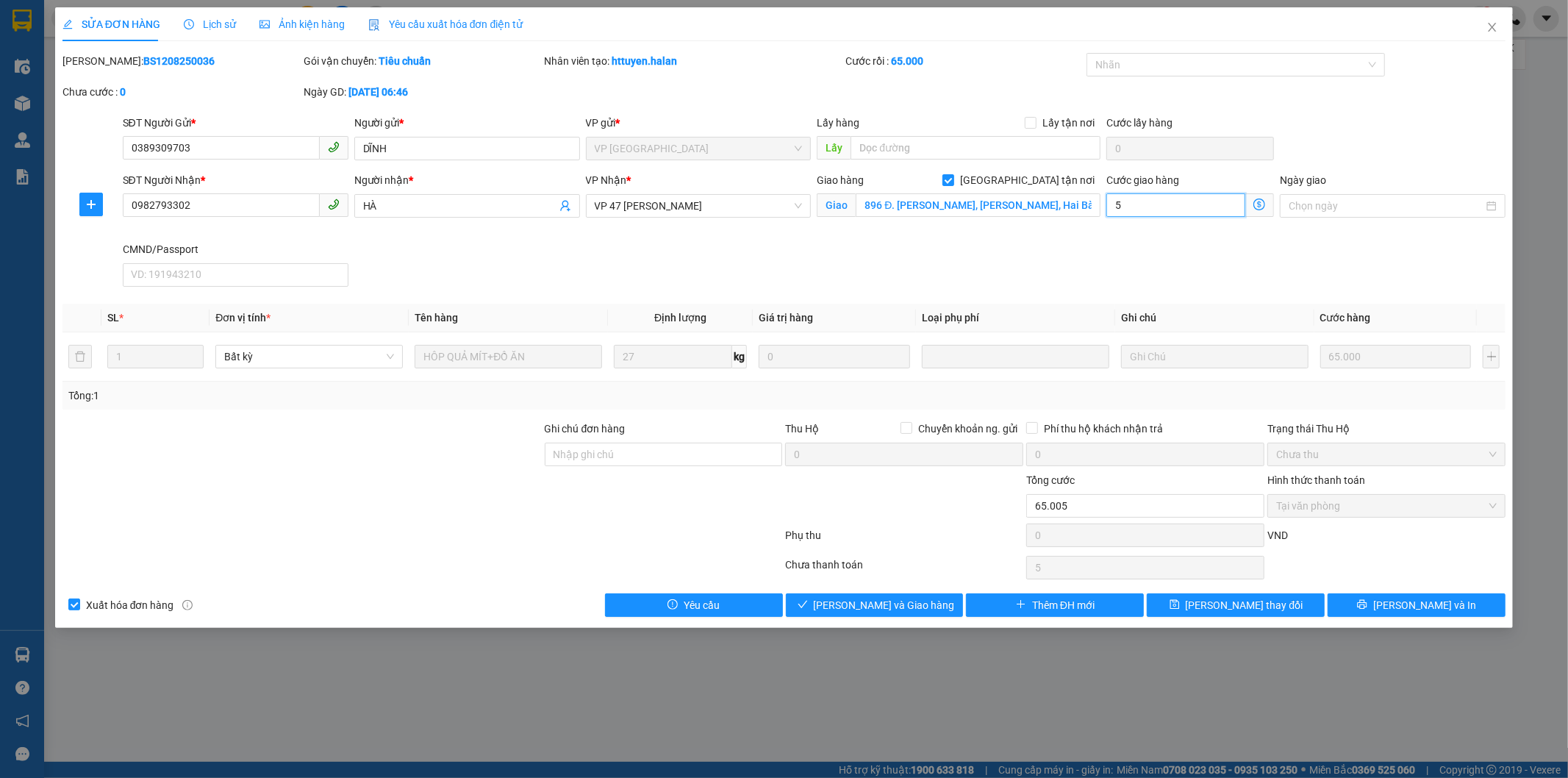
type input "50"
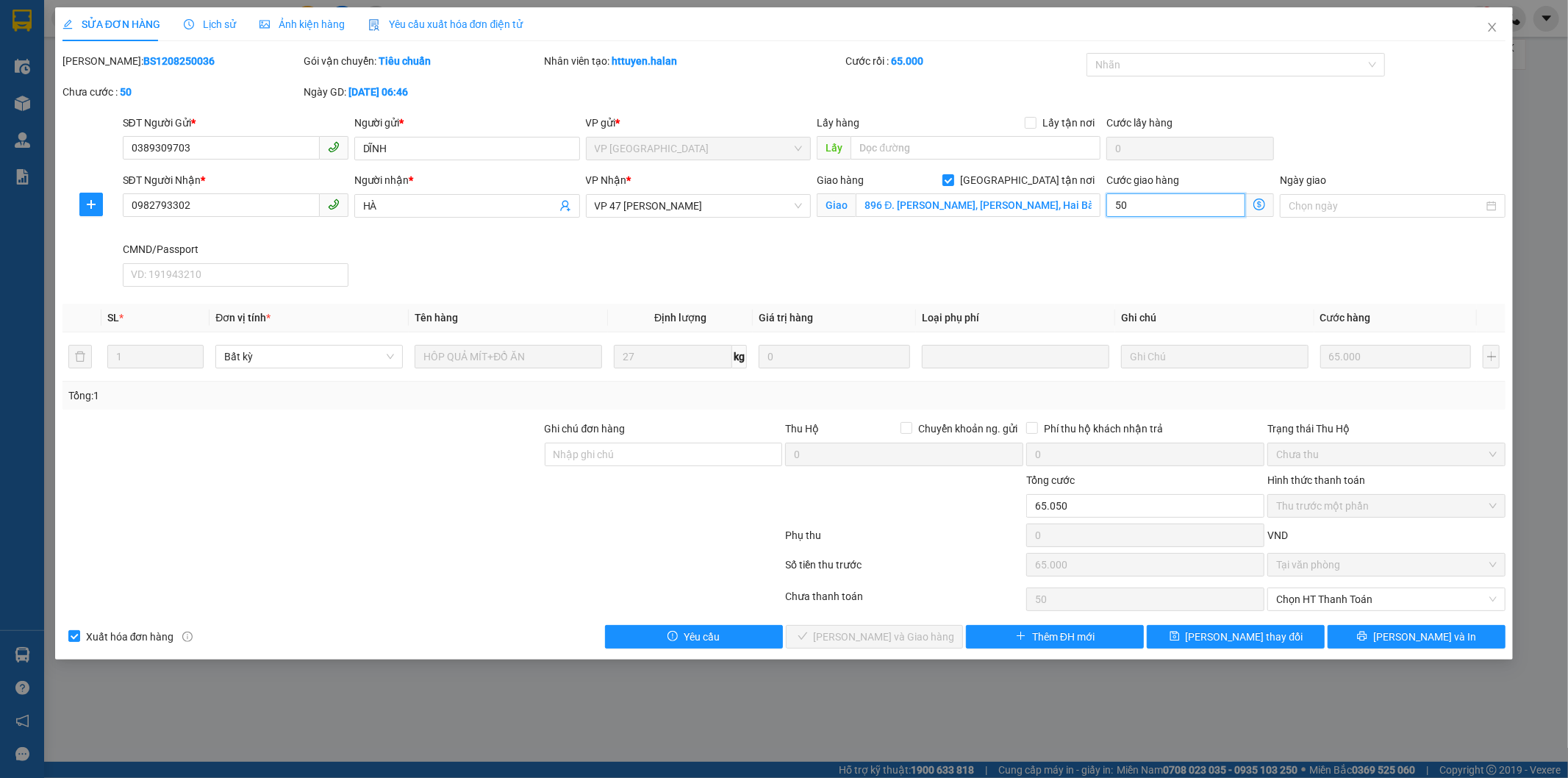
type input "50.000"
type input "115.000"
type input "50.000"
click at [777, 203] on input "896 Đ. [PERSON_NAME], [PERSON_NAME], Hai Bà Trưng, [GEOGRAPHIC_DATA], [GEOGRAPH…" at bounding box center [978, 206] width 245 height 24
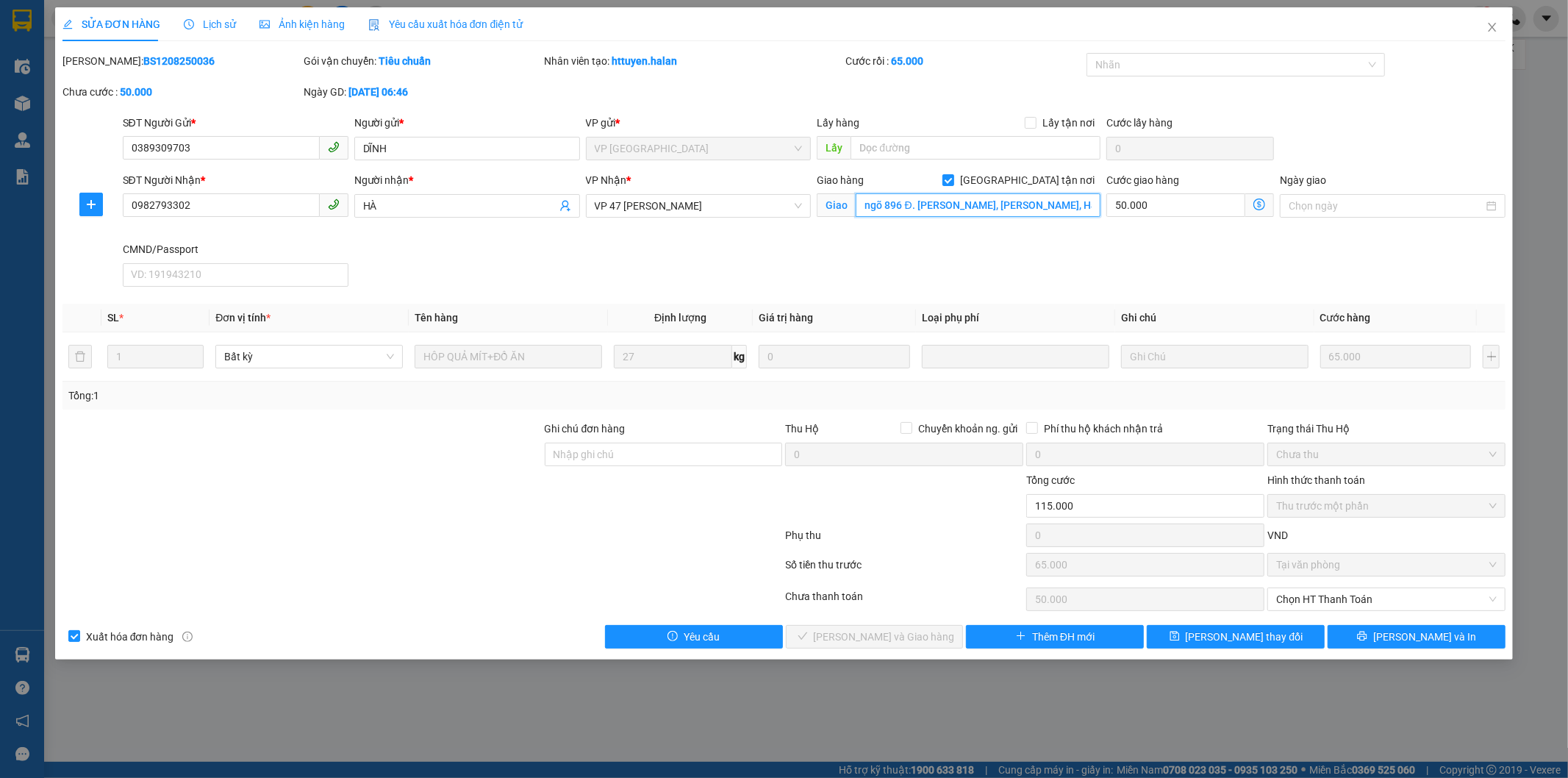
click at [777, 201] on input "ngõ 896 Đ. [PERSON_NAME], [PERSON_NAME], Hai Bà Trưng, [GEOGRAPHIC_DATA], [GEOG…" at bounding box center [978, 206] width 245 height 24
type input "4a hẻm 9 ngách 10, ngõ 896 Đ. [PERSON_NAME], [PERSON_NAME], Hai Bà Trưng, [GEOG…"
click at [777, 205] on icon "dollar-circle" at bounding box center [1259, 204] width 12 height 12
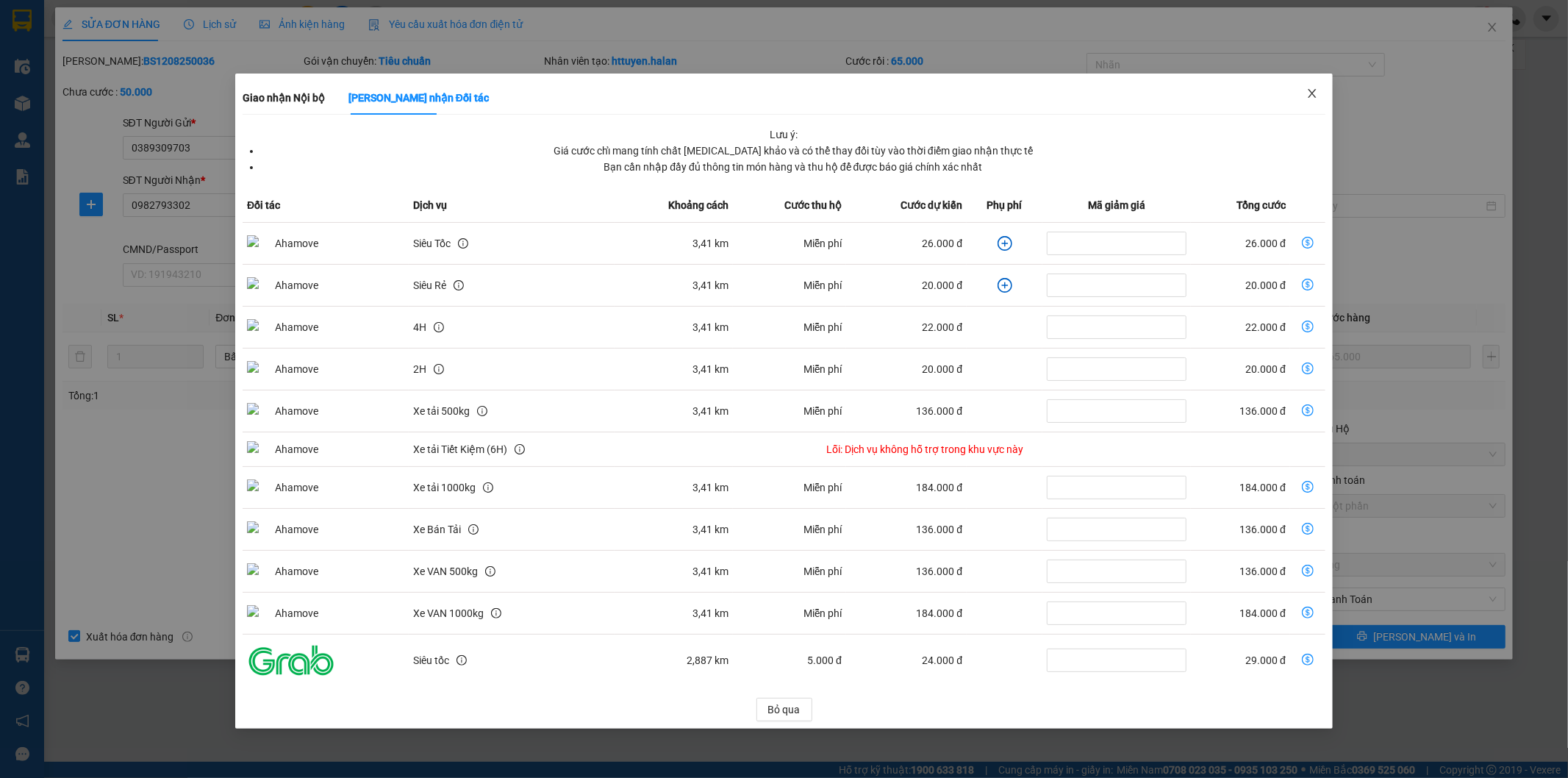
click at [777, 89] on icon "close" at bounding box center [1312, 93] width 12 height 12
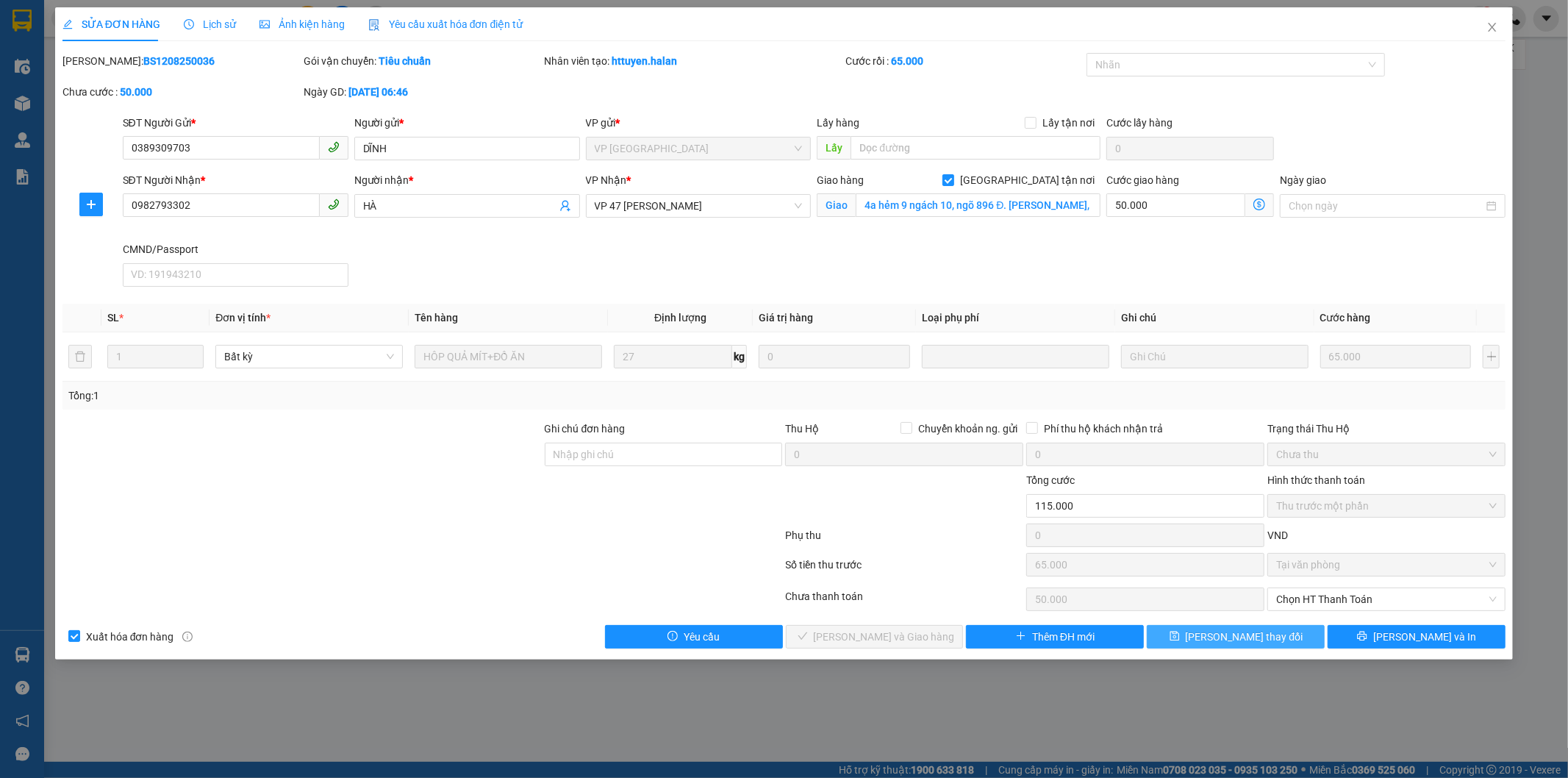
click at [777, 470] on span "[PERSON_NAME] thay đổi" at bounding box center [1245, 637] width 118 height 17
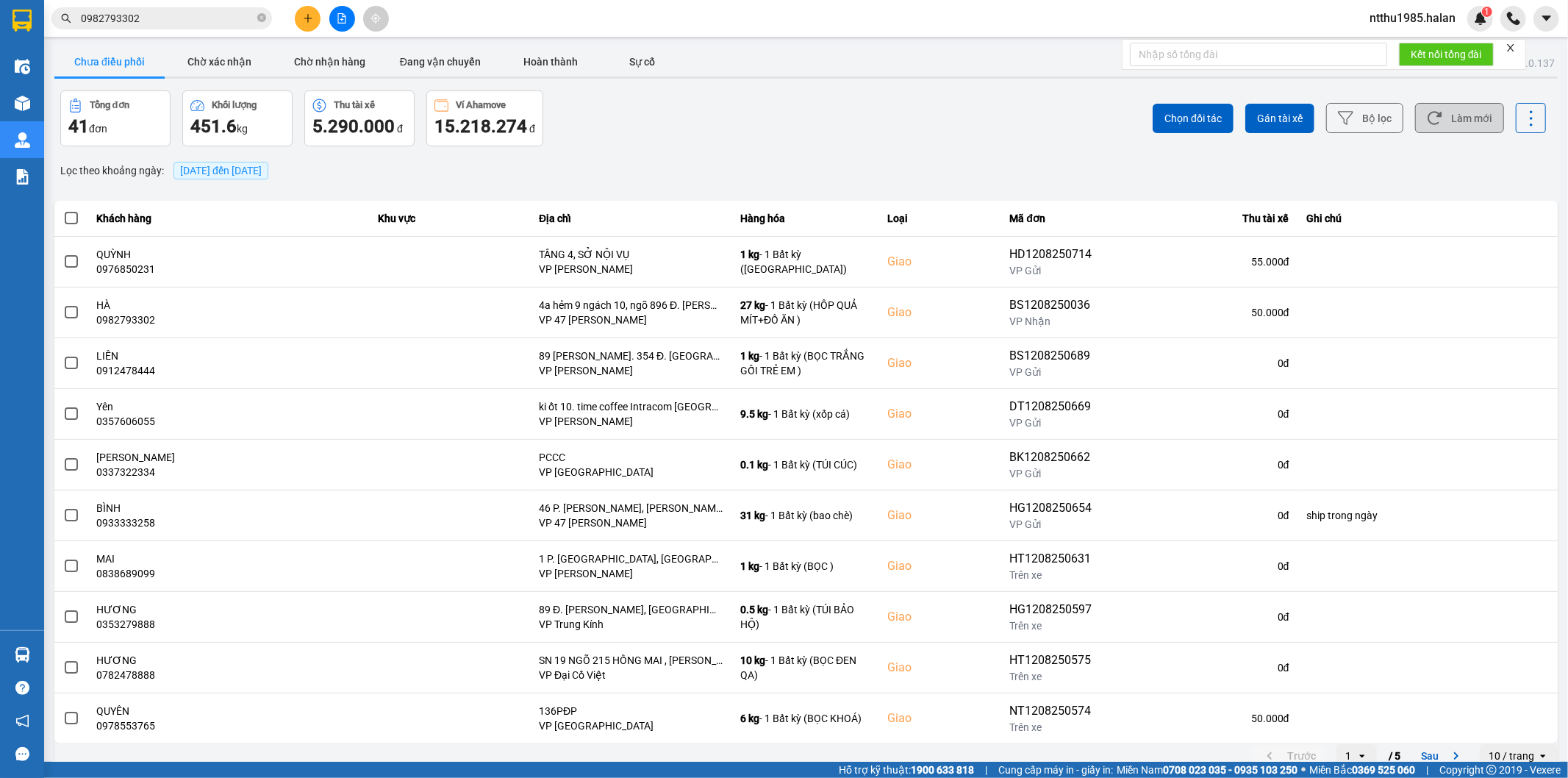
click at [777, 114] on icon at bounding box center [1434, 118] width 14 height 13
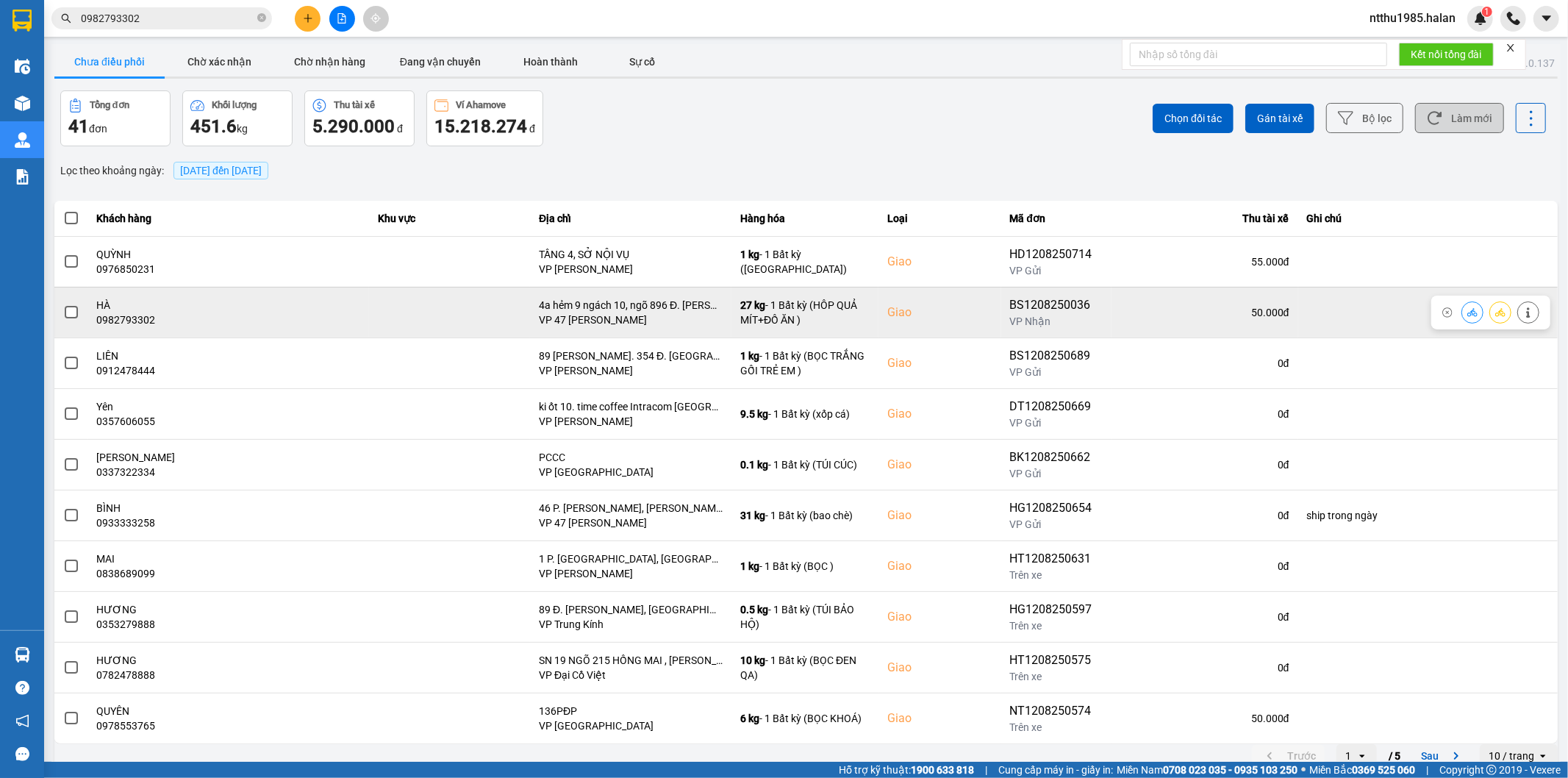
click at [67, 315] on span at bounding box center [71, 312] width 13 height 13
click at [63, 305] on input "checkbox" at bounding box center [63, 305] width 0 height 0
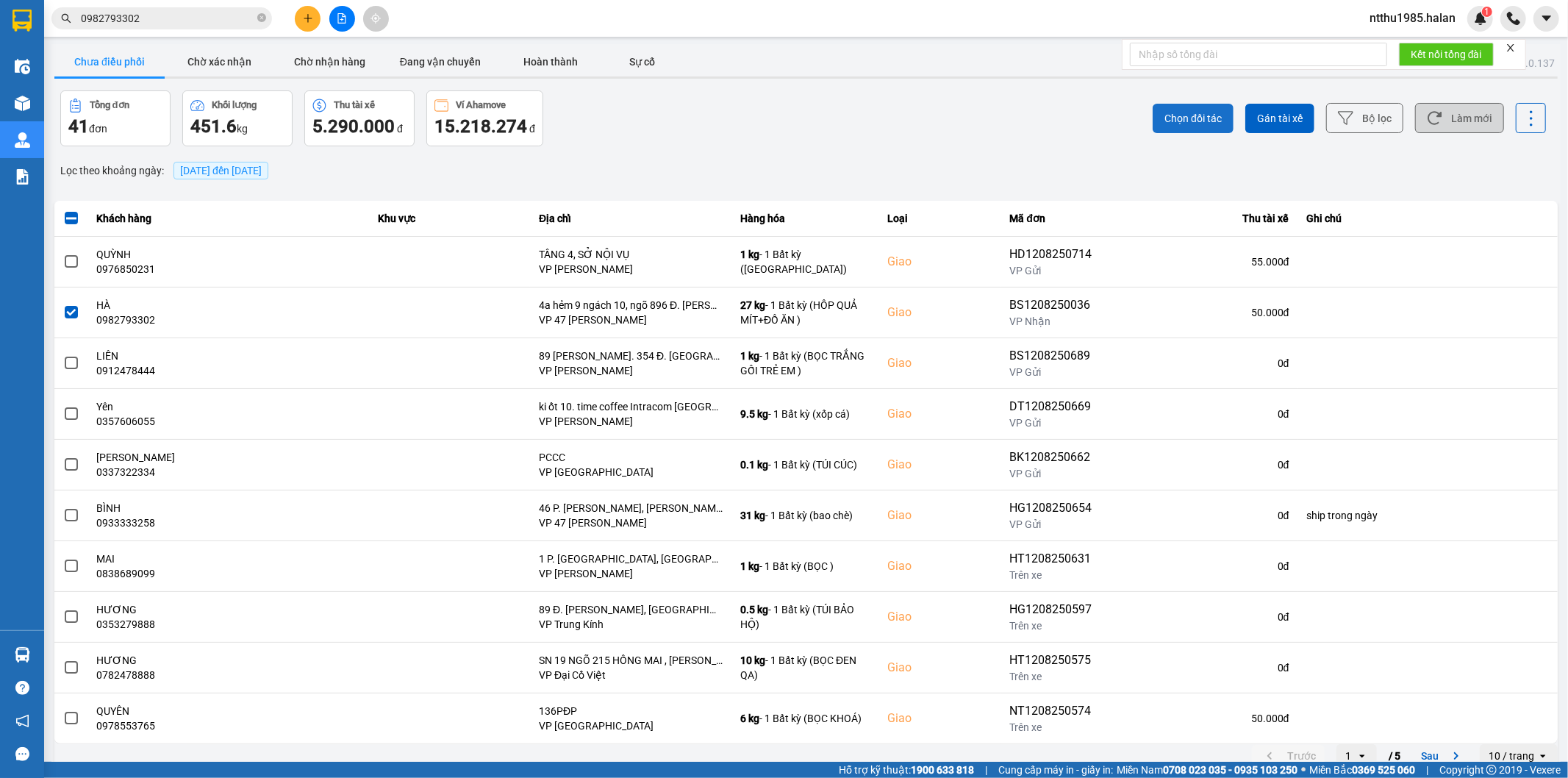
click at [777, 115] on span "Chọn đối tác" at bounding box center [1193, 118] width 57 height 15
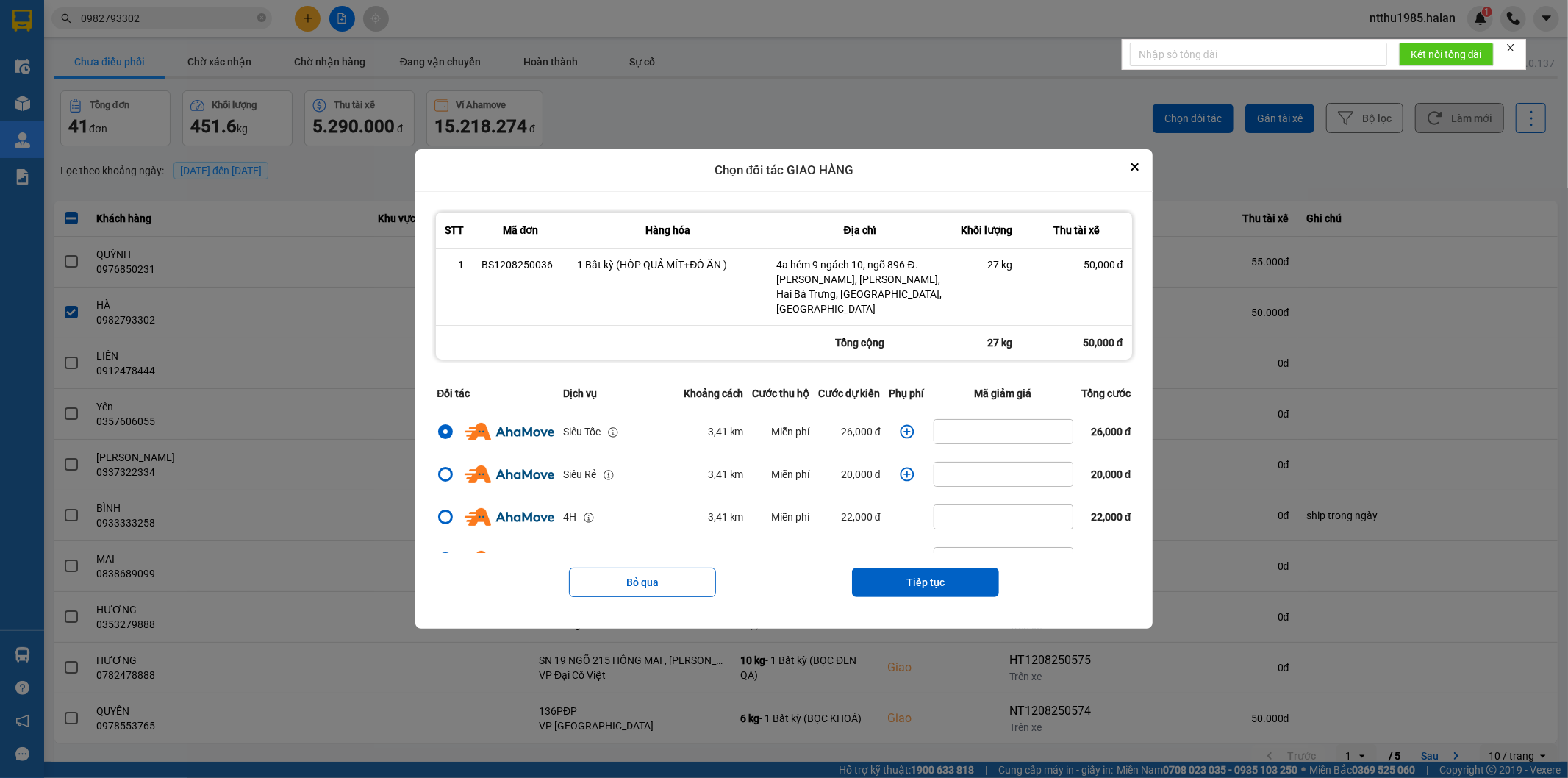
click at [777, 424] on icon "dialog" at bounding box center [906, 431] width 14 height 14
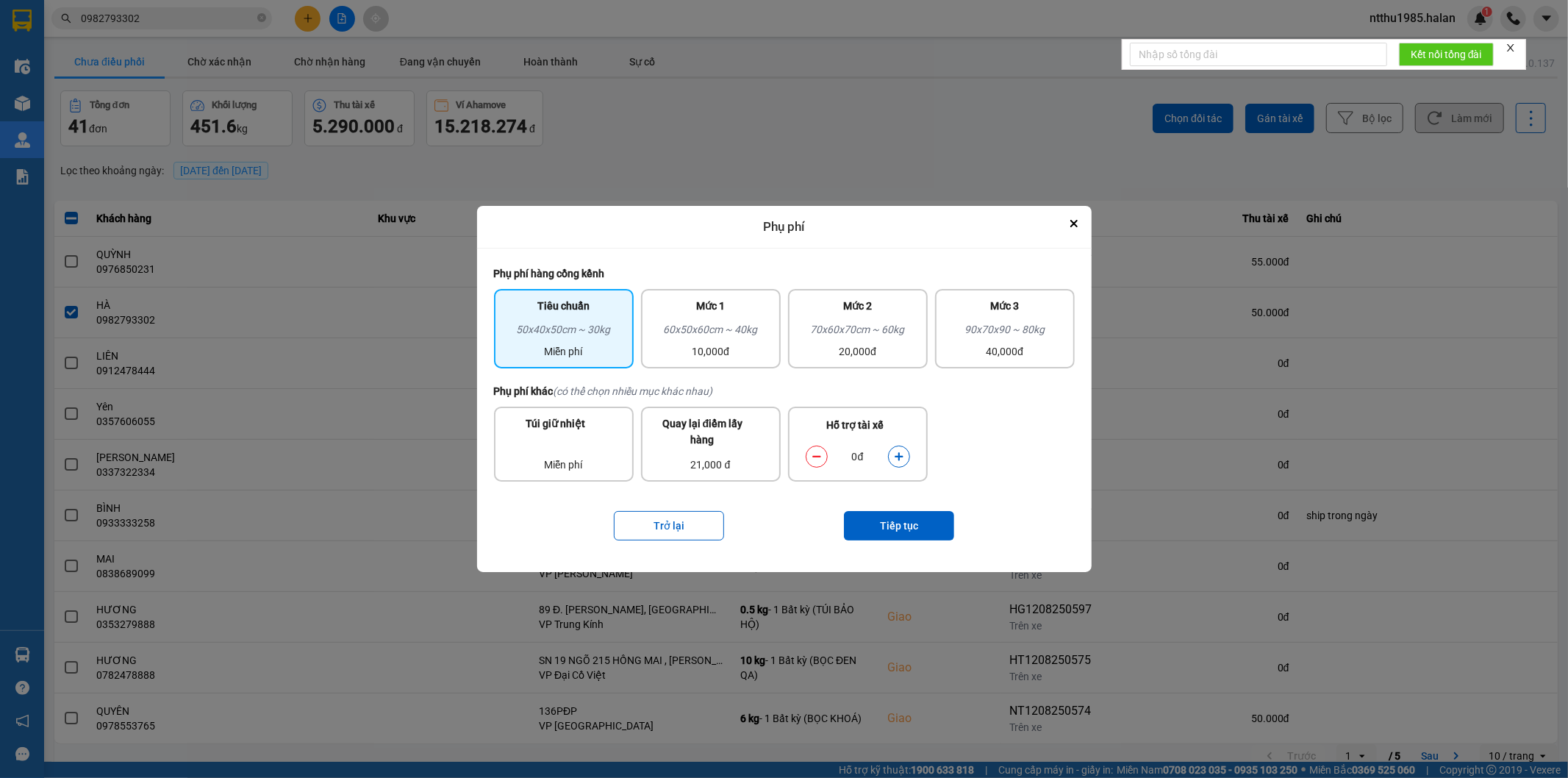
drag, startPoint x: 722, startPoint y: 321, endPoint x: 907, endPoint y: 421, distance: 210.3
click at [725, 322] on div "Mức 1 60x50x60cm ~ 40kg 10,000đ" at bounding box center [711, 329] width 140 height 79
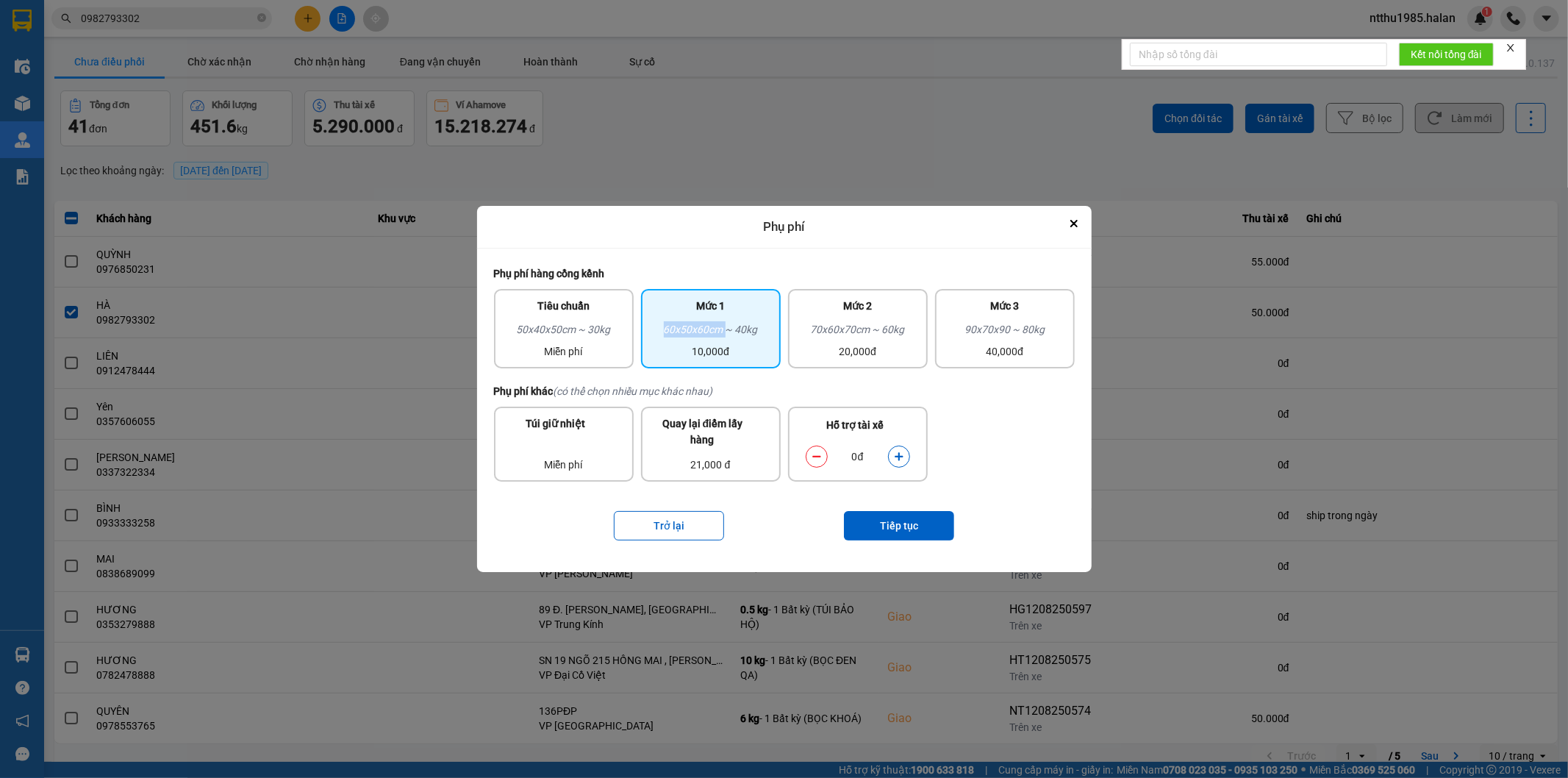
click at [777, 453] on button "dialog" at bounding box center [899, 457] width 20 height 26
click at [777, 470] on button "Tiếp tục" at bounding box center [899, 526] width 110 height 29
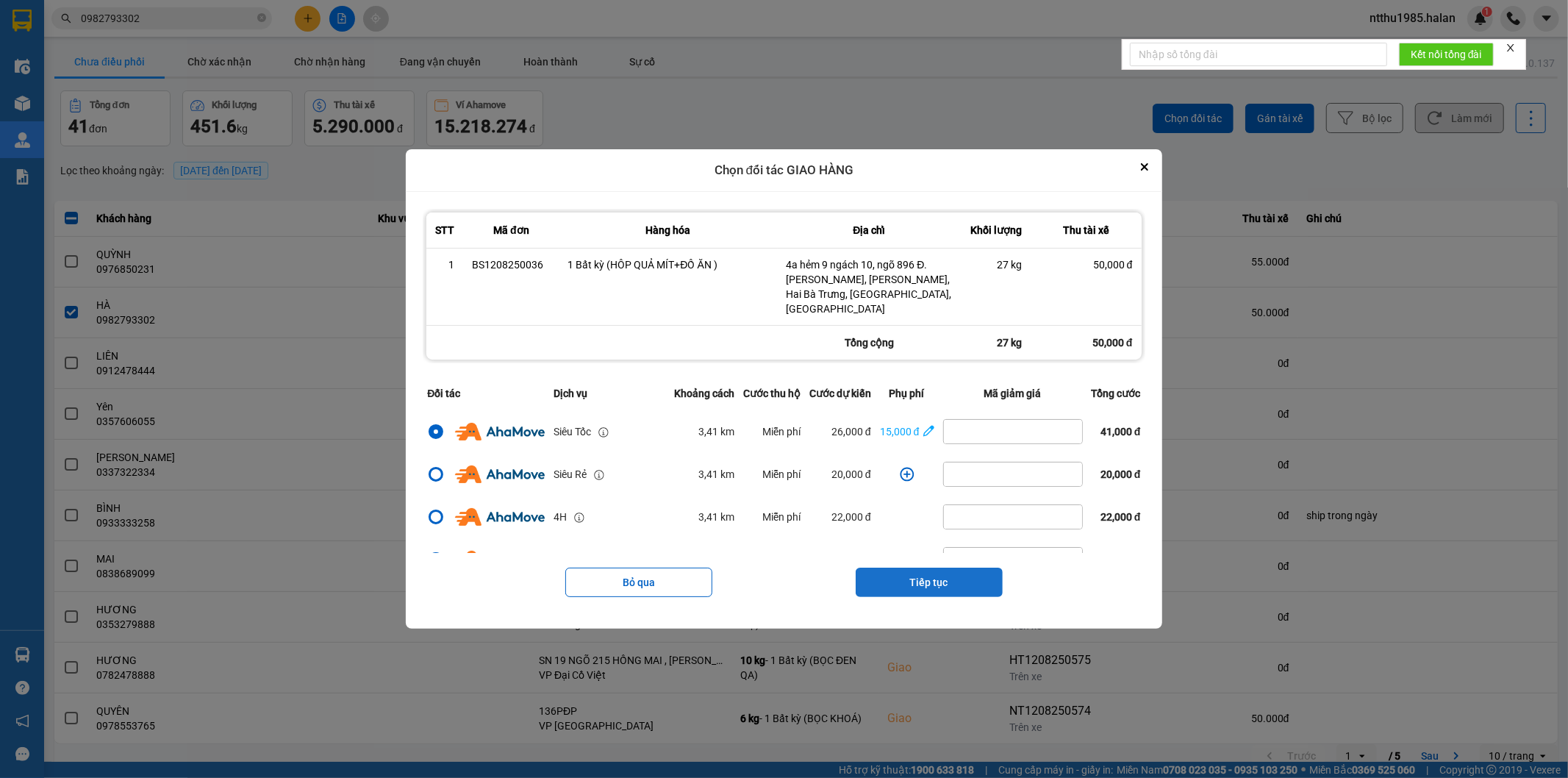
click at [777, 470] on button "Tiếp tục" at bounding box center [929, 582] width 147 height 29
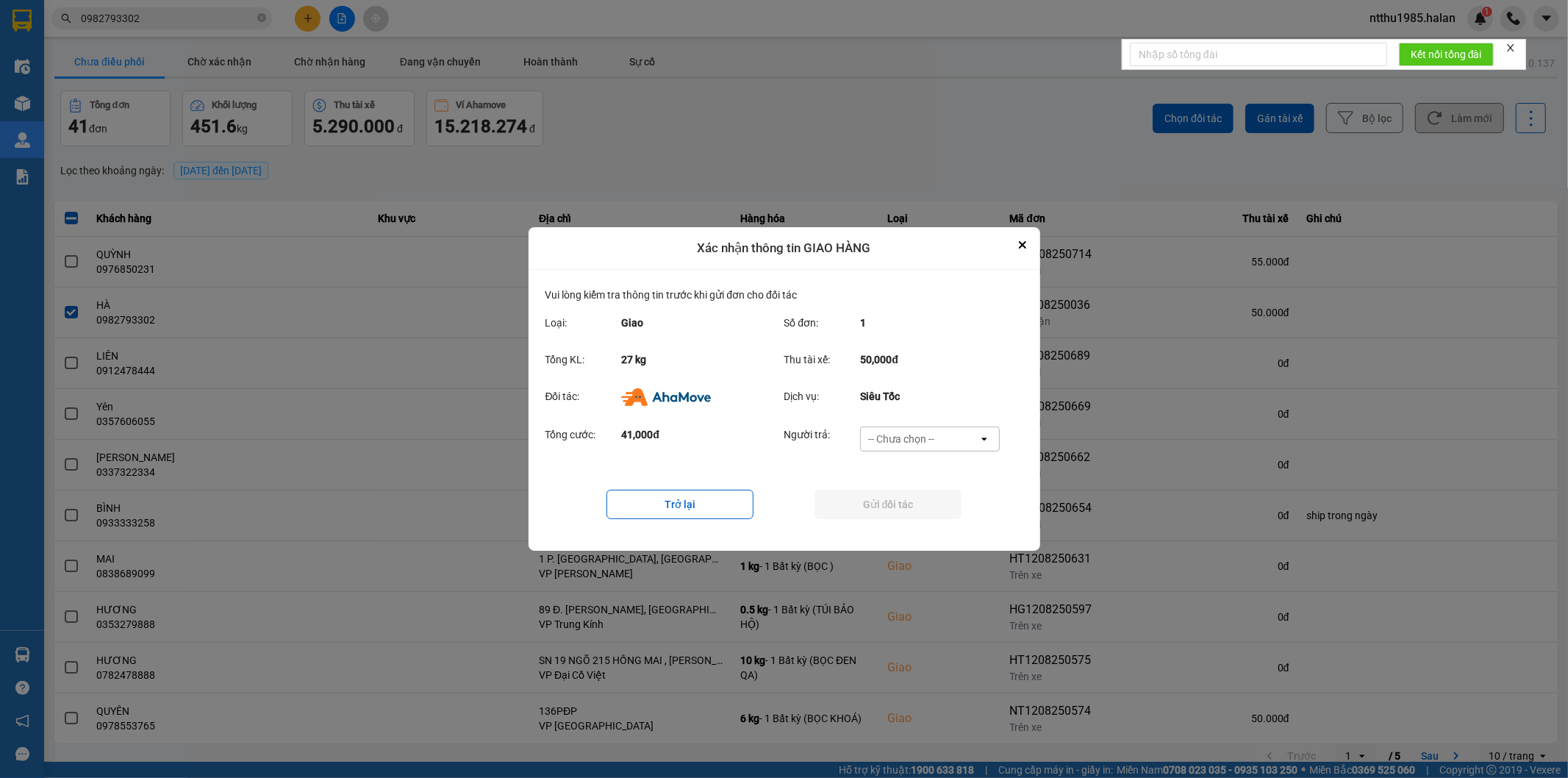
click at [777, 439] on div "-- Chưa chọn --" at bounding box center [902, 439] width 66 height 15
click at [777, 470] on span "Ví Ahamove" at bounding box center [902, 524] width 60 height 15
click at [777, 470] on button "Gửi đối tác" at bounding box center [888, 504] width 147 height 29
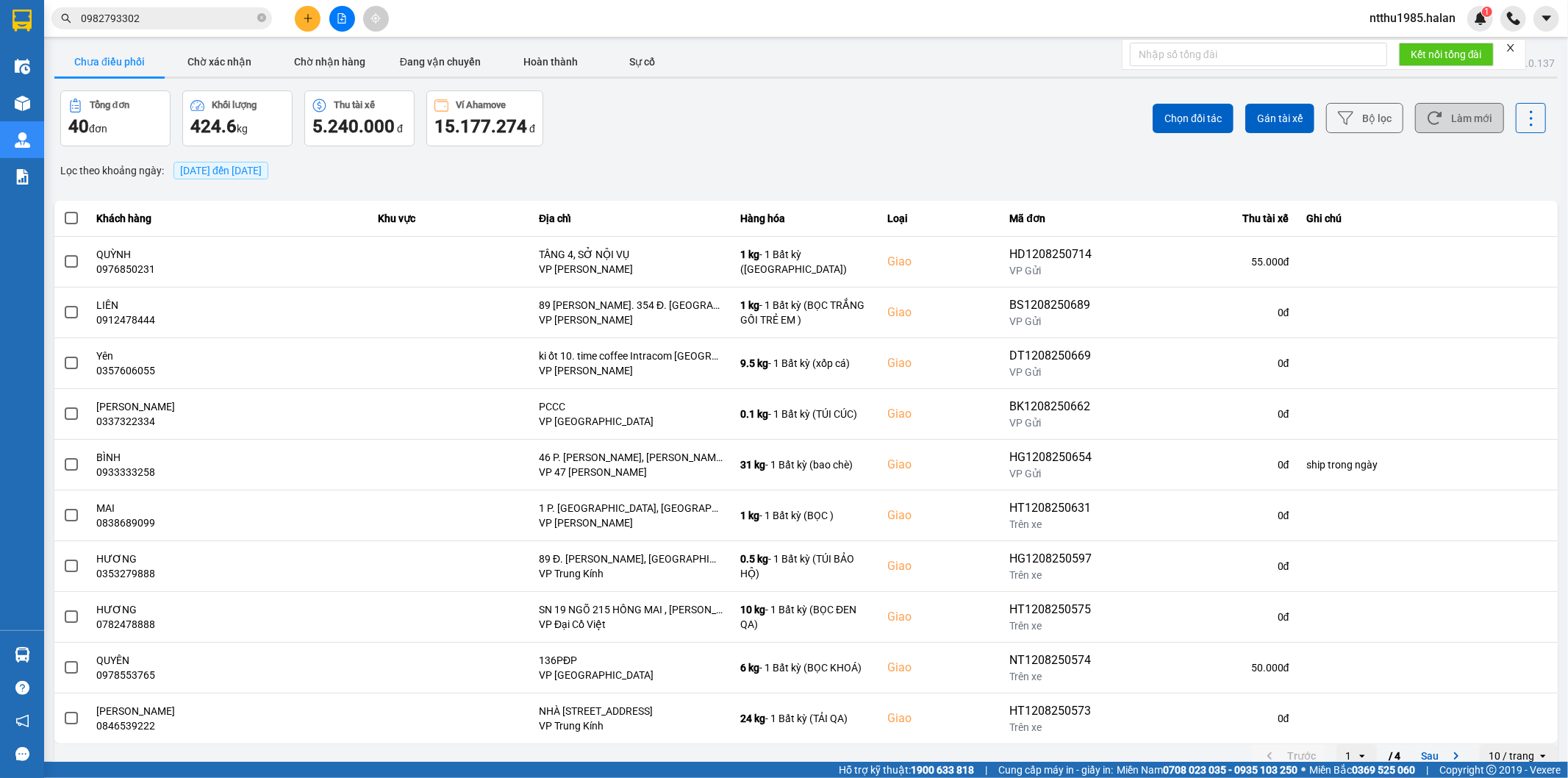
click at [166, 23] on input "0982793302" at bounding box center [167, 18] width 174 height 17
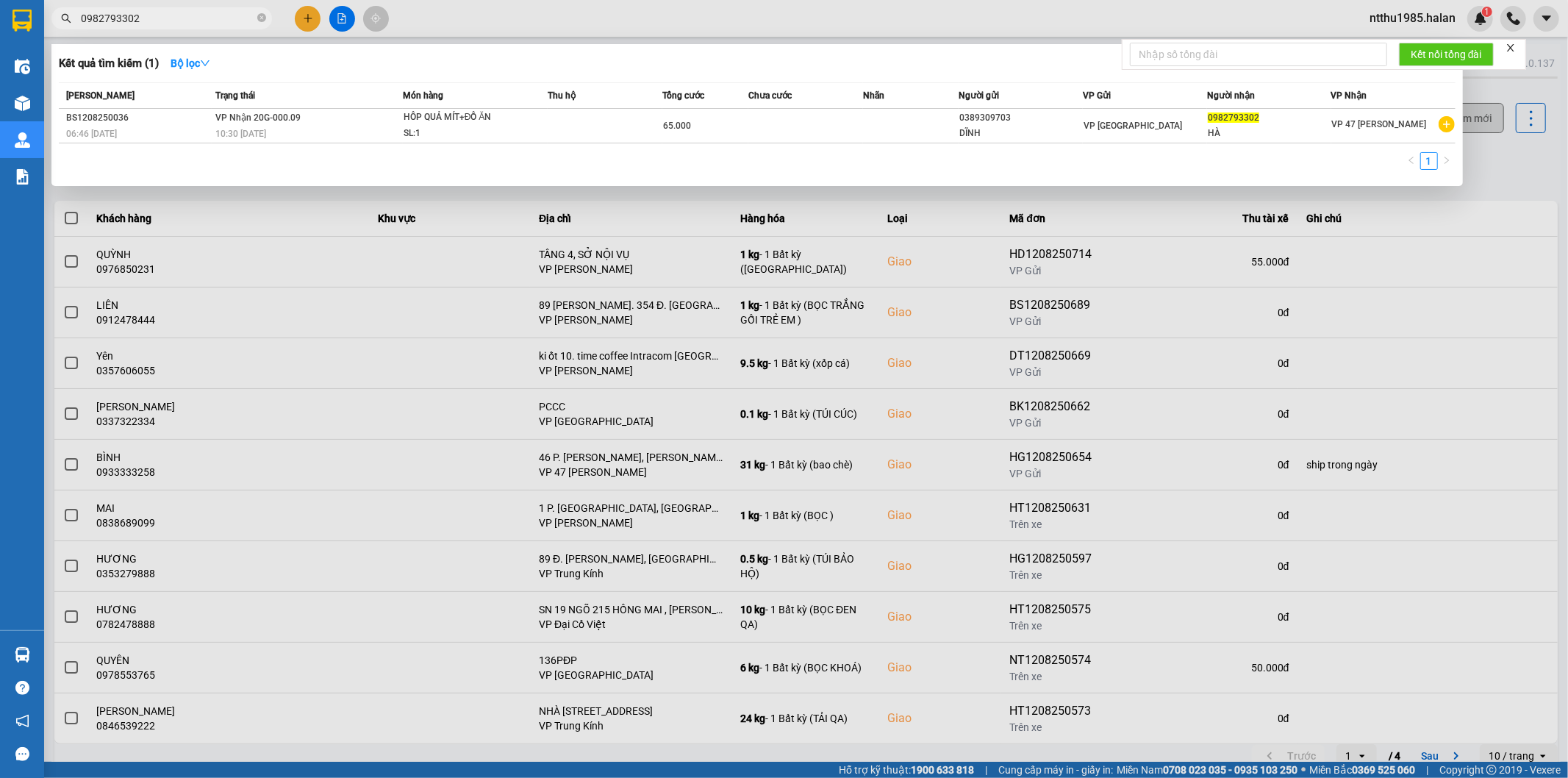
click at [166, 23] on input "0982793302" at bounding box center [167, 18] width 174 height 17
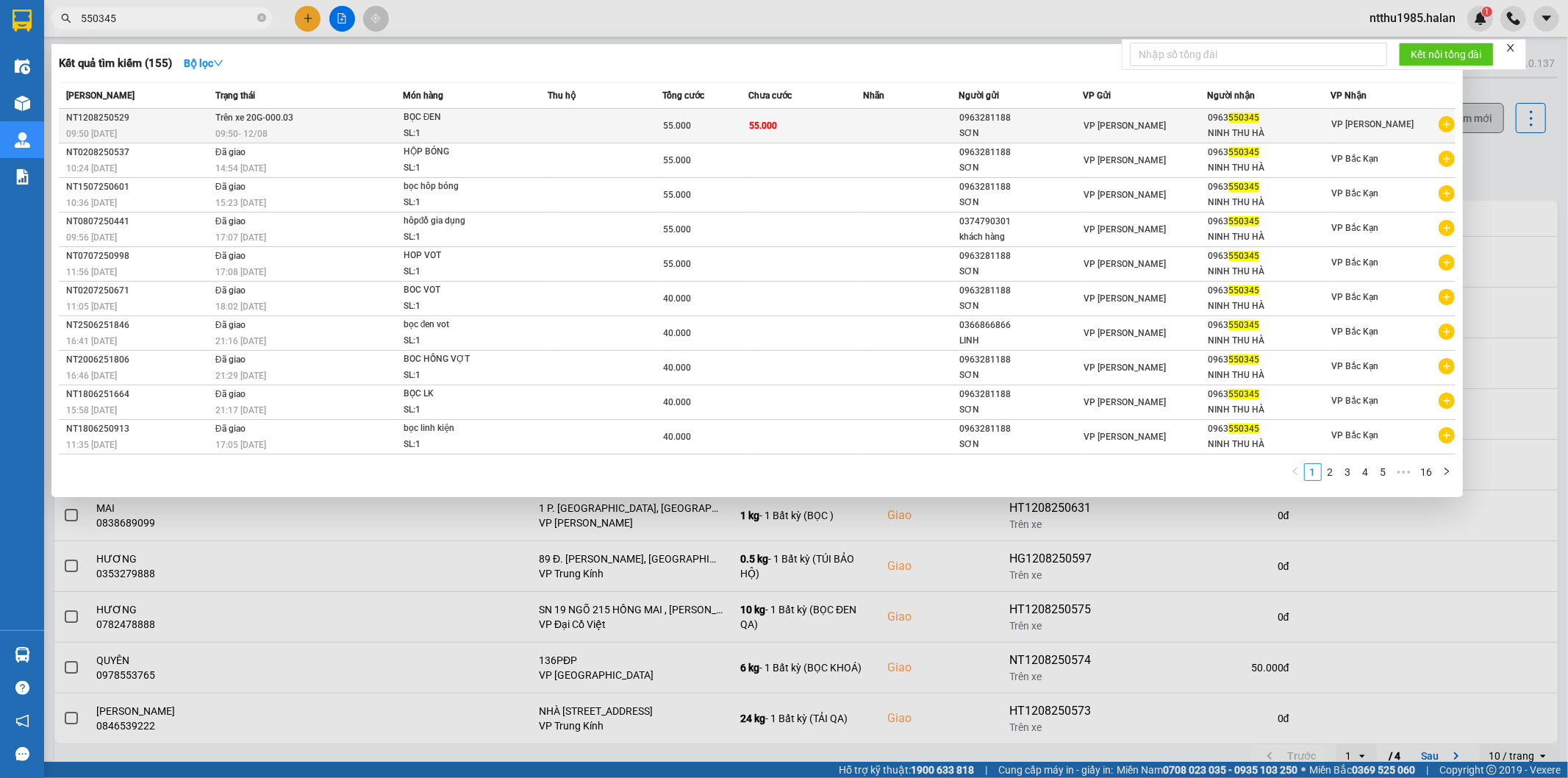
type input "550345"
click at [610, 124] on td at bounding box center [605, 127] width 115 height 35
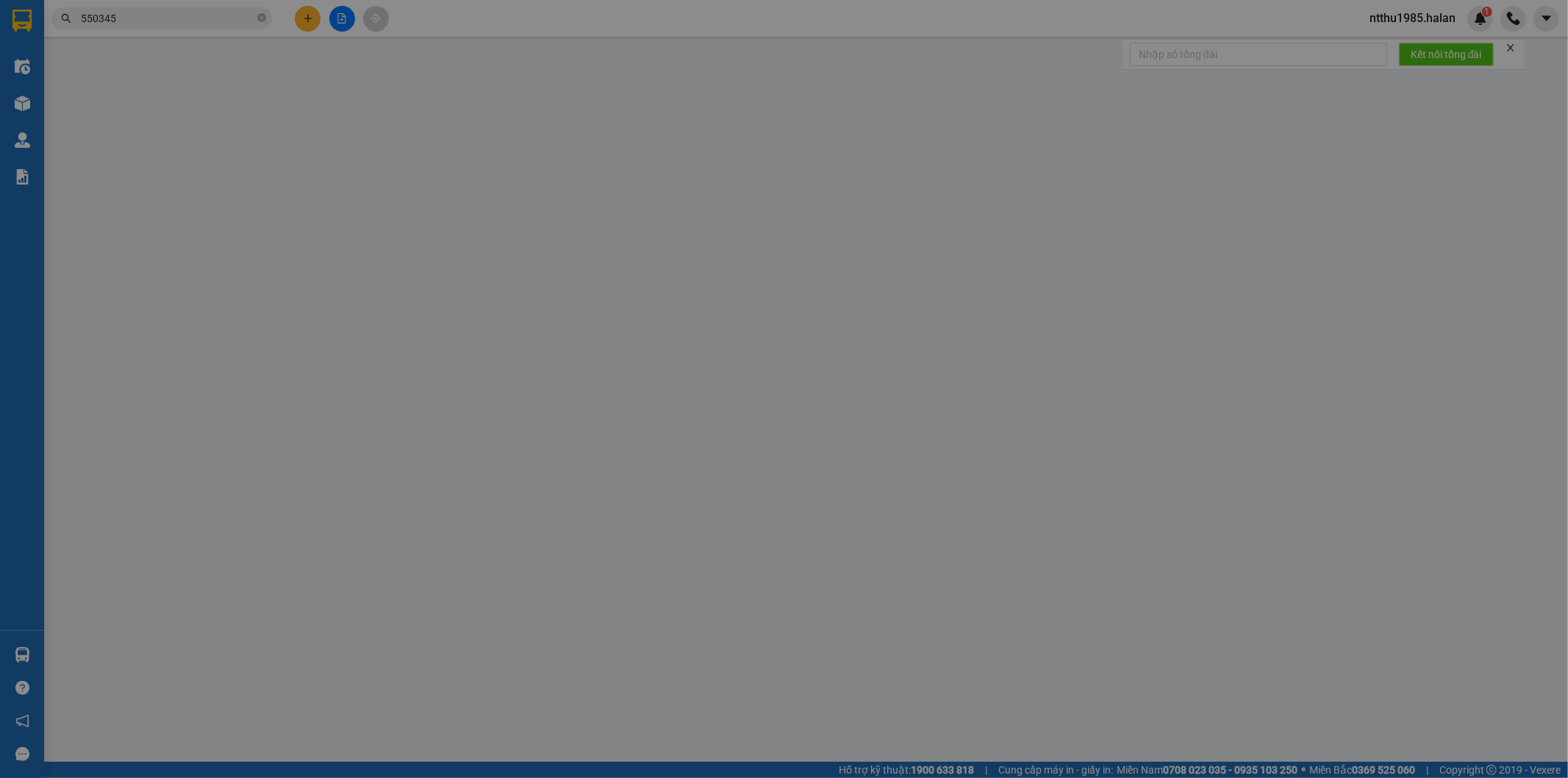
type input "0963281188"
type input "SƠN"
type input "0963550345"
type input "NINH THU HÀ"
type input "55.000"
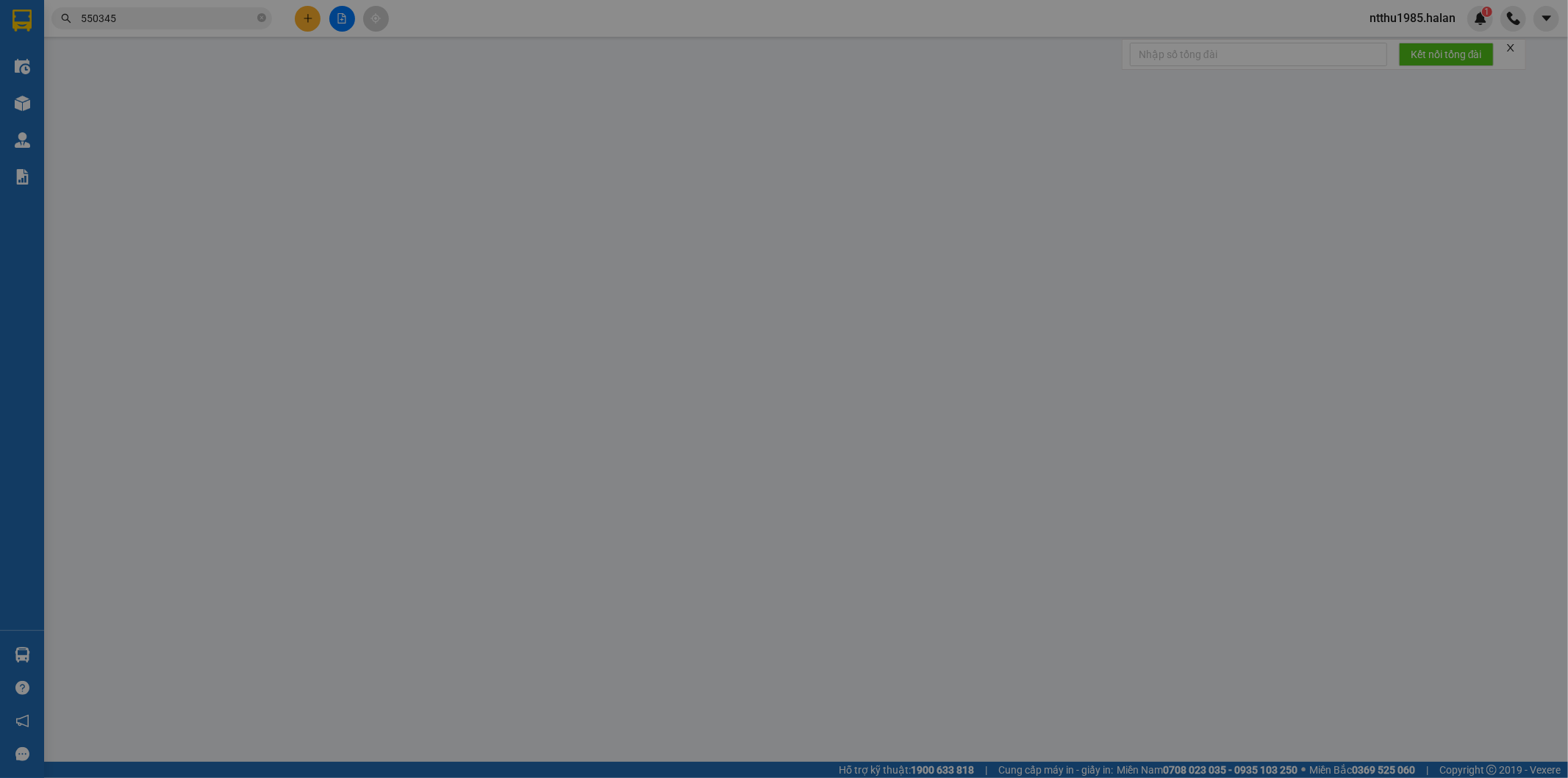
type input "55.000"
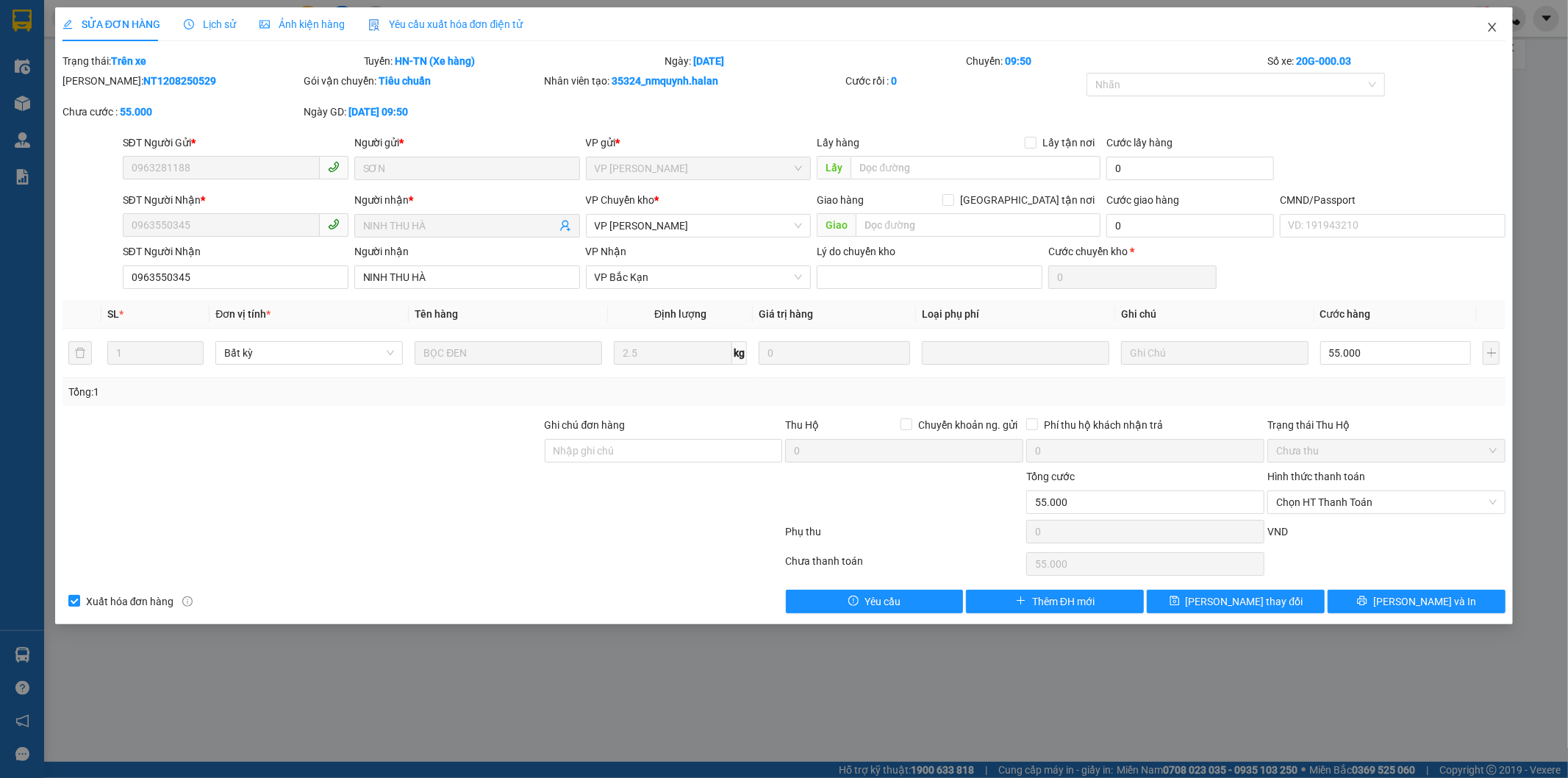
click at [777, 24] on icon "close" at bounding box center [1492, 27] width 12 height 12
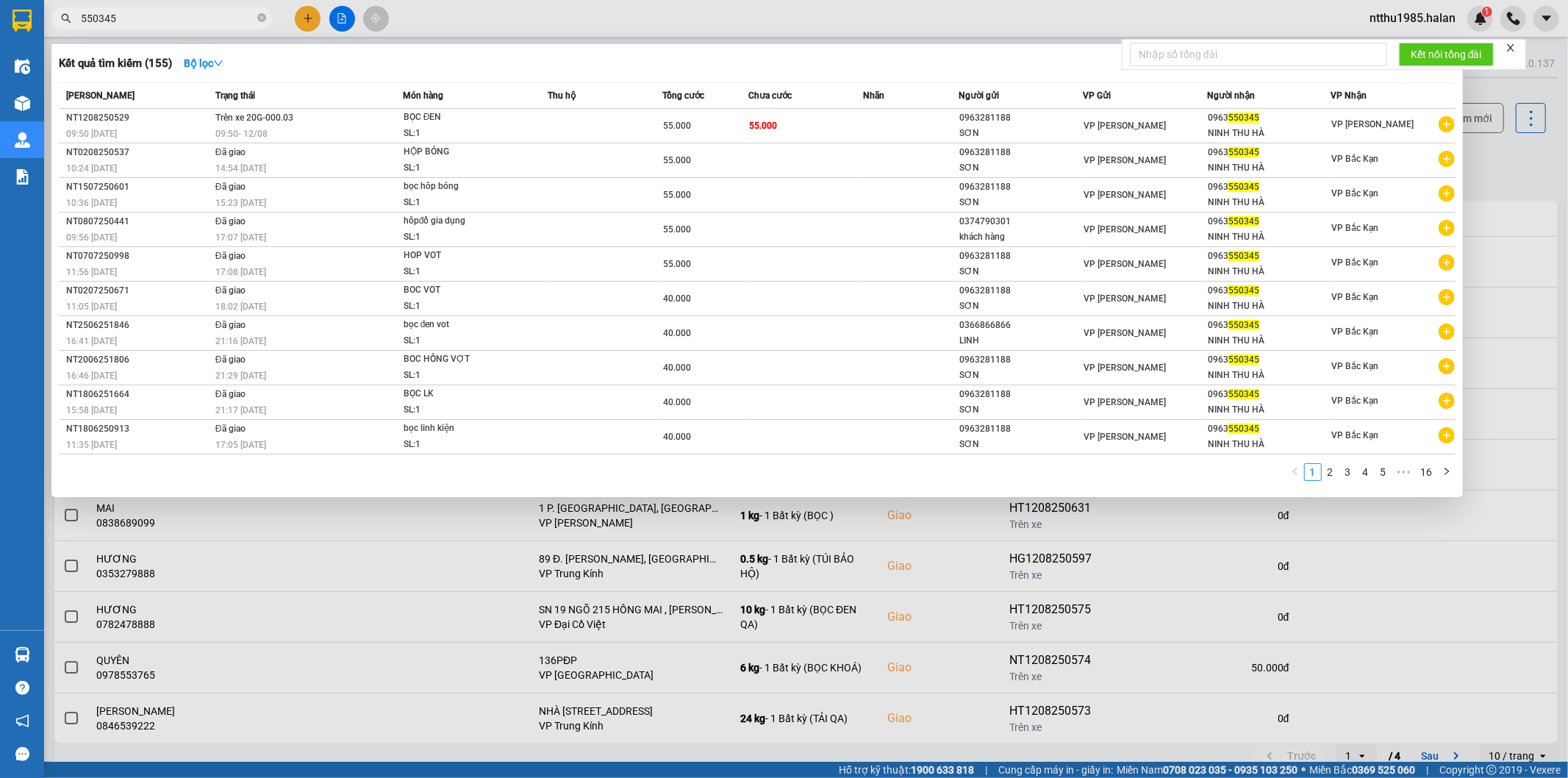
click at [150, 24] on input "550345" at bounding box center [167, 18] width 174 height 17
click at [777, 163] on div at bounding box center [784, 389] width 1568 height 778
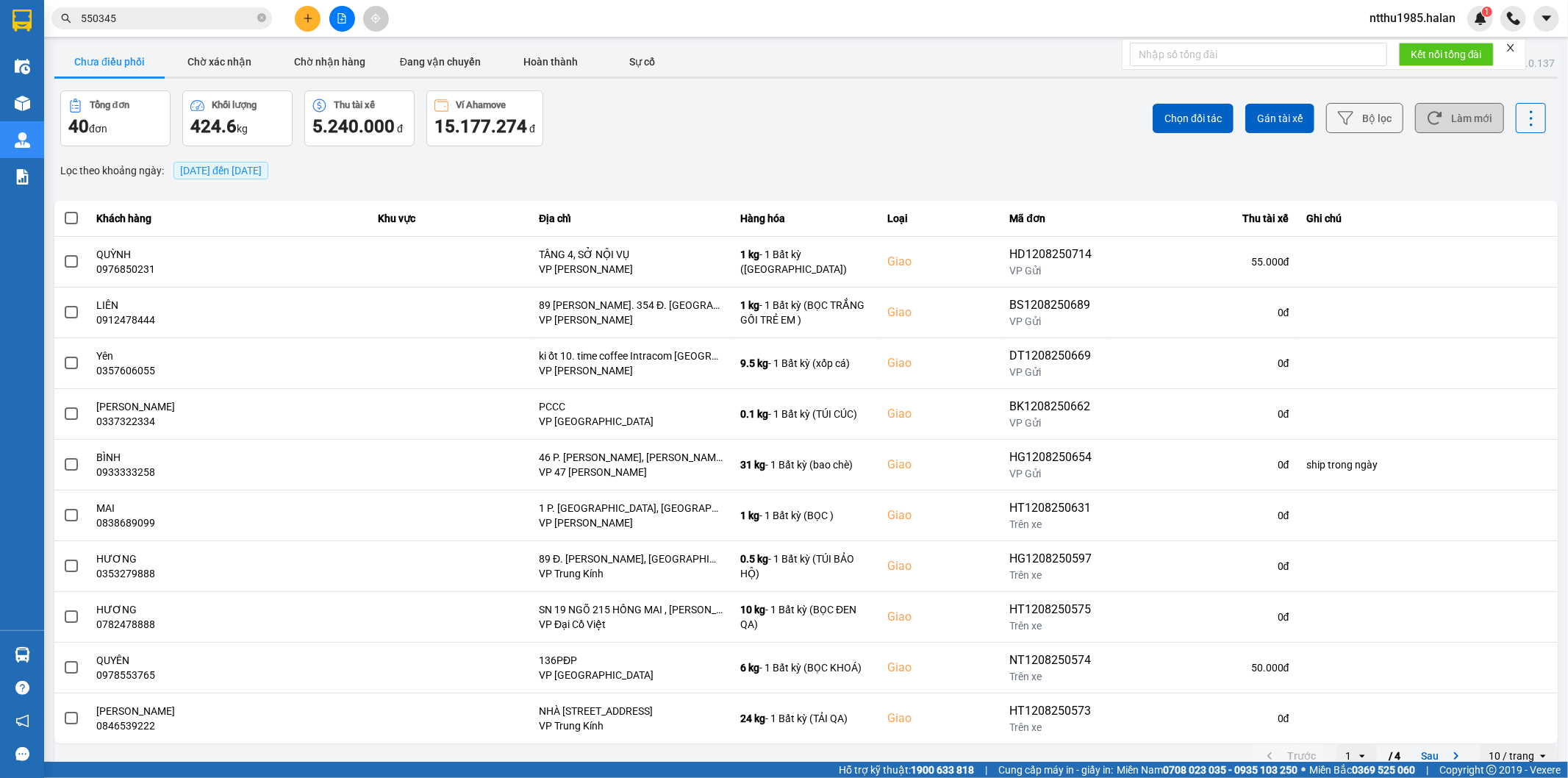
click at [777, 120] on button "Làm mới" at bounding box center [1459, 118] width 89 height 30
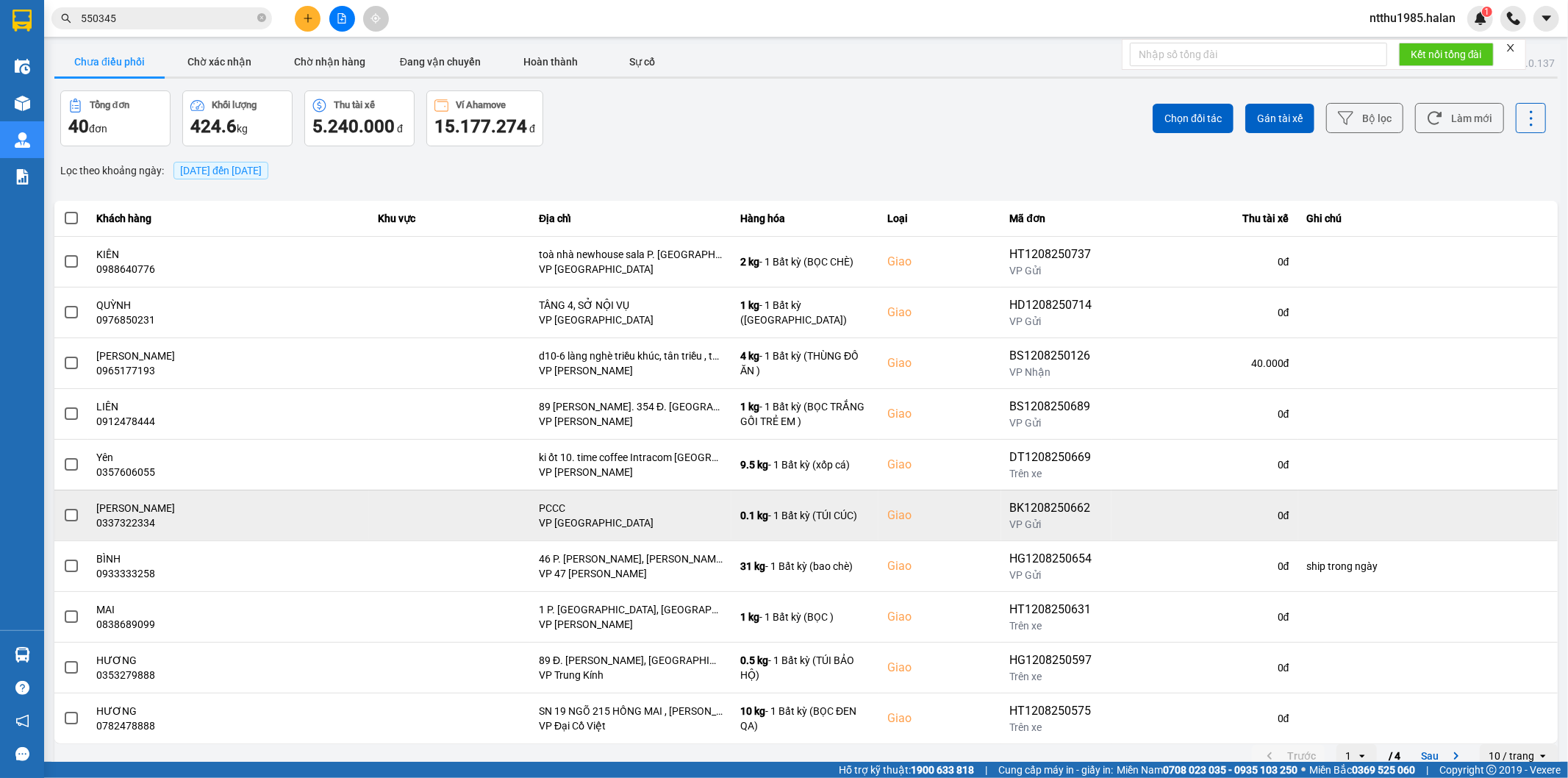
scroll to position [17, 0]
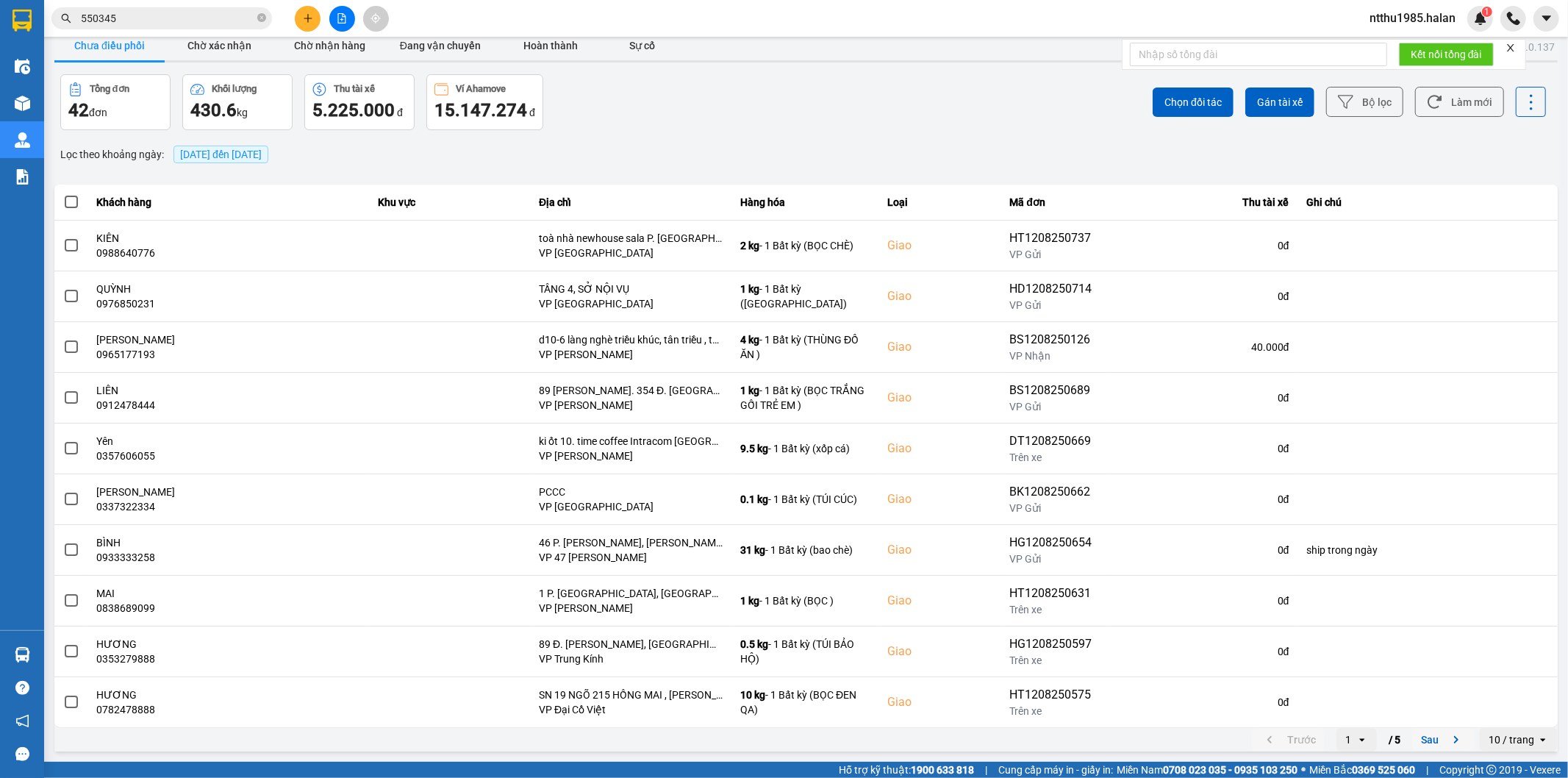
click at [777, 470] on button "Sau" at bounding box center [1442, 740] width 62 height 22
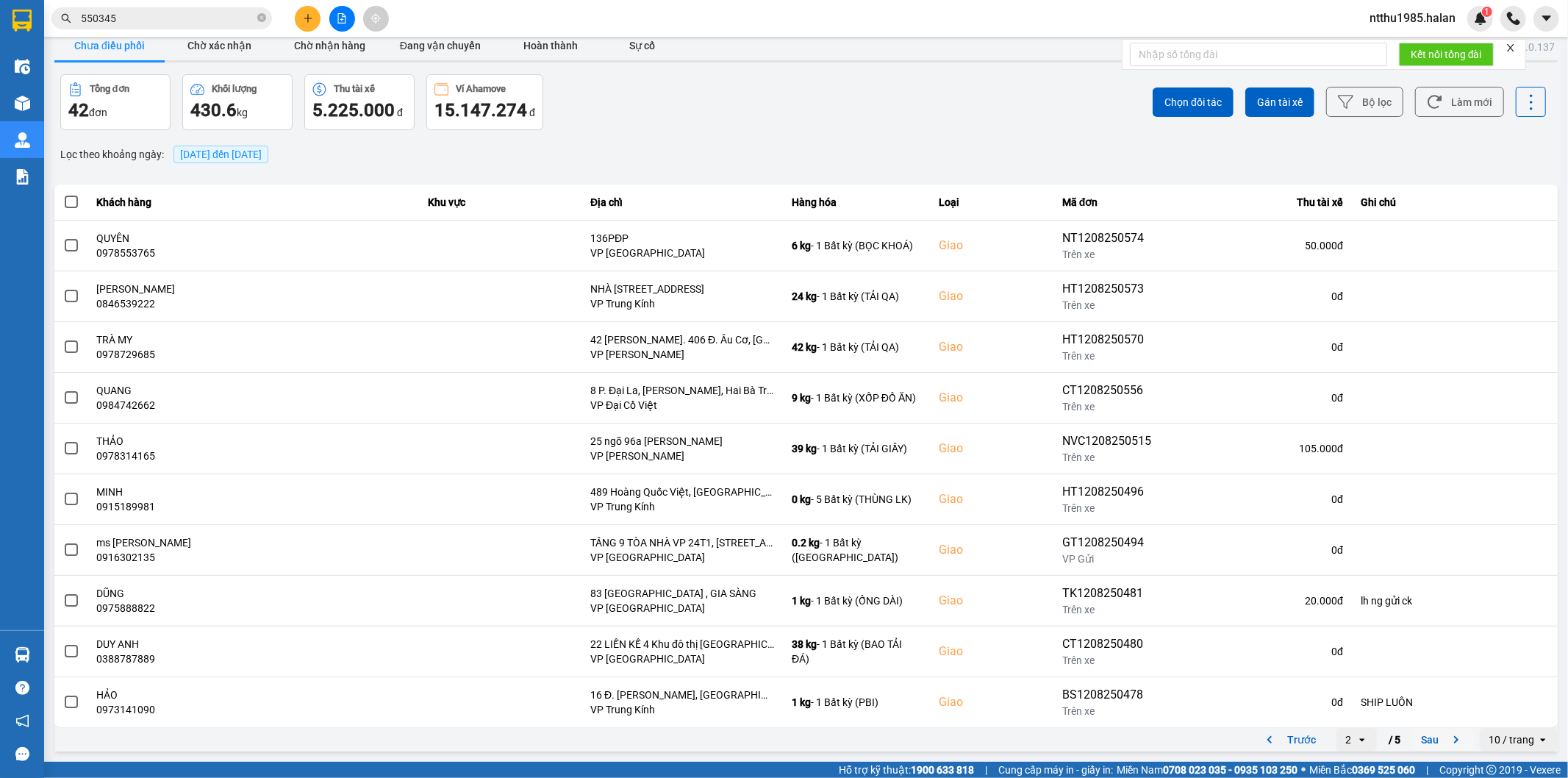
click at [777, 470] on button "Sau" at bounding box center [1442, 740] width 62 height 22
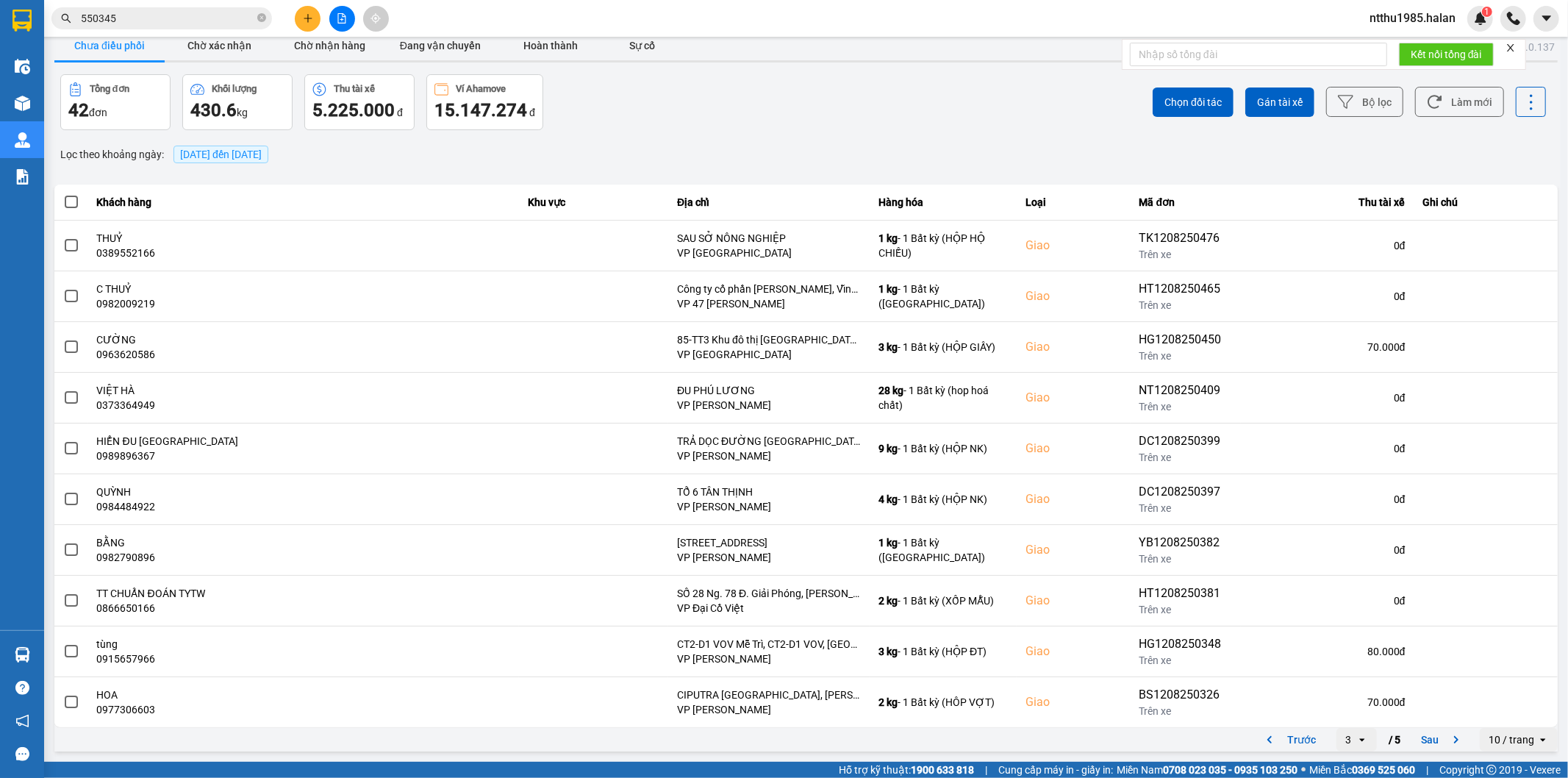
drag, startPoint x: 1422, startPoint y: 745, endPoint x: 1441, endPoint y: 525, distance: 220.8
click at [777, 470] on button "Sau" at bounding box center [1442, 740] width 62 height 22
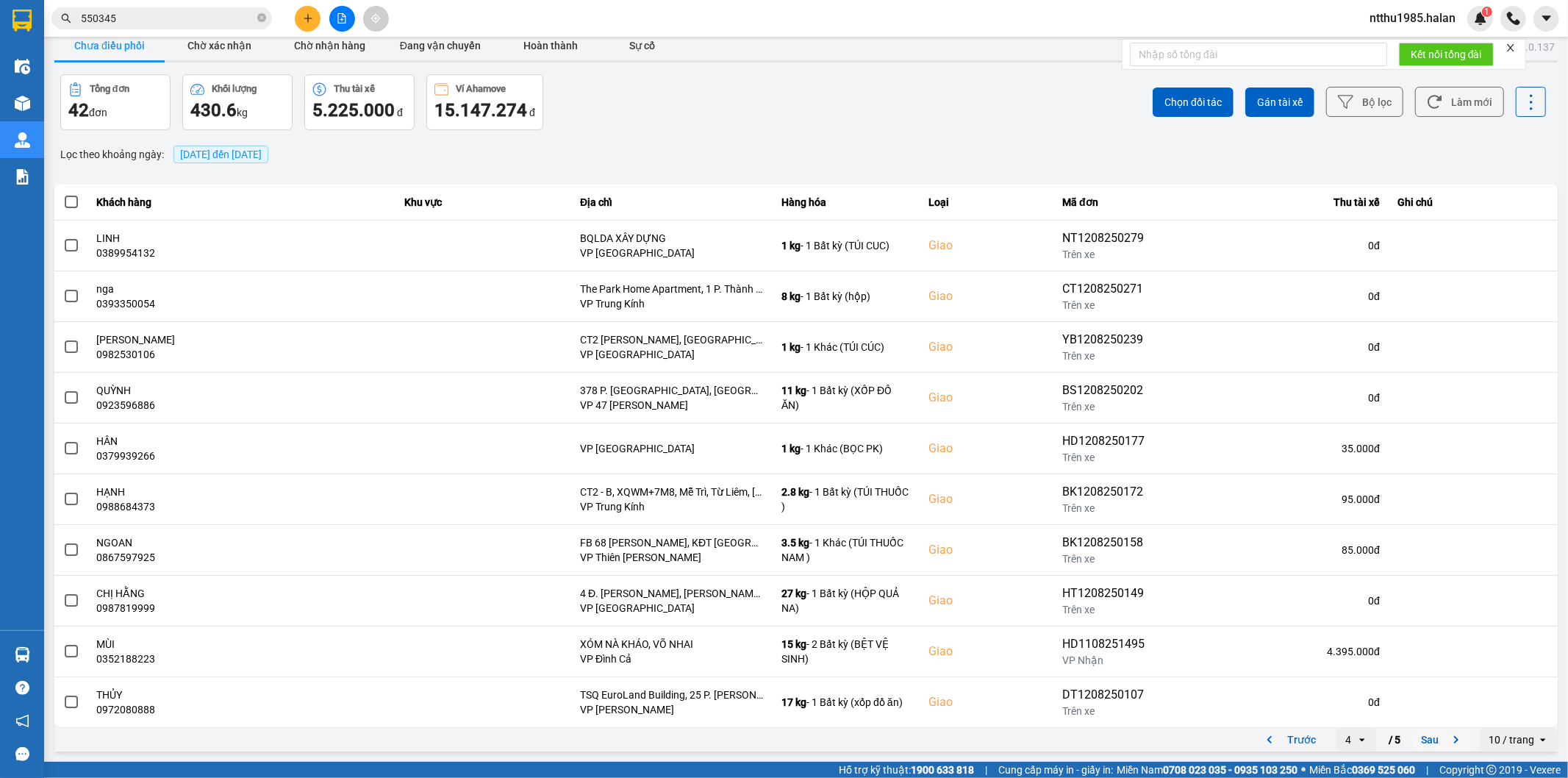
click at [777, 470] on button "Sau" at bounding box center [1442, 740] width 62 height 22
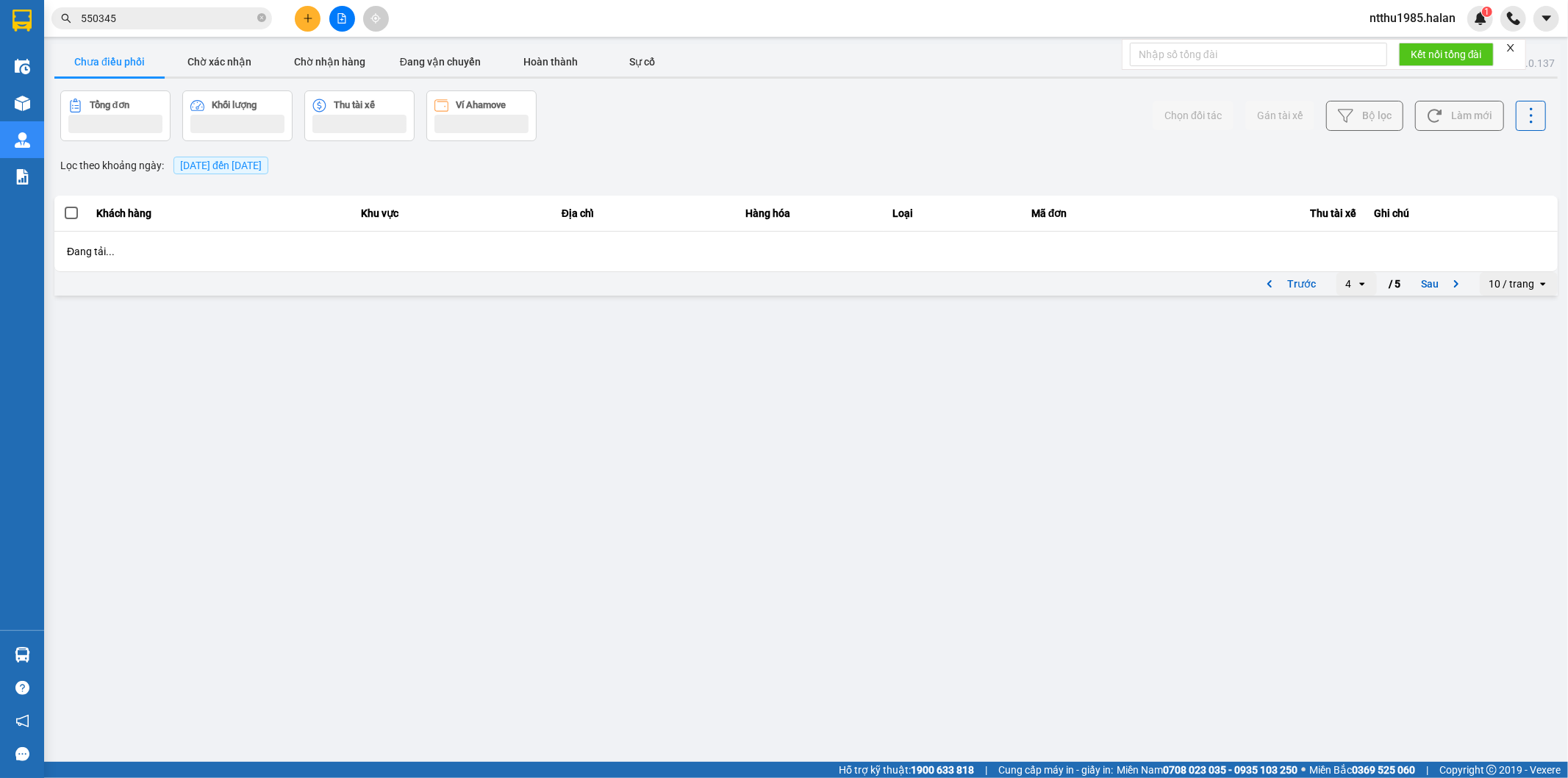
scroll to position [0, 0]
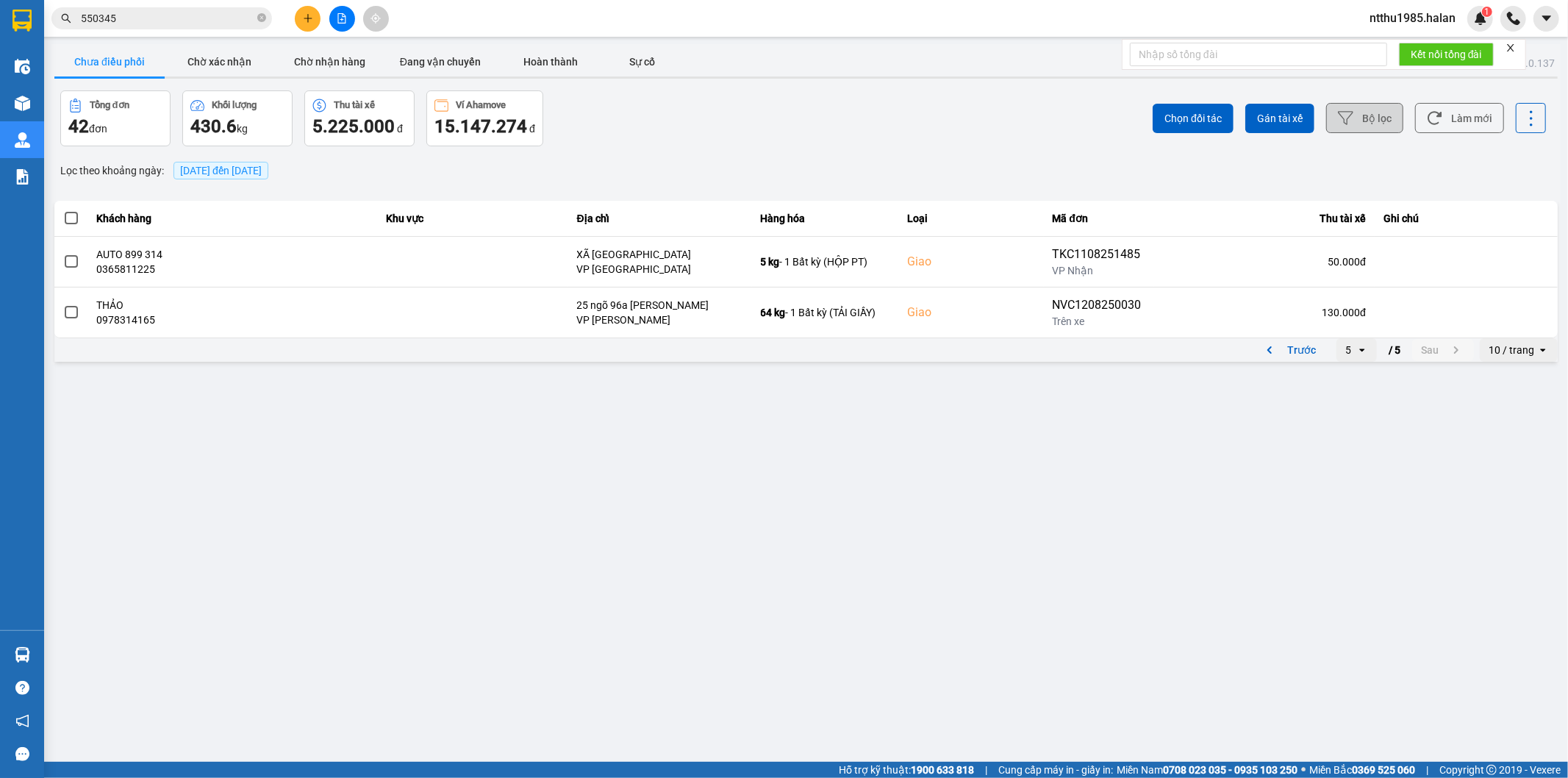
click at [777, 122] on button "Bộ lọc" at bounding box center [1365, 118] width 77 height 30
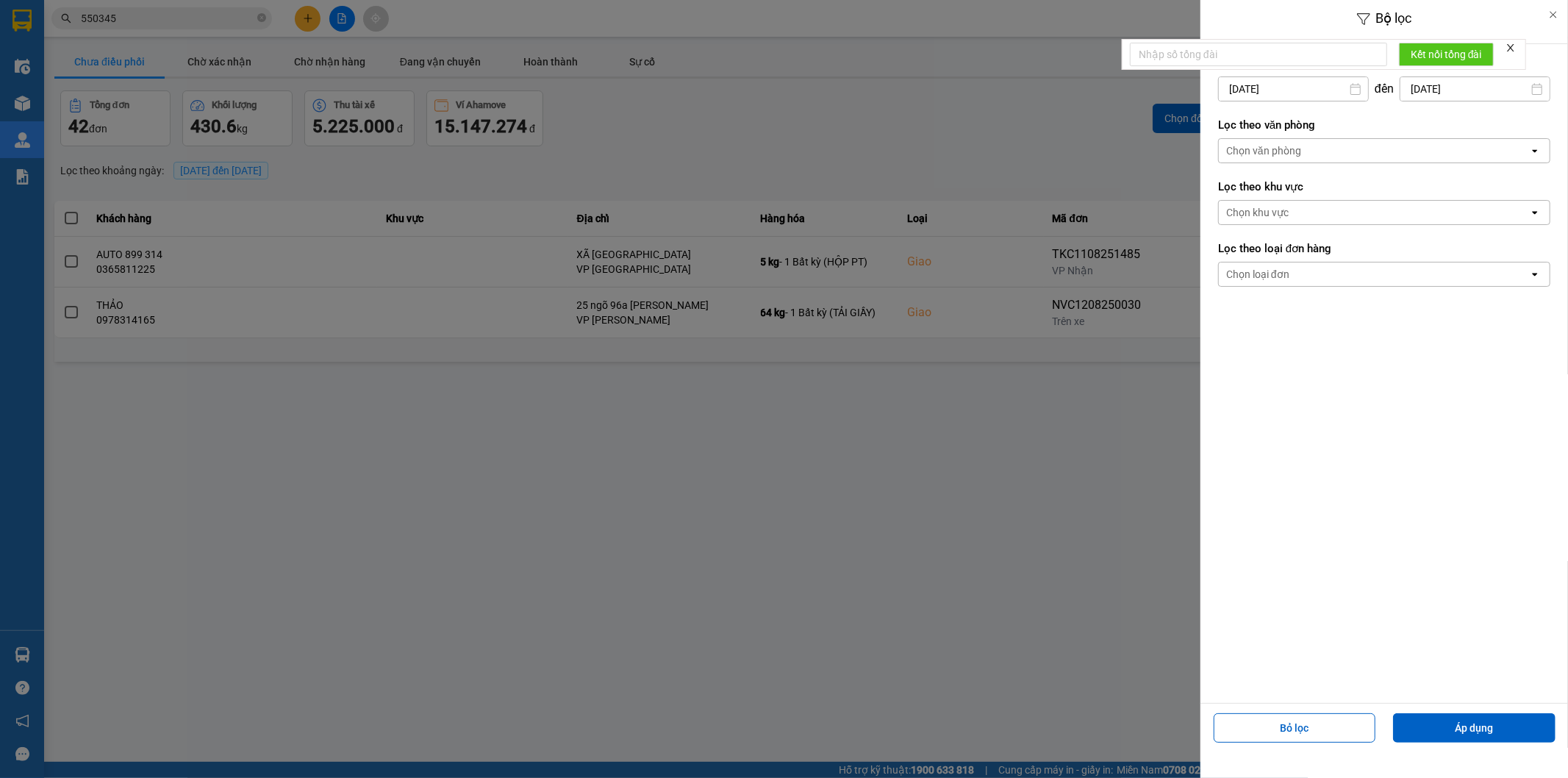
click at [777, 90] on input "[DATE]" at bounding box center [1294, 89] width 150 height 24
click at [777, 224] on div "9" at bounding box center [1373, 228] width 20 height 17
type input "[DATE]"
click at [777, 470] on button "Áp dụng" at bounding box center [1473, 728] width 162 height 29
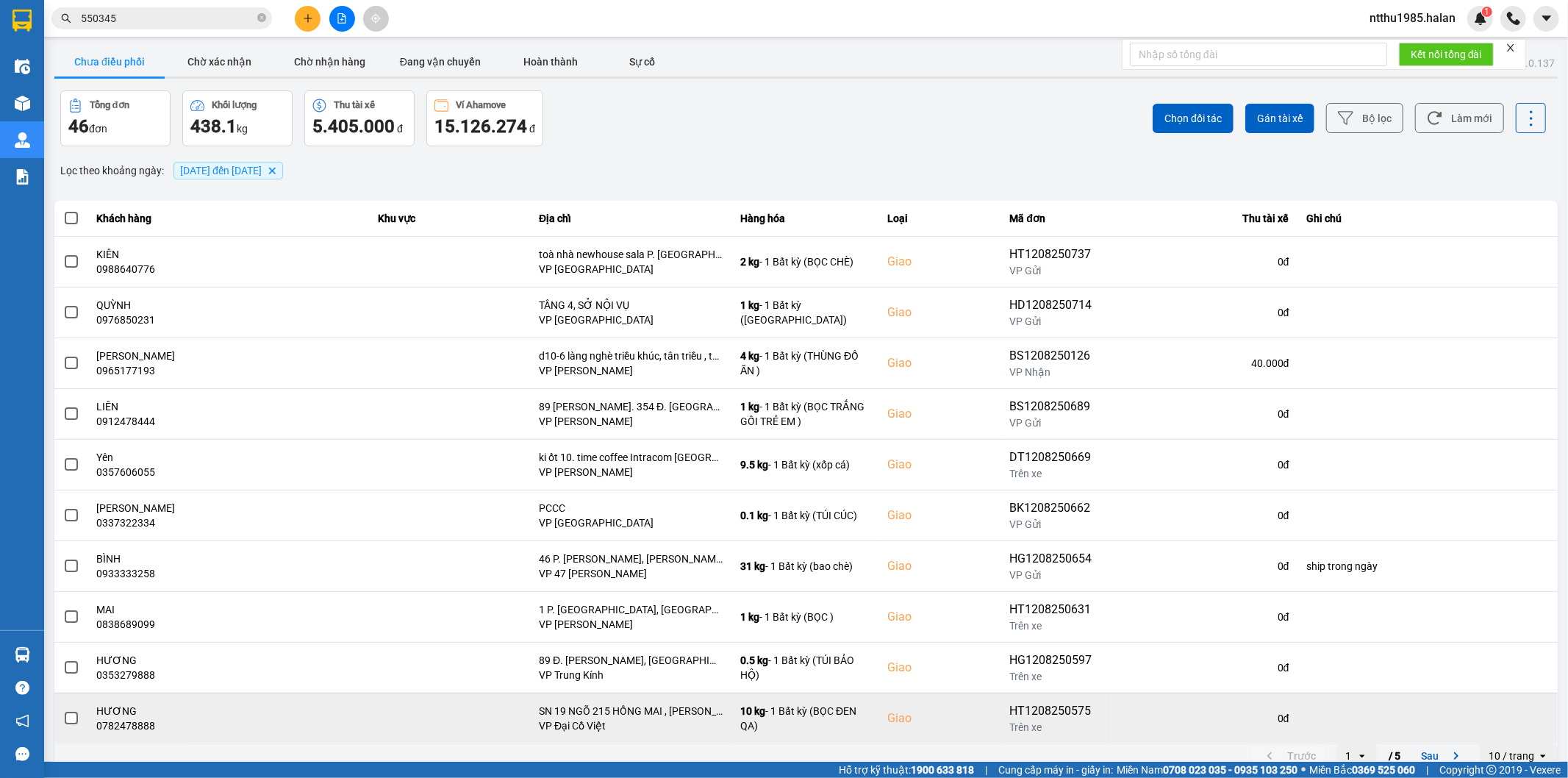
scroll to position [17, 0]
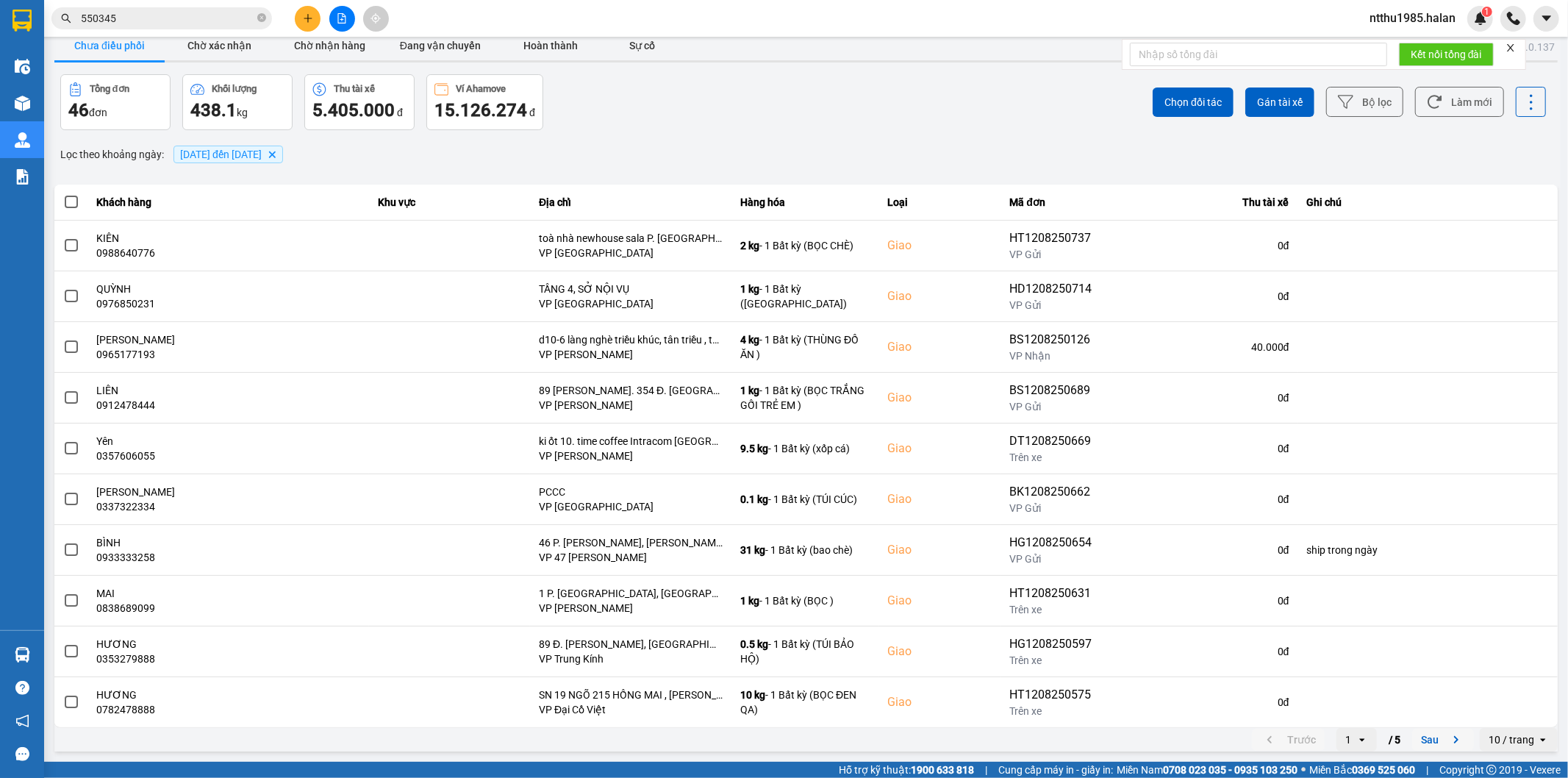
drag, startPoint x: 1417, startPoint y: 743, endPoint x: 1120, endPoint y: 394, distance: 458.3
click at [777, 470] on button "Sau" at bounding box center [1442, 740] width 62 height 22
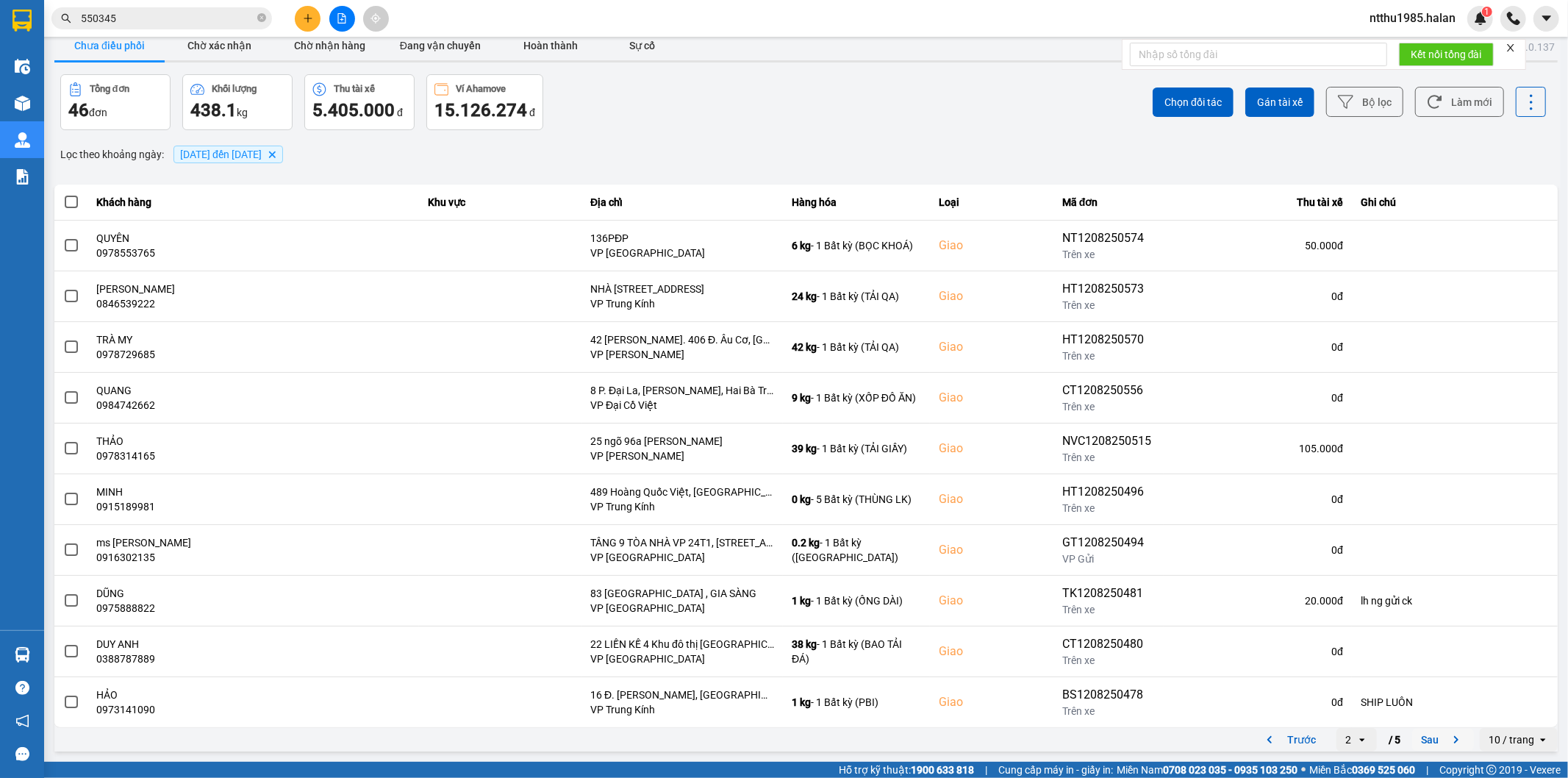
drag, startPoint x: 1427, startPoint y: 737, endPoint x: 1409, endPoint y: 556, distance: 181.9
click at [777, 470] on button "Sau" at bounding box center [1442, 740] width 62 height 22
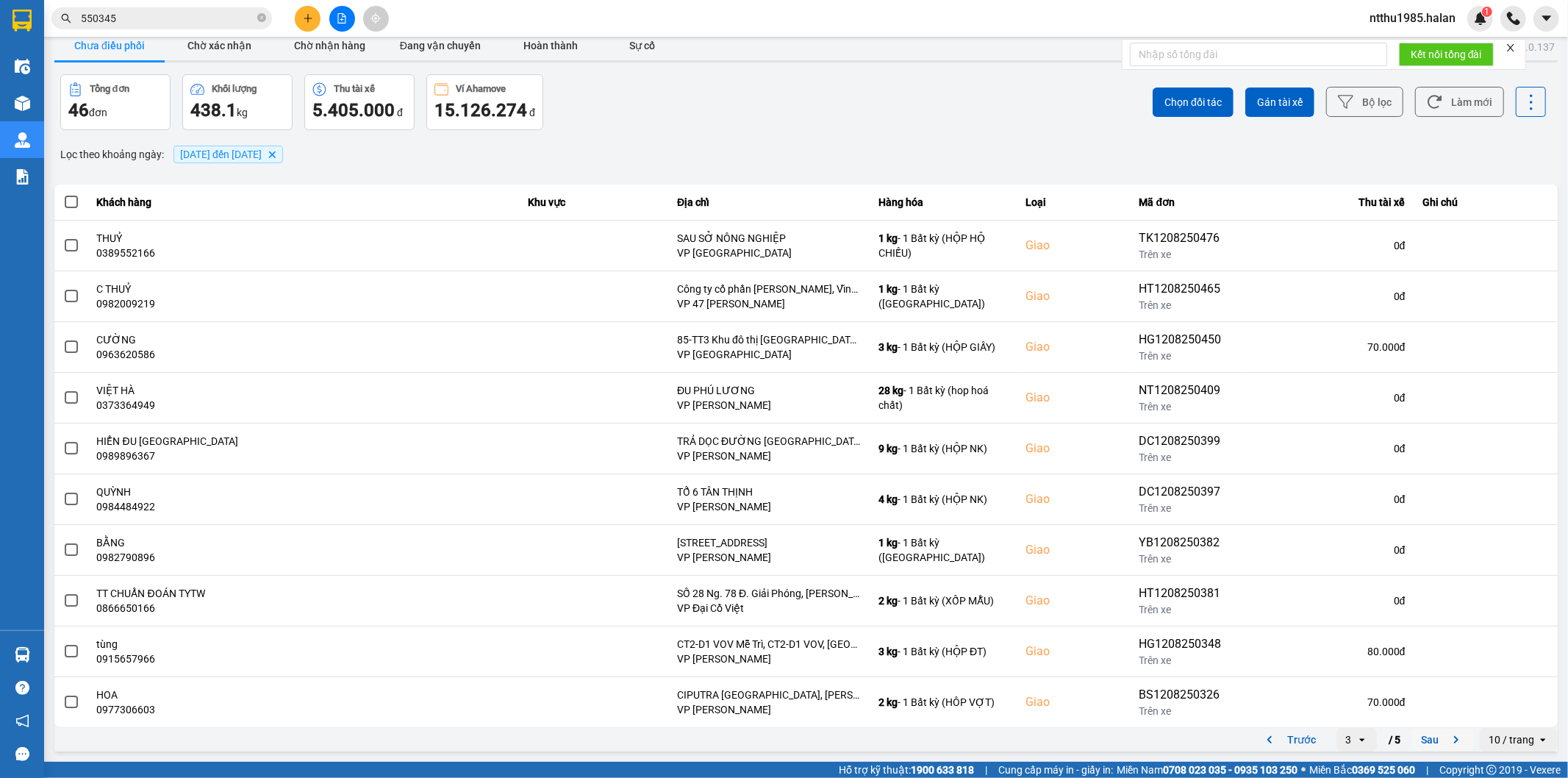
click at [777, 470] on button "Sau" at bounding box center [1442, 740] width 62 height 22
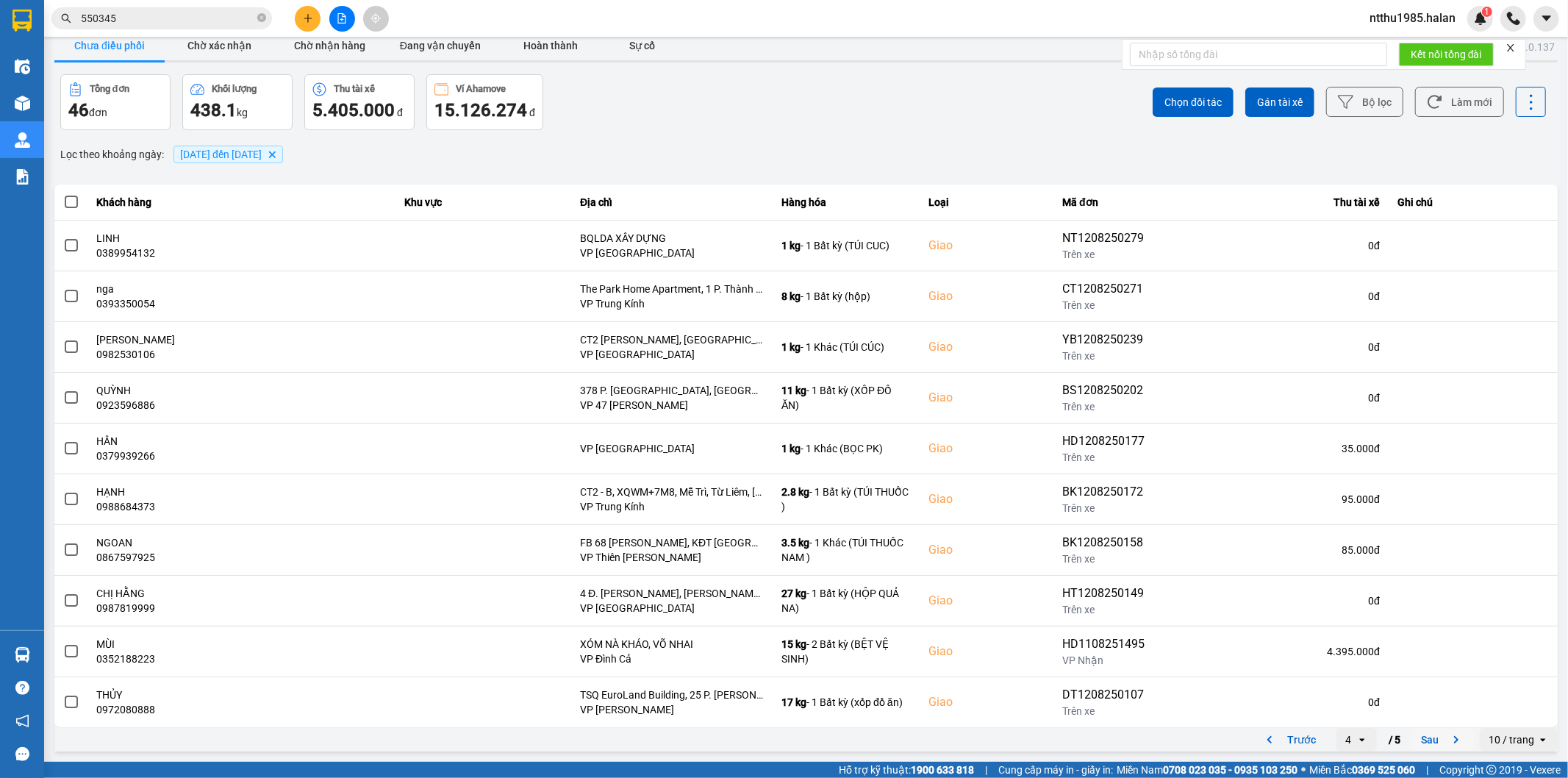
click at [777, 470] on button "Sau" at bounding box center [1442, 740] width 62 height 22
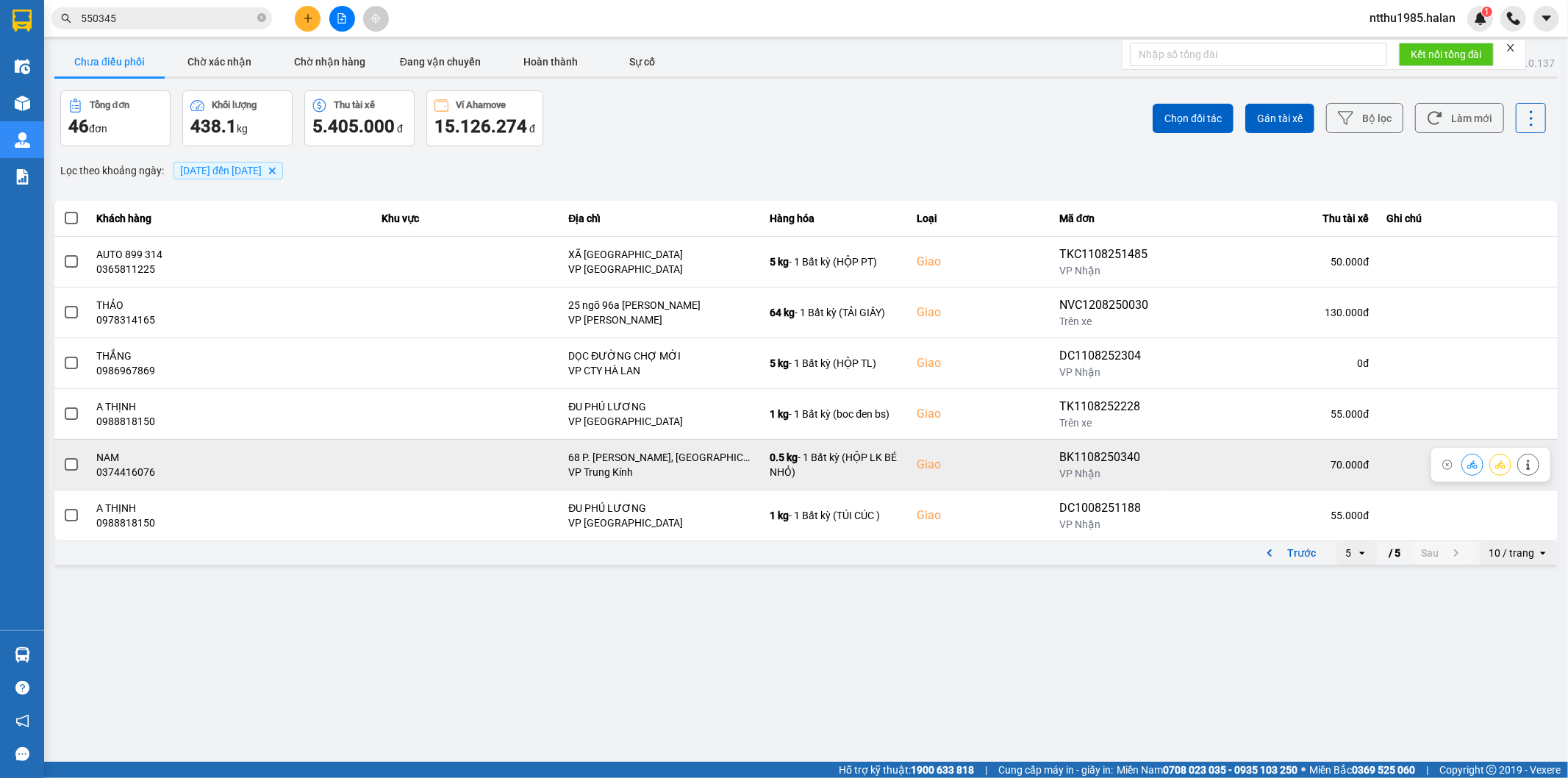
click at [66, 466] on span at bounding box center [71, 465] width 13 height 13
click at [63, 457] on input "checkbox" at bounding box center [63, 457] width 0 height 0
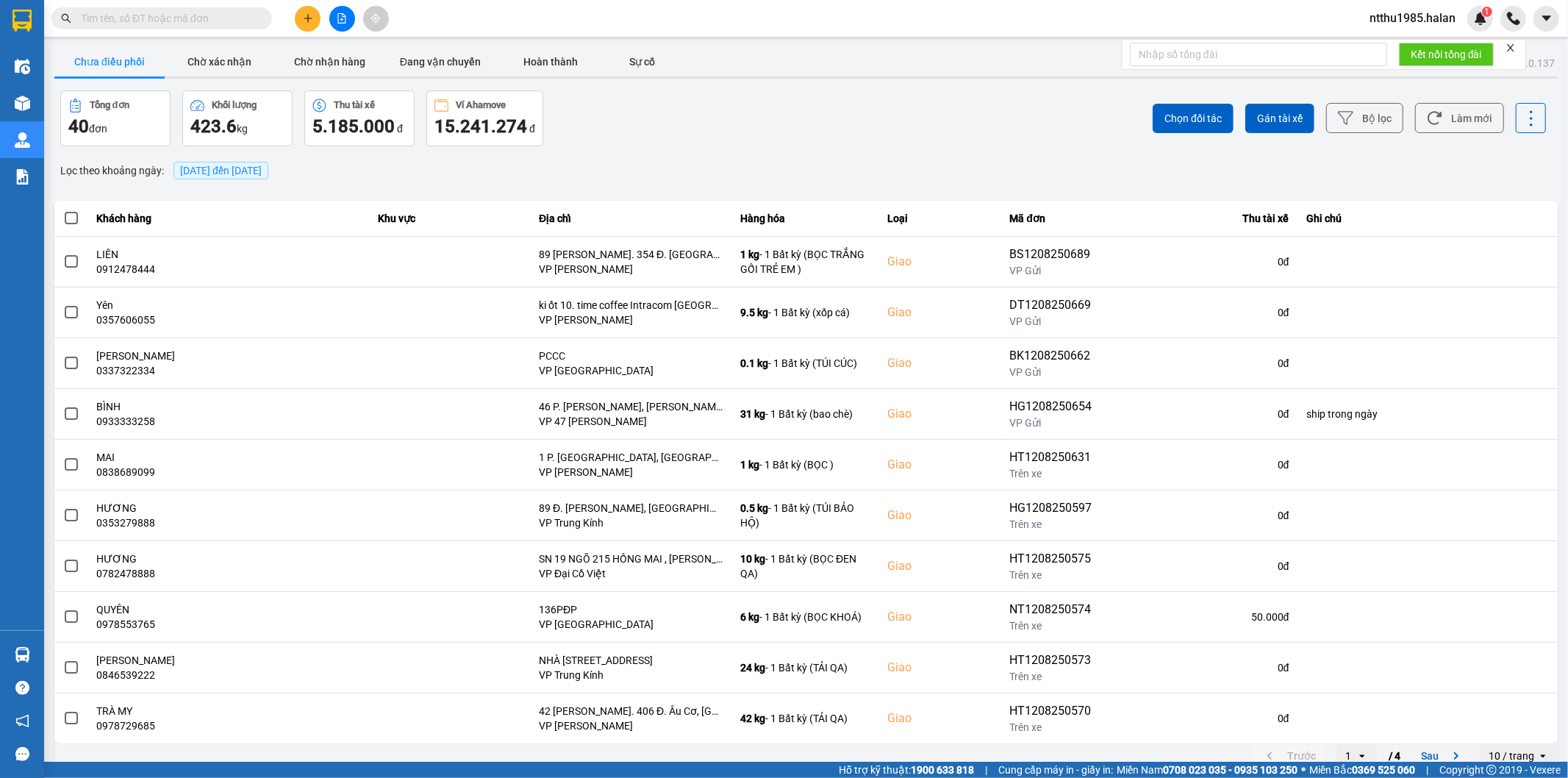
click at [176, 13] on input "text" at bounding box center [167, 18] width 174 height 17
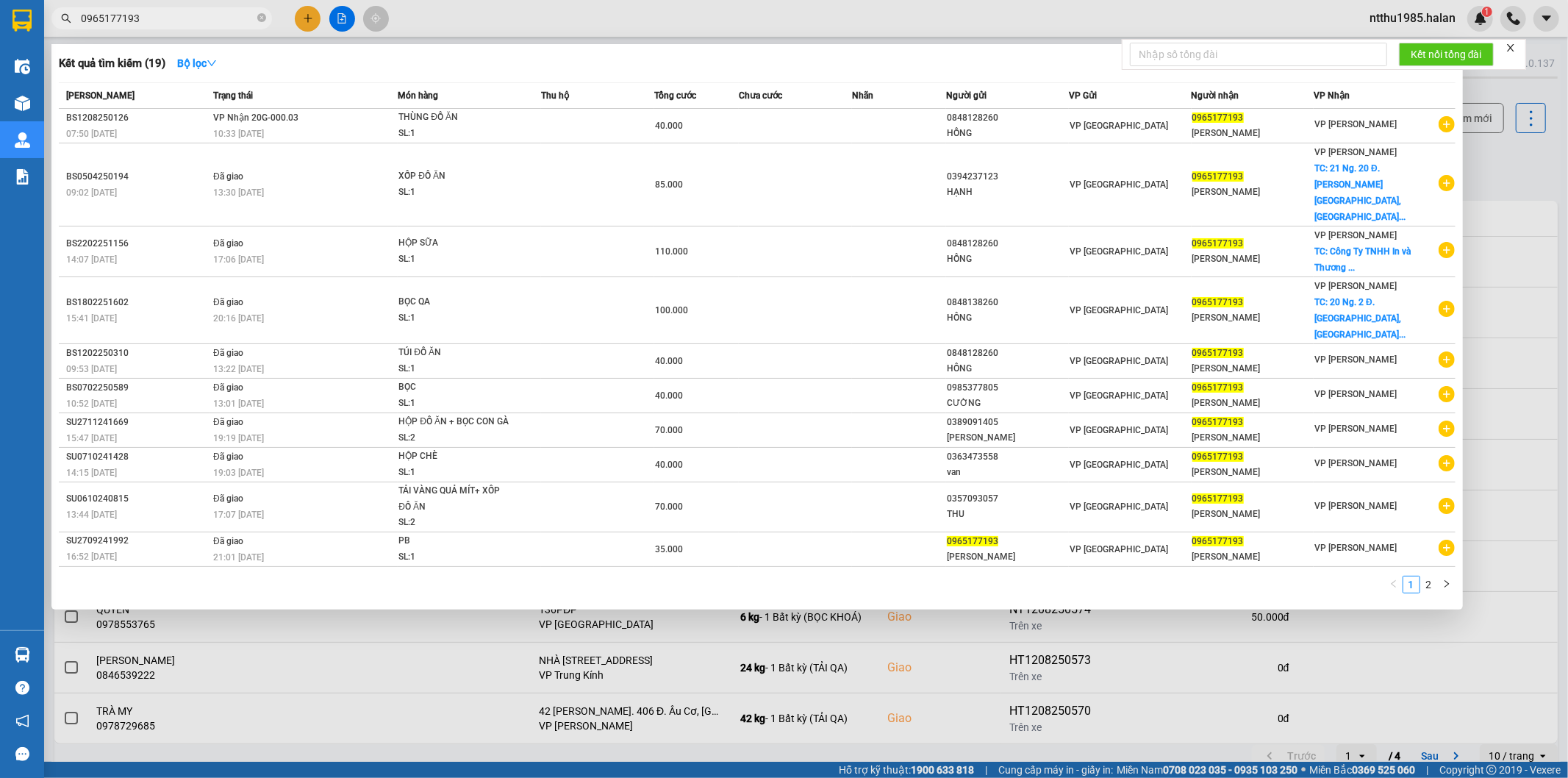
type input "0965177193"
click at [1282, 129] on div "[PERSON_NAME]" at bounding box center [1253, 133] width 121 height 16
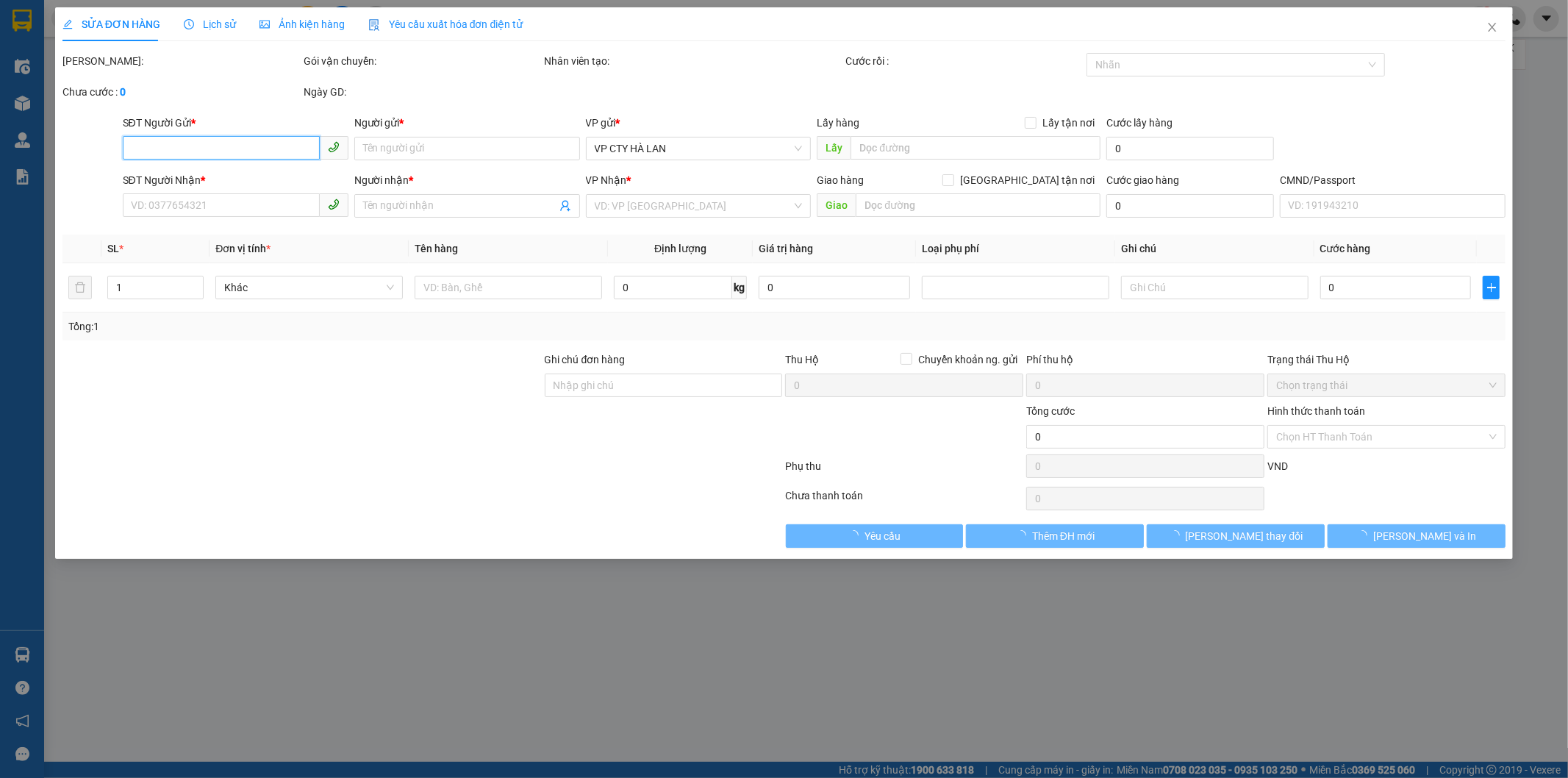
type input "0848128260"
type input "HỒNG"
type input "0965177193"
type input "[PERSON_NAME]"
type input "40.000"
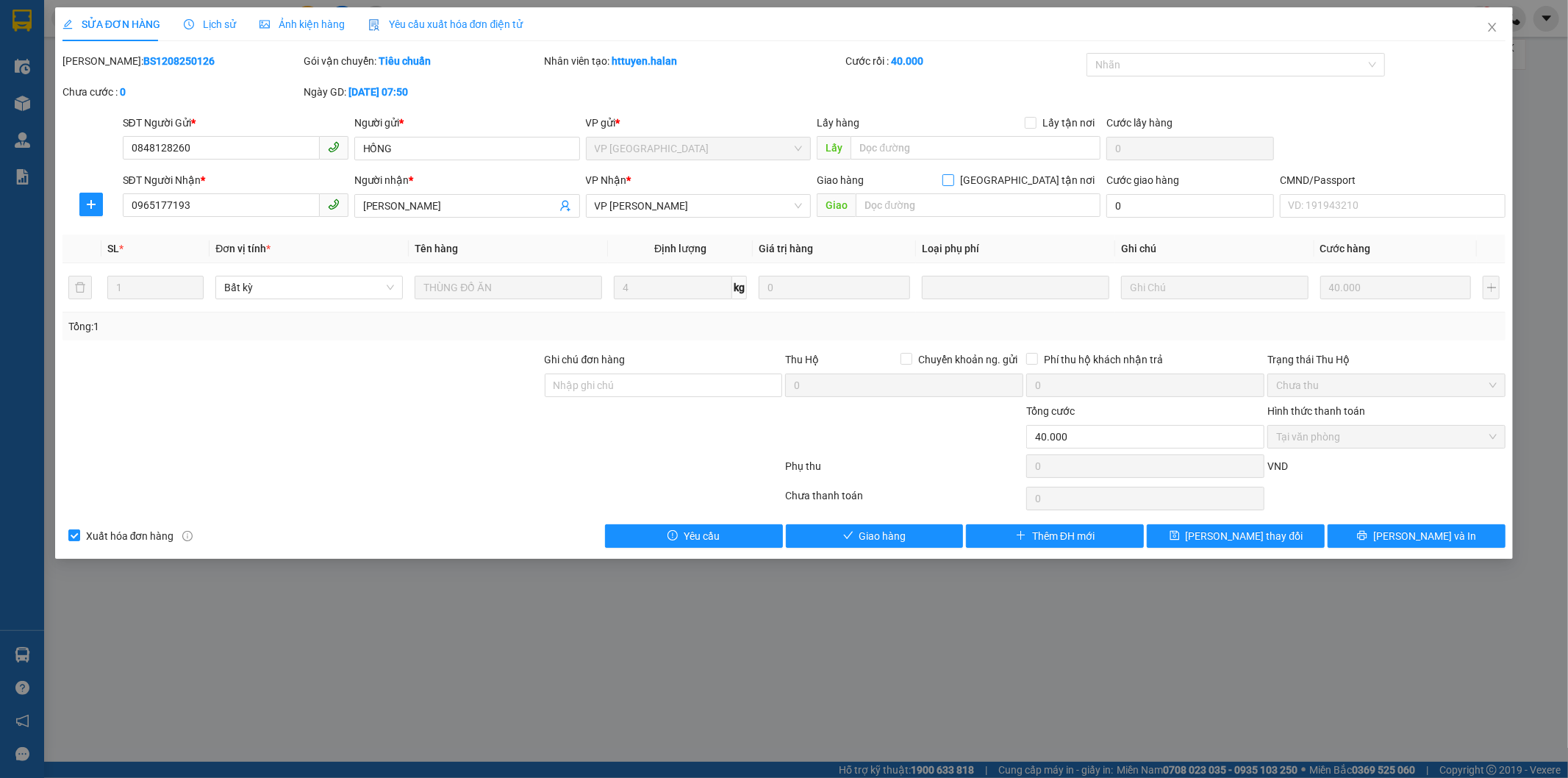
drag, startPoint x: 1025, startPoint y: 181, endPoint x: 973, endPoint y: 197, distance: 54.4
click at [953, 180] on input "[GEOGRAPHIC_DATA] tận nơi" at bounding box center [947, 179] width 10 height 10
checkbox input "true"
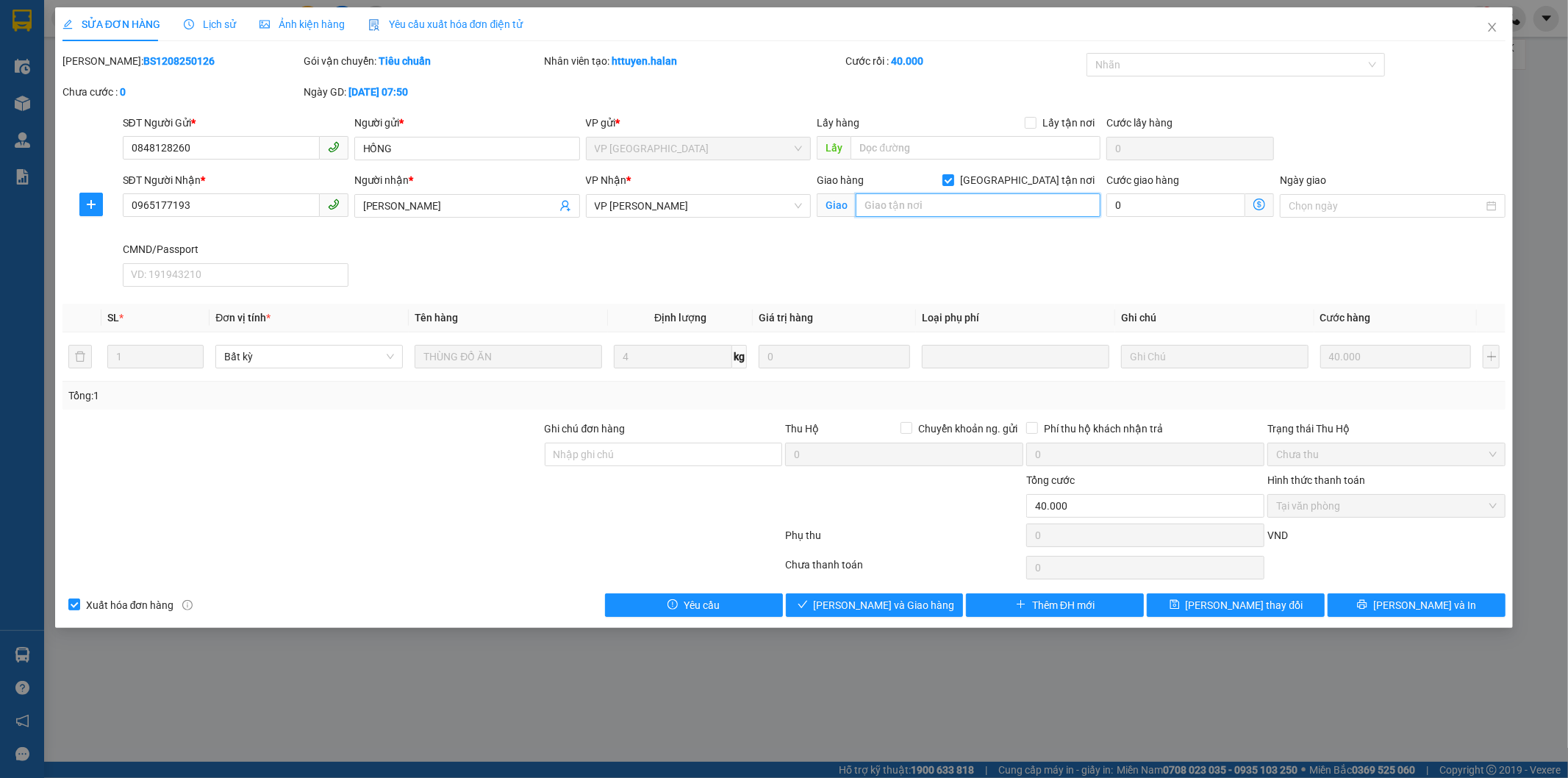
click at [961, 211] on input "text" at bounding box center [978, 206] width 245 height 24
paste input "d10-6 làng nghè triều khúc, [GEOGRAPHIC_DATA]"
click at [1068, 207] on input "d10-6 làng nghè triều khúc, [GEOGRAPHIC_DATA]" at bounding box center [978, 206] width 245 height 24
type input "d10-6 làng nghè triều khúc, tân triều , thanh trì"
click at [1259, 201] on icon "dollar-circle" at bounding box center [1259, 204] width 12 height 12
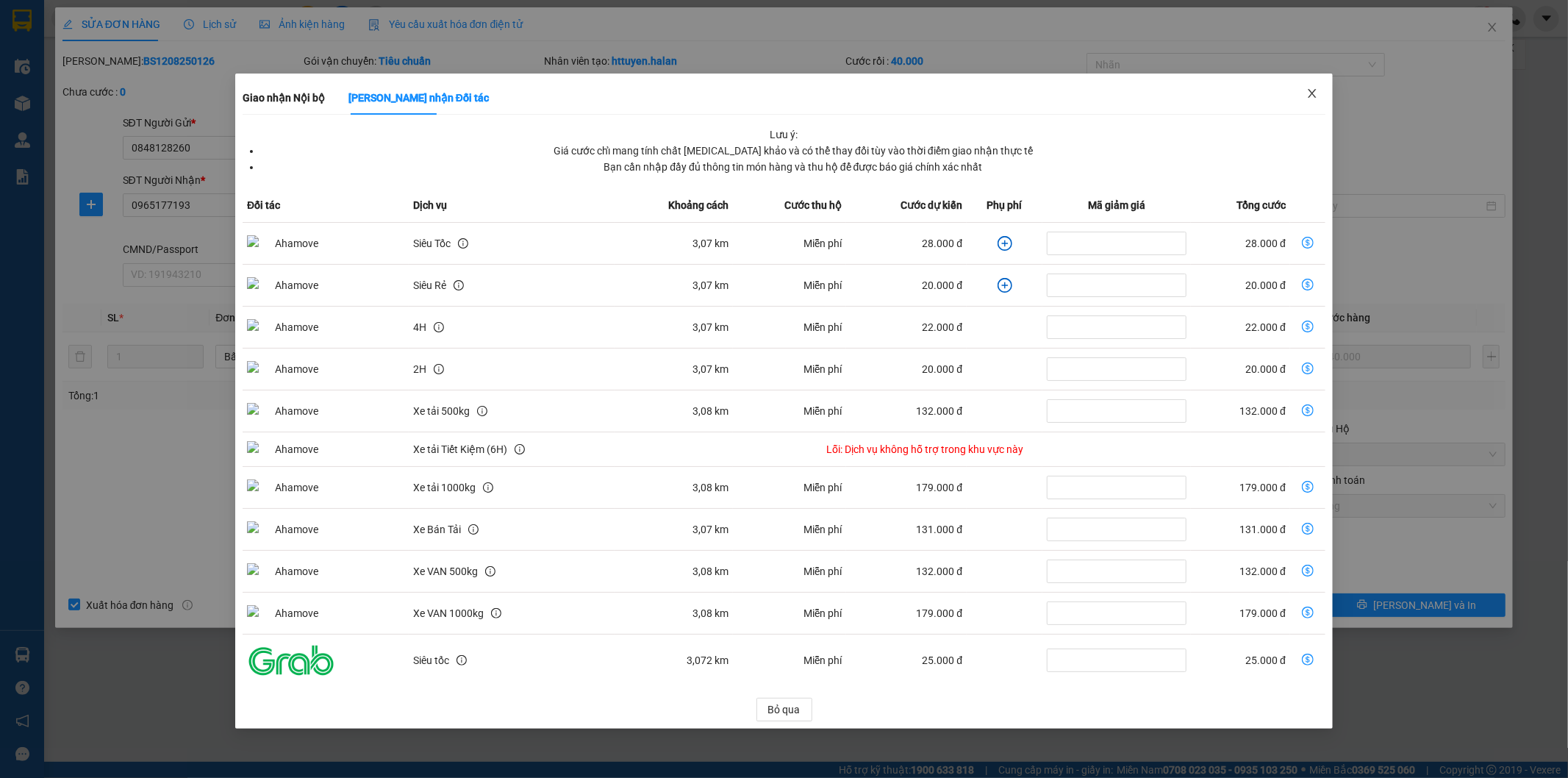
click at [1313, 96] on icon "close" at bounding box center [1312, 94] width 8 height 9
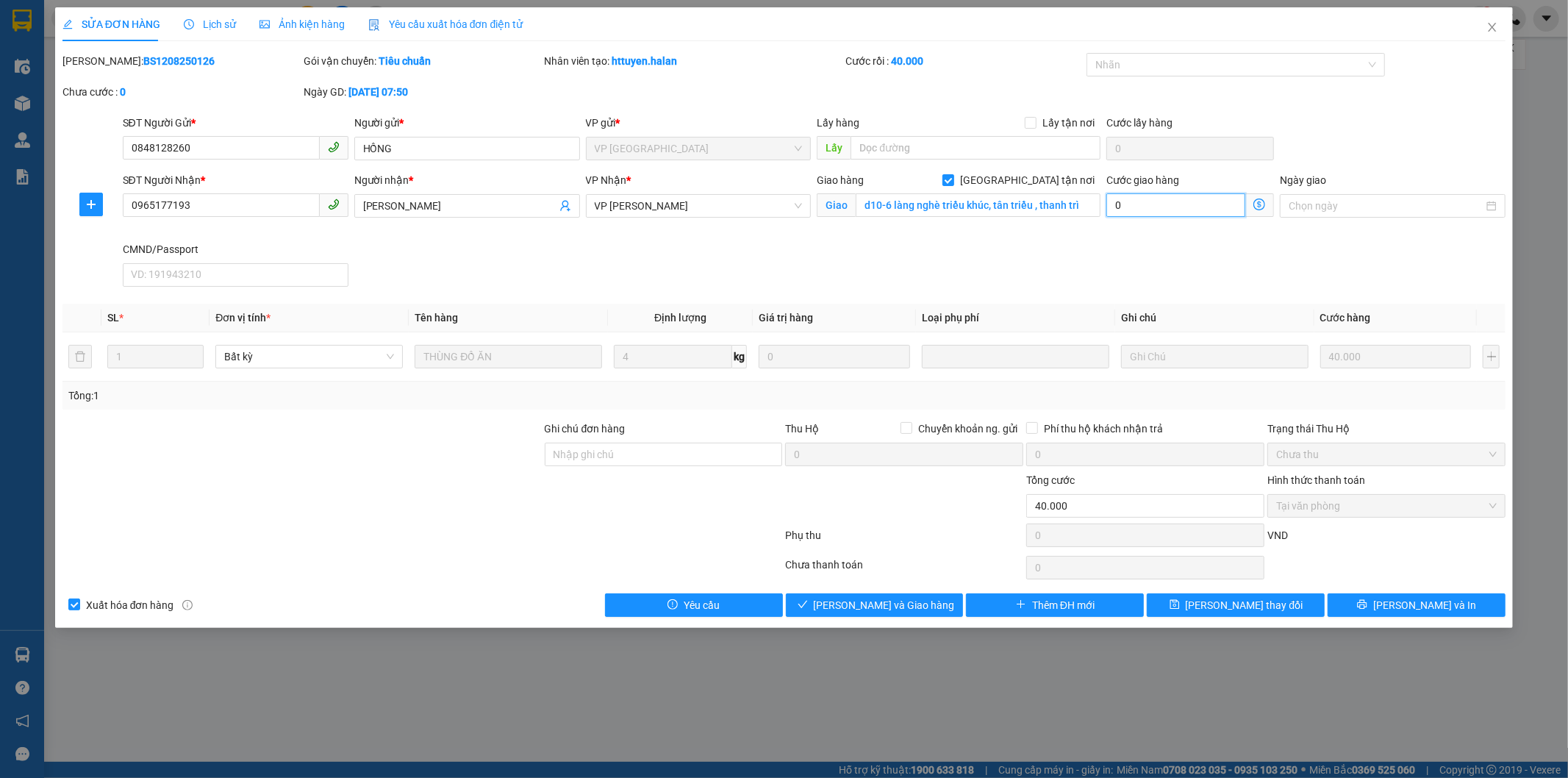
type input "40.004"
type input "4"
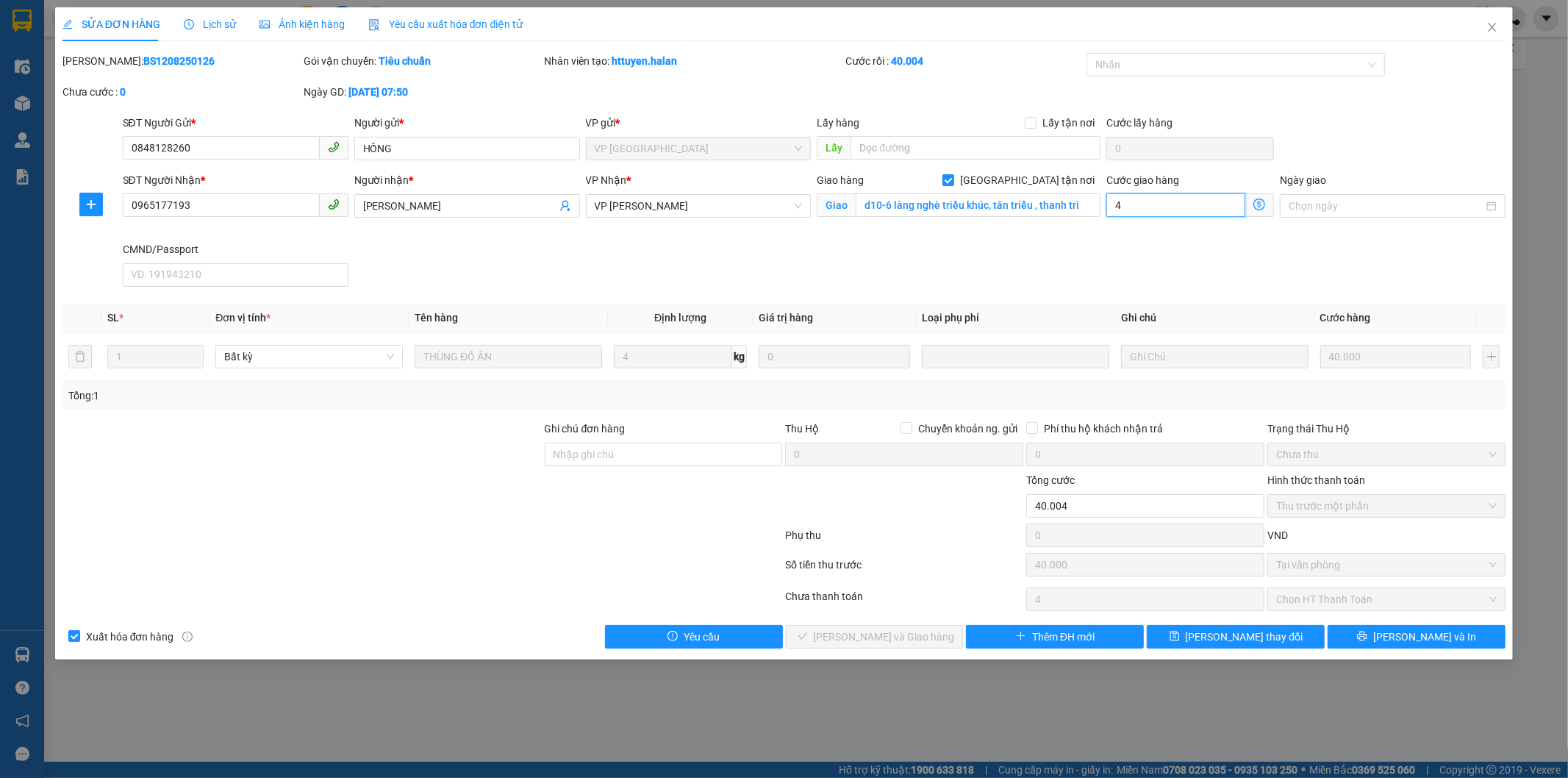
type input "40.040"
type input "40"
type input "40.000"
type input "80.000"
type input "40.000"
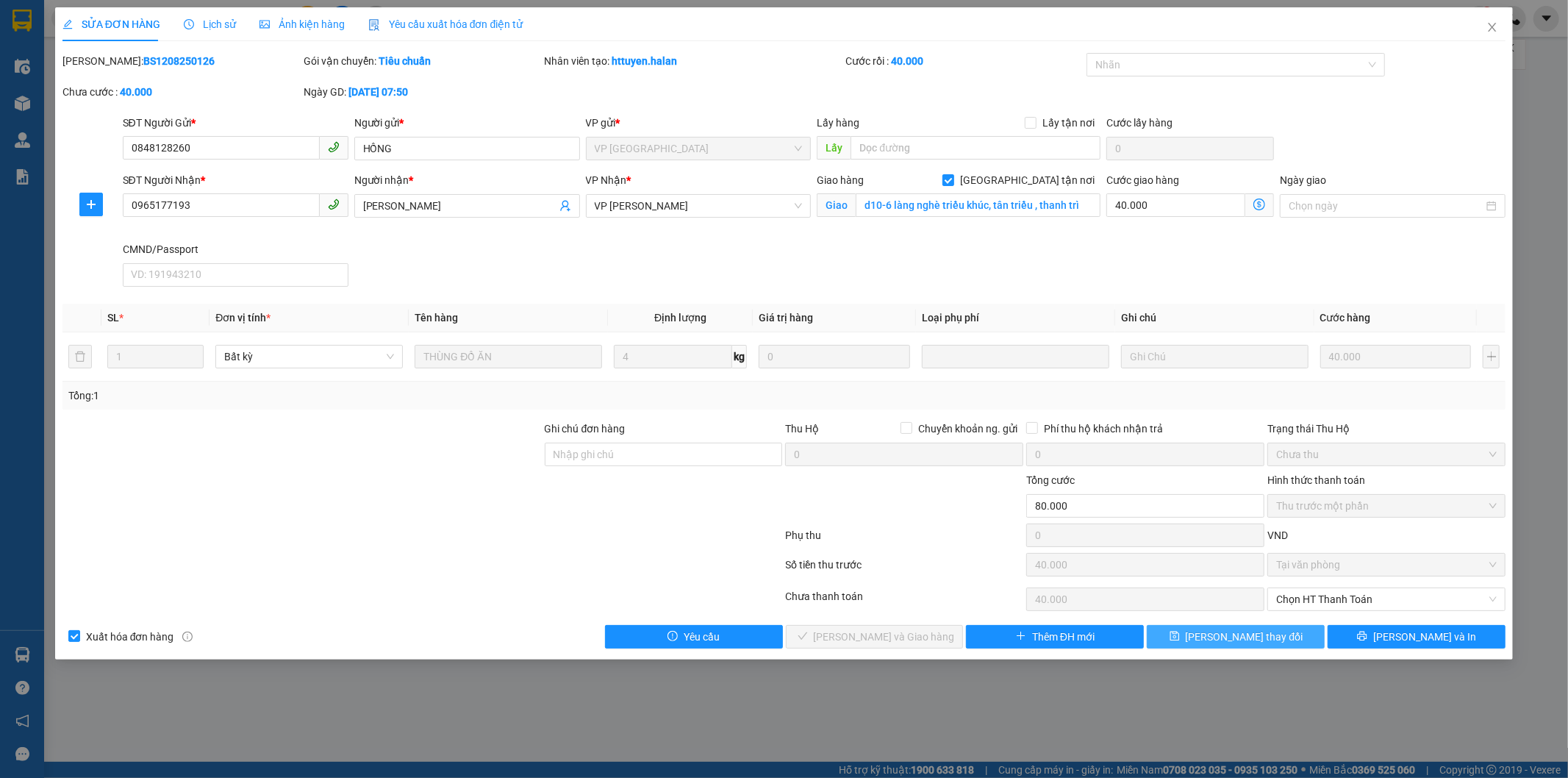
click at [1253, 637] on span "[PERSON_NAME] thay đổi" at bounding box center [1245, 637] width 118 height 17
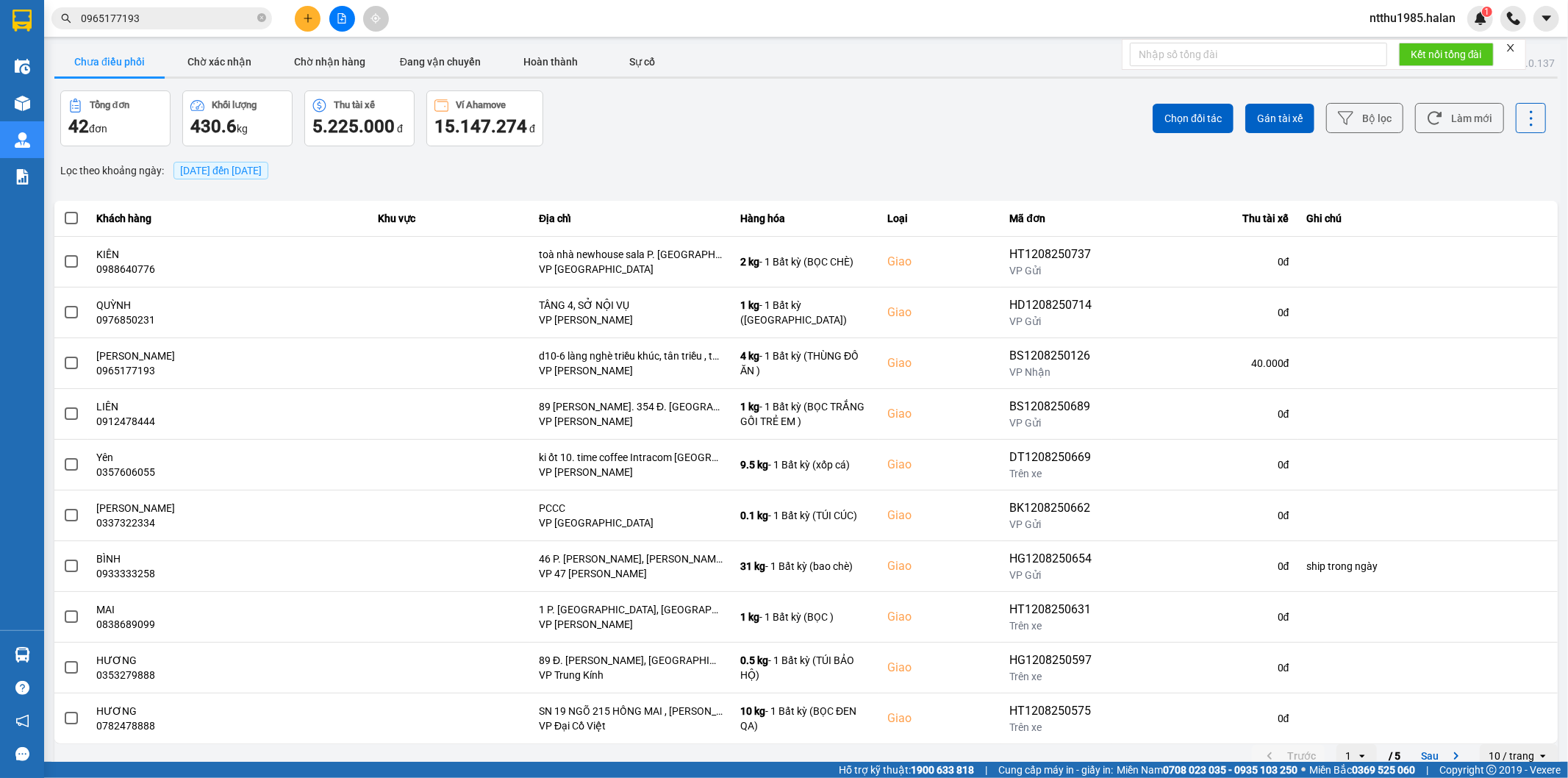
click at [185, 24] on input "0965177193" at bounding box center [167, 18] width 174 height 17
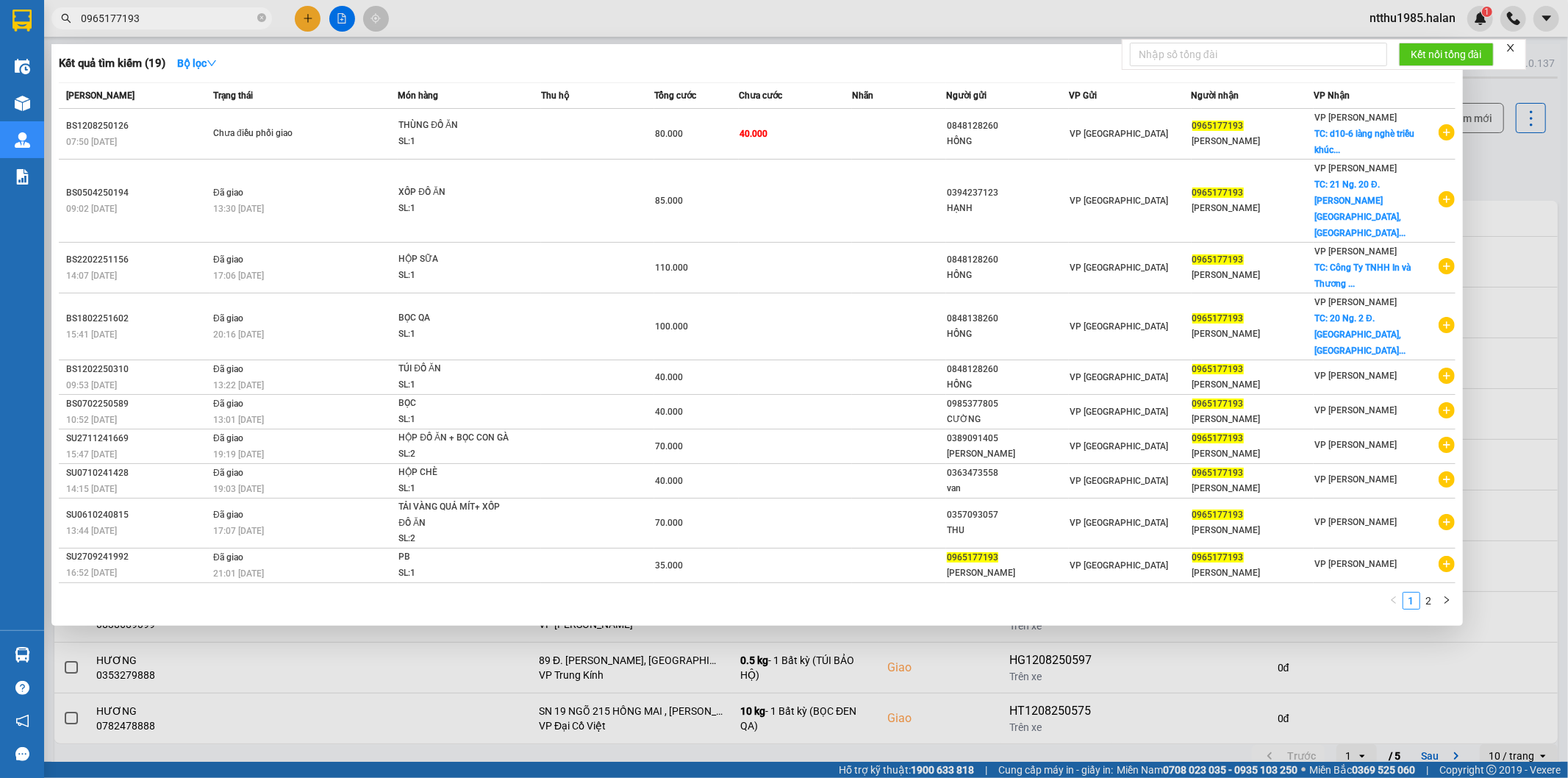
click at [1496, 160] on div at bounding box center [784, 389] width 1568 height 778
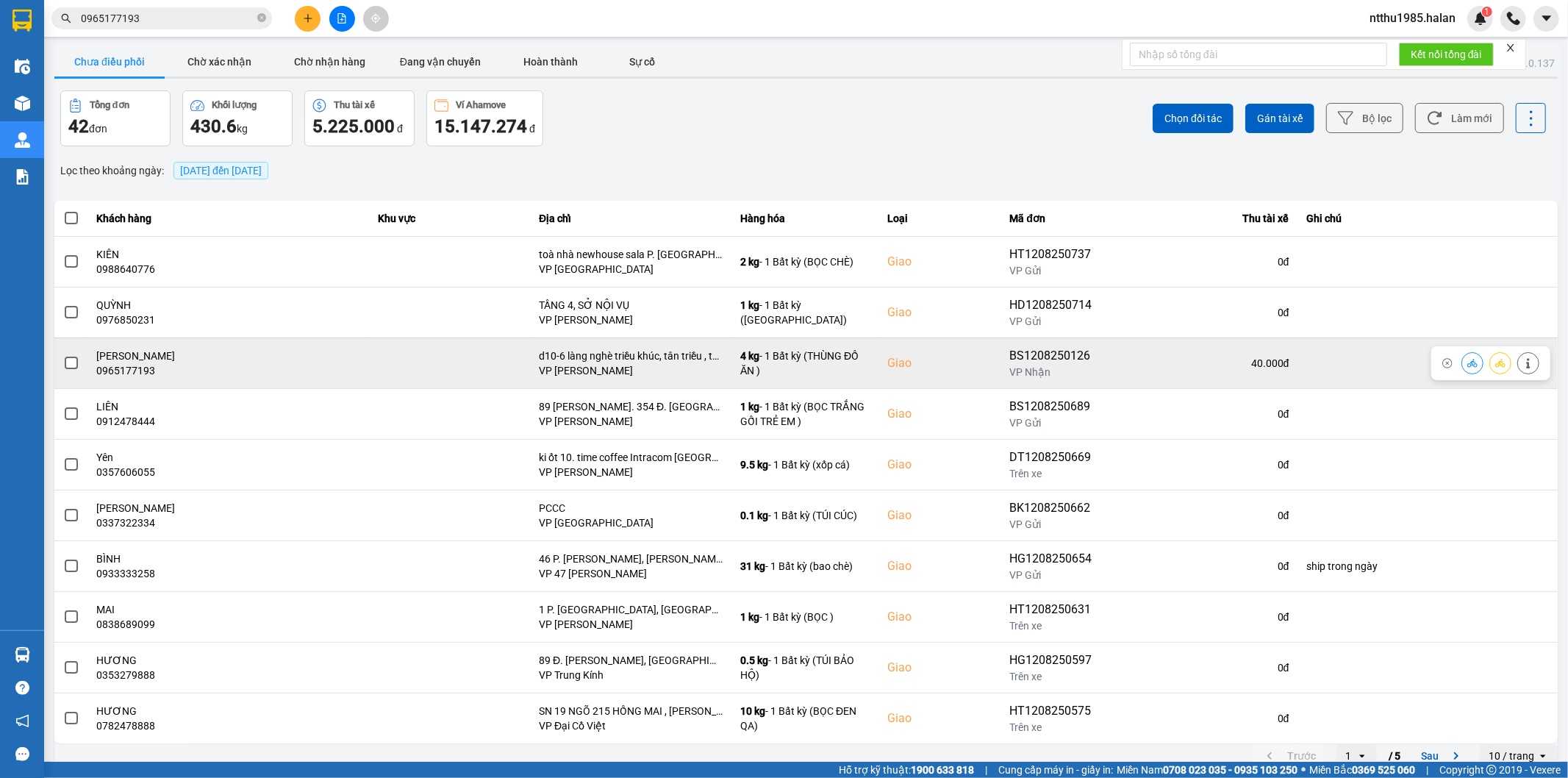
click at [72, 363] on span at bounding box center [71, 363] width 13 height 13
click at [63, 355] on input "checkbox" at bounding box center [63, 355] width 0 height 0
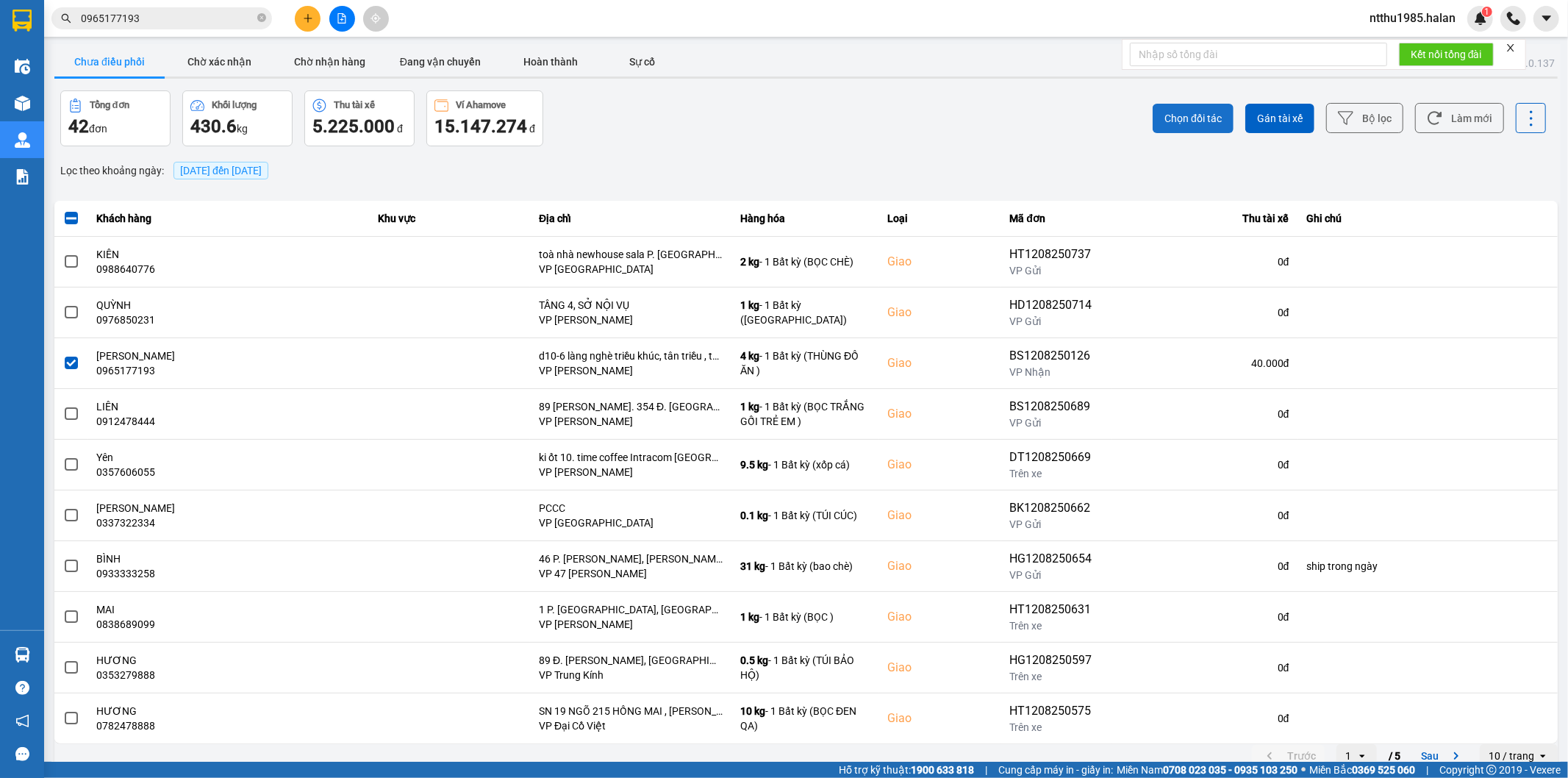
click at [1179, 120] on span "Chọn đối tác" at bounding box center [1193, 118] width 57 height 15
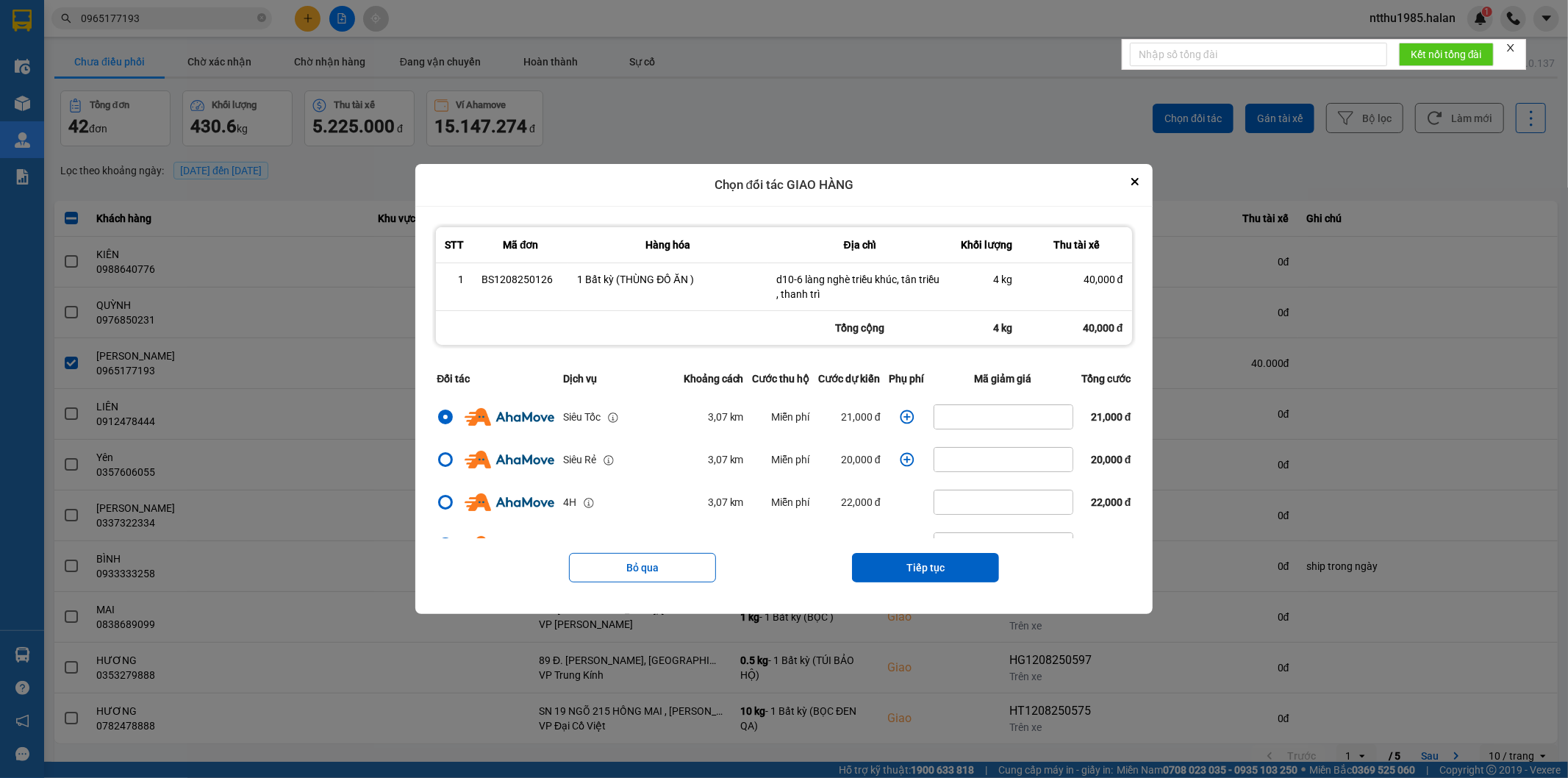
drag, startPoint x: 1139, startPoint y: 177, endPoint x: 1113, endPoint y: 171, distance: 26.7
click at [1135, 174] on div "Chọn đối tác GIAO HÀNG STT Mã đơn Hàng hóa Địa chỉ Khối lượng Thu tài xế 1 BS12…" at bounding box center [783, 389] width 736 height 450
click at [1138, 179] on icon "Close" at bounding box center [1135, 182] width 6 height 6
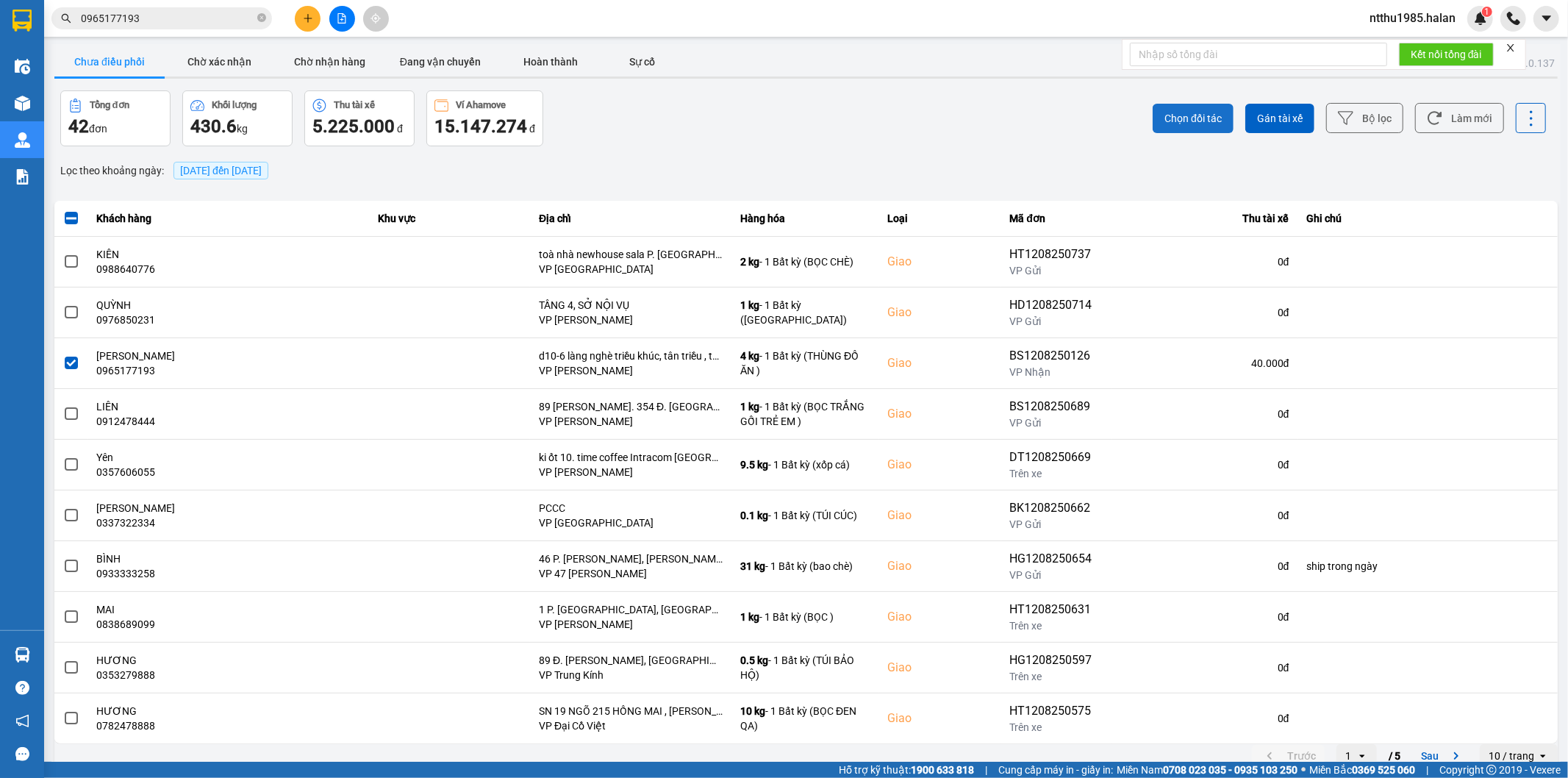
click at [1179, 114] on span "Chọn đối tác" at bounding box center [1193, 118] width 57 height 15
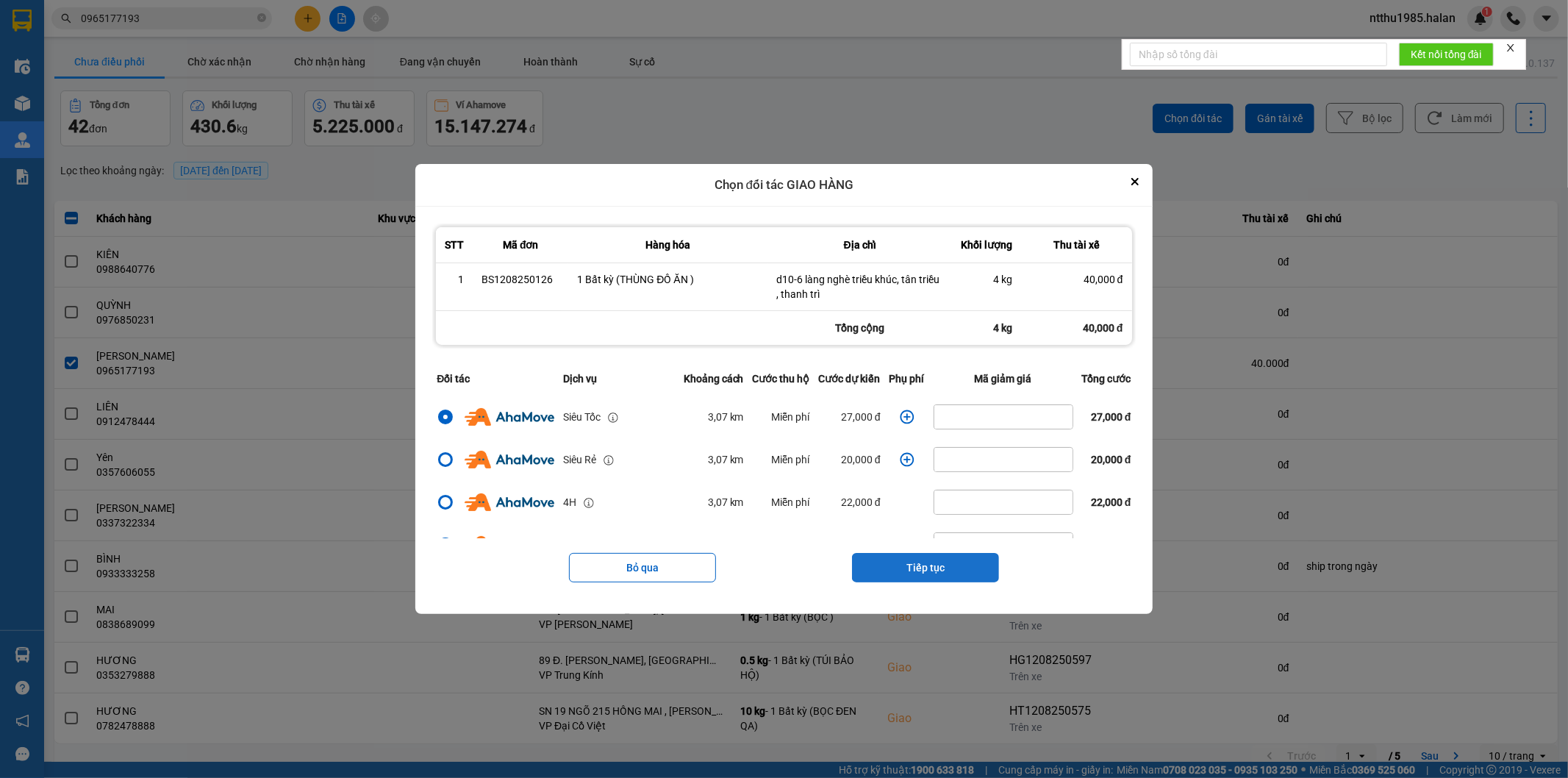
click at [901, 570] on button "Tiếp tục" at bounding box center [925, 568] width 147 height 29
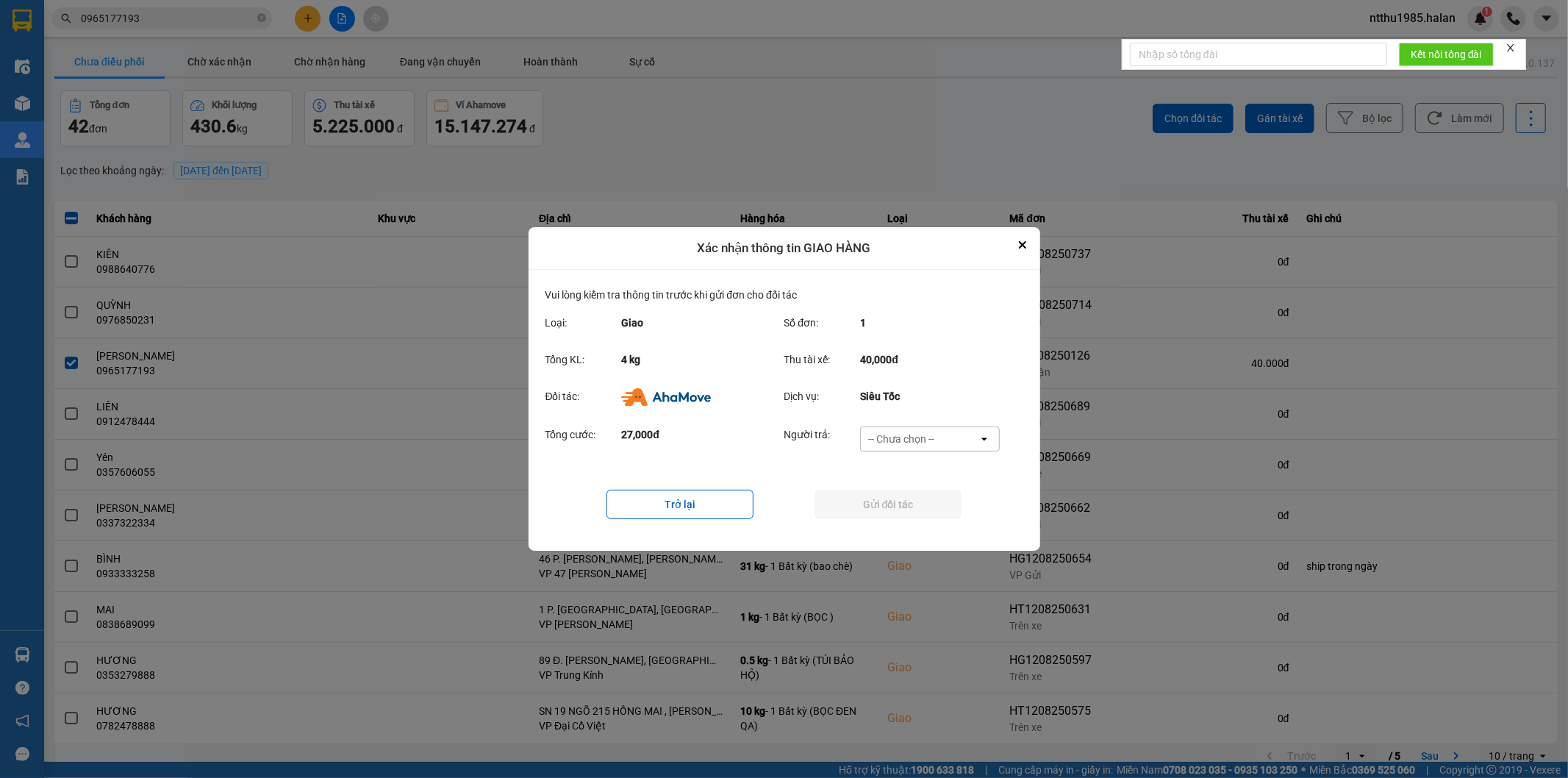
click at [892, 436] on div "-- Chưa chọn --" at bounding box center [902, 439] width 66 height 15
click at [1019, 245] on icon "Close" at bounding box center [1023, 245] width 7 height 7
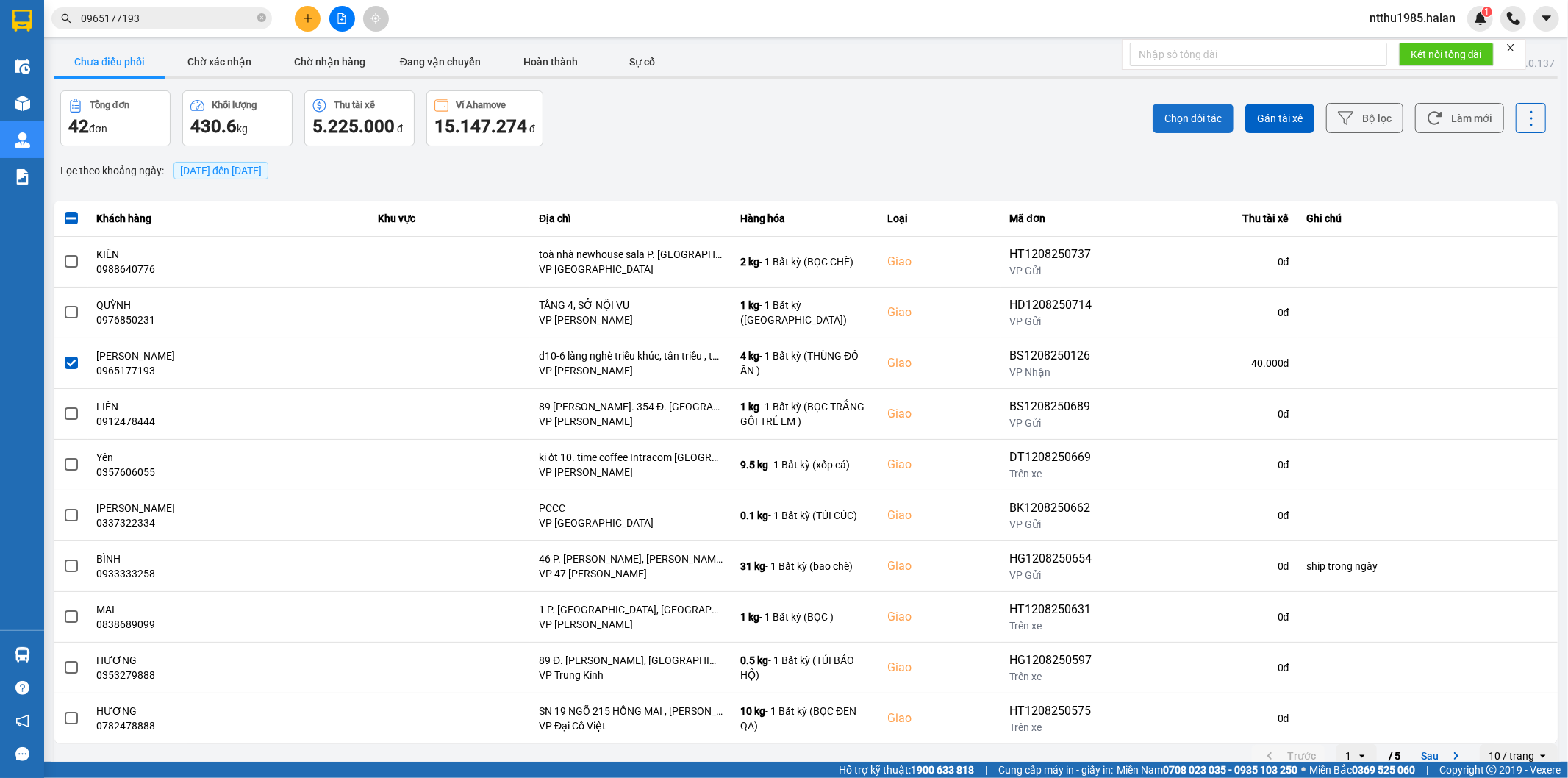
click at [1186, 118] on span "Chọn đối tác" at bounding box center [1193, 118] width 57 height 15
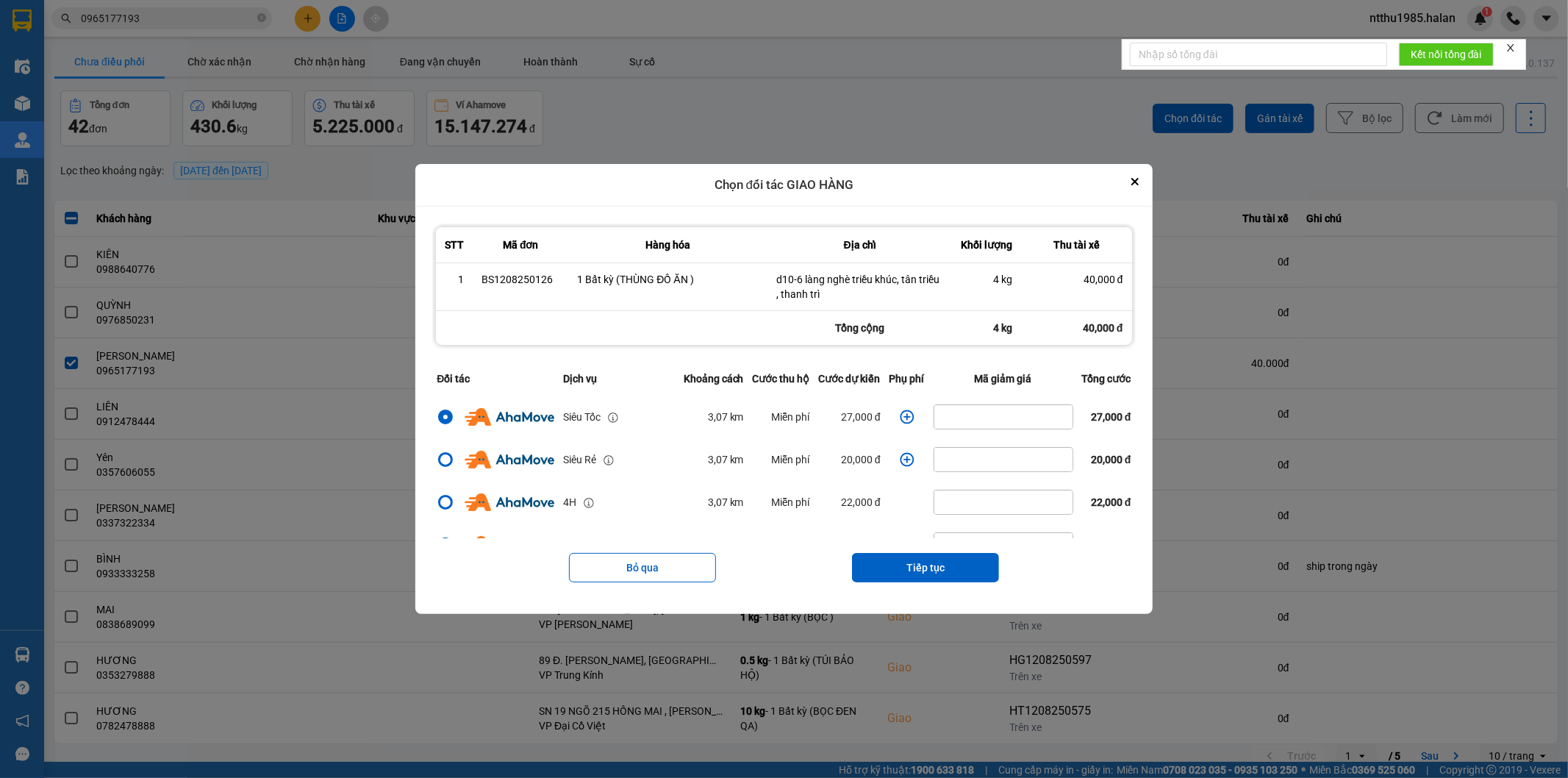
drag, startPoint x: 902, startPoint y: 571, endPoint x: 904, endPoint y: 547, distance: 24.1
click at [902, 567] on button "Tiếp tục" at bounding box center [925, 568] width 147 height 29
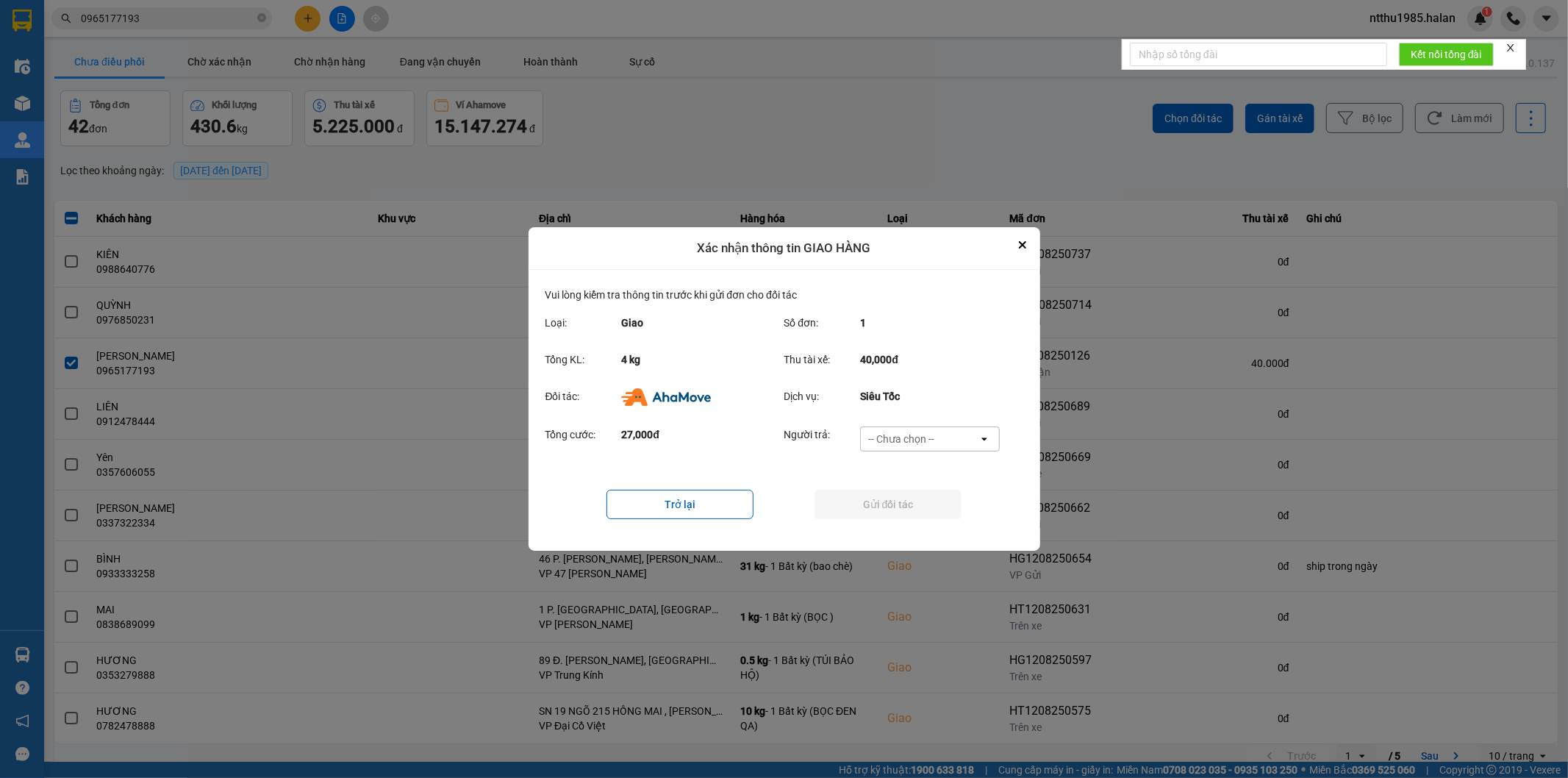
click at [928, 439] on div "-- Chưa chọn --" at bounding box center [902, 439] width 66 height 15
drag, startPoint x: 910, startPoint y: 519, endPoint x: 906, endPoint y: 510, distance: 9.8
click at [910, 520] on span "Ví Ahamove" at bounding box center [902, 524] width 60 height 15
click at [902, 505] on button "Gửi đối tác" at bounding box center [888, 504] width 147 height 29
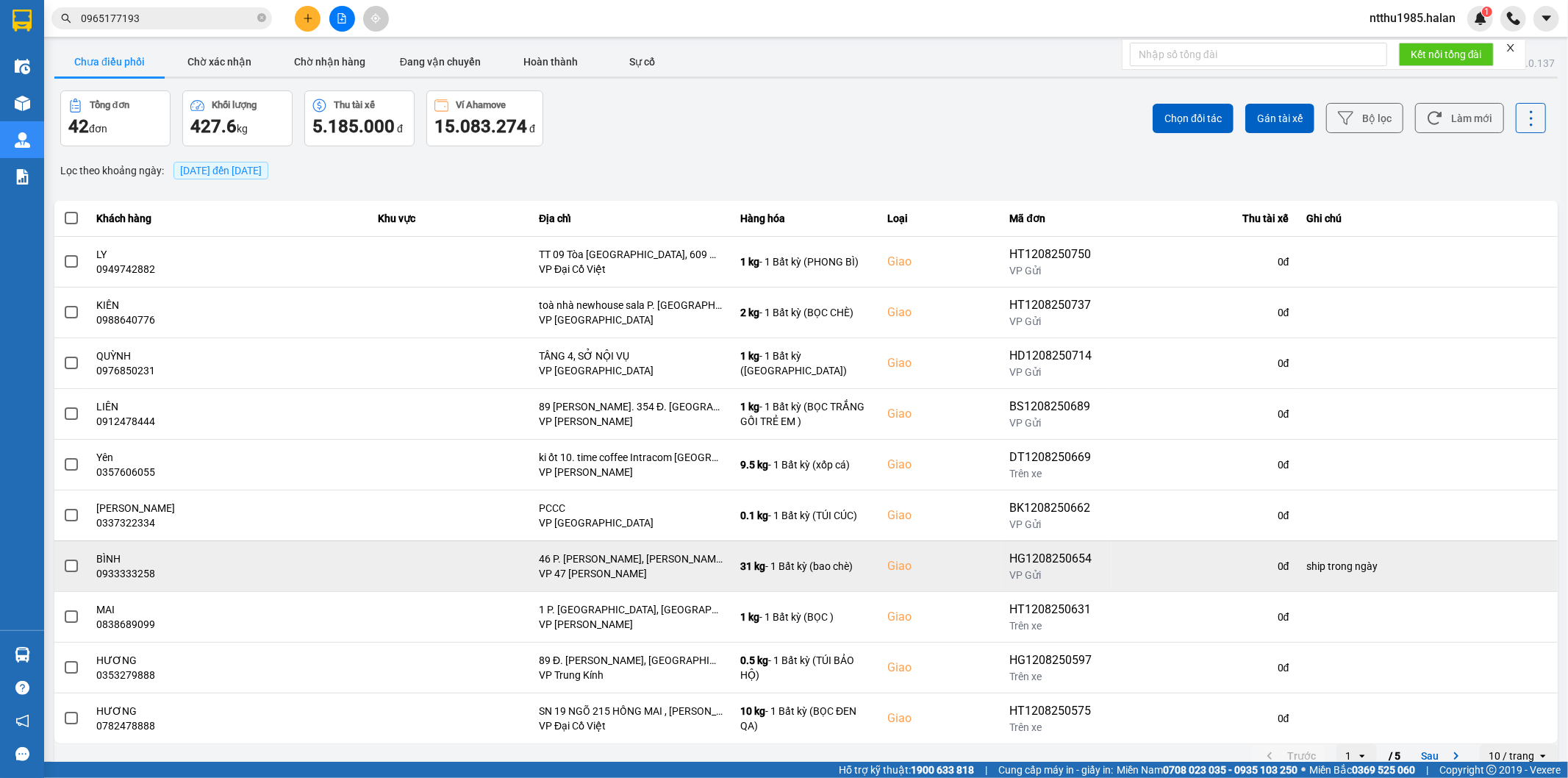
scroll to position [17, 0]
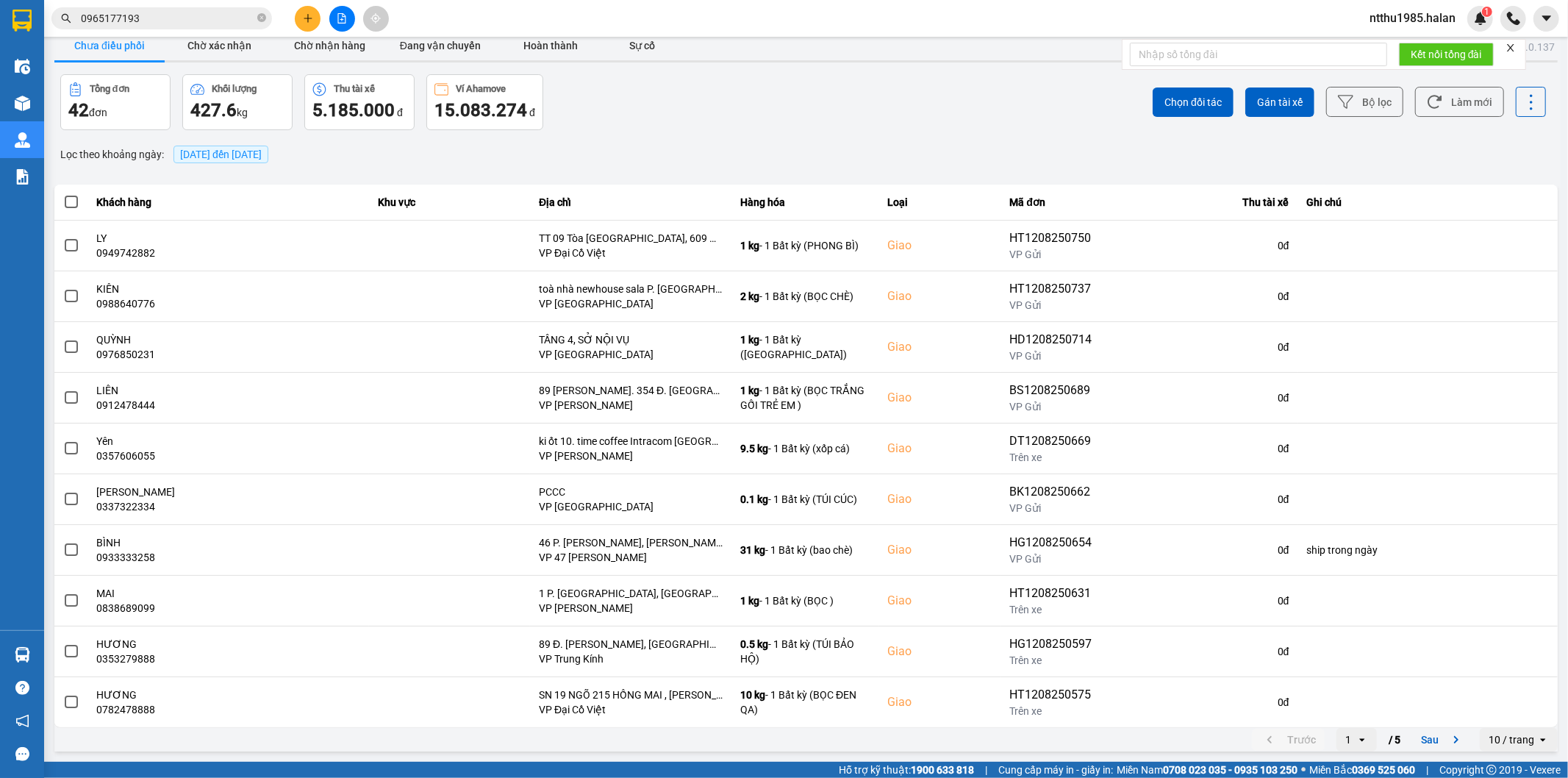
click at [1415, 745] on button "Sau" at bounding box center [1442, 740] width 62 height 22
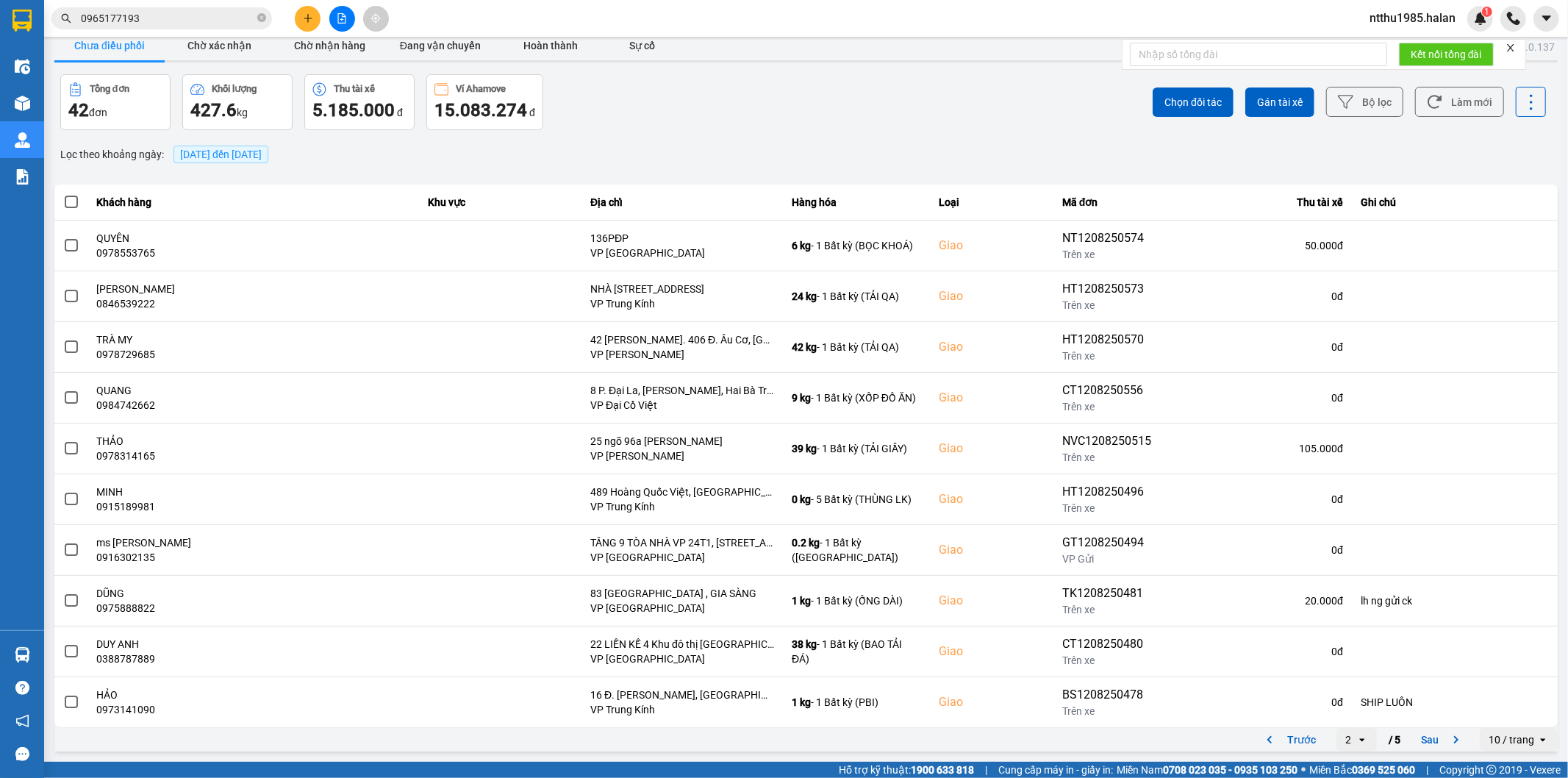
click at [1420, 740] on button "Sau" at bounding box center [1442, 740] width 62 height 22
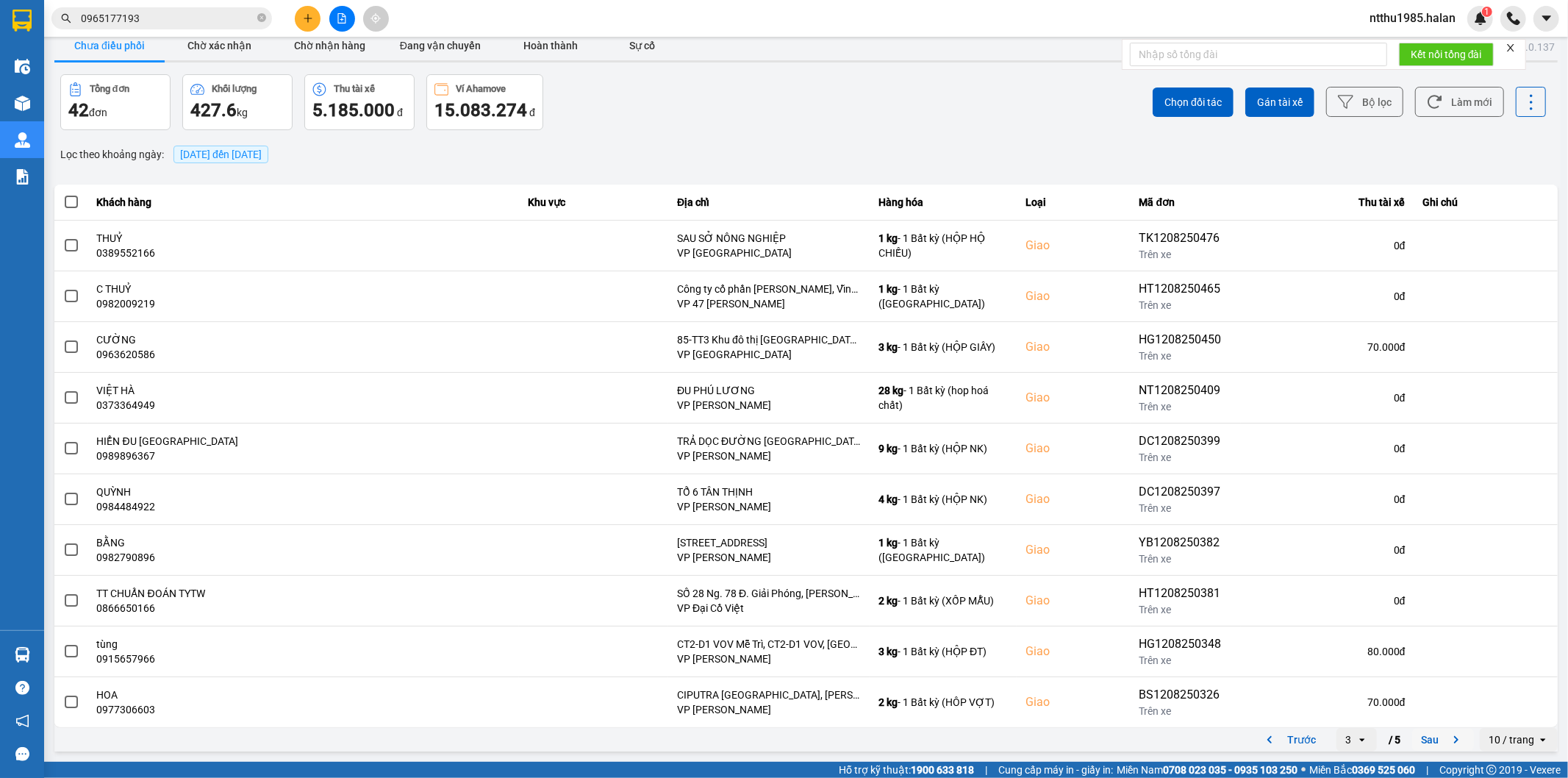
click at [1414, 738] on button "Sau" at bounding box center [1442, 740] width 62 height 22
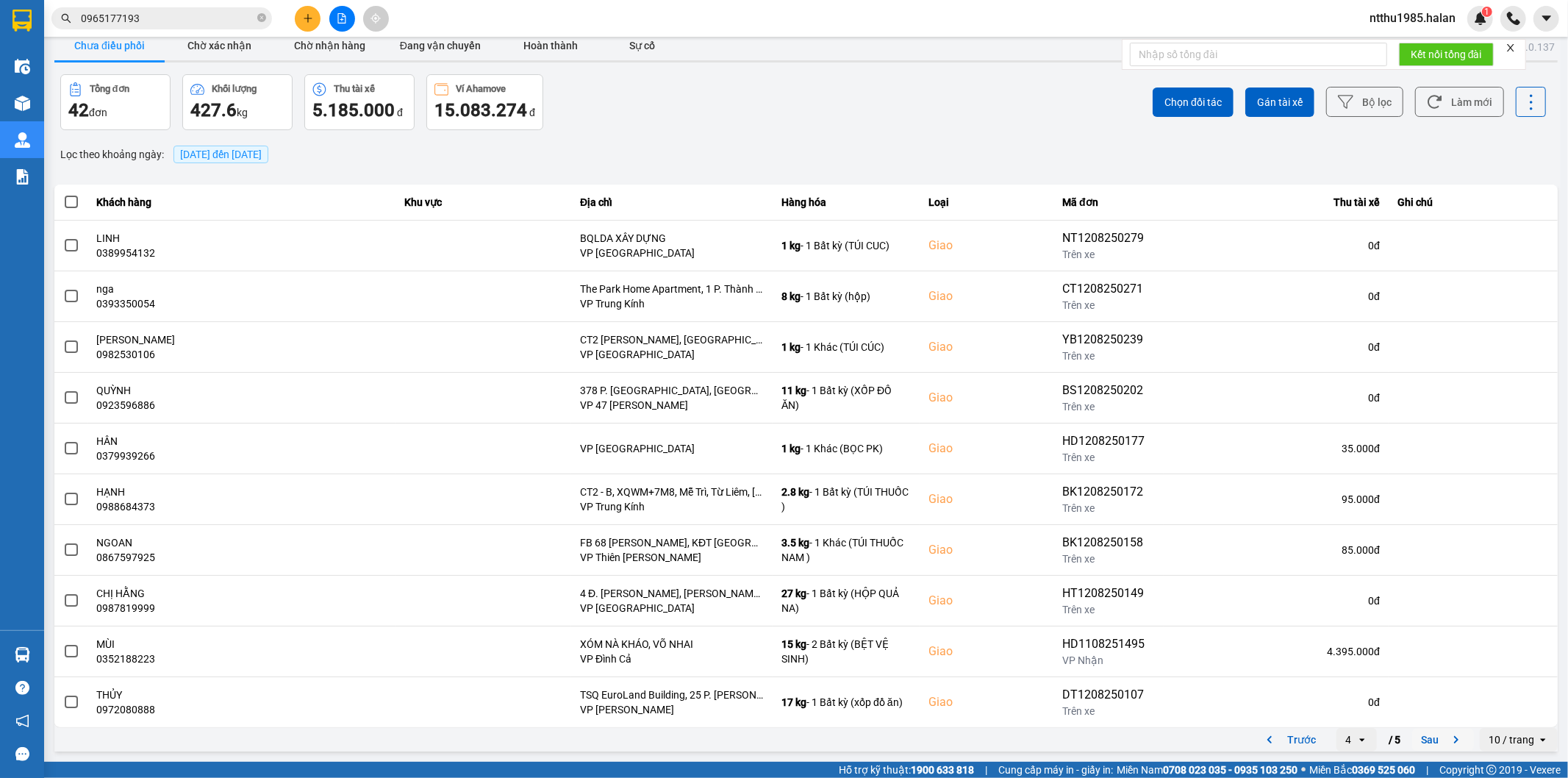
click at [1427, 740] on button "Sau" at bounding box center [1442, 740] width 62 height 22
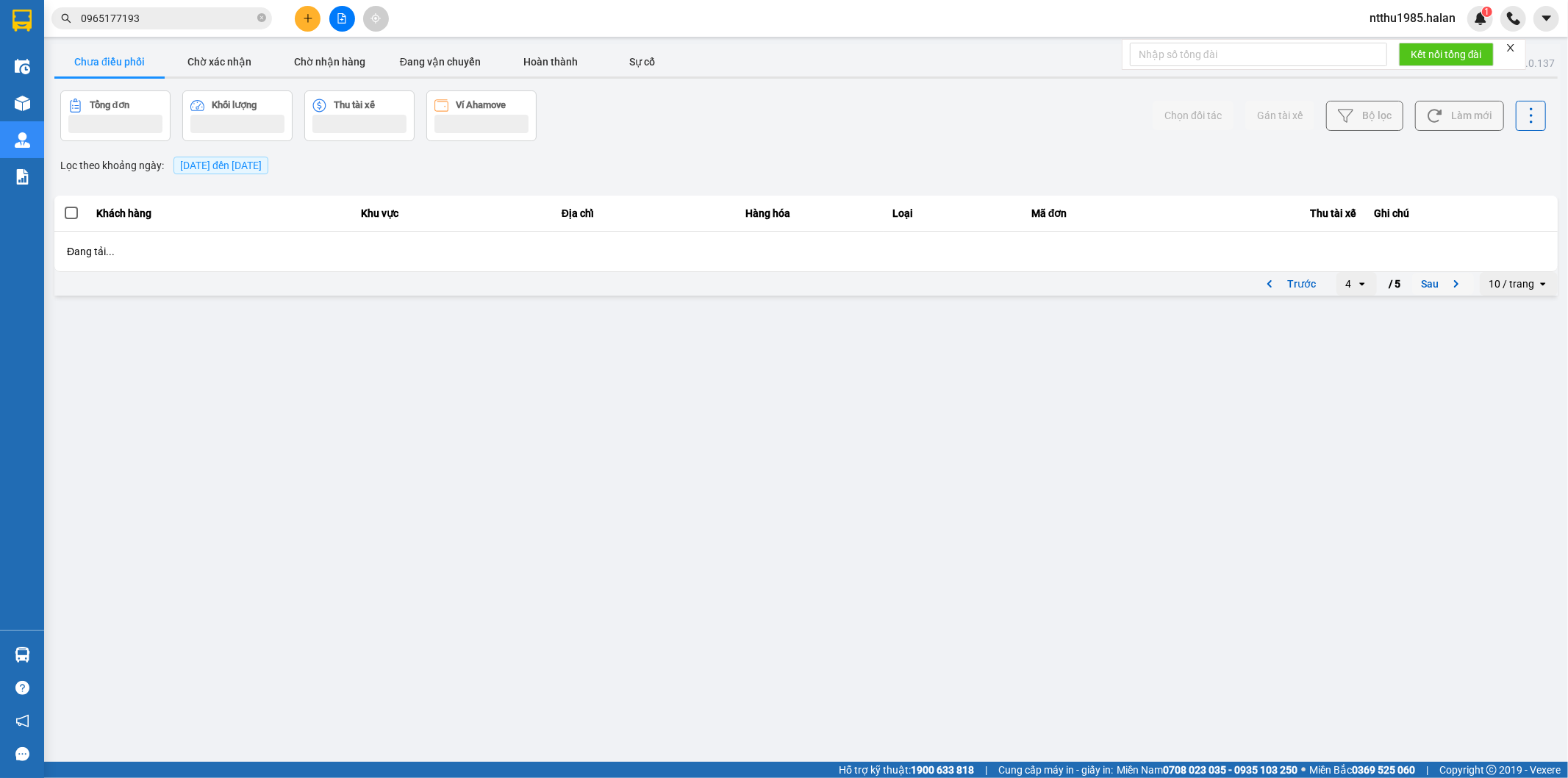
scroll to position [0, 0]
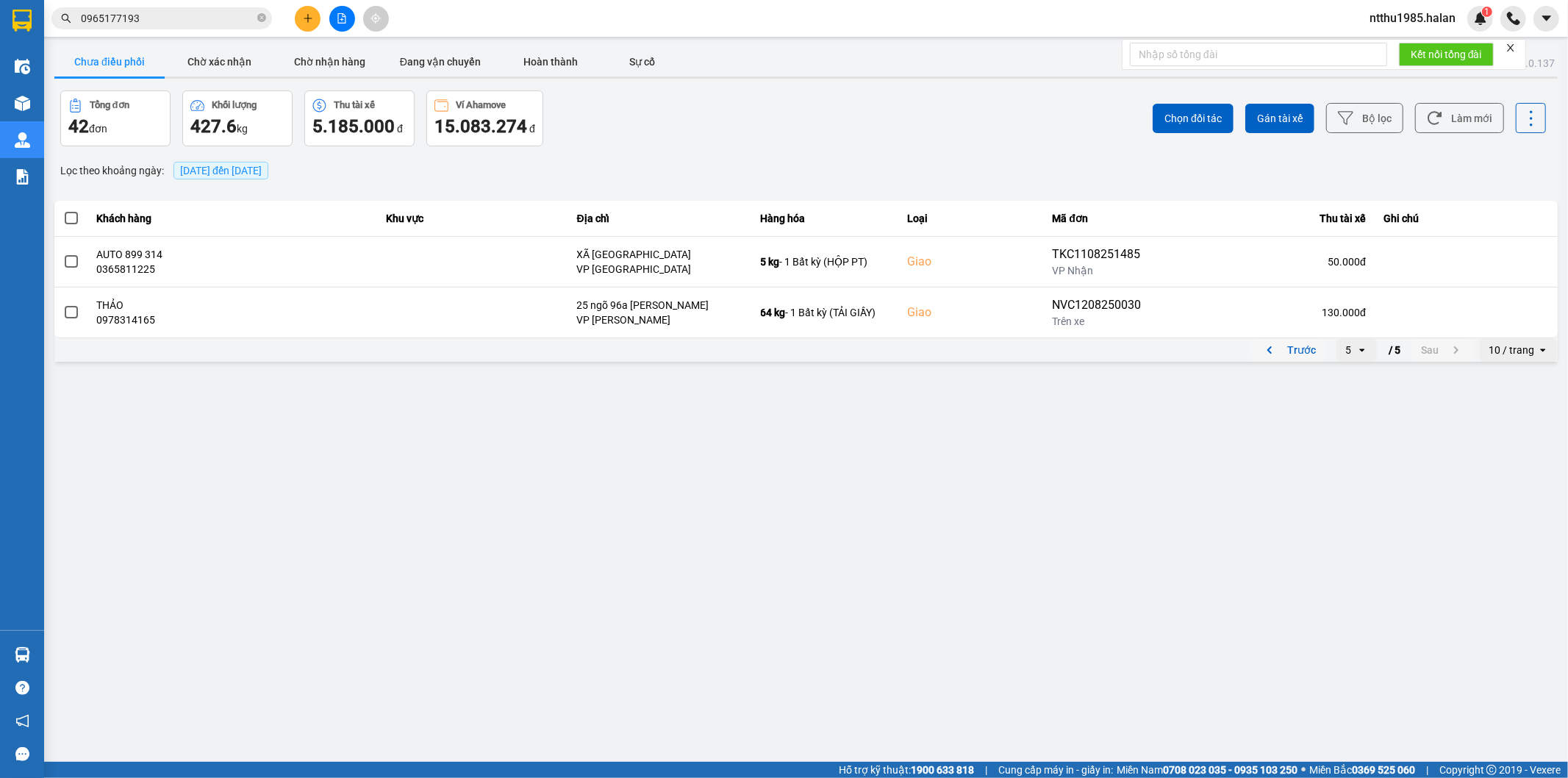
click at [1301, 351] on button "Trước" at bounding box center [1288, 350] width 73 height 22
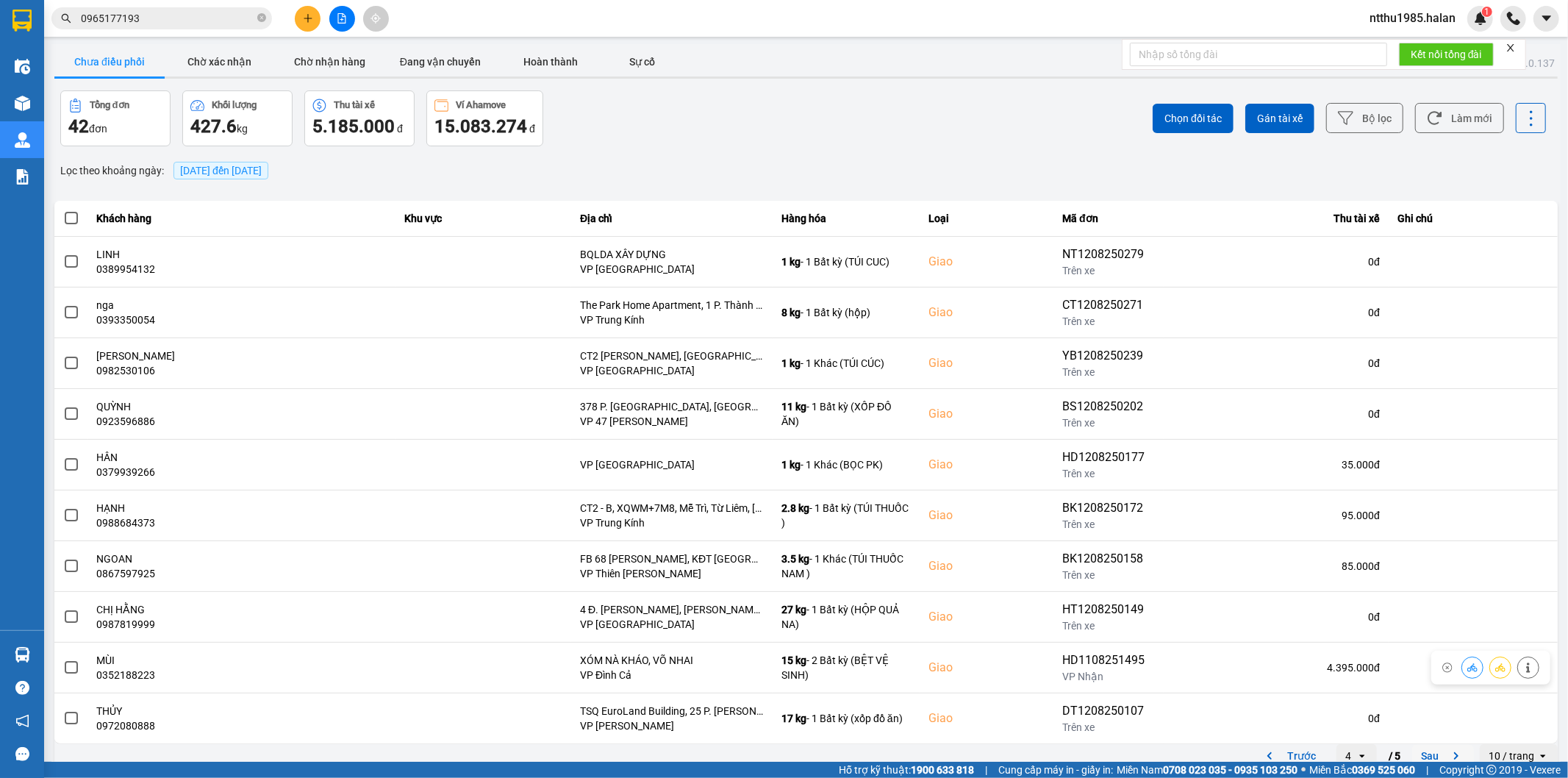
scroll to position [17, 0]
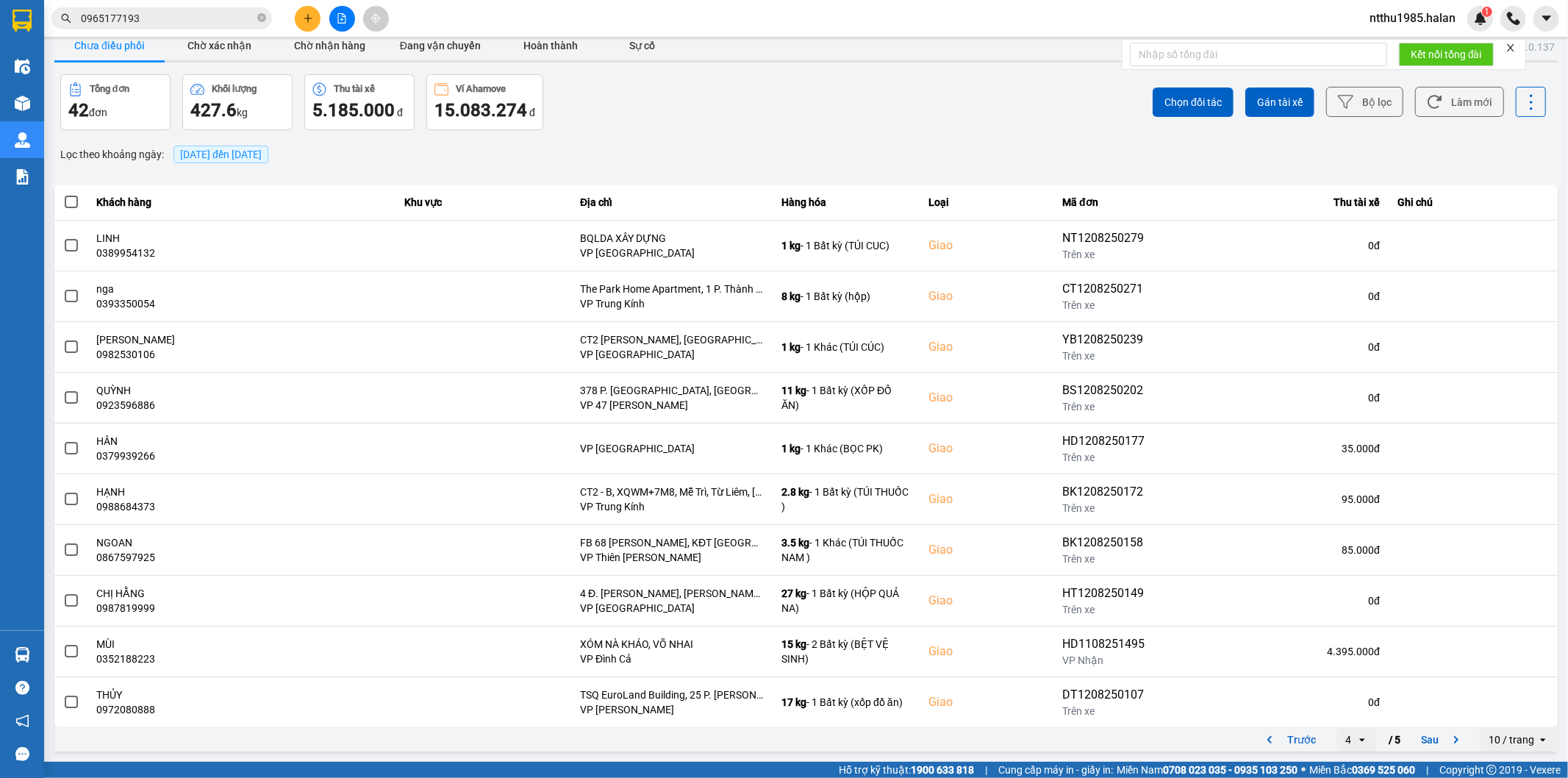
click at [198, 11] on input "0965177193" at bounding box center [167, 18] width 174 height 17
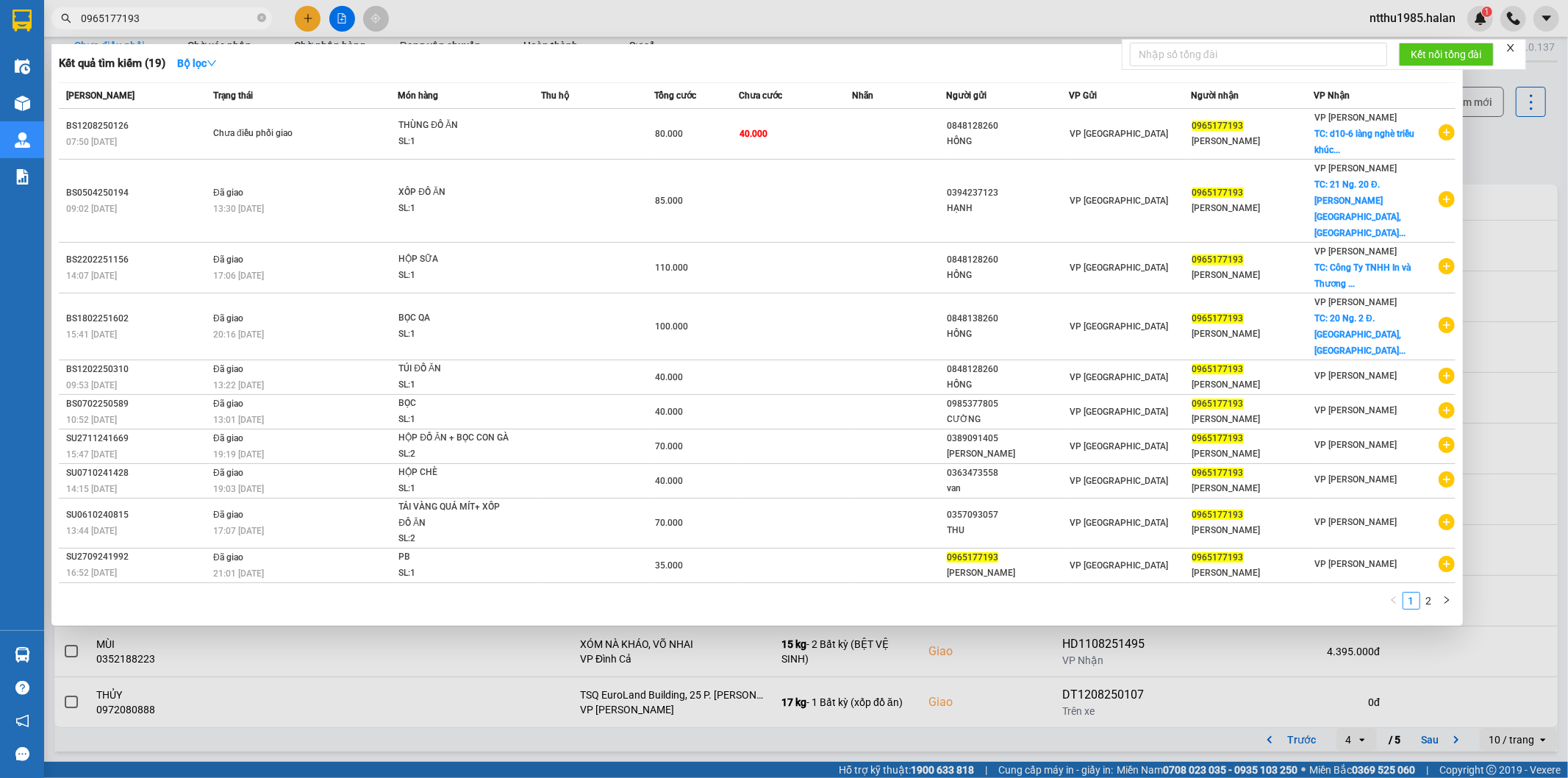
click at [198, 11] on input "0965177193" at bounding box center [167, 18] width 174 height 17
type input "0"
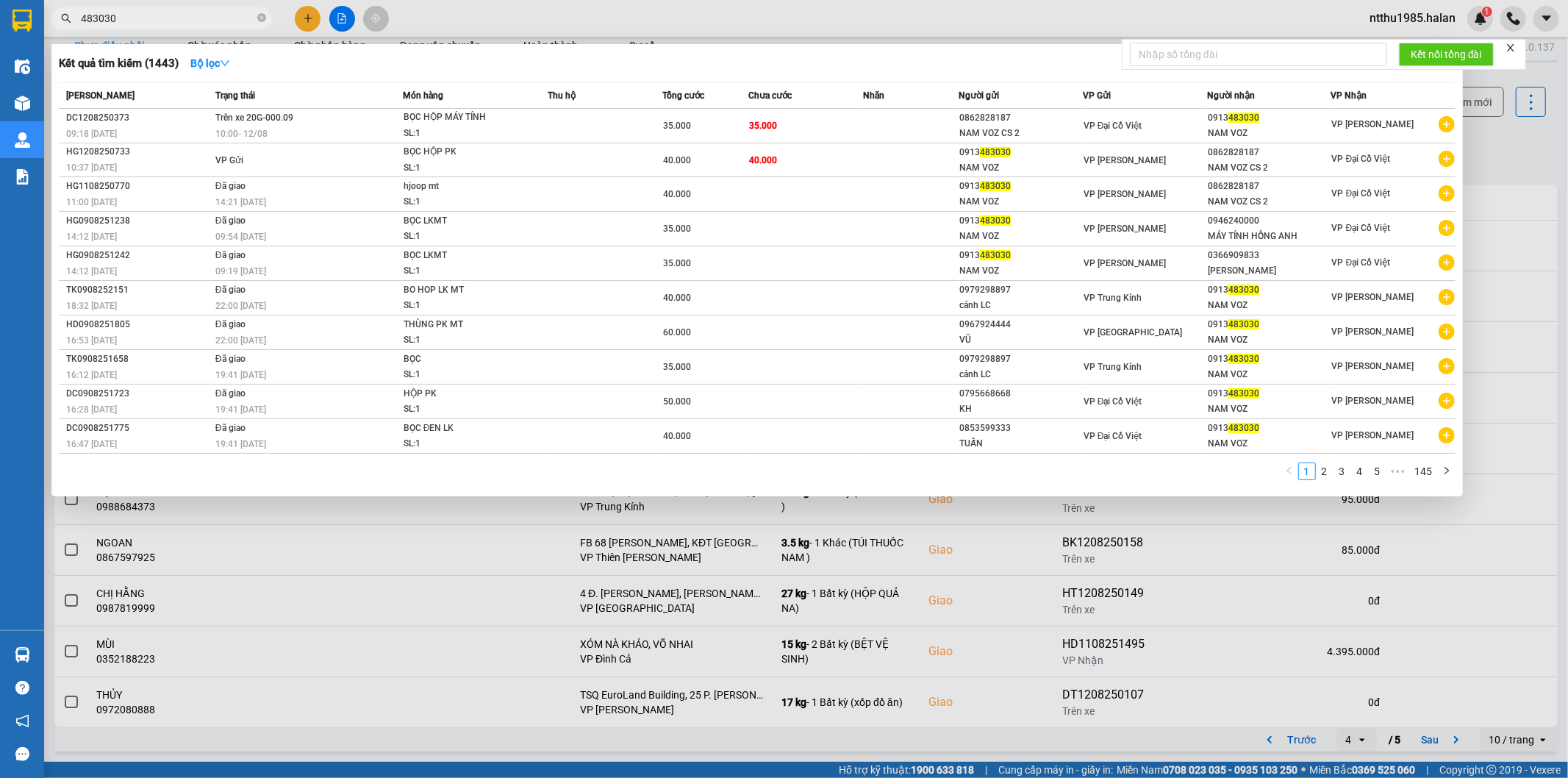
click at [158, 20] on input "483030" at bounding box center [167, 18] width 174 height 17
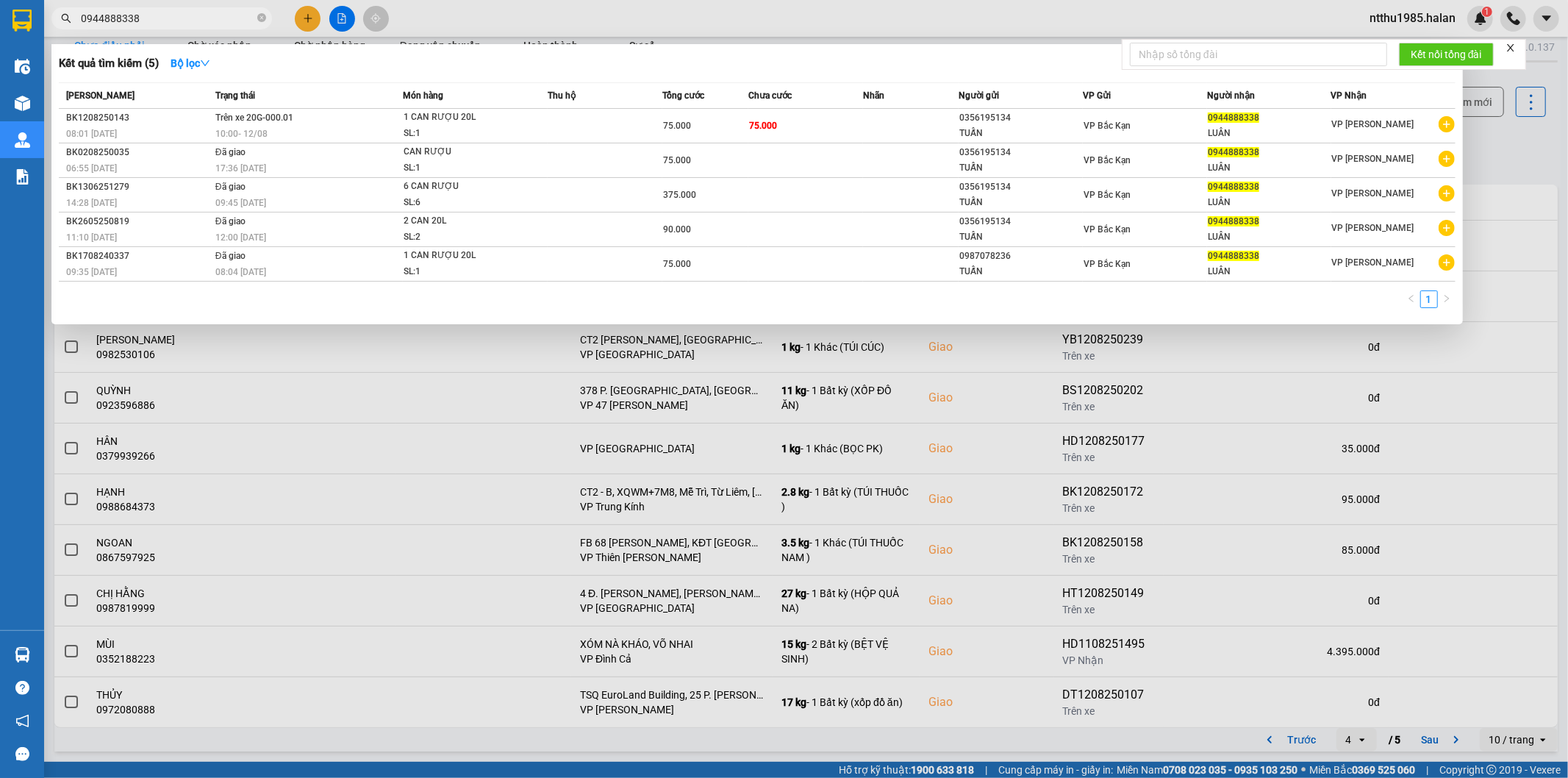
click at [1496, 148] on div at bounding box center [784, 389] width 1568 height 778
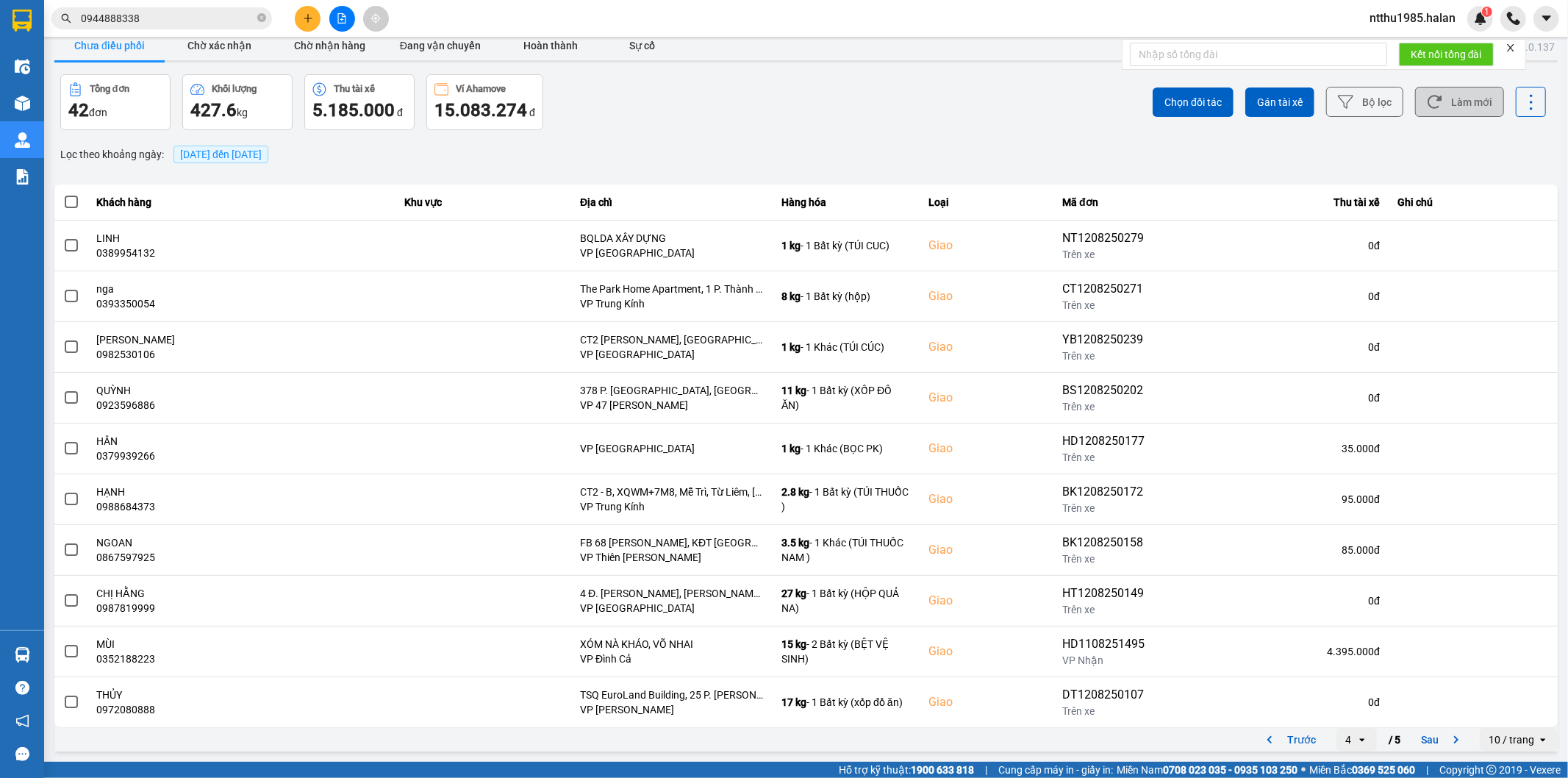
click at [1473, 101] on button "Làm mới" at bounding box center [1459, 101] width 89 height 30
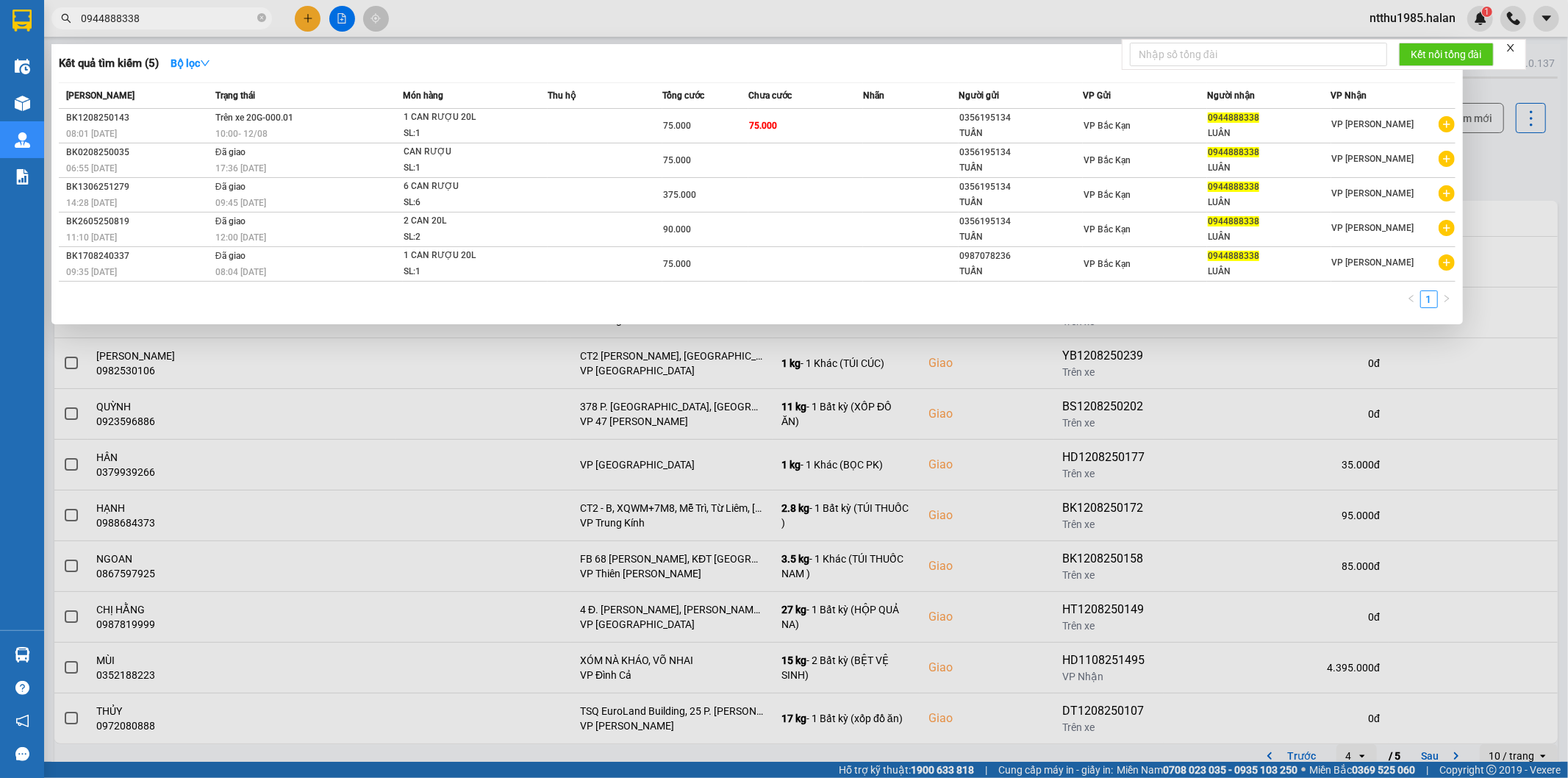
click at [200, 22] on input "0944888338" at bounding box center [167, 18] width 174 height 17
drag, startPoint x: 1490, startPoint y: 163, endPoint x: 1473, endPoint y: 125, distance: 41.6
click at [1490, 159] on div at bounding box center [784, 389] width 1568 height 778
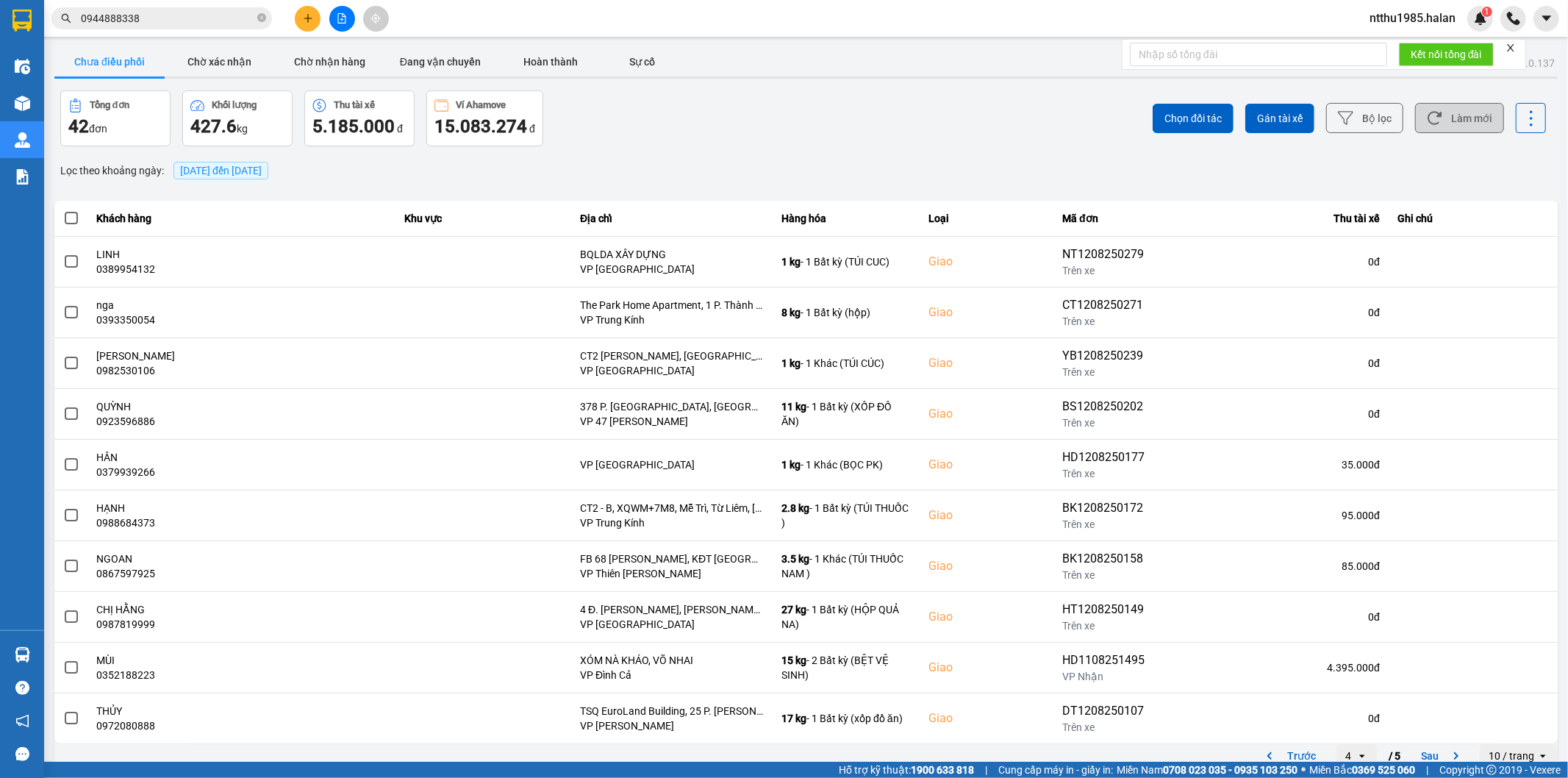
click at [1456, 114] on button "Làm mới" at bounding box center [1459, 118] width 89 height 30
click at [346, 66] on button "Chờ nhận hàng" at bounding box center [330, 62] width 110 height 29
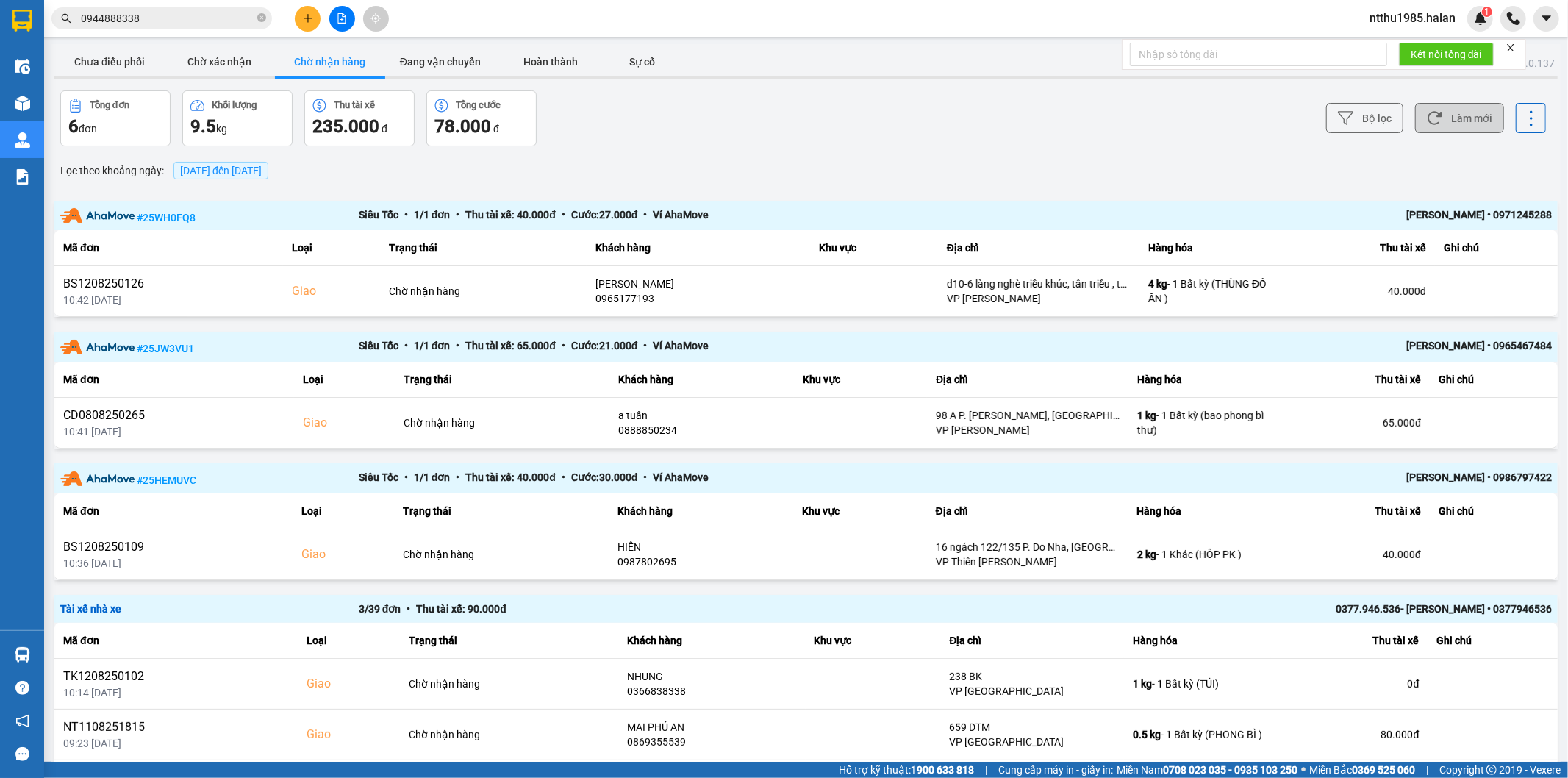
click at [1447, 117] on button "Làm mới" at bounding box center [1459, 118] width 89 height 30
click at [118, 56] on button "Chưa điều phối" at bounding box center [109, 62] width 110 height 29
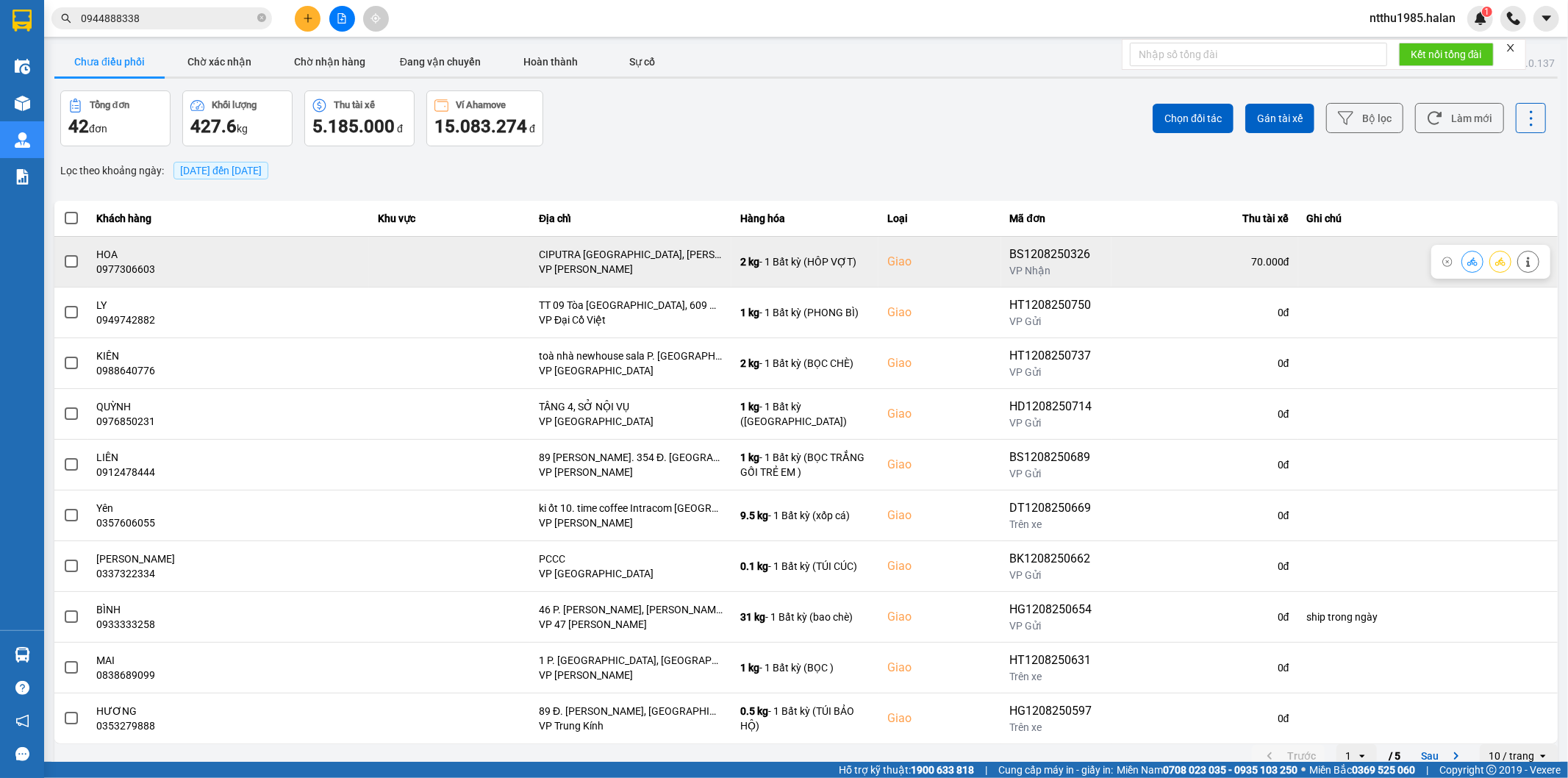
click at [72, 261] on span at bounding box center [71, 262] width 13 height 13
click at [63, 254] on input "checkbox" at bounding box center [63, 254] width 0 height 0
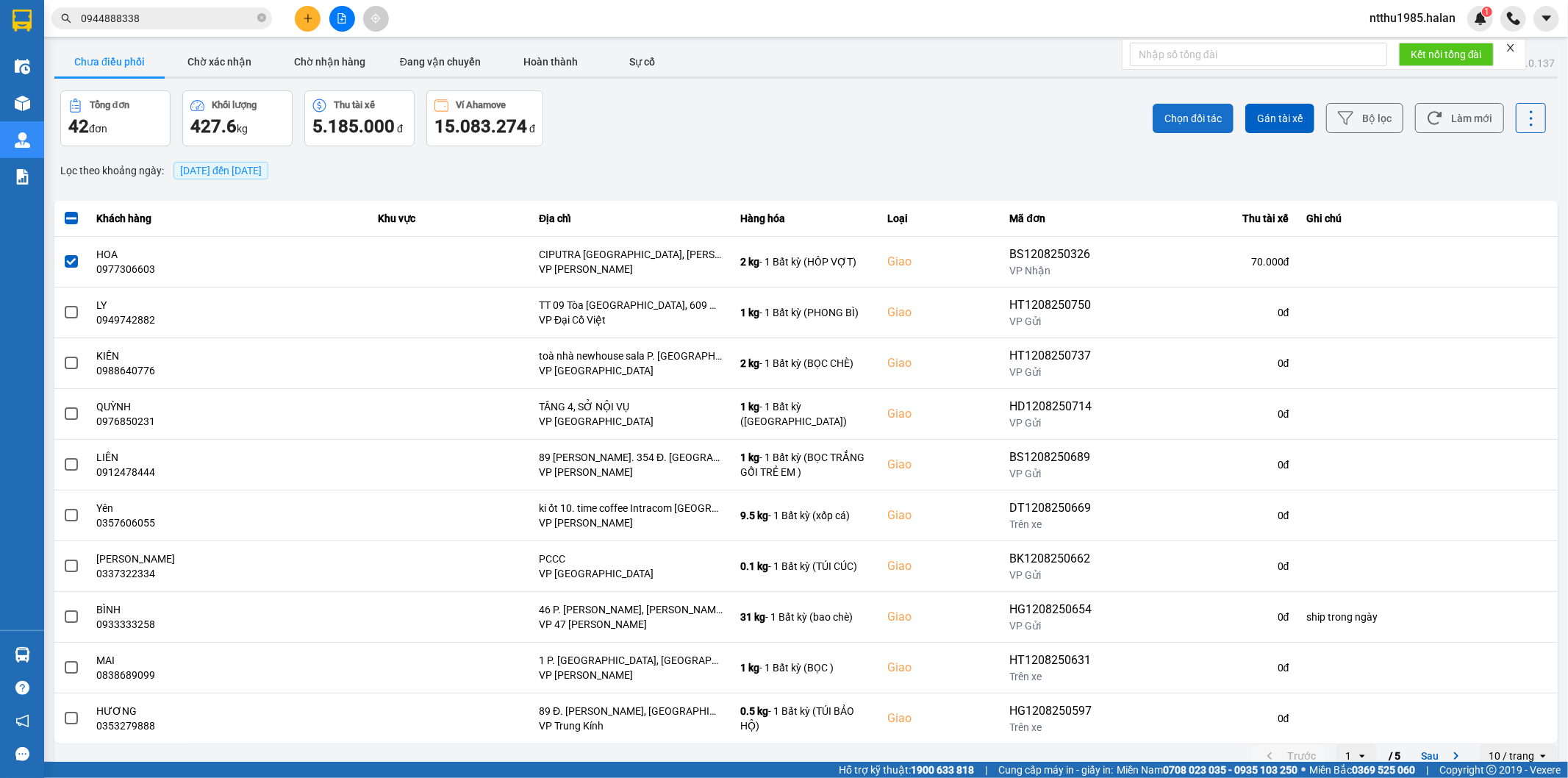
click at [1164, 117] on span "Chọn đối tác" at bounding box center [1193, 118] width 57 height 15
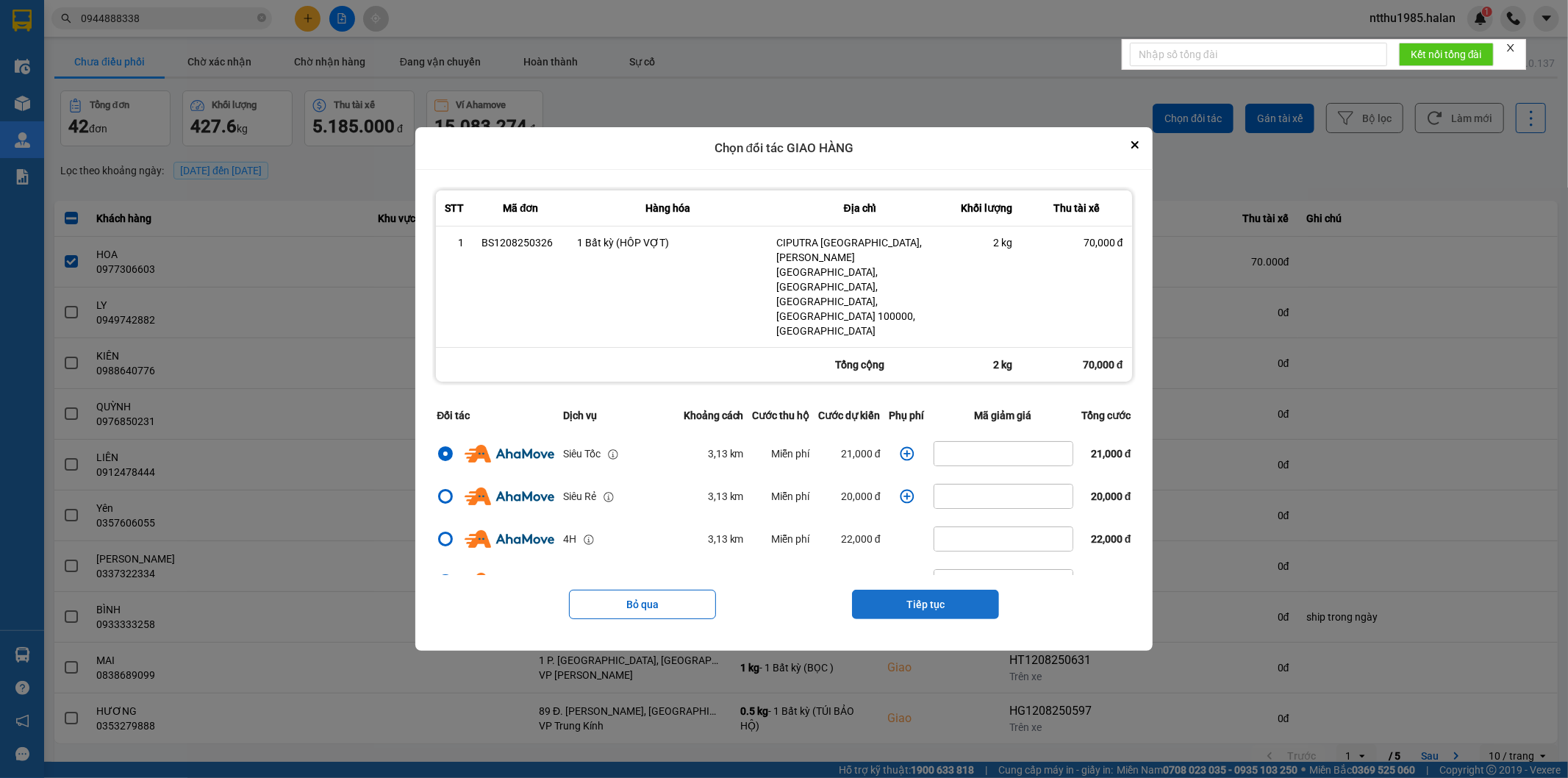
click at [883, 590] on button "Tiếp tục" at bounding box center [925, 604] width 147 height 29
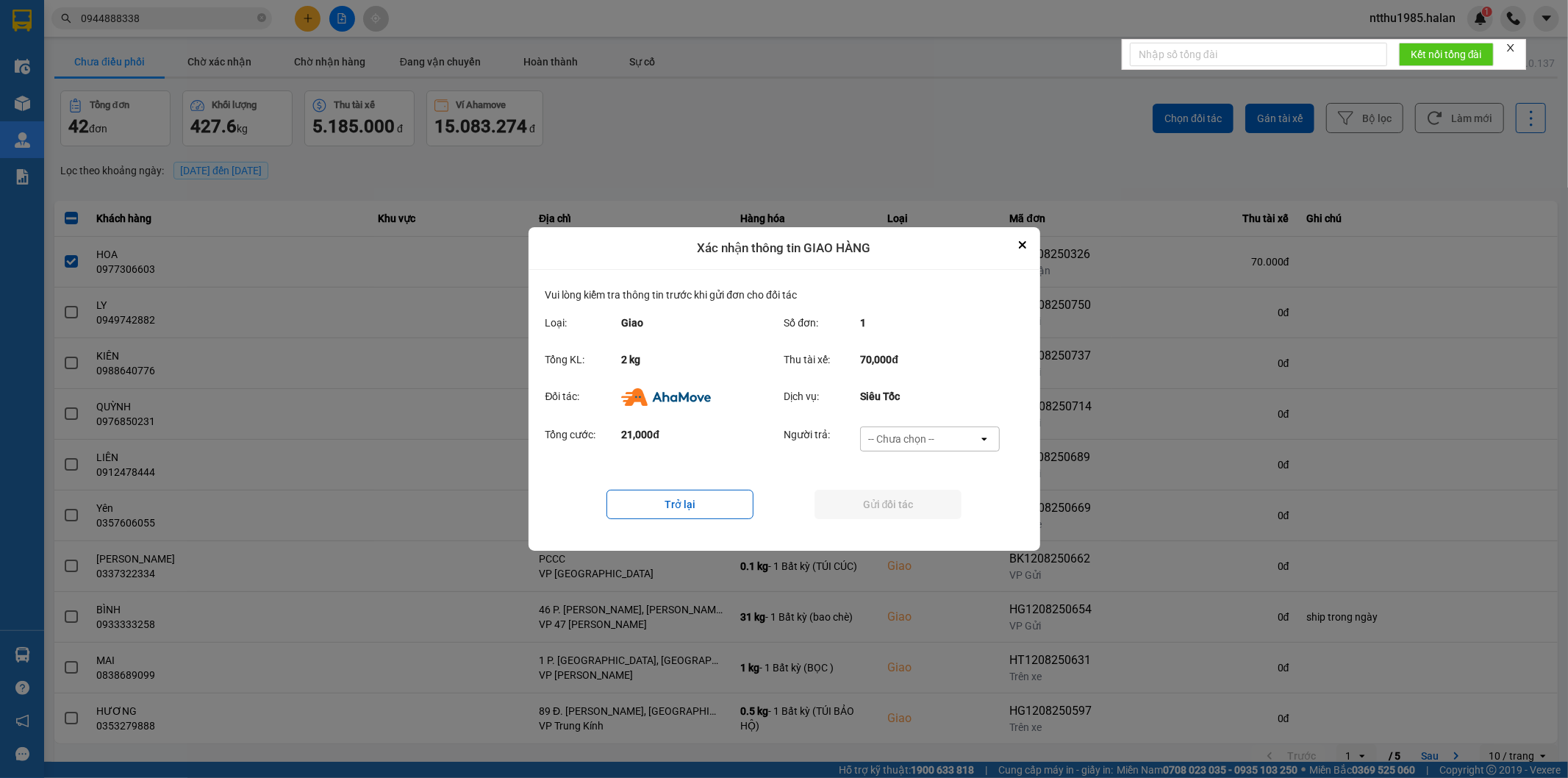
click at [914, 436] on div "-- Chưa chọn --" at bounding box center [902, 439] width 66 height 15
click at [888, 526] on span "Ví Ahamove" at bounding box center [902, 524] width 60 height 15
click at [910, 499] on button "Gửi đối tác" at bounding box center [888, 504] width 147 height 29
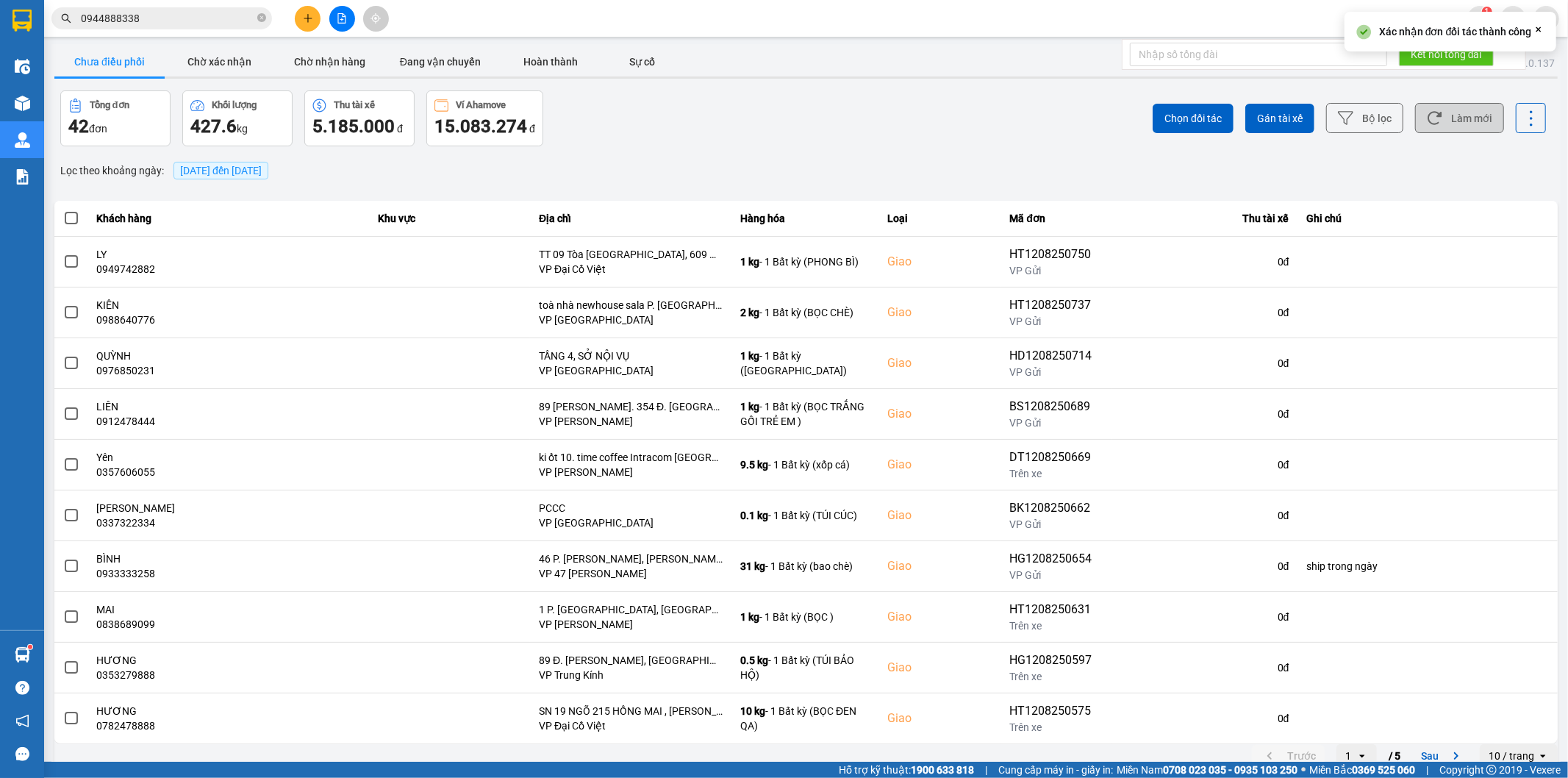
click at [1452, 118] on button "Làm mới" at bounding box center [1459, 118] width 89 height 30
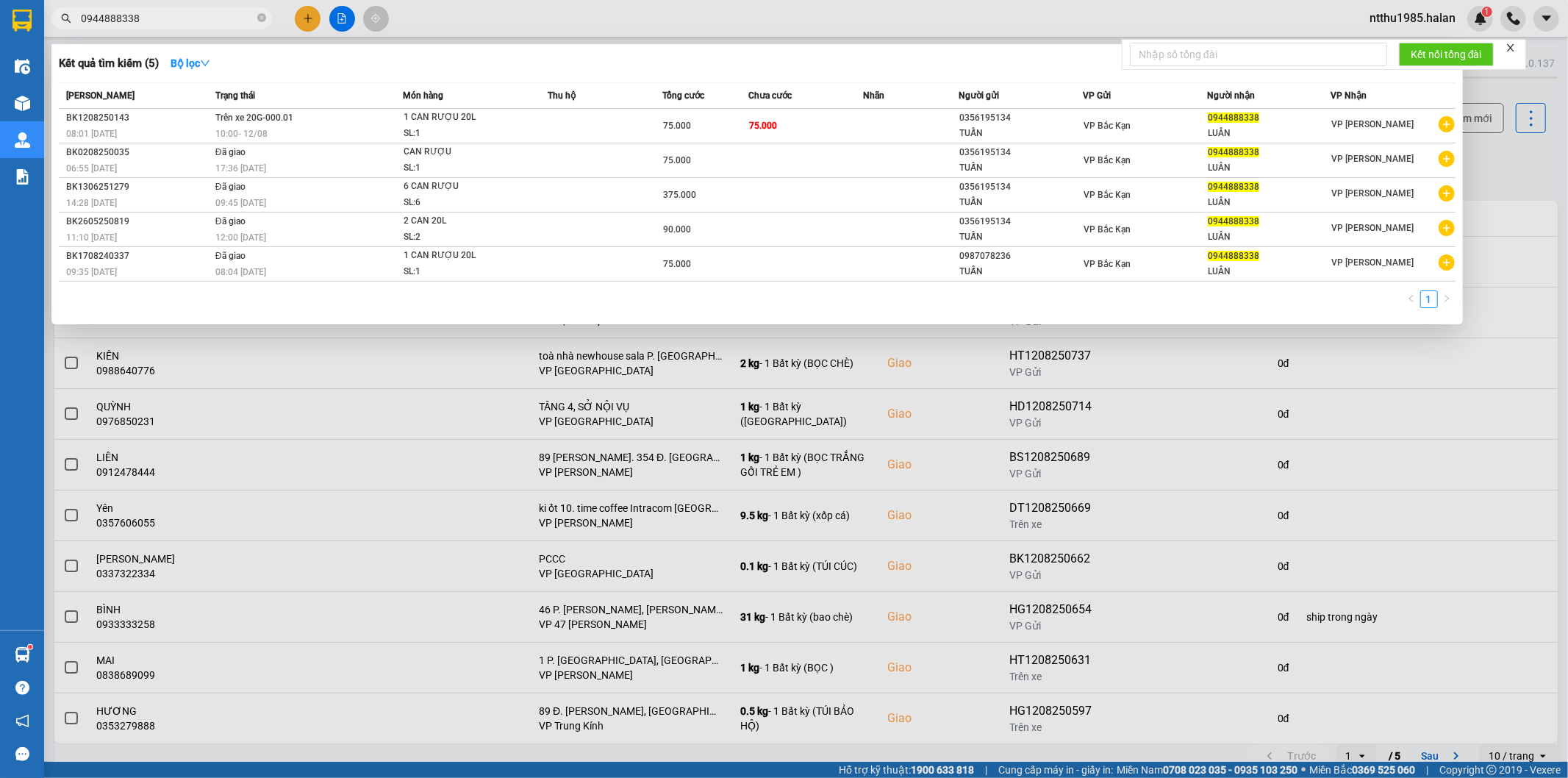
click at [166, 20] on input "0944888338" at bounding box center [167, 18] width 174 height 17
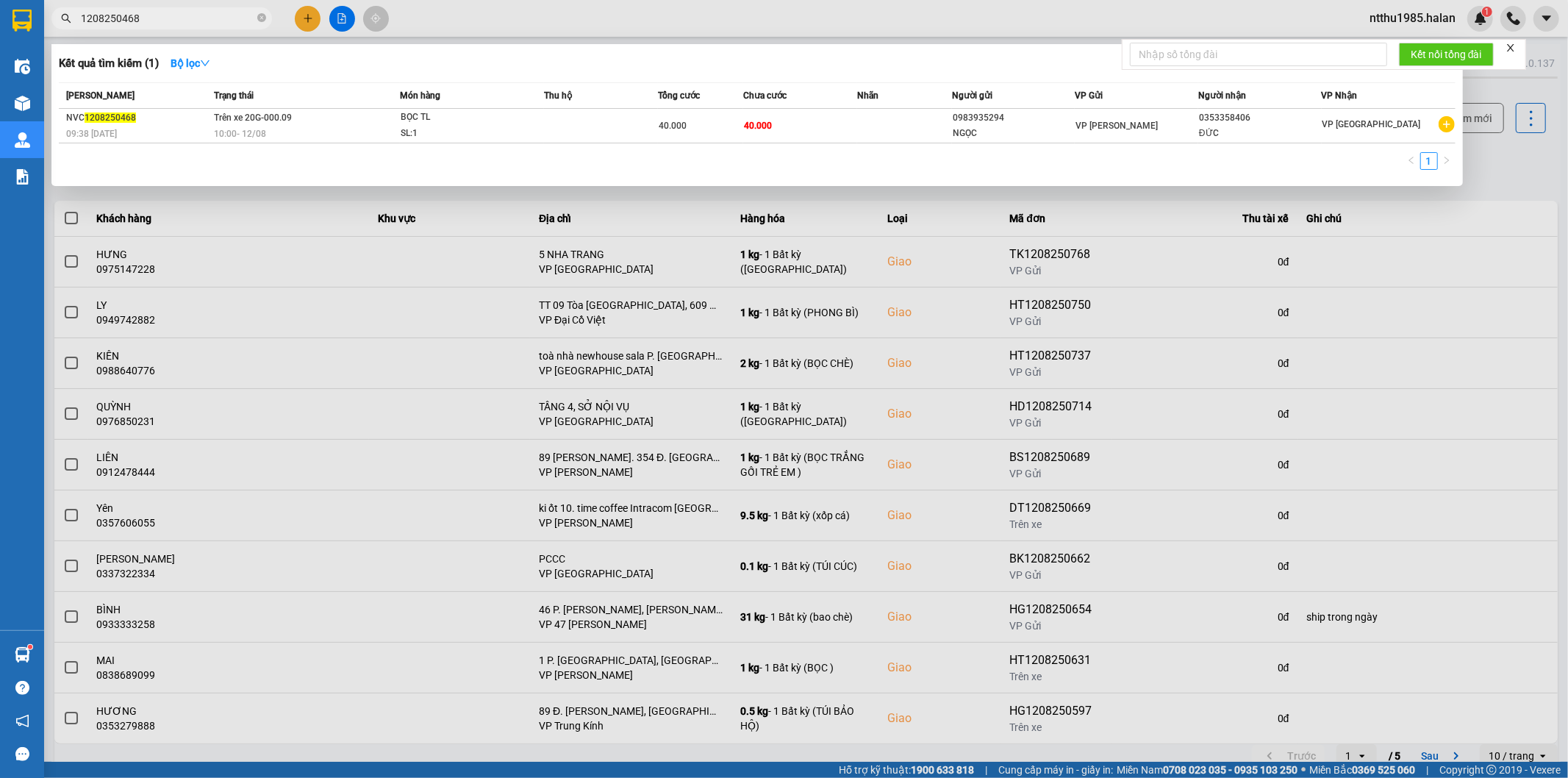
click at [155, 22] on input "1208250468" at bounding box center [167, 18] width 174 height 17
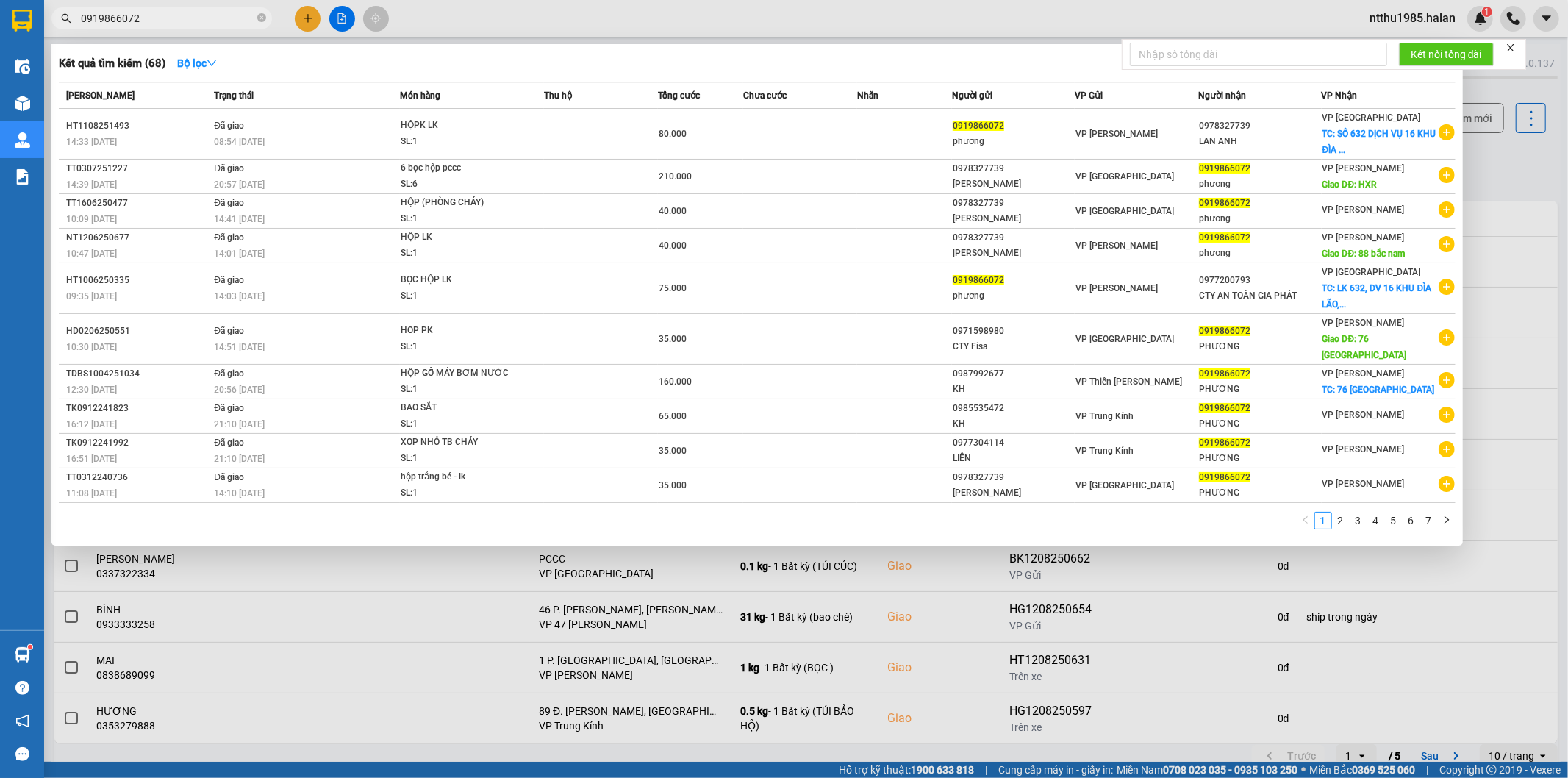
type input "0919866072"
click at [305, 17] on div at bounding box center [784, 389] width 1568 height 778
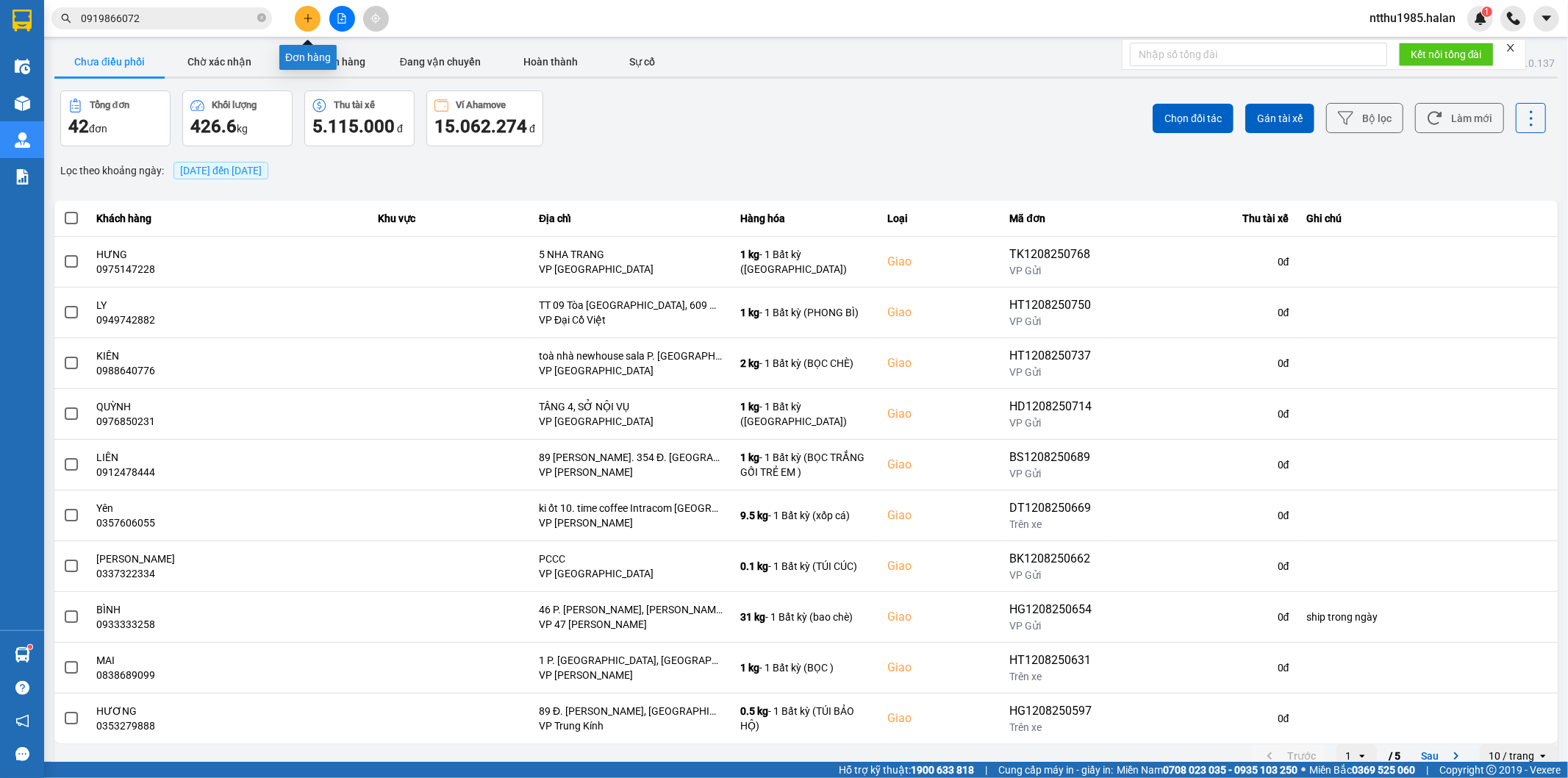
click at [306, 17] on icon "plus" at bounding box center [308, 17] width 8 height 1
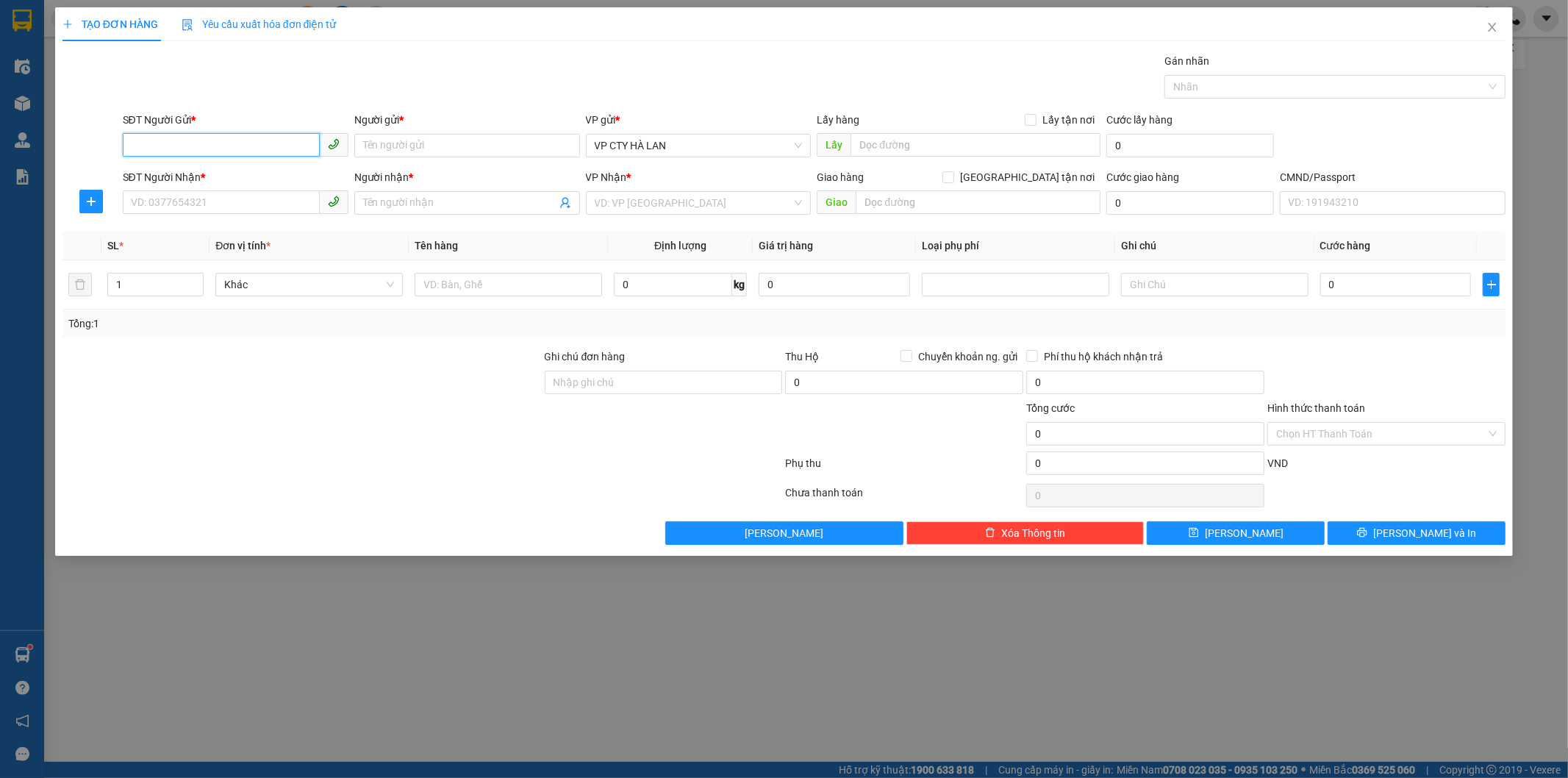
click at [184, 136] on input "SĐT Người Gửi *" at bounding box center [221, 145] width 197 height 24
type input "0363023357"
click at [184, 174] on div "0363023357 - Lan" at bounding box center [235, 175] width 208 height 17
type input "Lan"
checkbox input "true"
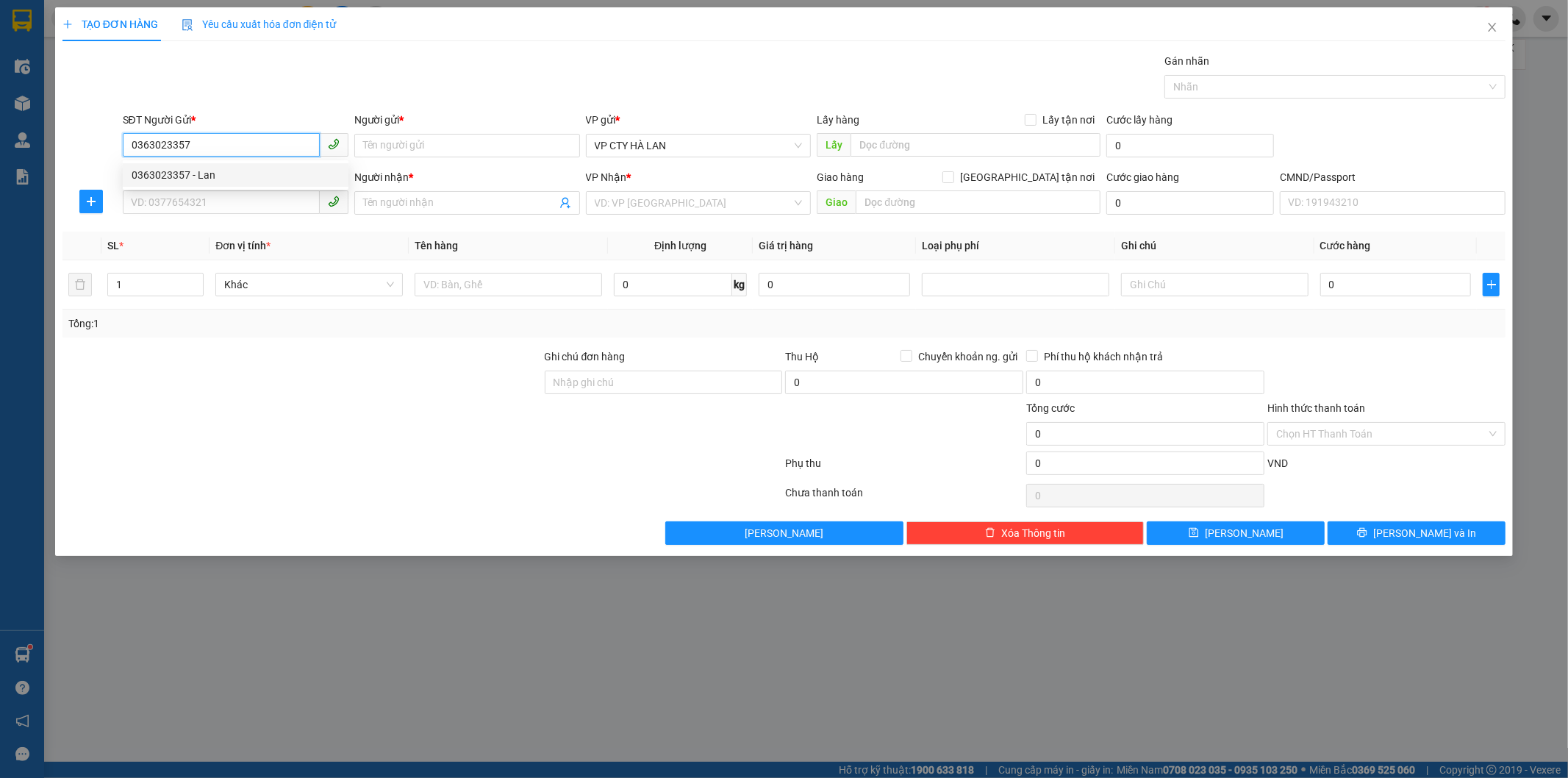
type input "(cần ngáng+dây) EcoLife Tố Hữu 58 P. Tố Hữu, Trung Văn, Nam Từ Liêm, Hà Nội, Vi…"
type input "50.000"
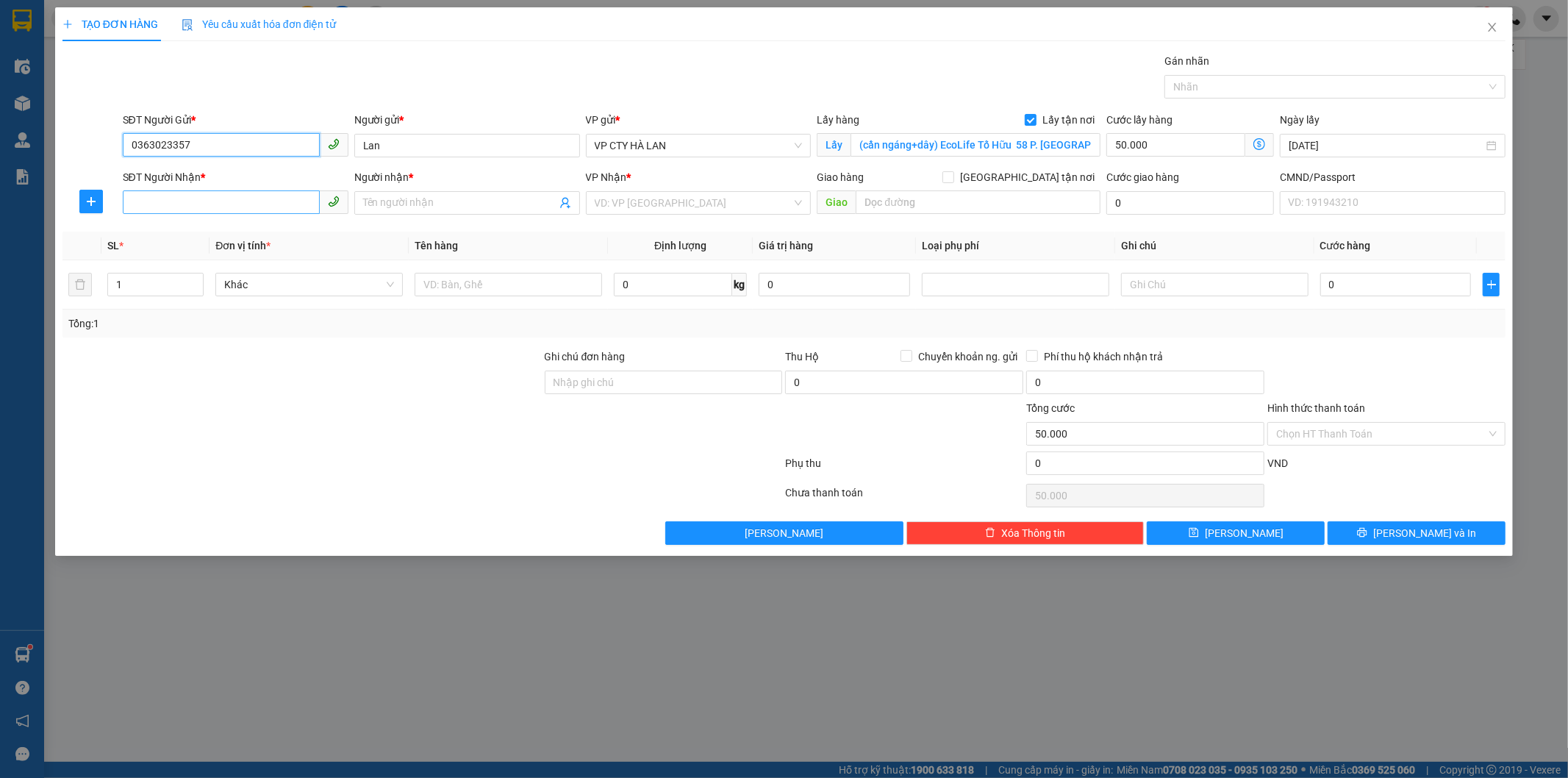
type input "0363023357"
click at [272, 208] on input "SĐT Người Nhận *" at bounding box center [221, 202] width 197 height 24
type input "0979399757"
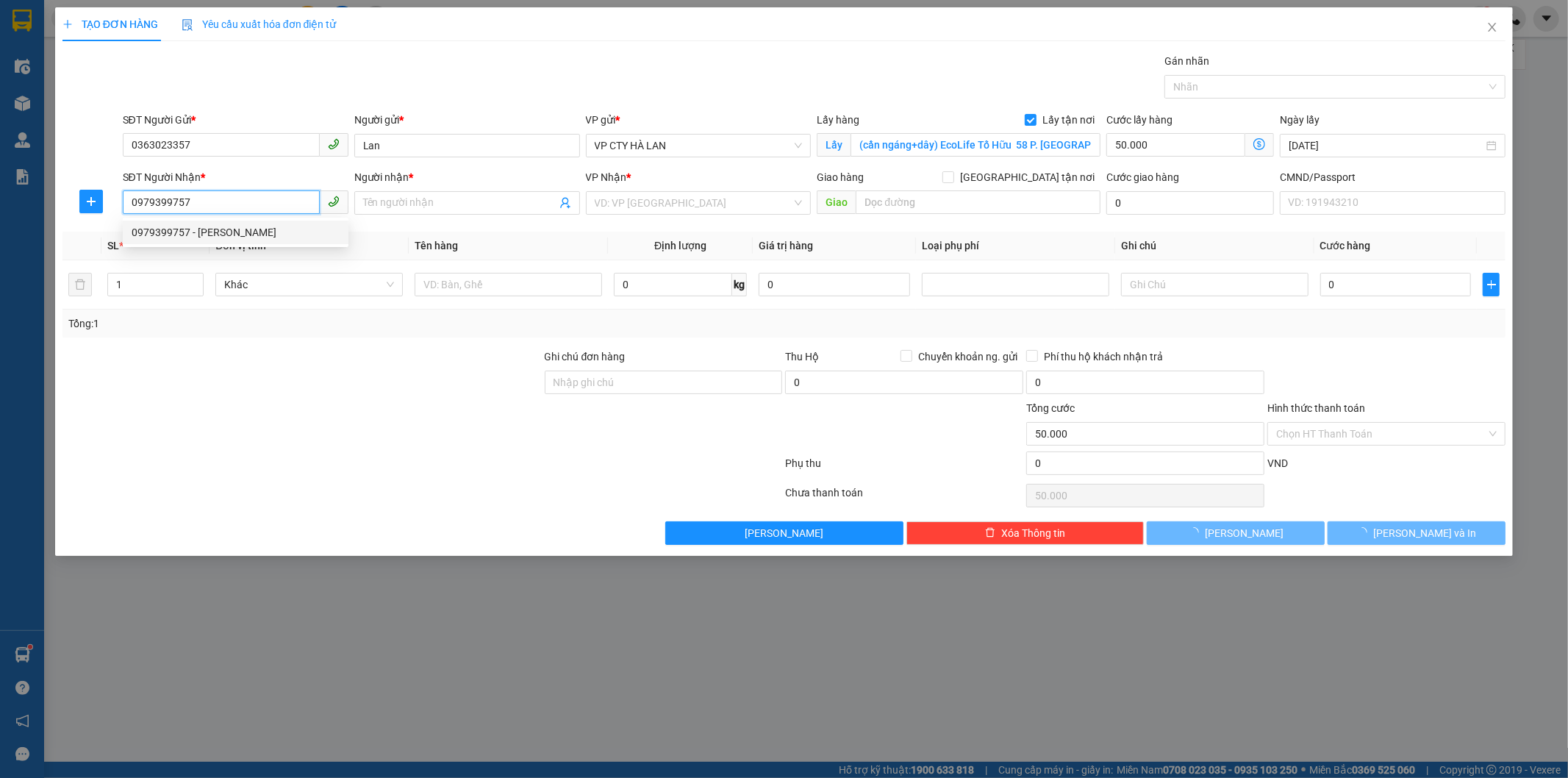
click at [217, 227] on div "0979399757 - HƯƠNG" at bounding box center [235, 232] width 208 height 17
type input "HƯƠNG"
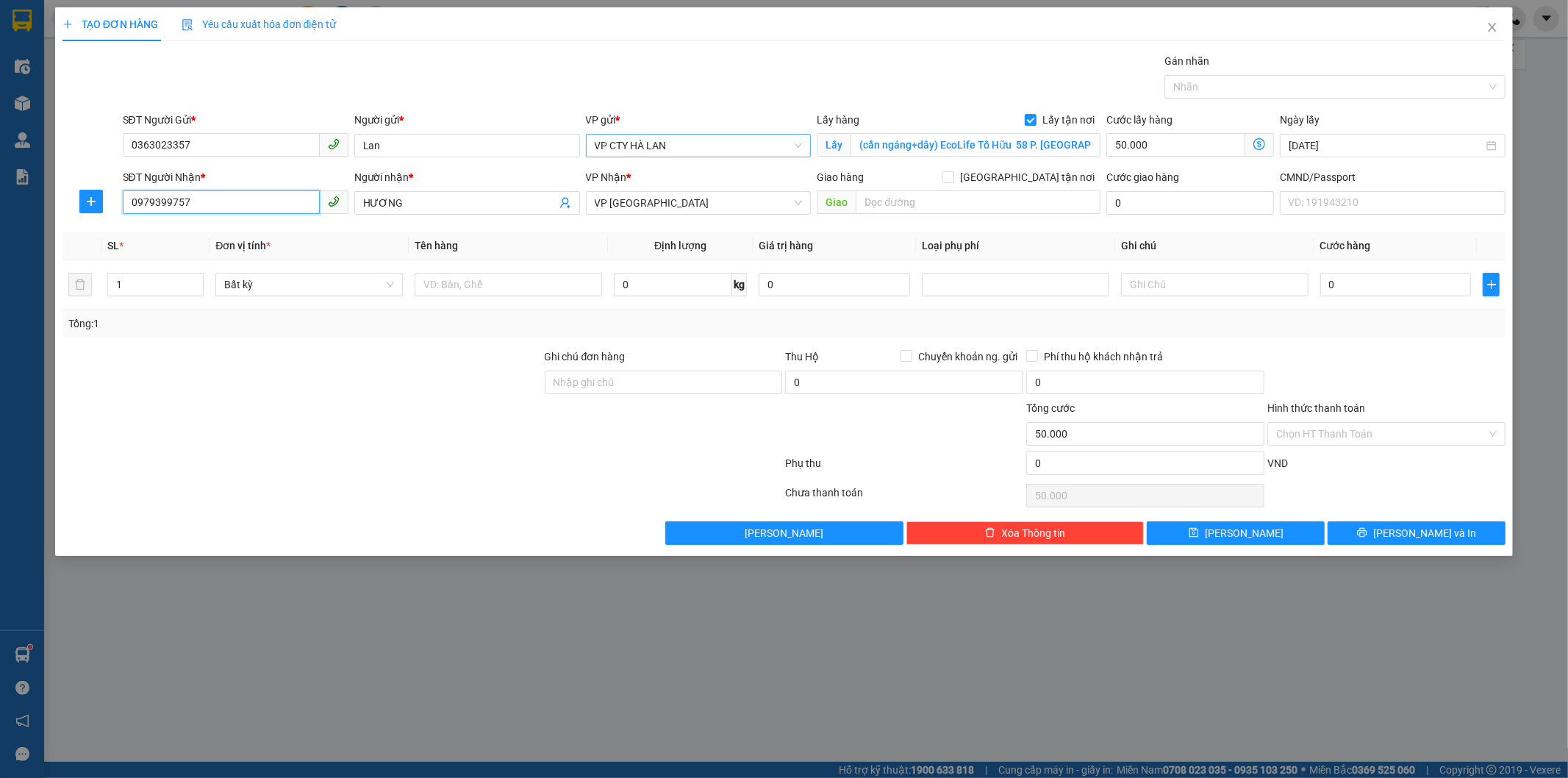
click at [672, 142] on span "VP CTY HÀ LAN" at bounding box center [699, 146] width 208 height 22
type input "0979399757"
type input "trung"
click at [644, 169] on div "VP Trung Kính" at bounding box center [699, 175] width 208 height 17
click at [660, 203] on span "VP Định Hóa" at bounding box center [699, 203] width 208 height 22
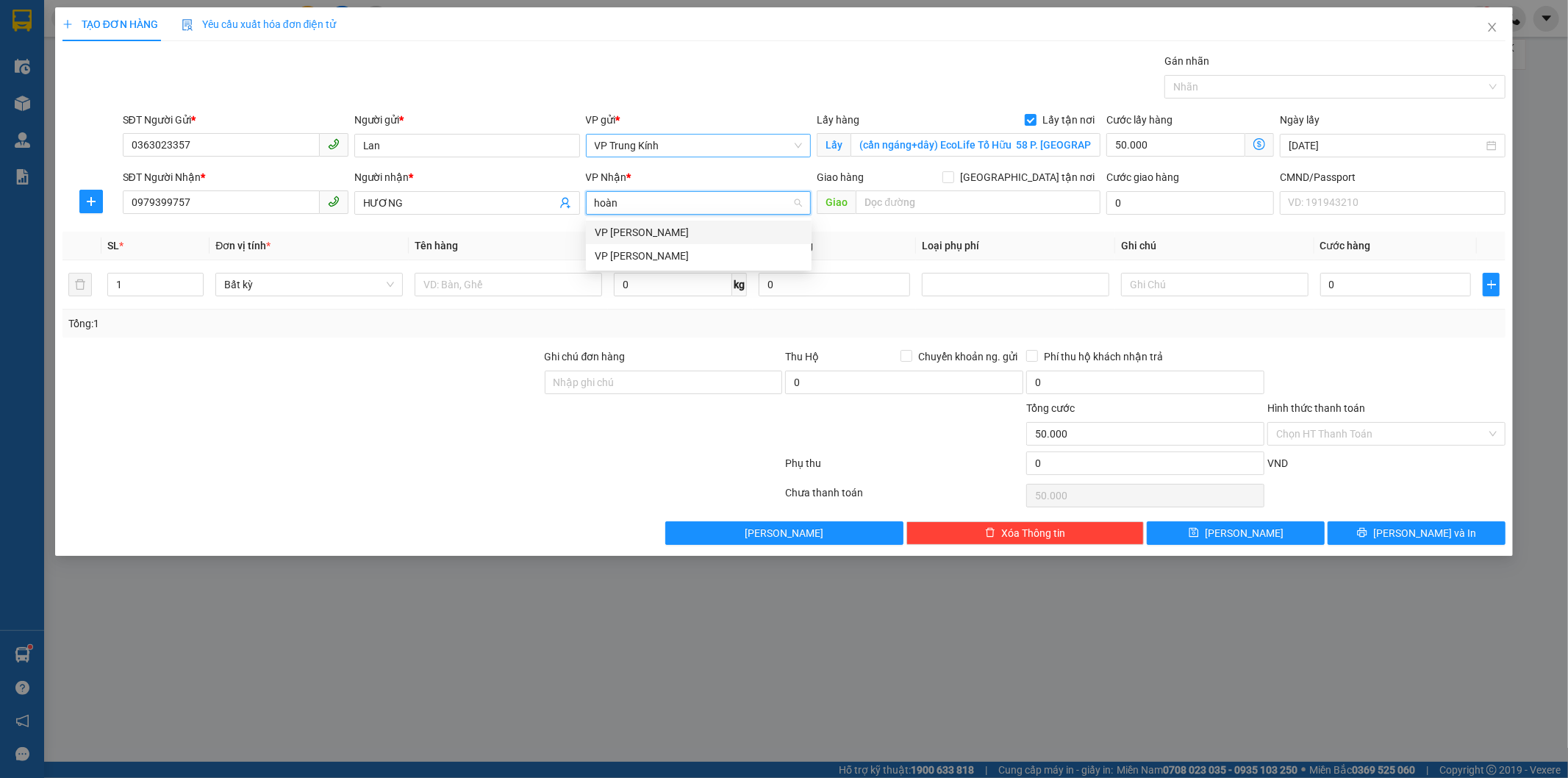
type input "hoàng"
click at [609, 259] on div "VP [PERSON_NAME]" at bounding box center [699, 256] width 208 height 17
drag, startPoint x: 86, startPoint y: 198, endPoint x: 198, endPoint y: 209, distance: 112.5
click at [88, 198] on icon "plus" at bounding box center [91, 201] width 12 height 12
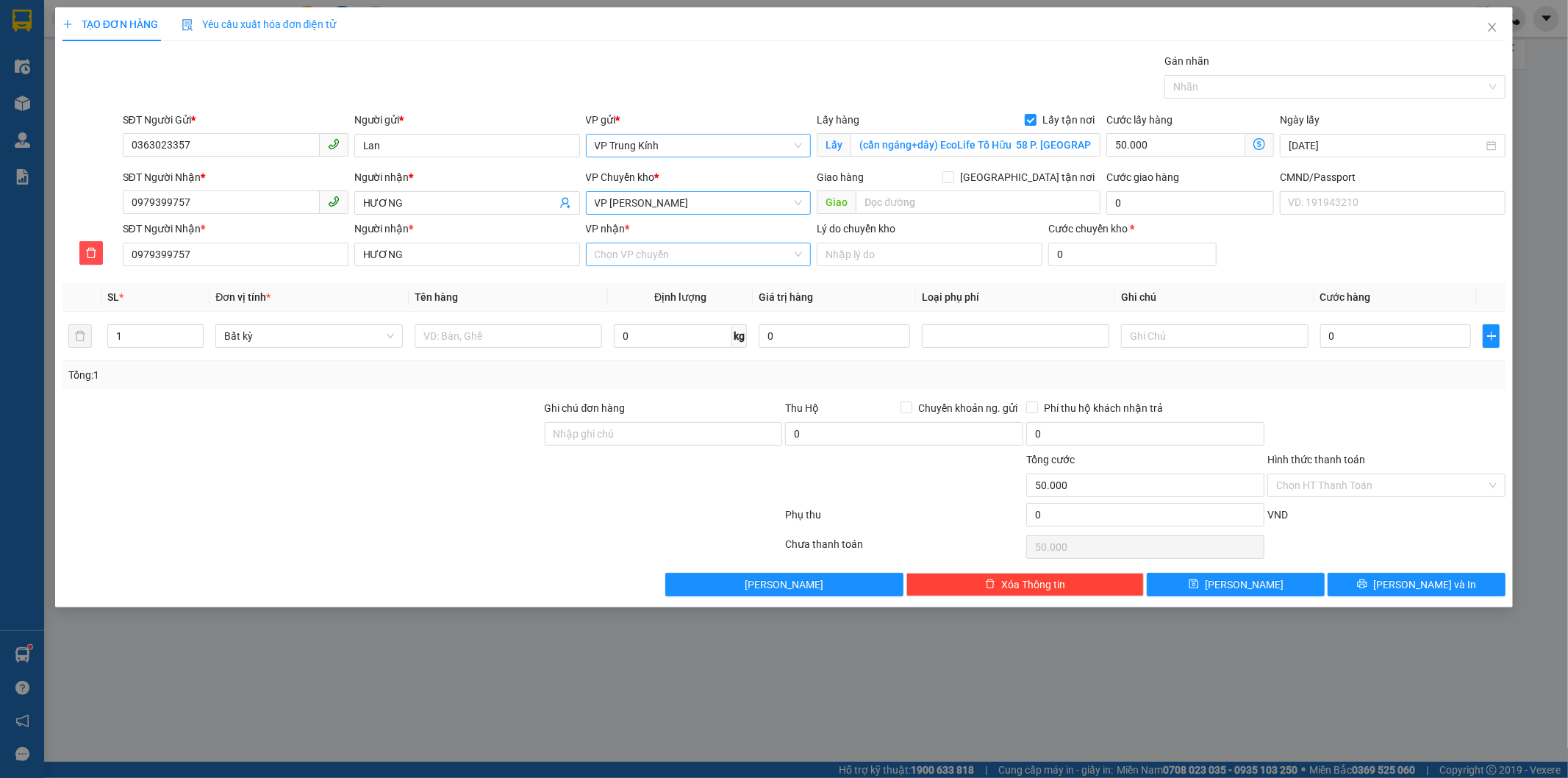
click at [655, 253] on input "VP nhận *" at bounding box center [693, 254] width 197 height 22
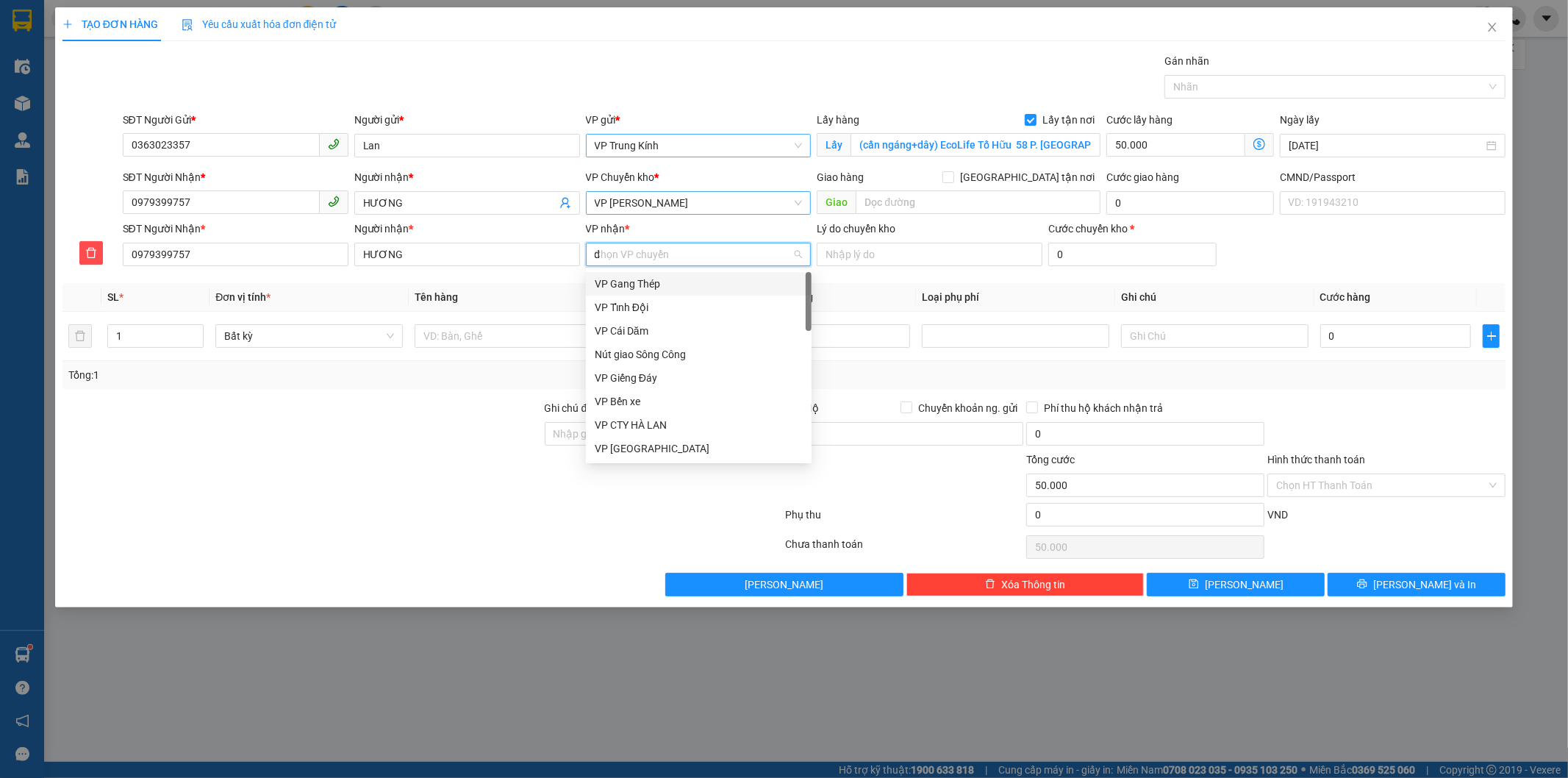
type input "d"
type input "định"
click at [626, 285] on div "VP Định Hóa" at bounding box center [699, 284] width 208 height 17
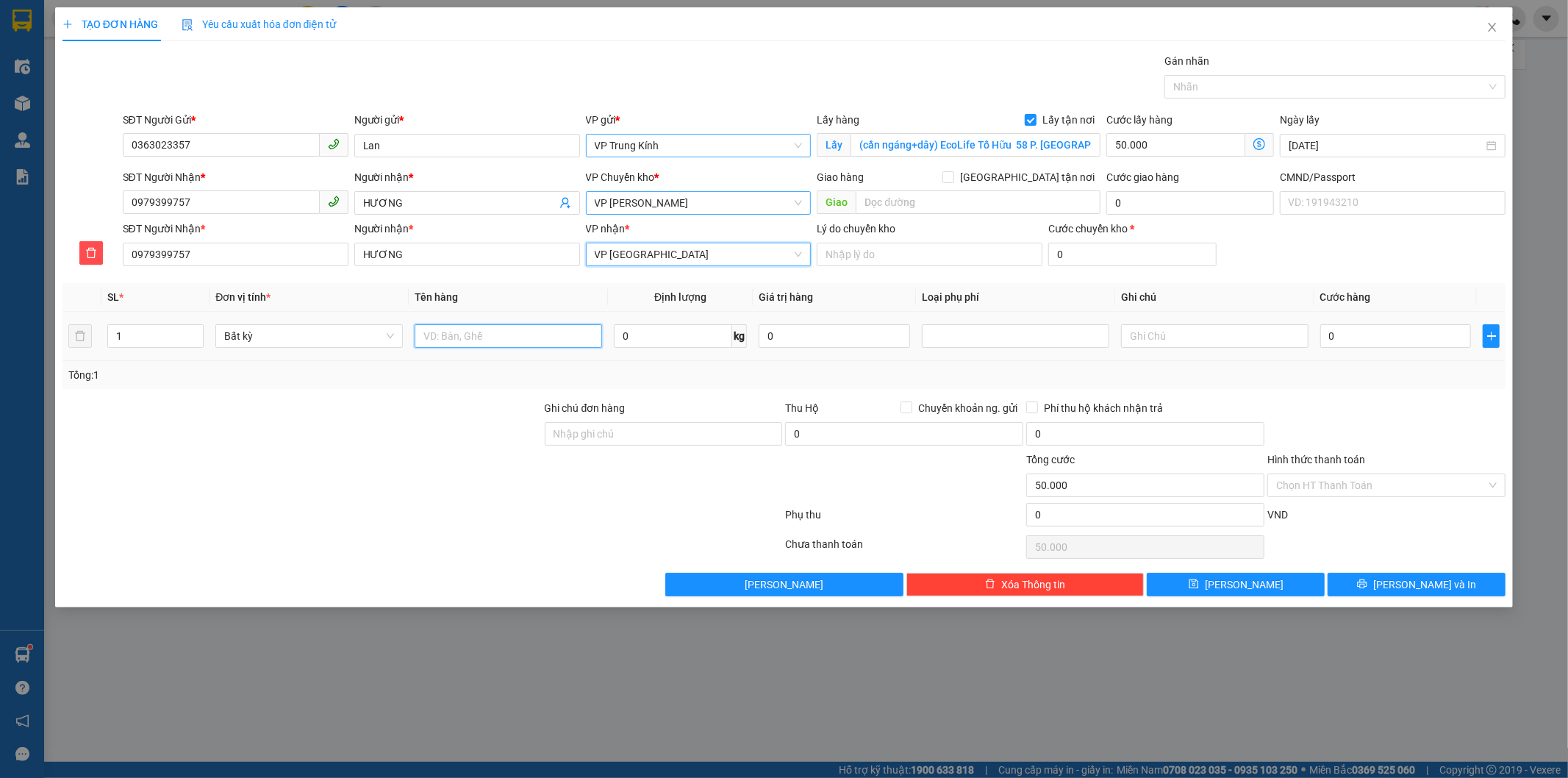
click at [468, 333] on input "text" at bounding box center [509, 336] width 187 height 24
type input "hộp xốp đồ ăn"
click at [703, 334] on input "0" at bounding box center [673, 336] width 118 height 24
type input "10"
drag, startPoint x: 878, startPoint y: 347, endPoint x: 1026, endPoint y: 331, distance: 148.9
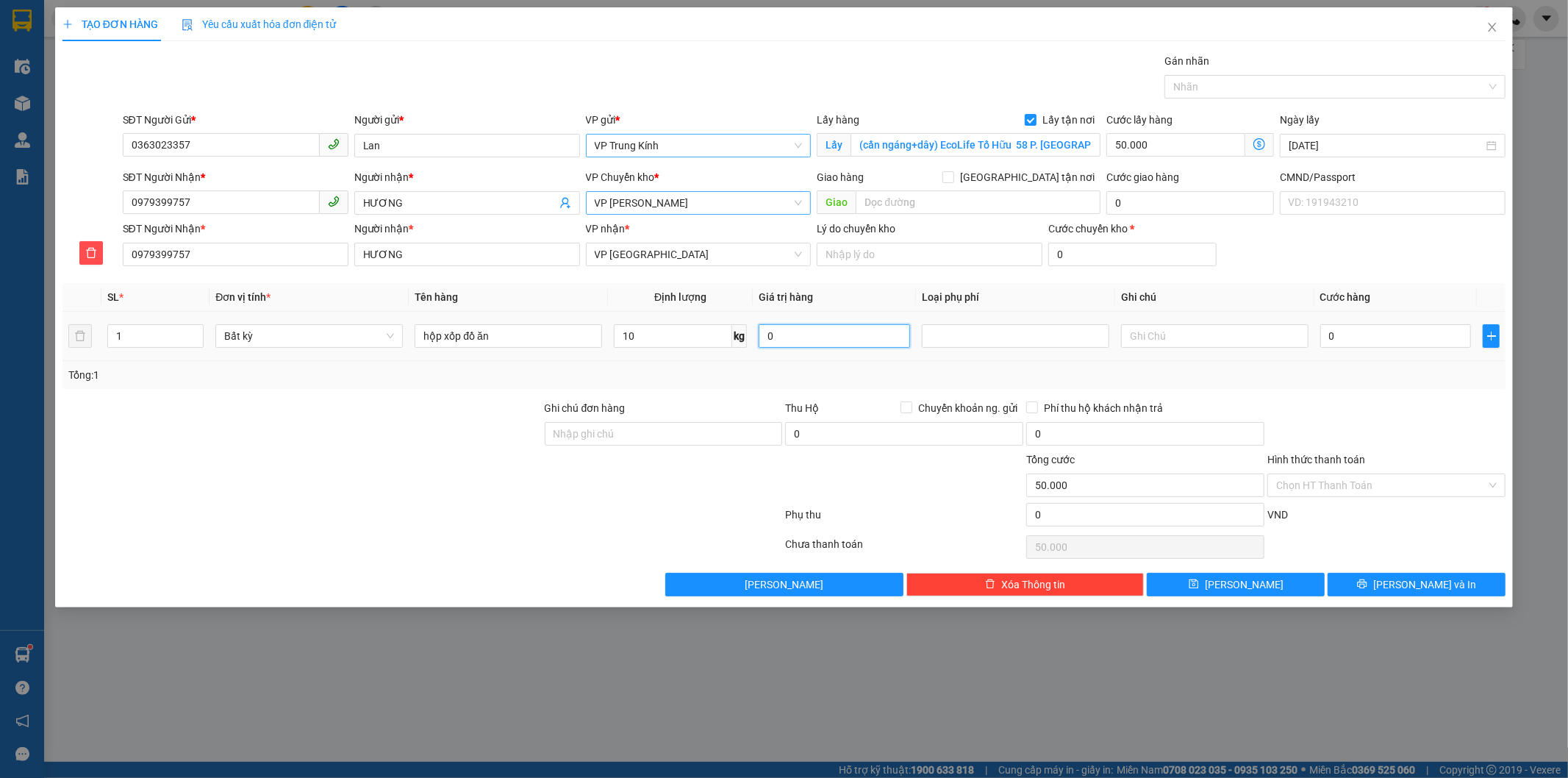
click at [886, 347] on input "0" at bounding box center [834, 336] width 151 height 24
click at [1061, 327] on div at bounding box center [1015, 335] width 180 height 17
type input "55.000"
type input "105.000"
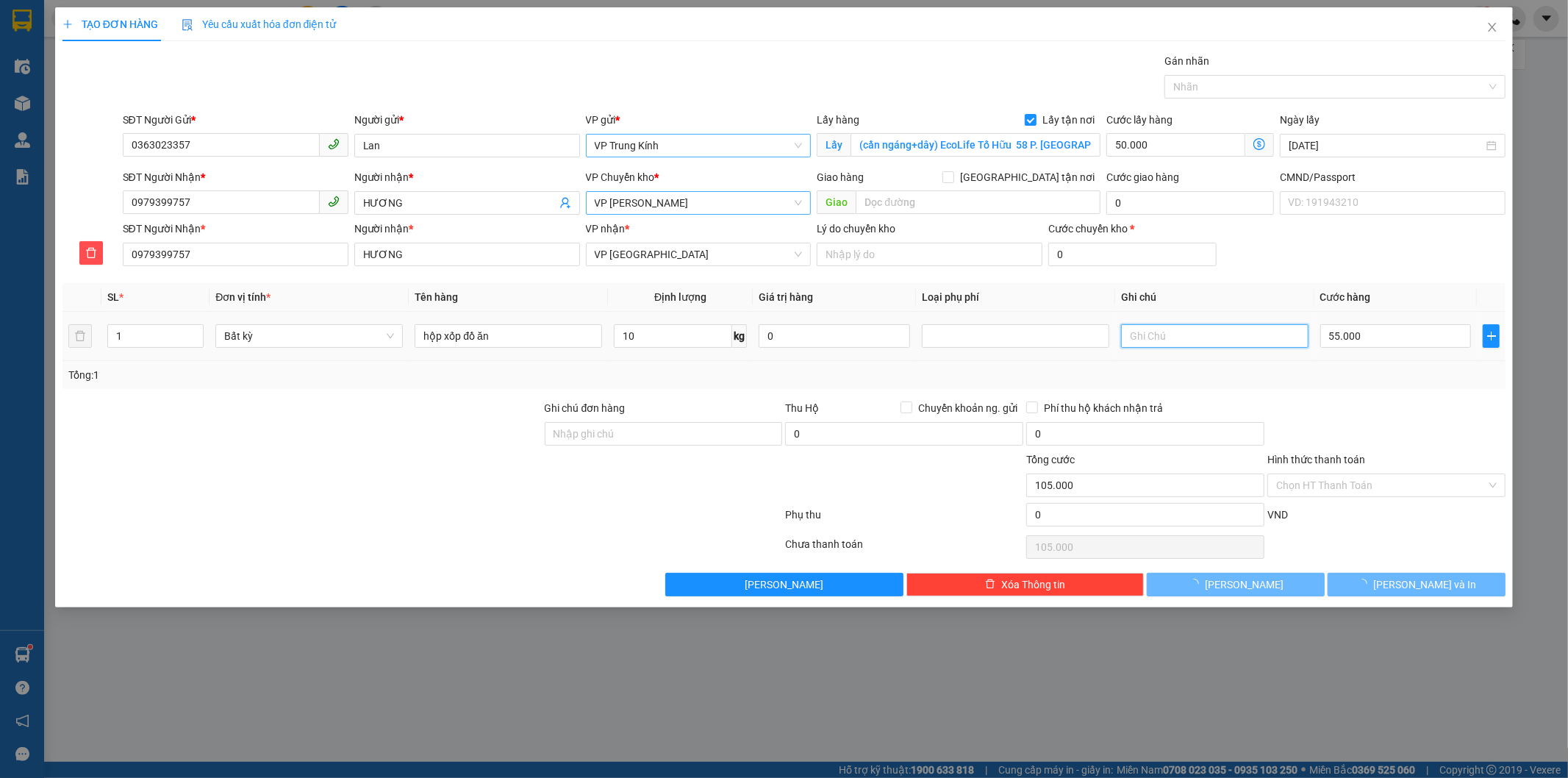
drag, startPoint x: 1201, startPoint y: 327, endPoint x: 1249, endPoint y: 189, distance: 146.1
click at [1209, 327] on input "text" at bounding box center [1215, 336] width 187 height 24
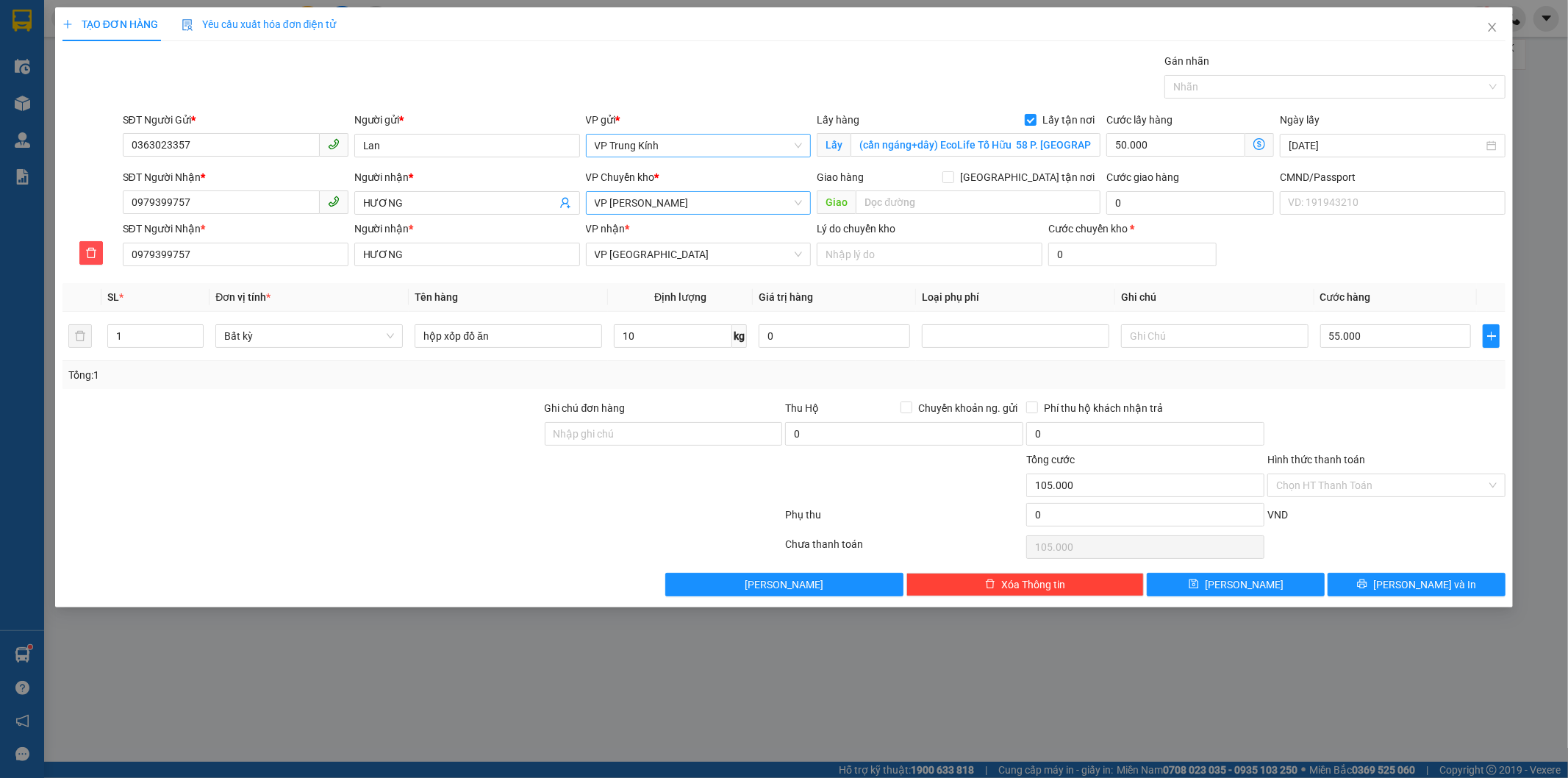
click at [1262, 140] on icon "dollar-circle" at bounding box center [1259, 144] width 12 height 12
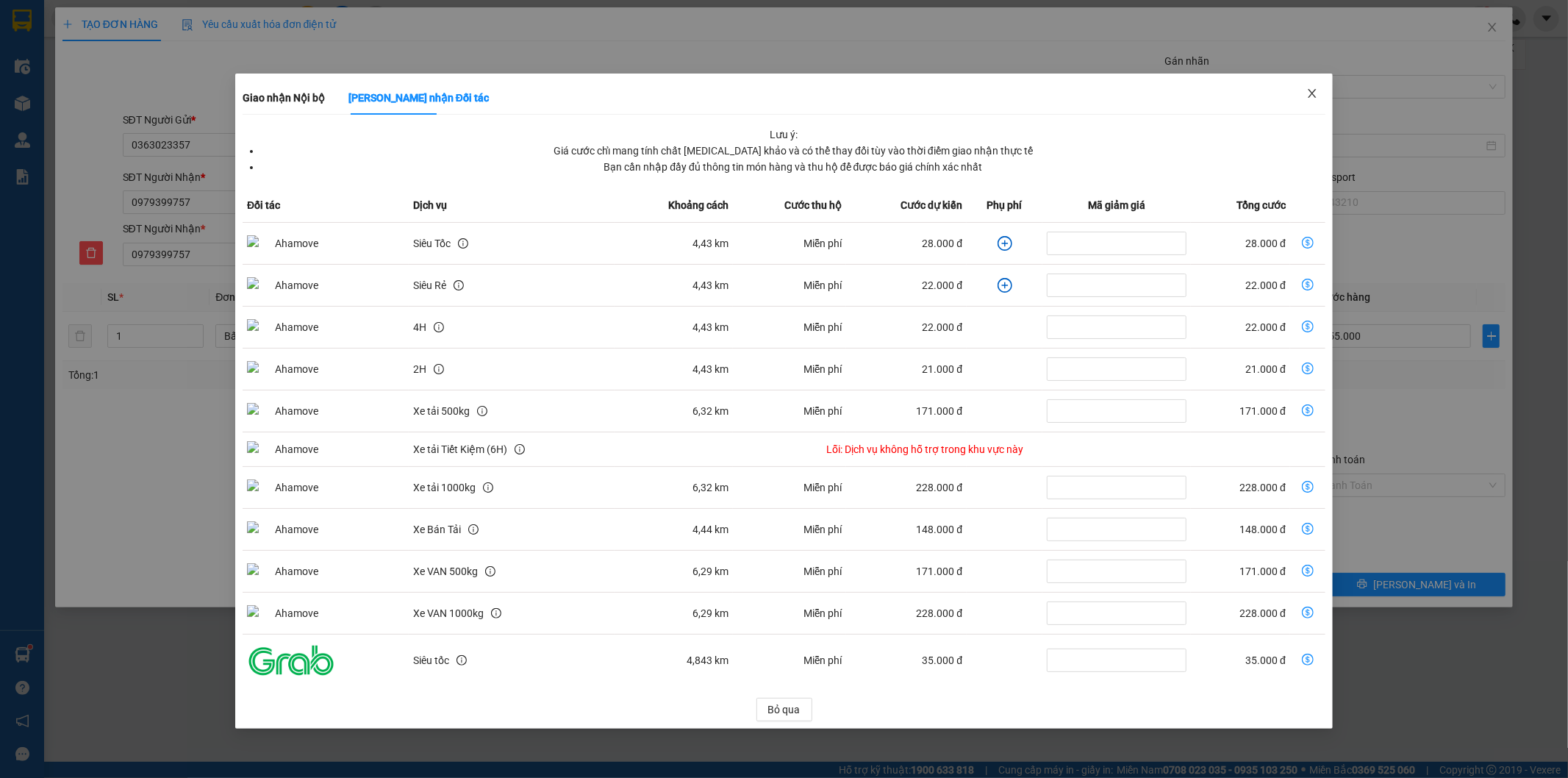
click at [1312, 90] on icon "close" at bounding box center [1312, 93] width 12 height 12
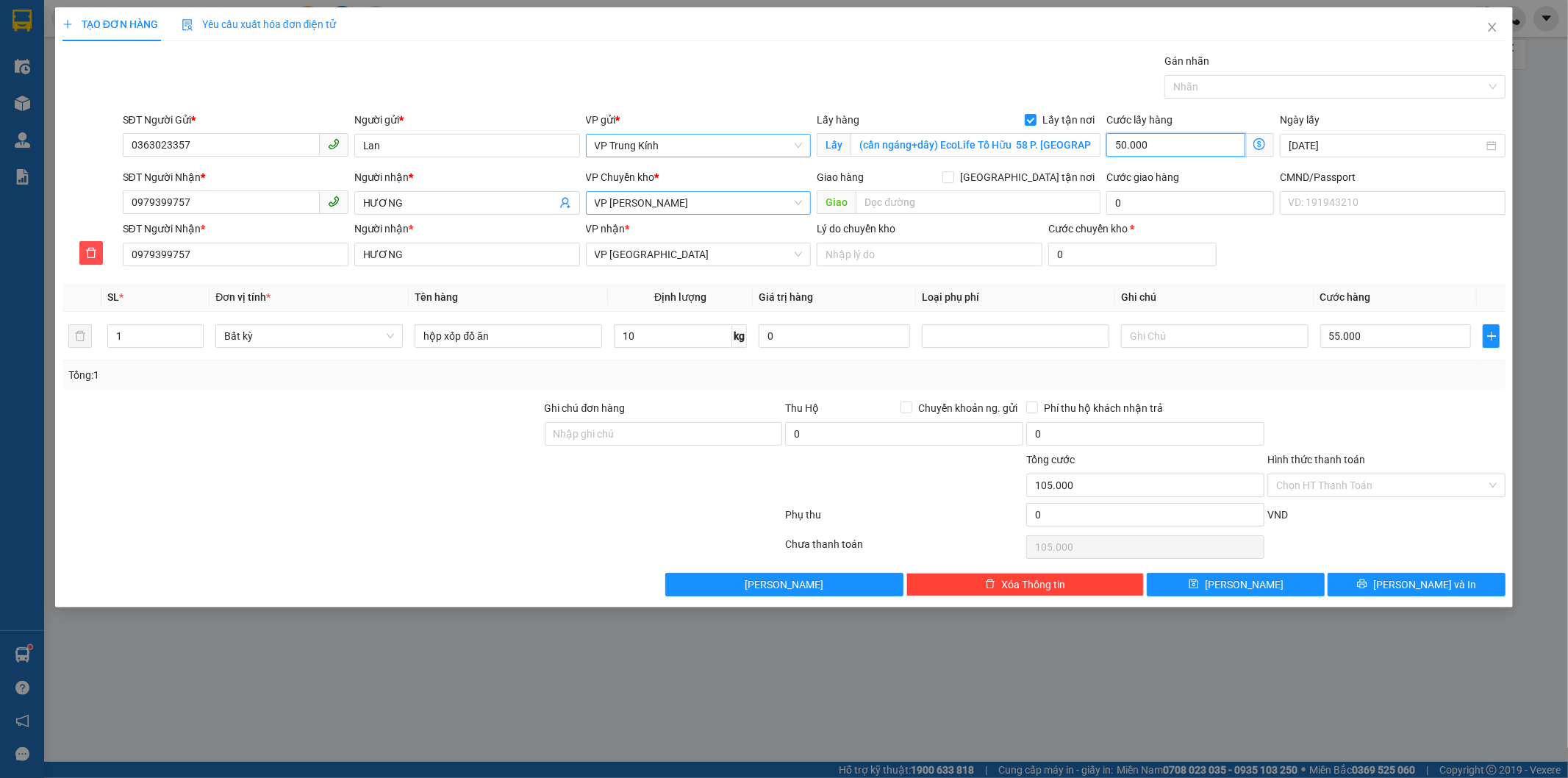
click at [1181, 150] on input "50.000" at bounding box center [1175, 145] width 139 height 24
type input "55.004"
type input "4"
type input "55.040"
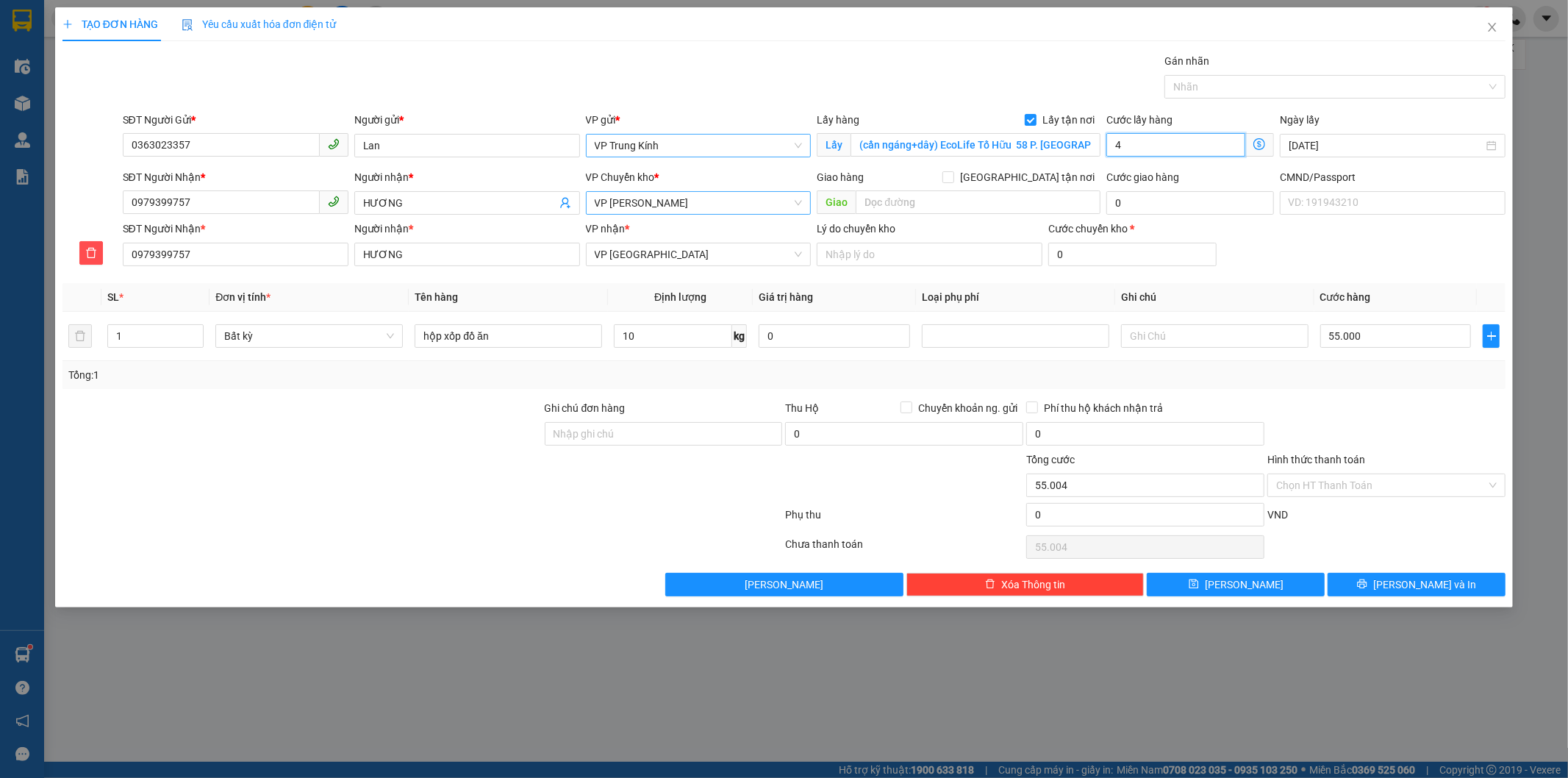
type input "55.040"
type input "40.000"
type input "95.000"
click at [724, 437] on input "Ghi chú đơn hàng" at bounding box center [663, 434] width 238 height 24
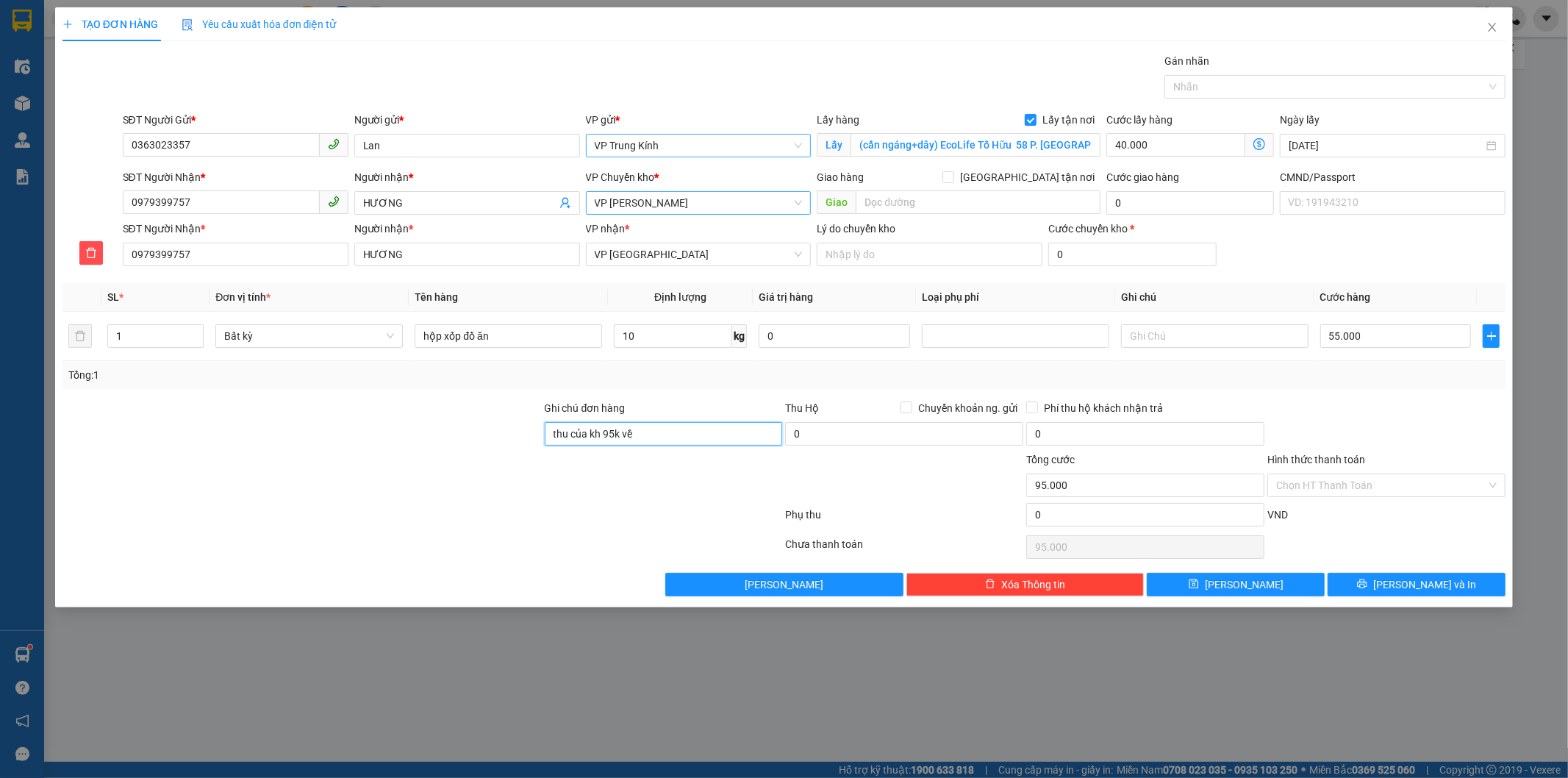
type input "thu của kh 95k về vp hà lan"
click at [1367, 584] on icon "printer" at bounding box center [1361, 583] width 10 height 10
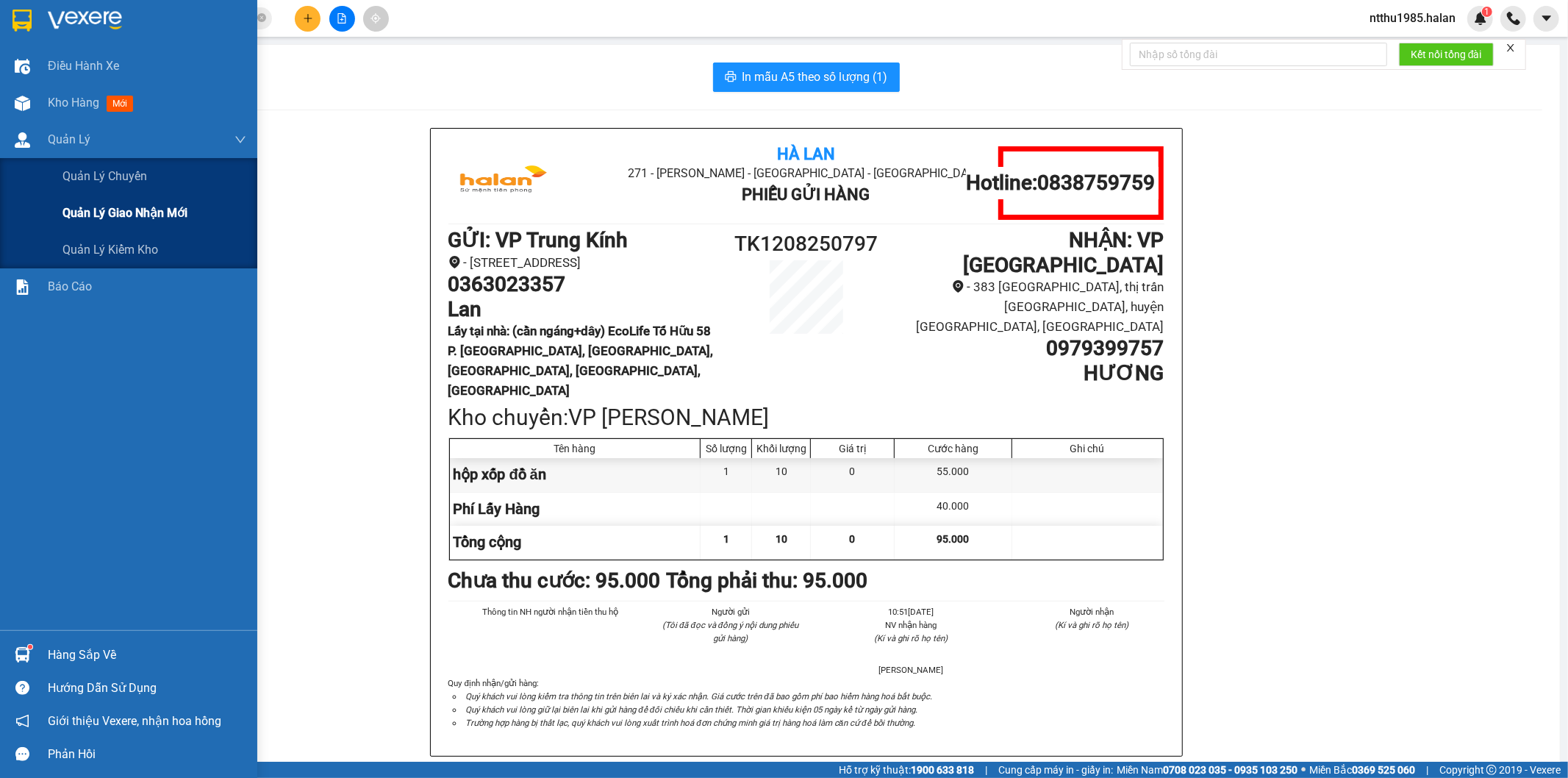
click at [143, 216] on span "Quản lý giao nhận mới" at bounding box center [125, 213] width 125 height 18
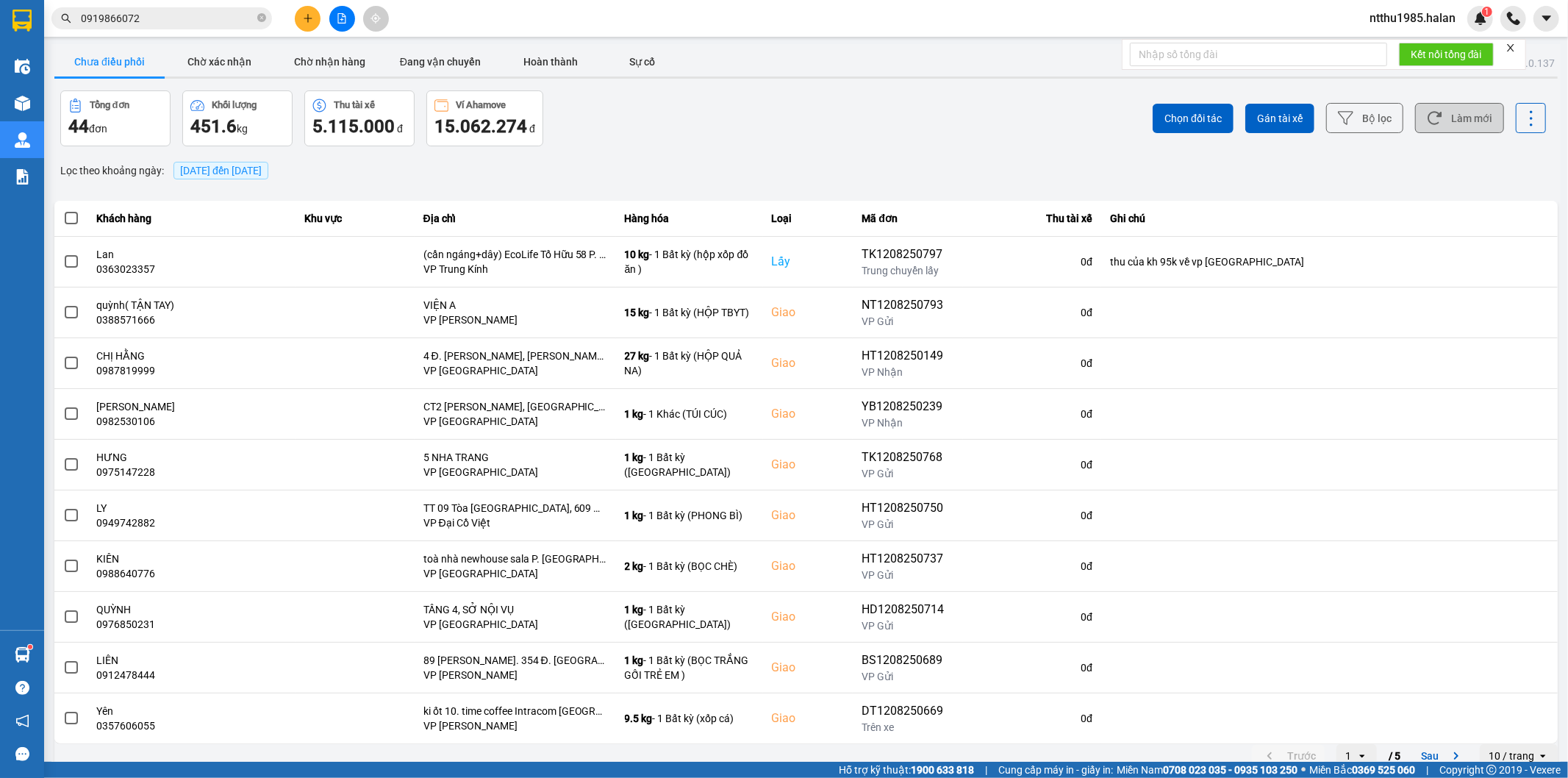
click at [1433, 113] on button "Làm mới" at bounding box center [1459, 118] width 89 height 30
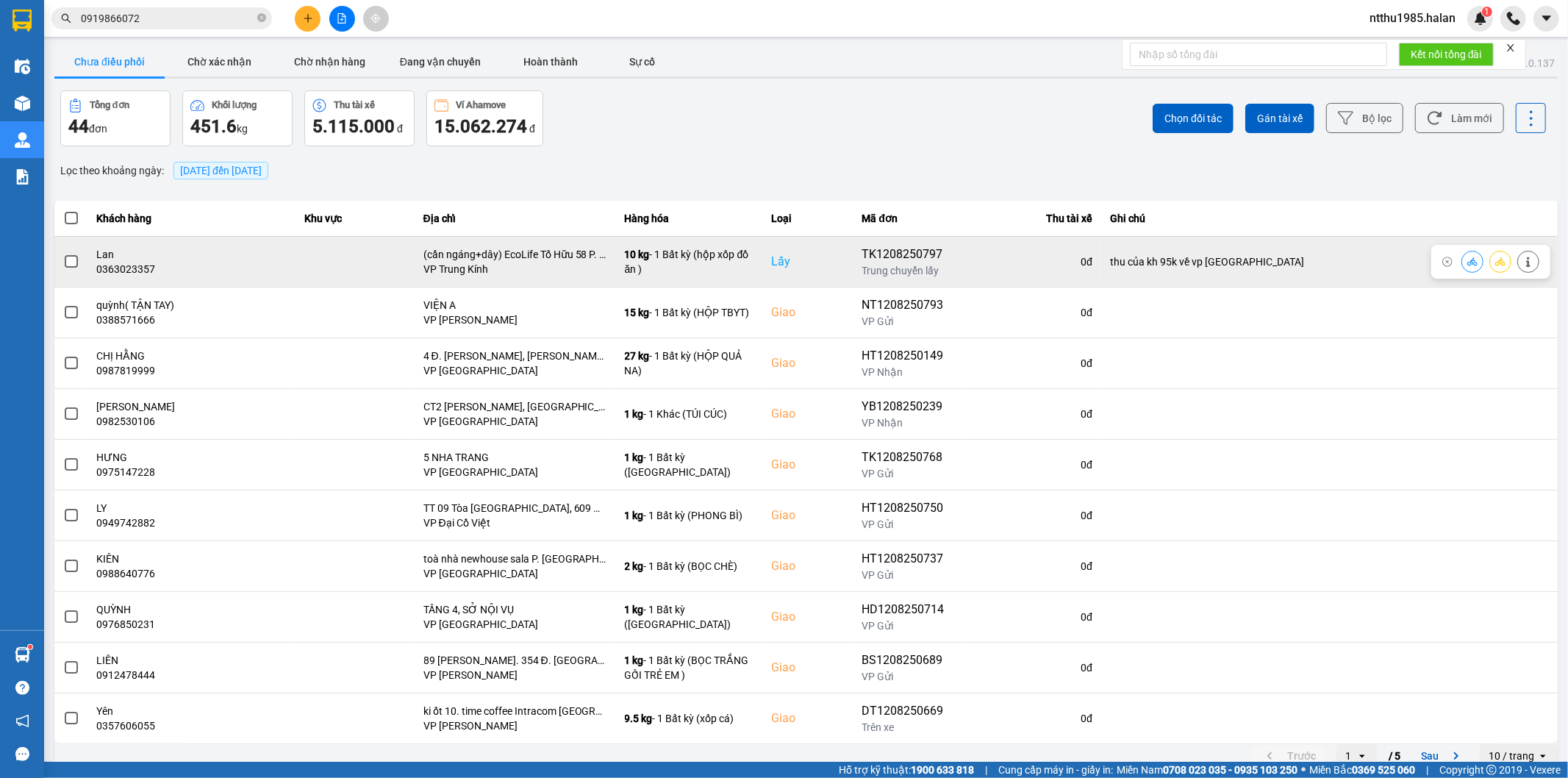
click at [66, 265] on span at bounding box center [71, 262] width 13 height 13
click at [63, 254] on input "checkbox" at bounding box center [63, 254] width 0 height 0
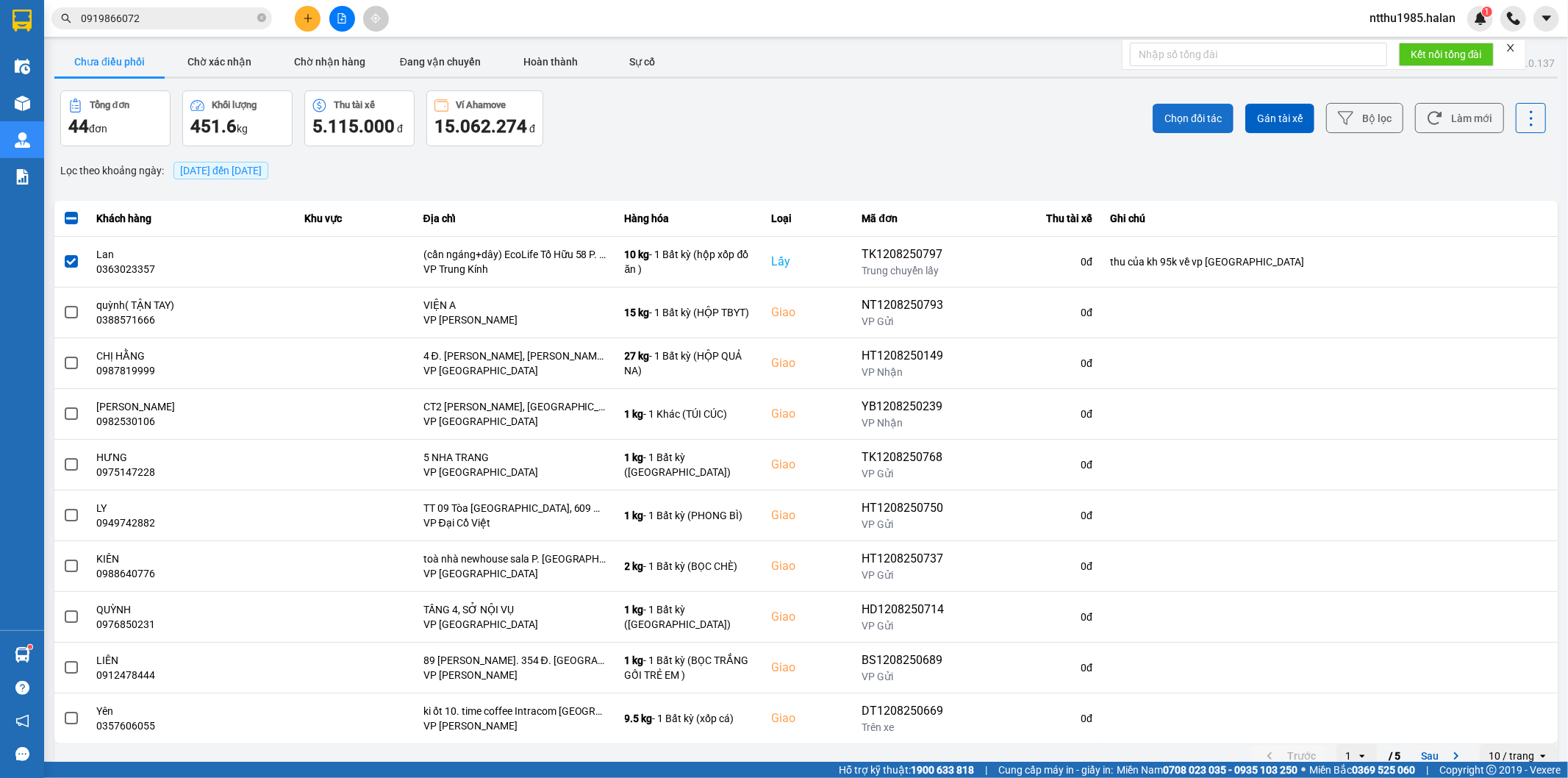
click at [1182, 111] on span "Chọn đối tác" at bounding box center [1193, 118] width 57 height 15
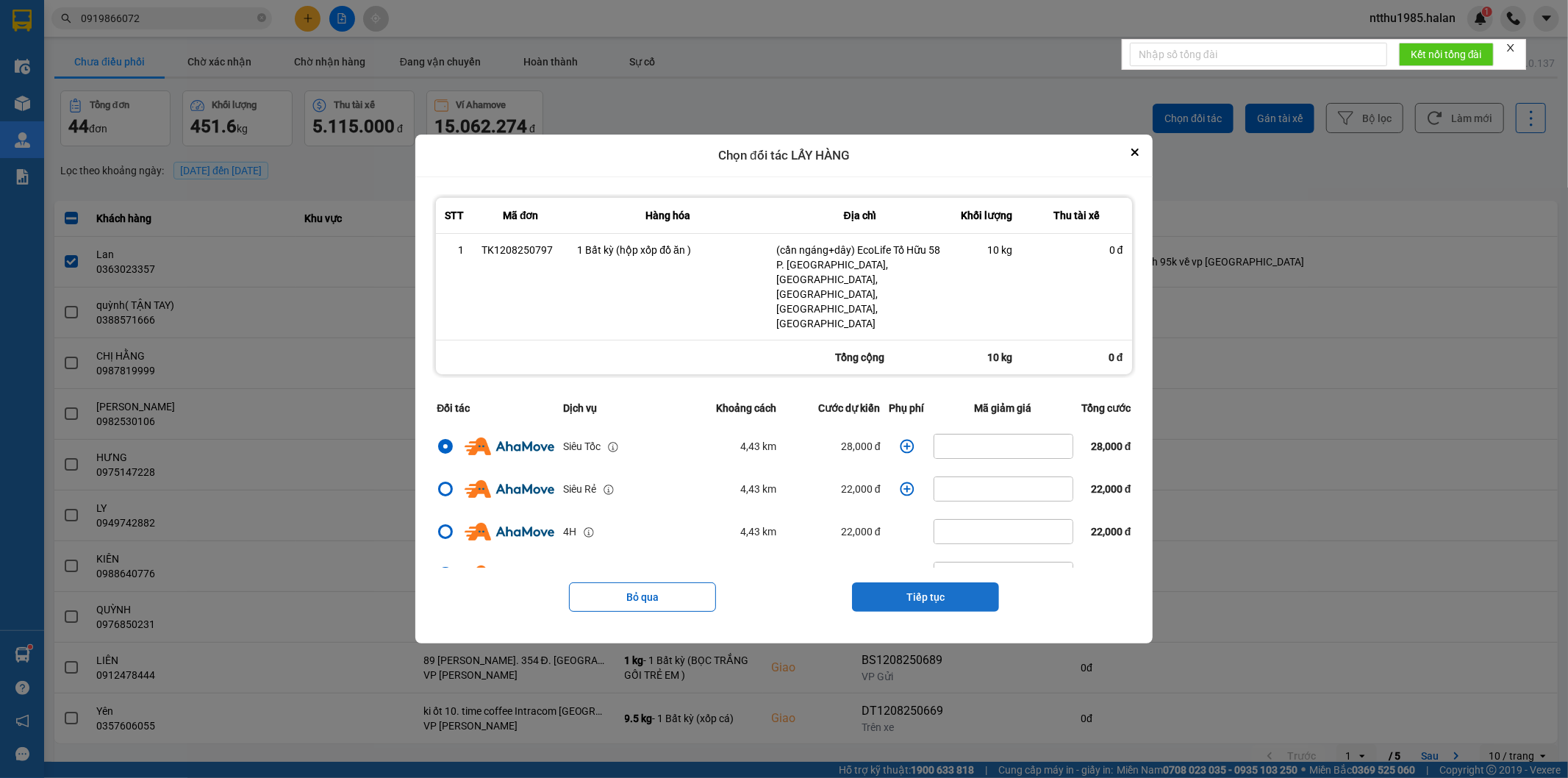
drag, startPoint x: 902, startPoint y: 576, endPoint x: 905, endPoint y: 545, distance: 31.1
click at [902, 582] on button "Tiếp tục" at bounding box center [925, 597] width 147 height 29
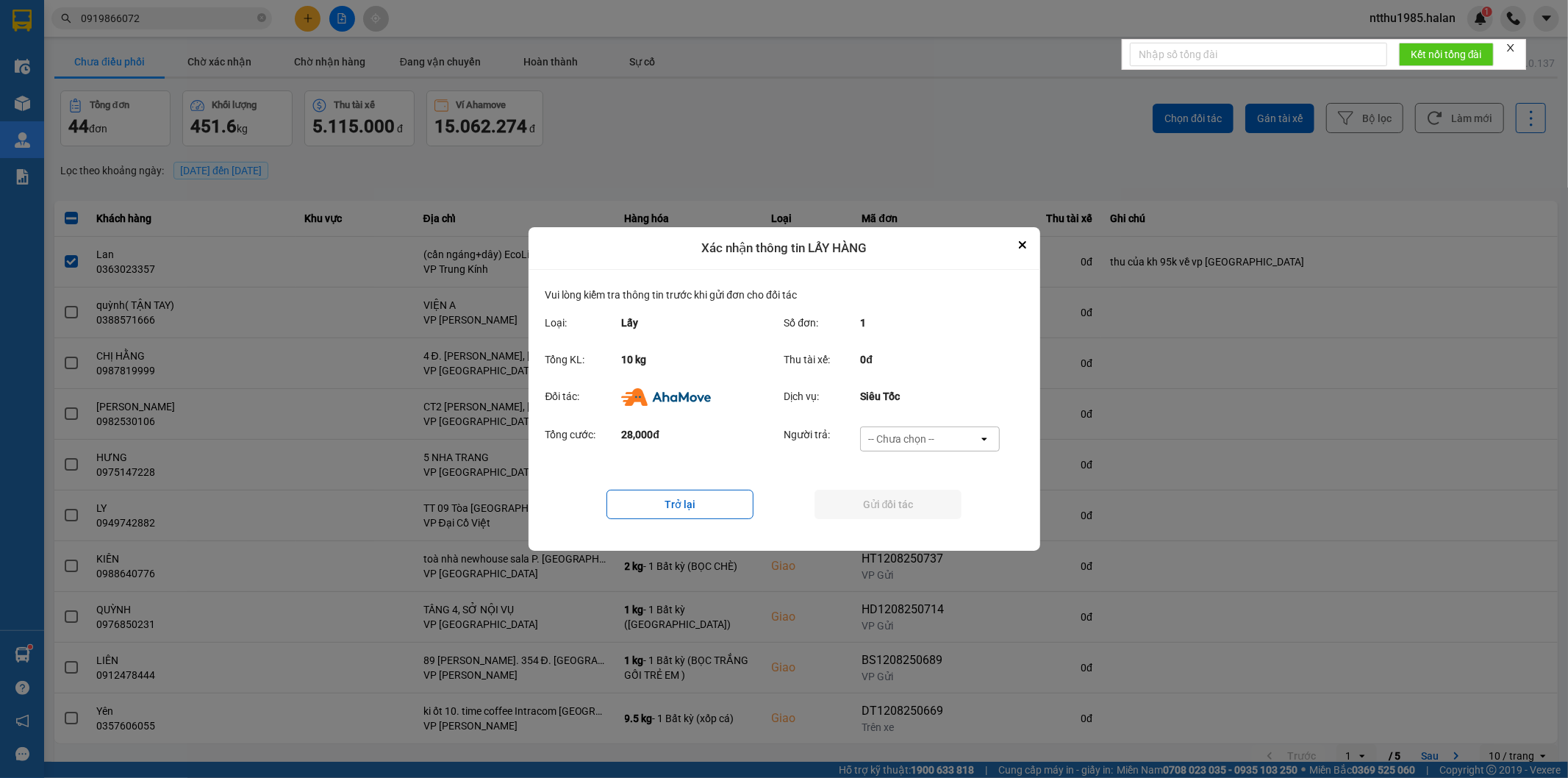
click at [921, 434] on div "-- Chưa chọn --" at bounding box center [902, 439] width 66 height 15
click at [891, 523] on span "Ví Ahamove" at bounding box center [902, 524] width 60 height 15
click at [880, 502] on button "Gửi đối tác" at bounding box center [888, 504] width 147 height 29
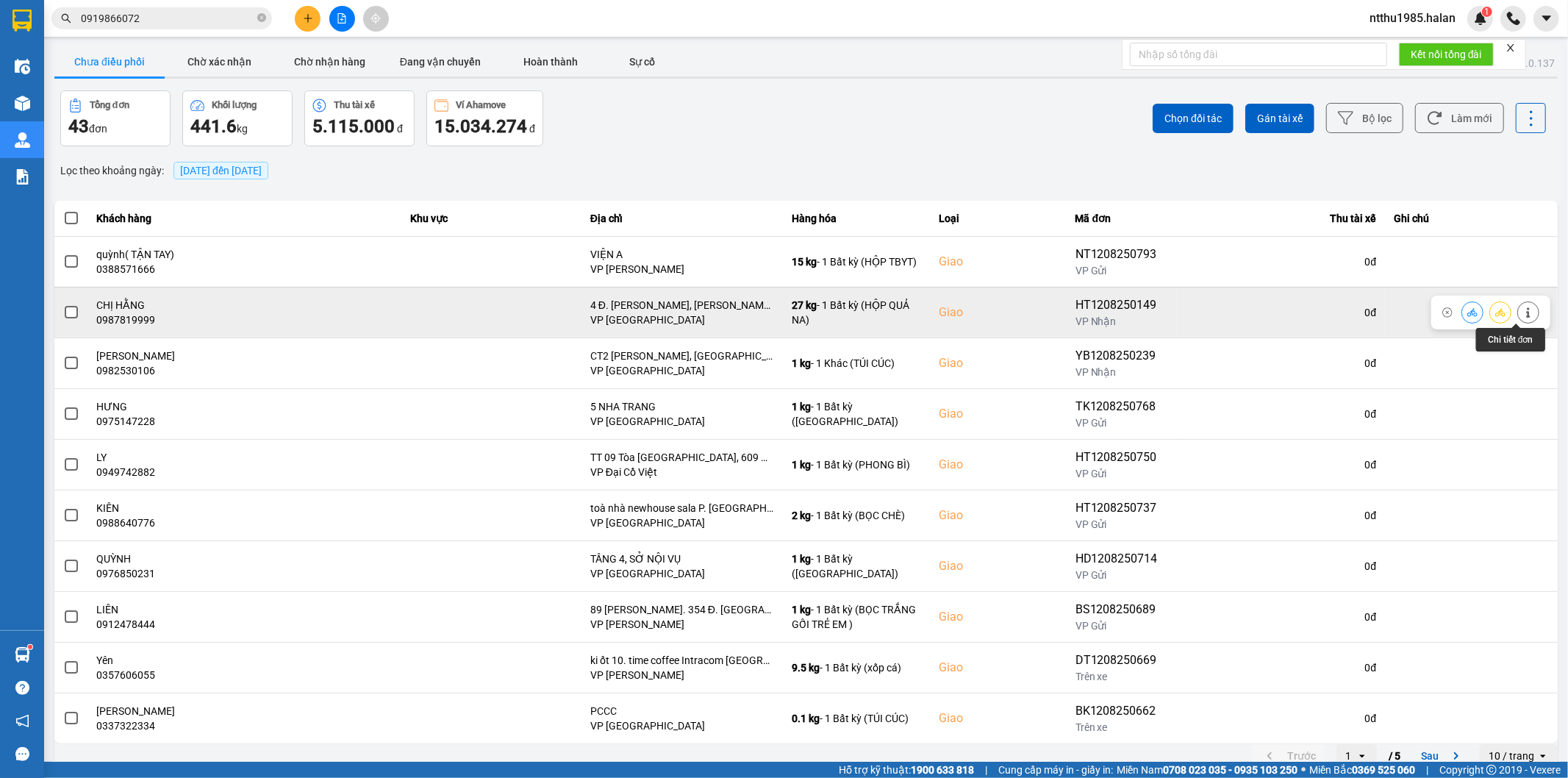
click at [1526, 313] on icon at bounding box center [1528, 312] width 4 height 10
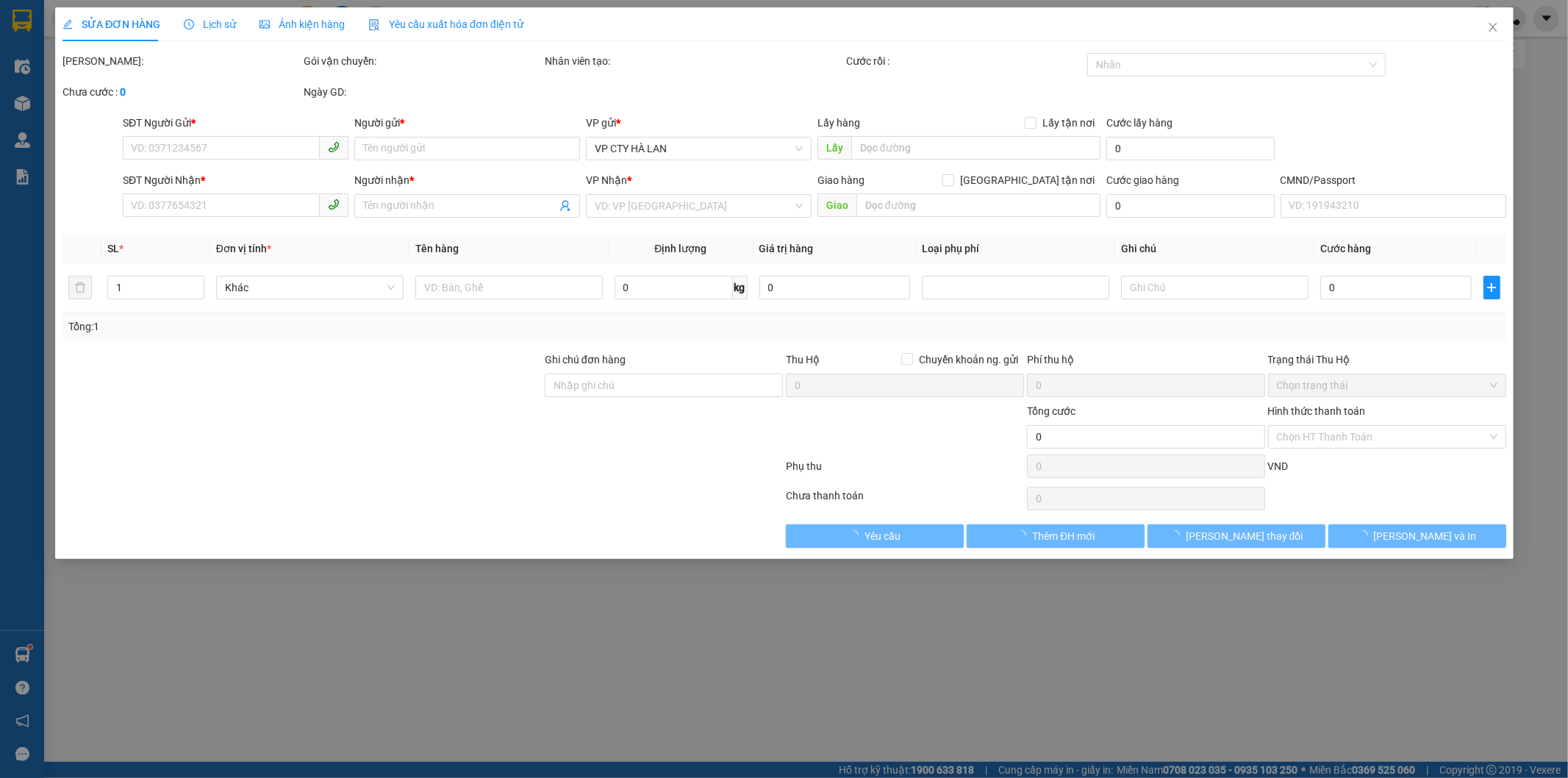
type input "0986304444"
type input "LÂM"
type input "0987819999"
type input "CHỊ HẰNG"
checkbox input "true"
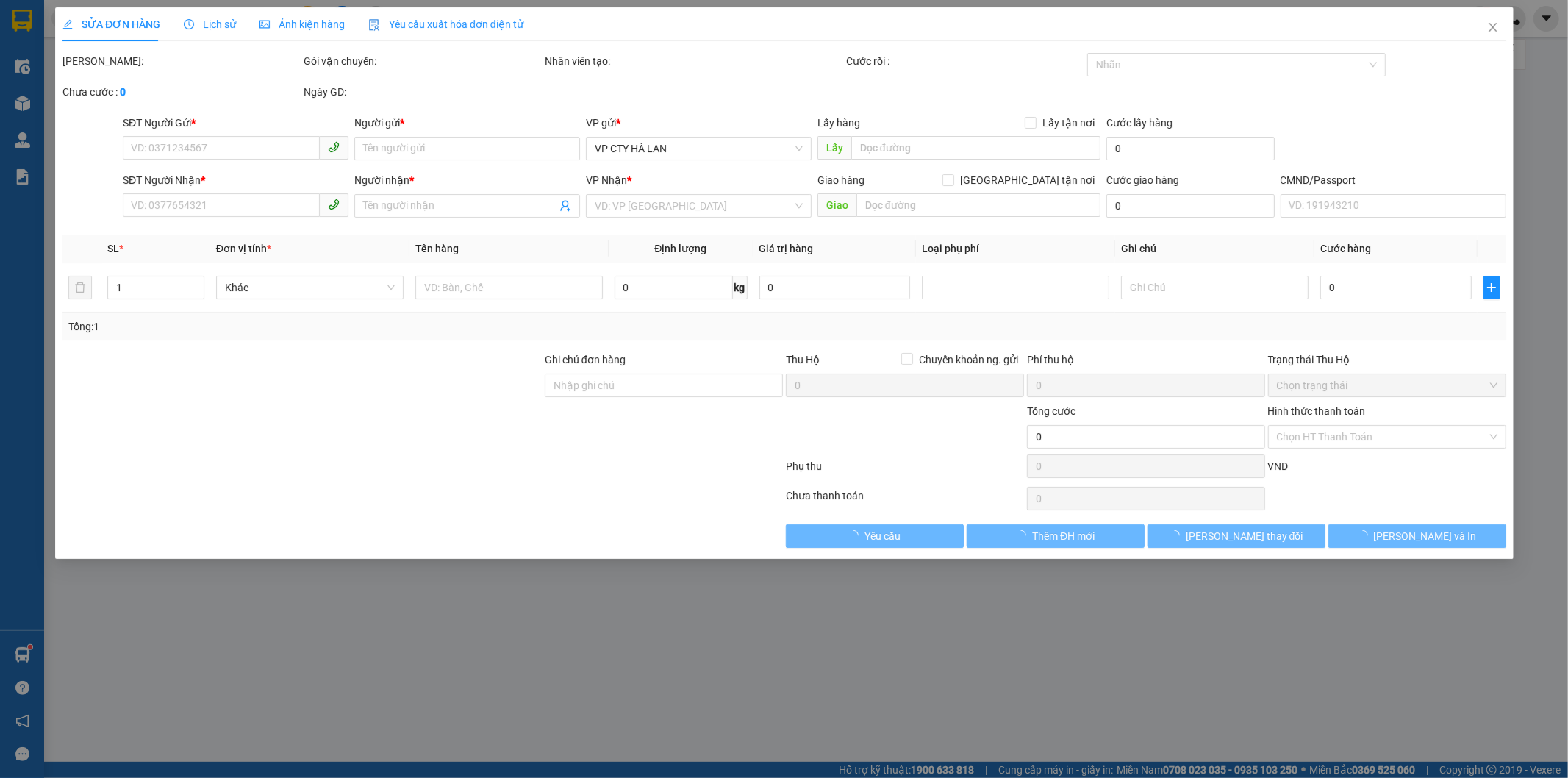
type input "4 Đ. Tô Hiệu, NGUYỄN TRÃI , Hà Đông, Hà Nội, Vietnam"
type input "95.000"
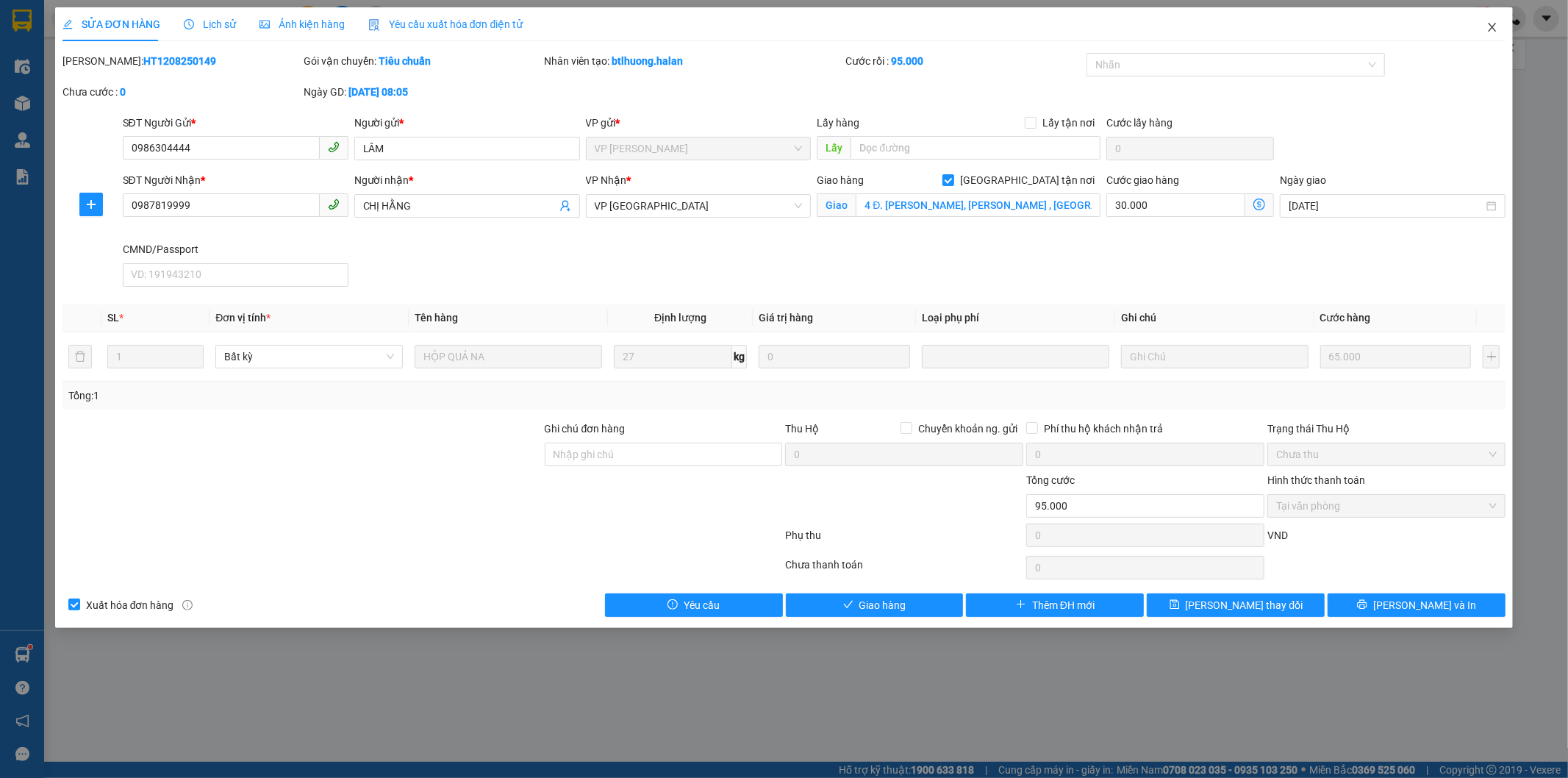
click at [1488, 29] on icon "close" at bounding box center [1492, 27] width 12 height 12
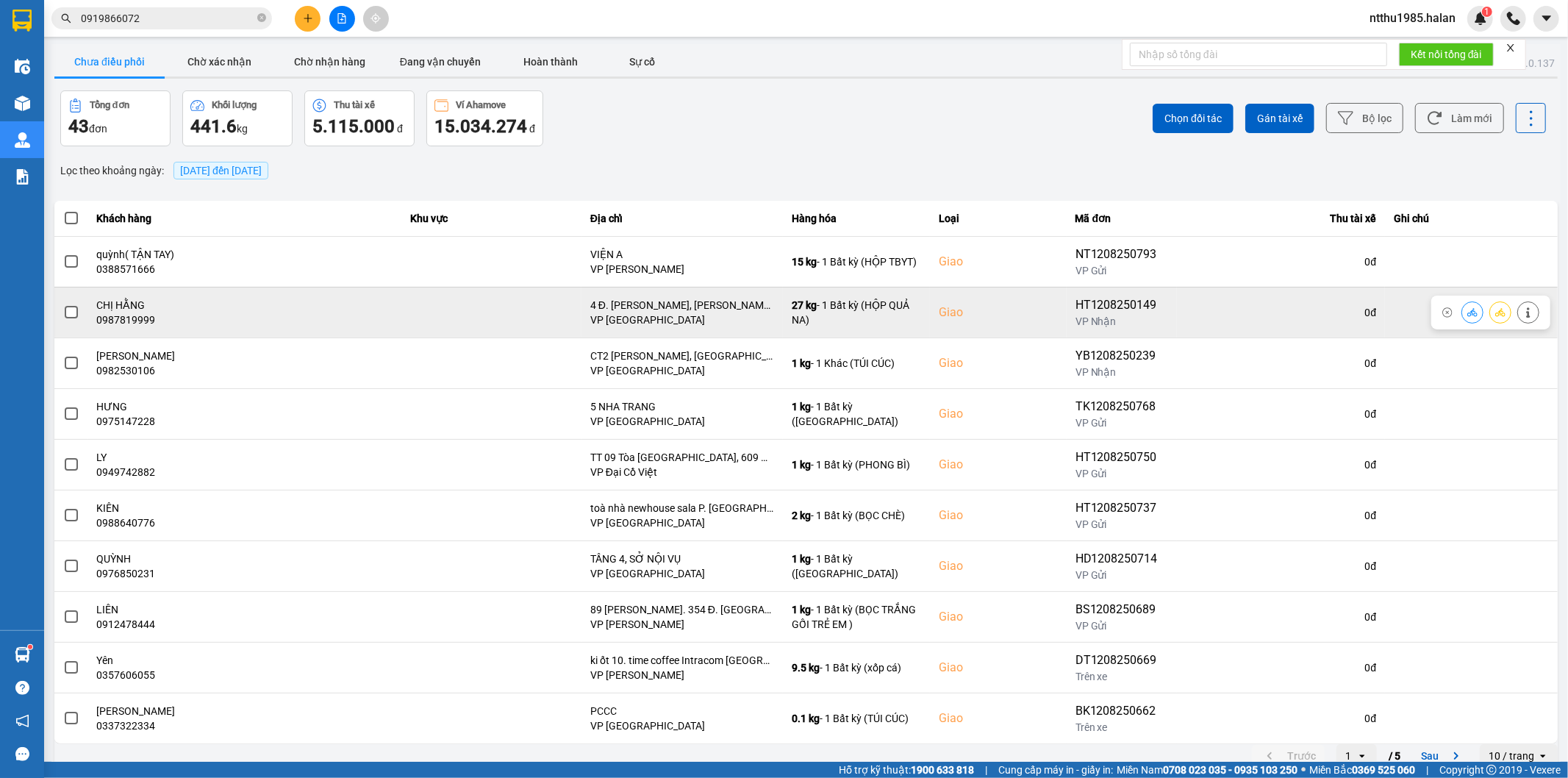
click at [67, 316] on span at bounding box center [71, 312] width 13 height 13
click at [63, 305] on input "checkbox" at bounding box center [63, 305] width 0 height 0
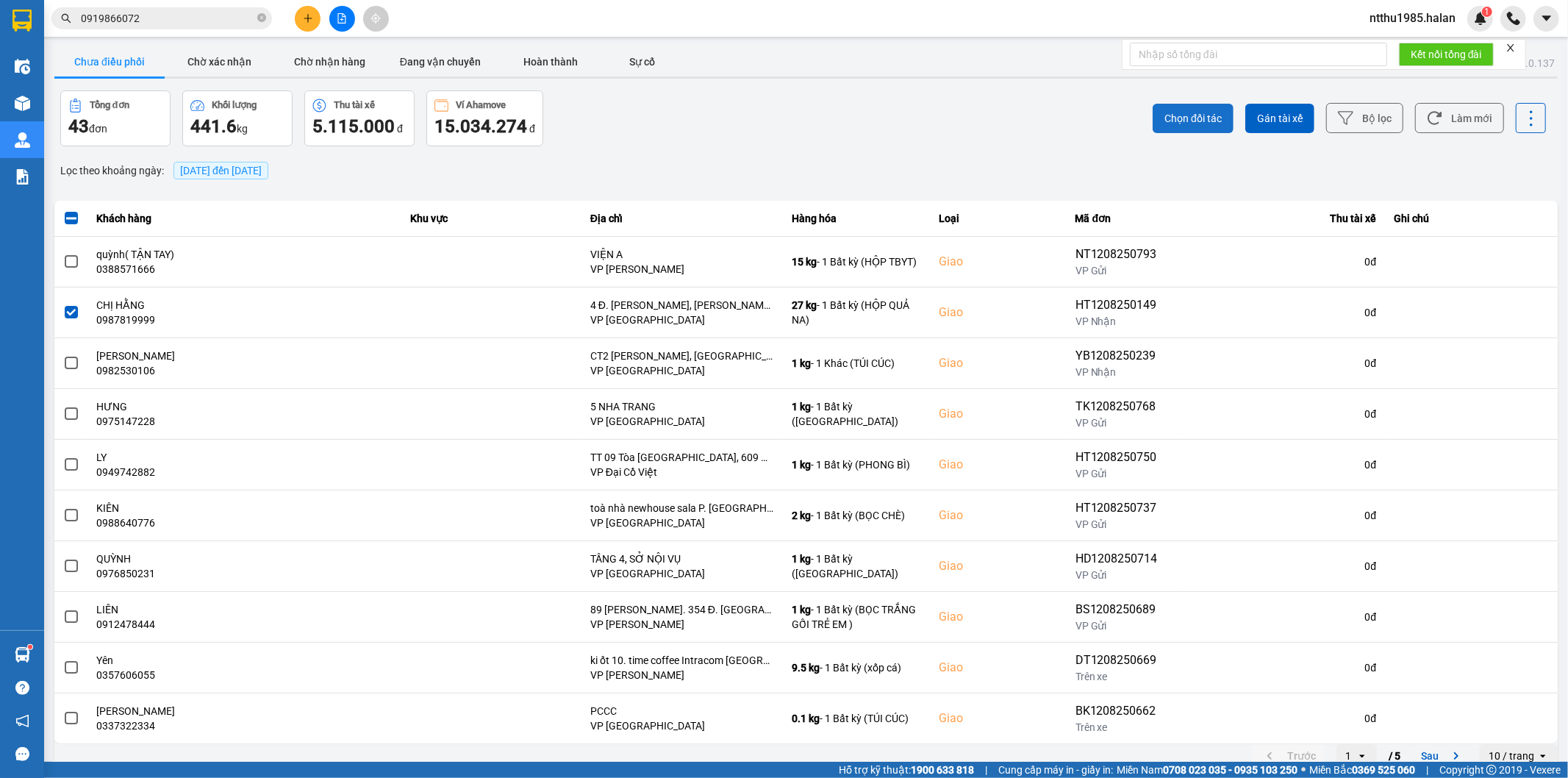
click at [1184, 114] on span "Chọn đối tác" at bounding box center [1193, 118] width 57 height 15
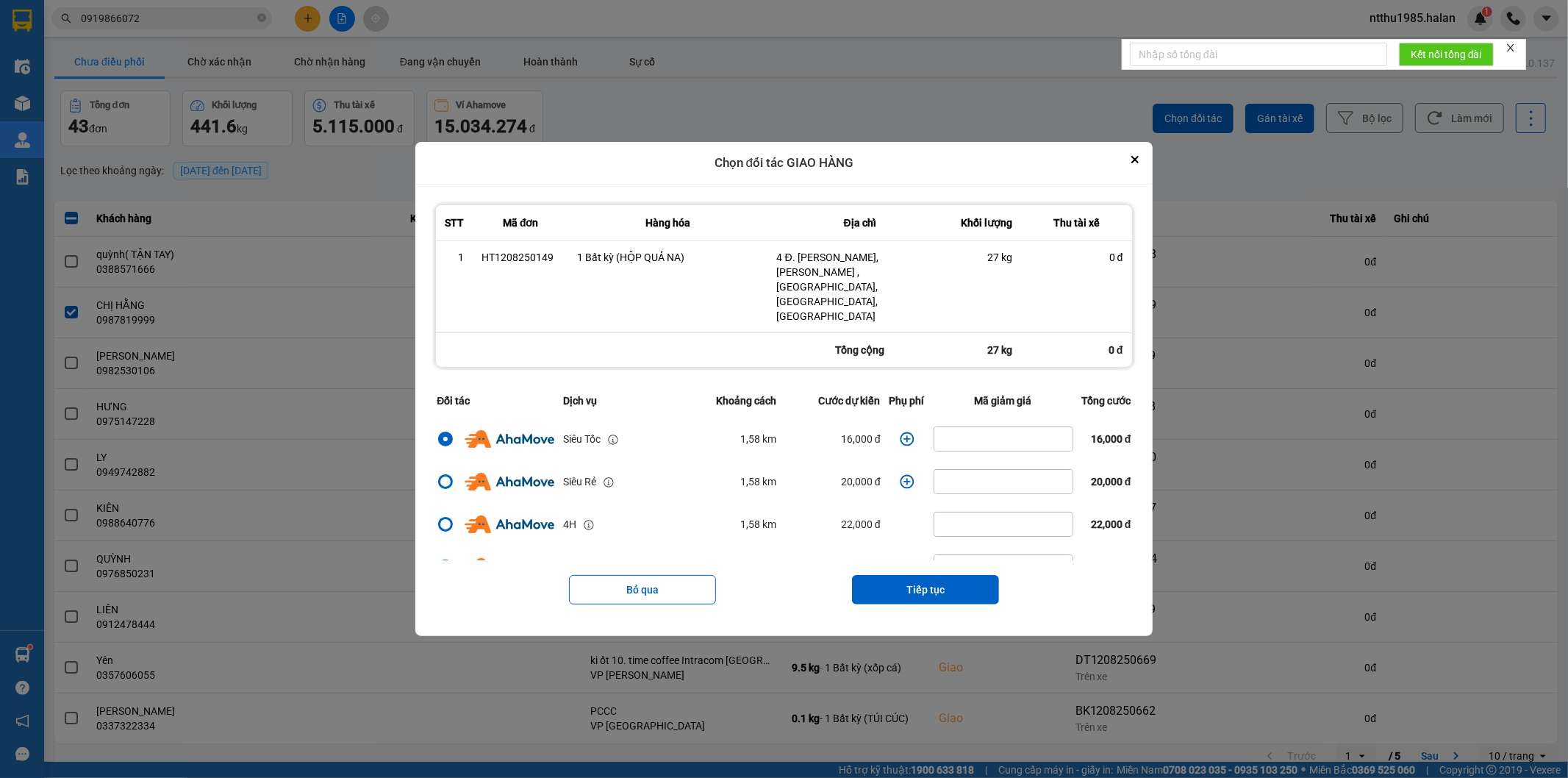
click at [900, 432] on icon "dialog" at bounding box center [906, 438] width 14 height 14
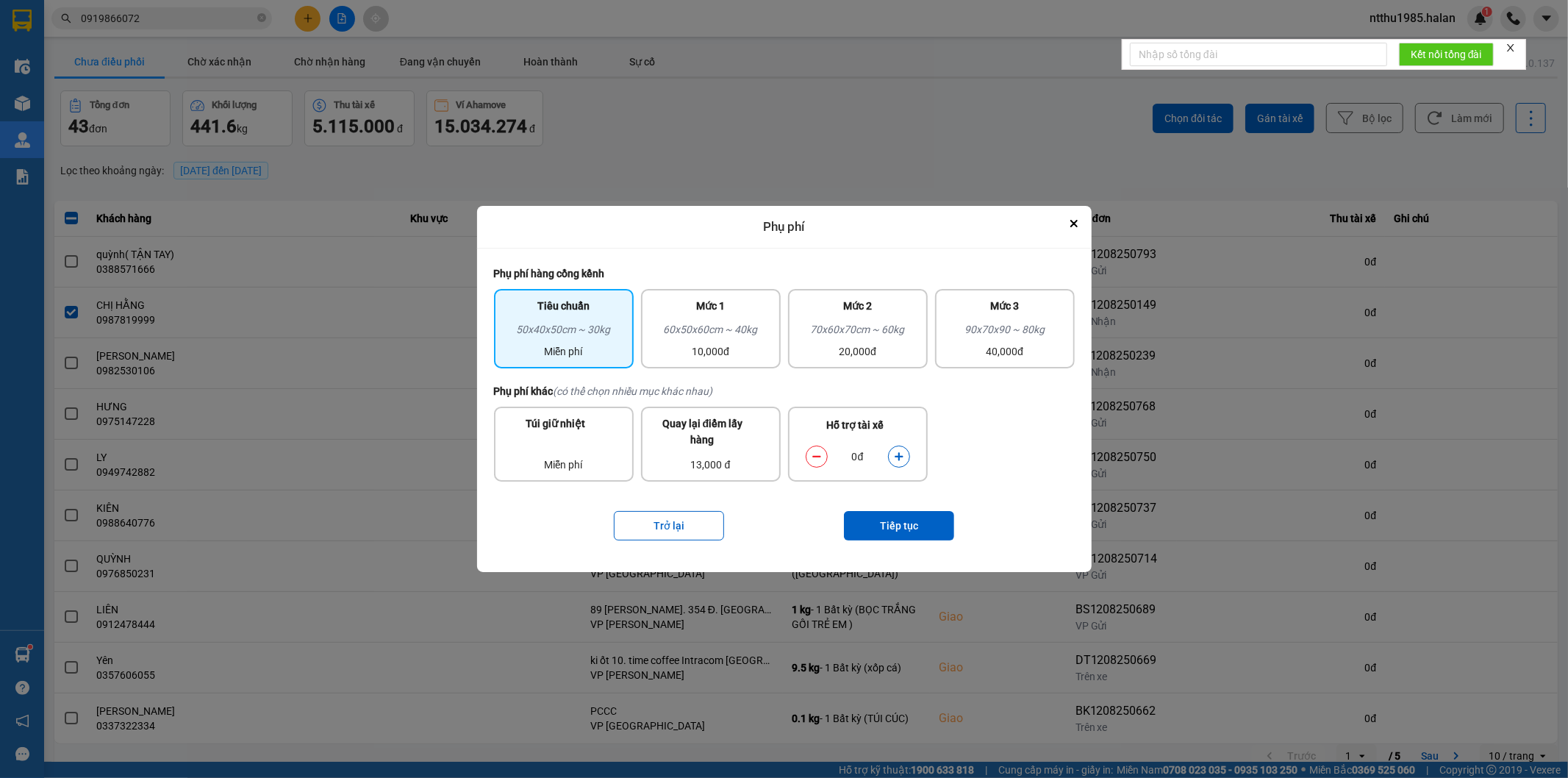
click at [899, 456] on icon "dialog" at bounding box center [899, 456] width 8 height 8
click at [897, 532] on button "Tiếp tục" at bounding box center [899, 526] width 110 height 29
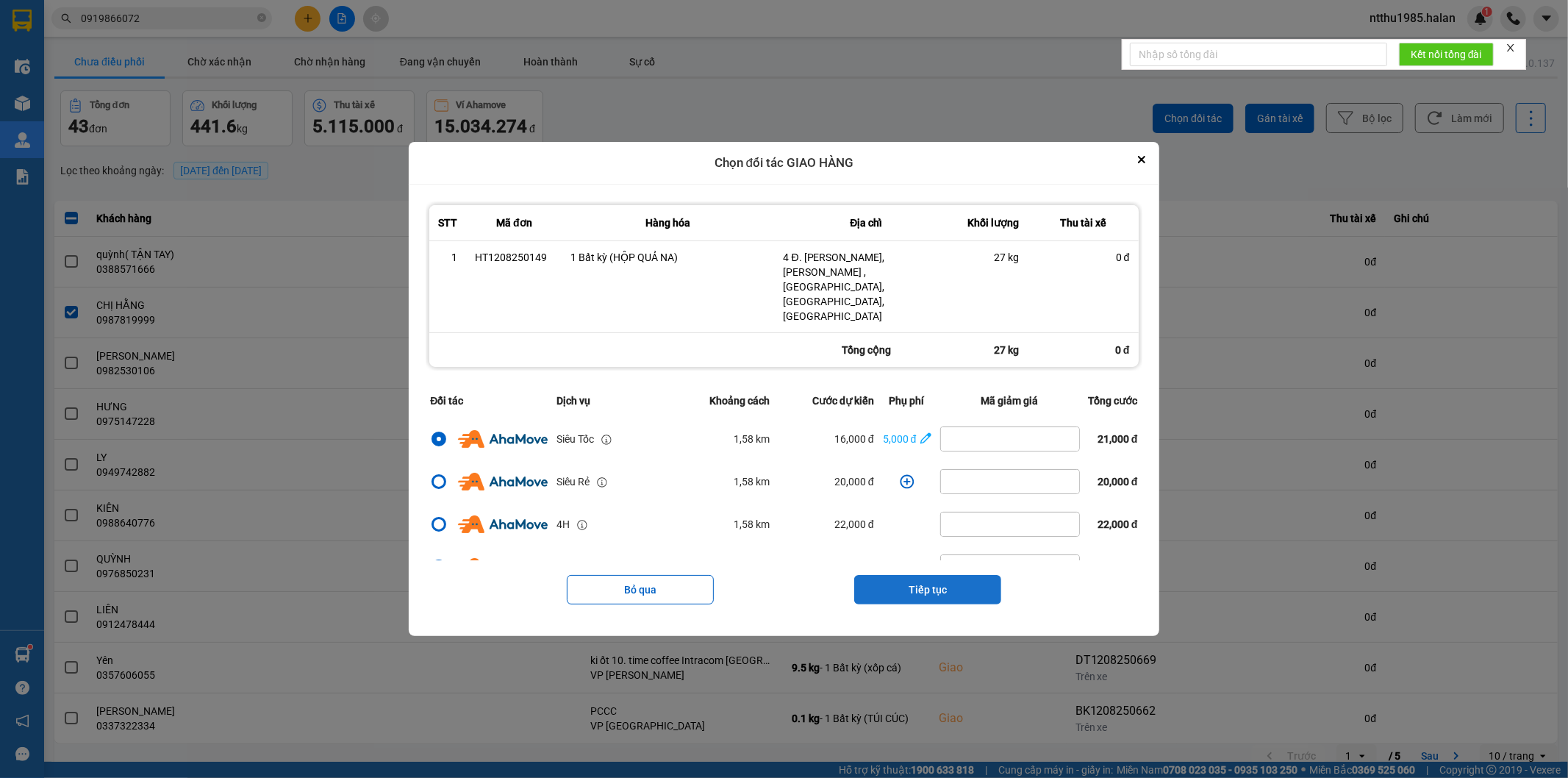
click at [929, 575] on button "Tiếp tục" at bounding box center [927, 590] width 147 height 29
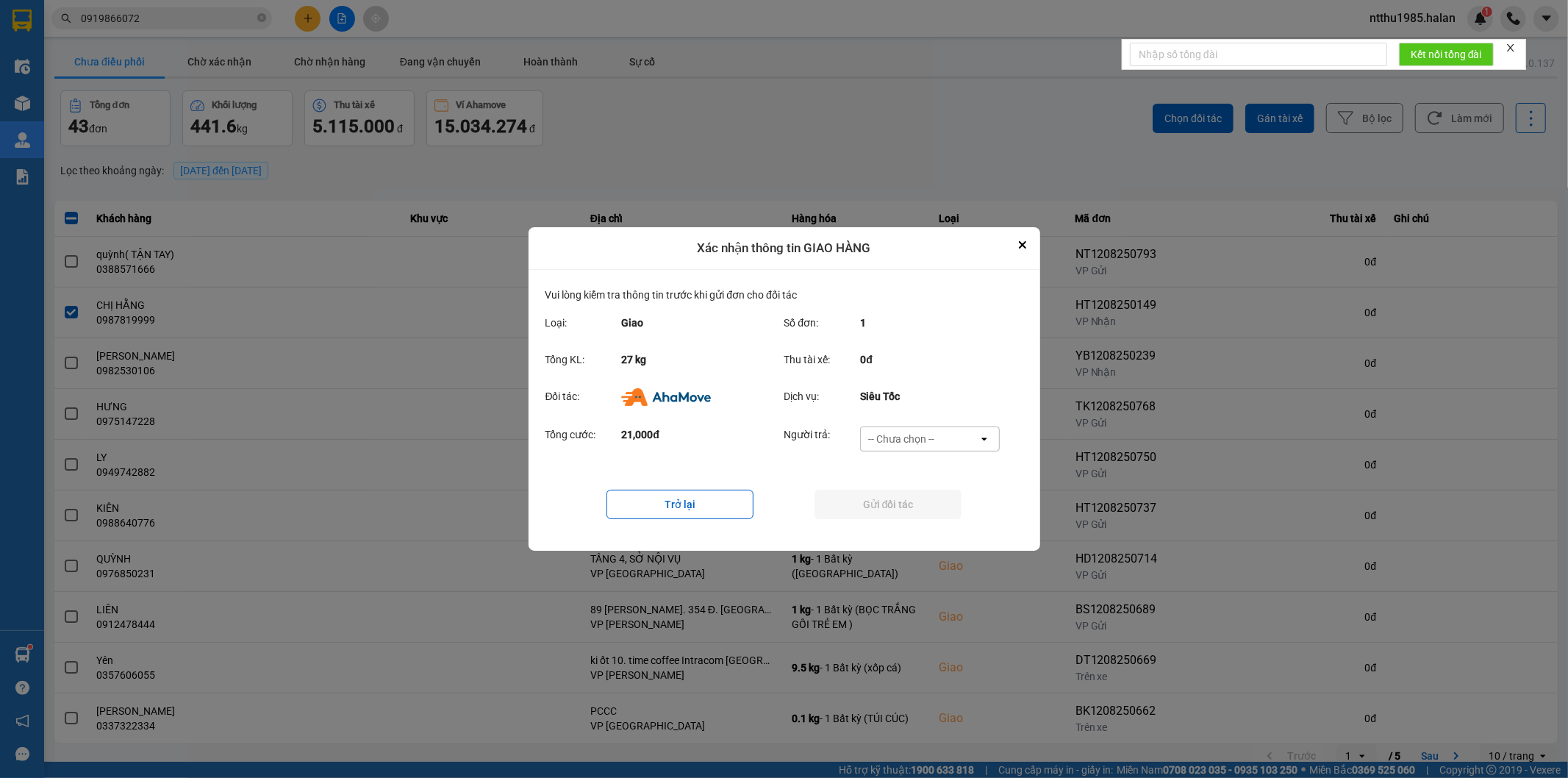
click at [894, 429] on div "-- Chưa chọn --" at bounding box center [920, 439] width 118 height 24
click at [885, 524] on span "Ví Ahamove" at bounding box center [902, 524] width 60 height 15
click at [884, 503] on button "Gửi đối tác" at bounding box center [888, 504] width 147 height 29
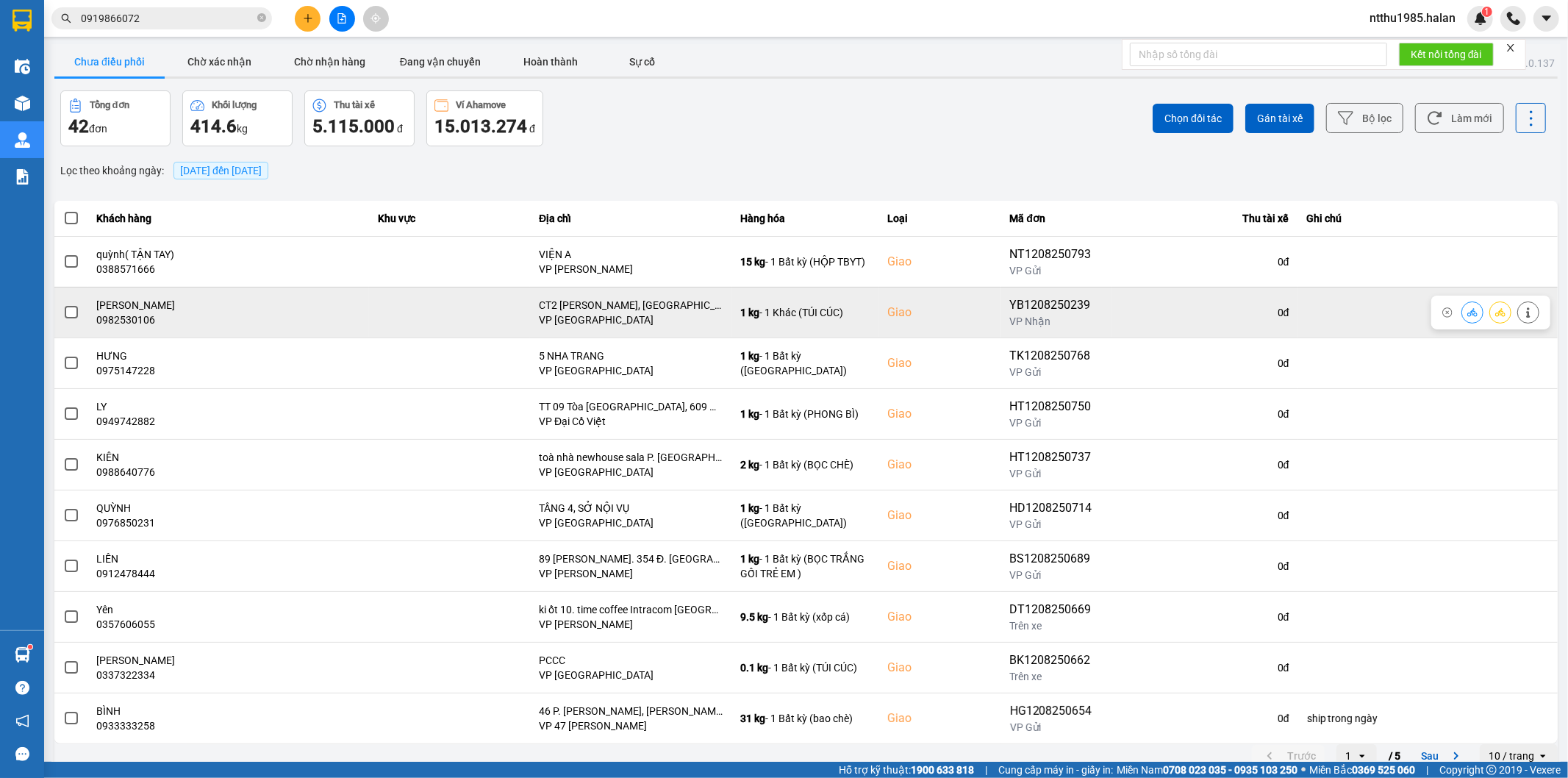
click at [69, 314] on span at bounding box center [71, 312] width 13 height 13
click at [63, 305] on input "checkbox" at bounding box center [63, 305] width 0 height 0
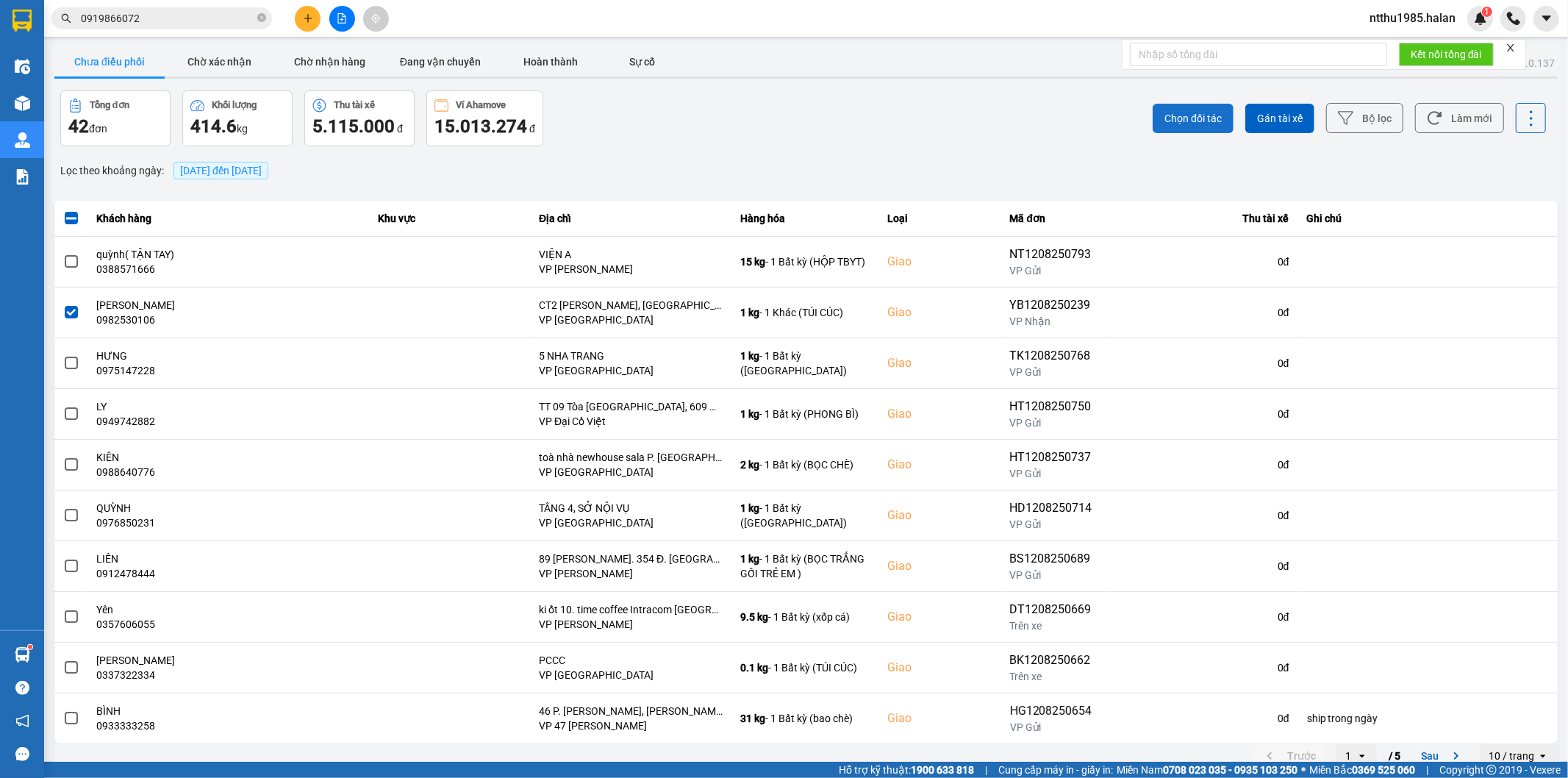
click at [1186, 120] on span "Chọn đối tác" at bounding box center [1193, 118] width 57 height 15
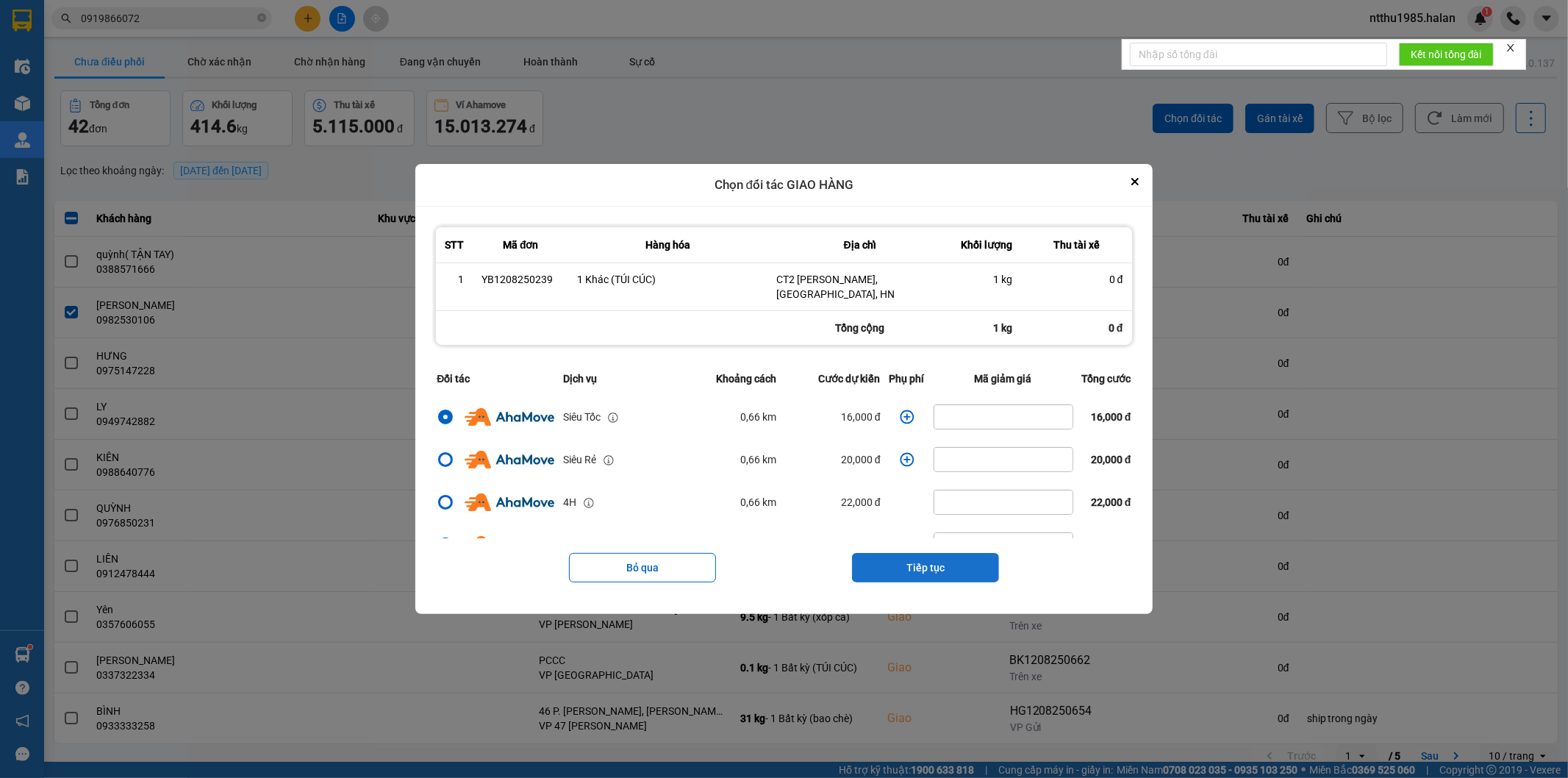
click at [926, 556] on button "Tiếp tục" at bounding box center [925, 568] width 147 height 29
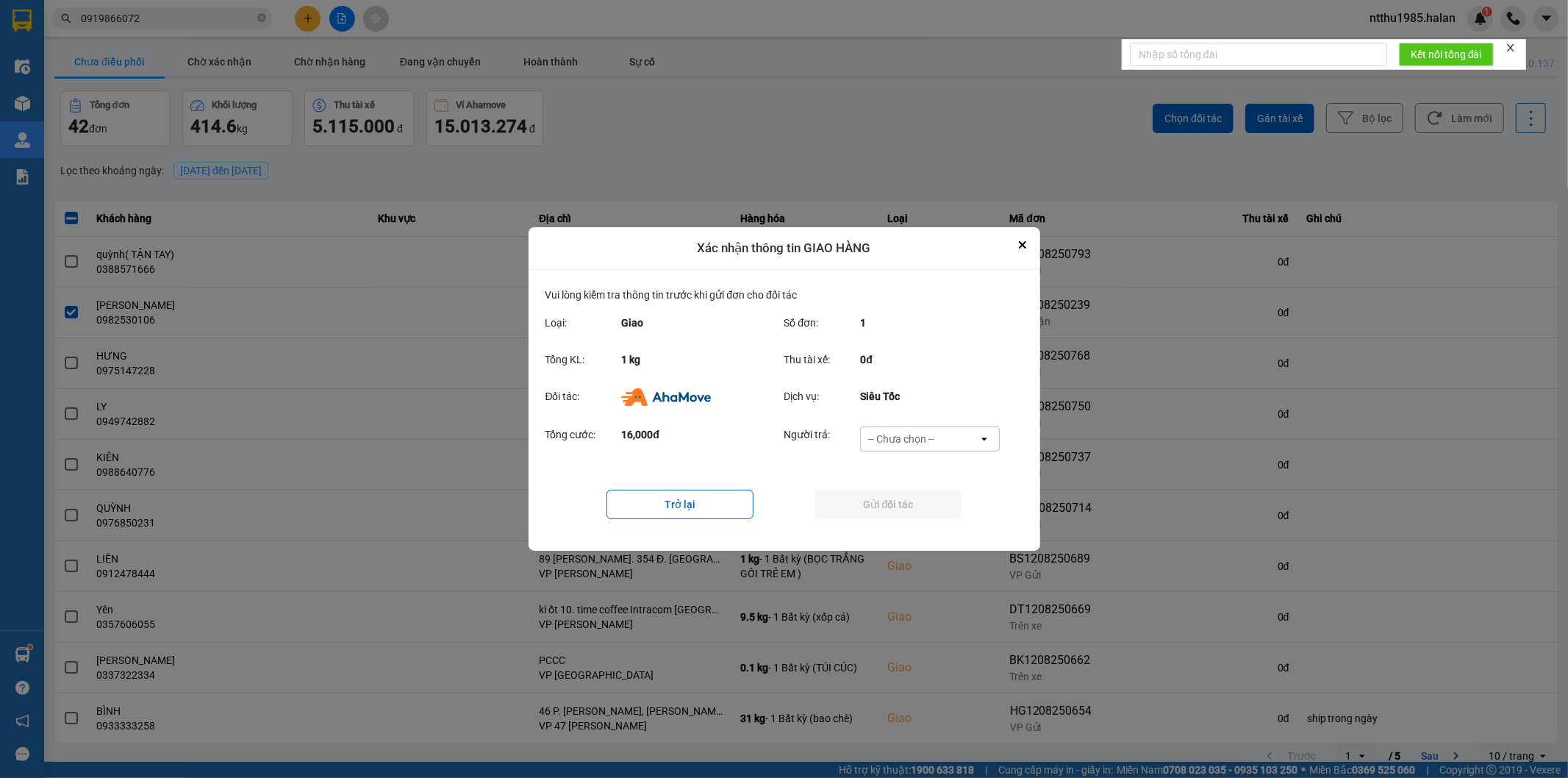
click at [921, 436] on div "-- Chưa chọn --" at bounding box center [902, 439] width 66 height 15
drag, startPoint x: 904, startPoint y: 530, endPoint x: 900, endPoint y: 513, distance: 17.5
click at [904, 528] on span "Ví Ahamove" at bounding box center [902, 524] width 60 height 15
click at [895, 508] on button "Gửi đối tác" at bounding box center [888, 504] width 147 height 29
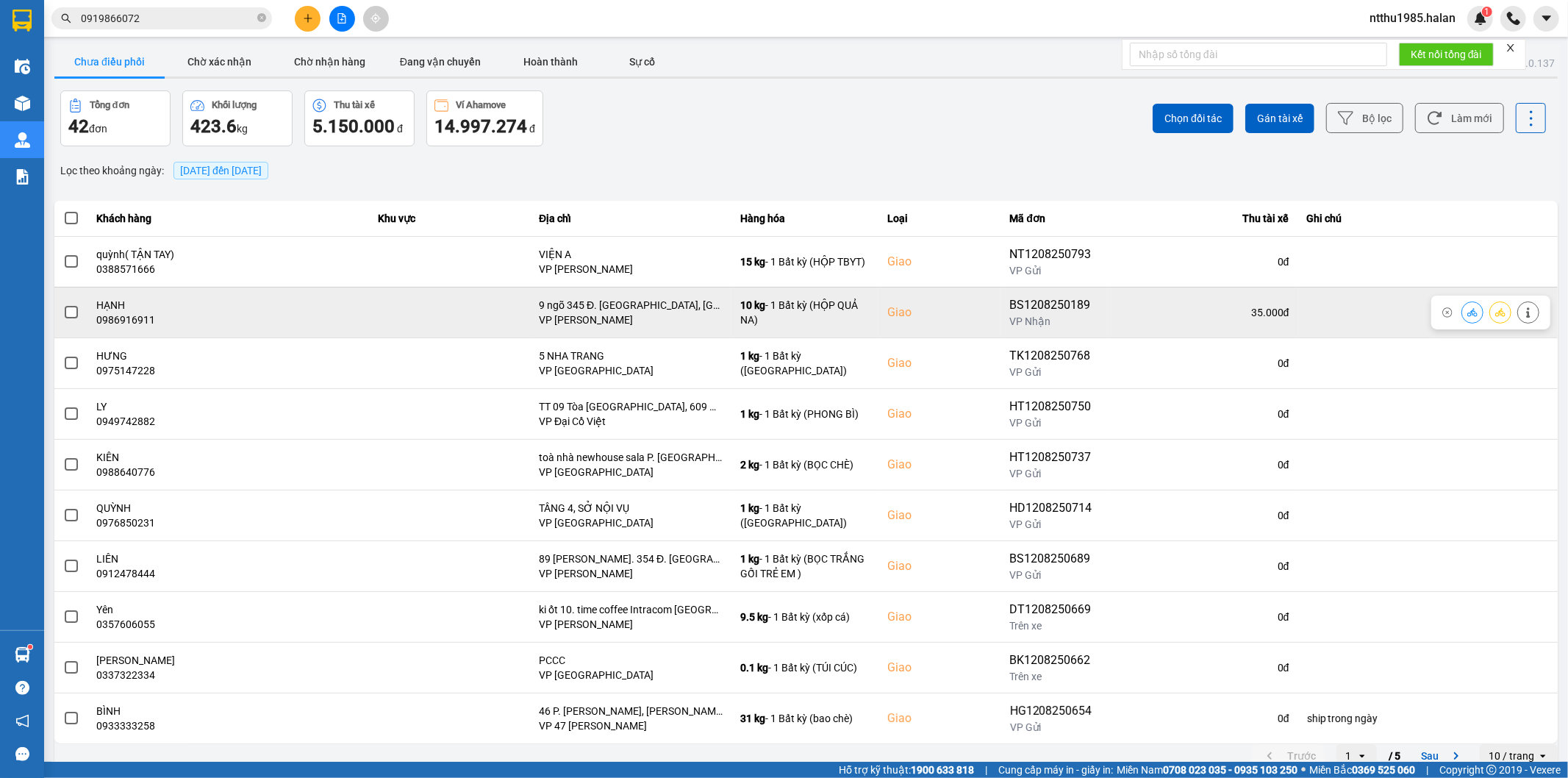
click at [71, 314] on span at bounding box center [71, 312] width 13 height 13
click at [63, 305] on input "checkbox" at bounding box center [63, 305] width 0 height 0
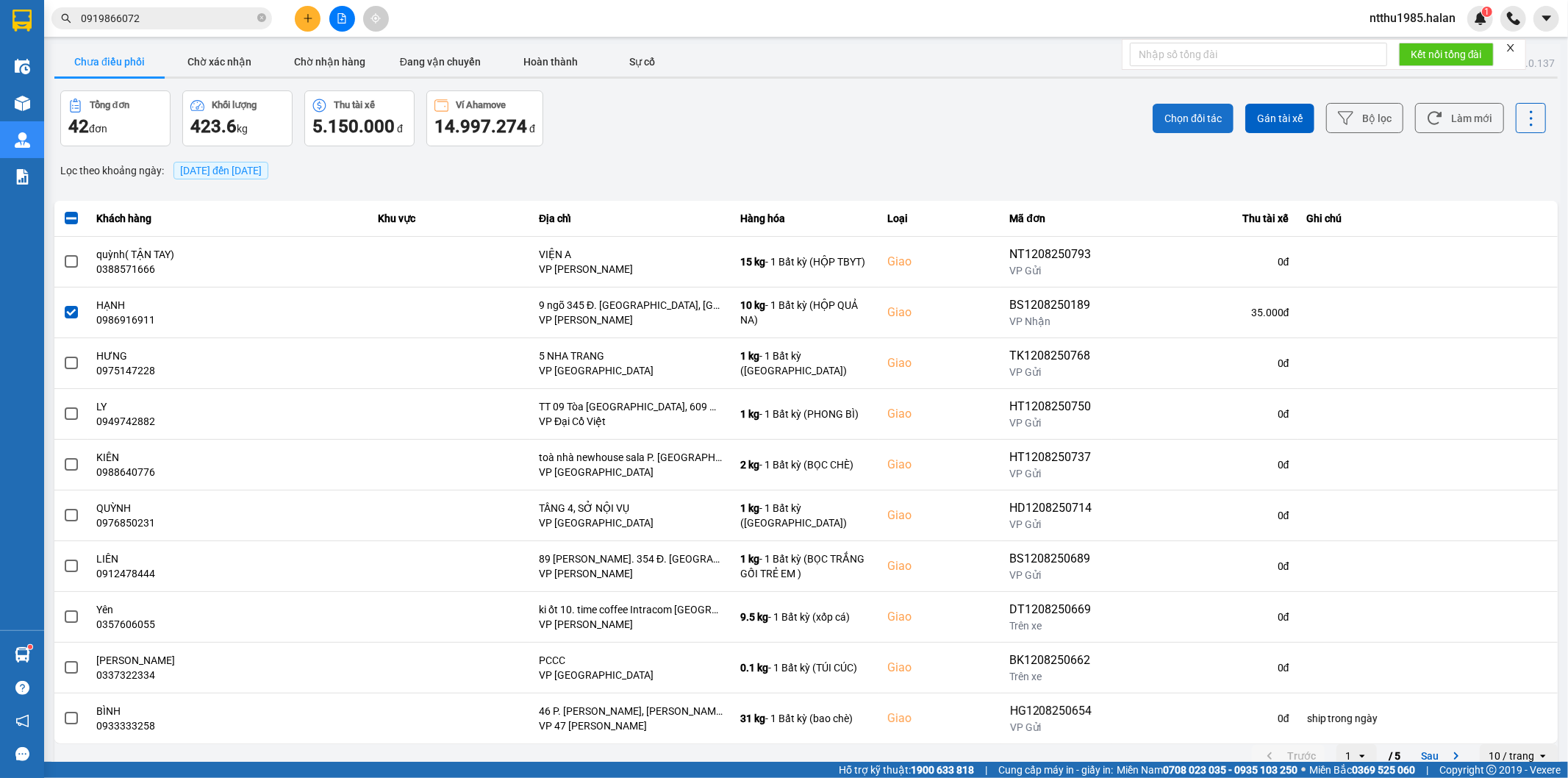
click at [1170, 114] on span "Chọn đối tác" at bounding box center [1193, 118] width 57 height 15
click at [1480, 113] on button "Làm mới" at bounding box center [1459, 118] width 89 height 30
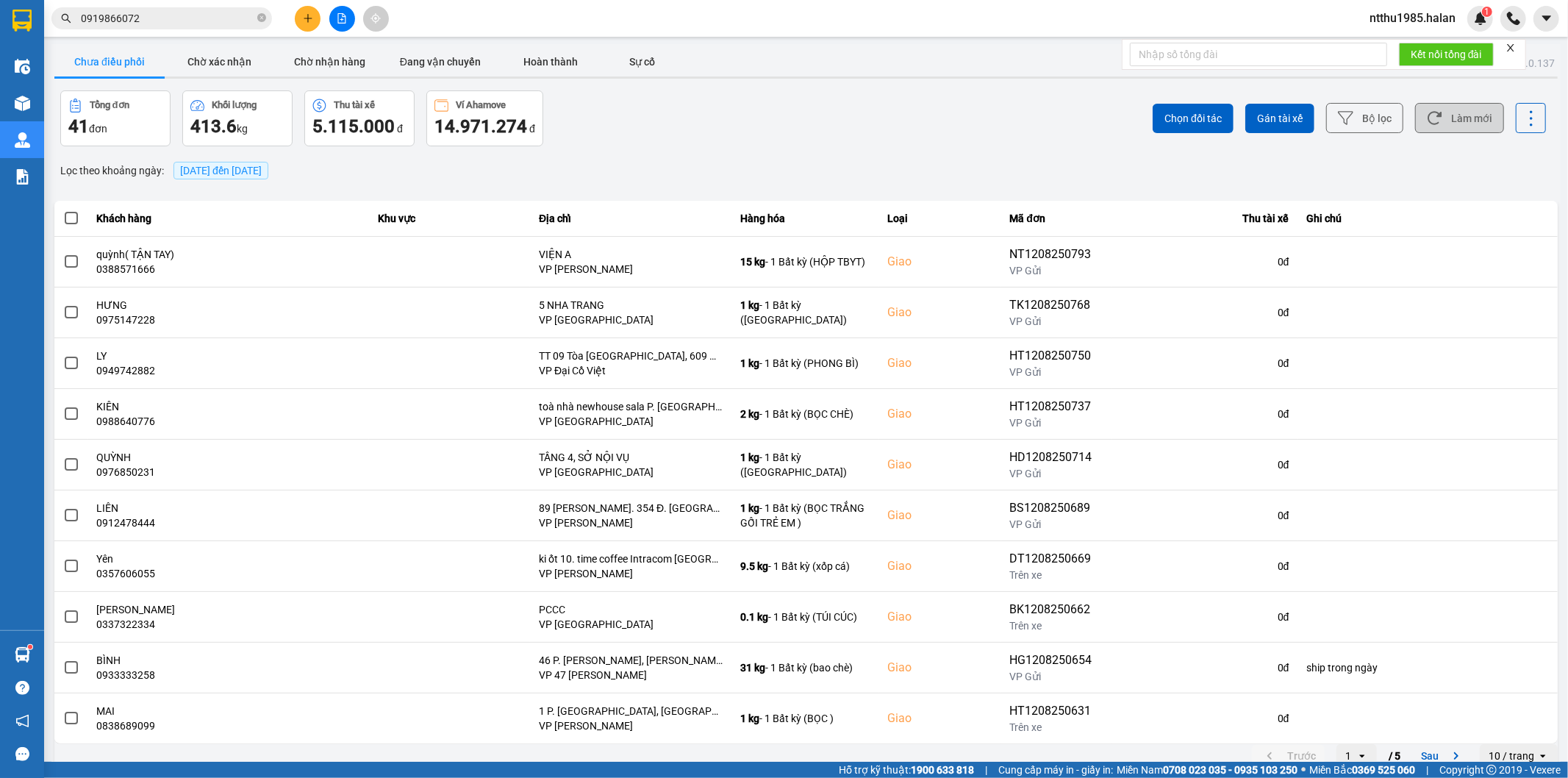
click at [1480, 106] on button "Làm mới" at bounding box center [1459, 118] width 89 height 30
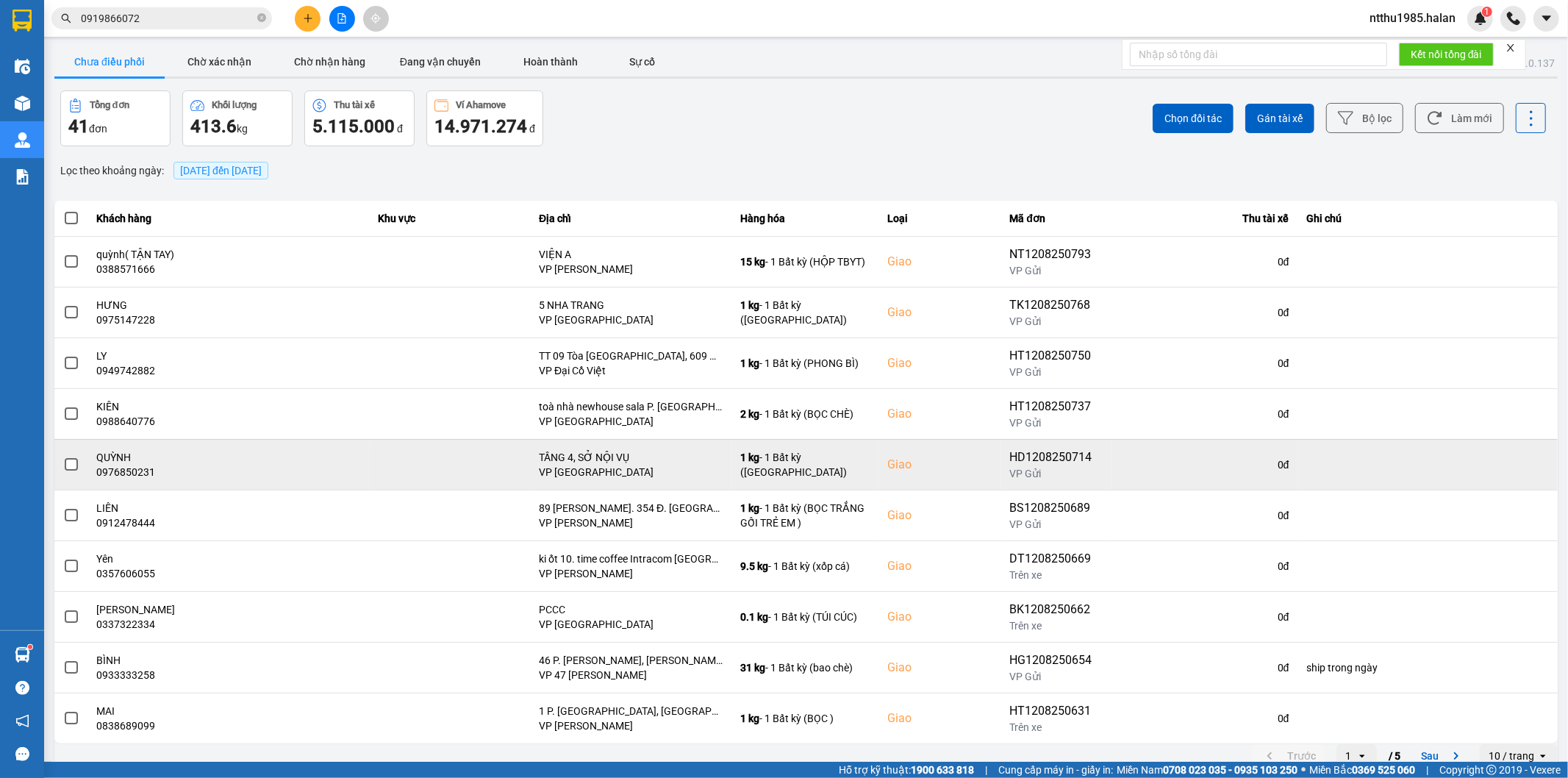
scroll to position [17, 0]
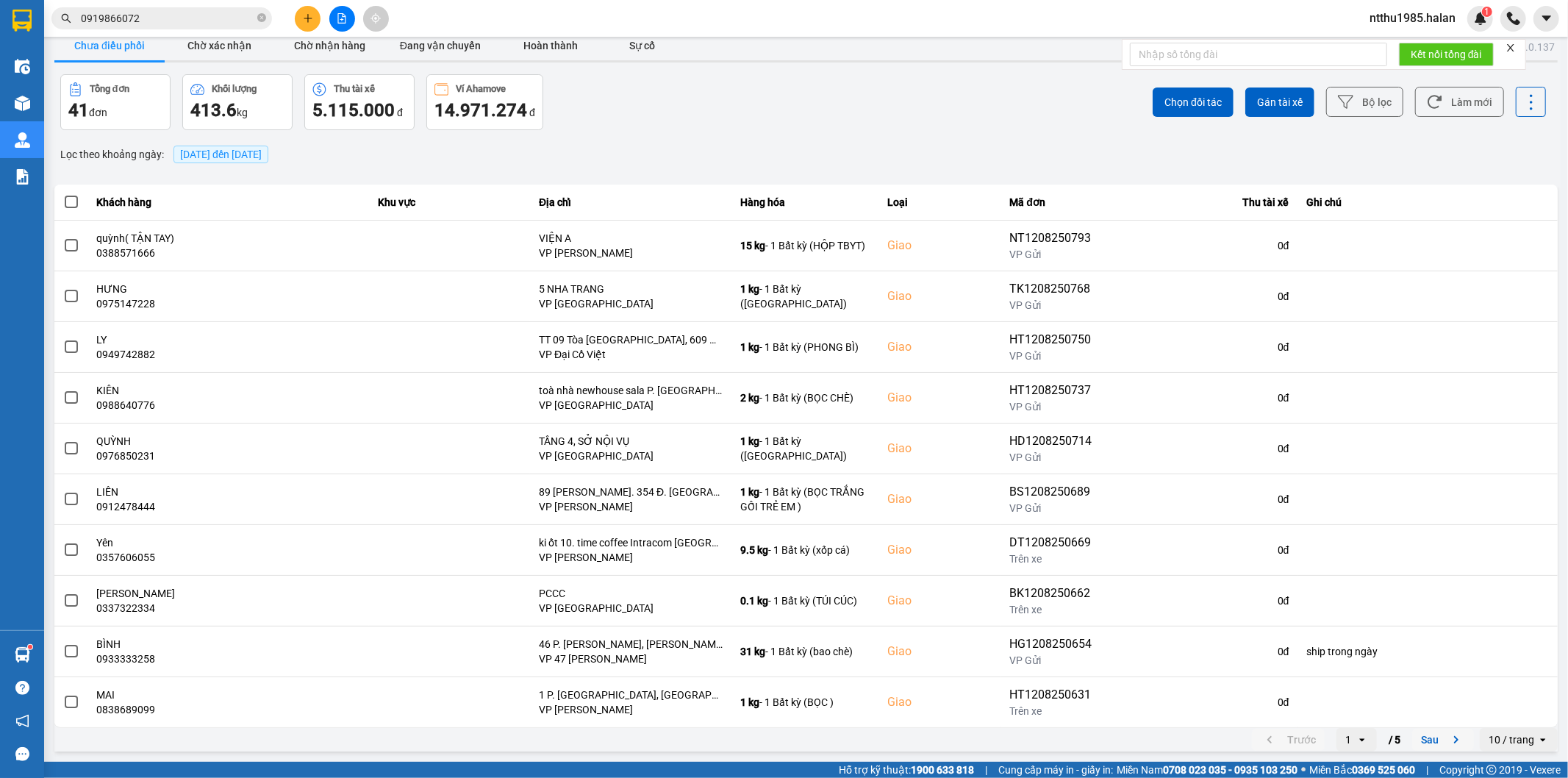
click at [1427, 739] on button "Sau" at bounding box center [1442, 740] width 62 height 22
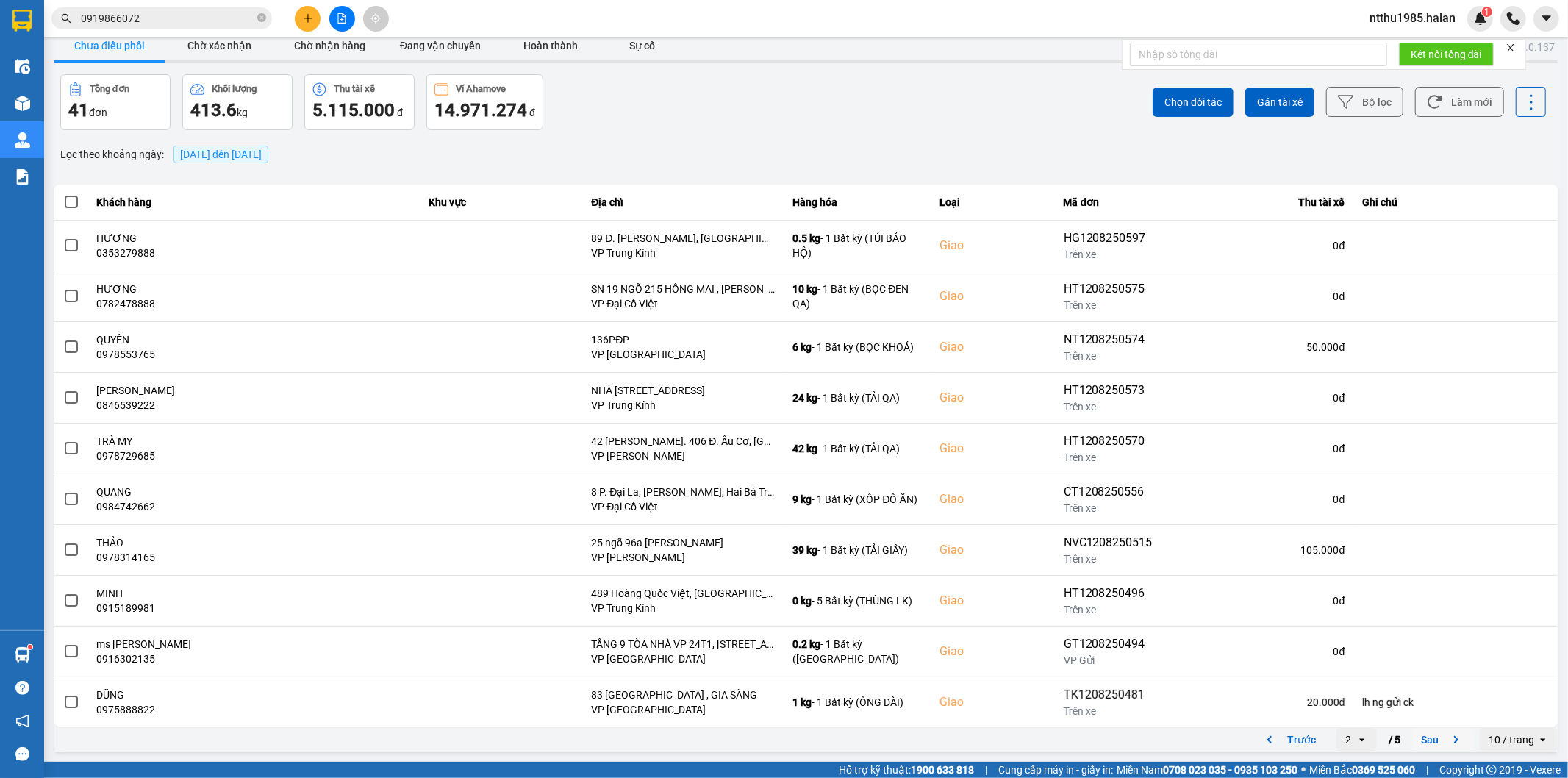
click at [1422, 743] on button "Sau" at bounding box center [1442, 740] width 62 height 22
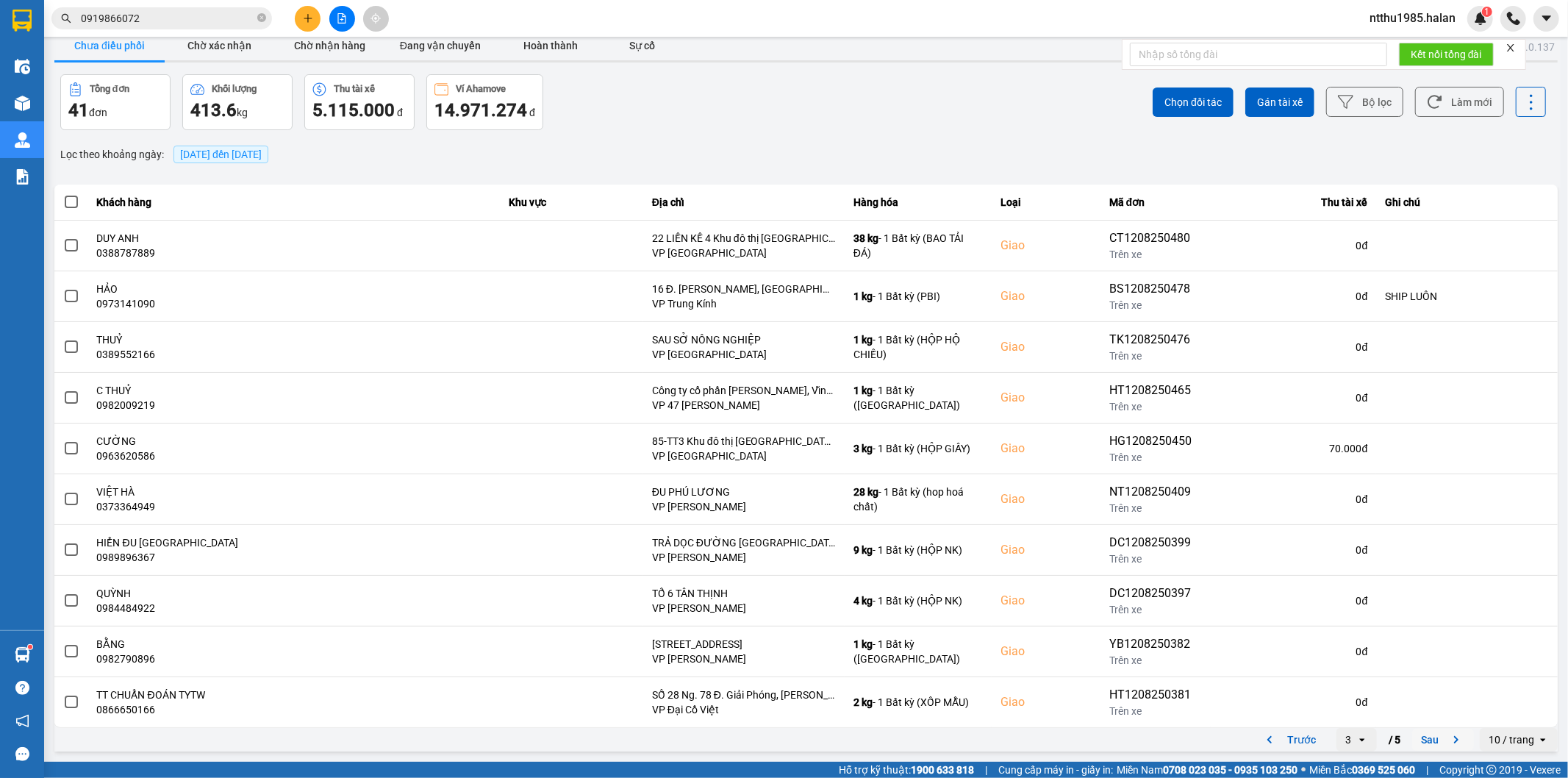
click at [1428, 740] on button "Sau" at bounding box center [1442, 740] width 62 height 22
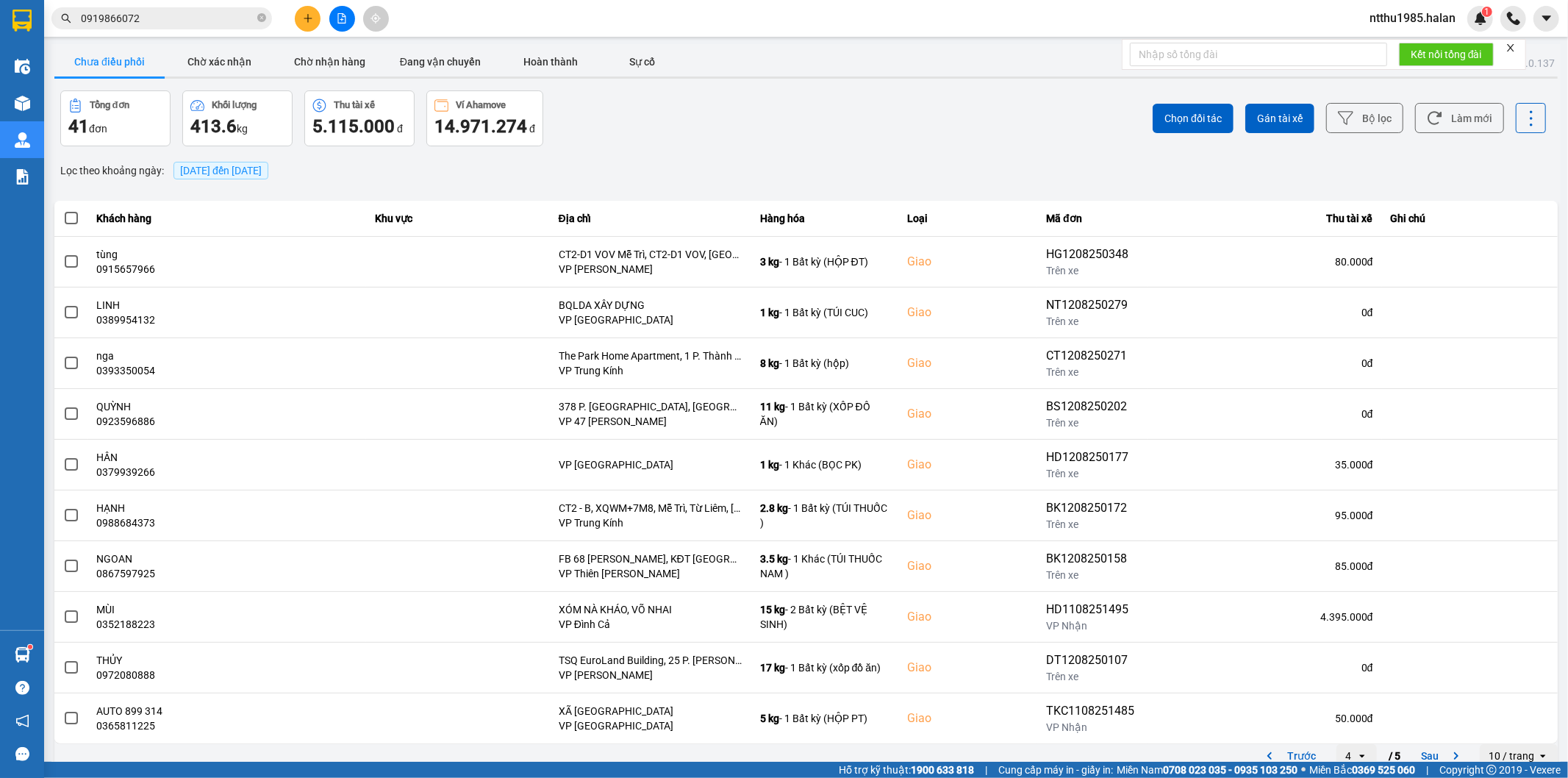
click at [208, 24] on input "0919866072" at bounding box center [167, 18] width 174 height 17
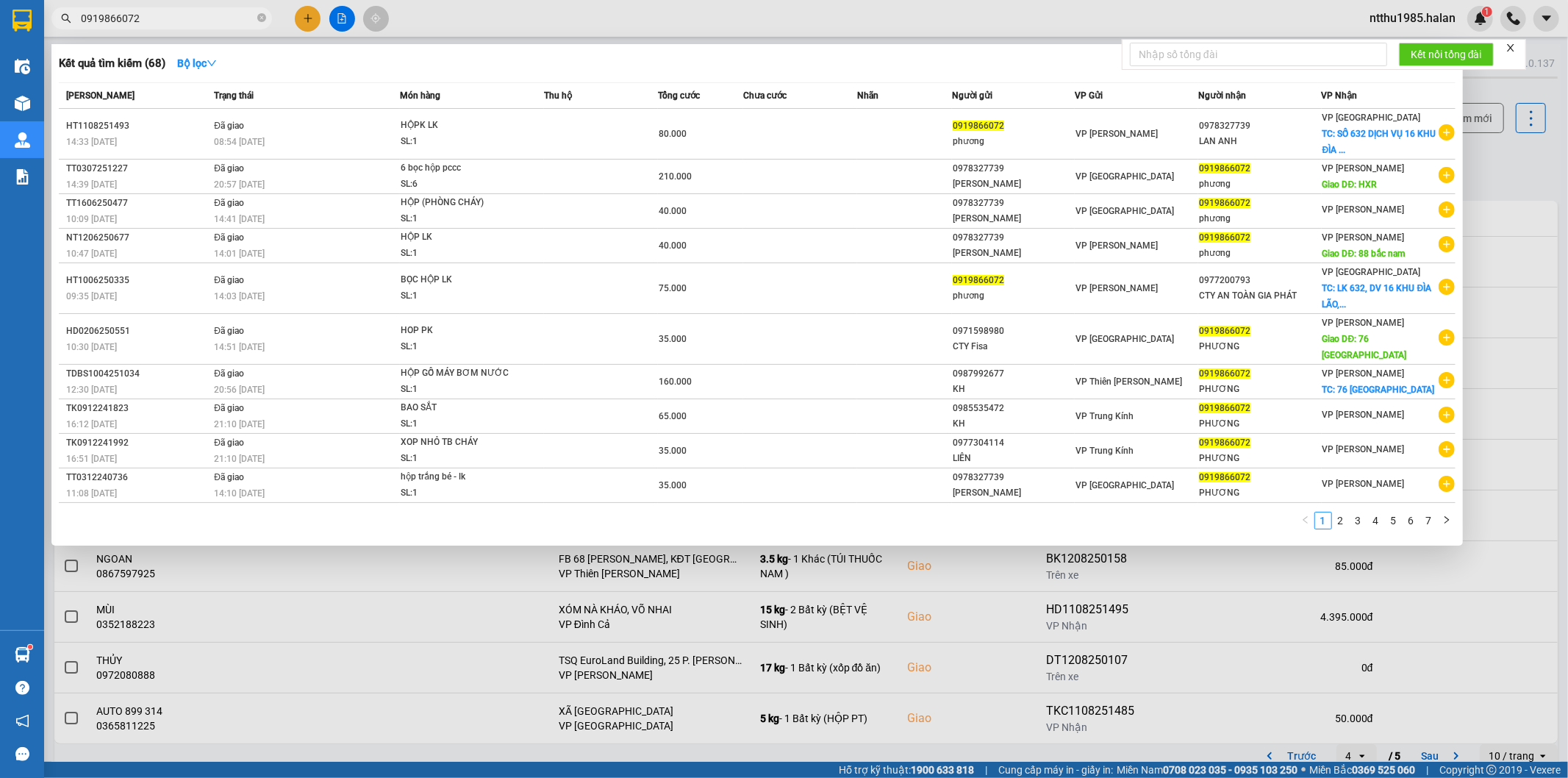
click at [208, 24] on input "0919866072" at bounding box center [167, 18] width 174 height 17
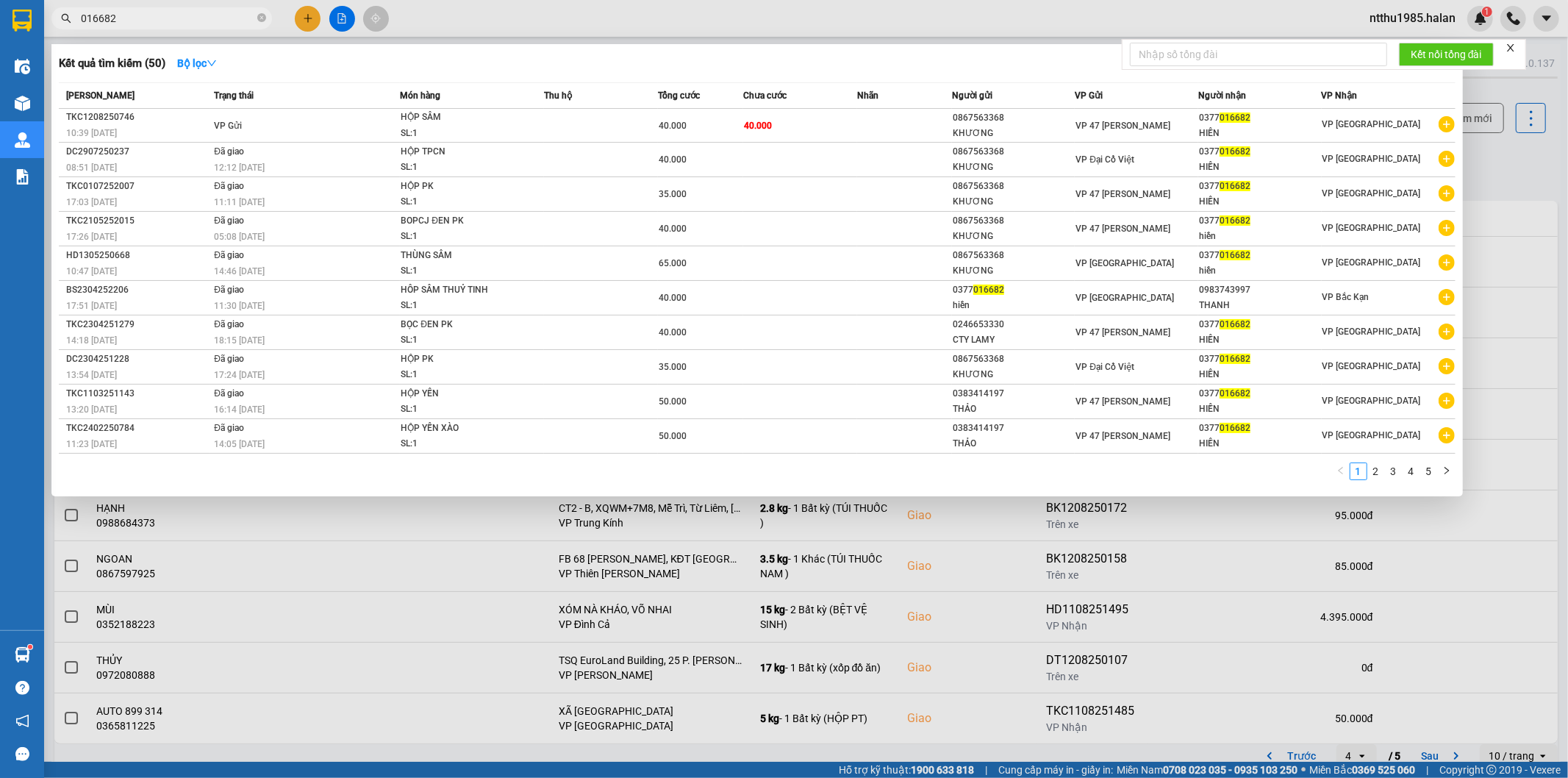
click at [144, 20] on input "016682" at bounding box center [167, 18] width 174 height 17
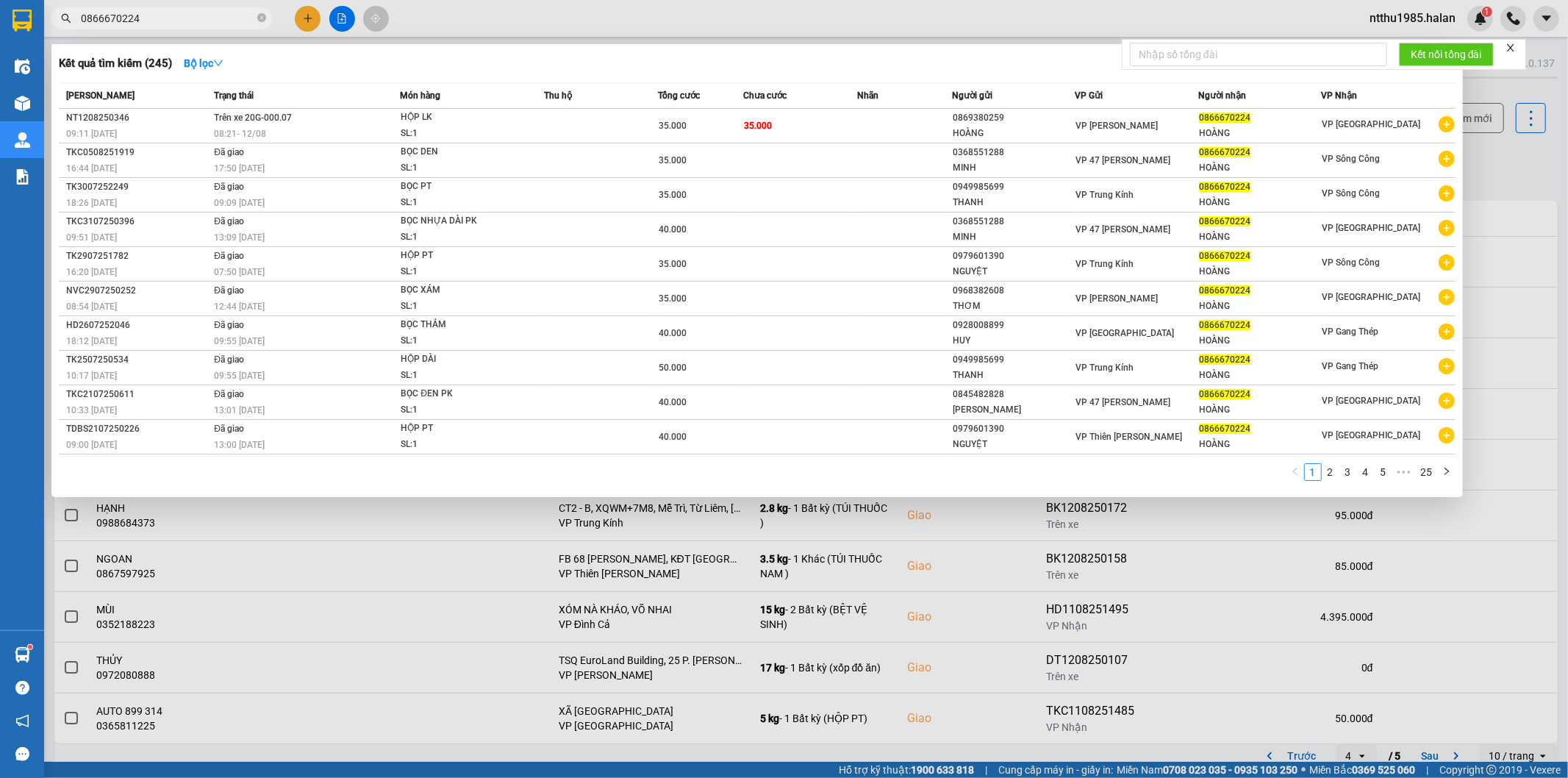
click at [179, 20] on input "0866670224" at bounding box center [167, 18] width 174 height 17
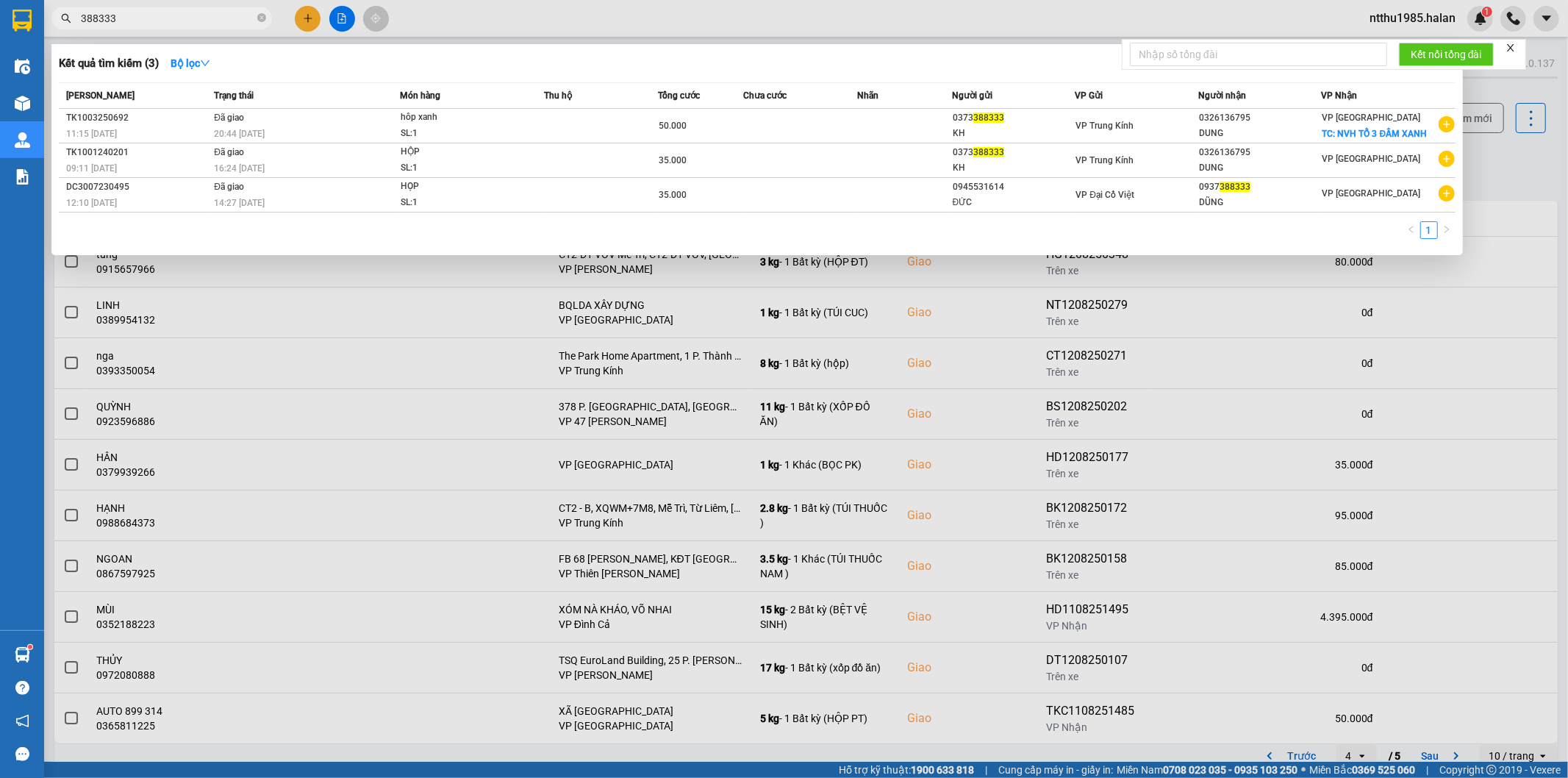
click at [84, 17] on input "388333" at bounding box center [167, 18] width 174 height 17
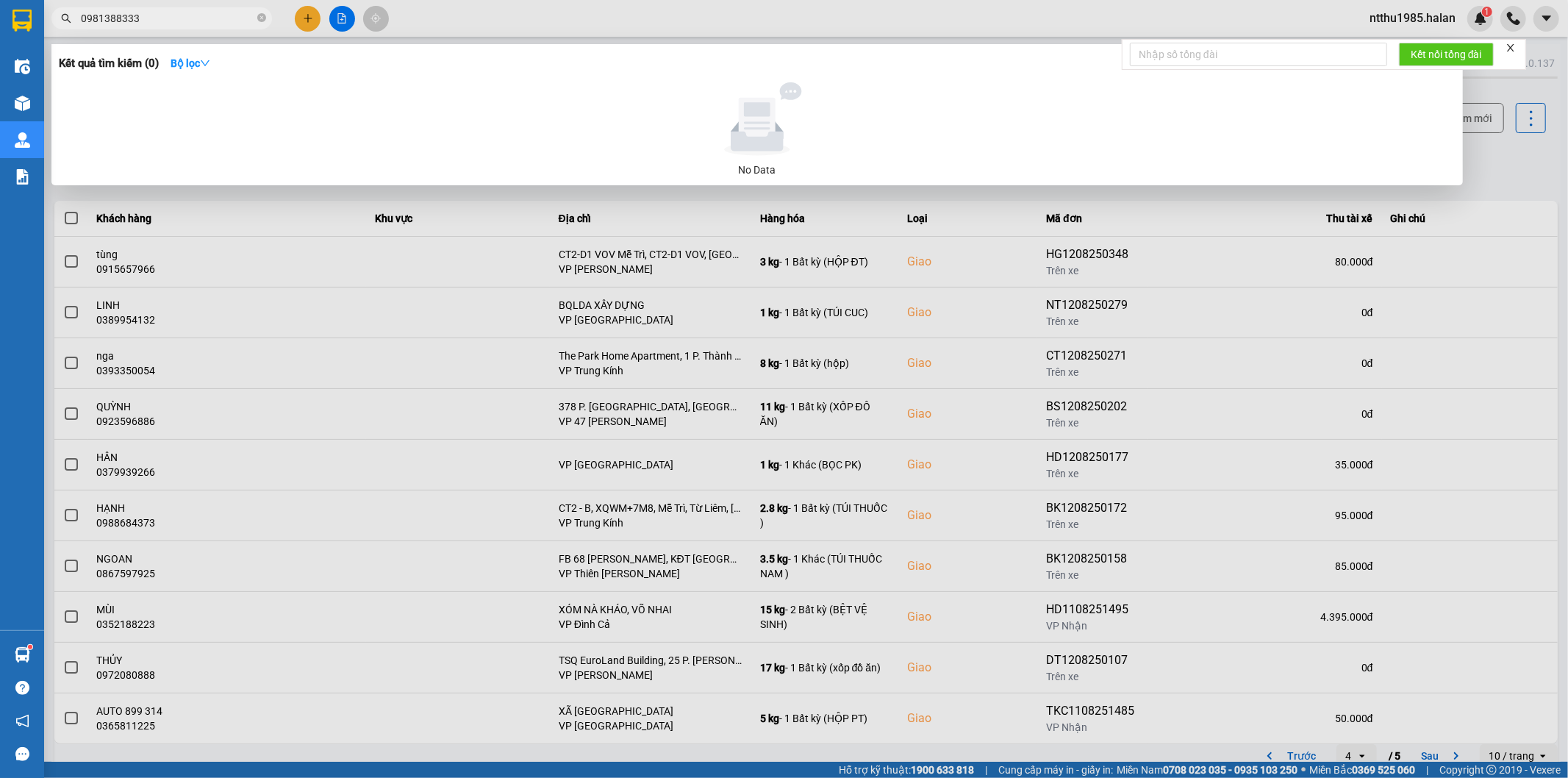
click at [155, 17] on input "0981388333" at bounding box center [167, 18] width 174 height 17
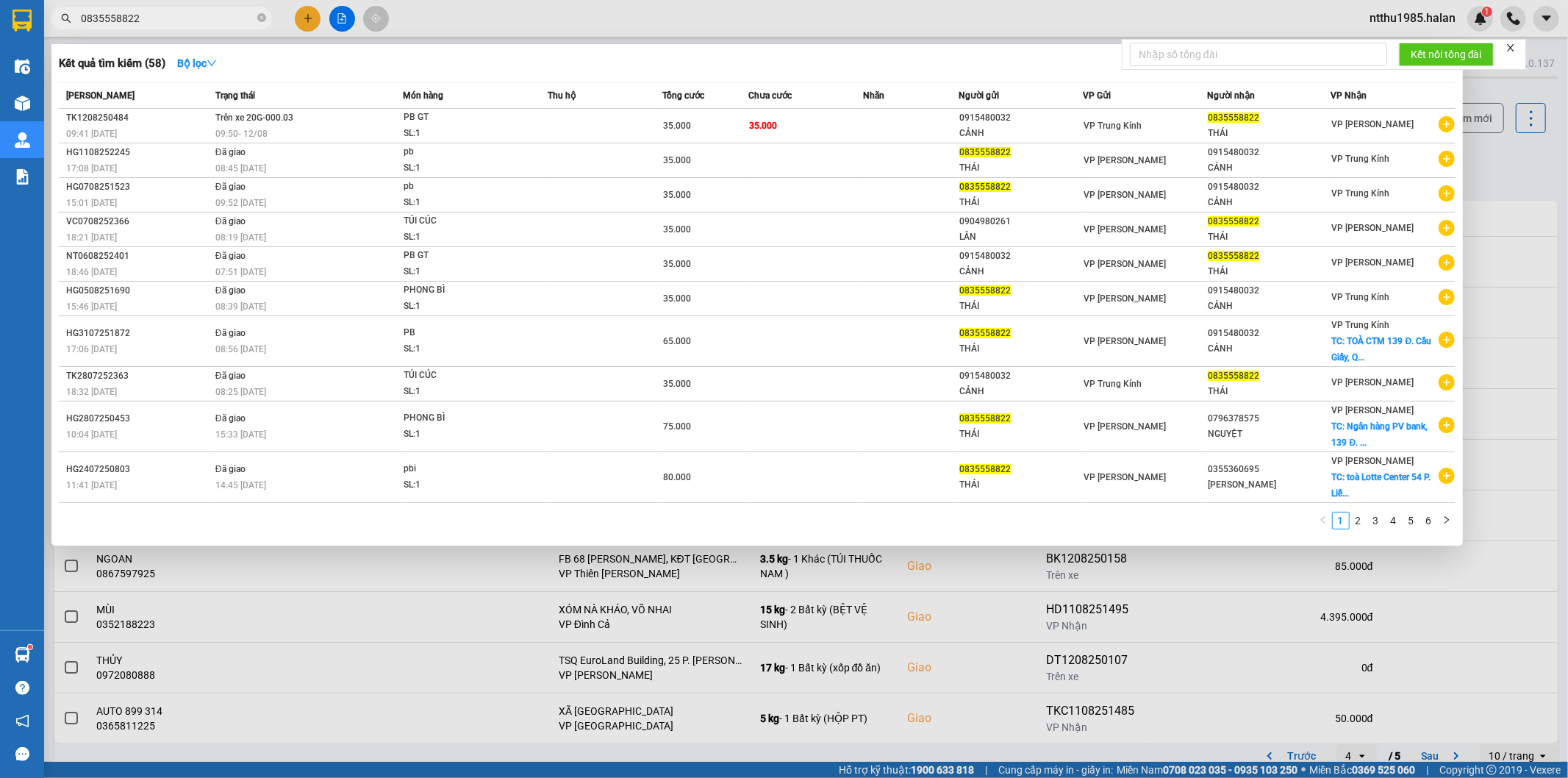
click at [168, 16] on input "0835558822" at bounding box center [167, 18] width 174 height 17
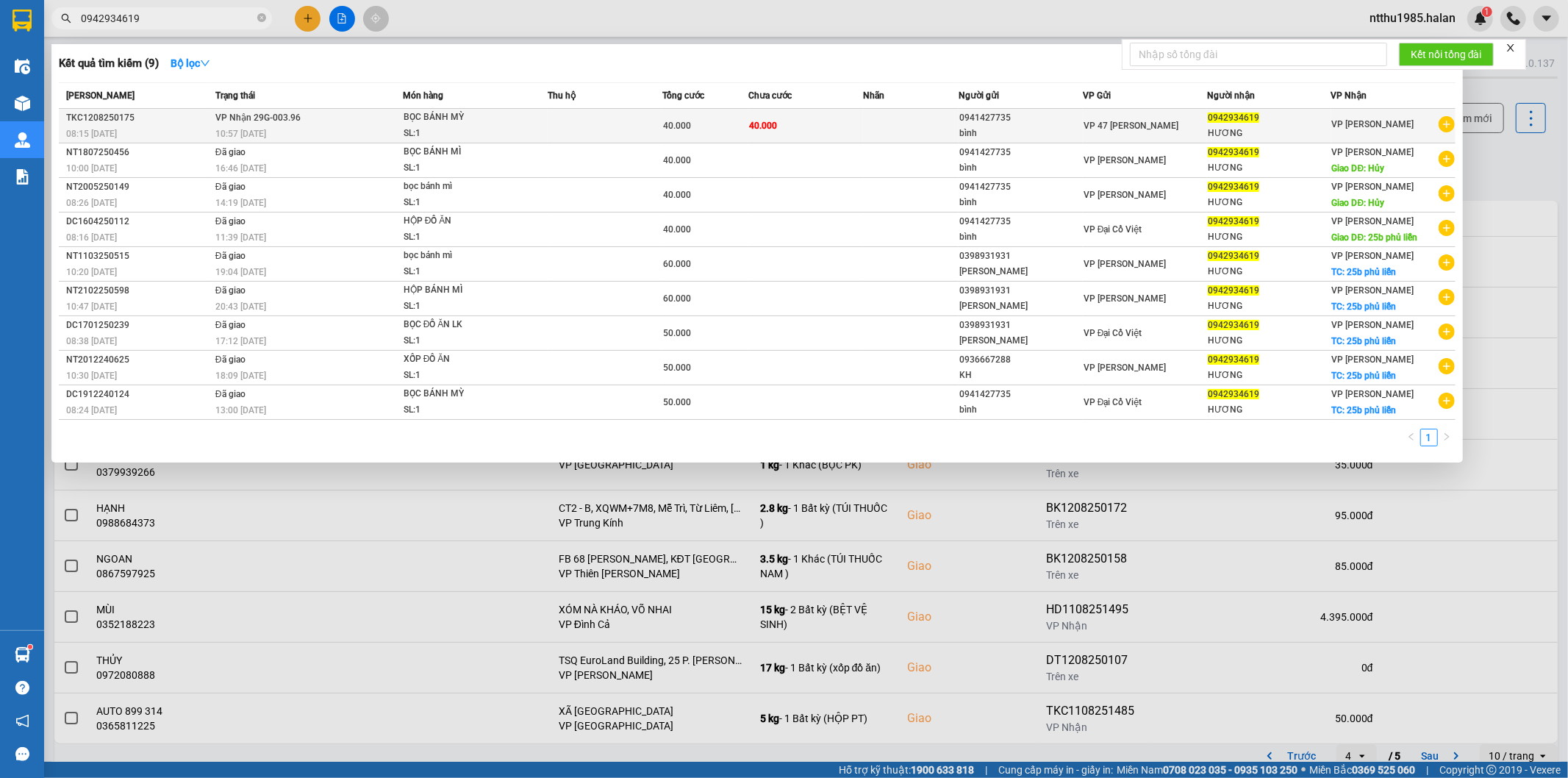
type input "0942934619"
click at [1047, 130] on div "bình" at bounding box center [1021, 133] width 123 height 16
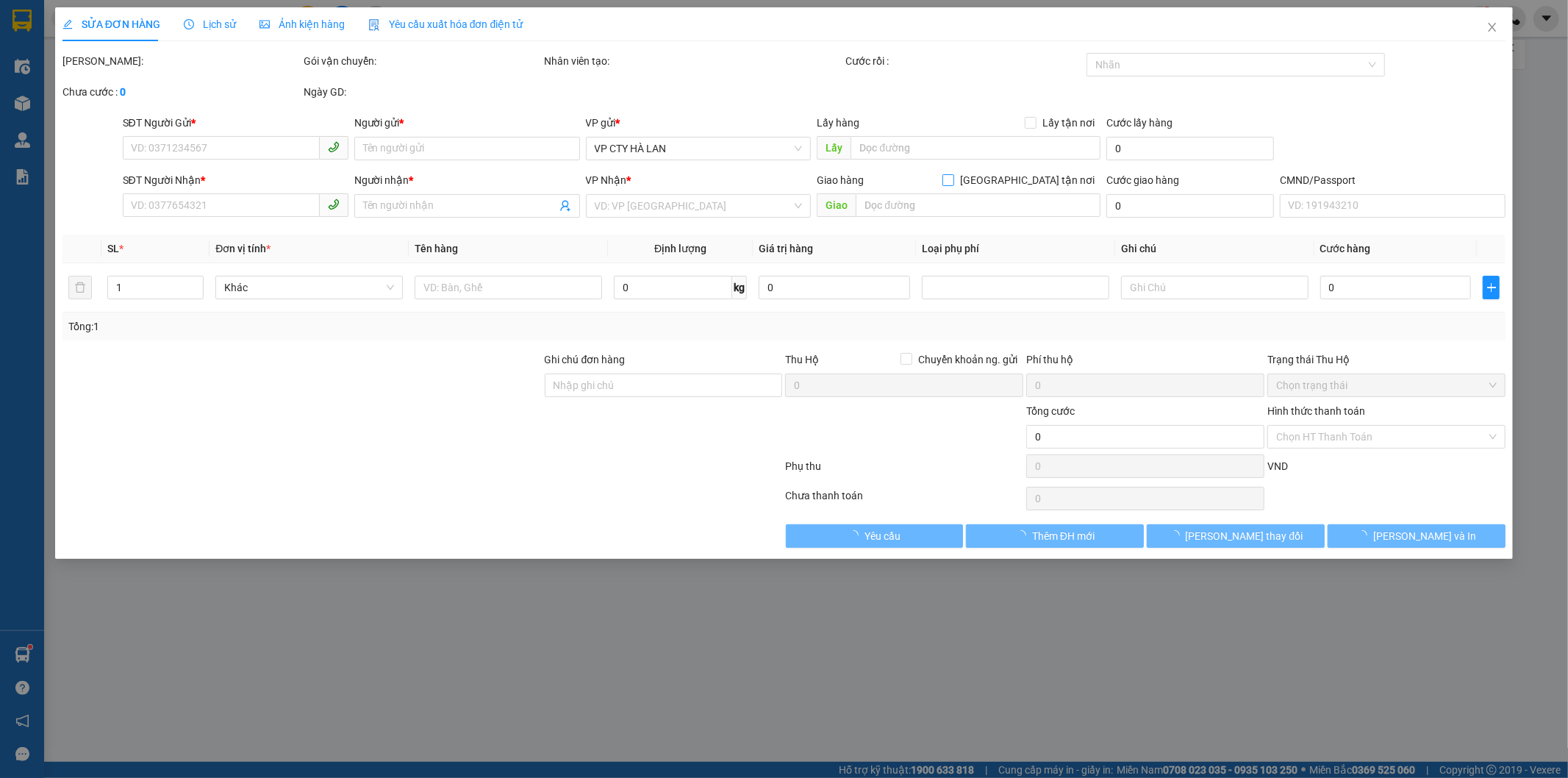
click at [953, 180] on input "Giao tận nơi" at bounding box center [947, 179] width 10 height 10
checkbox input "true"
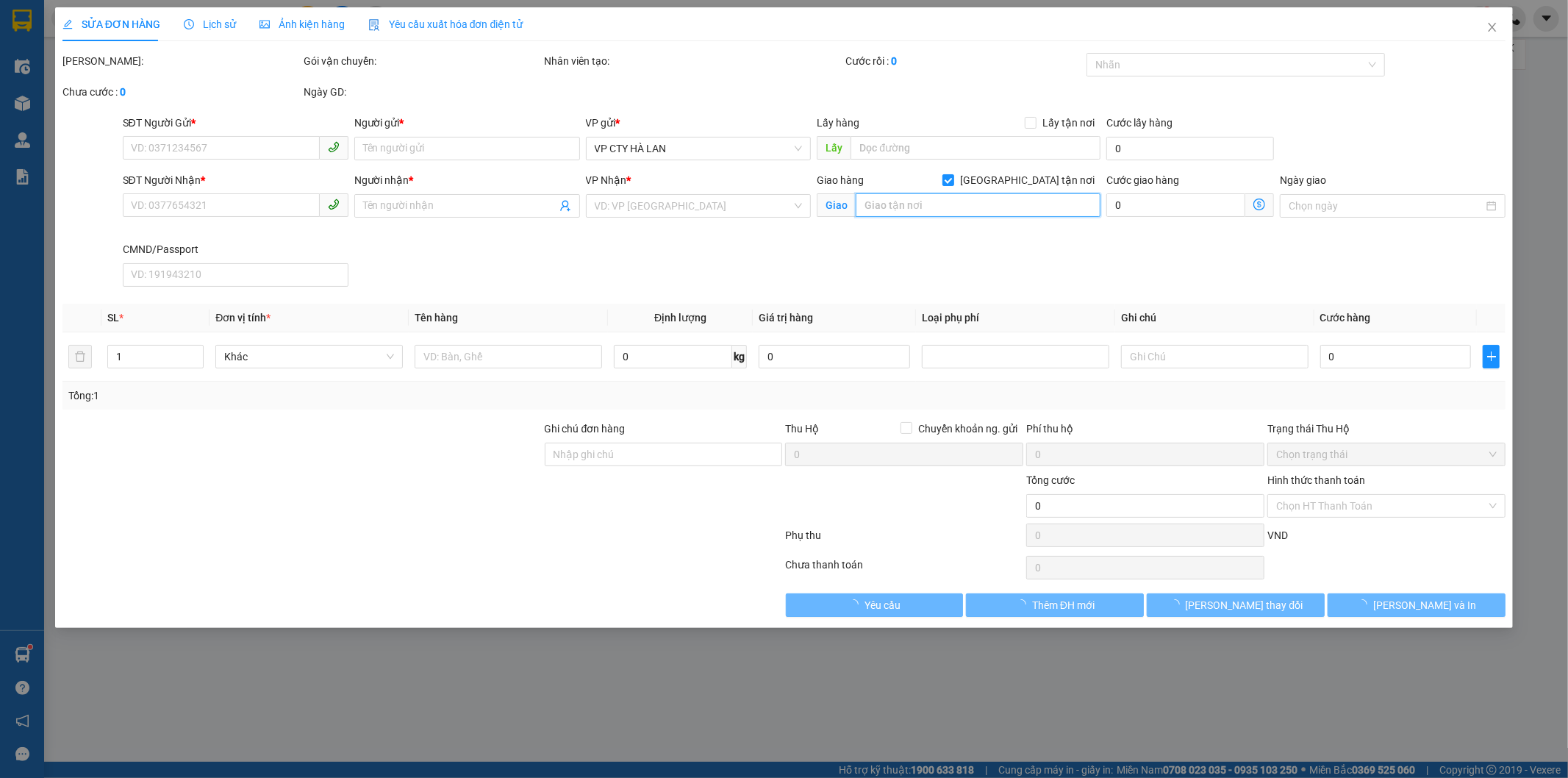
click at [968, 205] on input "text" at bounding box center [978, 206] width 245 height 24
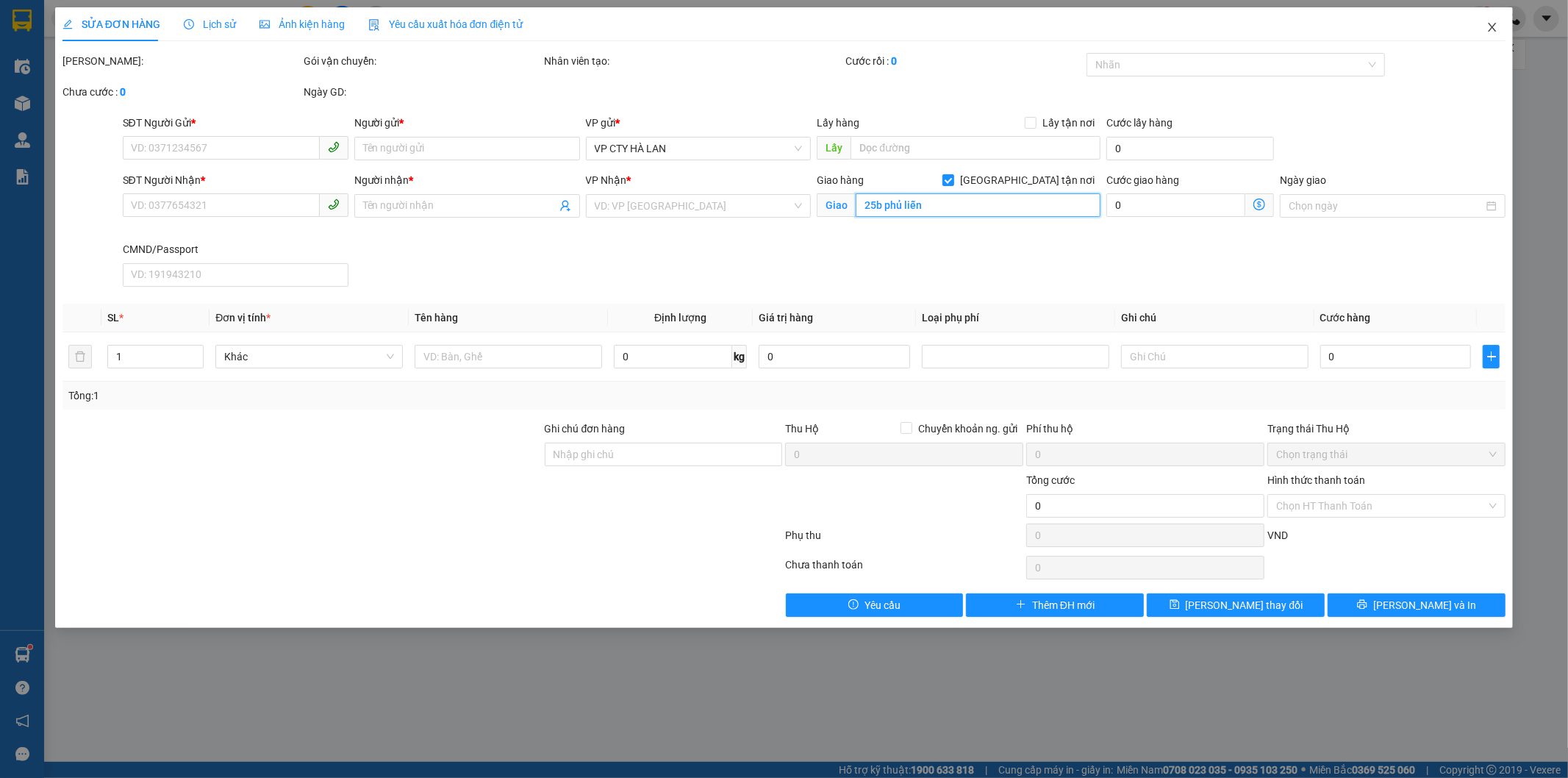
type input "25b phủ liễn"
click at [1490, 28] on icon "close" at bounding box center [1492, 27] width 12 height 12
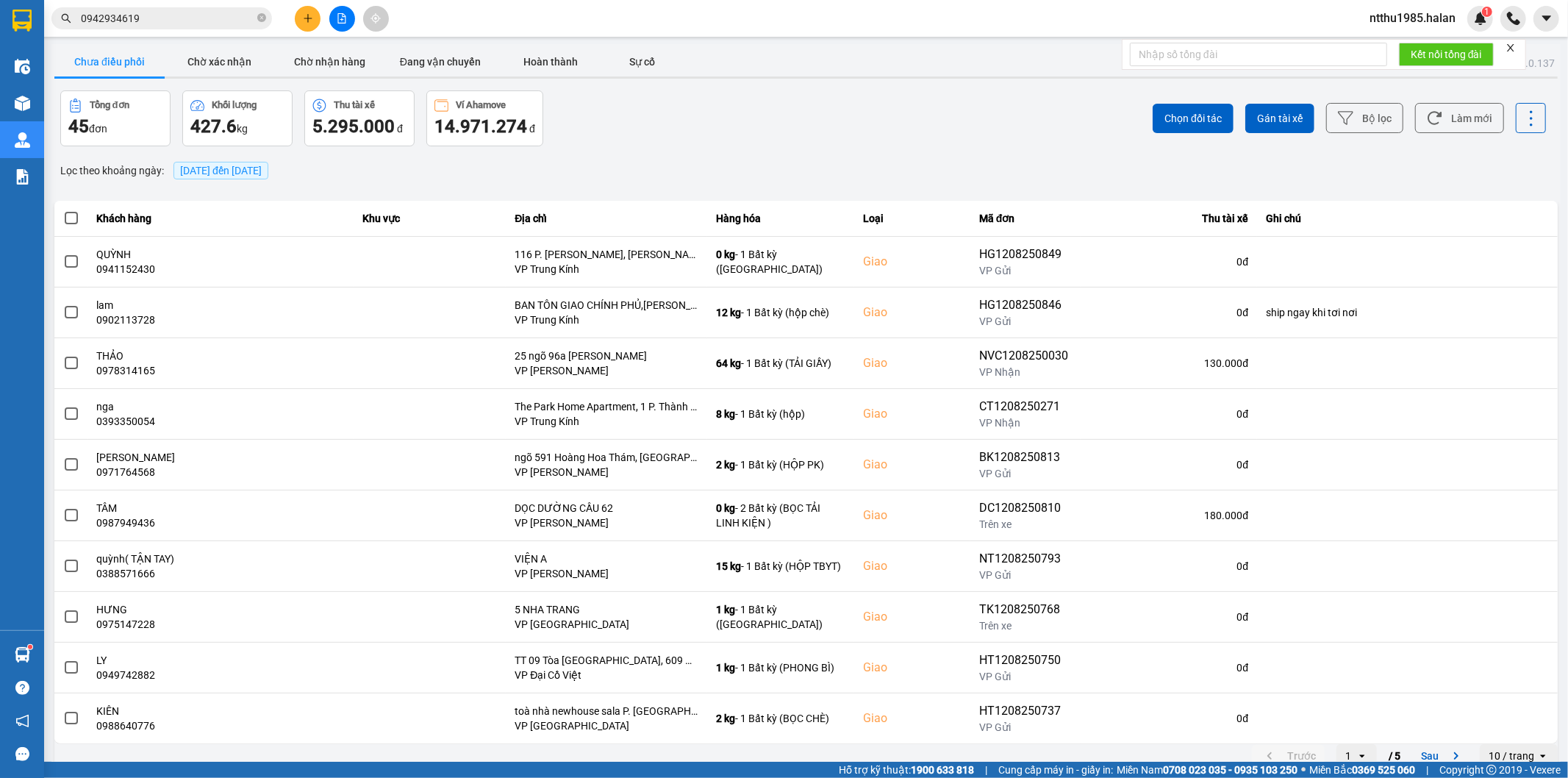
click at [174, 17] on input "0942934619" at bounding box center [167, 18] width 174 height 17
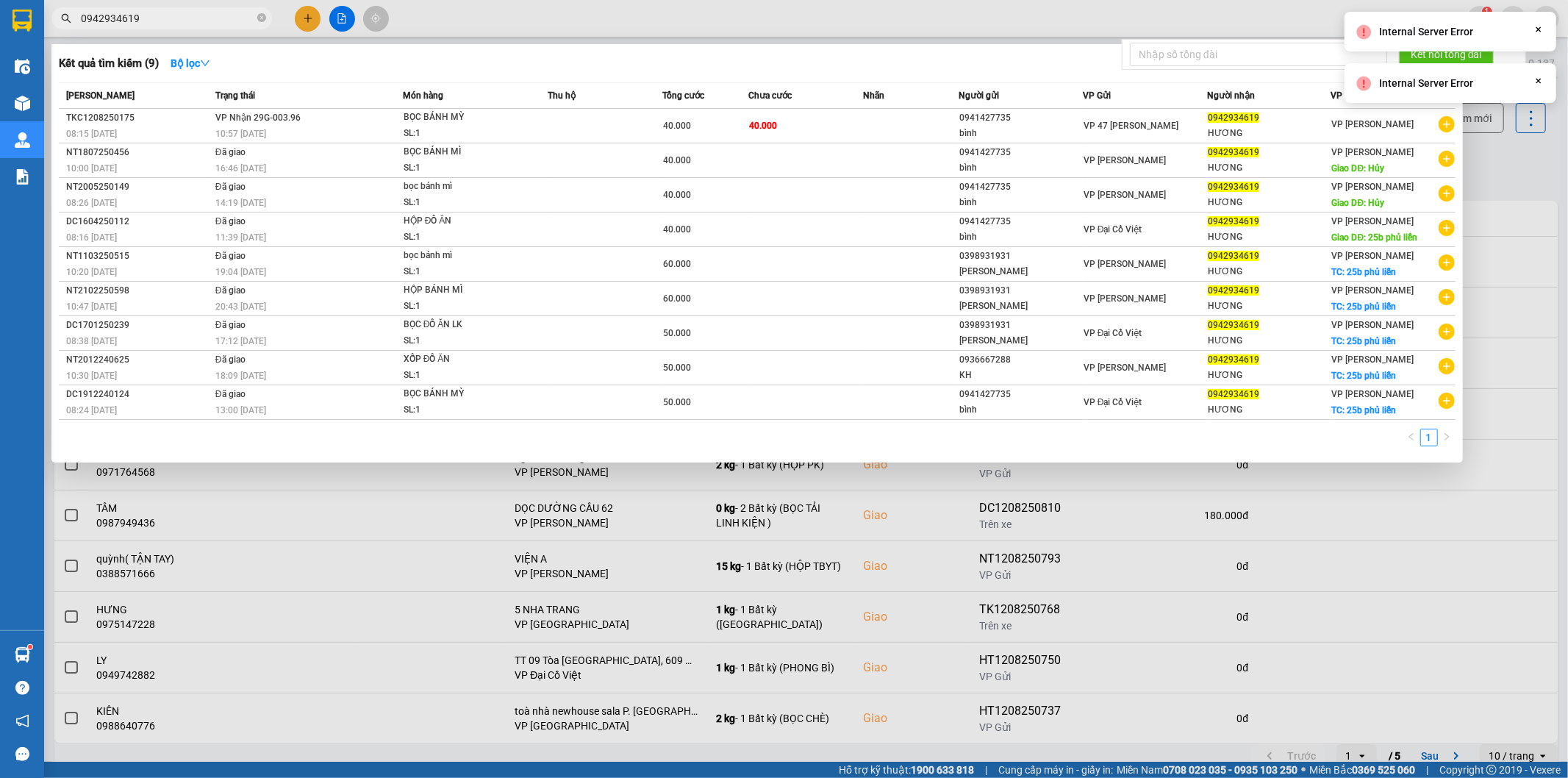
click at [1506, 161] on div at bounding box center [784, 389] width 1568 height 778
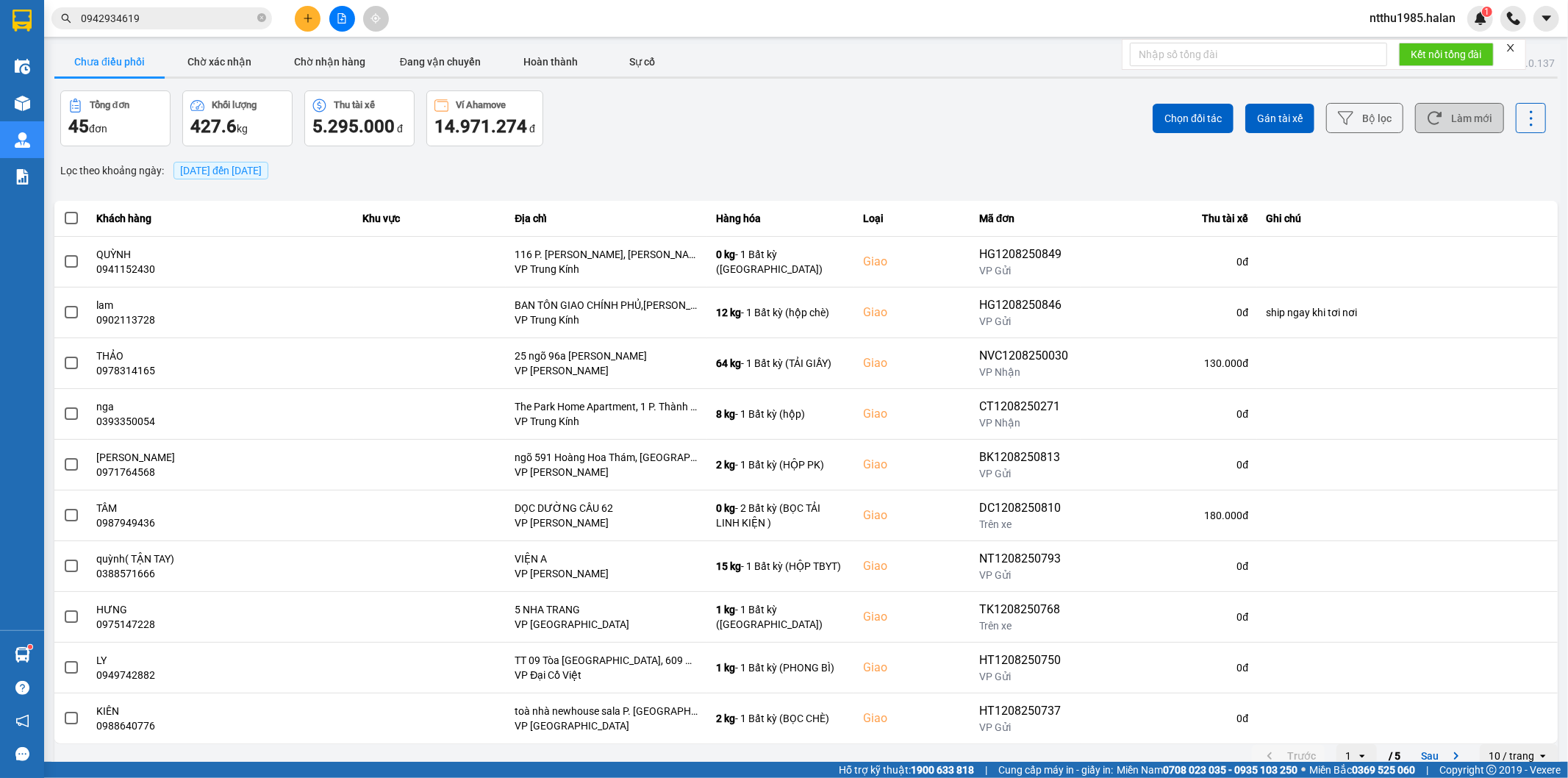
click at [1465, 121] on button "Làm mới" at bounding box center [1459, 118] width 89 height 30
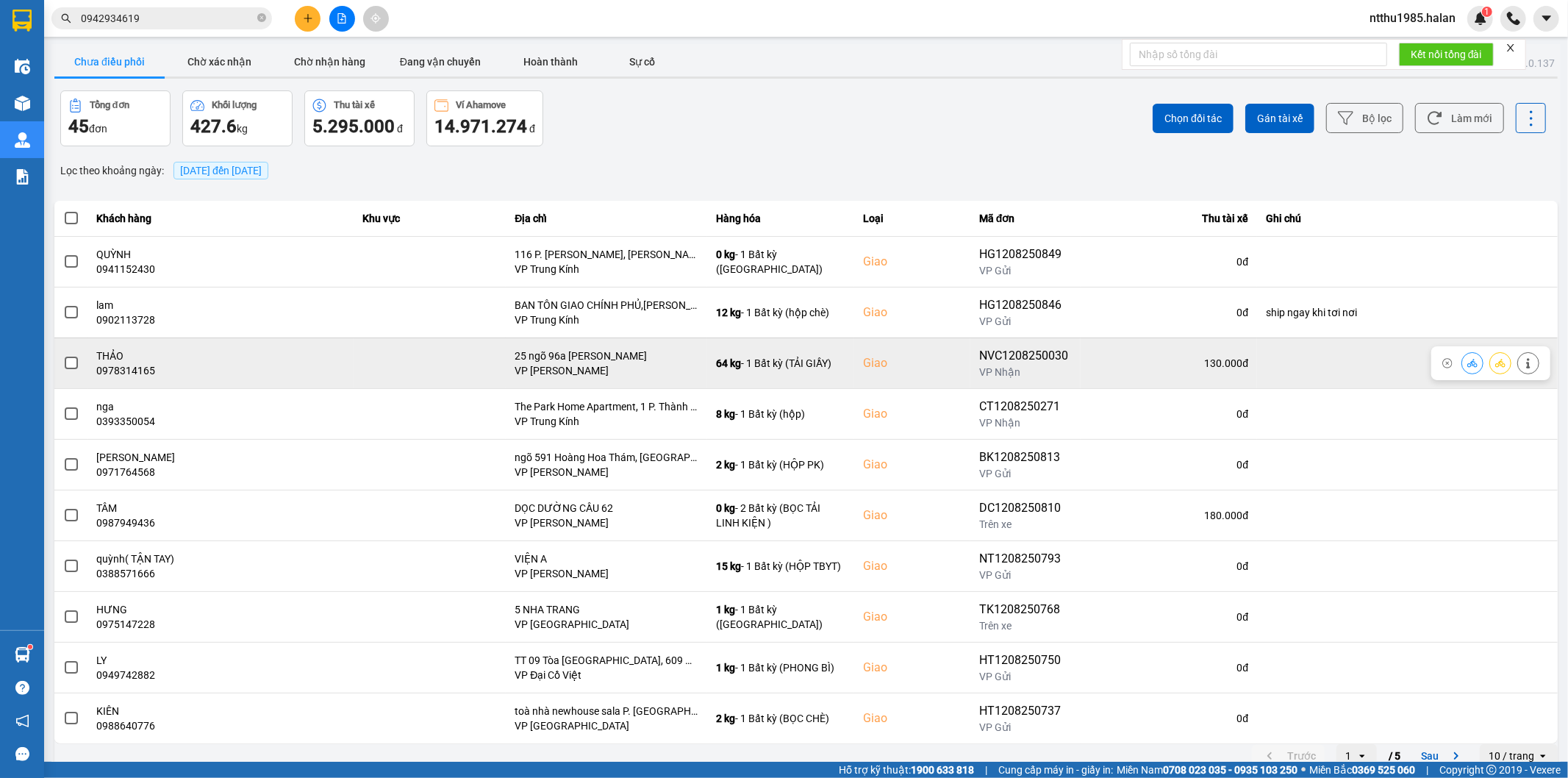
click at [68, 364] on span at bounding box center [71, 363] width 13 height 13
click at [63, 355] on input "checkbox" at bounding box center [63, 355] width 0 height 0
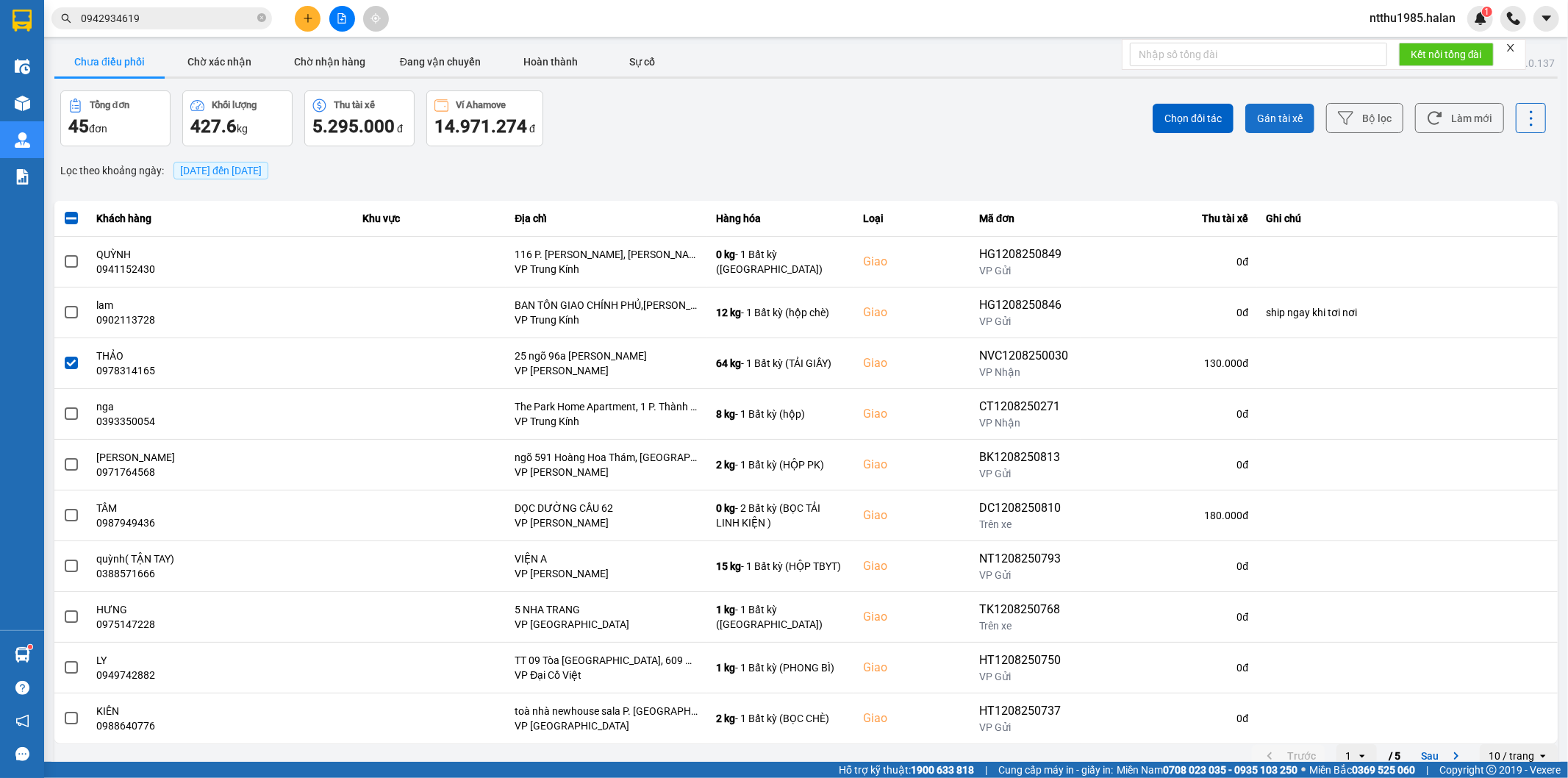
click at [1265, 116] on span "Gán tài xế" at bounding box center [1280, 118] width 46 height 15
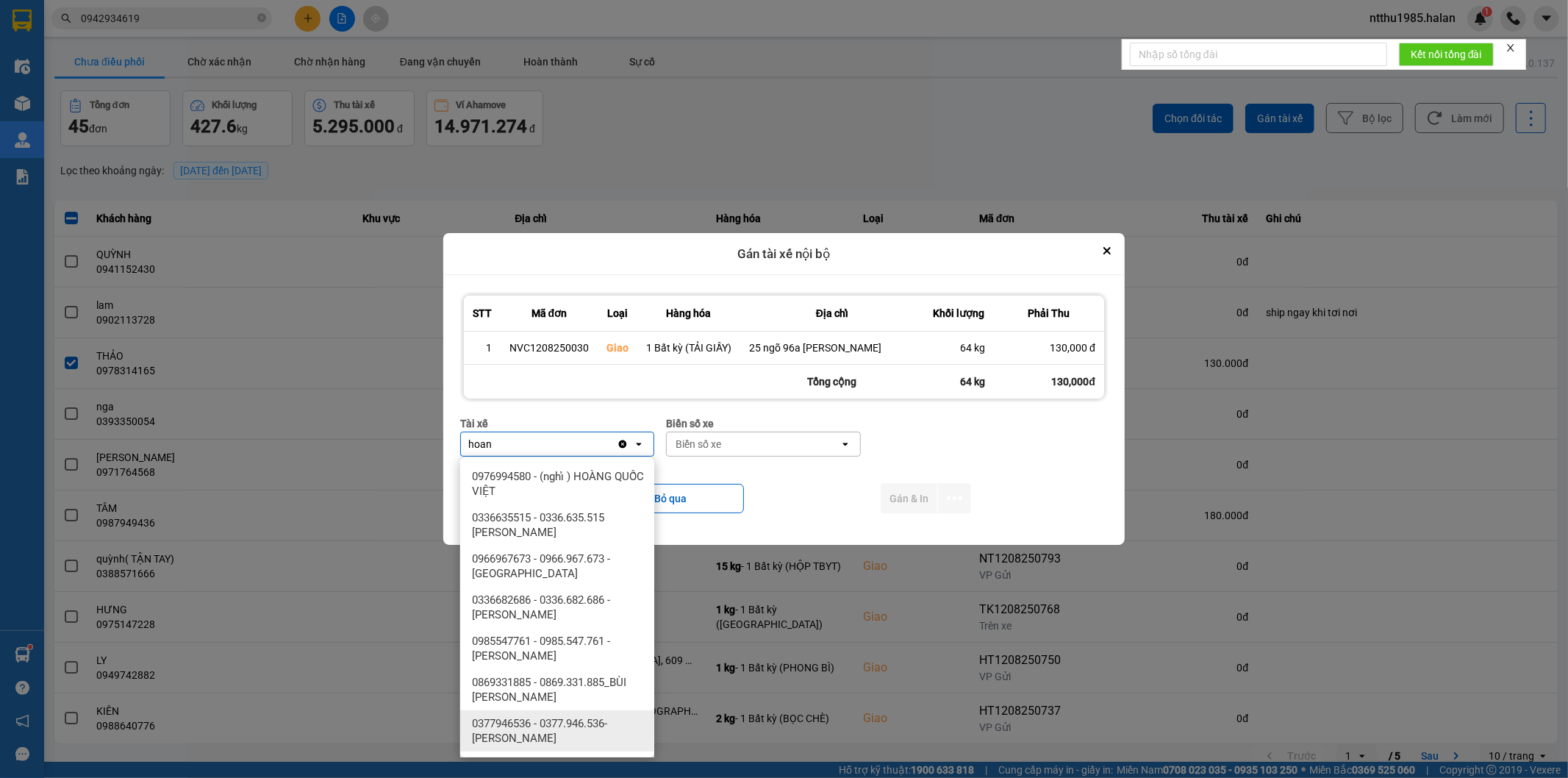
type input "hoan"
click at [526, 729] on span "0377946536 - 0377.946.536- Đào Duy Hoàn" at bounding box center [560, 731] width 176 height 29
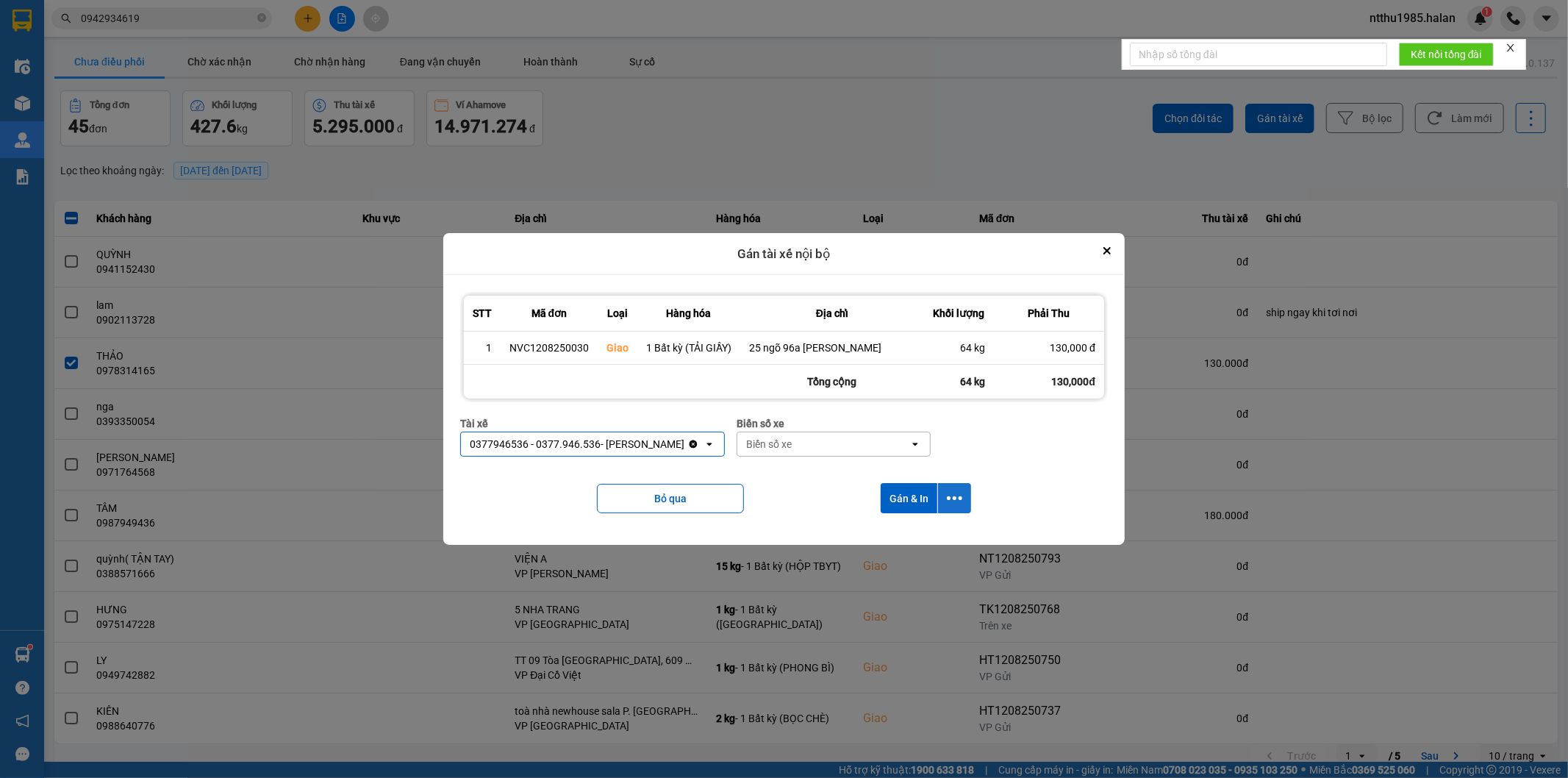
click at [957, 493] on icon "dialog" at bounding box center [954, 498] width 16 height 16
click at [902, 539] on span "Chỉ gán tài" at bounding box center [896, 539] width 49 height 15
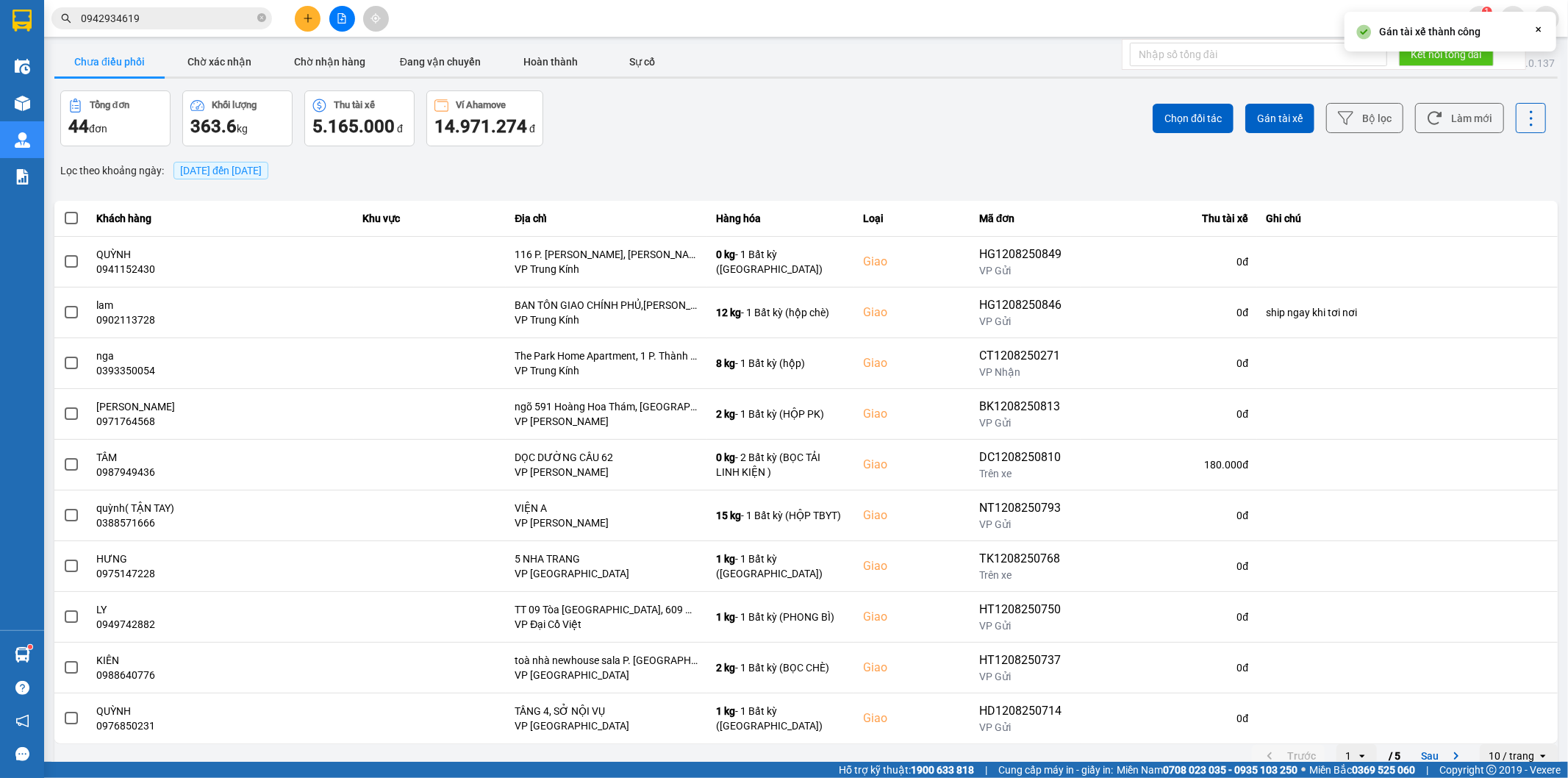
click at [161, 24] on input "0942934619" at bounding box center [167, 18] width 174 height 17
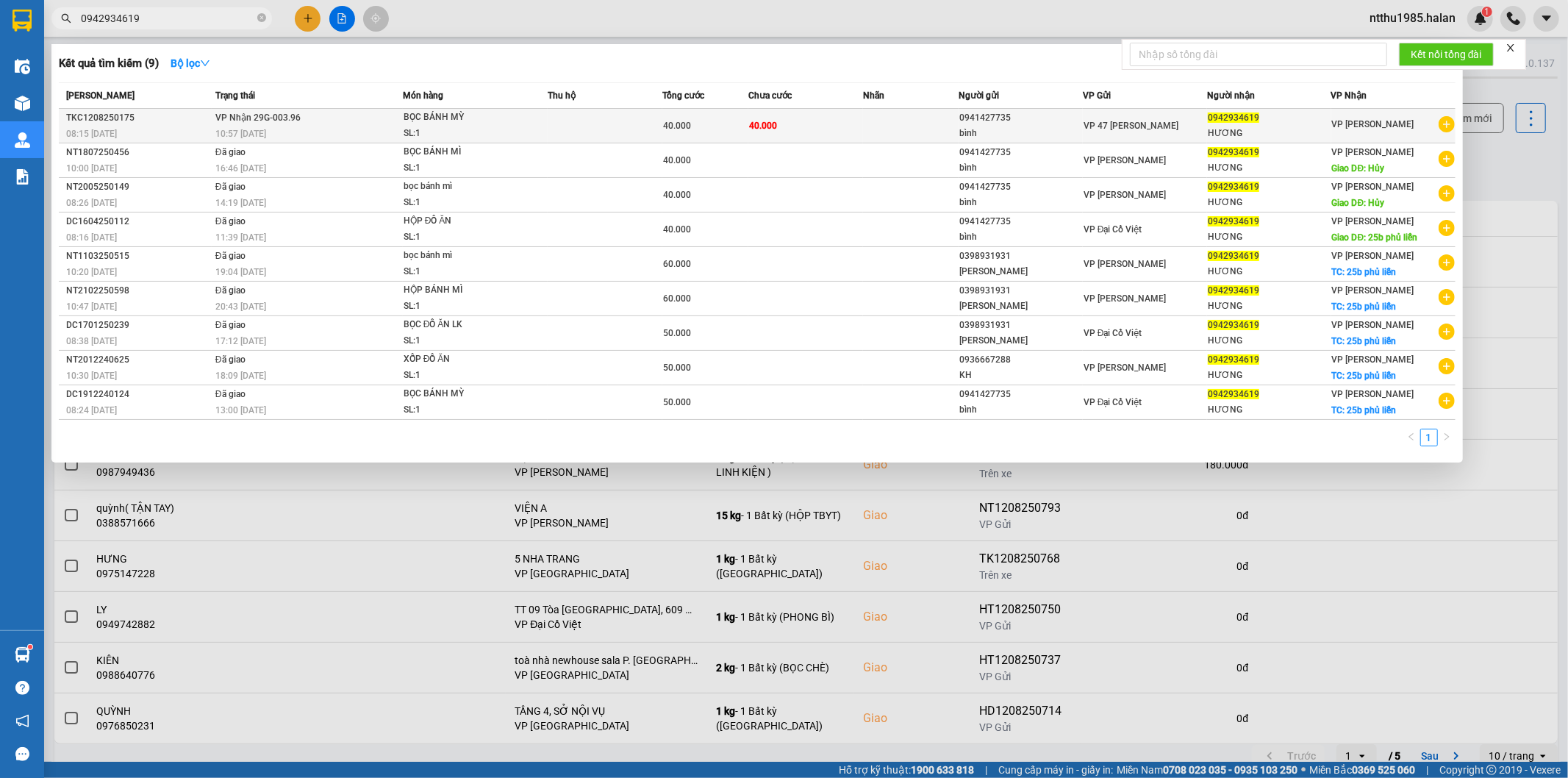
click at [967, 130] on div "bình" at bounding box center [1021, 133] width 123 height 16
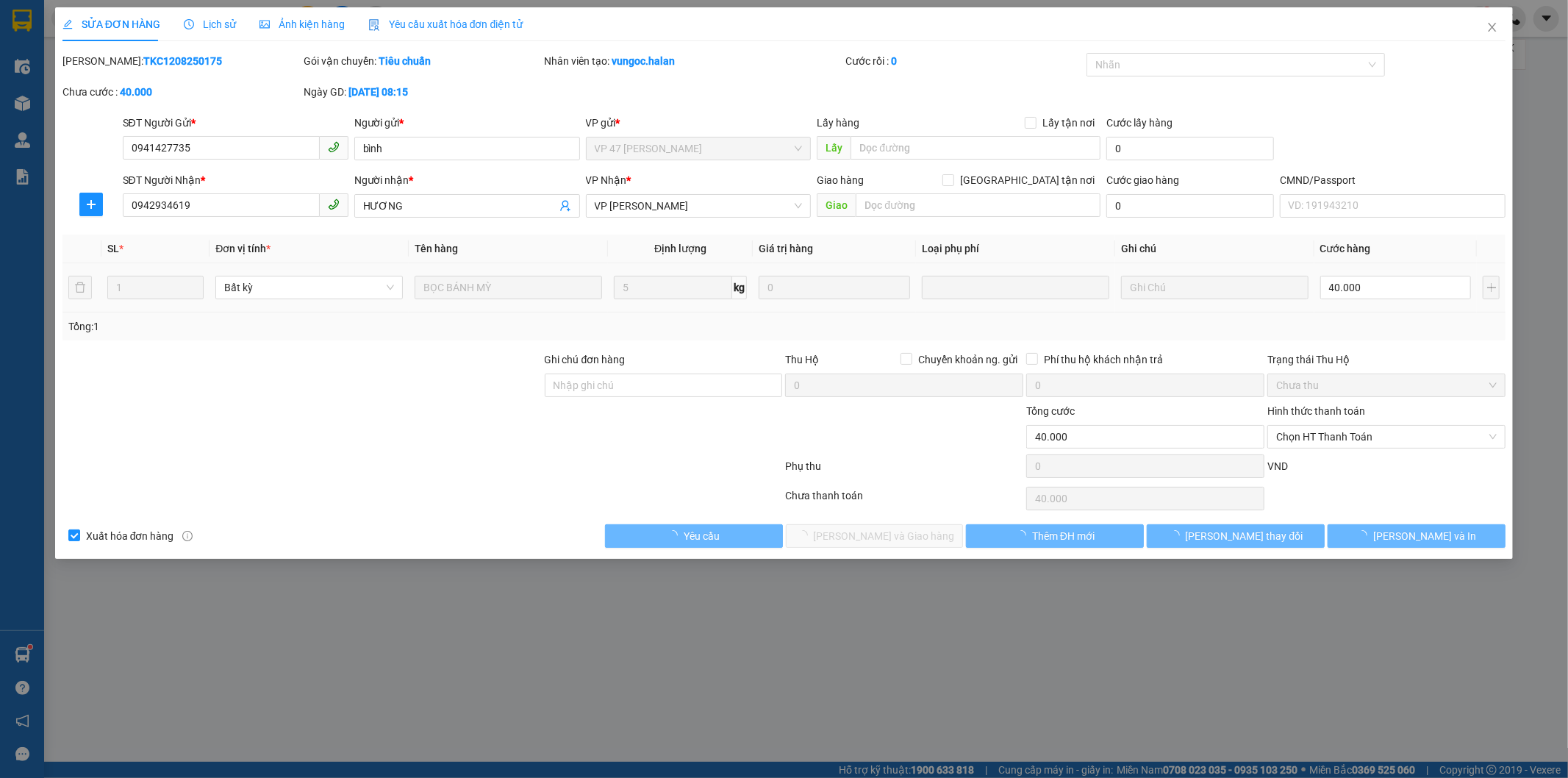
type input "0941427735"
type input "bình"
type input "0942934619"
type input "HƯƠNG"
type input "40.000"
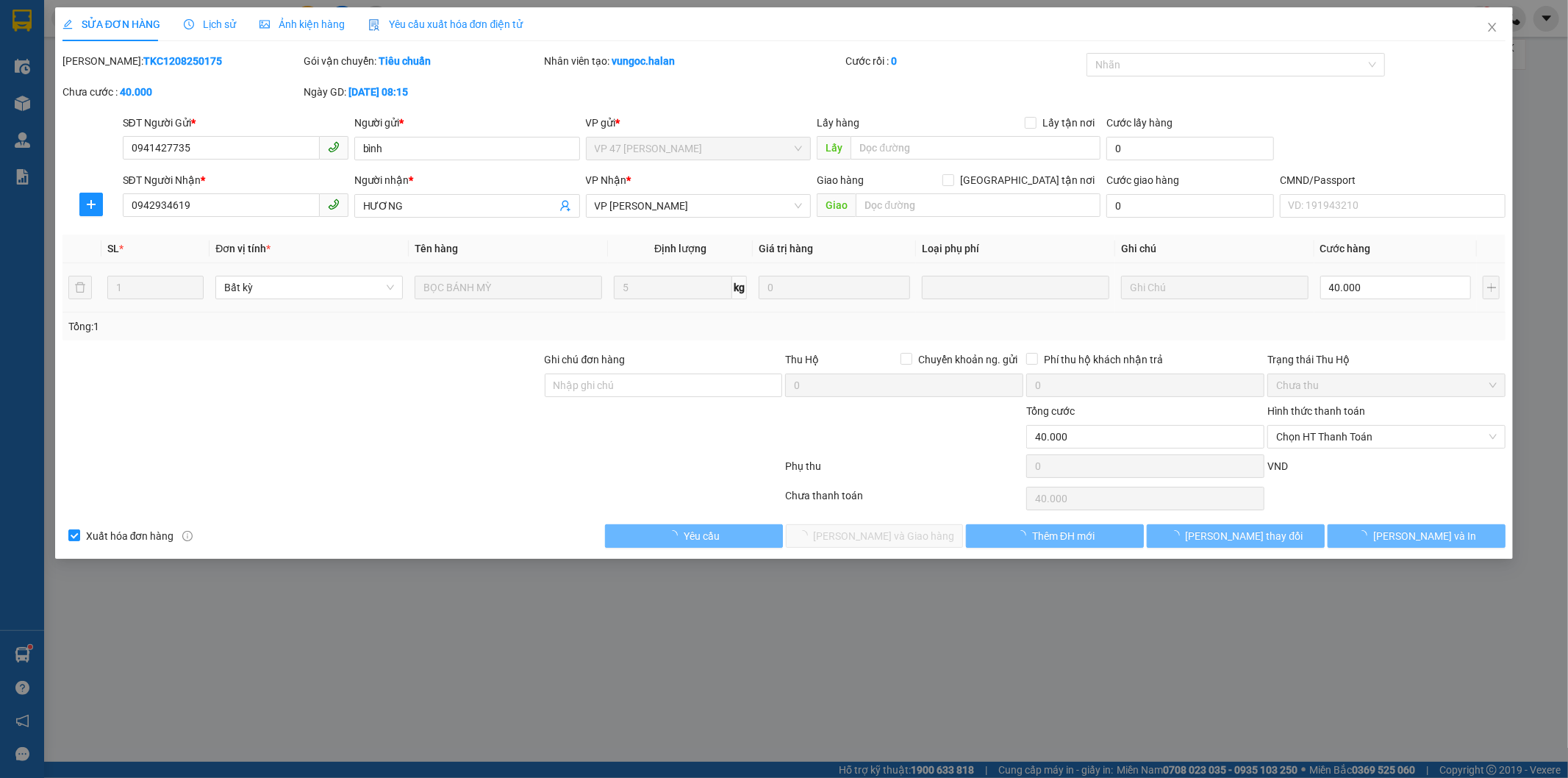
type input "40.000"
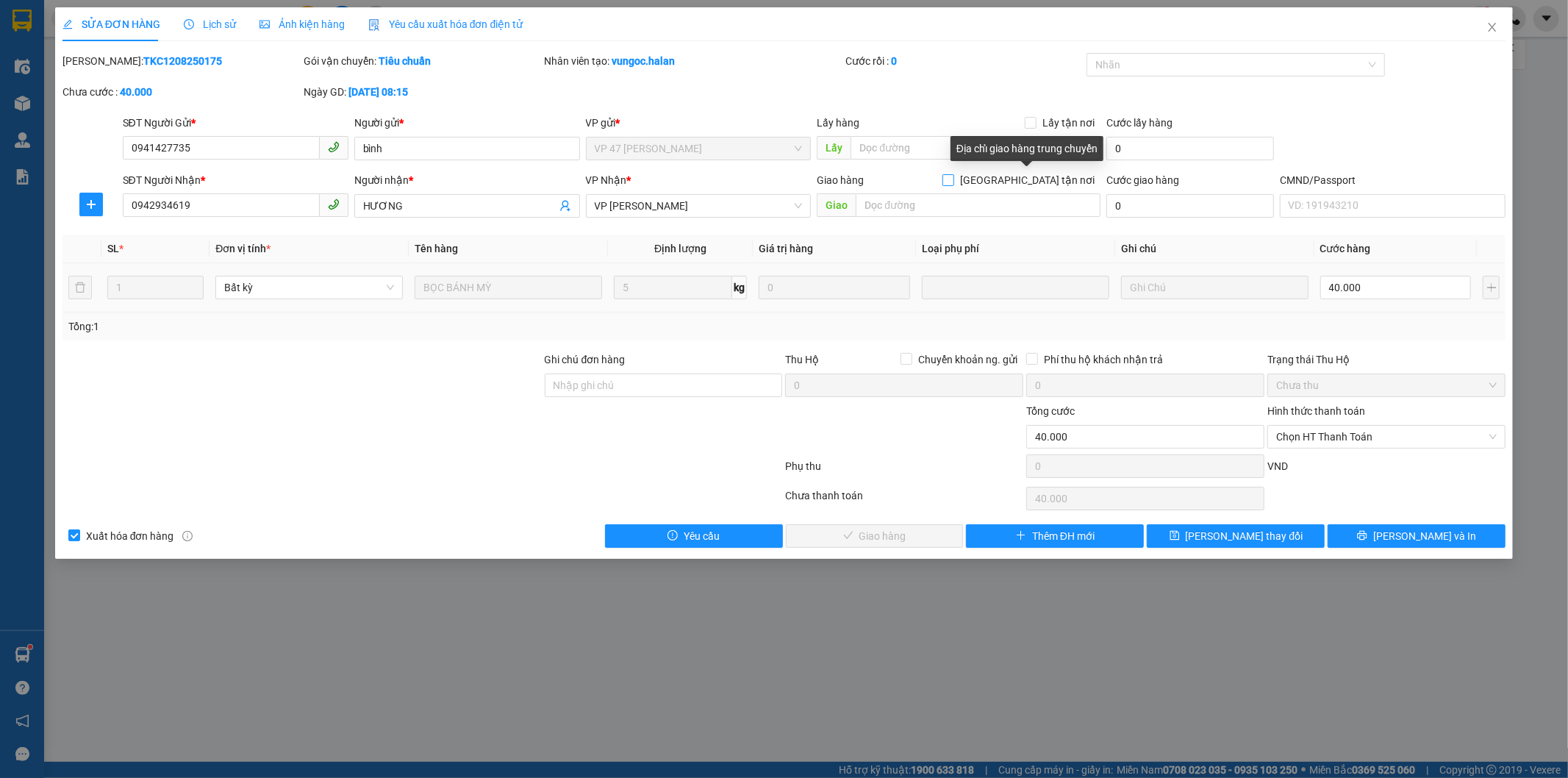
click at [953, 180] on input "Giao tận nơi" at bounding box center [947, 179] width 10 height 10
checkbox input "true"
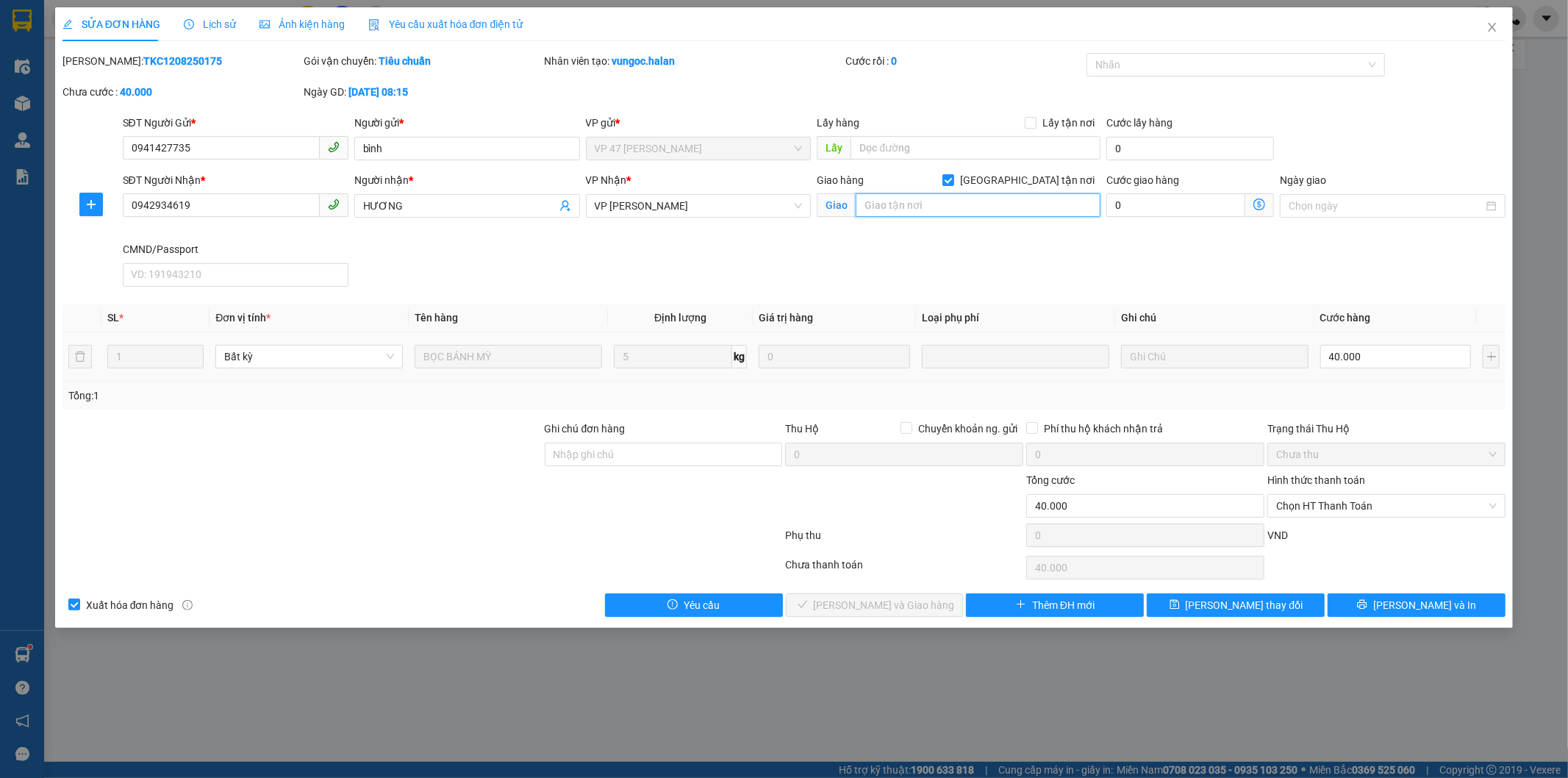
click at [979, 208] on input "text" at bounding box center [978, 206] width 245 height 24
type input "25b phủ liễn"
click at [1174, 202] on input "0" at bounding box center [1175, 206] width 139 height 24
type input "40.001"
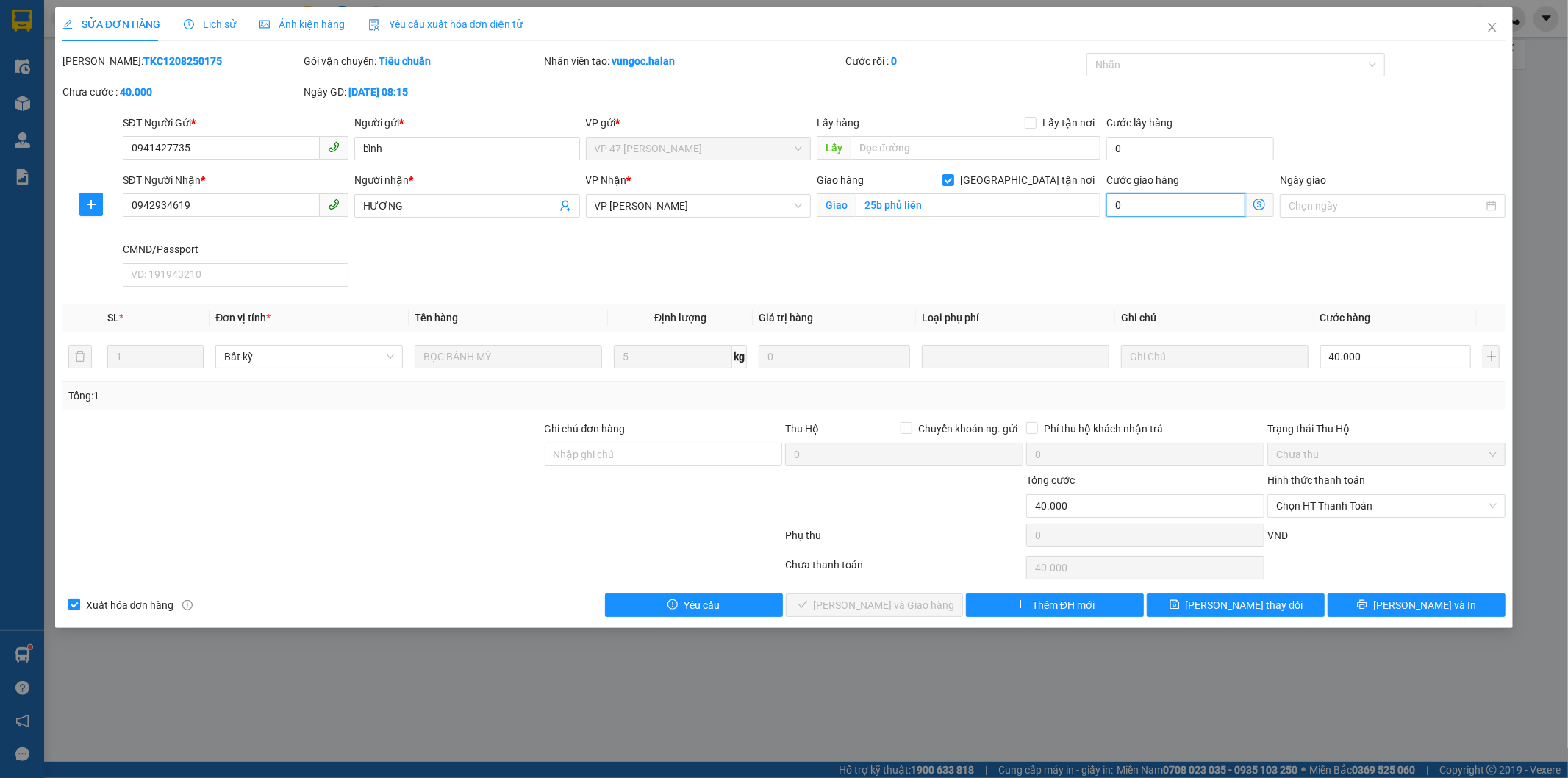
type input "1"
type input "40.010"
type input "10.000"
type input "50.000"
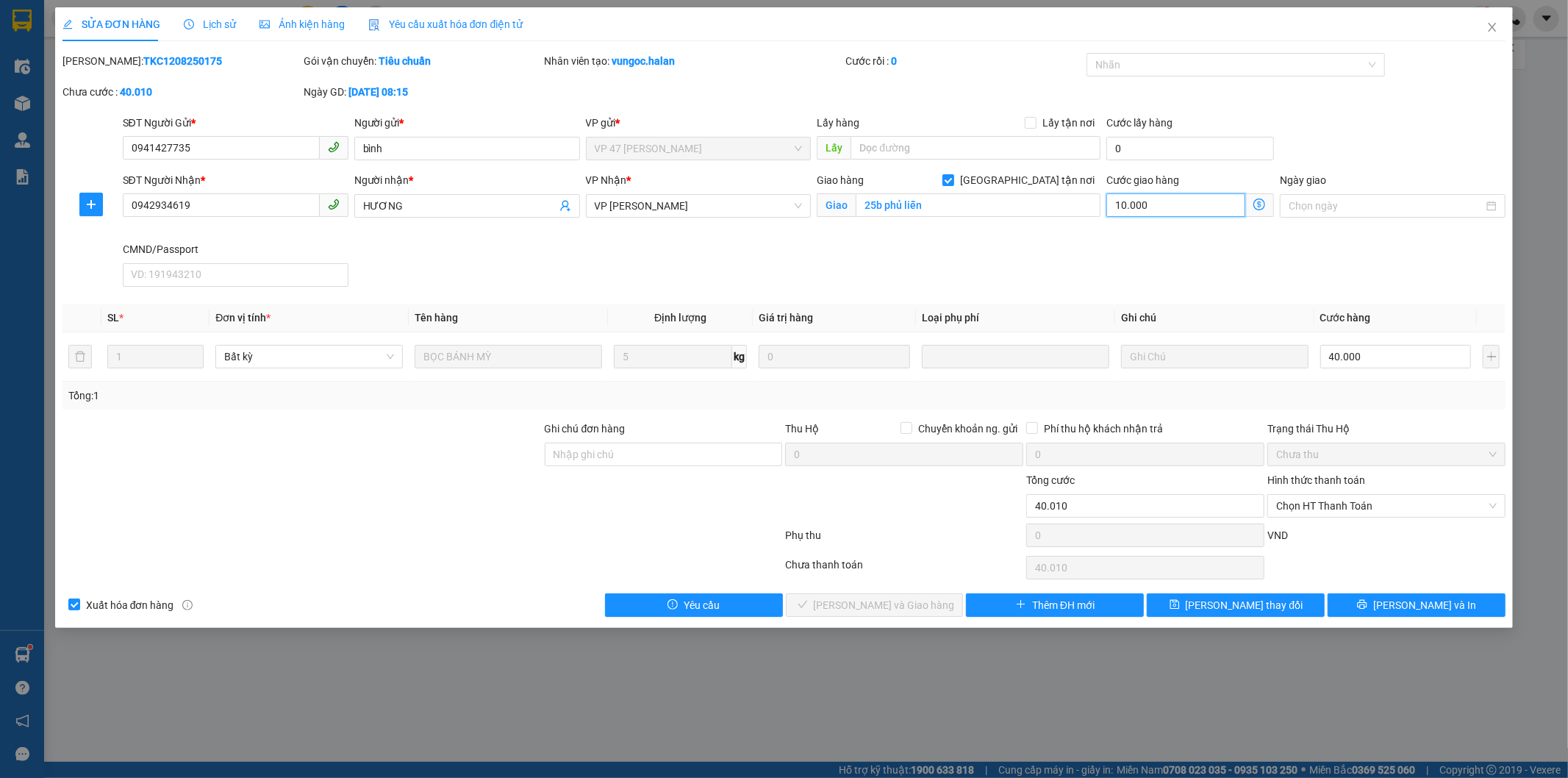
type input "50.000"
click at [1219, 600] on span "Lưu thay đổi" at bounding box center [1245, 605] width 118 height 17
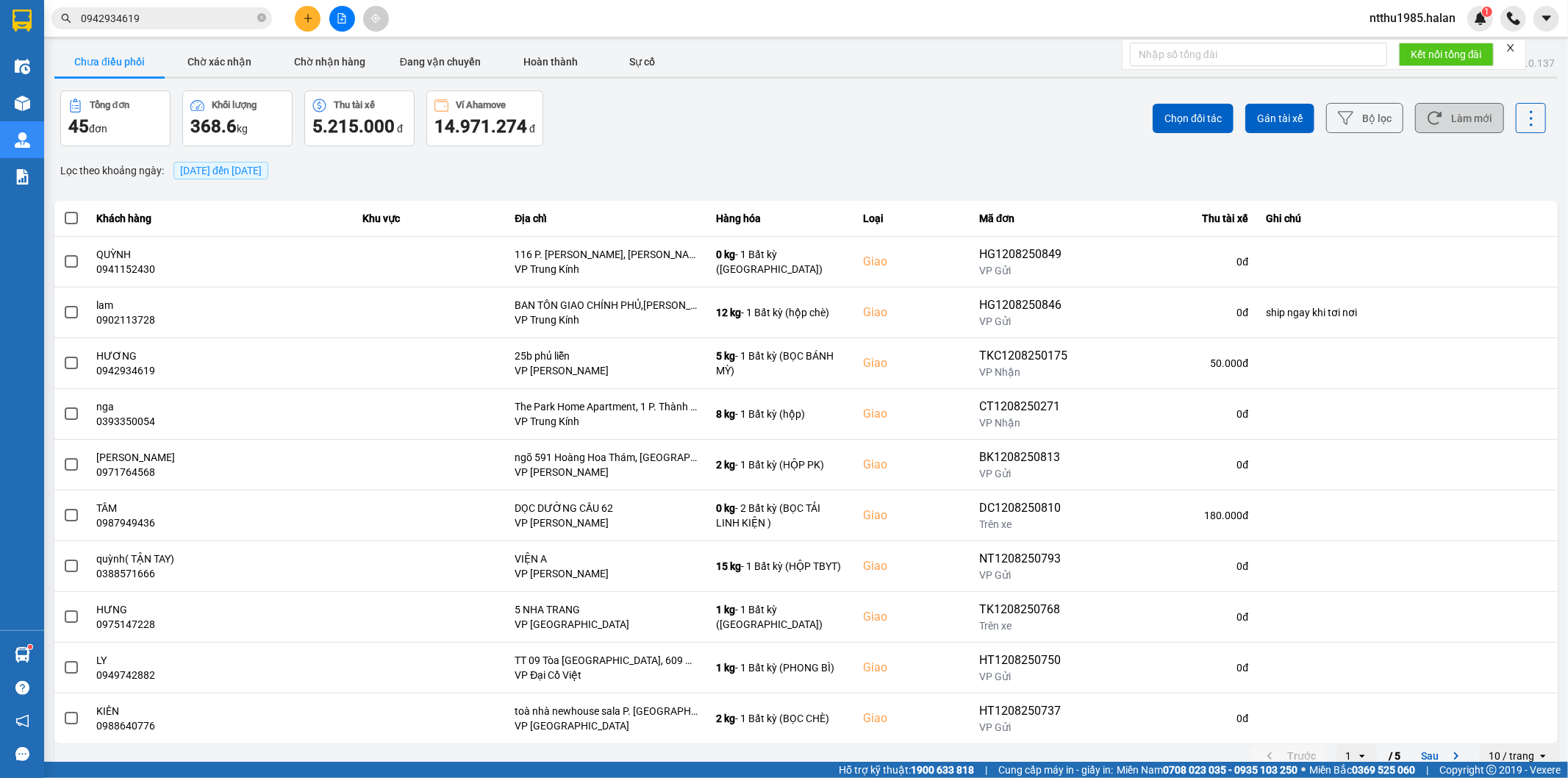
click at [1446, 111] on button "Làm mới" at bounding box center [1459, 118] width 89 height 30
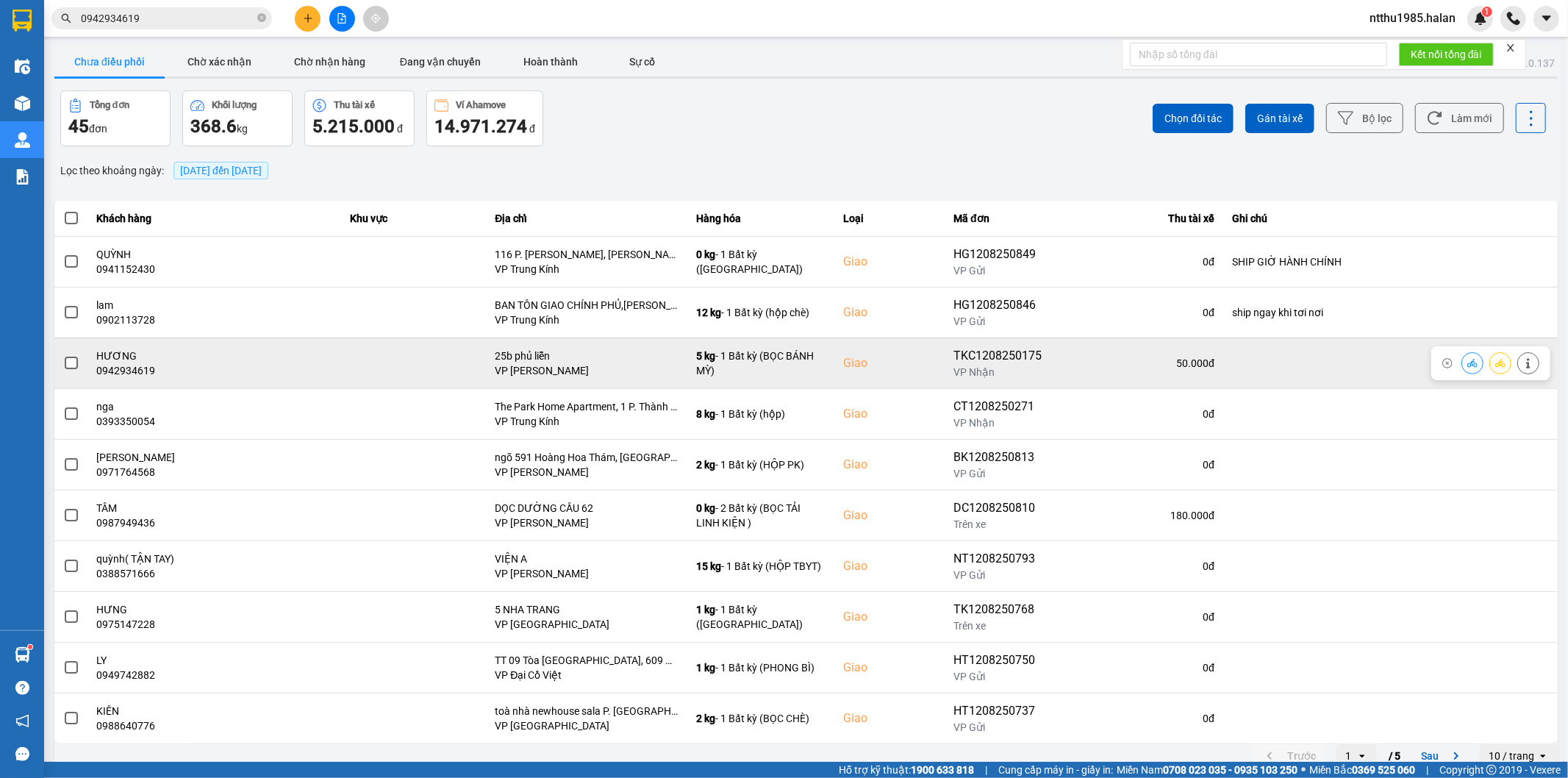
click at [74, 364] on span at bounding box center [71, 363] width 13 height 13
click at [63, 355] on input "checkbox" at bounding box center [63, 355] width 0 height 0
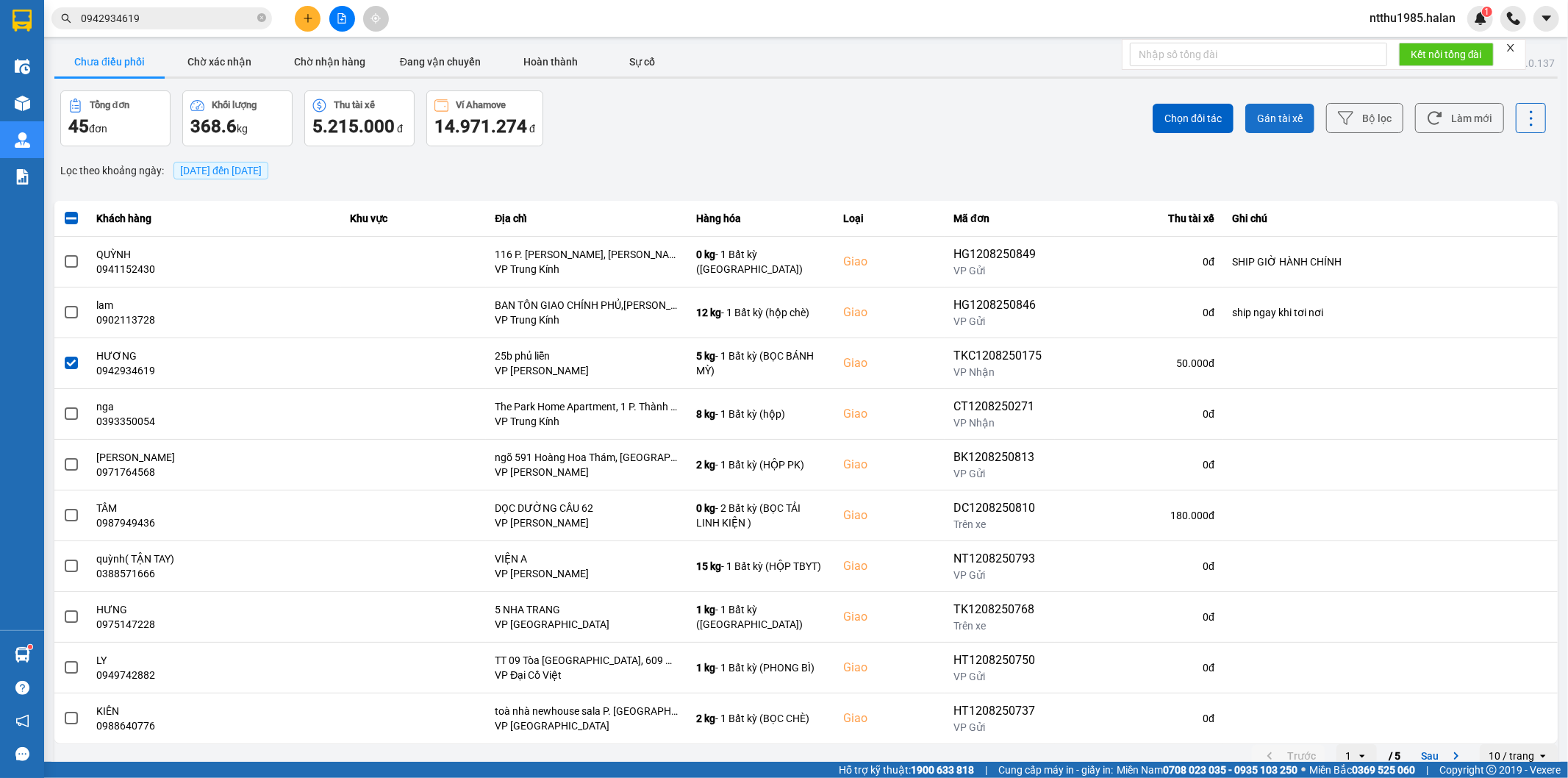
click at [1269, 115] on span "Gán tài xế" at bounding box center [1280, 118] width 46 height 15
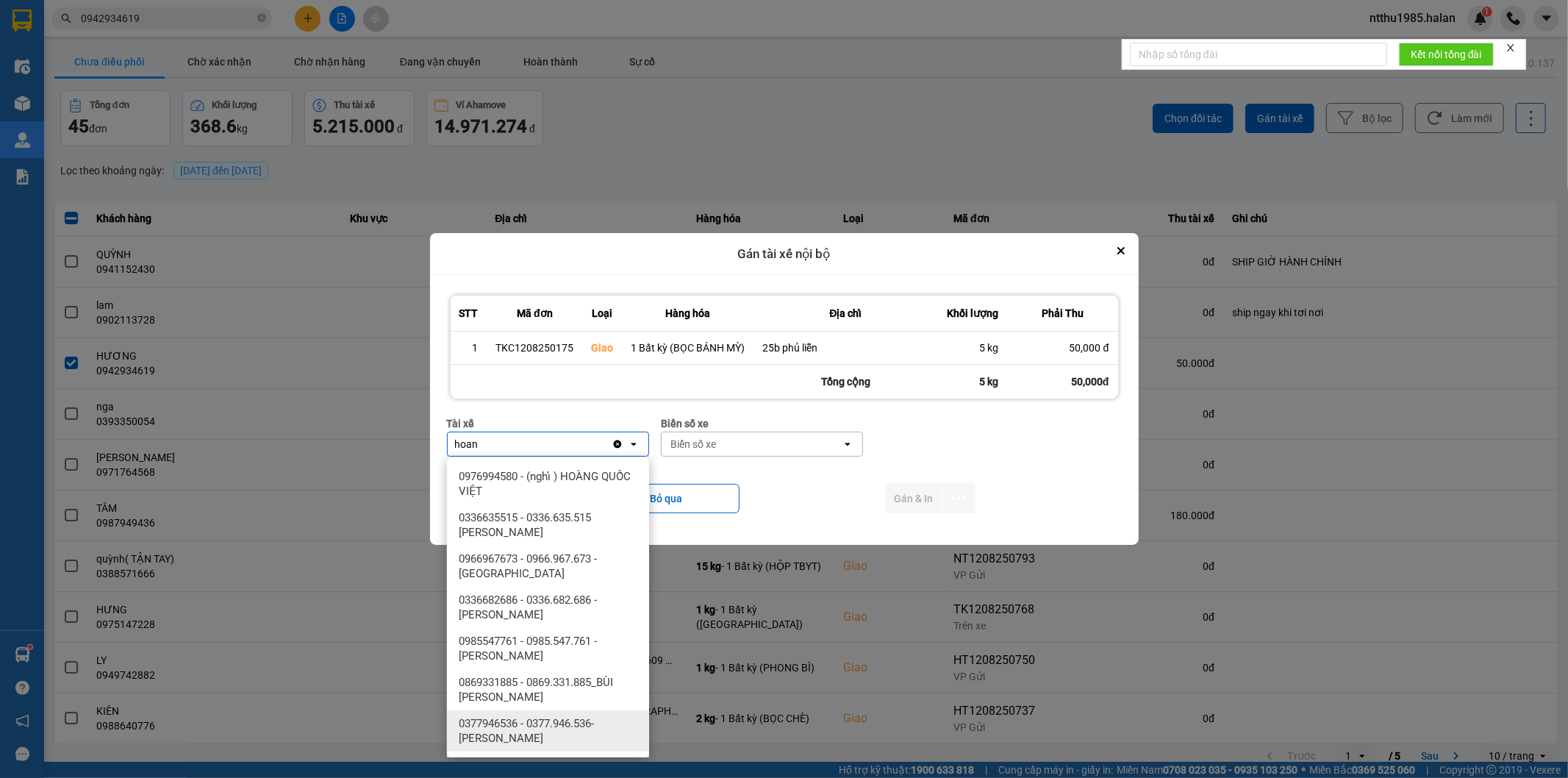
type input "hoan"
click at [559, 736] on span "0377946536 - 0377.946.536- Đào Duy Hoàn" at bounding box center [551, 731] width 185 height 29
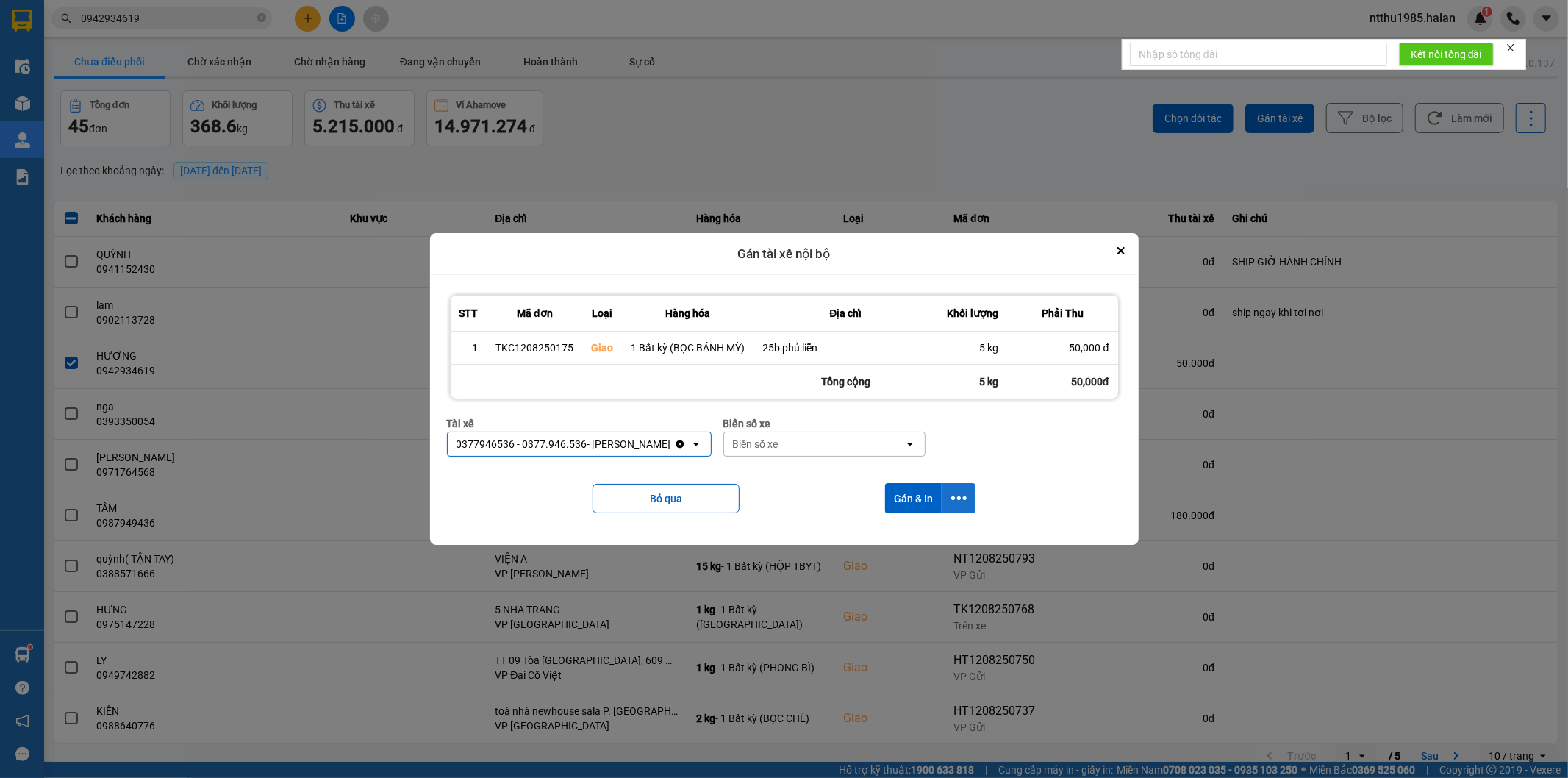
click at [961, 495] on icon "dialog" at bounding box center [958, 498] width 16 height 16
click at [916, 537] on span "Chỉ gán tài" at bounding box center [901, 539] width 49 height 15
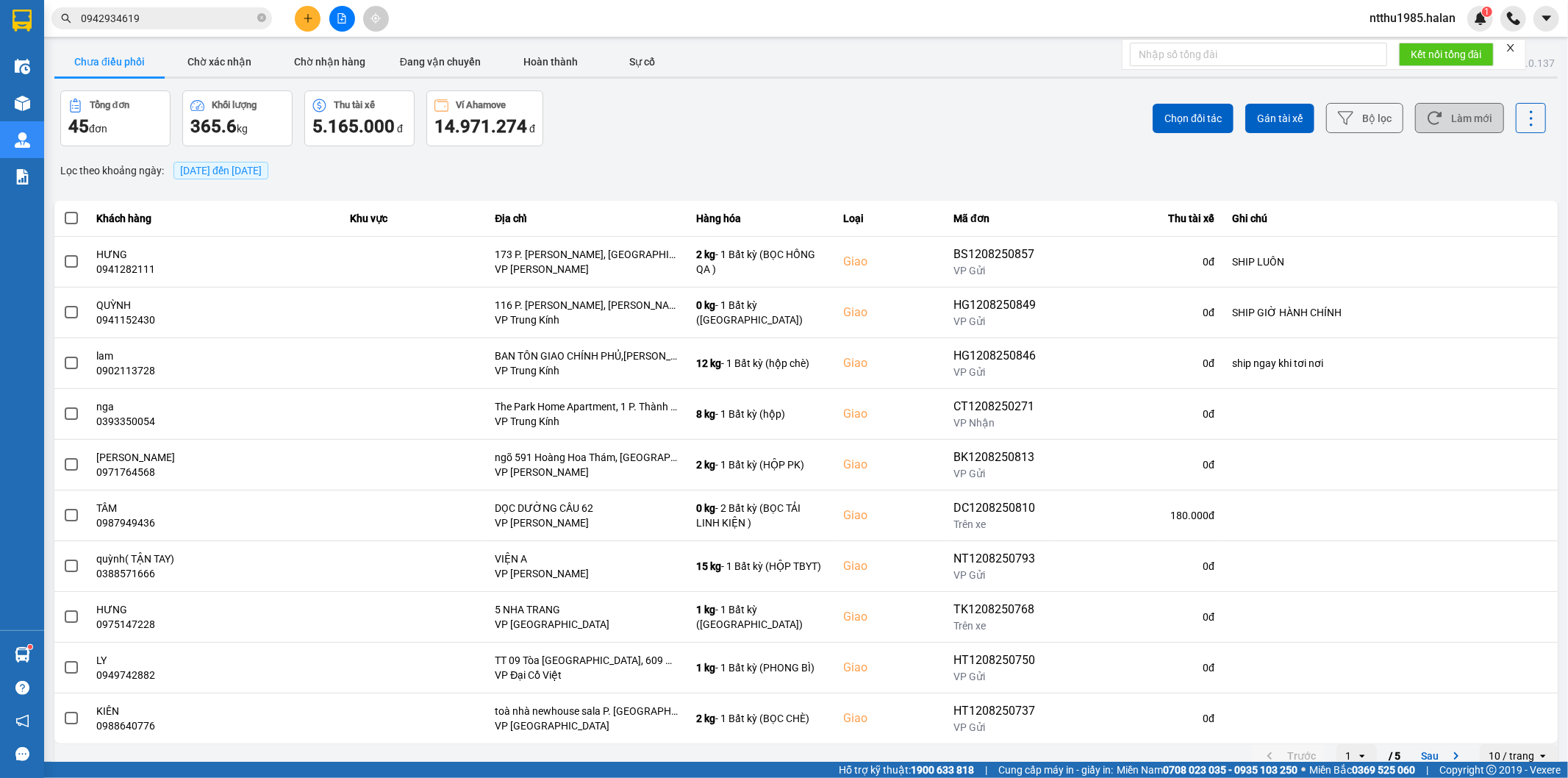
click at [1427, 119] on icon at bounding box center [1434, 118] width 16 height 16
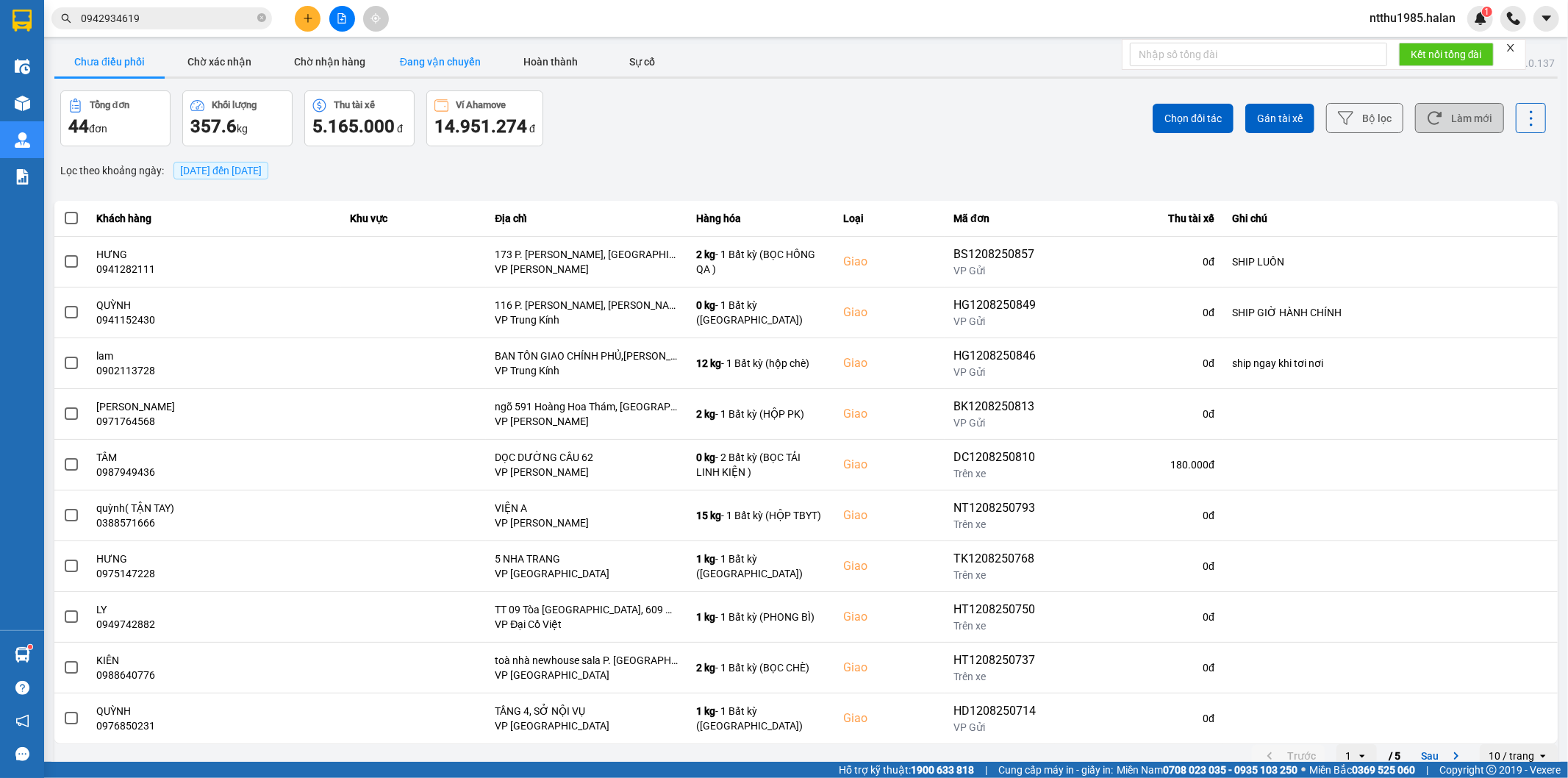
click at [434, 72] on button "Đang vận chuyển" at bounding box center [441, 62] width 110 height 29
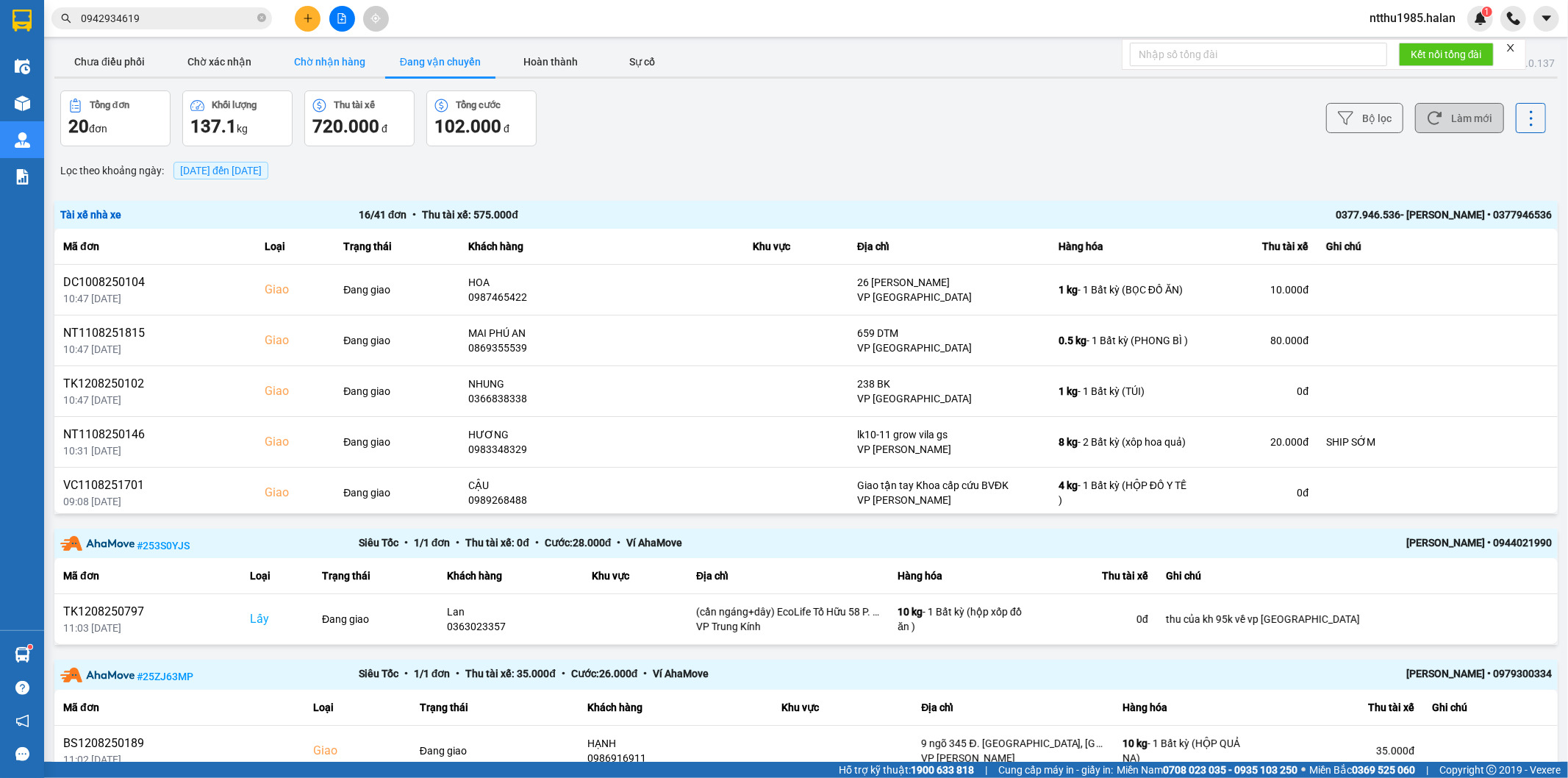
click at [322, 63] on button "Chờ nhận hàng" at bounding box center [330, 62] width 110 height 29
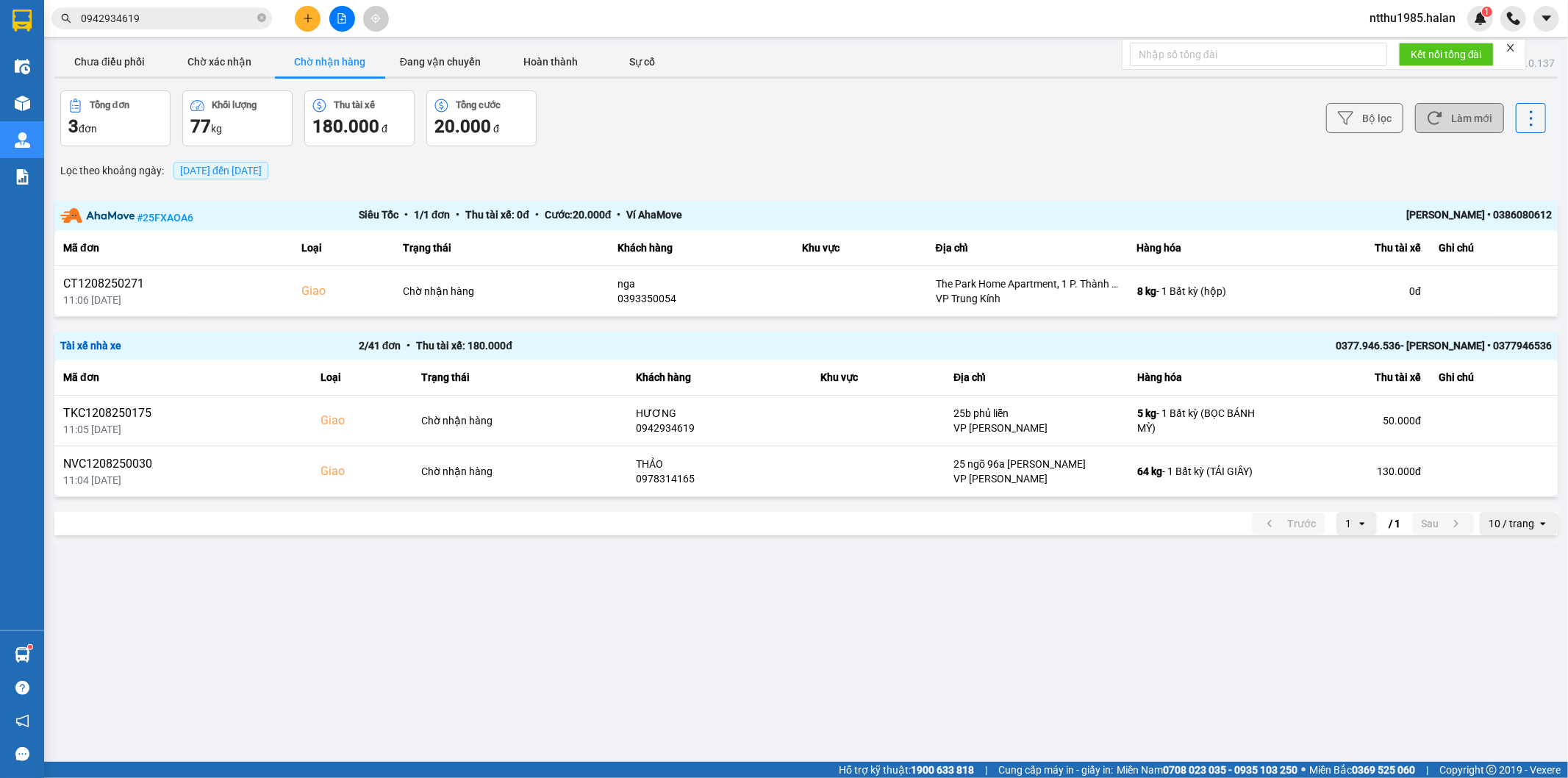
click at [1475, 112] on button "Làm mới" at bounding box center [1459, 118] width 89 height 30
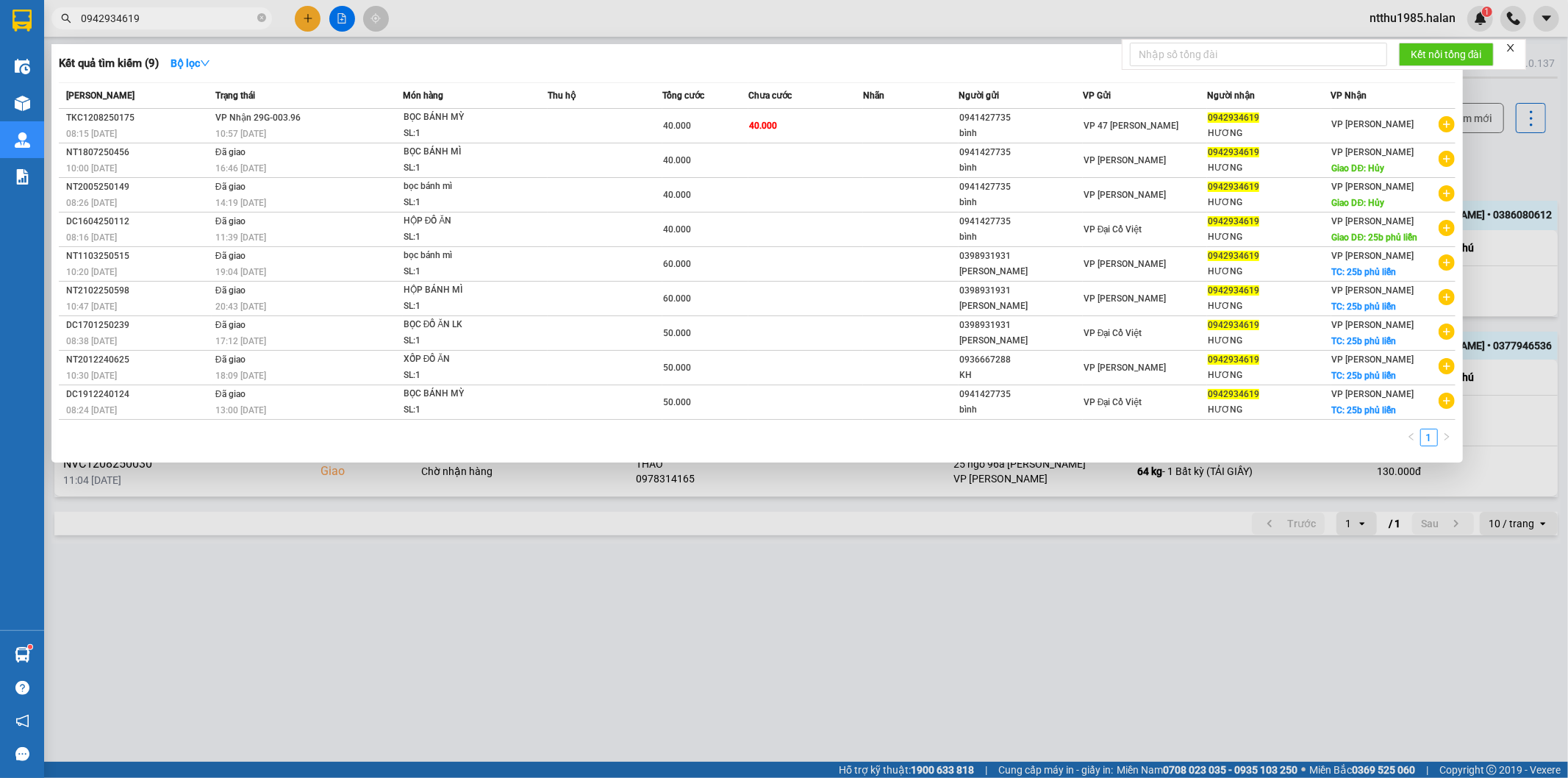
click at [217, 23] on input "0942934619" at bounding box center [167, 18] width 174 height 17
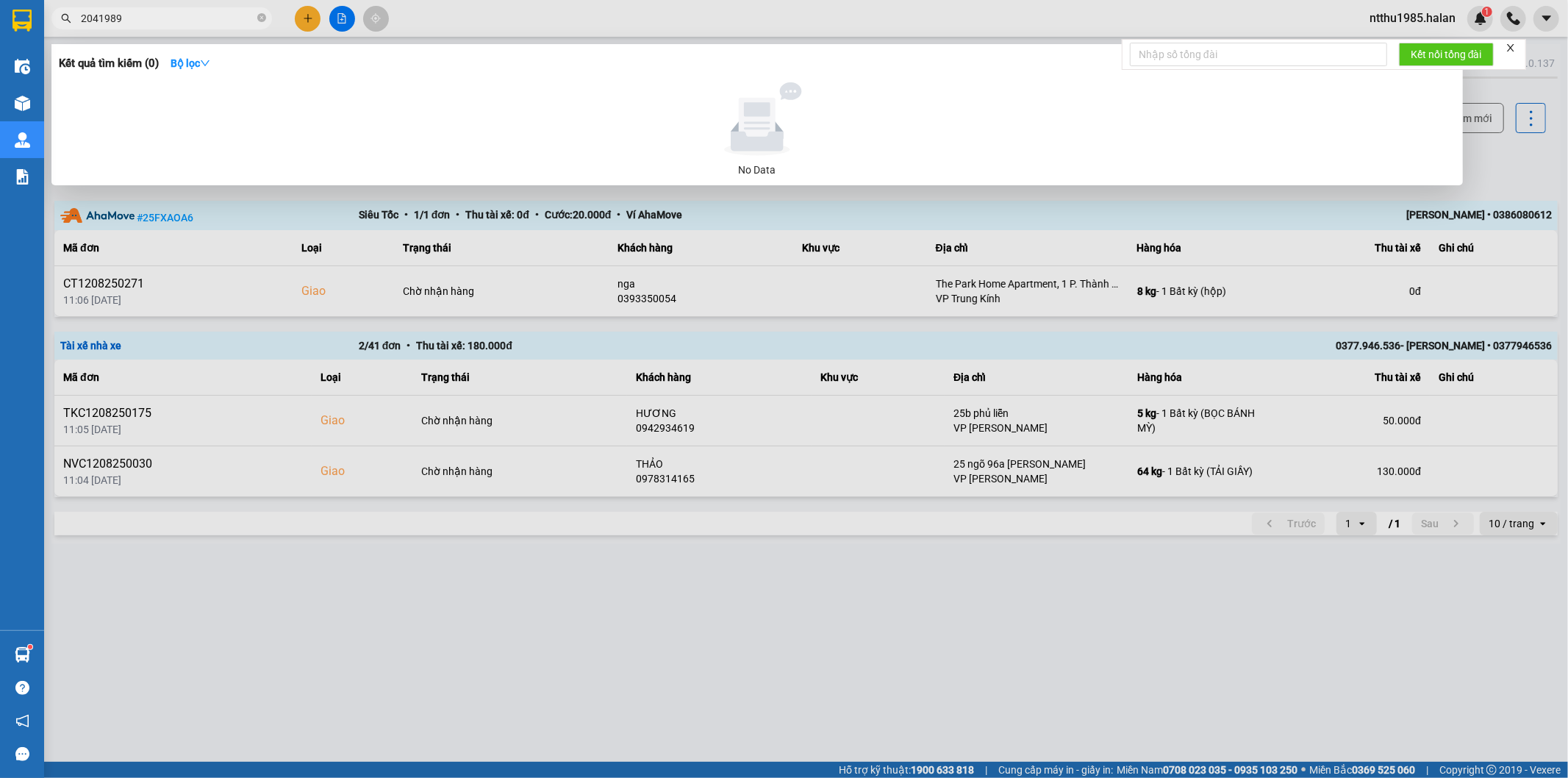
click at [86, 17] on input "2041989" at bounding box center [167, 18] width 174 height 17
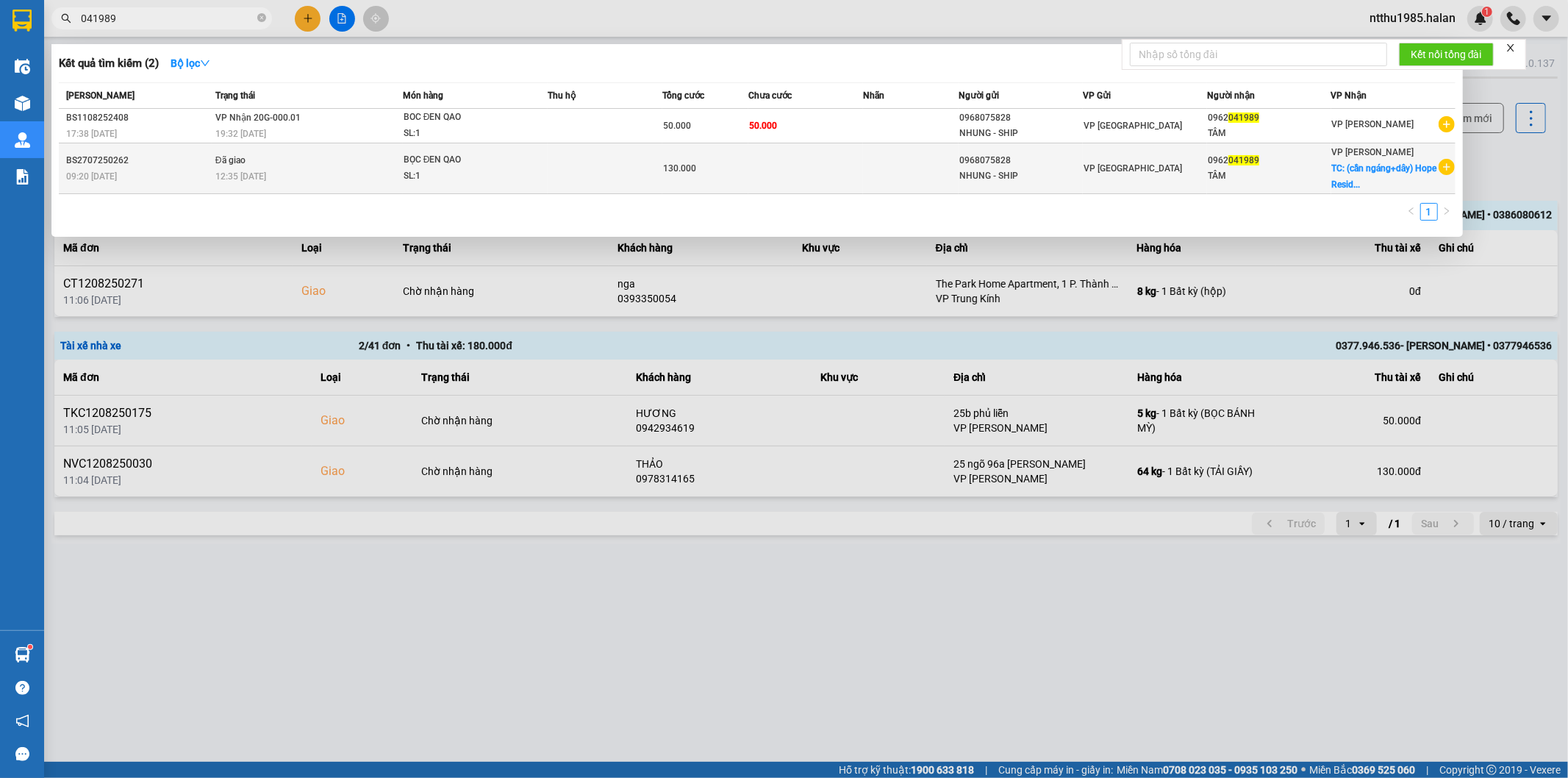
type input "041989"
click at [1346, 179] on span "TC: (cần ngáng+dây) Hope Resid..." at bounding box center [1384, 176] width 106 height 27
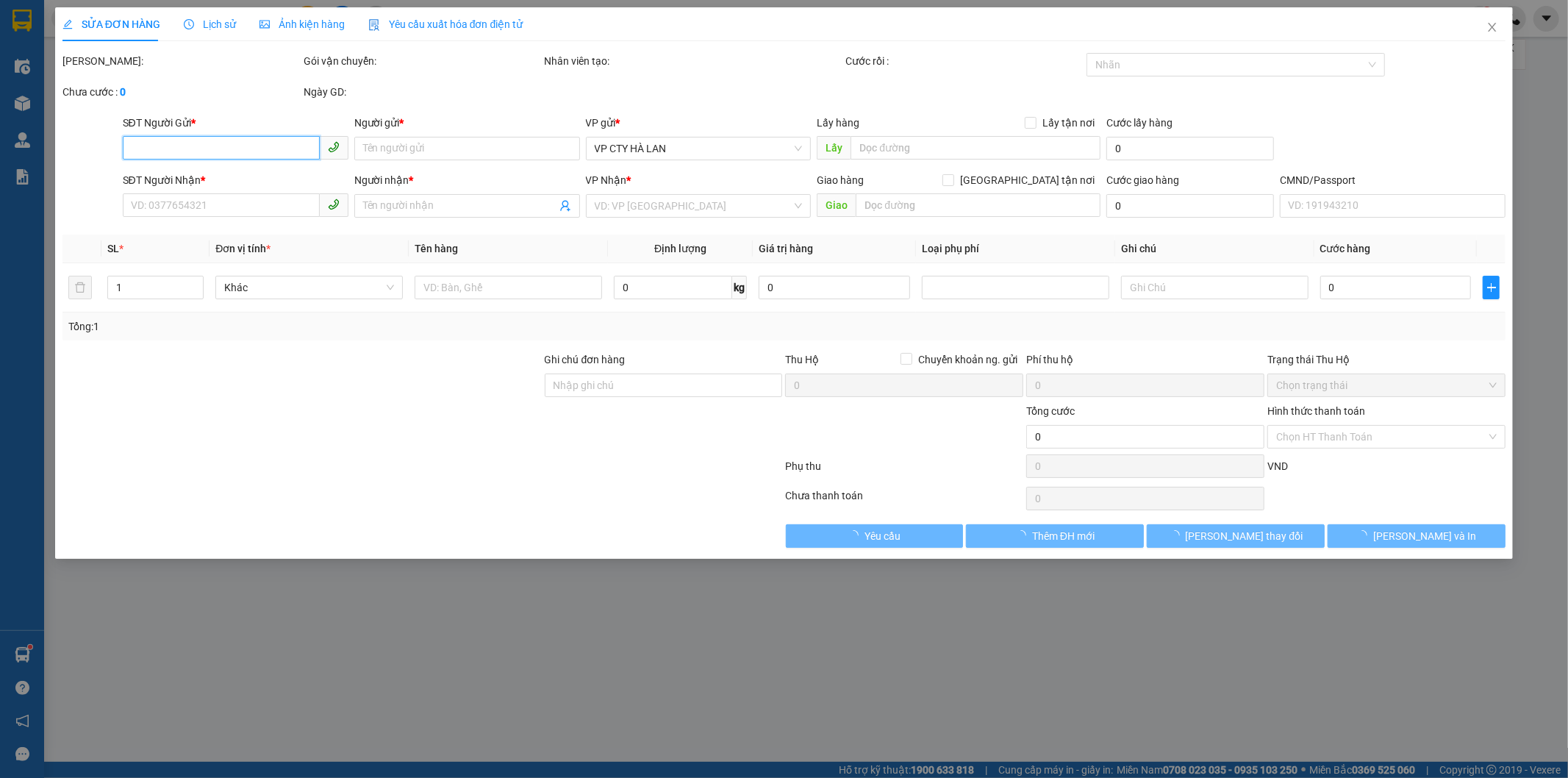
type input "0968075828"
type input "NHUNG - SHIP"
type input "0962041989"
type input "TÂM"
checkbox input "true"
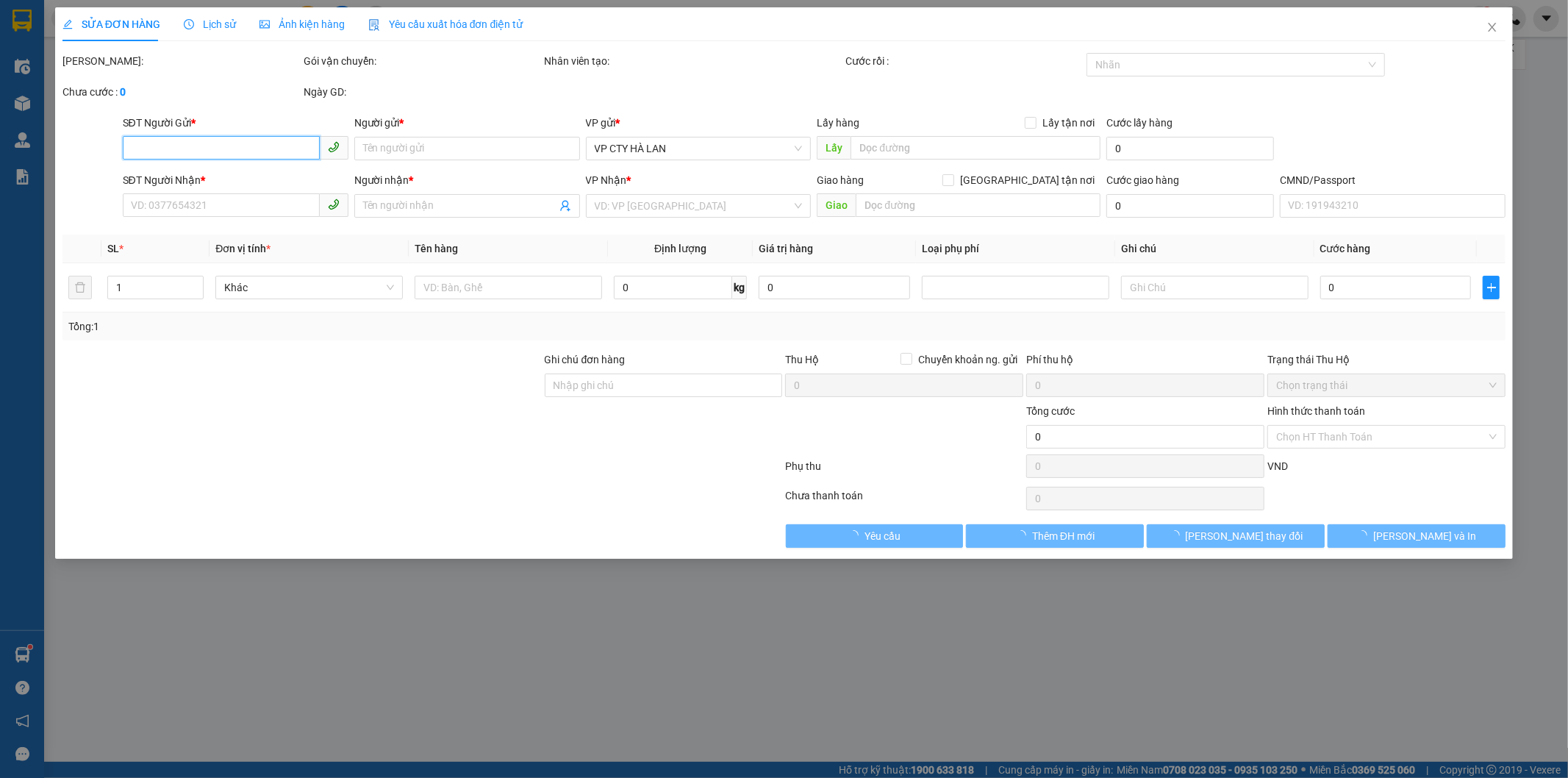
type input "(cần ngáng+dây) Hope Residences Phúc Đồng, Nguyễn Lam, Phúc Đồng, Long Biên, Hà…"
type input "80.000"
type input "130.000"
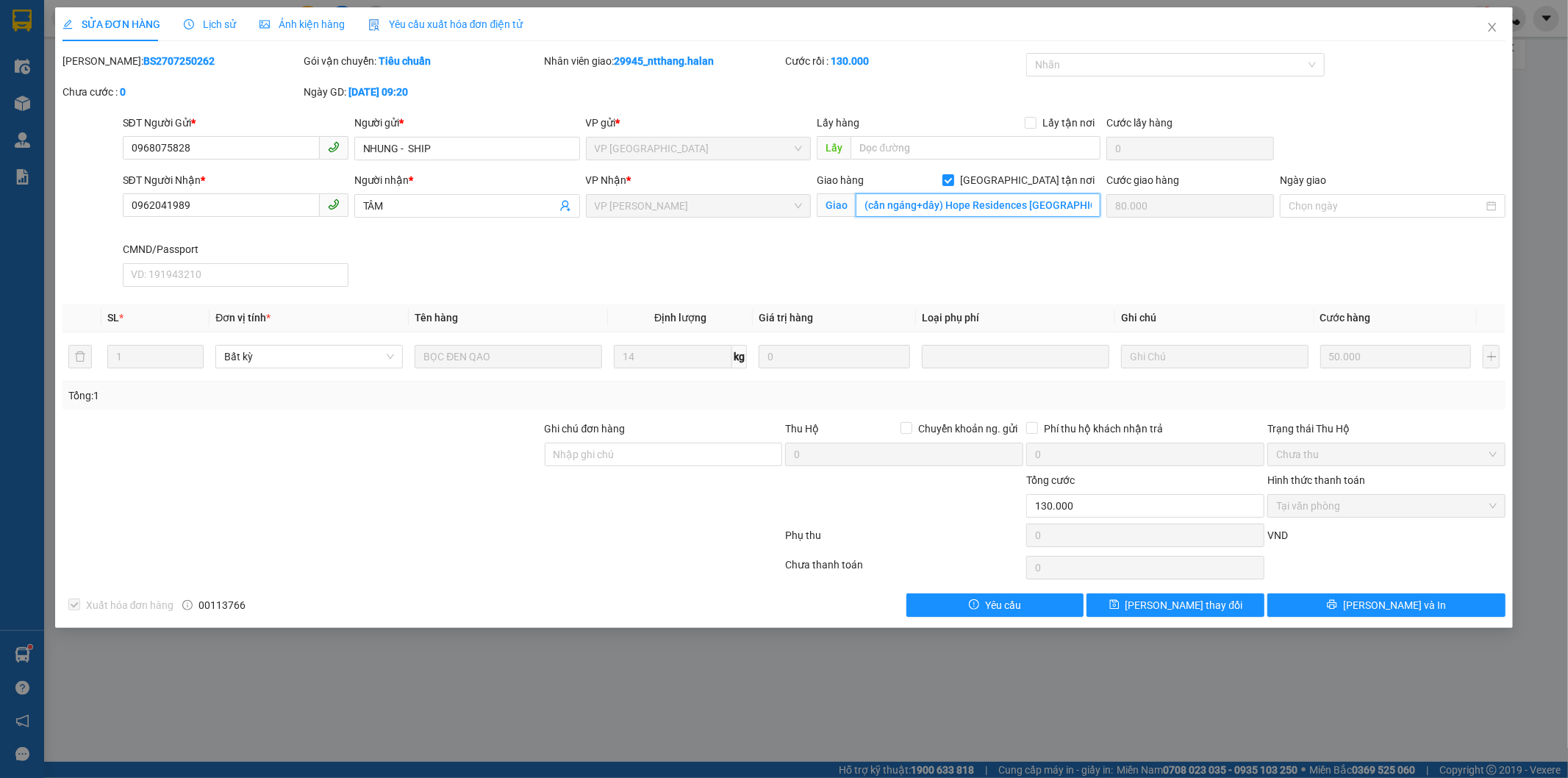
click at [1039, 205] on input "(cần ngáng+dây) Hope Residences Phúc Đồng, Nguyễn Lam, Phúc Đồng, Long Biên, Hà…" at bounding box center [978, 206] width 245 height 24
click at [1495, 25] on icon "close" at bounding box center [1492, 27] width 12 height 12
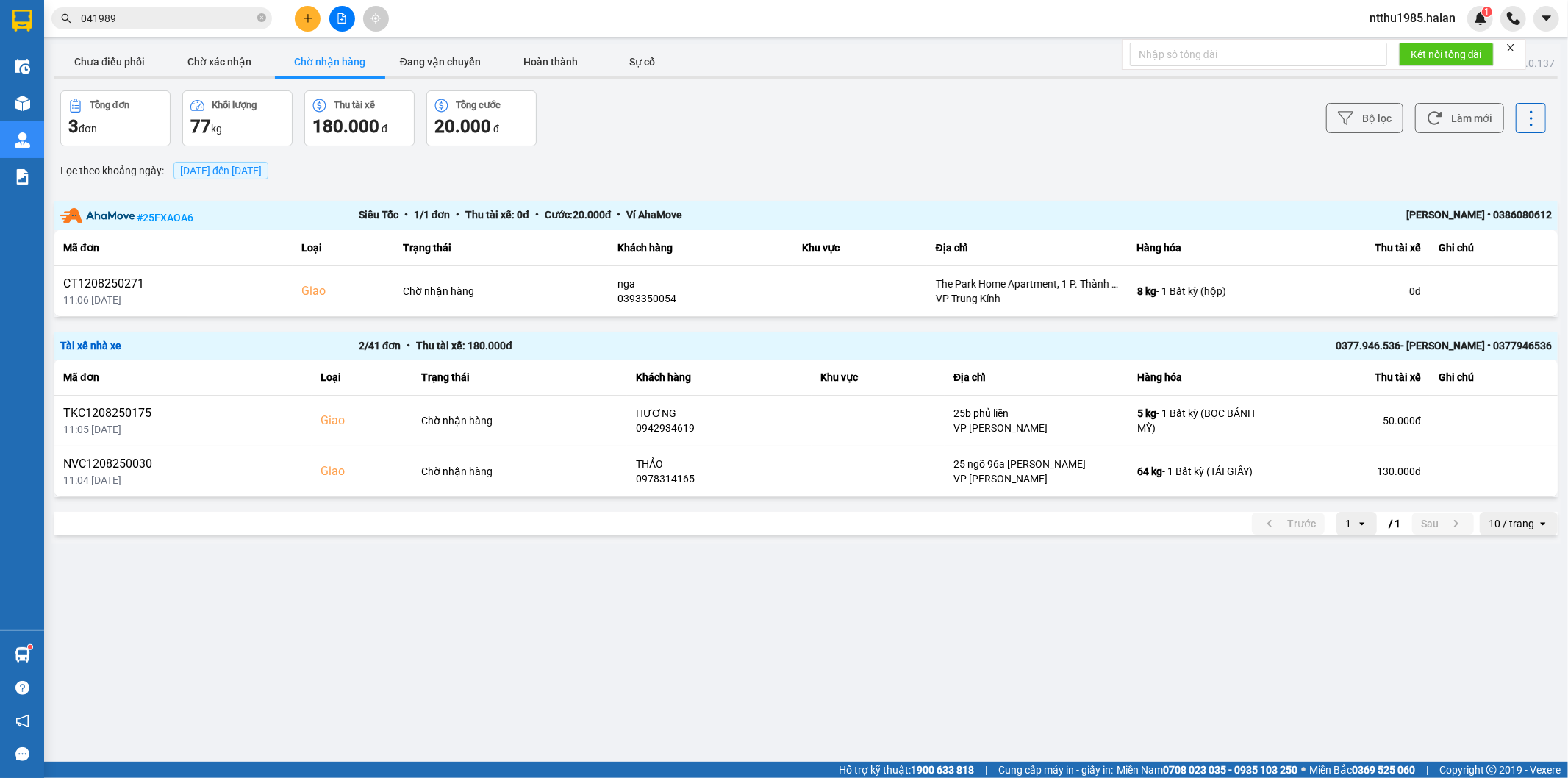
drag, startPoint x: 133, startPoint y: 20, endPoint x: 169, endPoint y: 46, distance: 44.4
click at [136, 23] on input "041989" at bounding box center [167, 18] width 174 height 17
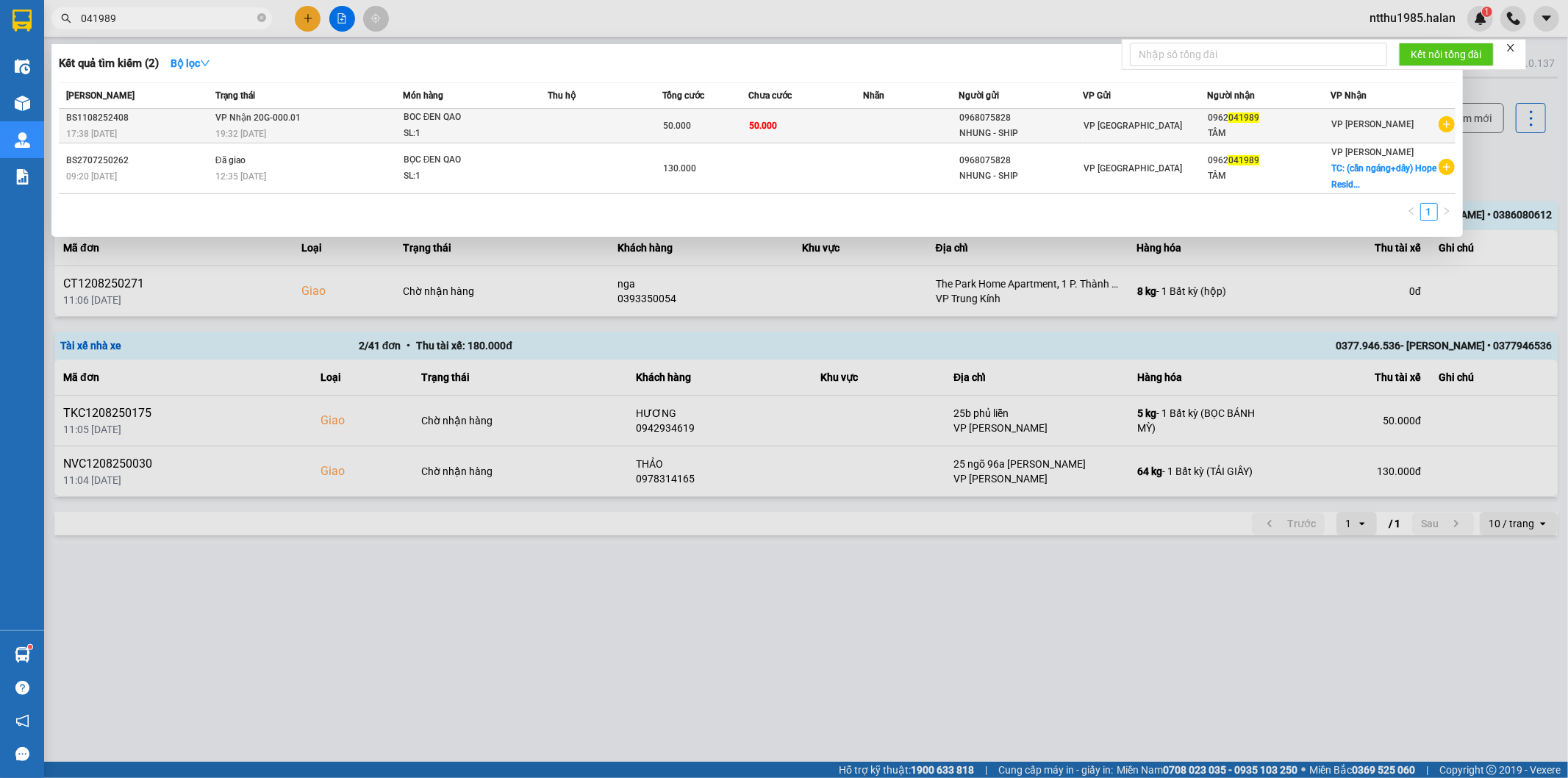
click at [484, 128] on div "SL: 1" at bounding box center [459, 134] width 110 height 17
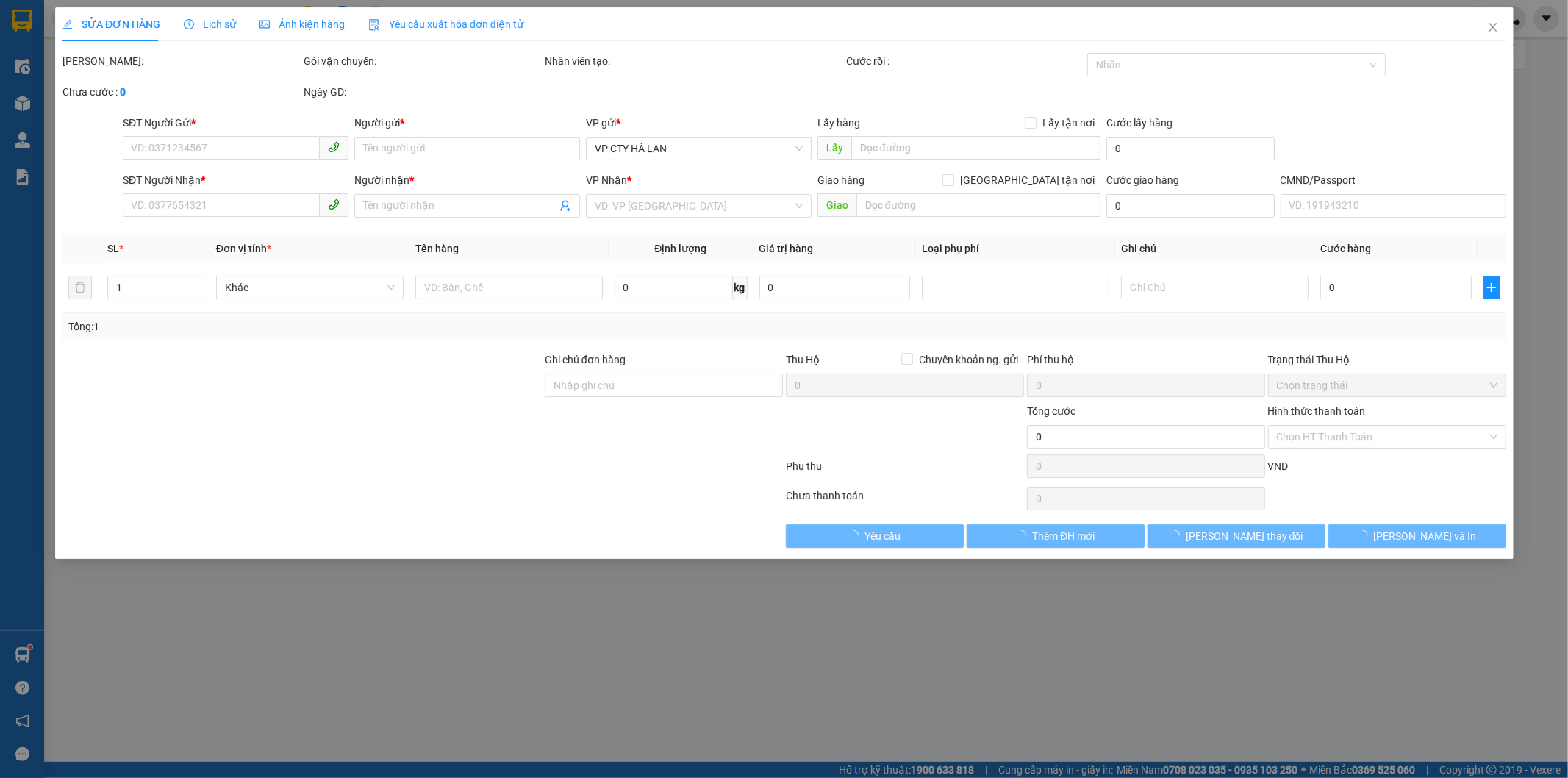
type input "0968075828"
type input "NHUNG - SHIP"
type input "0962041989"
type input "TÂM"
type input "50.000"
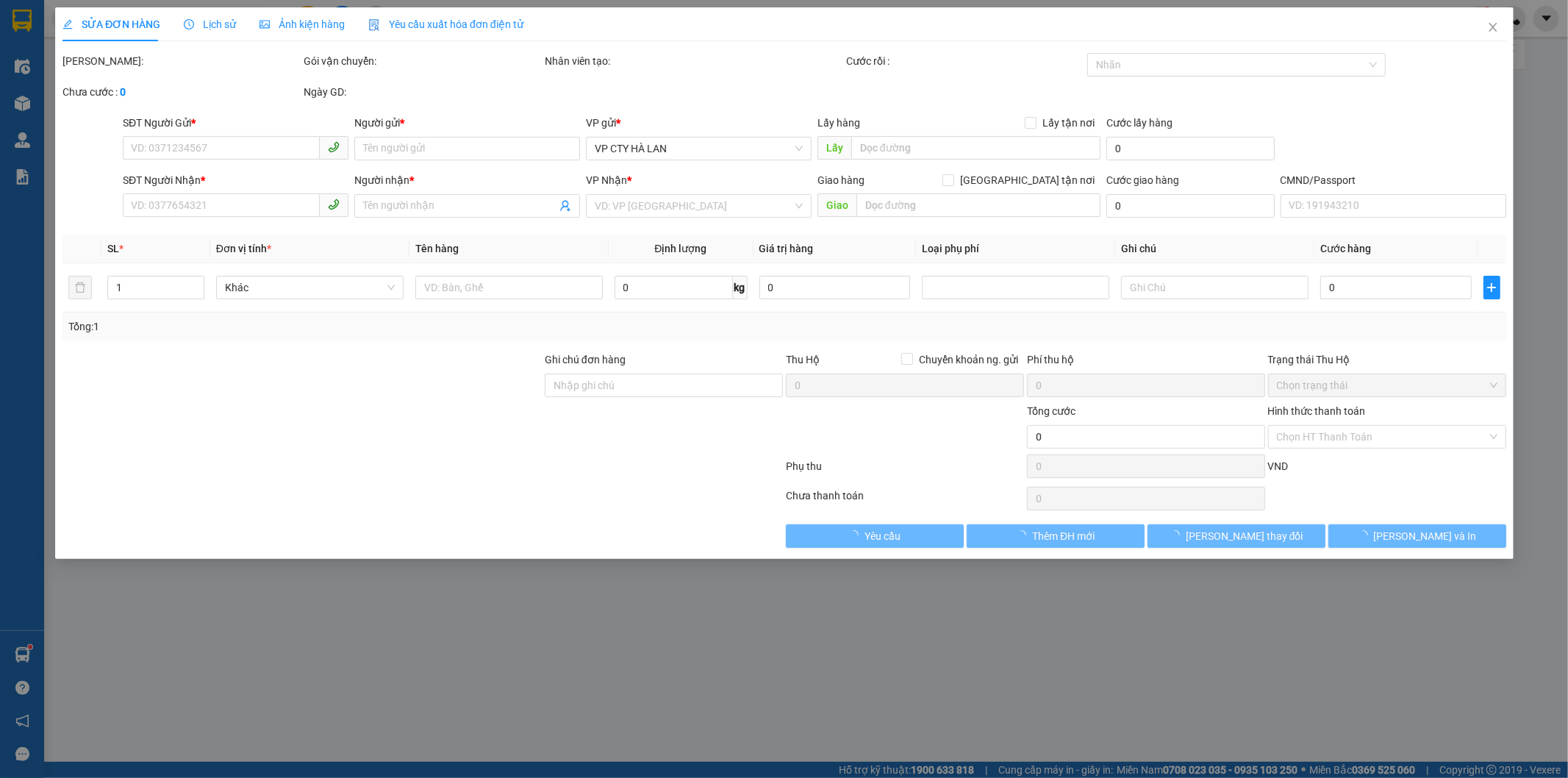
type input "50.000"
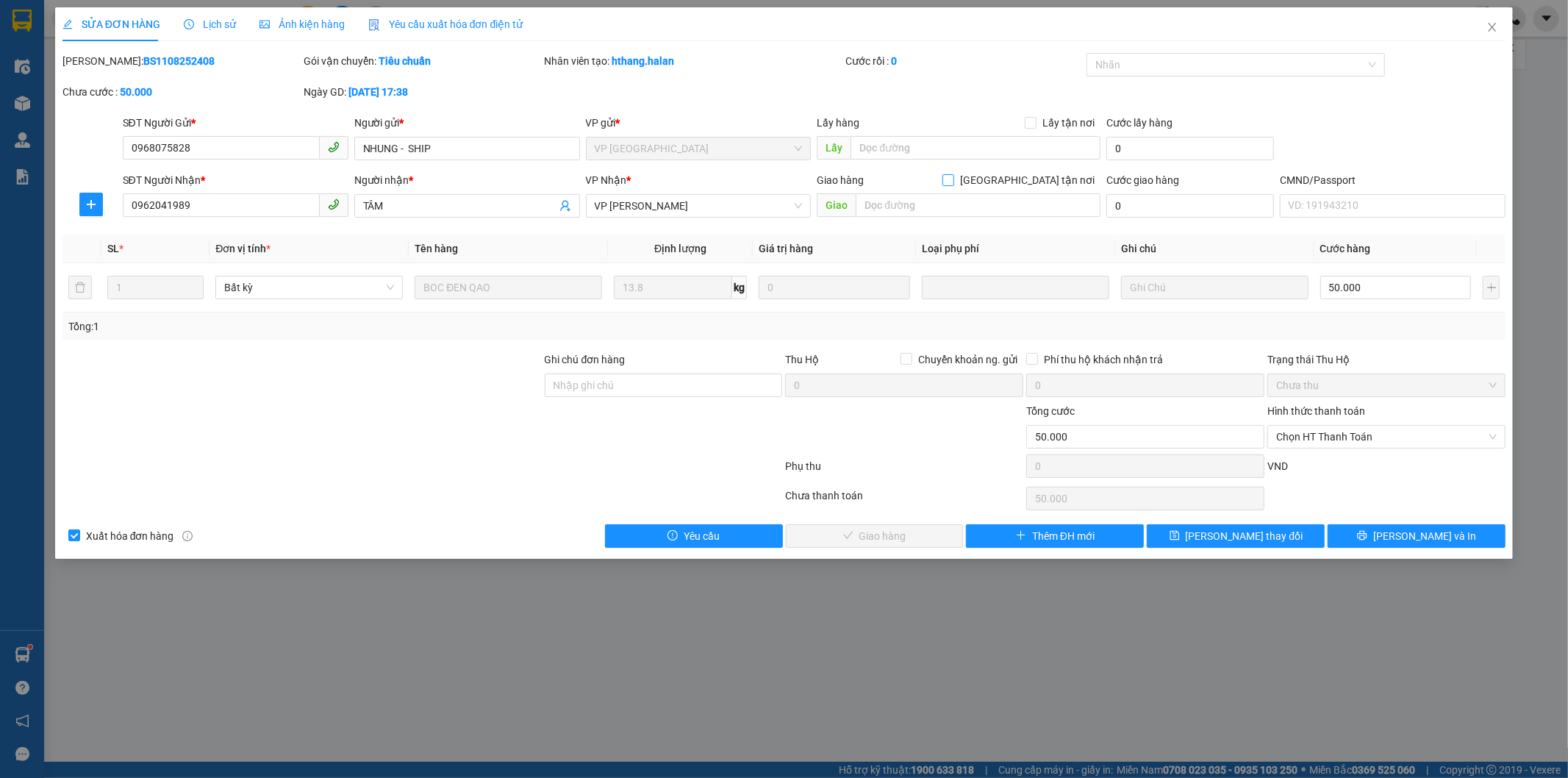
drag, startPoint x: 1024, startPoint y: 182, endPoint x: 989, endPoint y: 206, distance: 42.4
click at [953, 183] on input "Giao tận nơi" at bounding box center [947, 179] width 10 height 10
checkbox input "true"
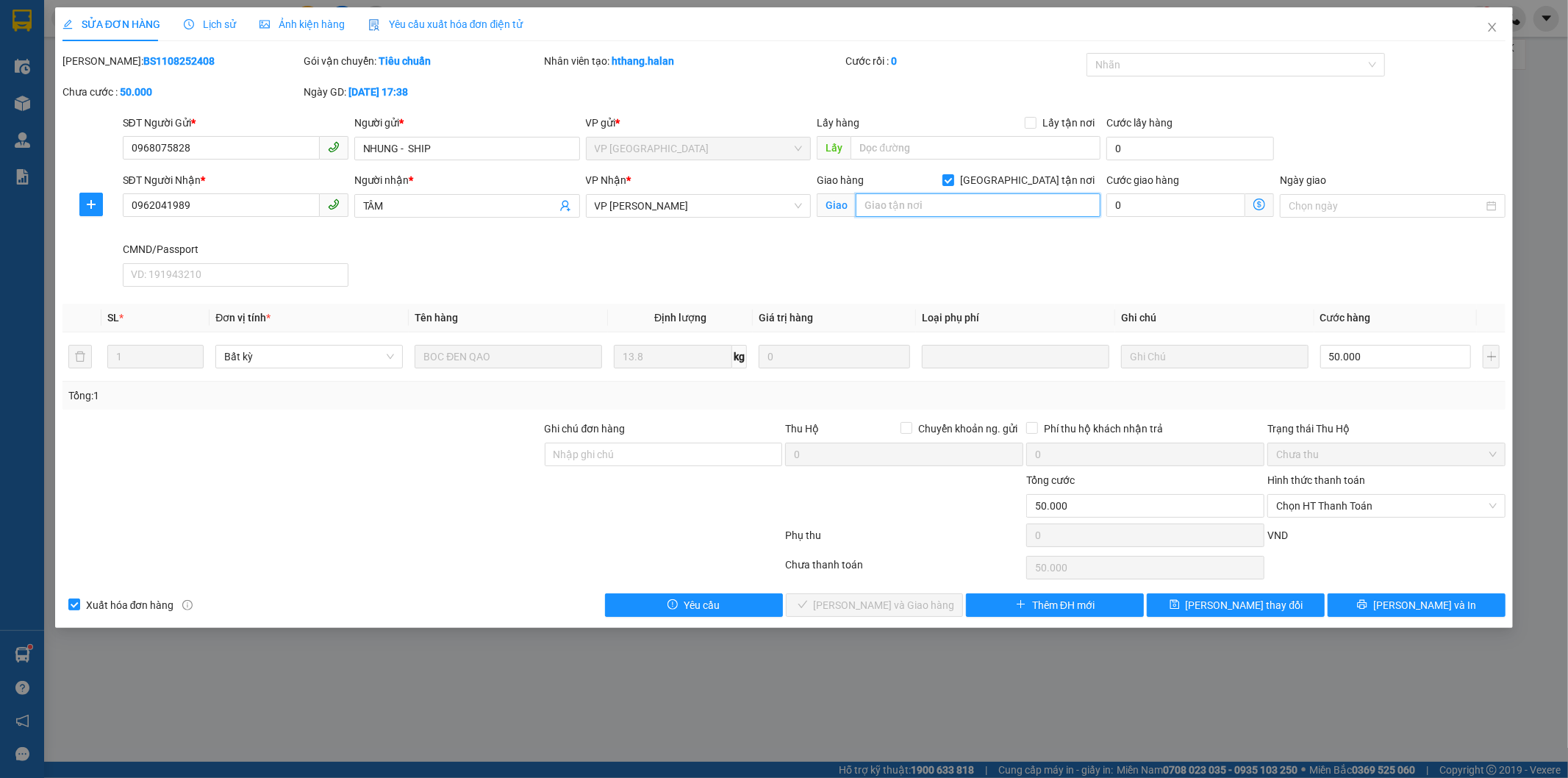
click at [980, 209] on input "text" at bounding box center [978, 206] width 245 height 24
paste input "(cần ngáng+dây) Hope Residences Phúc Đồng, Nguyễn Lam, Phúc Đồng, Long Biên, Hà…"
click at [1114, 251] on div "SĐT Người Nhận * 0962041989 Người nhận * TÂM VP Nhận * VP Nguyễn Văn Cừ Giao hà…" at bounding box center [814, 231] width 1389 height 120
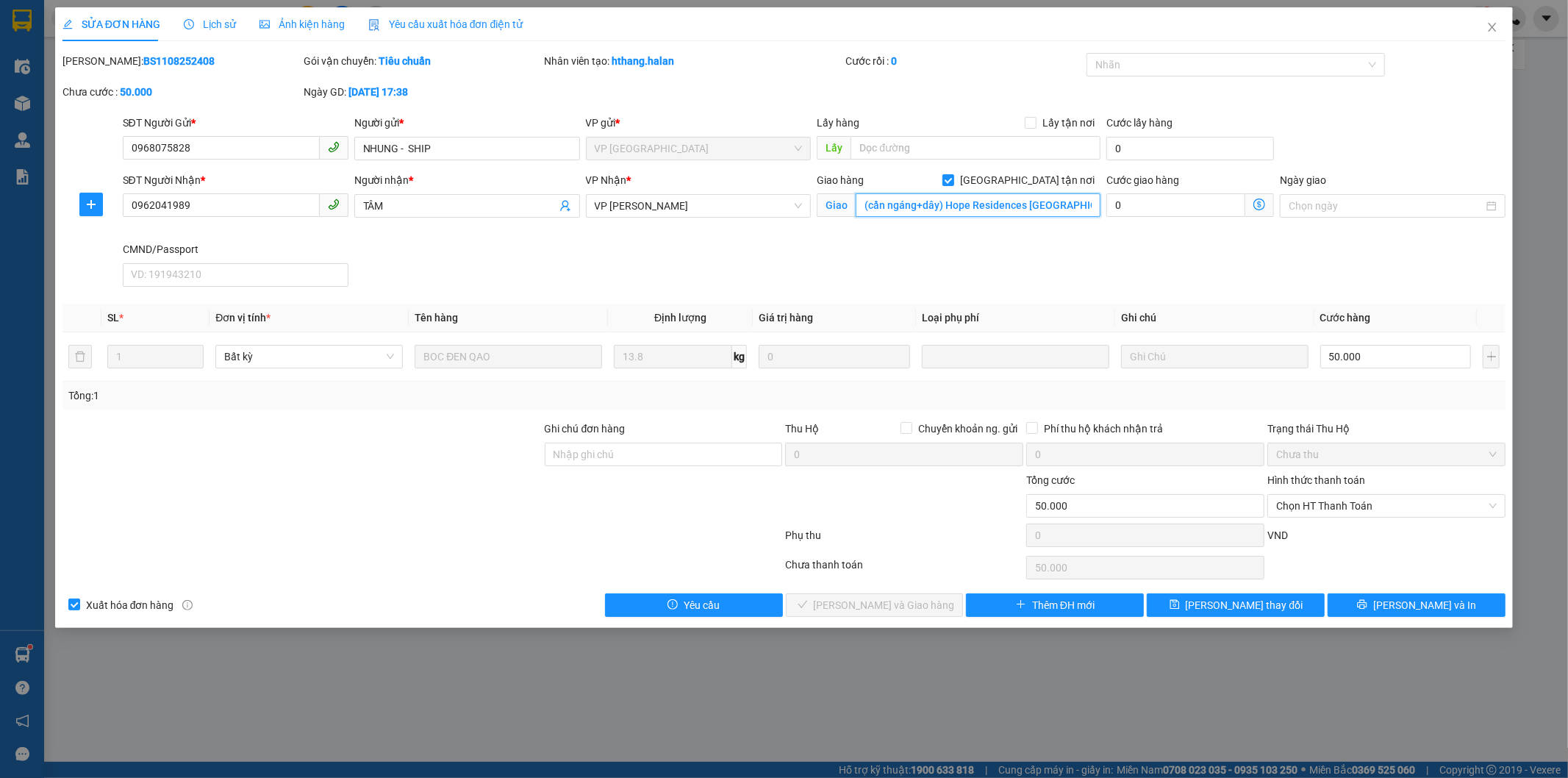
click at [945, 203] on input "(cần ngáng+dây) Hope Residences Phúc Đồng, Nguyễn Lam, Phúc Đồng, Long Biên, Hà…" at bounding box center [978, 206] width 245 height 24
drag, startPoint x: 945, startPoint y: 203, endPoint x: 800, endPoint y: 210, distance: 145.2
click at [800, 210] on div "SĐT Người Nhận * 0962041989 Người nhận * TÂM VP Nhận * VP Nguyễn Văn Cừ Giao hà…" at bounding box center [814, 231] width 1389 height 120
type input "Hope Residences Phúc Đồng, Nguyễn Lam, Phúc Đồng, Long Biên, Hà Nội 100000, Việ…"
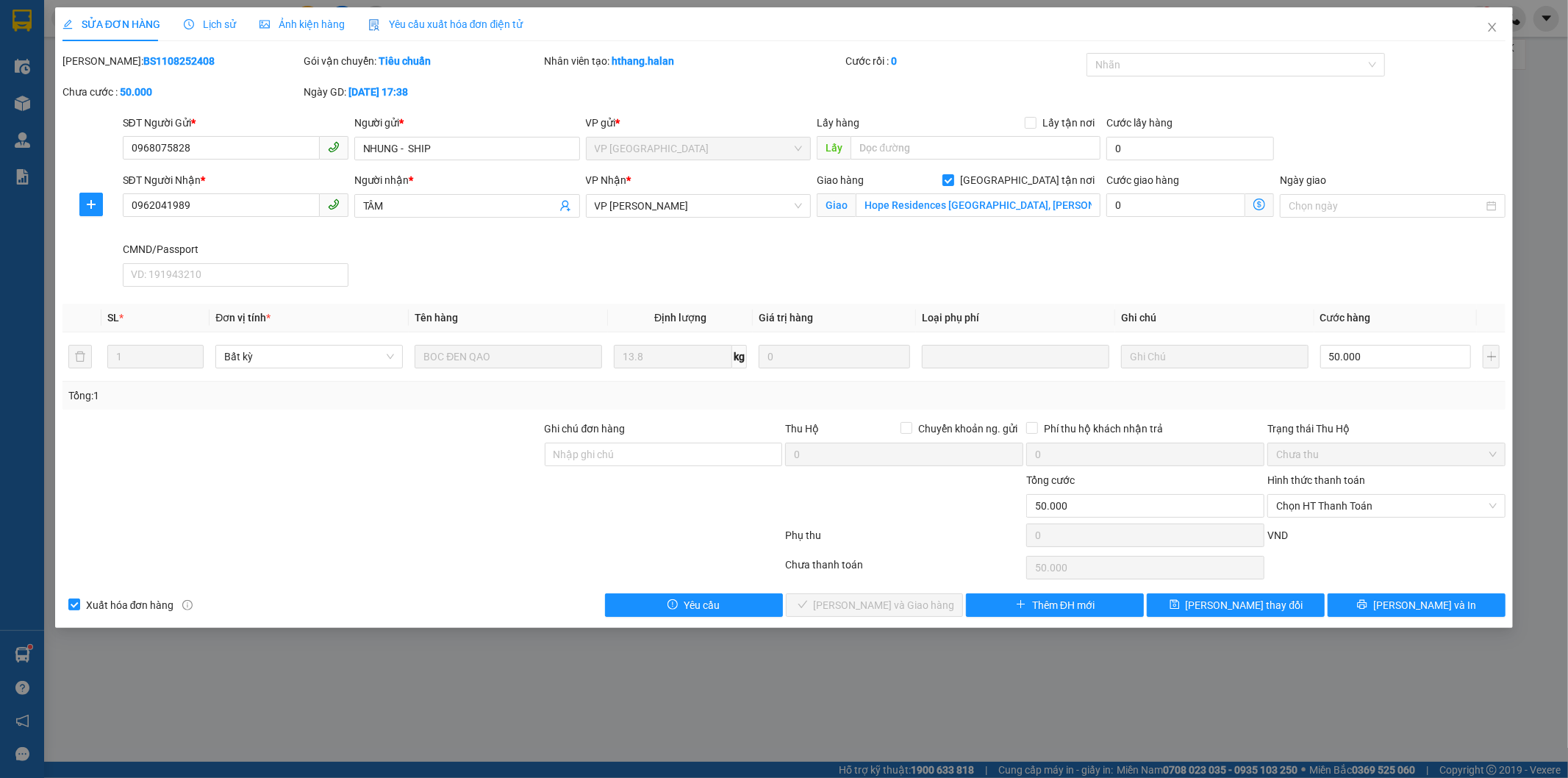
click at [1259, 201] on icon "dollar-circle" at bounding box center [1259, 204] width 12 height 12
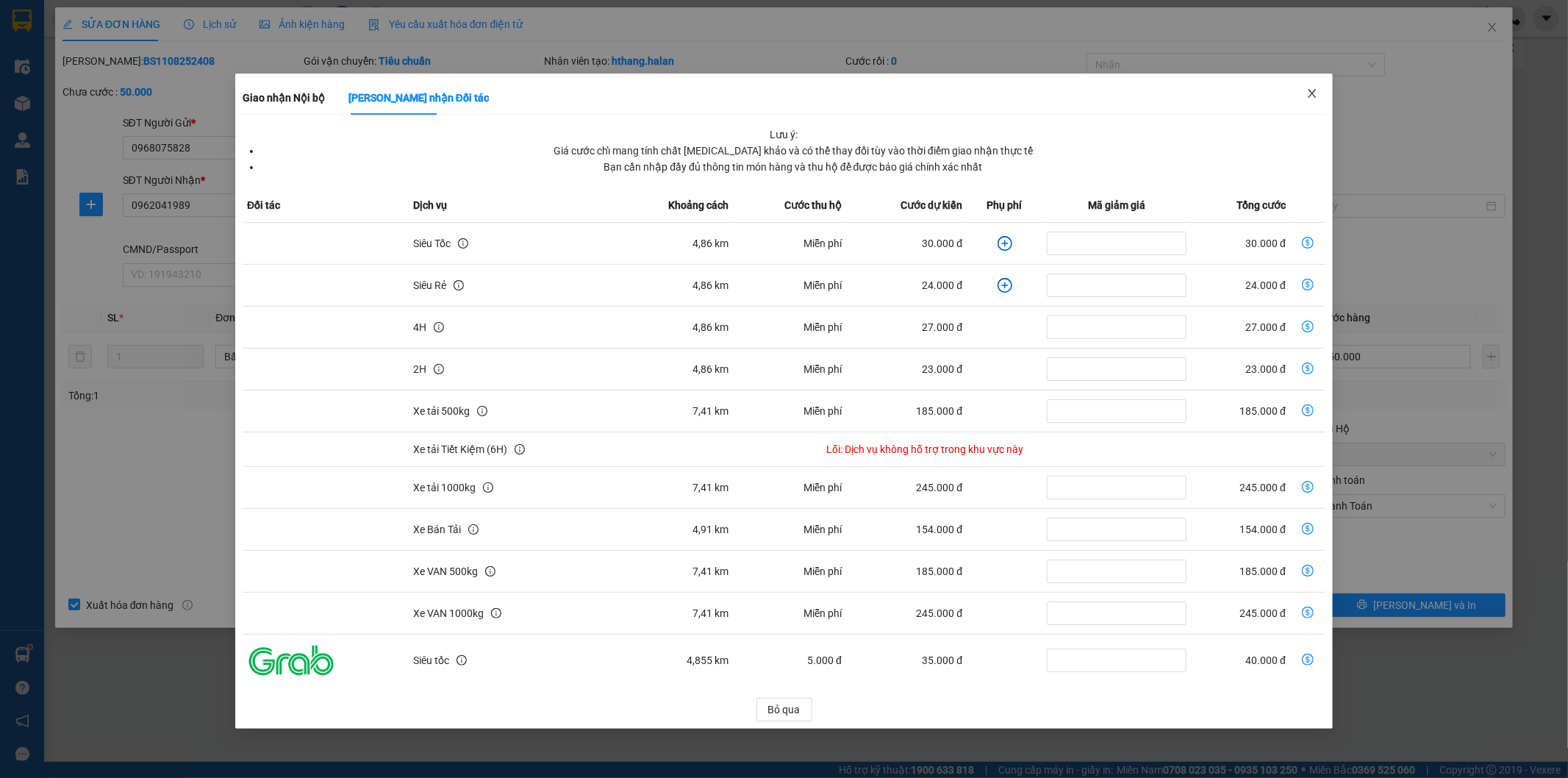
click at [1310, 92] on icon "close" at bounding box center [1312, 94] width 8 height 9
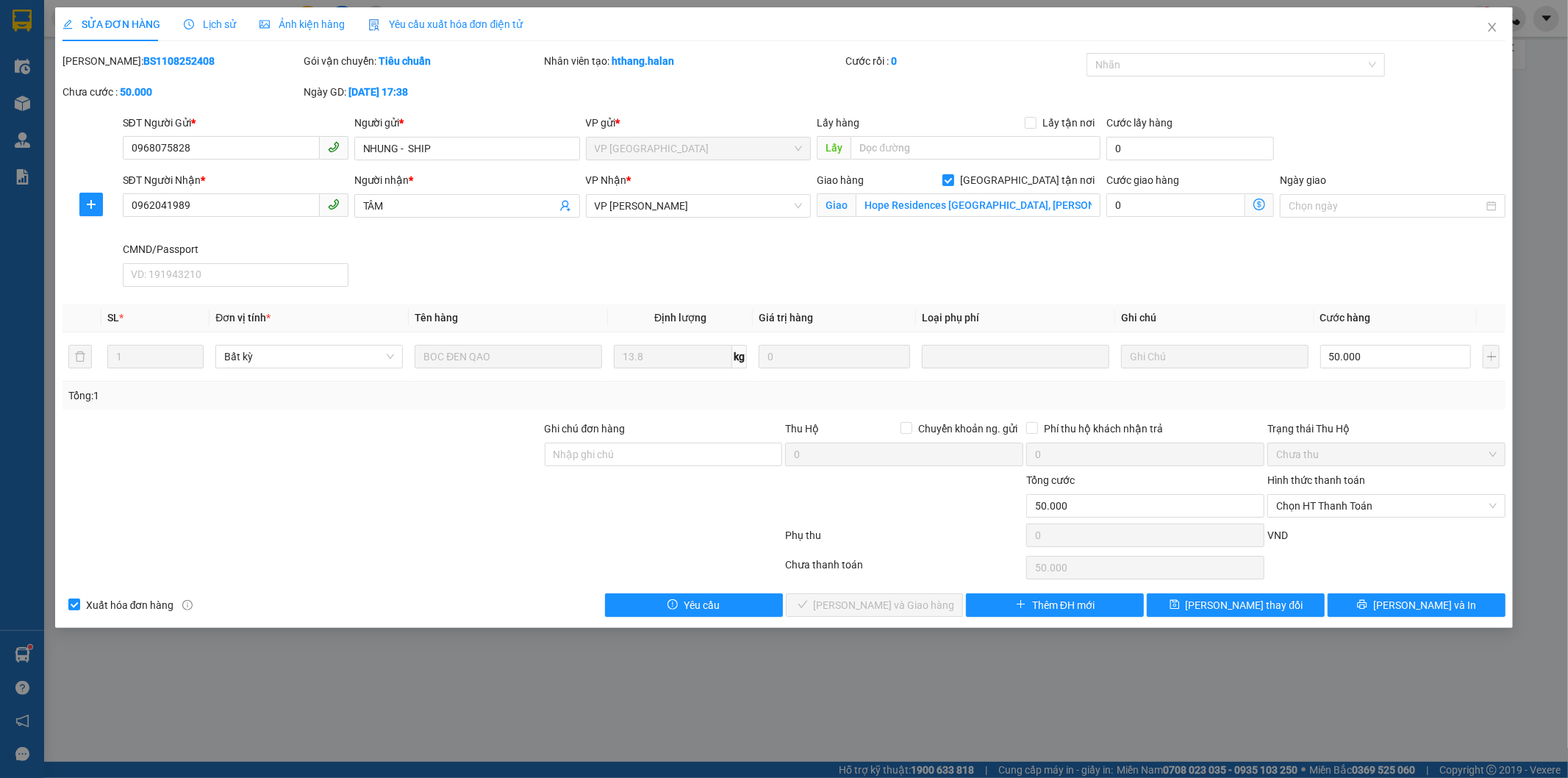
click at [1260, 204] on icon "dollar-circle" at bounding box center [1259, 204] width 12 height 12
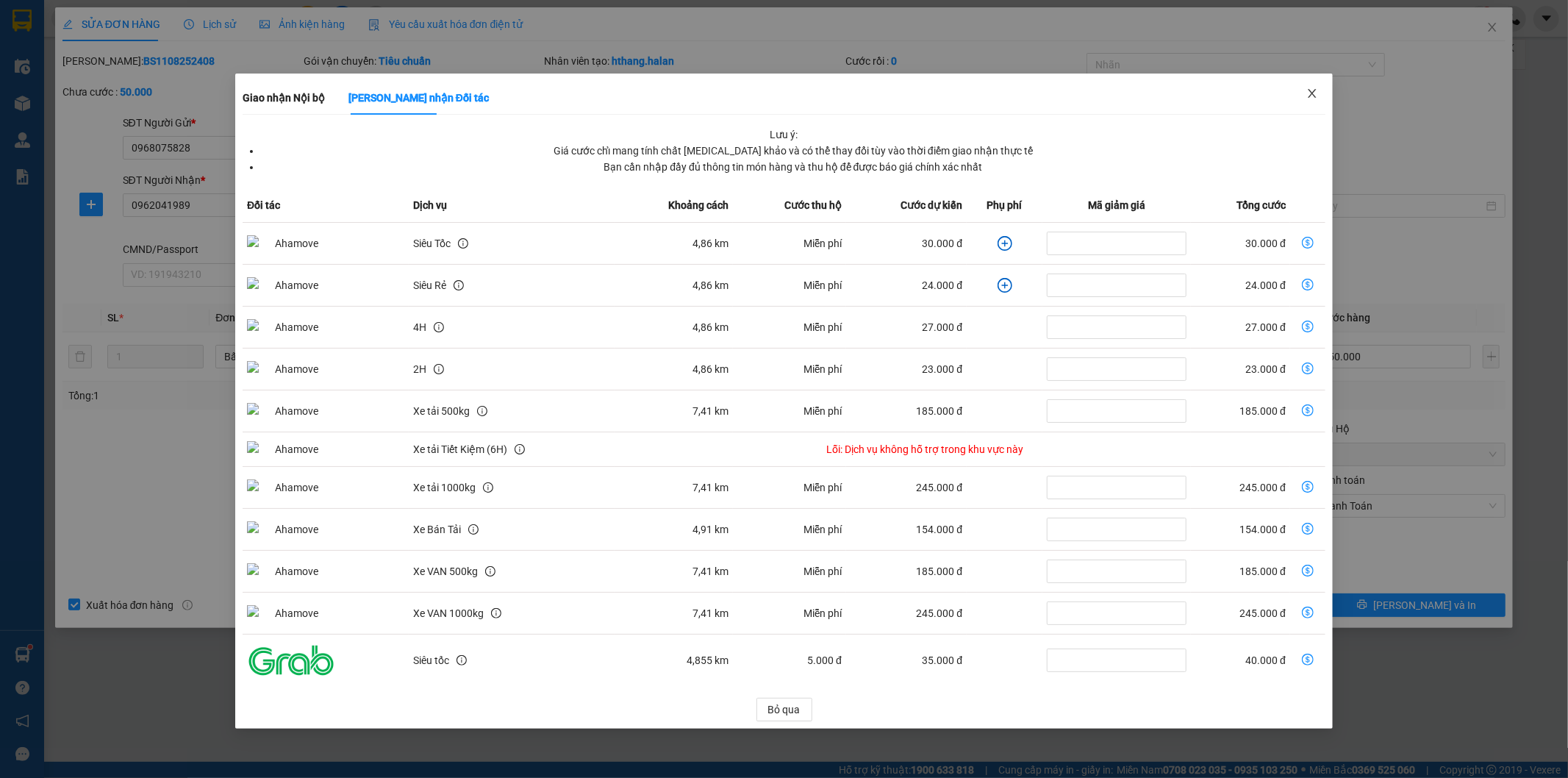
click at [1316, 92] on icon "close" at bounding box center [1312, 93] width 12 height 12
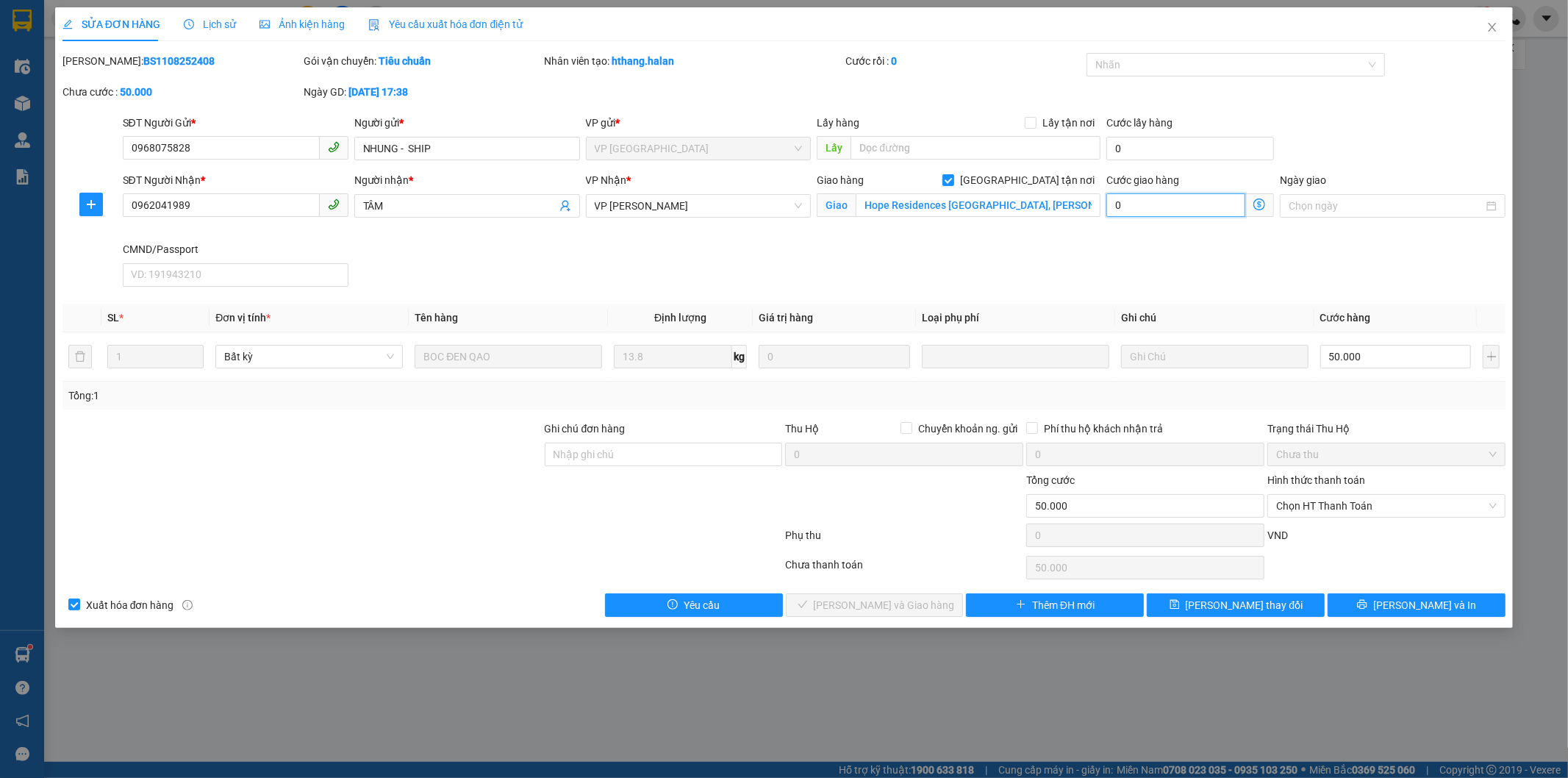
type input "50.004"
type input "4"
type input "50.040"
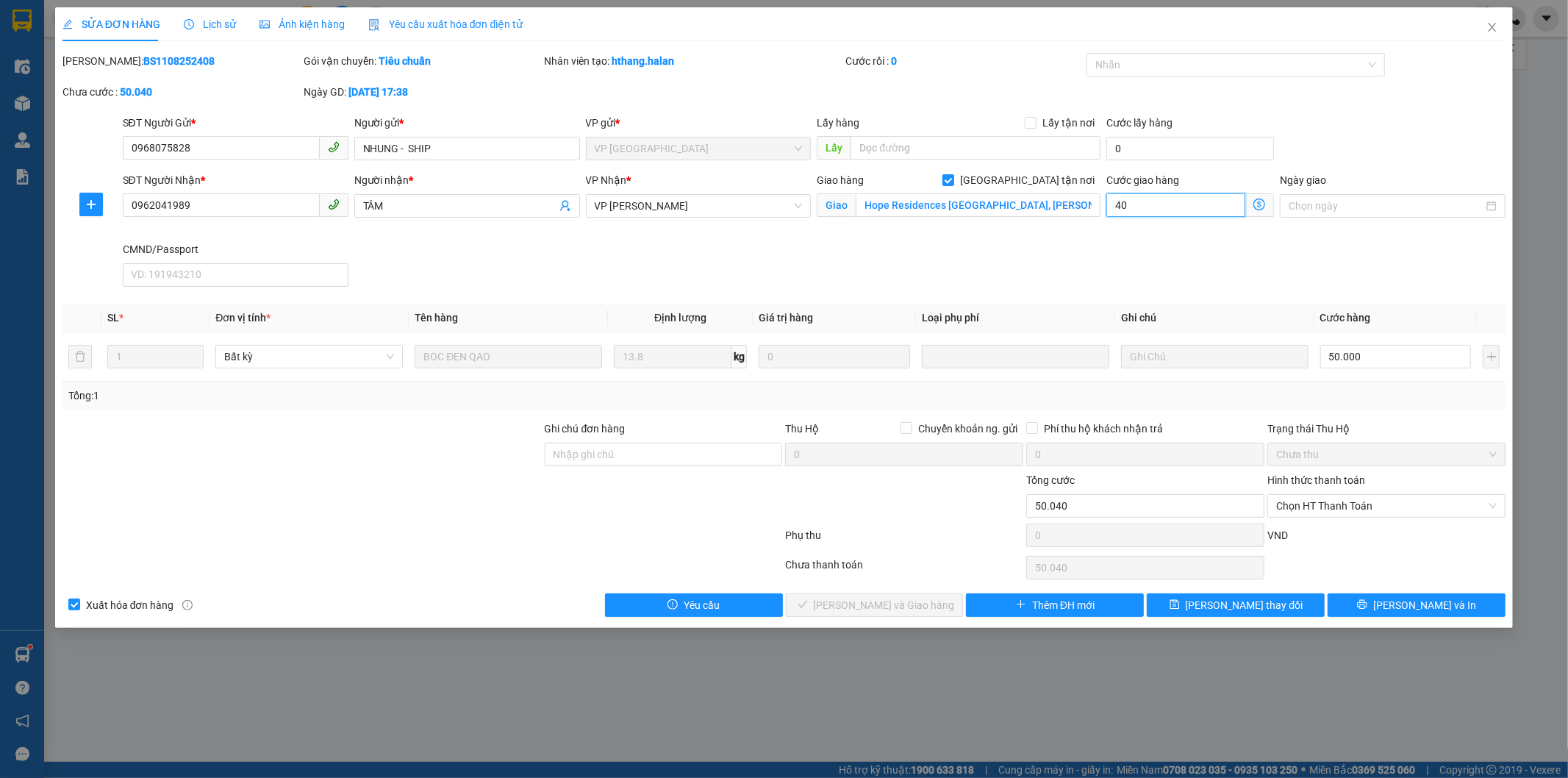
type input "40.000"
type input "90.000"
click at [1180, 603] on icon "save" at bounding box center [1174, 604] width 10 height 10
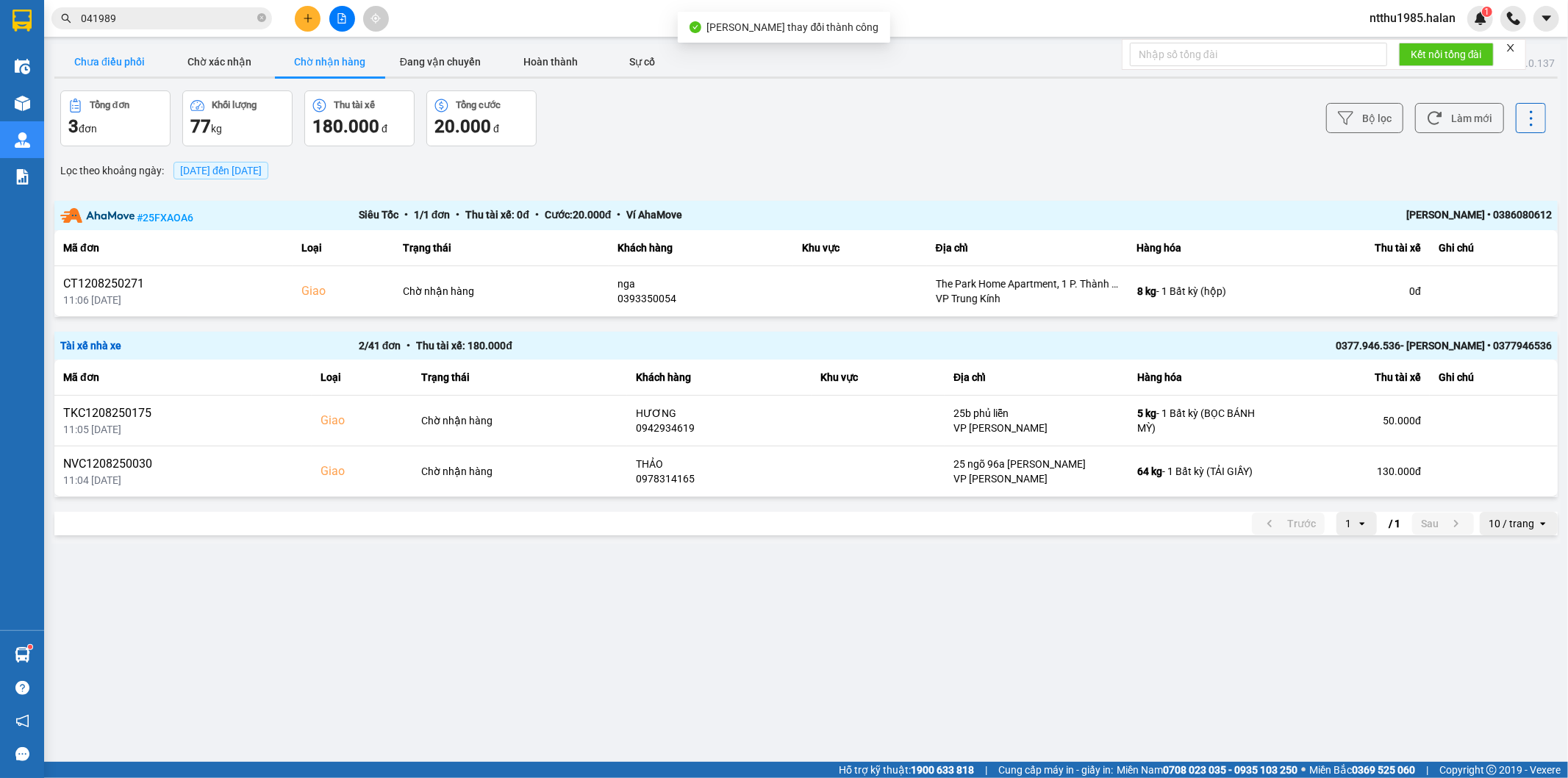
click at [92, 62] on button "Chưa điều phối" at bounding box center [109, 62] width 110 height 29
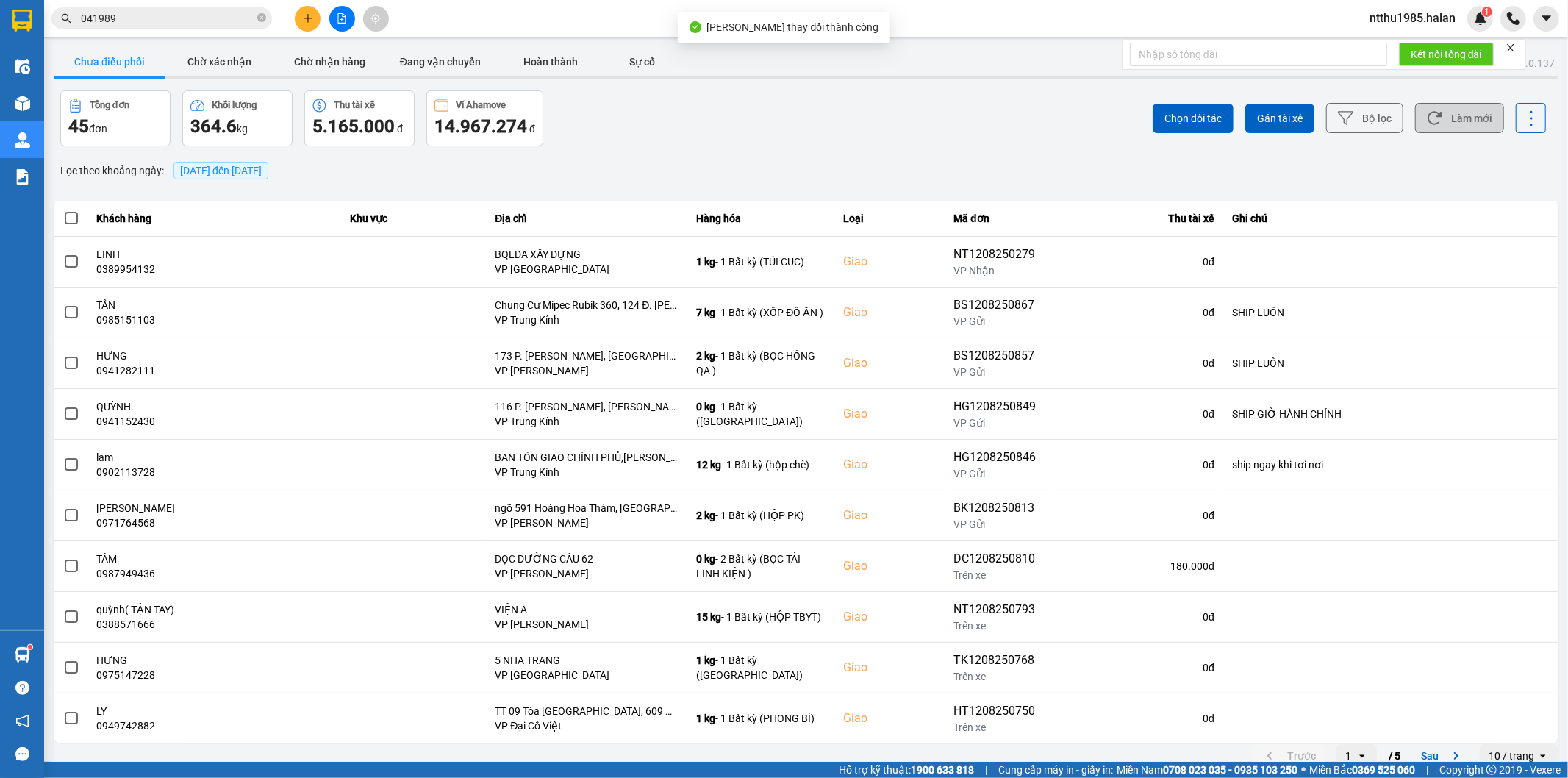
click at [1467, 111] on button "Làm mới" at bounding box center [1459, 118] width 89 height 30
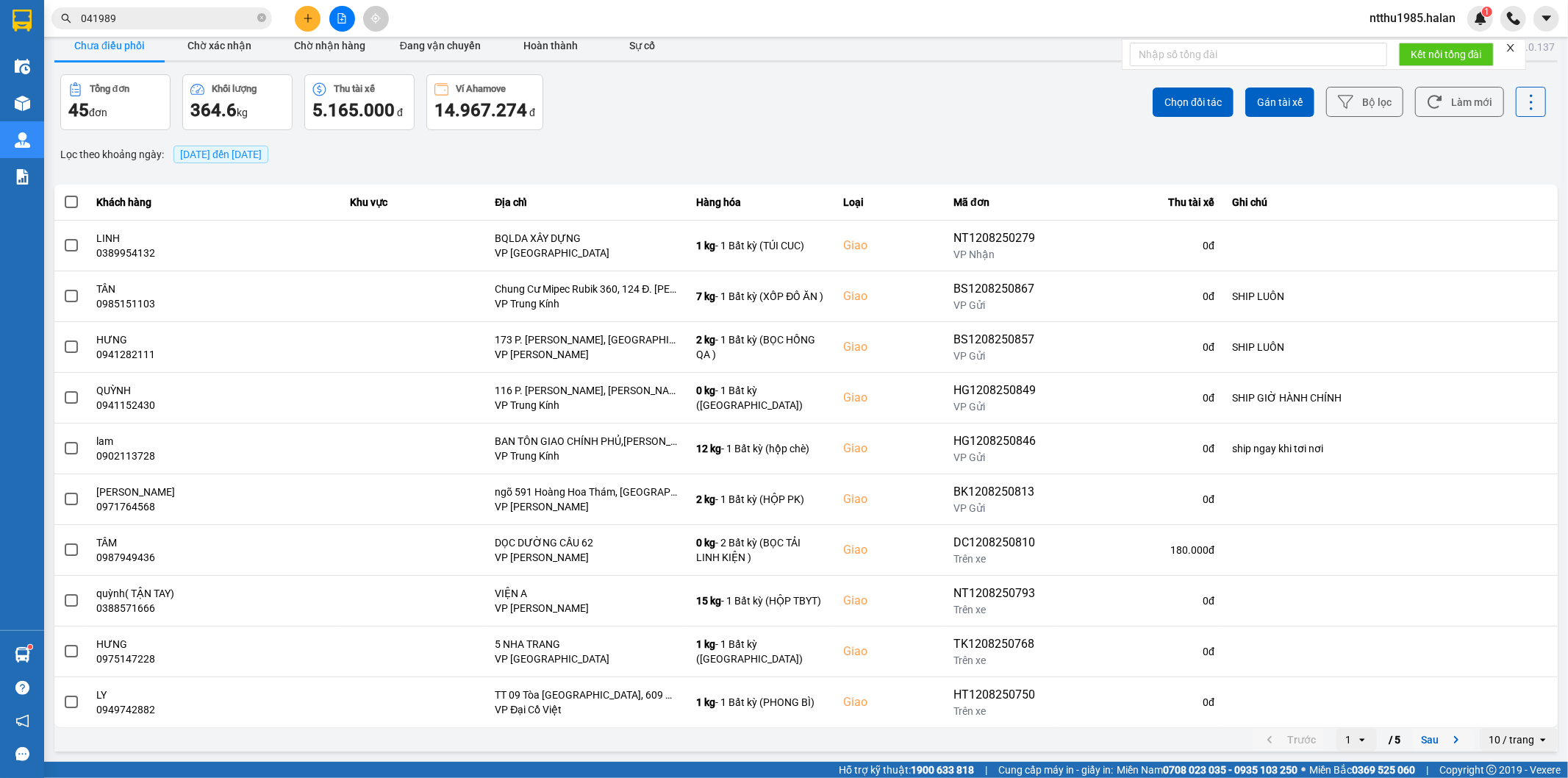
click at [1419, 741] on button "Sau" at bounding box center [1442, 740] width 62 height 22
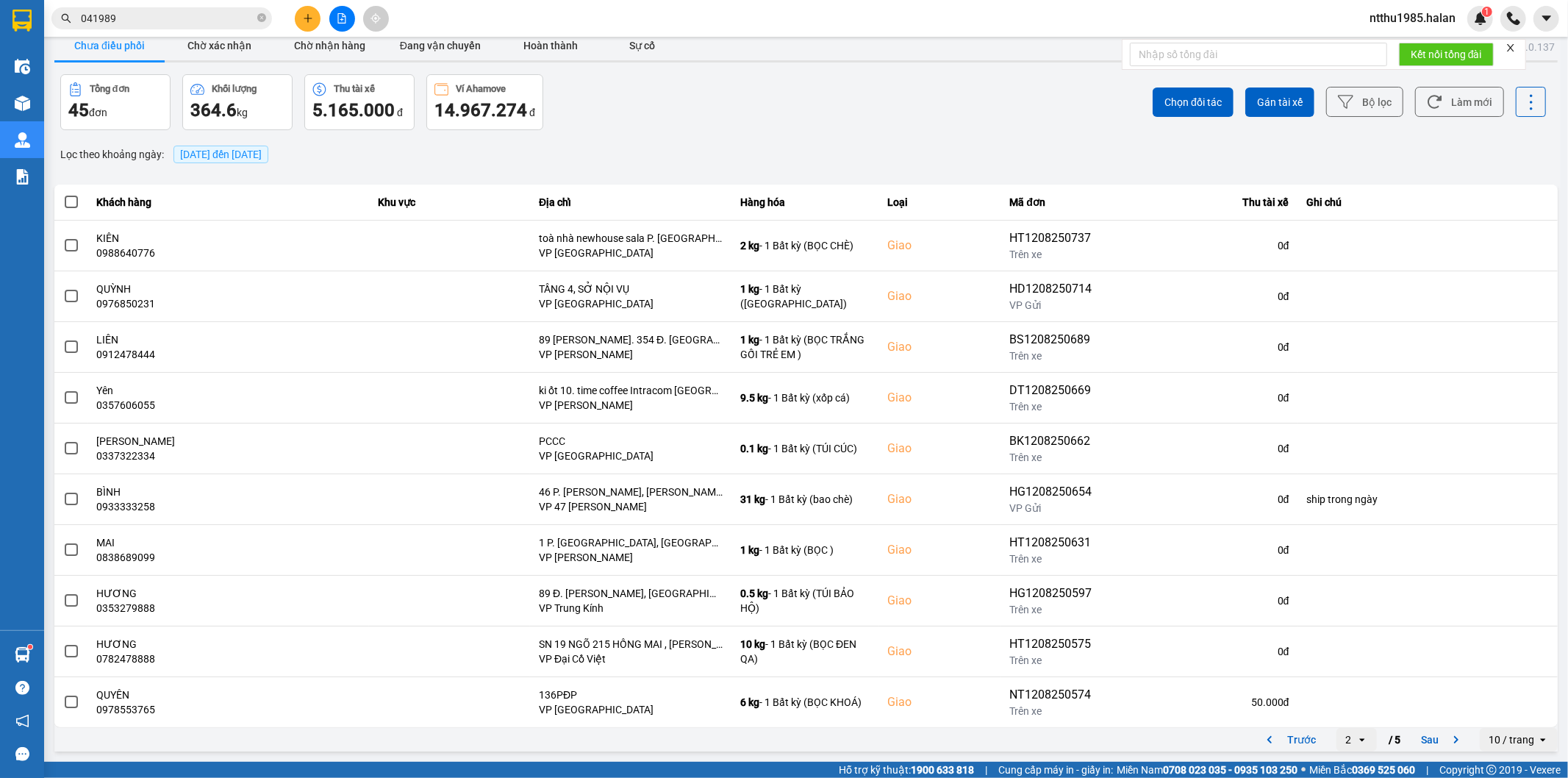
drag, startPoint x: 1417, startPoint y: 744, endPoint x: 1413, endPoint y: 729, distance: 15.5
click at [1417, 743] on button "Sau" at bounding box center [1442, 740] width 62 height 22
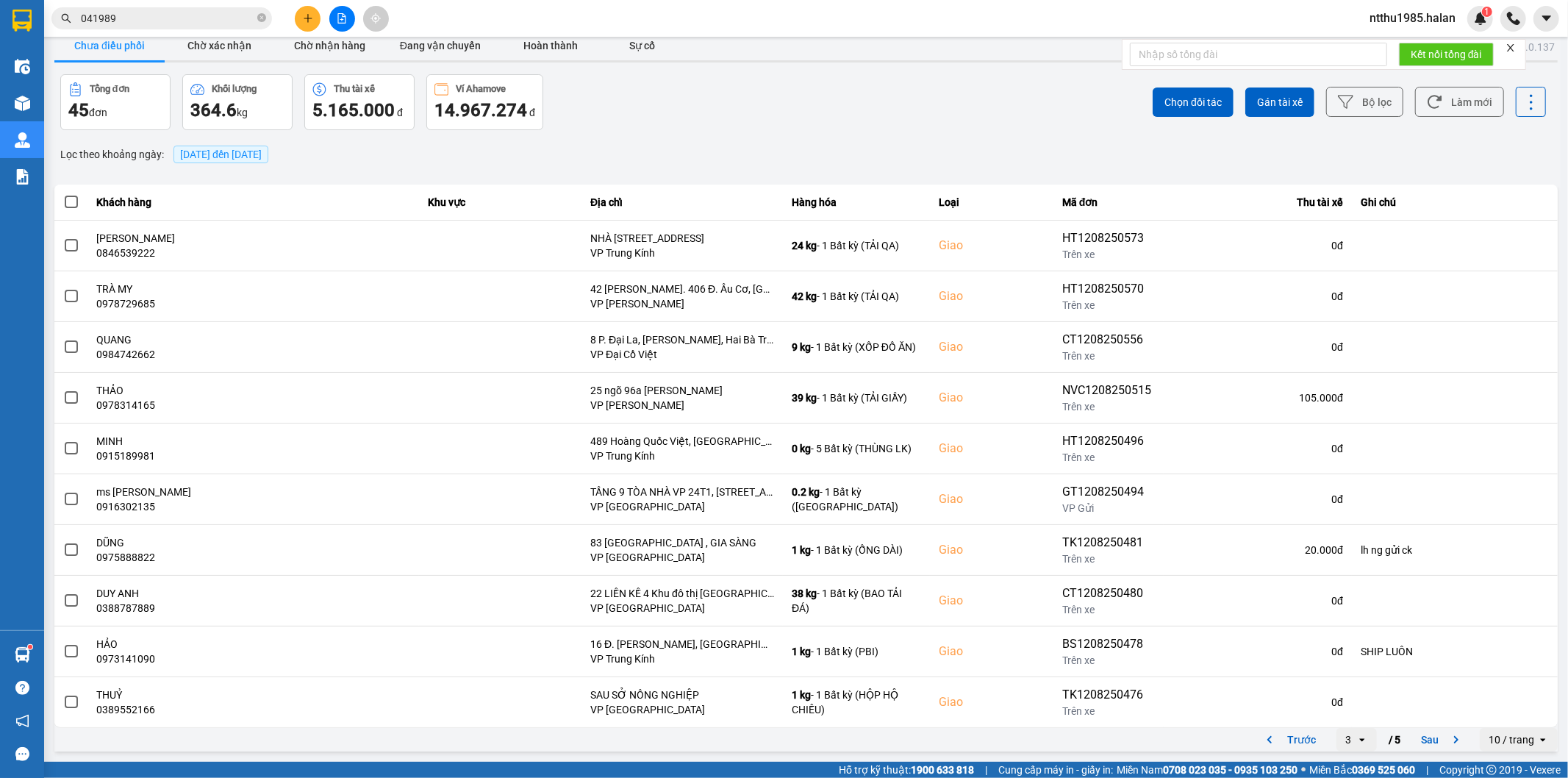
drag, startPoint x: 1415, startPoint y: 741, endPoint x: 1359, endPoint y: 648, distance: 108.6
click at [1414, 739] on button "Sau" at bounding box center [1442, 740] width 62 height 22
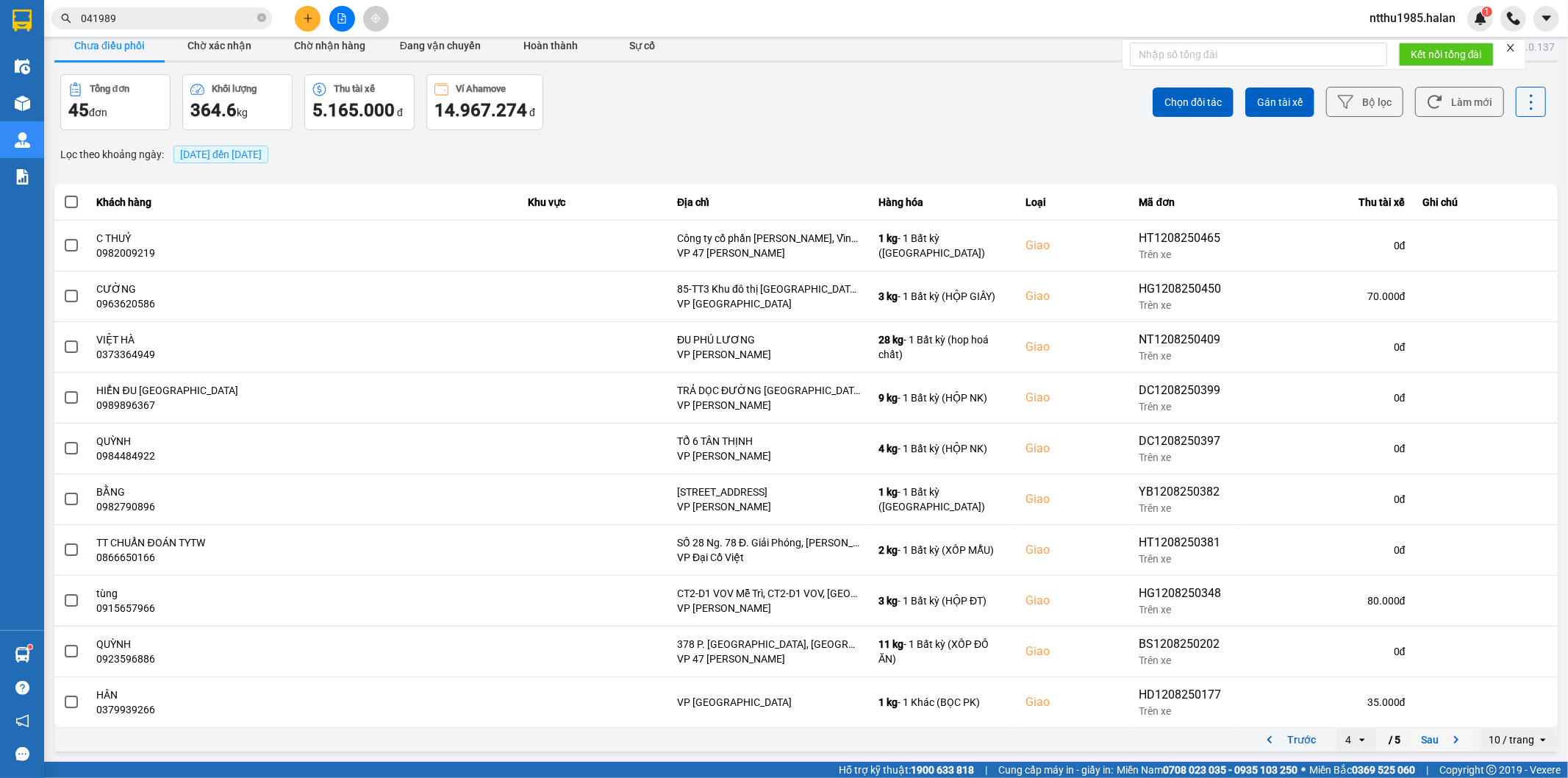
click at [1412, 741] on button "Sau" at bounding box center [1442, 740] width 62 height 22
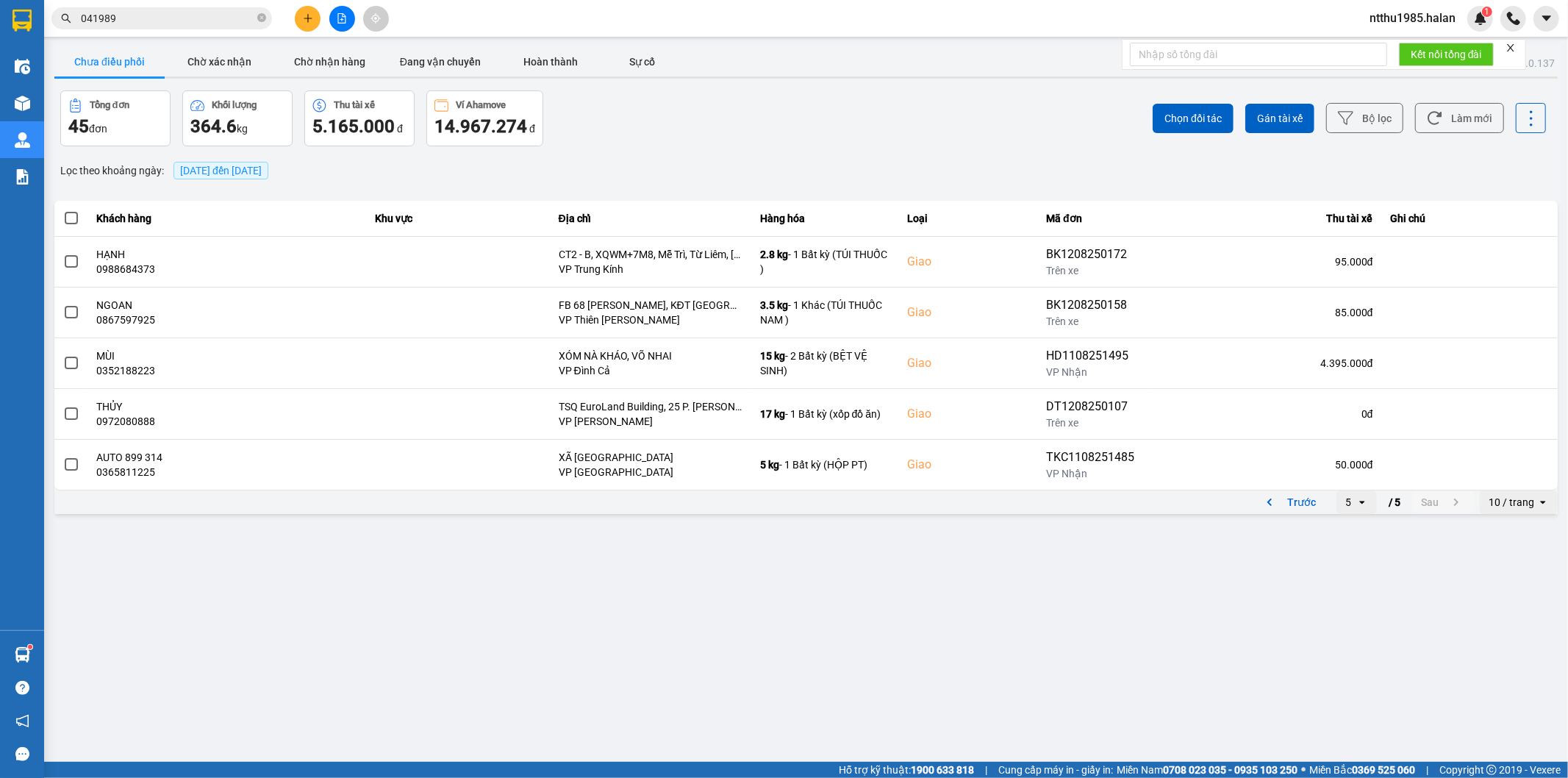
click at [185, 20] on input "041989" at bounding box center [167, 18] width 174 height 17
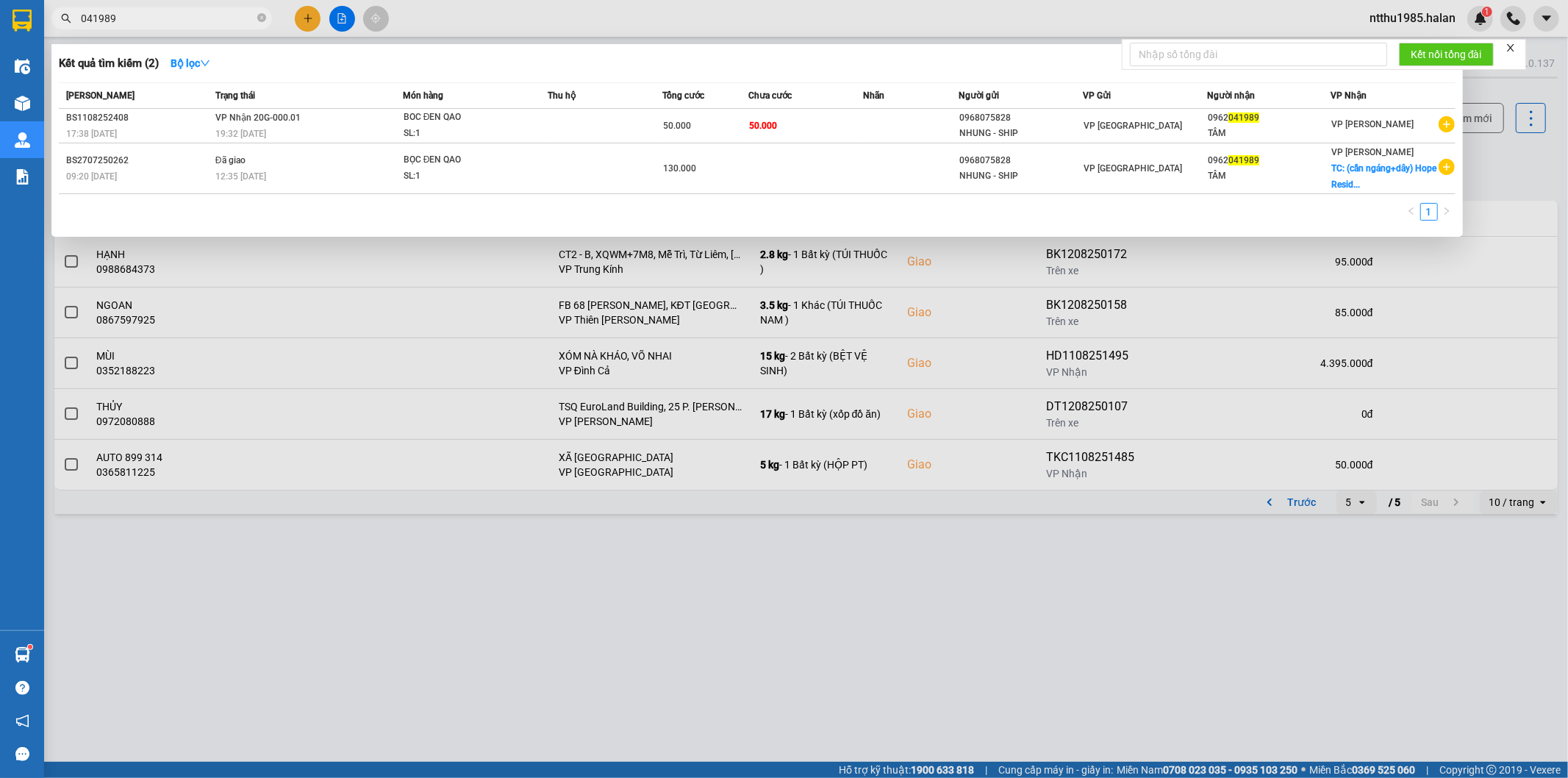
drag, startPoint x: 1493, startPoint y: 163, endPoint x: 1407, endPoint y: 134, distance: 90.8
click at [1478, 159] on div at bounding box center [784, 389] width 1568 height 778
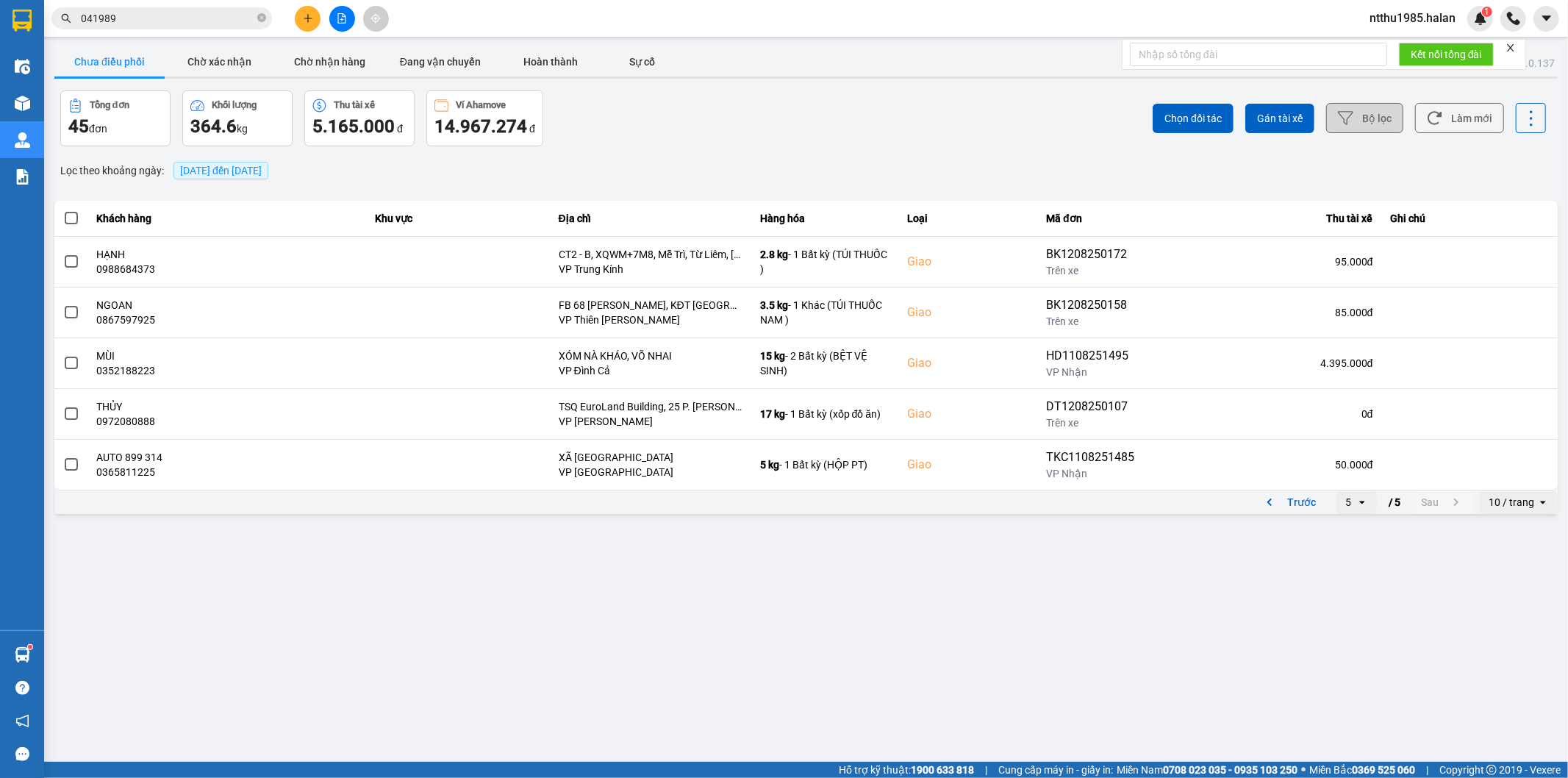
click at [1371, 117] on button "Bộ lọc" at bounding box center [1365, 118] width 77 height 30
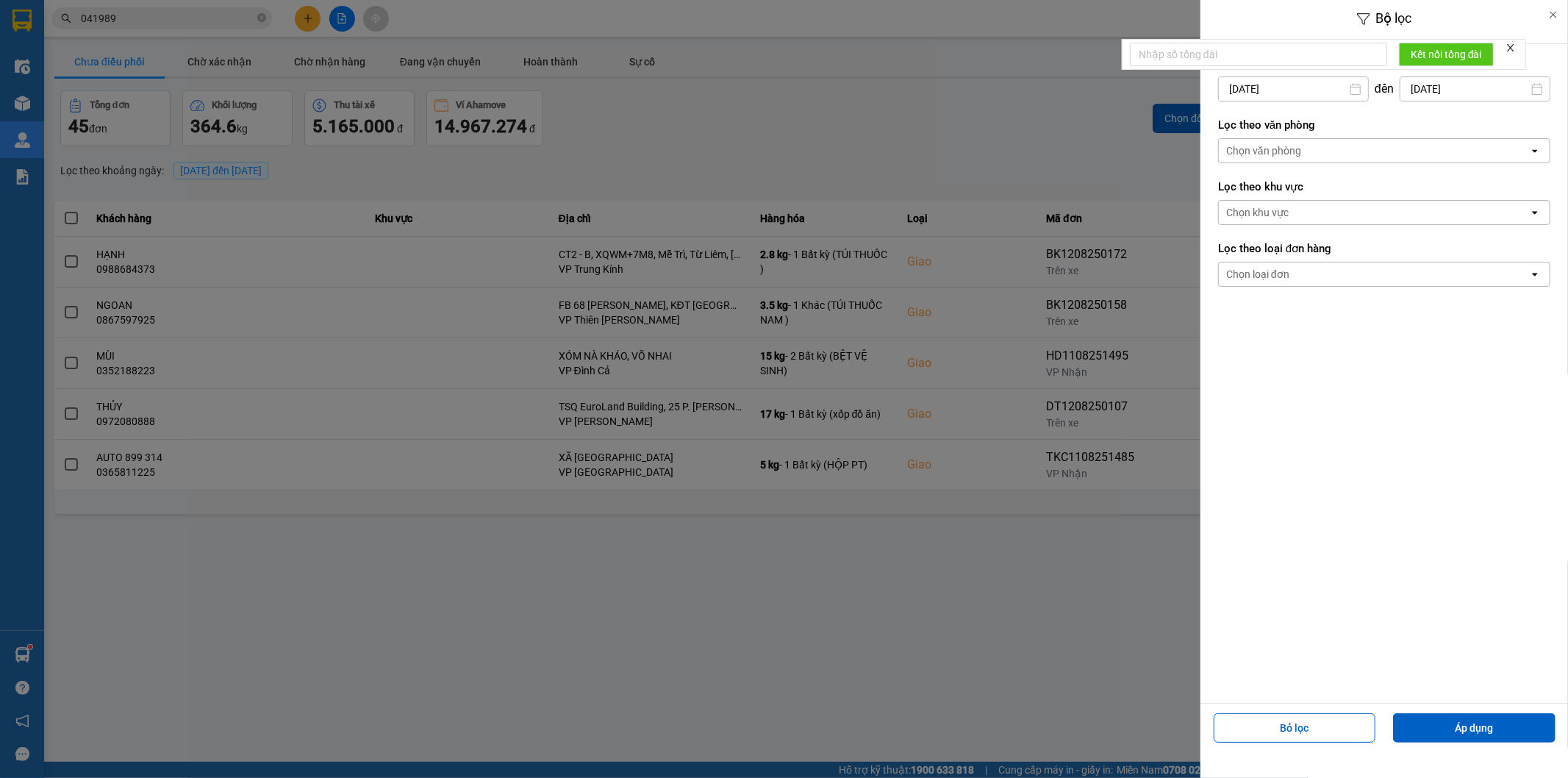
click at [1305, 92] on input "12/08/2025" at bounding box center [1294, 89] width 150 height 24
click at [1372, 233] on div "9" at bounding box center [1373, 228] width 20 height 17
type input "09/08/2025"
click at [1456, 730] on button "Áp dụng" at bounding box center [1473, 728] width 162 height 29
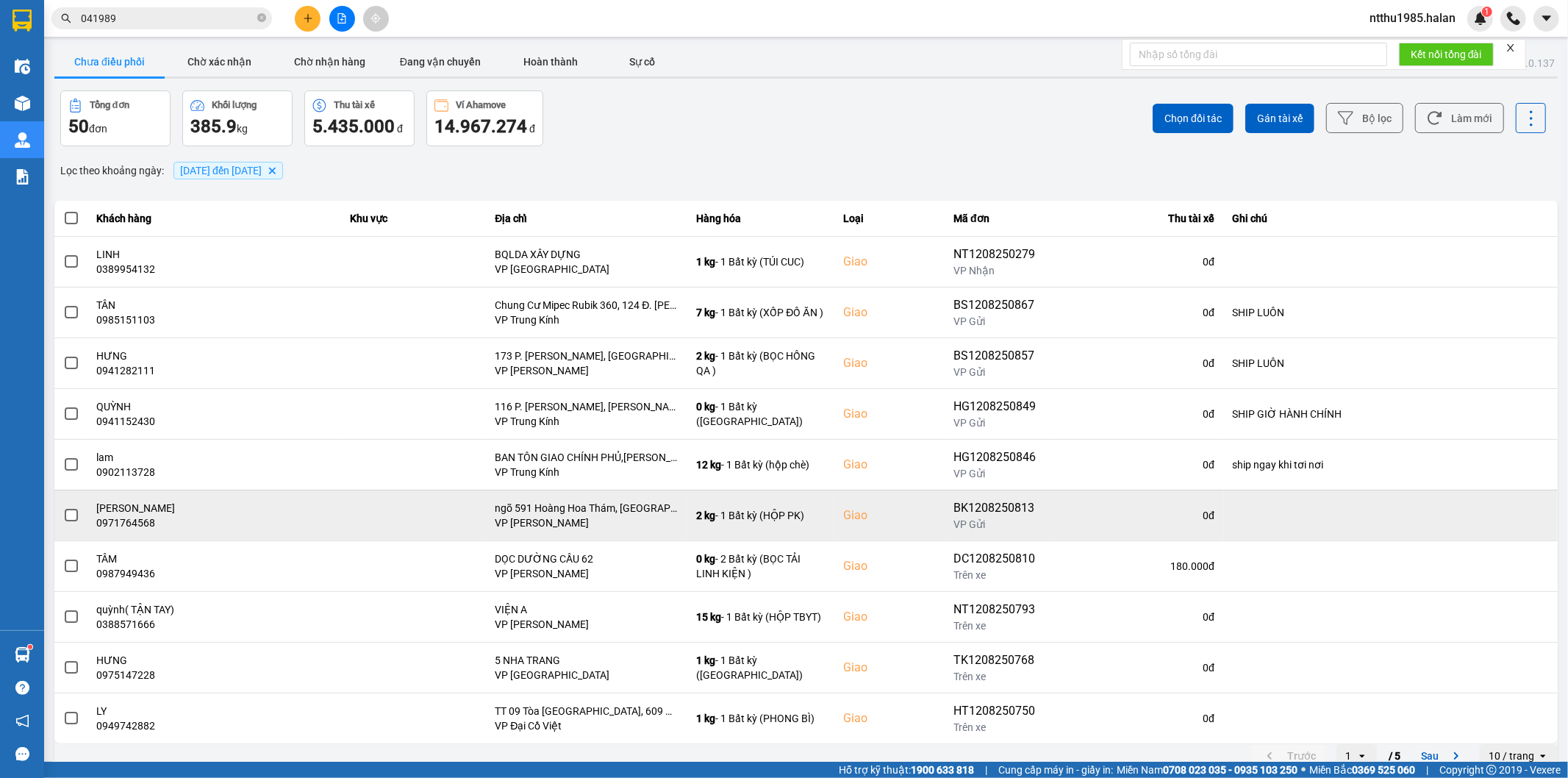
scroll to position [17, 0]
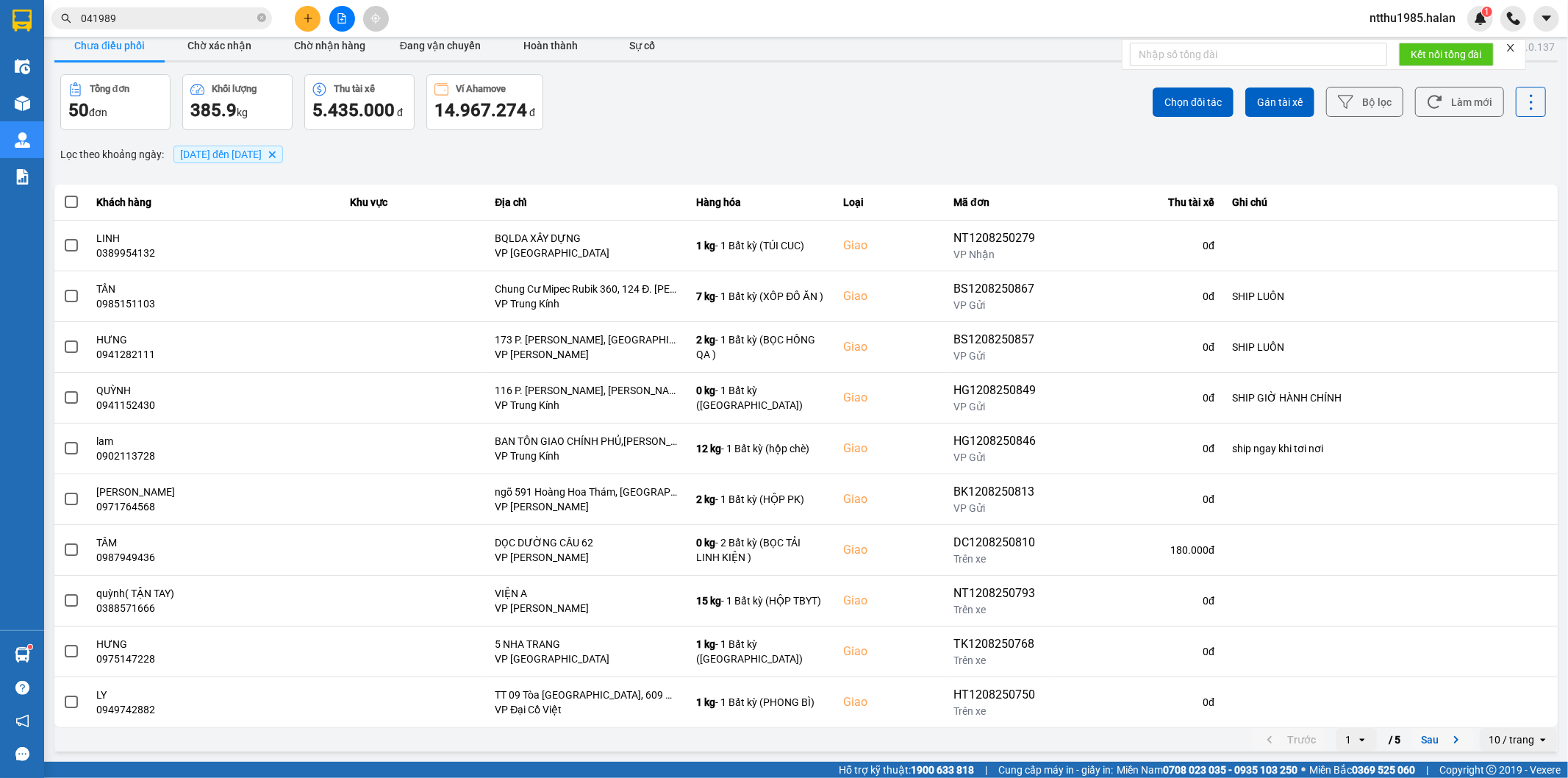
click at [1425, 745] on button "Sau" at bounding box center [1442, 740] width 62 height 22
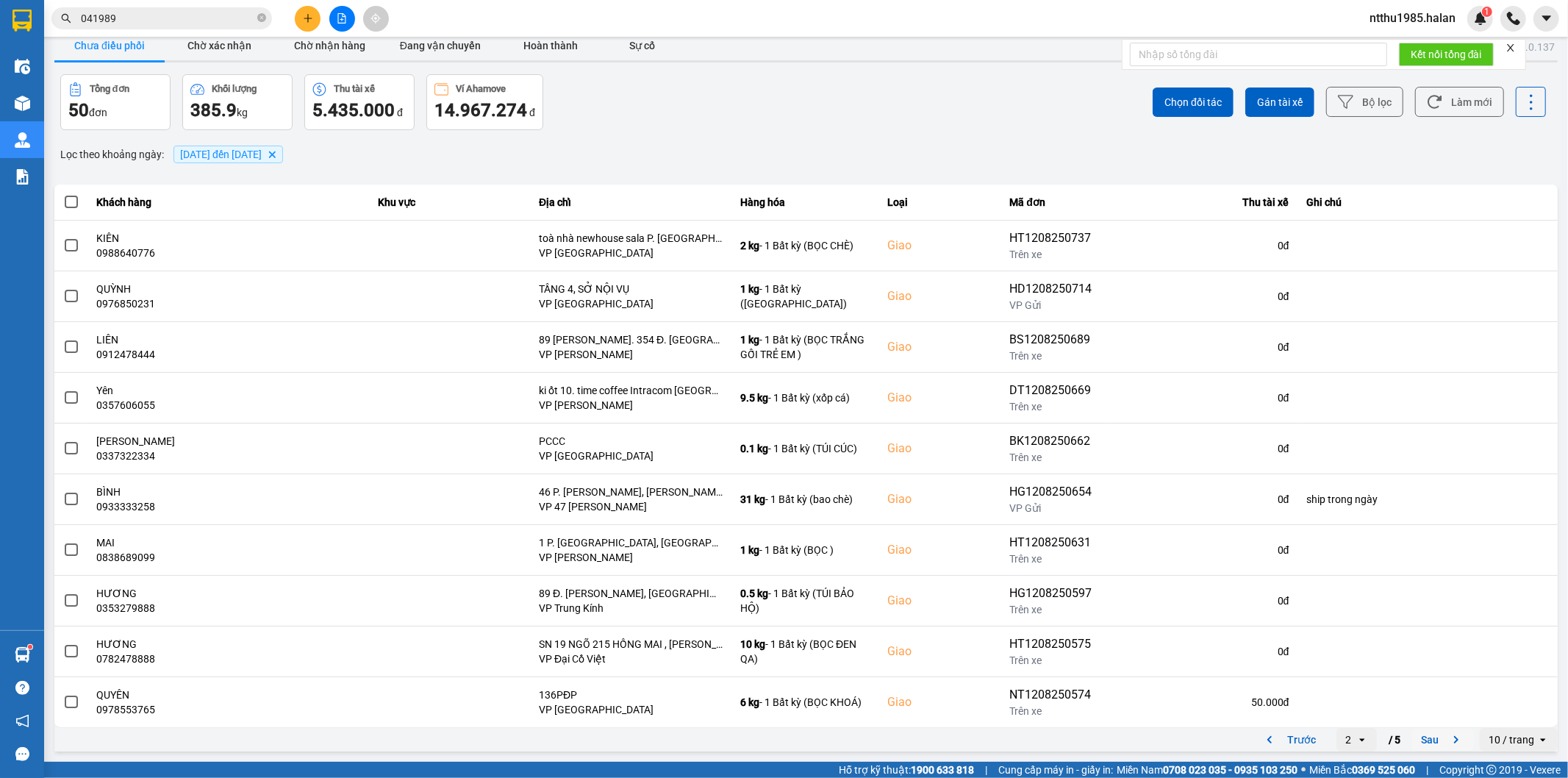
click at [1417, 740] on button "Sau" at bounding box center [1442, 740] width 62 height 22
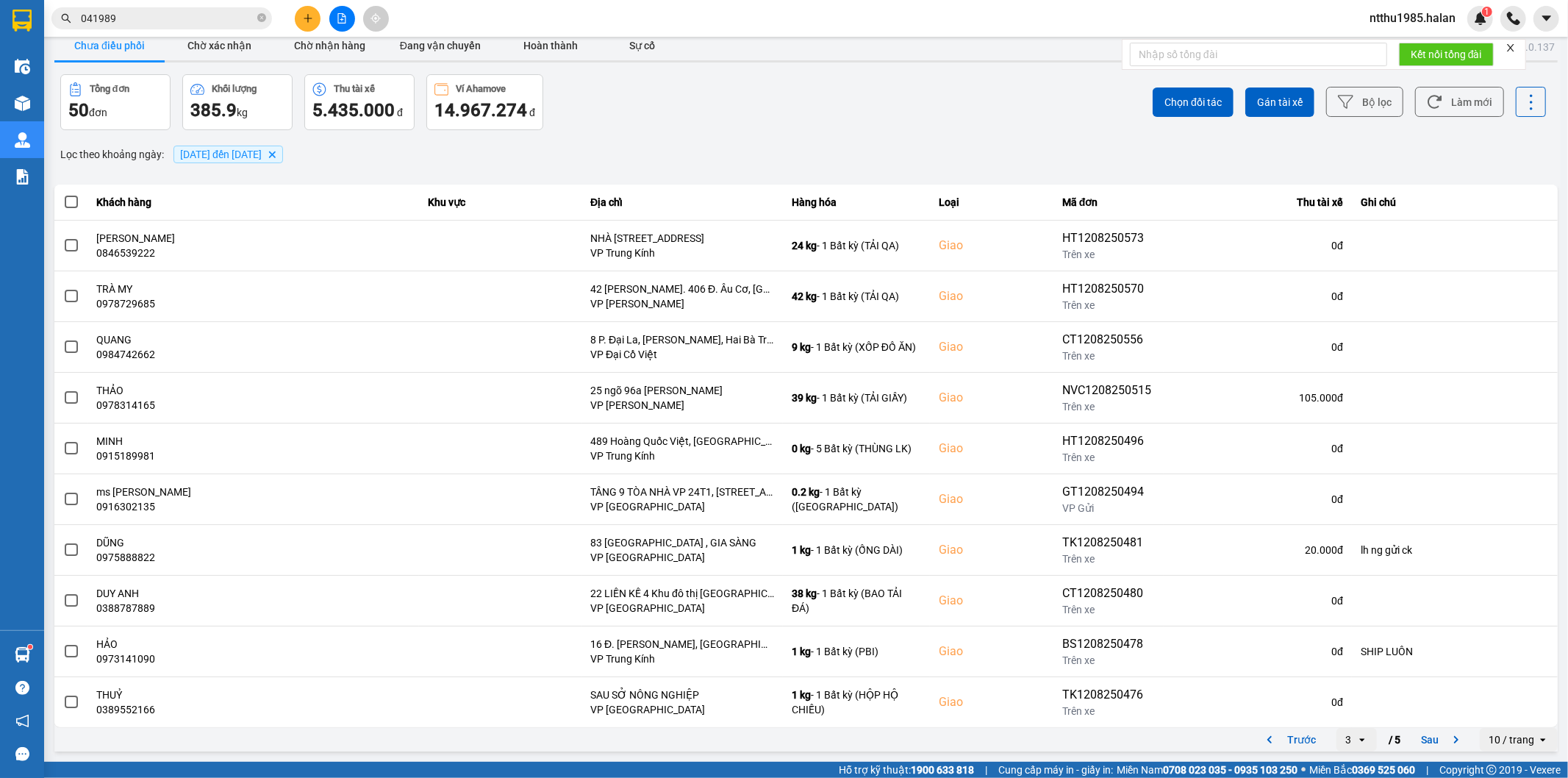
drag, startPoint x: 1417, startPoint y: 739, endPoint x: 1481, endPoint y: 611, distance: 143.1
click at [1420, 738] on button "Sau" at bounding box center [1442, 740] width 62 height 22
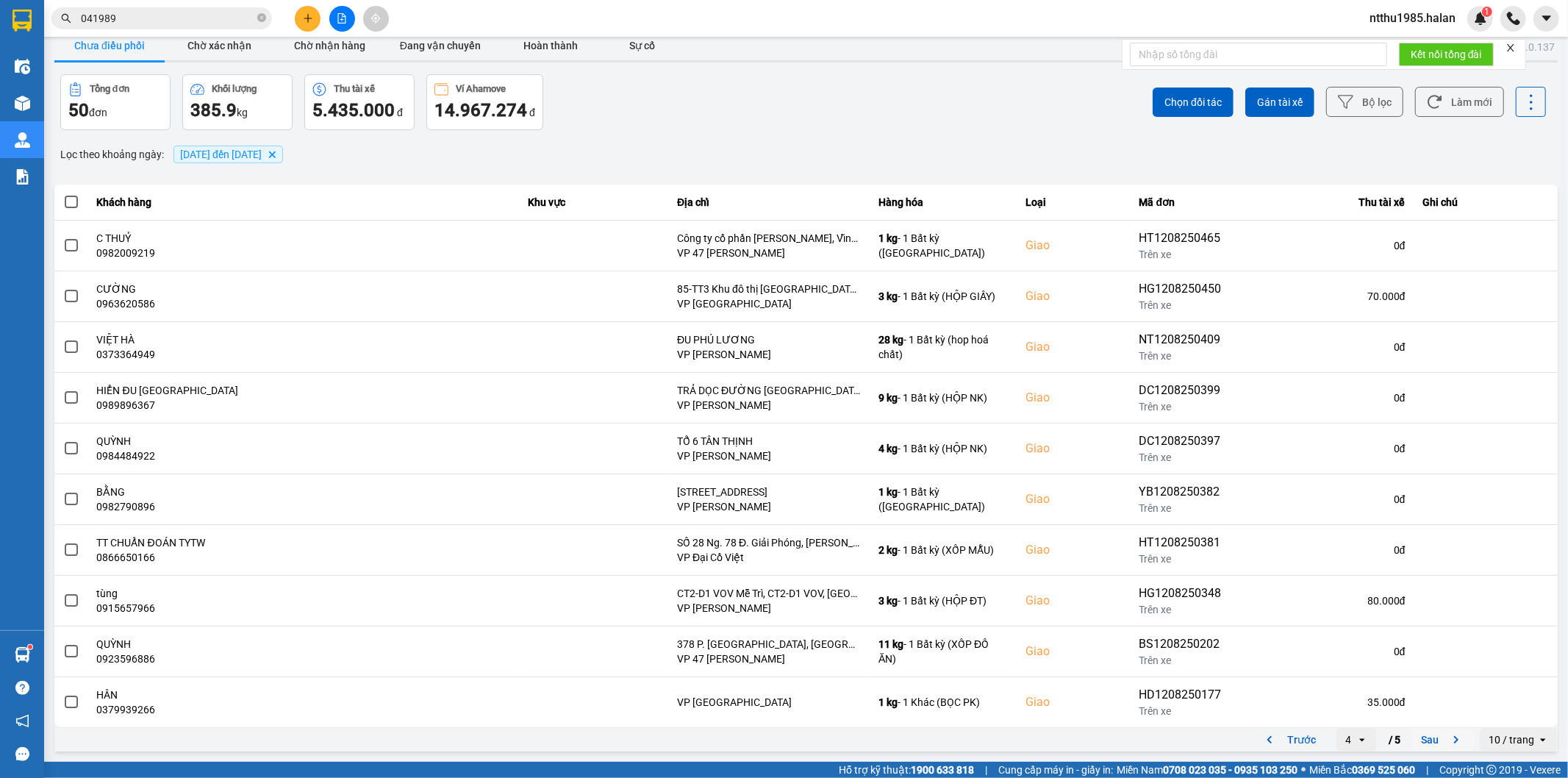
click at [1426, 739] on button "Sau" at bounding box center [1442, 740] width 62 height 22
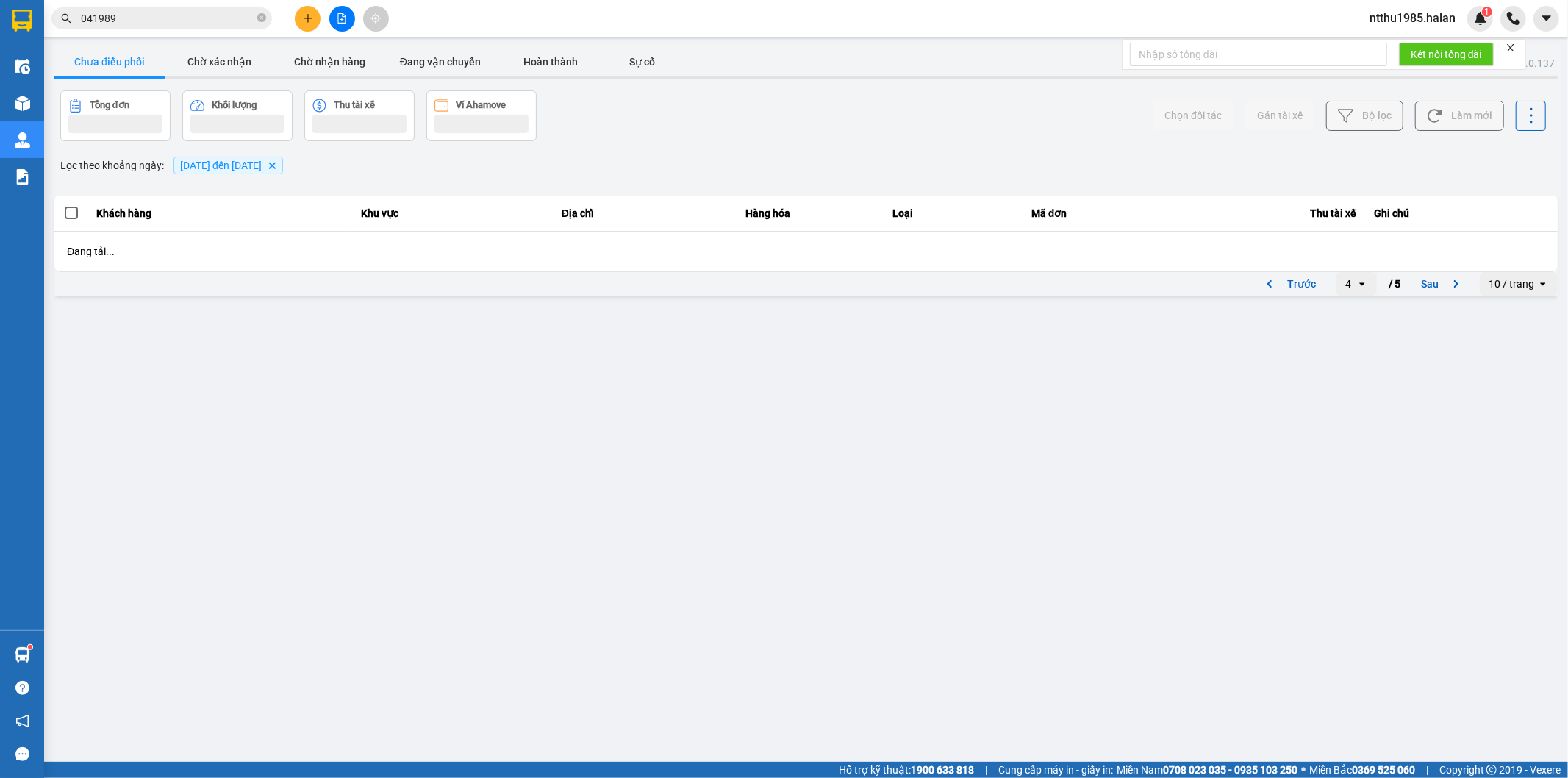
scroll to position [0, 0]
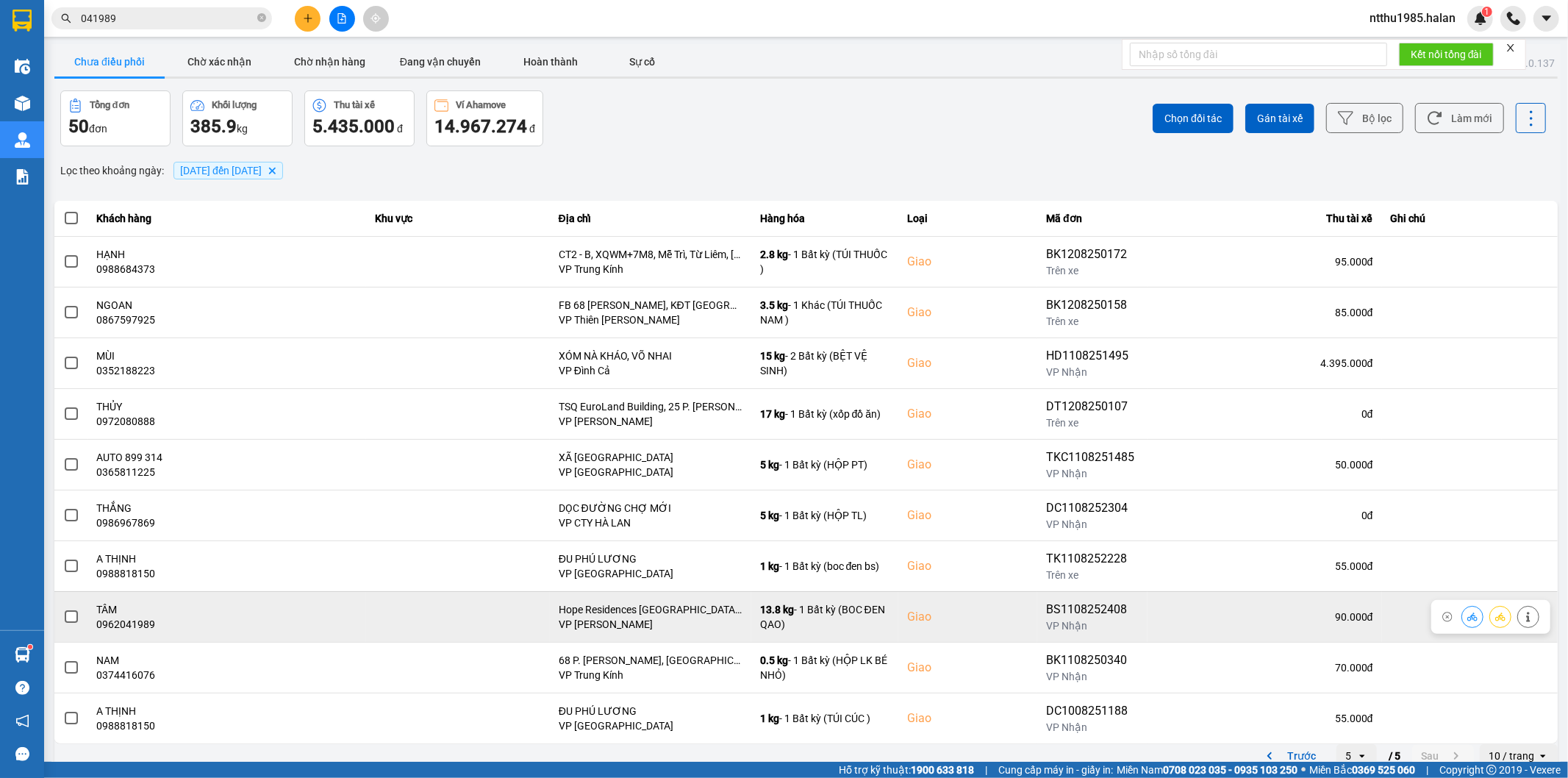
click at [64, 615] on td at bounding box center [71, 616] width 34 height 51
click at [75, 618] on span at bounding box center [71, 617] width 13 height 13
click at [63, 609] on input "checkbox" at bounding box center [63, 609] width 0 height 0
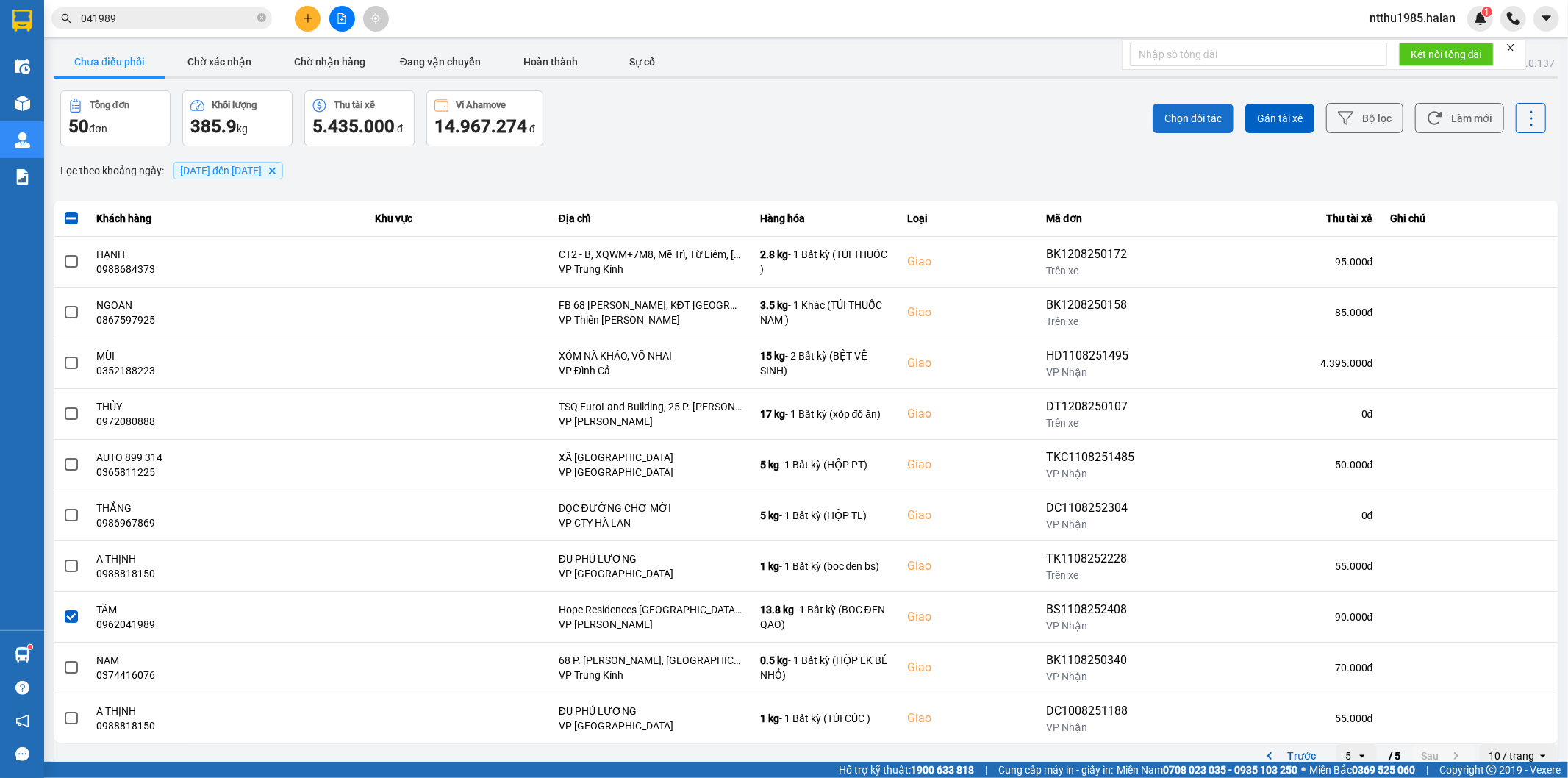
click at [1192, 116] on span "Chọn đối tác" at bounding box center [1193, 118] width 57 height 15
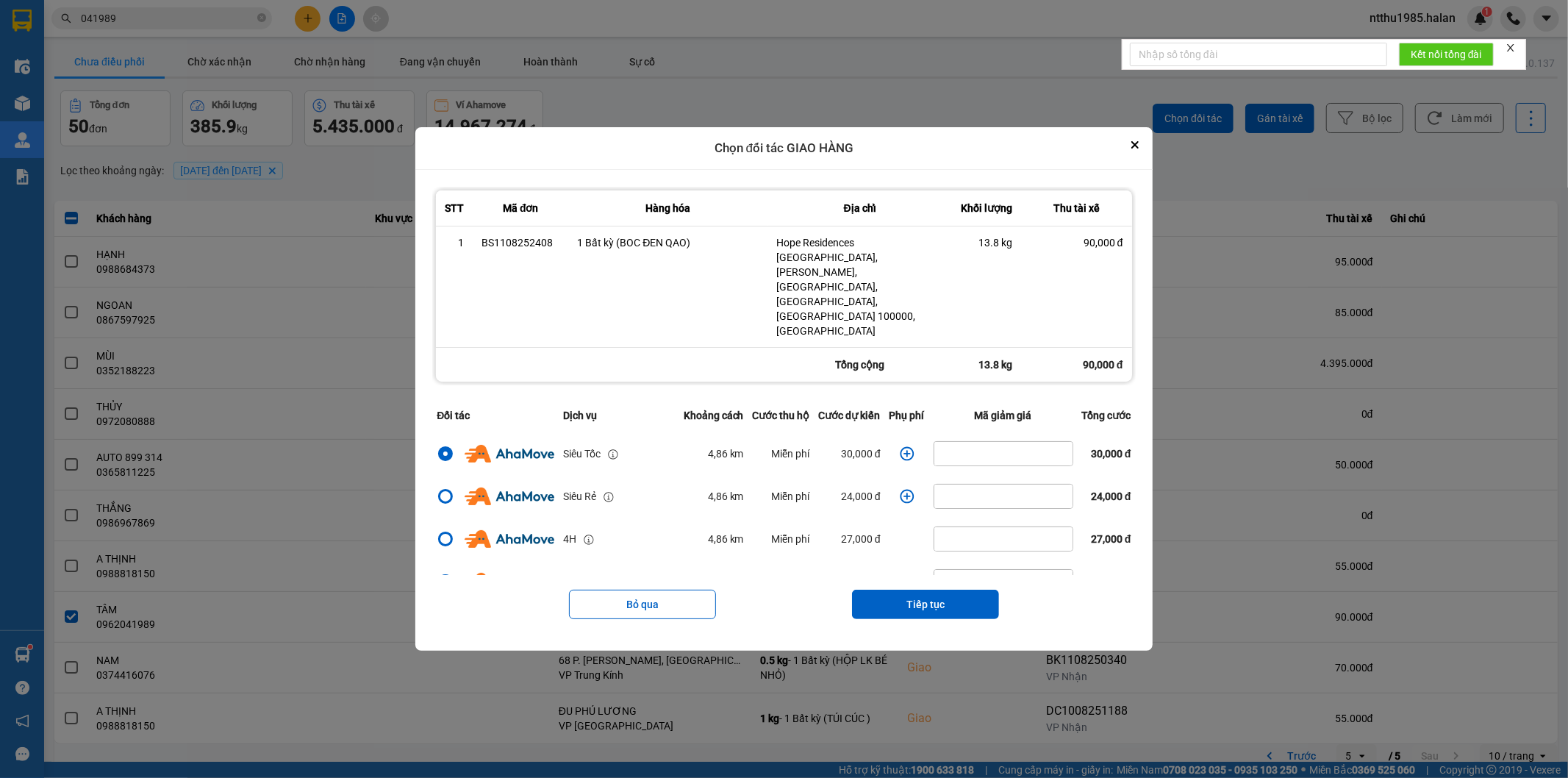
drag, startPoint x: 928, startPoint y: 572, endPoint x: 935, endPoint y: 541, distance: 31.8
click at [928, 590] on button "Tiếp tục" at bounding box center [925, 604] width 147 height 29
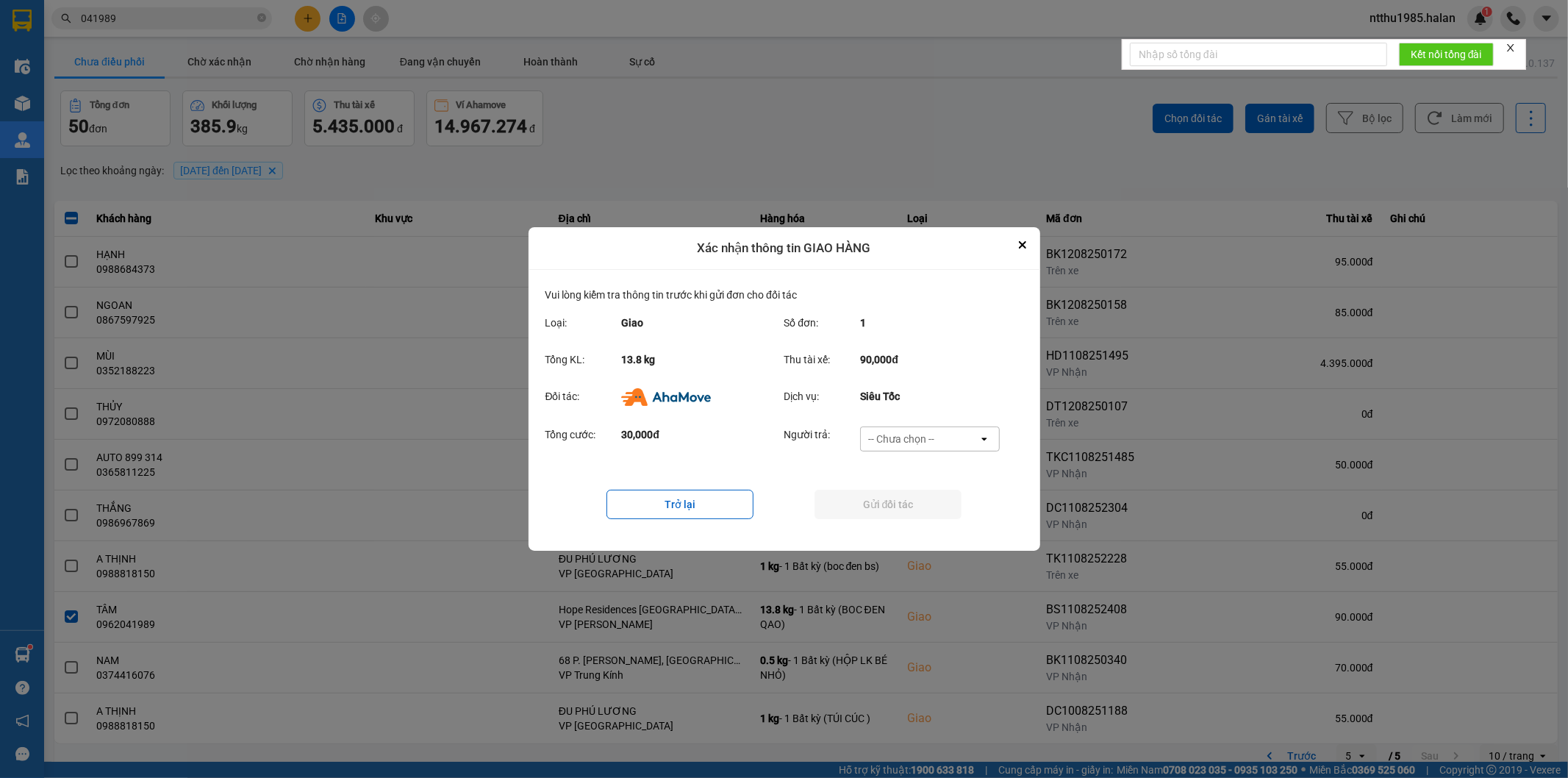
click at [926, 438] on div "-- Chưa chọn --" at bounding box center [902, 439] width 66 height 15
click at [902, 519] on span "Ví Ahamove" at bounding box center [902, 524] width 60 height 15
click at [894, 504] on button "Gửi đối tác" at bounding box center [888, 504] width 147 height 29
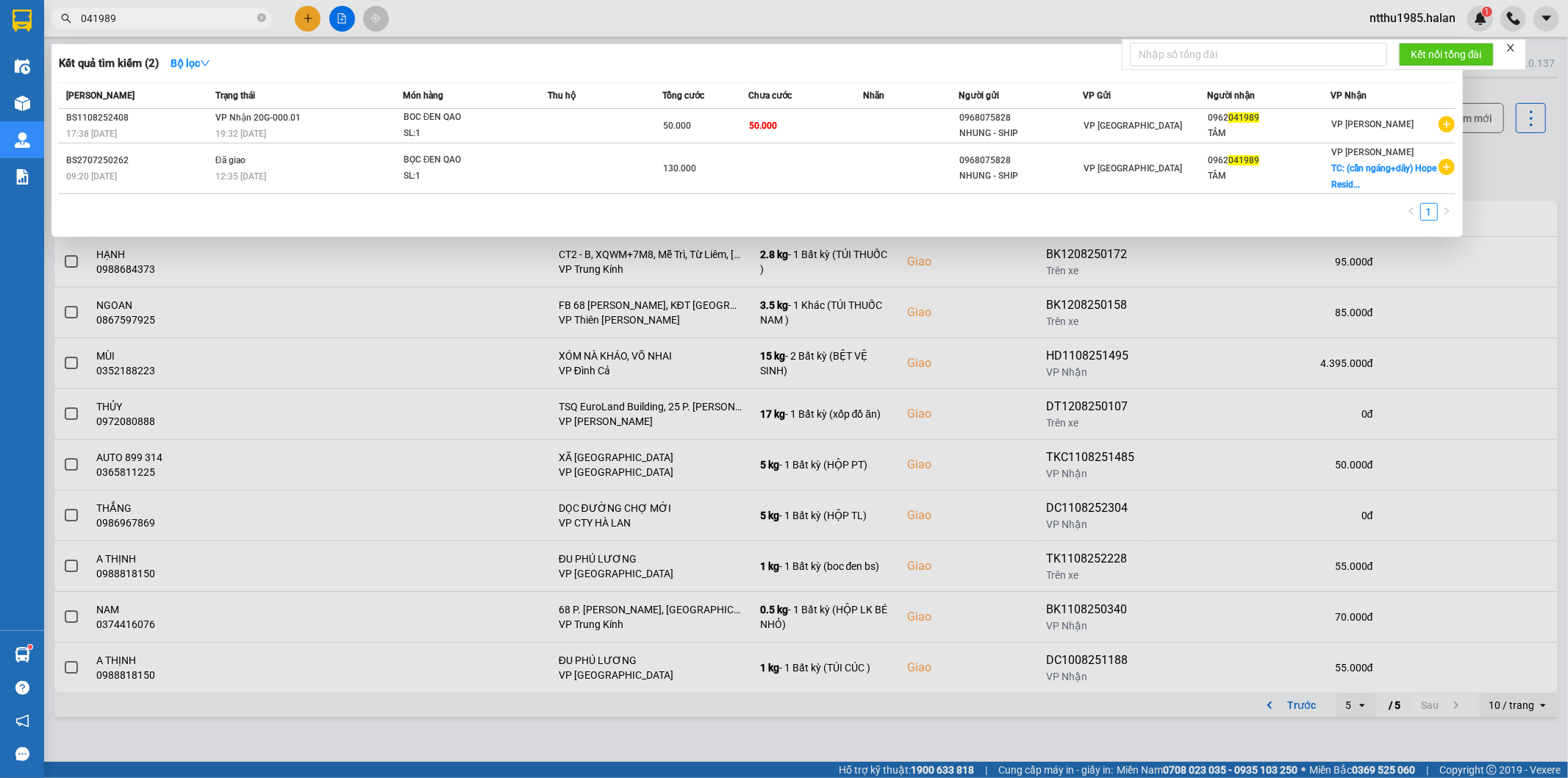
click at [185, 17] on input "041989" at bounding box center [167, 18] width 174 height 17
drag, startPoint x: 185, startPoint y: 17, endPoint x: 173, endPoint y: 15, distance: 12.2
click at [173, 15] on input "041989" at bounding box center [167, 18] width 174 height 17
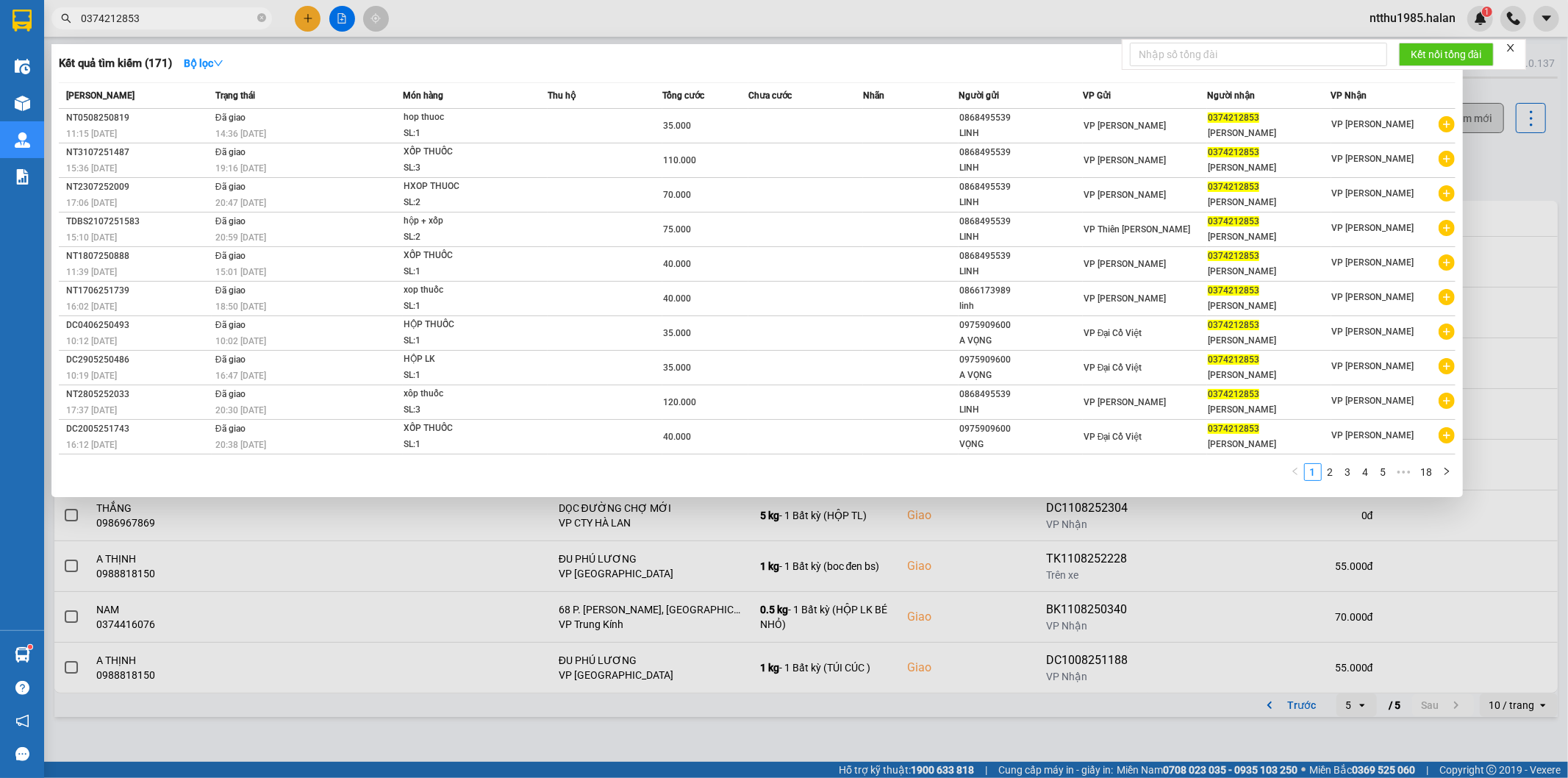
drag, startPoint x: 1510, startPoint y: 170, endPoint x: 1483, endPoint y: 133, distance: 45.8
click at [1502, 162] on div at bounding box center [784, 389] width 1568 height 778
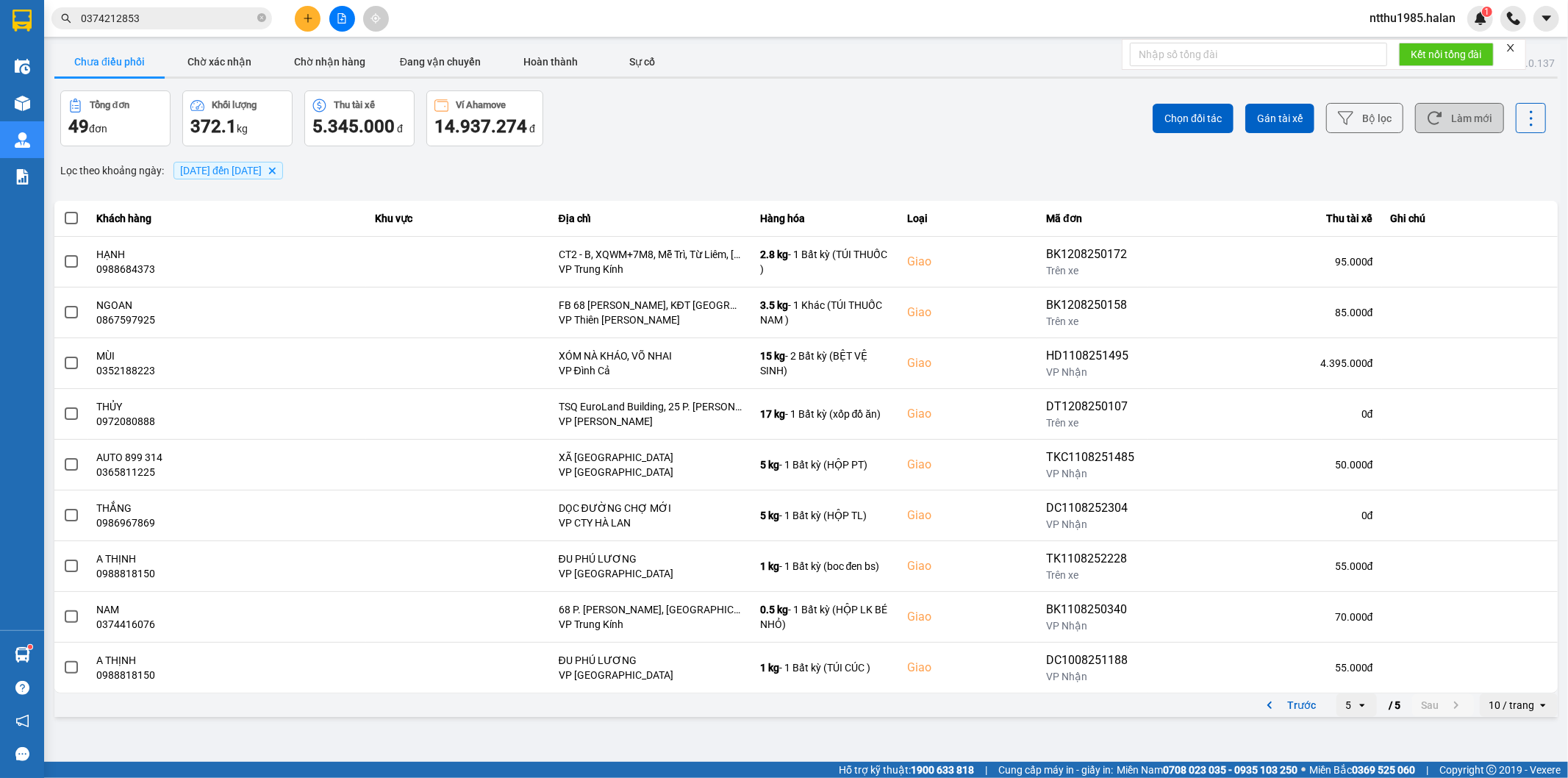
click at [1463, 112] on button "Làm mới" at bounding box center [1459, 118] width 89 height 30
click at [1457, 119] on button "Làm mới" at bounding box center [1459, 118] width 89 height 30
click at [1463, 114] on button "Làm mới" at bounding box center [1459, 118] width 89 height 30
click at [1473, 123] on button "Làm mới" at bounding box center [1459, 118] width 89 height 30
click at [1468, 118] on button "Làm mới" at bounding box center [1459, 118] width 89 height 30
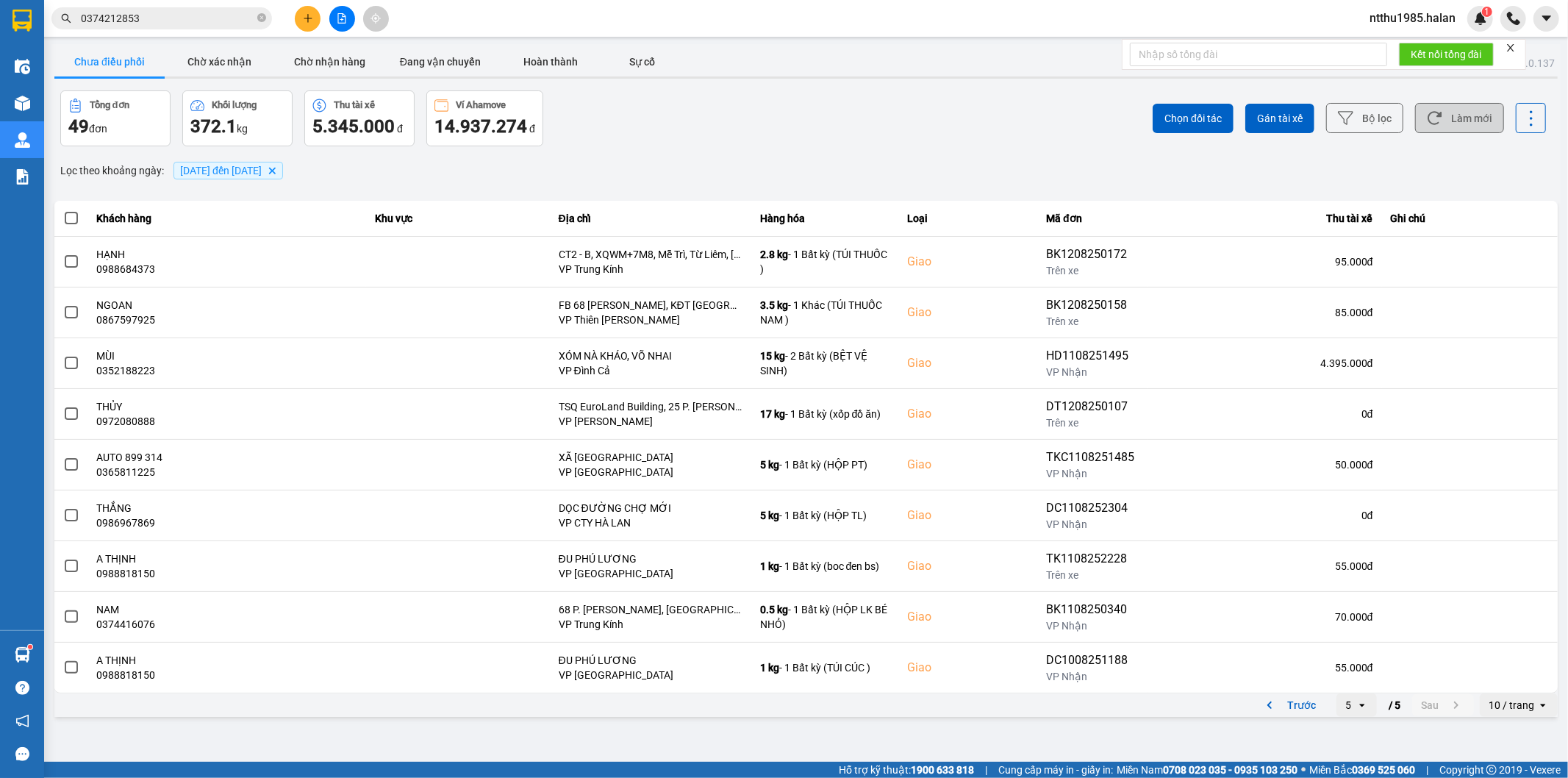
drag, startPoint x: 1465, startPoint y: 116, endPoint x: 1480, endPoint y: 108, distance: 17.0
click at [1466, 116] on button "Làm mới" at bounding box center [1459, 118] width 89 height 30
click at [1480, 111] on button "Làm mới" at bounding box center [1459, 118] width 89 height 30
click at [1481, 120] on button "Làm mới" at bounding box center [1459, 118] width 89 height 30
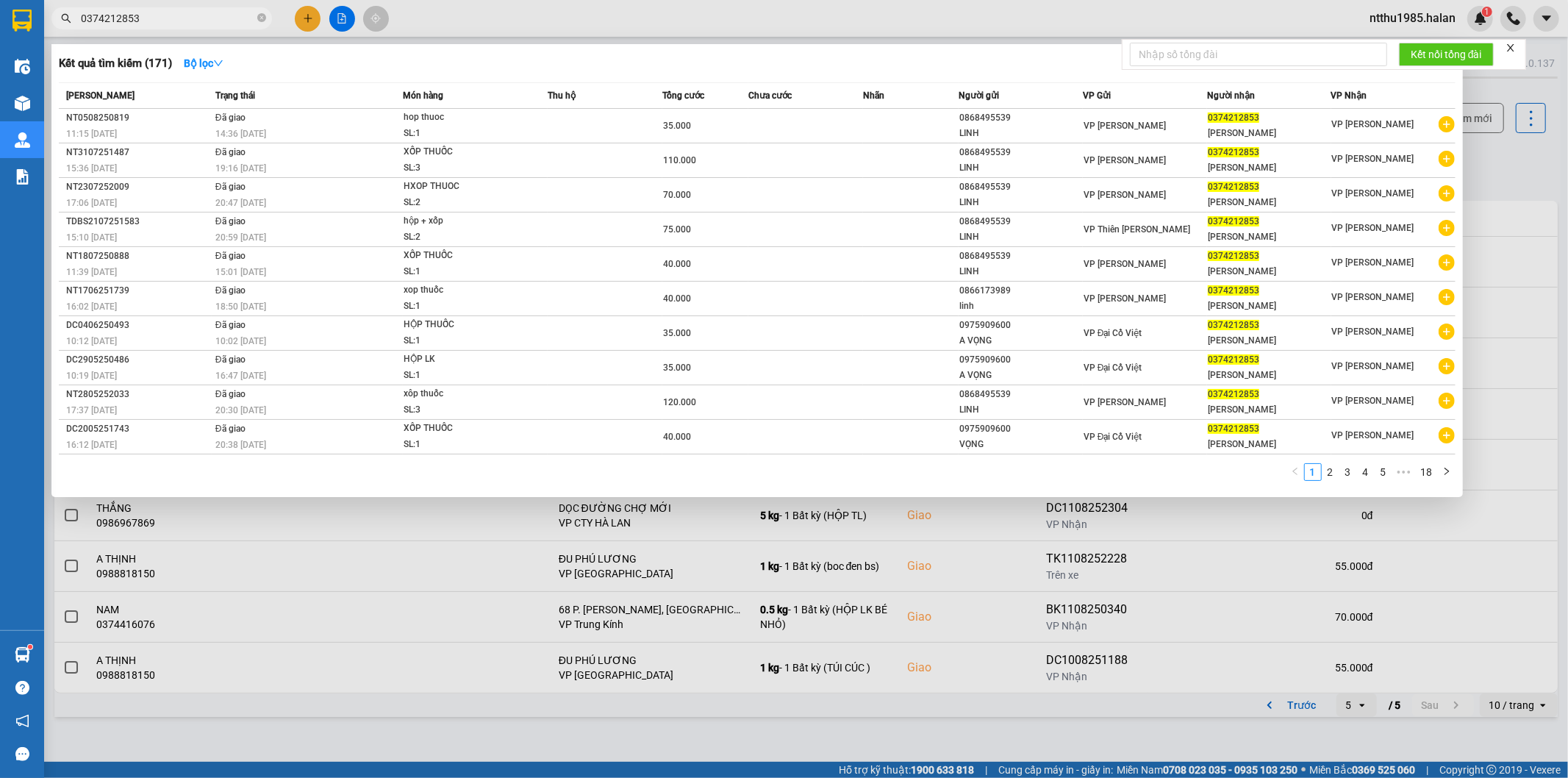
click at [161, 17] on input "0374212853" at bounding box center [167, 18] width 174 height 17
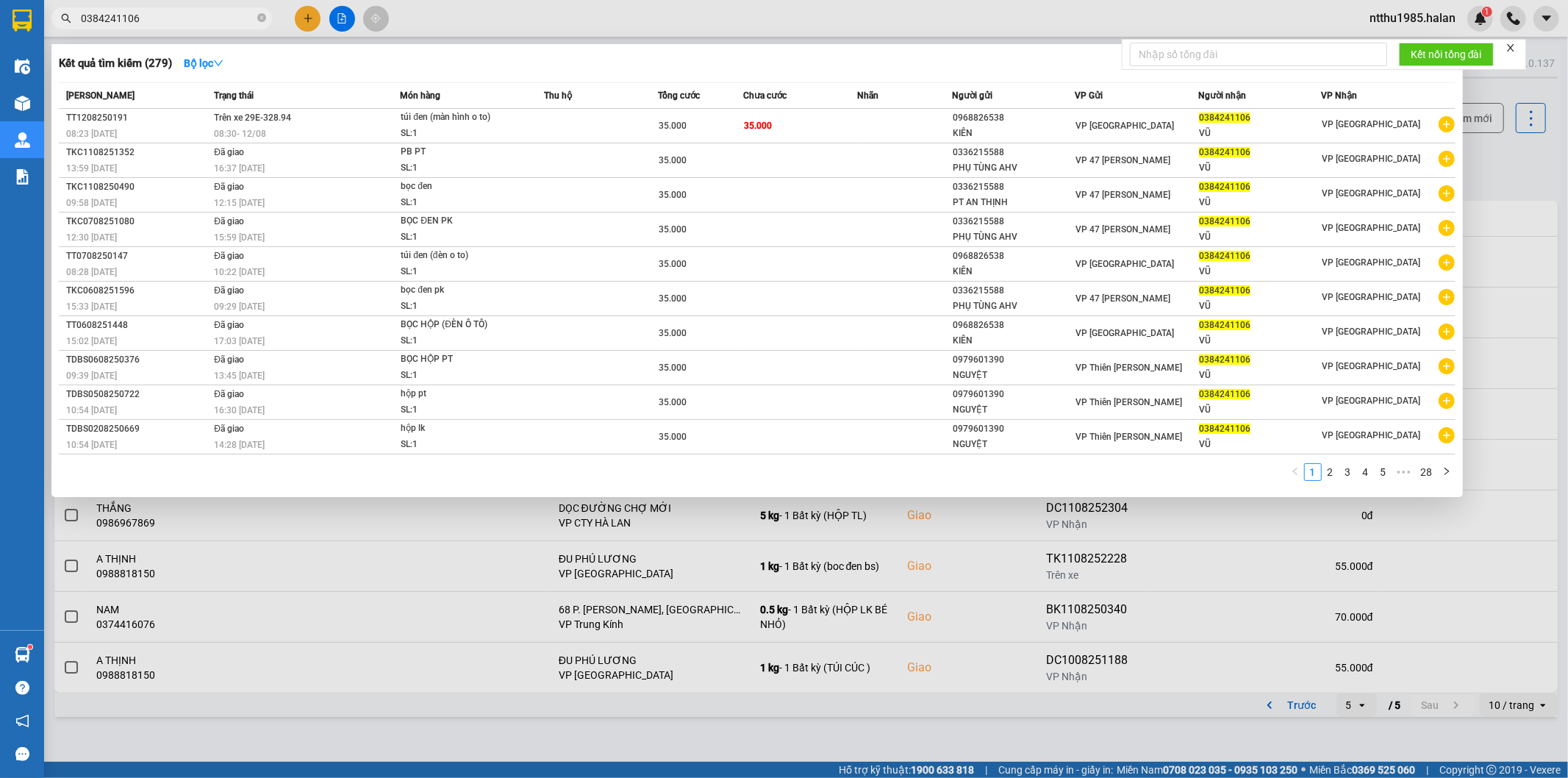
click at [157, 17] on input "0384241106" at bounding box center [167, 18] width 174 height 17
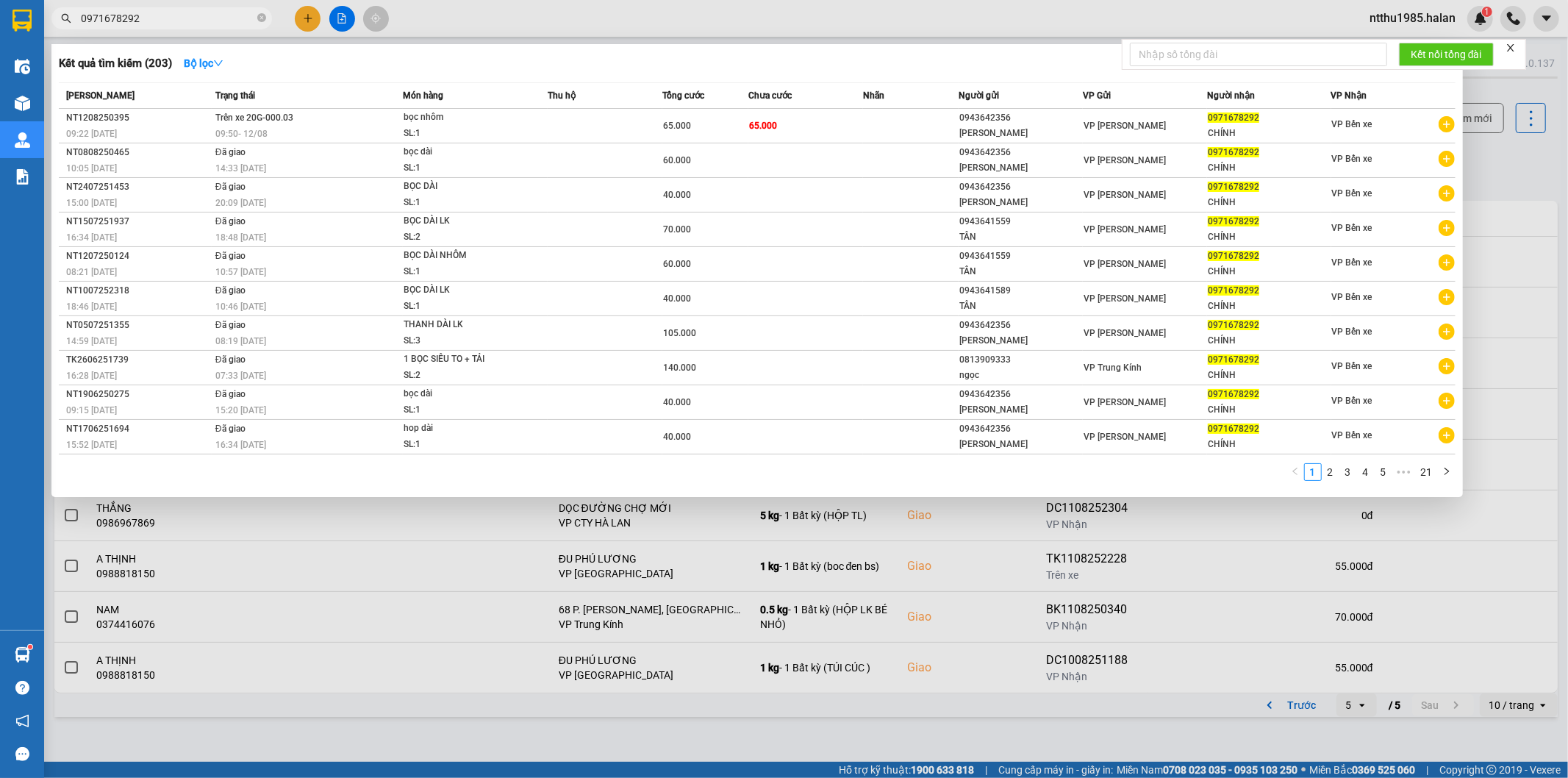
click at [171, 7] on span "0971678292" at bounding box center [162, 18] width 220 height 22
click at [176, 11] on span "0971678292" at bounding box center [162, 18] width 220 height 22
click at [176, 11] on input "0971678292" at bounding box center [167, 18] width 174 height 17
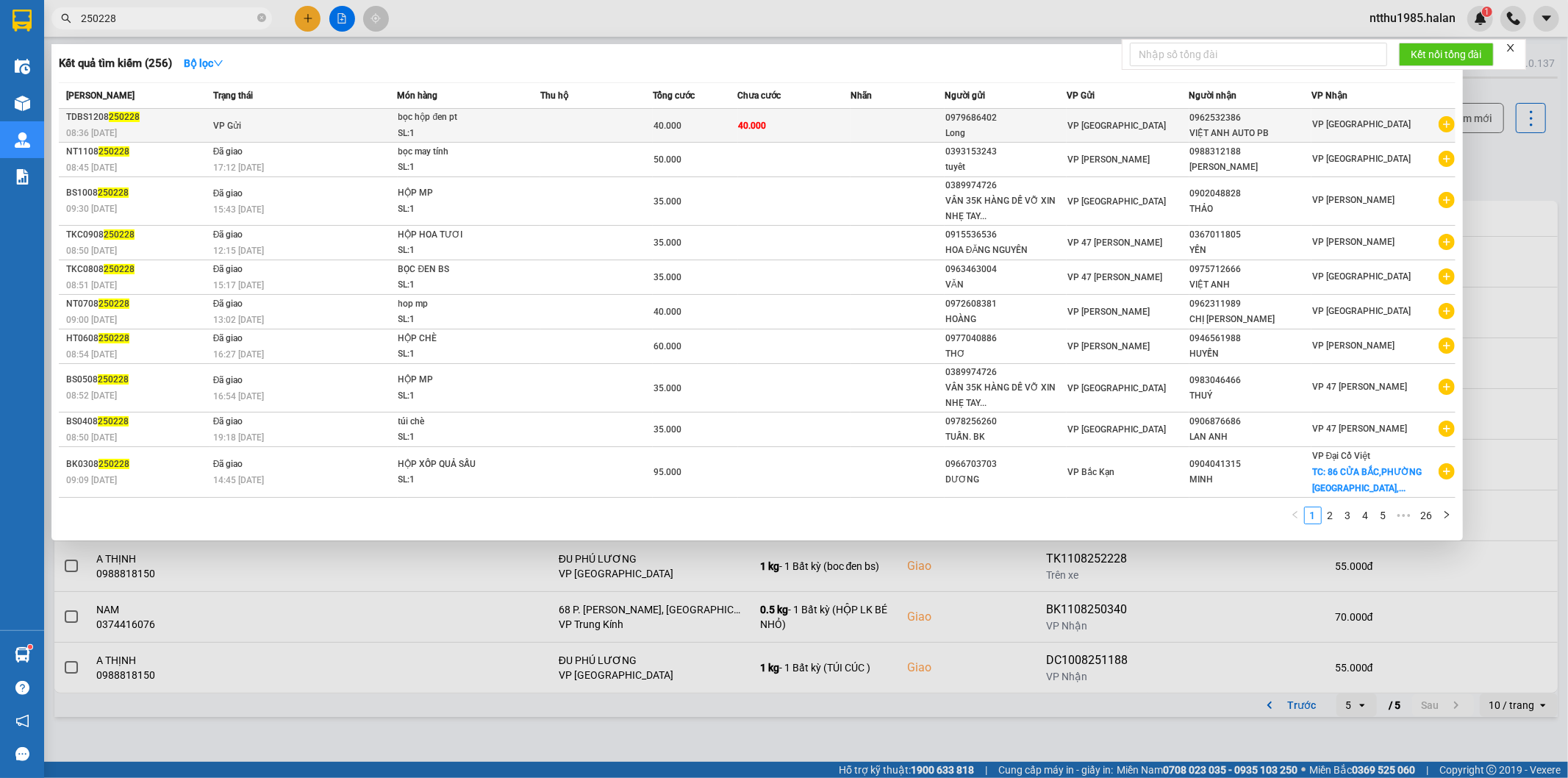
type input "250228"
click at [732, 130] on div "40.000" at bounding box center [695, 126] width 83 height 17
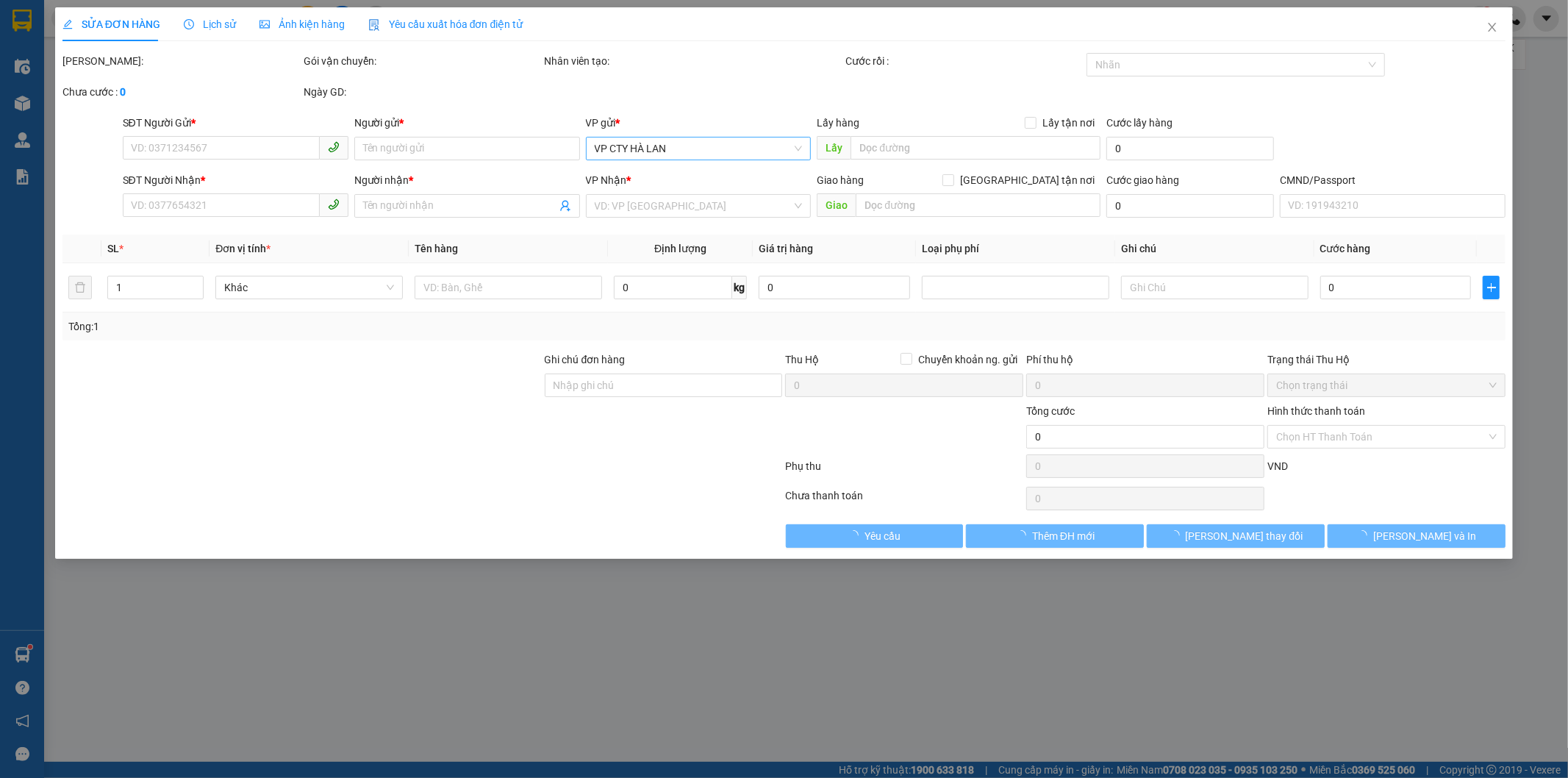
type input "0979686402"
type input "Long"
type input "0962532386"
type input "VIỆT ANH AUTO PB"
type input "40.000"
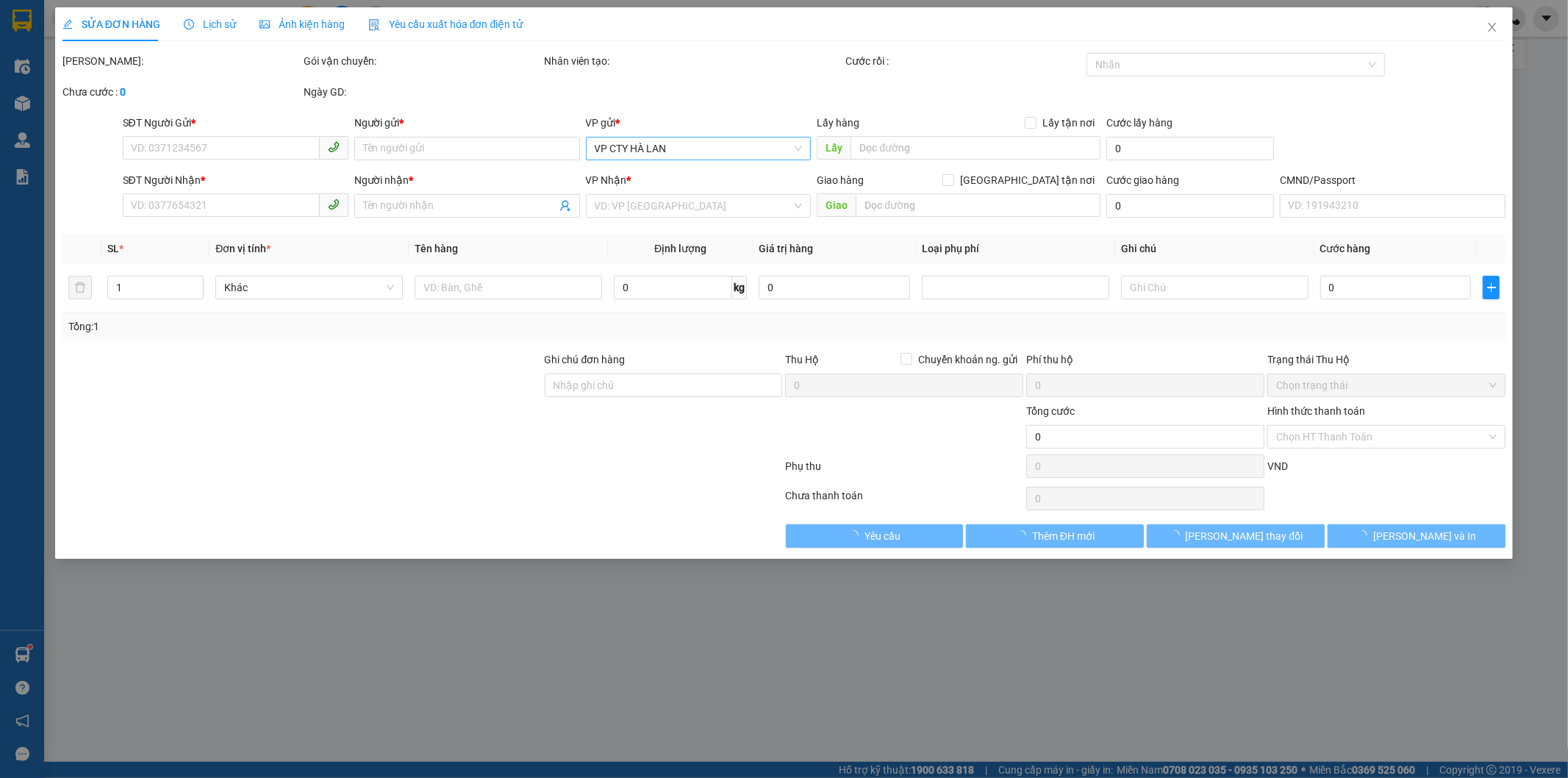
type input "40.000"
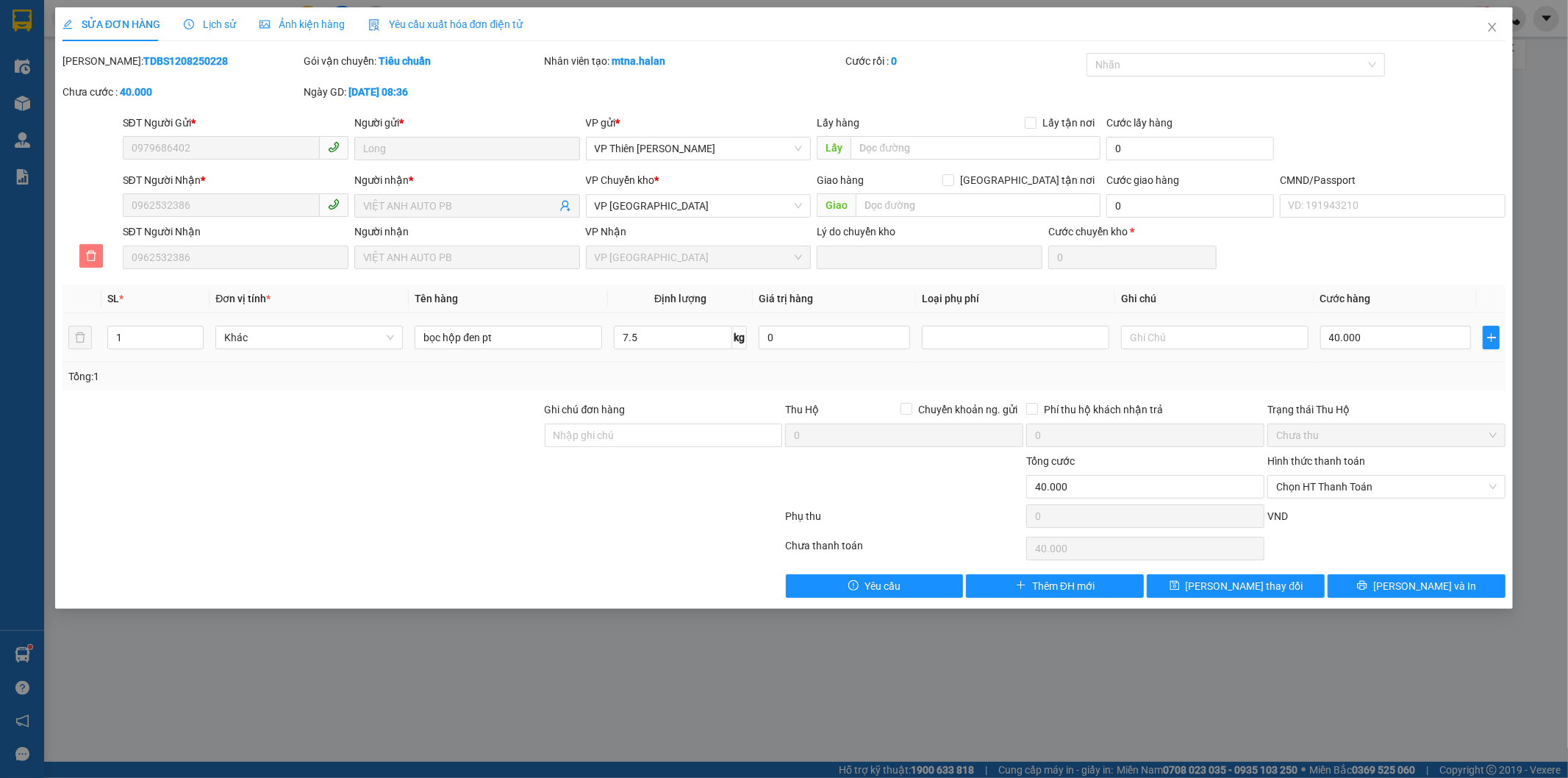
drag, startPoint x: 96, startPoint y: 254, endPoint x: 138, endPoint y: 267, distance: 44.0
click at [97, 254] on span "delete" at bounding box center [91, 255] width 22 height 12
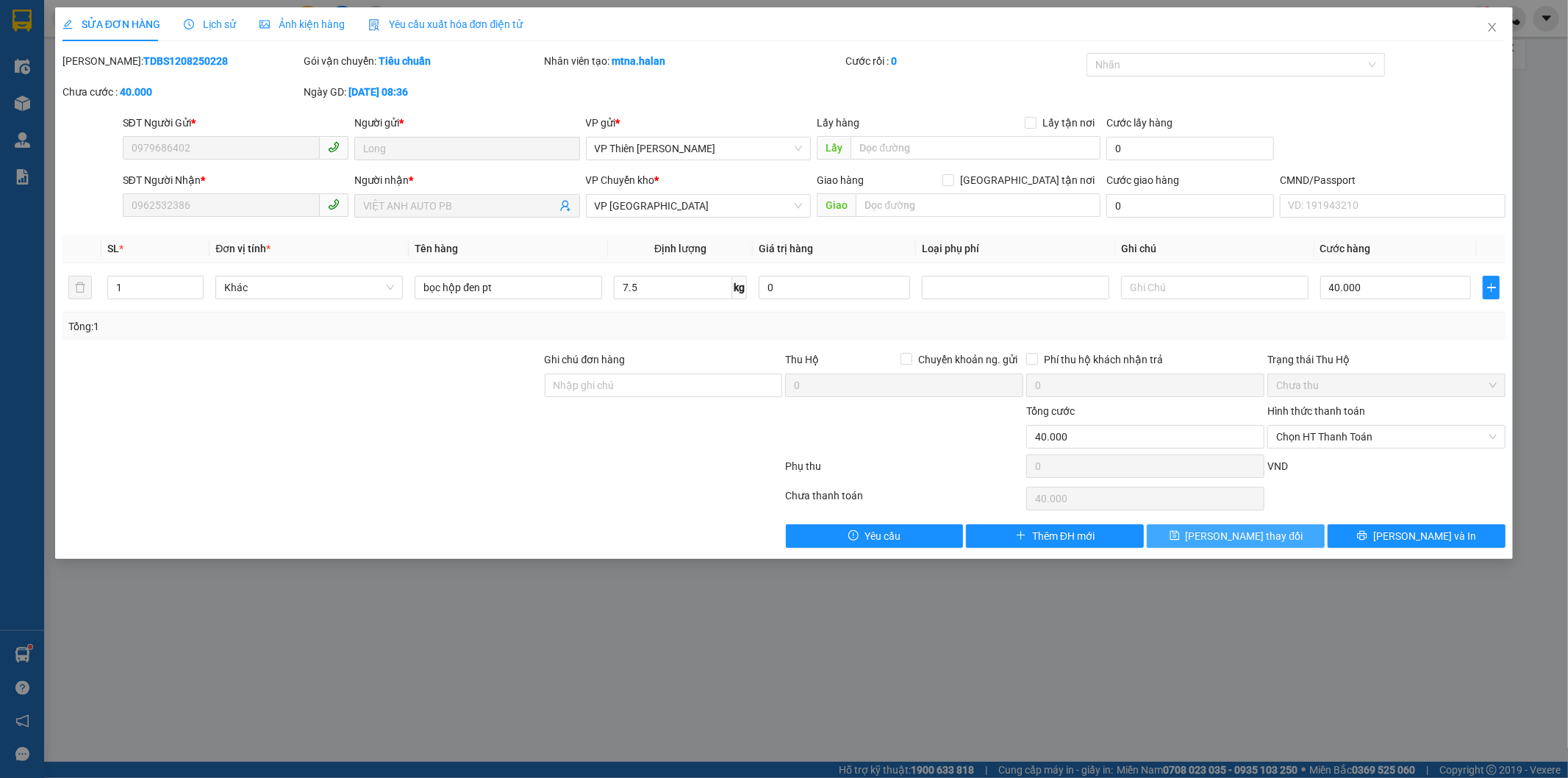
click at [1222, 535] on span "Lưu thay đổi" at bounding box center [1245, 536] width 118 height 17
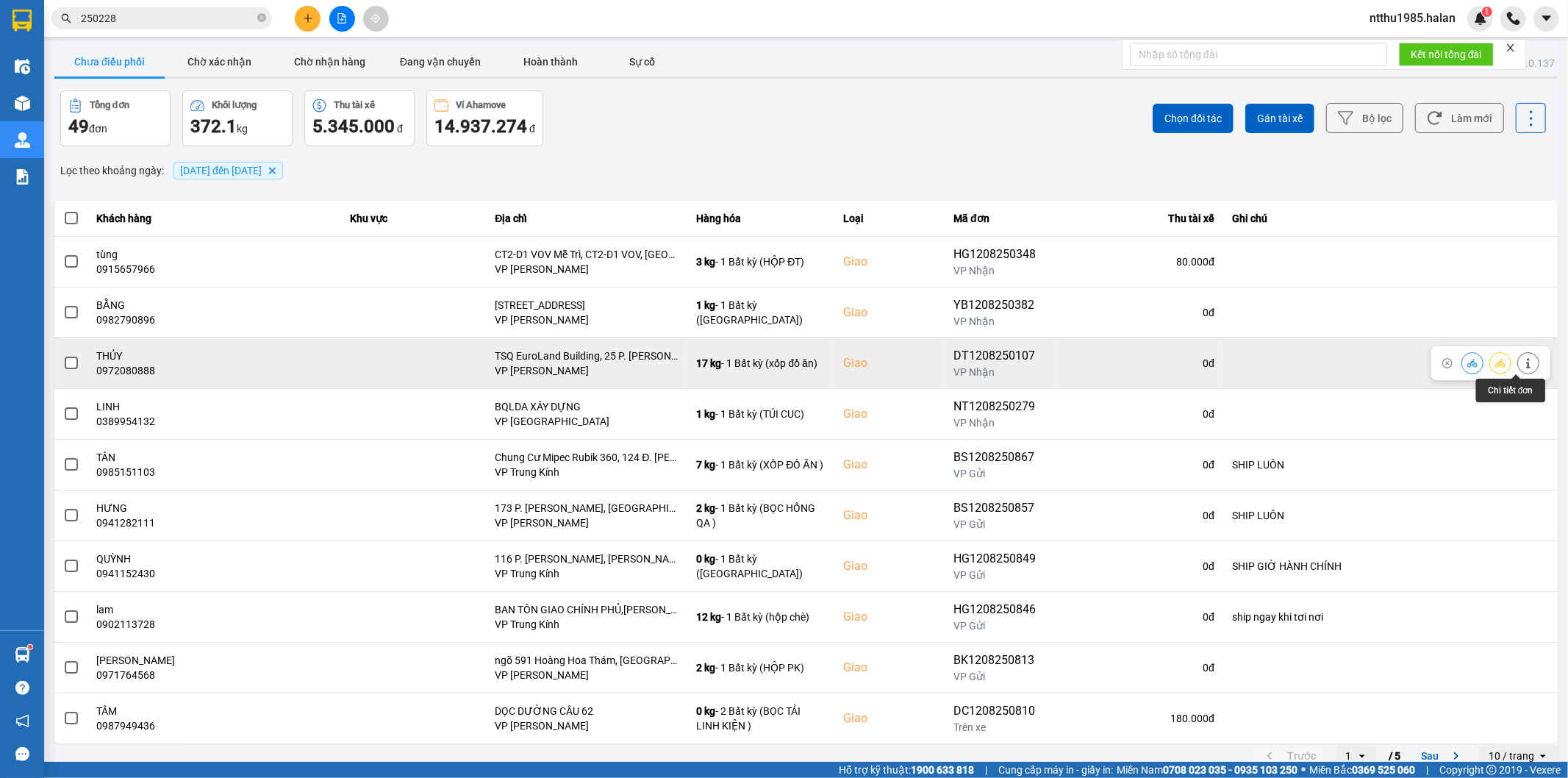
click at [1523, 366] on icon at bounding box center [1528, 363] width 10 height 10
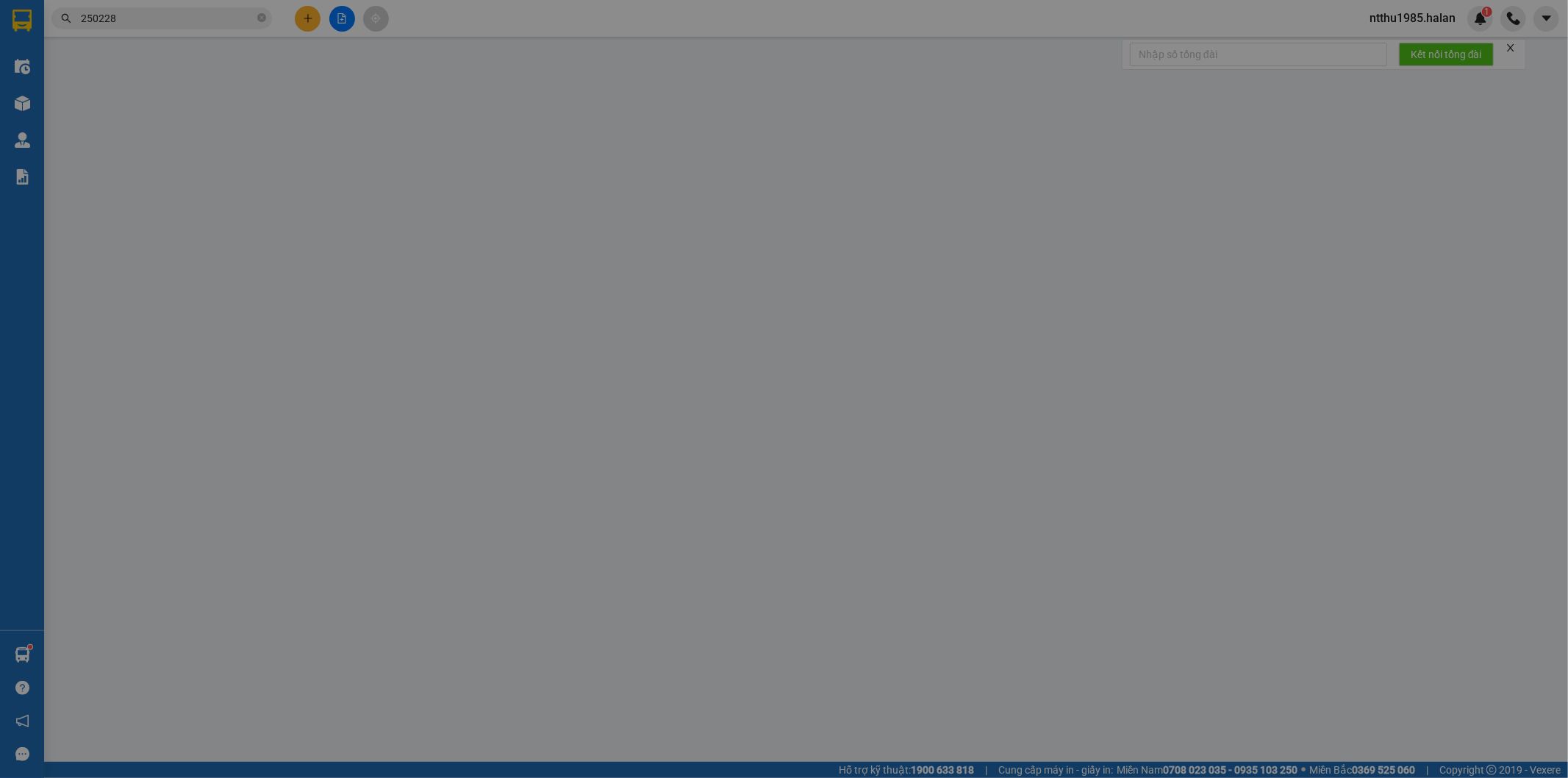
type input "0917995863"
type input "XUÂN"
type input "0972080888"
type input "THỦY"
checkbox input "true"
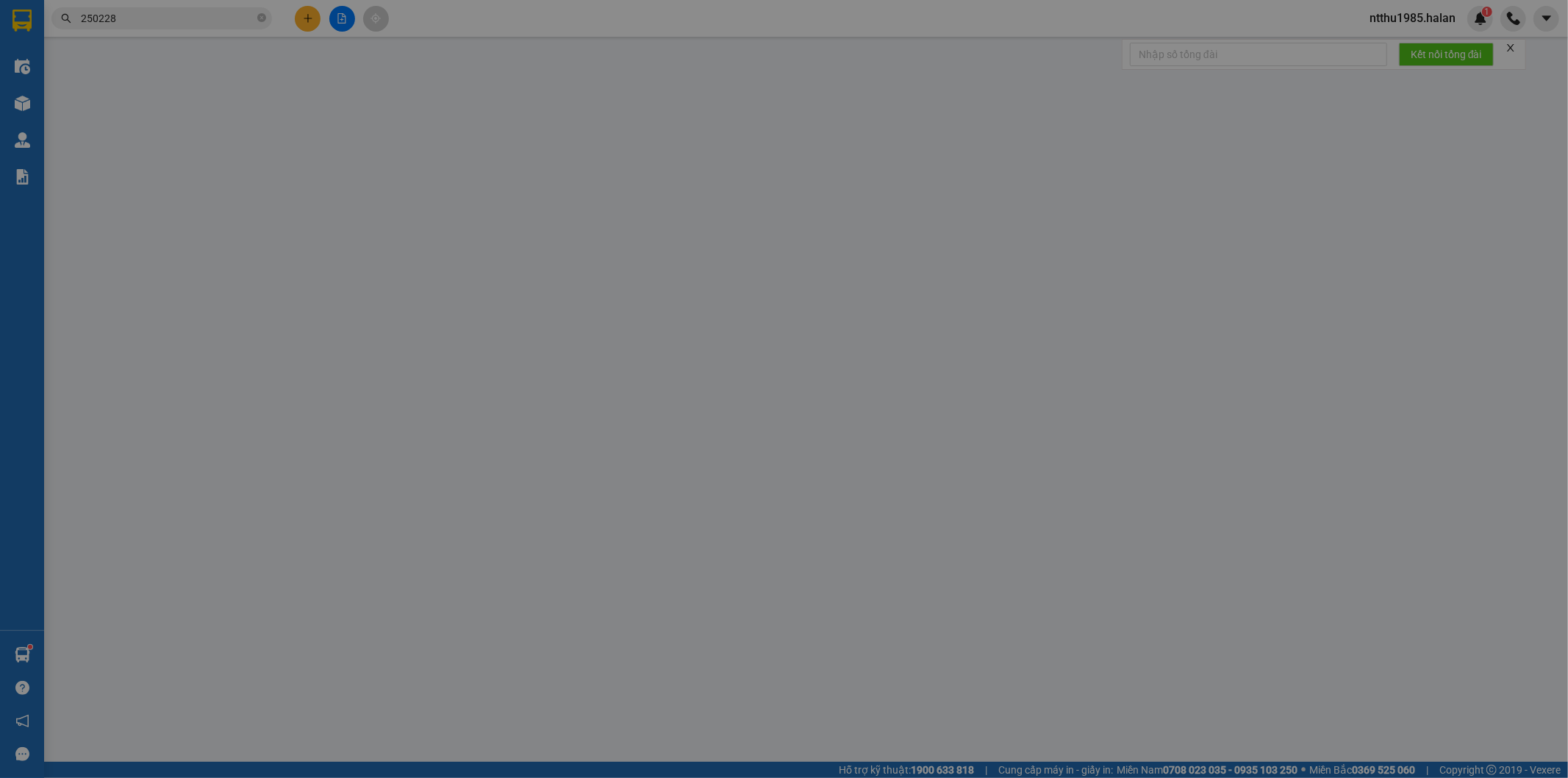
type input "TSQ EuroLand Building, 25 P. Nguyễn Văn Lộc, P. Mộ Lao, Hà Đông, Hà Nội 100000,…"
type input "115.000"
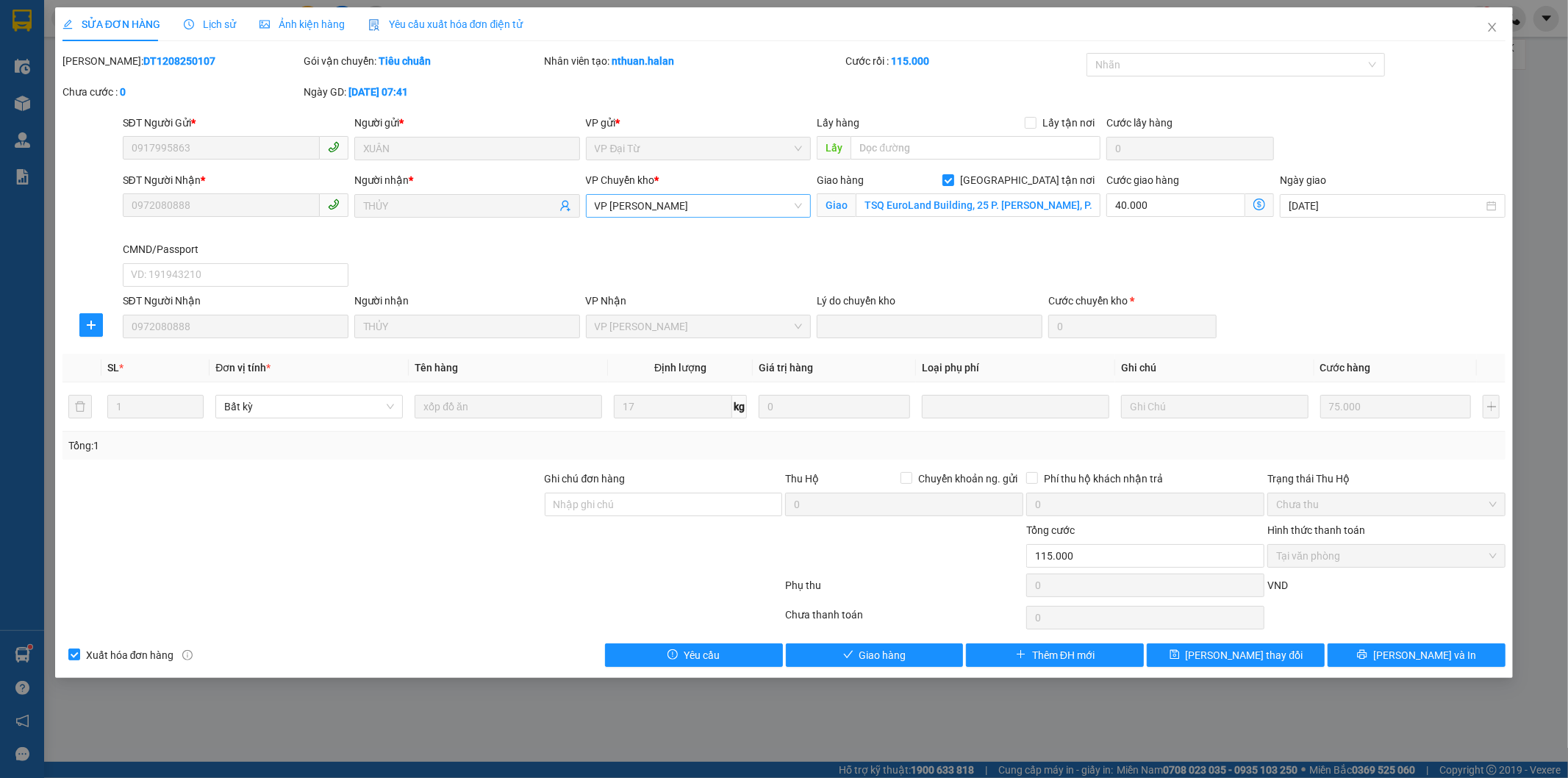
click at [719, 205] on span "VP [PERSON_NAME]" at bounding box center [699, 206] width 208 height 22
drag, startPoint x: 660, startPoint y: 508, endPoint x: 651, endPoint y: 505, distance: 9.5
click at [651, 506] on input "Ghi chú đơn hàng" at bounding box center [663, 505] width 238 height 24
type input "17H30 SHIP"
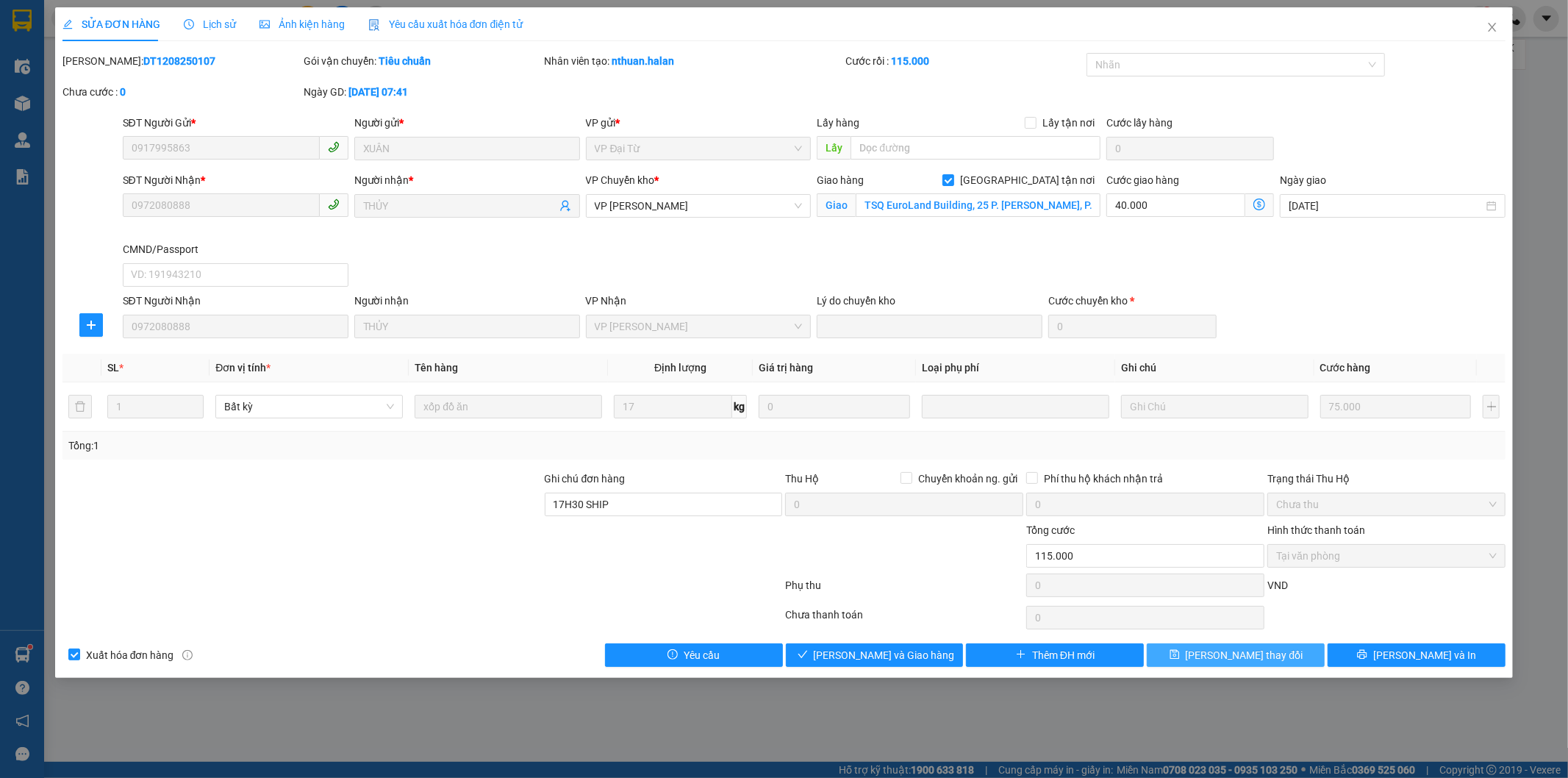
drag, startPoint x: 1233, startPoint y: 656, endPoint x: 1244, endPoint y: 649, distance: 13.0
click at [1235, 655] on span "Lưu thay đổi" at bounding box center [1245, 656] width 118 height 17
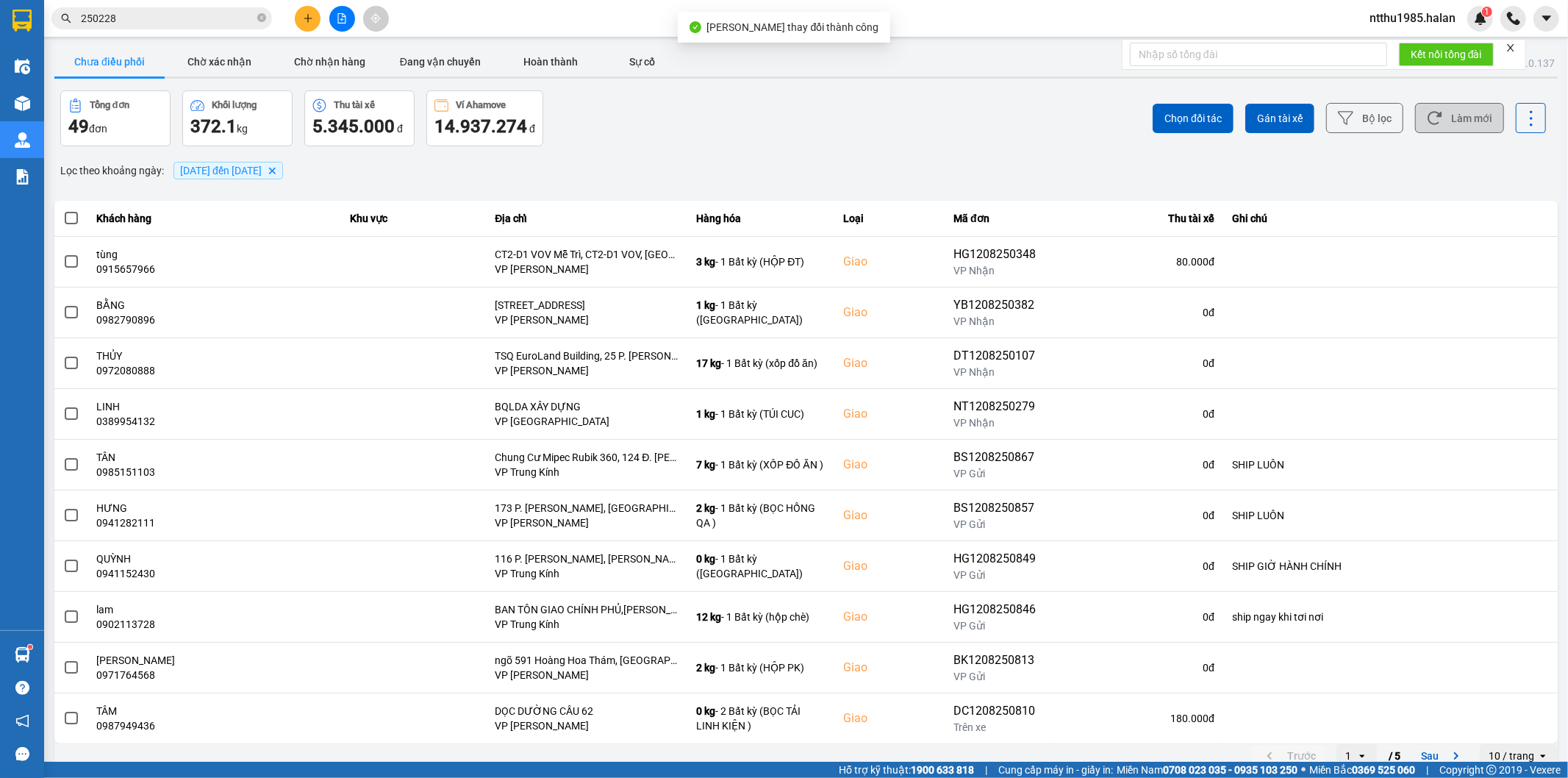
click at [1458, 120] on button "Làm mới" at bounding box center [1459, 118] width 89 height 30
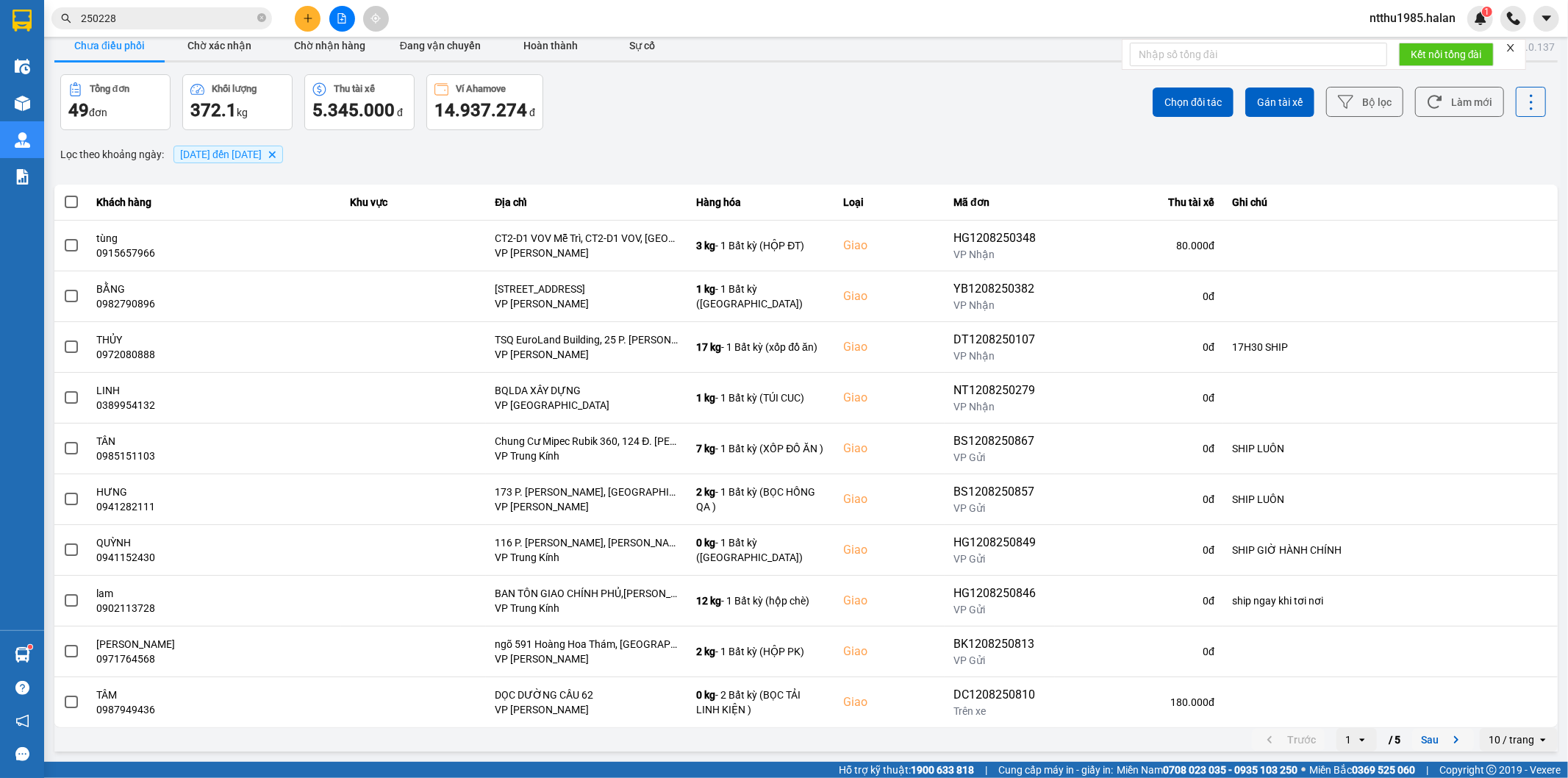
click at [1417, 741] on button "Sau" at bounding box center [1442, 740] width 62 height 22
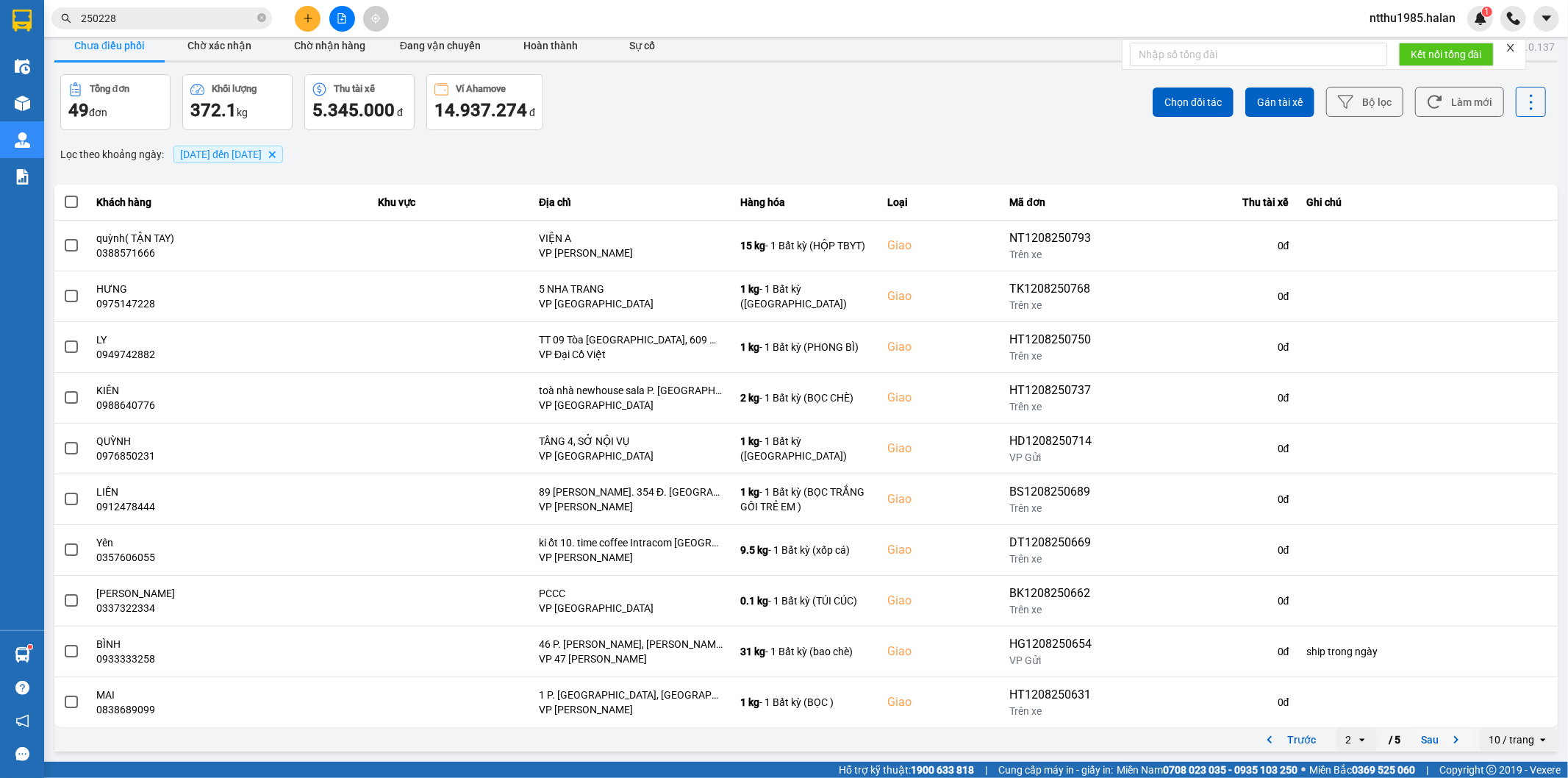
click at [1424, 747] on button "Sau" at bounding box center [1442, 740] width 62 height 22
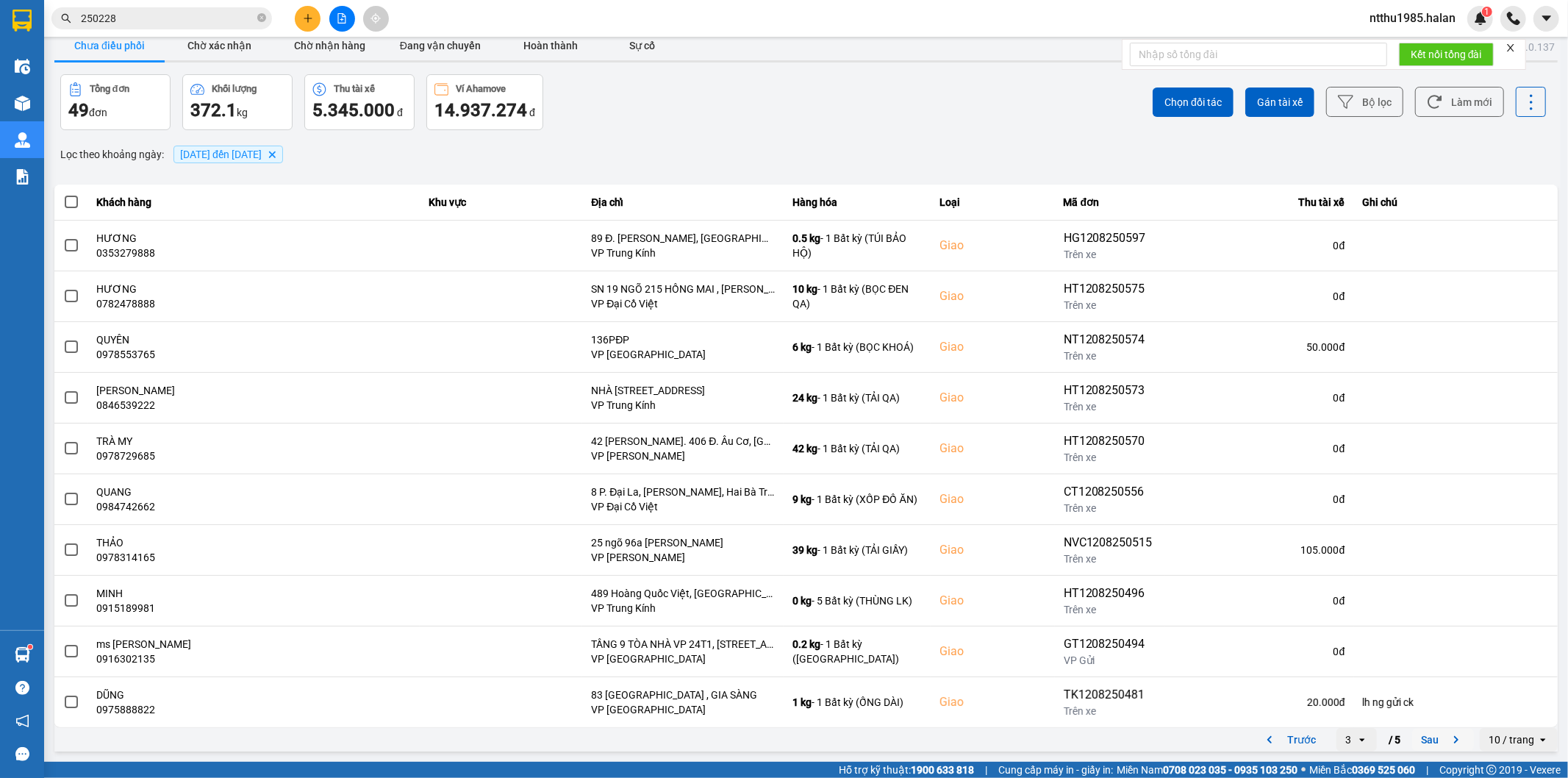
click at [1422, 745] on button "Sau" at bounding box center [1442, 740] width 62 height 22
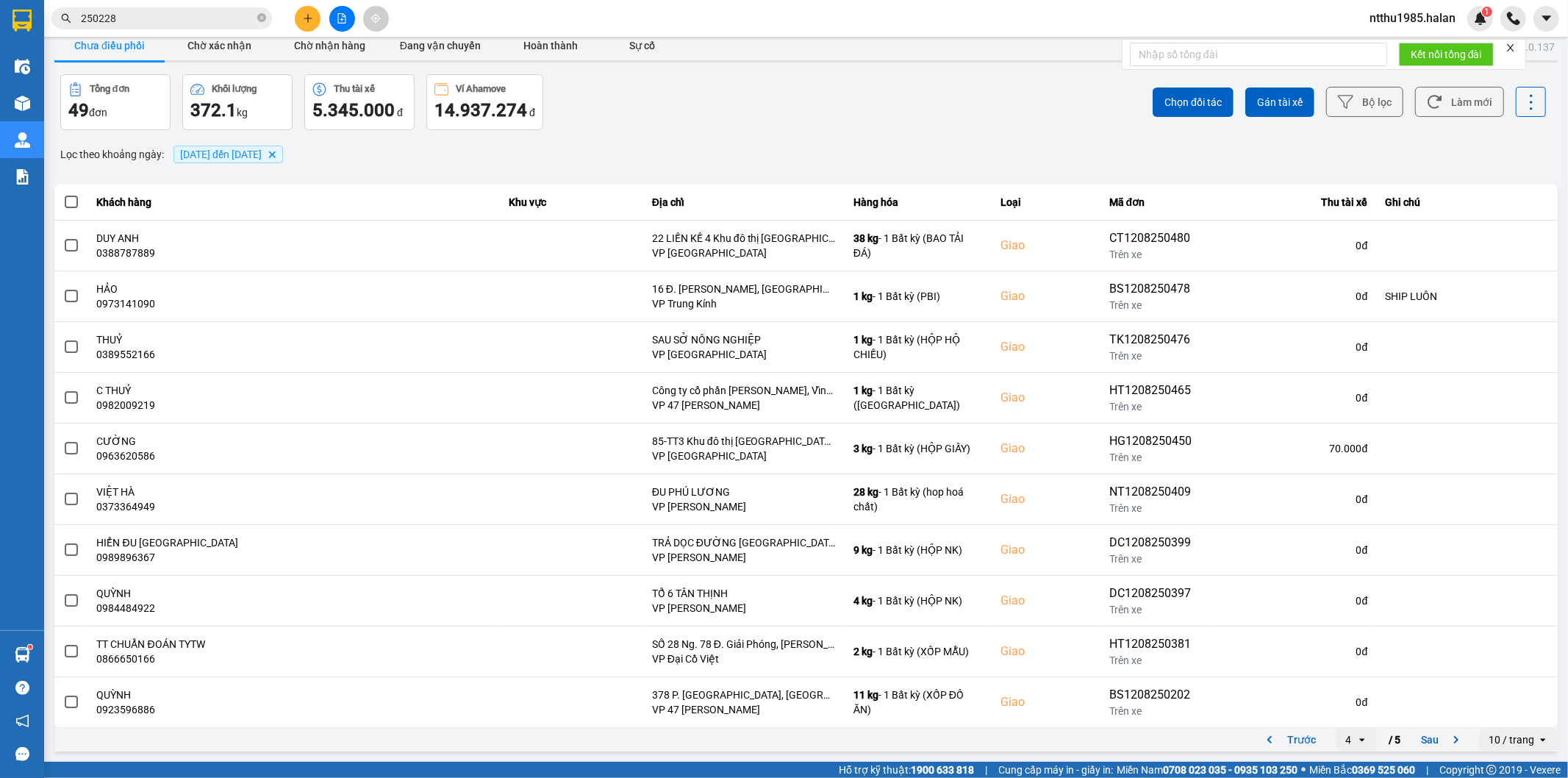
drag, startPoint x: 1422, startPoint y: 737, endPoint x: 1383, endPoint y: 650, distance: 95.3
click at [1423, 733] on button "Sau" at bounding box center [1442, 740] width 62 height 22
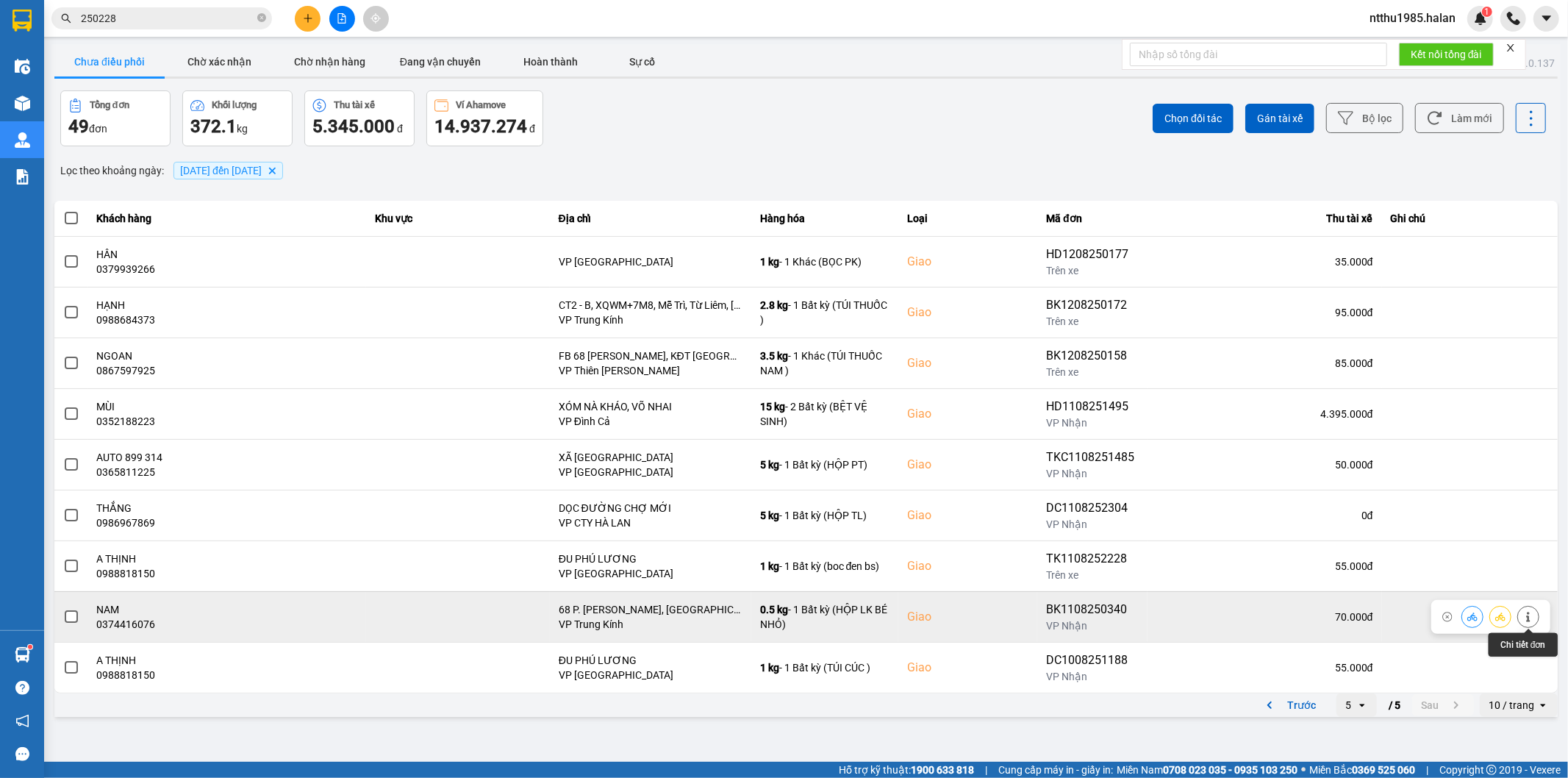
click at [1527, 612] on icon at bounding box center [1528, 616] width 10 height 10
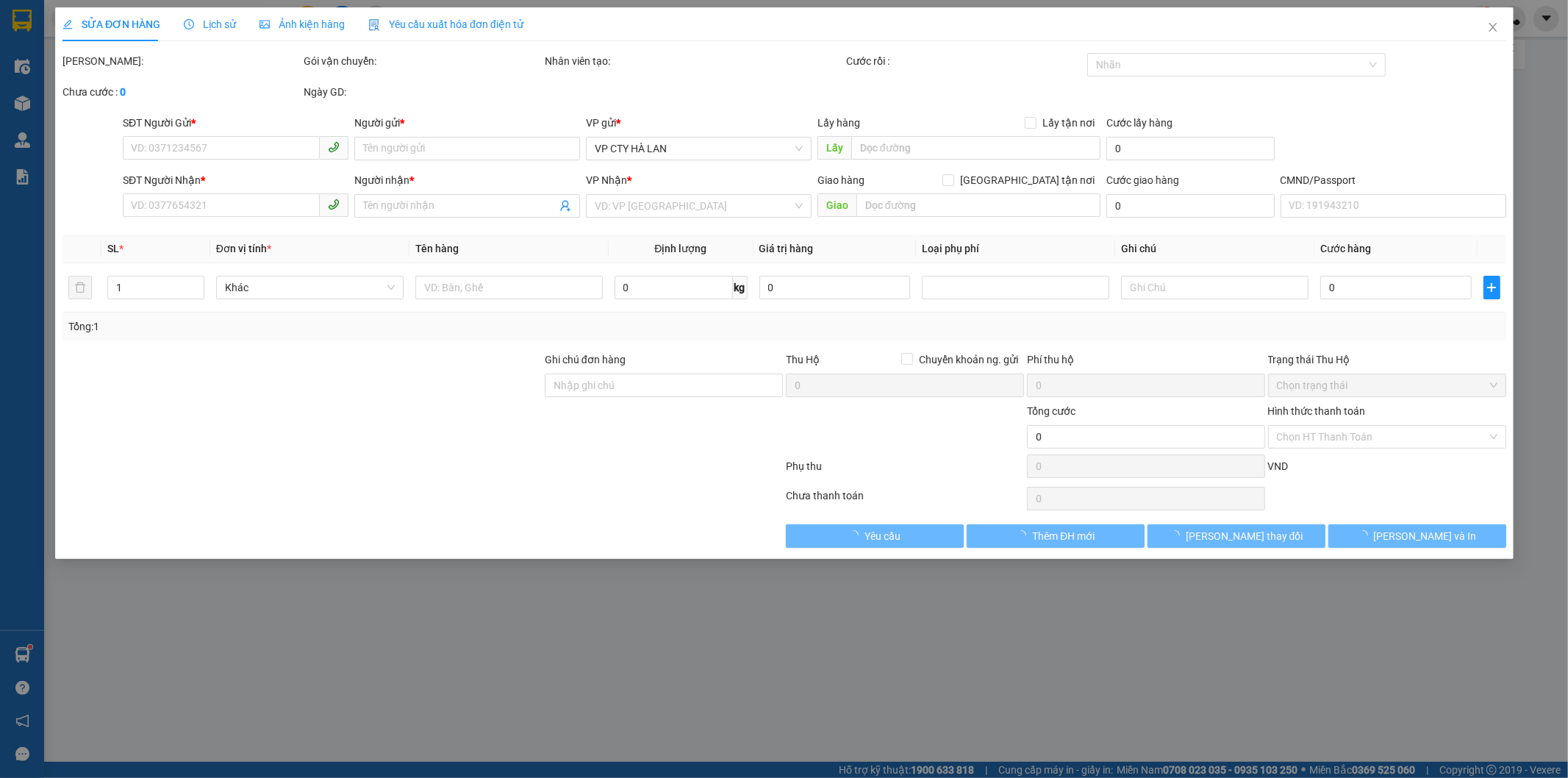
type input "0962750507"
type input "THỊNH"
type input "0374416076"
type input "NAM"
checkbox input "true"
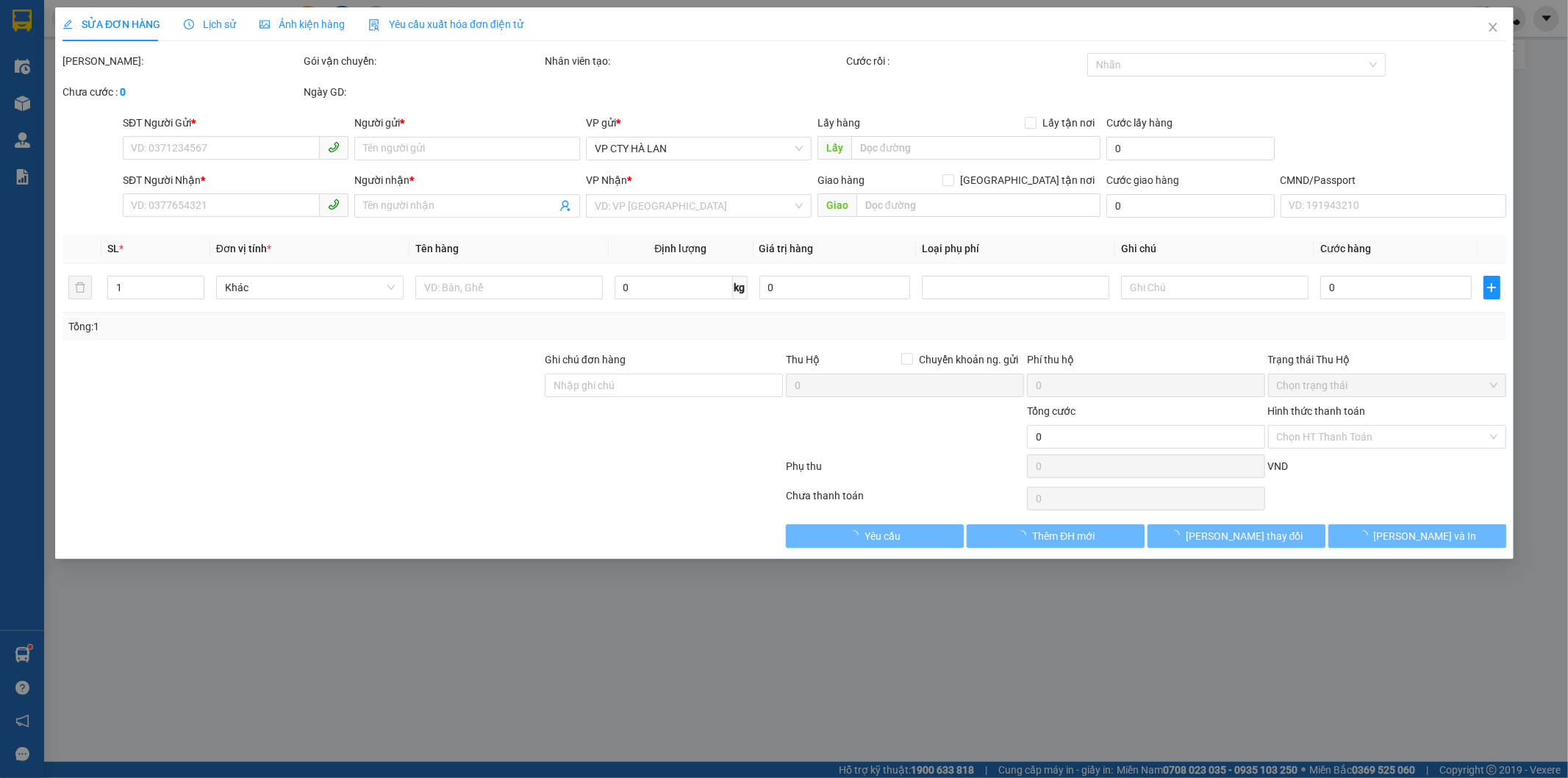
type input "68 P. Dương Đình Nghệ, Yên Hoà, Cầu Giấy, Hà Nội 100000, Việt Nam"
type input "70.000"
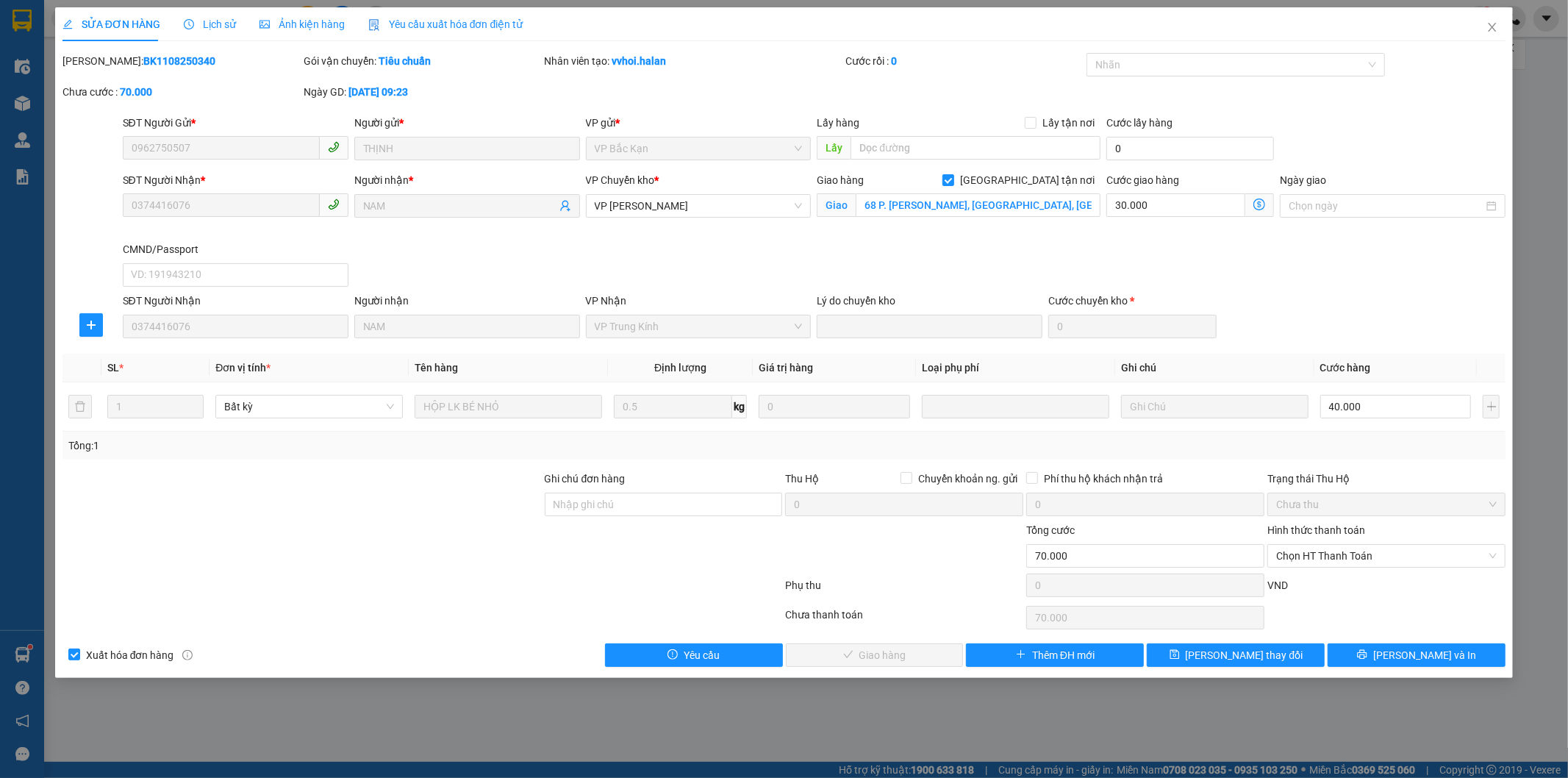
click at [223, 25] on span "Lịch sử" at bounding box center [209, 24] width 52 height 12
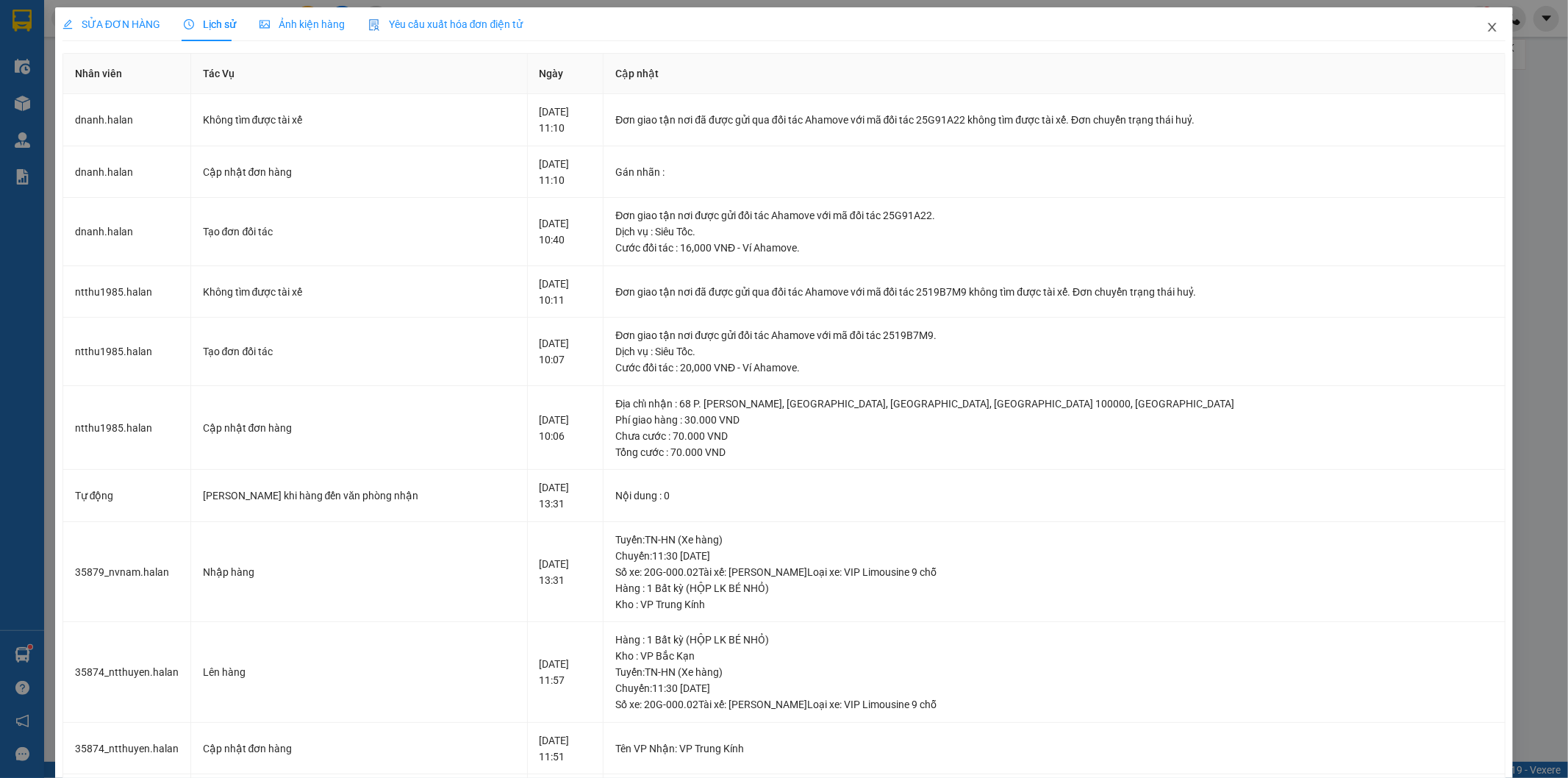
click at [1486, 23] on icon "close" at bounding box center [1492, 27] width 12 height 12
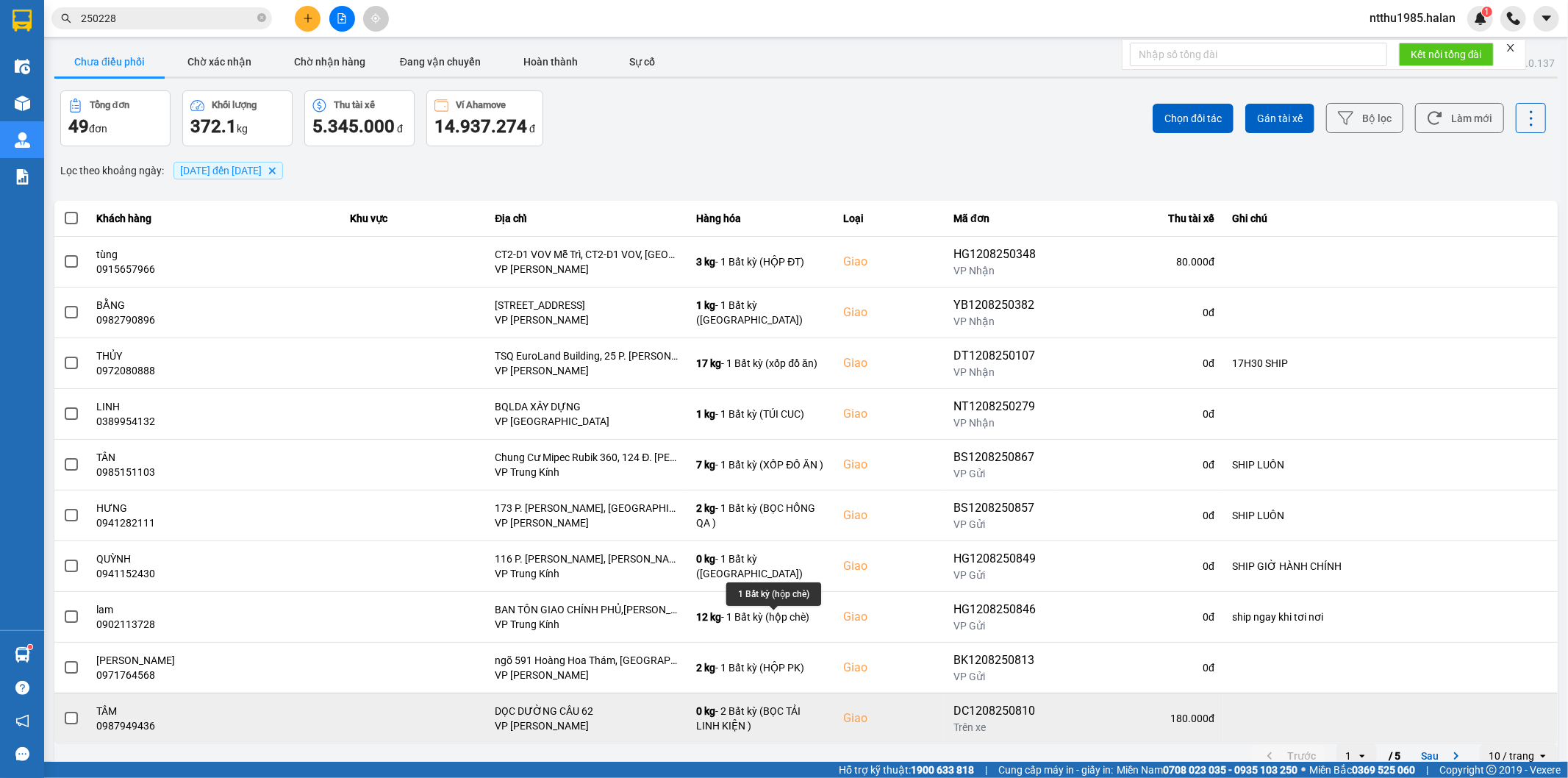
scroll to position [17, 0]
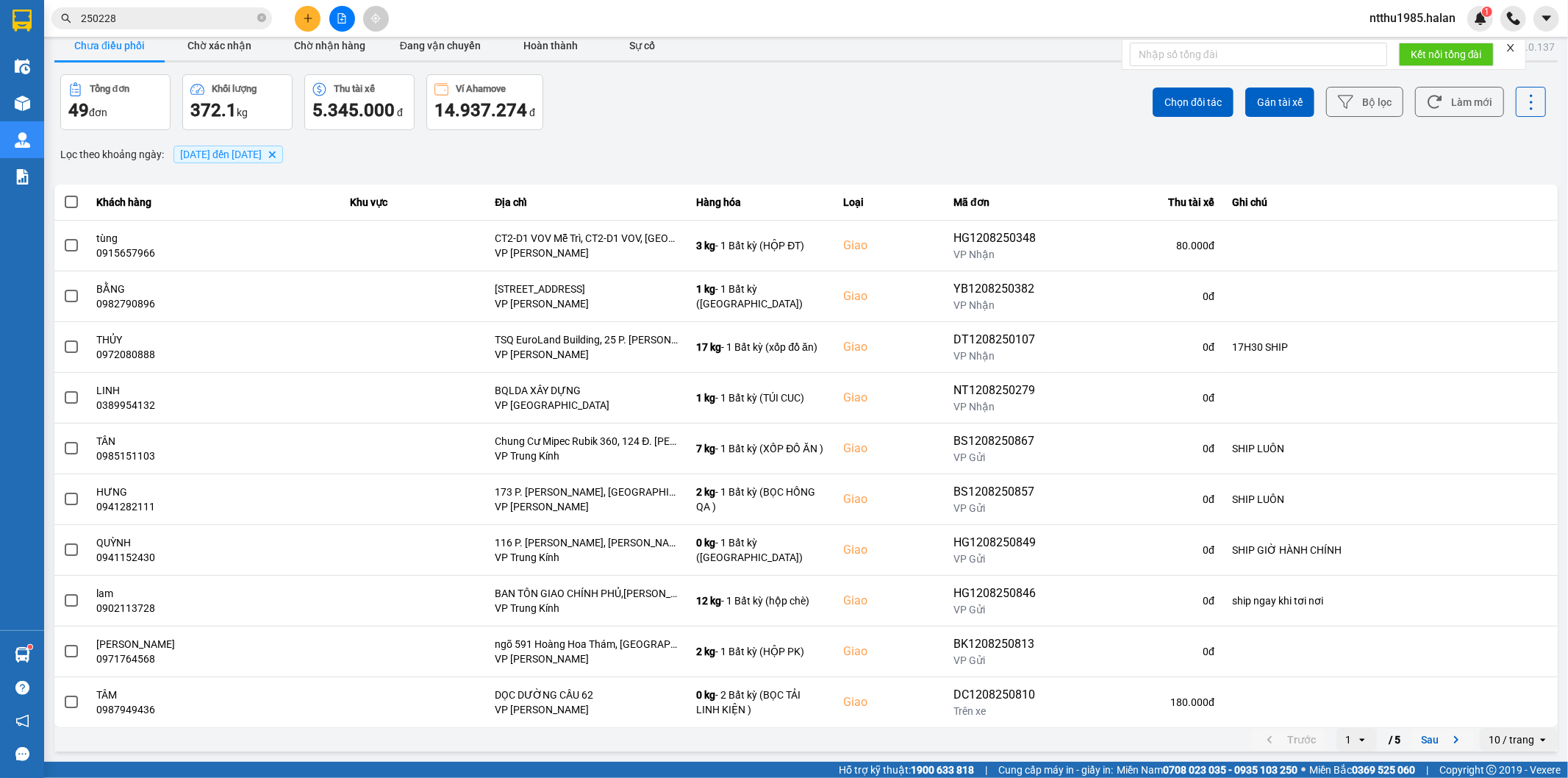
click at [1434, 733] on button "Sau" at bounding box center [1442, 740] width 62 height 22
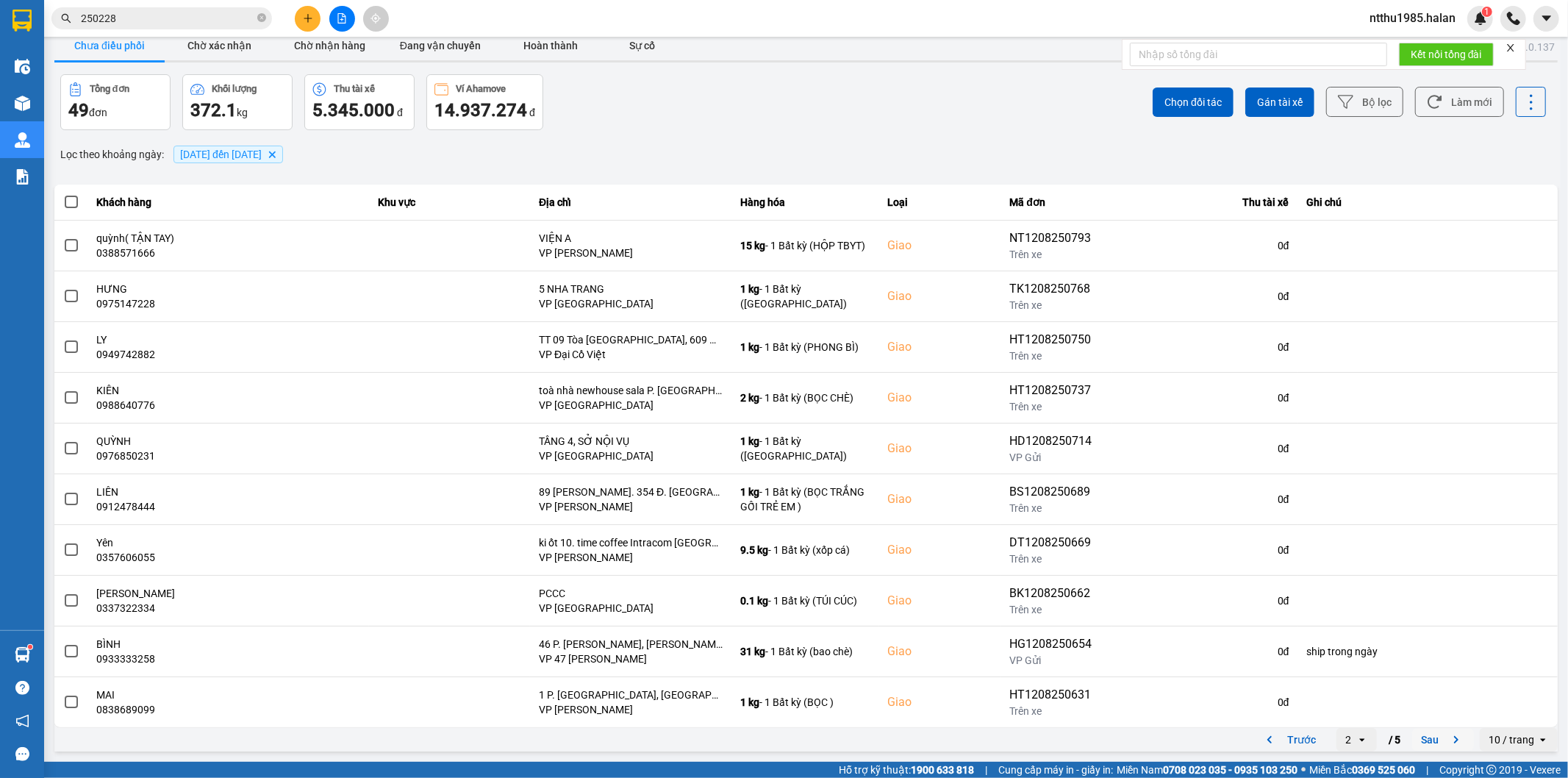
click at [1425, 741] on button "Sau" at bounding box center [1442, 740] width 62 height 22
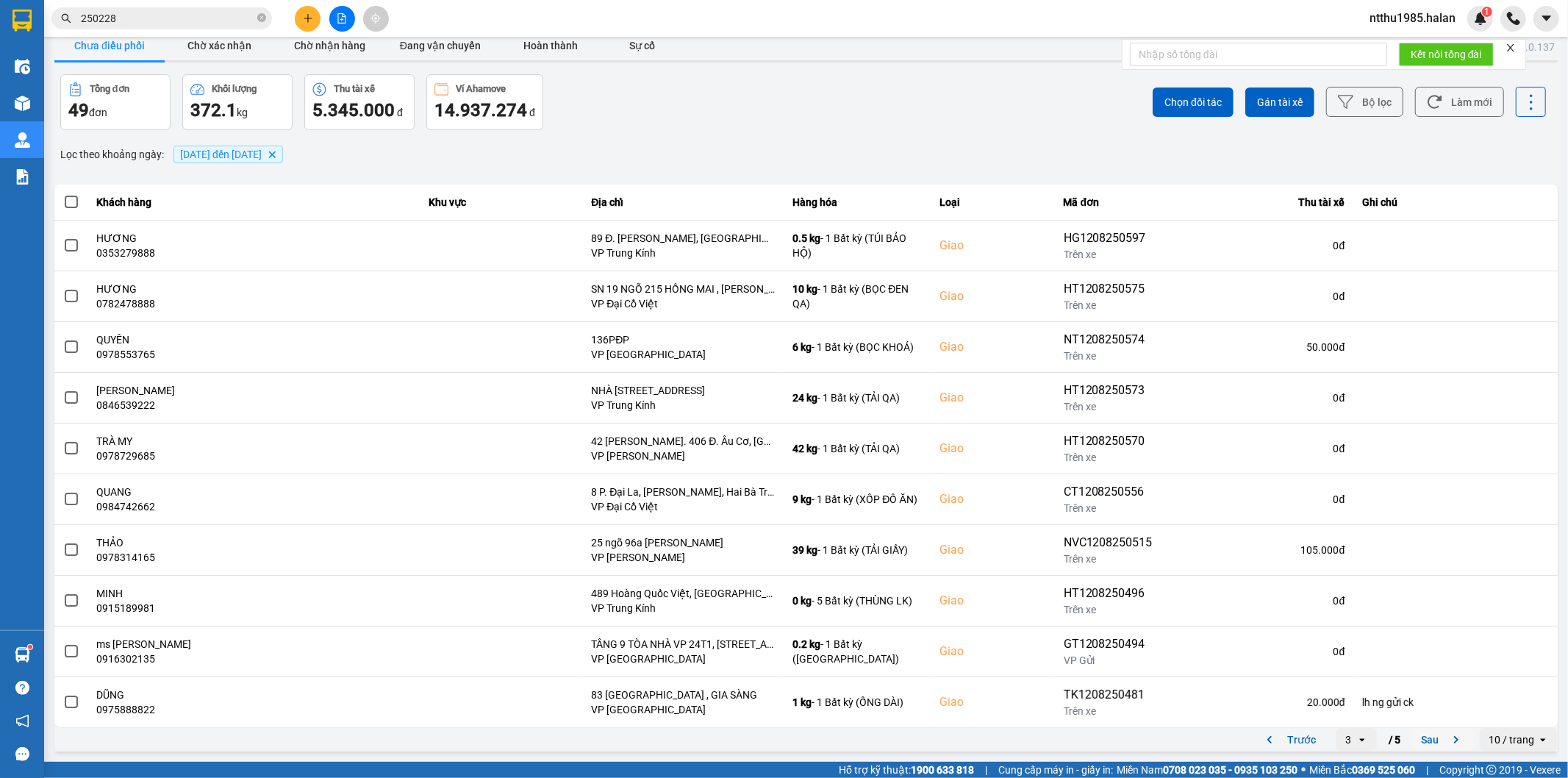
click at [1431, 739] on button "Sau" at bounding box center [1442, 740] width 62 height 22
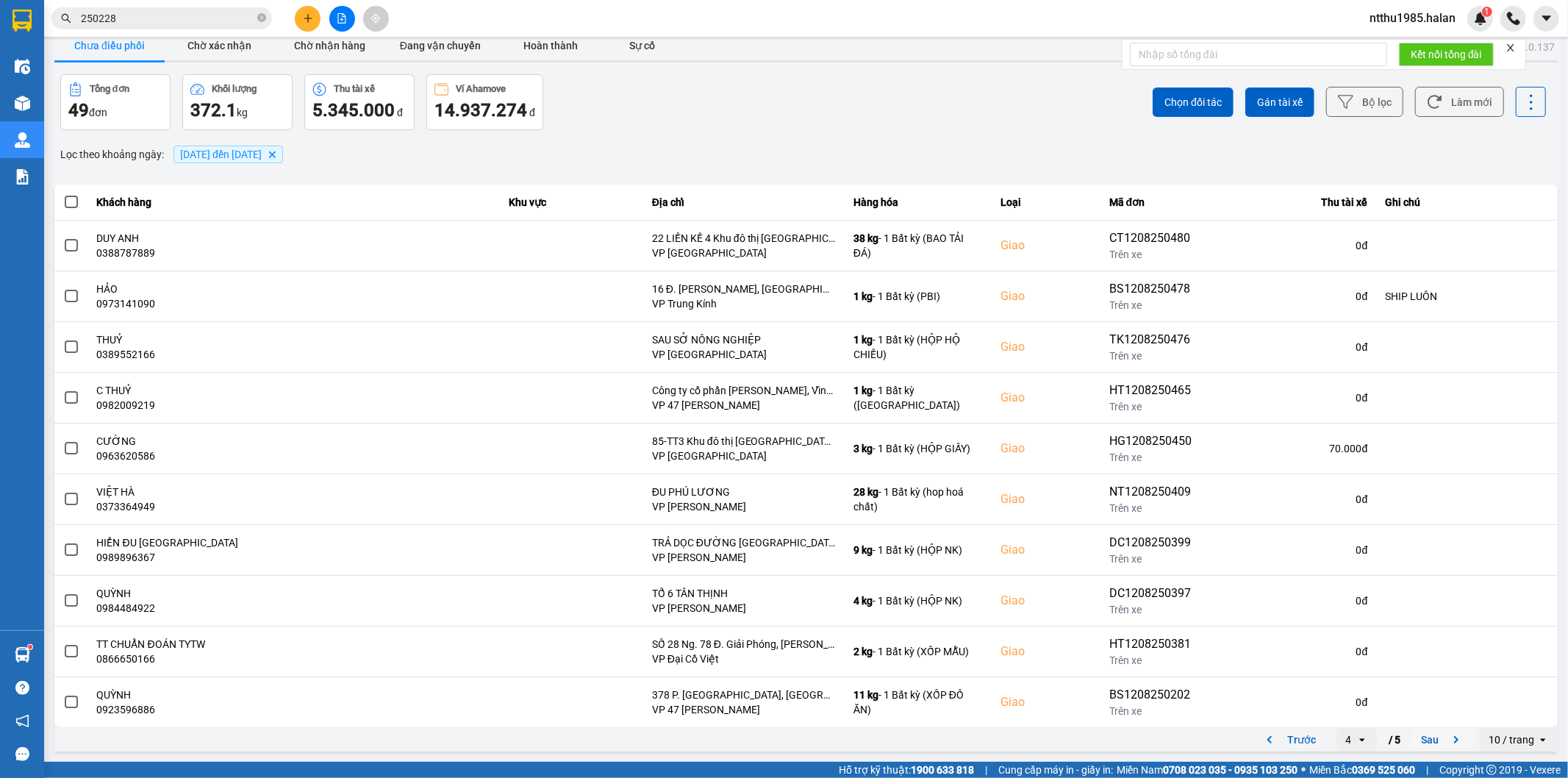
click at [1428, 741] on button "Sau" at bounding box center [1442, 740] width 62 height 22
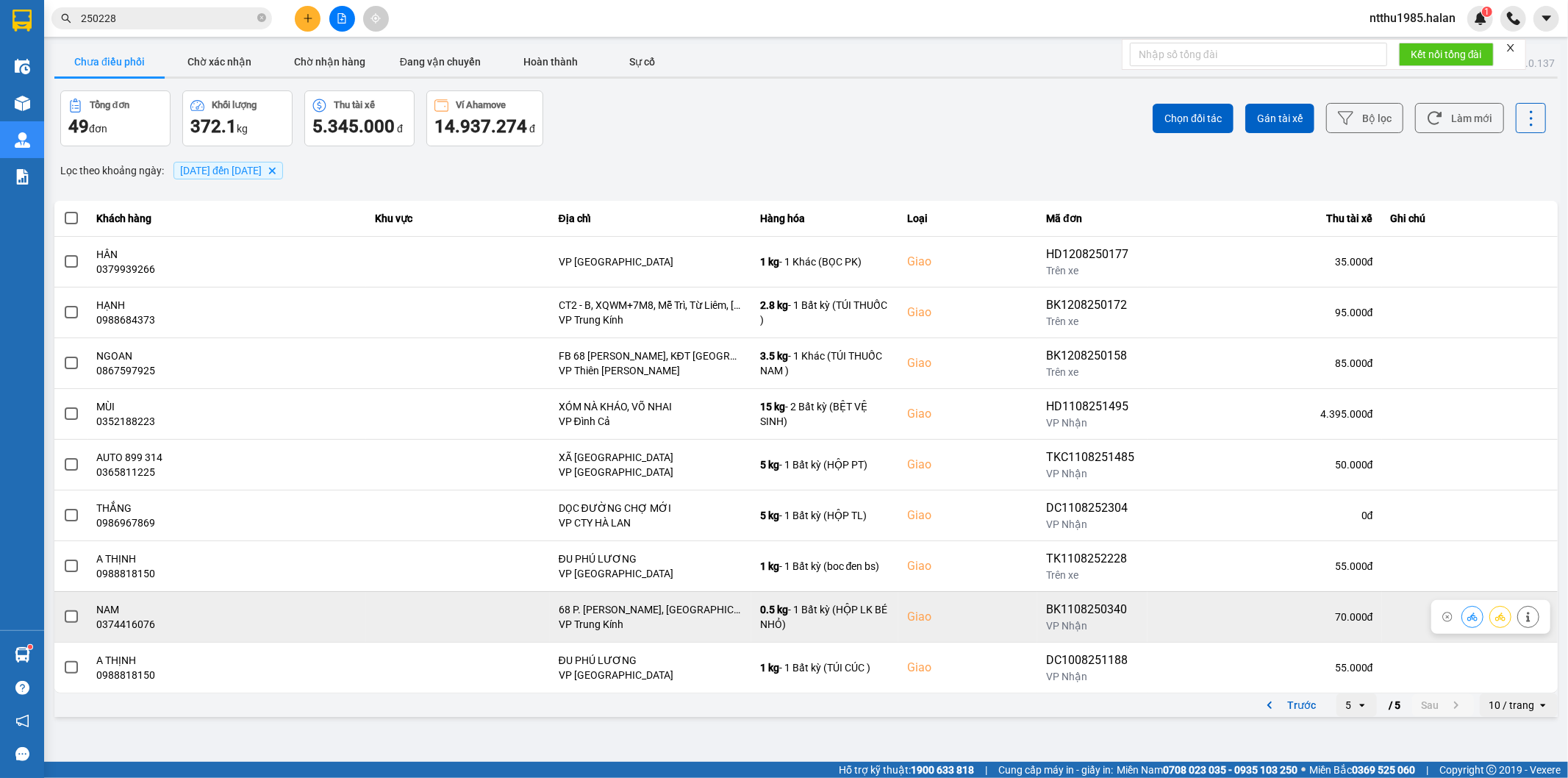
click at [57, 616] on td at bounding box center [71, 616] width 34 height 51
click at [70, 619] on span at bounding box center [71, 617] width 13 height 13
click at [63, 609] on input "checkbox" at bounding box center [63, 609] width 0 height 0
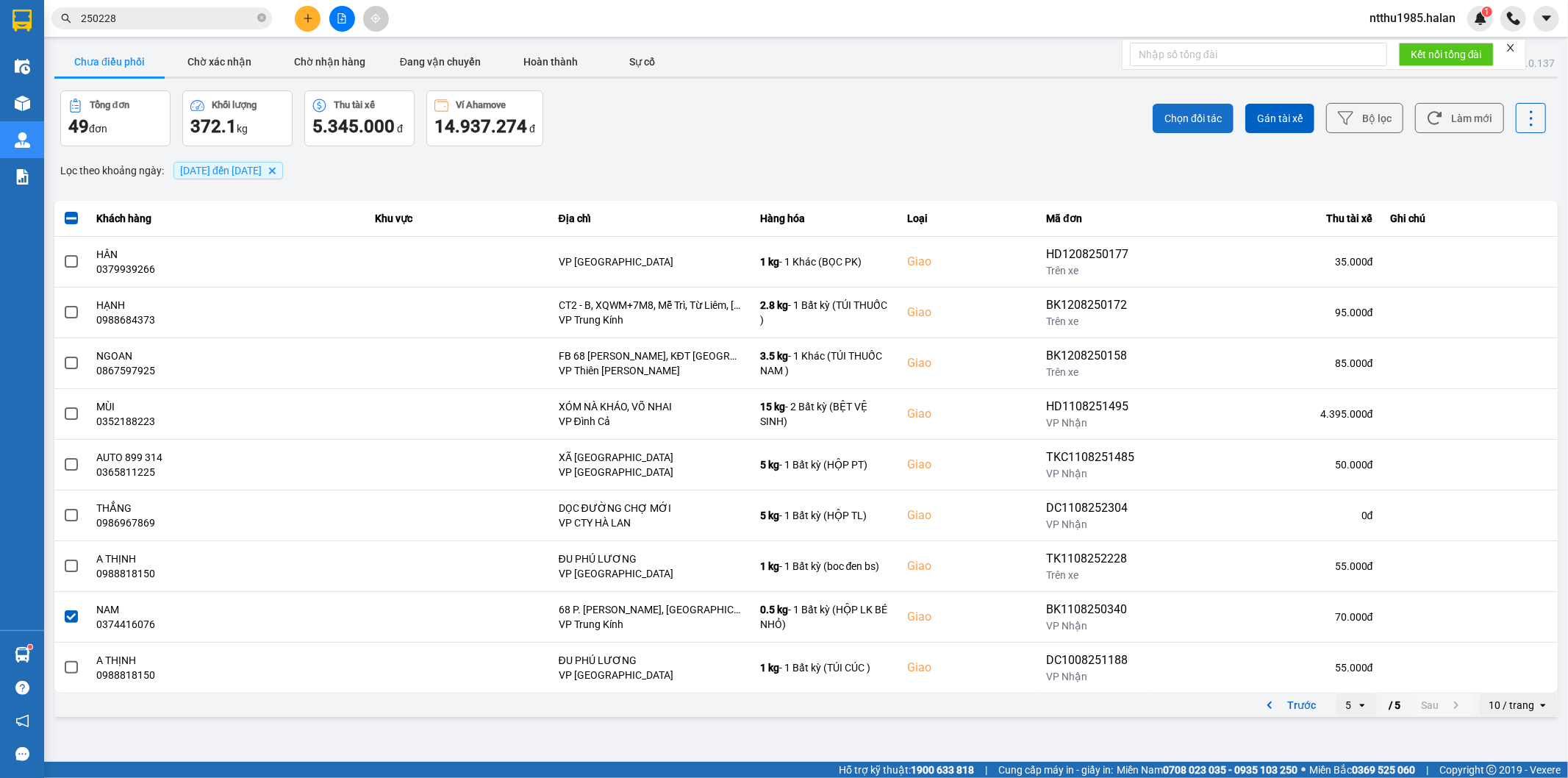
click at [1188, 113] on span "Chọn đối tác" at bounding box center [1193, 118] width 57 height 15
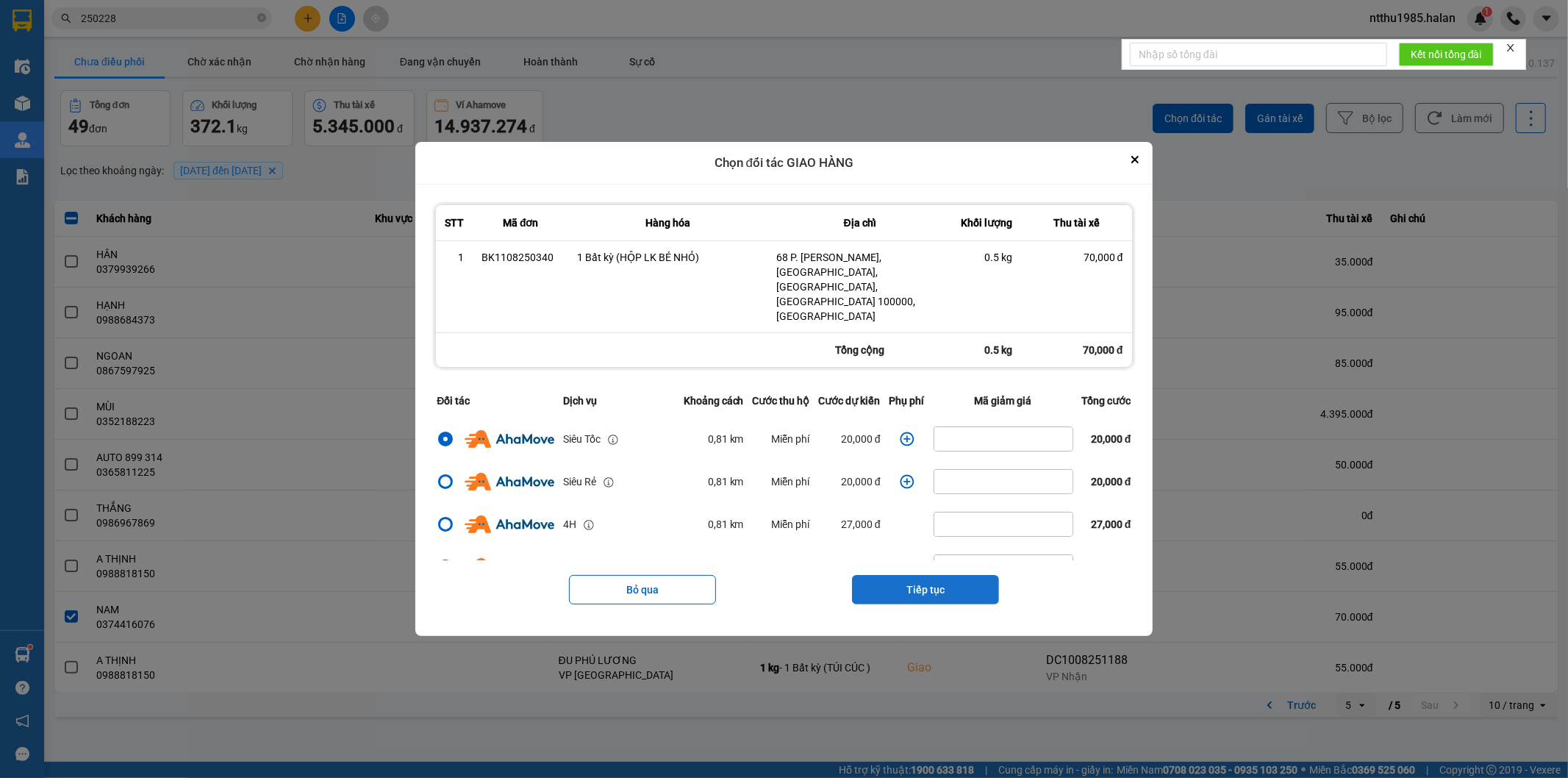
click at [924, 575] on button "Tiếp tục" at bounding box center [925, 590] width 147 height 29
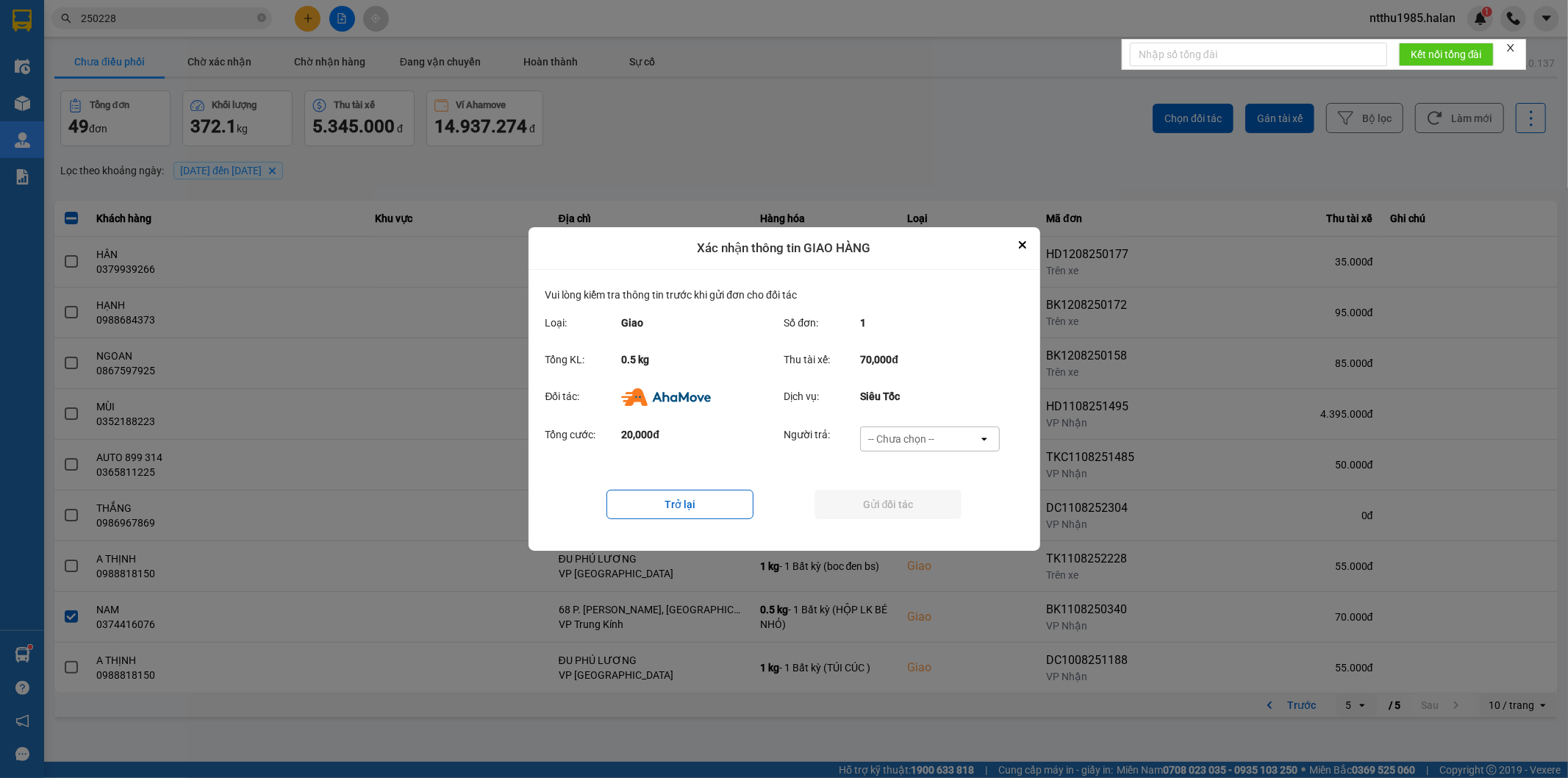
click at [950, 437] on div "-- Chưa chọn --" at bounding box center [920, 439] width 118 height 24
click at [924, 523] on span "Ví Ahamove" at bounding box center [902, 524] width 60 height 15
click at [917, 506] on button "Gửi đối tác" at bounding box center [888, 504] width 147 height 29
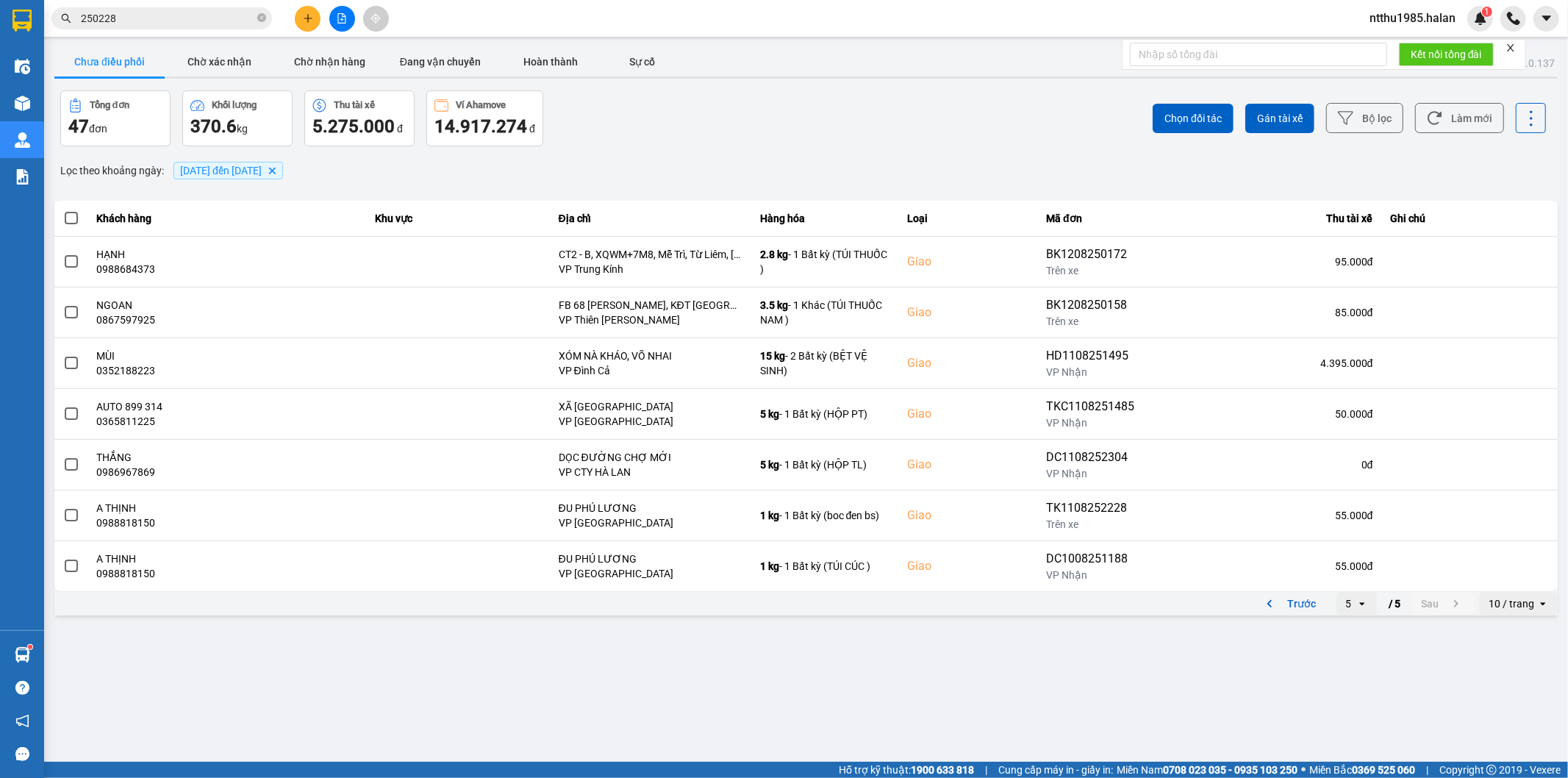
click at [152, 30] on div "Kết quả tìm kiếm ( 256 ) Bộ lọc Mã ĐH Trạng thái Món hàng Thu hộ Tổng cước Chưa…" at bounding box center [143, 18] width 286 height 26
click at [156, 20] on input "250228" at bounding box center [167, 18] width 174 height 17
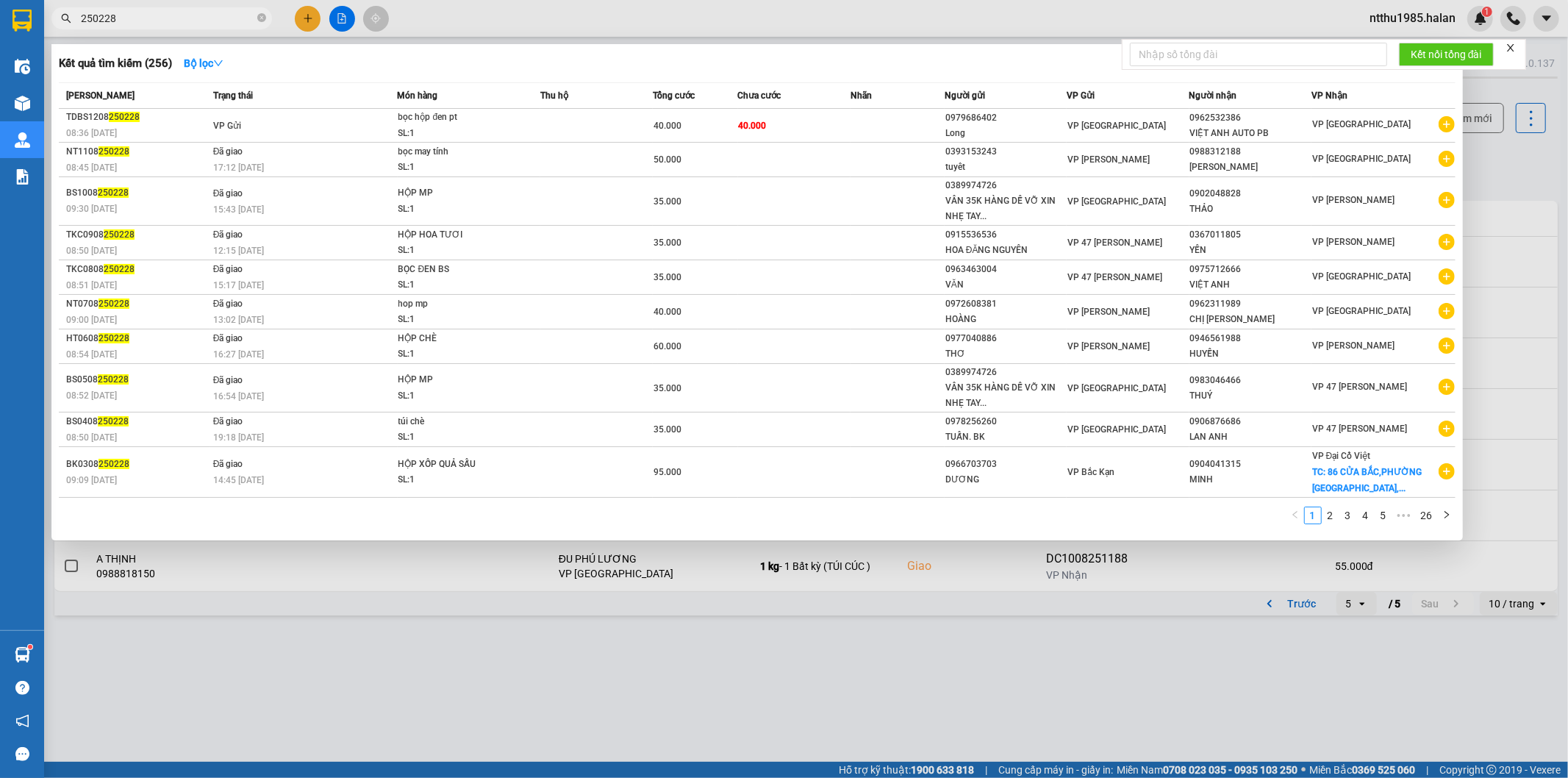
click at [156, 20] on input "250228" at bounding box center [167, 18] width 174 height 17
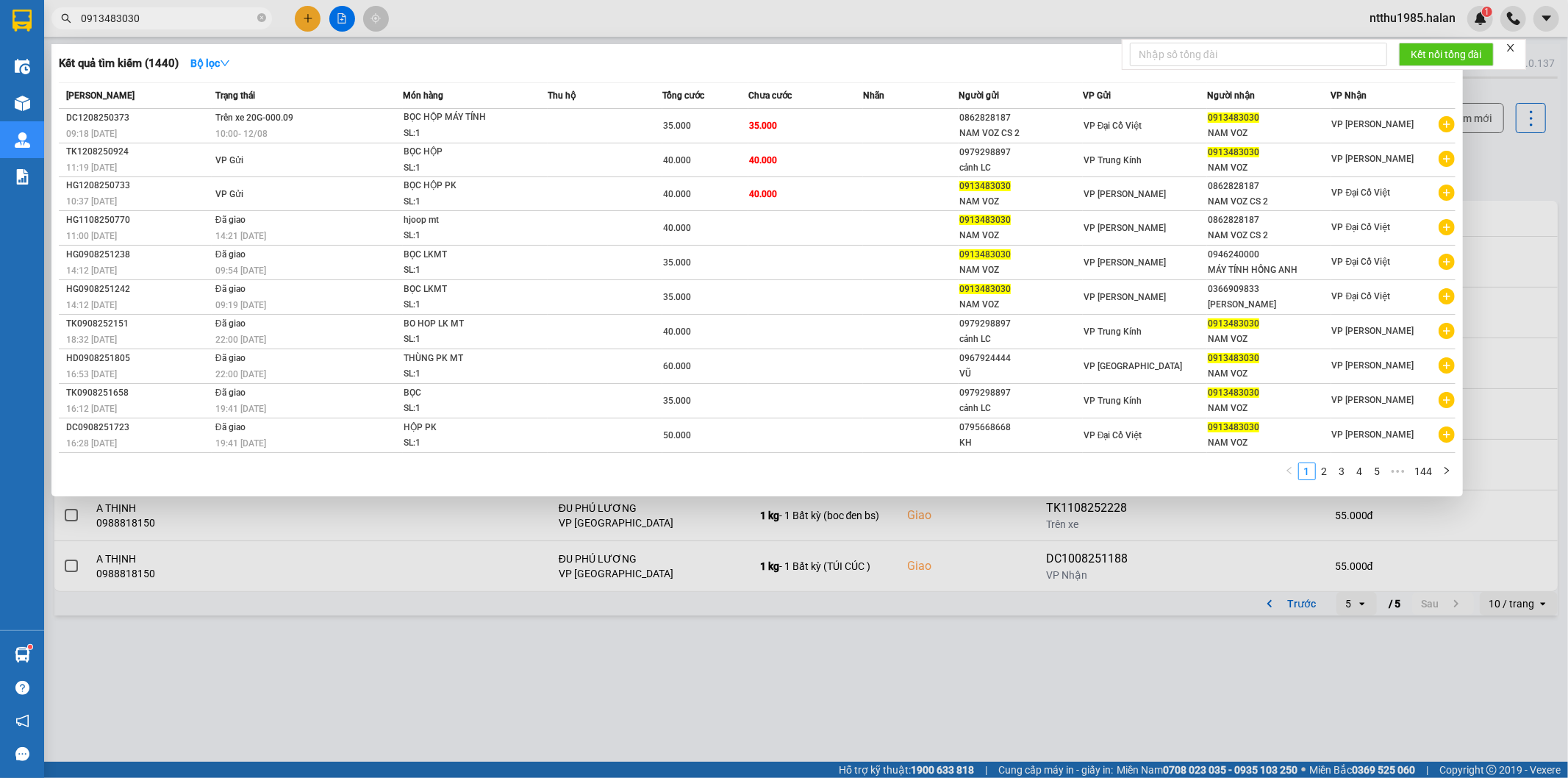
click at [206, 28] on span "0913483030" at bounding box center [162, 18] width 220 height 22
click at [206, 24] on input "0913483030" at bounding box center [167, 18] width 174 height 17
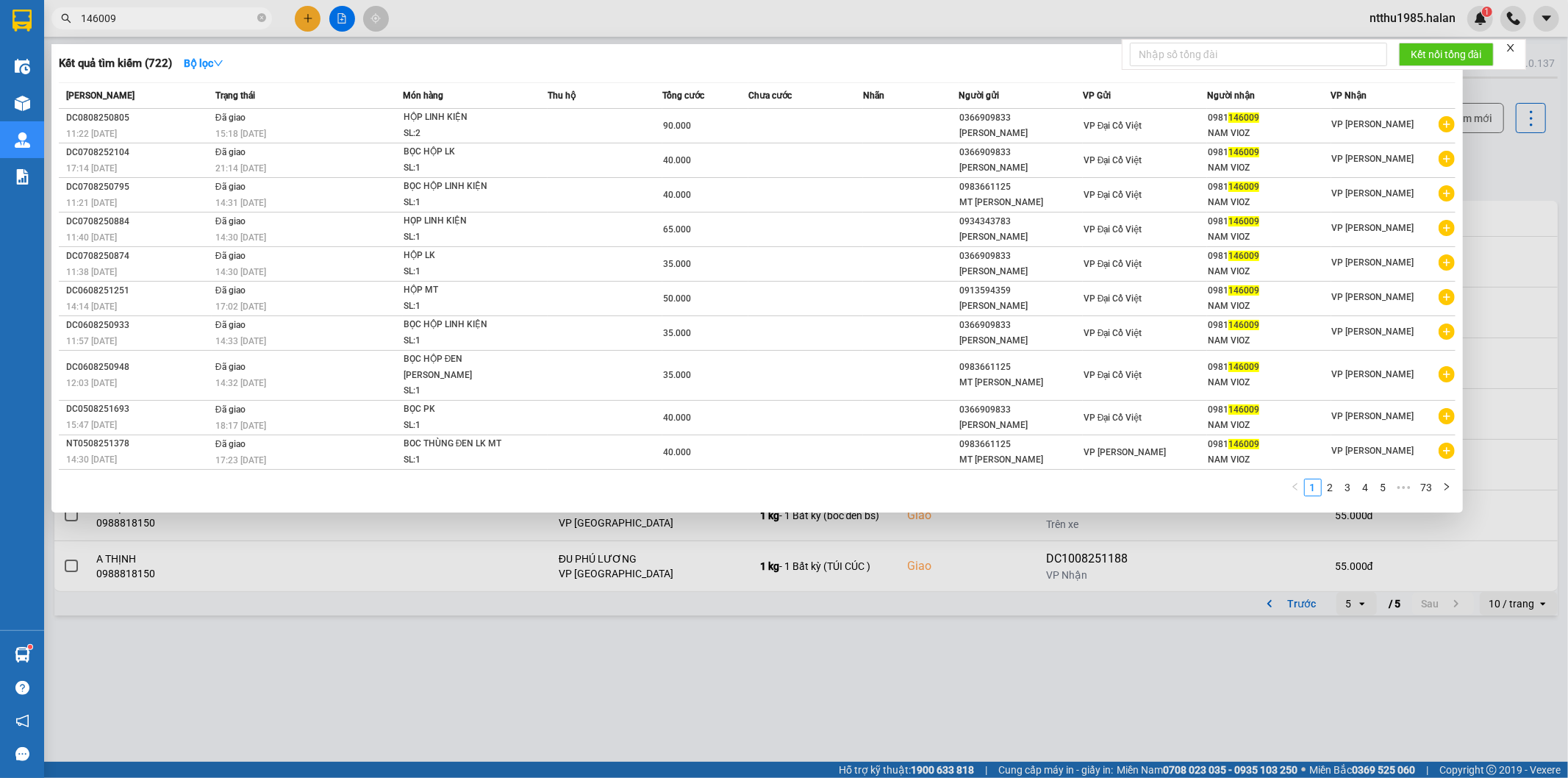
click at [185, 17] on input "146009" at bounding box center [167, 18] width 174 height 17
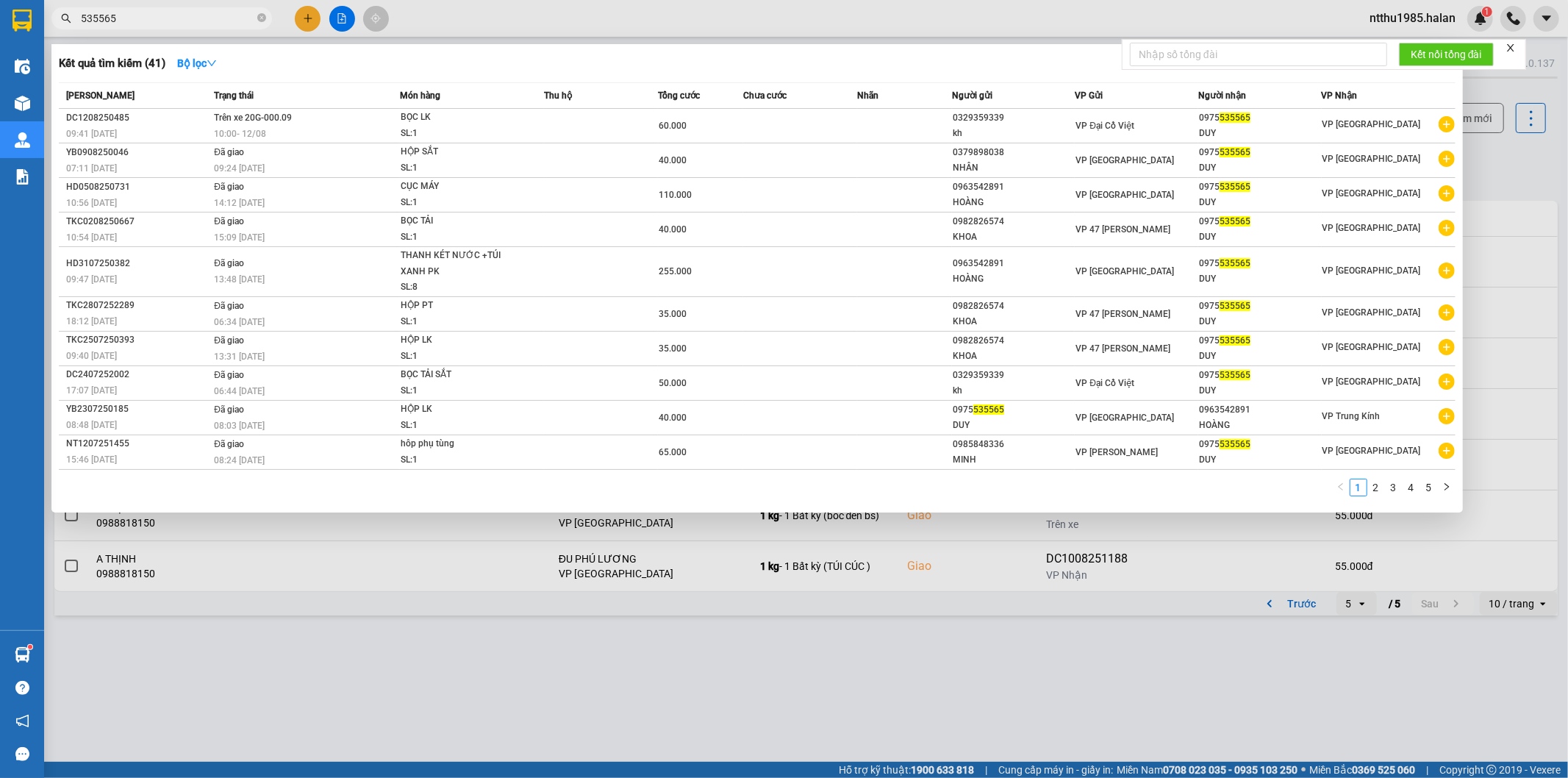
click at [134, 24] on input "535565" at bounding box center [167, 18] width 174 height 17
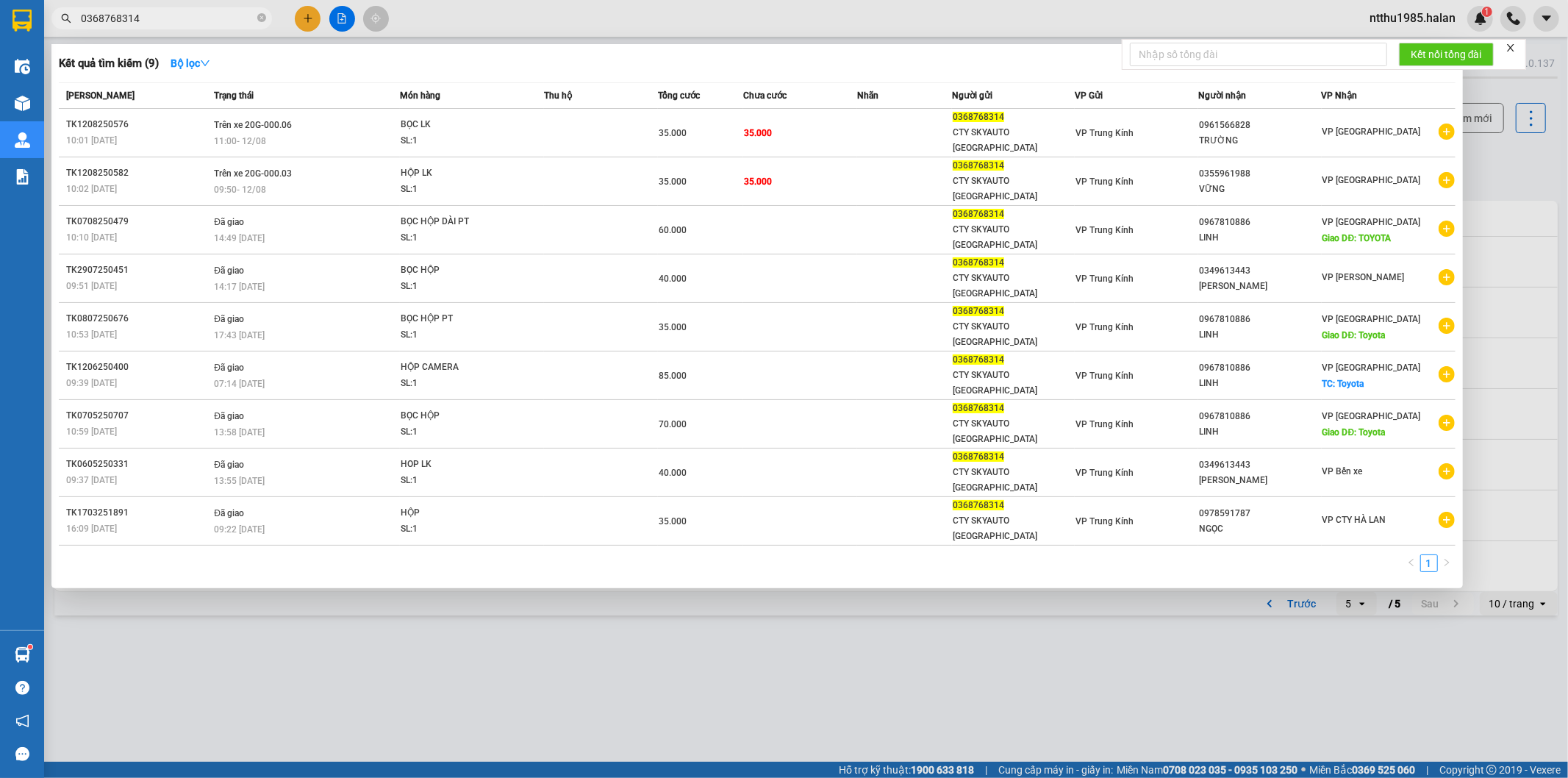
type input "0368768314"
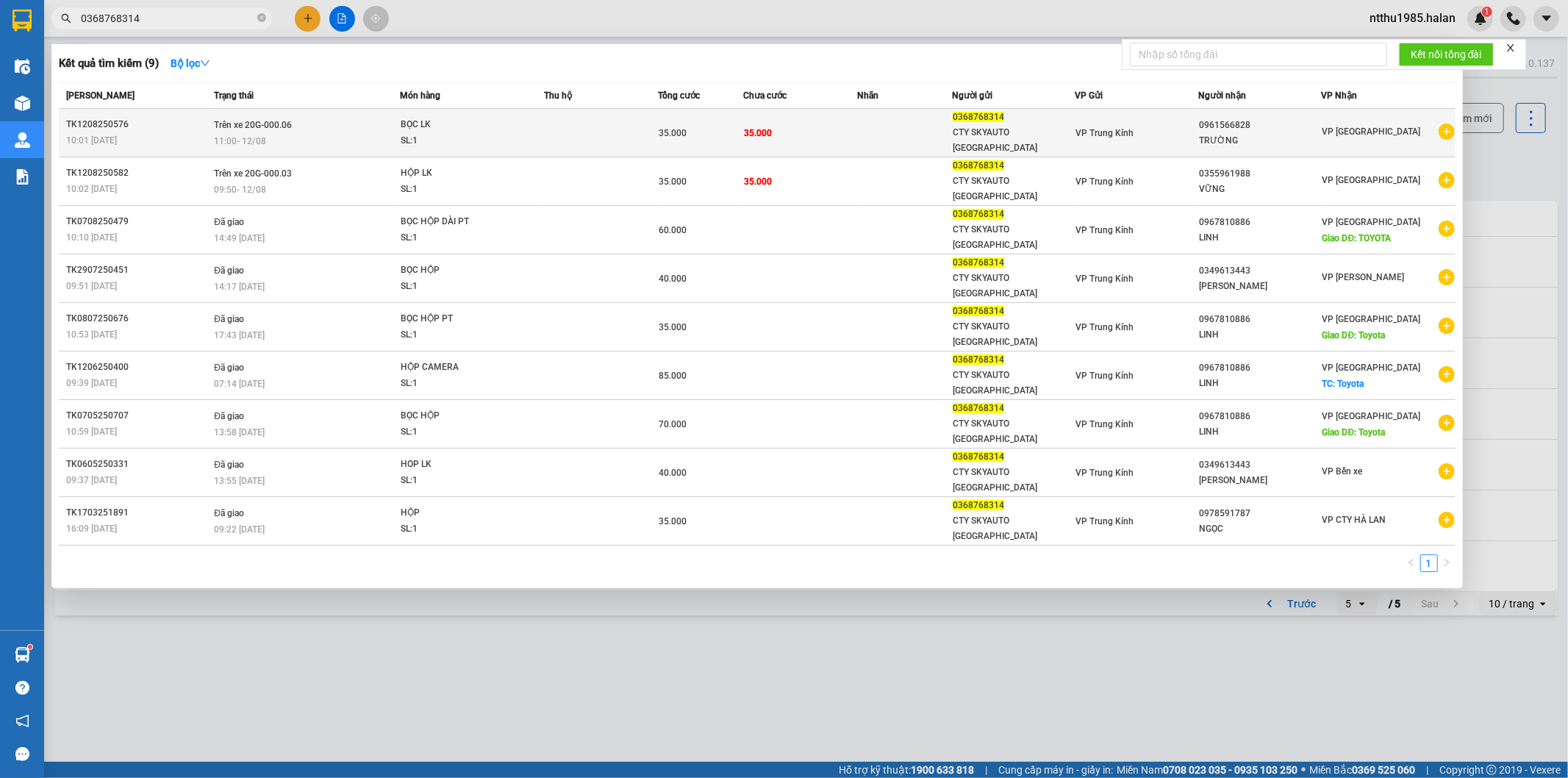
click at [835, 127] on td "35.000" at bounding box center [801, 133] width 114 height 49
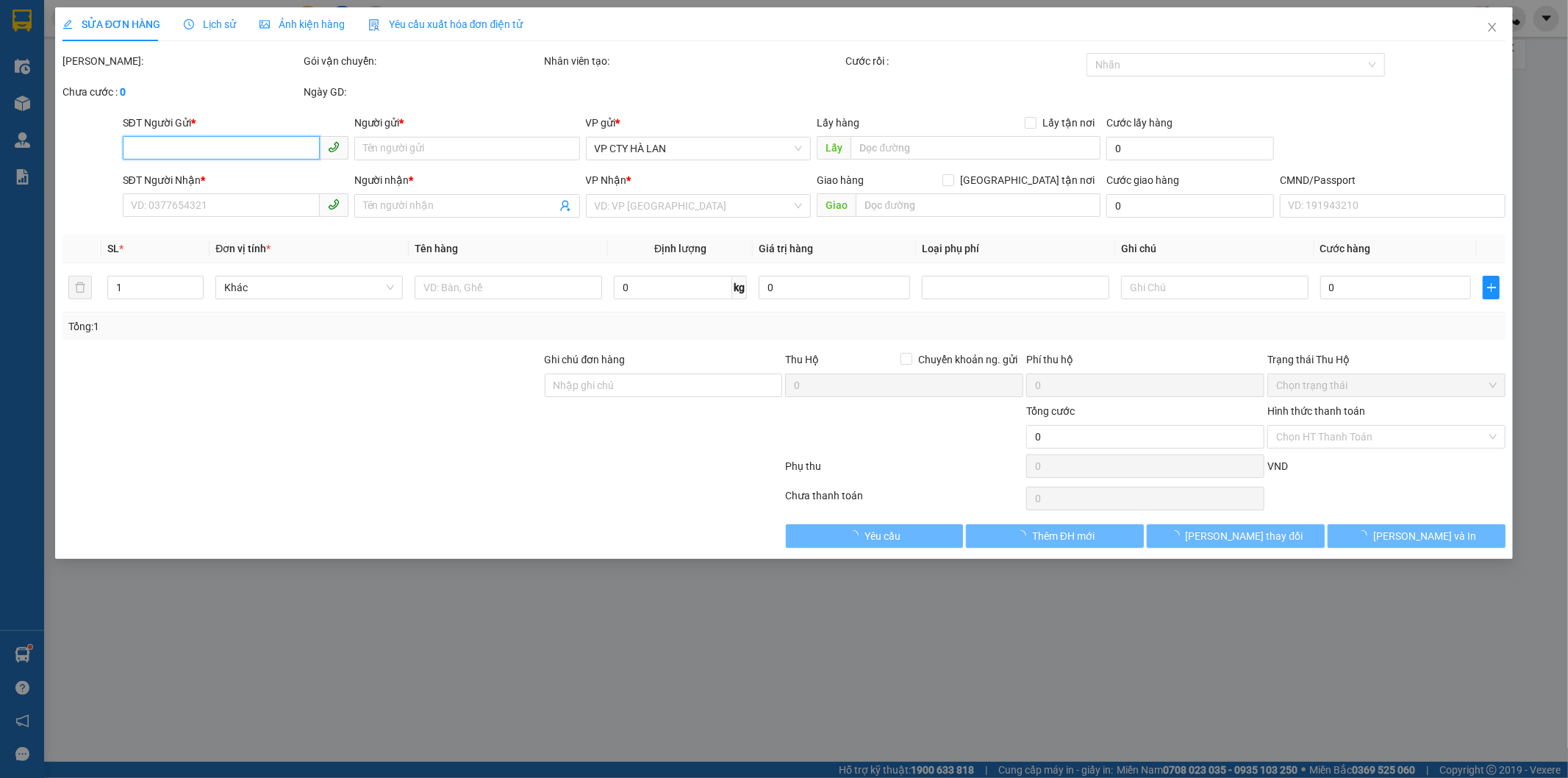
type input "0368768314"
type input "CTY SKYAUTO VIỆT NAM"
type input "0961566828"
type input "TRƯỜNG"
type input "35.000"
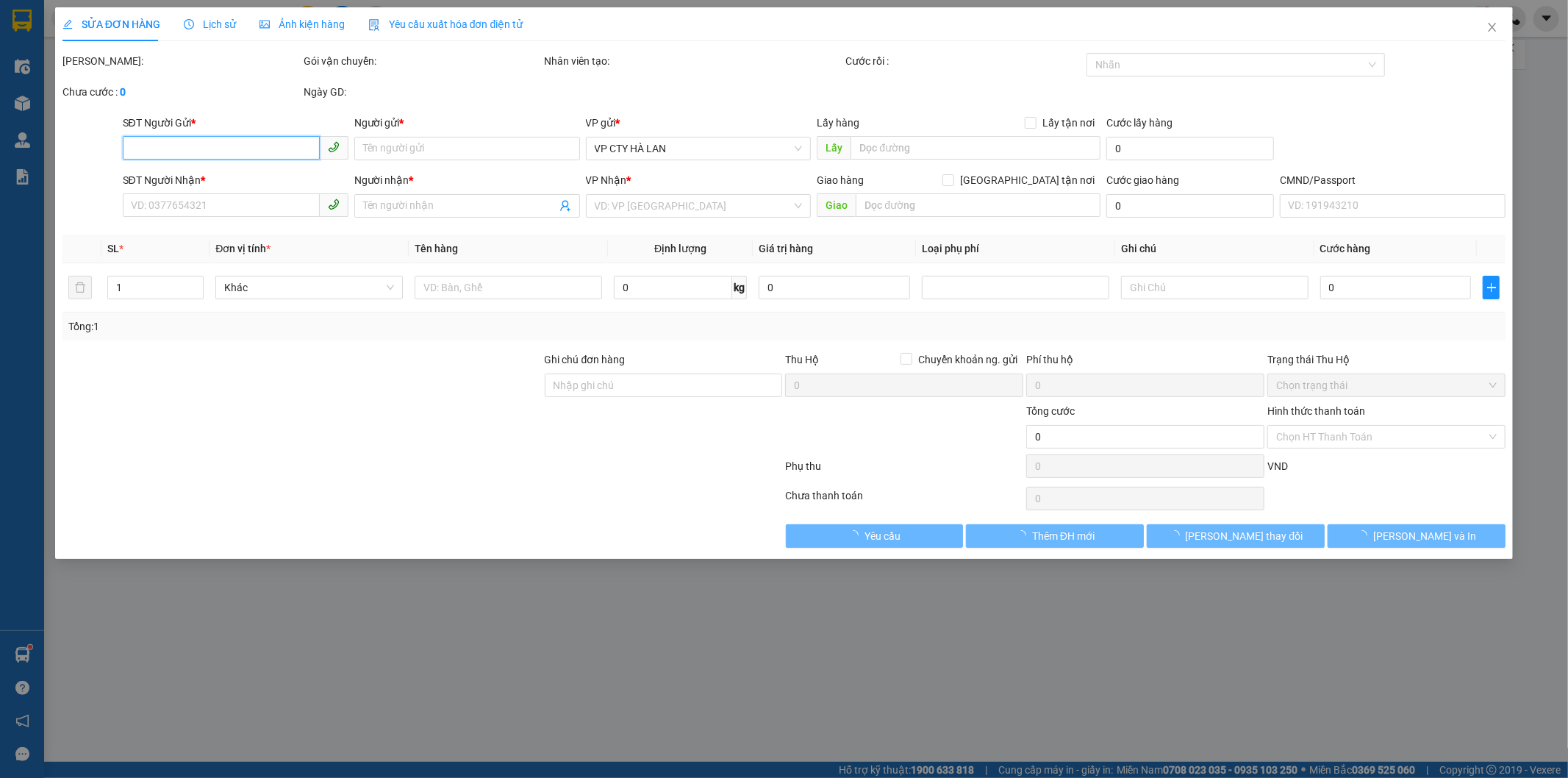
type input "35.000"
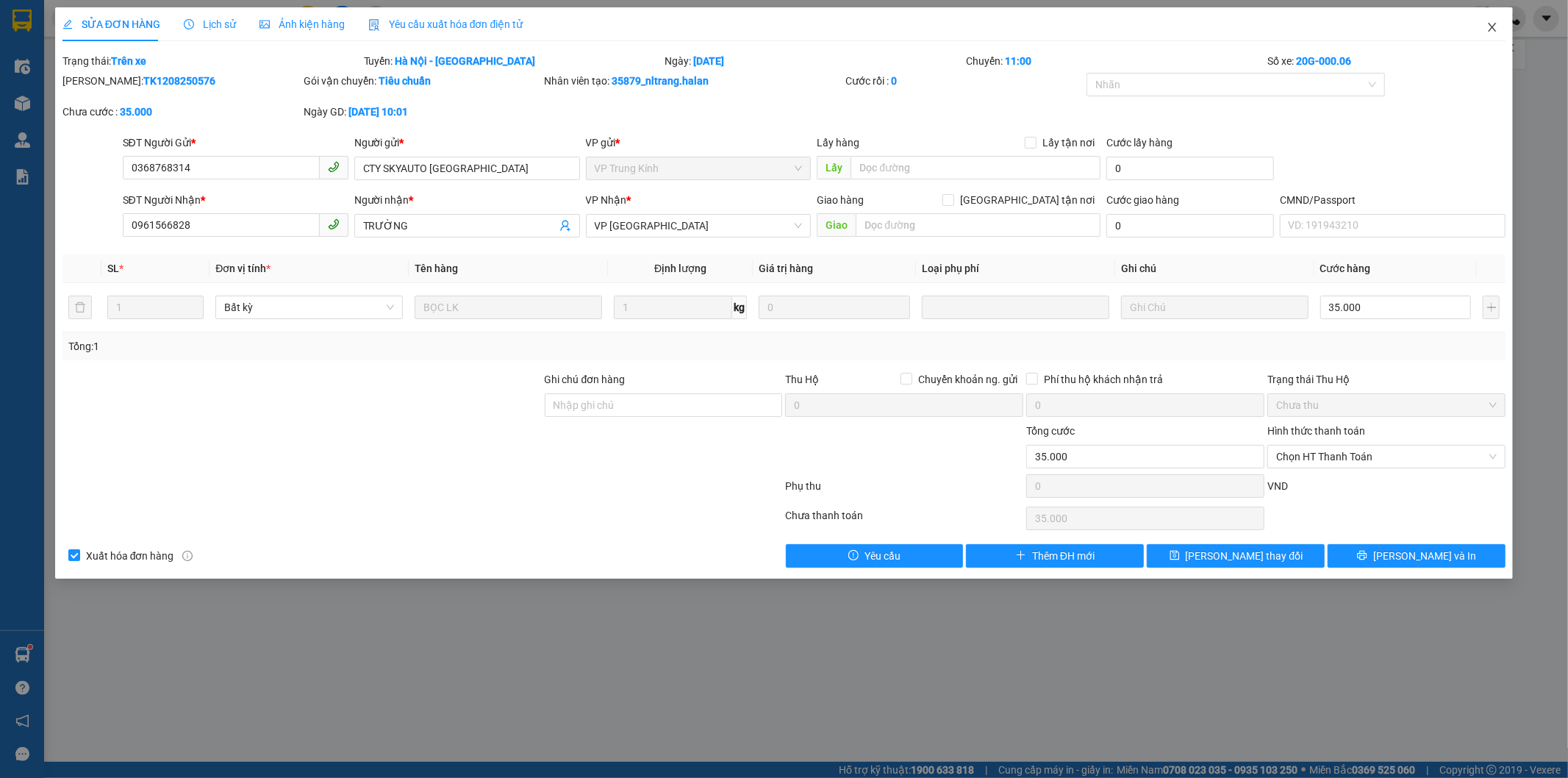
click at [1495, 29] on icon "close" at bounding box center [1492, 27] width 12 height 12
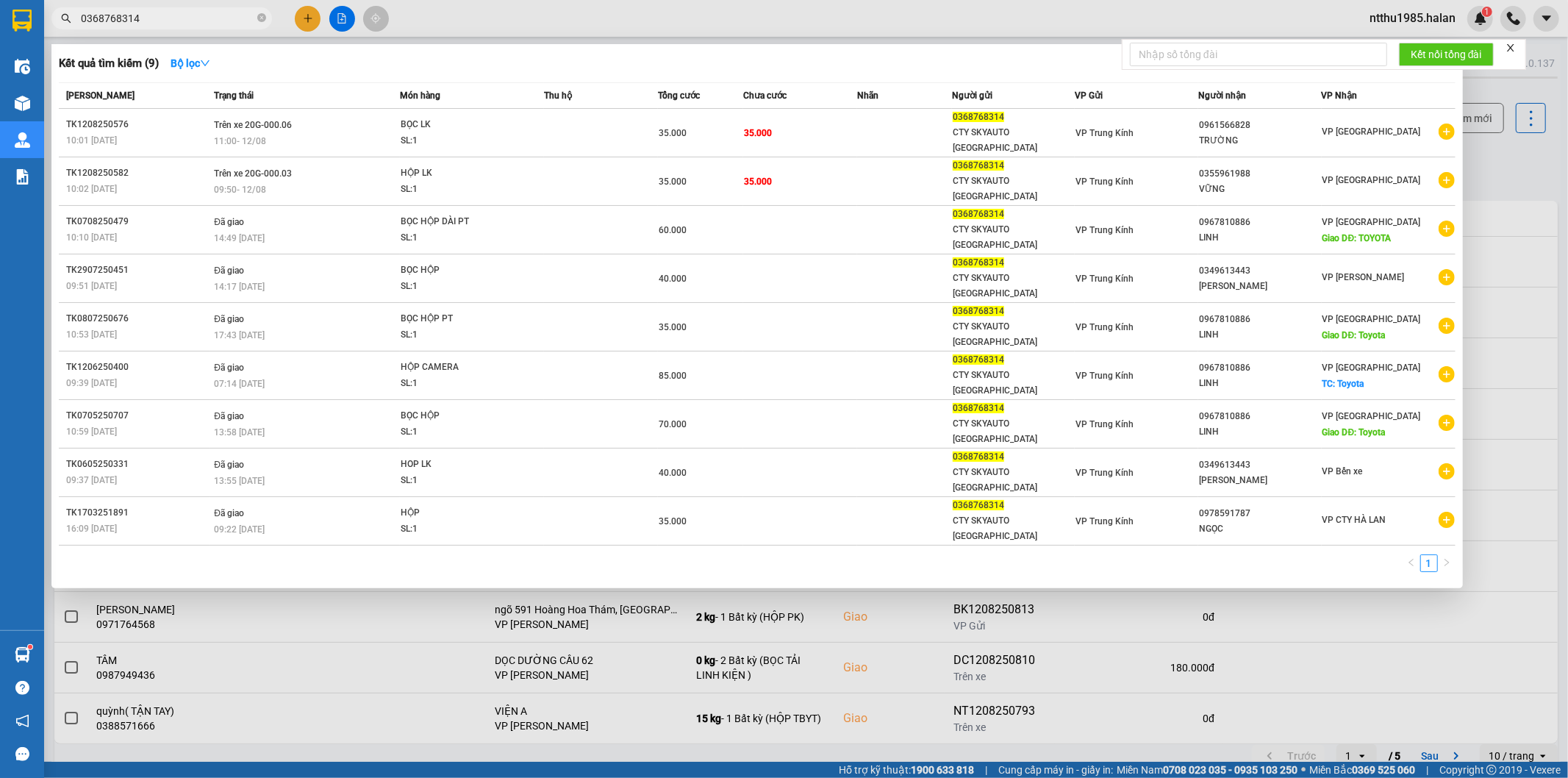
click at [137, 20] on input "0368768314" at bounding box center [167, 18] width 174 height 17
drag, startPoint x: 1485, startPoint y: 163, endPoint x: 1474, endPoint y: 121, distance: 43.4
click at [1485, 155] on div at bounding box center [784, 389] width 1568 height 778
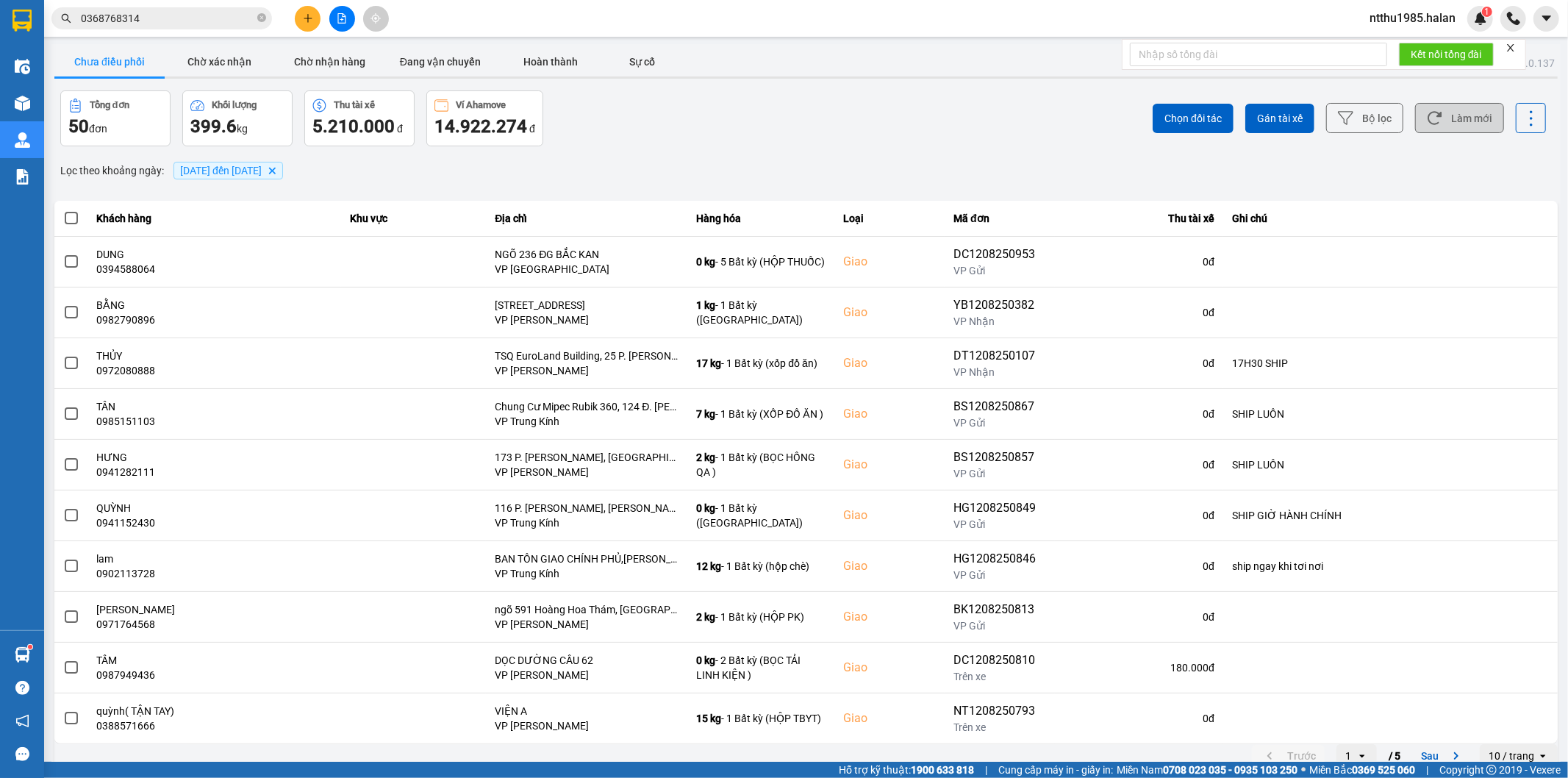
click at [1466, 111] on button "Làm mới" at bounding box center [1459, 118] width 89 height 30
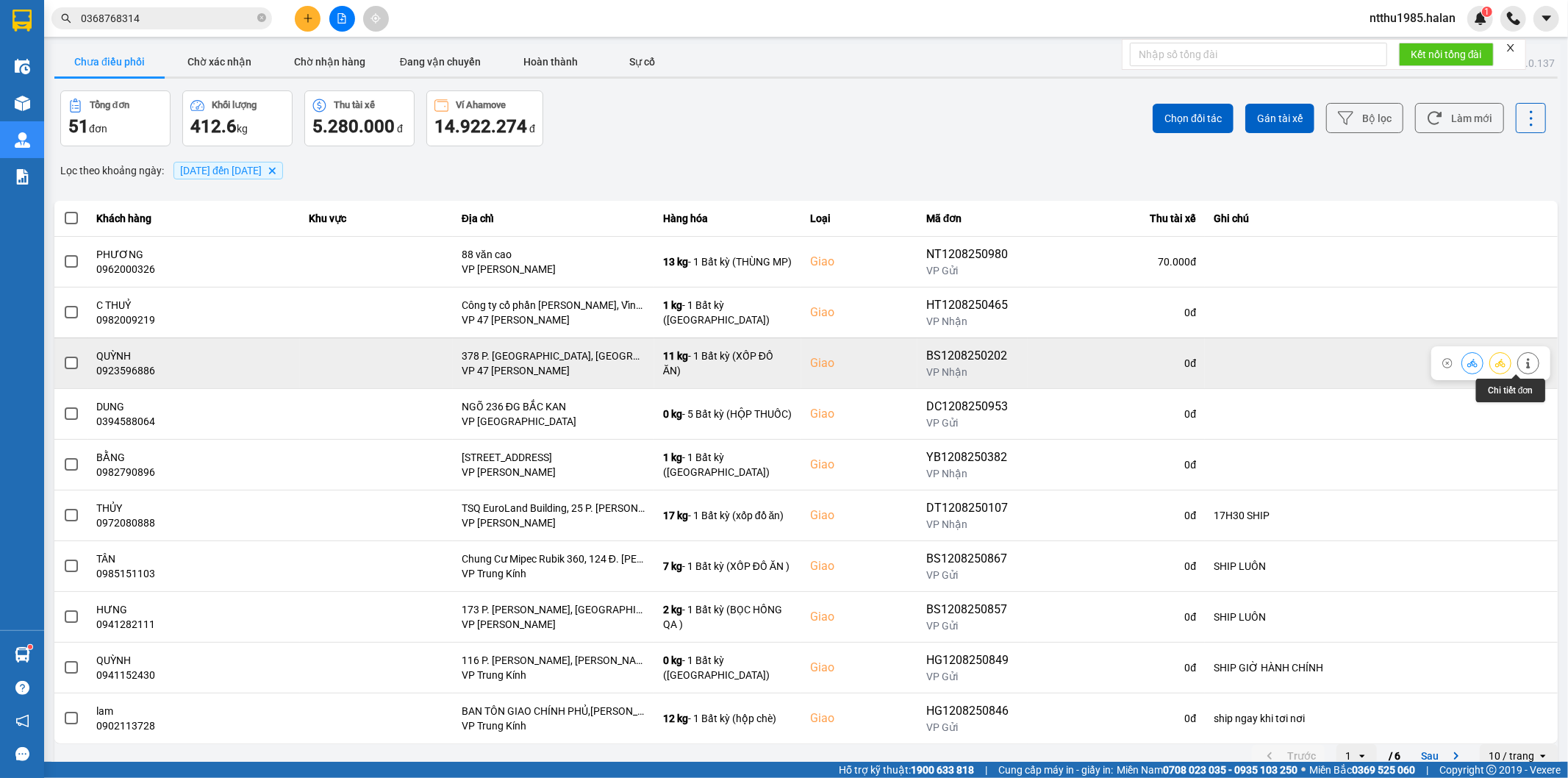
click at [1523, 362] on icon at bounding box center [1528, 363] width 10 height 10
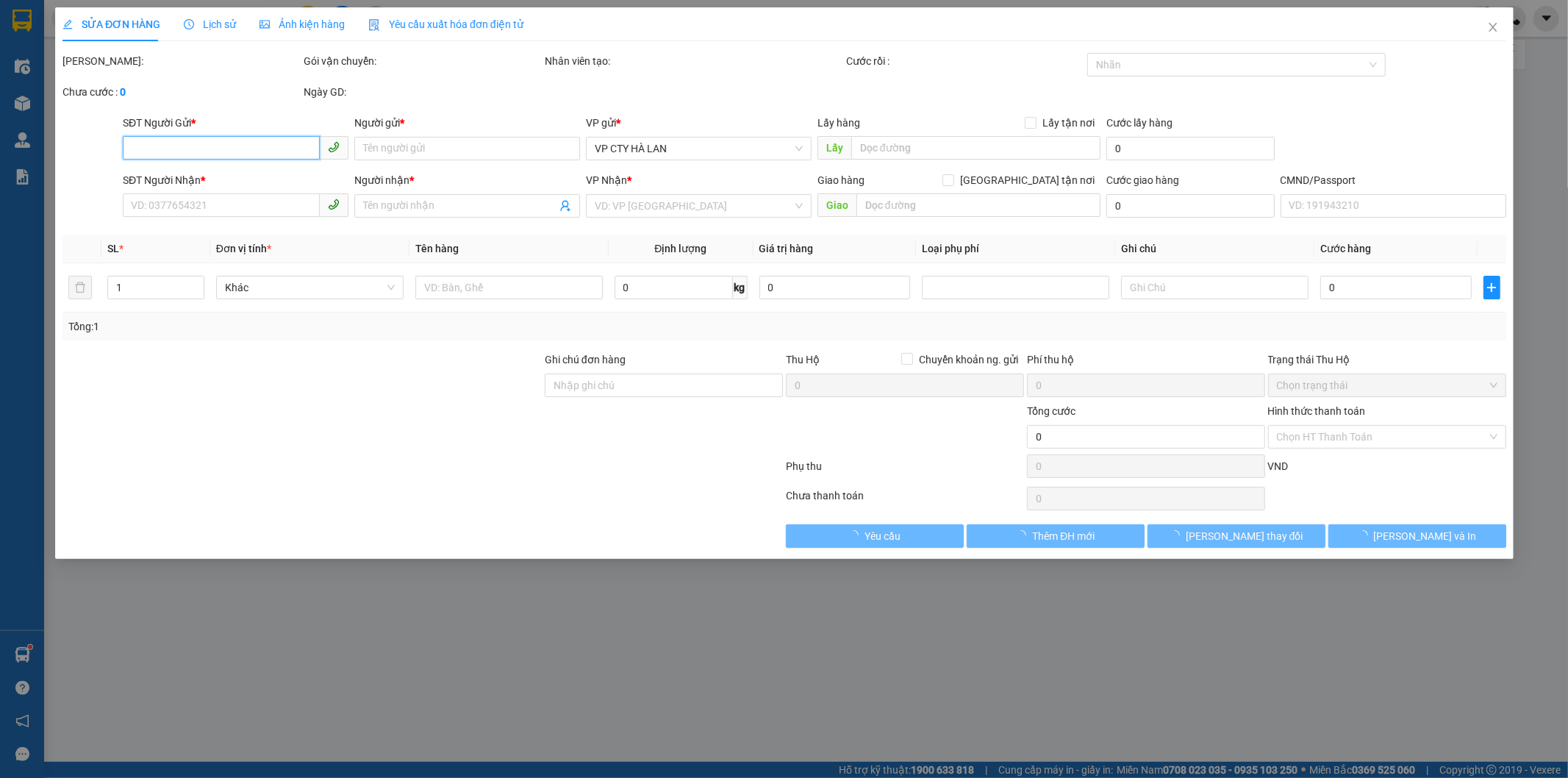
type input "0916041480"
type input "LOAN"
type input "0923596886"
type input "QUỲNH"
checkbox input "true"
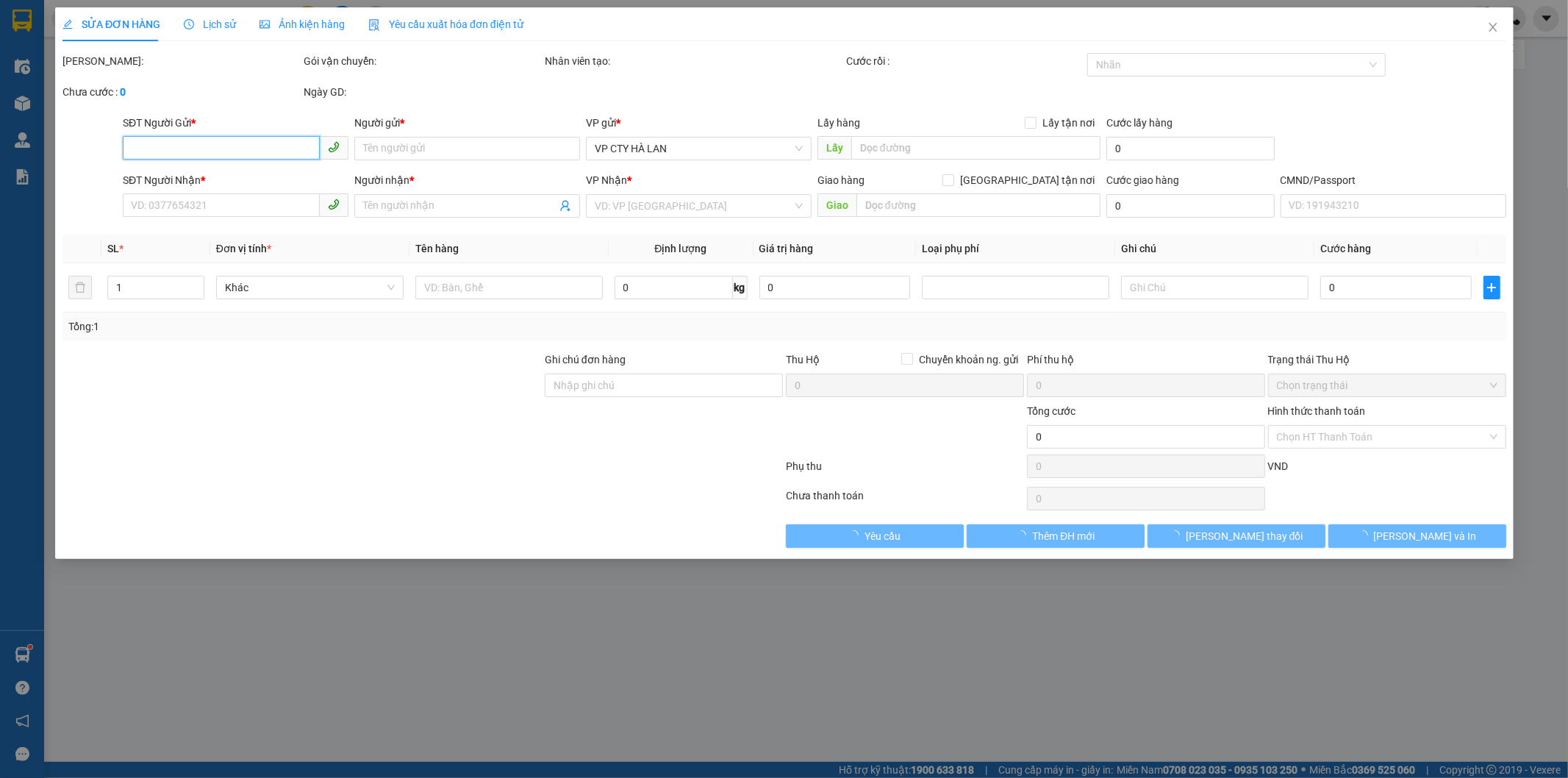
type input "378 P. Minh Khai, Vĩnh Tuy, Hai Bà Trưng, Hà Nội, Việt Nam"
type input "85.000"
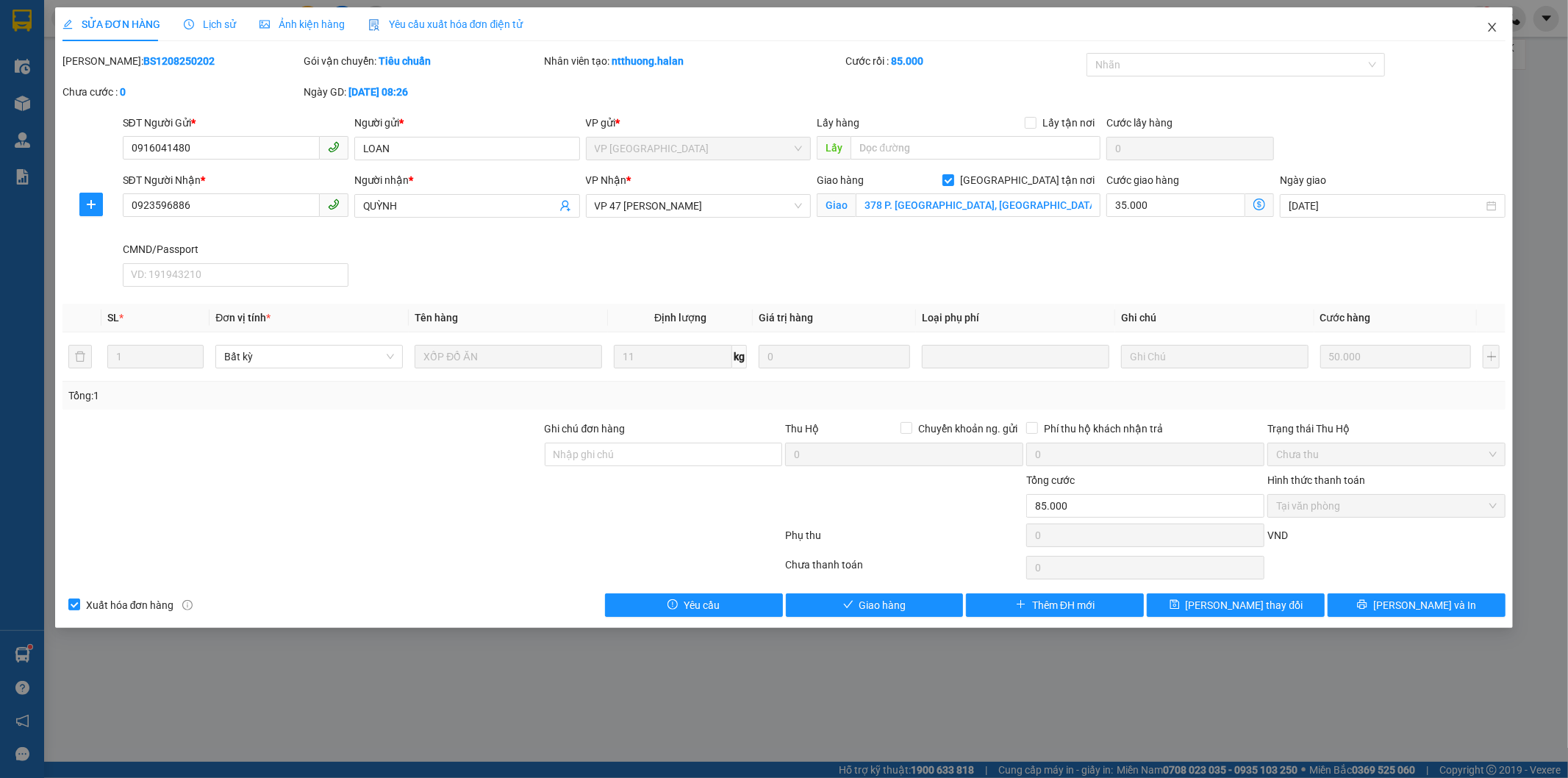
click at [1491, 27] on icon "close" at bounding box center [1493, 28] width 8 height 9
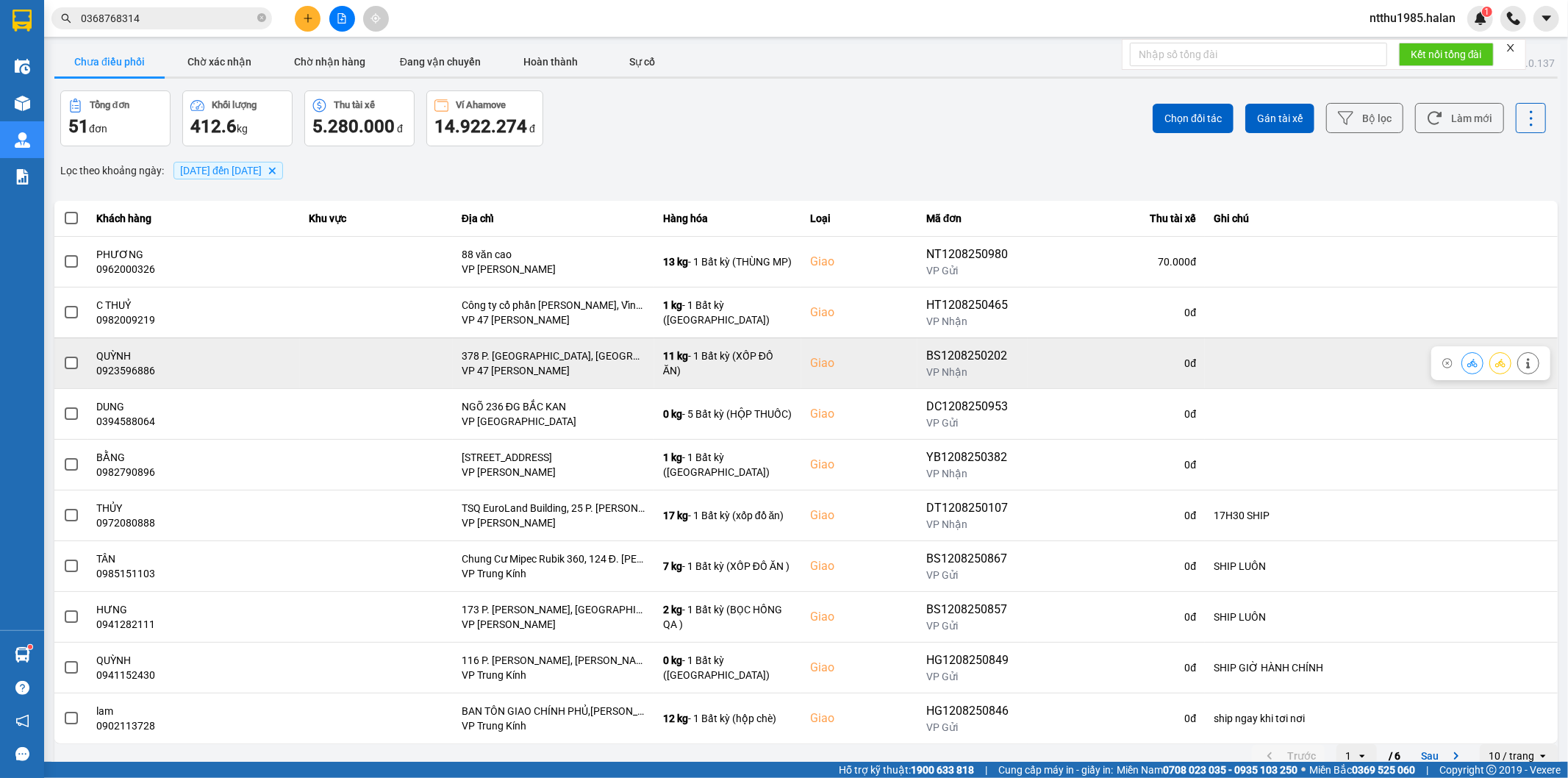
click at [72, 366] on span at bounding box center [71, 363] width 13 height 13
click at [63, 355] on input "checkbox" at bounding box center [63, 355] width 0 height 0
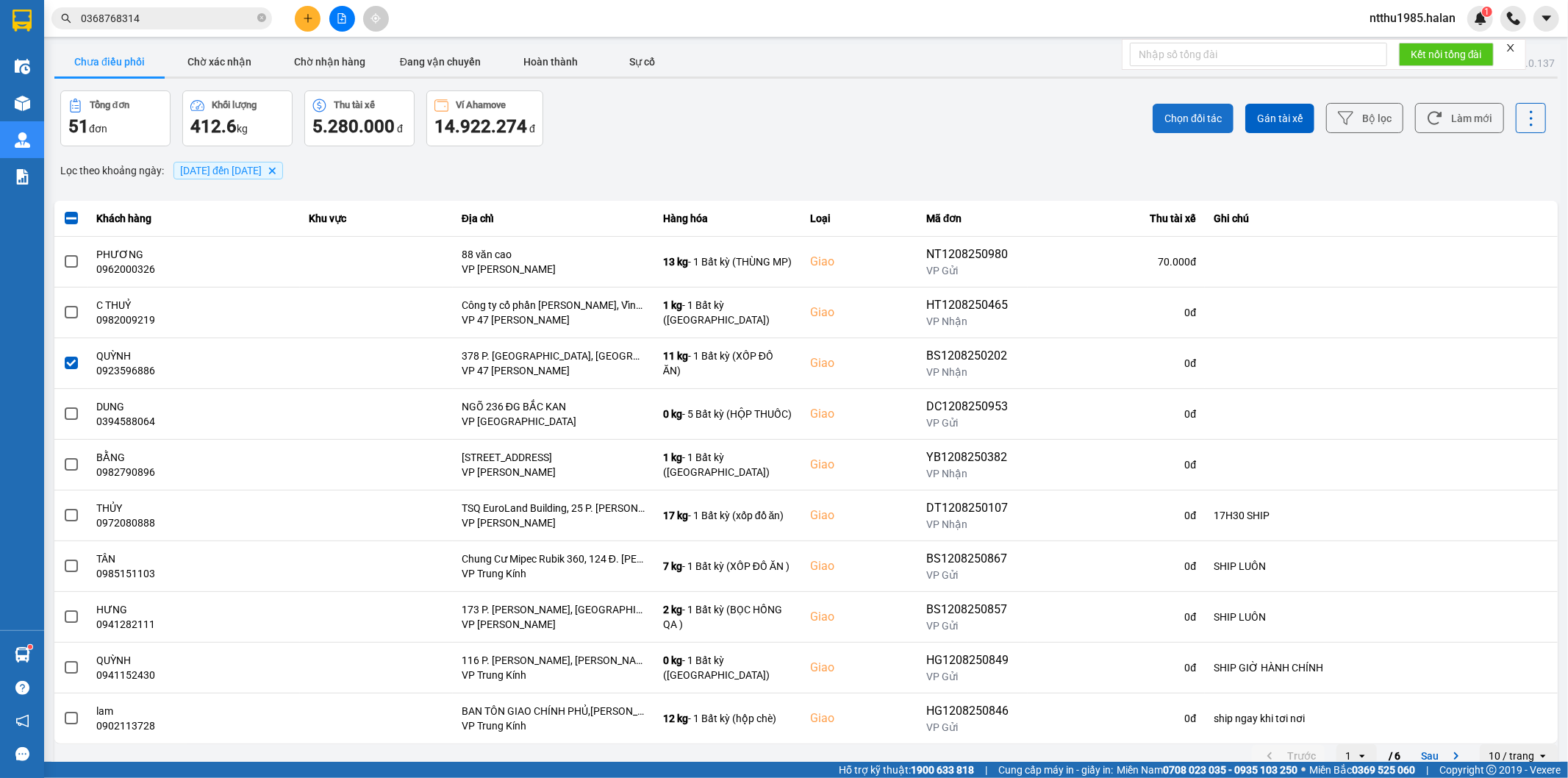
click at [1180, 116] on span "Chọn đối tác" at bounding box center [1193, 118] width 57 height 15
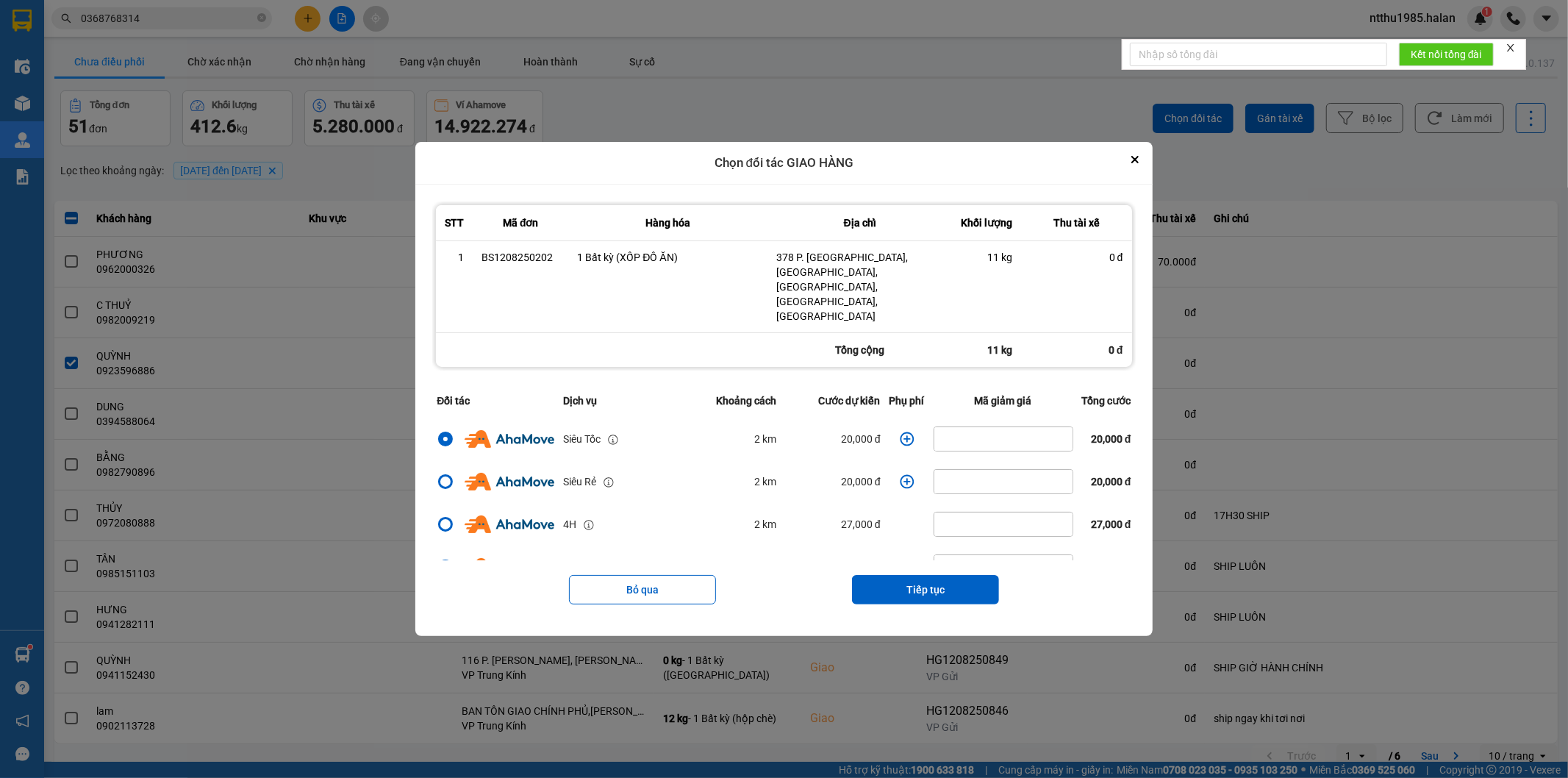
click at [902, 432] on icon "dialog" at bounding box center [907, 439] width 15 height 15
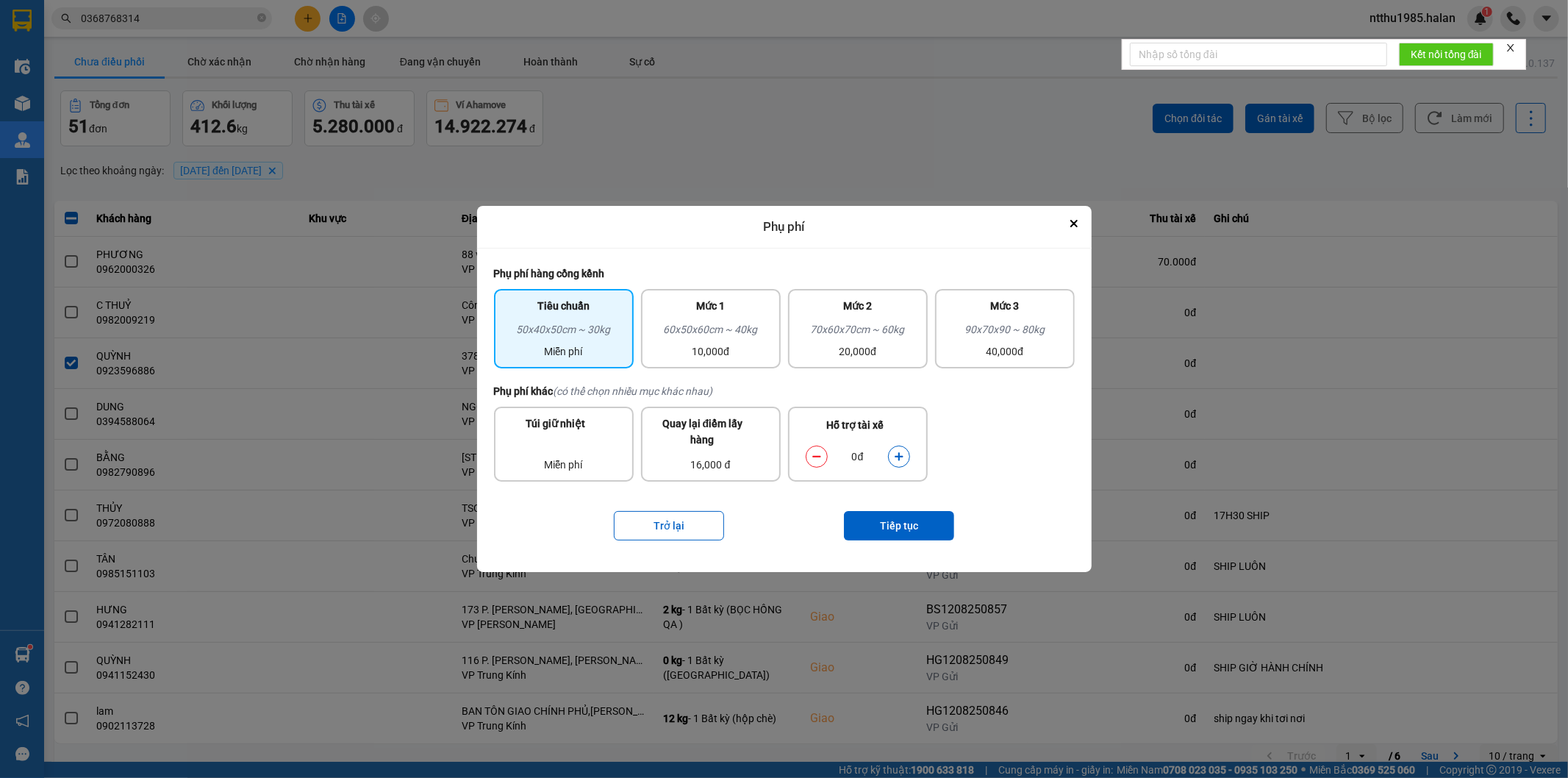
click at [902, 459] on icon "dialog" at bounding box center [899, 457] width 10 height 10
click at [899, 526] on button "Tiếp tục" at bounding box center [899, 526] width 110 height 29
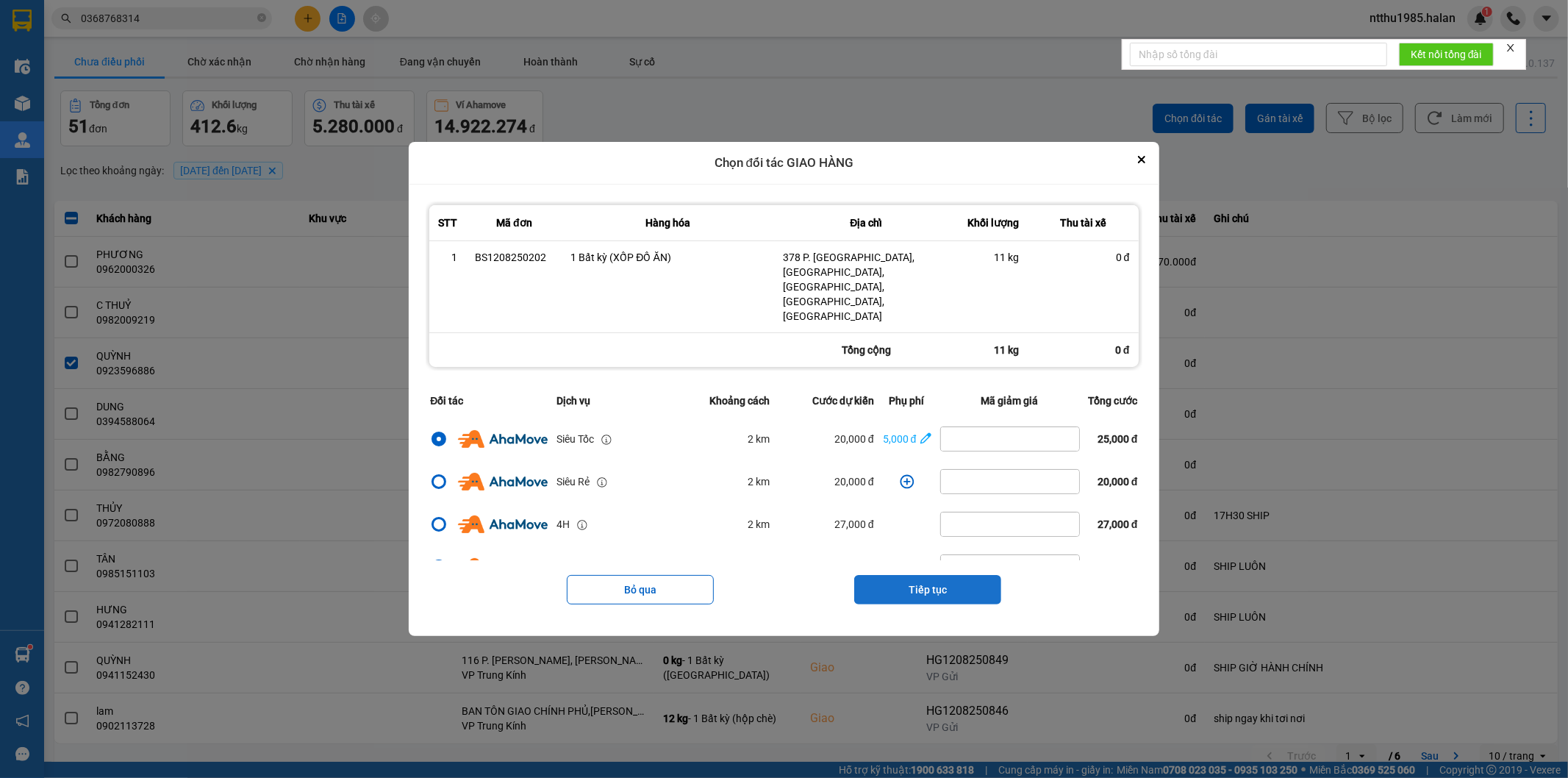
click at [920, 575] on button "Tiếp tục" at bounding box center [927, 590] width 147 height 29
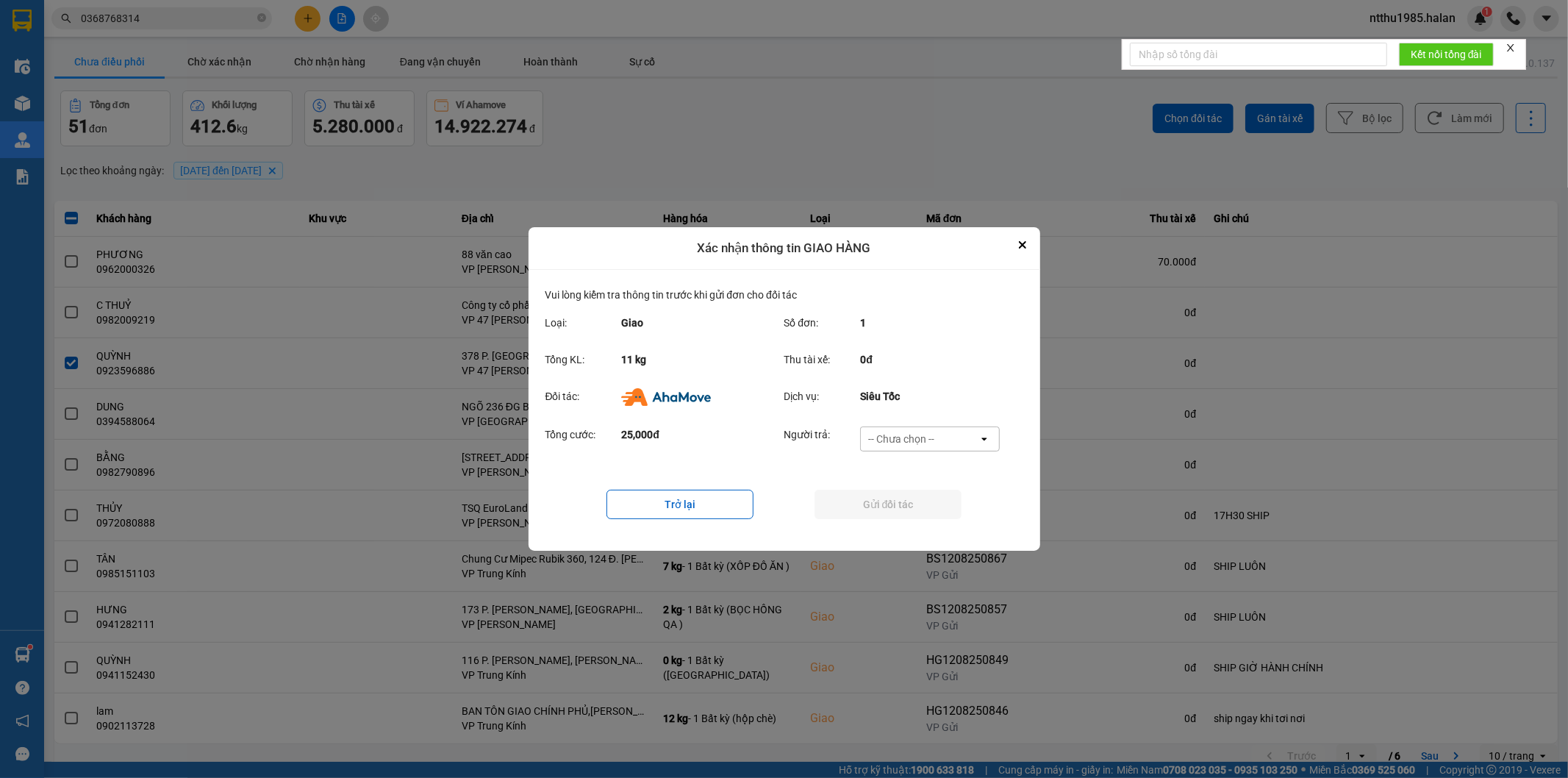
click at [902, 433] on div "-- Chưa chọn --" at bounding box center [902, 439] width 66 height 15
click at [898, 520] on span "Ví Ahamove" at bounding box center [902, 524] width 60 height 15
click at [887, 504] on button "Gửi đối tác" at bounding box center [888, 504] width 147 height 29
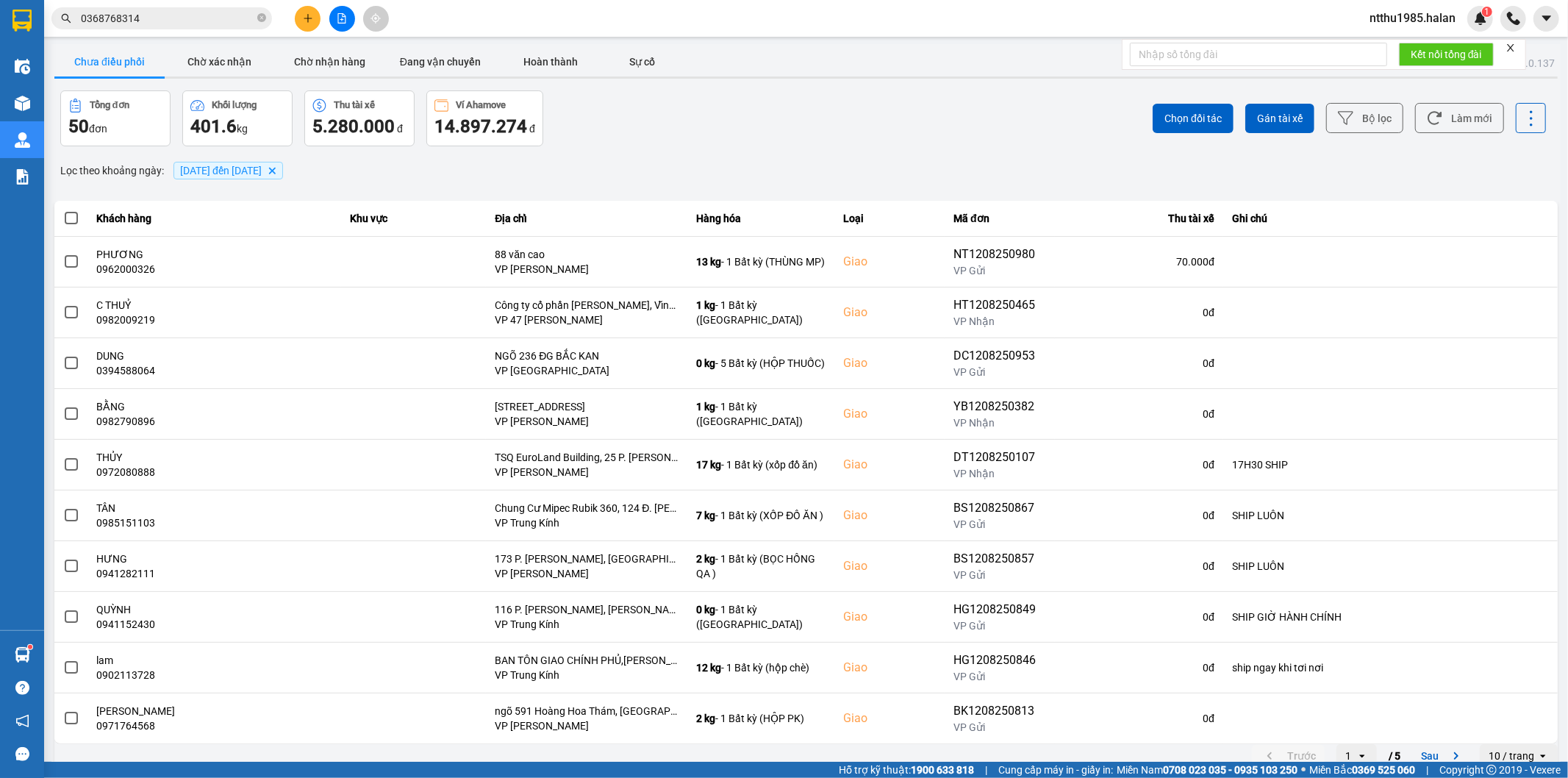
click at [169, 20] on input "0368768314" at bounding box center [167, 18] width 174 height 17
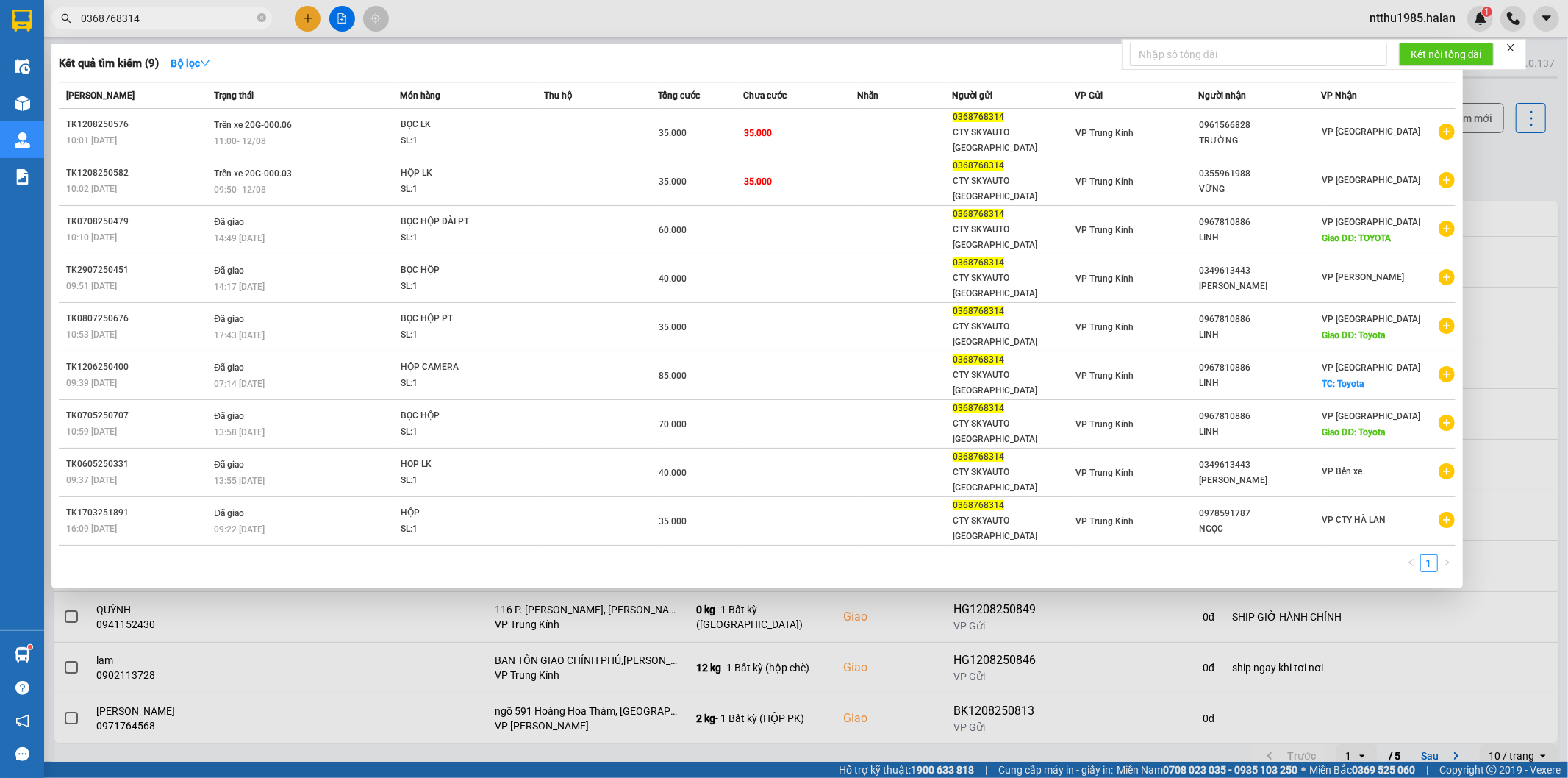
click at [169, 20] on input "0368768314" at bounding box center [167, 18] width 174 height 17
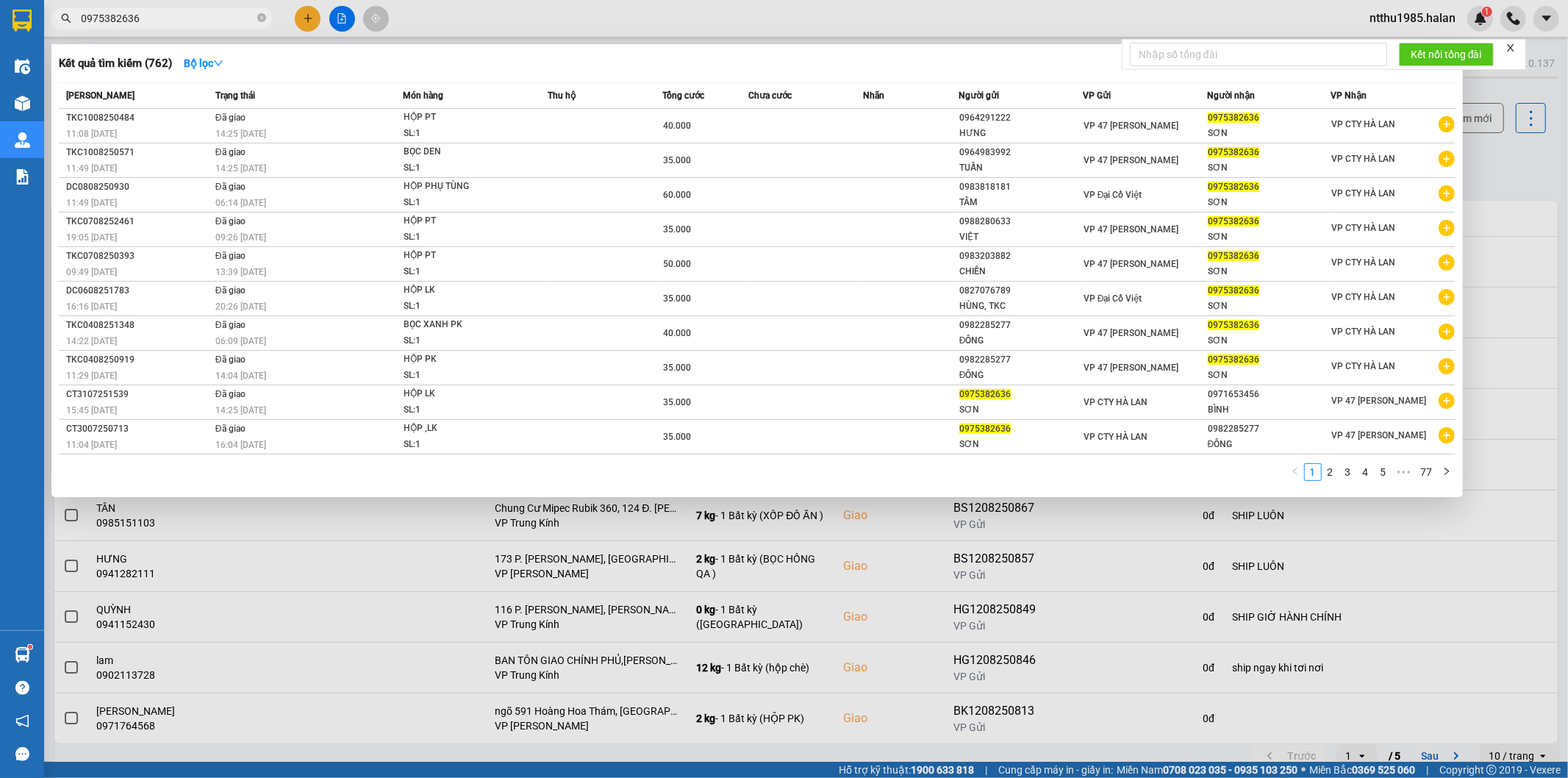
click at [171, 20] on input "0975382636" at bounding box center [167, 18] width 174 height 17
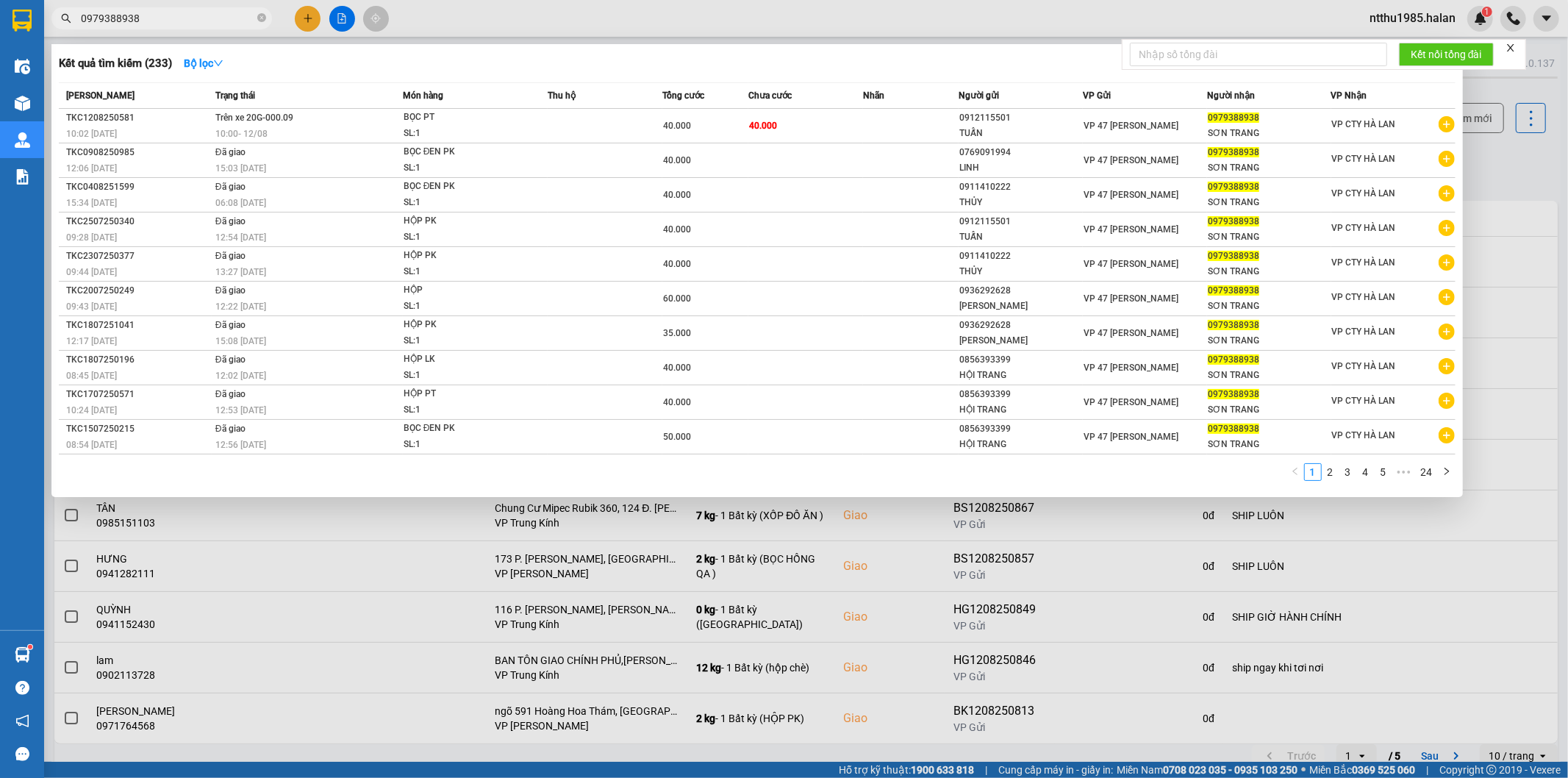
type input "0979388938"
drag, startPoint x: 1491, startPoint y: 162, endPoint x: 1489, endPoint y: 145, distance: 17.1
click at [1491, 157] on div at bounding box center [784, 389] width 1568 height 778
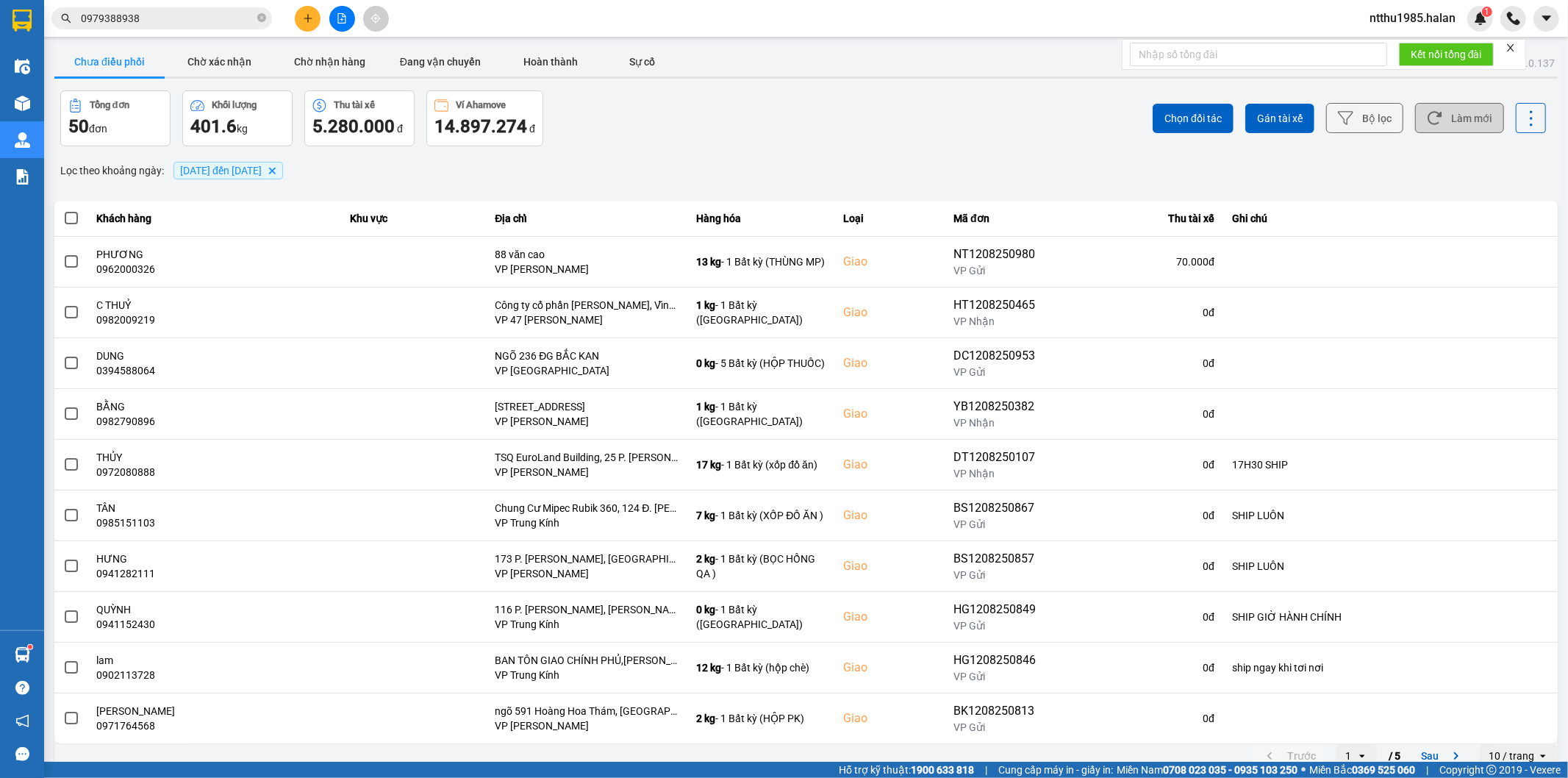
click at [1479, 121] on button "Làm mới" at bounding box center [1459, 118] width 89 height 30
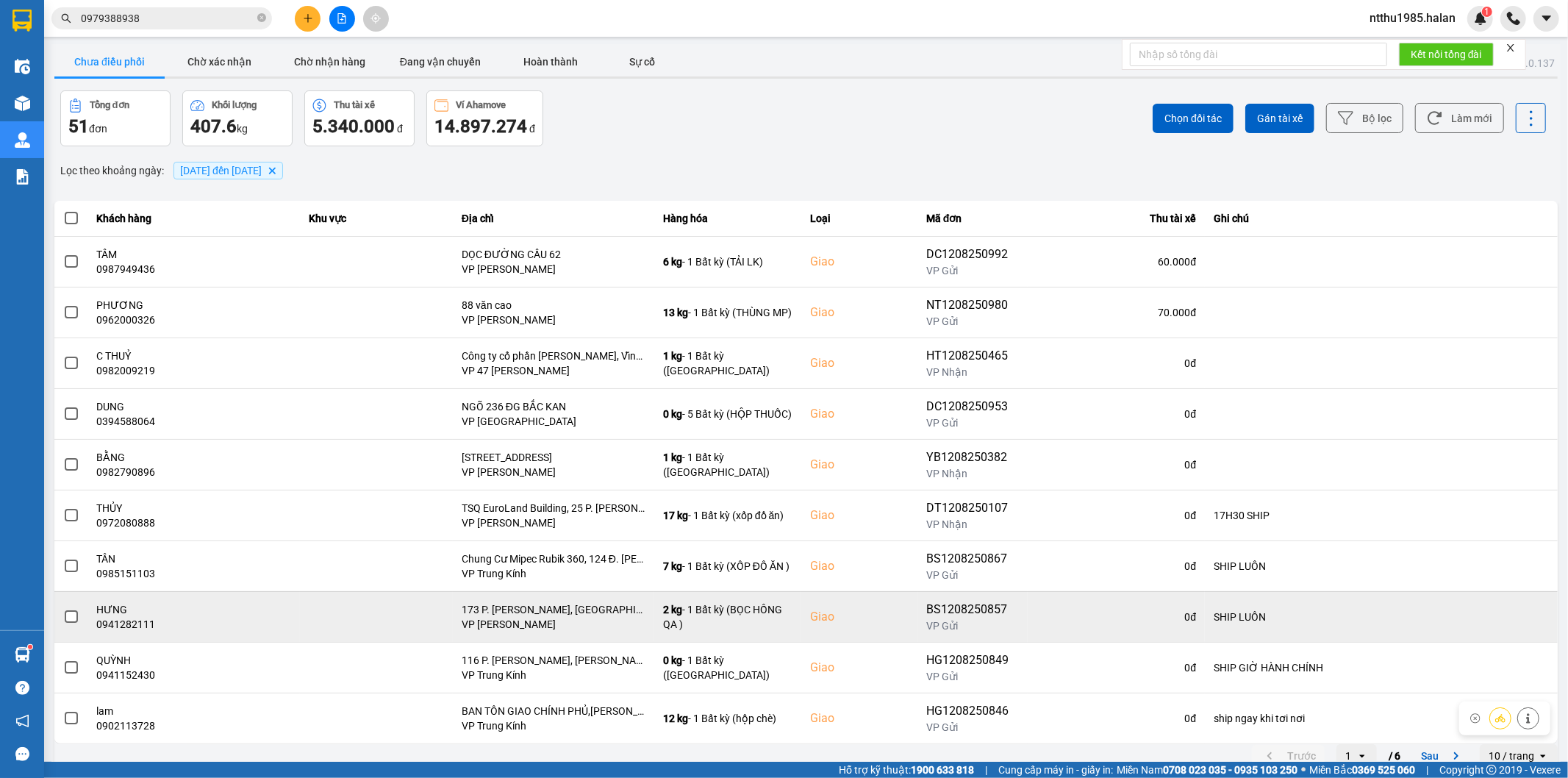
scroll to position [17, 0]
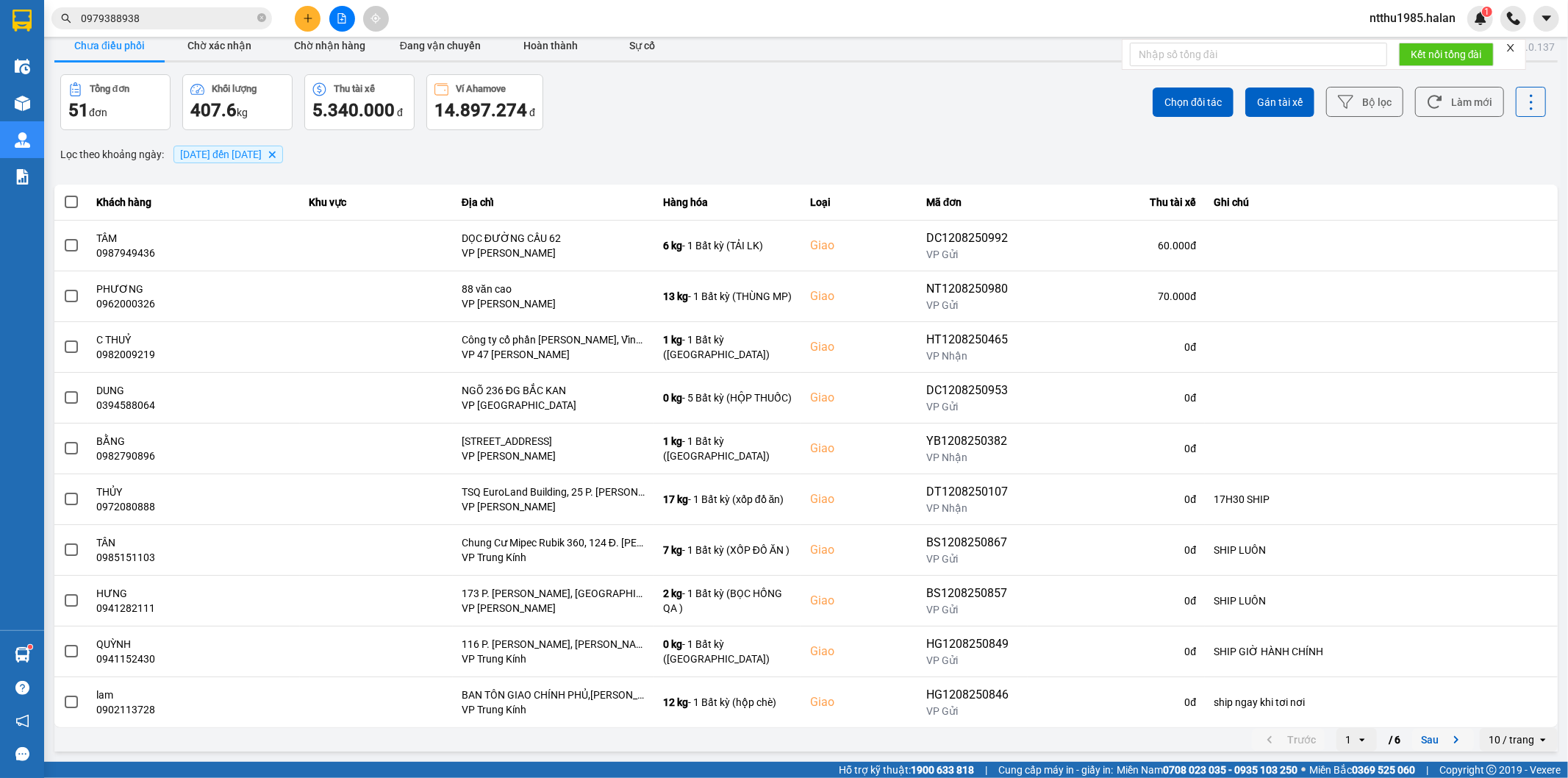
click at [1422, 743] on button "Sau" at bounding box center [1442, 740] width 62 height 22
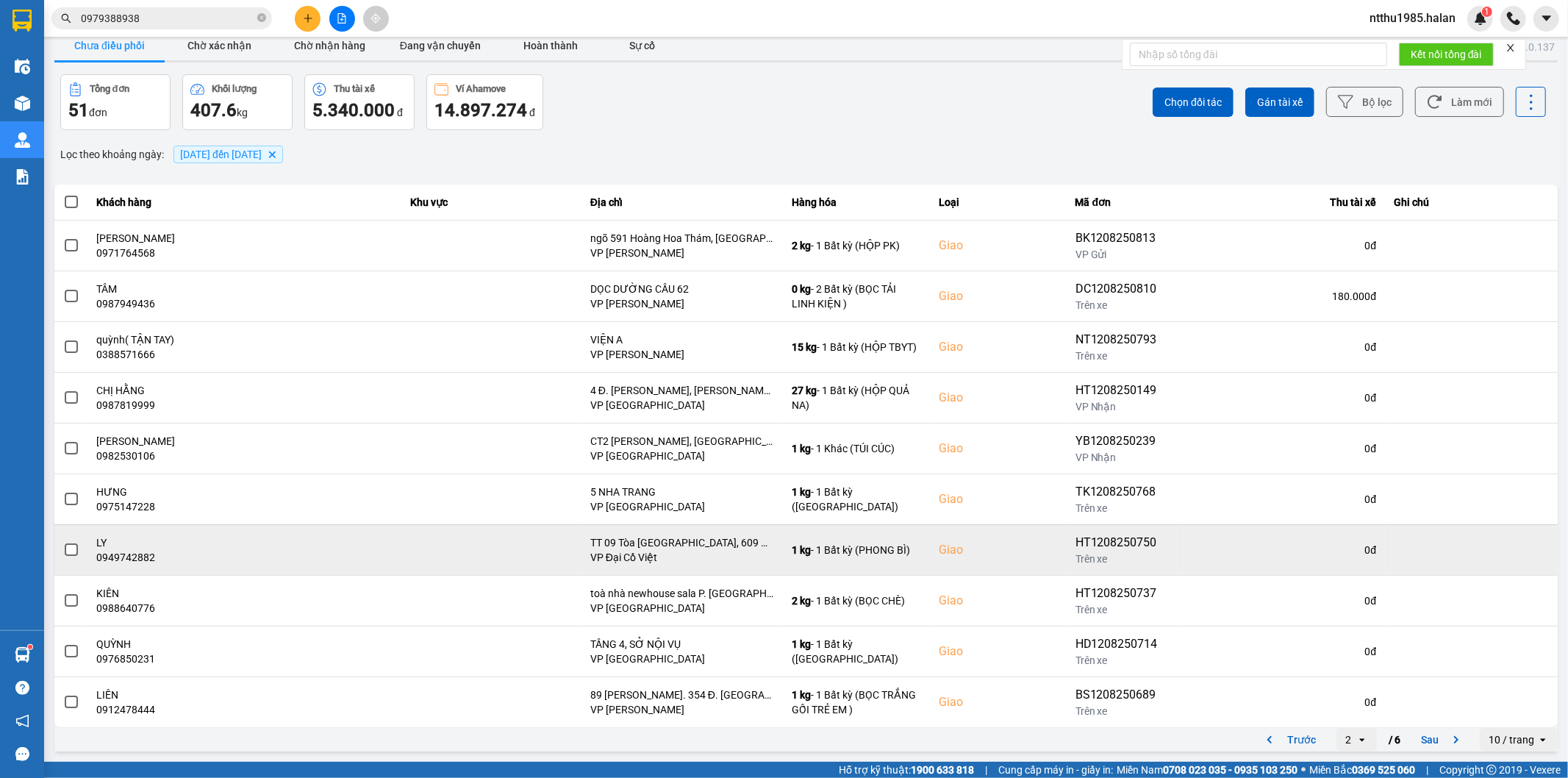
scroll to position [0, 0]
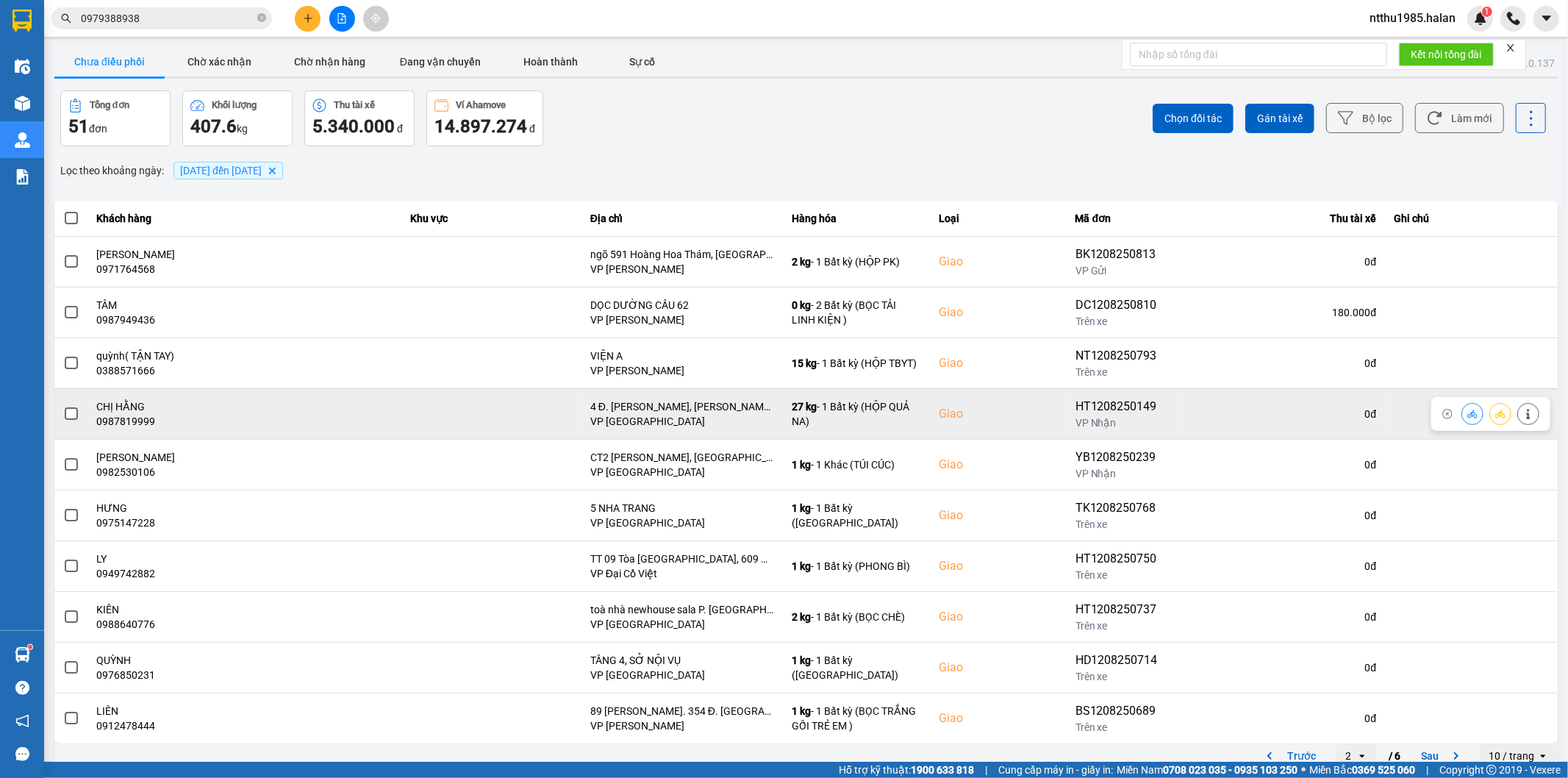
click at [1523, 414] on icon at bounding box center [1528, 413] width 10 height 10
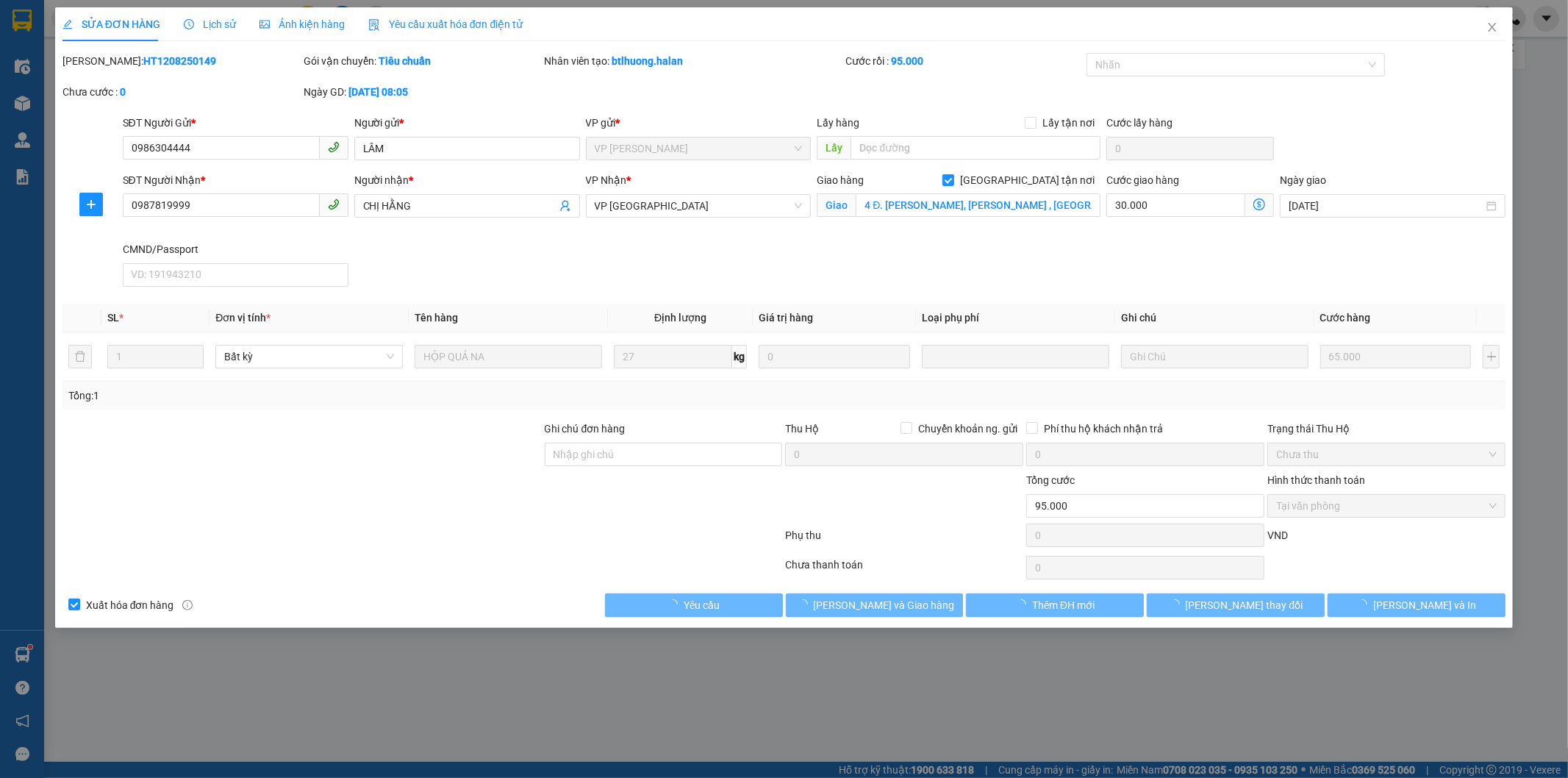
type input "0986304444"
type input "LÂM"
type input "0987819999"
type input "CHỊ HẰNG"
checkbox input "true"
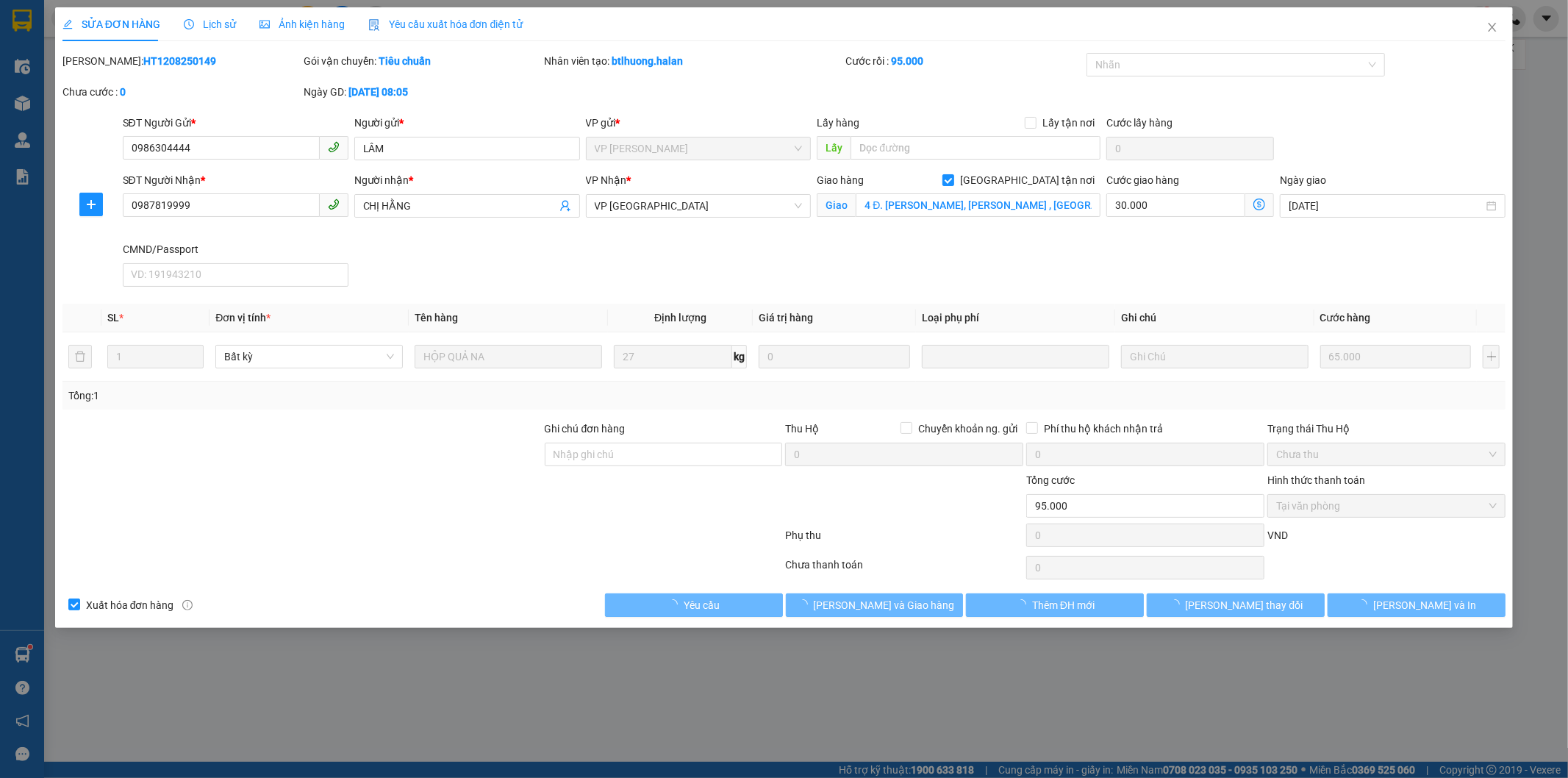
type input "4 Đ. Tô Hiệu, NGUYỄN TRÃI , Hà Đông, Hà Nội, Vietnam"
type input "95.000"
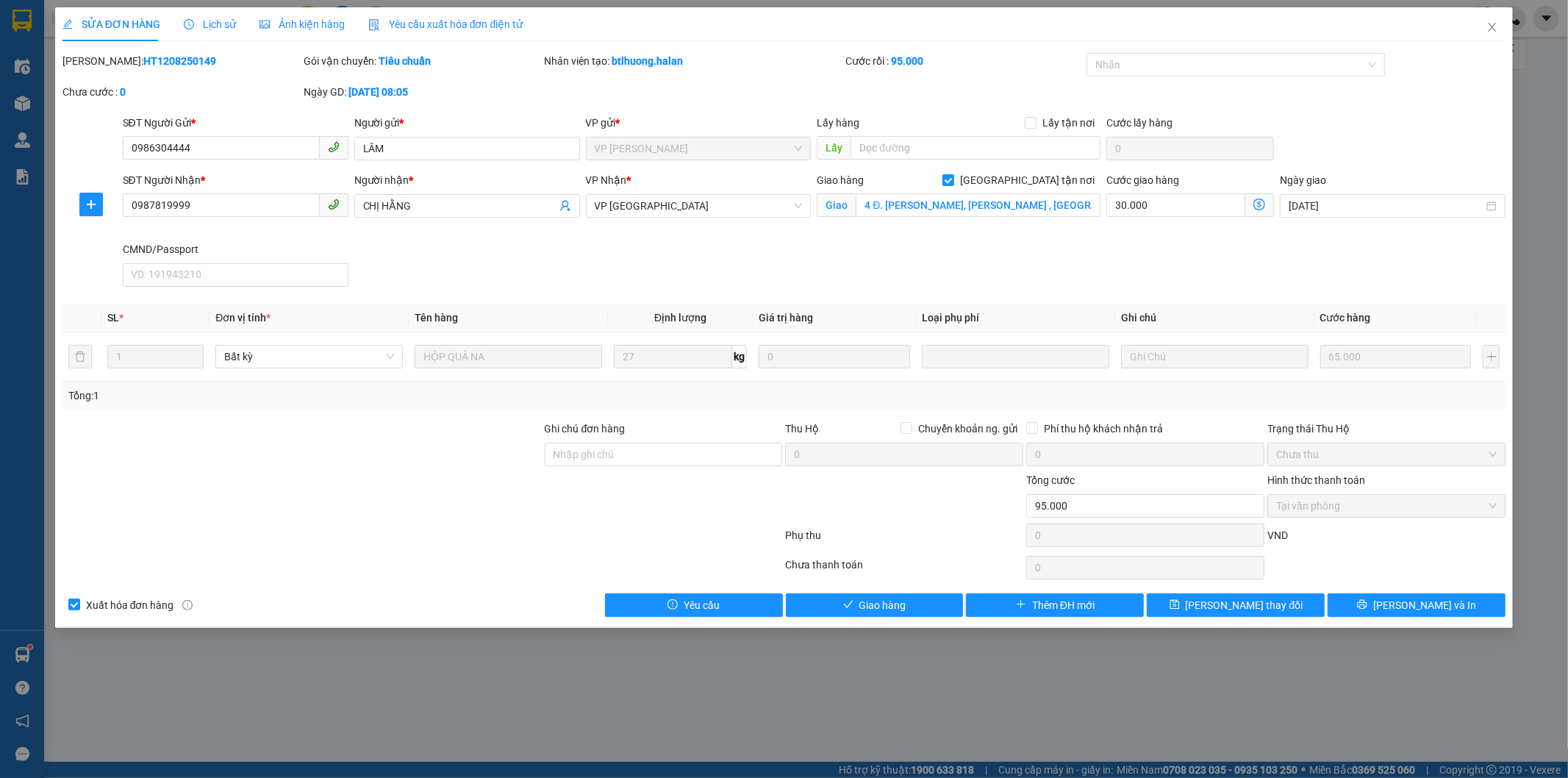
click at [220, 26] on span "Lịch sử" at bounding box center [209, 24] width 52 height 12
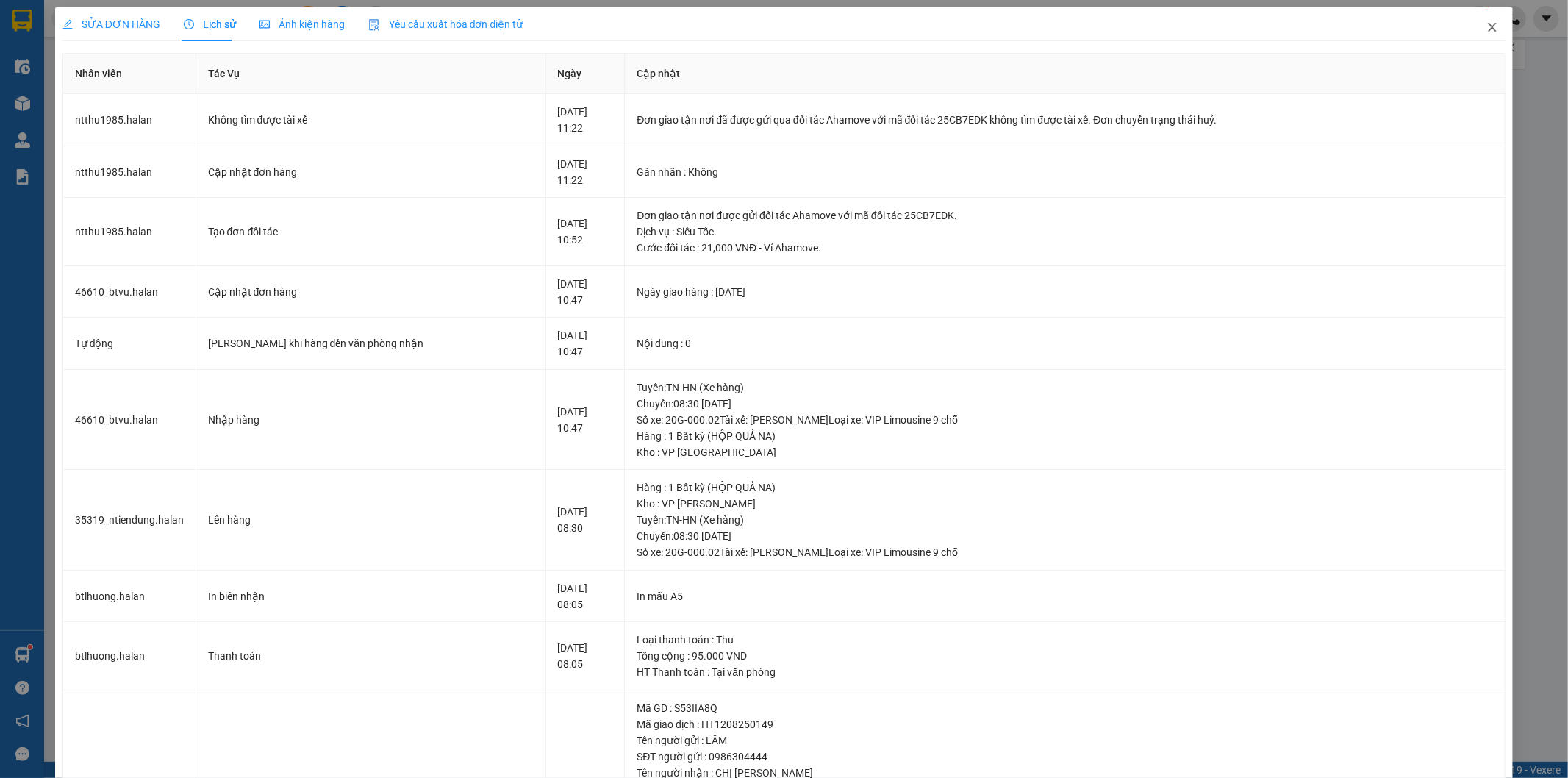
click at [1486, 24] on icon "close" at bounding box center [1492, 27] width 12 height 12
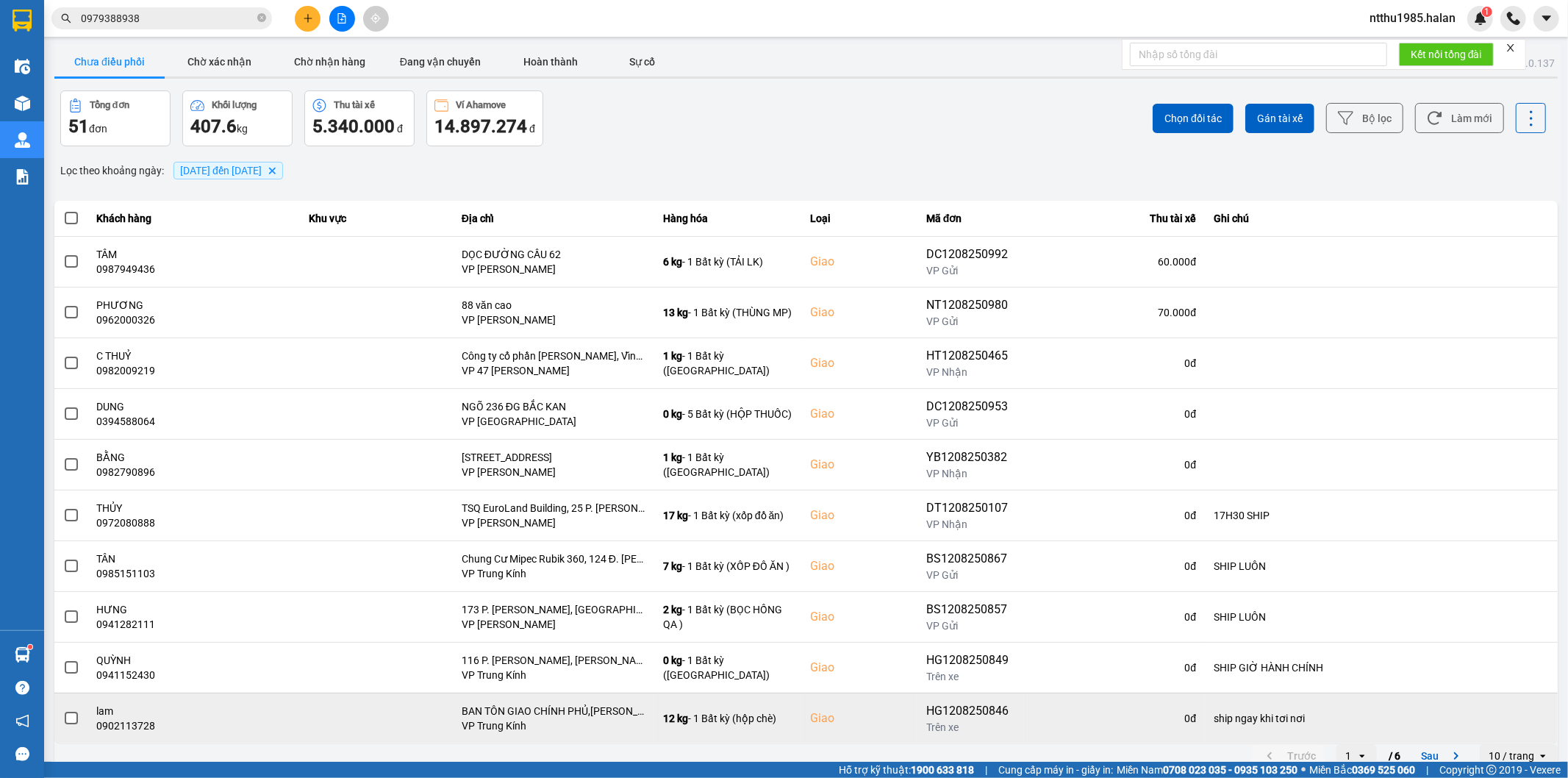
scroll to position [17, 0]
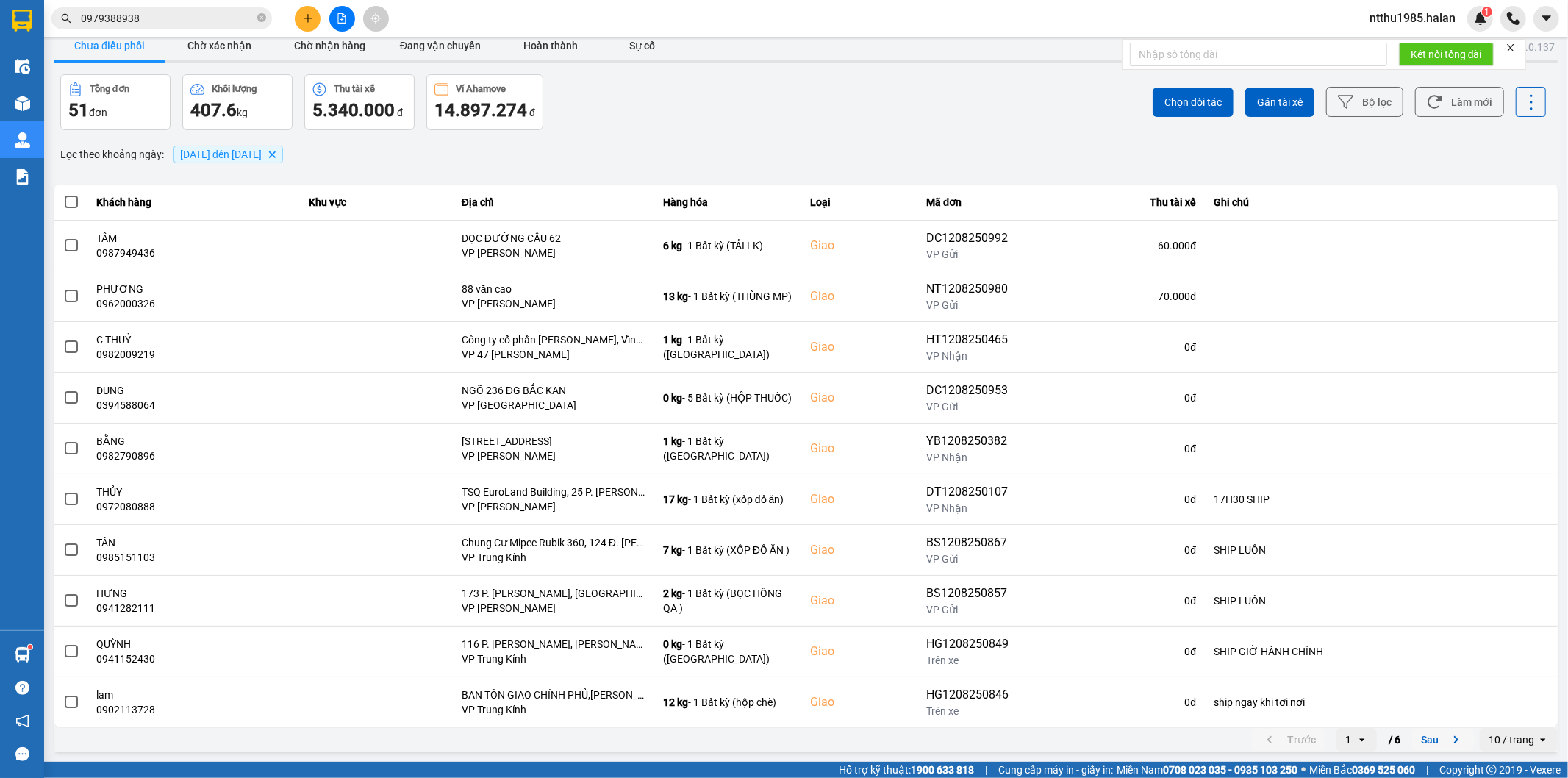
click at [1423, 734] on button "Sau" at bounding box center [1442, 740] width 62 height 22
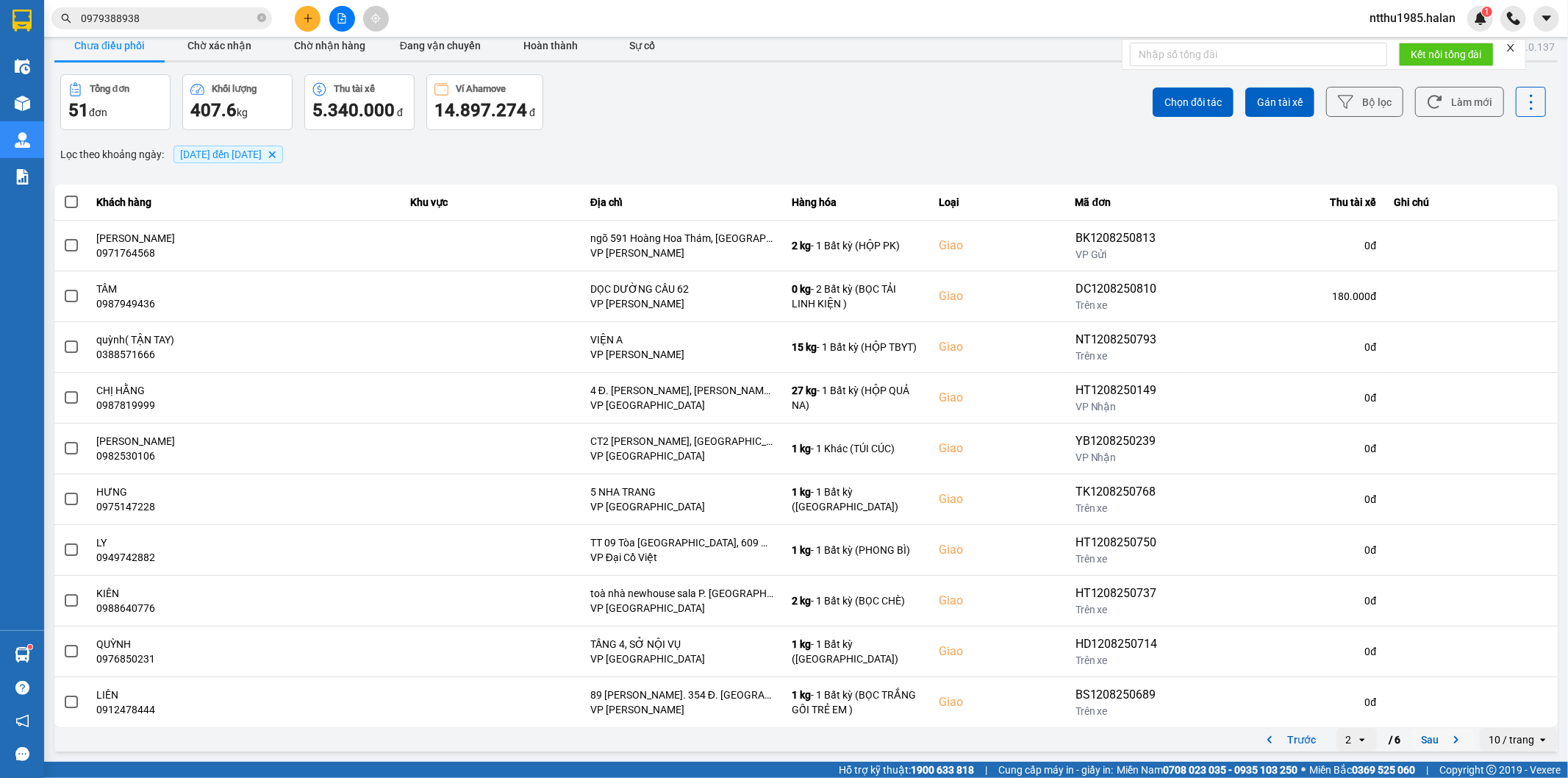
click at [1422, 747] on button "Sau" at bounding box center [1442, 740] width 62 height 22
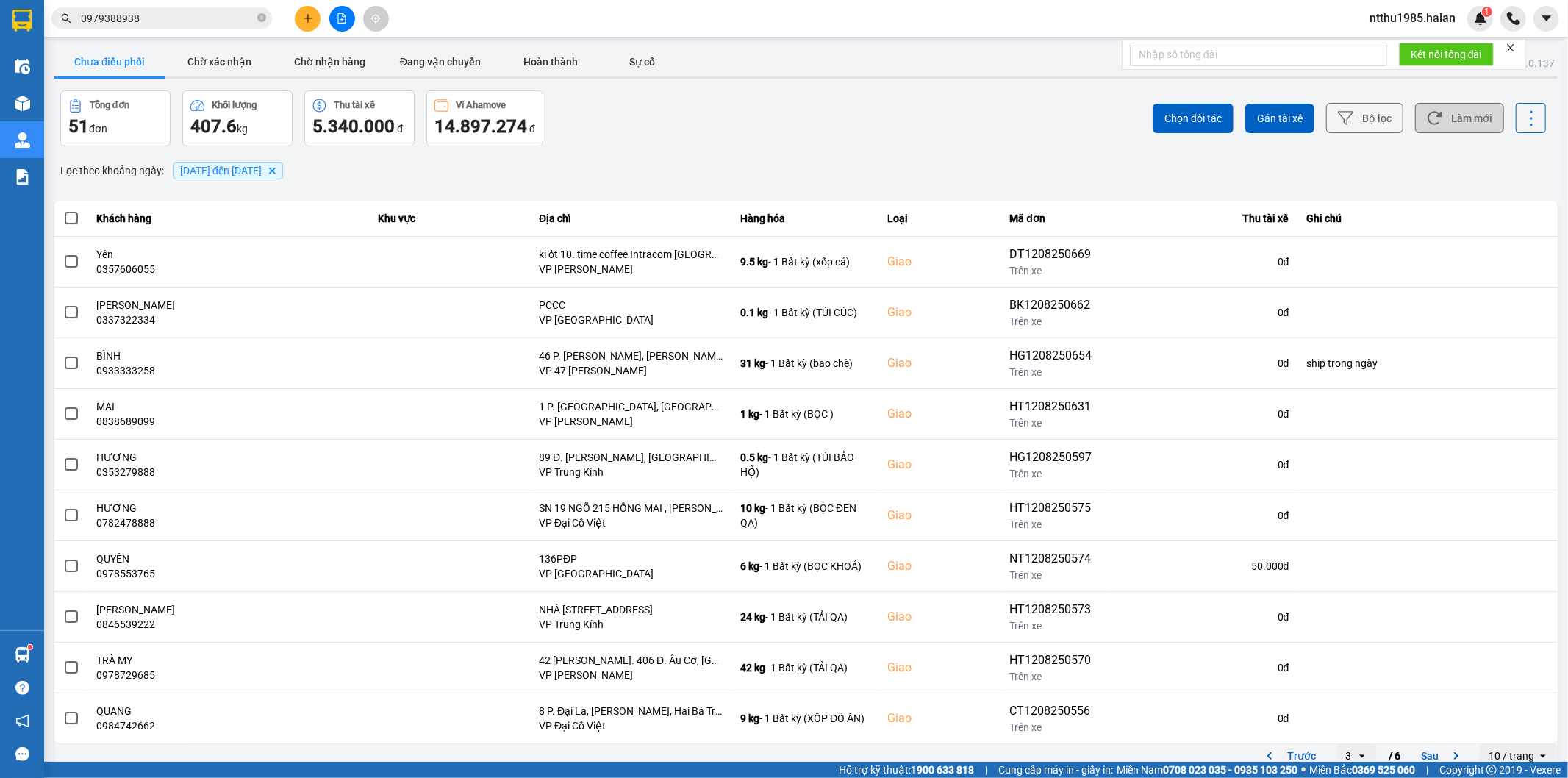
click at [1456, 120] on button "Làm mới" at bounding box center [1459, 118] width 89 height 30
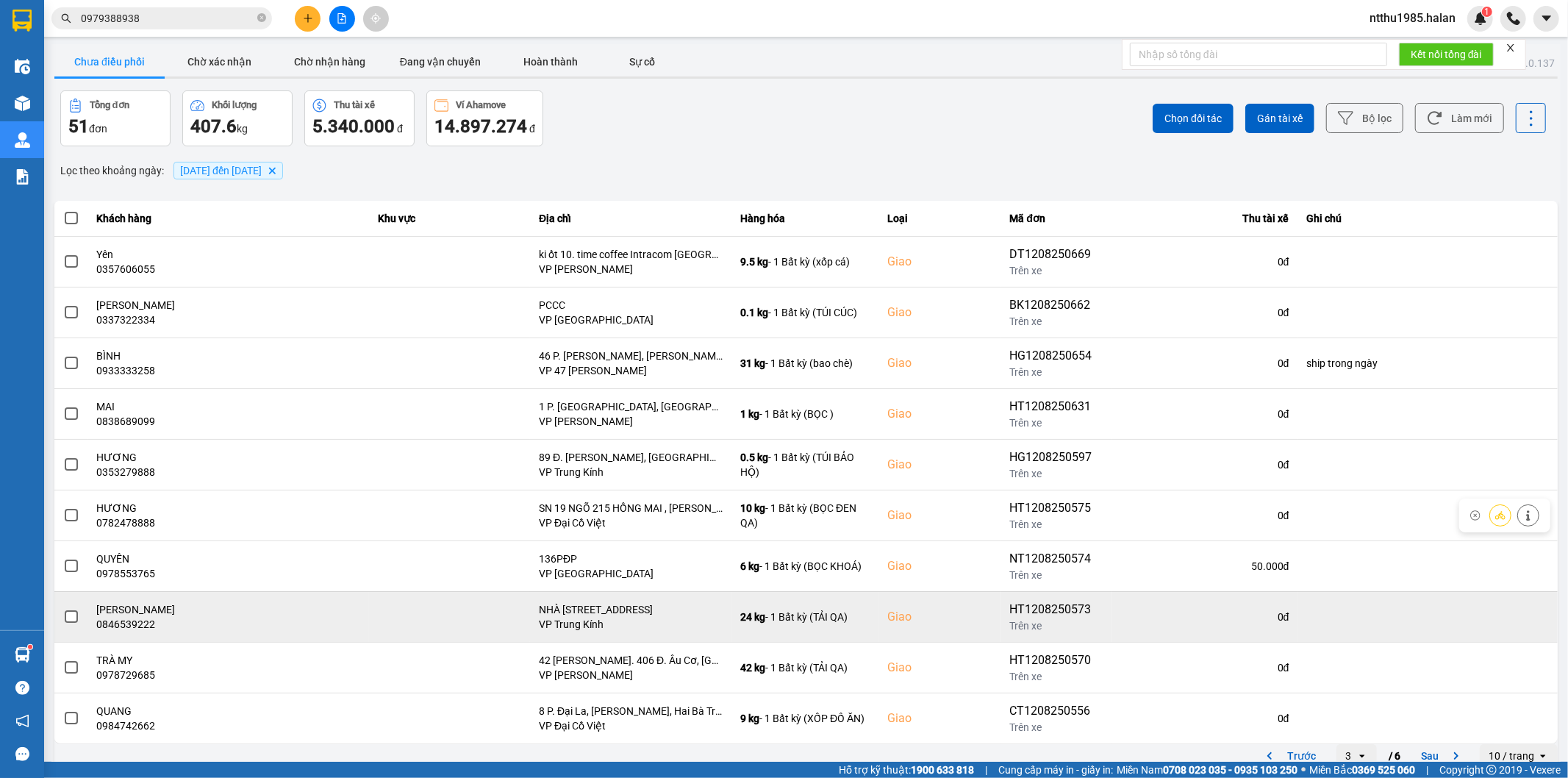
scroll to position [17, 0]
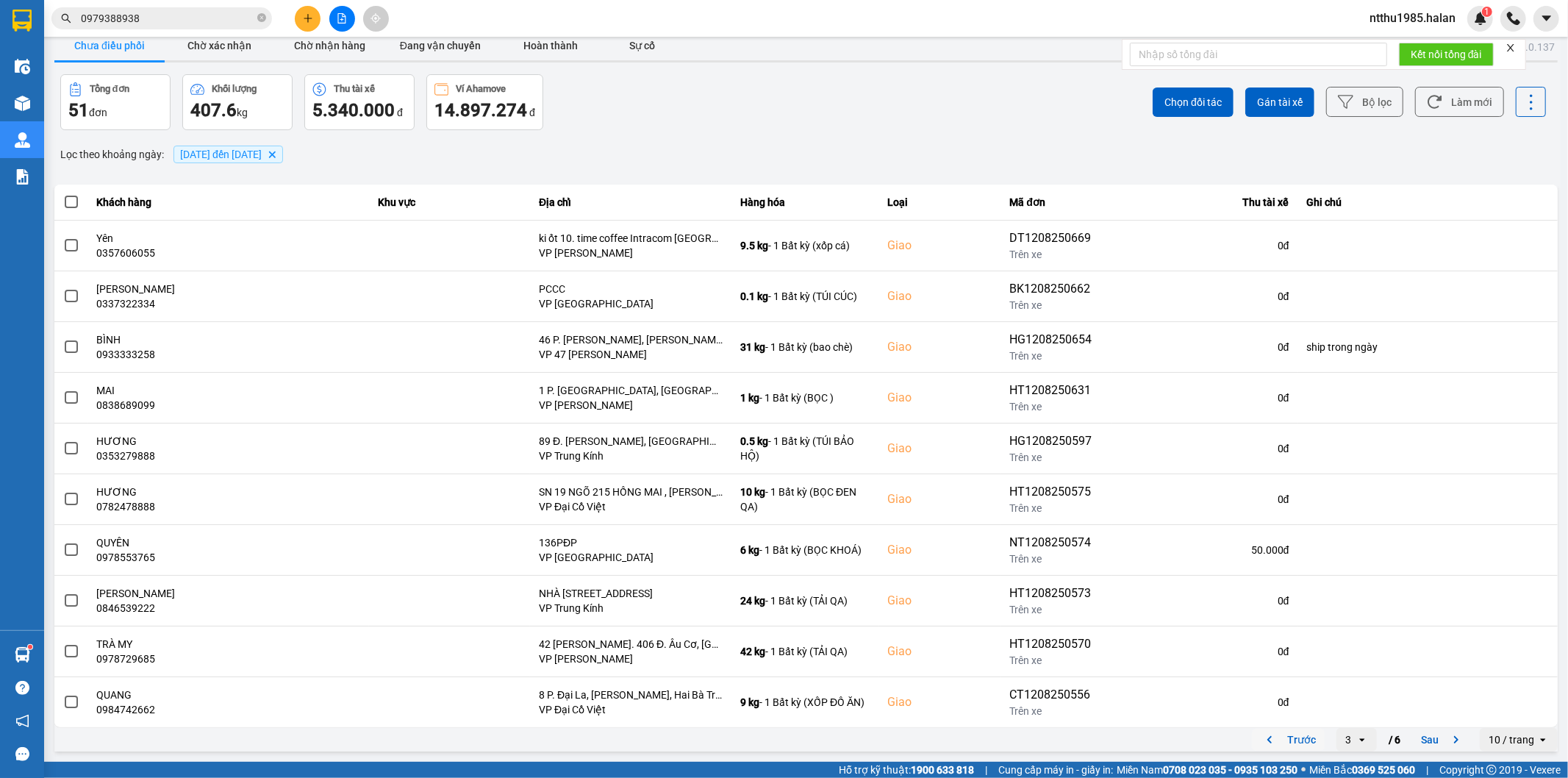
click at [1297, 743] on button "Trước" at bounding box center [1288, 740] width 73 height 22
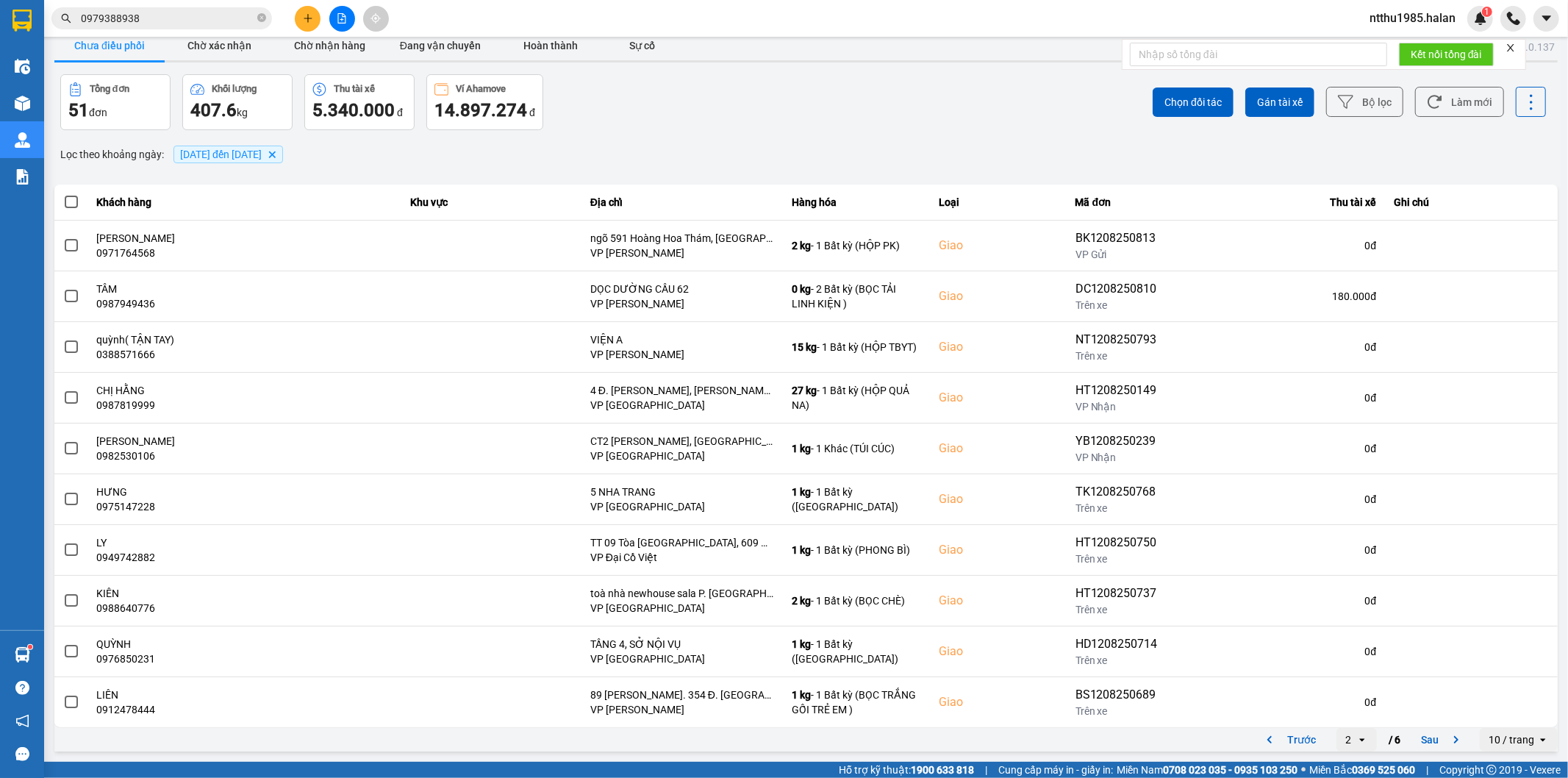
drag, startPoint x: 1287, startPoint y: 743, endPoint x: 1249, endPoint y: 645, distance: 105.1
click at [1287, 739] on button "Trước" at bounding box center [1288, 740] width 73 height 22
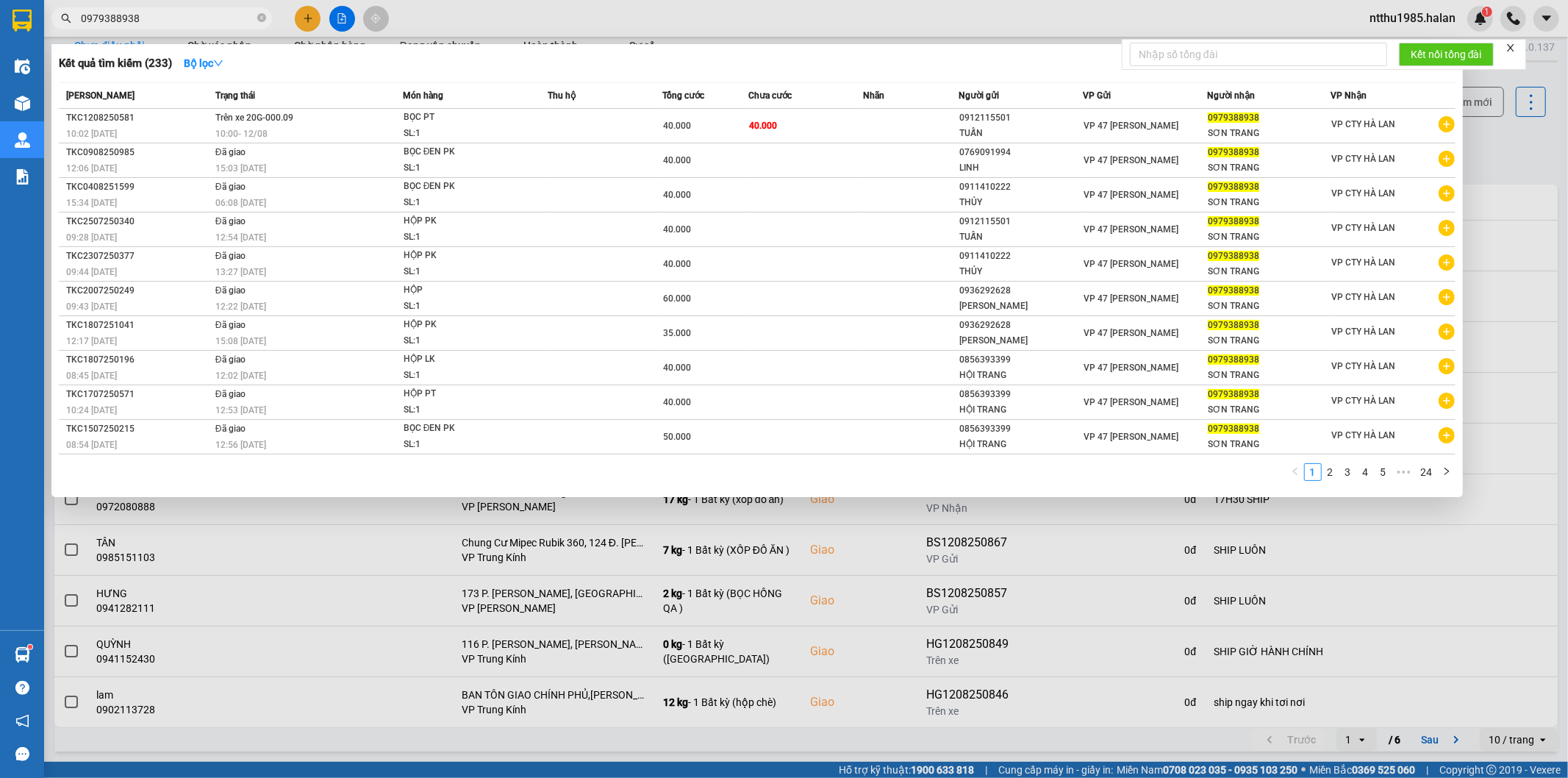
click at [161, 19] on input "0979388938" at bounding box center [167, 18] width 174 height 17
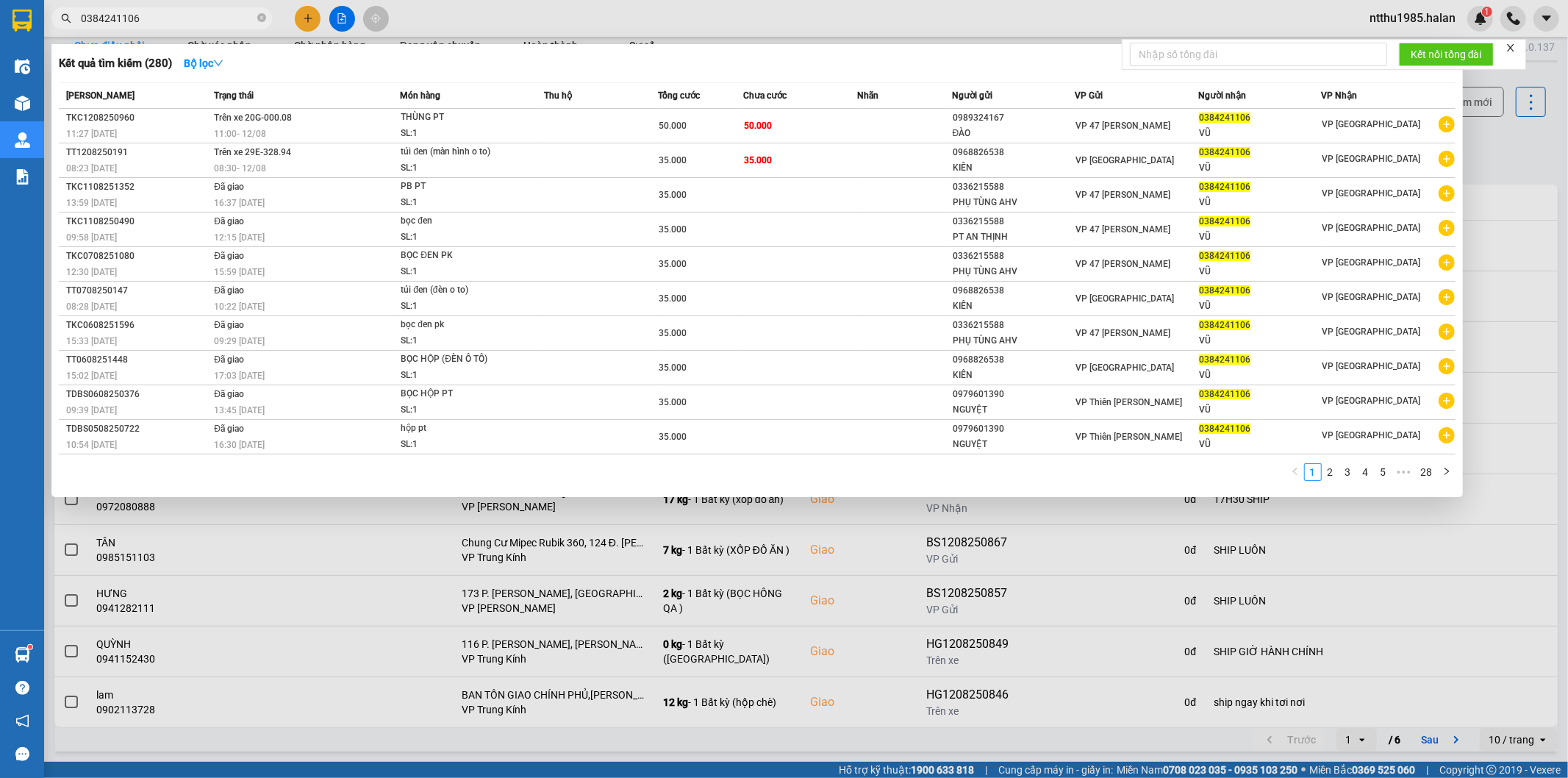
click at [1491, 142] on div at bounding box center [784, 389] width 1568 height 778
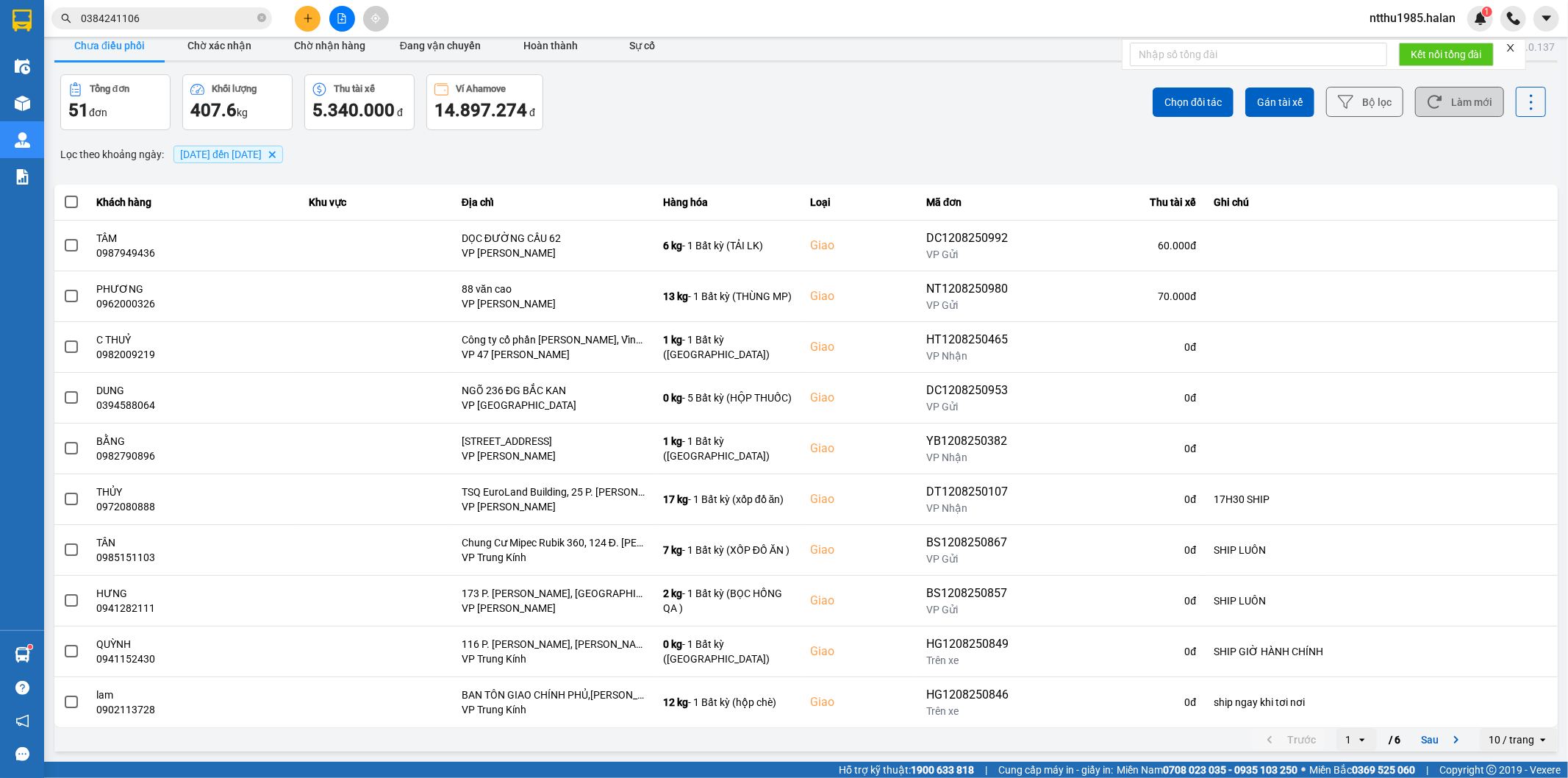
click at [1452, 98] on button "Làm mới" at bounding box center [1459, 101] width 89 height 30
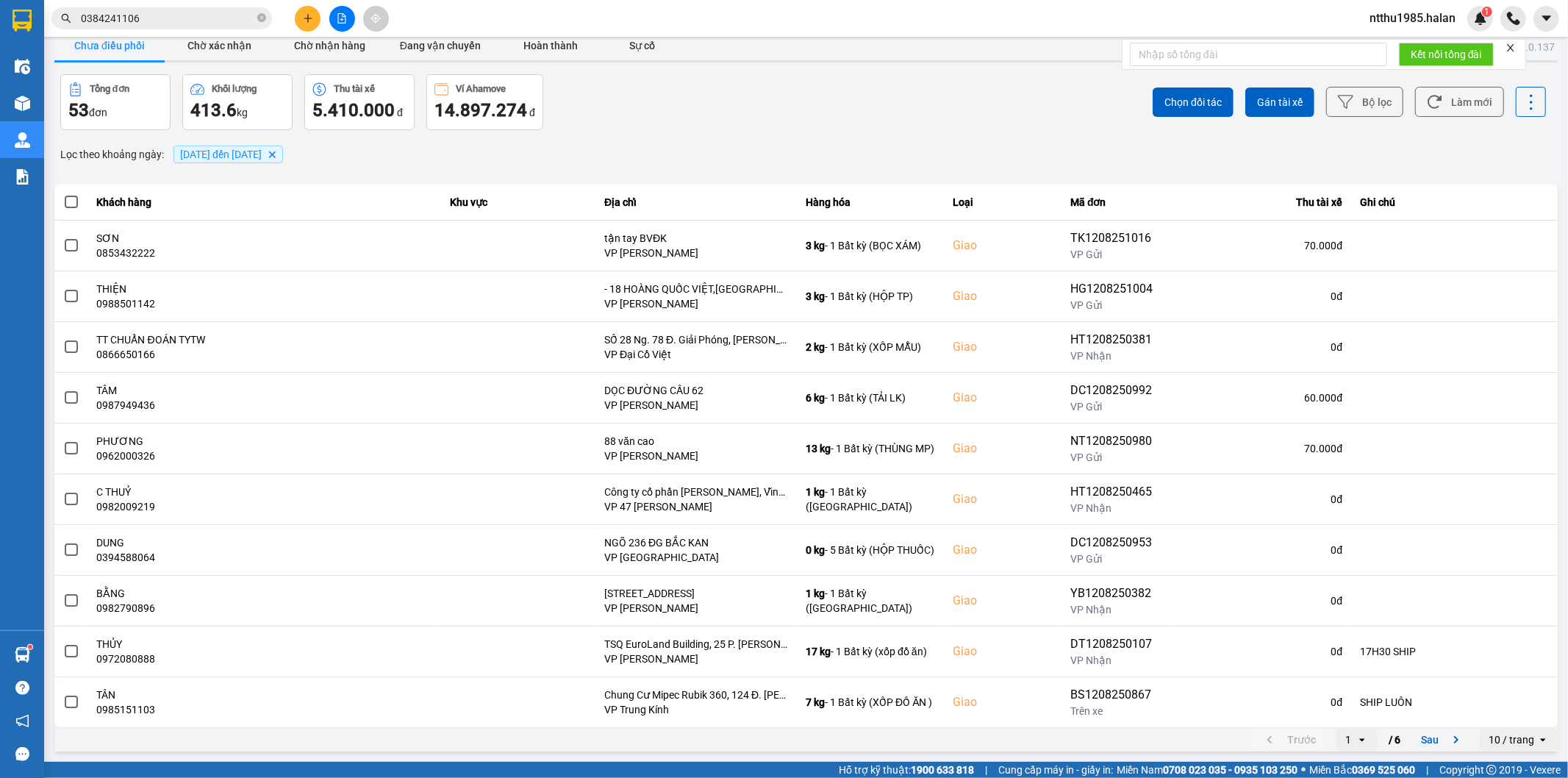
drag, startPoint x: 1434, startPoint y: 749, endPoint x: 1428, endPoint y: 736, distance: 14.3
click at [1432, 747] on button "Sau" at bounding box center [1442, 740] width 62 height 22
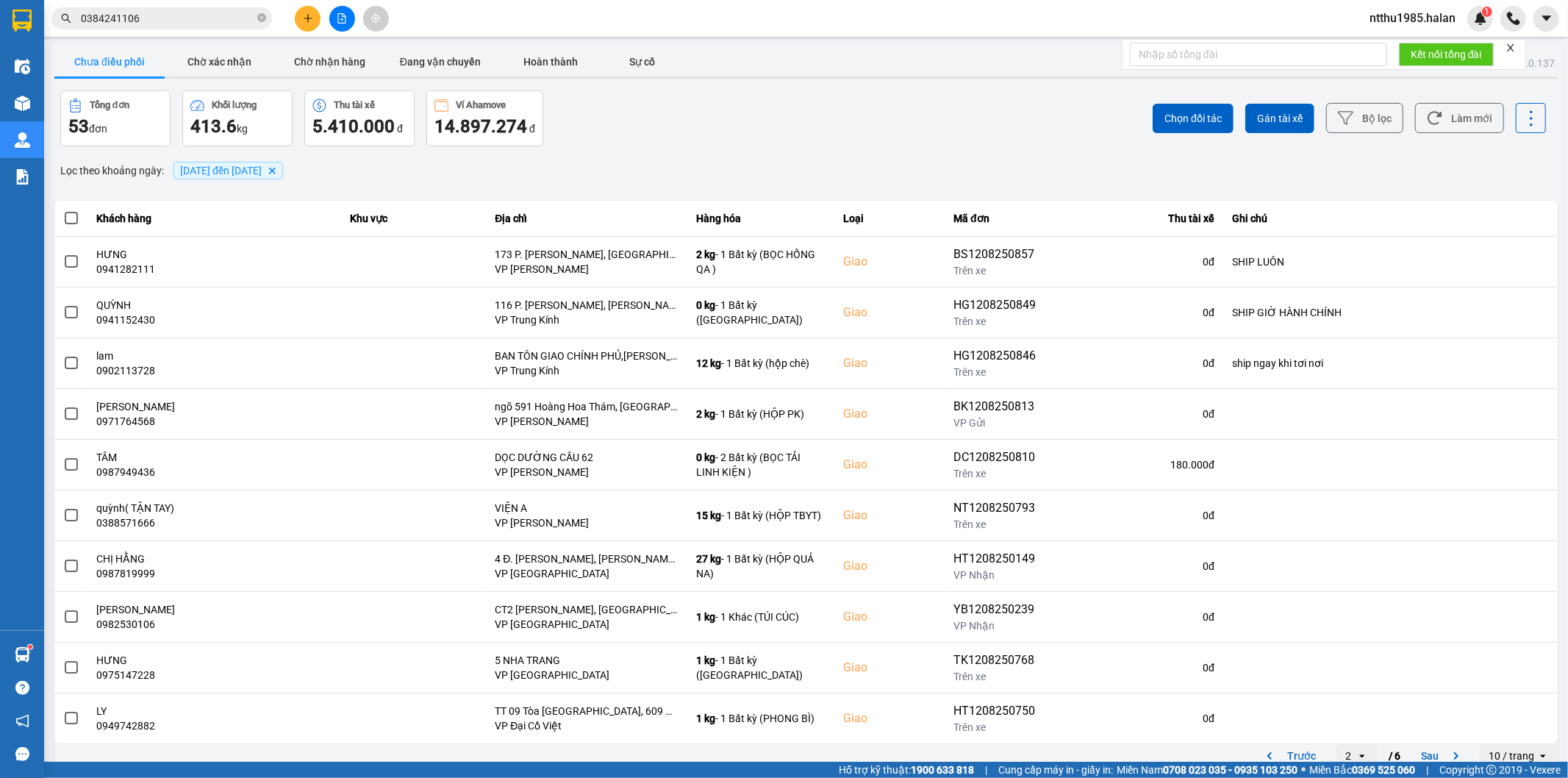
click at [191, 19] on input "0384241106" at bounding box center [167, 18] width 174 height 17
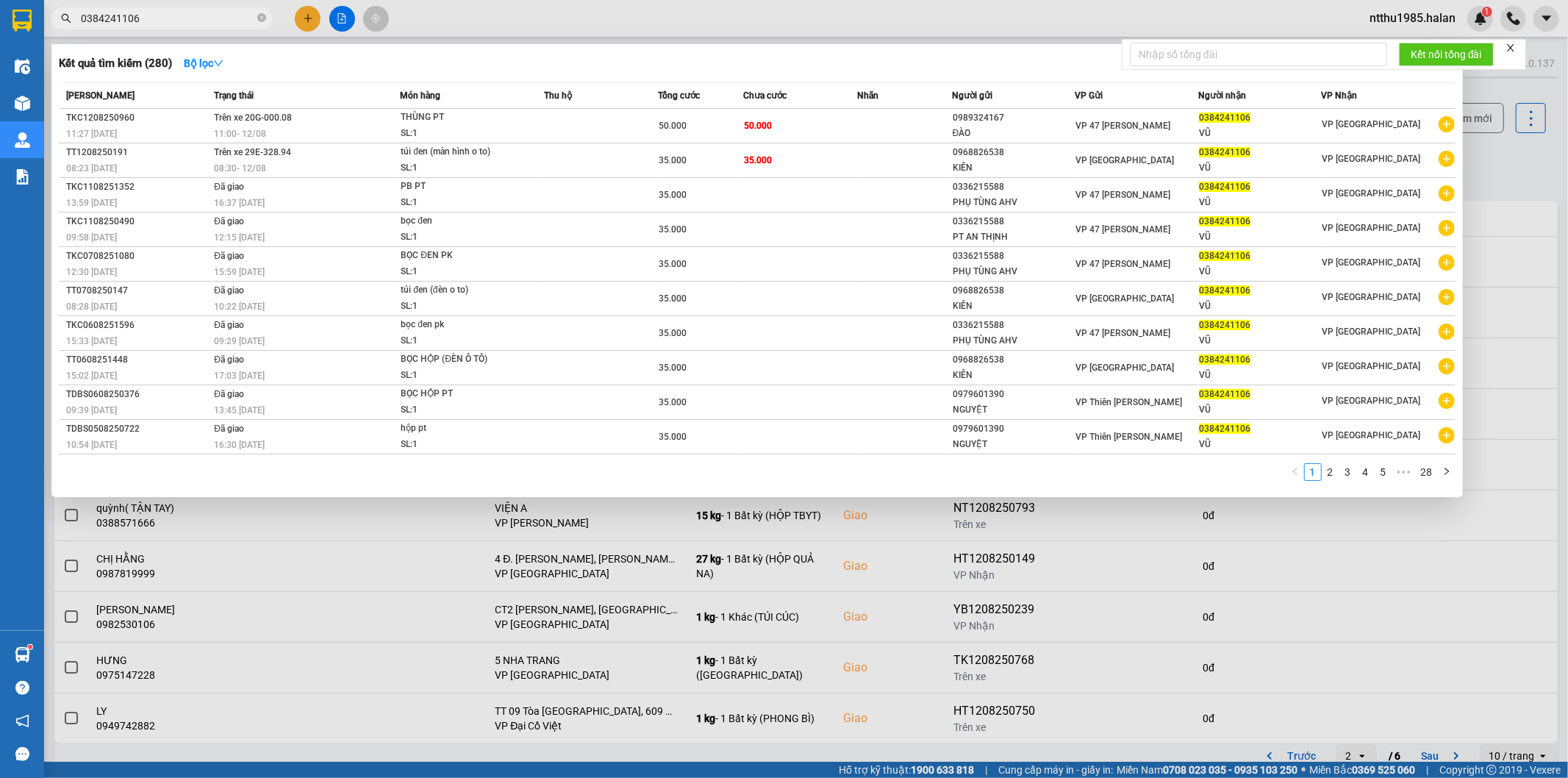
click at [191, 19] on input "0384241106" at bounding box center [167, 18] width 174 height 17
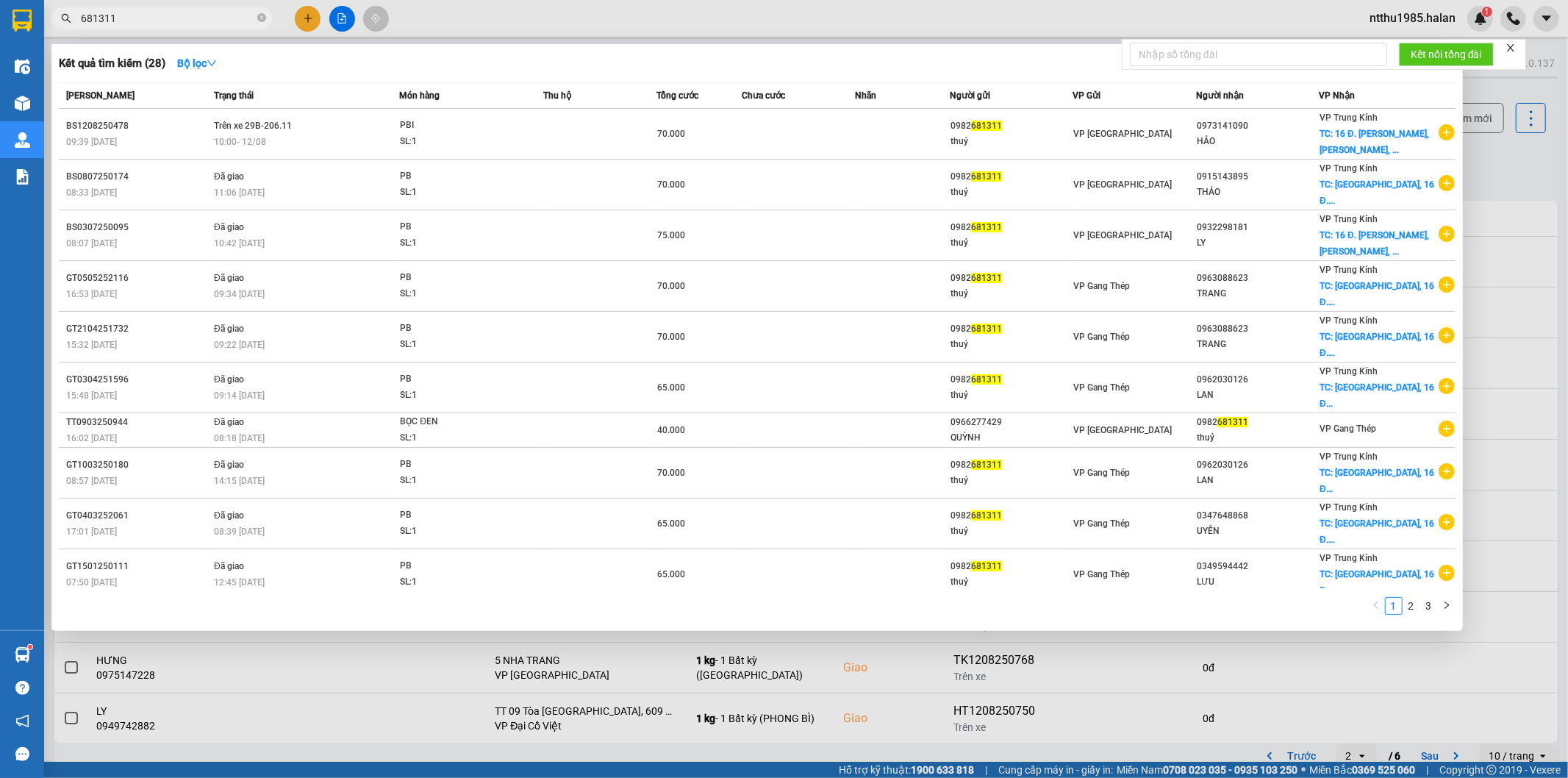
type input "681311"
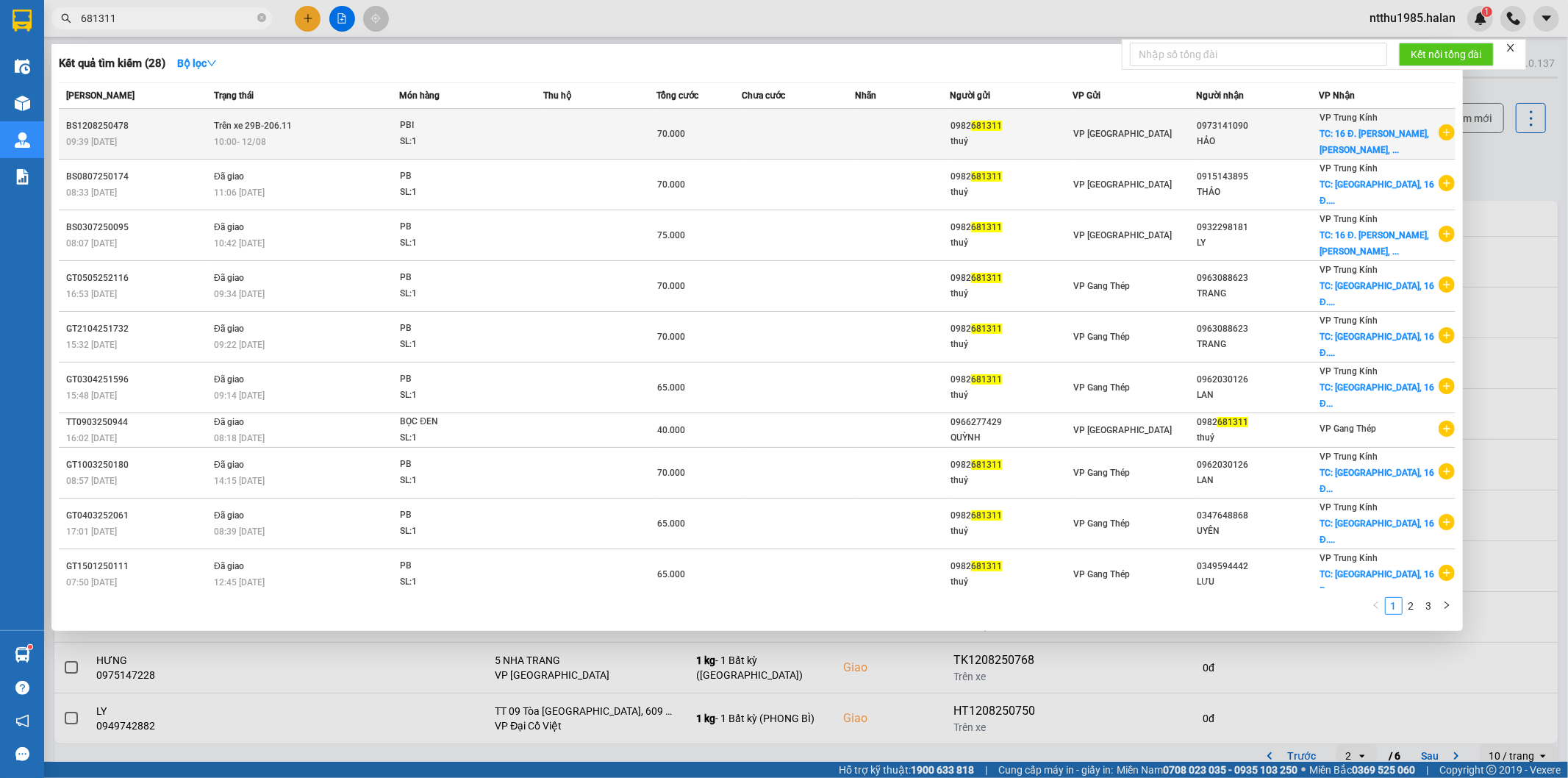
click at [1085, 139] on span "VP [GEOGRAPHIC_DATA]" at bounding box center [1123, 133] width 98 height 10
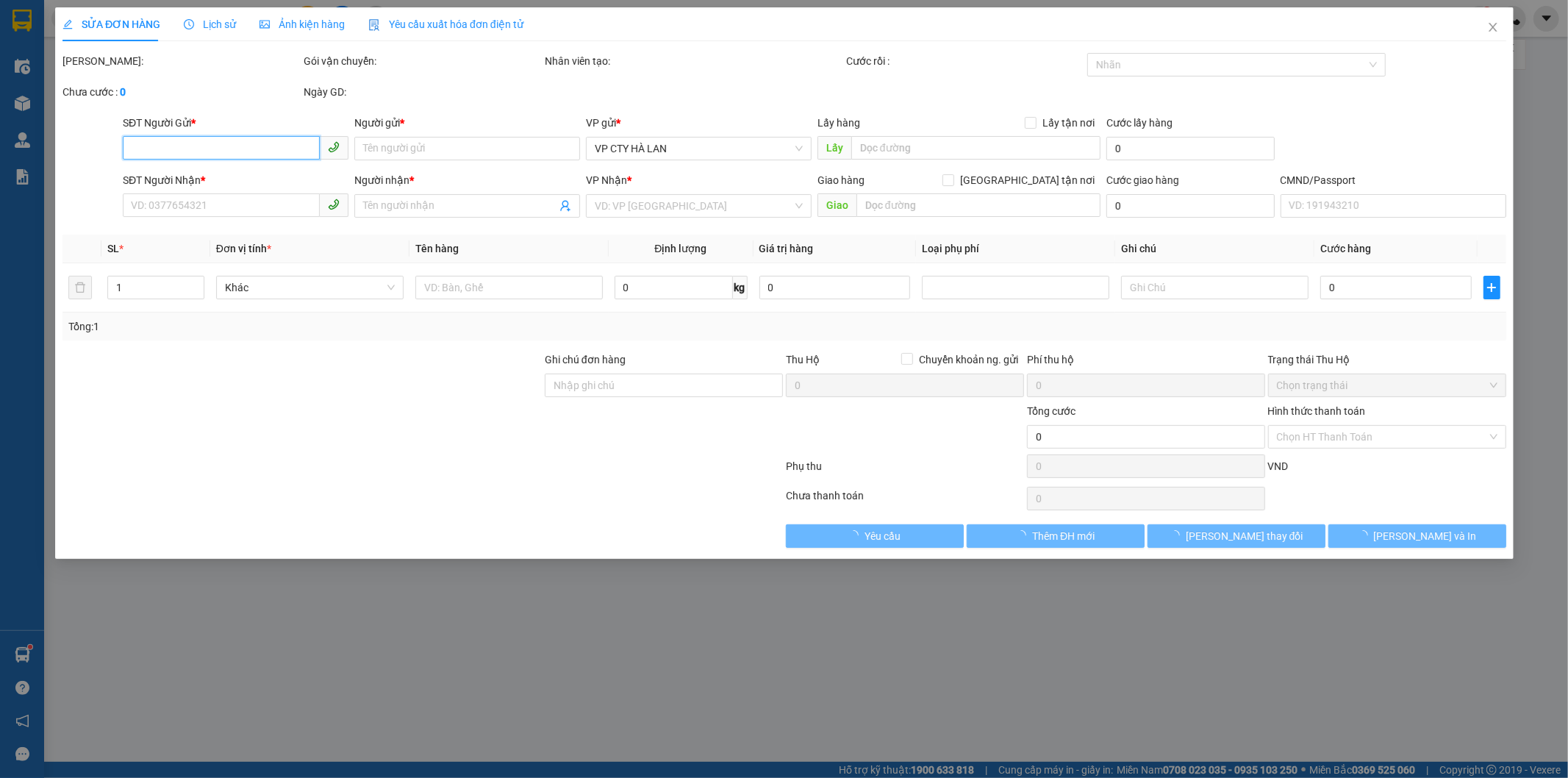
type input "0982681311"
type input "thuỷ"
type input "0973141090"
type input "HẢO"
checkbox input "true"
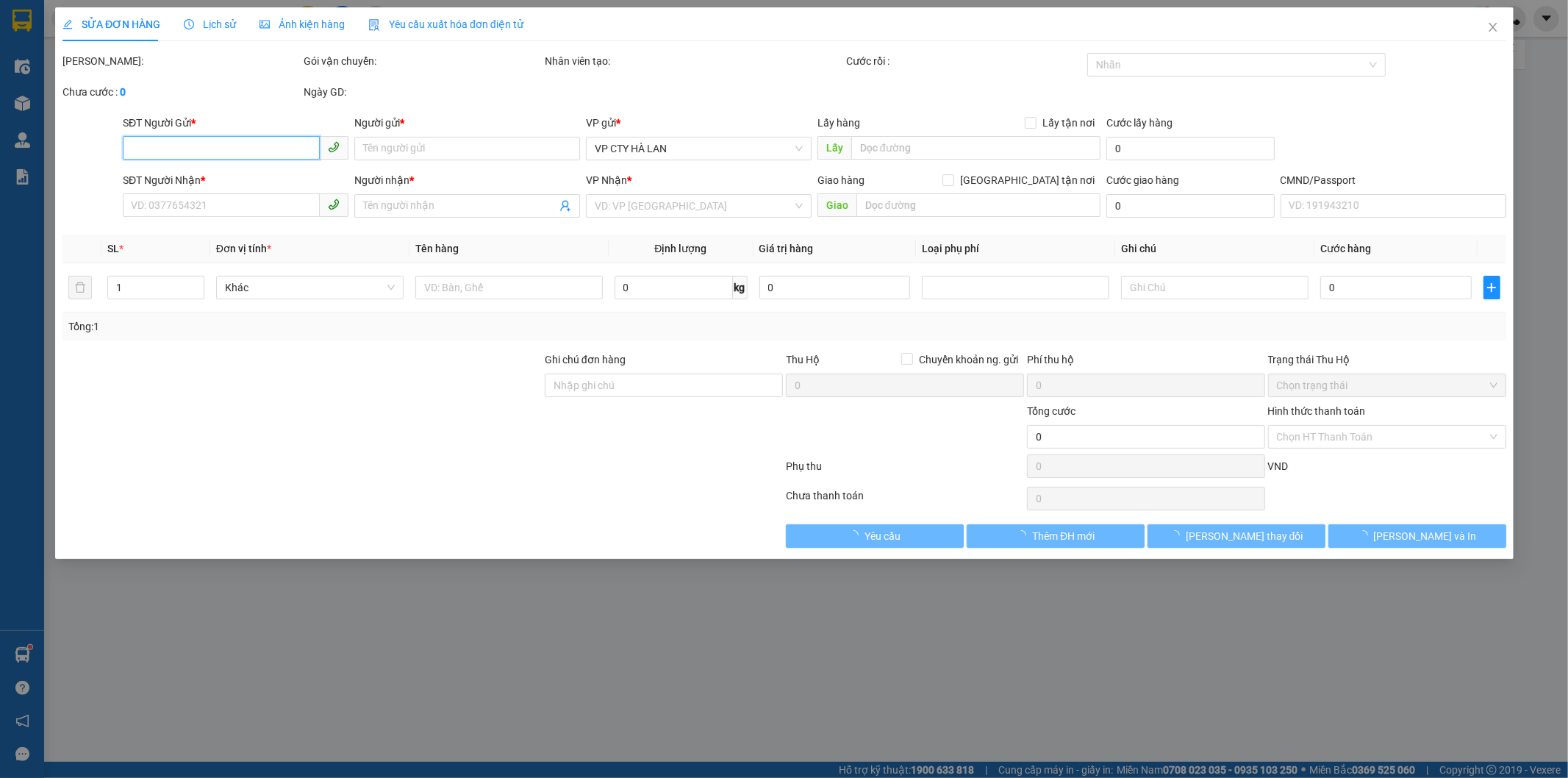
type input "16 Đ. Phạm Hùng, Mỹ Đình, Nam Từ Liêm, Hà Nội, Việt Nam"
type input "SHIP LUÔN"
type input "70.000"
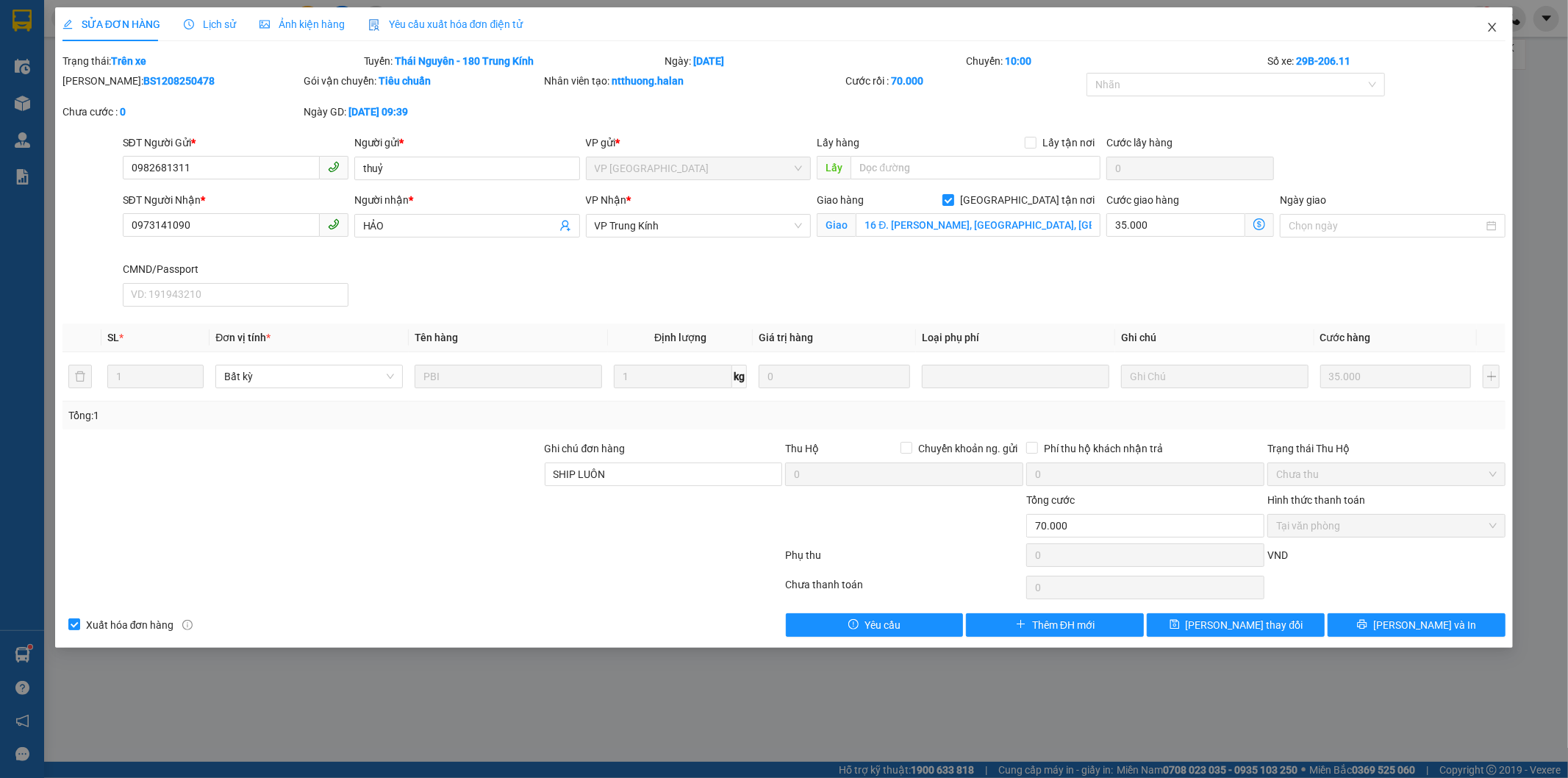
click at [1493, 25] on icon "close" at bounding box center [1492, 27] width 12 height 12
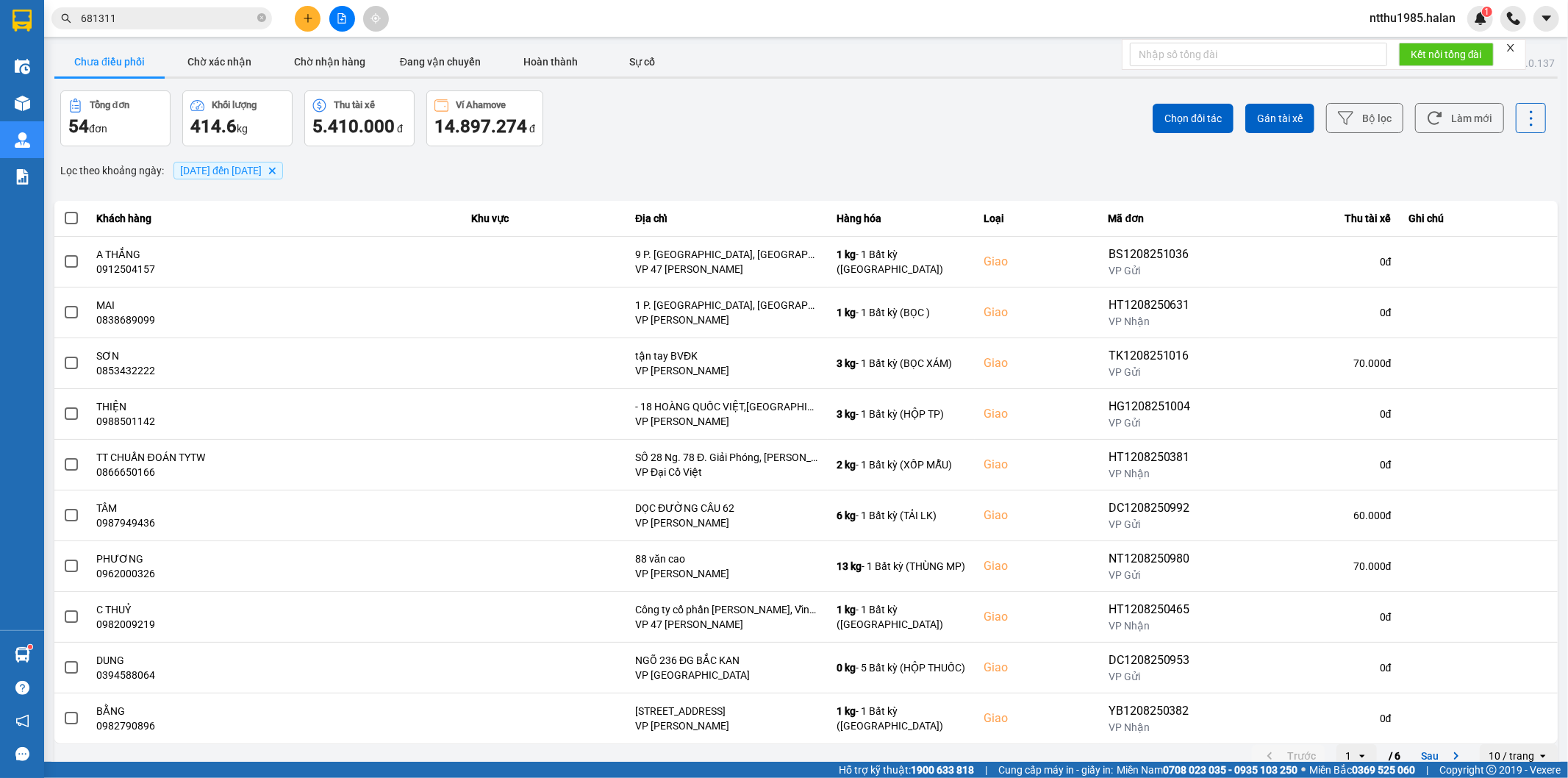
click at [131, 20] on input "681311" at bounding box center [167, 18] width 174 height 17
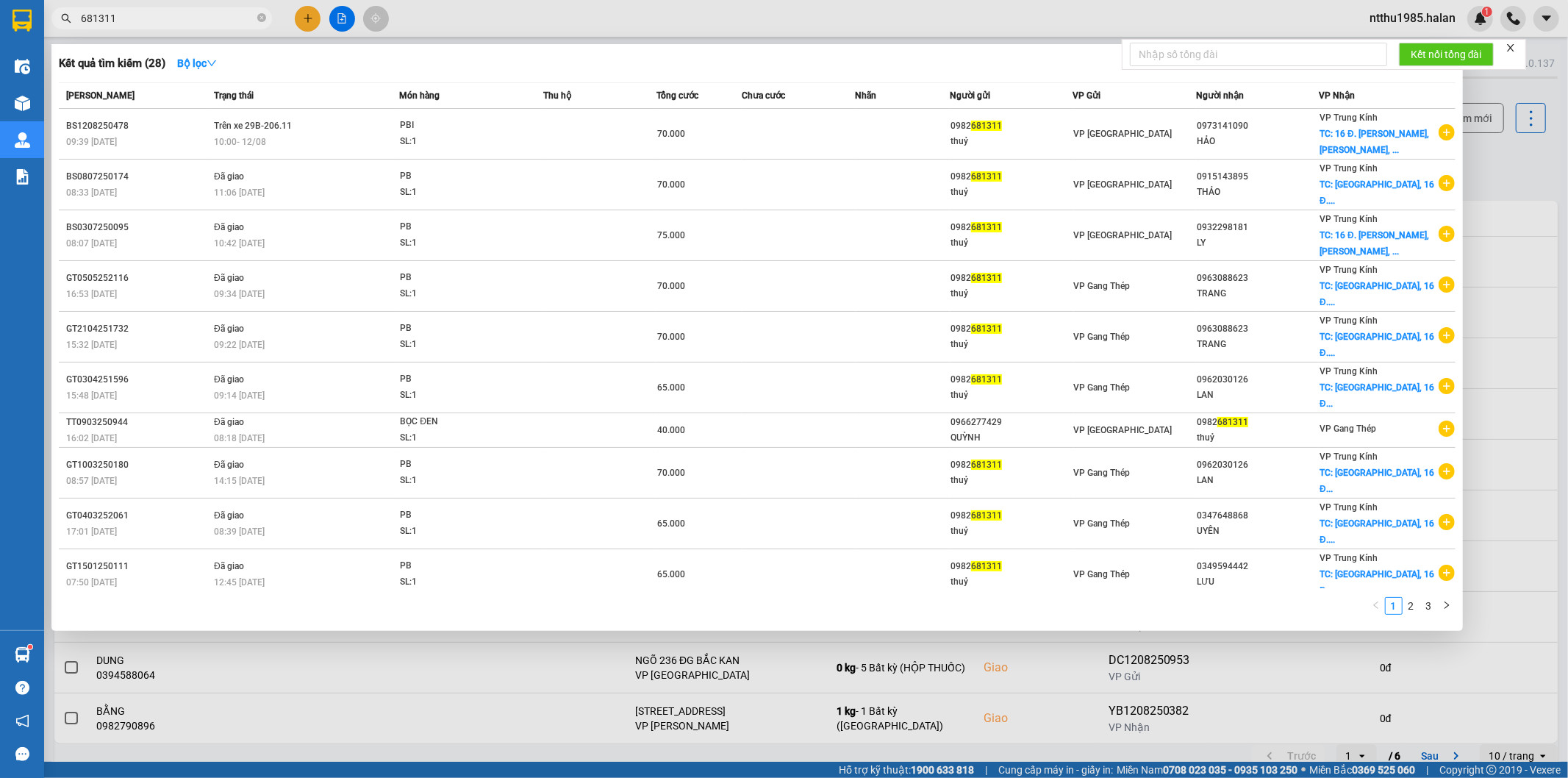
click at [131, 20] on input "681311" at bounding box center [167, 18] width 174 height 17
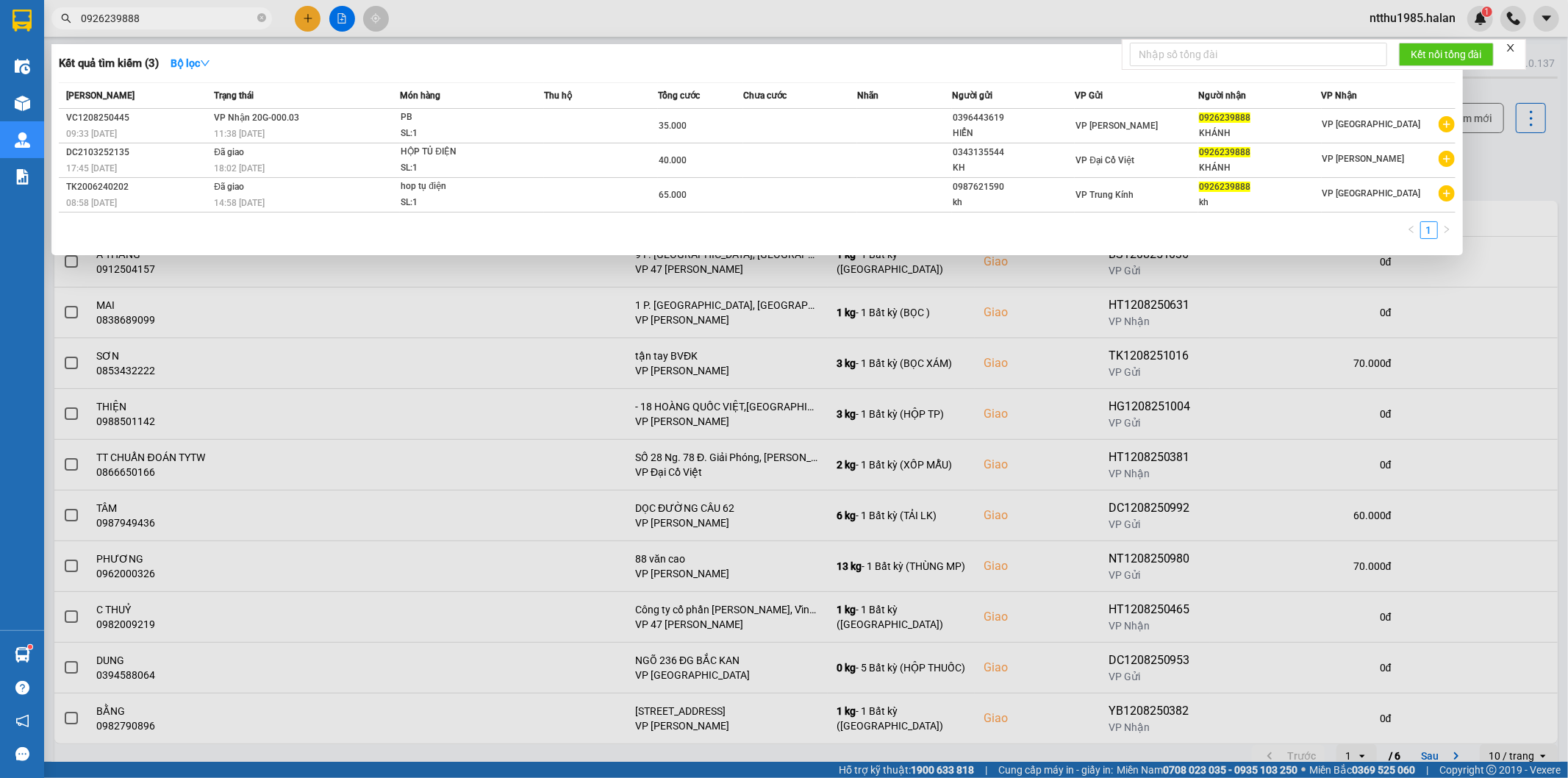
click at [183, 12] on input "0926239888" at bounding box center [167, 18] width 174 height 17
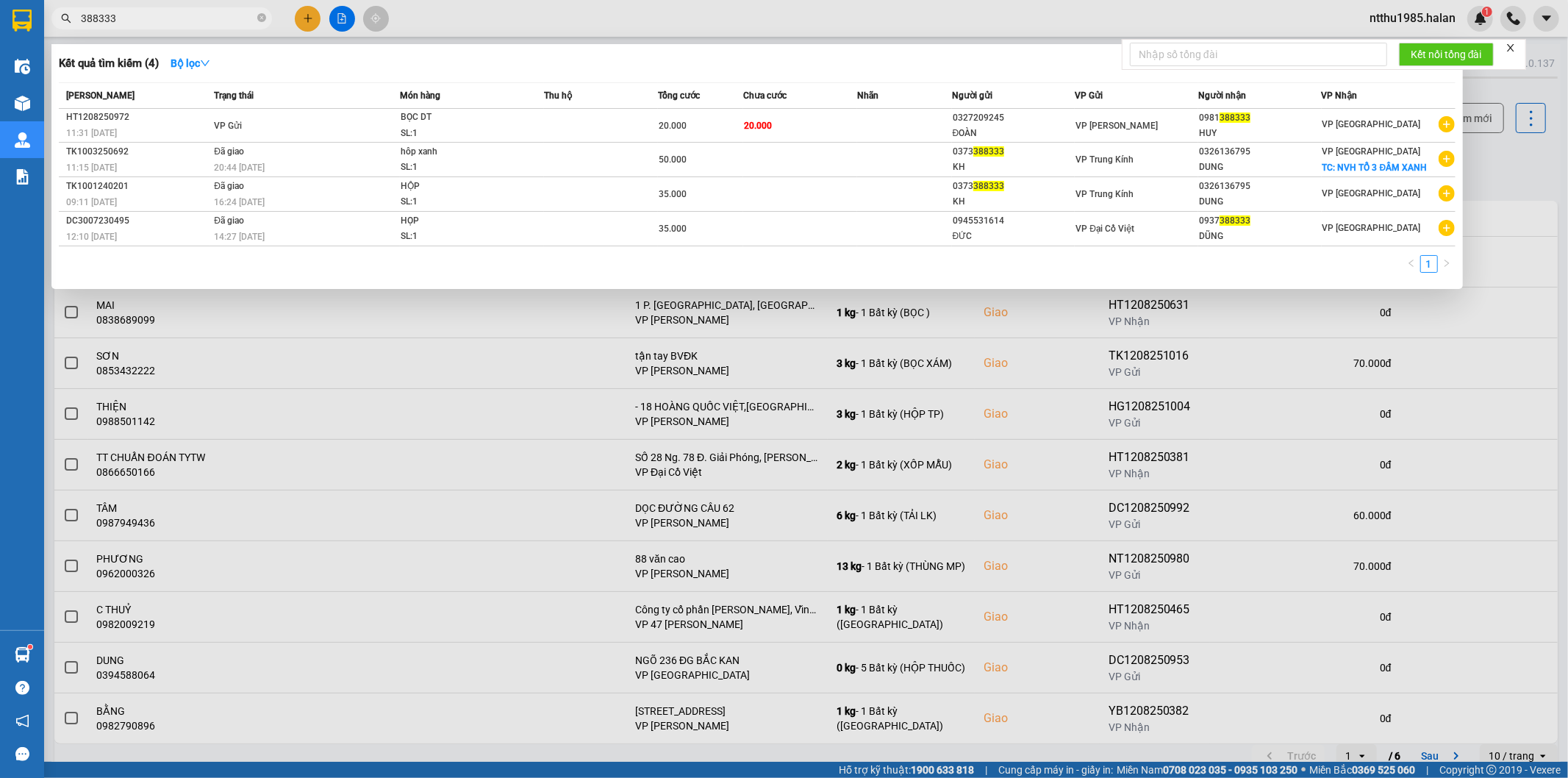
click at [187, 19] on input "388333" at bounding box center [167, 18] width 174 height 17
click at [186, 17] on input "388333" at bounding box center [167, 18] width 174 height 17
click at [145, 11] on input "388333" at bounding box center [167, 18] width 174 height 17
click at [160, 22] on input "388333" at bounding box center [167, 18] width 174 height 17
click at [1505, 171] on div at bounding box center [784, 389] width 1568 height 778
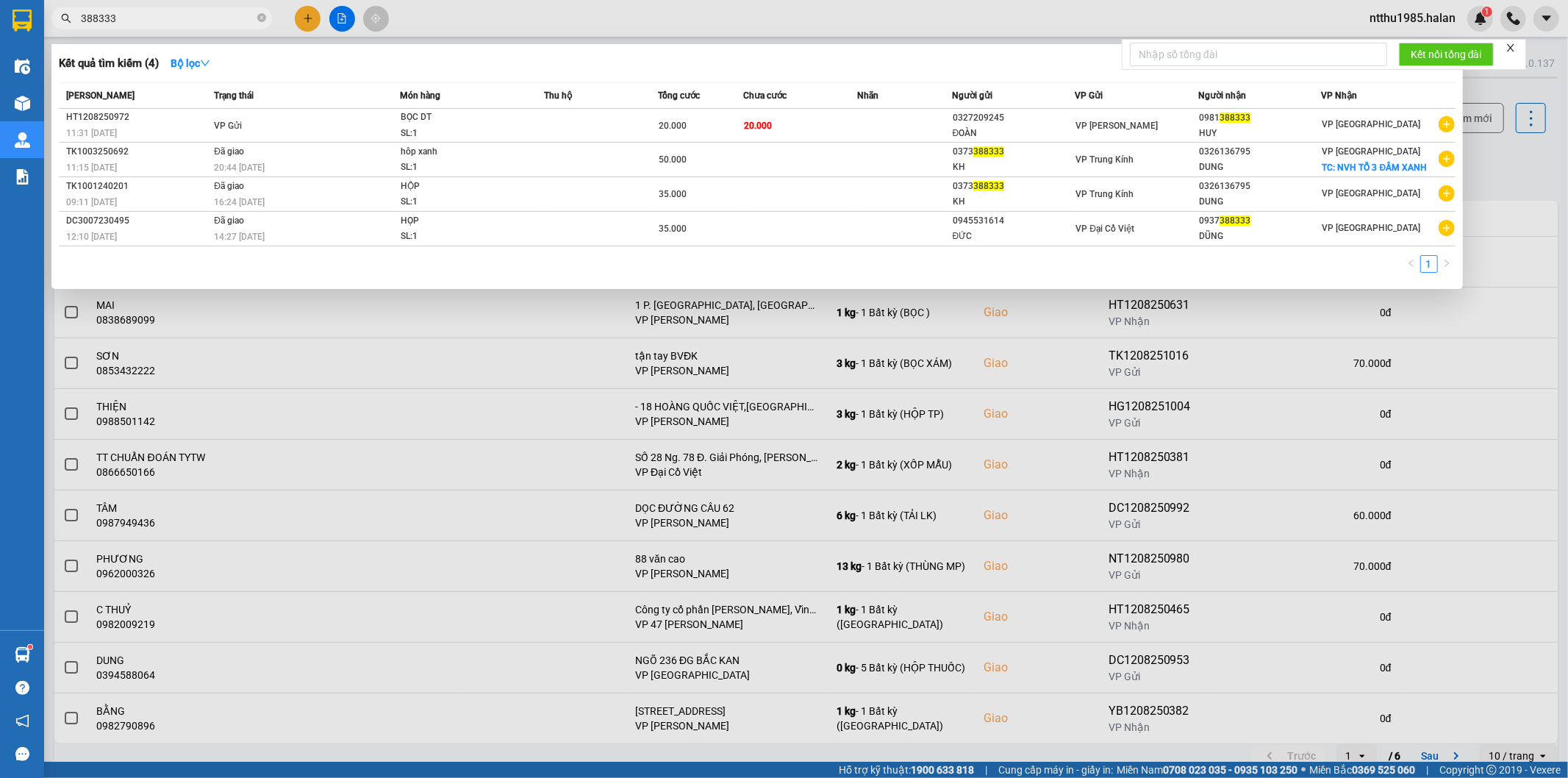
click at [183, 17] on input "388333" at bounding box center [167, 18] width 174 height 17
click at [1525, 172] on div at bounding box center [784, 389] width 1568 height 778
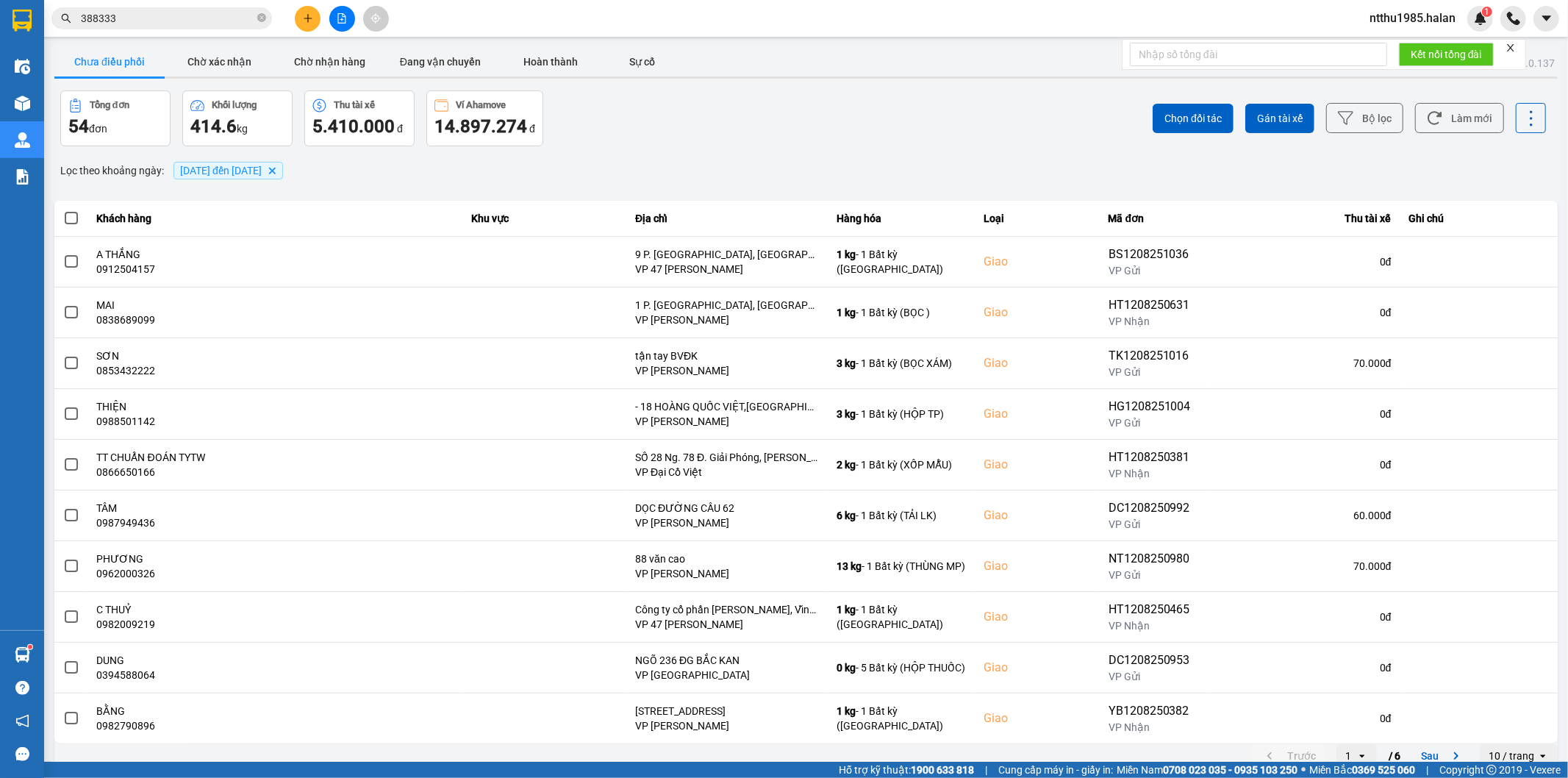
click at [162, 19] on input "388333" at bounding box center [167, 18] width 174 height 17
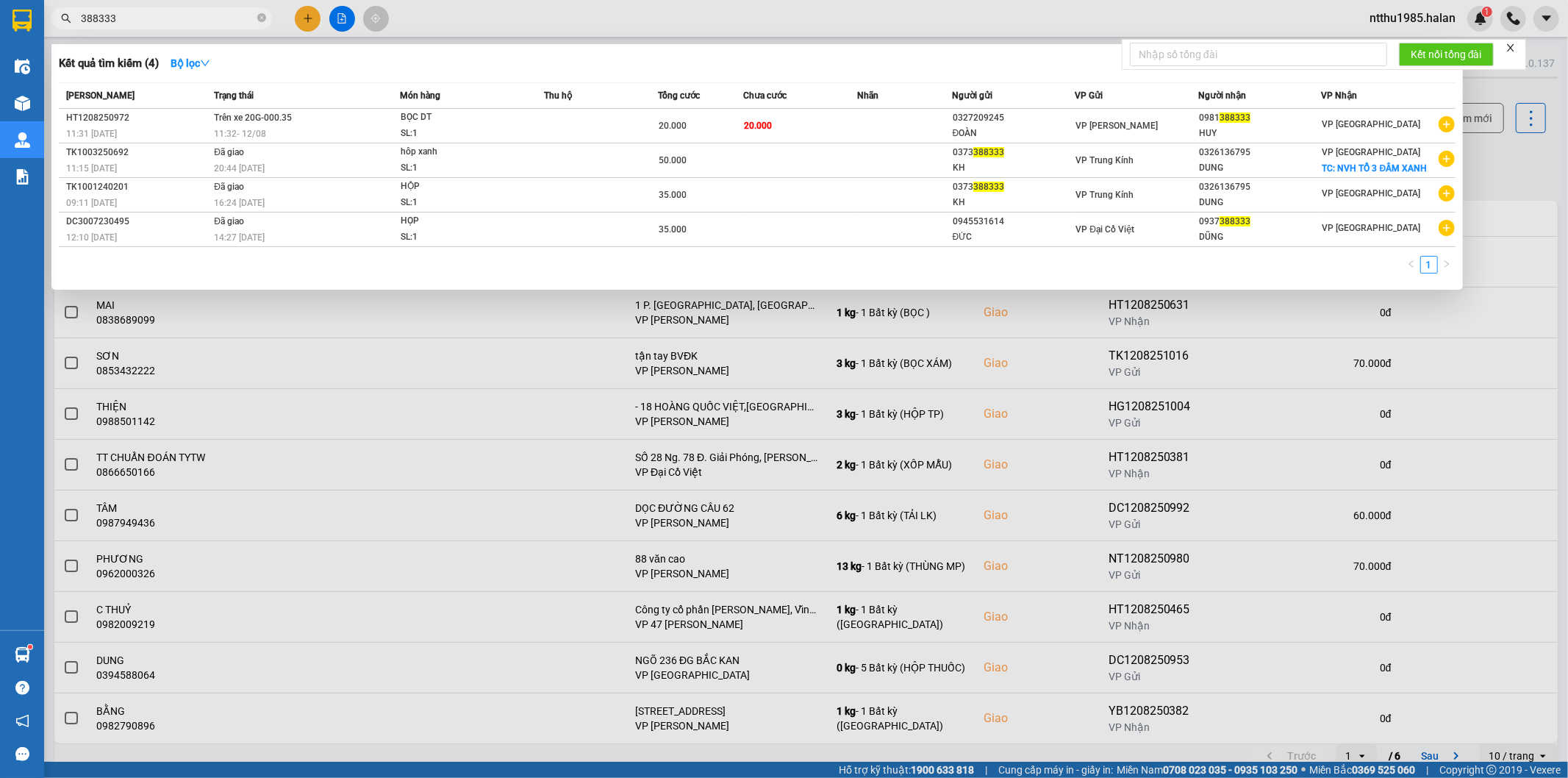
drag, startPoint x: 1531, startPoint y: 185, endPoint x: 1479, endPoint y: 152, distance: 61.6
click at [1506, 173] on div at bounding box center [784, 389] width 1568 height 778
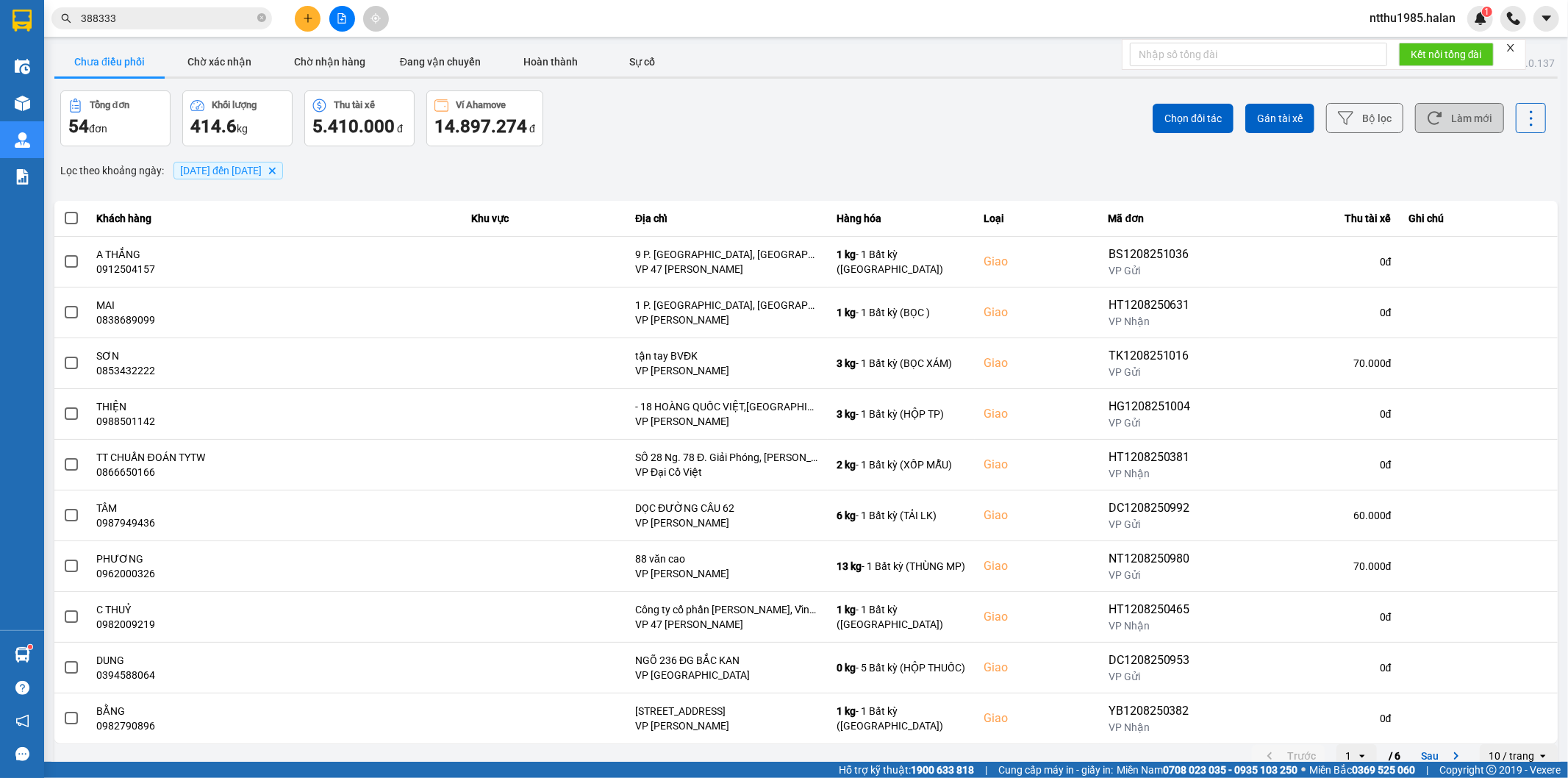
drag, startPoint x: 1464, startPoint y: 116, endPoint x: 1444, endPoint y: 116, distance: 20.0
click at [1454, 116] on button "Làm mới" at bounding box center [1459, 118] width 89 height 30
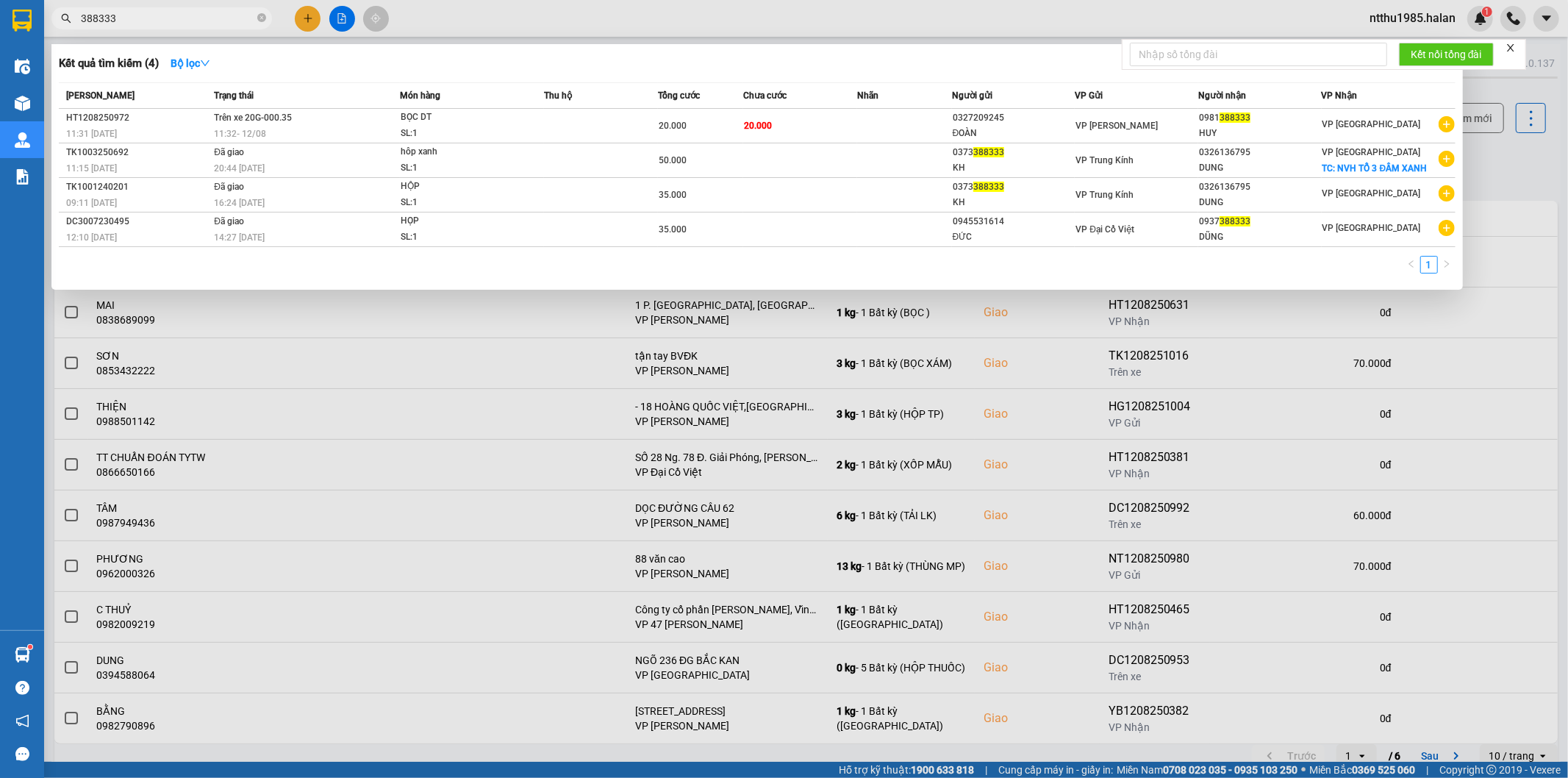
click at [157, 15] on input "388333" at bounding box center [167, 18] width 174 height 17
drag, startPoint x: 1495, startPoint y: 165, endPoint x: 1460, endPoint y: 139, distance: 43.6
click at [1484, 162] on div at bounding box center [784, 389] width 1568 height 778
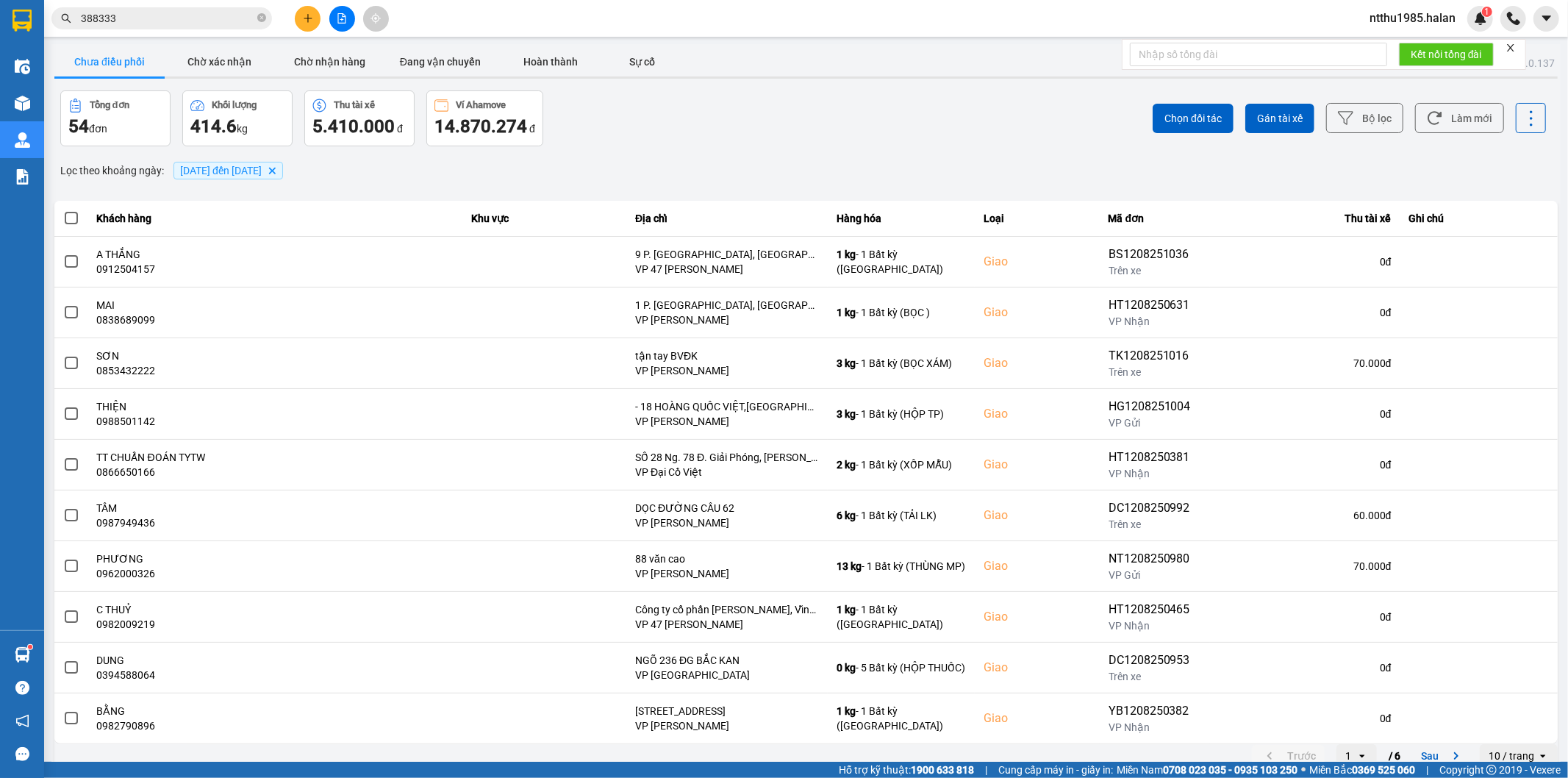
drag, startPoint x: 1453, startPoint y: 127, endPoint x: 1539, endPoint y: 126, distance: 86.0
click at [1453, 126] on button "Làm mới" at bounding box center [1459, 118] width 89 height 30
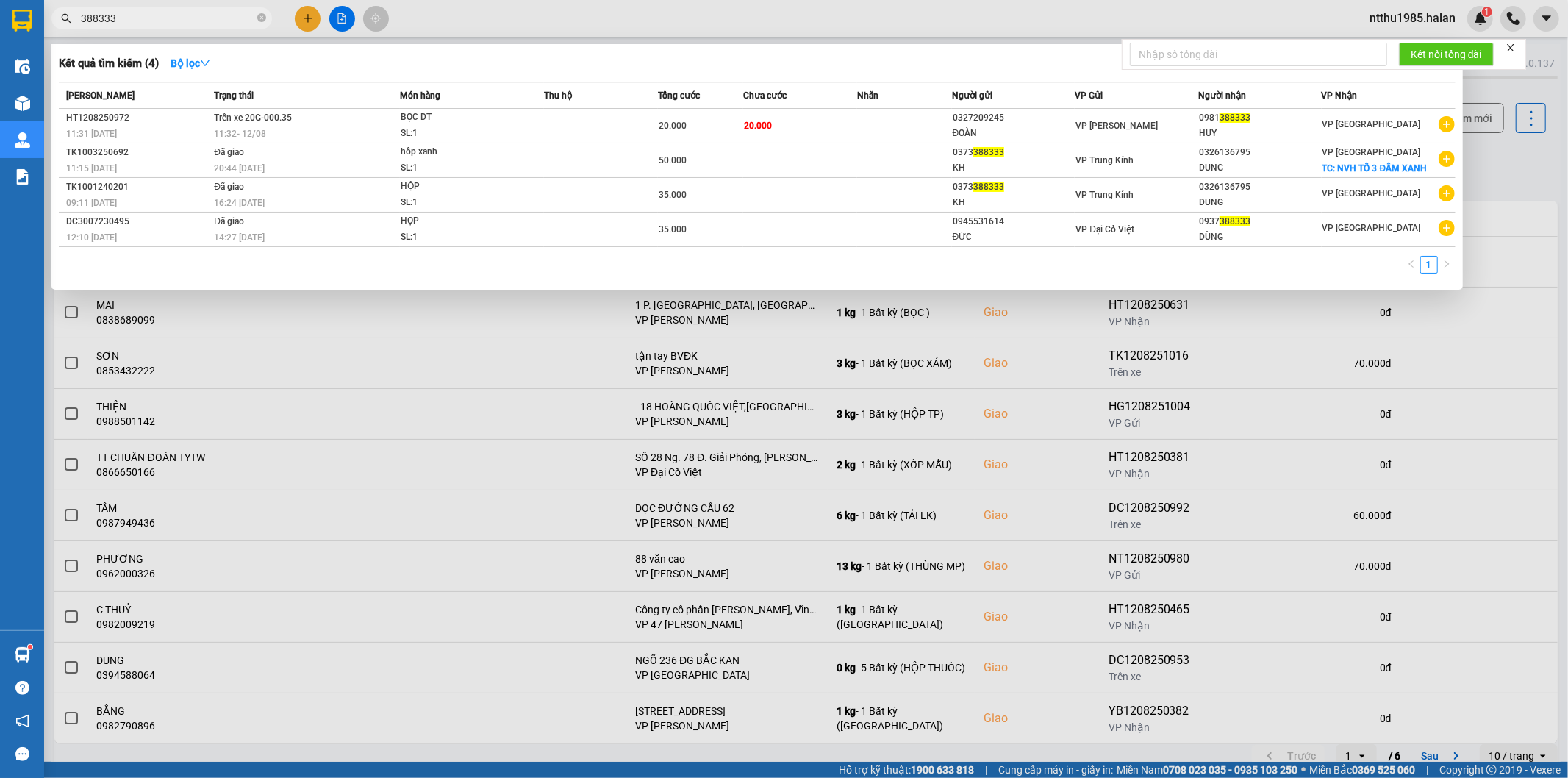
click at [183, 13] on input "388333" at bounding box center [167, 18] width 174 height 17
click at [208, 24] on input "388333" at bounding box center [167, 18] width 174 height 17
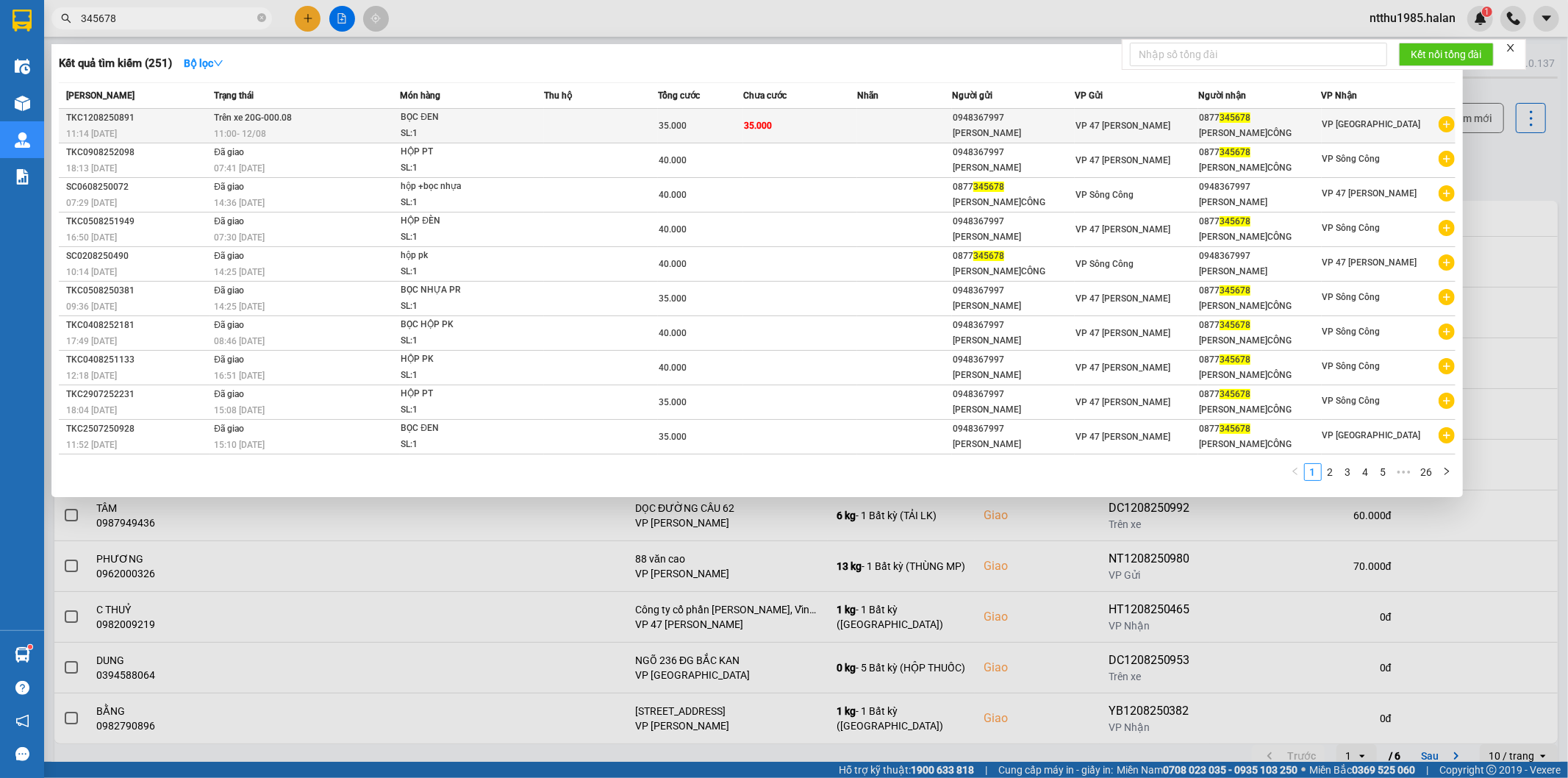
type input "345678"
click at [431, 130] on div "SL: 1" at bounding box center [455, 134] width 110 height 17
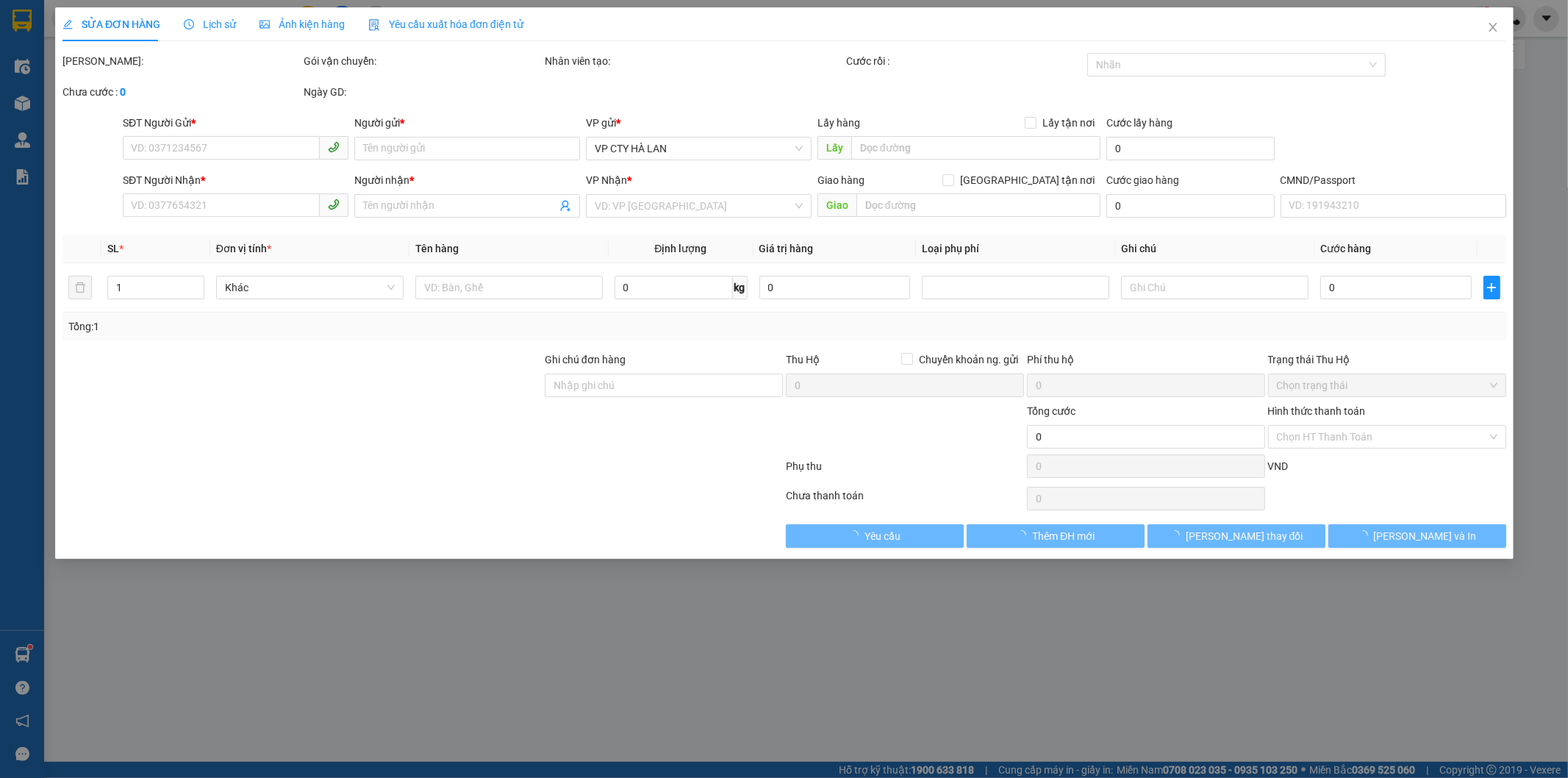
type input "0948367997"
type input "HẰNG QUẢNG"
type input "0877345678"
type input "SƠN S.CÔNG"
type input "35.000"
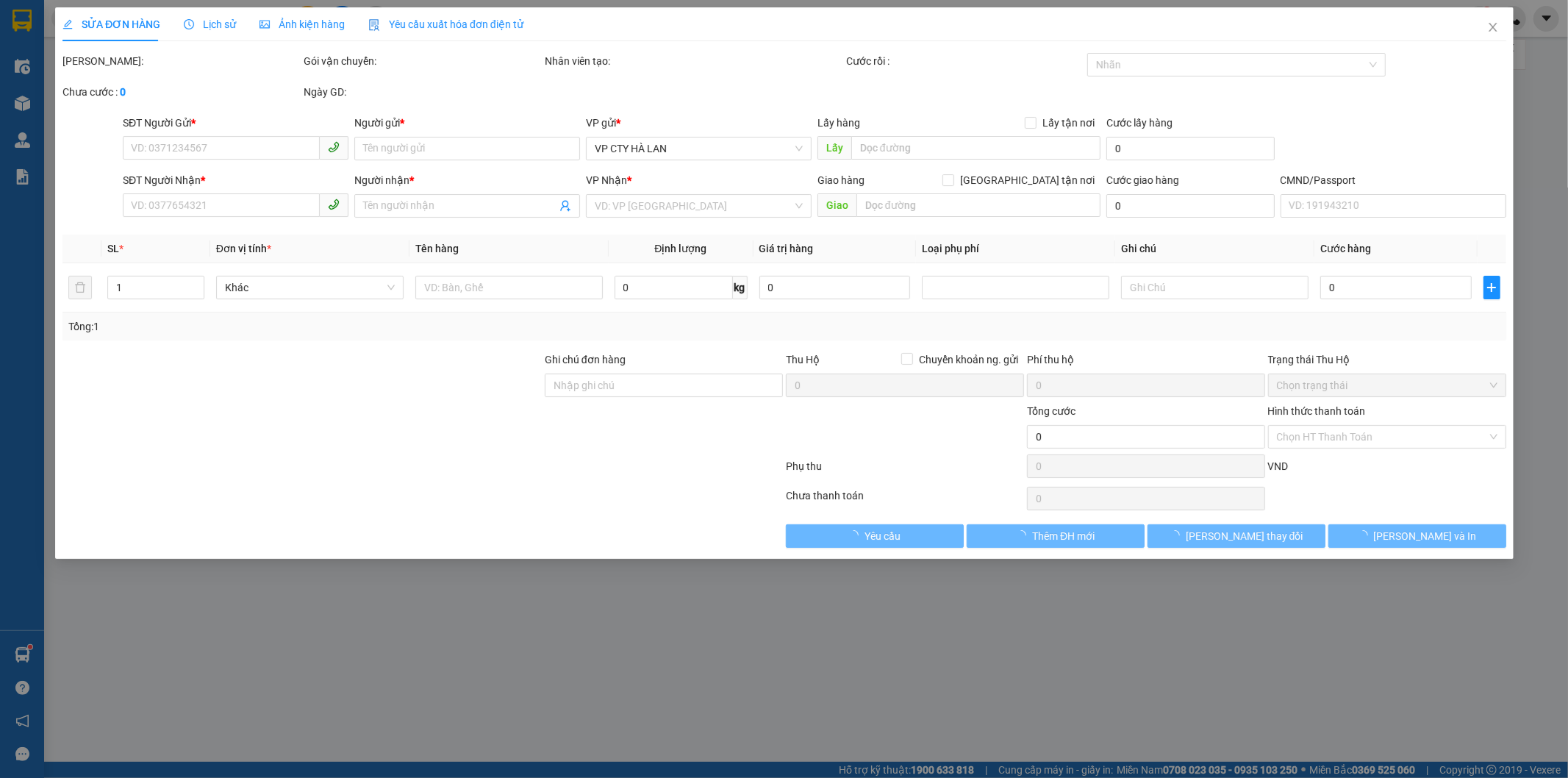
type input "35.000"
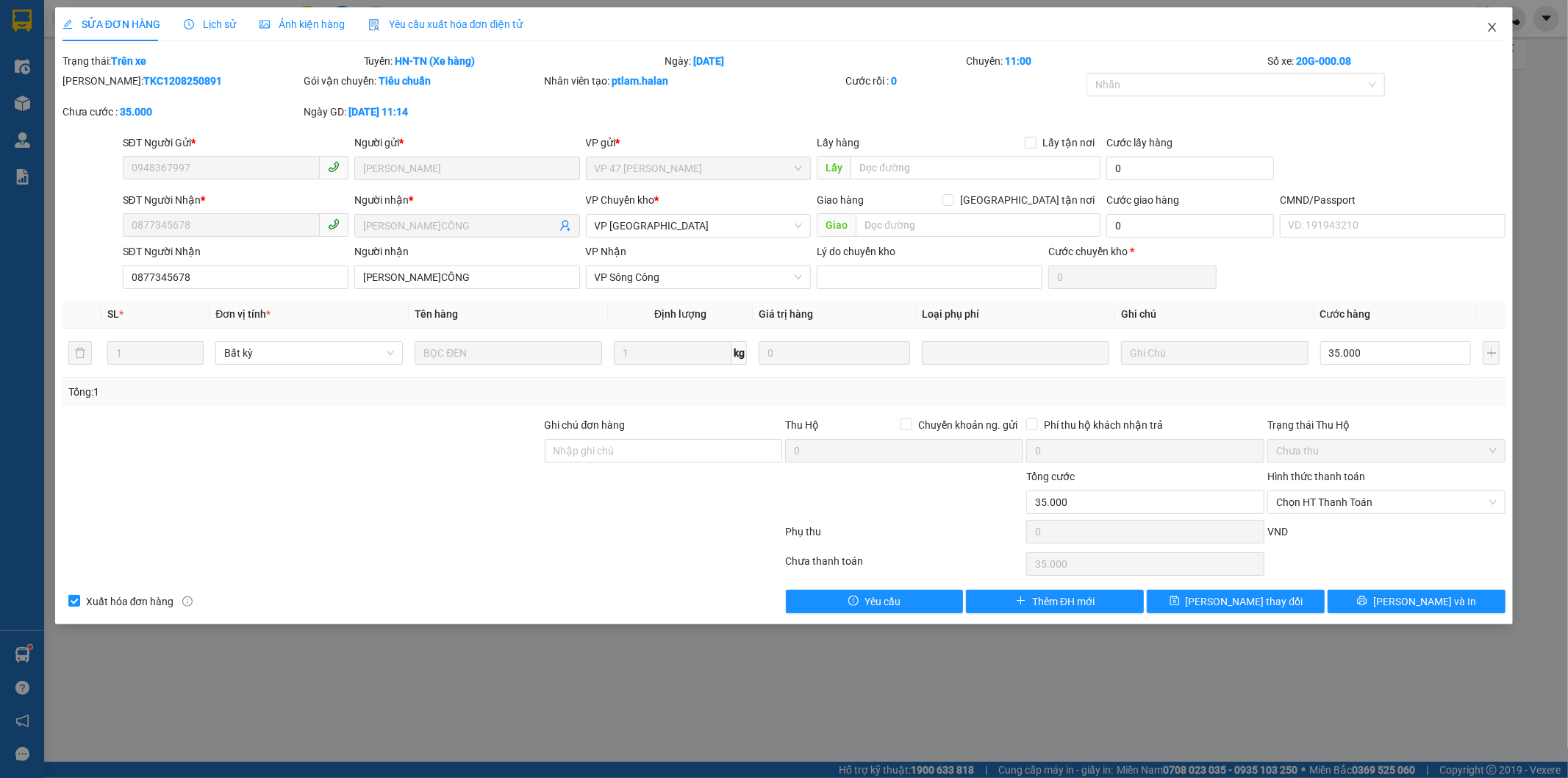
click at [1496, 27] on icon "close" at bounding box center [1492, 27] width 12 height 12
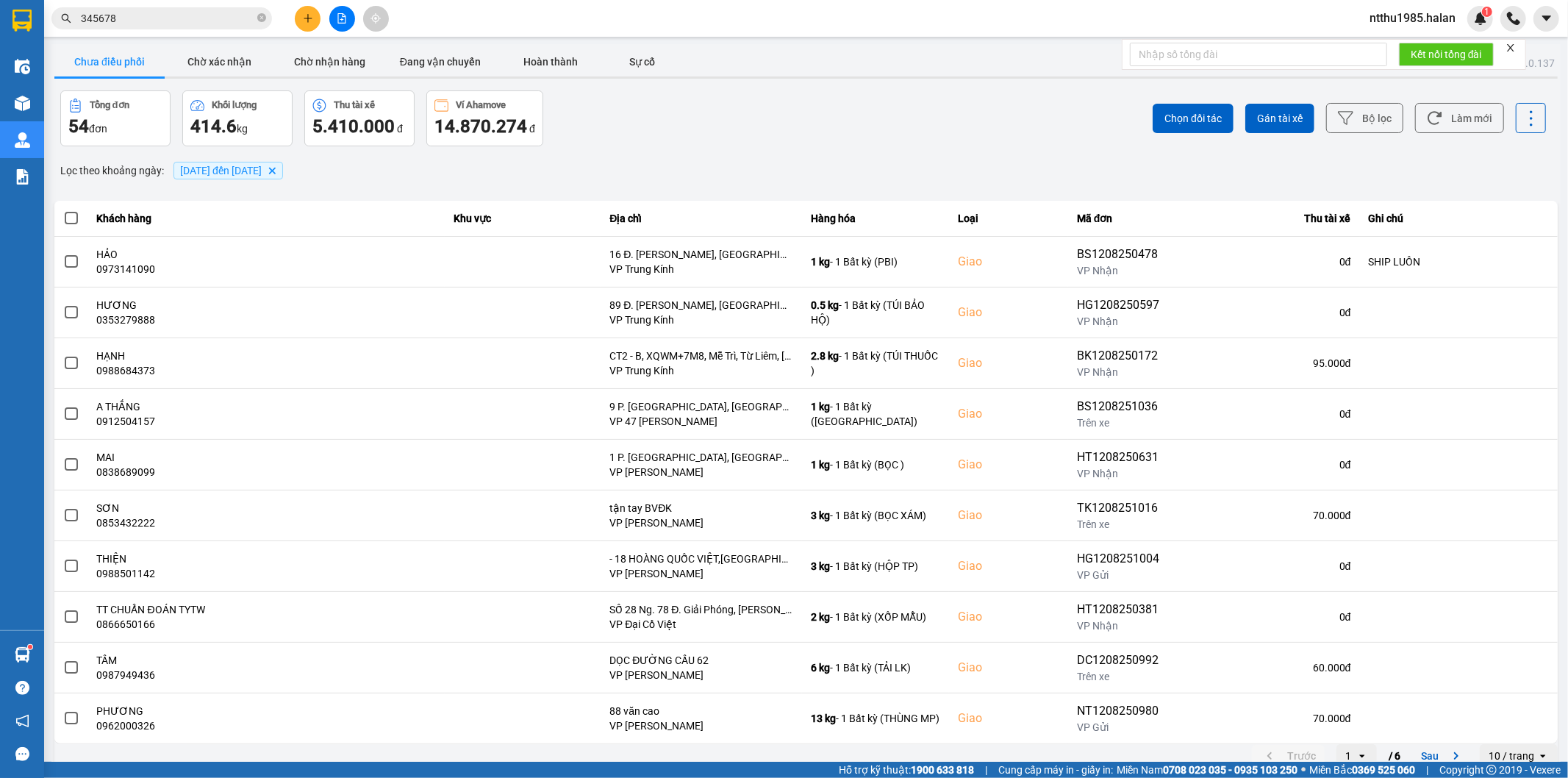
click at [656, 142] on div "Tổng đơn 54 đơn Khối lượng 414.6 kg Thu tài xế 5.410.000 đ Ví Ahamove 14.870.27…" at bounding box center [432, 118] width 744 height 56
click at [1445, 117] on button "Làm mới" at bounding box center [1459, 118] width 89 height 30
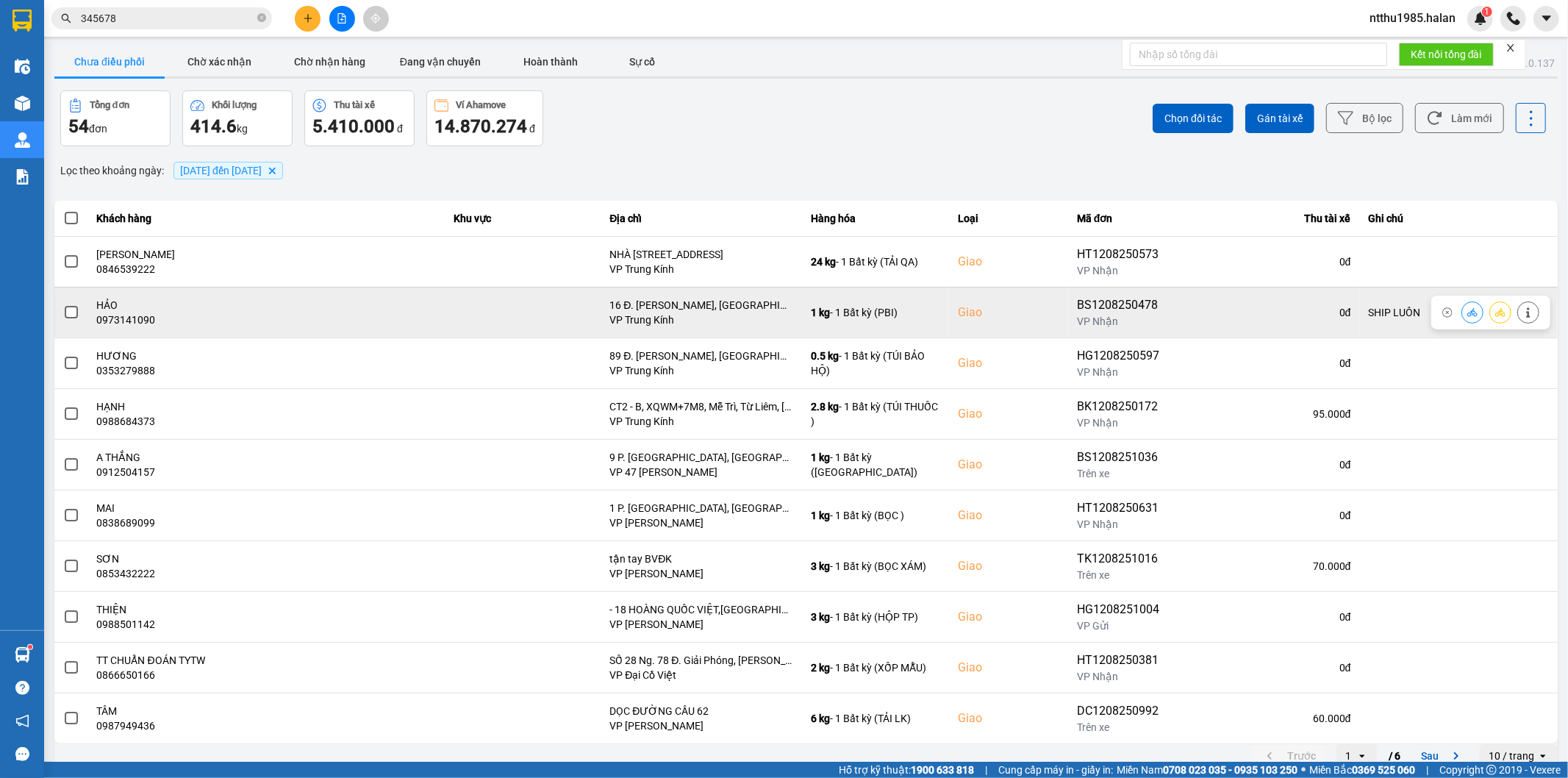
click at [68, 312] on span at bounding box center [71, 312] width 13 height 13
click at [63, 305] on input "checkbox" at bounding box center [63, 305] width 0 height 0
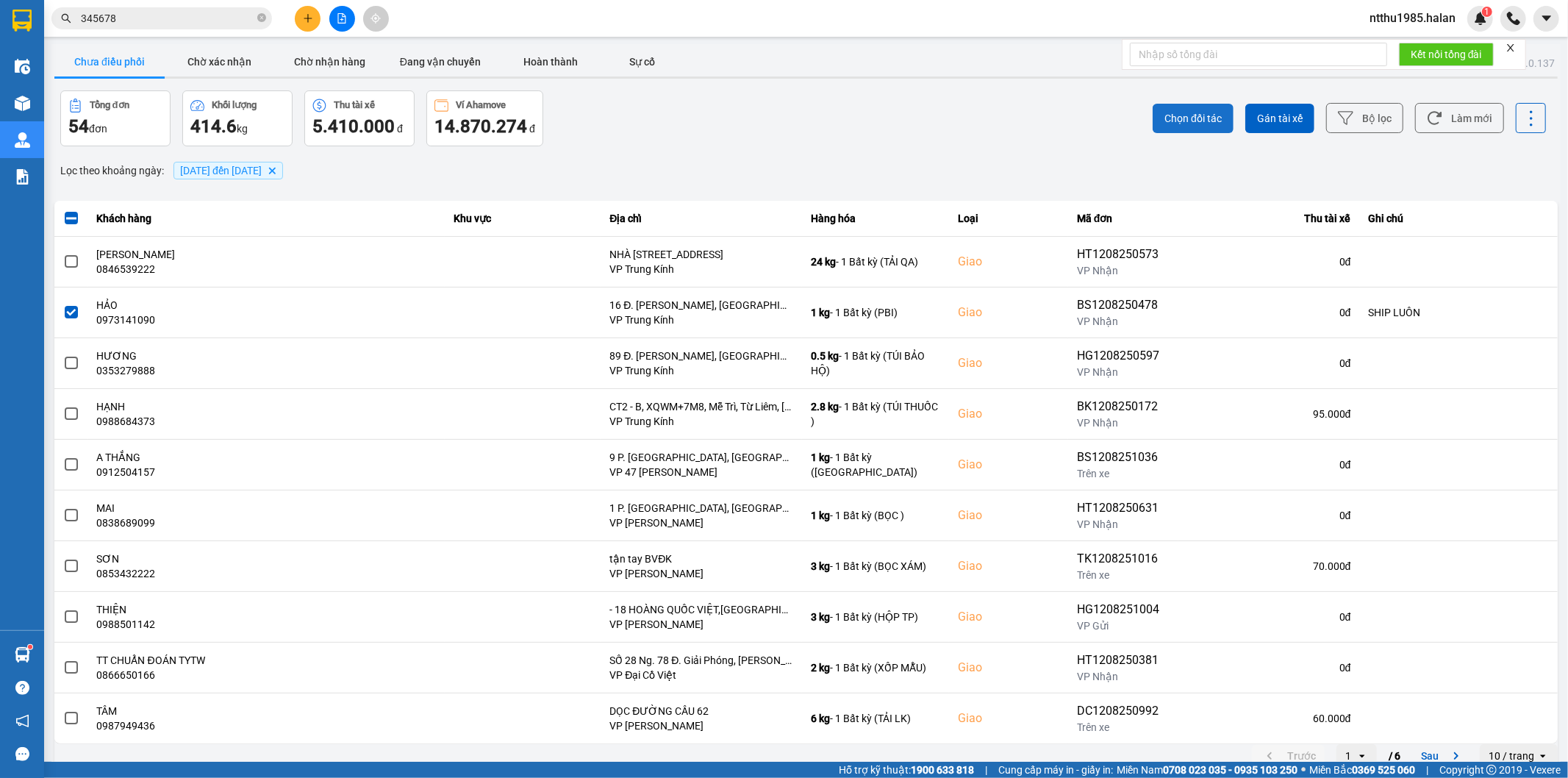
click at [1178, 117] on span "Chọn đối tác" at bounding box center [1193, 118] width 57 height 15
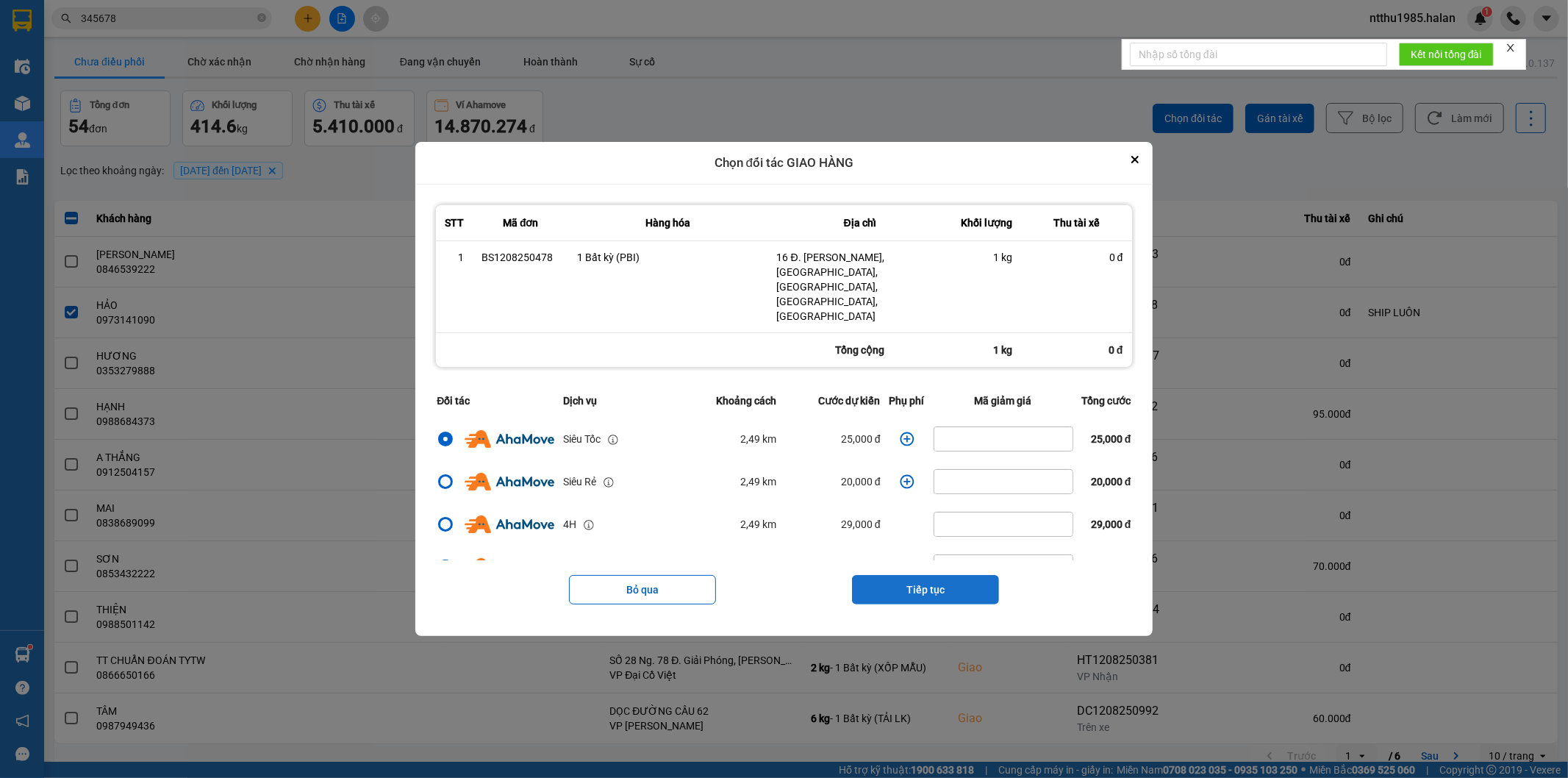
drag, startPoint x: 943, startPoint y: 568, endPoint x: 946, endPoint y: 536, distance: 32.1
click at [943, 575] on button "Tiếp tục" at bounding box center [925, 590] width 147 height 29
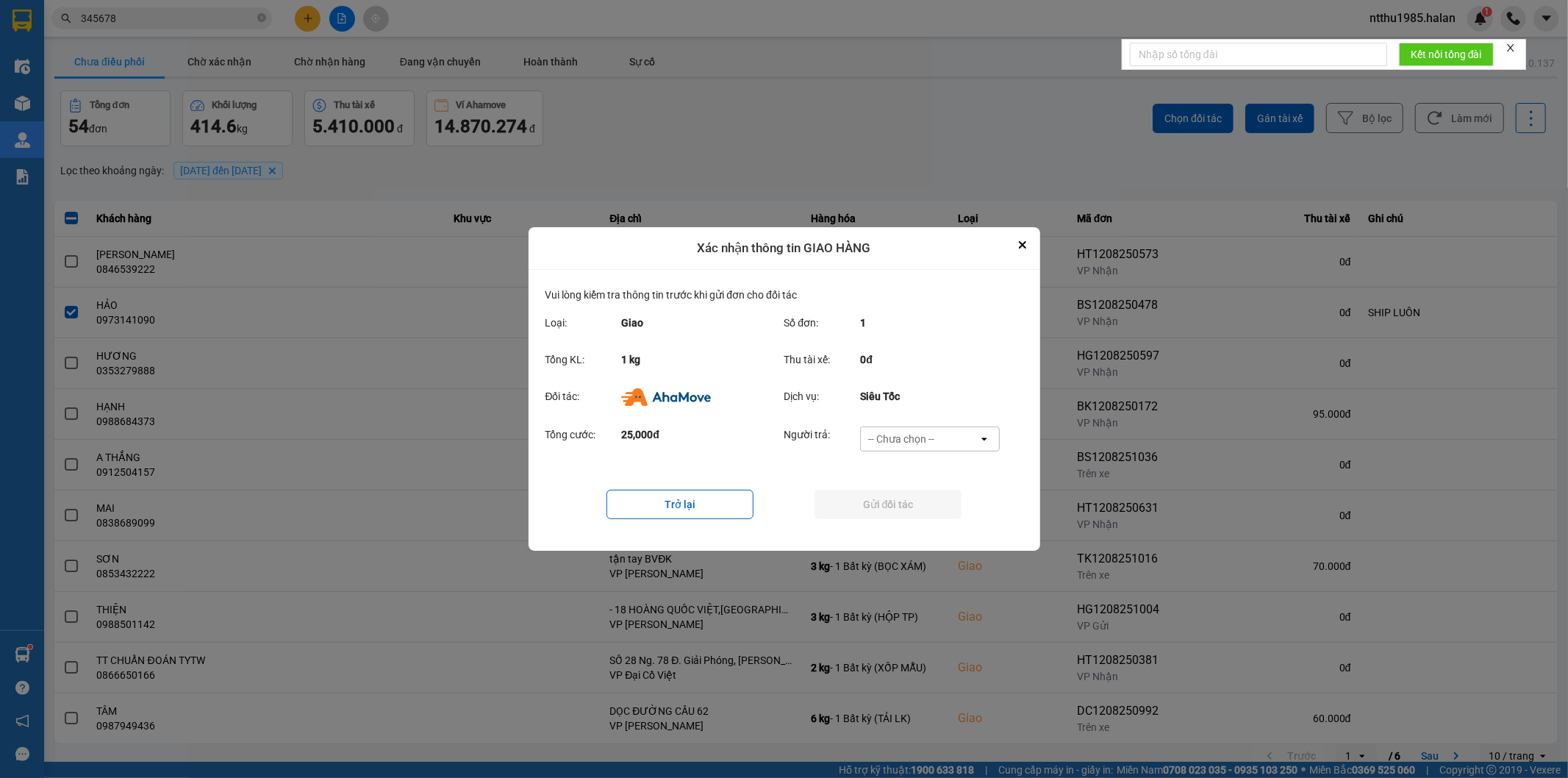
click at [914, 438] on div "-- Chưa chọn --" at bounding box center [902, 439] width 66 height 15
drag, startPoint x: 909, startPoint y: 523, endPoint x: 902, endPoint y: 516, distance: 9.9
click at [907, 524] on span "Ví Ahamove" at bounding box center [902, 524] width 60 height 15
click at [901, 510] on button "Gửi đối tác" at bounding box center [888, 504] width 147 height 29
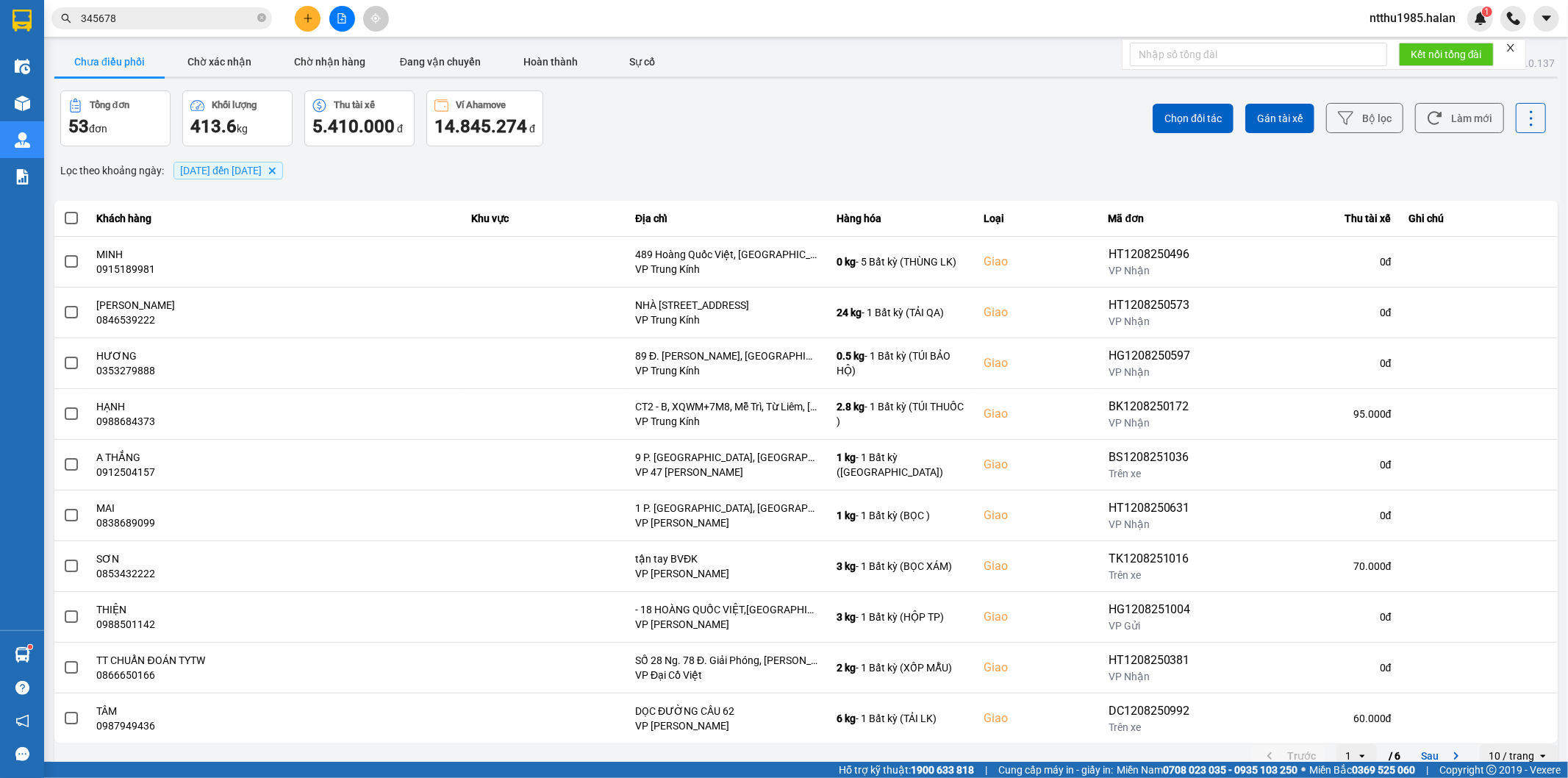
click at [681, 158] on div "Lọc theo khoảng ngày : 09/08/2025 đến 12/08/2025 Delete" at bounding box center [806, 170] width 1504 height 25
drag, startPoint x: 1453, startPoint y: 125, endPoint x: 1353, endPoint y: 96, distance: 104.1
click at [1450, 121] on button "Làm mới" at bounding box center [1459, 118] width 89 height 30
click at [664, 143] on div "Tổng đơn 53 đơn Khối lượng 413.6 kg Thu tài xế 5.410.000 đ Ví Ahamove 14.845.27…" at bounding box center [432, 118] width 744 height 56
click at [1449, 119] on button "Làm mới" at bounding box center [1459, 118] width 89 height 30
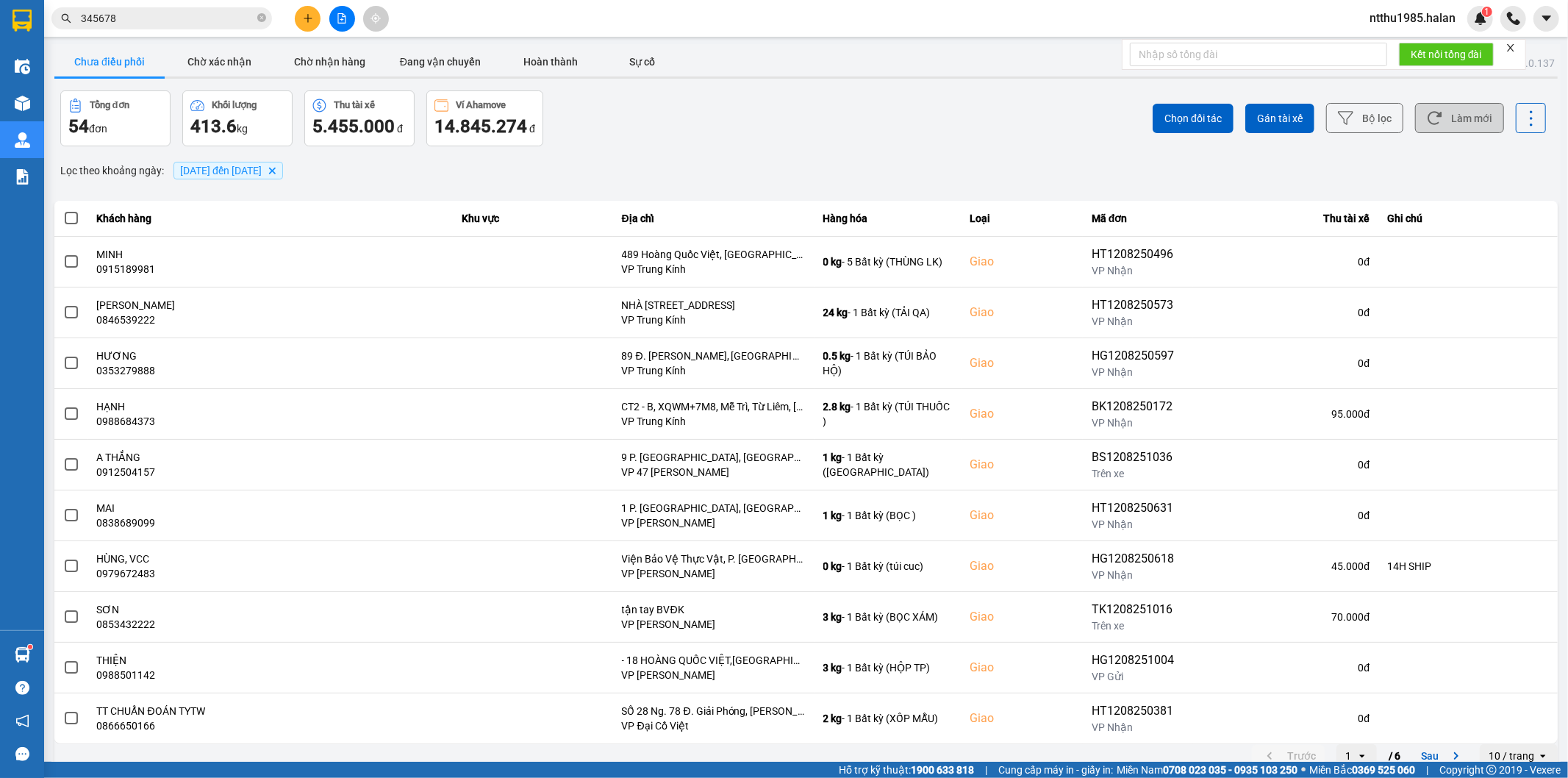
click at [1480, 118] on button "Làm mới" at bounding box center [1459, 118] width 89 height 30
click at [1450, 120] on button "Làm mới" at bounding box center [1459, 118] width 89 height 30
click at [1461, 113] on button "Làm mới" at bounding box center [1459, 118] width 89 height 30
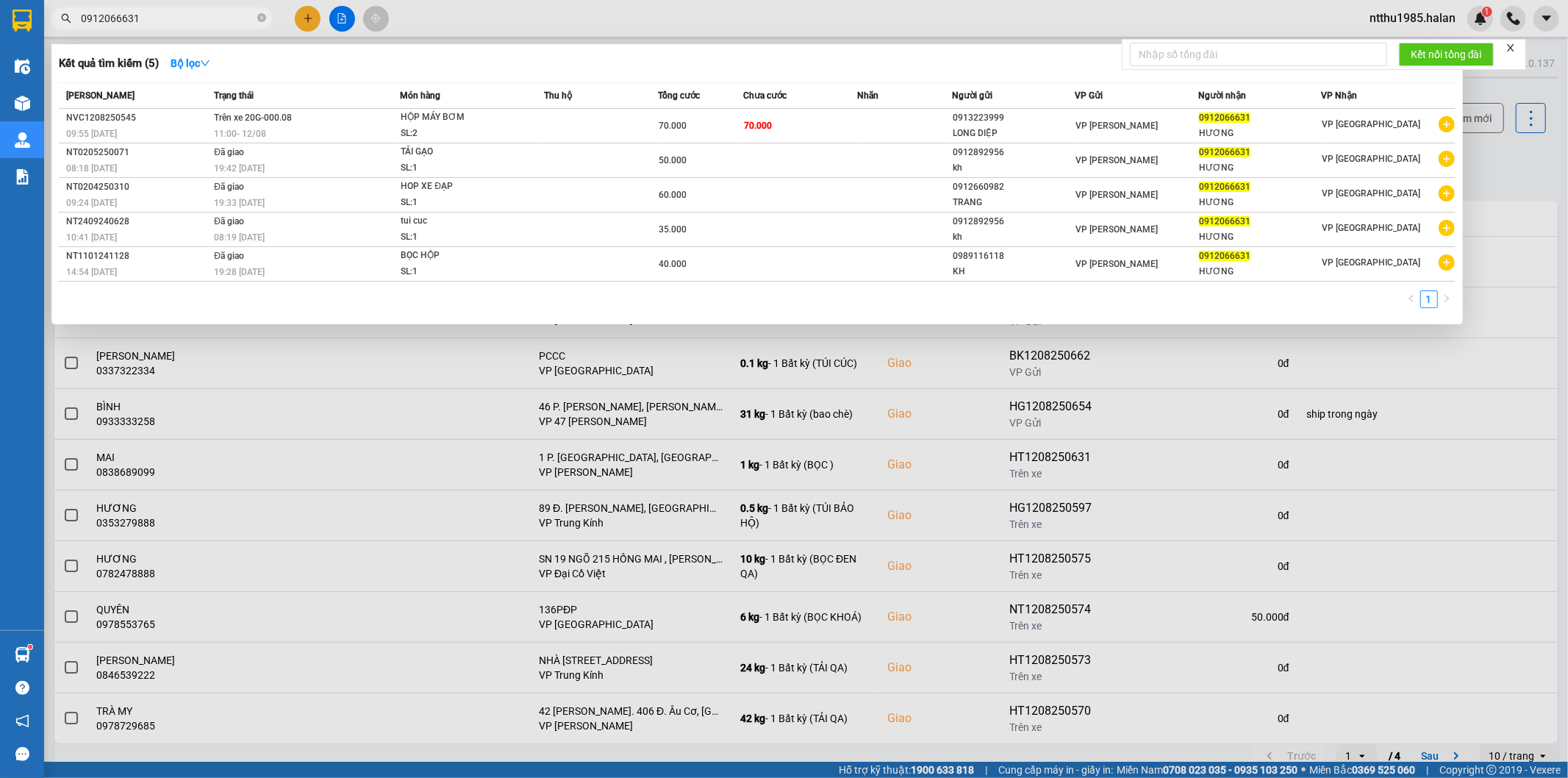
type input "0912066631"
